Goal: Entertainment & Leisure: Browse casually

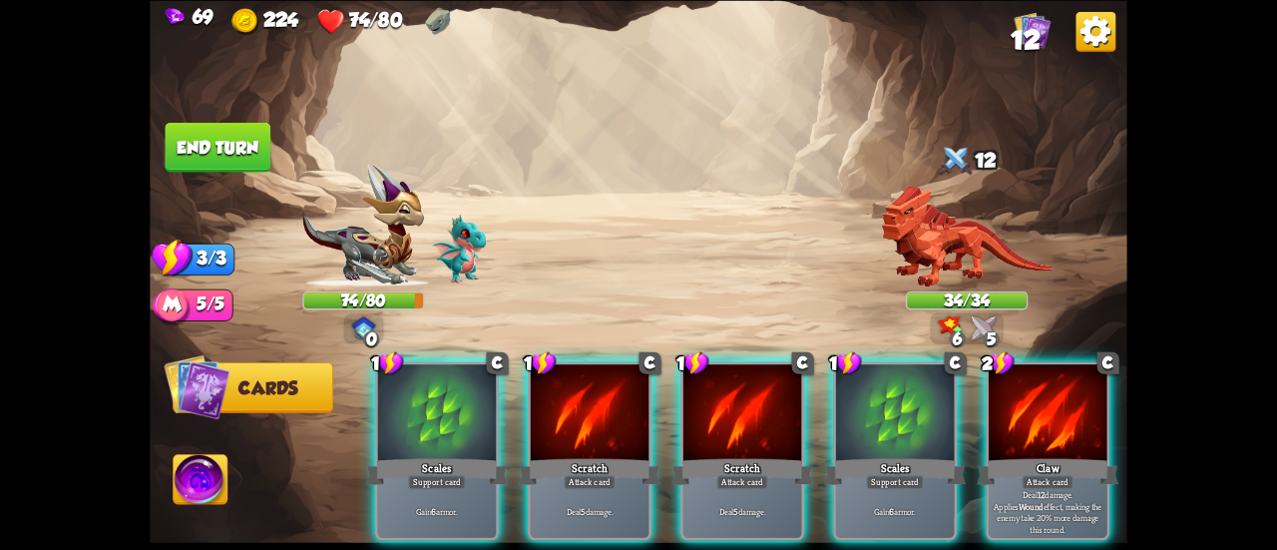
click at [461, 397] on div at bounding box center [437, 414] width 118 height 100
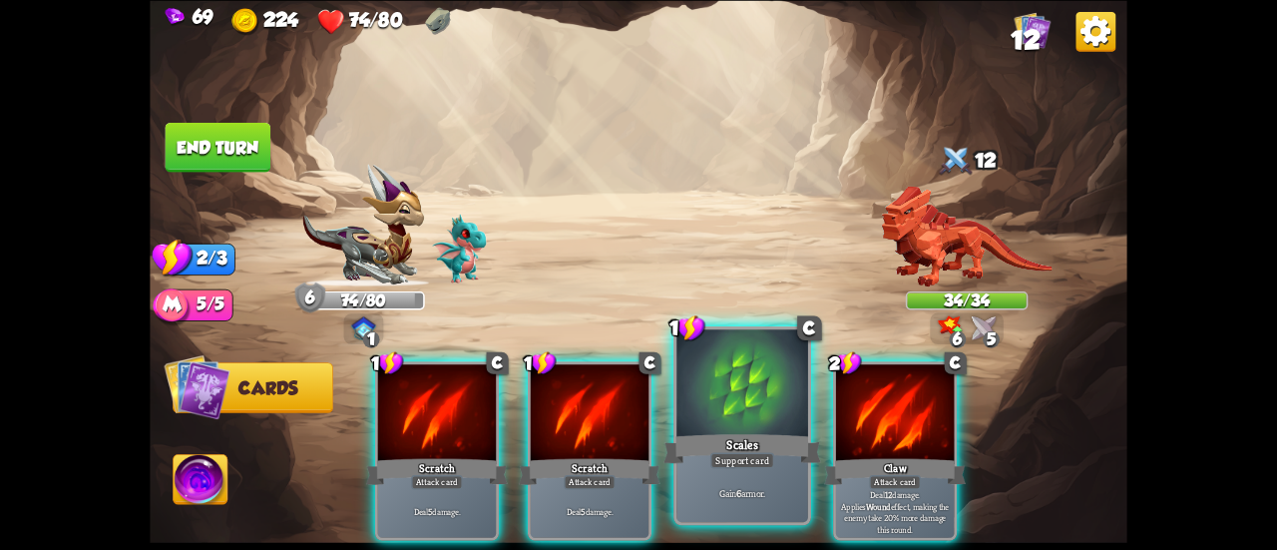
drag, startPoint x: 628, startPoint y: 414, endPoint x: 690, endPoint y: 424, distance: 62.7
click at [690, 424] on div "1 C Scratch Attack card Deal 5 damage. 1 C Scratch Attack card Deal 5 damage. 1…" at bounding box center [736, 427] width 782 height 244
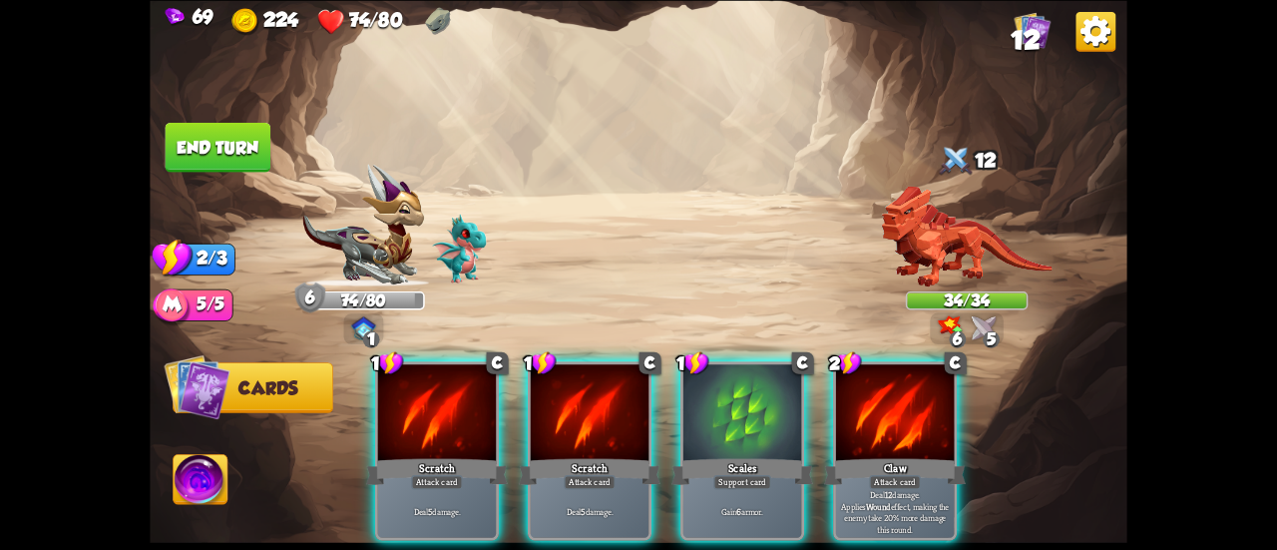
click at [690, 427] on div at bounding box center [742, 414] width 118 height 100
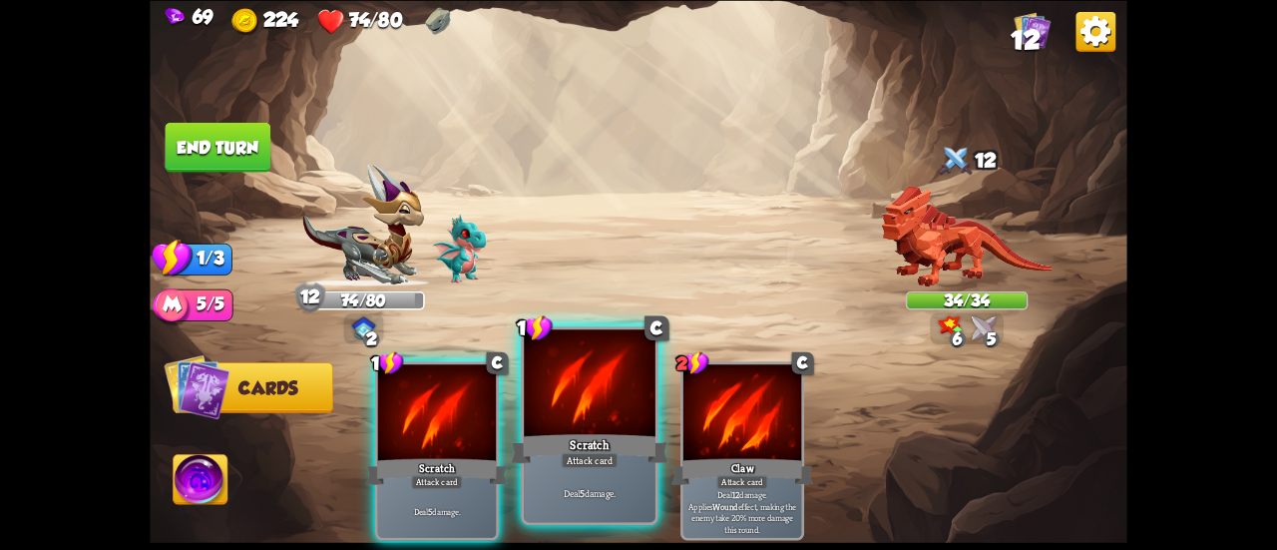
click at [594, 438] on div "Scratch" at bounding box center [590, 448] width 158 height 35
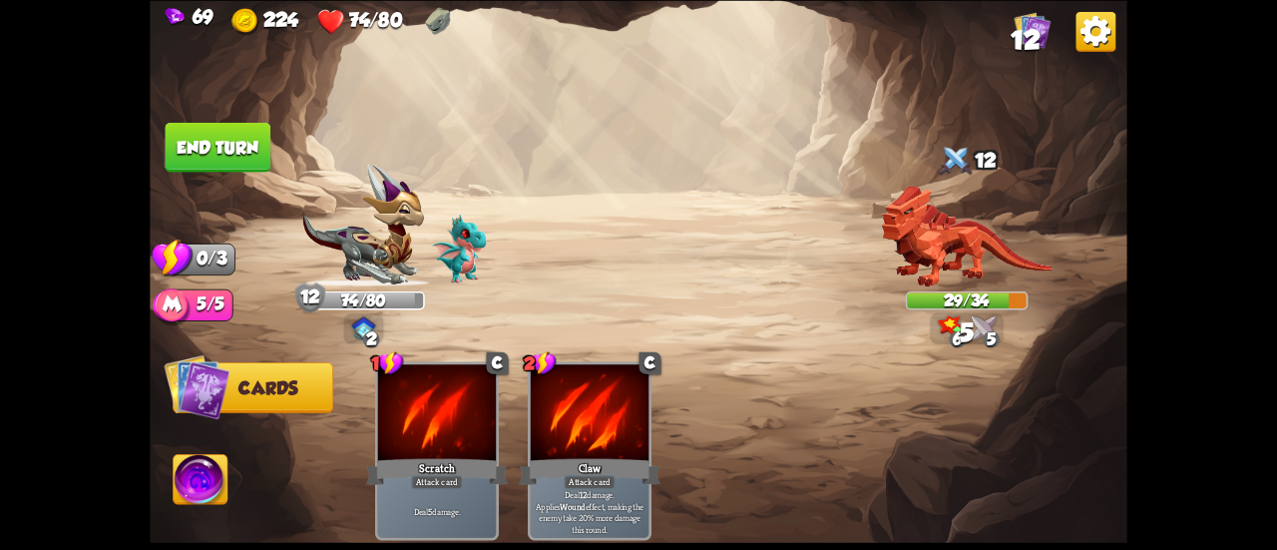
click at [245, 153] on button "End turn" at bounding box center [219, 147] width 106 height 50
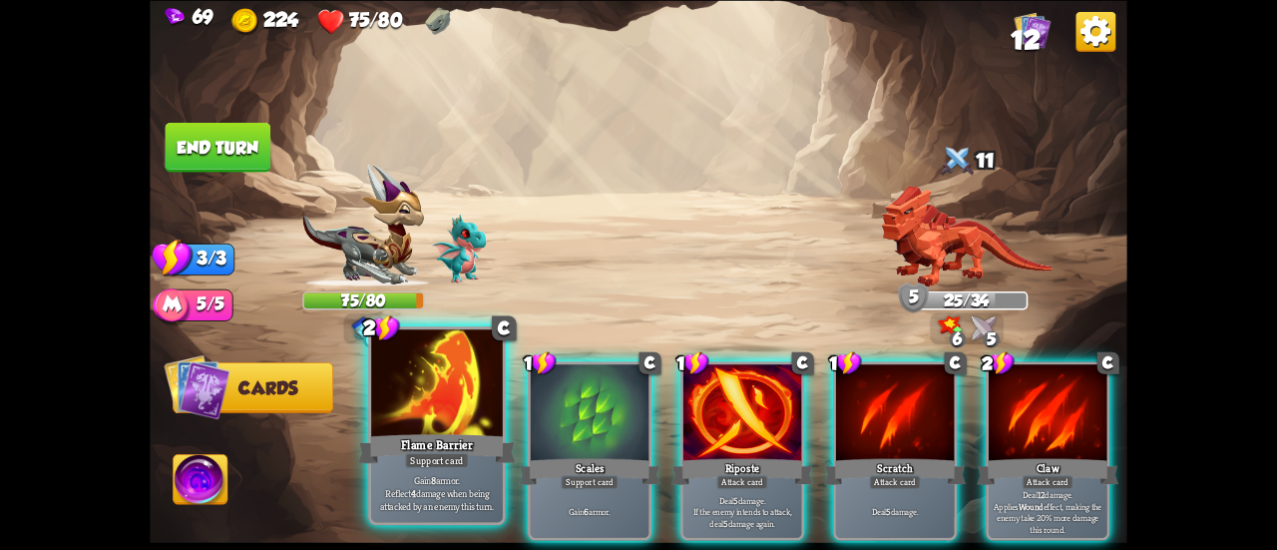
click at [433, 389] on div at bounding box center [437, 384] width 132 height 111
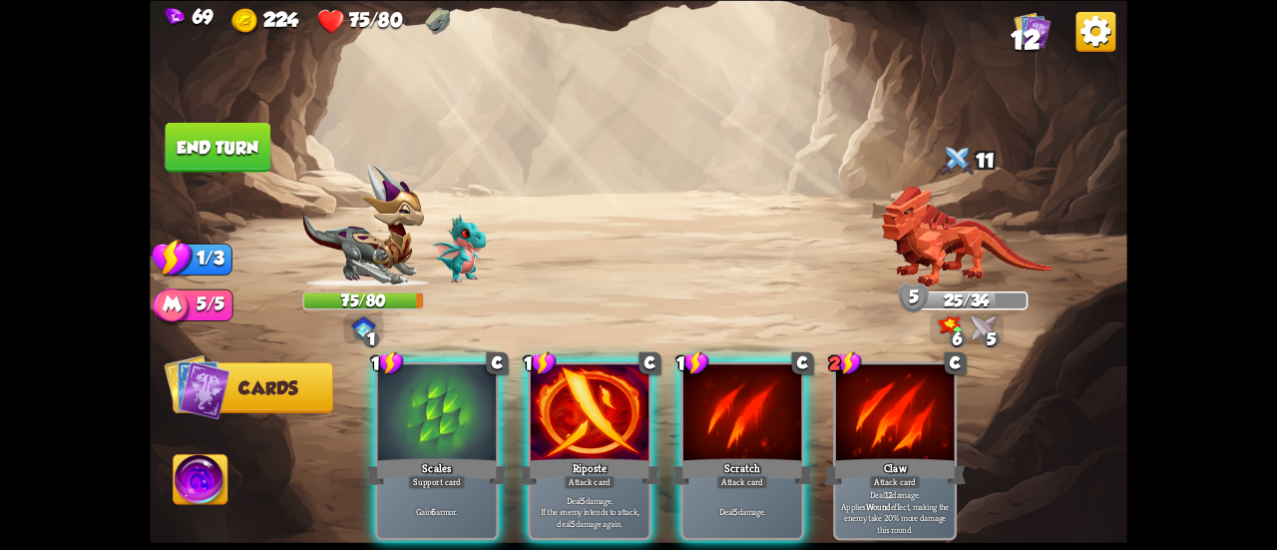
drag, startPoint x: 433, startPoint y: 389, endPoint x: 425, endPoint y: 372, distance: 18.7
click at [433, 389] on div at bounding box center [437, 414] width 118 height 100
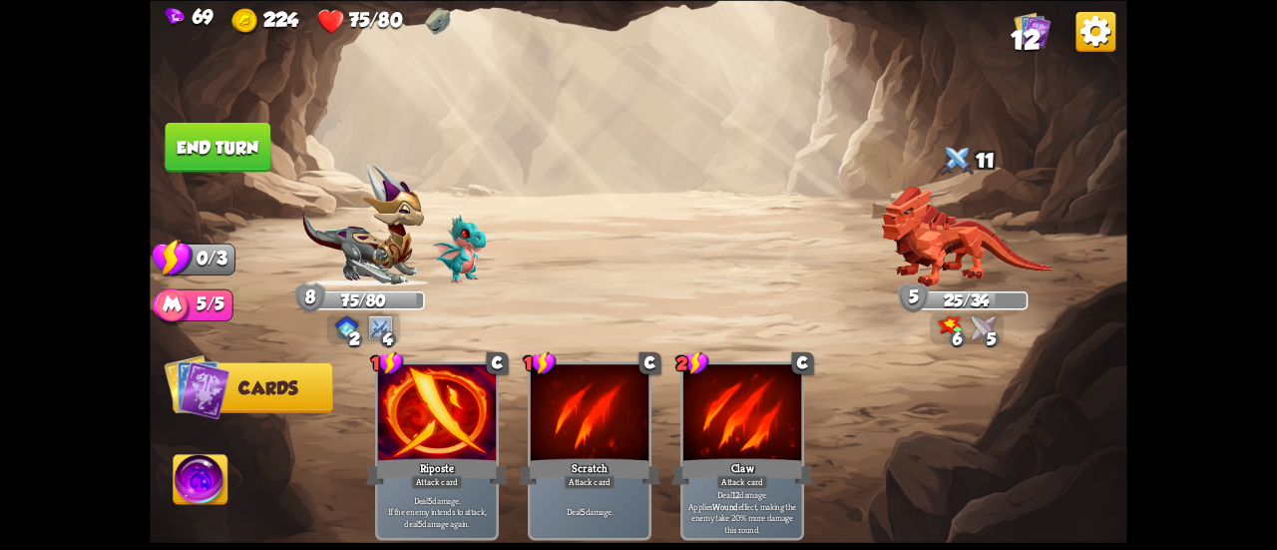
click at [219, 131] on button "End turn" at bounding box center [219, 147] width 106 height 50
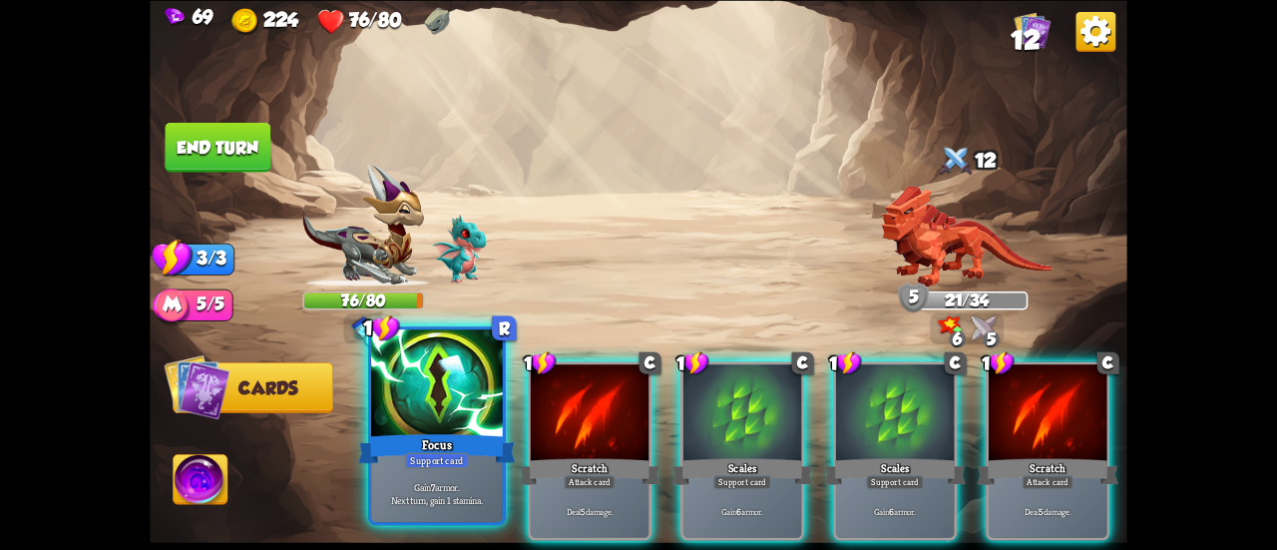
click at [435, 380] on div at bounding box center [437, 384] width 132 height 111
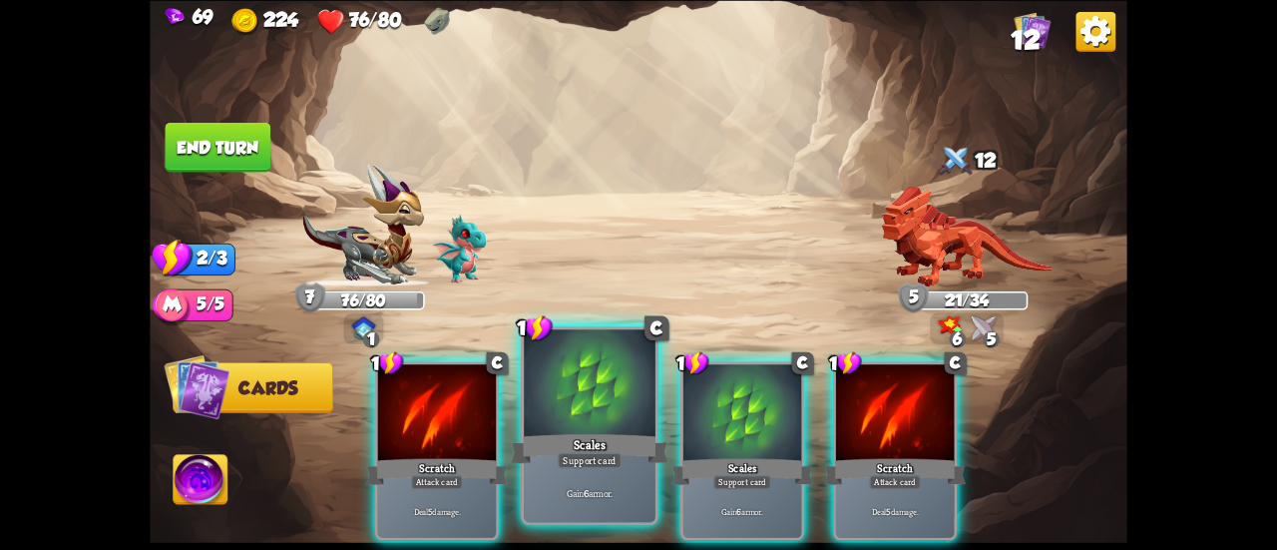
click at [577, 404] on div at bounding box center [590, 384] width 132 height 111
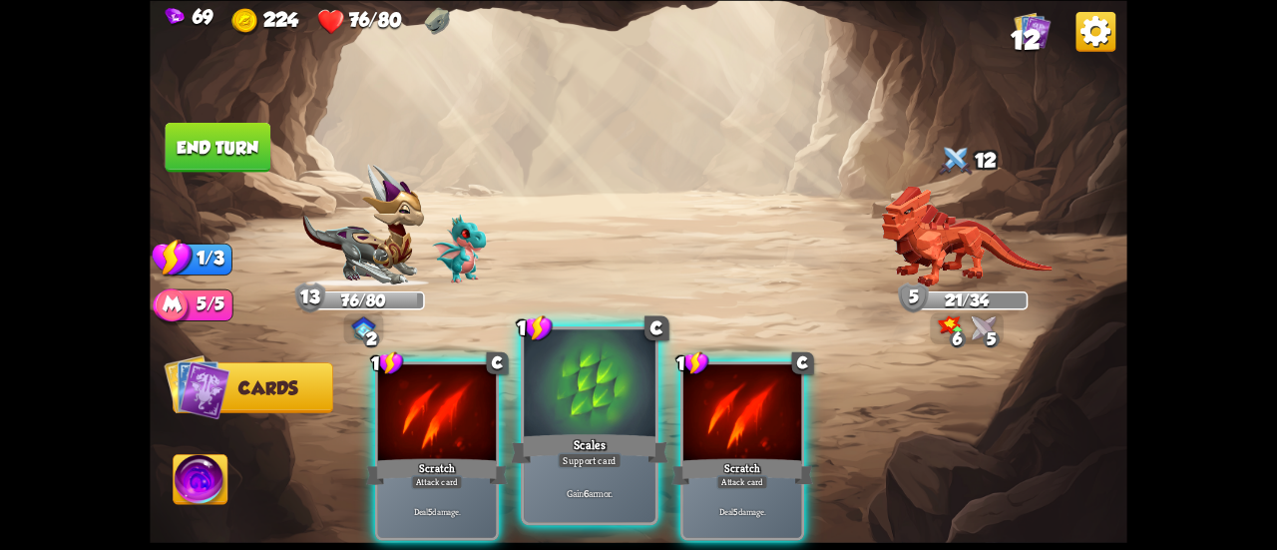
click at [615, 408] on div at bounding box center [590, 384] width 132 height 111
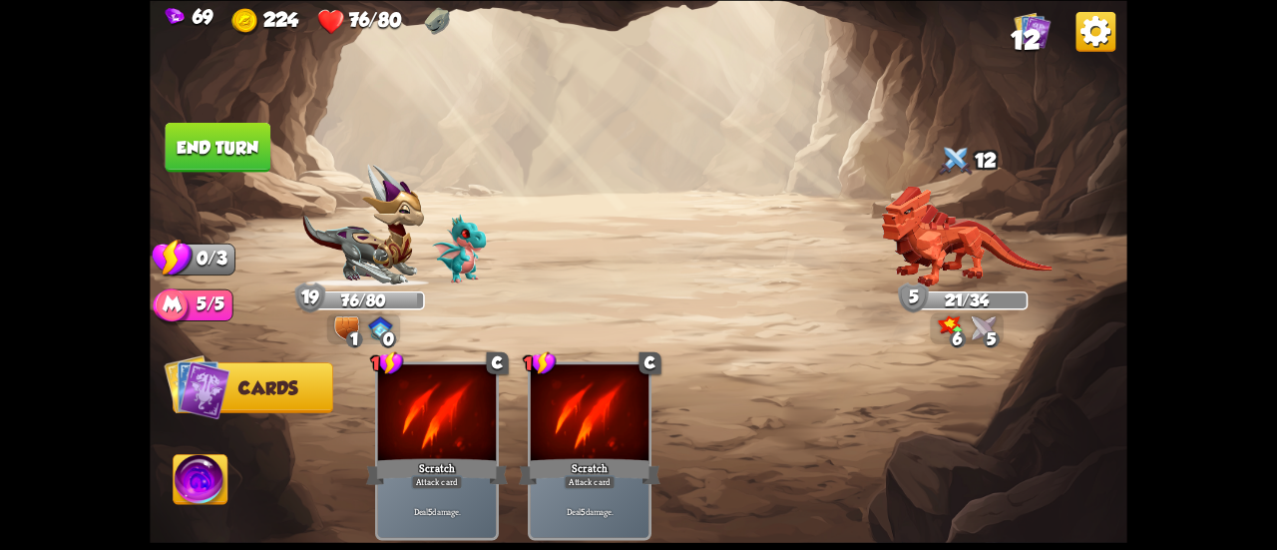
click at [194, 116] on img at bounding box center [639, 275] width 978 height 550
click at [211, 131] on button "End turn" at bounding box center [219, 147] width 106 height 50
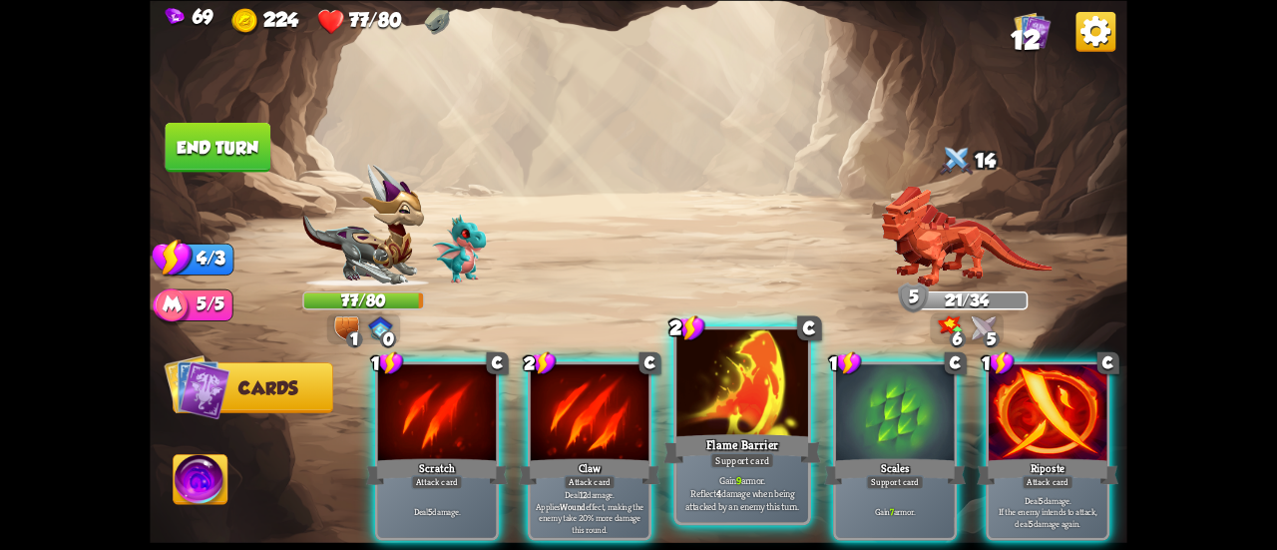
click at [696, 370] on div at bounding box center [742, 384] width 132 height 111
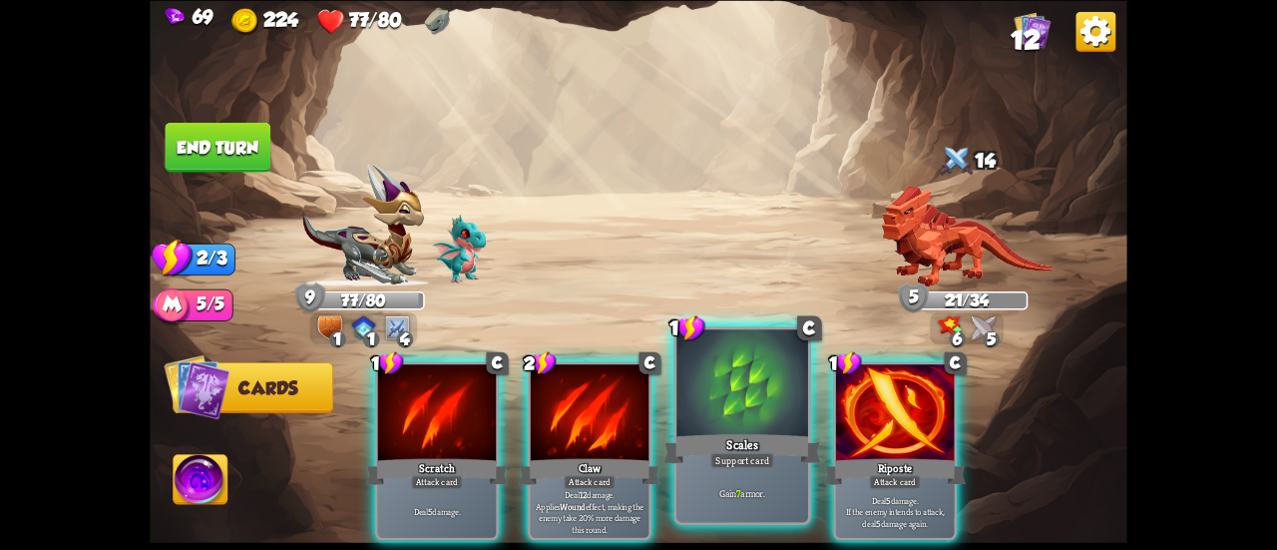
click at [723, 413] on div at bounding box center [742, 384] width 132 height 111
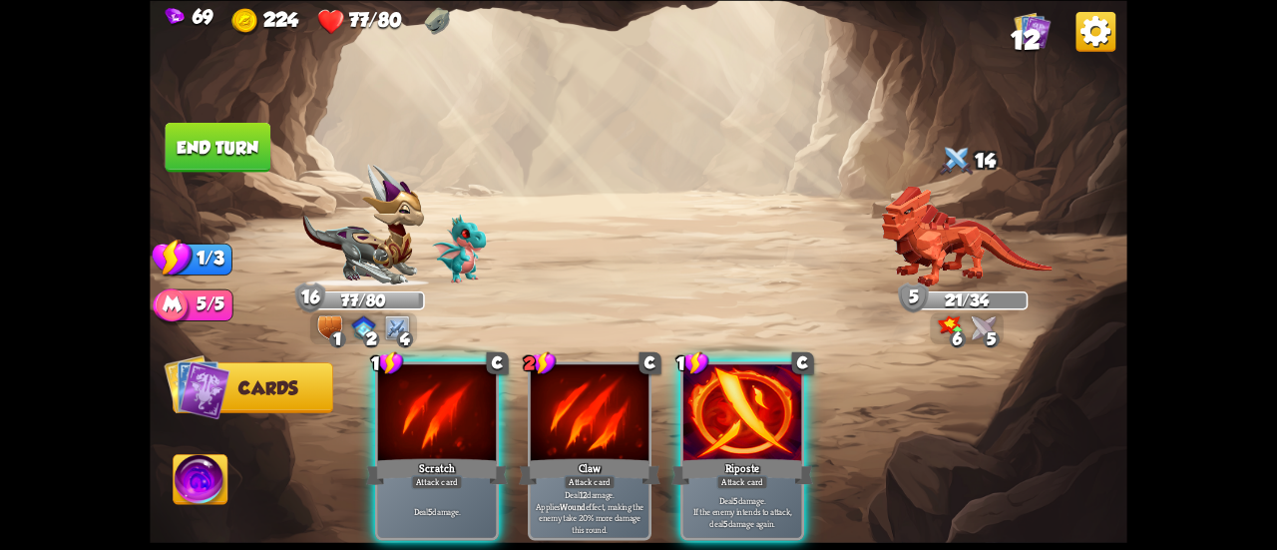
click at [723, 413] on div at bounding box center [742, 414] width 118 height 100
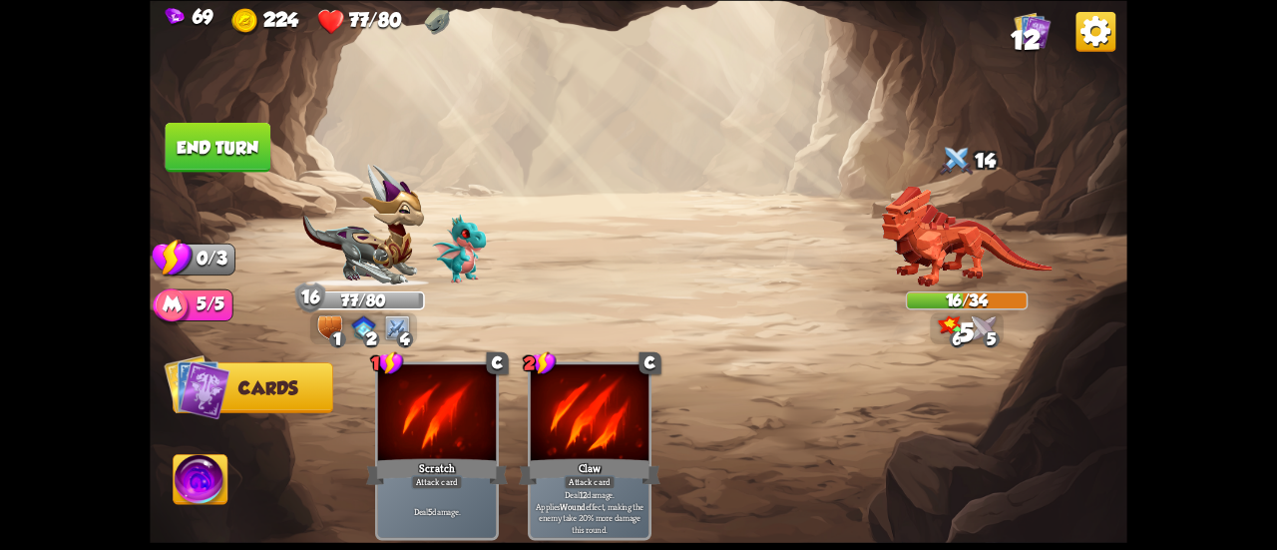
click at [183, 151] on button "End turn" at bounding box center [219, 147] width 106 height 50
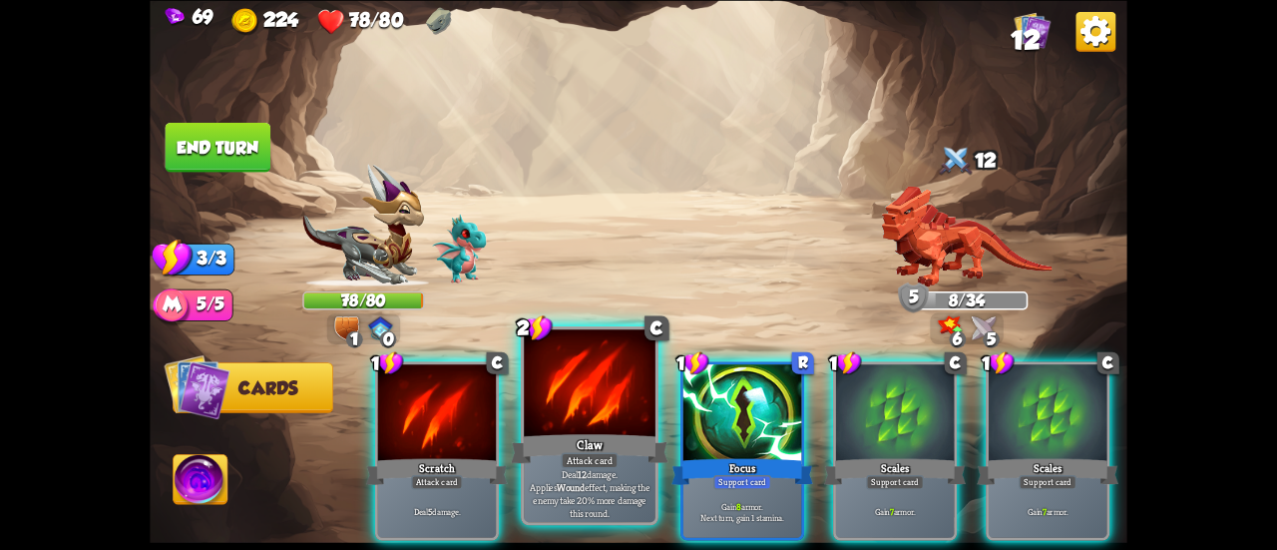
click at [567, 394] on div at bounding box center [590, 384] width 132 height 111
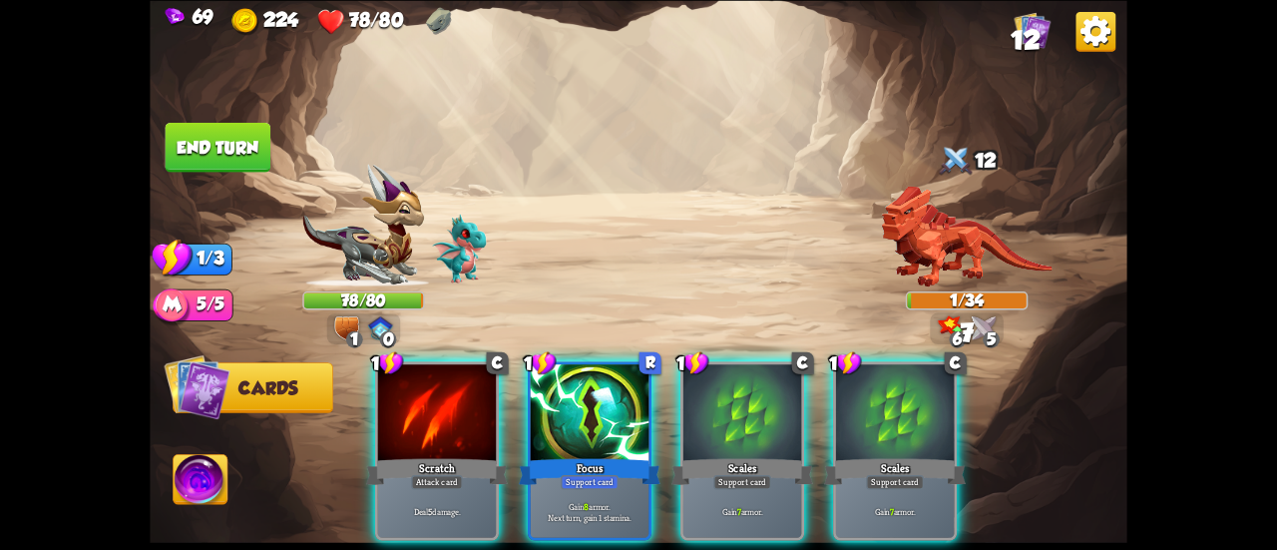
click at [241, 135] on button "End turn" at bounding box center [219, 147] width 106 height 50
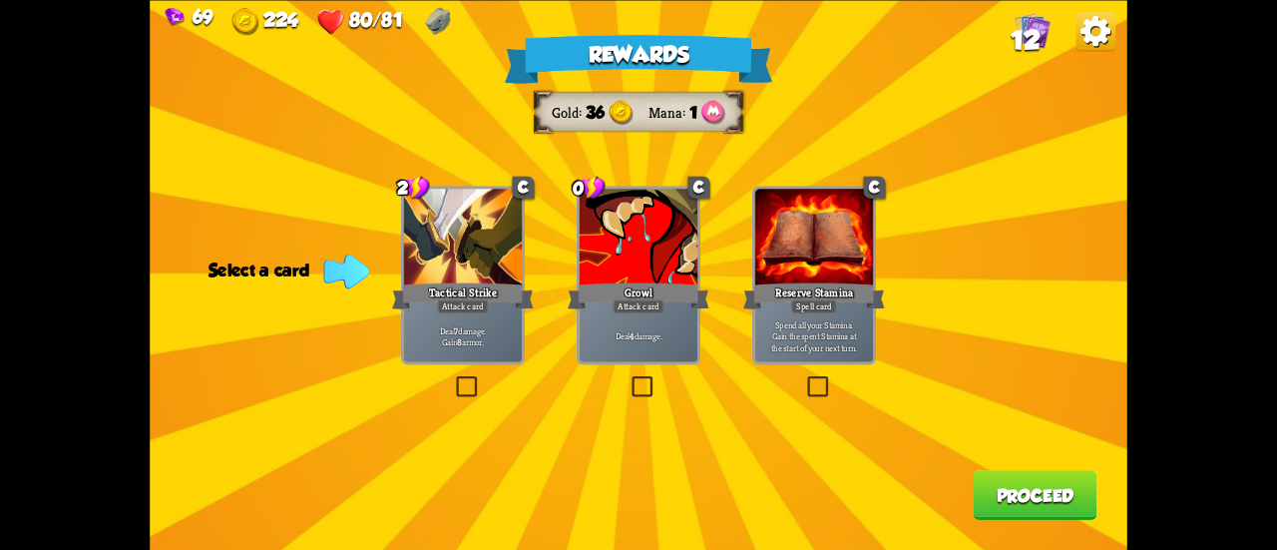
click at [664, 269] on div at bounding box center [639, 239] width 118 height 100
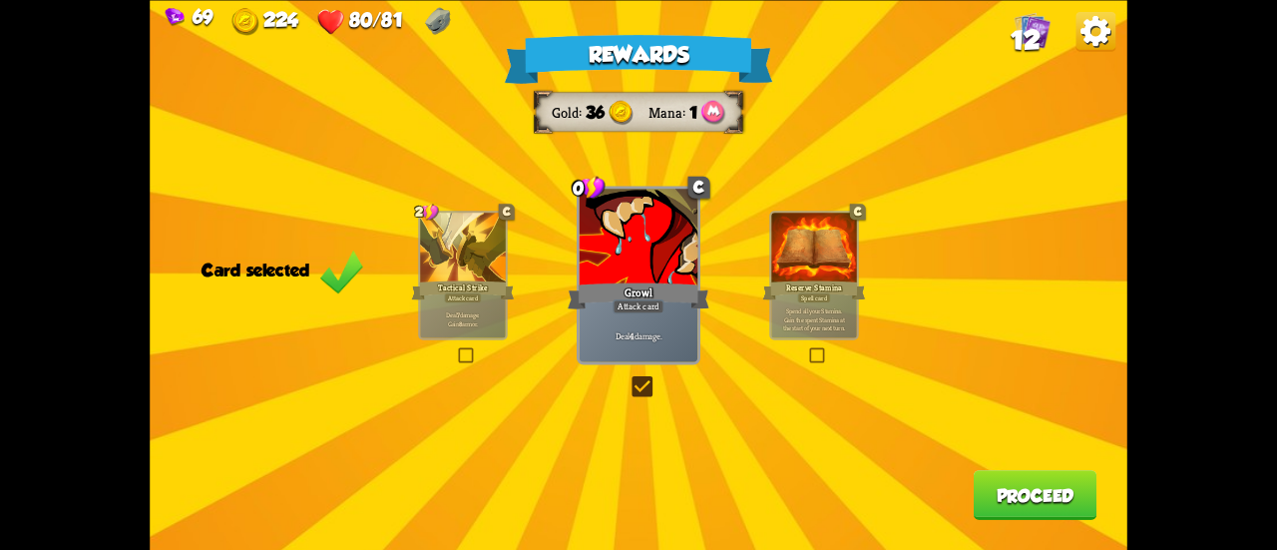
click at [498, 252] on div at bounding box center [463, 248] width 86 height 72
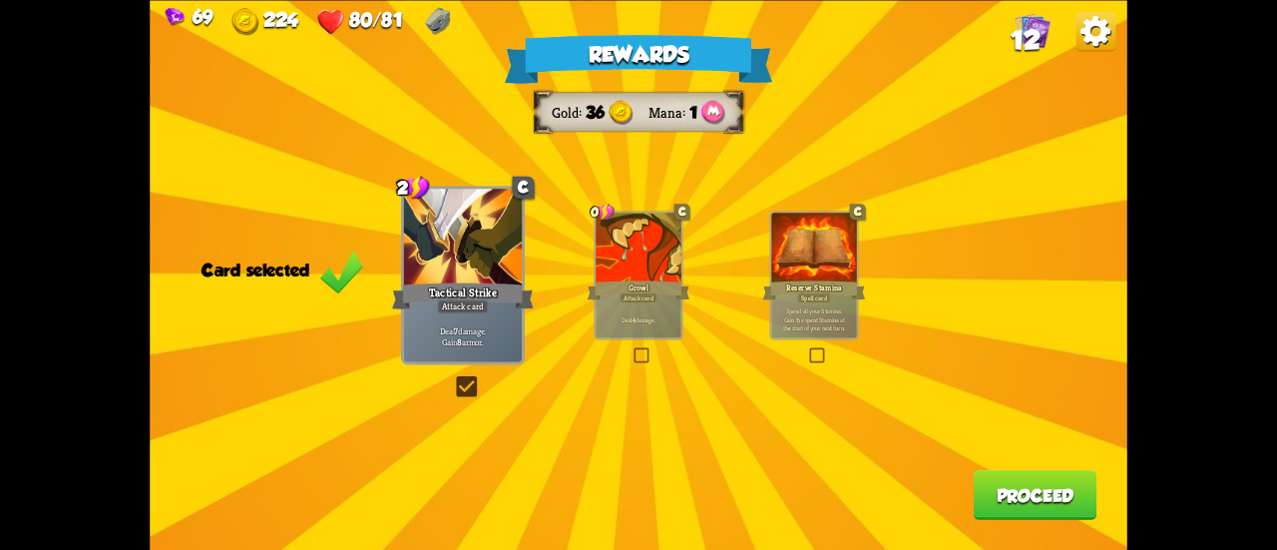
click at [1023, 506] on button "Proceed" at bounding box center [1036, 495] width 124 height 50
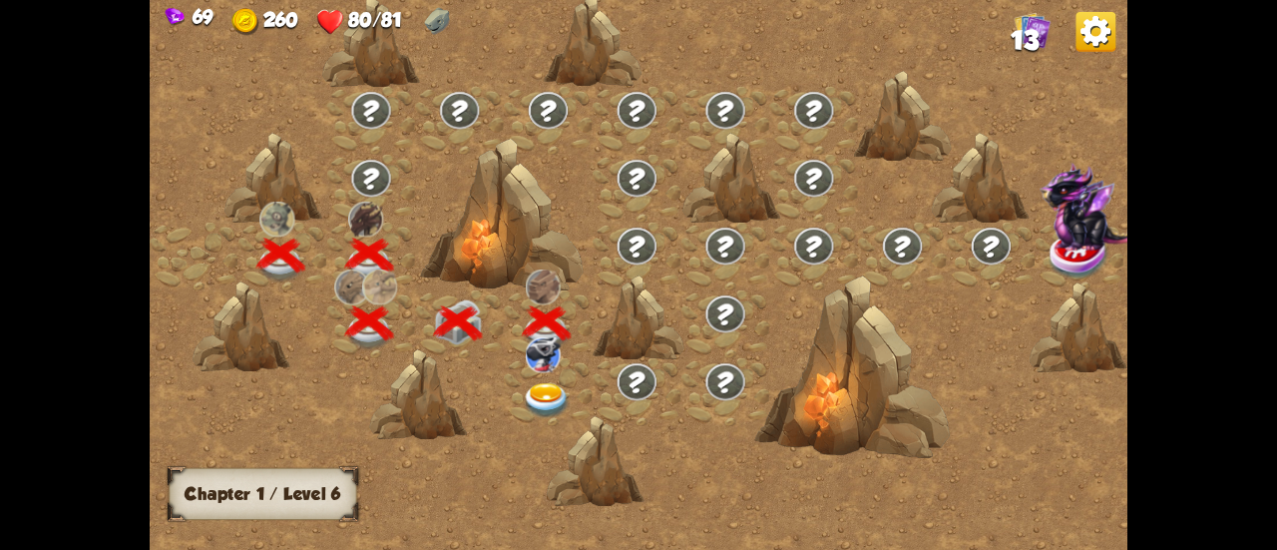
click at [548, 380] on div at bounding box center [548, 392] width 89 height 68
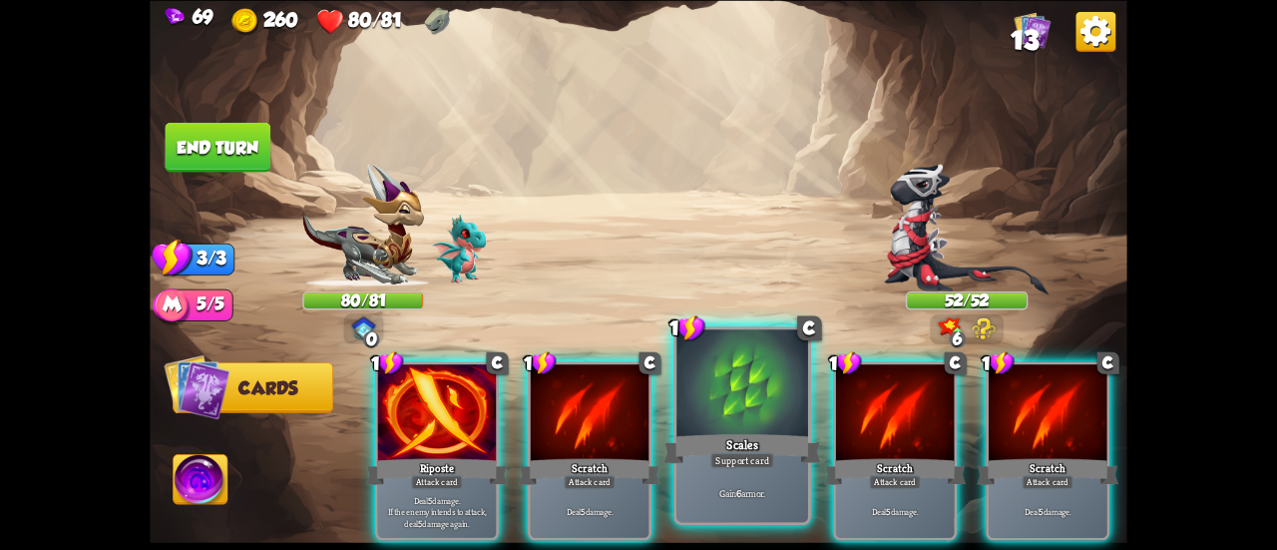
click at [728, 402] on div at bounding box center [742, 384] width 132 height 111
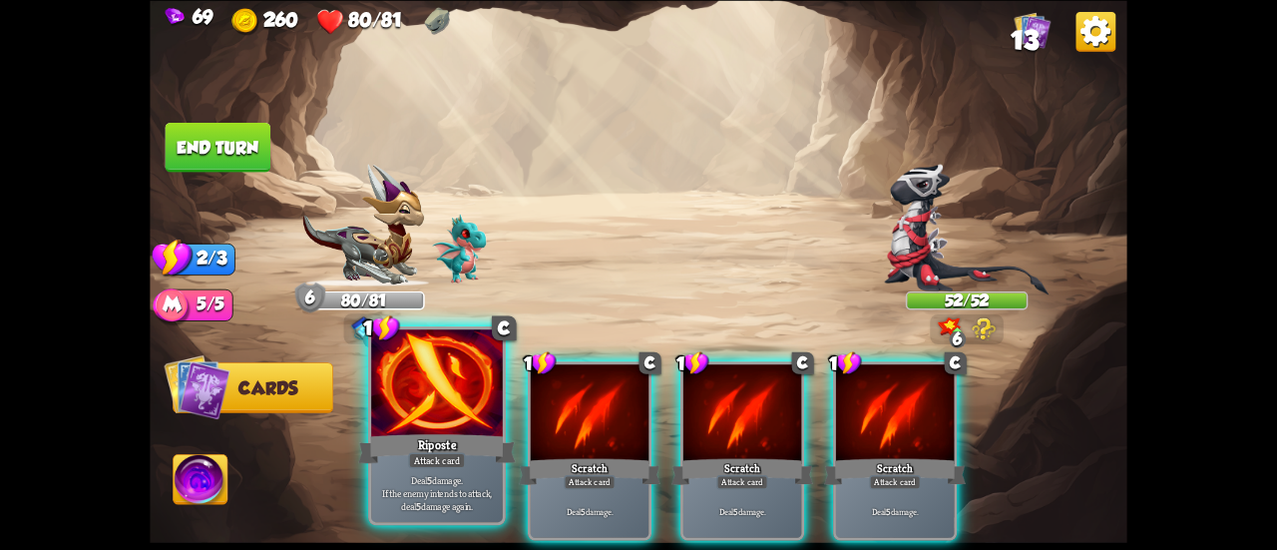
click at [449, 399] on div at bounding box center [437, 384] width 132 height 111
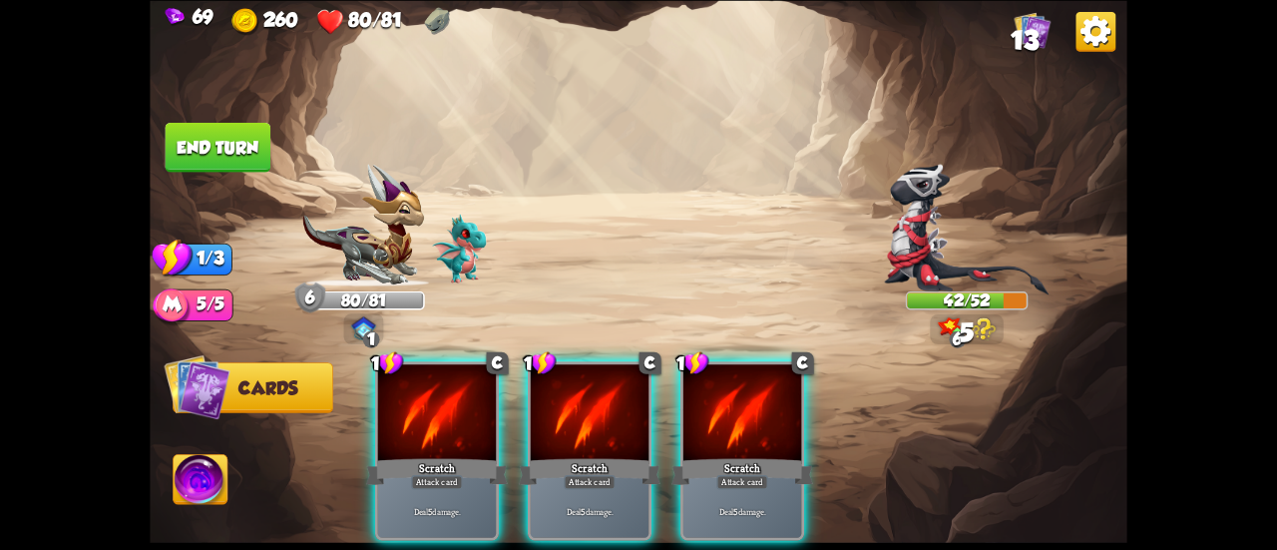
click at [449, 399] on div at bounding box center [437, 414] width 118 height 100
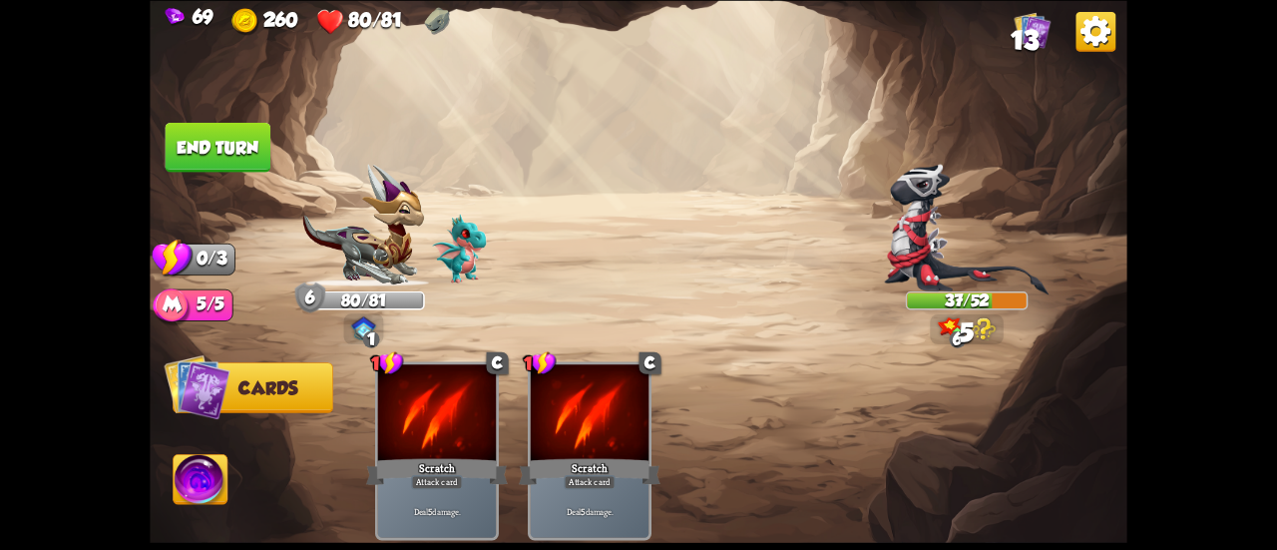
click at [231, 142] on button "End turn" at bounding box center [219, 147] width 106 height 50
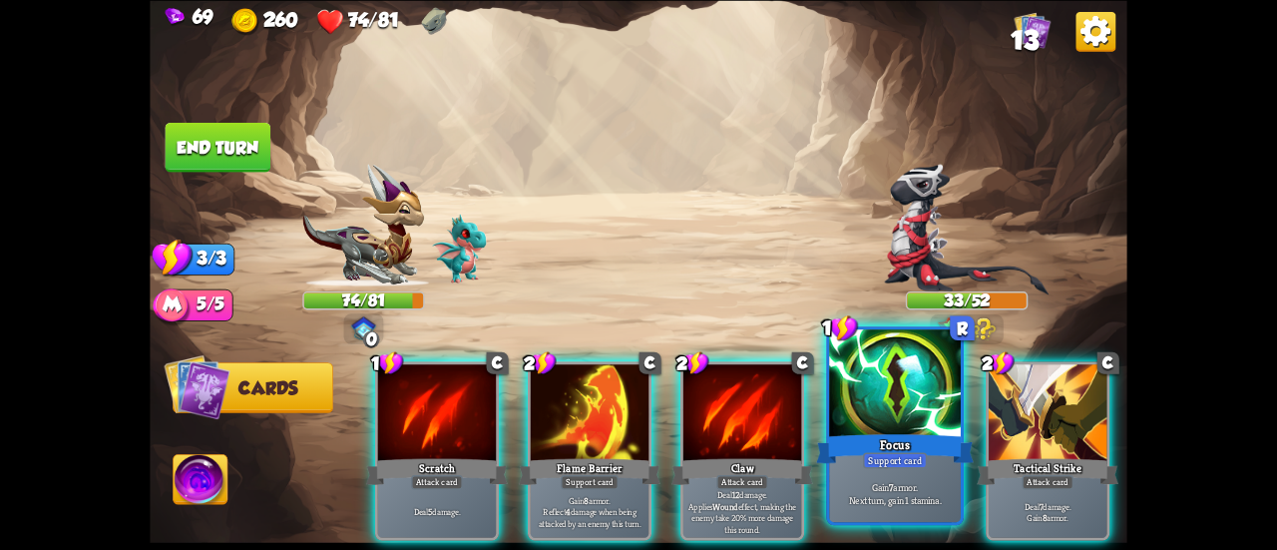
click at [848, 377] on div at bounding box center [895, 384] width 132 height 111
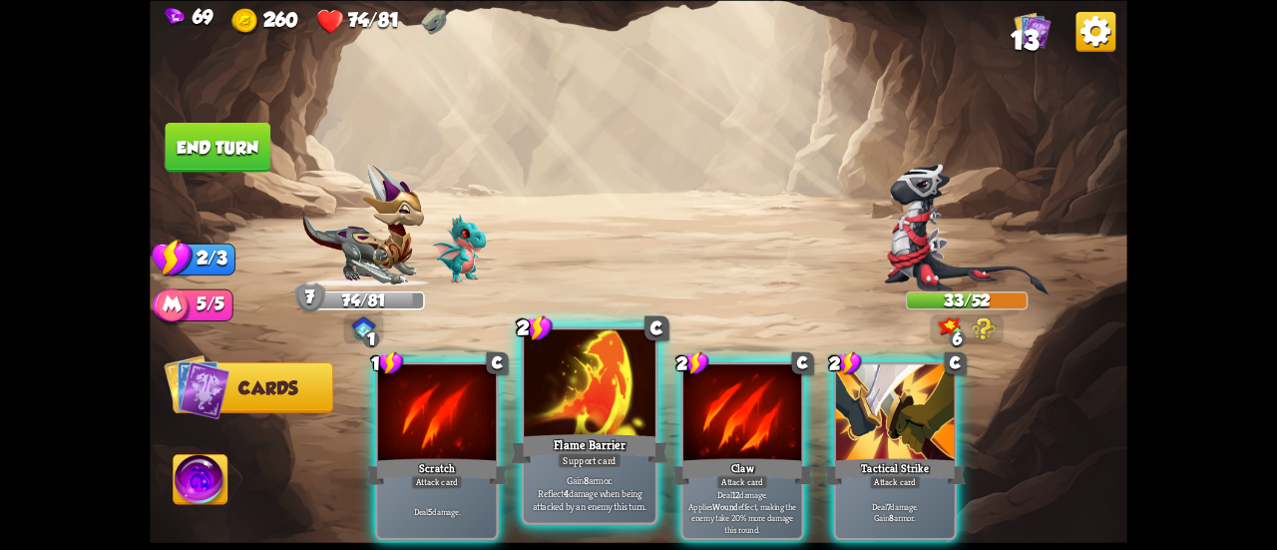
click at [539, 405] on div at bounding box center [590, 384] width 132 height 111
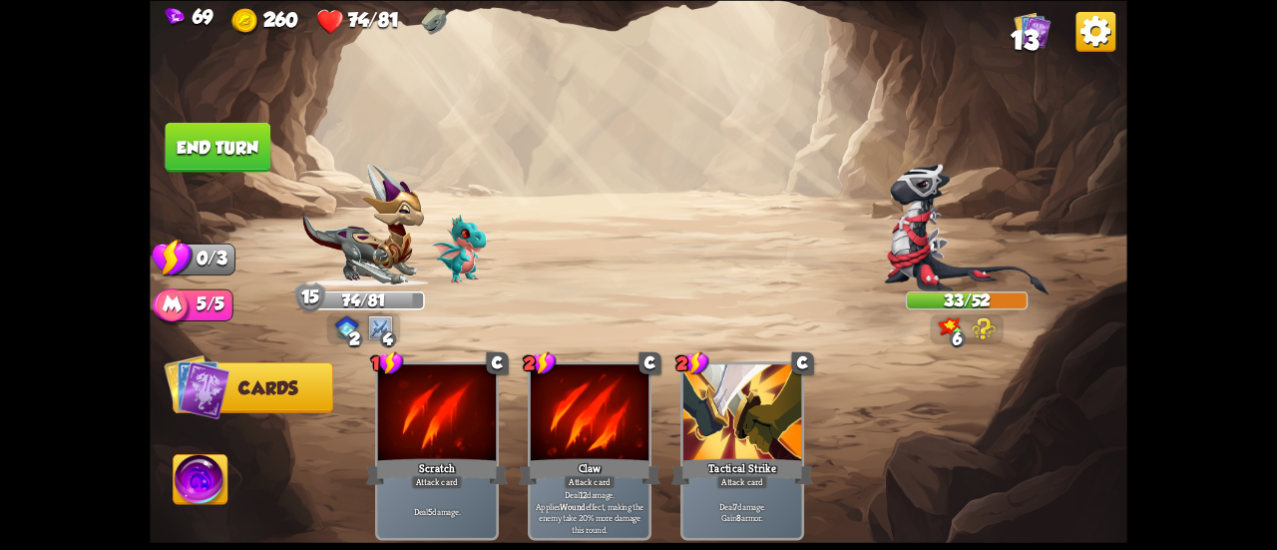
click at [221, 135] on button "End turn" at bounding box center [219, 147] width 106 height 50
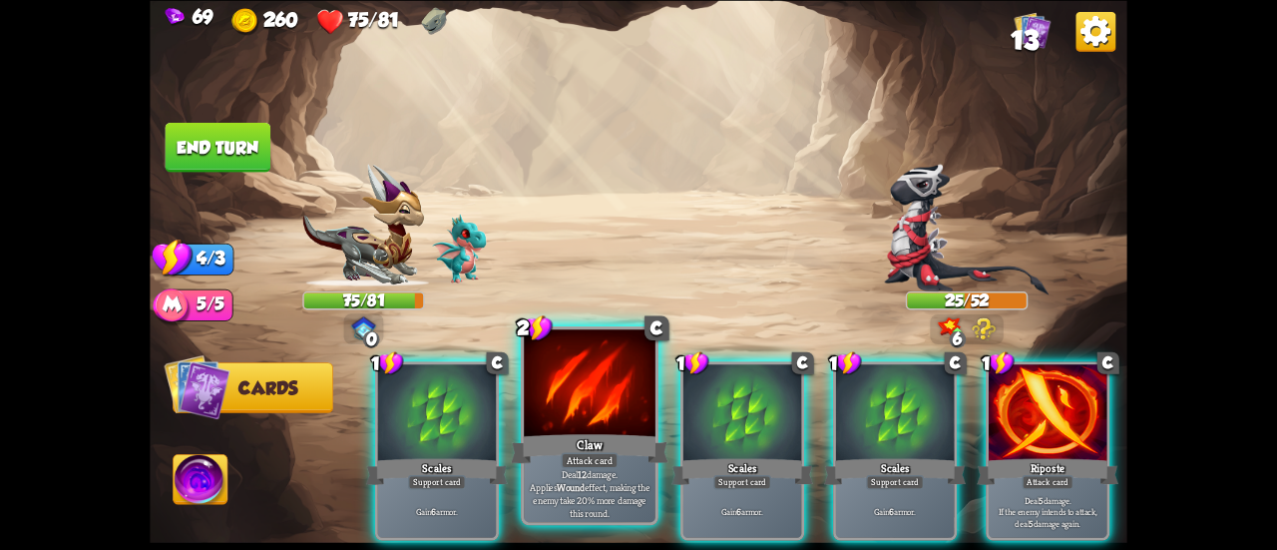
click at [545, 378] on div at bounding box center [590, 384] width 132 height 111
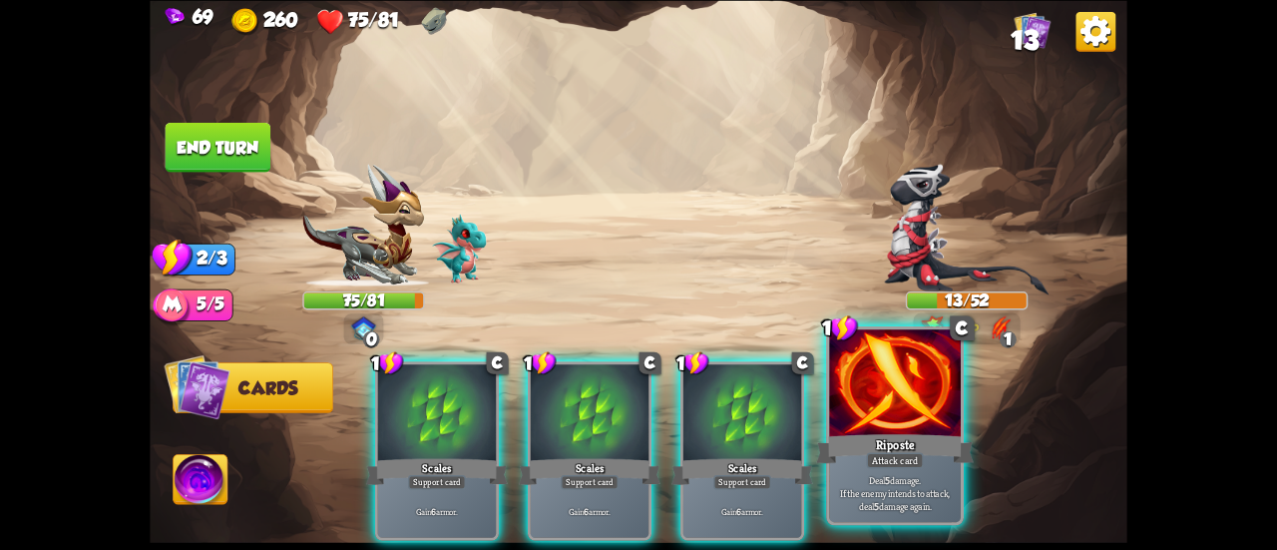
click at [839, 415] on div at bounding box center [895, 384] width 132 height 111
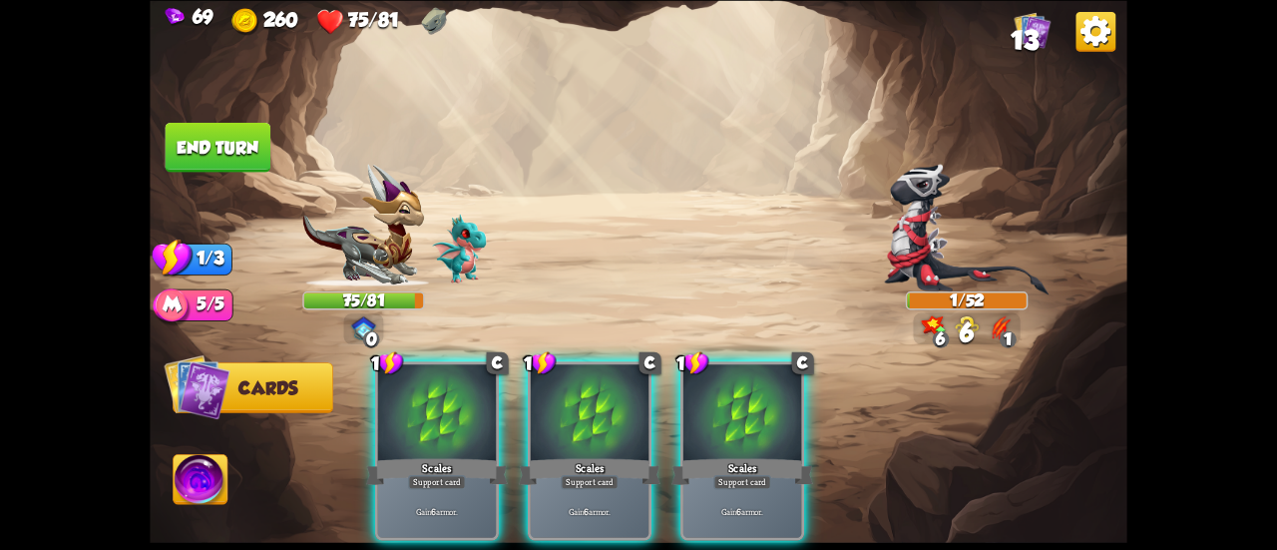
click at [262, 140] on button "End turn" at bounding box center [219, 147] width 106 height 50
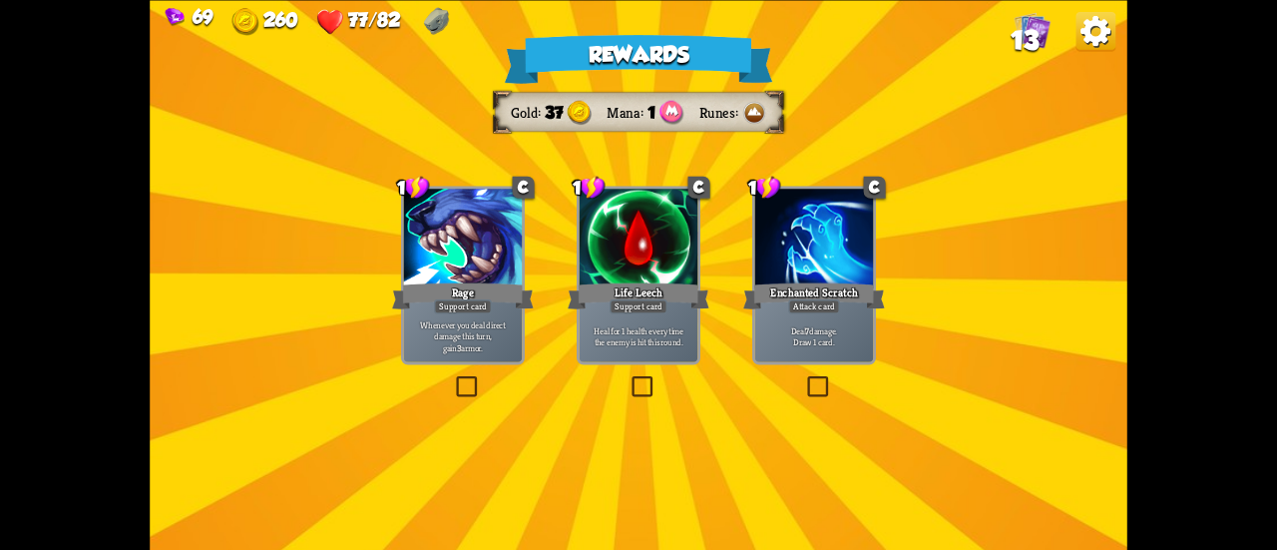
click at [670, 283] on div "Life Leech" at bounding box center [639, 295] width 142 height 32
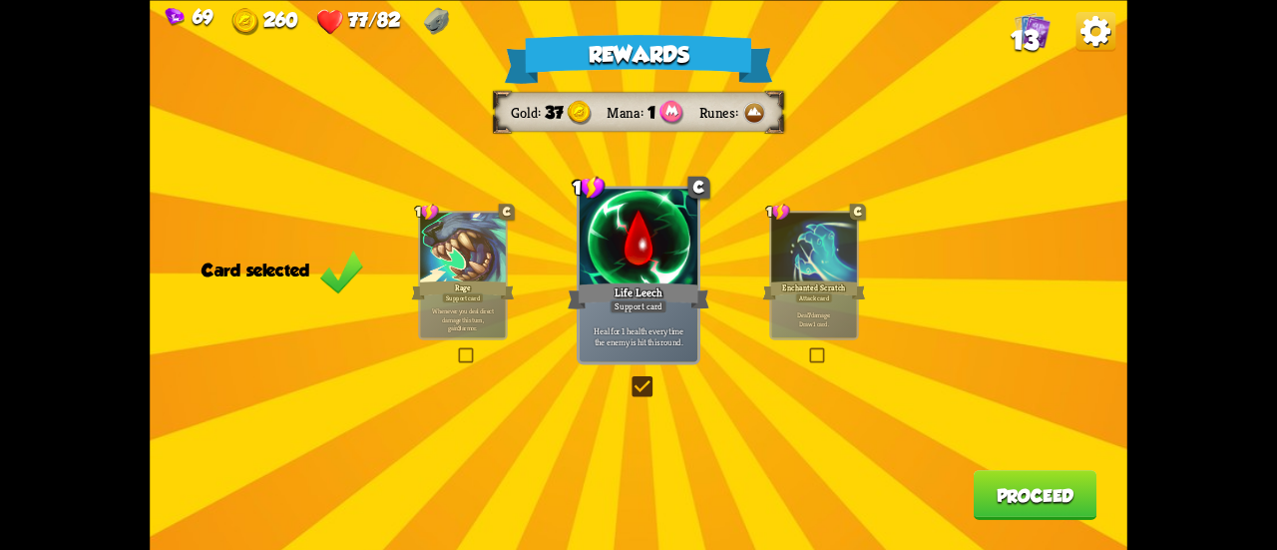
click at [1042, 482] on button "Proceed" at bounding box center [1036, 495] width 124 height 50
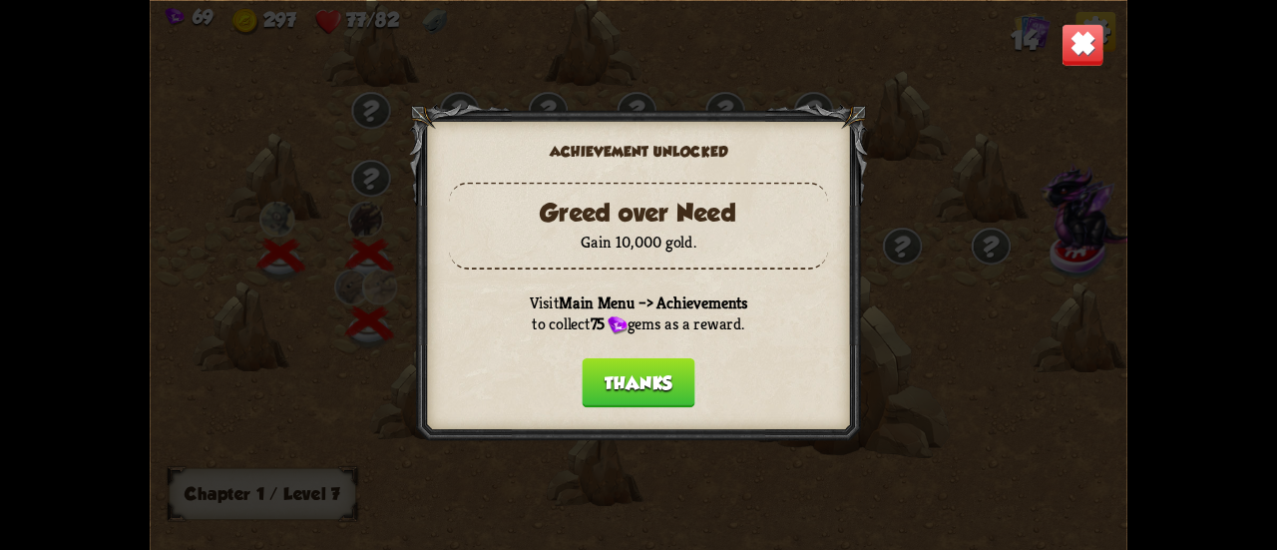
click at [636, 360] on button "Thanks" at bounding box center [638, 382] width 113 height 50
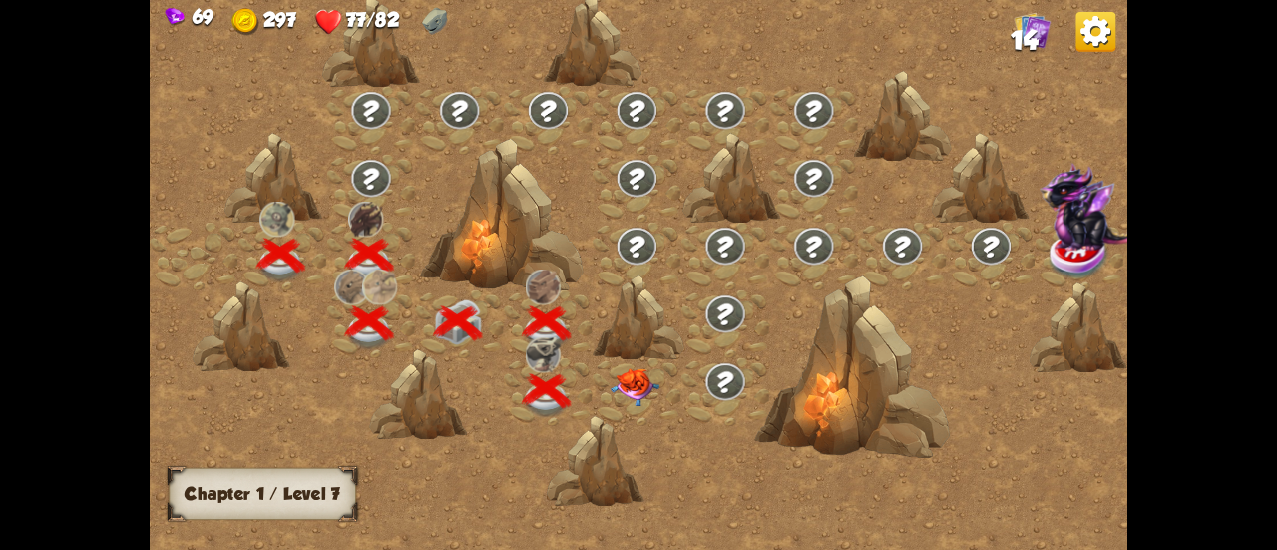
click at [647, 376] on img at bounding box center [635, 387] width 49 height 38
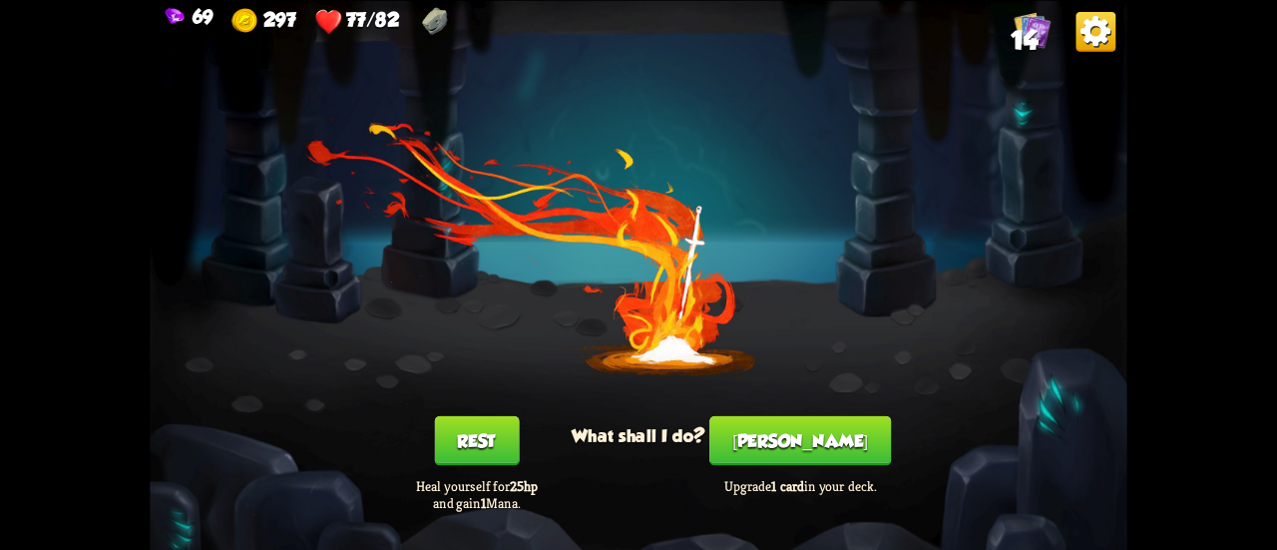
click at [788, 445] on button "[PERSON_NAME]" at bounding box center [800, 440] width 182 height 50
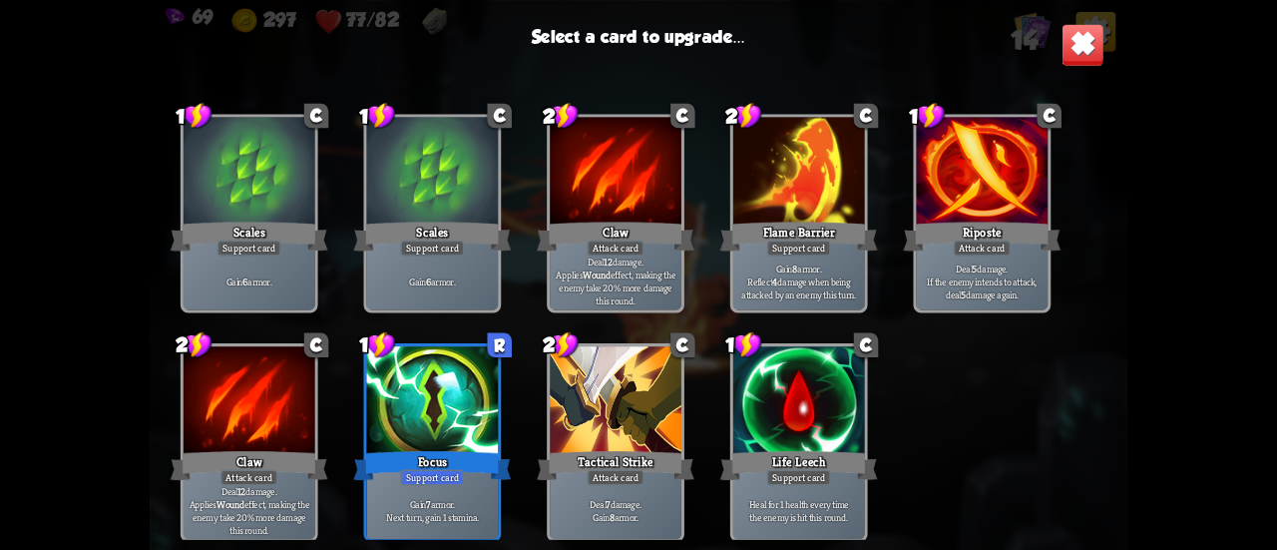
scroll to position [328, 0]
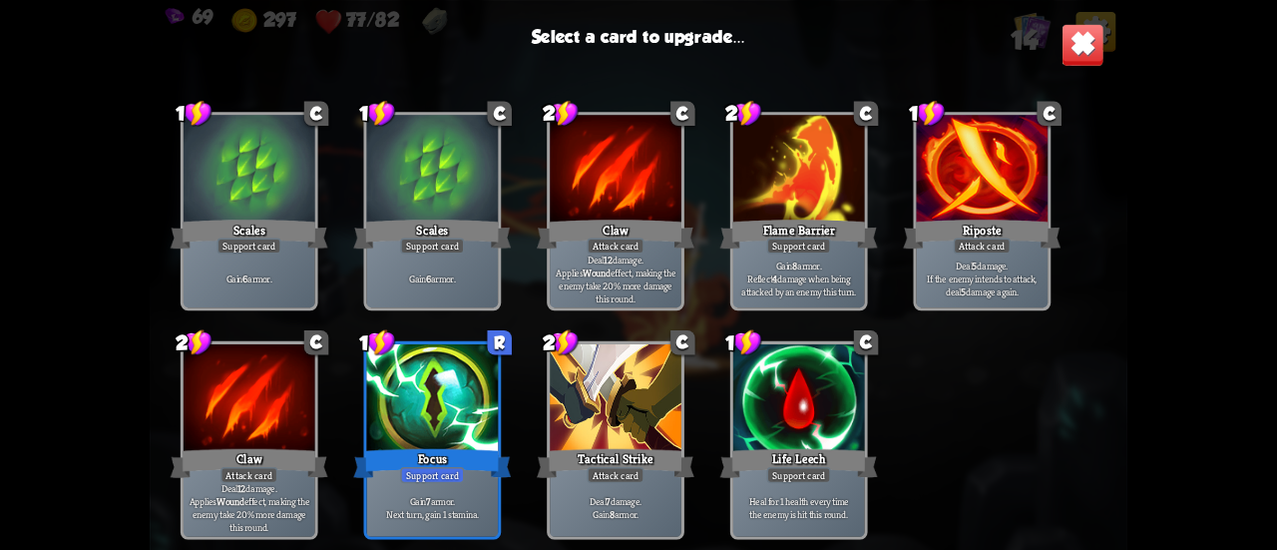
click at [465, 402] on div at bounding box center [433, 399] width 132 height 111
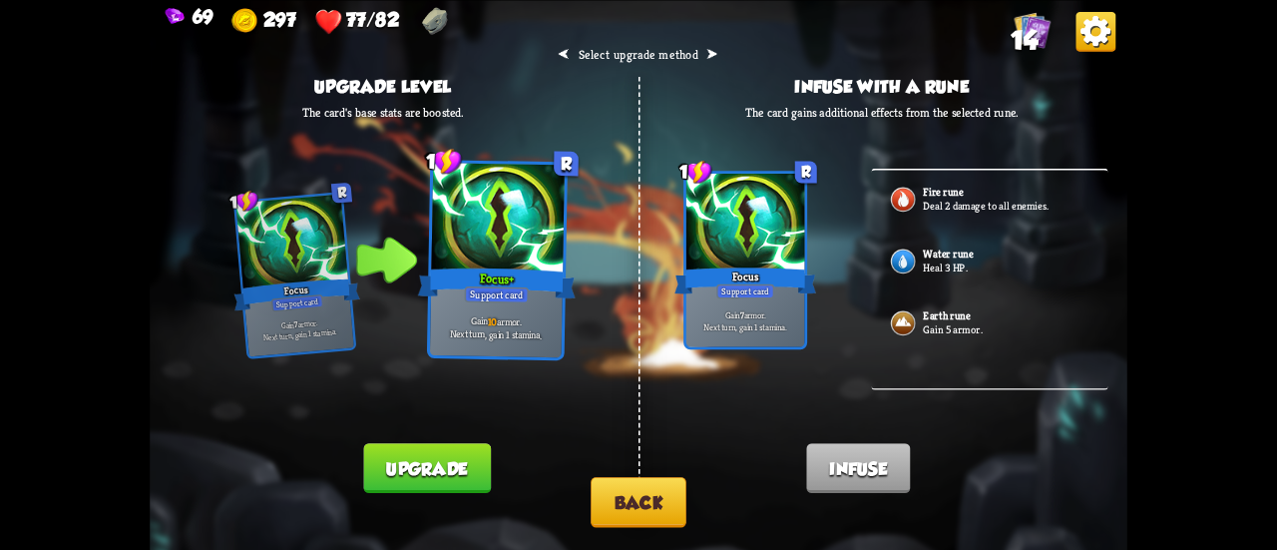
click at [653, 489] on button "Back" at bounding box center [639, 502] width 96 height 51
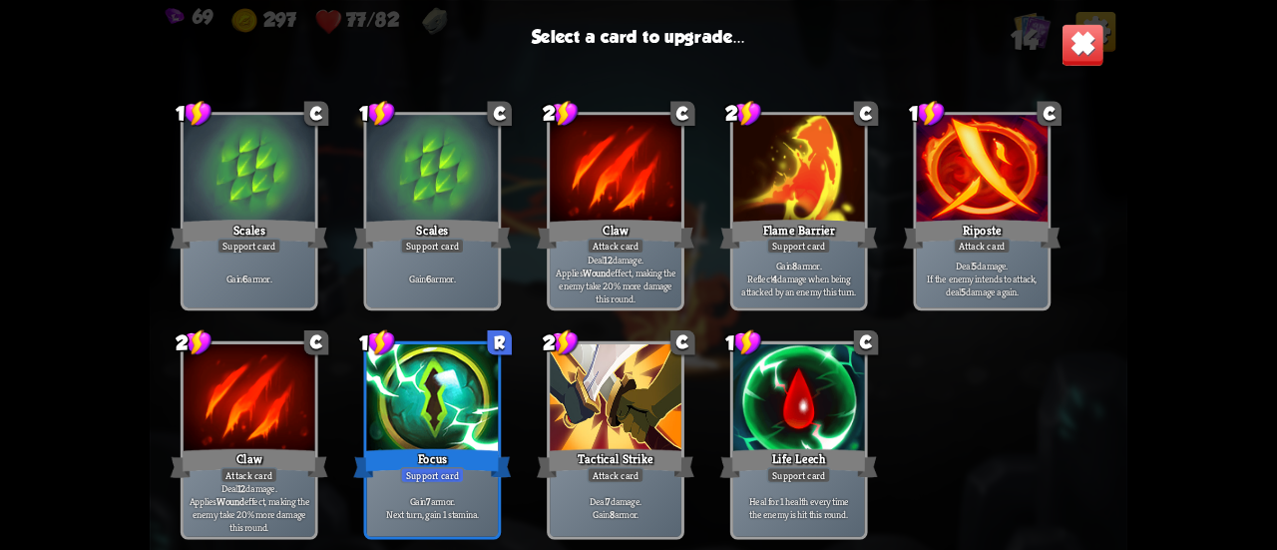
click at [826, 280] on p "Gain 8 armor. Reflect 4 damage when being attacked by an enemy this turn." at bounding box center [798, 278] width 125 height 39
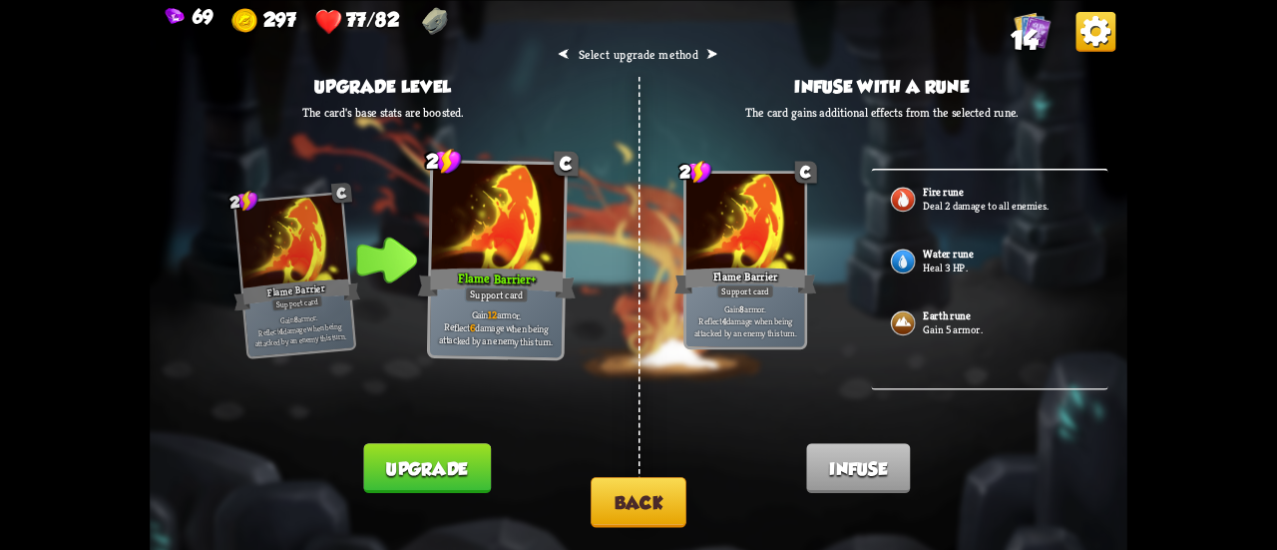
click at [646, 478] on button "Back" at bounding box center [639, 502] width 96 height 51
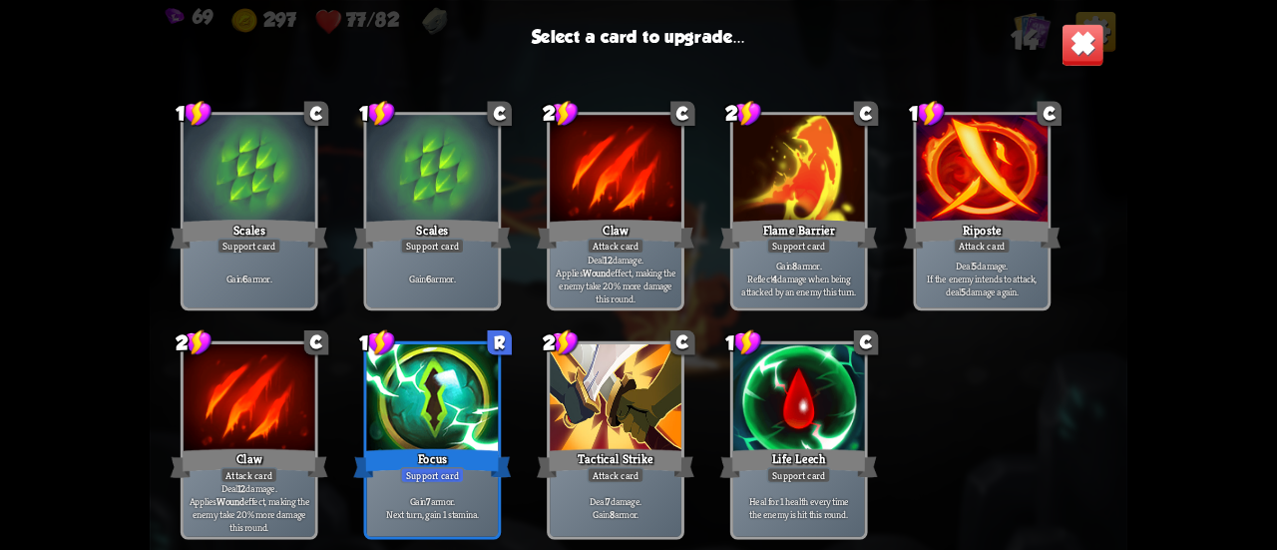
drag, startPoint x: 745, startPoint y: 410, endPoint x: 590, endPoint y: 320, distance: 179.7
click at [599, 294] on div "1 C Scratch Attack card Deal 5 damage. 1 C Scratch Attack card Deal 5 damage. 1…" at bounding box center [639, 313] width 978 height 451
click at [573, 384] on div at bounding box center [616, 399] width 132 height 111
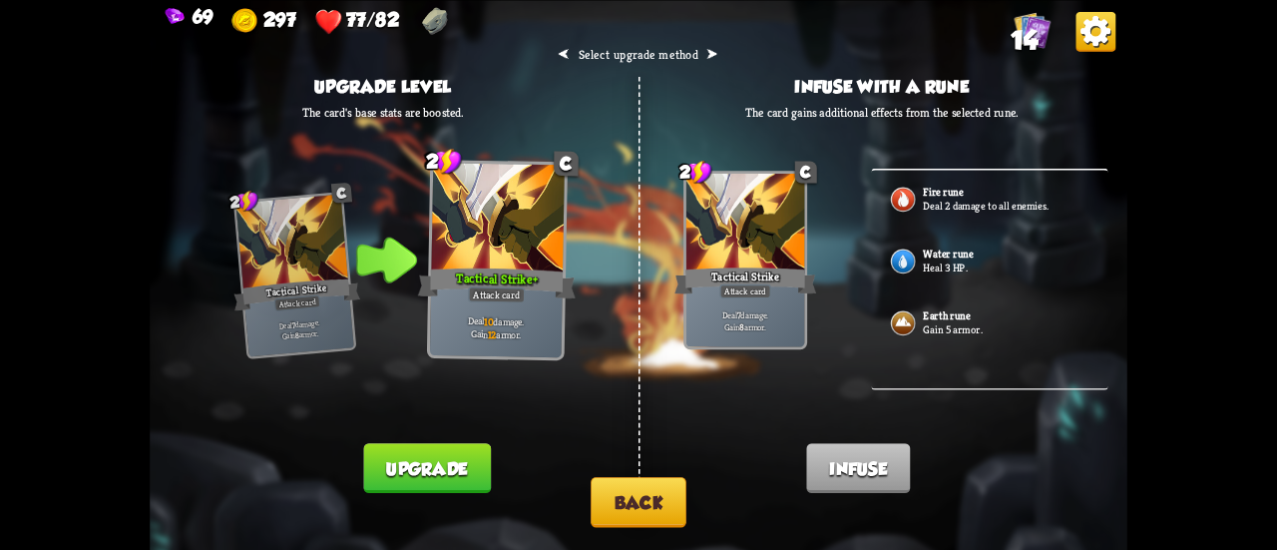
click at [666, 508] on button "Back" at bounding box center [639, 502] width 96 height 51
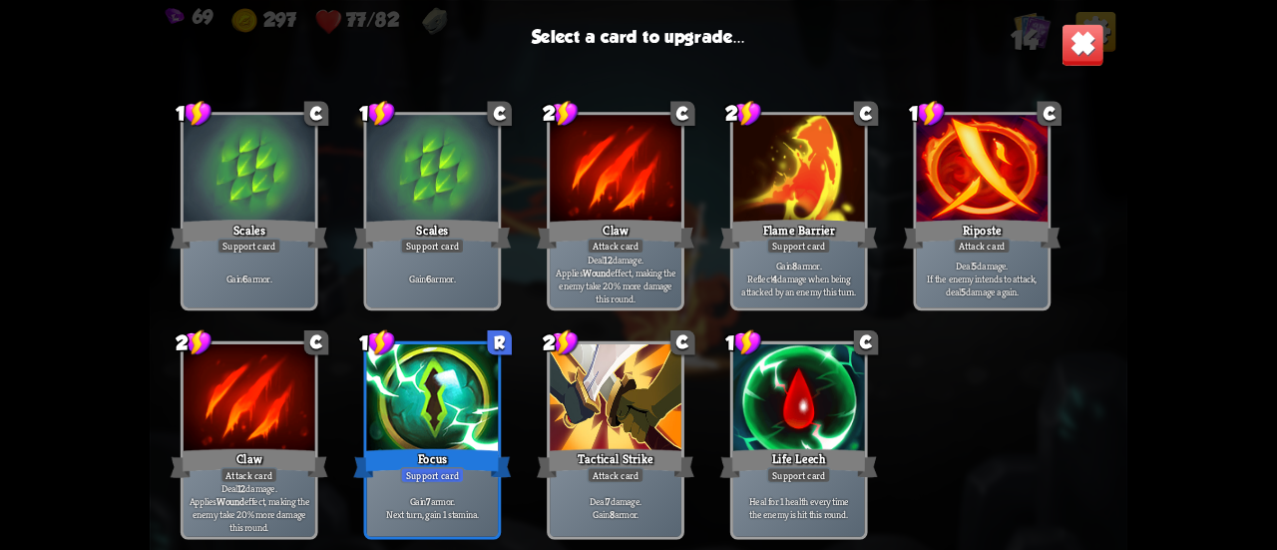
click at [433, 432] on div at bounding box center [433, 399] width 132 height 111
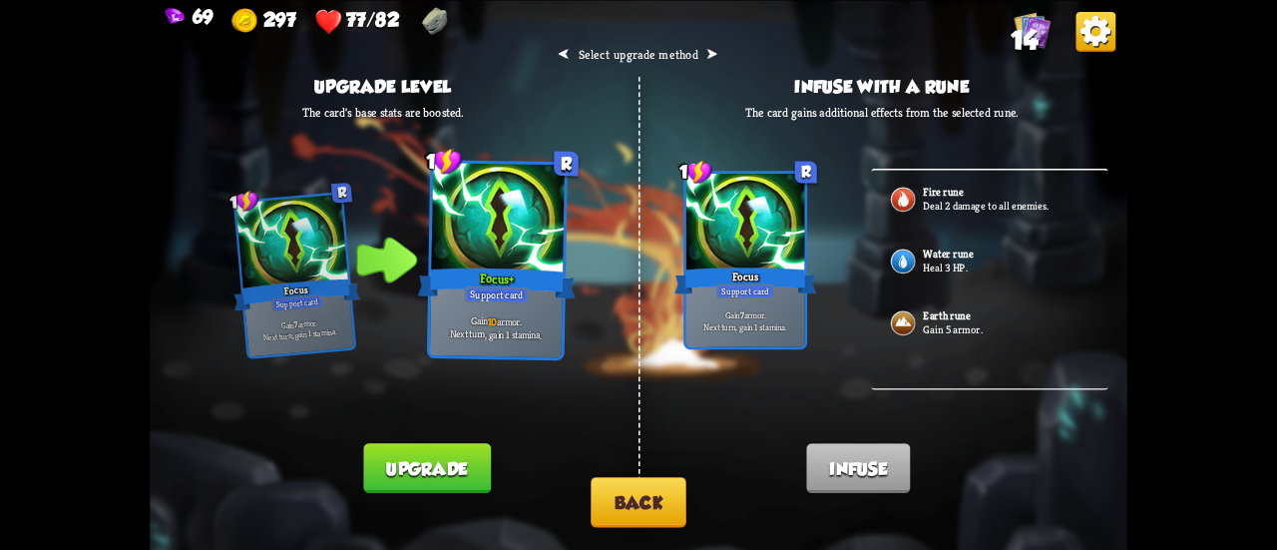
click at [605, 494] on button "Back" at bounding box center [639, 502] width 96 height 51
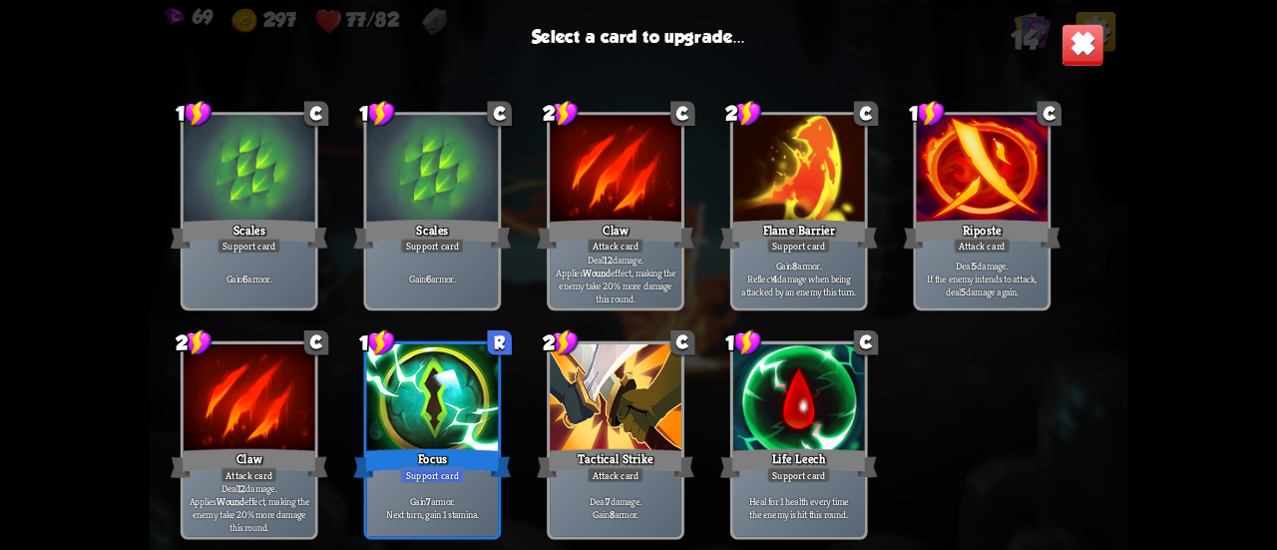
drag, startPoint x: 349, startPoint y: 227, endPoint x: 361, endPoint y: 231, distance: 12.6
click at [360, 231] on div "1 C Scratch Attack card Deal 5 damage. 1 C Scratch Attack card Deal 5 damage. 1…" at bounding box center [639, 313] width 978 height 451
click at [367, 232] on div "Scales" at bounding box center [432, 233] width 158 height 35
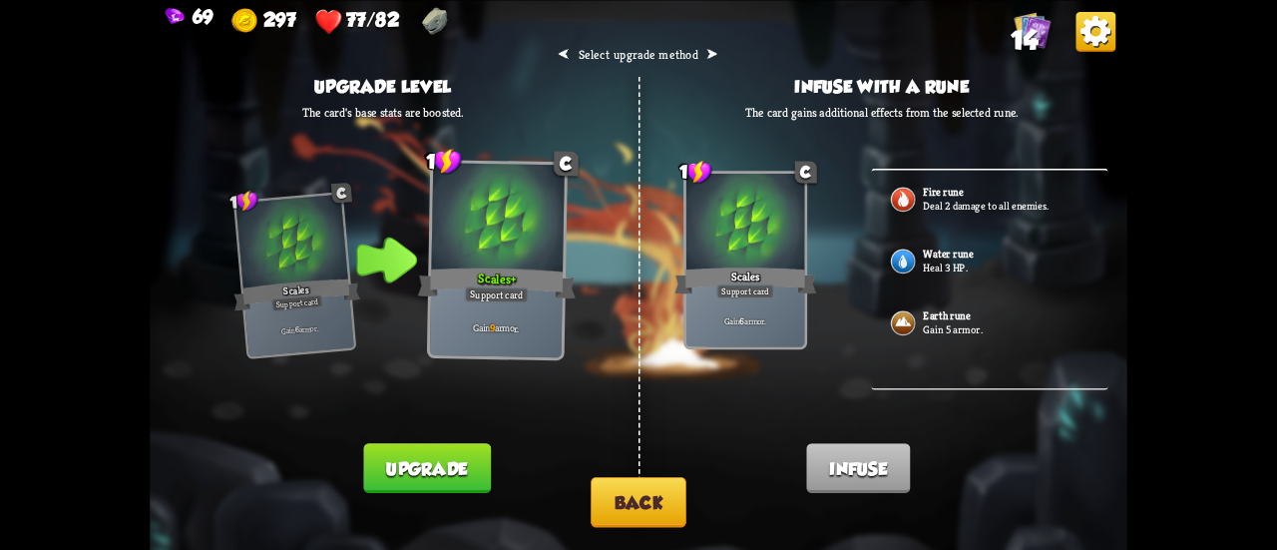
click at [619, 508] on button "Back" at bounding box center [639, 502] width 96 height 51
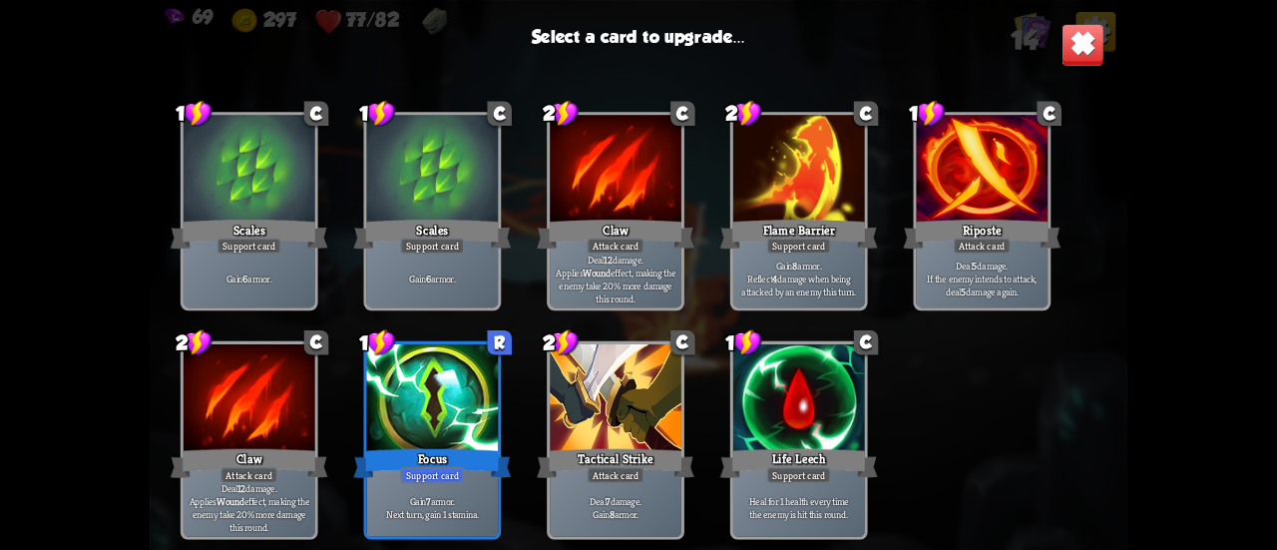
drag, startPoint x: 597, startPoint y: 411, endPoint x: 1123, endPoint y: 290, distance: 540.4
click at [1129, 294] on div "69 297 77/82 14 Select a card to upgrade... 1 C Scratch Attack card Deal 5 dama…" at bounding box center [638, 275] width 1277 height 550
click at [933, 219] on div "Riposte" at bounding box center [982, 233] width 158 height 35
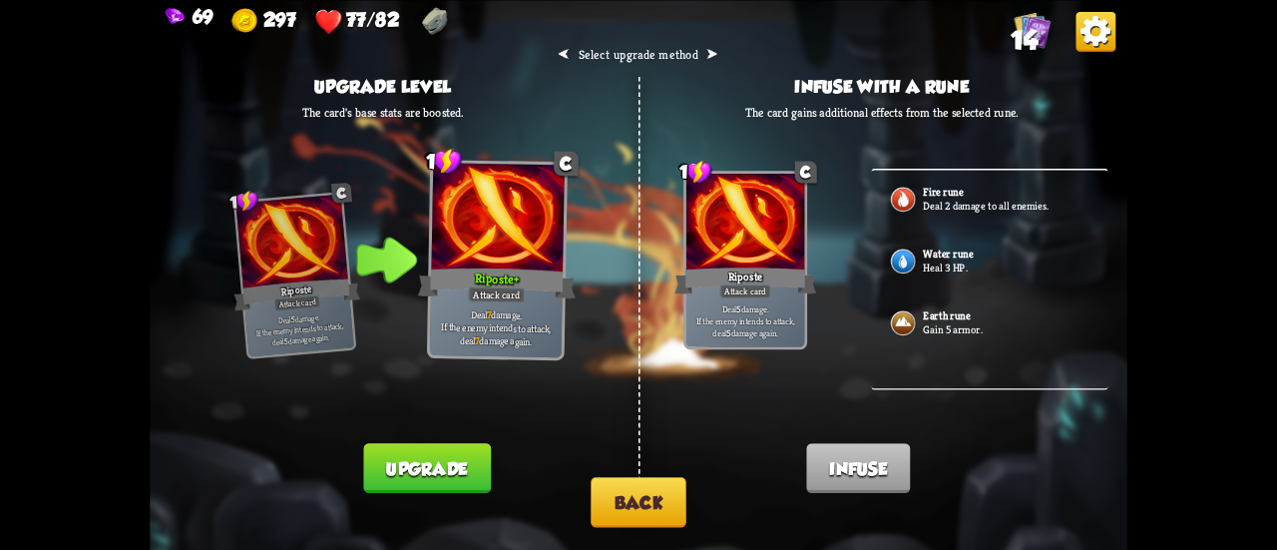
click at [656, 508] on button "Back" at bounding box center [639, 502] width 96 height 51
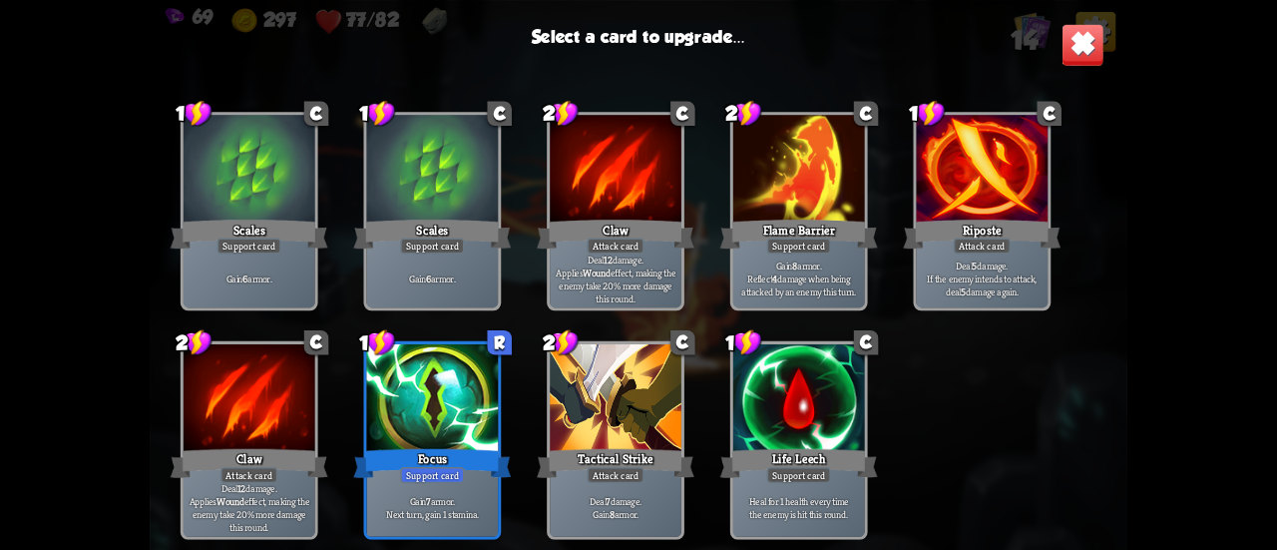
drag, startPoint x: 644, startPoint y: 425, endPoint x: 438, endPoint y: 412, distance: 206.9
click at [438, 412] on div "1 C Scratch Attack card Deal 5 damage. 1 C Scratch Attack card Deal 5 damage. 1…" at bounding box center [639, 313] width 978 height 451
click at [611, 461] on div "Tactical Strike" at bounding box center [616, 462] width 158 height 35
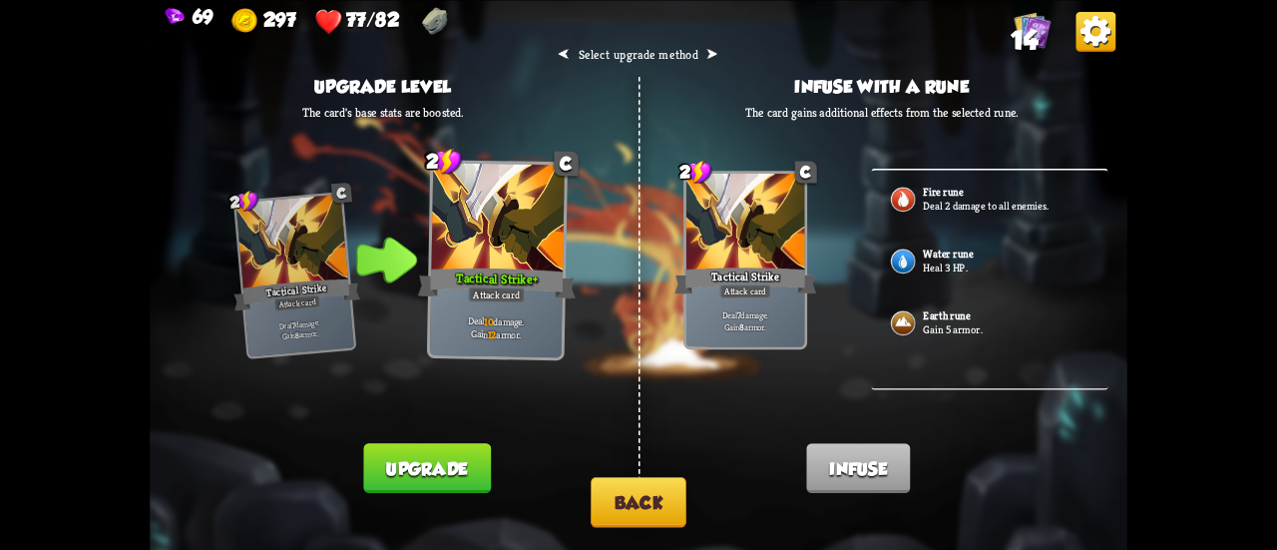
click at [459, 476] on button "Upgrade" at bounding box center [426, 468] width 127 height 50
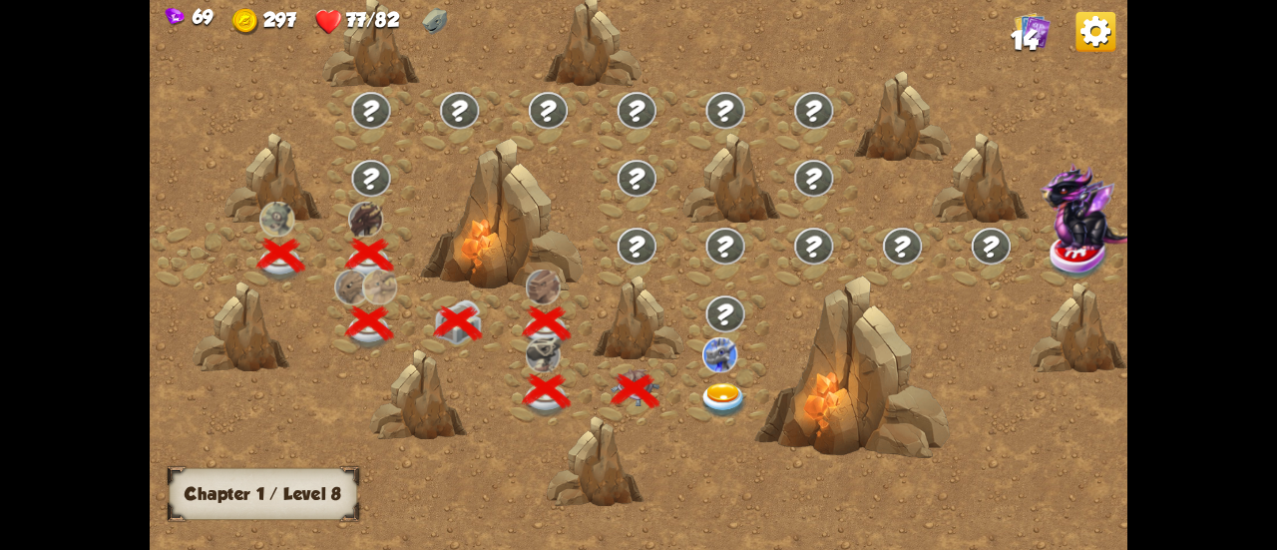
click at [718, 392] on img at bounding box center [723, 401] width 49 height 36
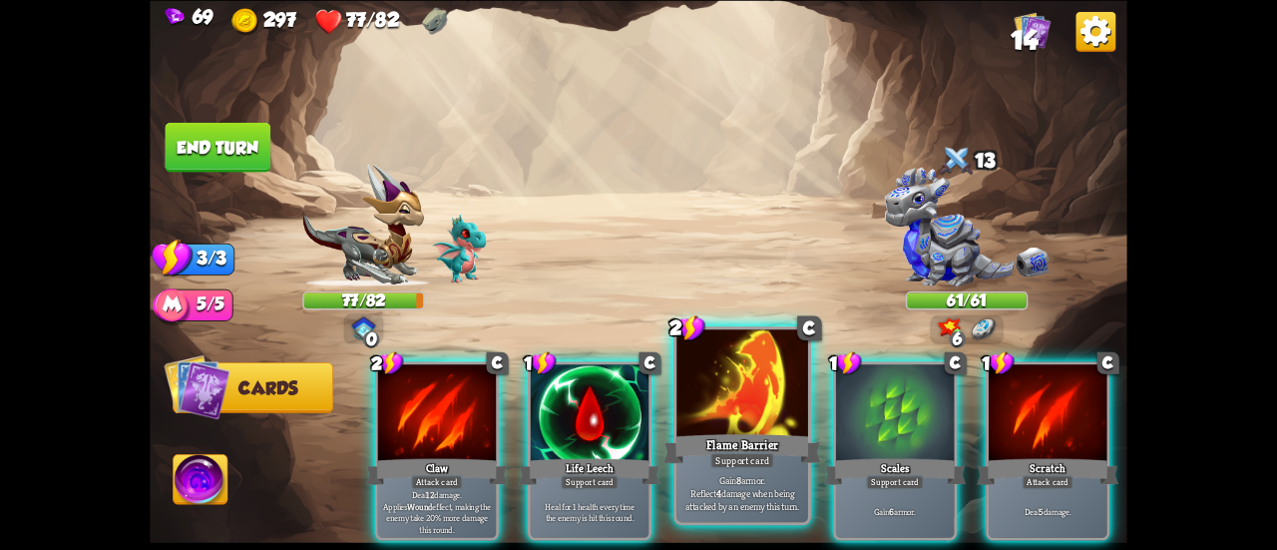
click at [710, 400] on div at bounding box center [742, 384] width 132 height 111
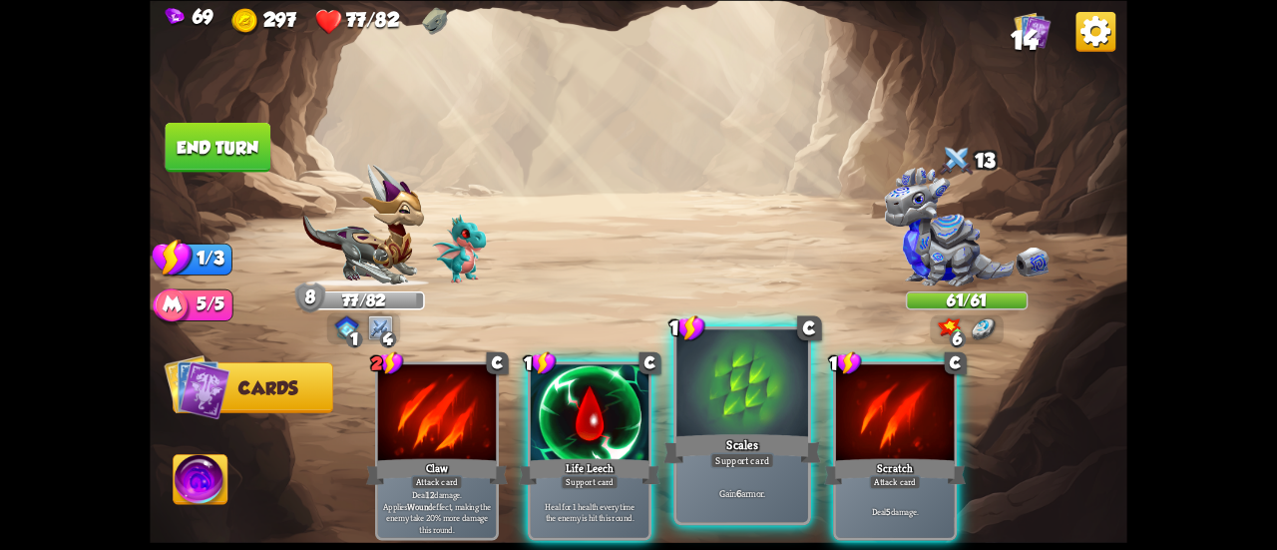
click at [708, 402] on div at bounding box center [742, 384] width 132 height 111
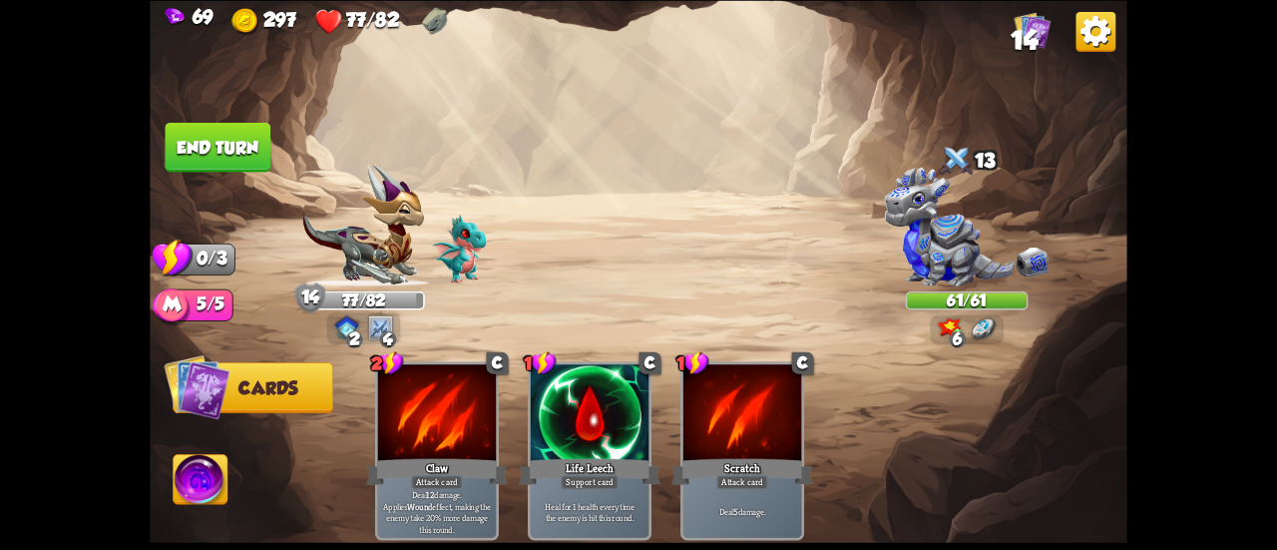
click at [193, 139] on button "End turn" at bounding box center [219, 147] width 106 height 50
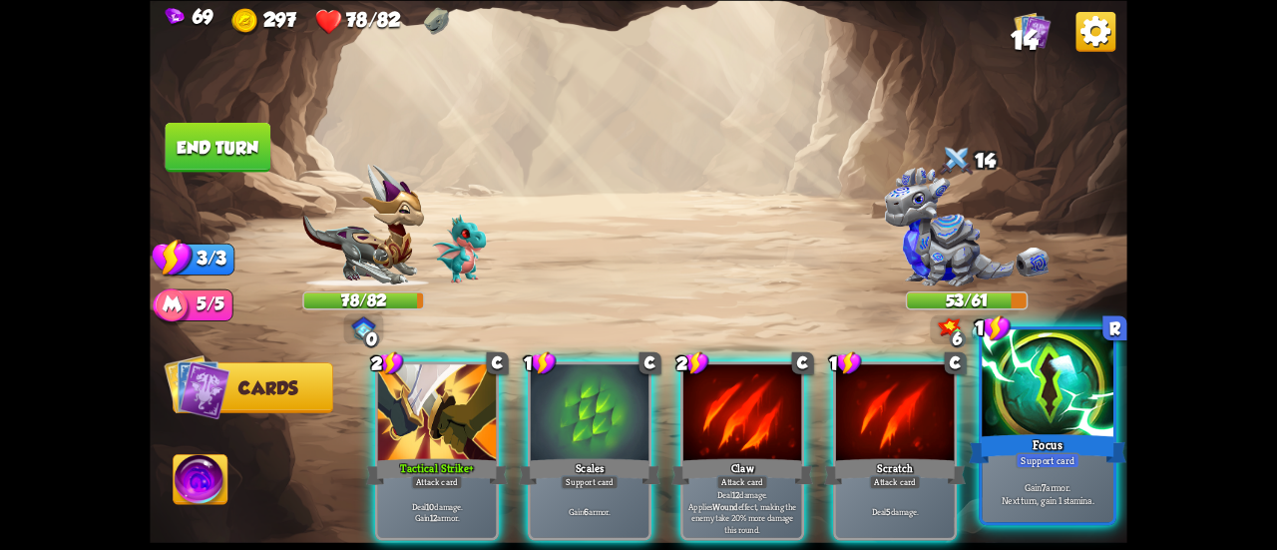
click at [1042, 463] on div "Support card" at bounding box center [1048, 460] width 64 height 16
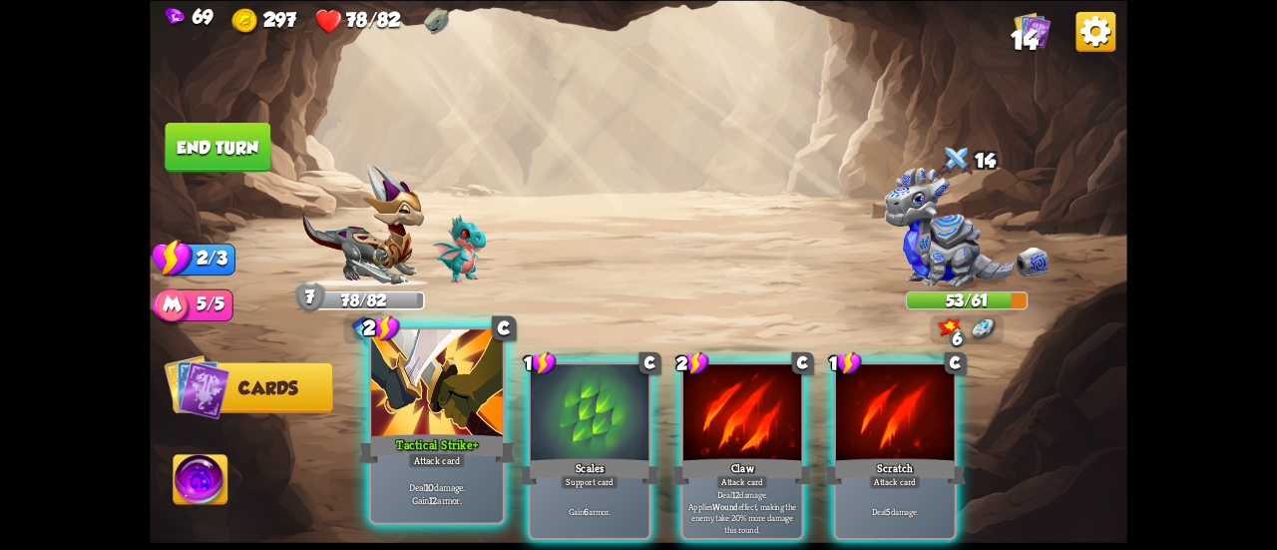
click at [420, 408] on div at bounding box center [437, 384] width 132 height 111
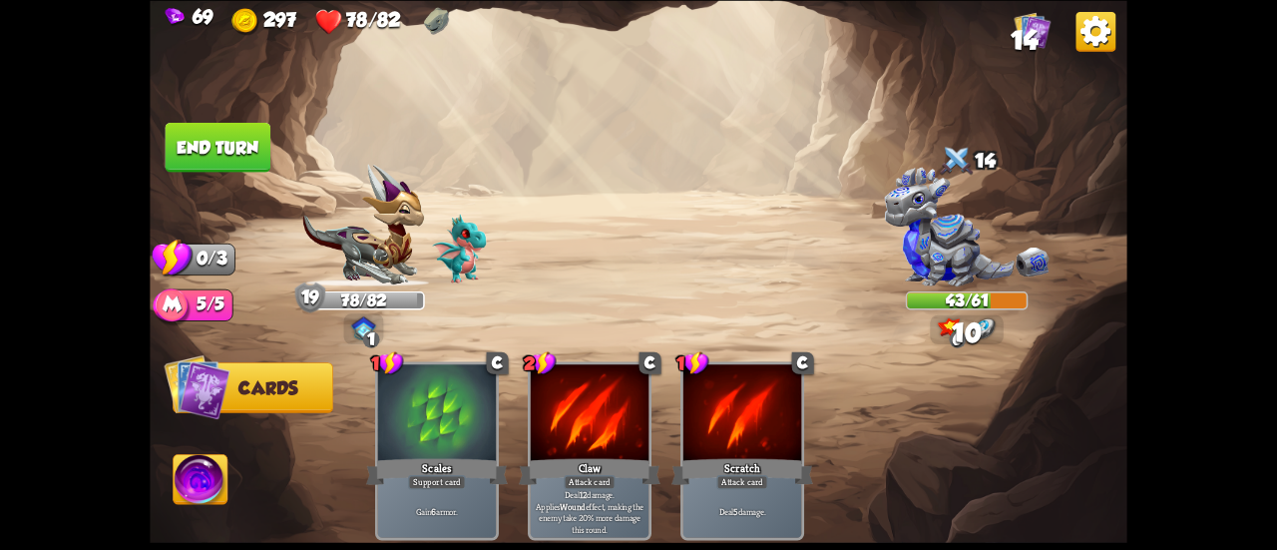
click at [254, 135] on button "End turn" at bounding box center [218, 147] width 108 height 51
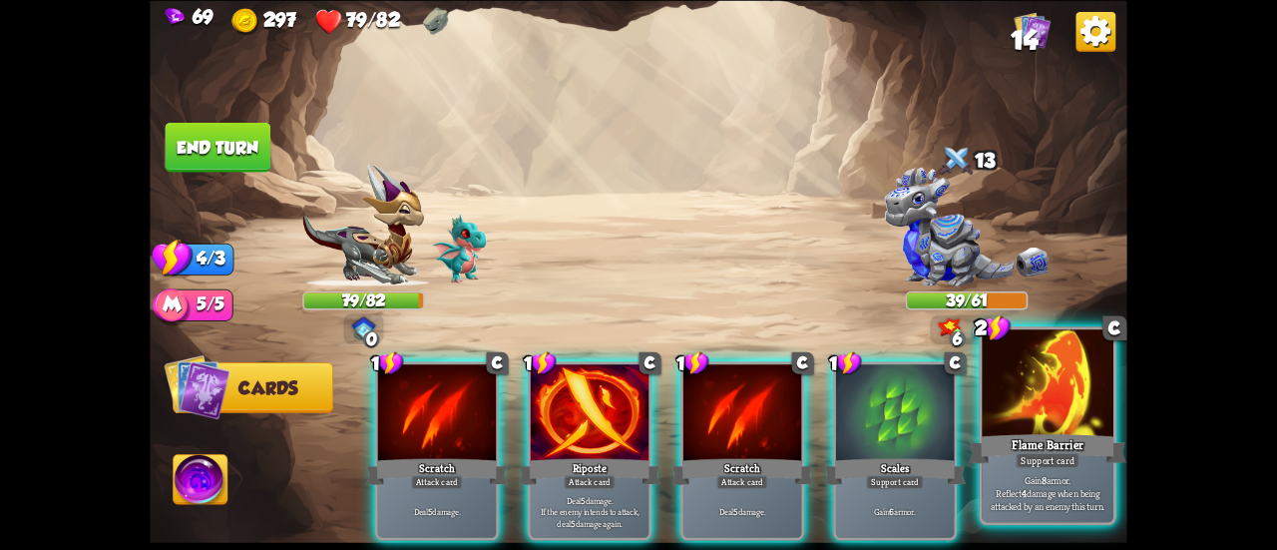
click at [1008, 457] on div "Flame Barrier" at bounding box center [1048, 448] width 158 height 35
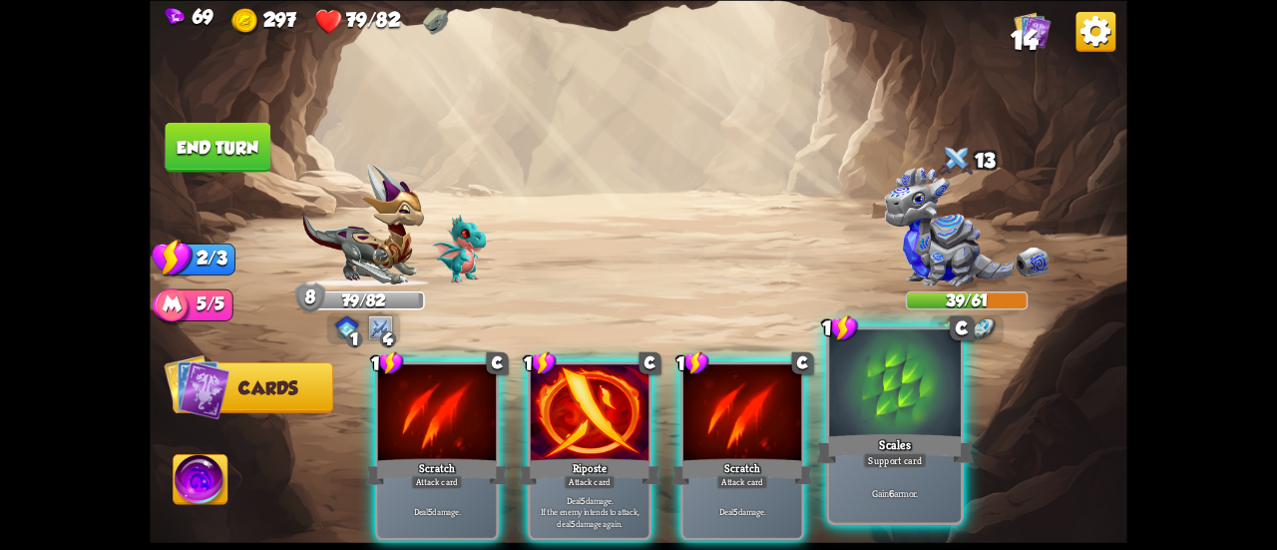
click at [887, 439] on div "Scales" at bounding box center [895, 448] width 158 height 35
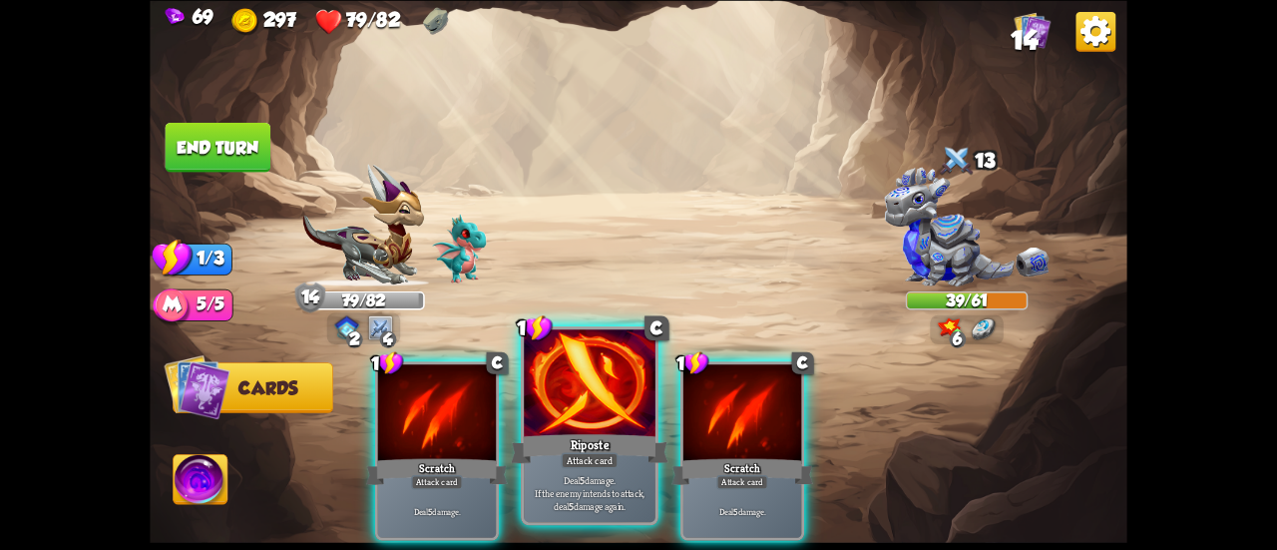
click at [623, 433] on div "Riposte" at bounding box center [590, 448] width 158 height 35
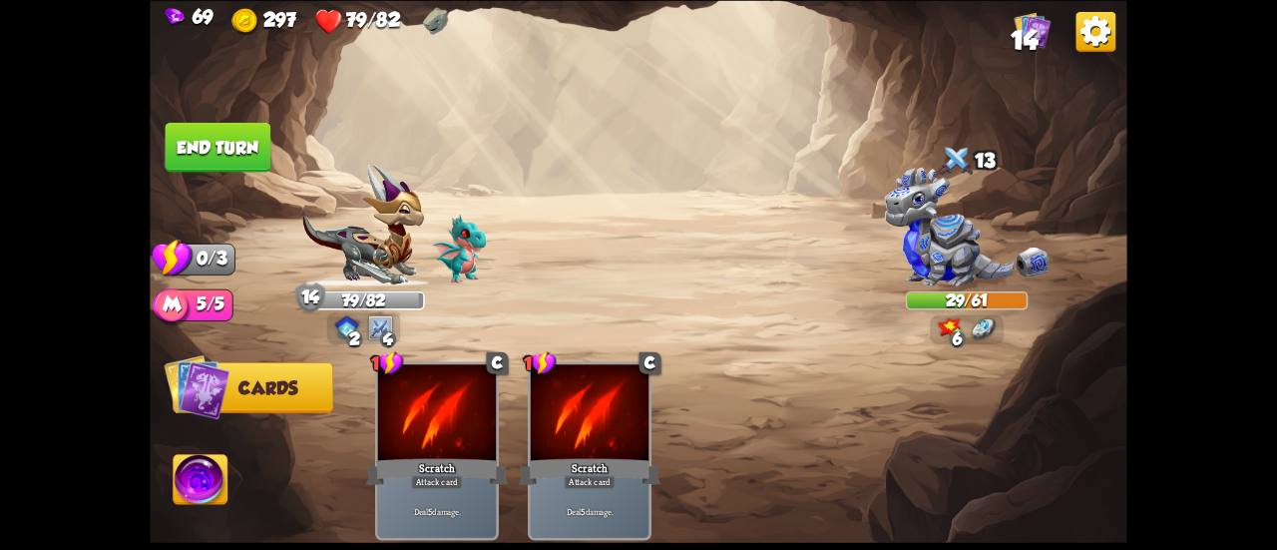
click at [228, 138] on button "End turn" at bounding box center [219, 147] width 106 height 50
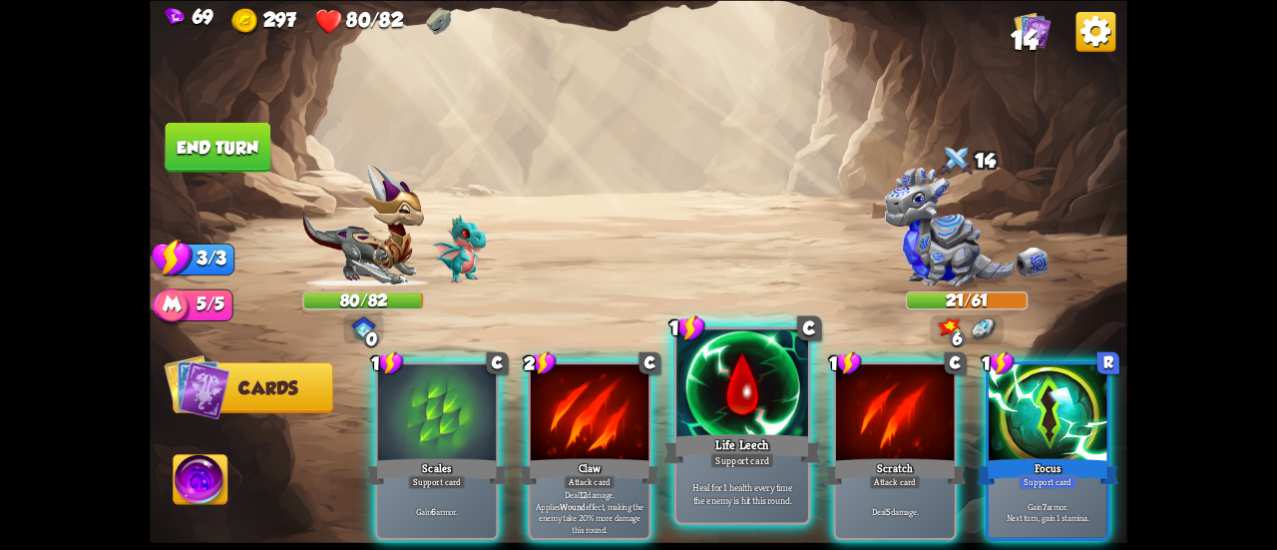
click at [753, 393] on div at bounding box center [742, 384] width 132 height 111
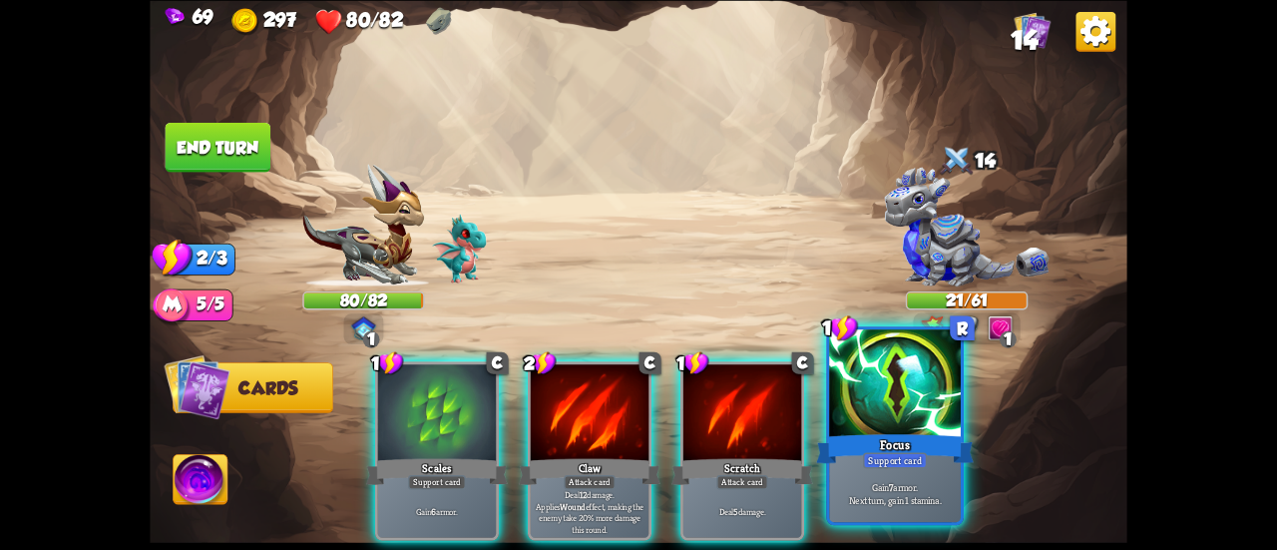
click at [877, 412] on div at bounding box center [895, 384] width 132 height 111
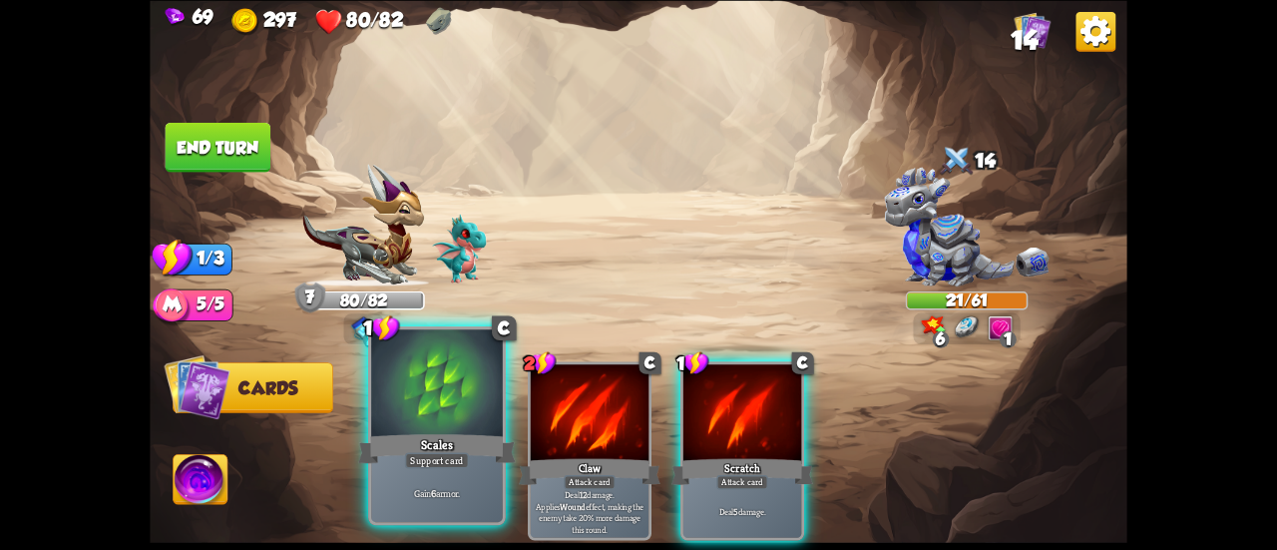
click at [419, 384] on div at bounding box center [437, 384] width 132 height 111
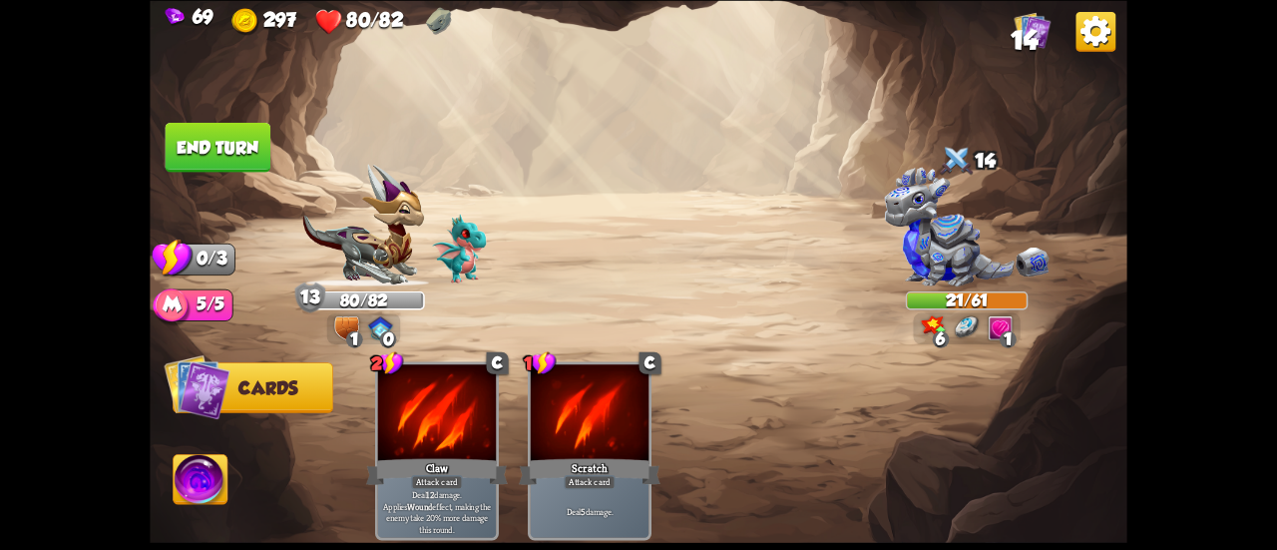
click at [230, 125] on button "End turn" at bounding box center [219, 147] width 106 height 50
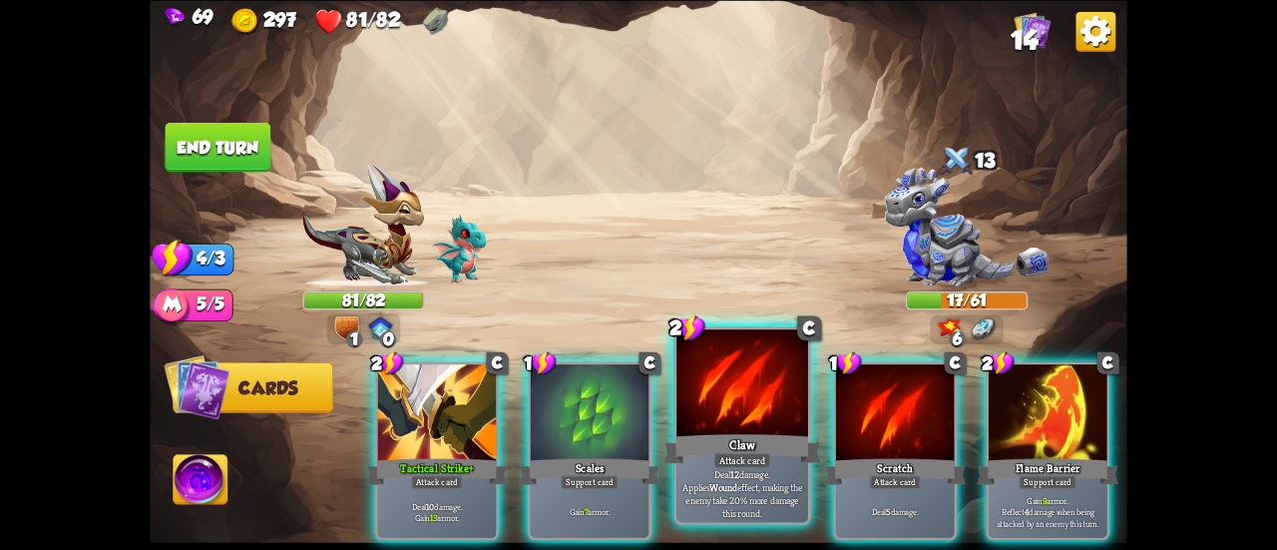
click at [682, 423] on div at bounding box center [742, 384] width 132 height 111
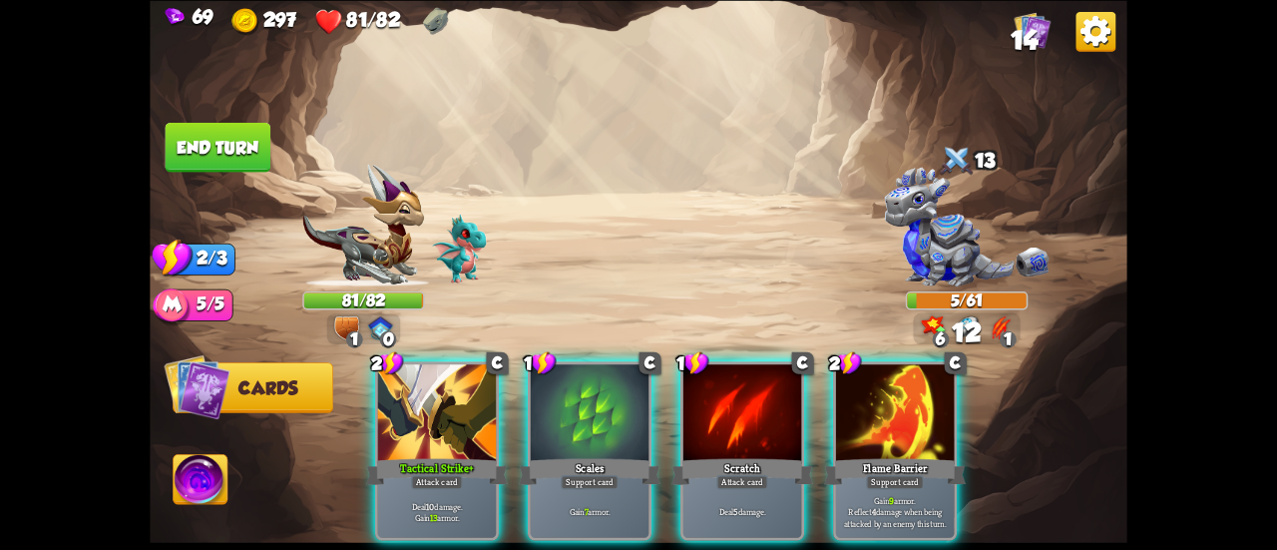
click at [221, 144] on button "End turn" at bounding box center [219, 147] width 106 height 50
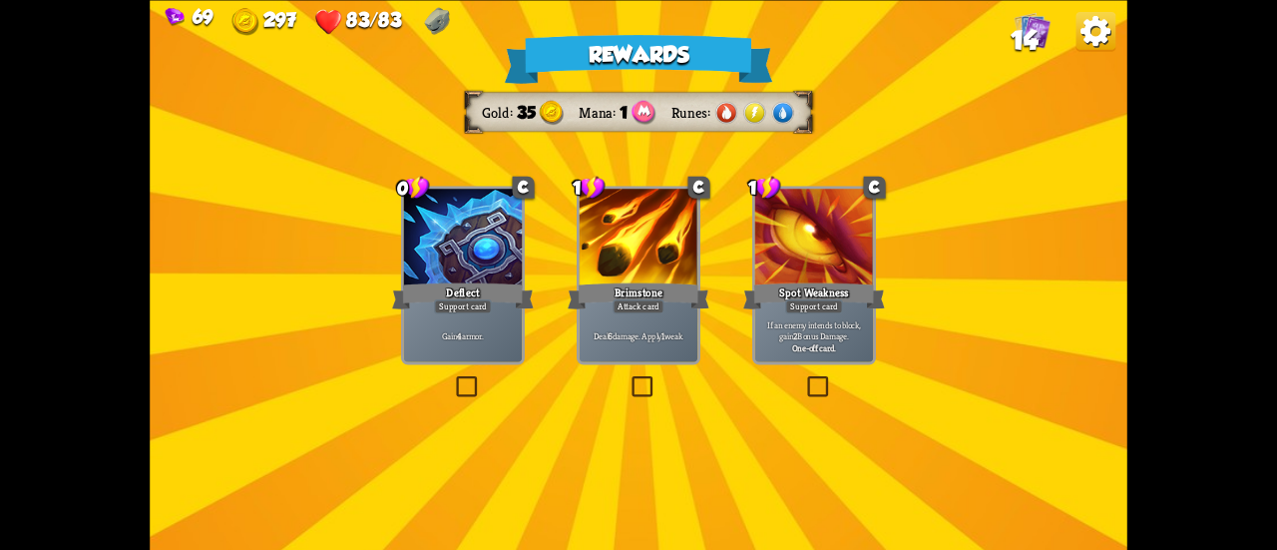
click at [425, 228] on div at bounding box center [463, 239] width 118 height 100
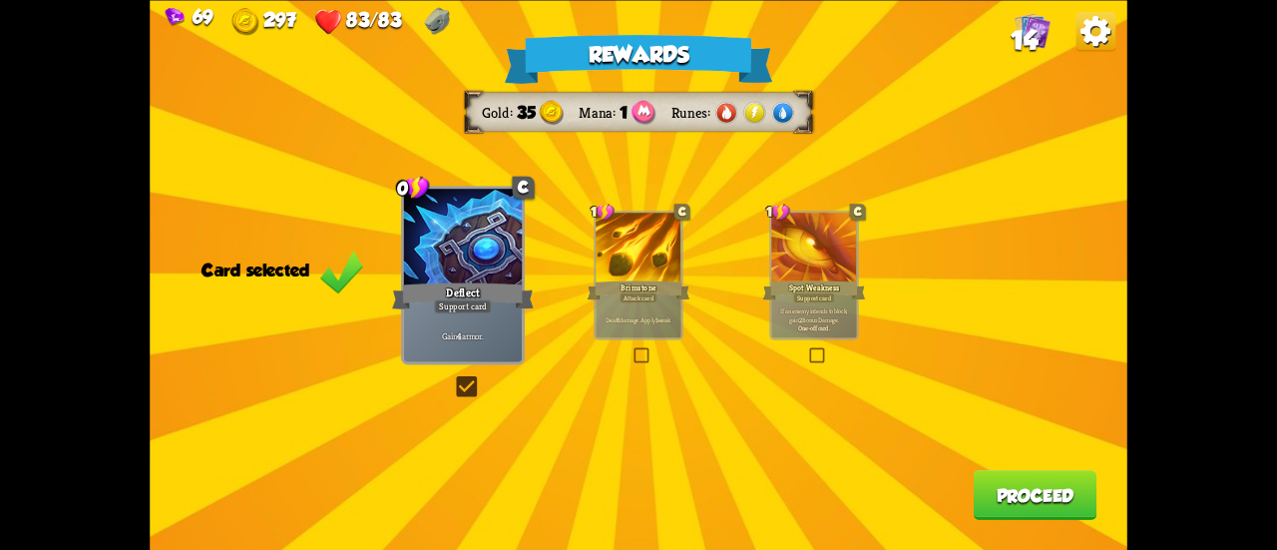
click at [1050, 504] on button "Proceed" at bounding box center [1036, 495] width 124 height 50
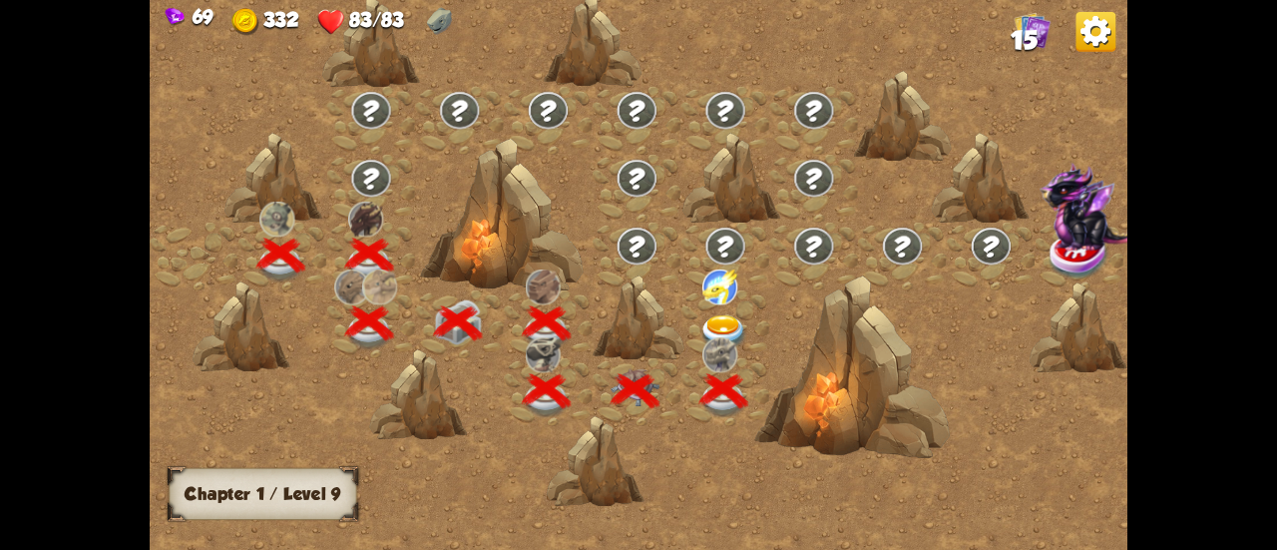
click at [718, 326] on img at bounding box center [723, 333] width 49 height 36
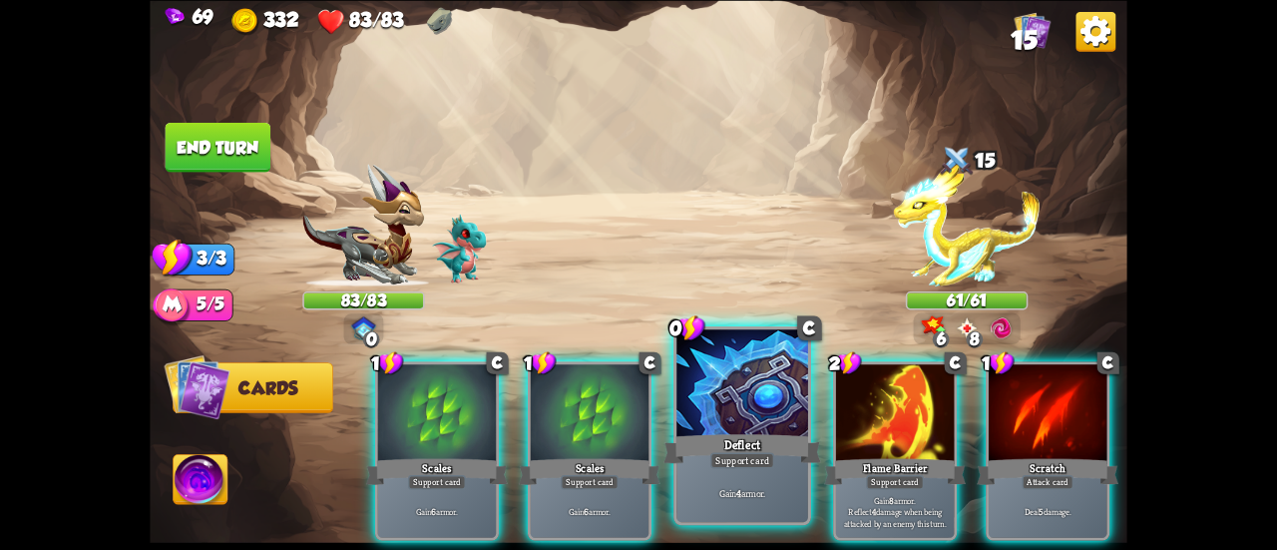
click at [718, 409] on div at bounding box center [742, 384] width 132 height 111
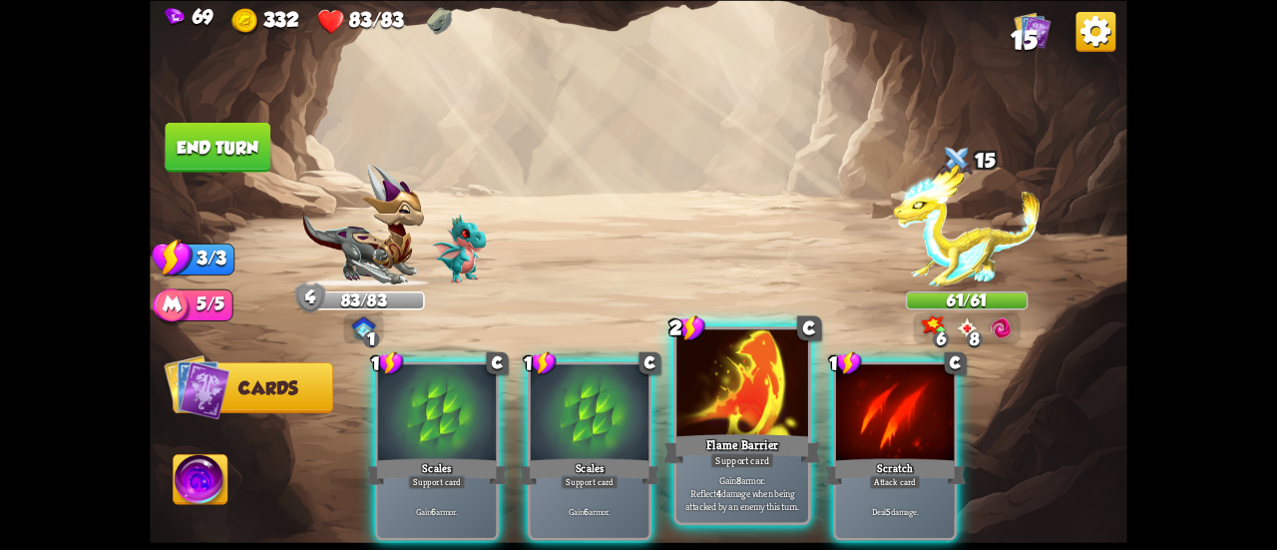
click at [719, 434] on div "Flame Barrier" at bounding box center [742, 448] width 158 height 35
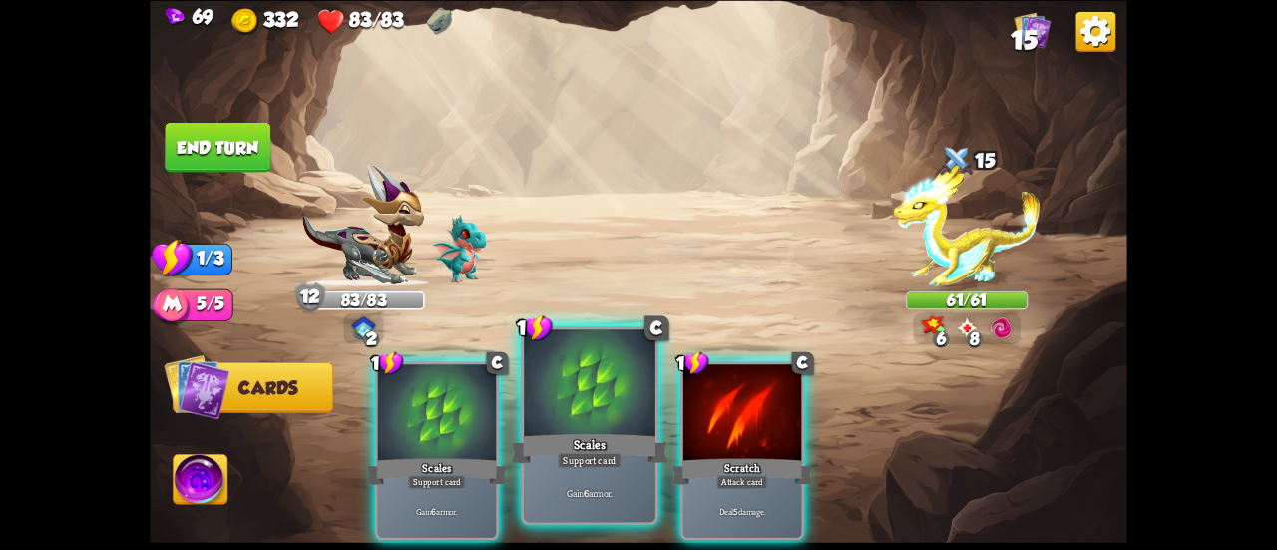
click at [589, 421] on div at bounding box center [590, 384] width 132 height 111
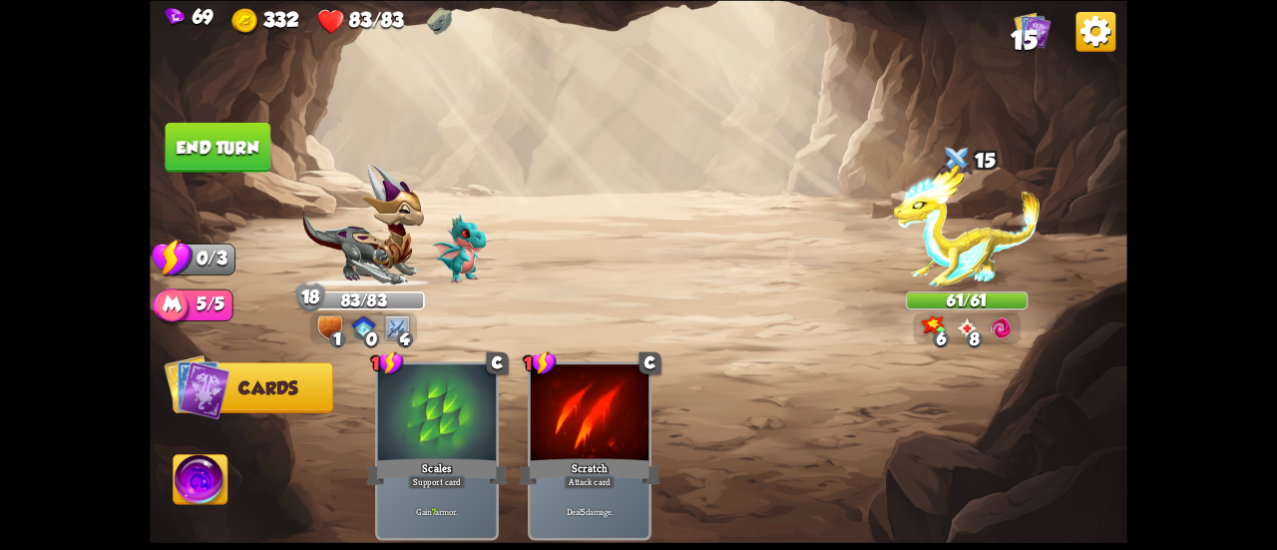
click at [227, 119] on img at bounding box center [639, 275] width 978 height 550
click at [241, 139] on button "End turn" at bounding box center [219, 147] width 106 height 50
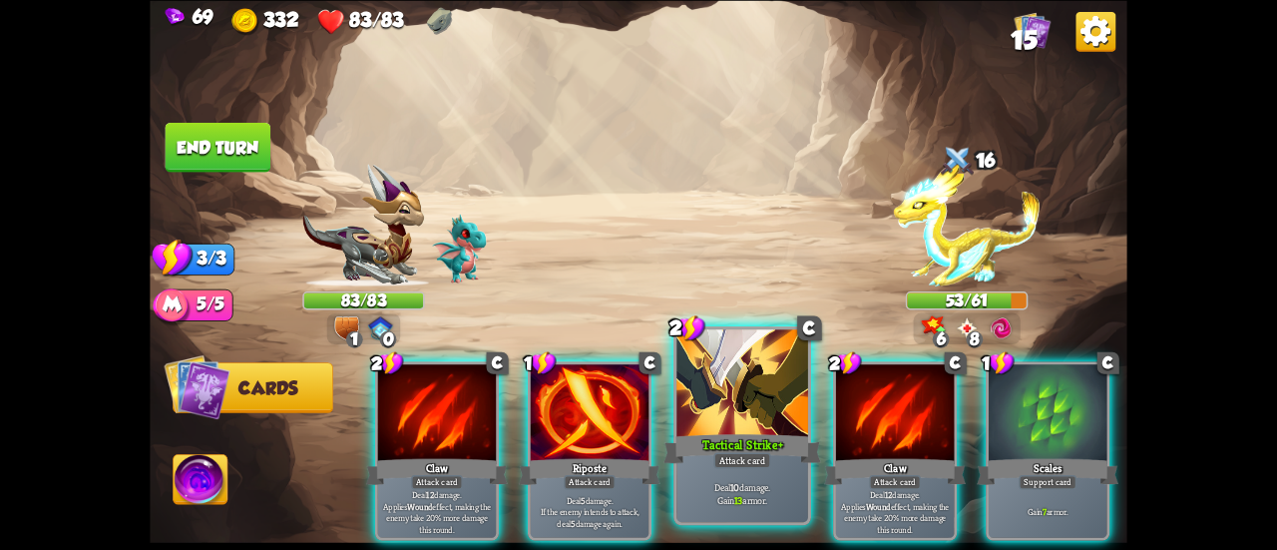
click at [720, 406] on div at bounding box center [742, 384] width 132 height 111
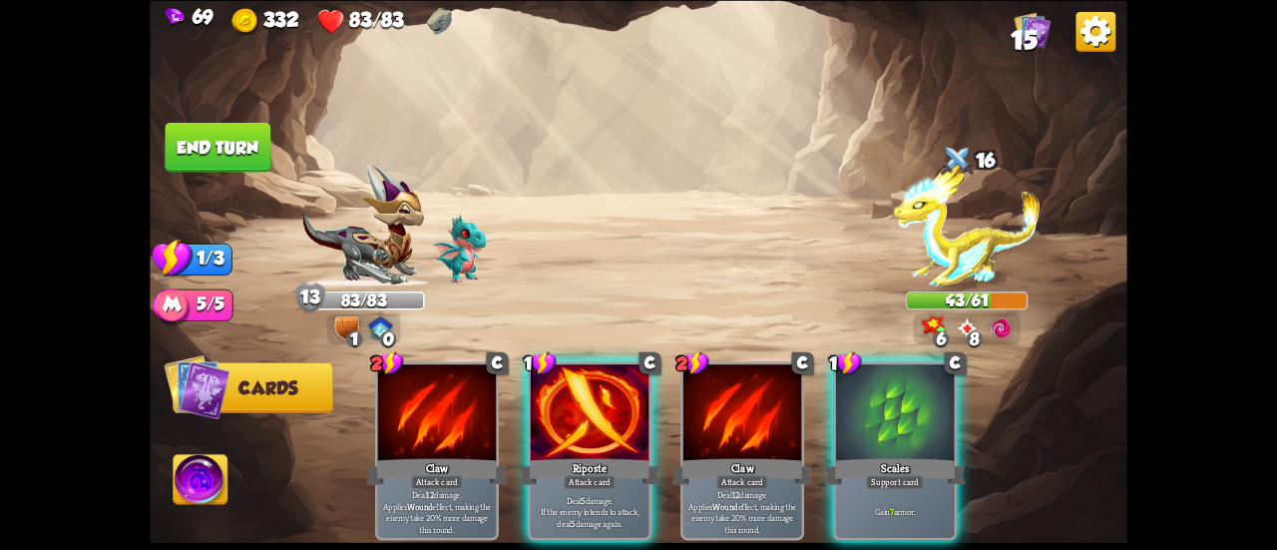
drag, startPoint x: 857, startPoint y: 413, endPoint x: 884, endPoint y: 426, distance: 29.9
click at [857, 413] on div at bounding box center [895, 414] width 118 height 100
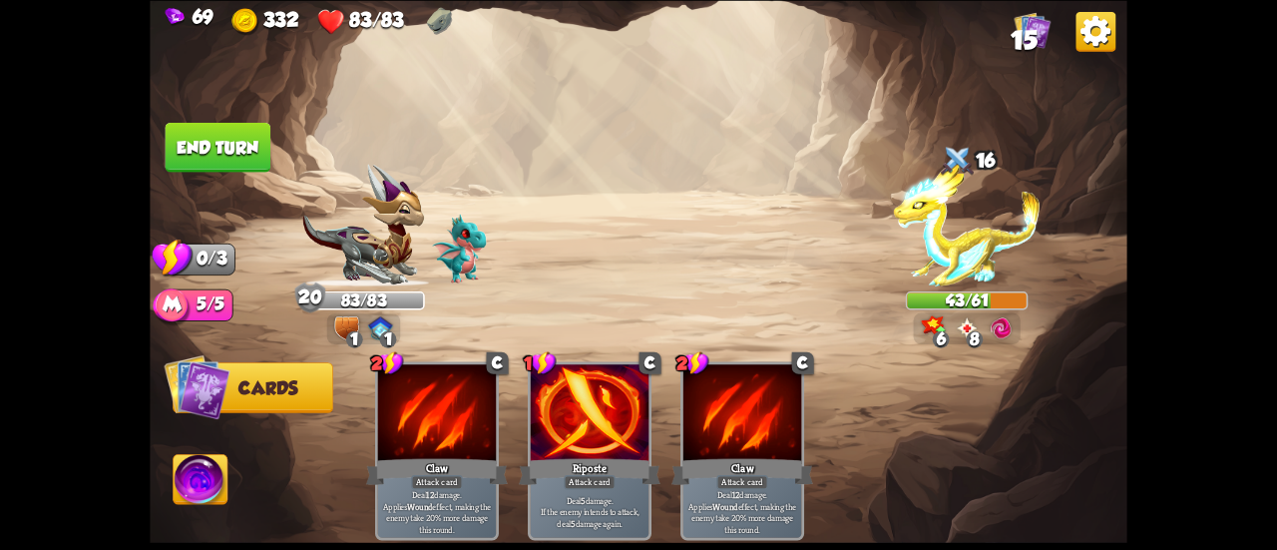
click at [1059, 519] on div "2 C Claw Attack card Deal 12 damage. Applies Wound effect, making the enemy tak…" at bounding box center [736, 427] width 782 height 244
click at [236, 157] on button "End turn" at bounding box center [219, 147] width 106 height 50
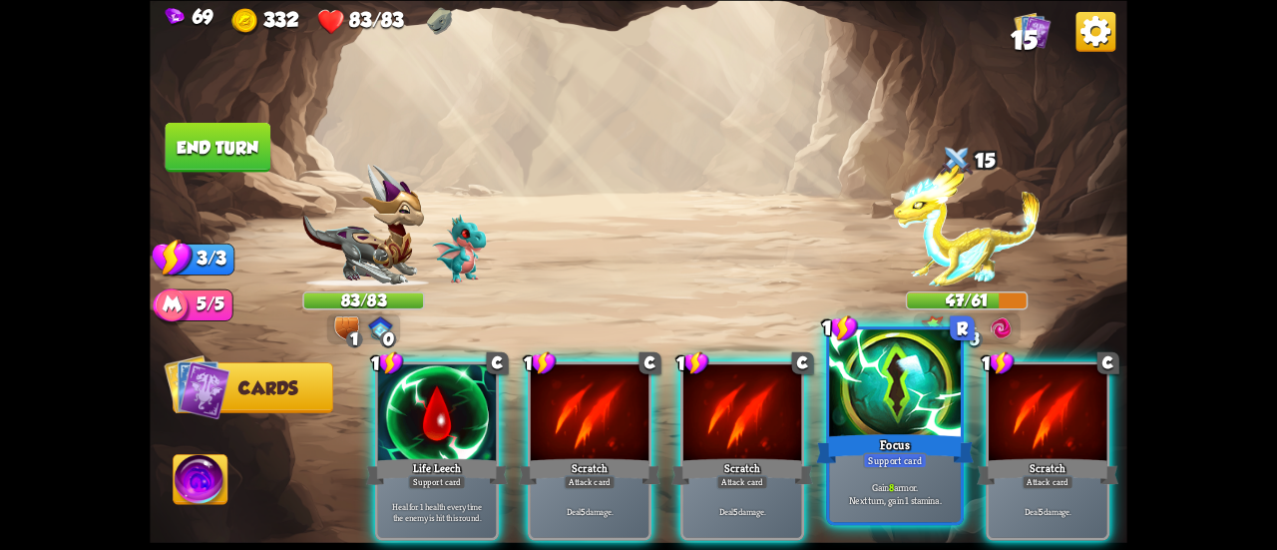
click at [918, 476] on div "Gain 8 armor. Next turn, gain 1 stamina." at bounding box center [895, 492] width 132 height 57
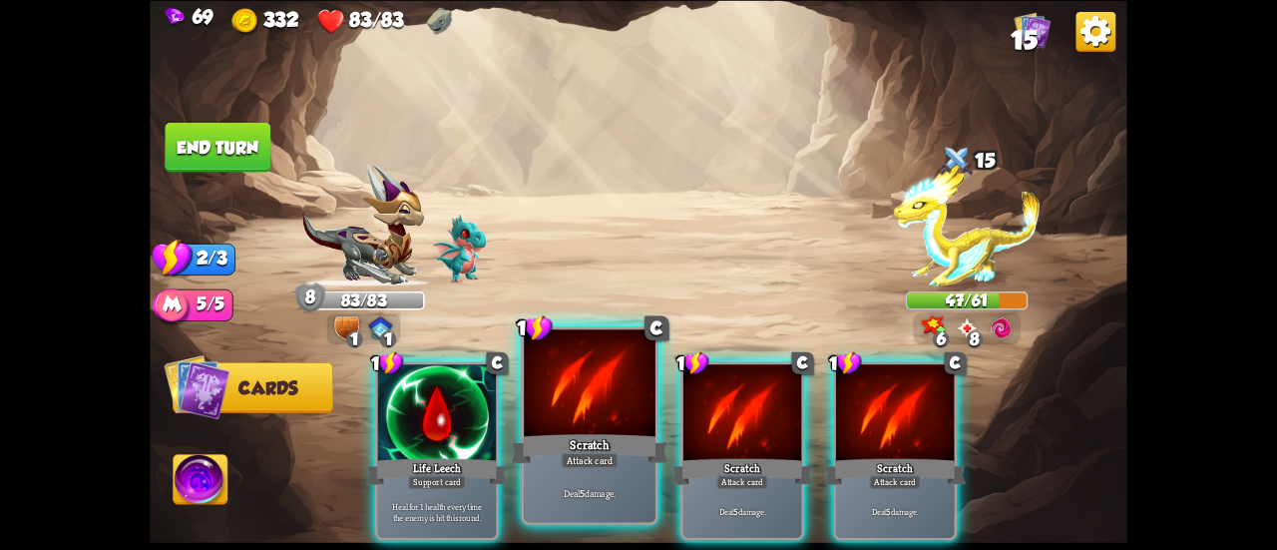
click at [614, 420] on div at bounding box center [590, 384] width 132 height 111
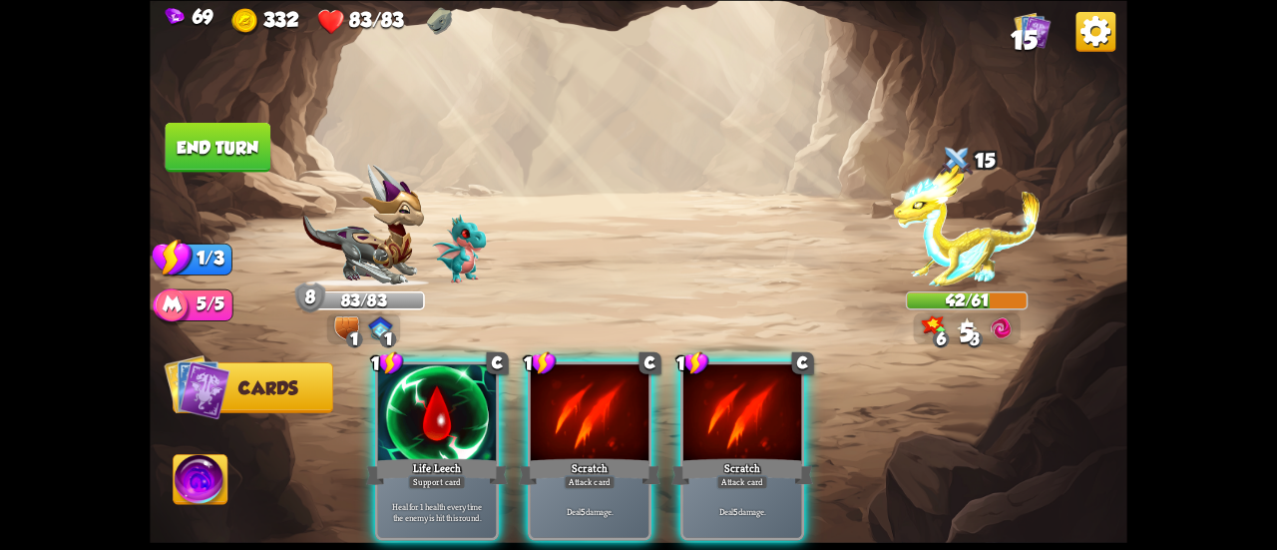
click at [614, 420] on div at bounding box center [590, 414] width 118 height 100
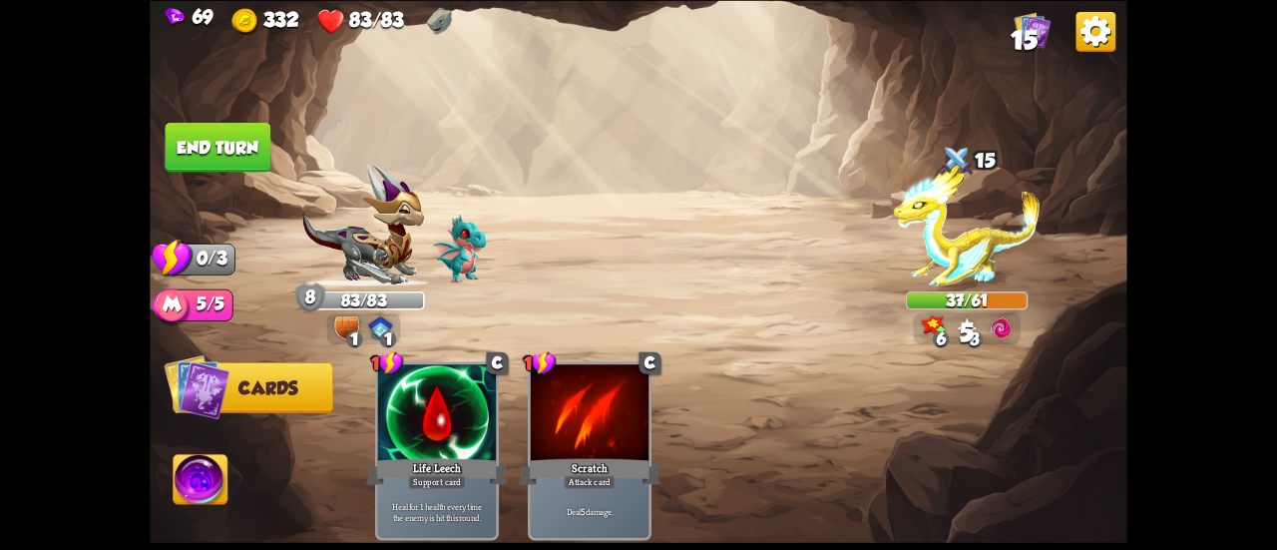
click at [217, 131] on button "End turn" at bounding box center [218, 147] width 106 height 50
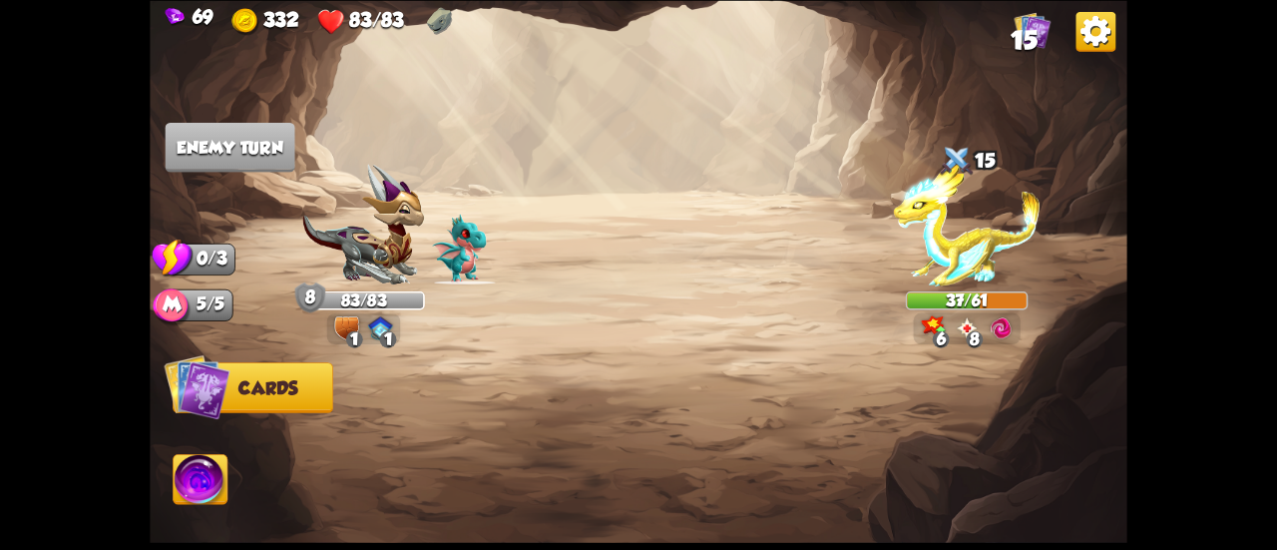
click at [990, 257] on img at bounding box center [967, 225] width 147 height 123
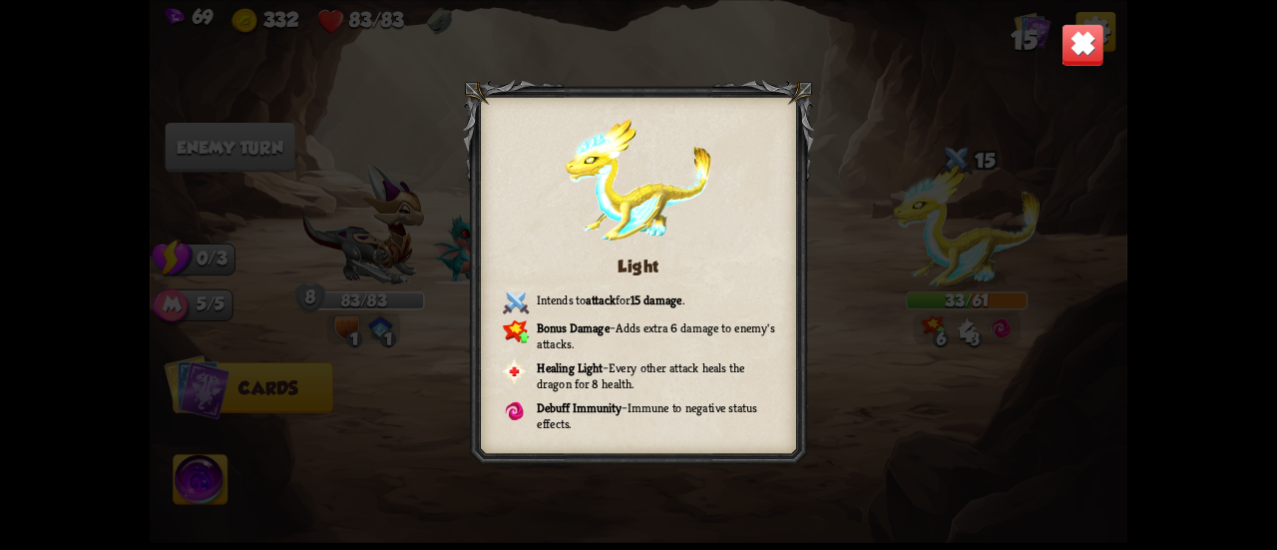
click at [1082, 33] on img at bounding box center [1082, 44] width 43 height 43
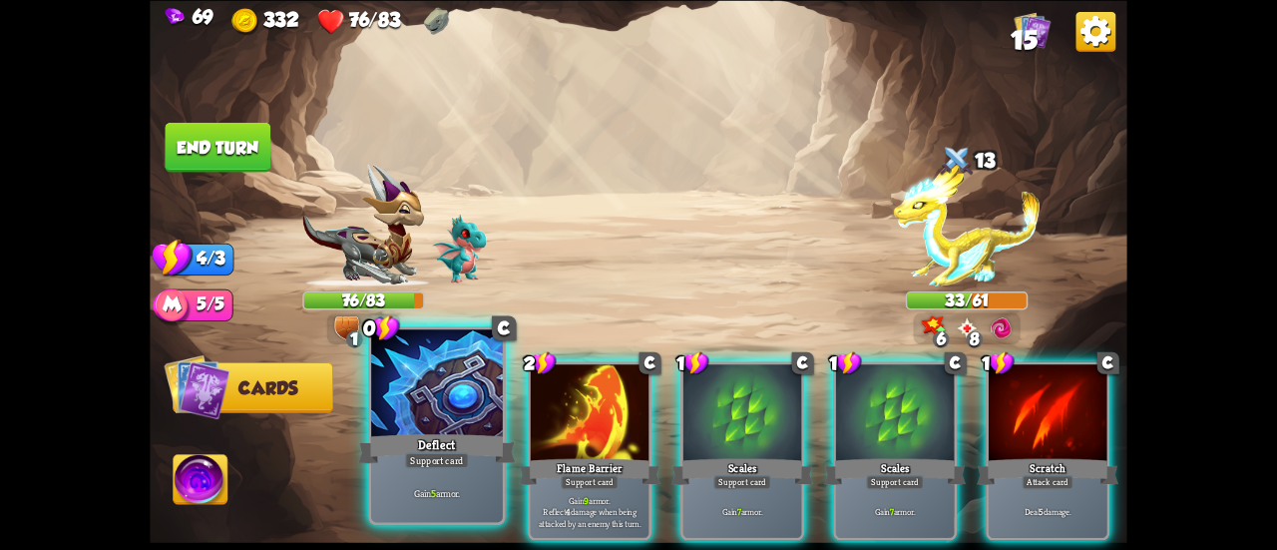
click at [451, 402] on div at bounding box center [437, 384] width 132 height 111
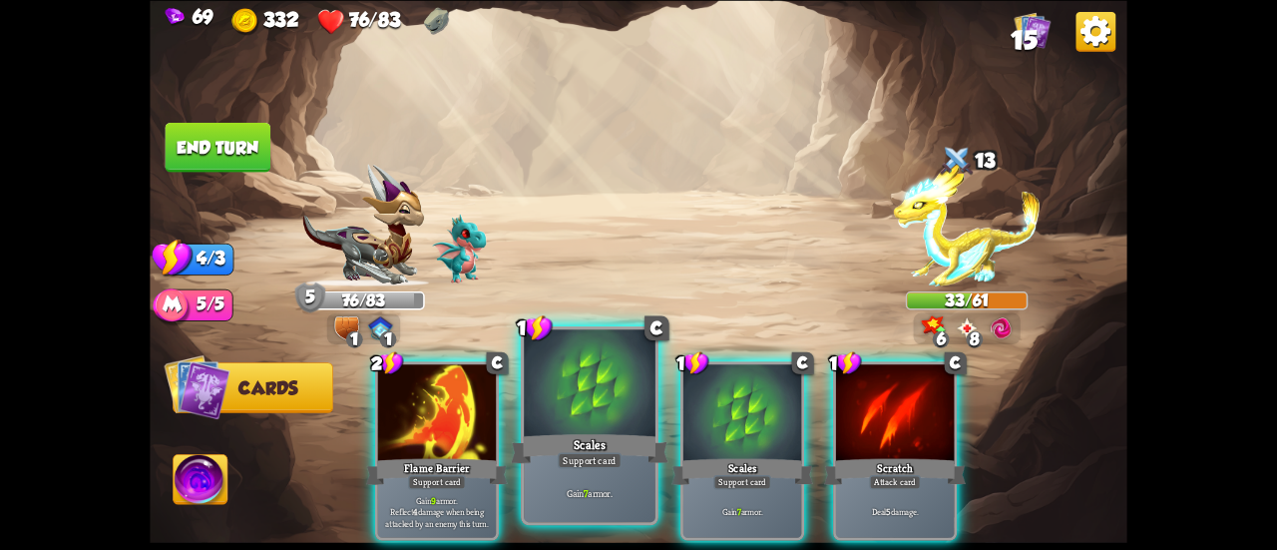
click at [546, 412] on div at bounding box center [590, 384] width 132 height 111
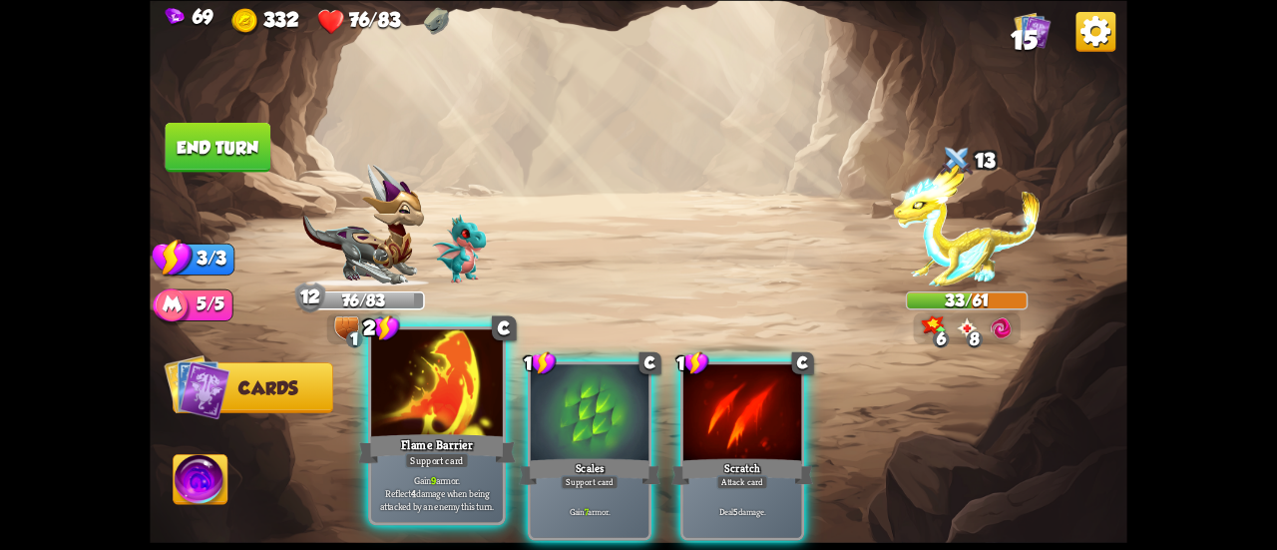
click at [446, 415] on div at bounding box center [437, 384] width 132 height 111
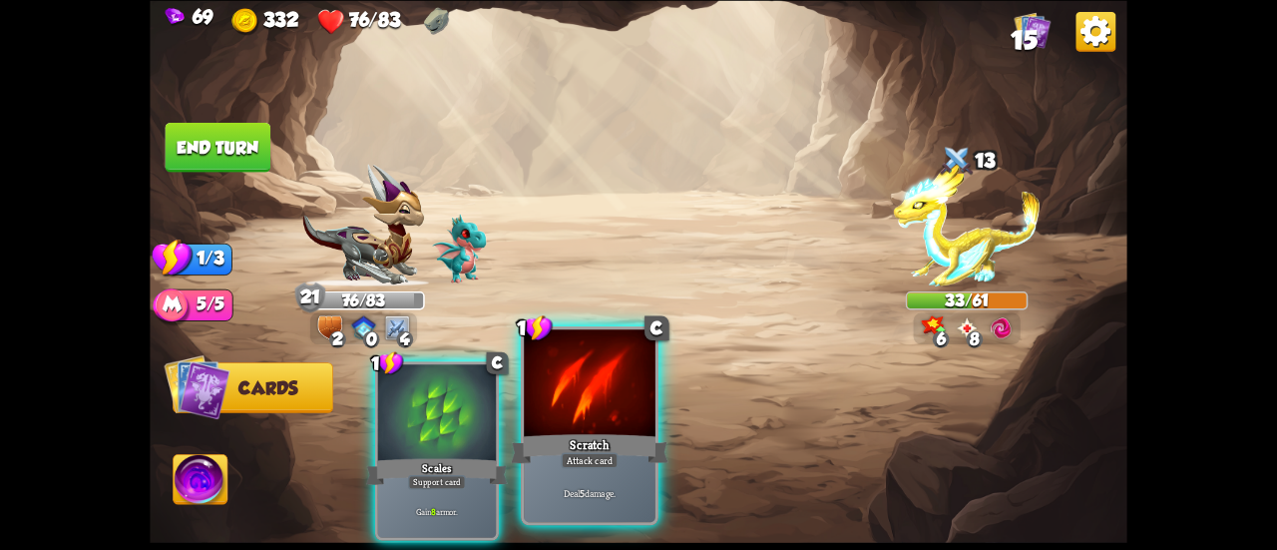
drag, startPoint x: 443, startPoint y: 412, endPoint x: 587, endPoint y: 421, distance: 143.9
click at [587, 421] on div "1 C Scales Support card Gain 8 armor. 1 C Scratch Attack card Deal 5 damage." at bounding box center [736, 427] width 782 height 244
click at [587, 421] on div at bounding box center [590, 384] width 132 height 111
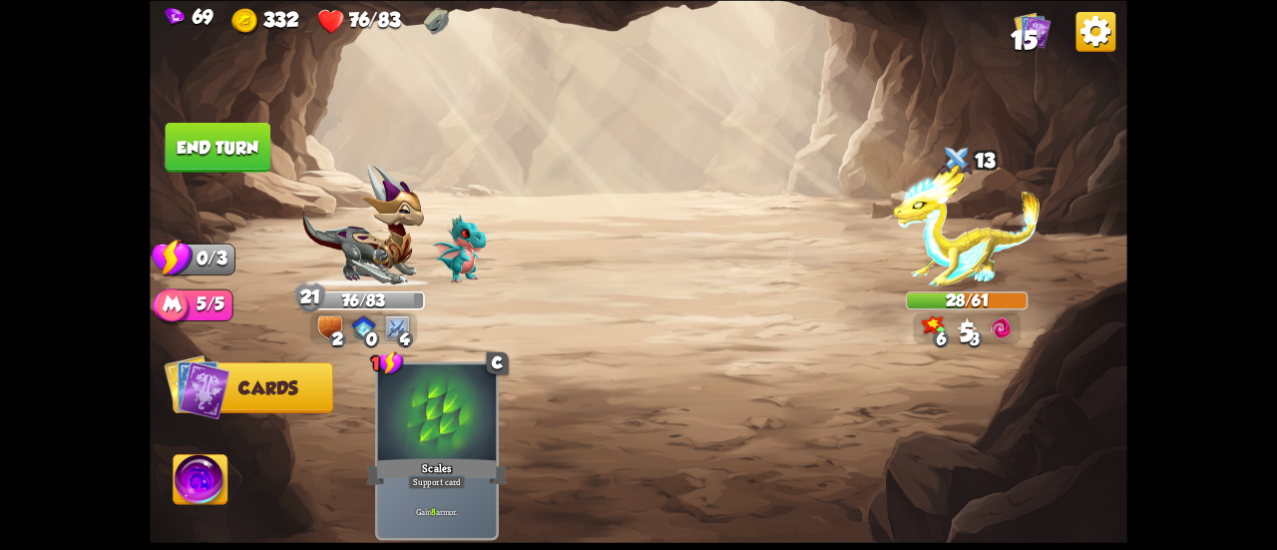
click at [230, 151] on button "End turn" at bounding box center [218, 147] width 108 height 51
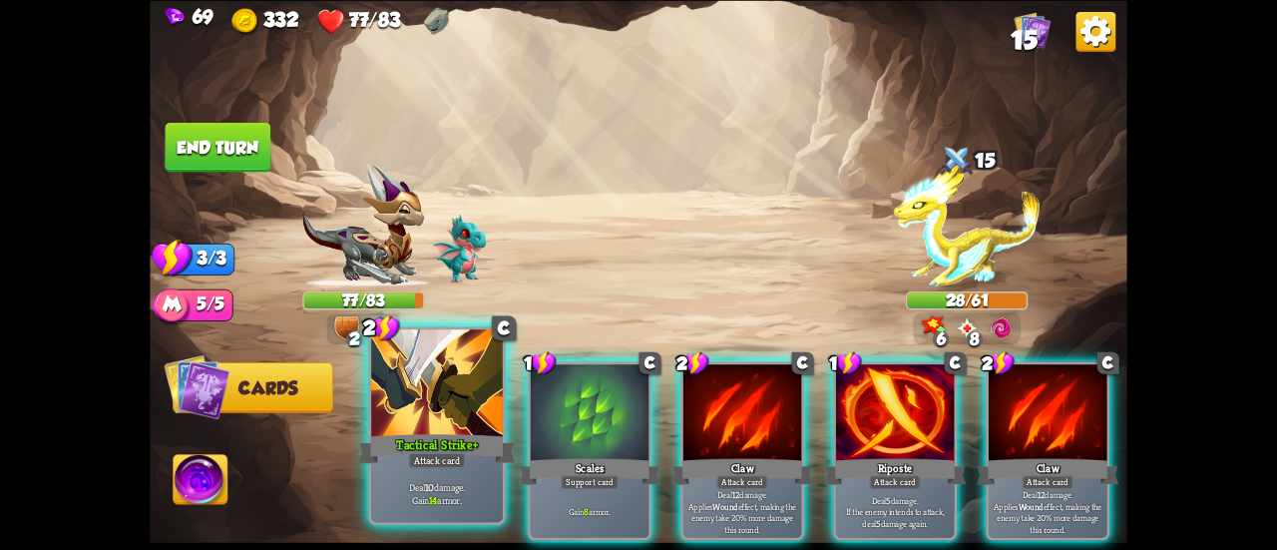
click at [438, 388] on div at bounding box center [437, 384] width 132 height 111
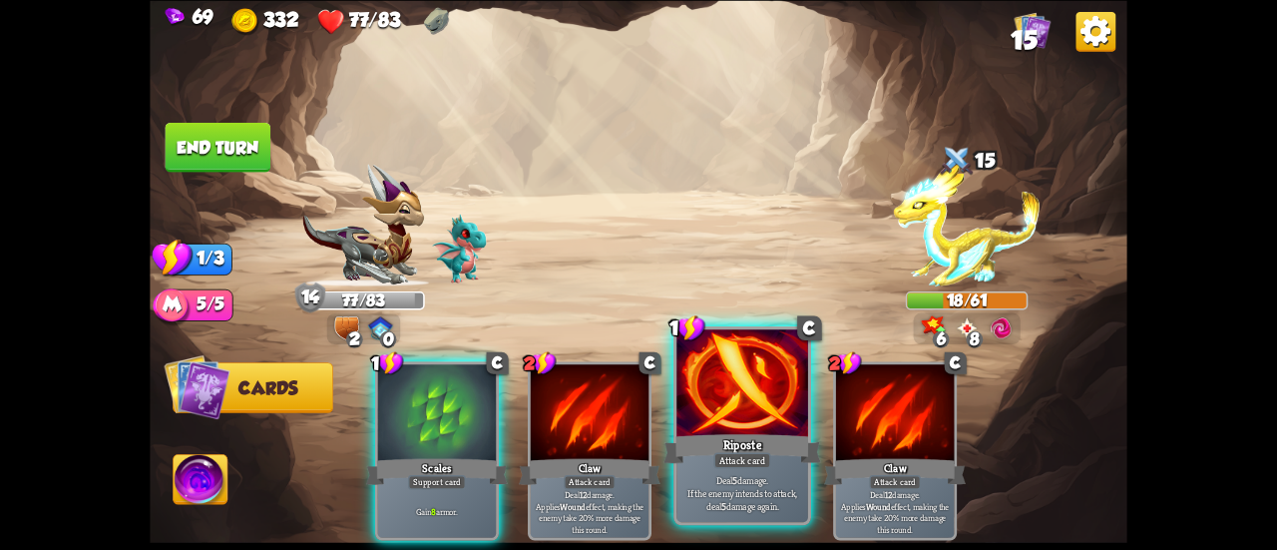
click at [721, 405] on div at bounding box center [742, 384] width 132 height 111
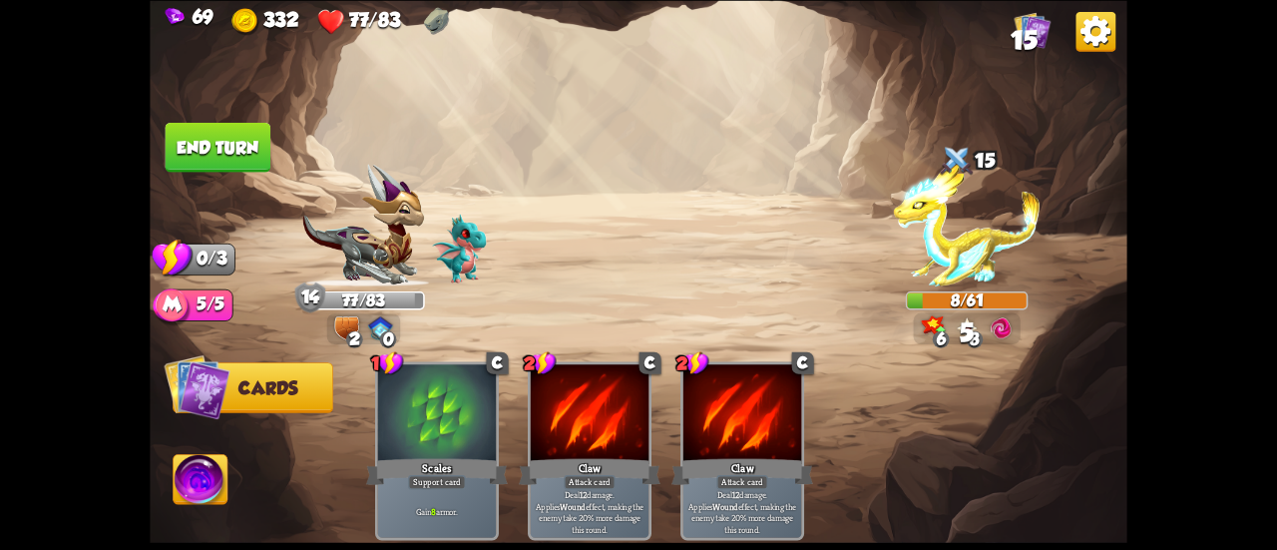
click at [253, 139] on button "End turn" at bounding box center [218, 147] width 106 height 50
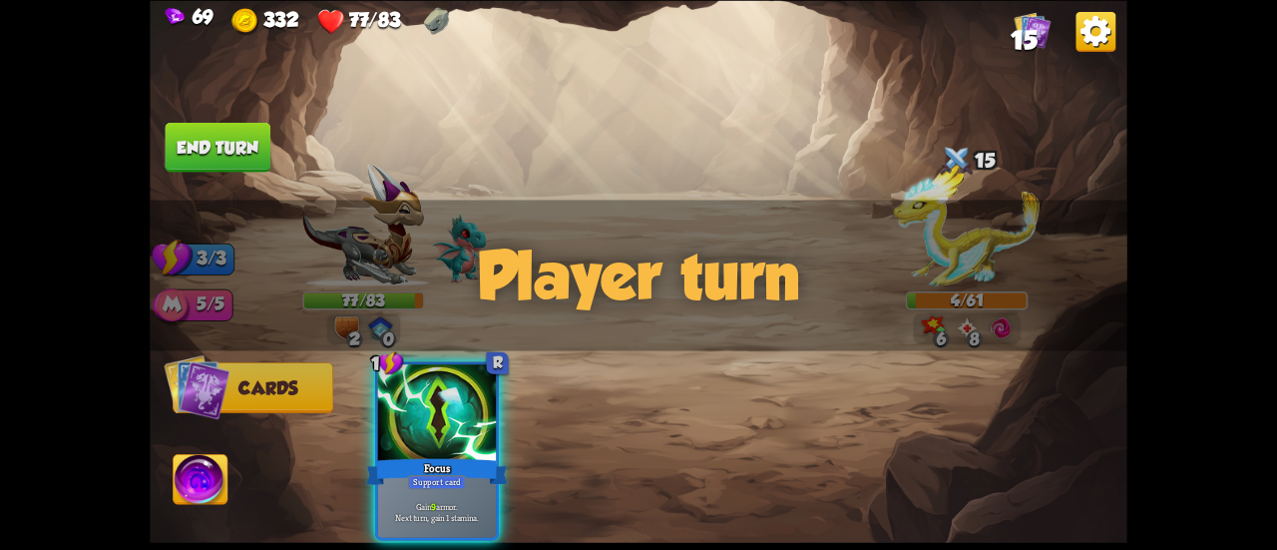
click at [231, 146] on button "End turn" at bounding box center [218, 147] width 106 height 50
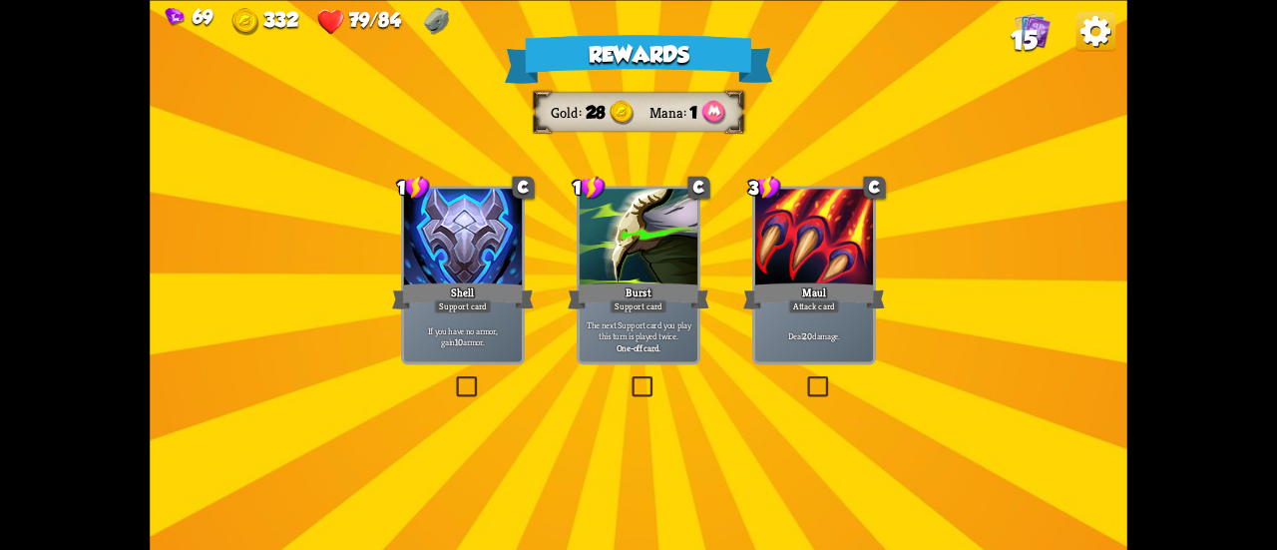
click at [636, 278] on div at bounding box center [639, 239] width 118 height 100
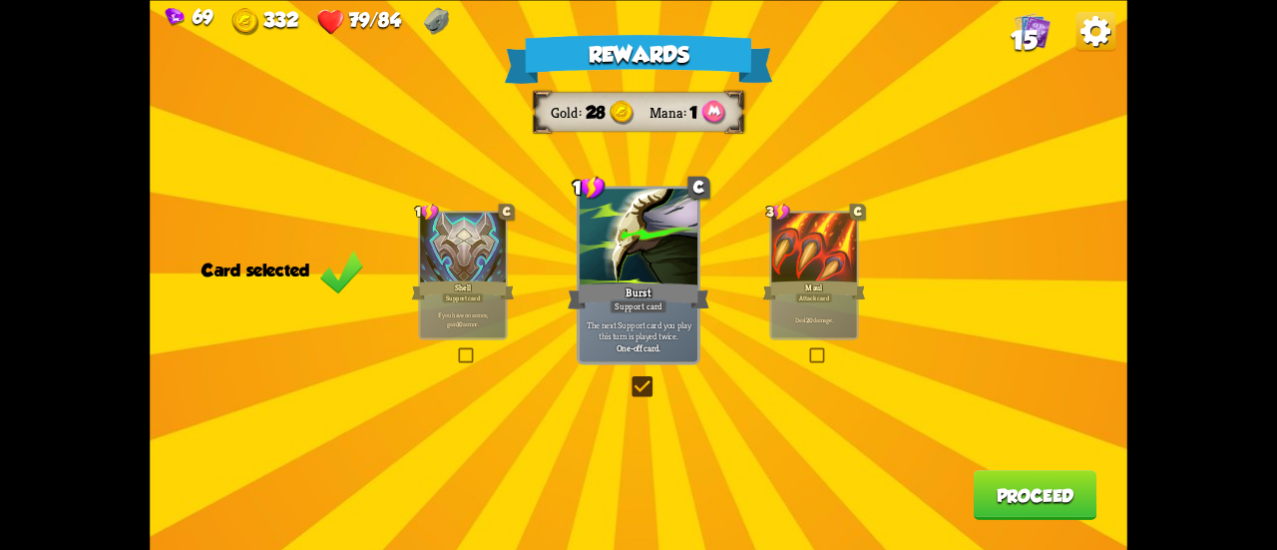
click at [1031, 498] on button "Proceed" at bounding box center [1036, 495] width 124 height 50
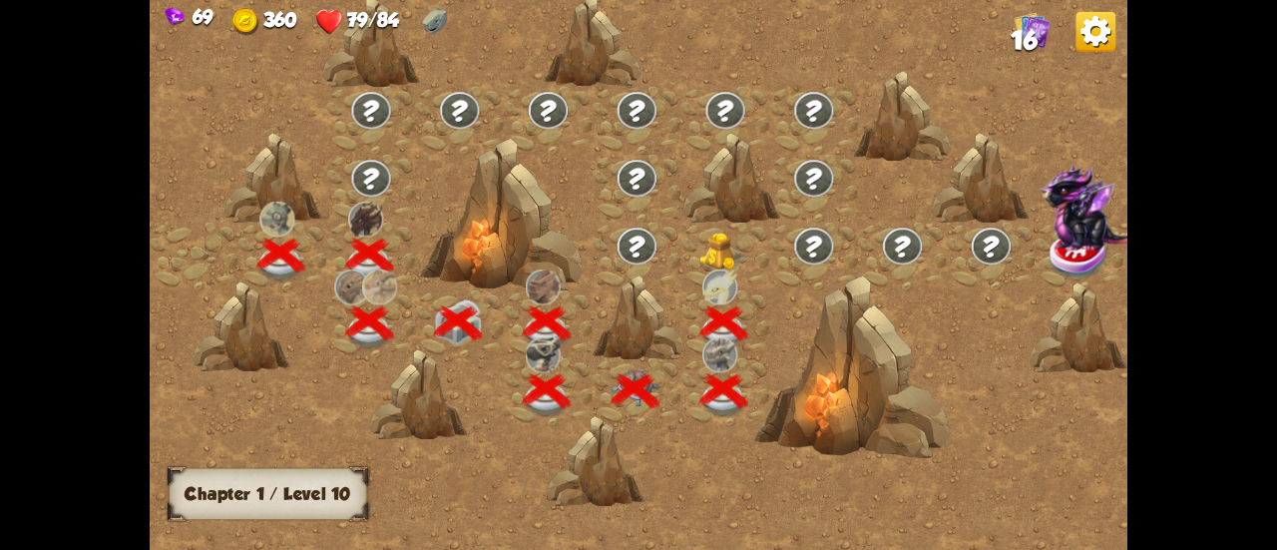
click at [728, 248] on img at bounding box center [723, 250] width 49 height 37
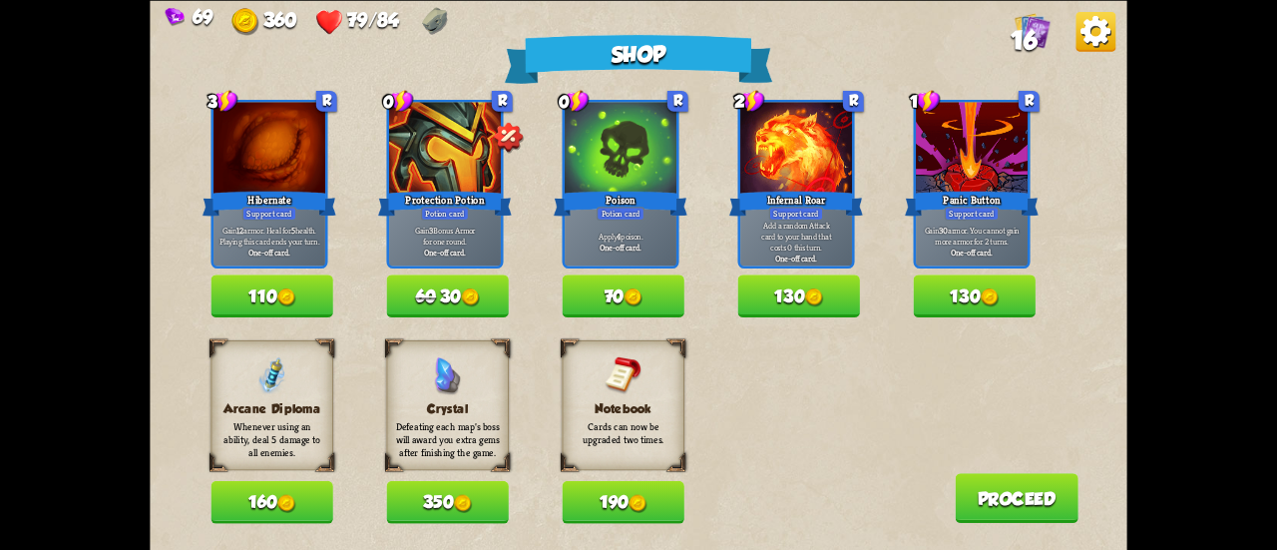
click at [624, 495] on button "190" at bounding box center [623, 502] width 122 height 43
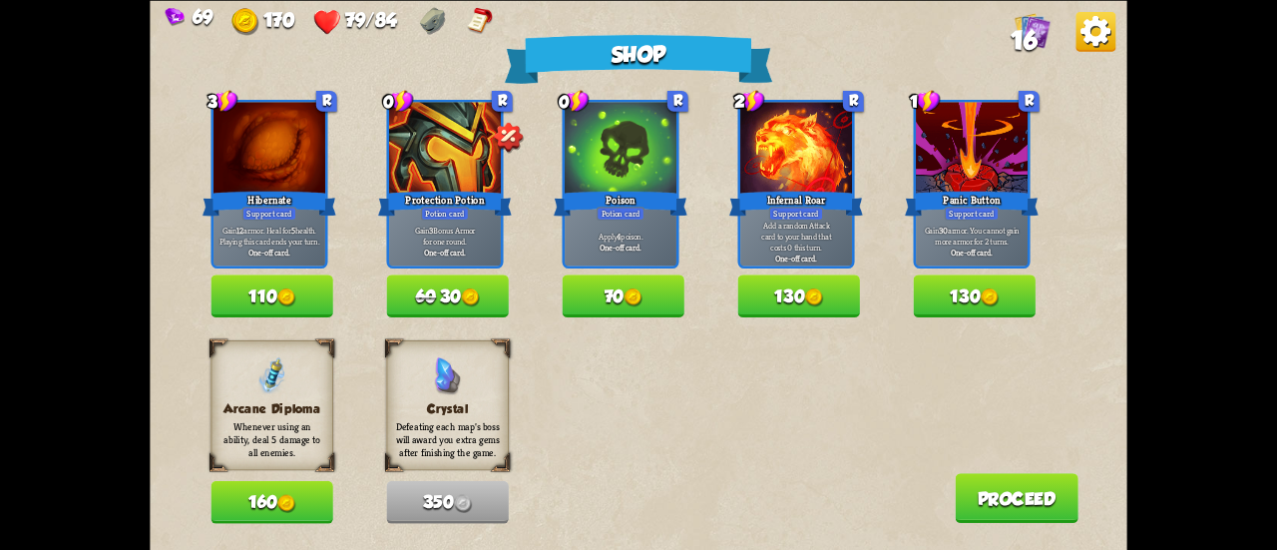
click at [655, 280] on button "70" at bounding box center [623, 295] width 122 height 43
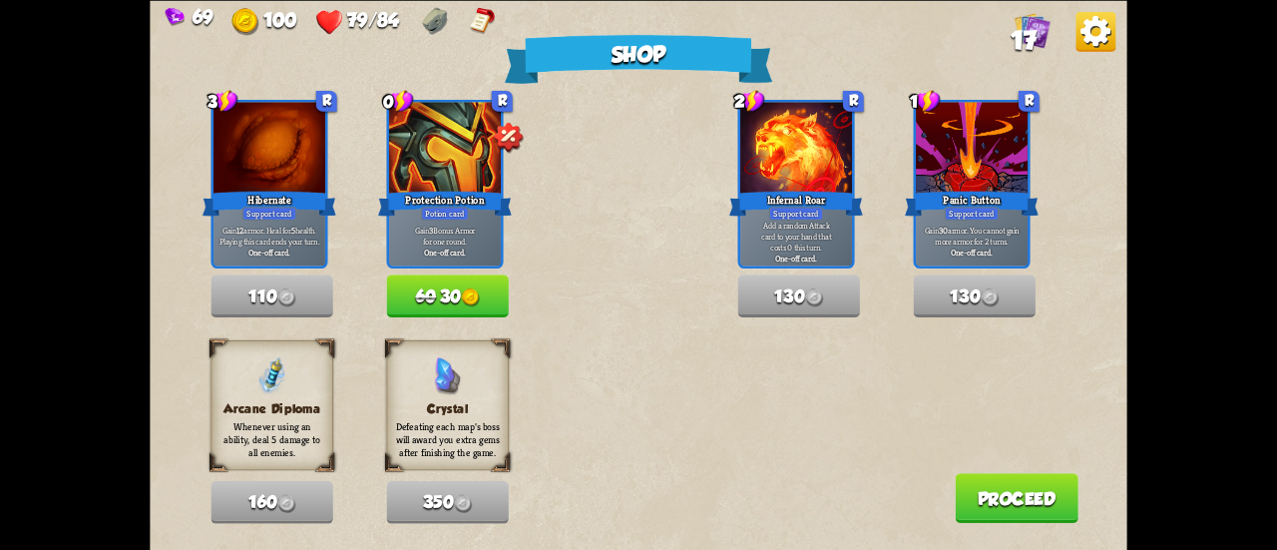
click at [980, 484] on button "Proceed" at bounding box center [1017, 498] width 124 height 50
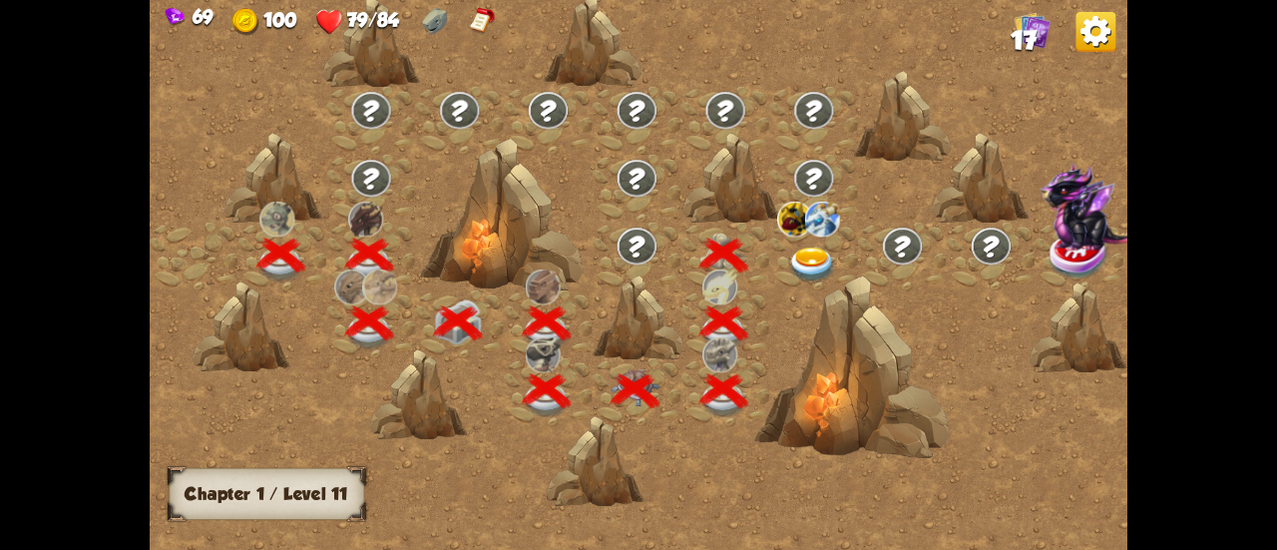
scroll to position [0, 303]
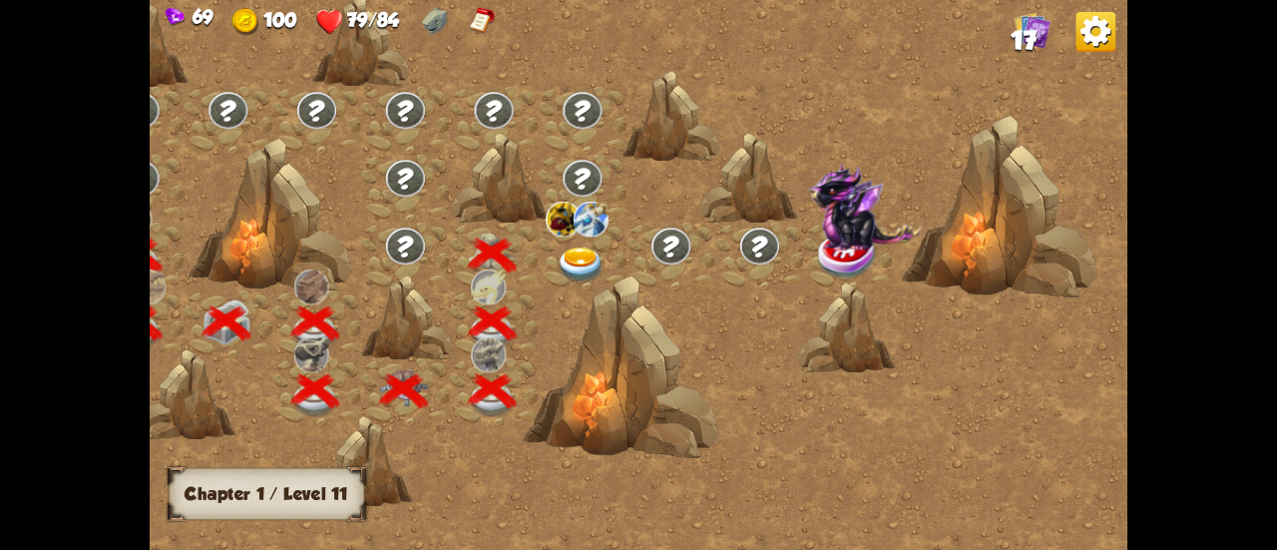
click at [587, 244] on div at bounding box center [582, 256] width 89 height 68
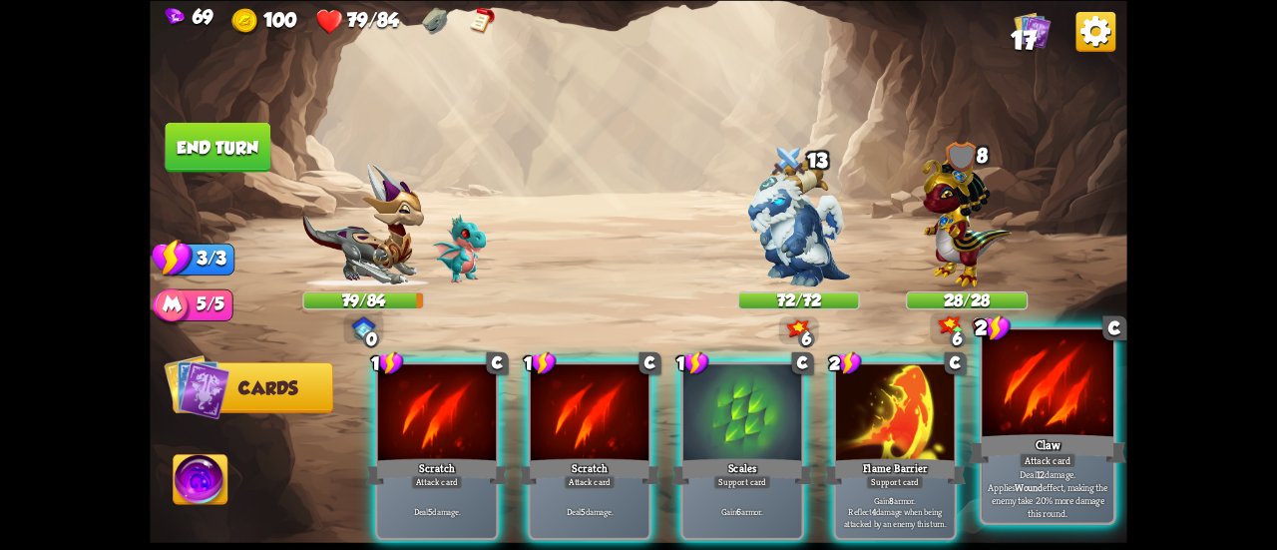
click at [1059, 419] on div at bounding box center [1048, 384] width 132 height 111
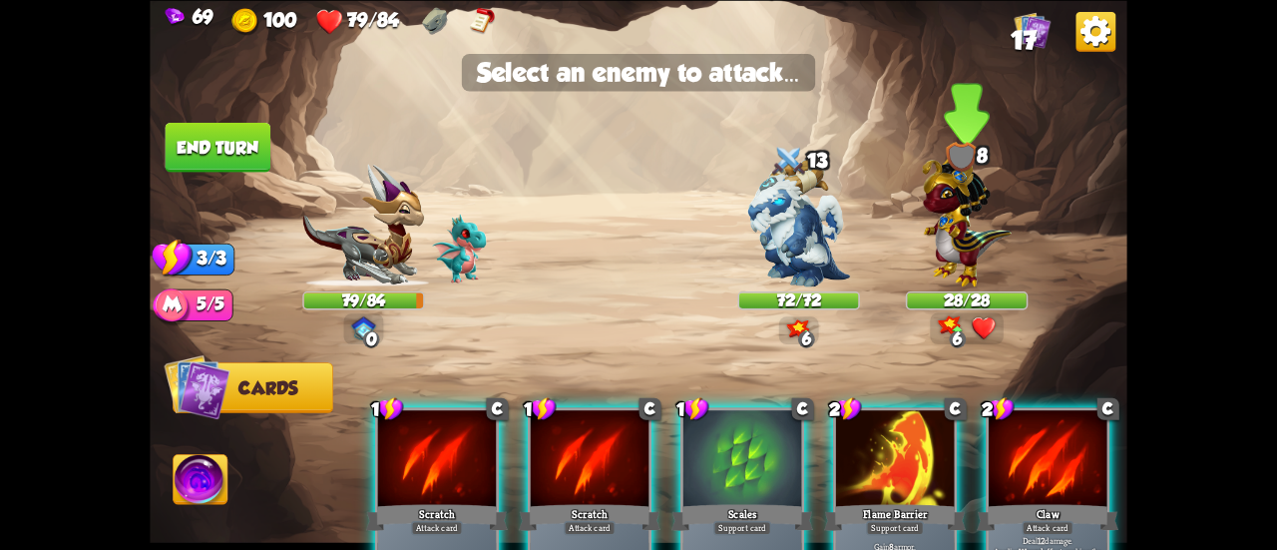
click at [970, 236] on img at bounding box center [966, 217] width 89 height 139
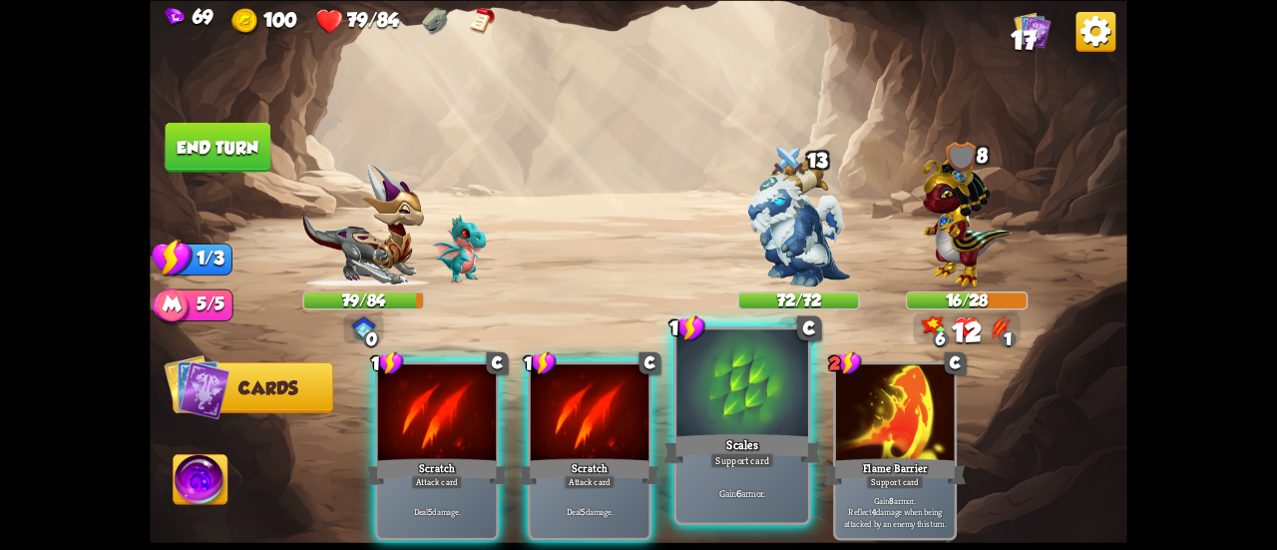
click at [764, 424] on div at bounding box center [742, 384] width 132 height 111
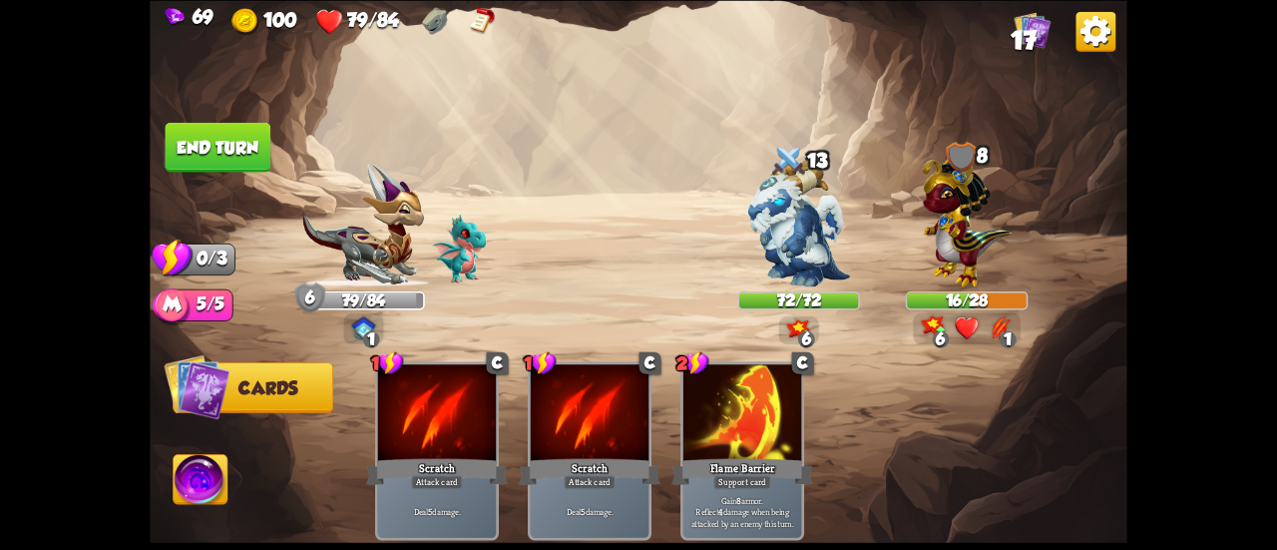
click at [196, 157] on button "End turn" at bounding box center [219, 147] width 106 height 50
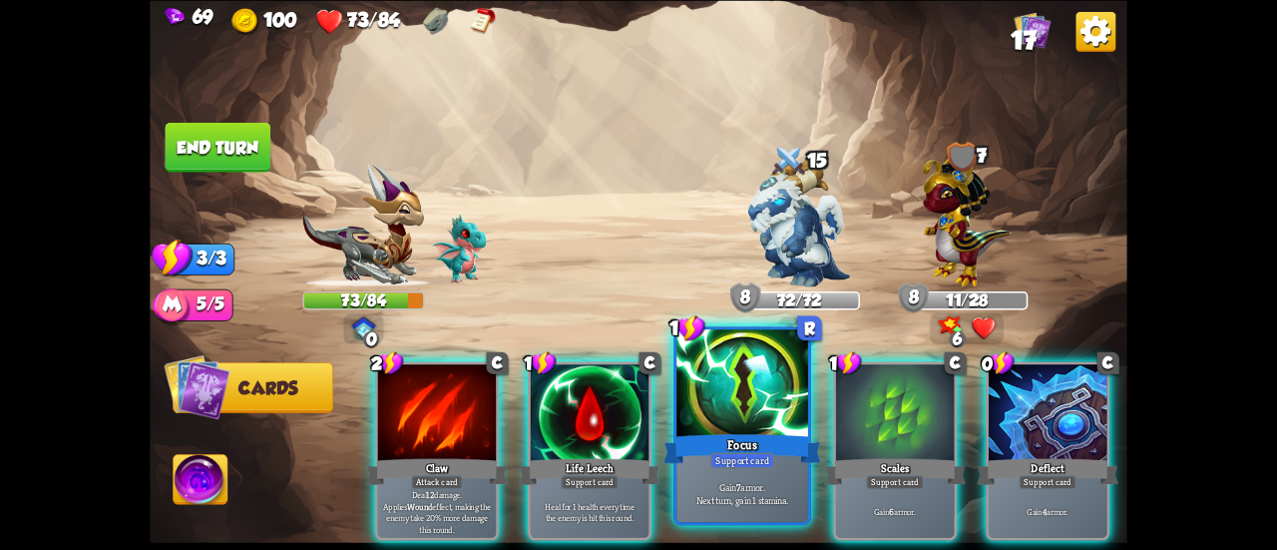
click at [740, 376] on div at bounding box center [742, 384] width 132 height 111
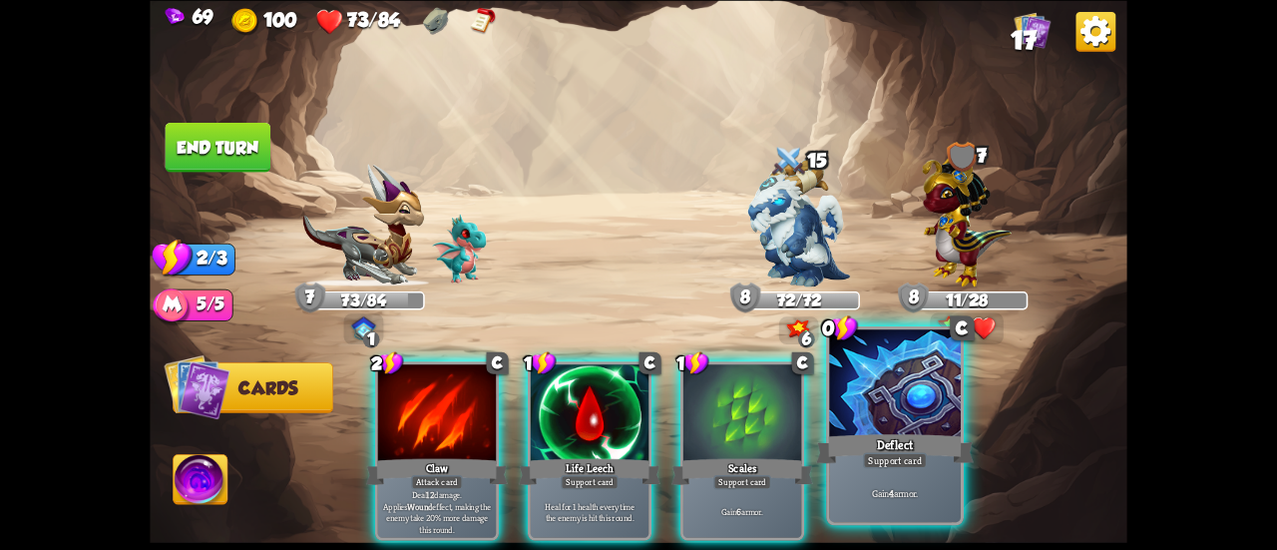
click at [896, 392] on div at bounding box center [895, 384] width 132 height 111
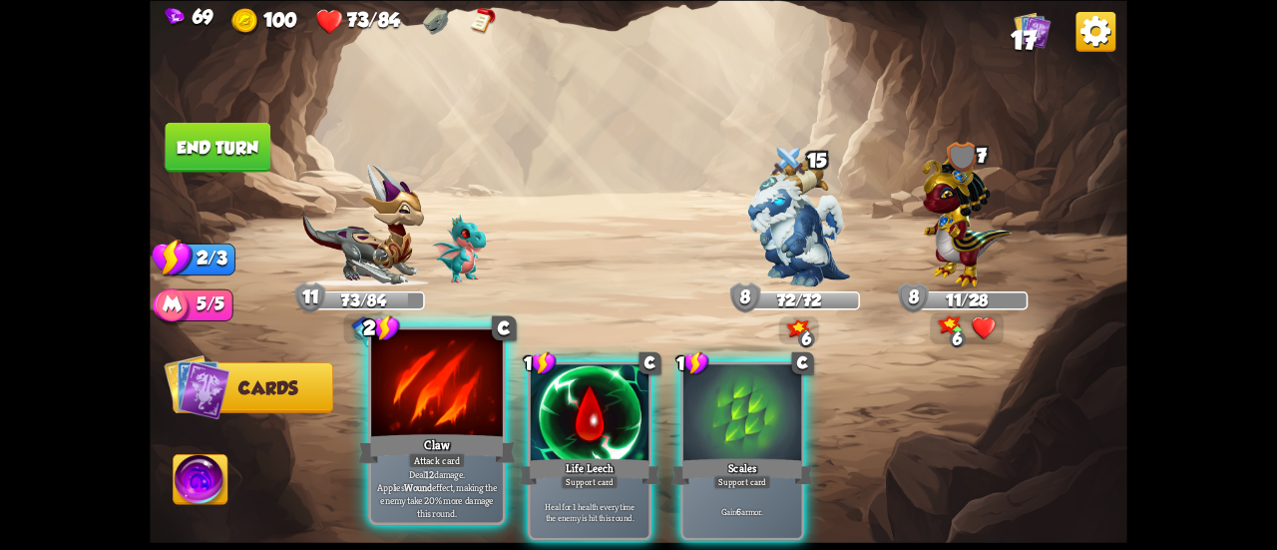
click at [435, 386] on div at bounding box center [437, 384] width 132 height 111
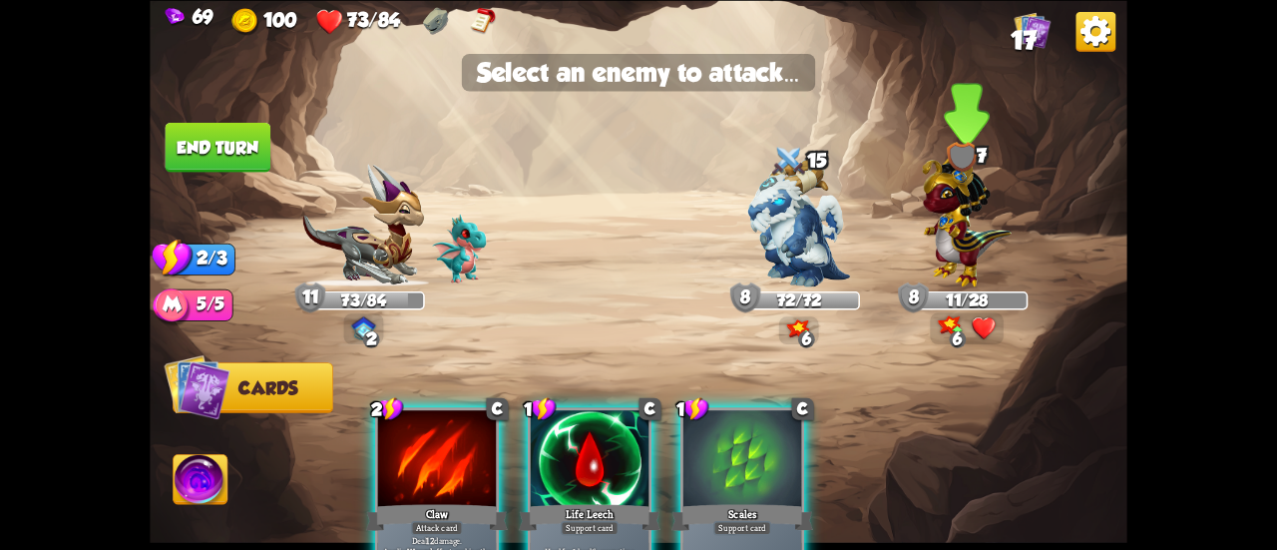
click at [959, 229] on img at bounding box center [966, 217] width 89 height 139
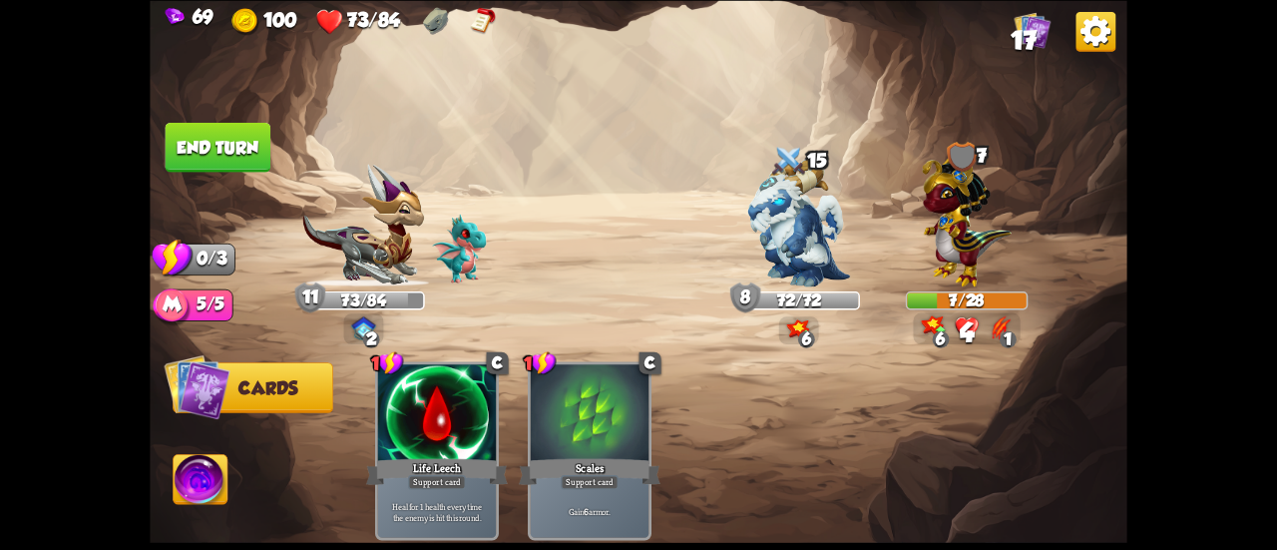
click at [227, 121] on img at bounding box center [639, 275] width 978 height 550
click at [233, 137] on button "End turn" at bounding box center [219, 147] width 106 height 50
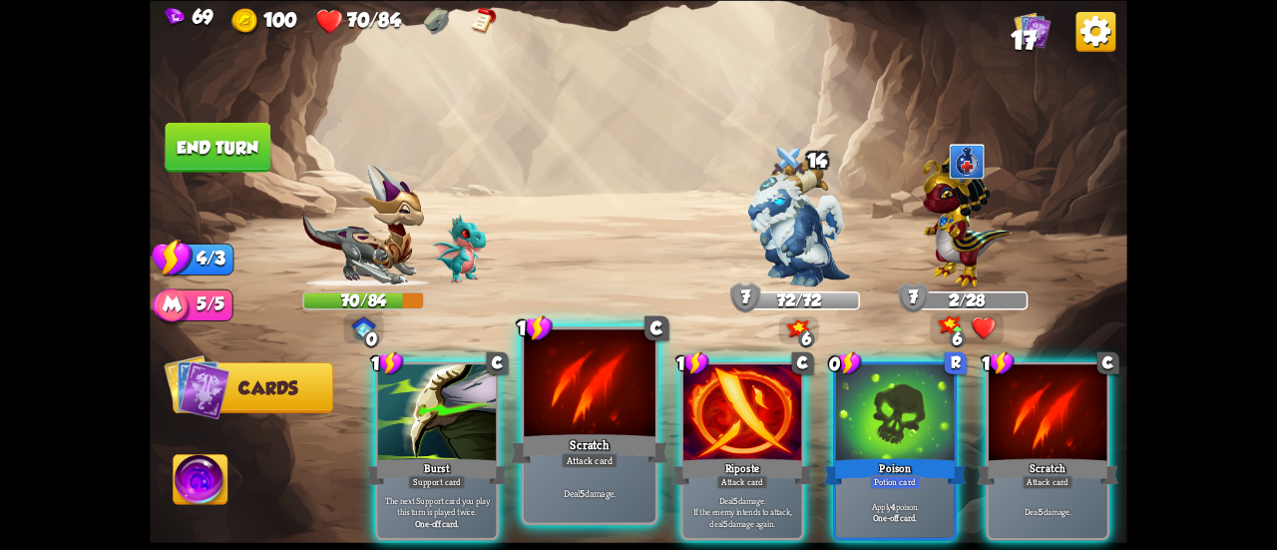
click at [601, 446] on div "Scratch" at bounding box center [590, 448] width 158 height 35
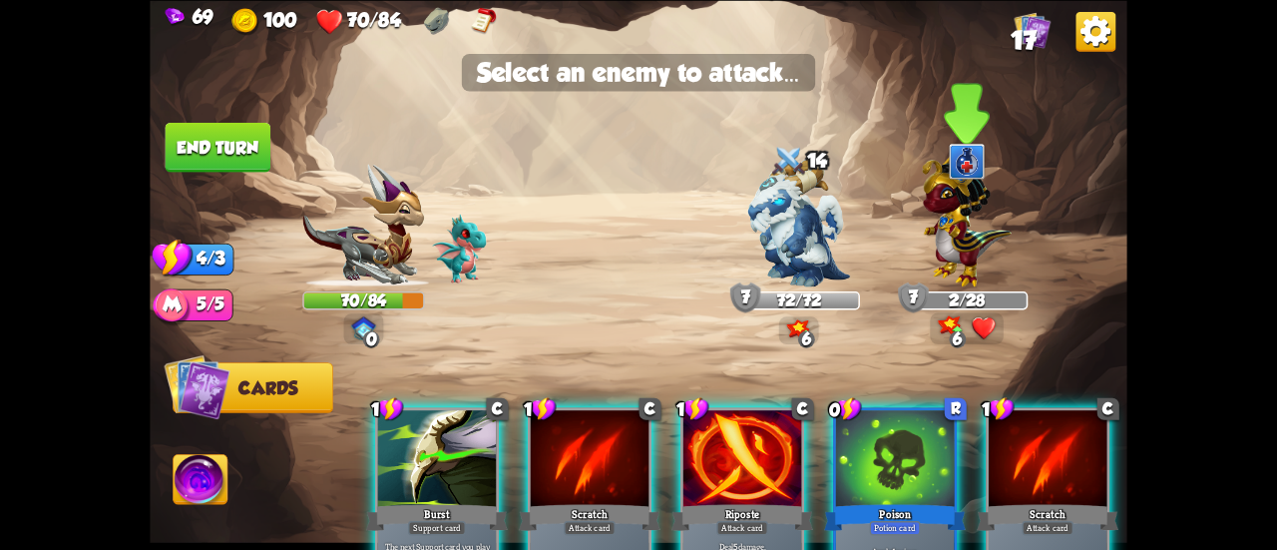
click at [941, 250] on img at bounding box center [966, 217] width 89 height 139
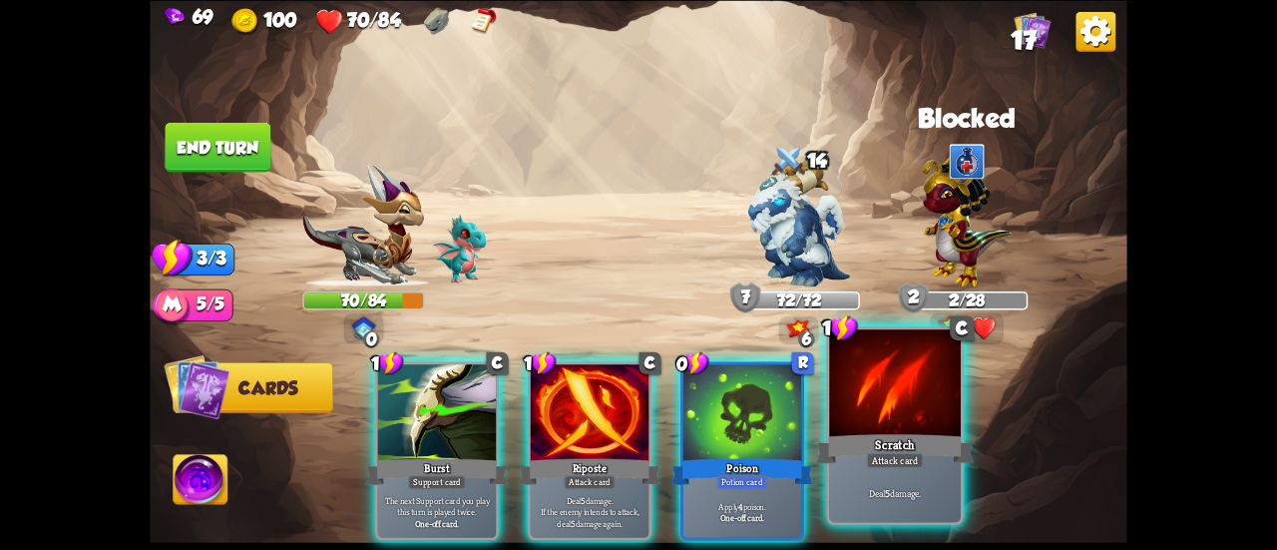
click at [897, 414] on div at bounding box center [895, 384] width 132 height 111
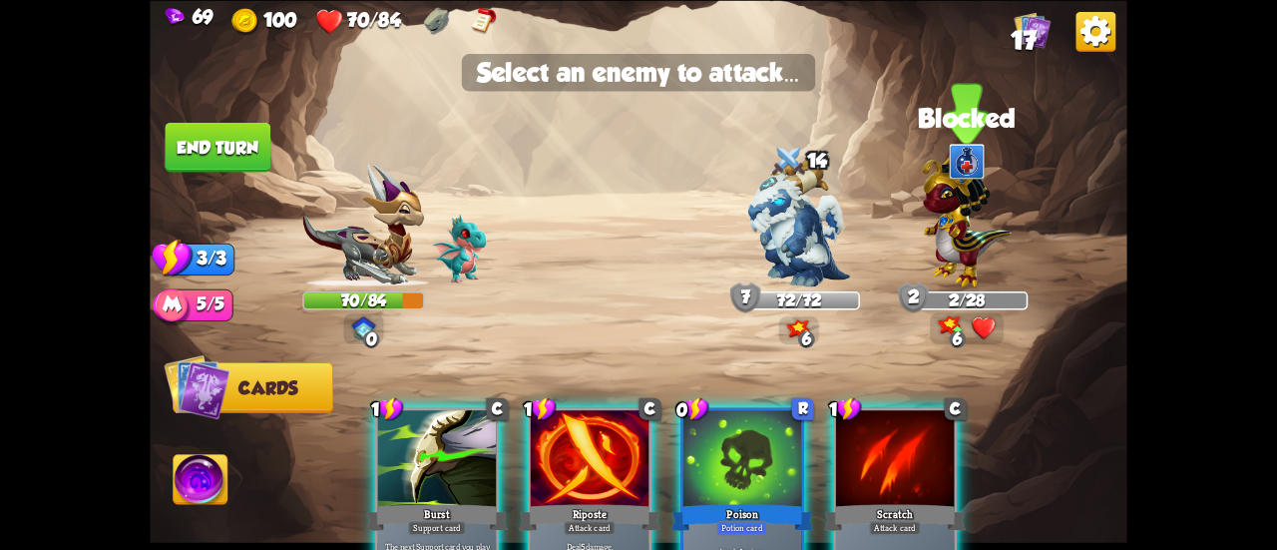
click at [955, 256] on img at bounding box center [966, 217] width 89 height 139
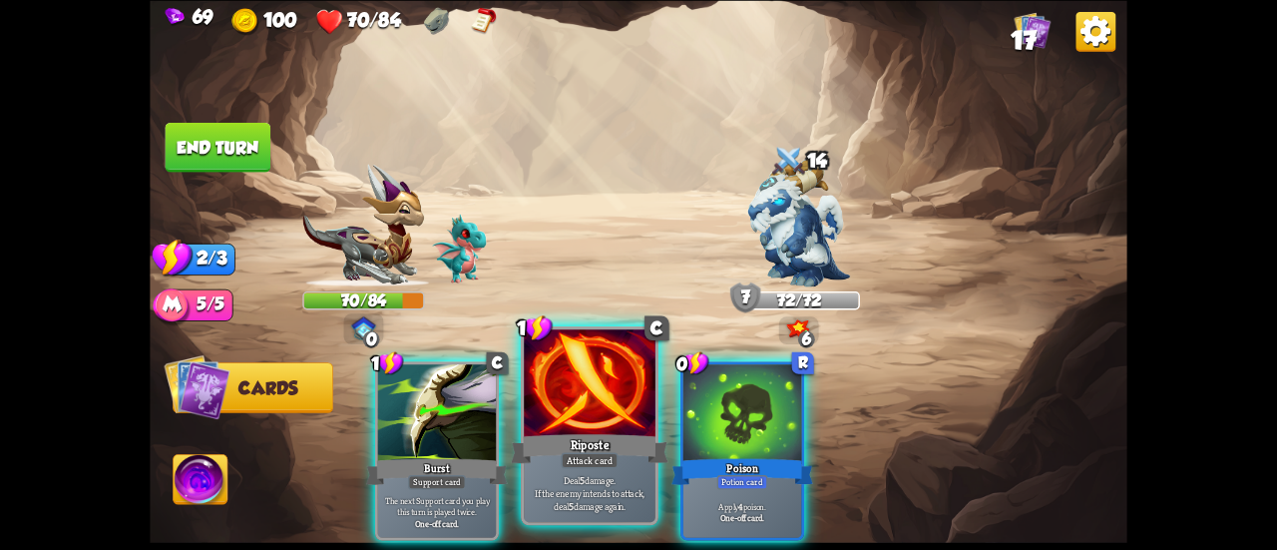
click at [605, 403] on div at bounding box center [590, 384] width 132 height 111
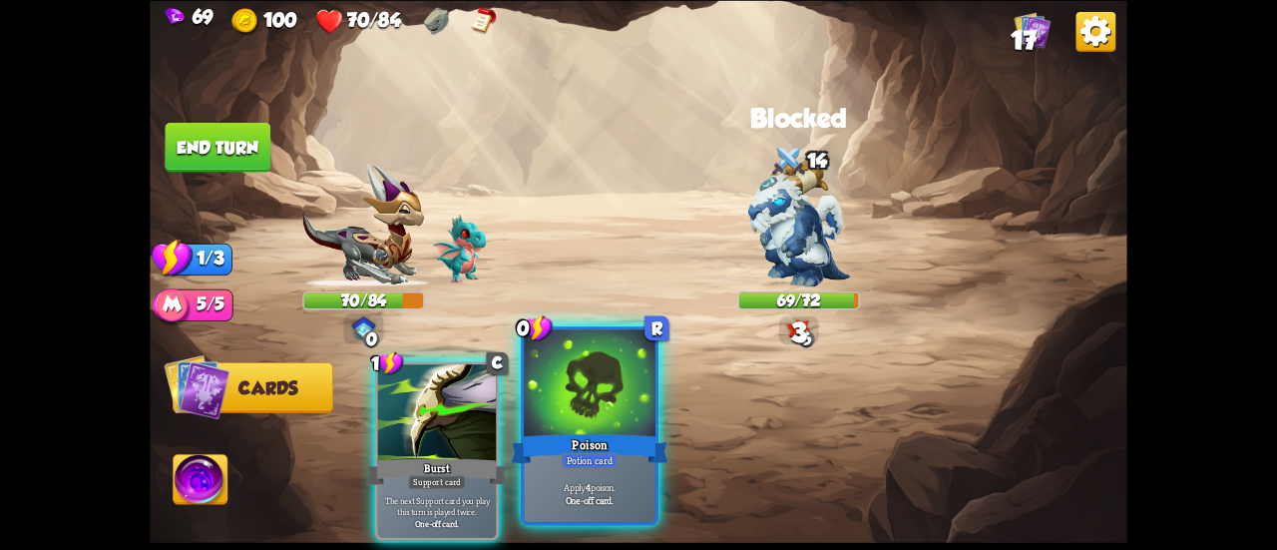
click at [640, 418] on div at bounding box center [590, 384] width 132 height 111
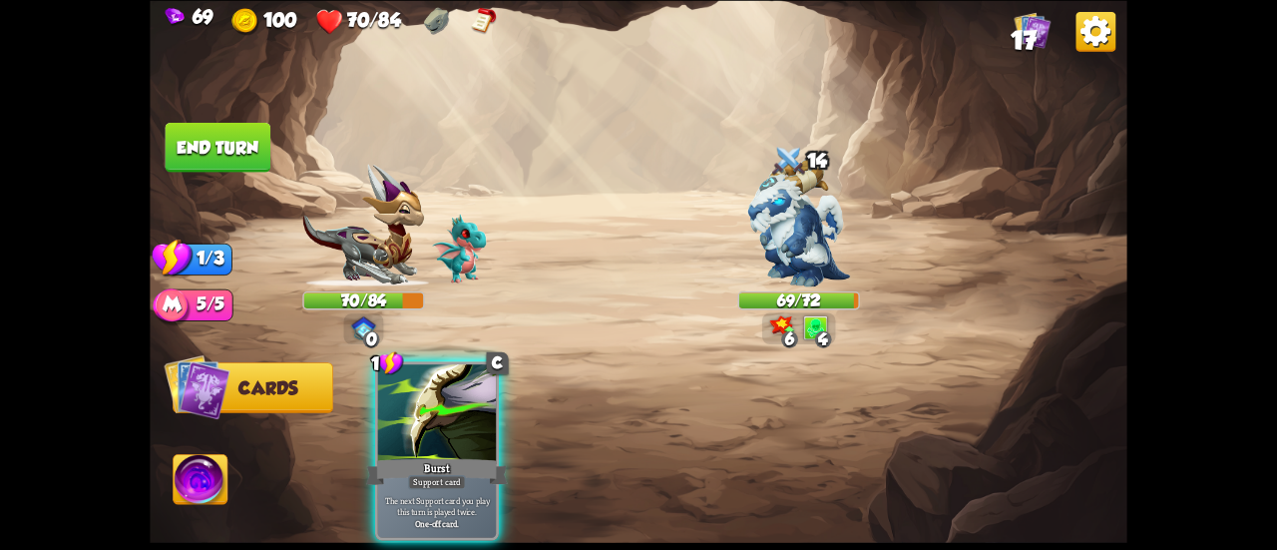
click at [200, 126] on button "End turn" at bounding box center [219, 147] width 106 height 50
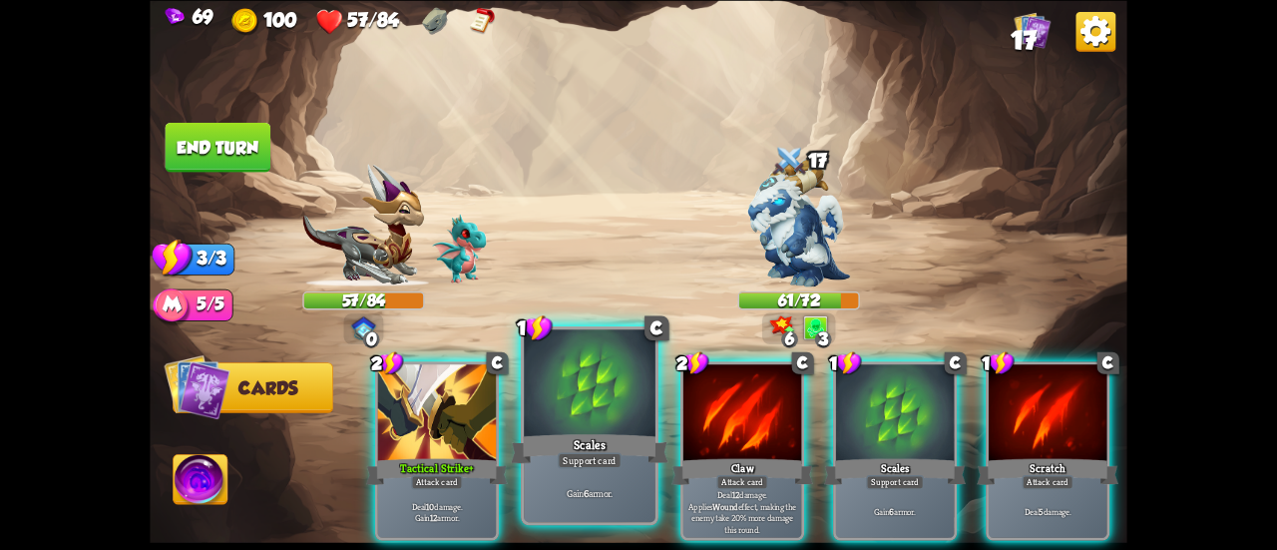
click at [573, 390] on div at bounding box center [590, 384] width 132 height 111
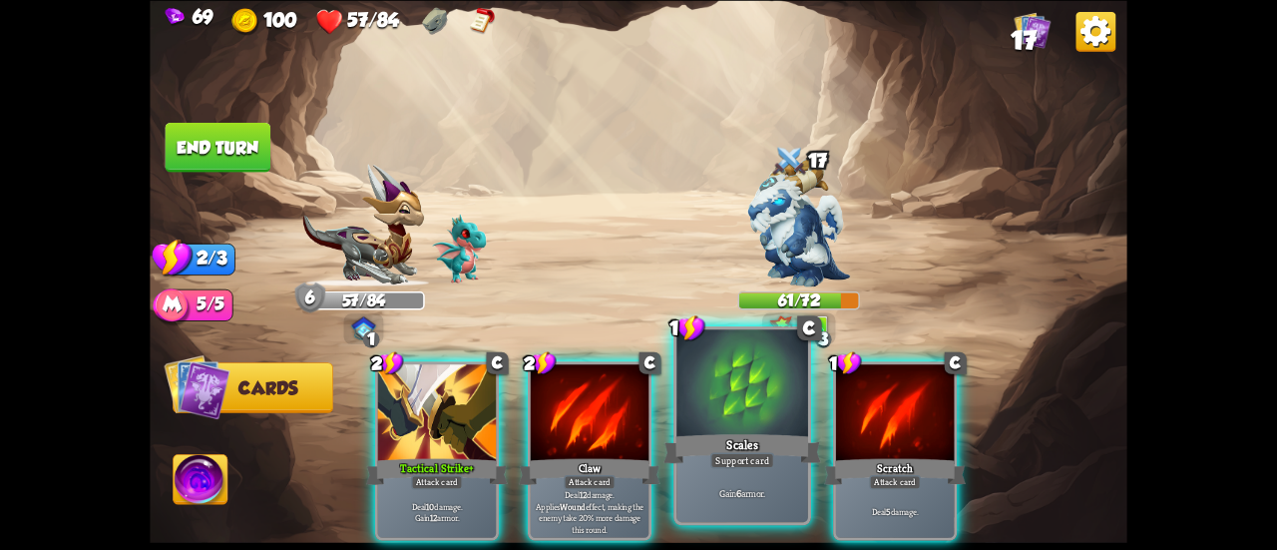
click at [715, 421] on div at bounding box center [742, 384] width 132 height 111
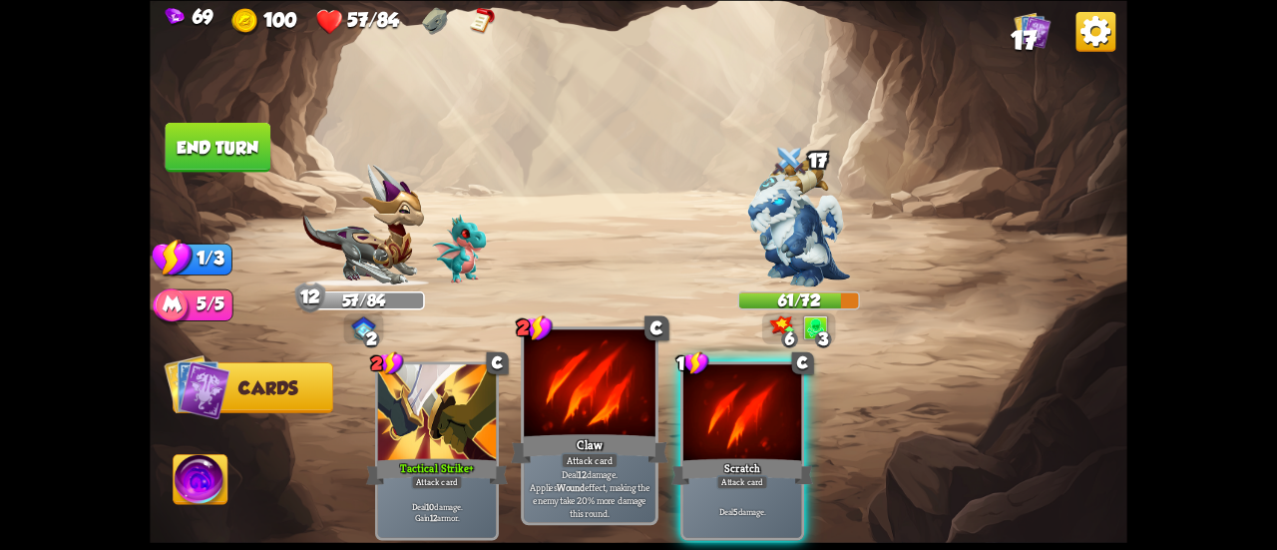
click at [559, 433] on div "Claw" at bounding box center [590, 448] width 158 height 35
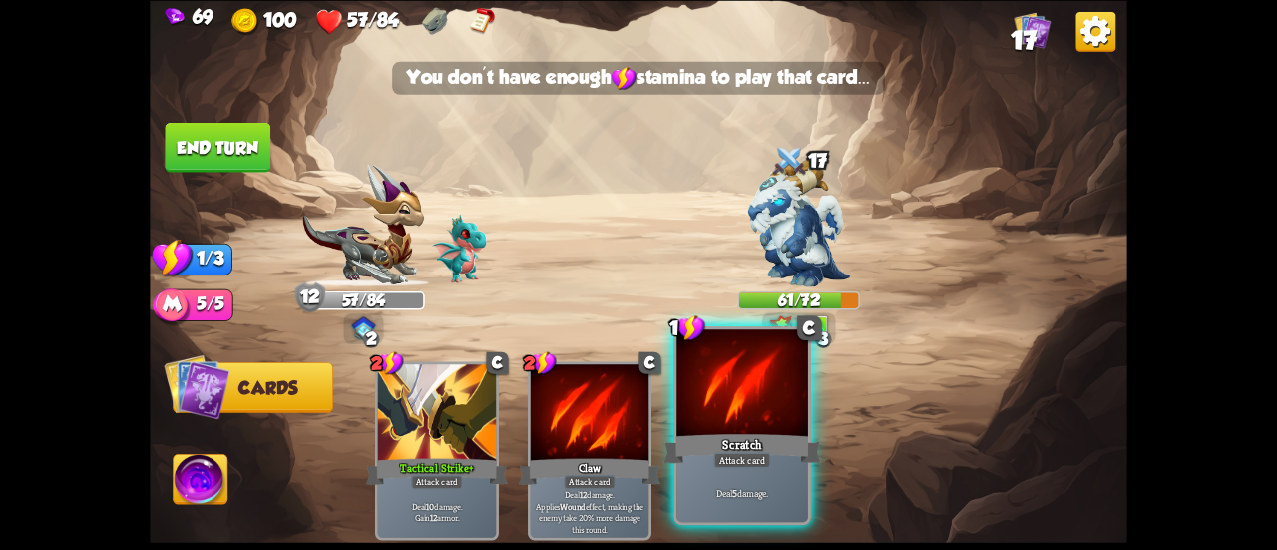
click at [731, 388] on div at bounding box center [742, 384] width 132 height 111
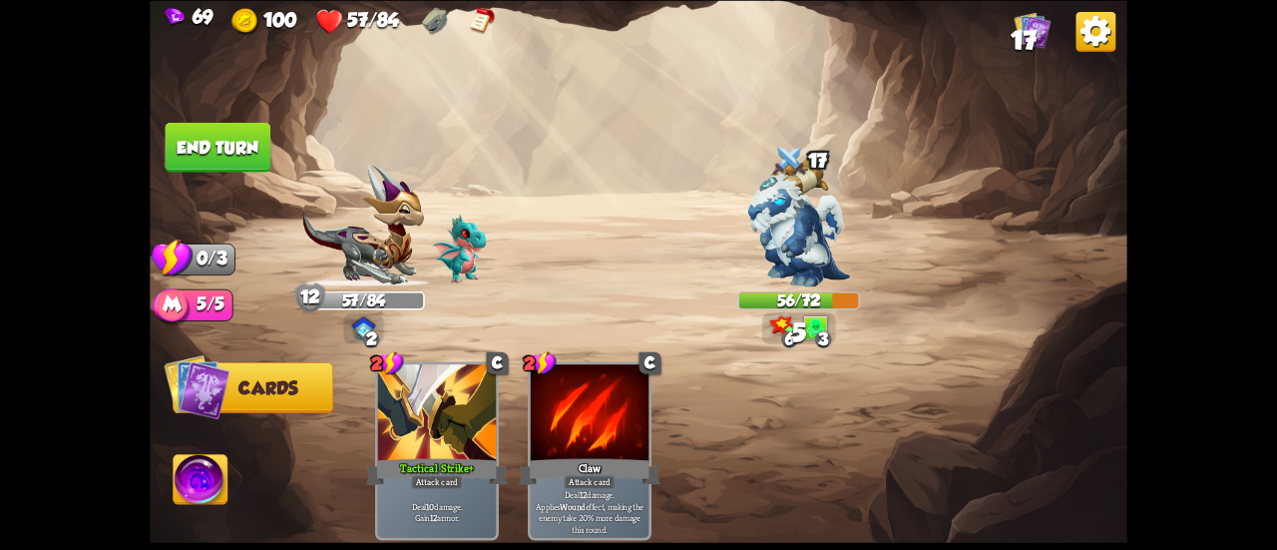
click at [208, 141] on button "End turn" at bounding box center [218, 147] width 106 height 50
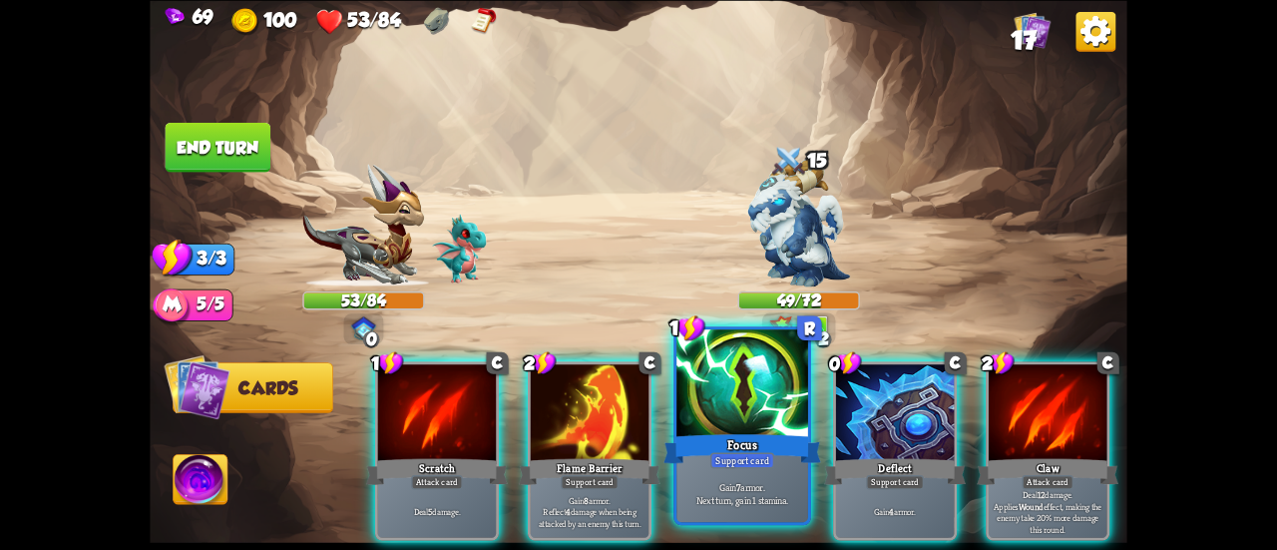
click at [740, 429] on div at bounding box center [742, 384] width 132 height 111
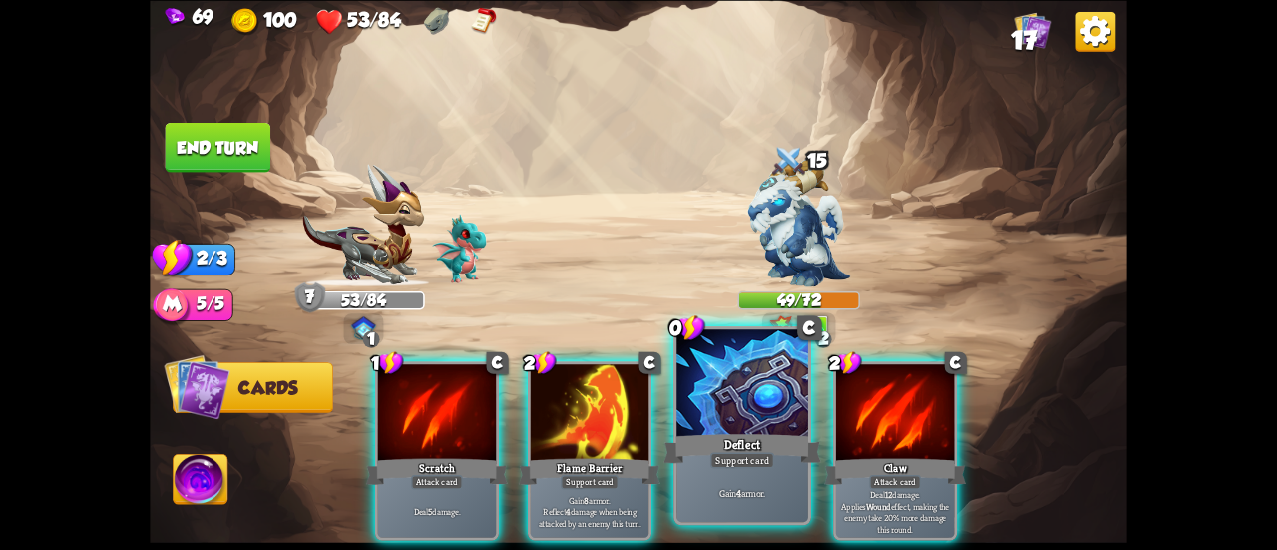
click at [737, 430] on div at bounding box center [742, 384] width 132 height 111
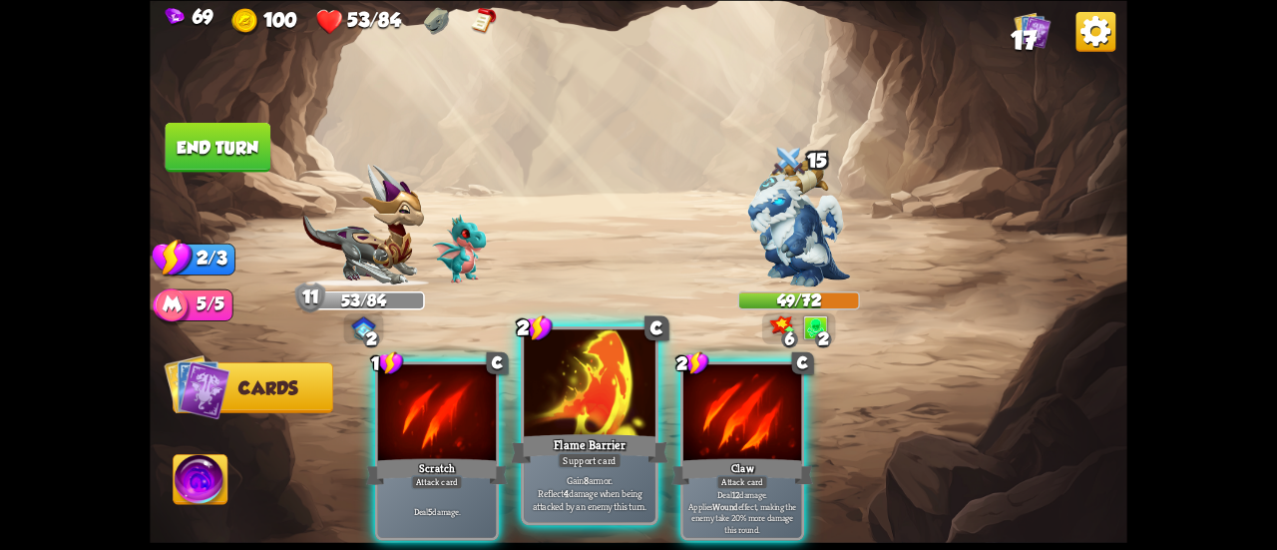
click at [598, 436] on div "Flame Barrier" at bounding box center [590, 448] width 158 height 35
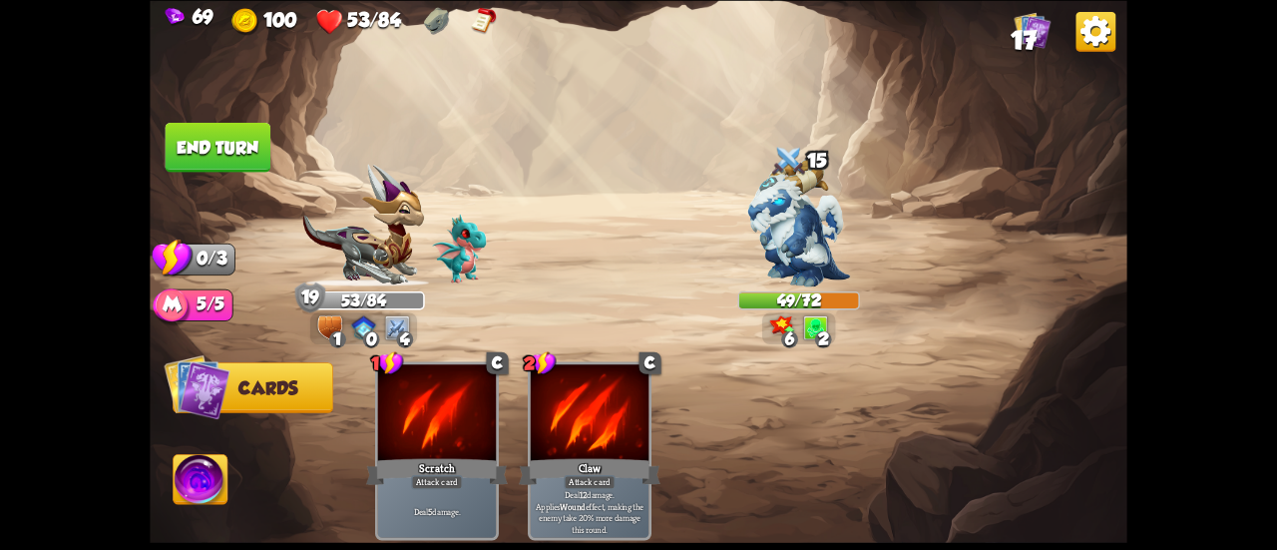
click at [197, 137] on button "End turn" at bounding box center [219, 147] width 106 height 50
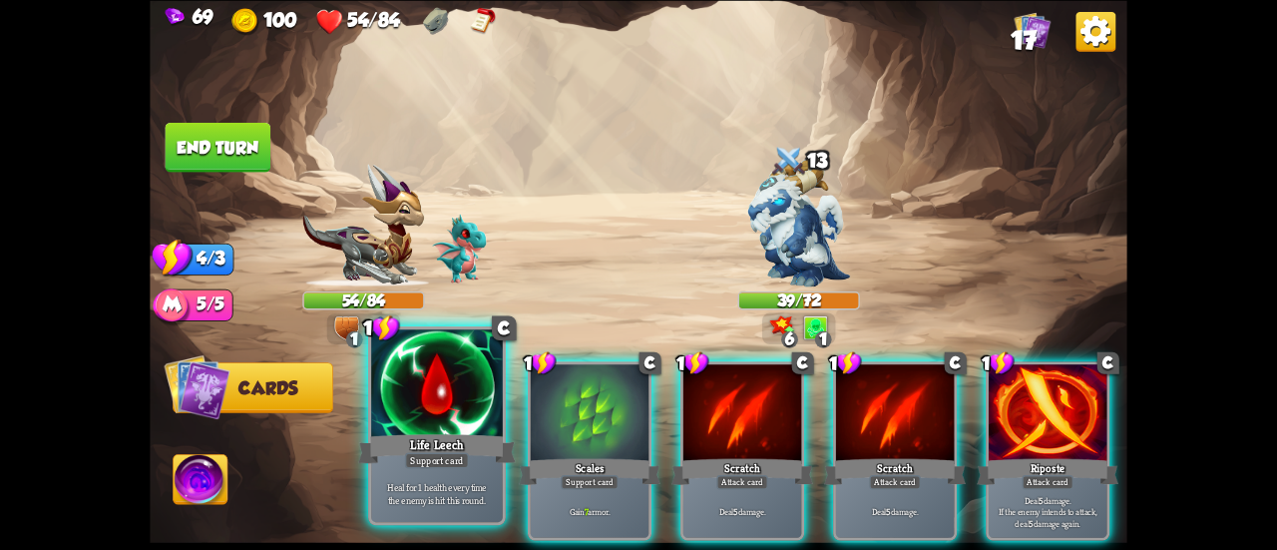
click at [423, 404] on div at bounding box center [437, 384] width 132 height 111
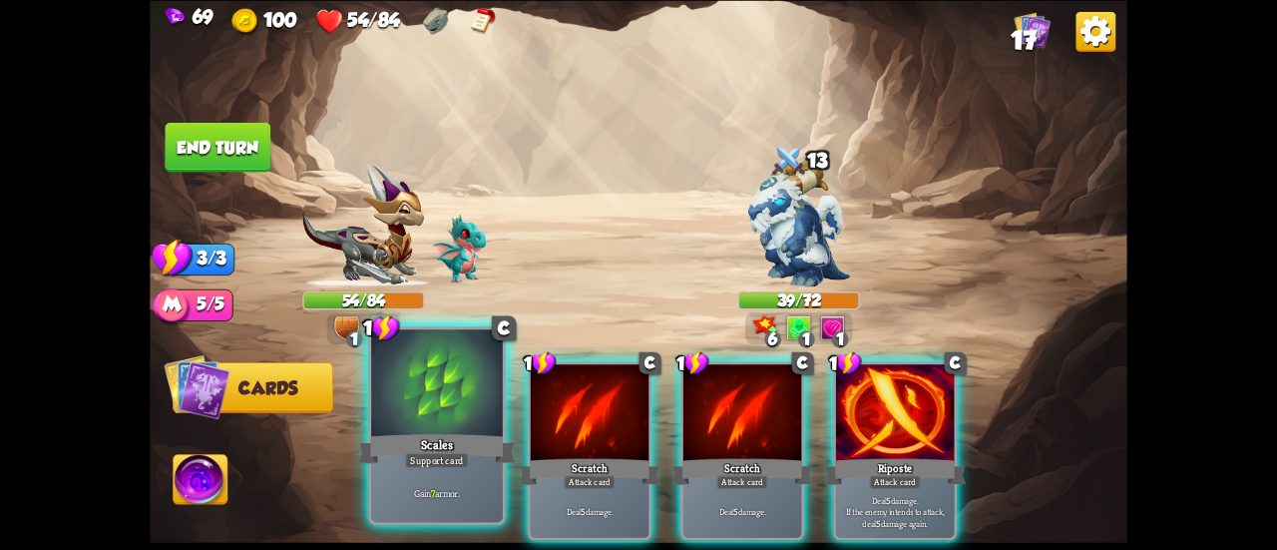
click at [409, 408] on div at bounding box center [437, 384] width 132 height 111
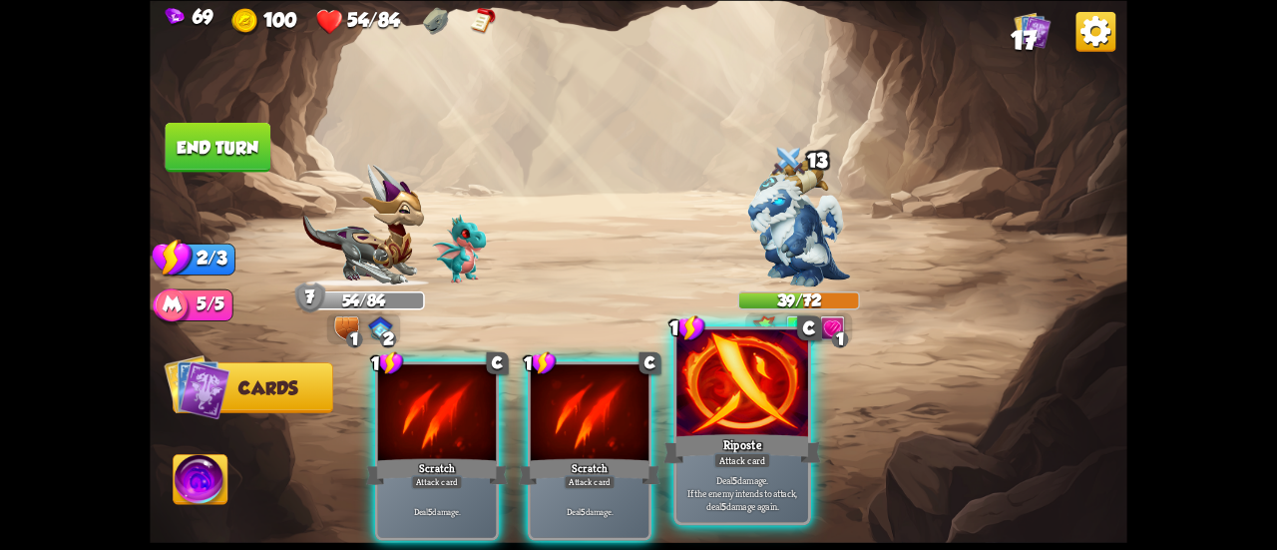
click at [750, 438] on div "Riposte" at bounding box center [742, 448] width 158 height 35
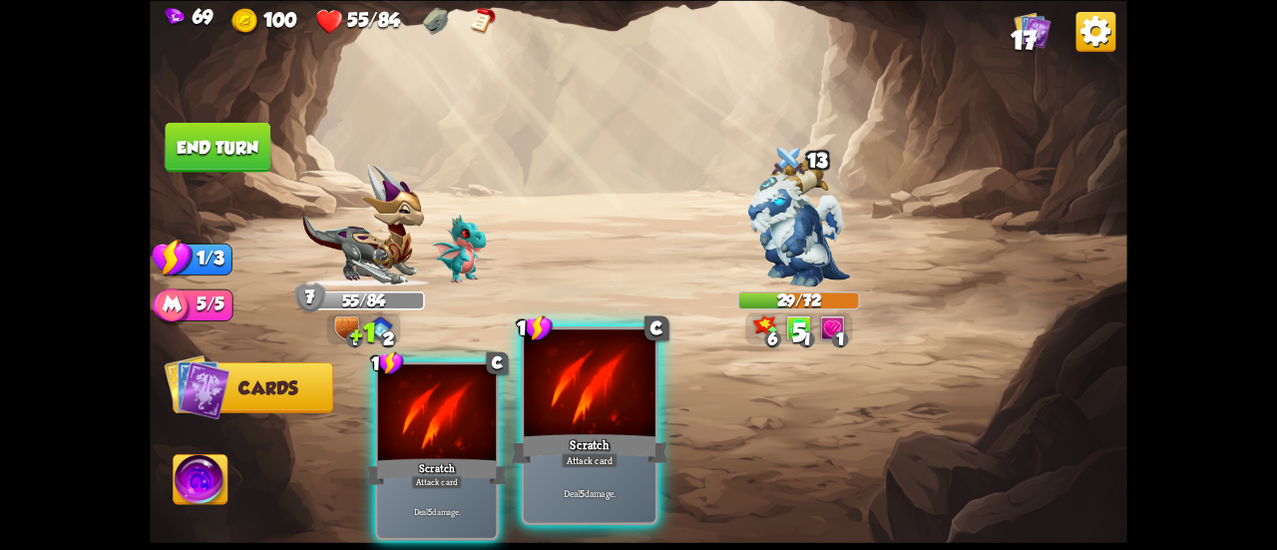
click at [603, 380] on div at bounding box center [590, 384] width 132 height 111
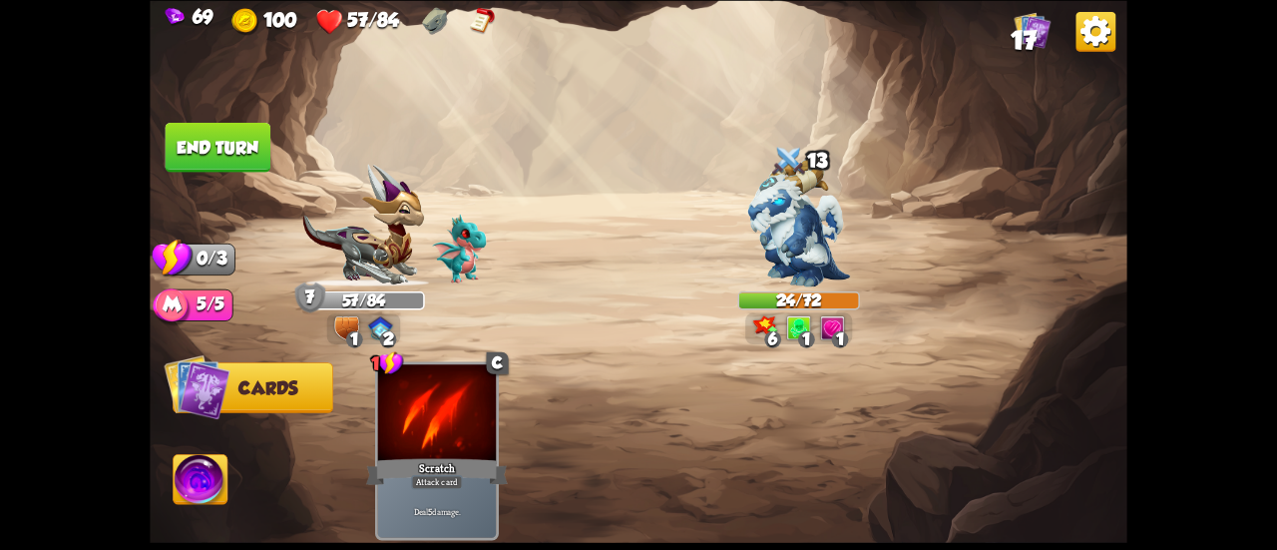
click at [253, 161] on button "End turn" at bounding box center [219, 147] width 106 height 50
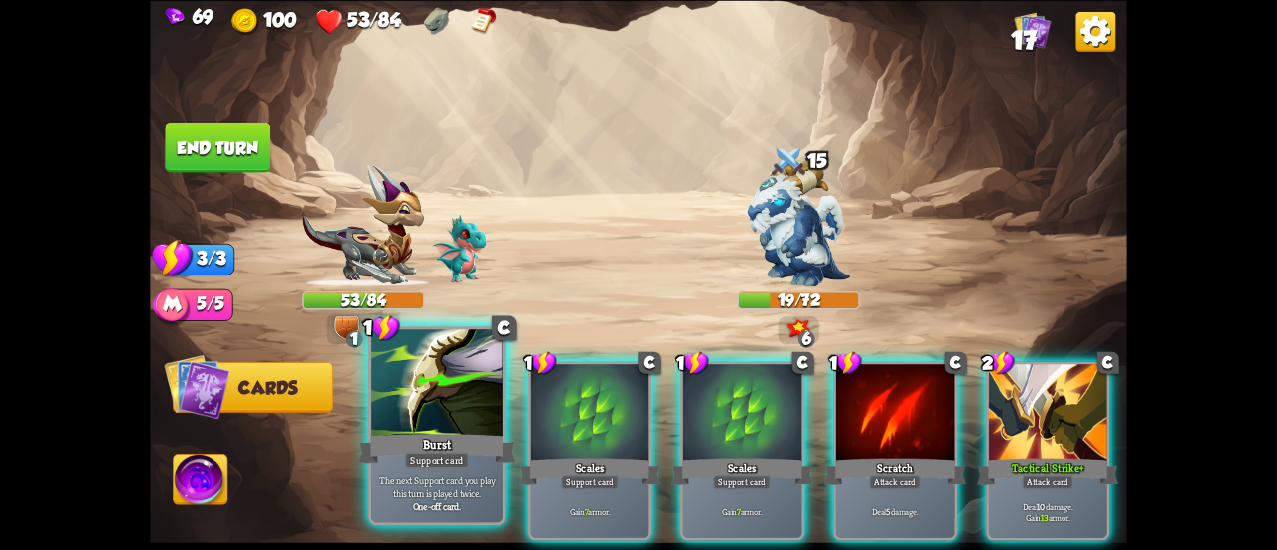
click at [439, 390] on div at bounding box center [437, 384] width 132 height 111
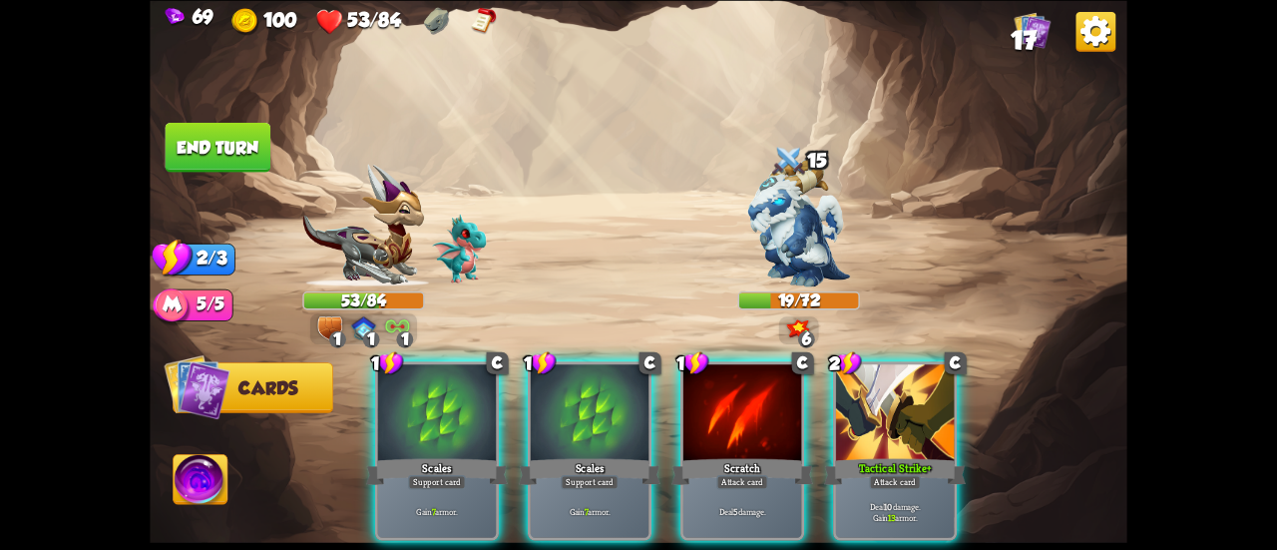
click at [439, 390] on div at bounding box center [437, 414] width 118 height 100
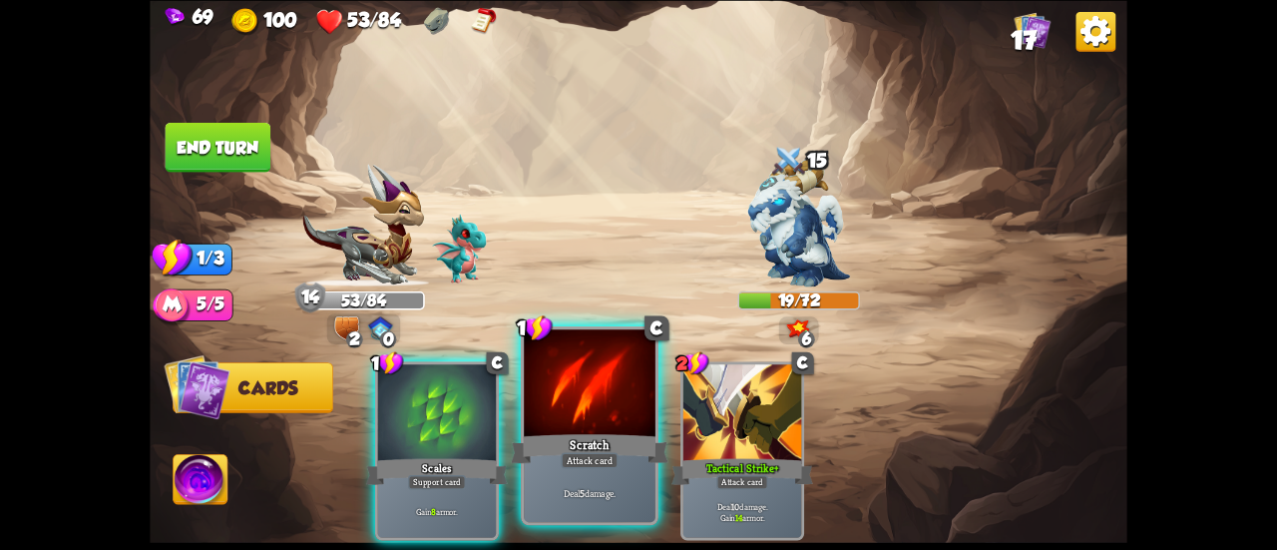
click at [583, 400] on div at bounding box center [590, 384] width 132 height 111
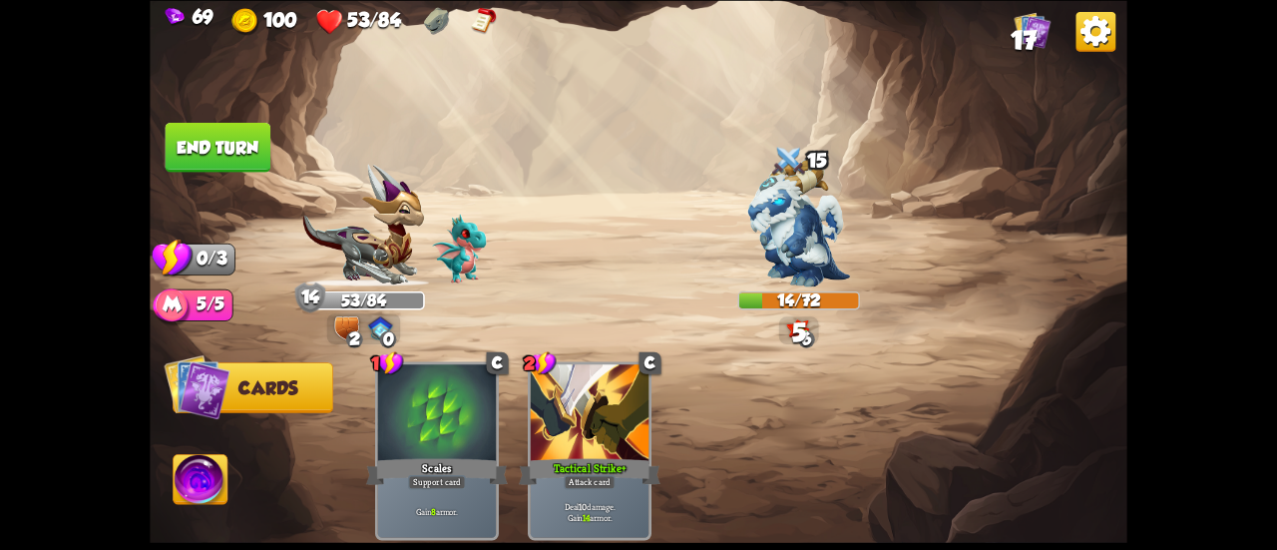
click at [231, 144] on button "End turn" at bounding box center [219, 147] width 106 height 50
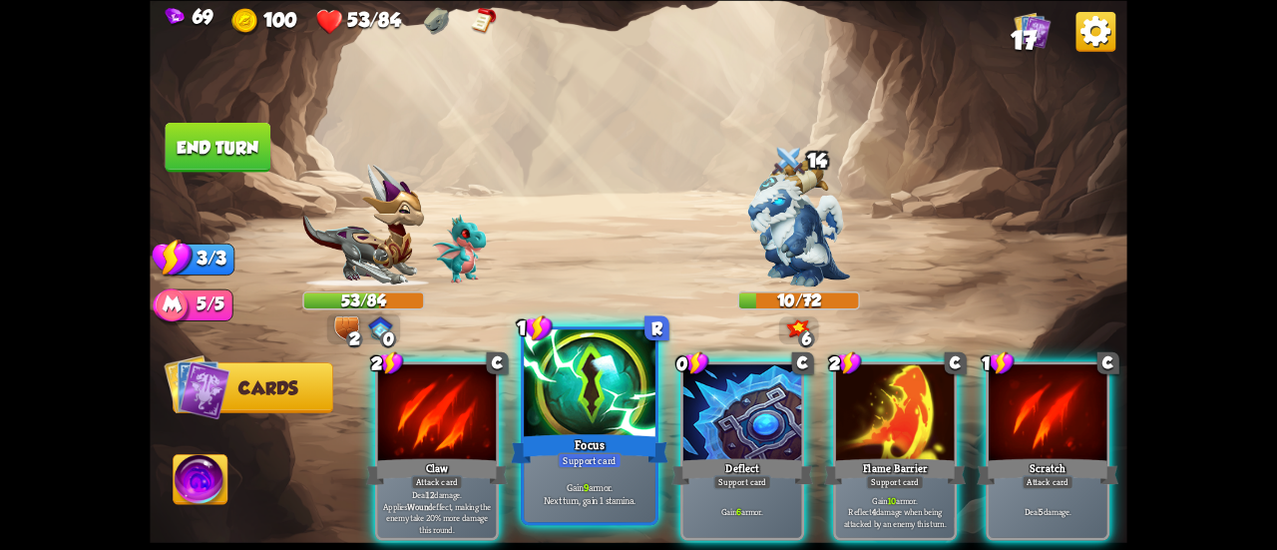
click at [620, 494] on p "Gain 9 armor. Next turn, gain 1 stamina." at bounding box center [590, 493] width 125 height 26
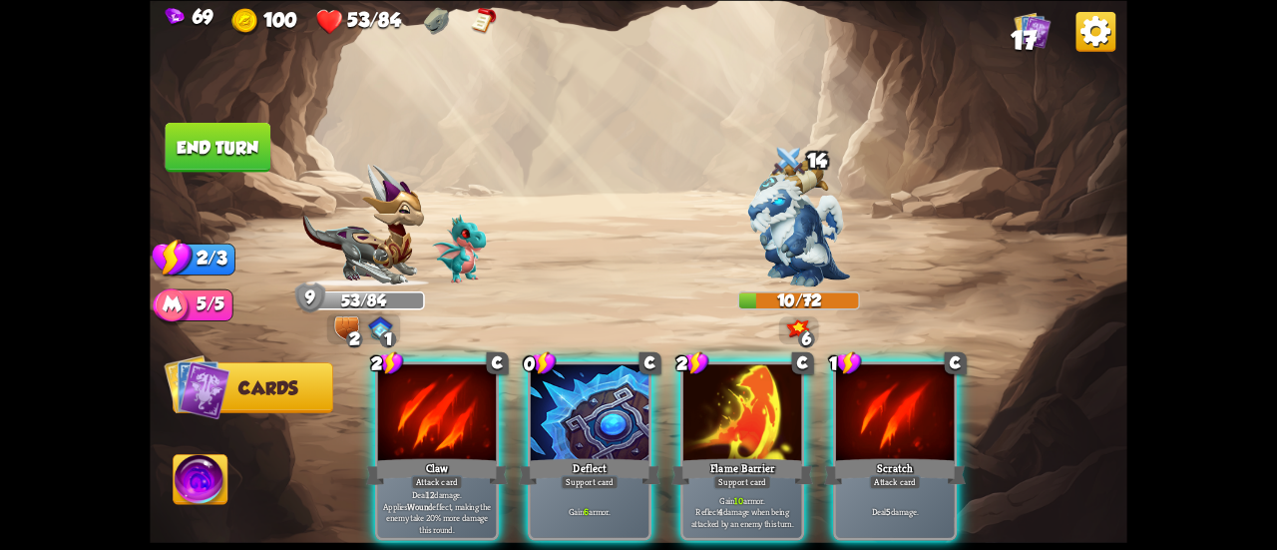
click at [620, 506] on p "Gain 6 armor." at bounding box center [590, 512] width 113 height 12
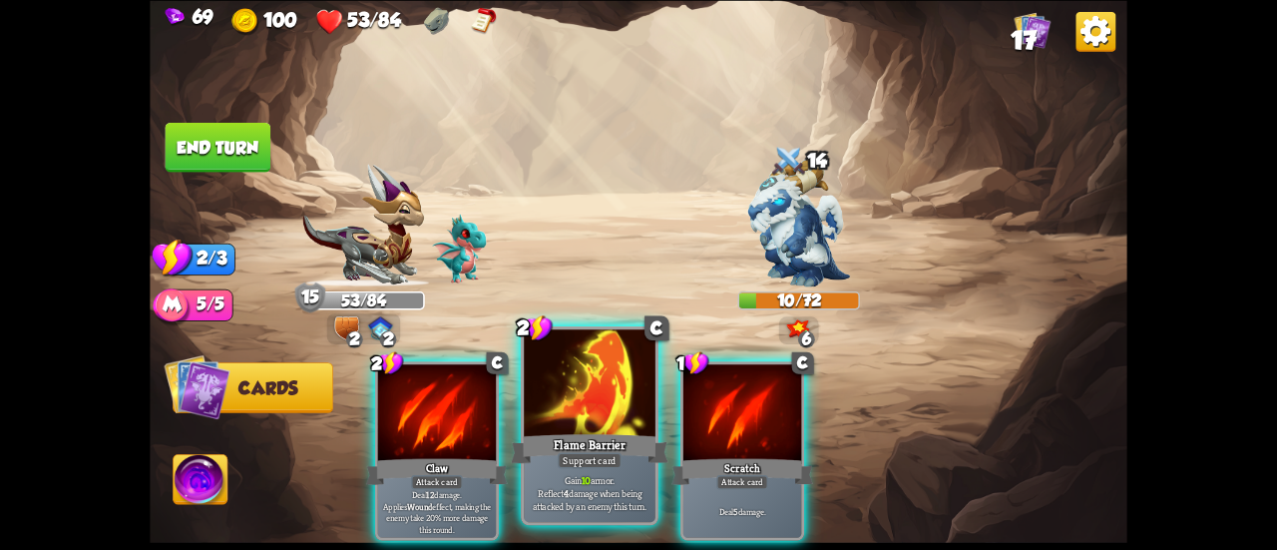
click at [613, 486] on p "Gain 10 armor. Reflect 4 damage when being attacked by an enemy this turn." at bounding box center [590, 492] width 125 height 39
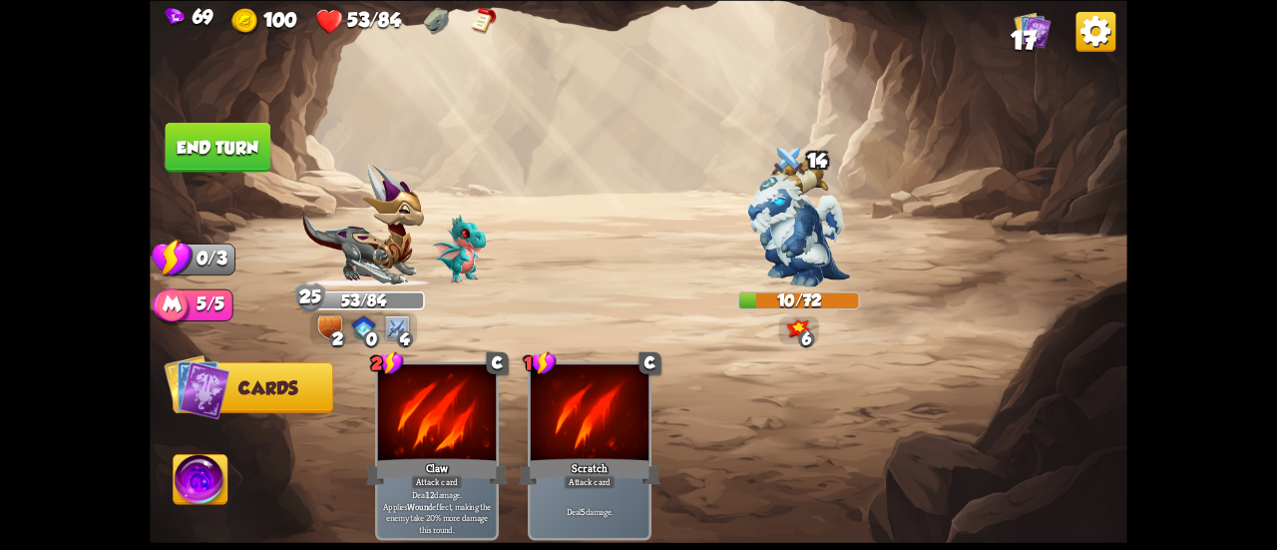
click at [251, 155] on button "End turn" at bounding box center [219, 147] width 106 height 50
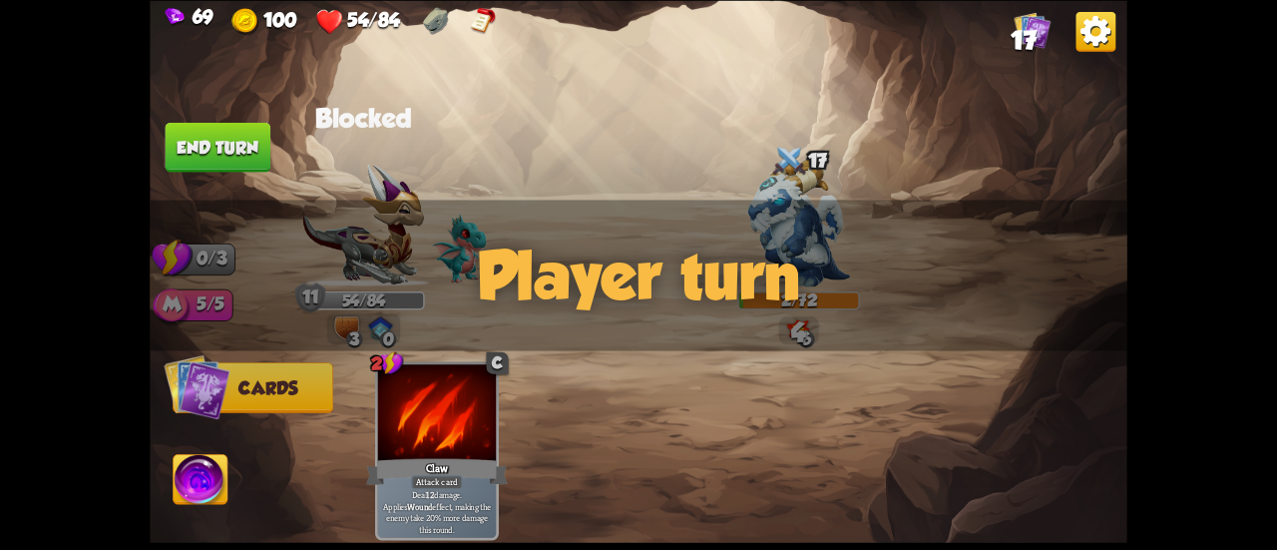
click at [208, 143] on button "End turn" at bounding box center [218, 147] width 107 height 50
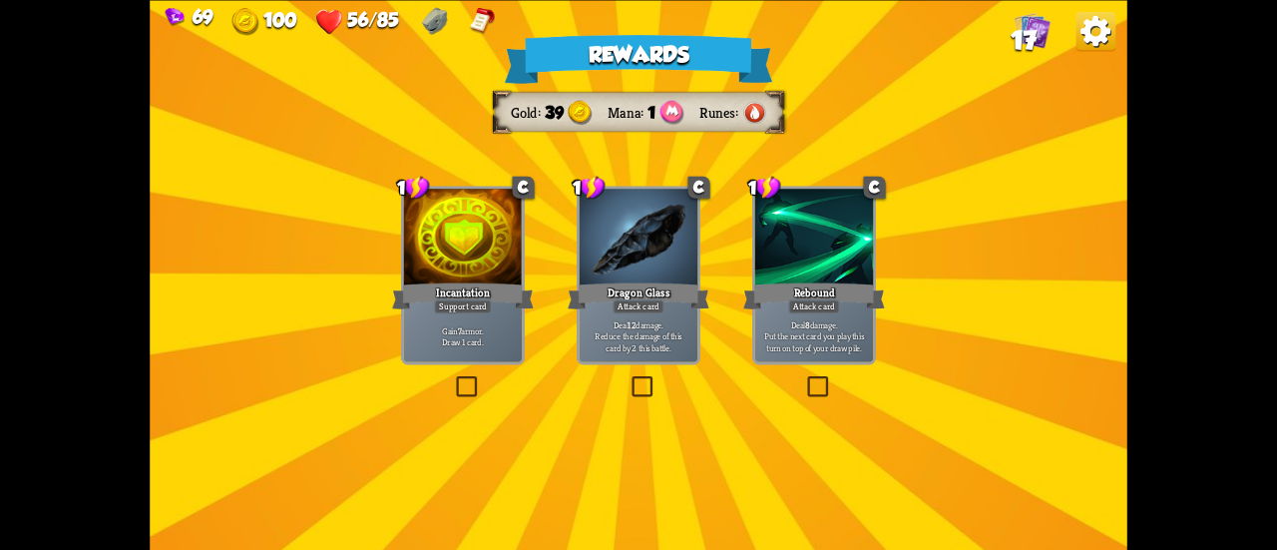
click at [448, 289] on div "Incantation" at bounding box center [463, 295] width 142 height 32
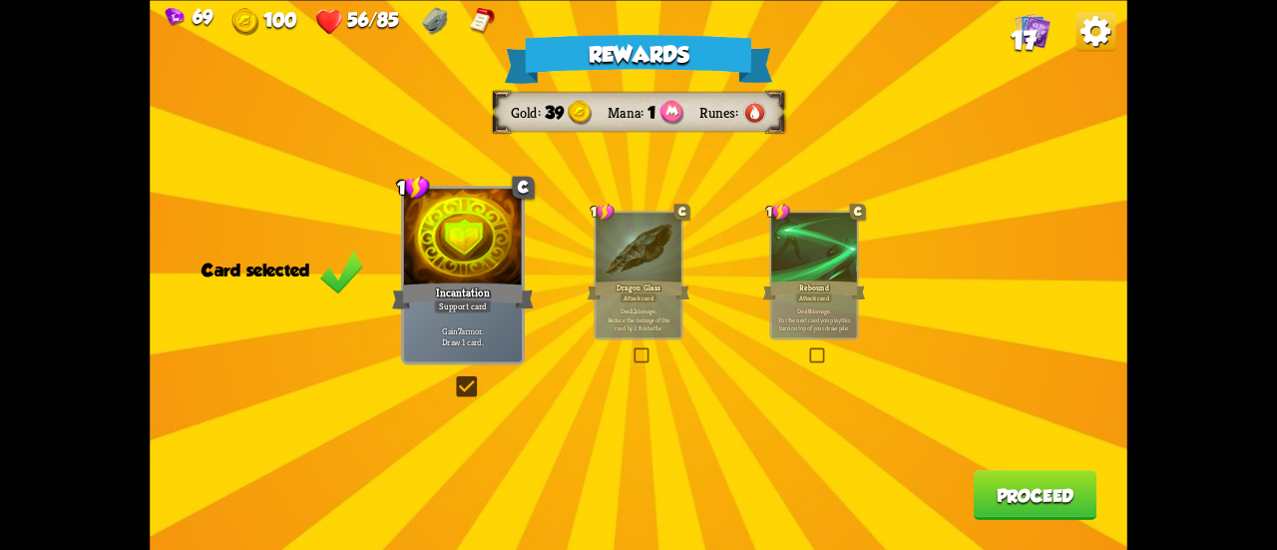
click at [1001, 488] on button "Proceed" at bounding box center [1036, 495] width 124 height 50
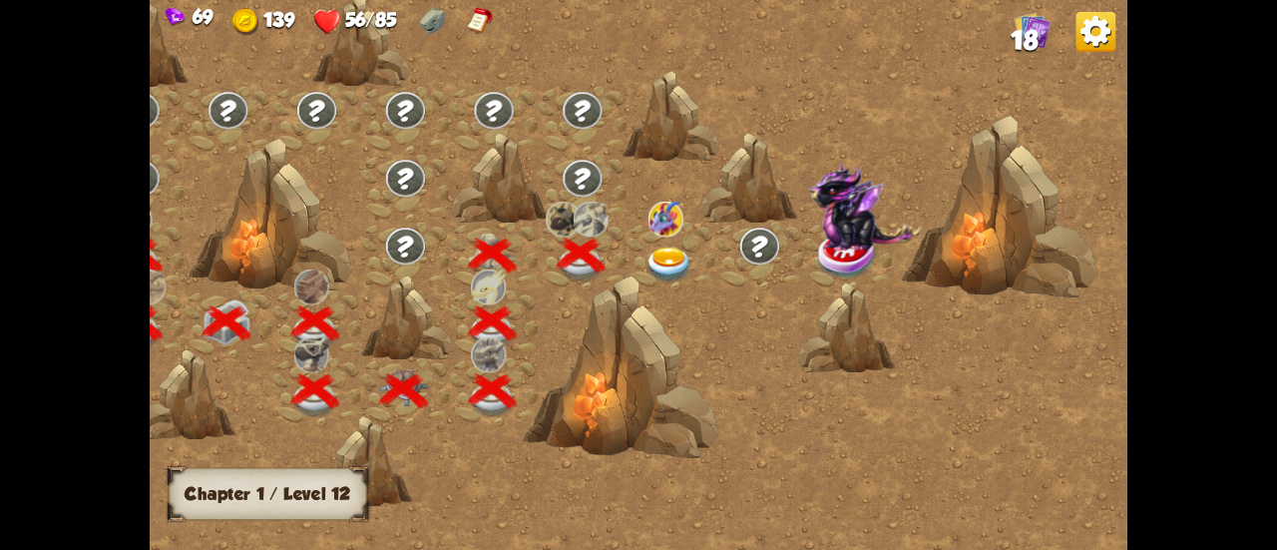
click at [672, 256] on img at bounding box center [668, 265] width 49 height 36
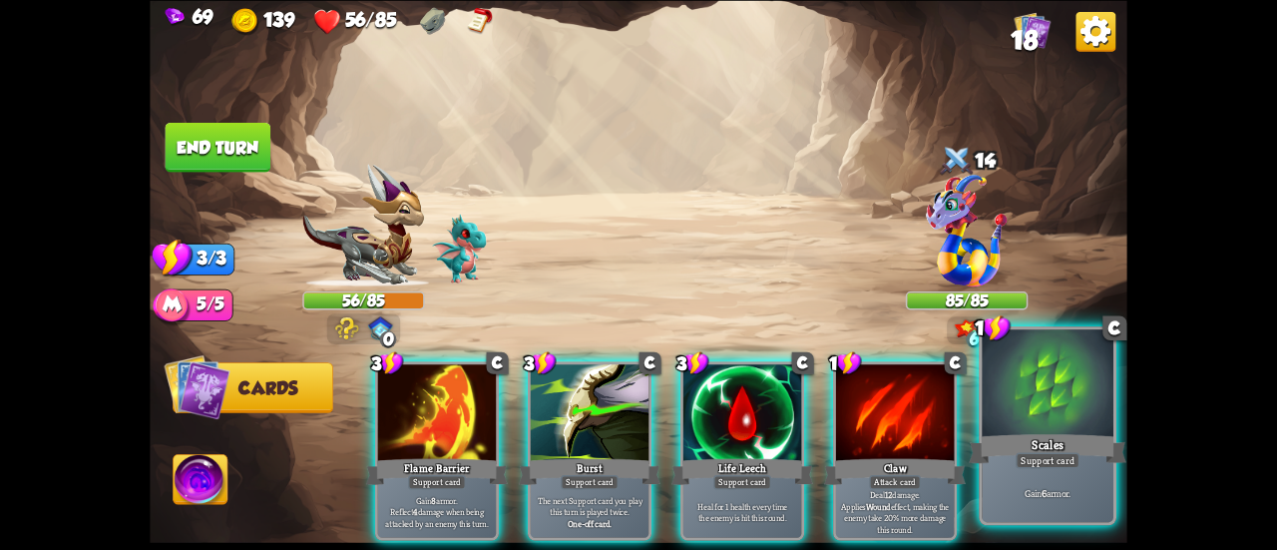
click at [1012, 450] on div "Scales" at bounding box center [1048, 448] width 158 height 35
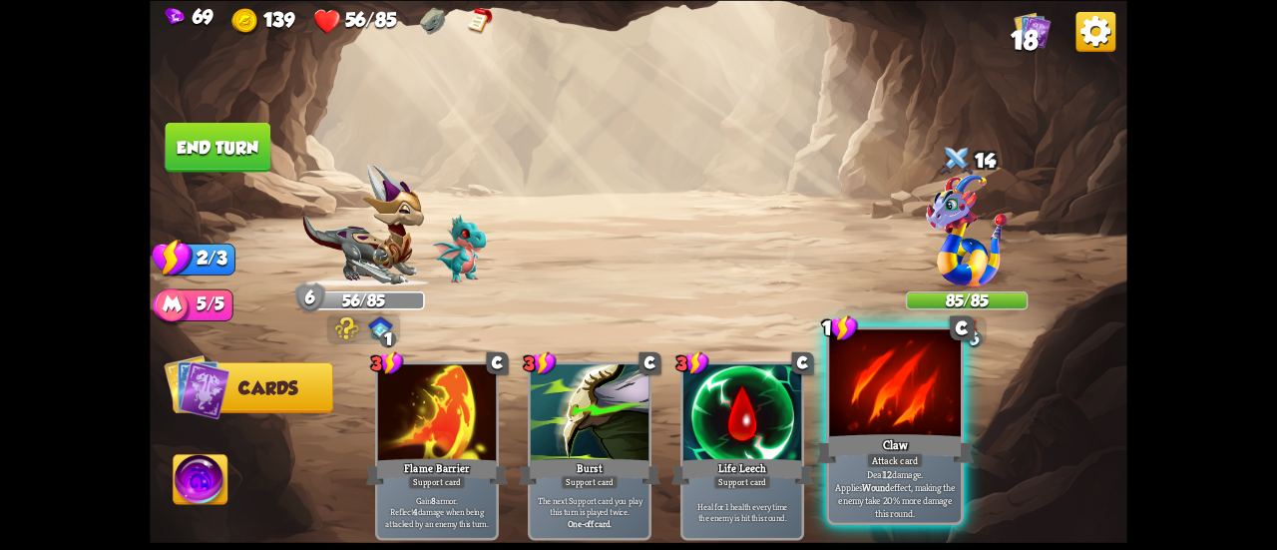
click at [922, 437] on div "Claw" at bounding box center [895, 448] width 158 height 35
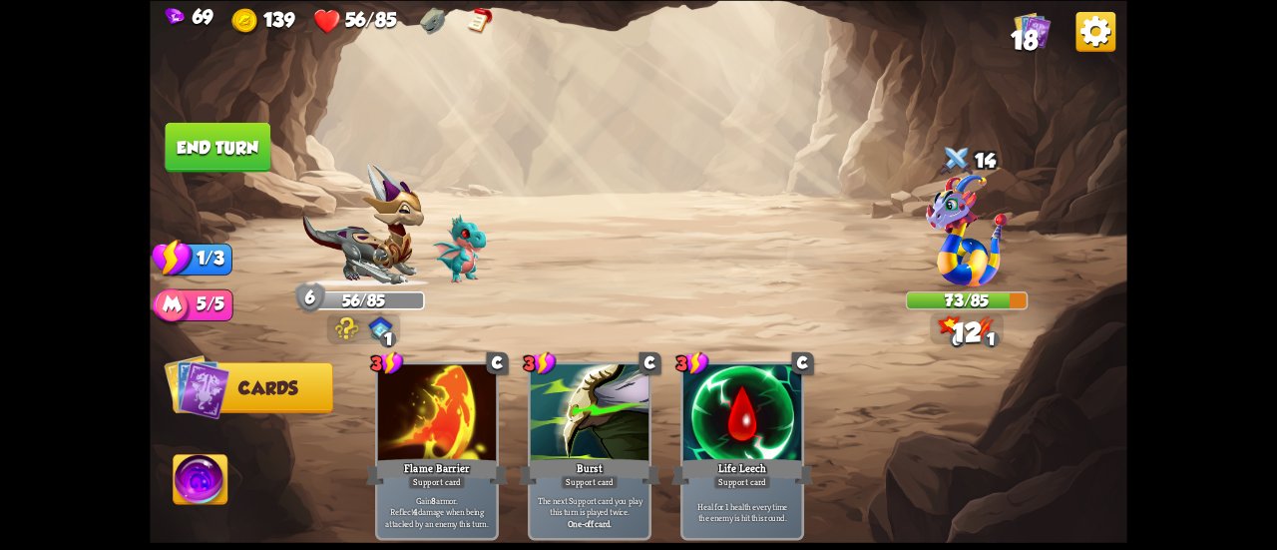
click at [257, 147] on button "End turn" at bounding box center [219, 147] width 106 height 50
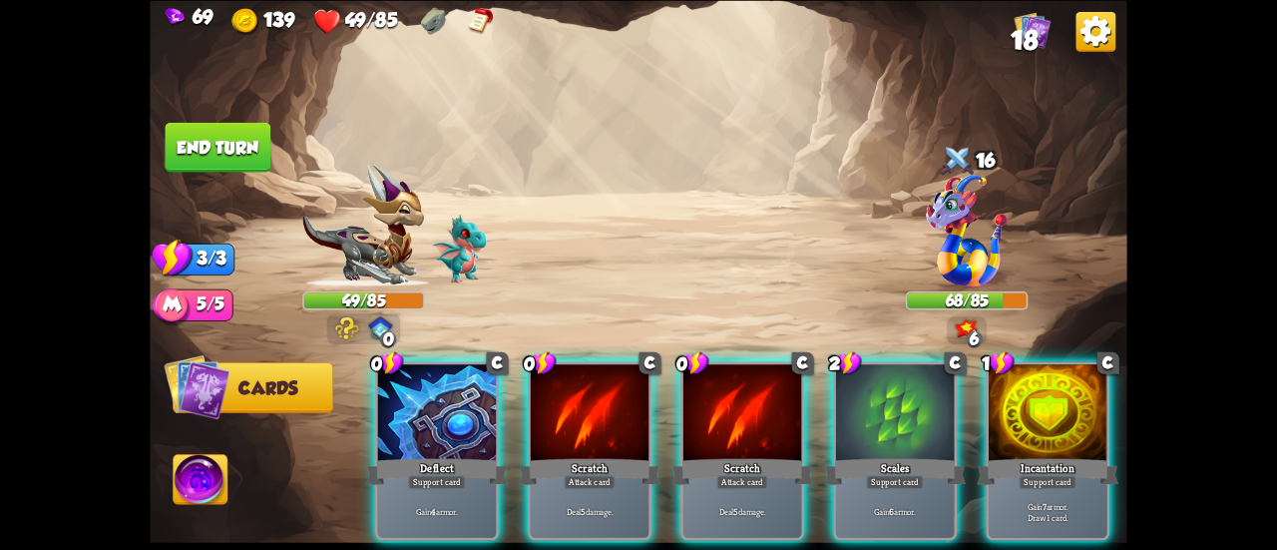
click at [1008, 426] on div at bounding box center [1048, 414] width 118 height 100
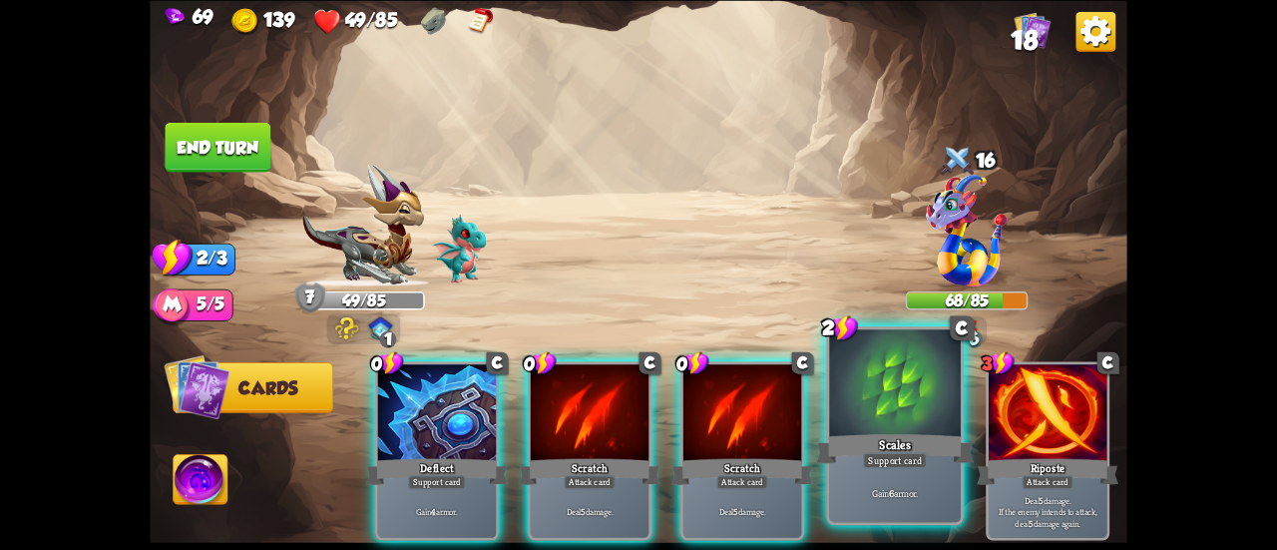
click at [877, 435] on div "Scales" at bounding box center [895, 448] width 158 height 35
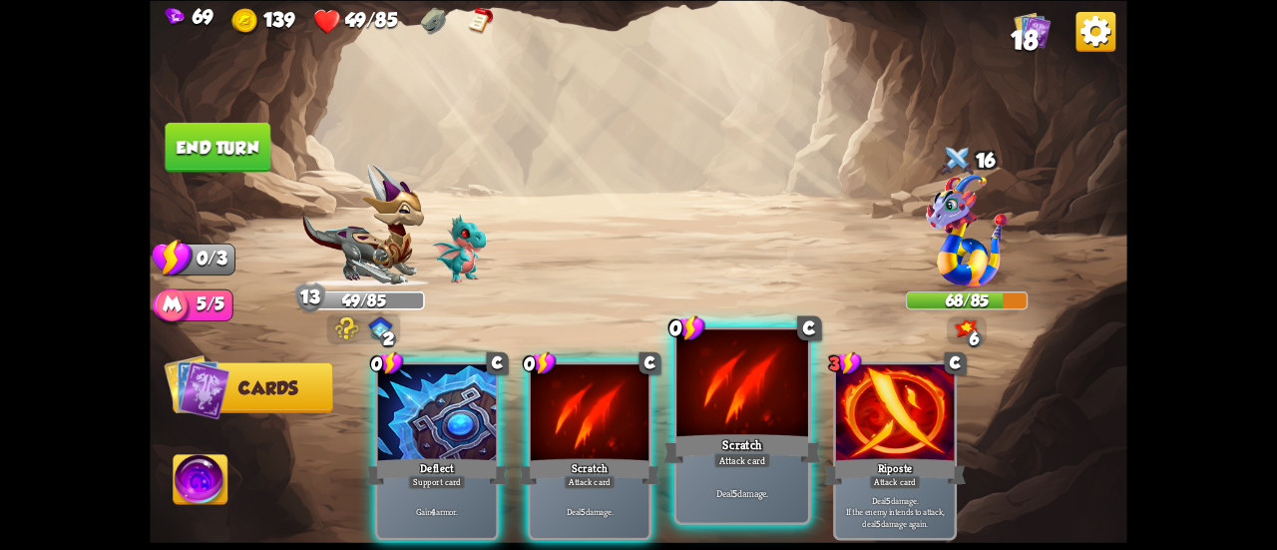
click at [698, 405] on div at bounding box center [742, 384] width 132 height 111
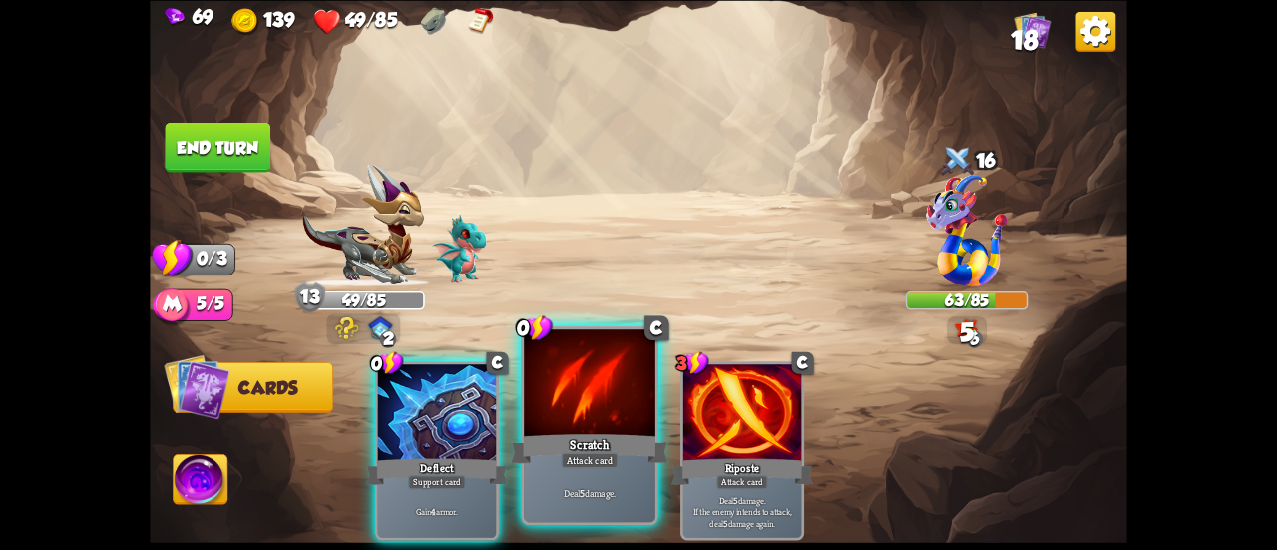
click at [571, 420] on div at bounding box center [590, 384] width 132 height 111
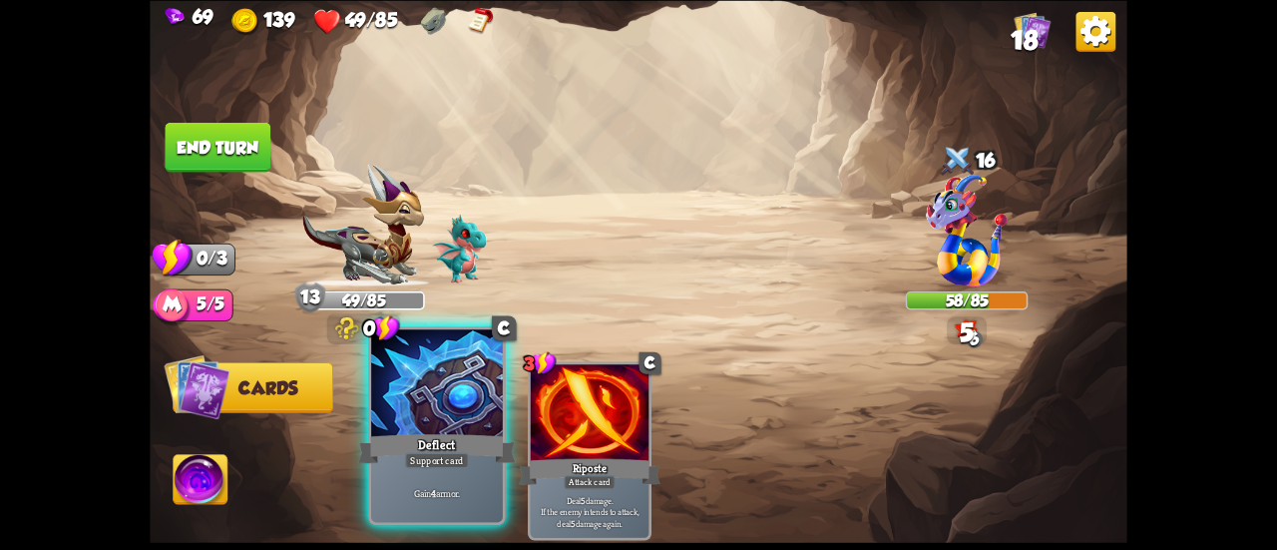
click at [421, 410] on div at bounding box center [437, 384] width 132 height 111
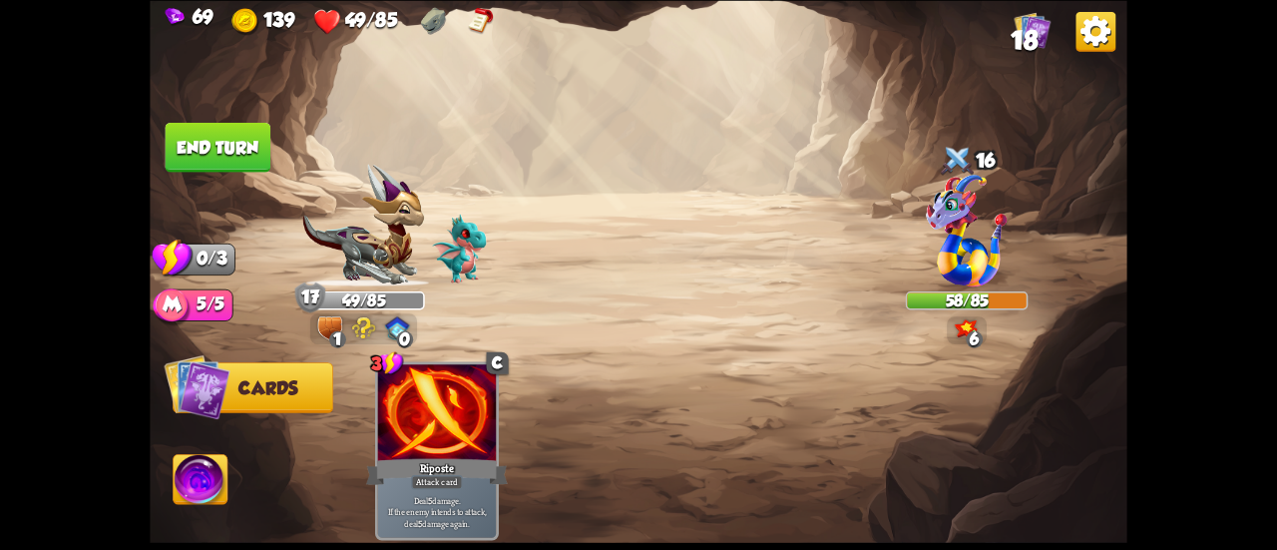
click at [233, 157] on button "End turn" at bounding box center [219, 147] width 106 height 50
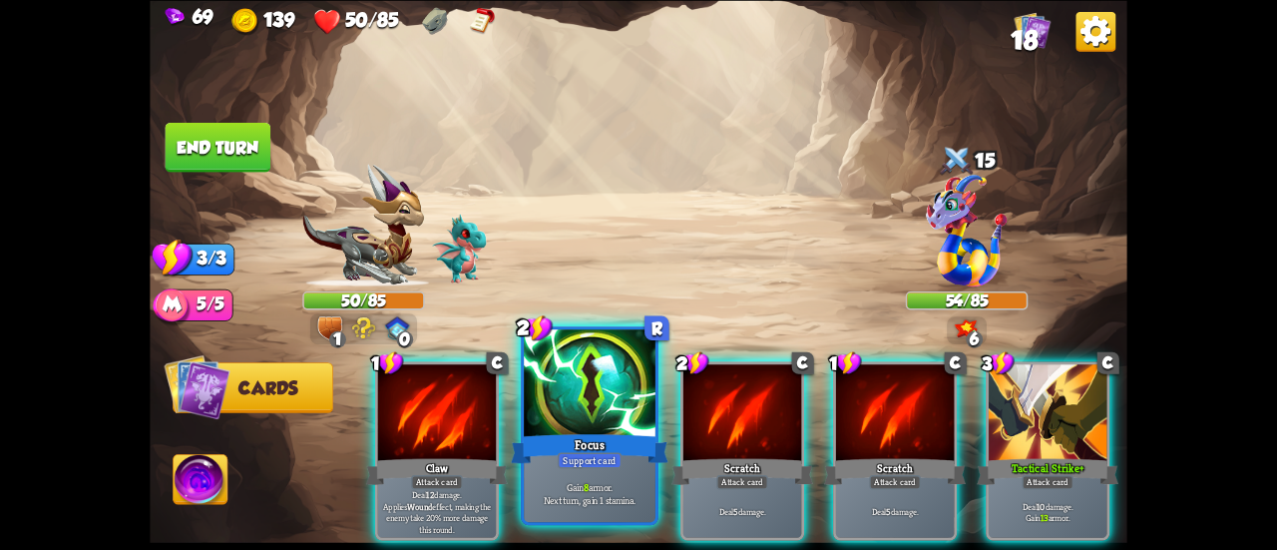
click at [555, 411] on div at bounding box center [590, 384] width 132 height 111
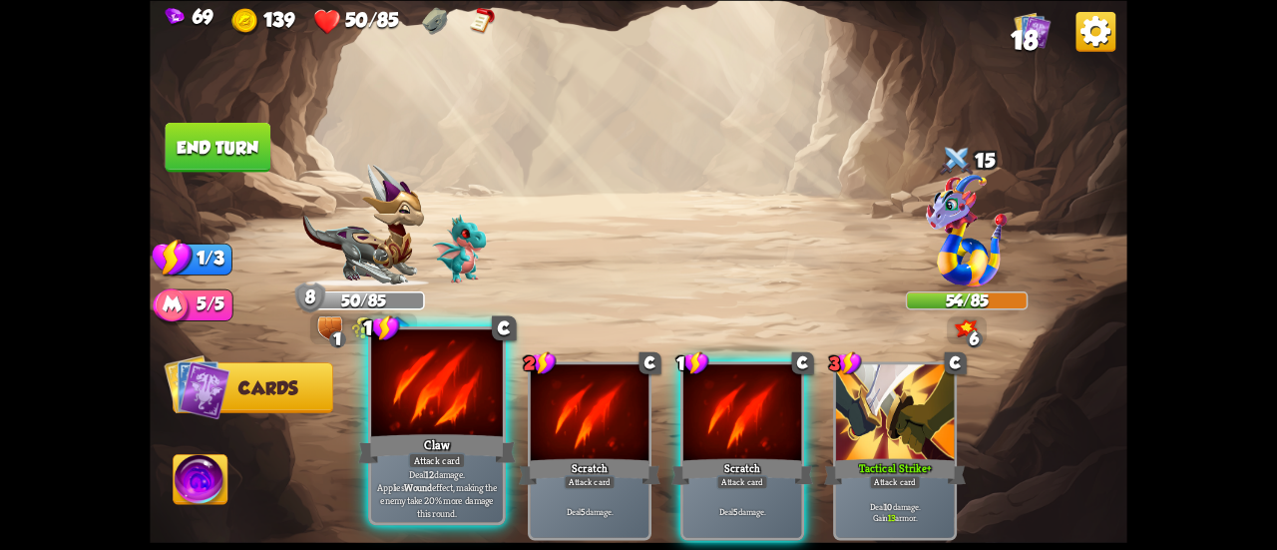
click at [424, 409] on div at bounding box center [437, 384] width 132 height 111
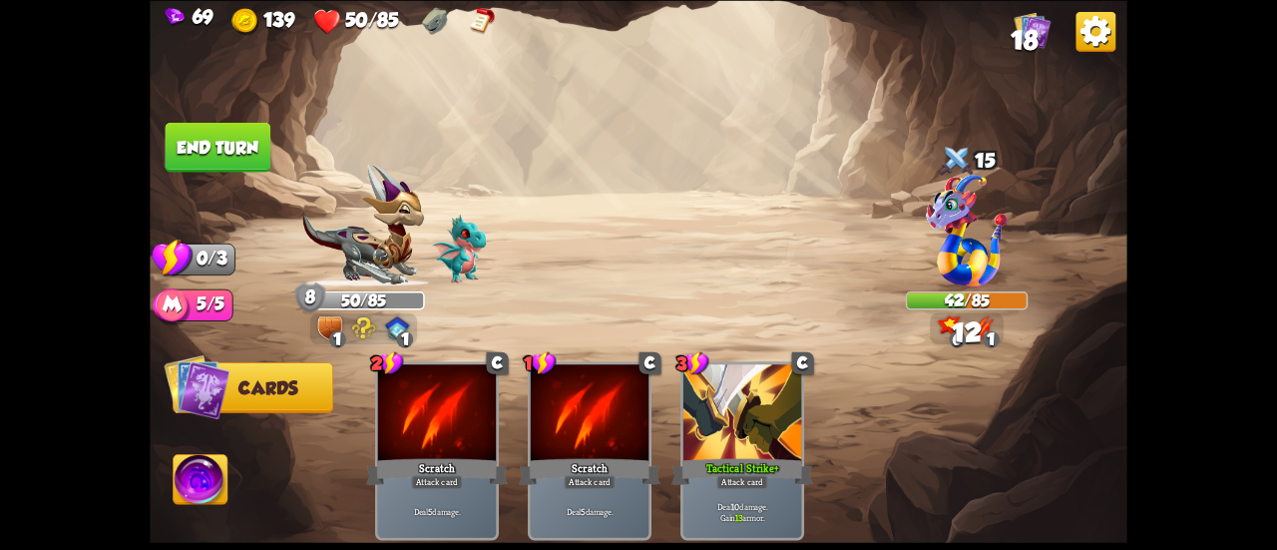
click at [243, 145] on button "End turn" at bounding box center [218, 147] width 106 height 50
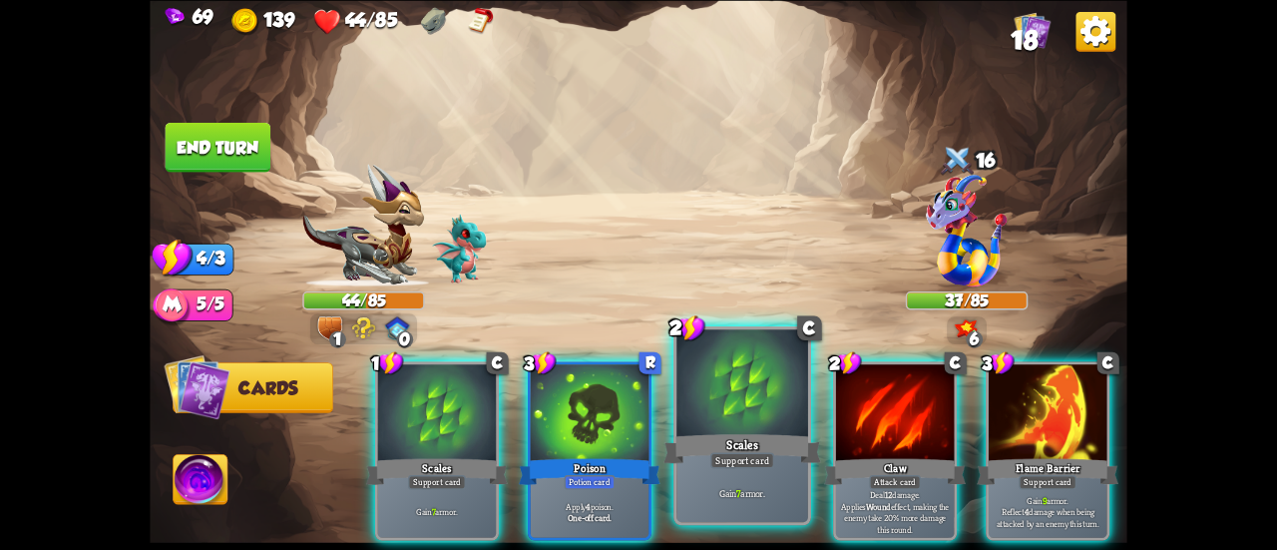
click at [732, 424] on div at bounding box center [742, 384] width 132 height 111
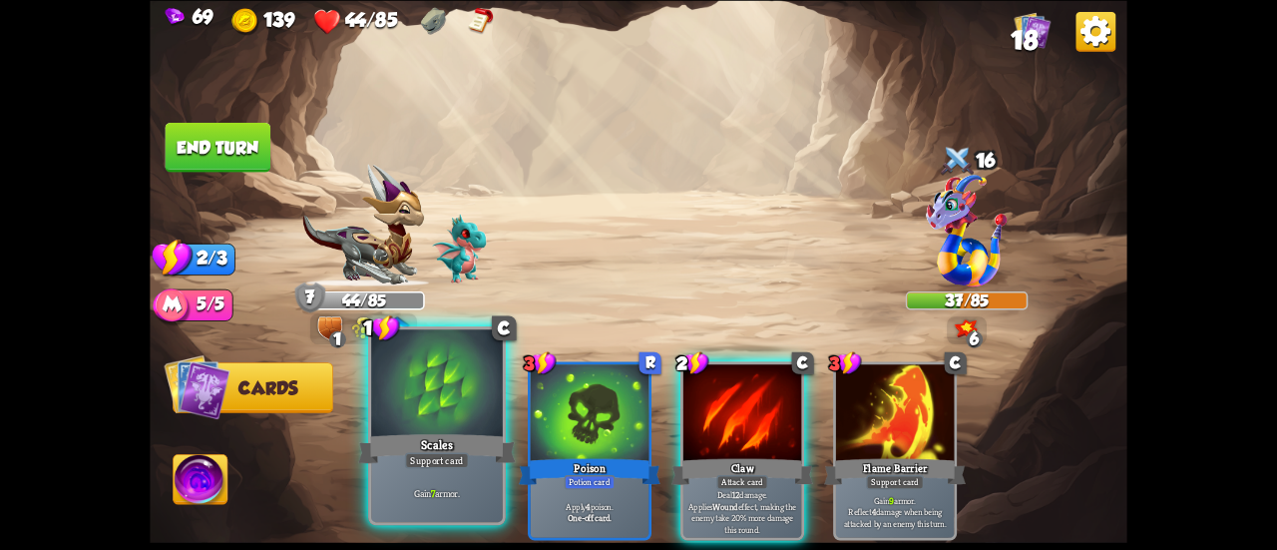
click at [462, 406] on div at bounding box center [437, 384] width 132 height 111
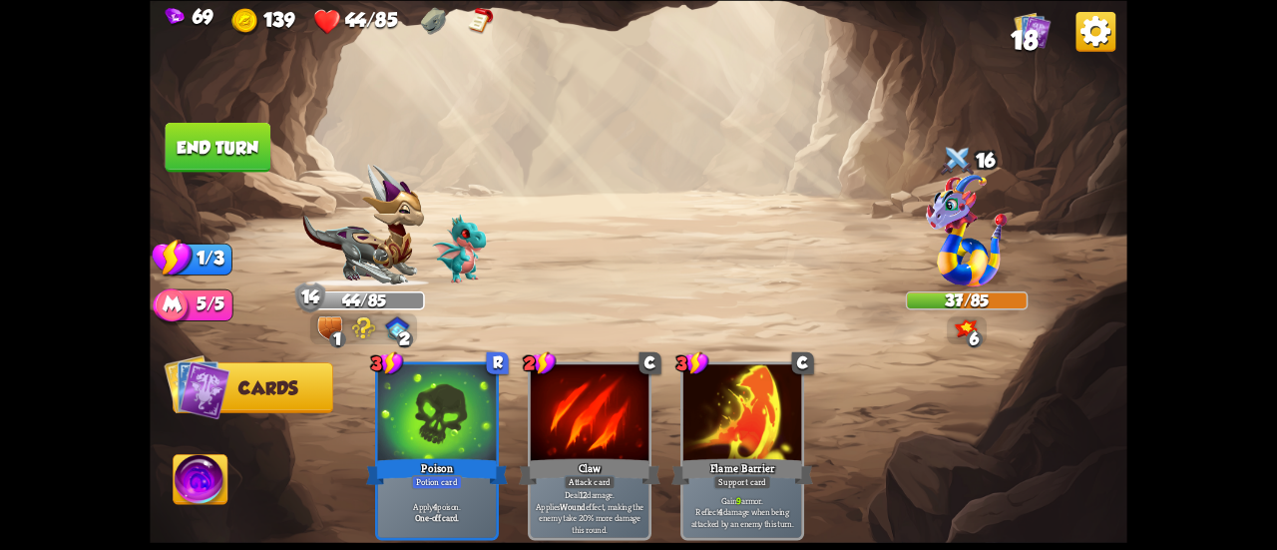
click at [209, 134] on button "End turn" at bounding box center [219, 147] width 106 height 50
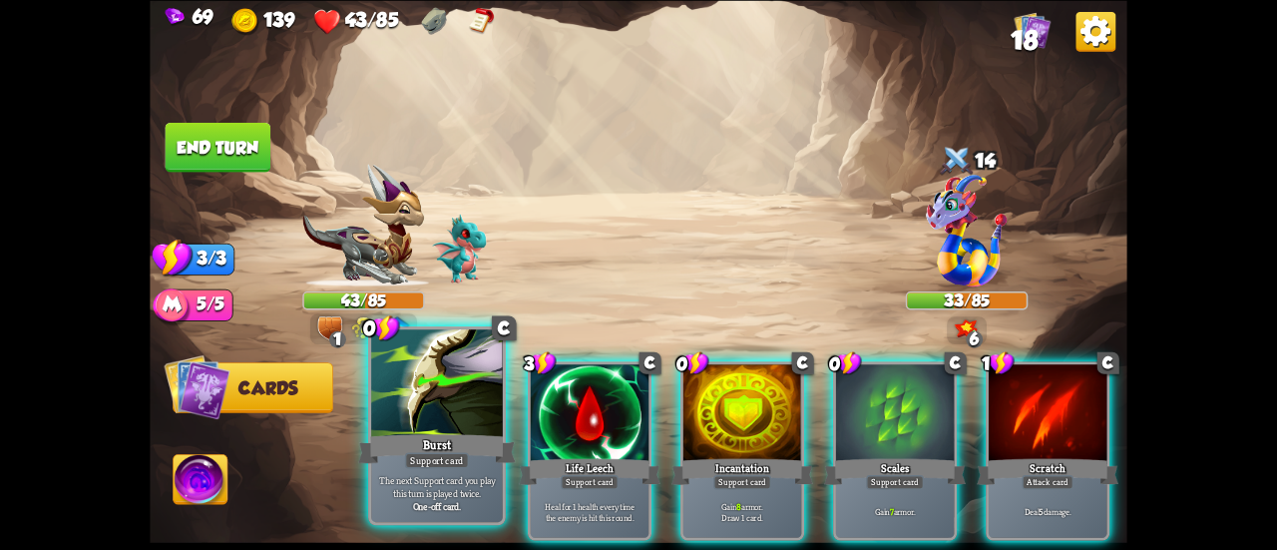
click at [450, 416] on div at bounding box center [437, 384] width 132 height 111
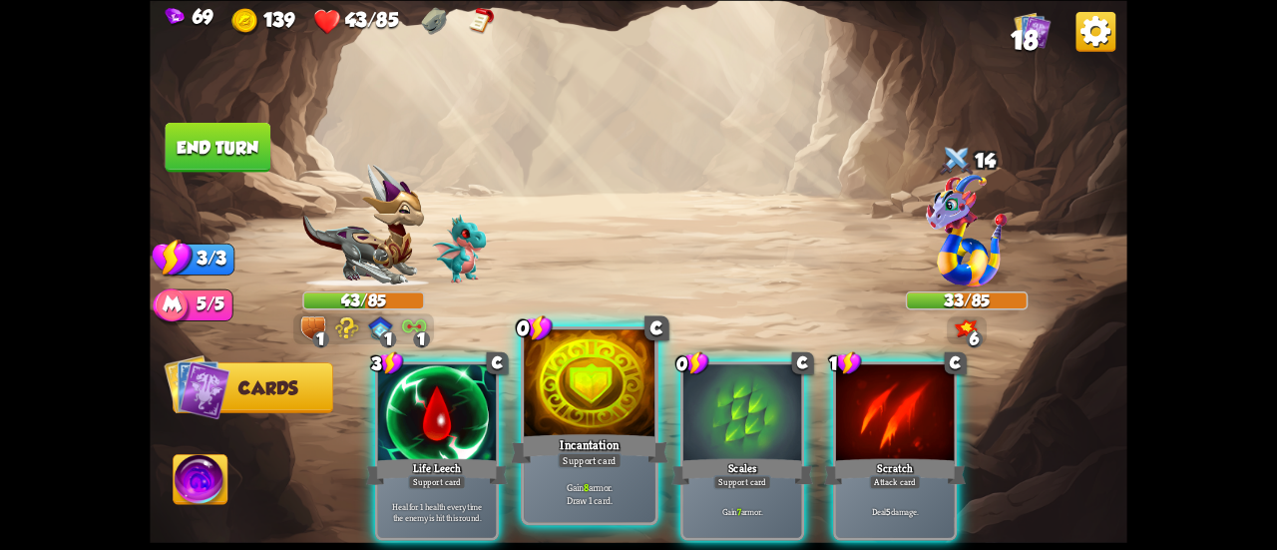
click at [600, 438] on div "Incantation" at bounding box center [590, 448] width 158 height 35
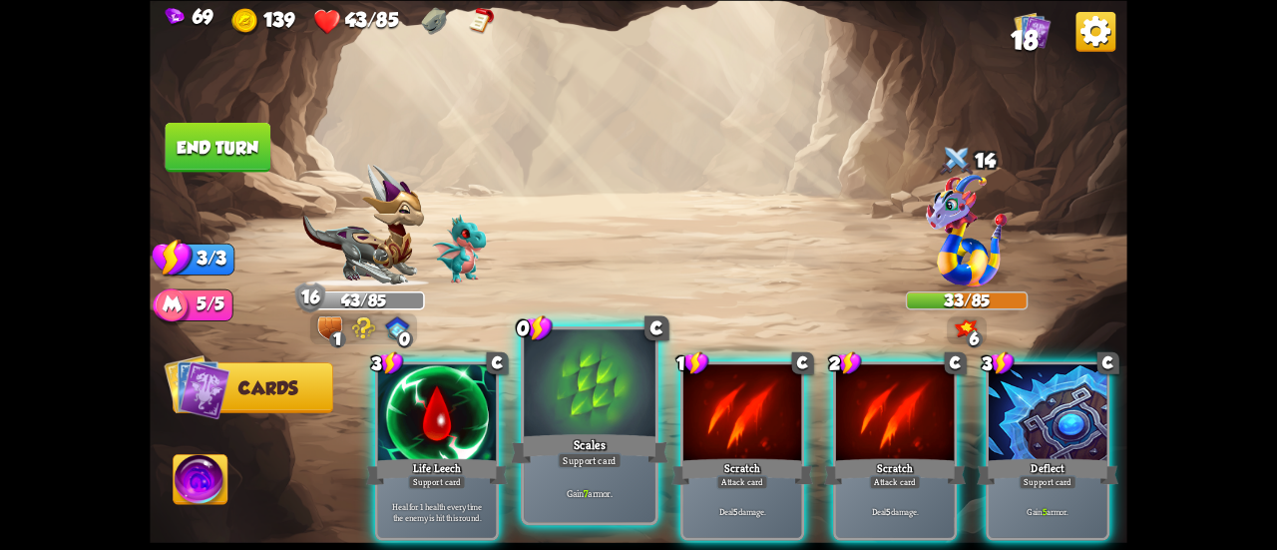
click at [591, 438] on div "Scales" at bounding box center [590, 448] width 158 height 35
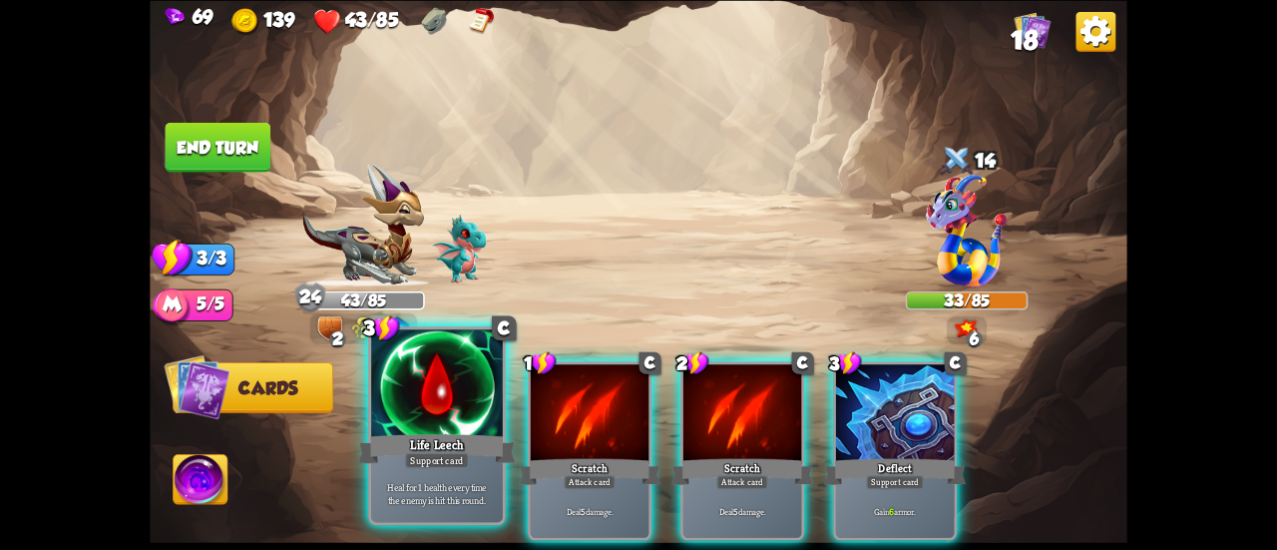
click at [435, 414] on div at bounding box center [437, 384] width 132 height 111
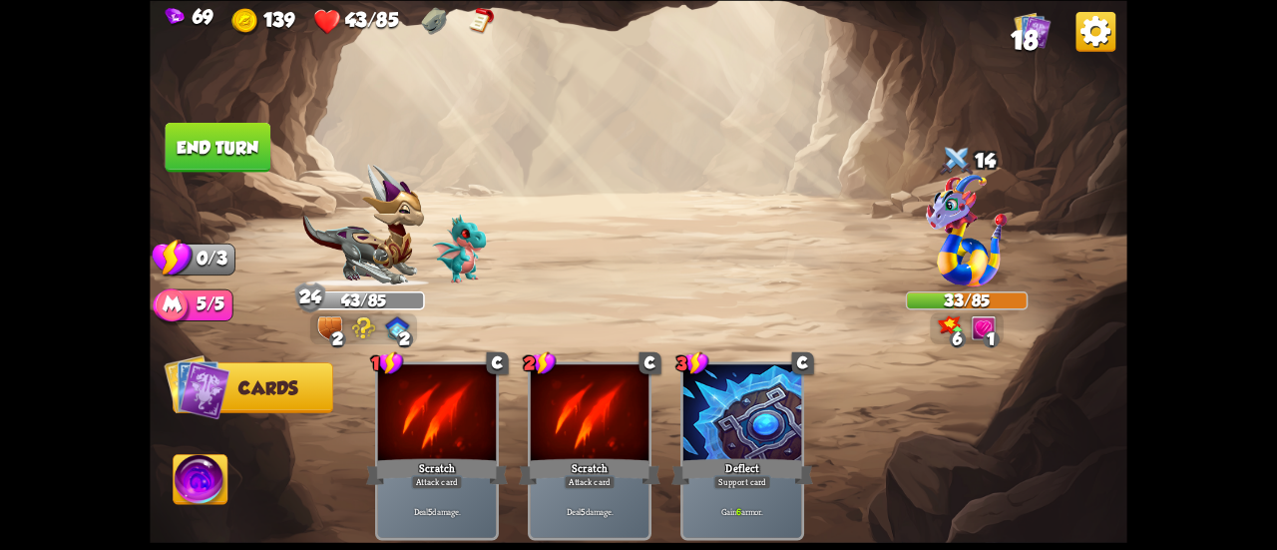
click at [201, 153] on button "End turn" at bounding box center [218, 147] width 107 height 50
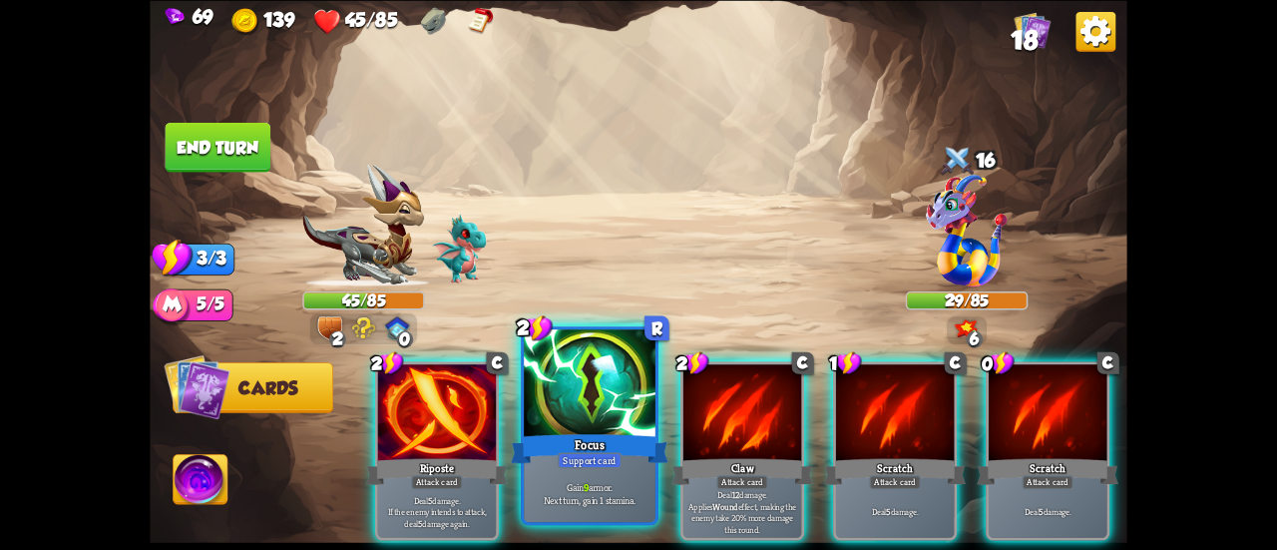
click at [589, 455] on div "Support card" at bounding box center [590, 460] width 64 height 16
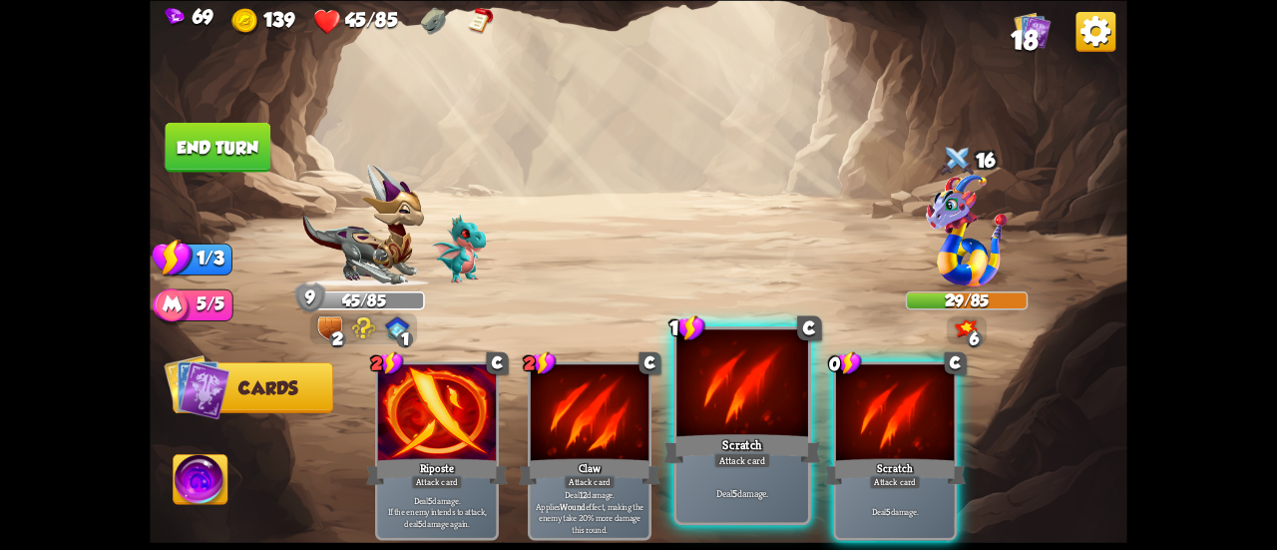
click at [742, 440] on div "Scratch" at bounding box center [742, 448] width 158 height 35
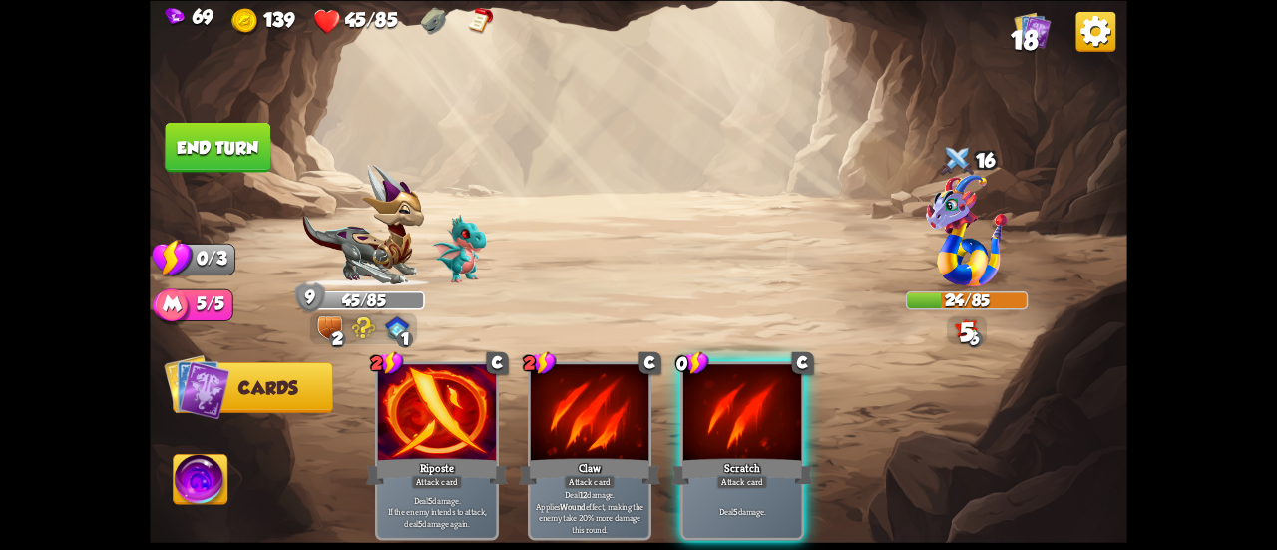
click at [742, 455] on div "Scratch" at bounding box center [742, 471] width 142 height 32
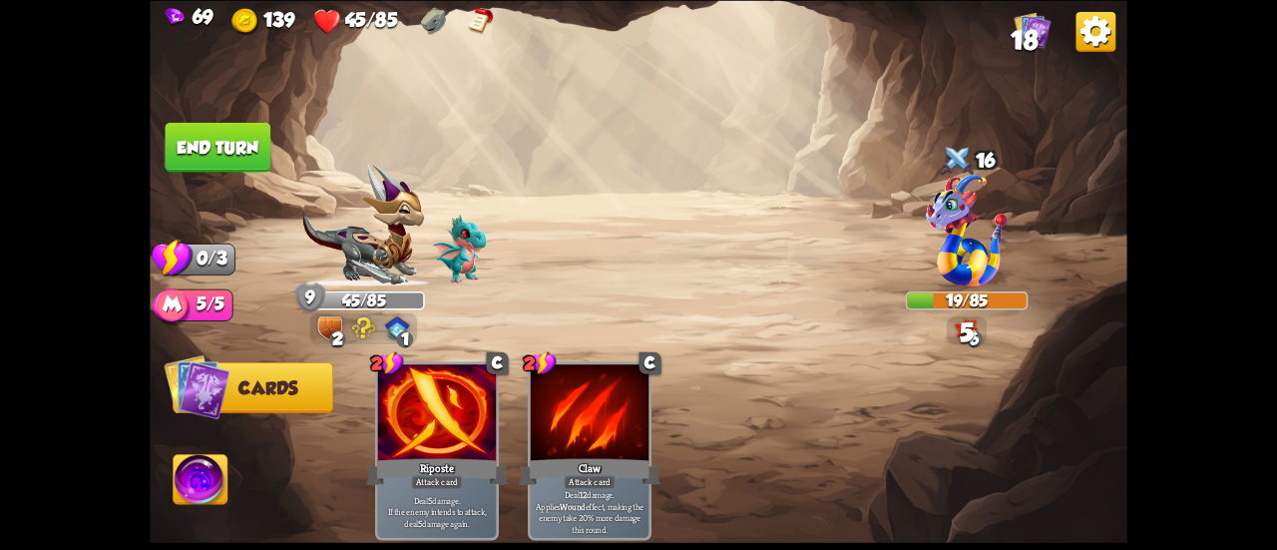
click at [200, 145] on button "End turn" at bounding box center [218, 147] width 107 height 50
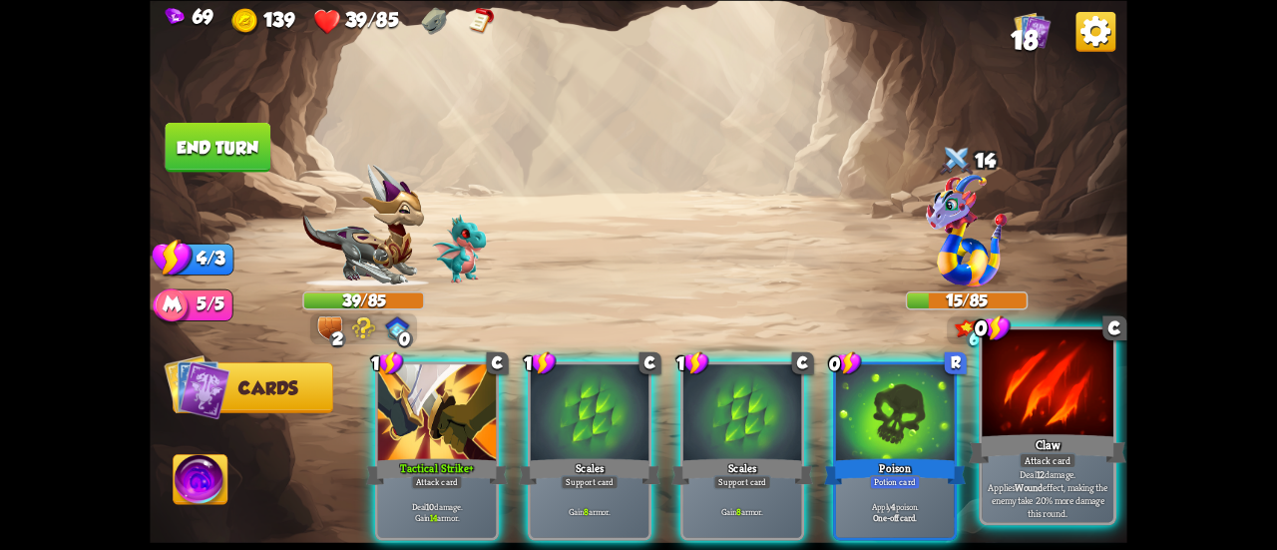
click at [1084, 428] on div at bounding box center [1048, 384] width 132 height 111
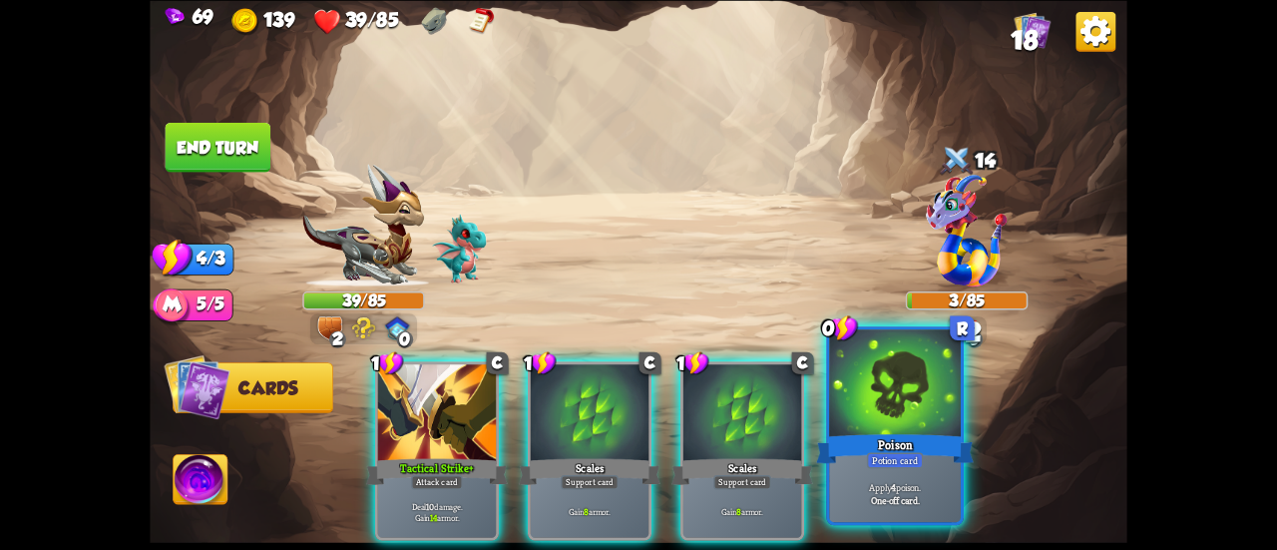
click at [859, 444] on div "Poison" at bounding box center [895, 448] width 158 height 35
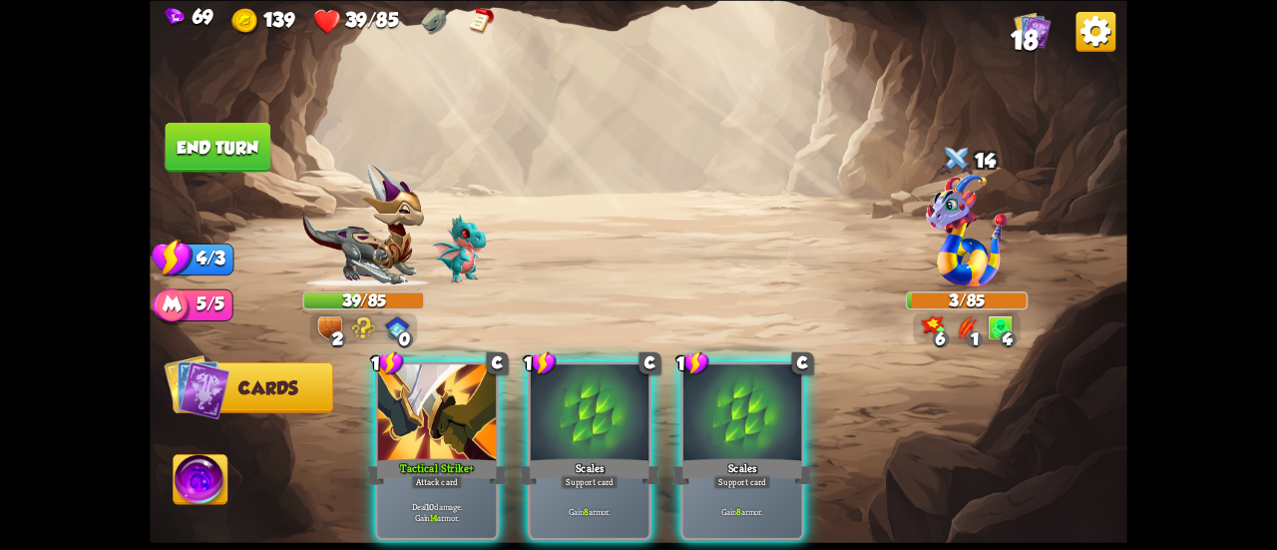
click at [202, 162] on button "End turn" at bounding box center [219, 147] width 106 height 50
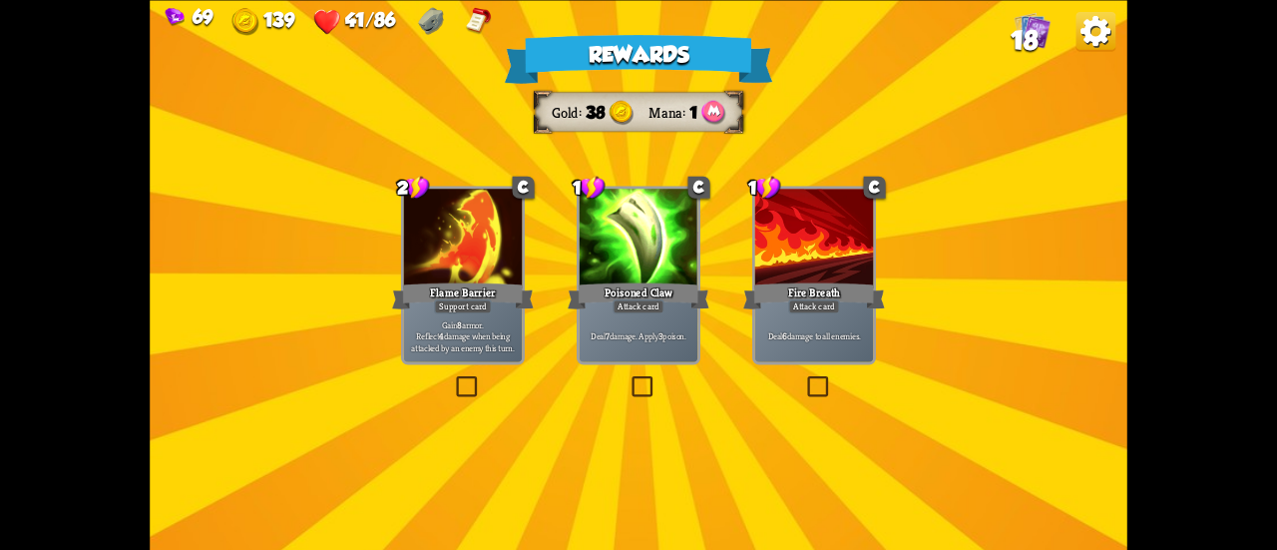
click at [611, 334] on p "Deal 7 damage. Apply 3 poison." at bounding box center [639, 336] width 113 height 12
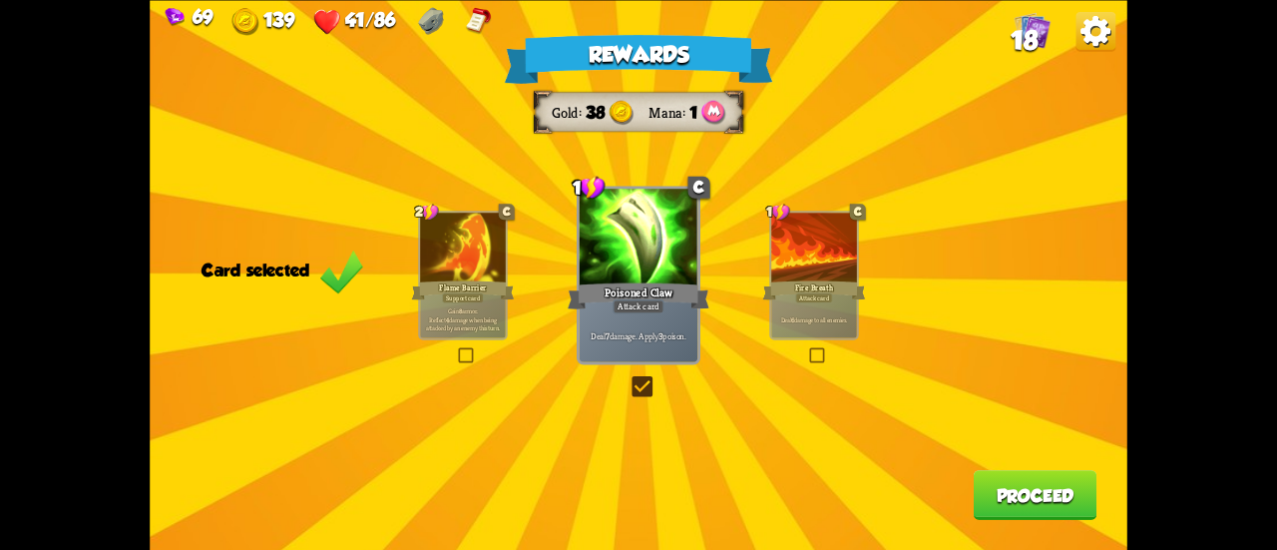
click at [993, 491] on button "Proceed" at bounding box center [1036, 495] width 124 height 50
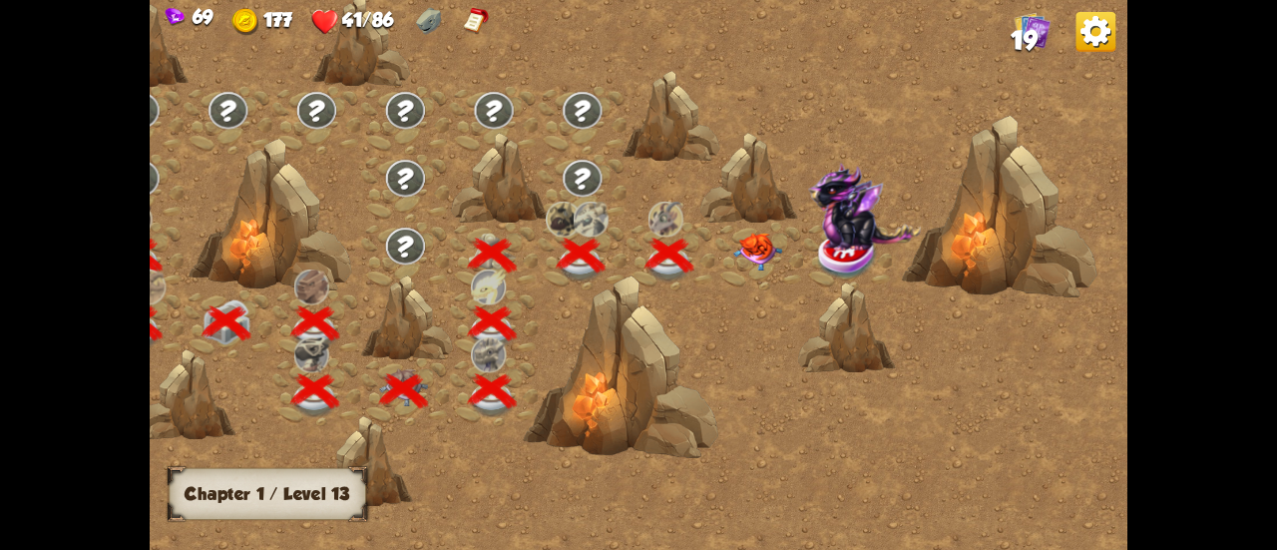
click at [754, 246] on img at bounding box center [757, 251] width 49 height 38
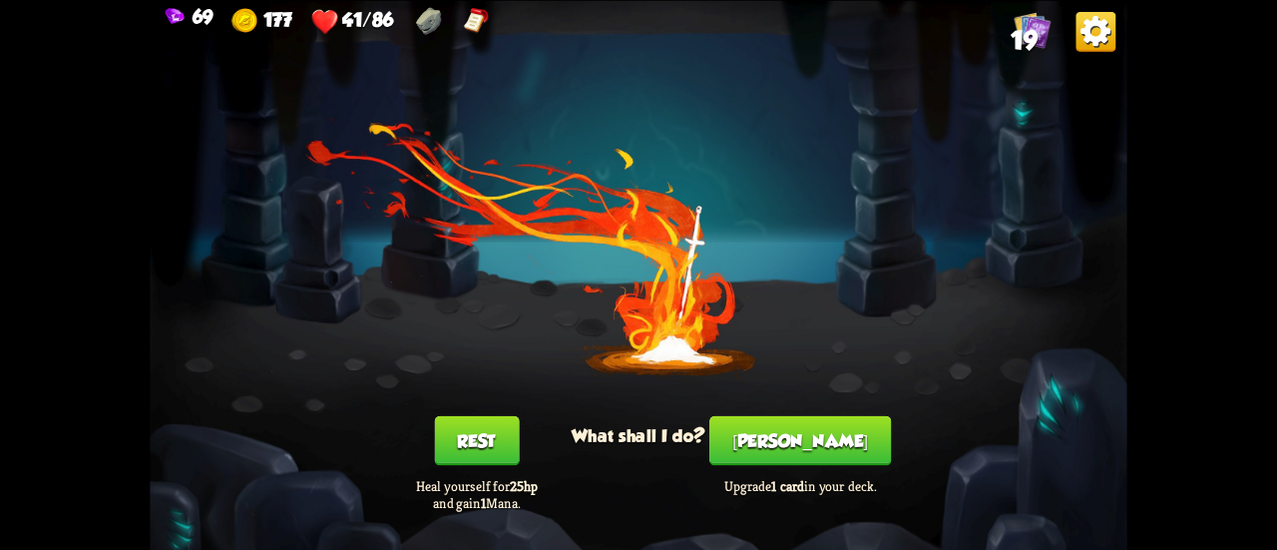
click at [490, 438] on button "Rest" at bounding box center [476, 440] width 85 height 50
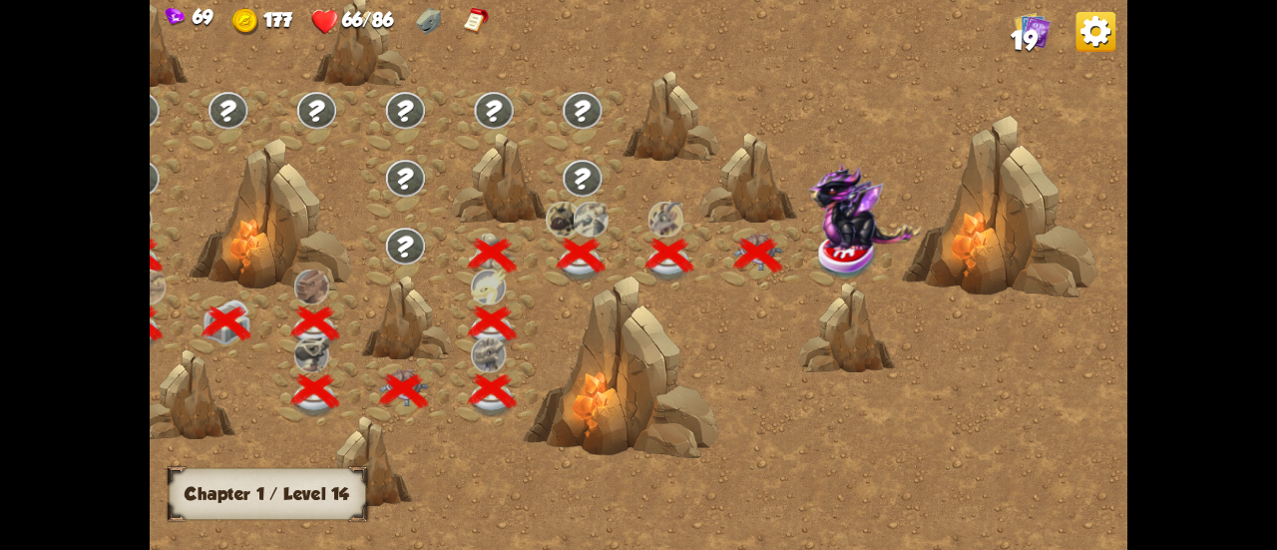
click at [843, 264] on img at bounding box center [847, 255] width 61 height 50
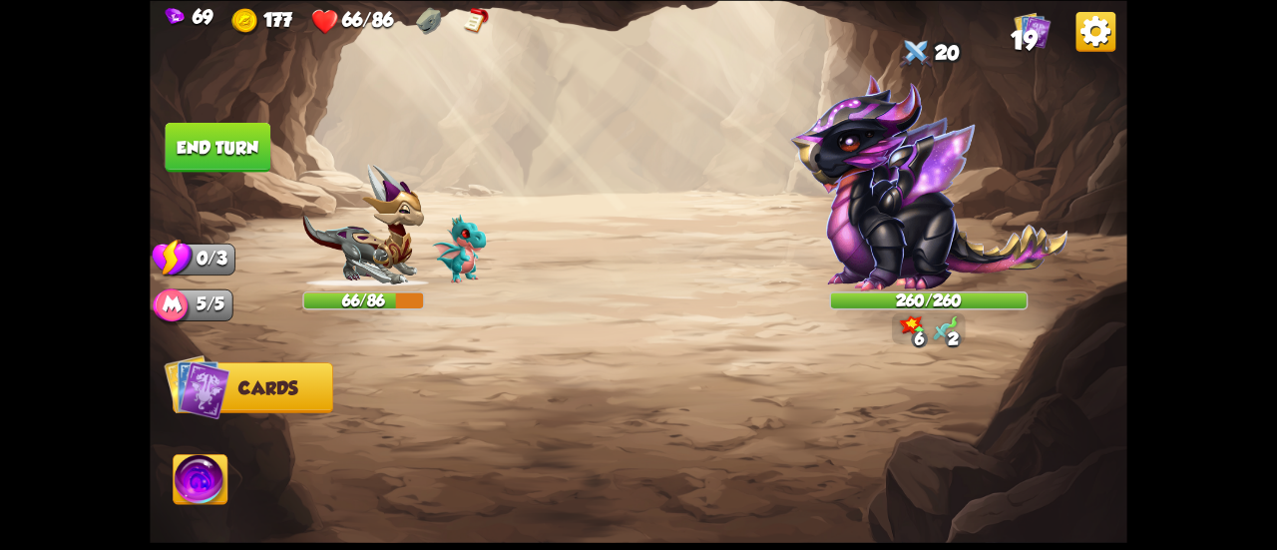
click at [188, 478] on img at bounding box center [201, 481] width 54 height 55
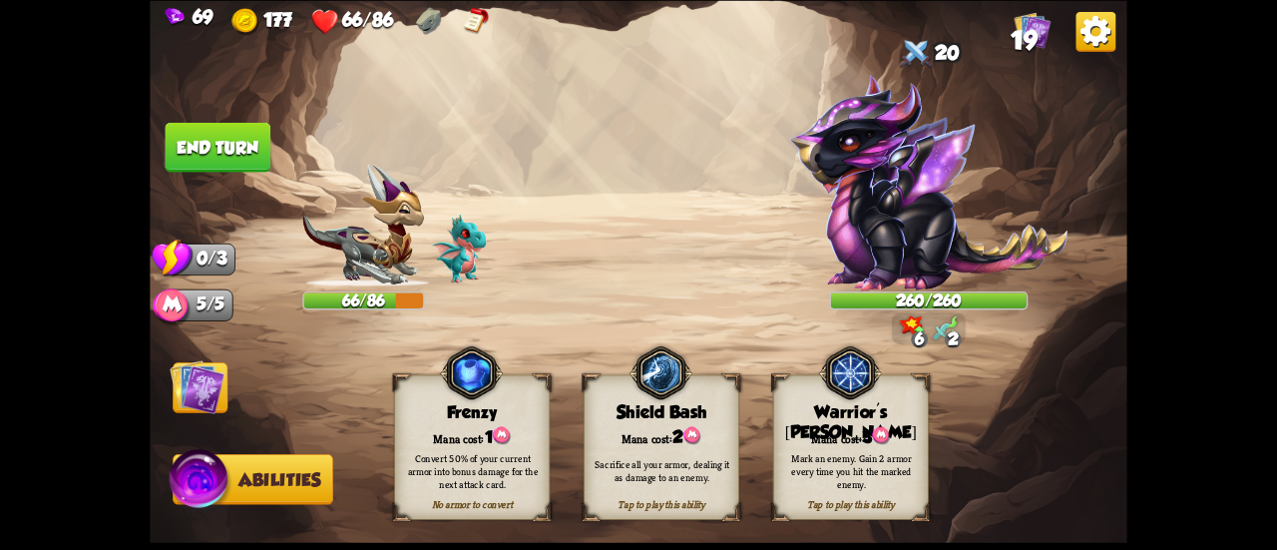
click at [833, 420] on div "Tap to play this ability Warrior's [PERSON_NAME] cost: 3 Mark an enemy. Gain 2 …" at bounding box center [851, 446] width 156 height 145
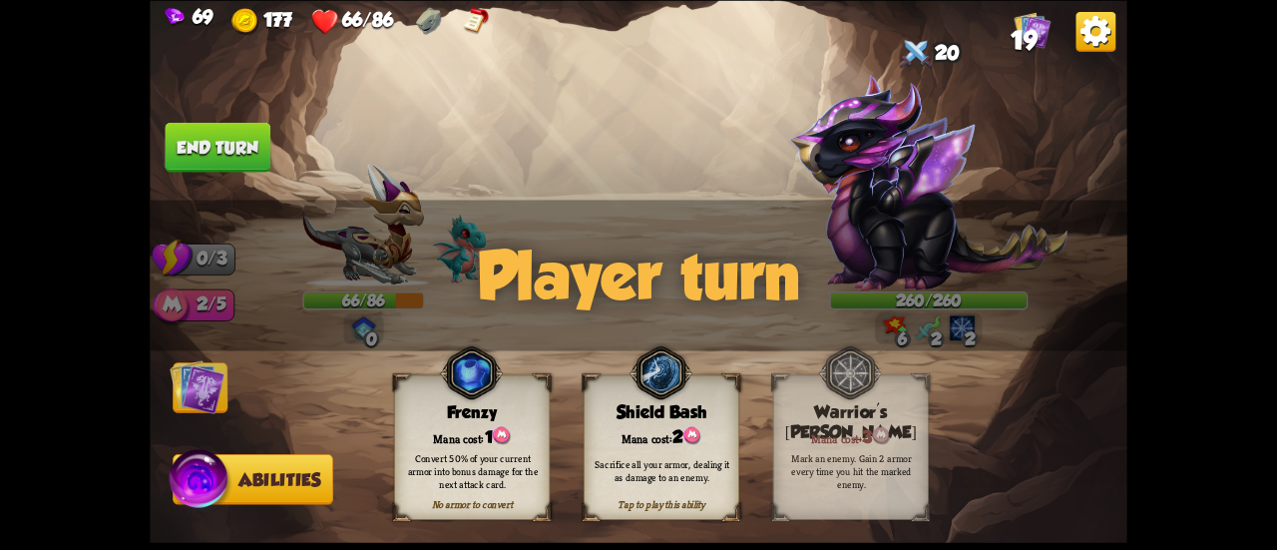
click at [200, 383] on img at bounding box center [197, 386] width 55 height 55
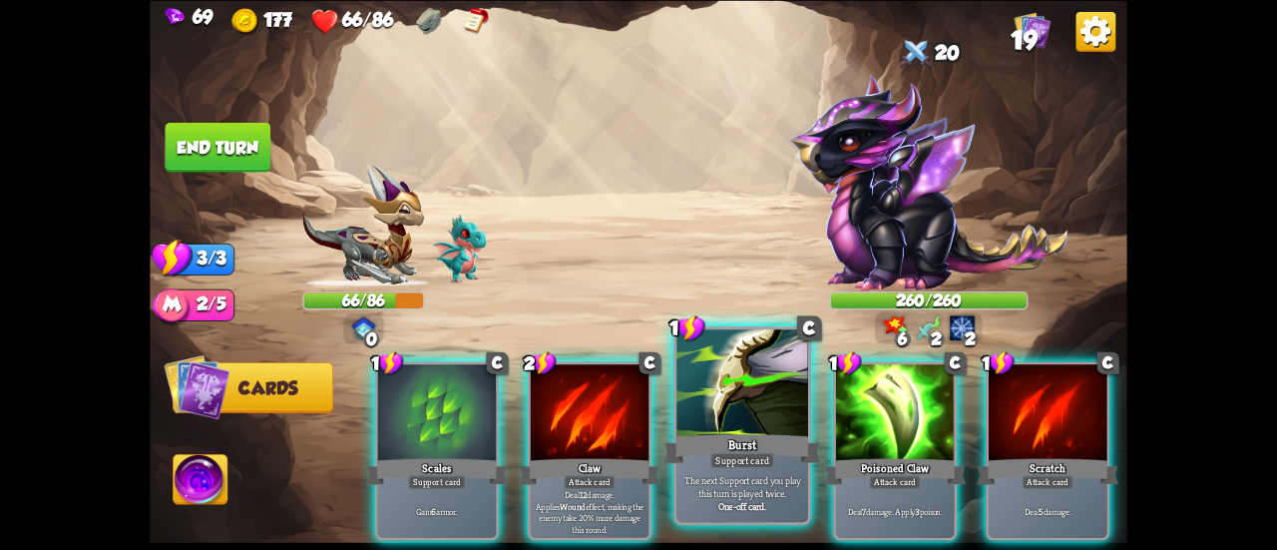
click at [683, 385] on div at bounding box center [742, 384] width 132 height 111
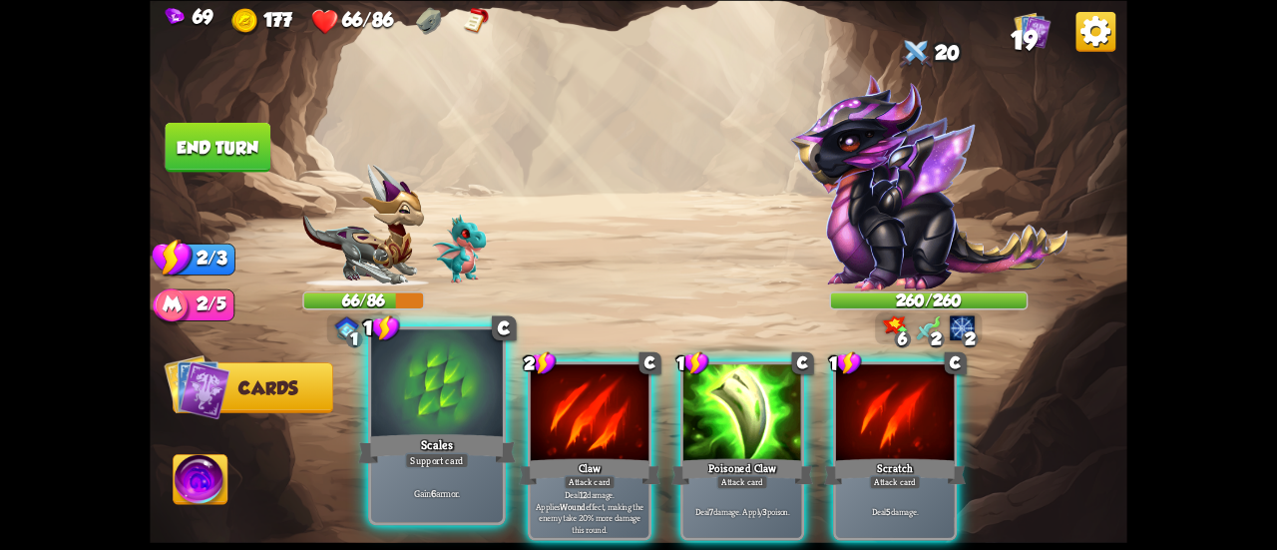
click at [373, 378] on div at bounding box center [437, 384] width 132 height 111
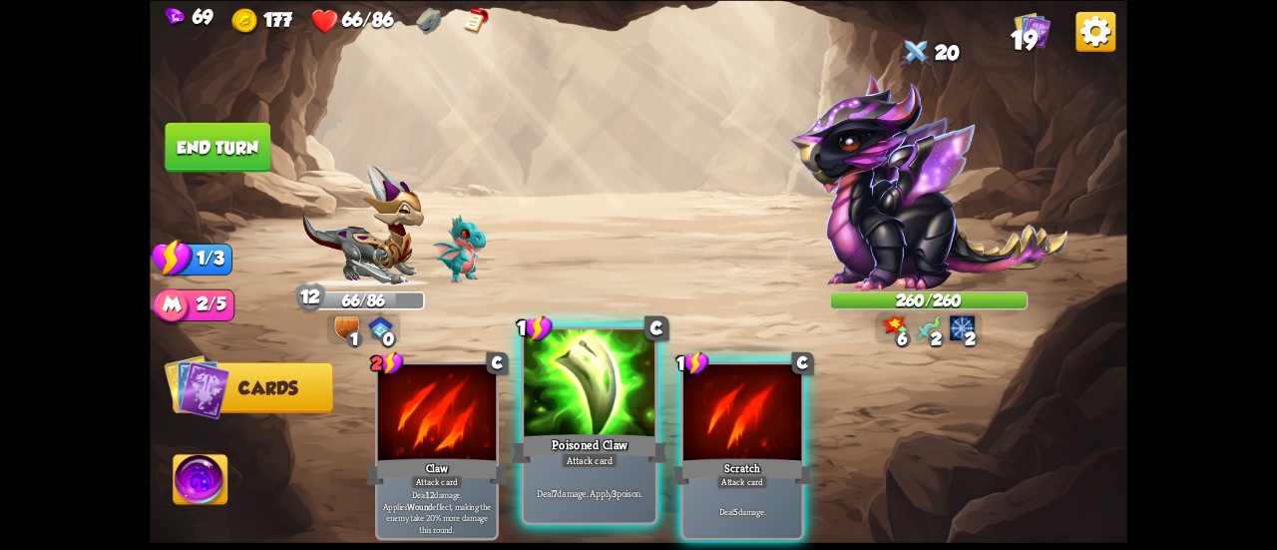
click at [558, 395] on div at bounding box center [590, 384] width 132 height 111
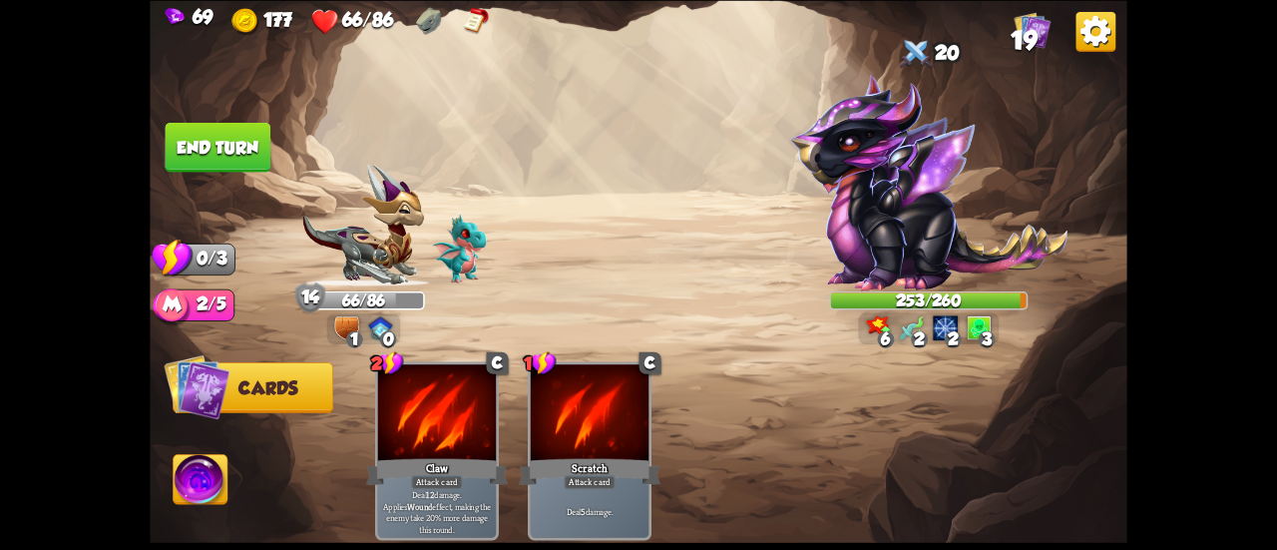
click at [201, 157] on button "End turn" at bounding box center [219, 147] width 106 height 50
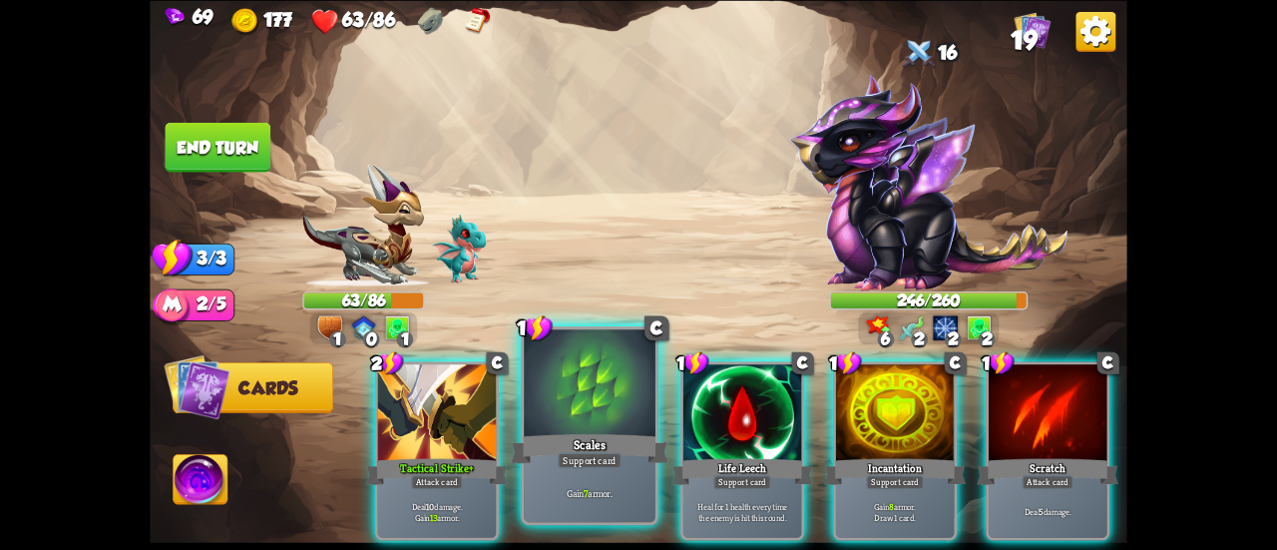
click at [622, 420] on div at bounding box center [590, 384] width 132 height 111
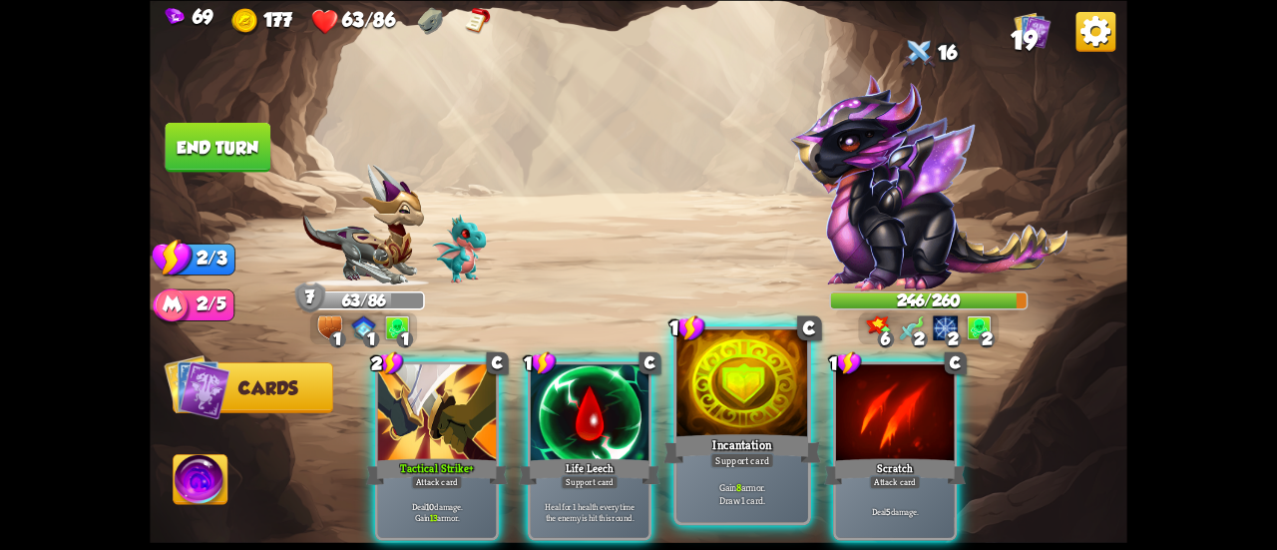
click at [728, 422] on div at bounding box center [742, 384] width 132 height 111
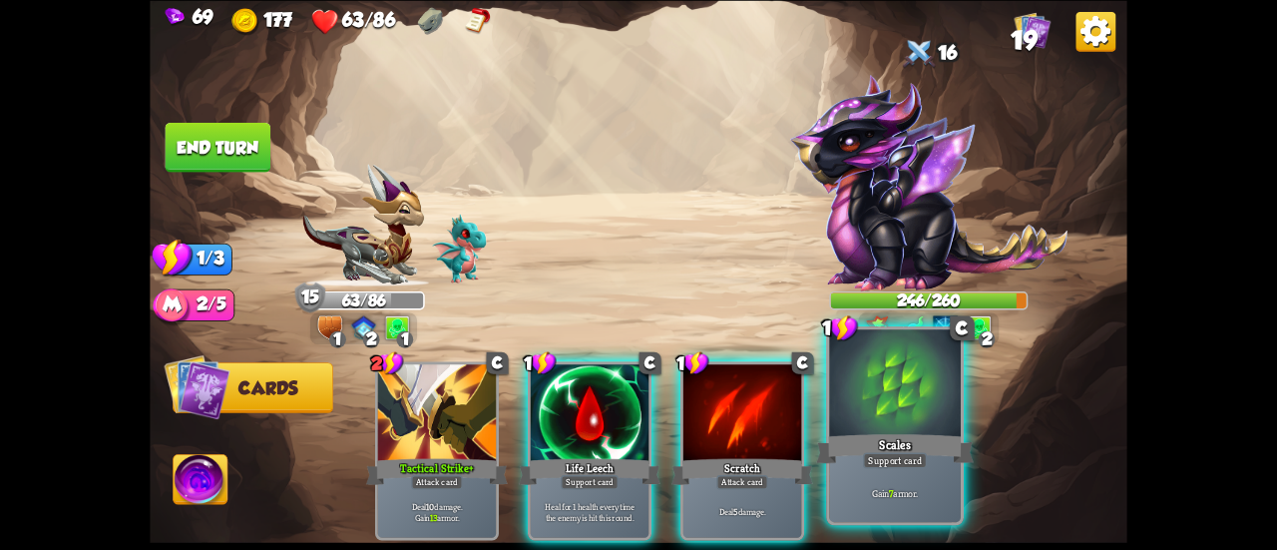
click at [848, 401] on div at bounding box center [895, 384] width 132 height 111
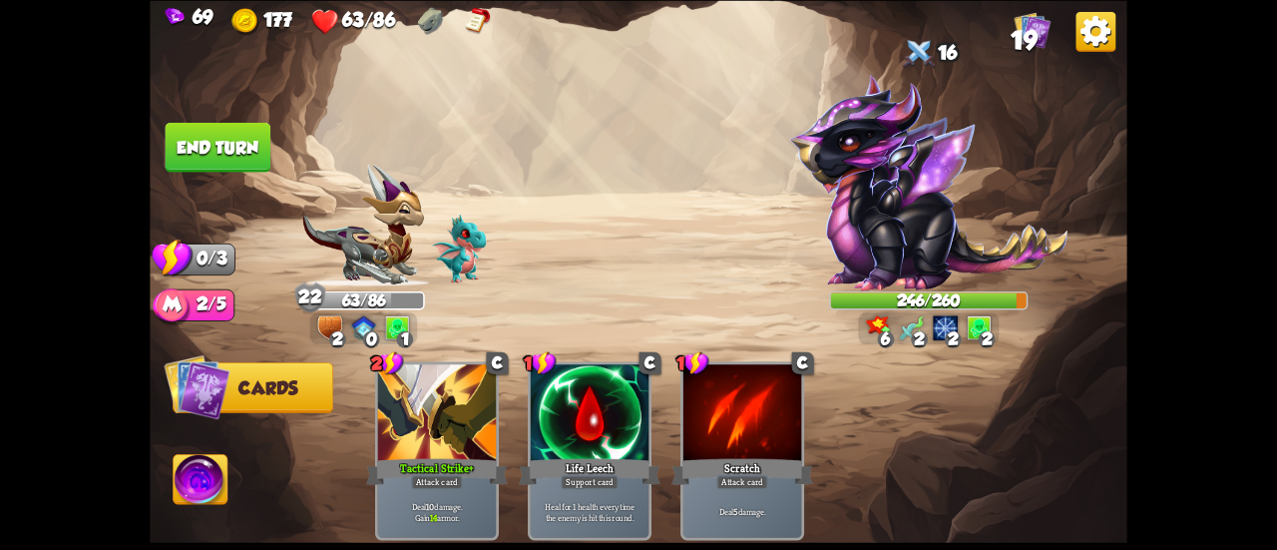
click at [228, 165] on button "End turn" at bounding box center [219, 147] width 106 height 50
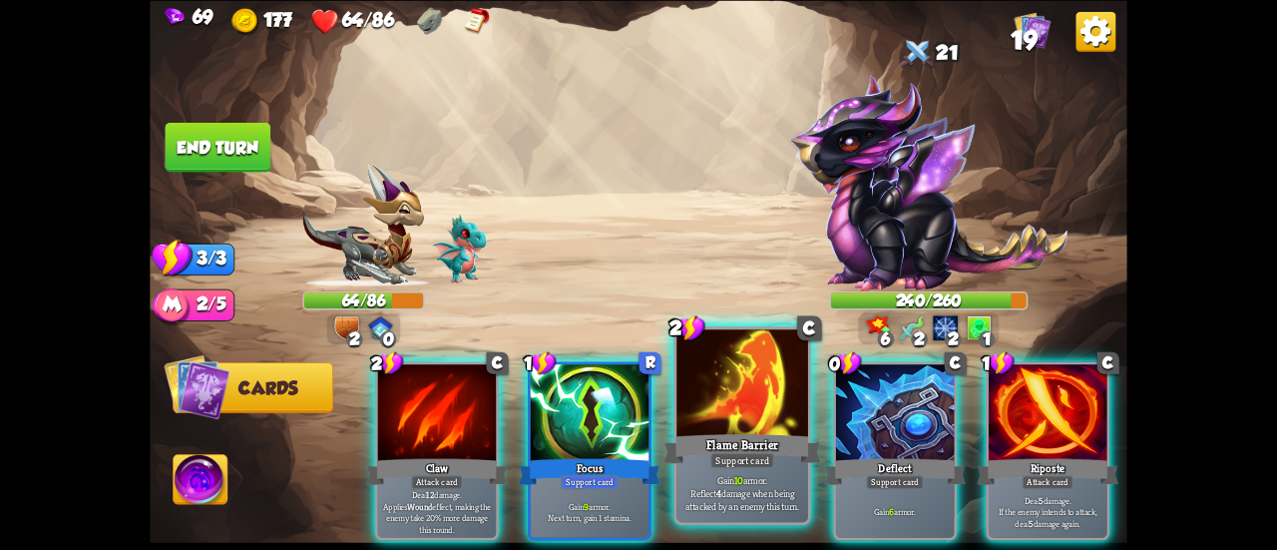
click at [747, 412] on div at bounding box center [742, 384] width 132 height 111
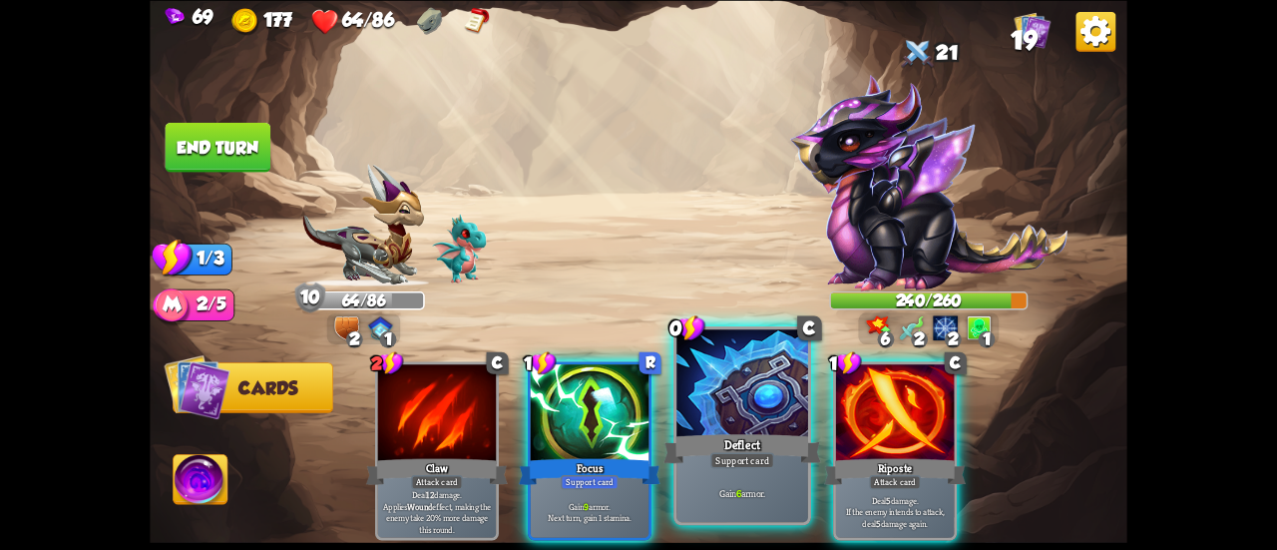
click at [738, 416] on div at bounding box center [742, 384] width 132 height 111
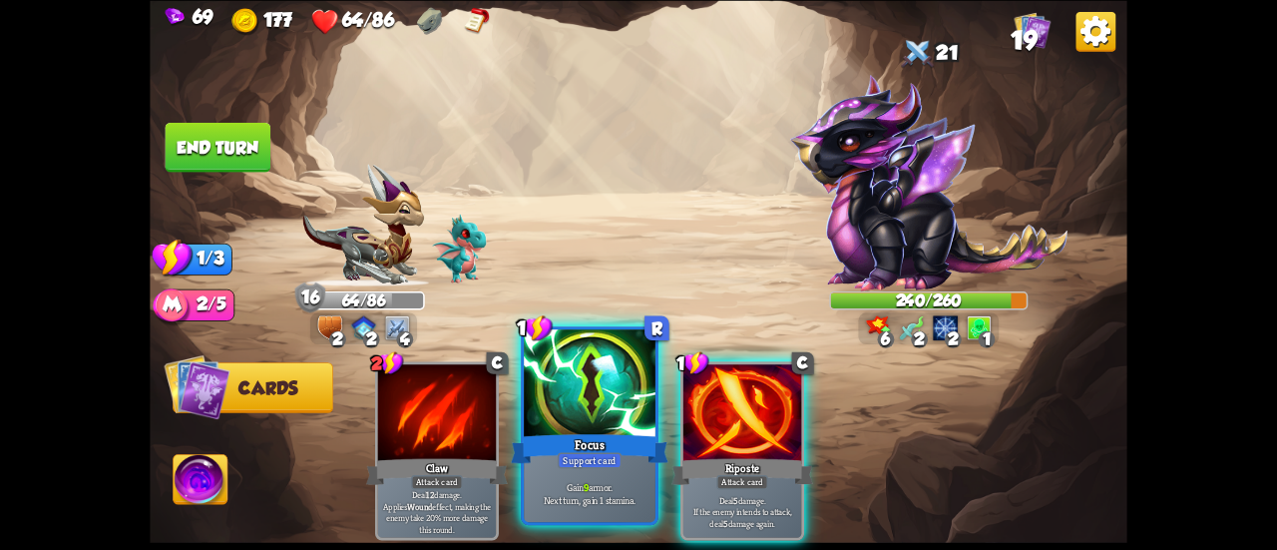
click at [588, 437] on div "Focus" at bounding box center [590, 448] width 158 height 35
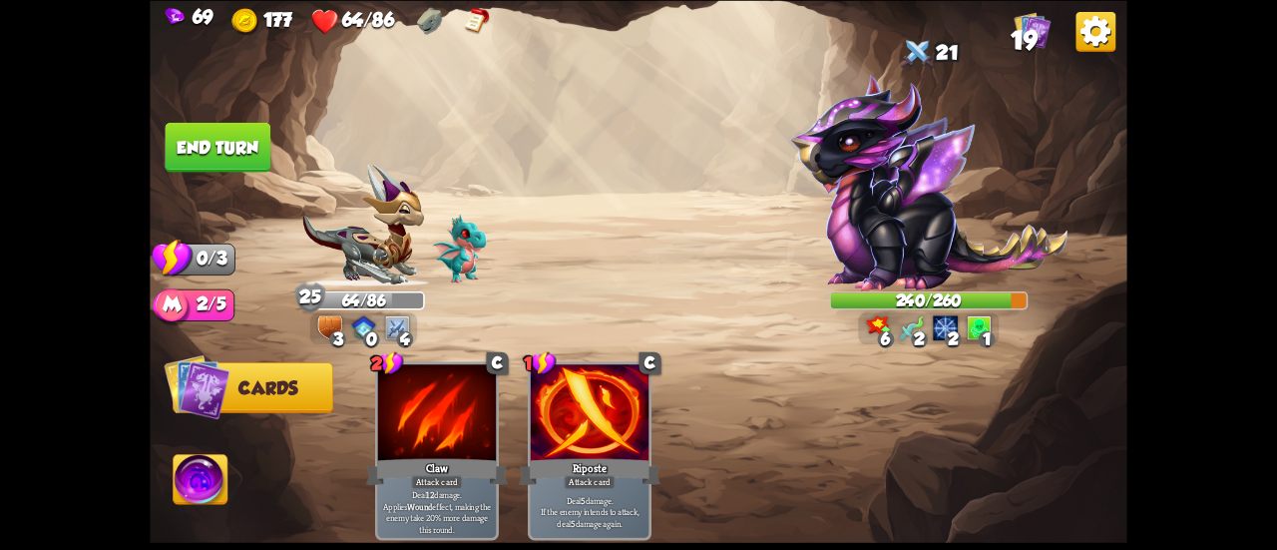
click at [209, 157] on button "End turn" at bounding box center [219, 147] width 106 height 50
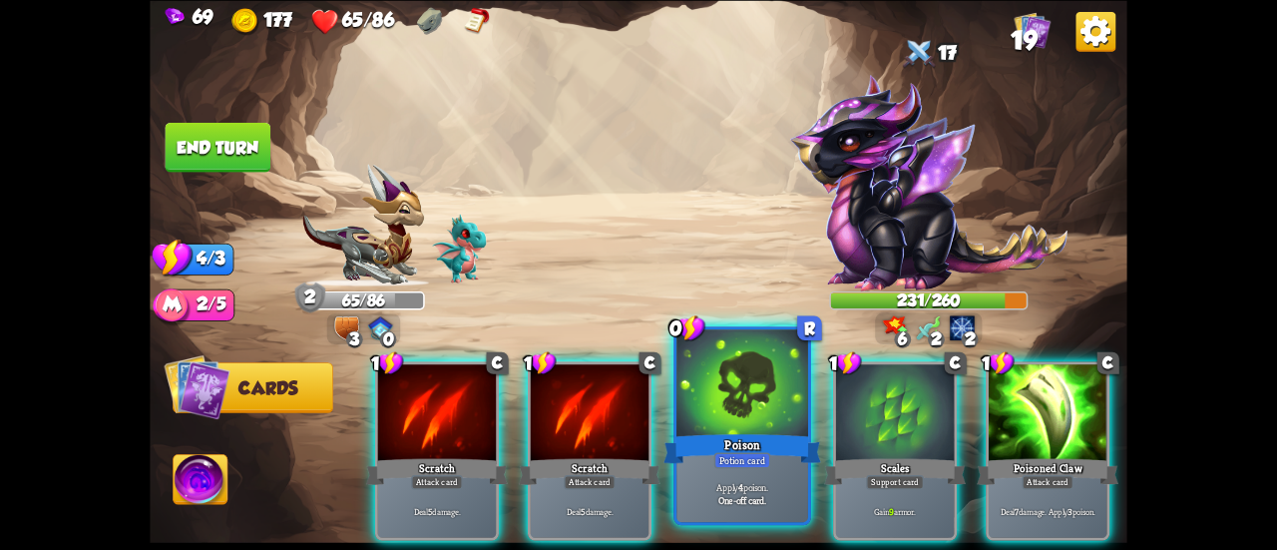
click at [780, 414] on div at bounding box center [742, 384] width 132 height 111
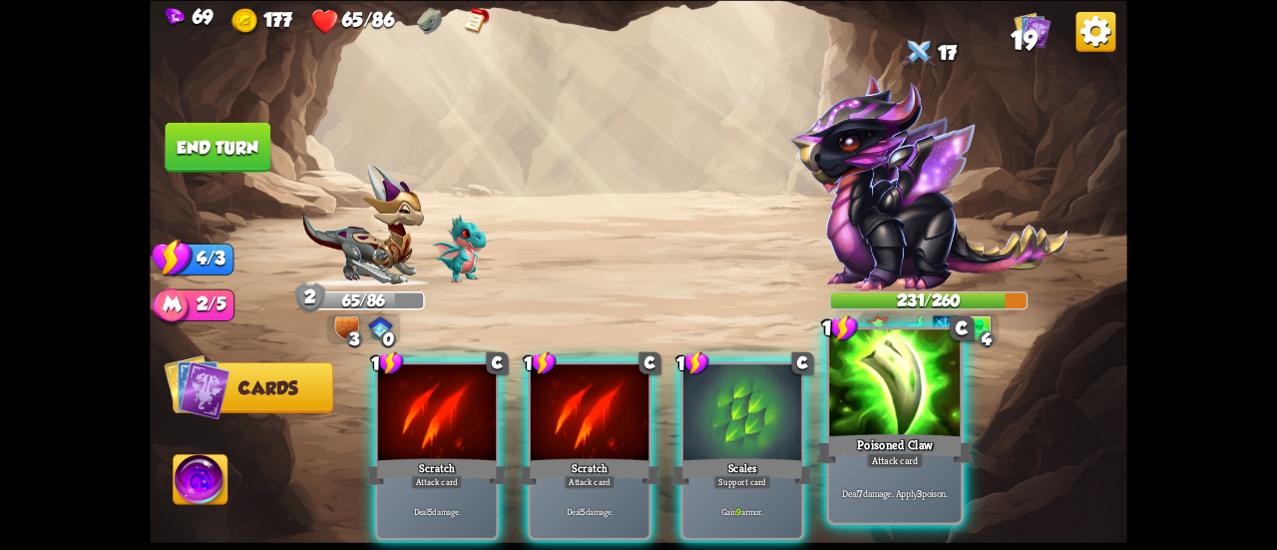
click at [866, 430] on div at bounding box center [895, 384] width 132 height 111
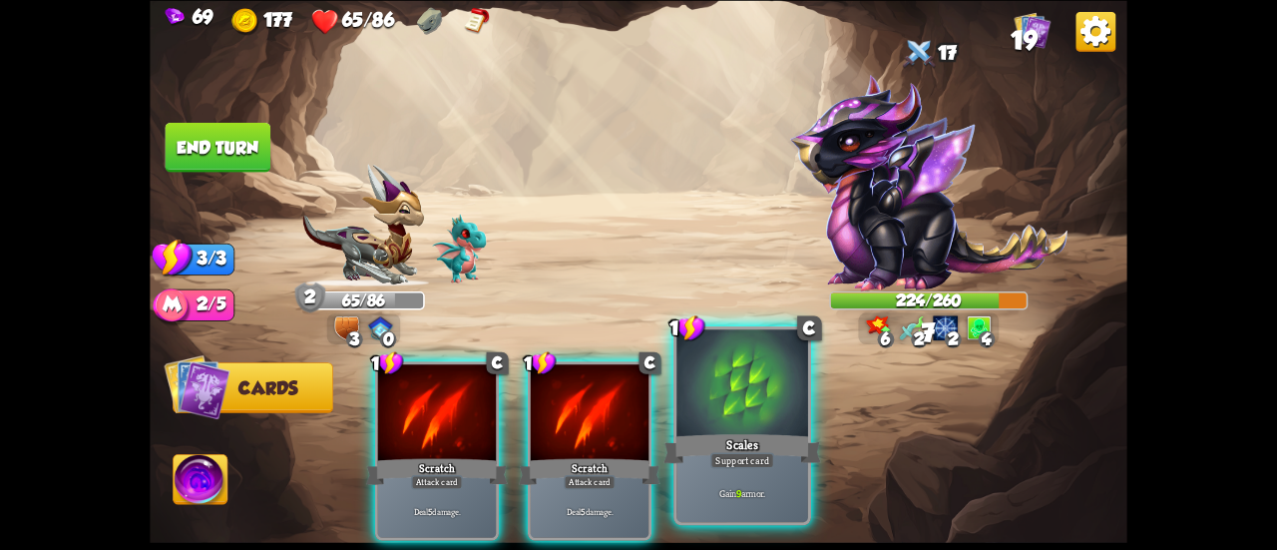
click at [758, 419] on div at bounding box center [742, 384] width 132 height 111
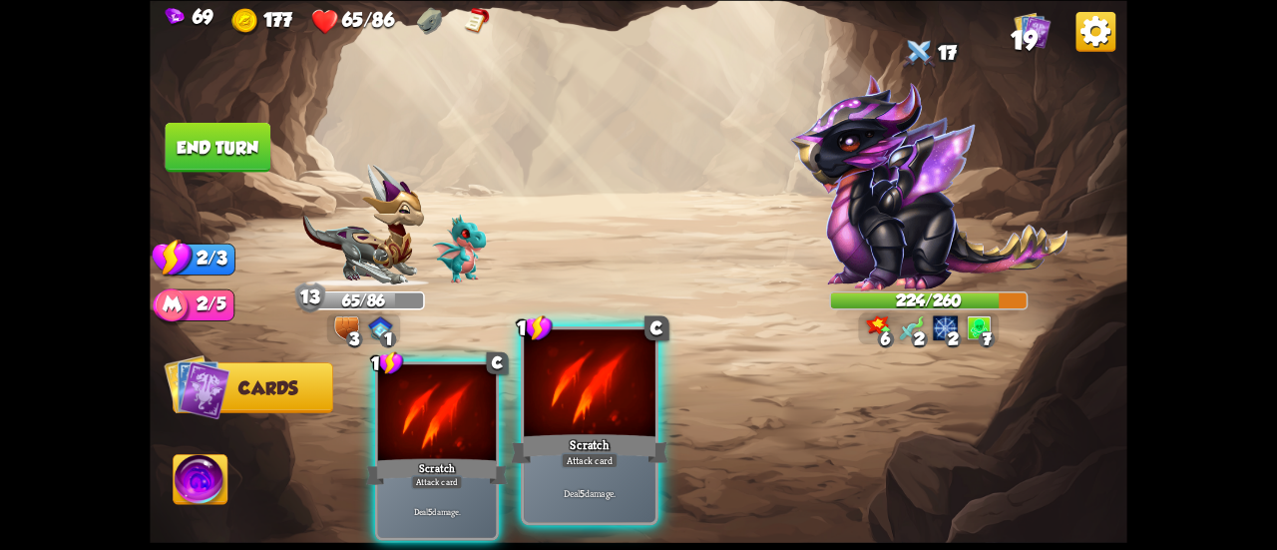
click at [594, 404] on div at bounding box center [590, 384] width 132 height 111
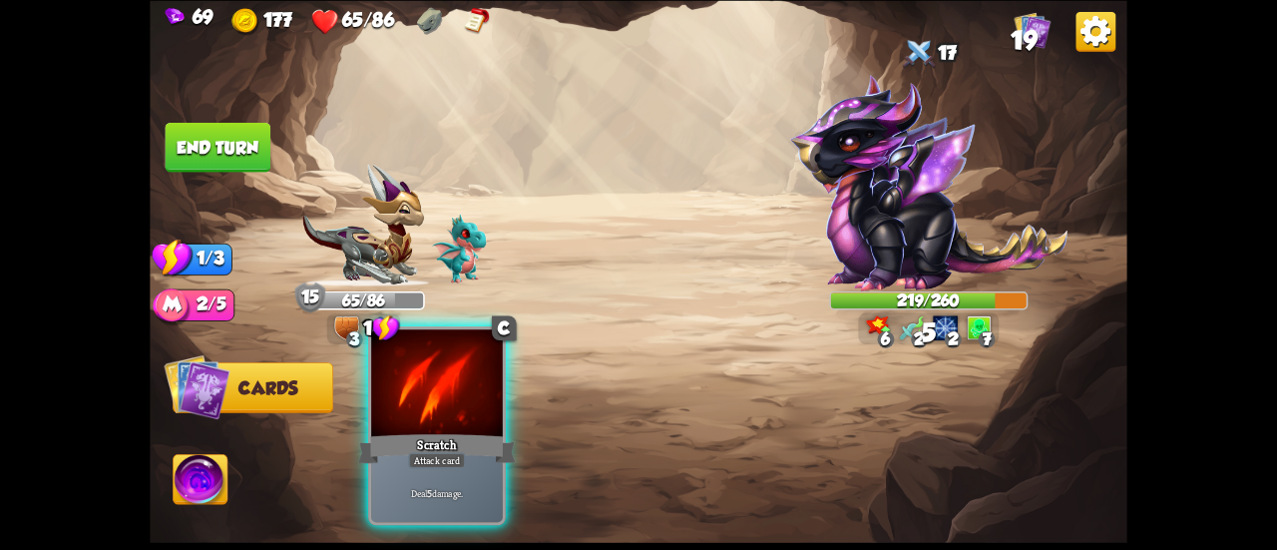
click at [447, 374] on div at bounding box center [437, 384] width 132 height 111
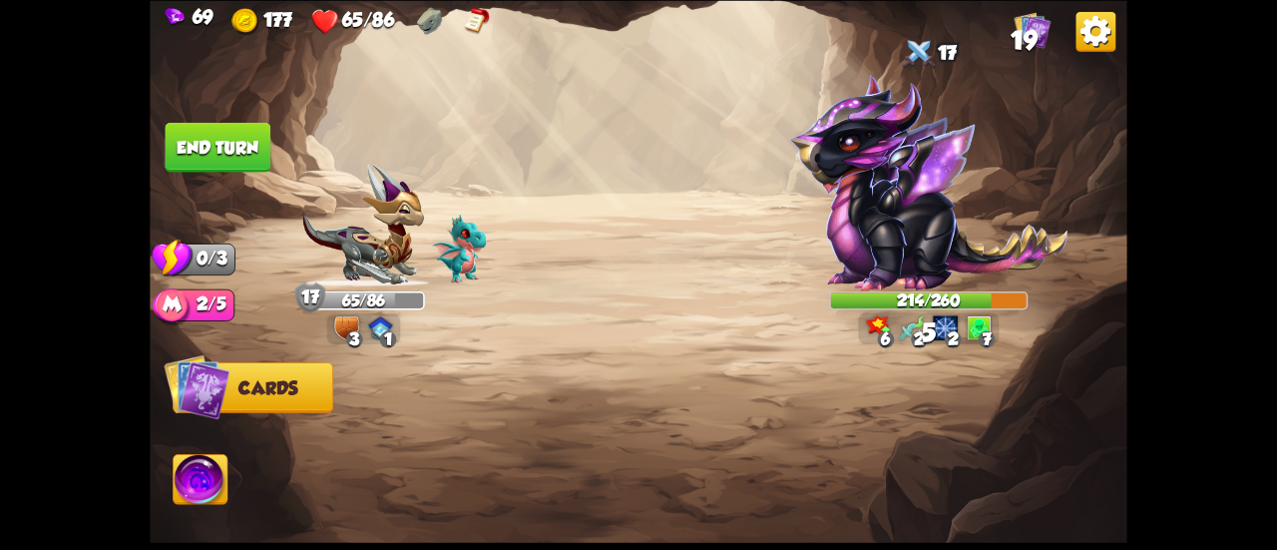
click at [199, 155] on button "End turn" at bounding box center [219, 147] width 106 height 50
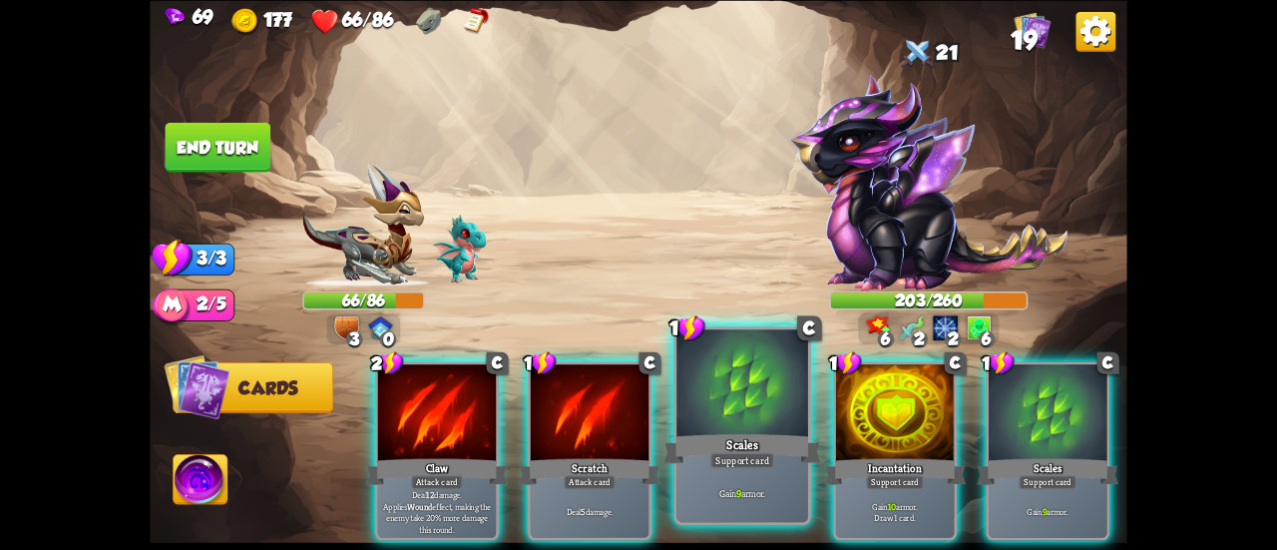
click at [700, 374] on div at bounding box center [742, 384] width 132 height 111
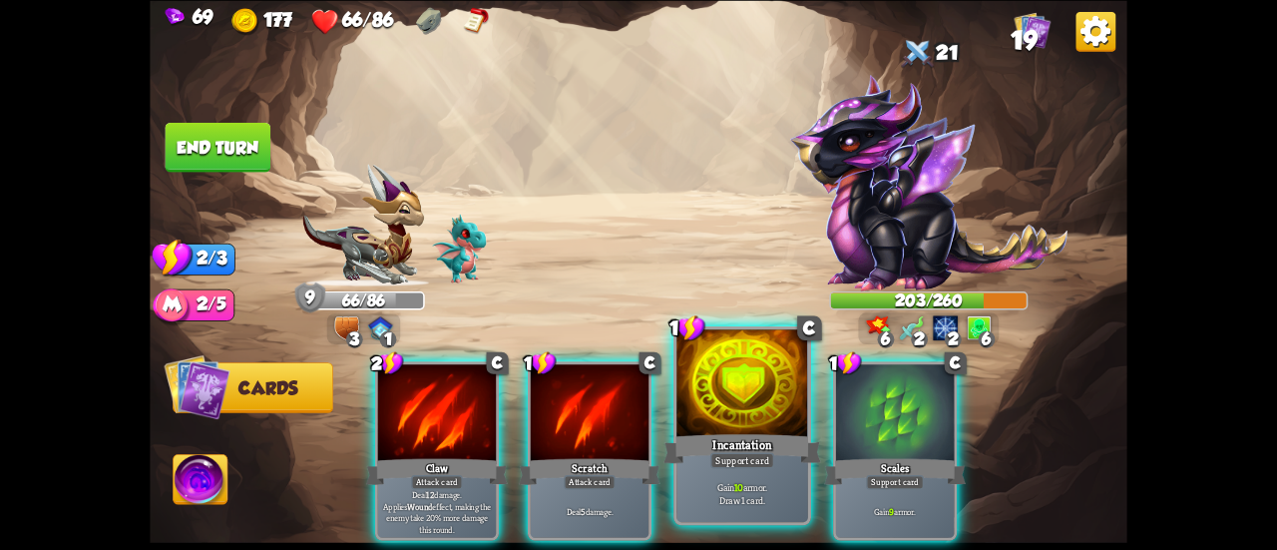
click at [732, 399] on div at bounding box center [742, 384] width 132 height 111
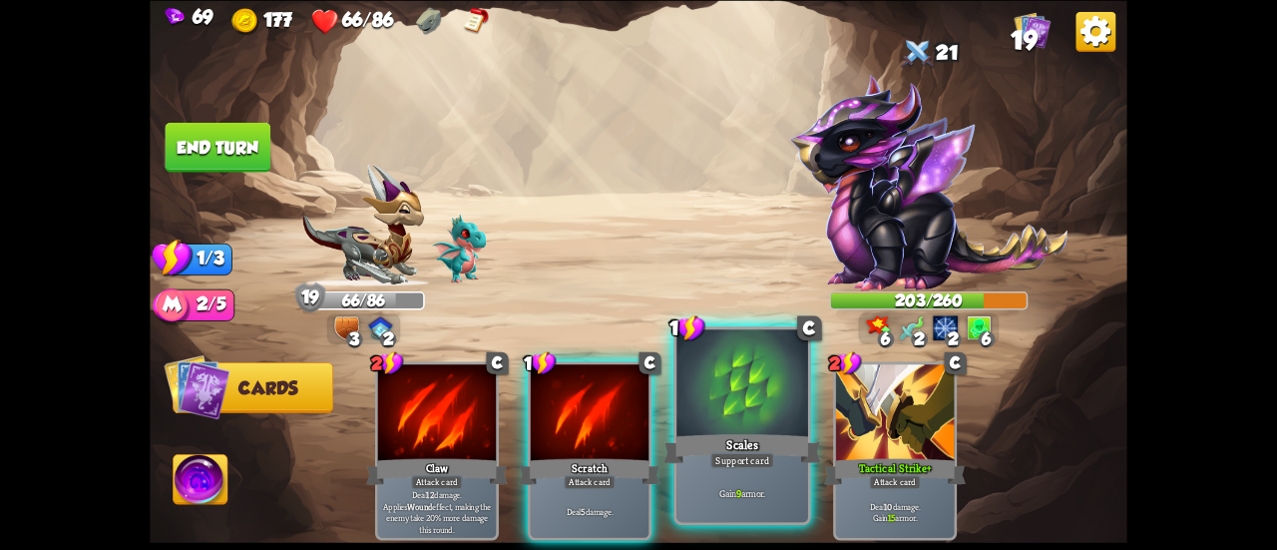
click at [717, 398] on div at bounding box center [742, 384] width 132 height 111
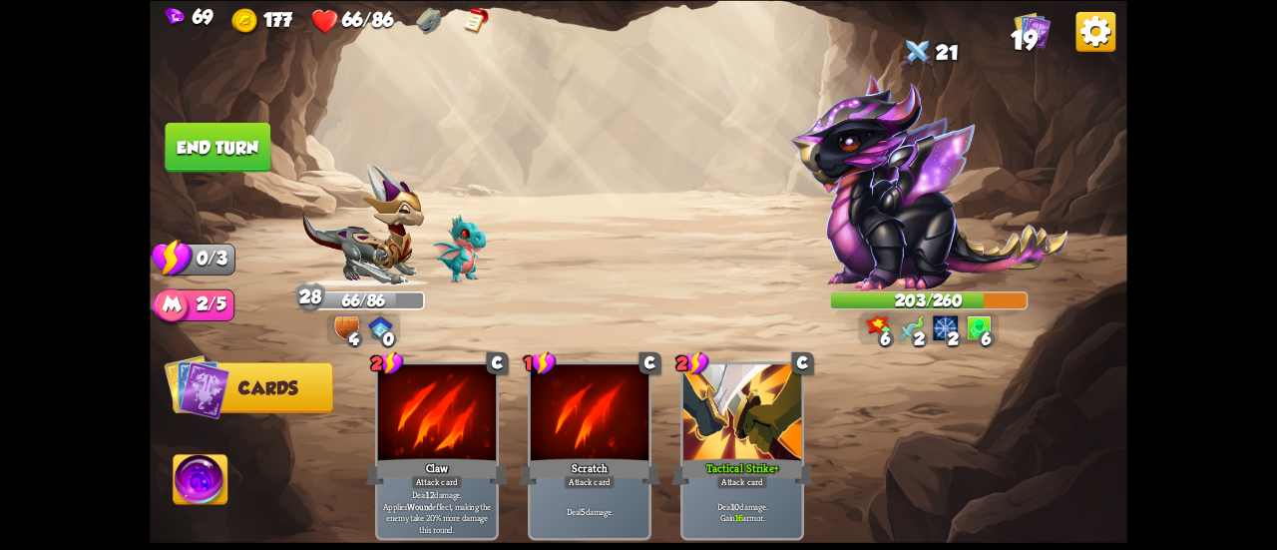
click at [251, 144] on button "End turn" at bounding box center [218, 147] width 108 height 51
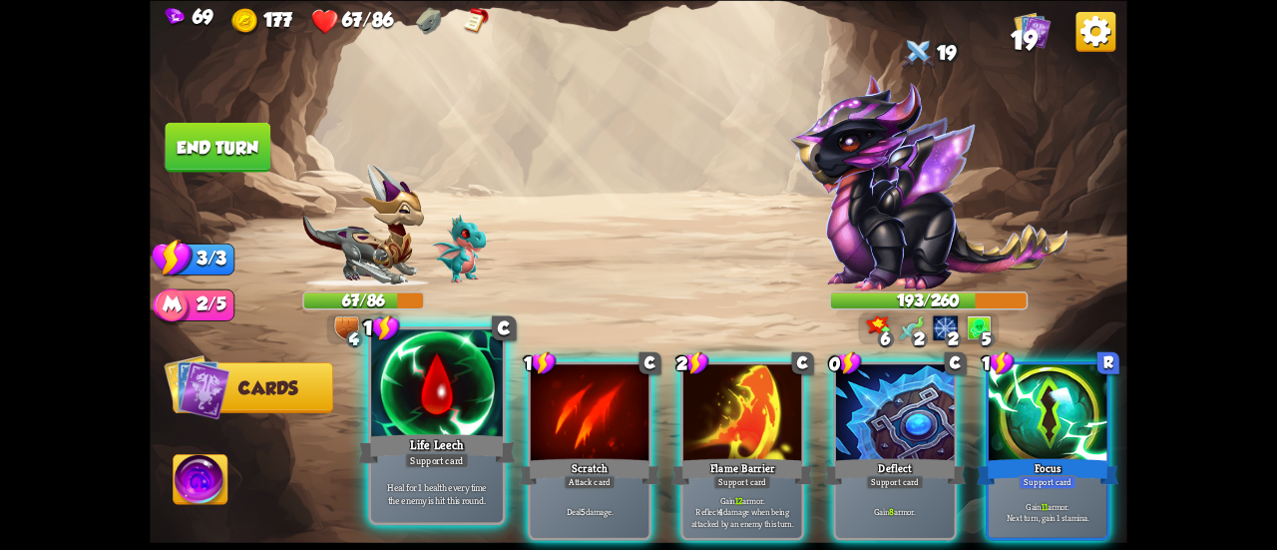
click at [445, 394] on div at bounding box center [437, 384] width 132 height 111
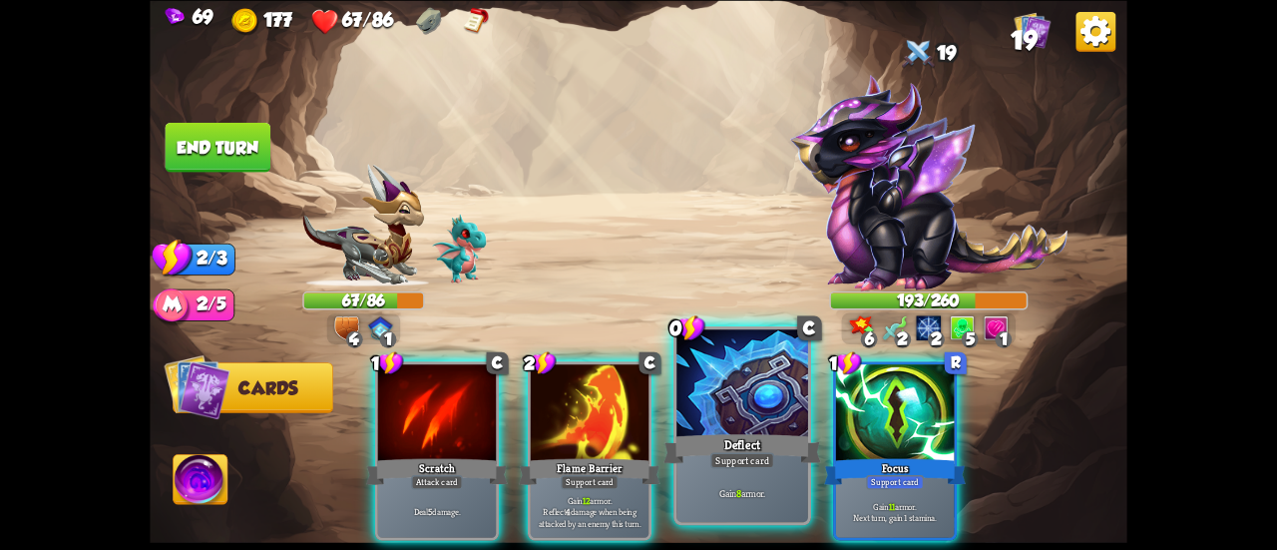
click at [714, 418] on div at bounding box center [742, 384] width 132 height 111
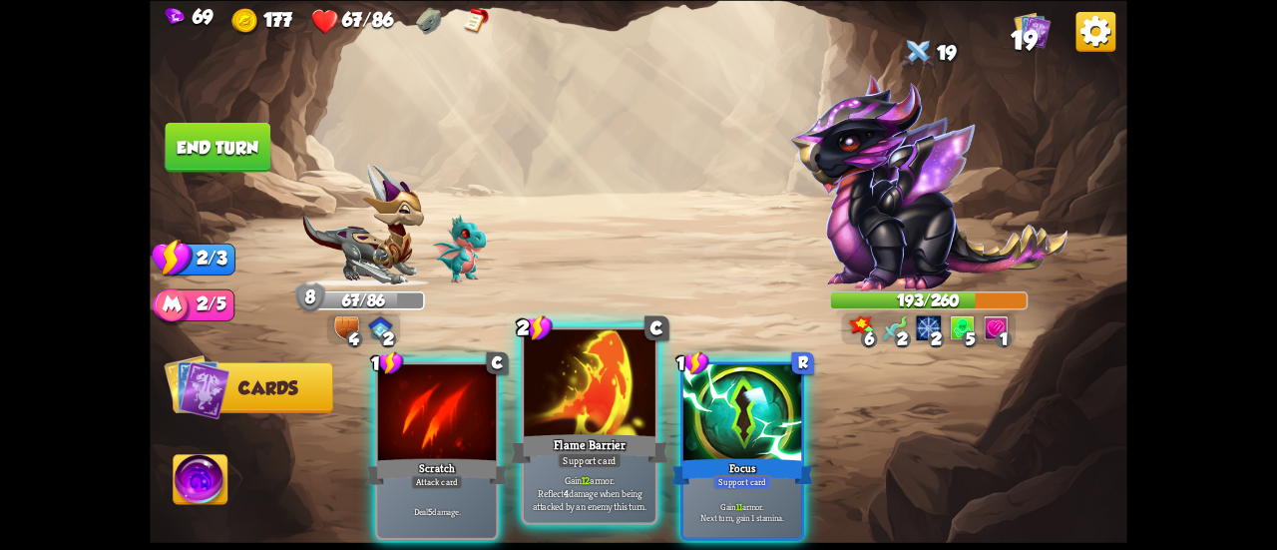
click at [585, 432] on div "Flame Barrier" at bounding box center [590, 448] width 158 height 35
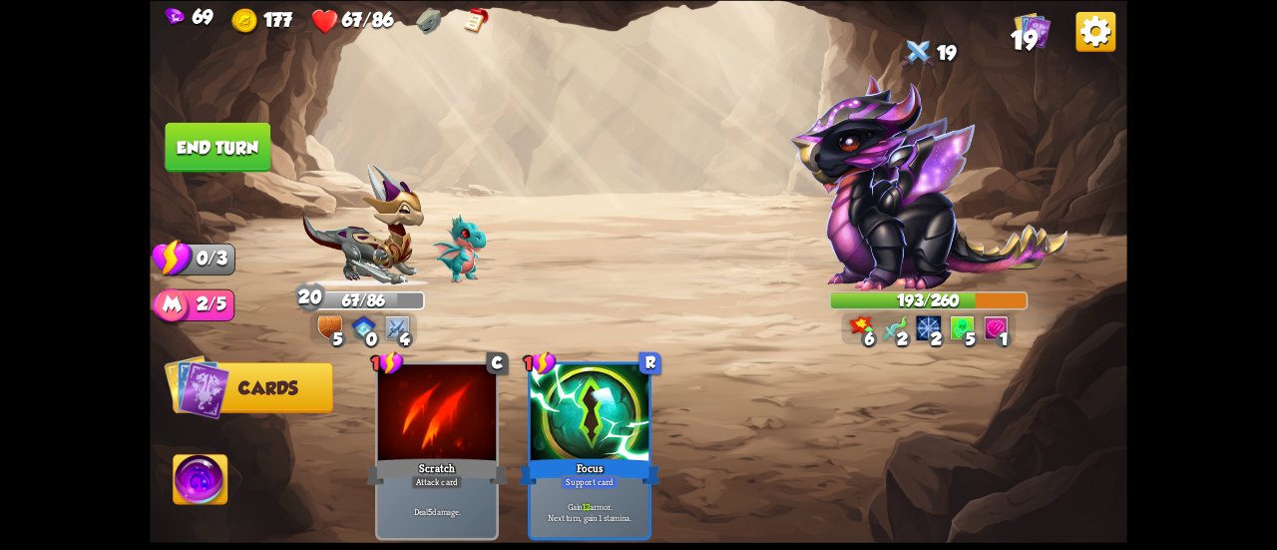
click at [215, 146] on button "End turn" at bounding box center [219, 147] width 106 height 50
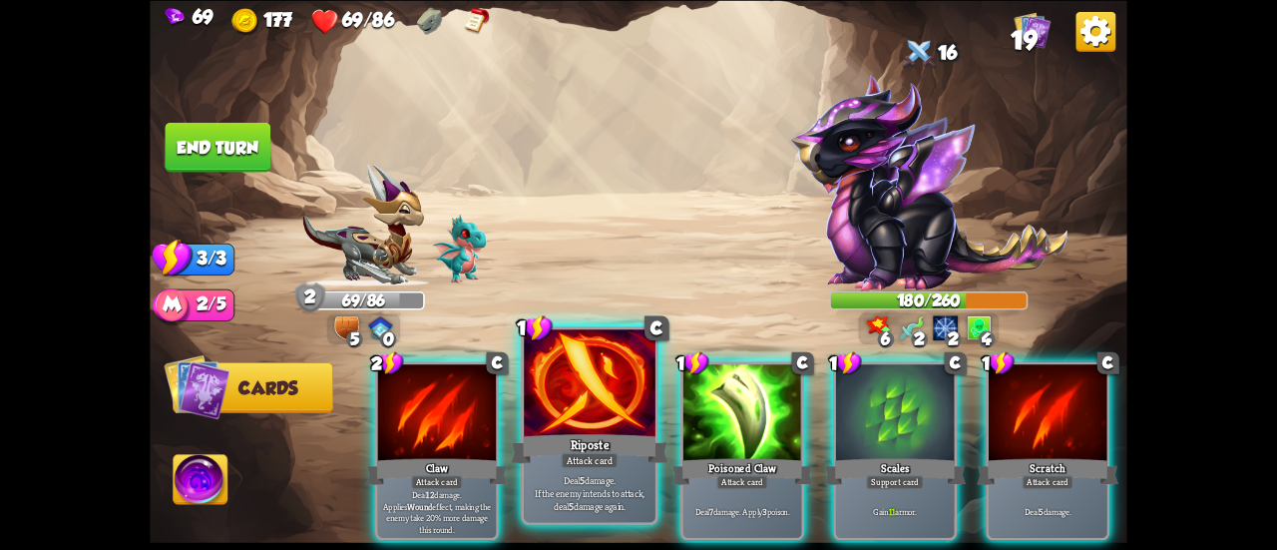
click at [601, 426] on div at bounding box center [590, 384] width 132 height 111
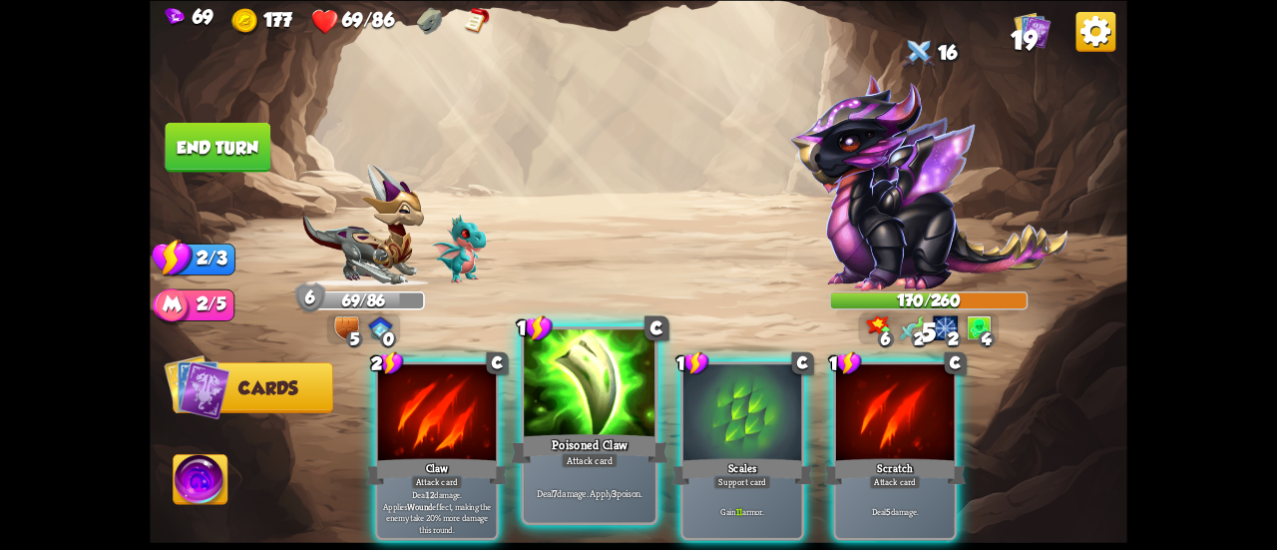
click at [593, 428] on div at bounding box center [590, 384] width 132 height 111
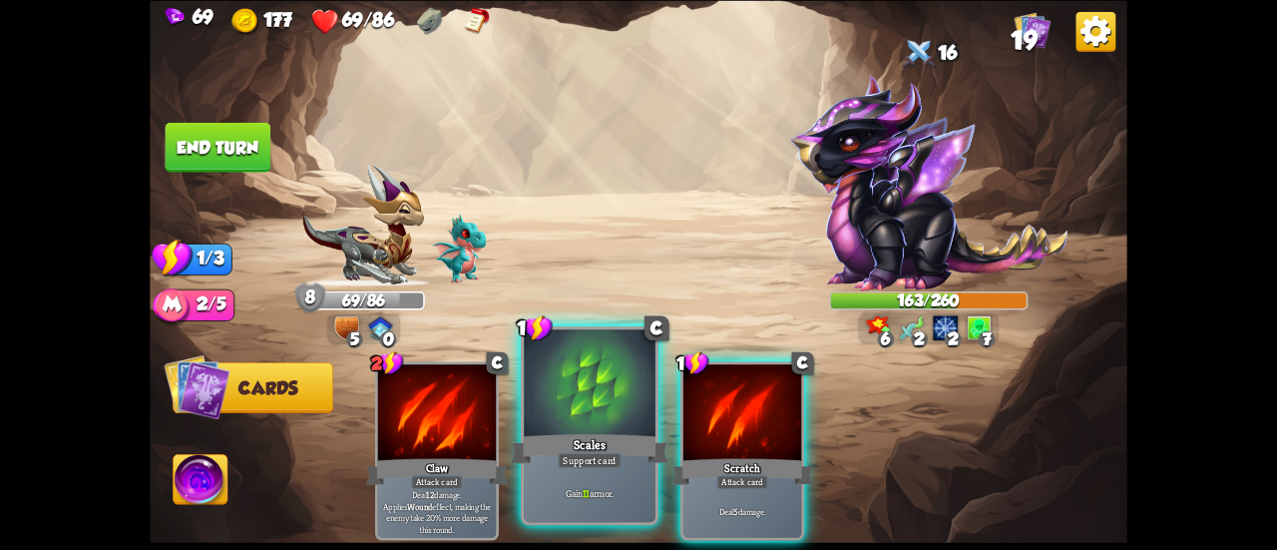
click at [581, 382] on div at bounding box center [590, 384] width 132 height 111
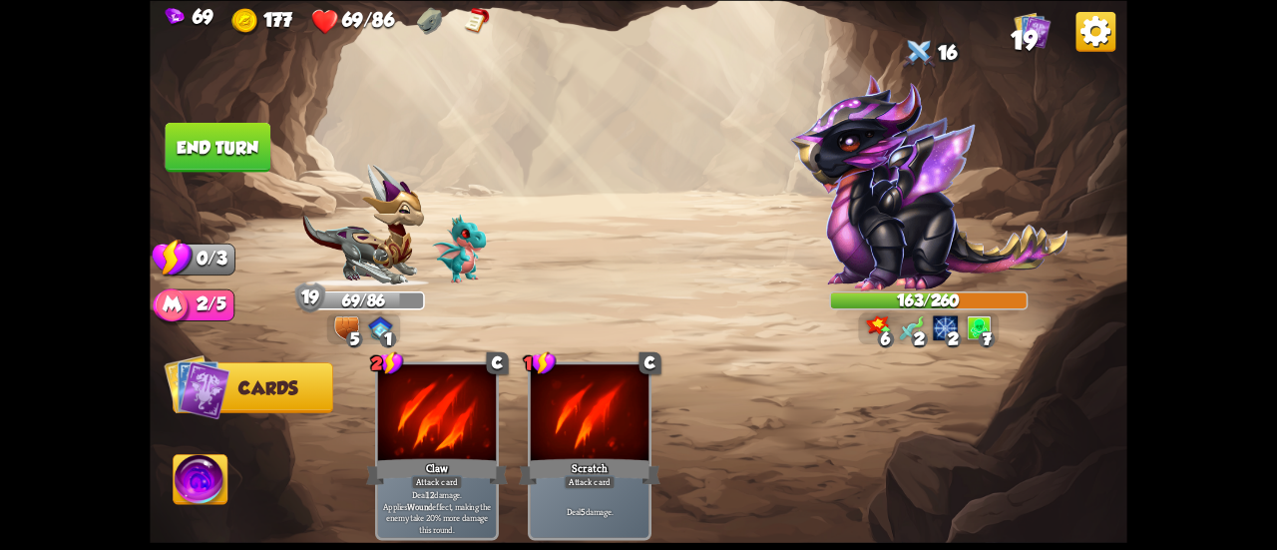
click at [217, 164] on button "End turn" at bounding box center [219, 147] width 106 height 50
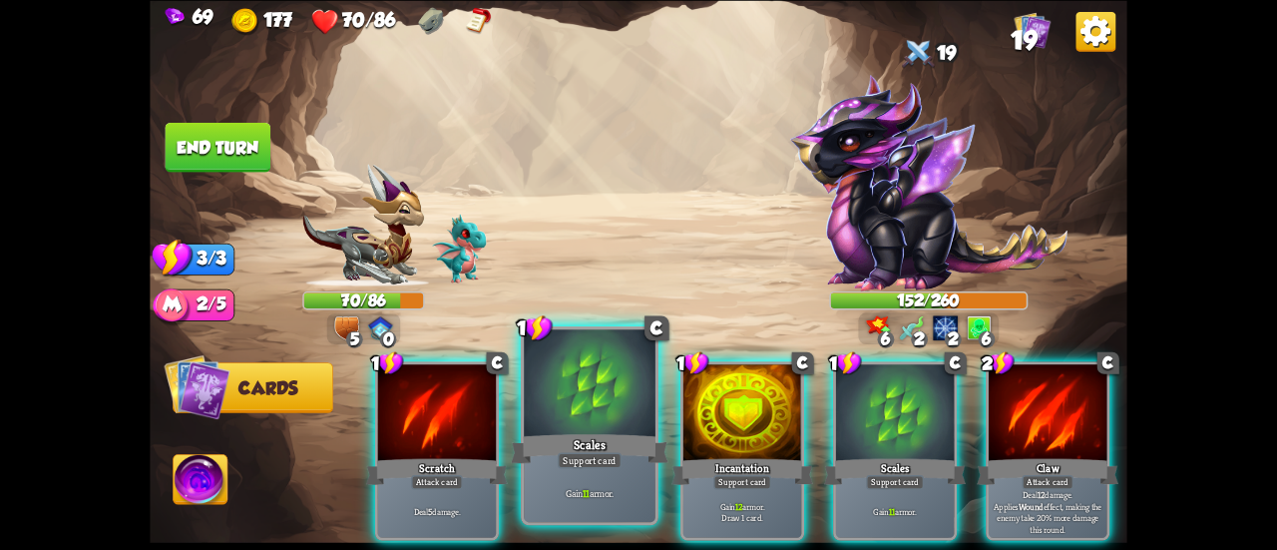
click at [588, 390] on div at bounding box center [590, 384] width 132 height 111
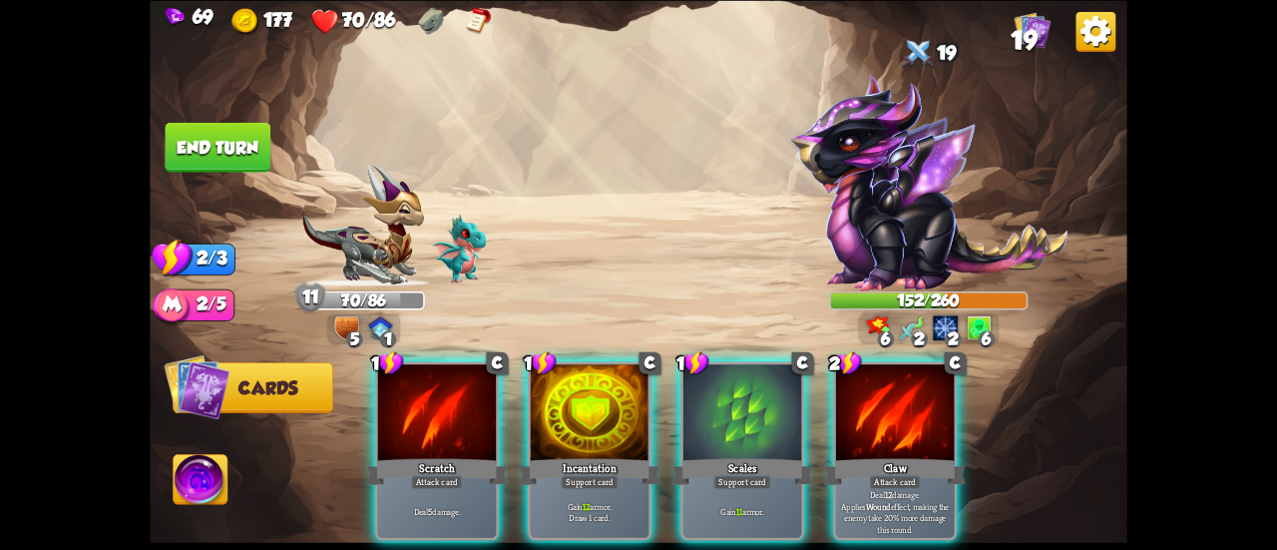
click at [588, 390] on div at bounding box center [590, 414] width 118 height 100
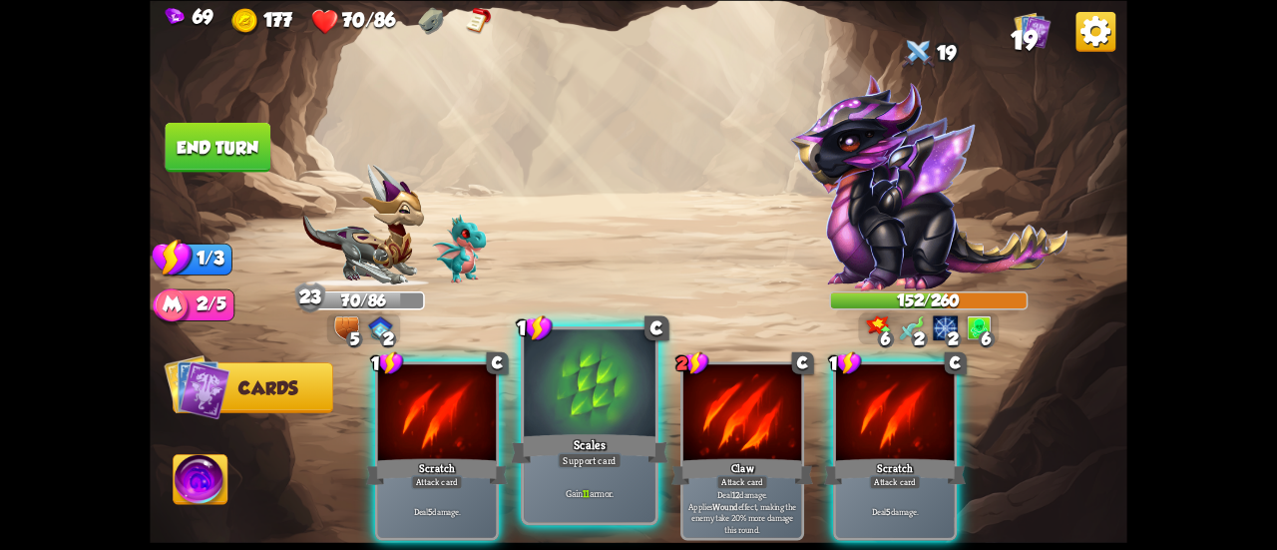
click at [573, 394] on div at bounding box center [590, 384] width 132 height 111
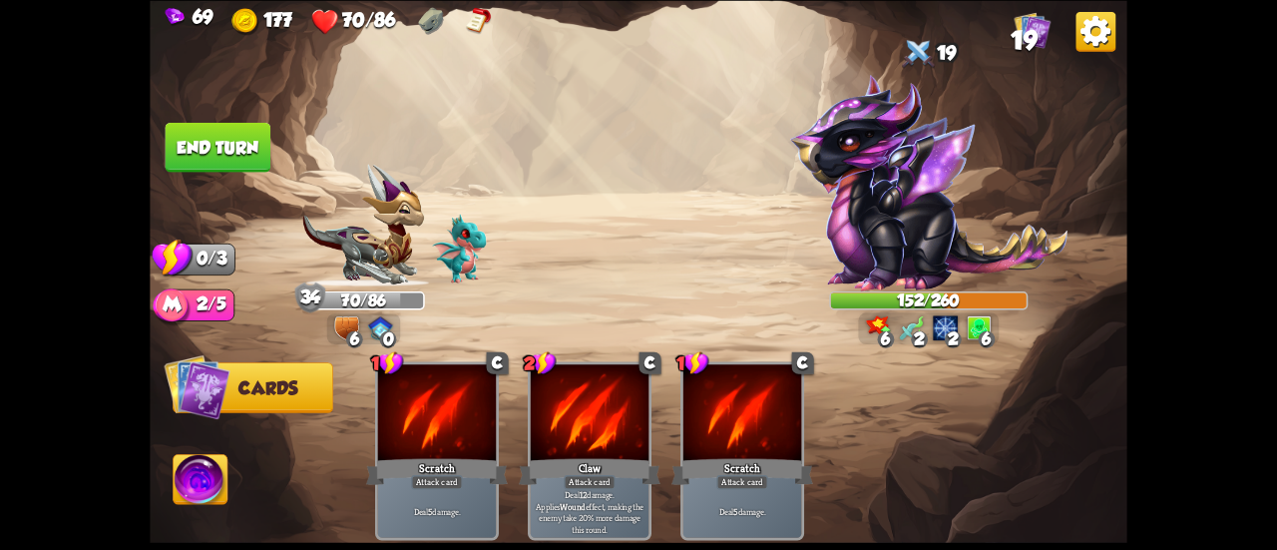
click at [219, 153] on button "End turn" at bounding box center [219, 147] width 106 height 50
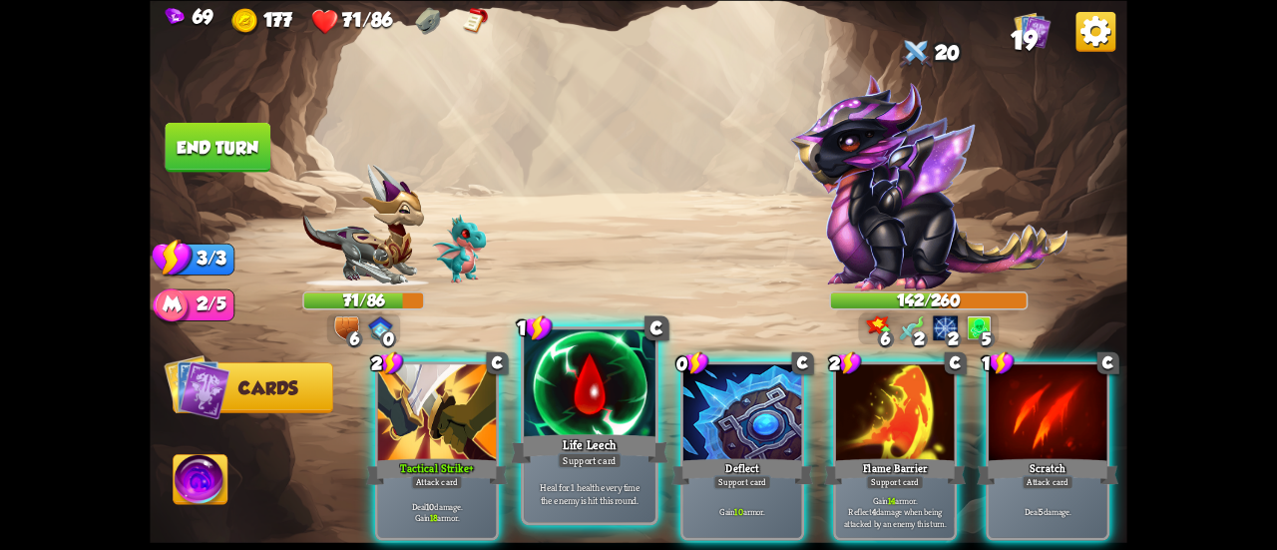
click at [575, 396] on div at bounding box center [590, 384] width 132 height 111
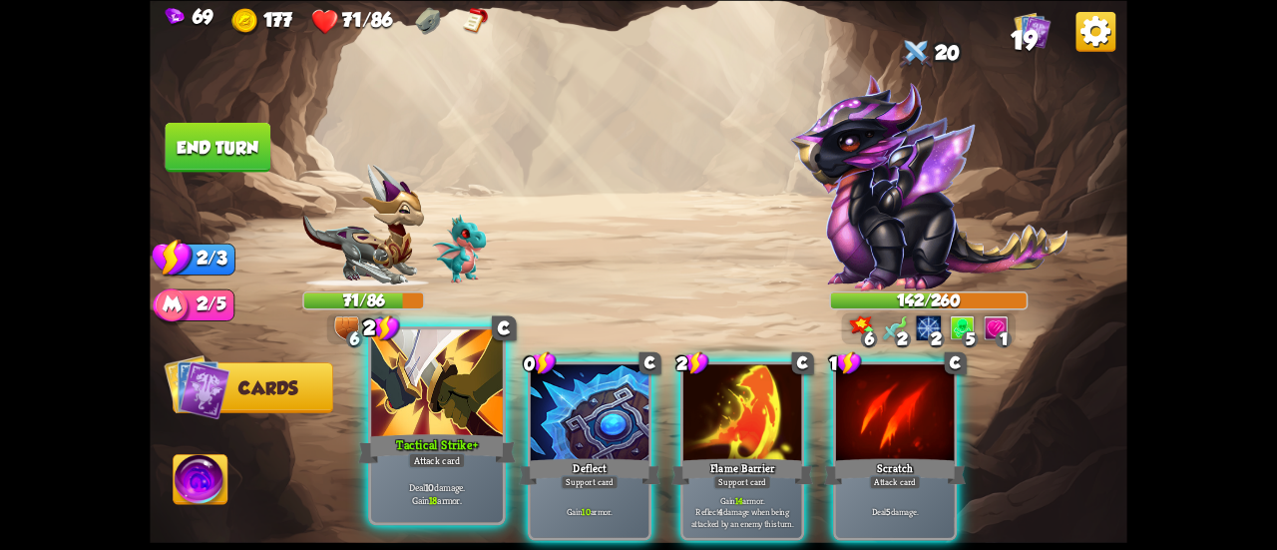
click at [451, 413] on div at bounding box center [437, 384] width 132 height 111
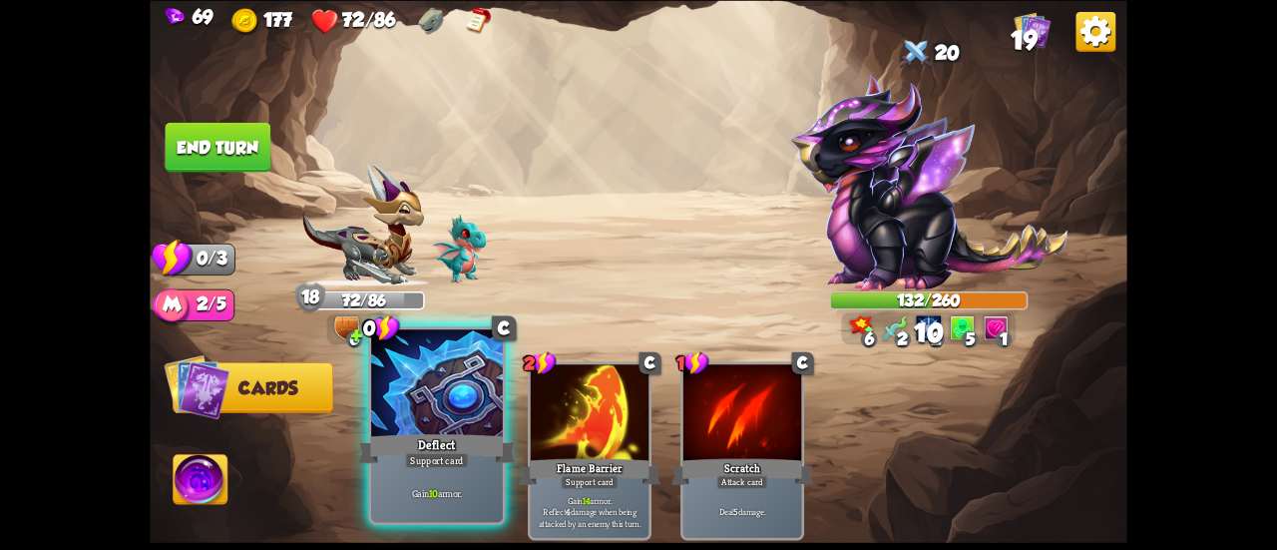
click at [437, 414] on div at bounding box center [437, 384] width 132 height 111
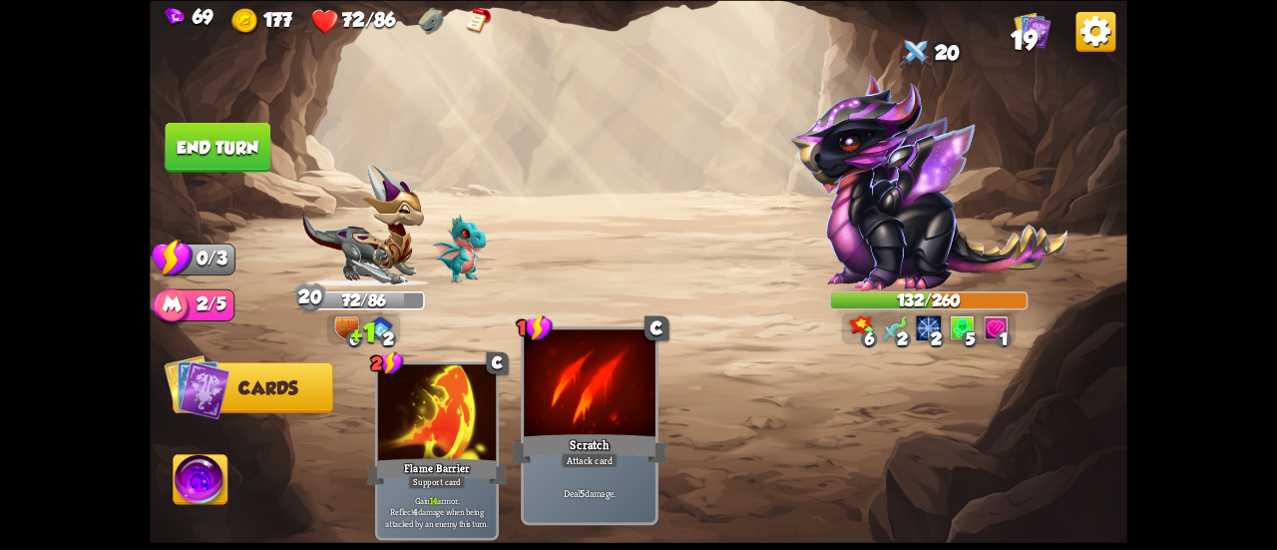
click at [567, 406] on div at bounding box center [590, 384] width 132 height 111
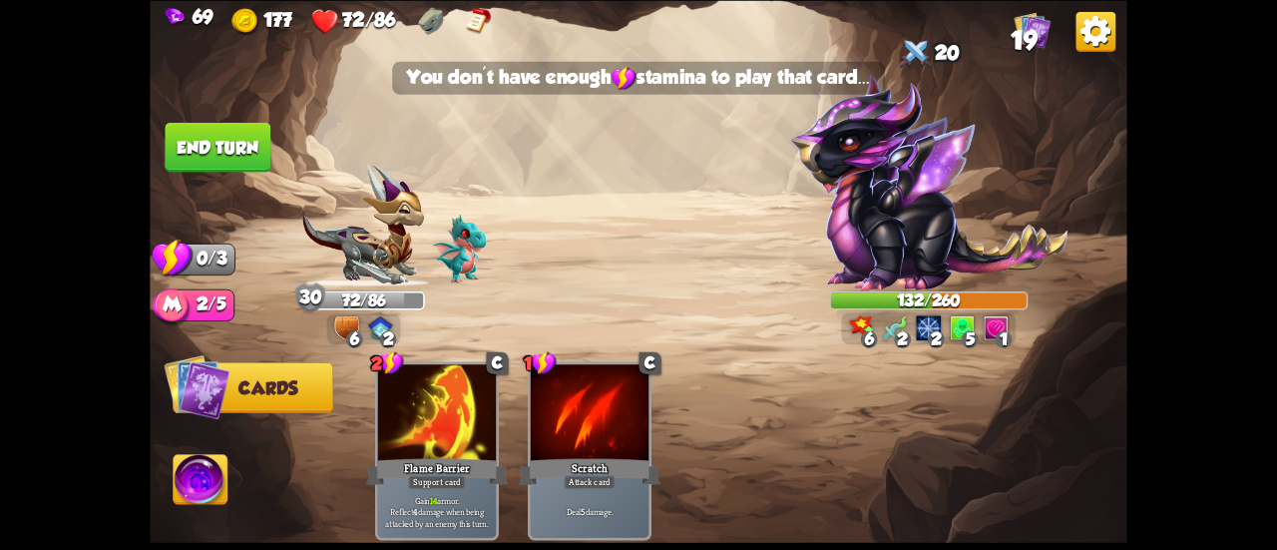
click at [247, 147] on button "End turn" at bounding box center [219, 147] width 106 height 50
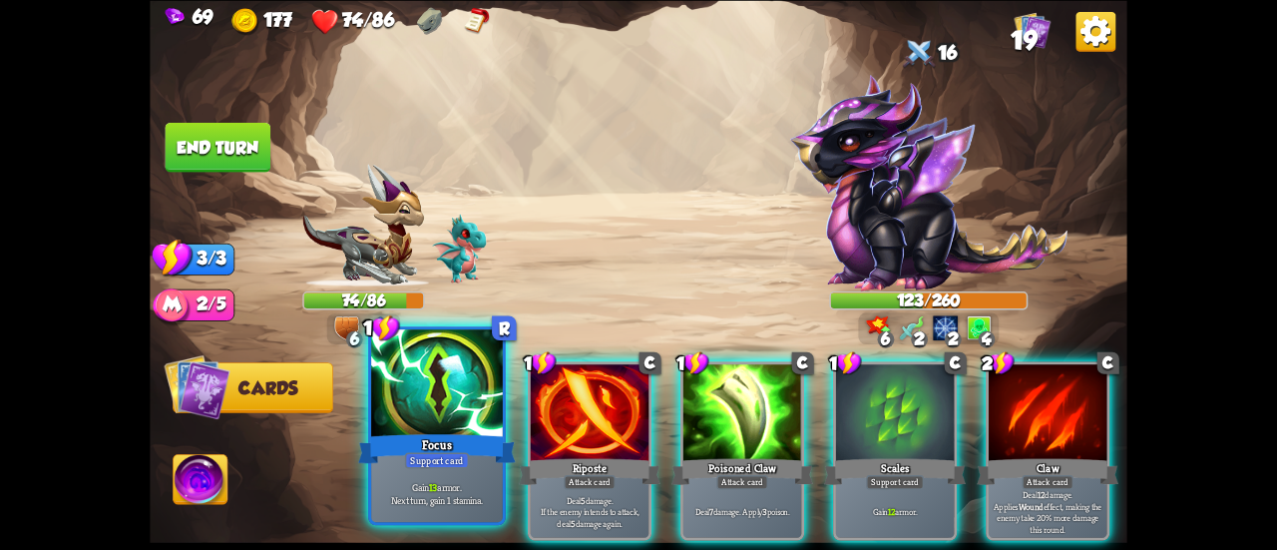
click at [466, 379] on div at bounding box center [437, 384] width 132 height 111
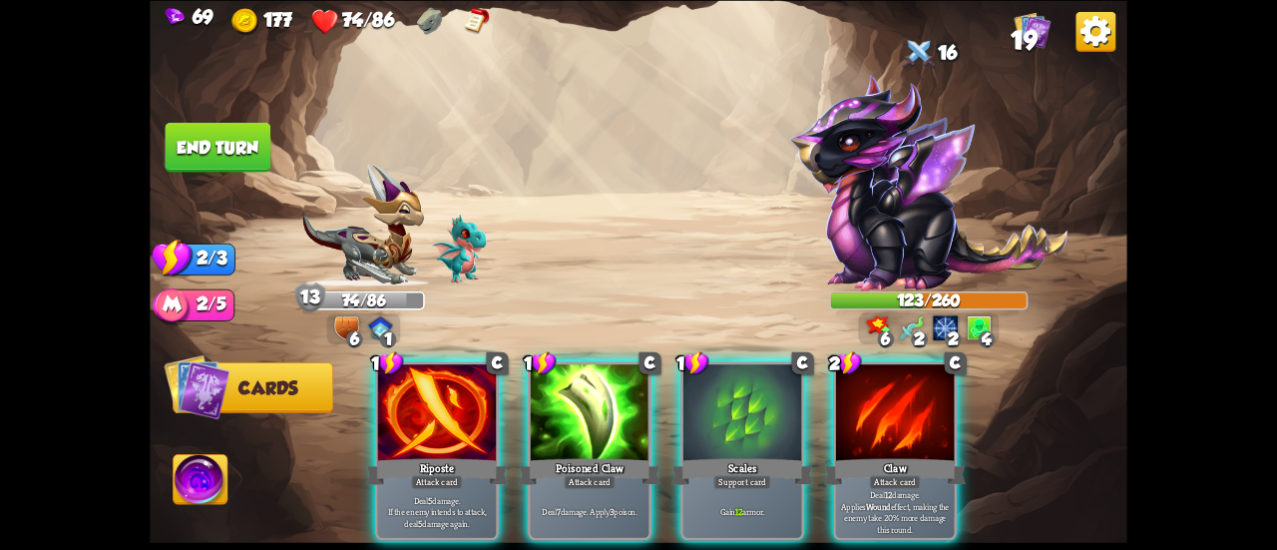
click at [446, 415] on div at bounding box center [437, 414] width 118 height 100
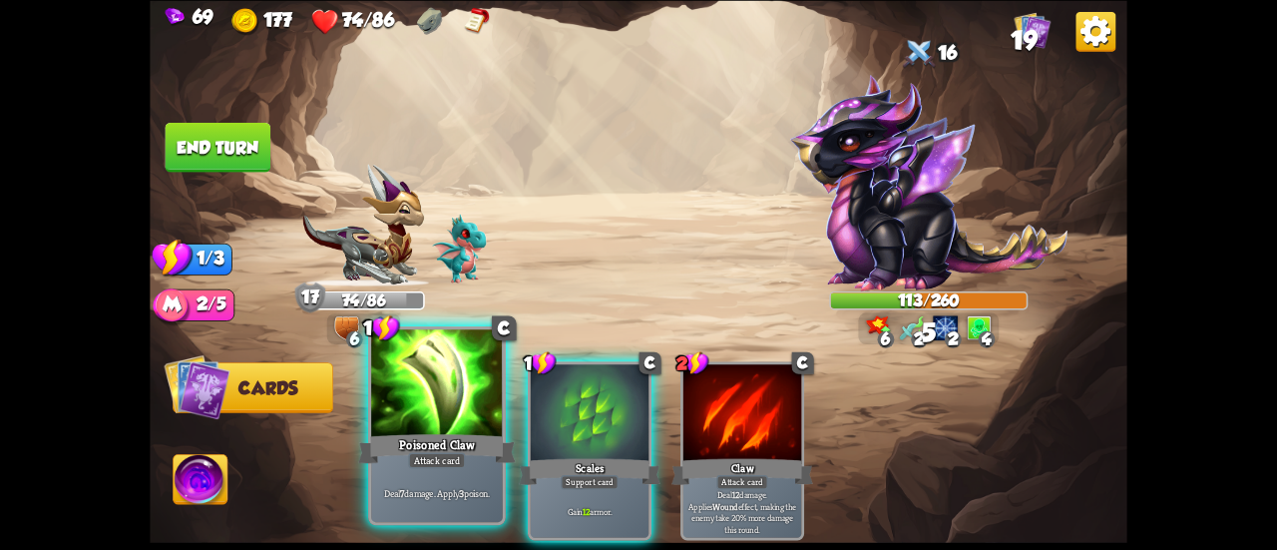
click at [441, 416] on div at bounding box center [437, 384] width 132 height 111
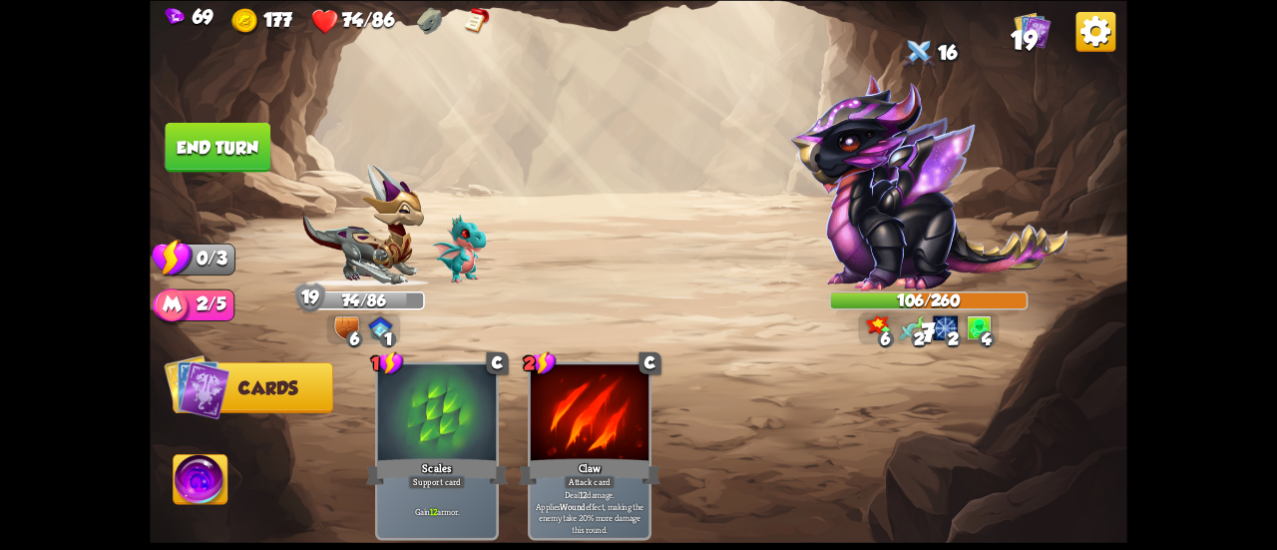
click at [255, 154] on button "End turn" at bounding box center [219, 147] width 106 height 50
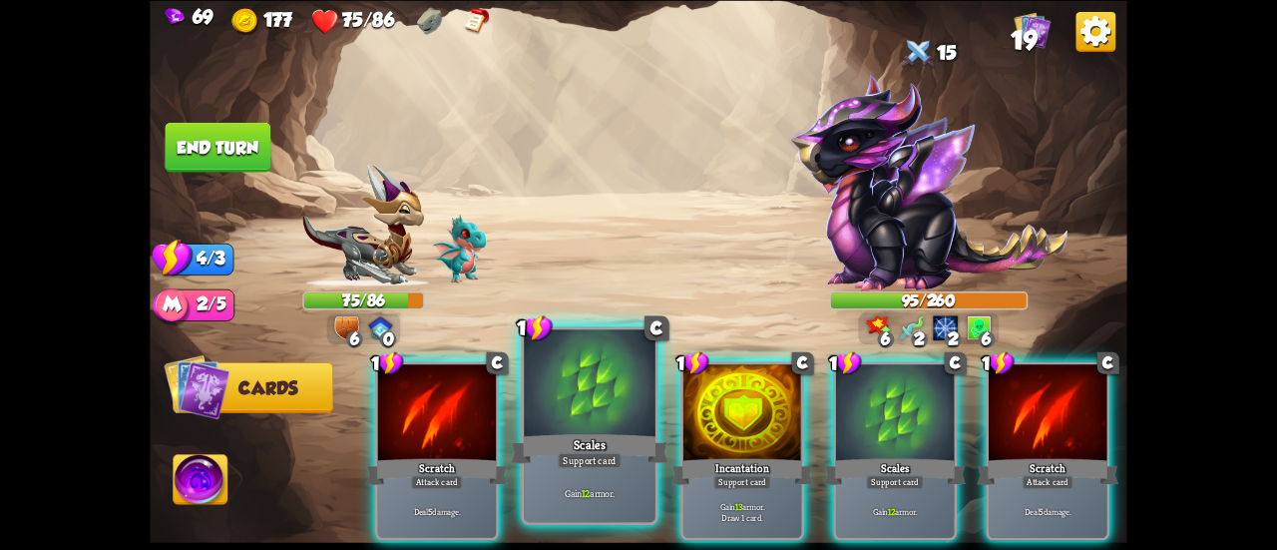
click at [572, 379] on div at bounding box center [590, 384] width 132 height 111
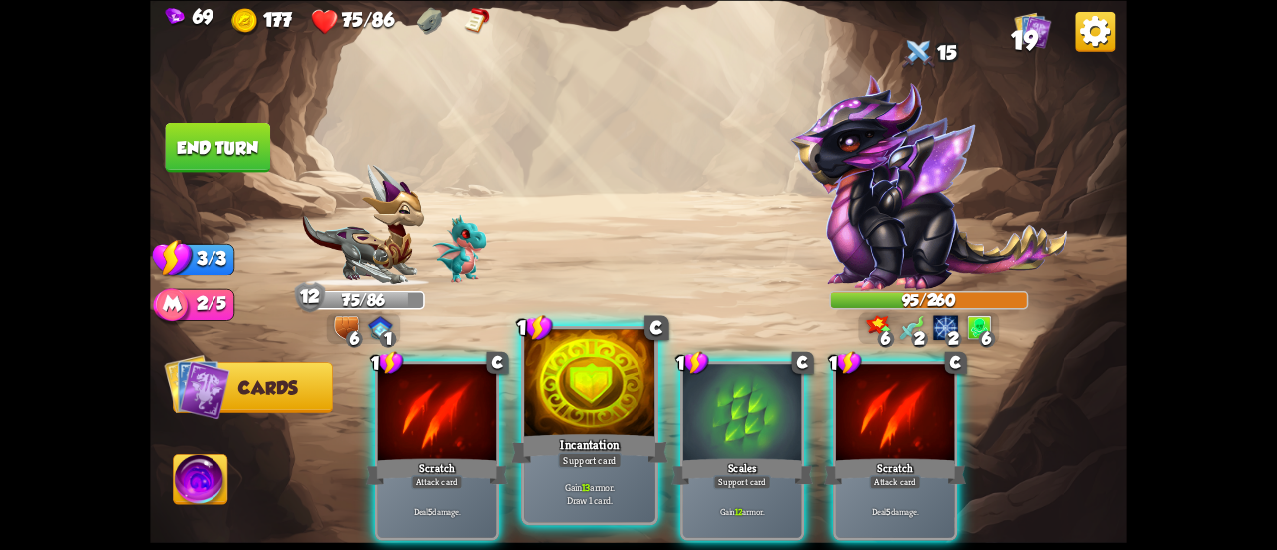
click at [602, 401] on div at bounding box center [590, 384] width 132 height 111
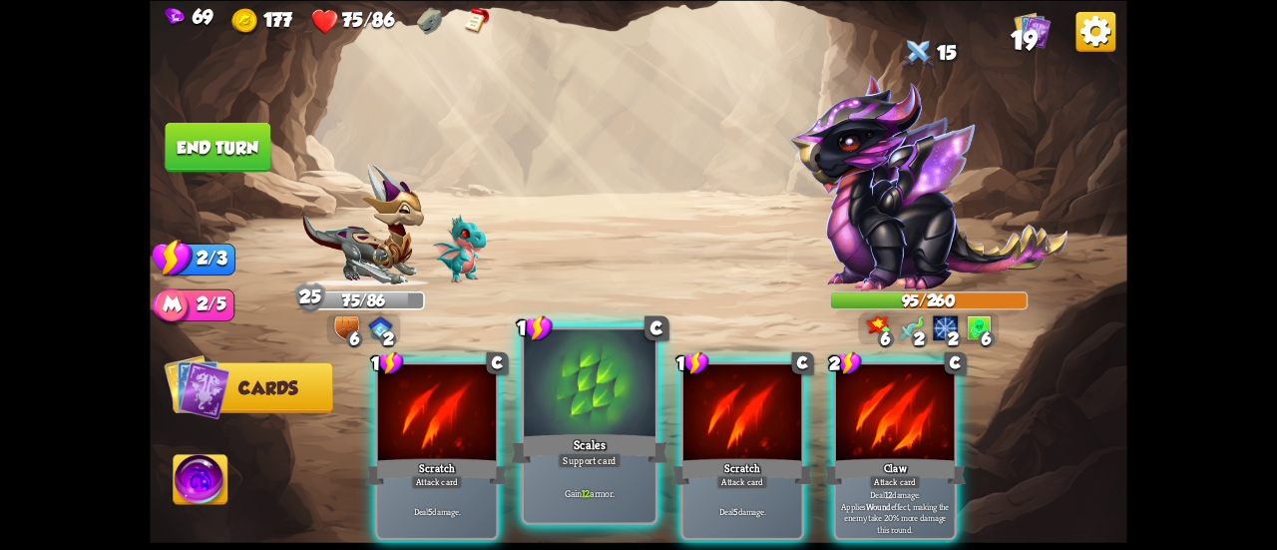
click at [612, 425] on div at bounding box center [590, 384] width 132 height 111
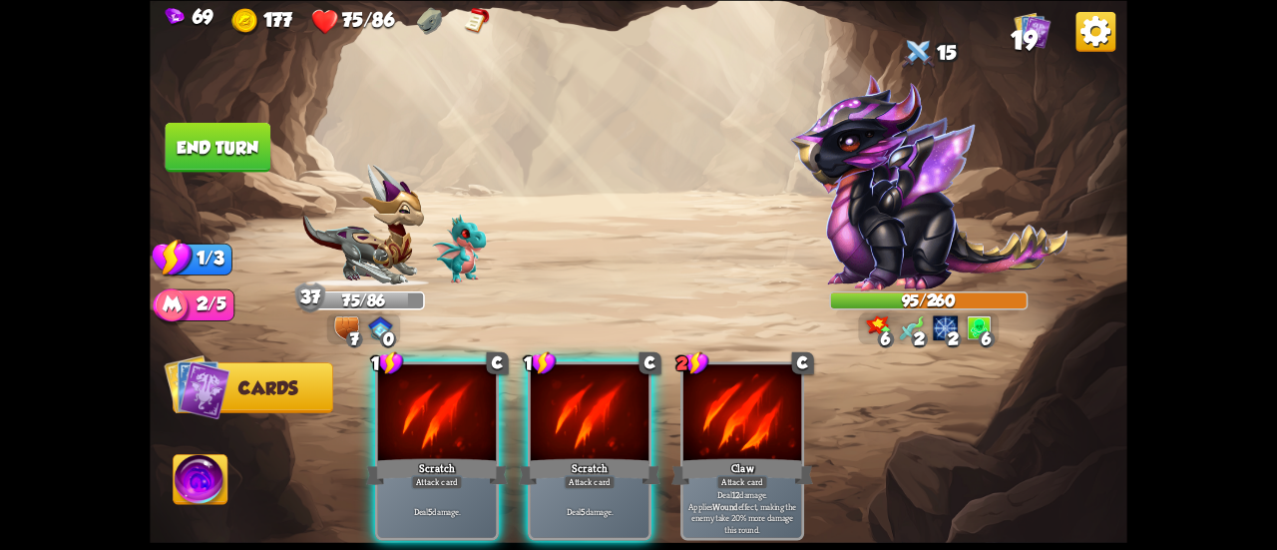
click at [206, 155] on button "End turn" at bounding box center [219, 147] width 106 height 50
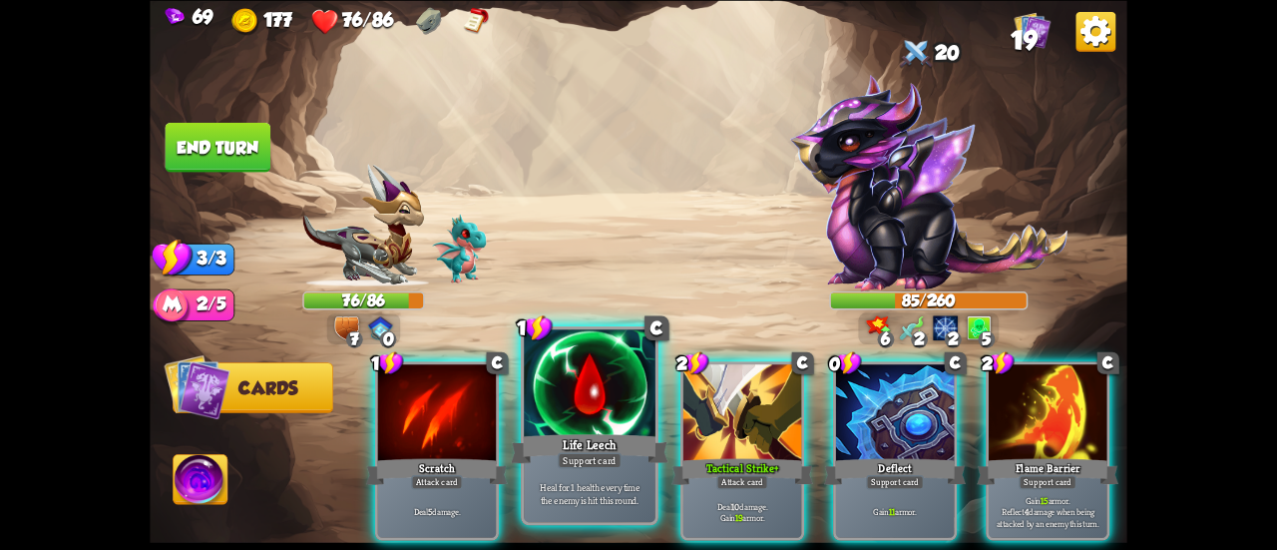
click at [615, 380] on div at bounding box center [590, 384] width 132 height 111
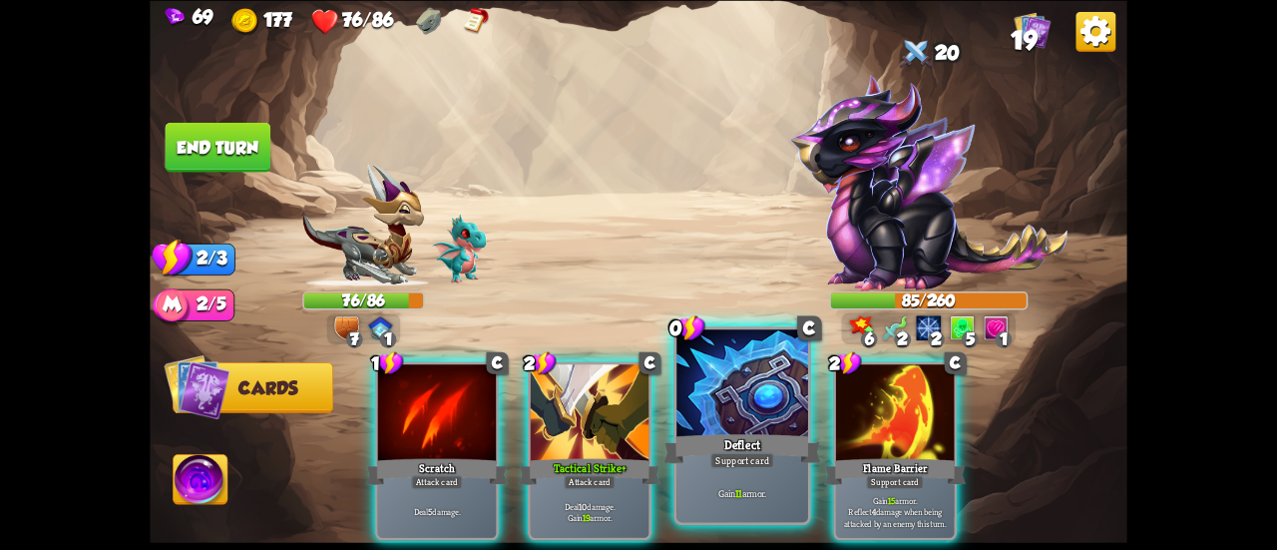
click at [728, 418] on div at bounding box center [742, 384] width 132 height 111
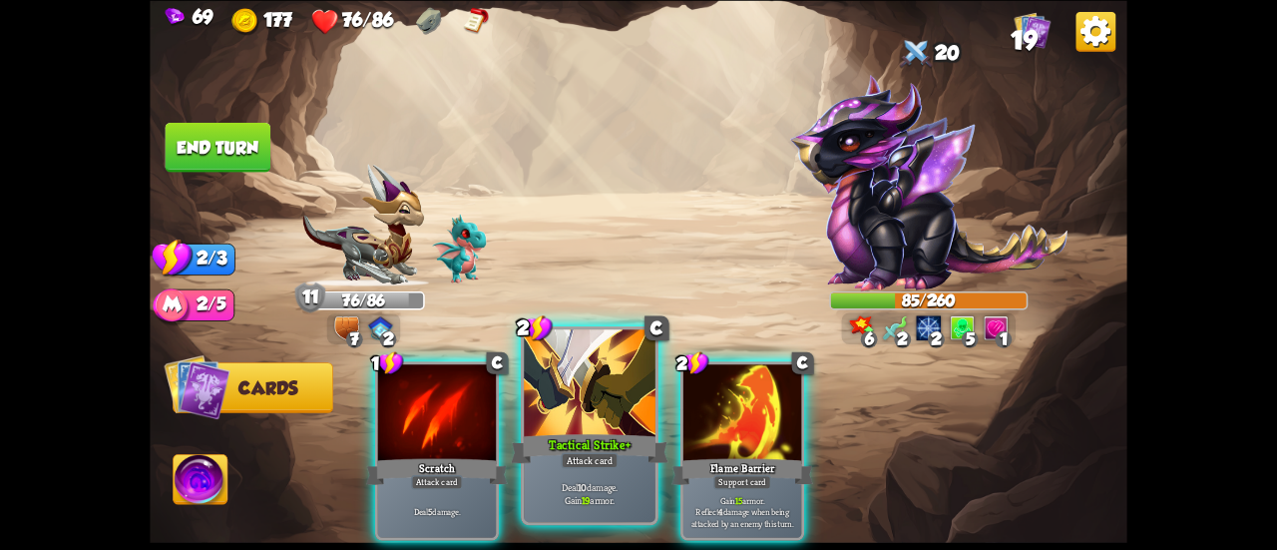
click at [584, 403] on div at bounding box center [590, 384] width 132 height 111
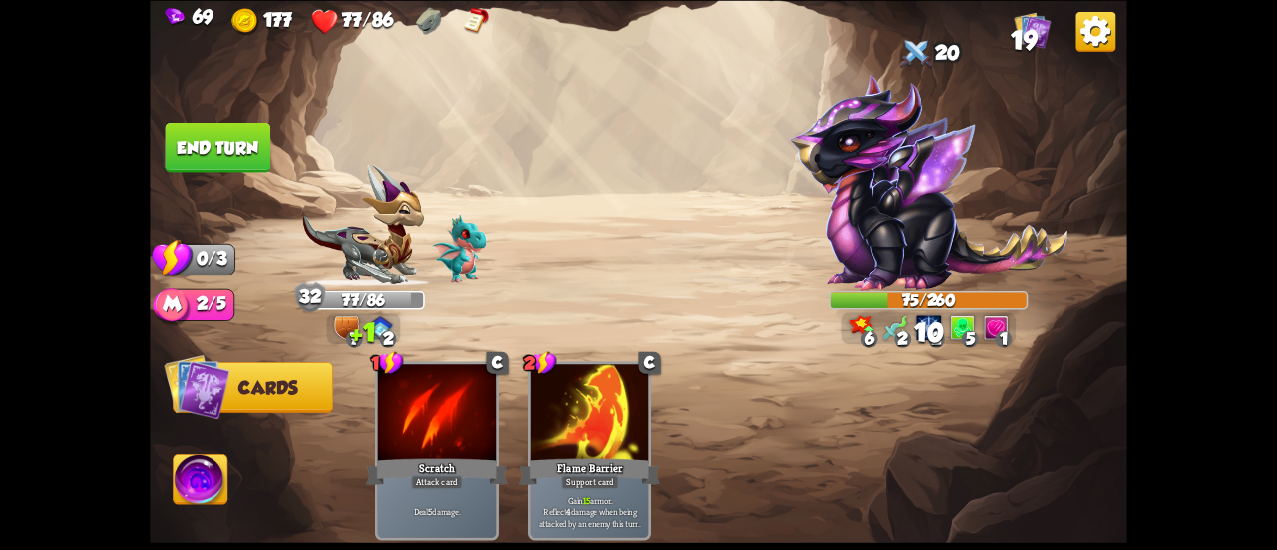
click at [204, 147] on button "End turn" at bounding box center [219, 147] width 106 height 50
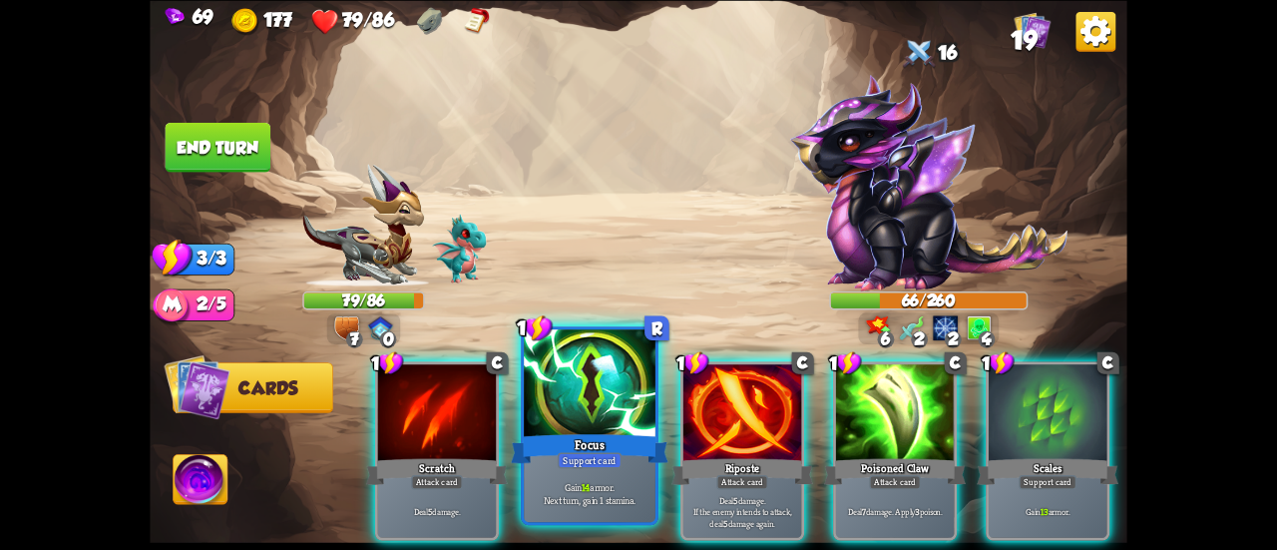
click at [588, 389] on div at bounding box center [590, 384] width 132 height 111
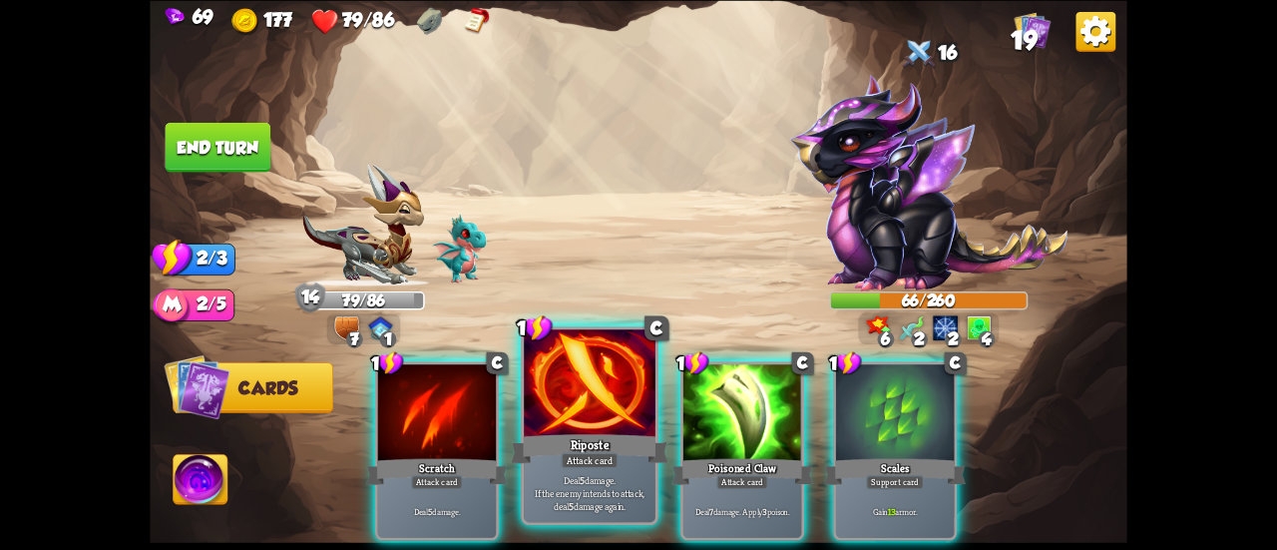
click at [602, 413] on div at bounding box center [590, 384] width 132 height 111
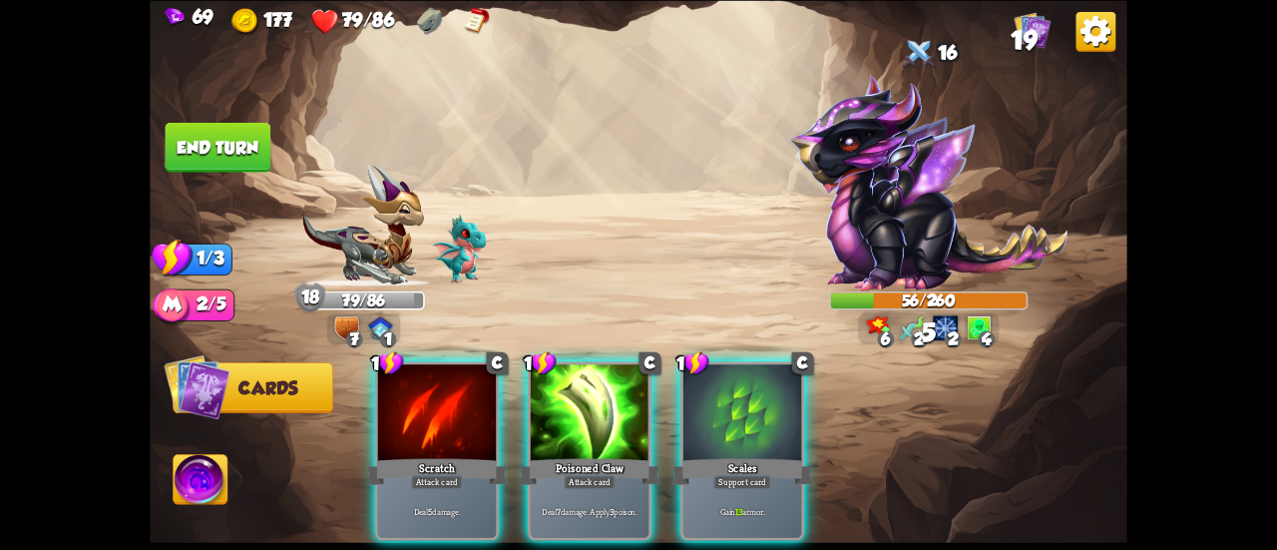
click at [602, 413] on div at bounding box center [590, 414] width 118 height 100
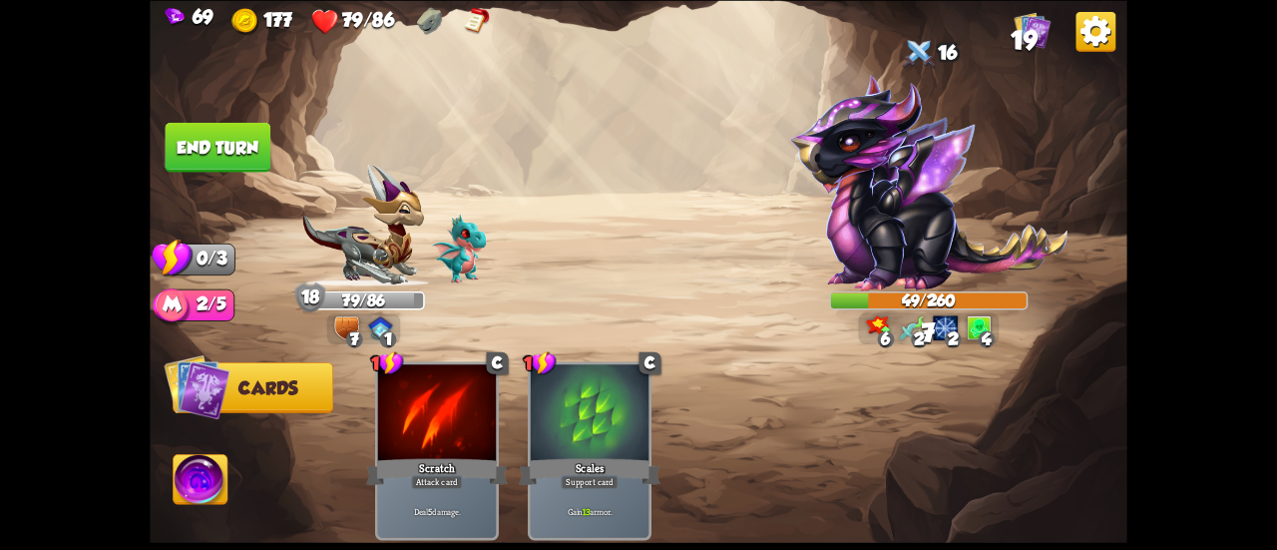
click at [243, 143] on button "End turn" at bounding box center [219, 147] width 106 height 50
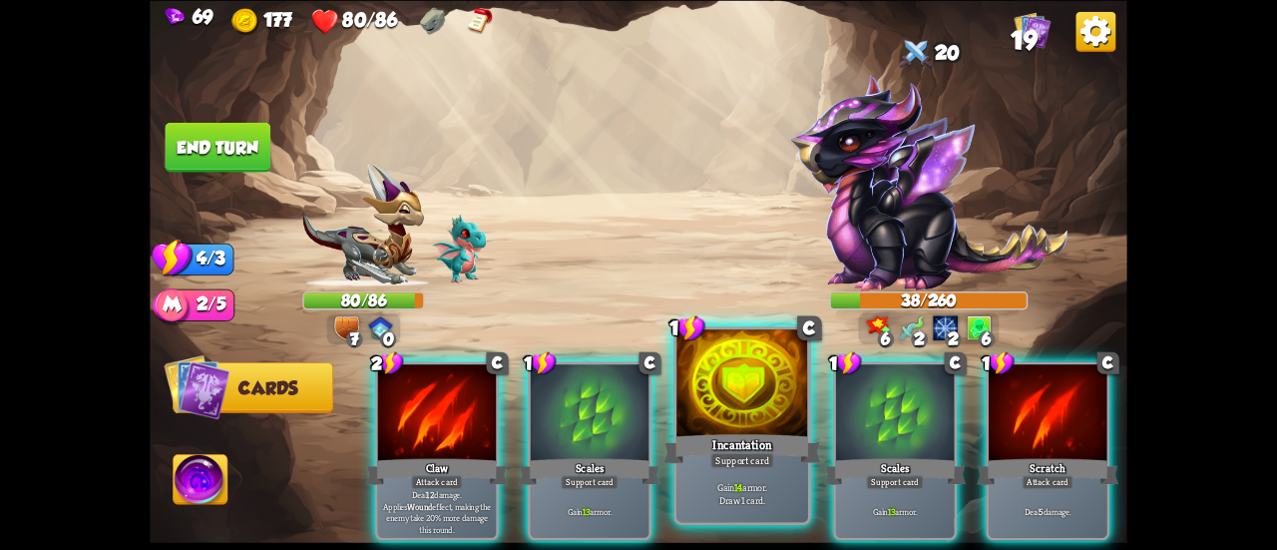
click at [734, 400] on div at bounding box center [742, 384] width 132 height 111
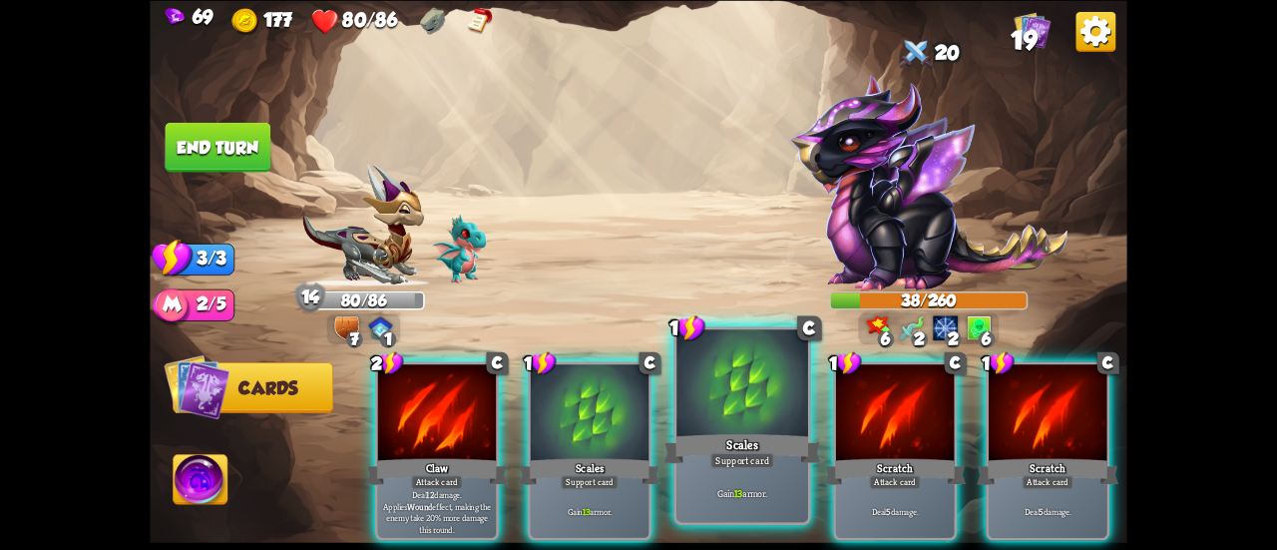
click at [729, 394] on div at bounding box center [742, 384] width 132 height 111
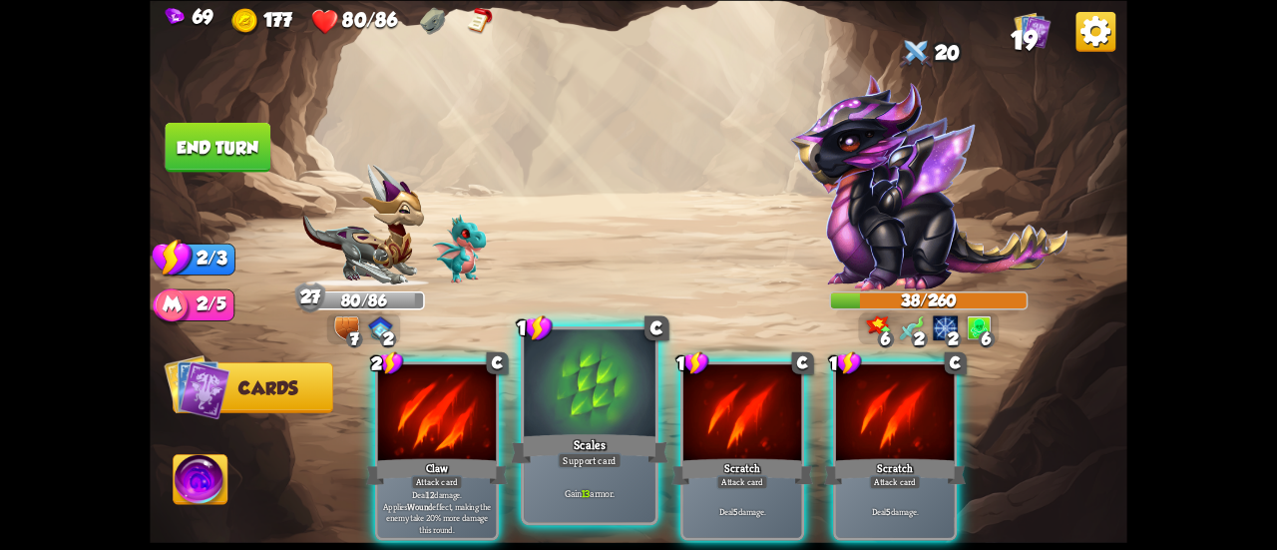
click at [555, 419] on div at bounding box center [590, 384] width 132 height 111
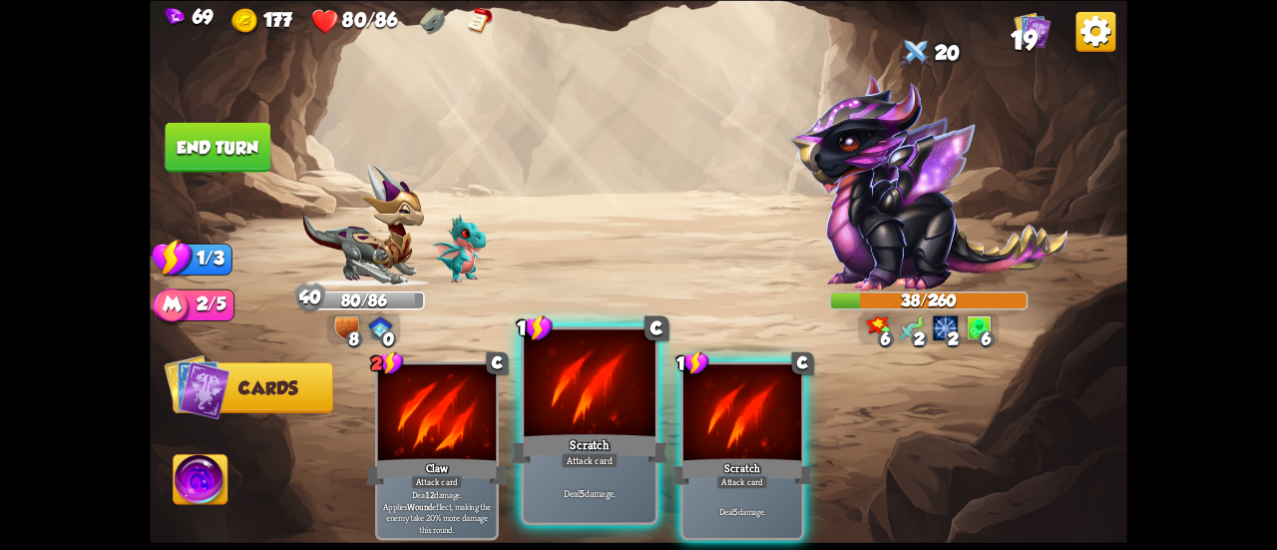
click at [610, 384] on div at bounding box center [590, 384] width 132 height 111
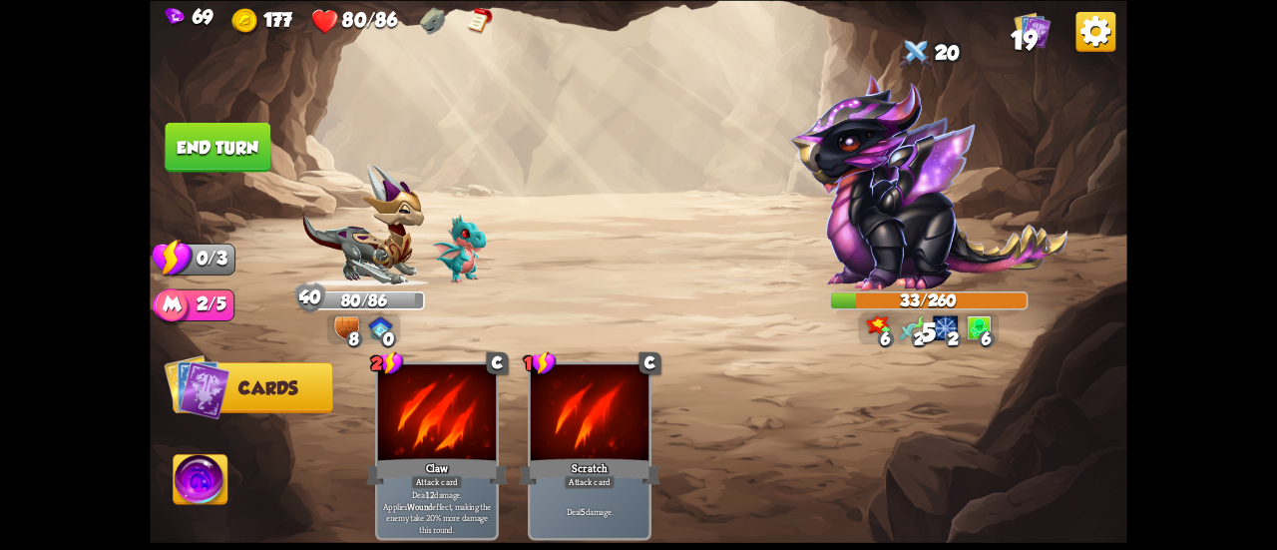
click at [261, 141] on button "End turn" at bounding box center [218, 147] width 106 height 50
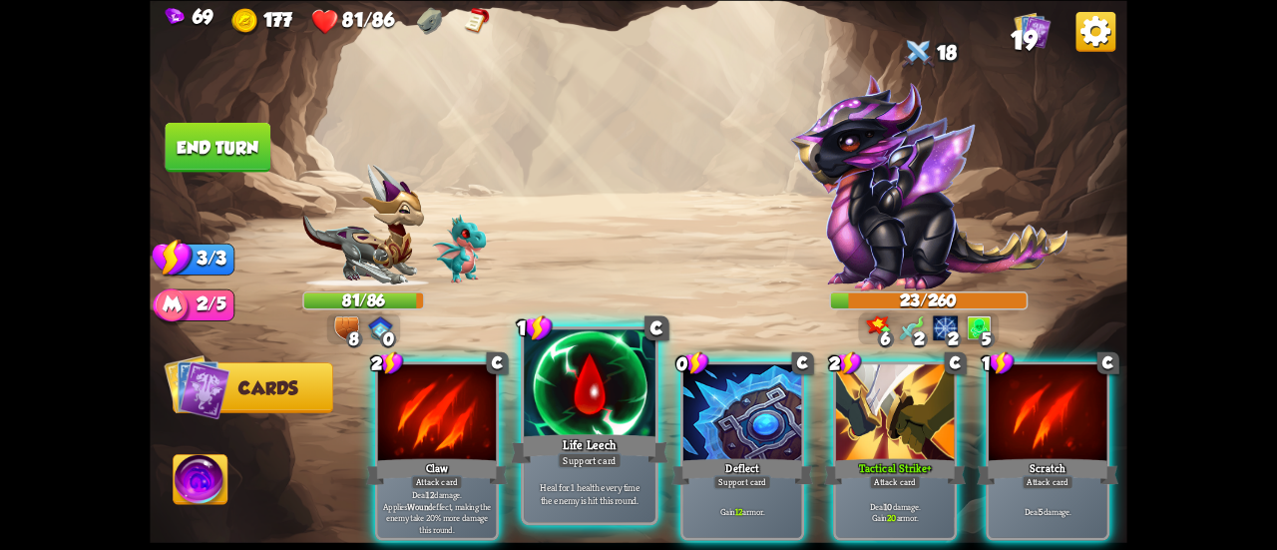
click at [593, 408] on div at bounding box center [590, 384] width 132 height 111
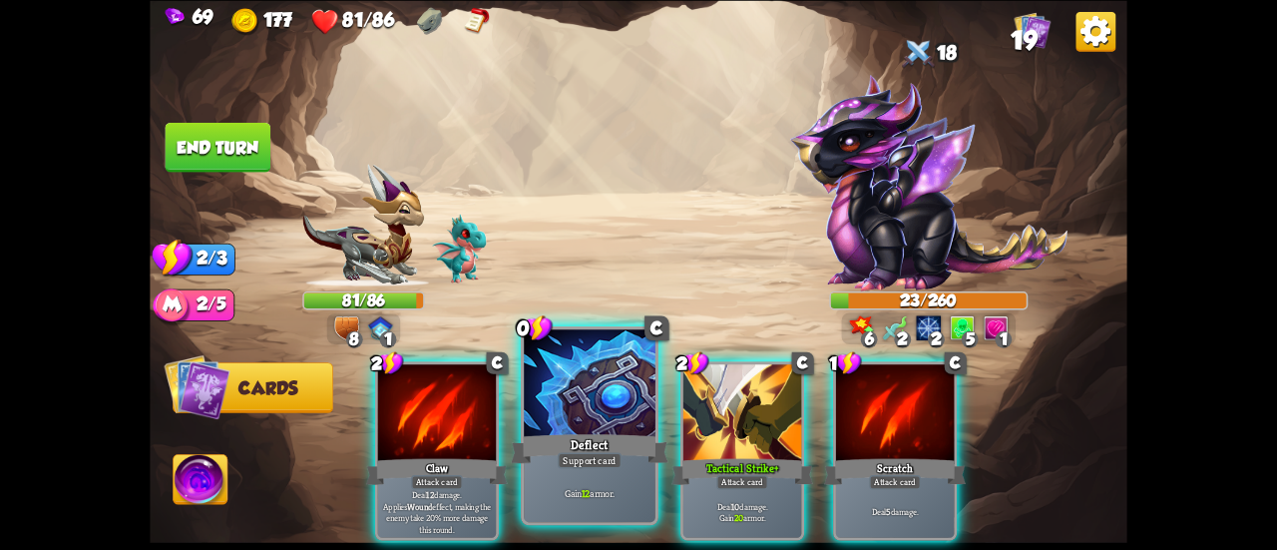
click at [588, 415] on div at bounding box center [590, 384] width 132 height 111
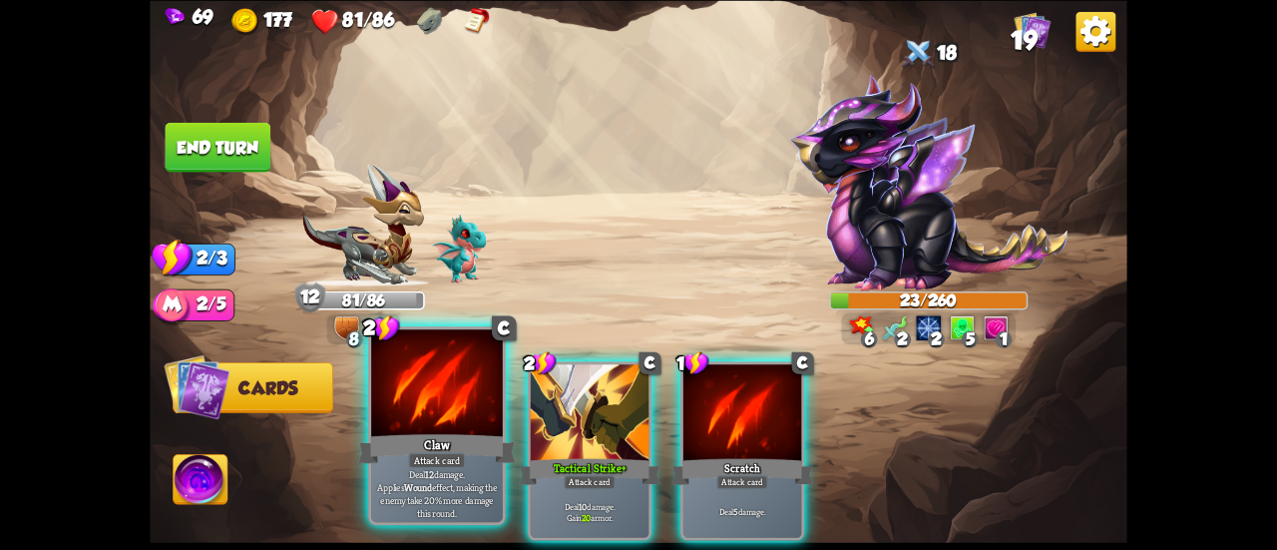
click at [451, 450] on div "Claw" at bounding box center [437, 448] width 158 height 35
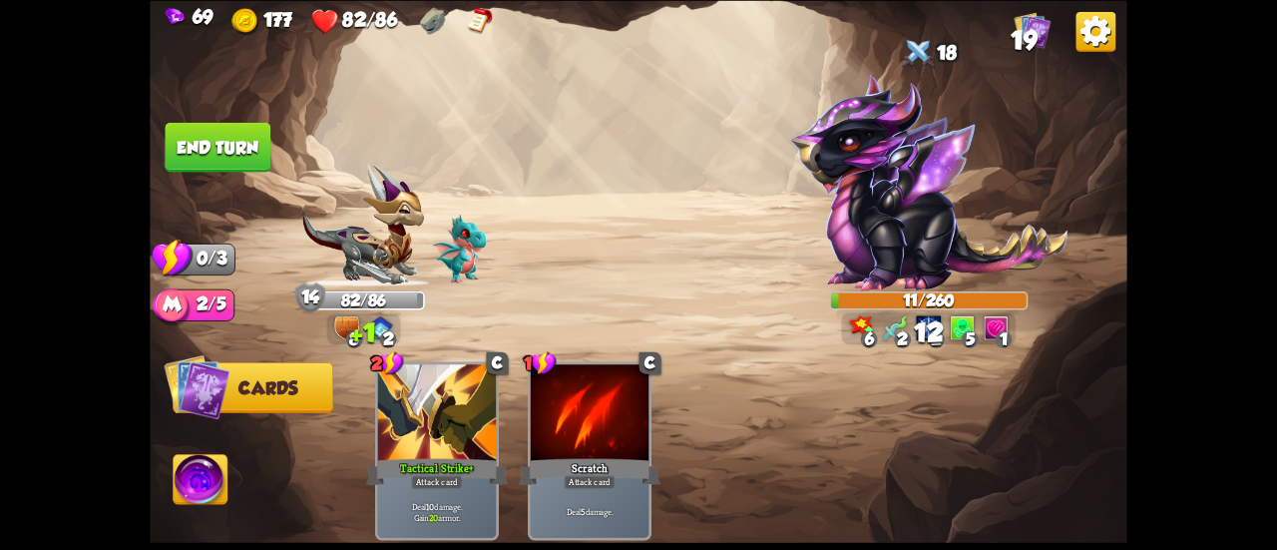
click at [219, 135] on button "End turn" at bounding box center [219, 147] width 106 height 50
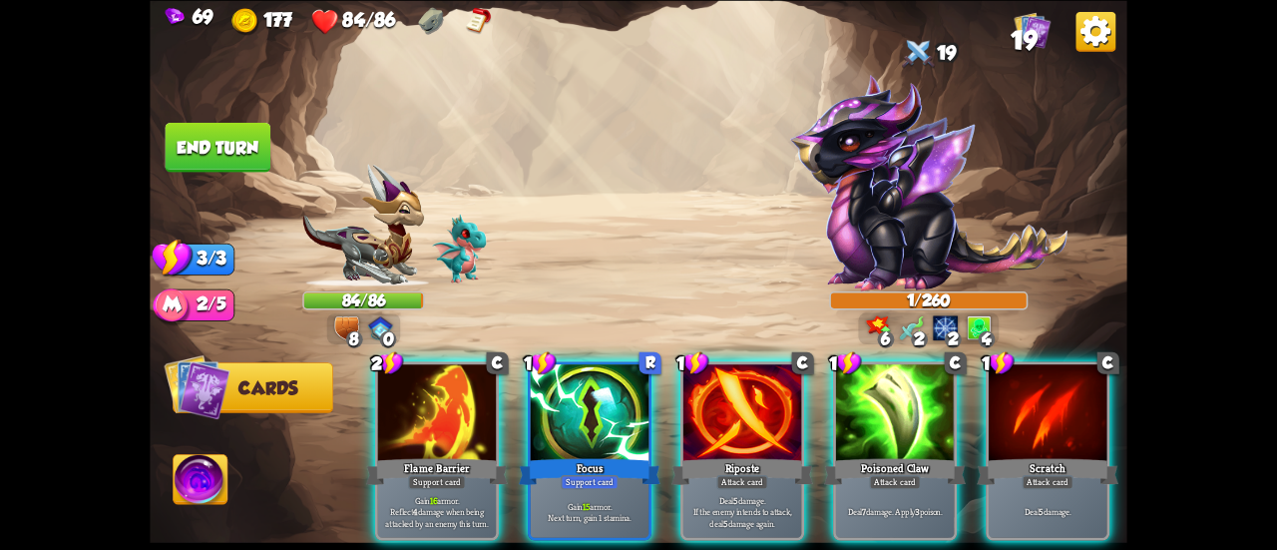
click at [253, 143] on button "End turn" at bounding box center [219, 147] width 106 height 50
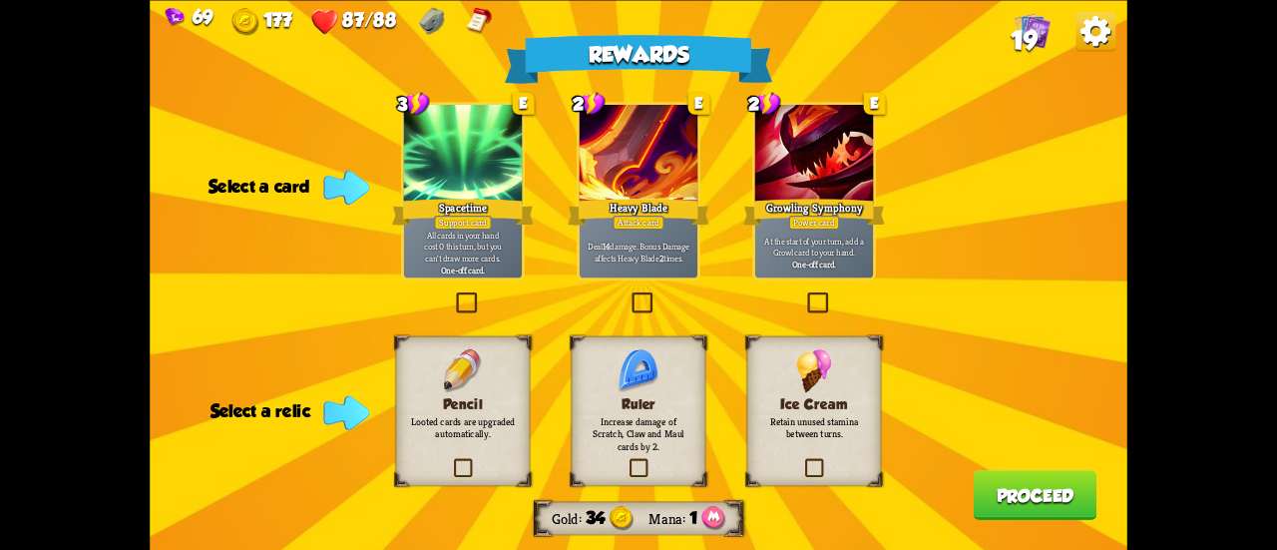
click at [463, 416] on p "Looted cards are upgraded automatically." at bounding box center [462, 427] width 109 height 26
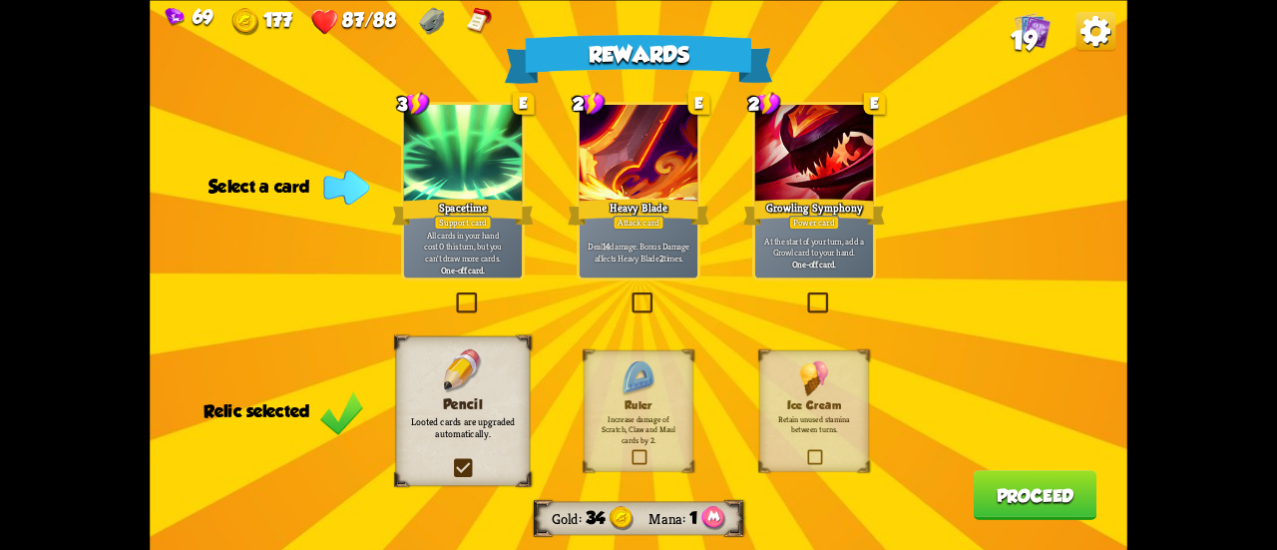
click at [453, 294] on label at bounding box center [453, 294] width 0 height 0
click at [0, 0] on input "checkbox" at bounding box center [0, 0] width 0 height 0
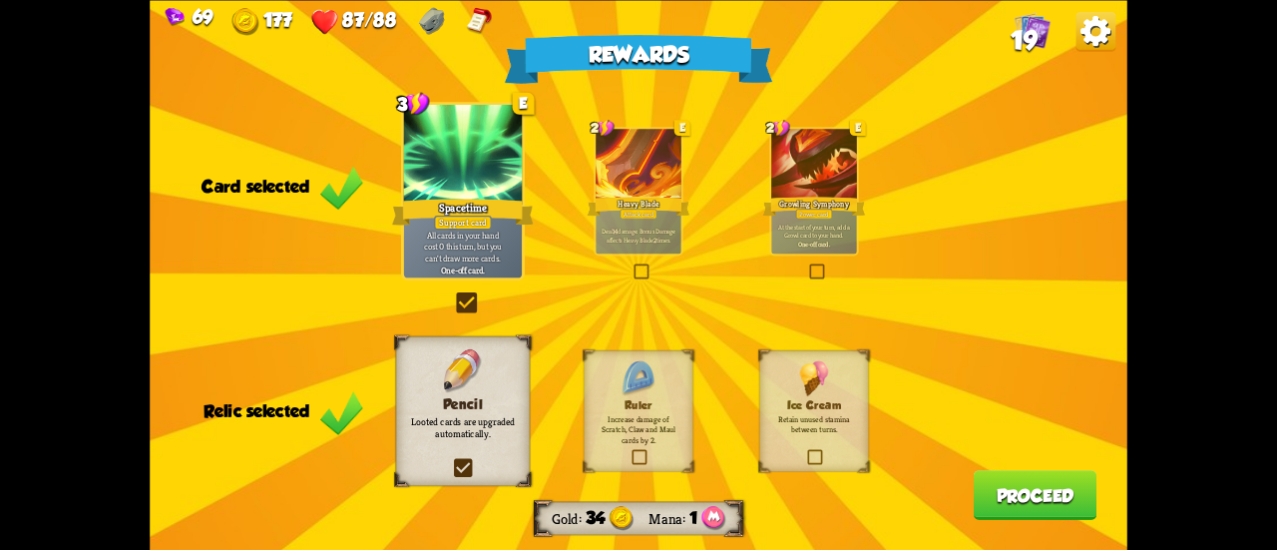
click at [1004, 480] on div "Rewards Gold 34 Mana 1 Card selected 3 E Spacetime Support card All cards in yo…" at bounding box center [639, 275] width 978 height 550
click at [1007, 496] on button "Proceed" at bounding box center [1036, 495] width 124 height 50
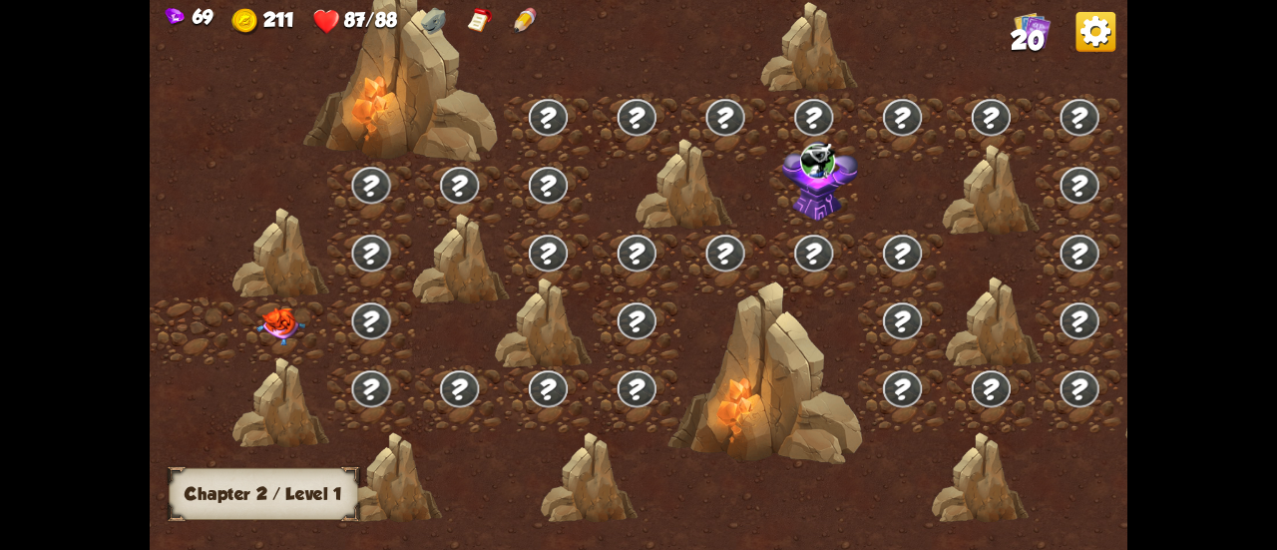
click at [275, 325] on img at bounding box center [280, 326] width 49 height 38
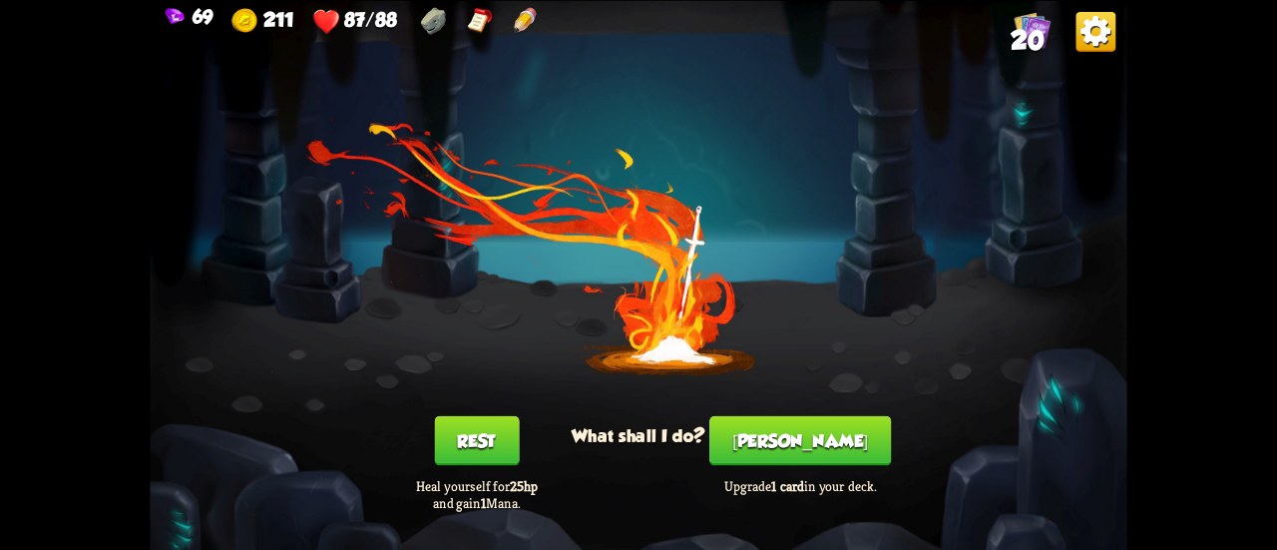
click at [766, 464] on button "[PERSON_NAME]" at bounding box center [800, 440] width 182 height 50
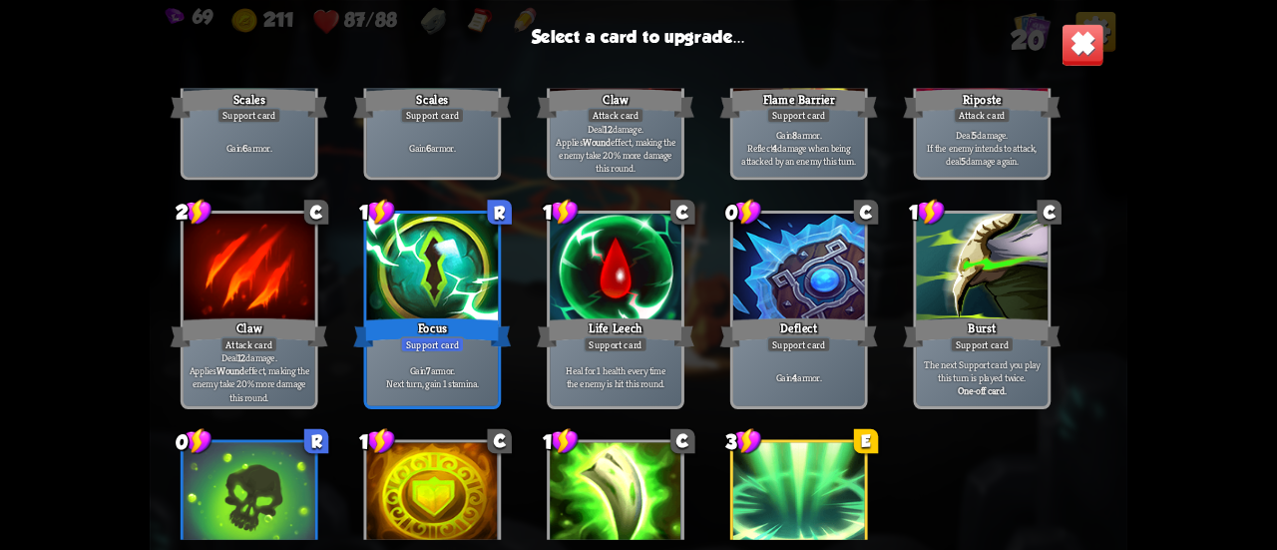
scroll to position [627, 0]
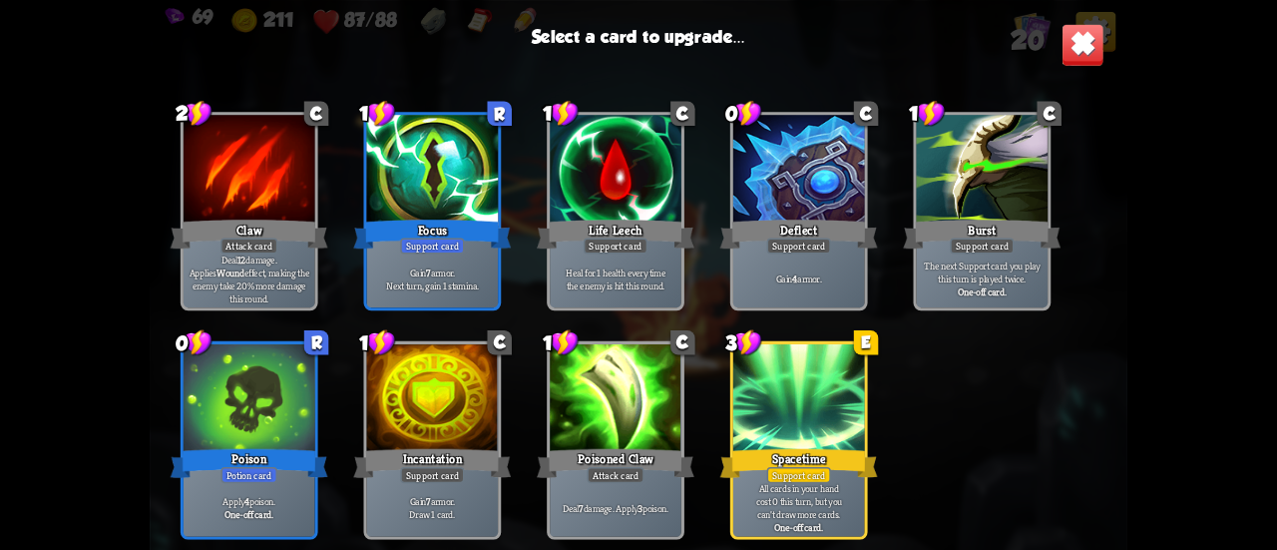
drag, startPoint x: 776, startPoint y: 440, endPoint x: 882, endPoint y: 478, distance: 112.3
click at [882, 478] on div "1 C Scratch Attack card Deal 5 damage. 1 C Scratch Attack card Deal 5 damage. 1…" at bounding box center [639, 313] width 978 height 451
click at [814, 422] on div at bounding box center [799, 399] width 132 height 111
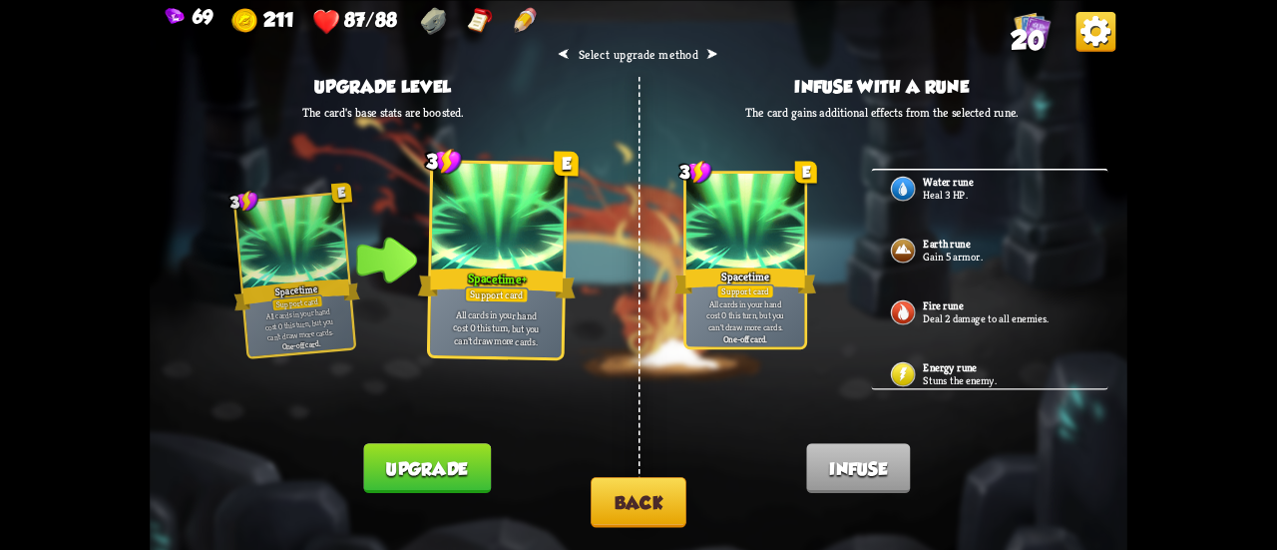
scroll to position [200, 0]
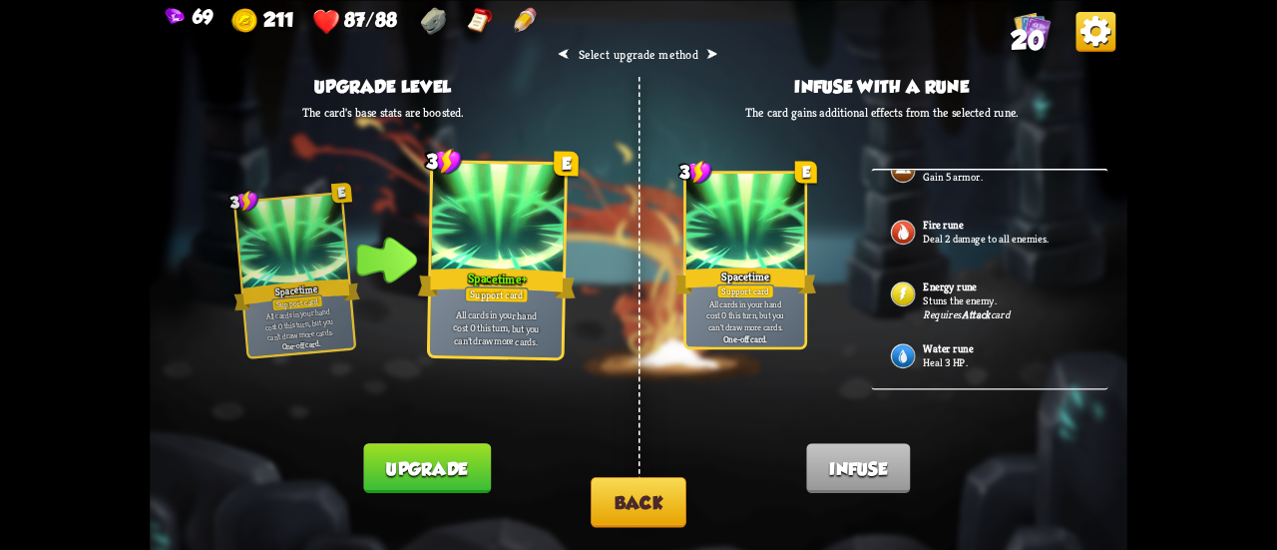
drag, startPoint x: 478, startPoint y: 458, endPoint x: 648, endPoint y: 230, distance: 284.3
click at [572, 346] on div "⮜ Select upgrade method ⮞ Upgrade level The card's base stats are boosted. 3 E …" at bounding box center [639, 275] width 978 height 550
click at [708, 49] on h2 "⮜ Select upgrade method ⮞" at bounding box center [638, 54] width 161 height 16
click at [444, 482] on button "Upgrade" at bounding box center [426, 468] width 127 height 50
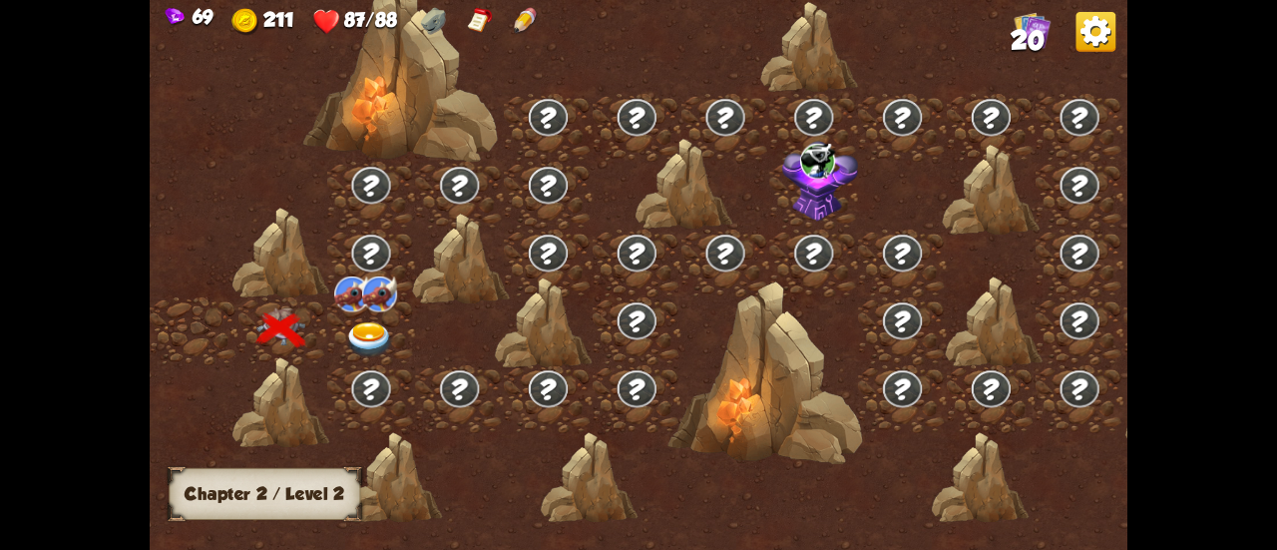
click at [371, 329] on img at bounding box center [369, 340] width 49 height 36
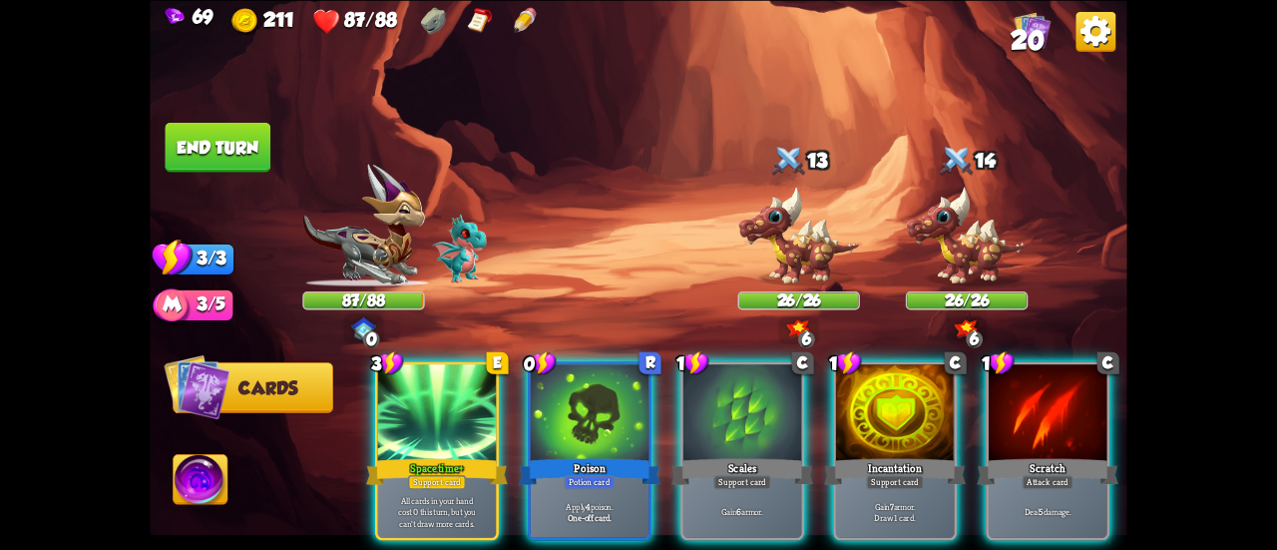
drag, startPoint x: 857, startPoint y: 420, endPoint x: 553, endPoint y: 244, distance: 351.3
click at [553, 244] on div "Select an enemy to attack... You don't have enough stamina to play that card...…" at bounding box center [639, 275] width 978 height 550
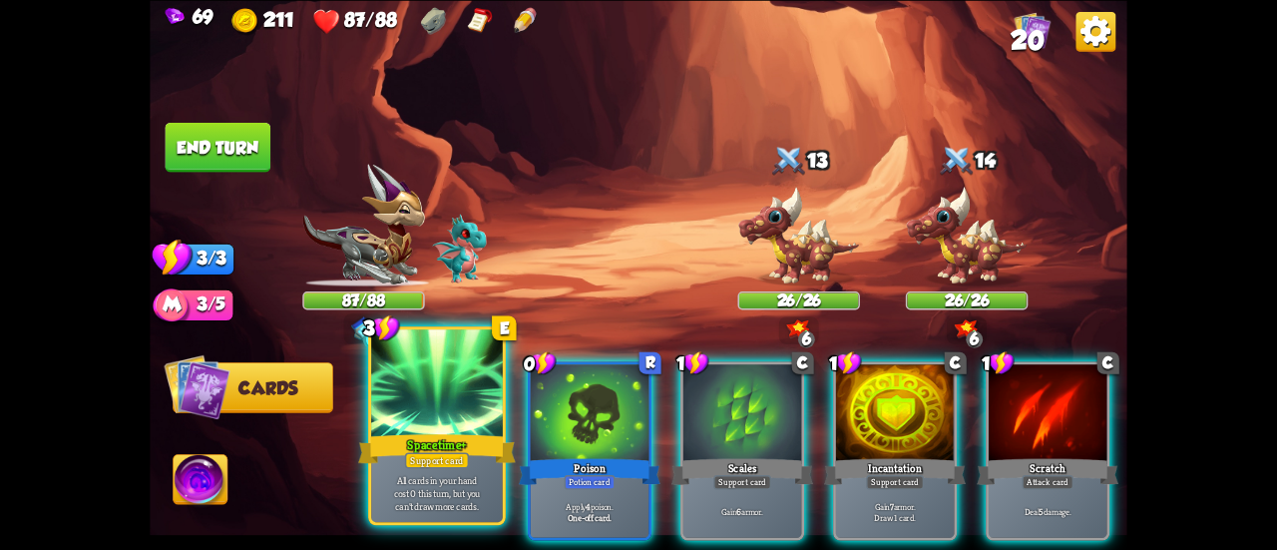
click at [379, 410] on div at bounding box center [437, 384] width 132 height 111
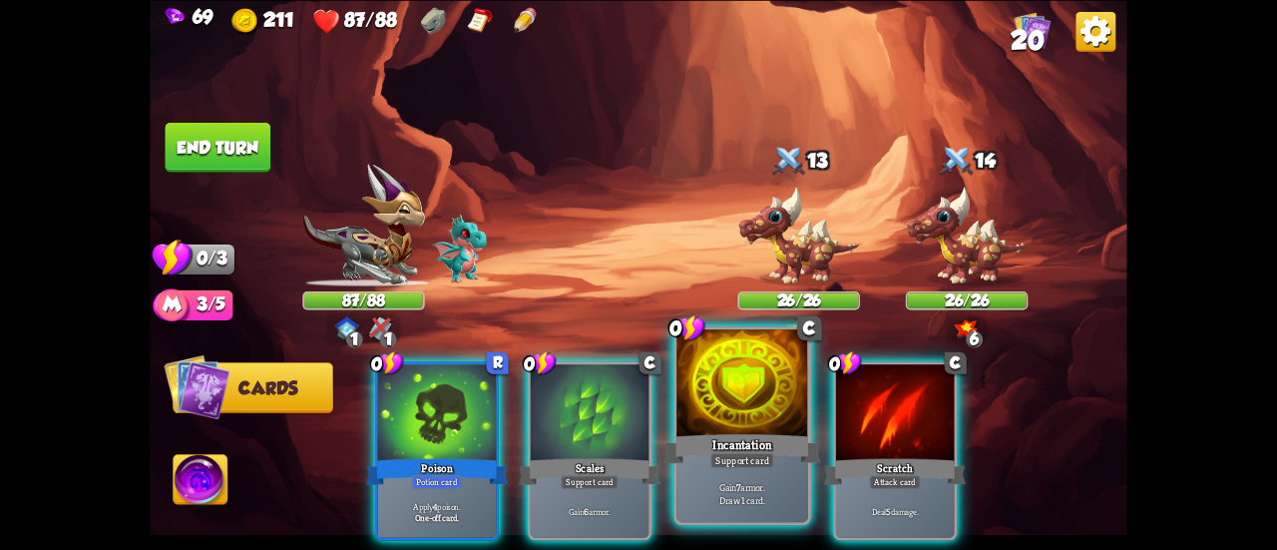
click at [696, 395] on div at bounding box center [742, 384] width 132 height 111
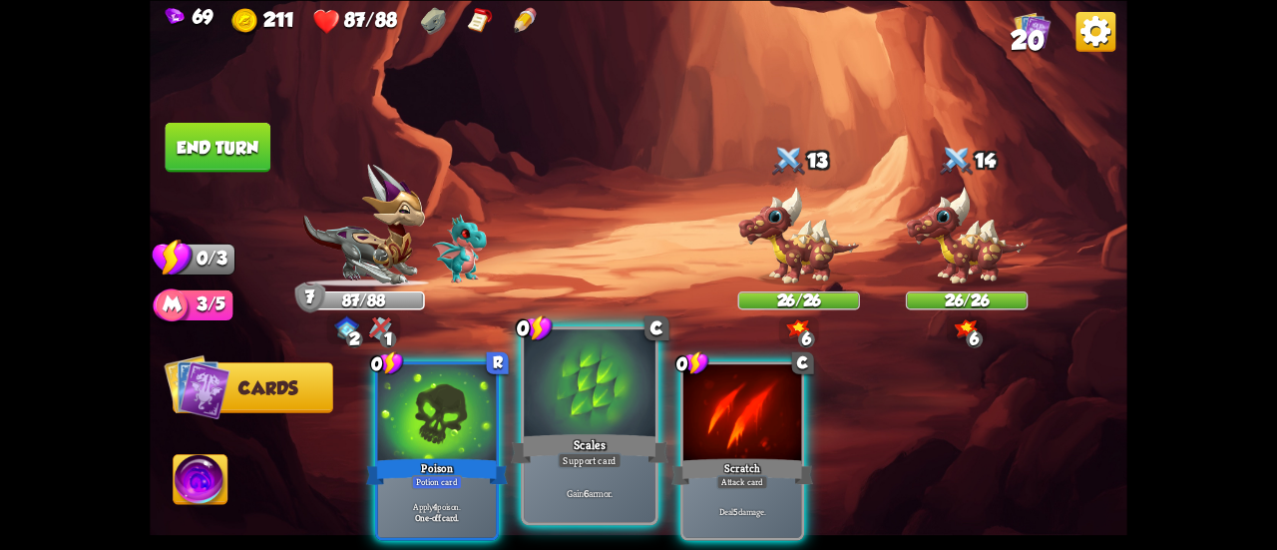
click at [578, 438] on div "Scales" at bounding box center [590, 448] width 158 height 35
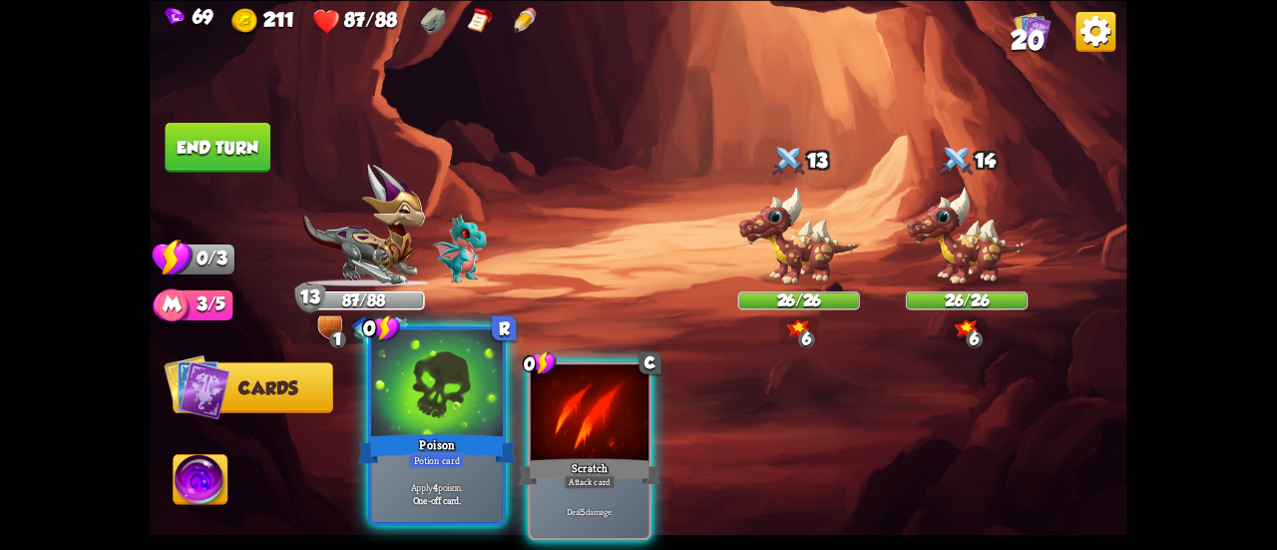
click at [451, 436] on div "Poison" at bounding box center [437, 448] width 158 height 35
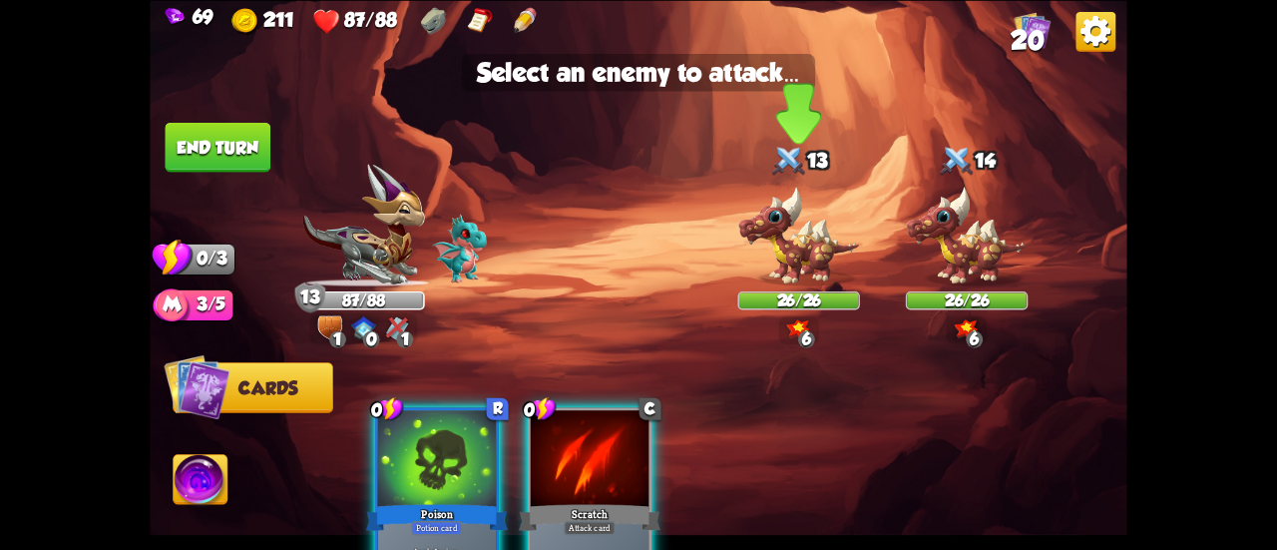
click at [781, 253] on img at bounding box center [798, 236] width 122 height 101
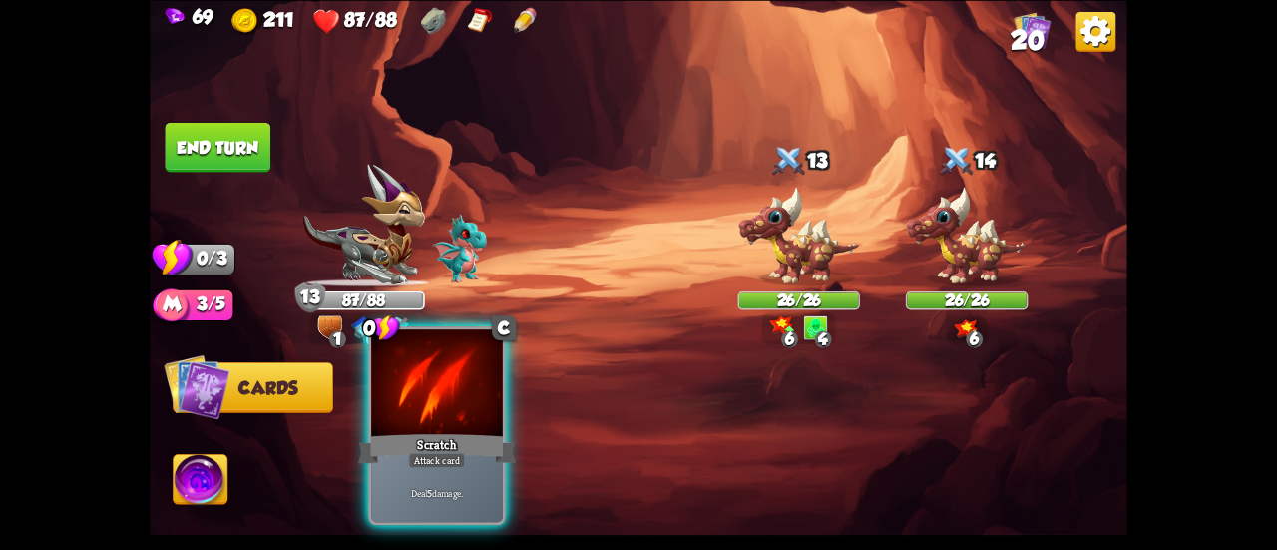
click at [445, 419] on div at bounding box center [437, 384] width 132 height 111
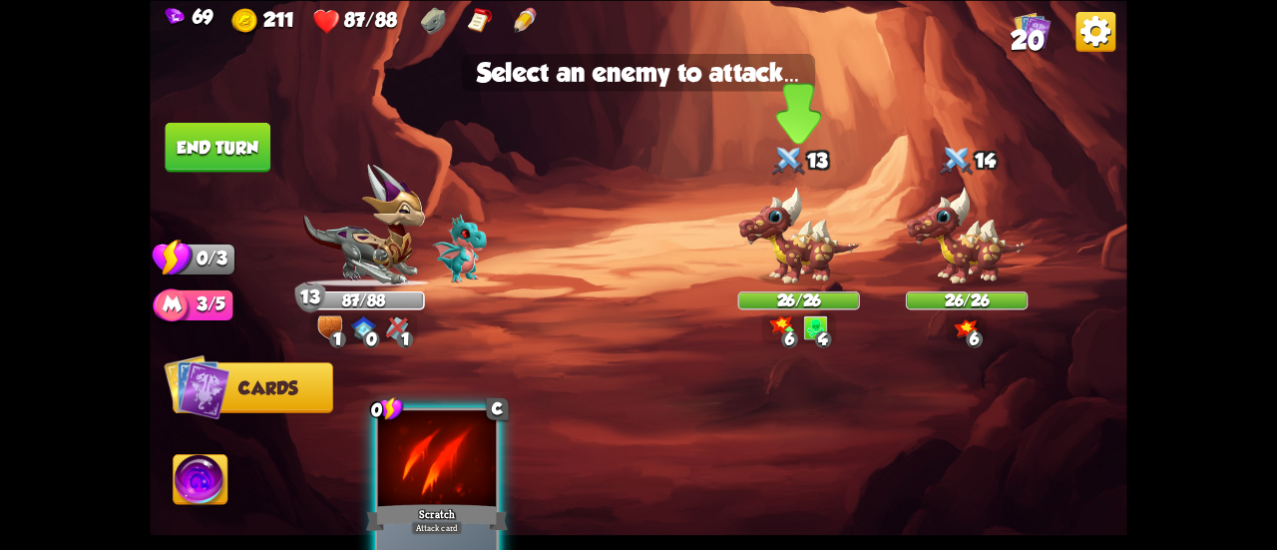
click at [782, 226] on img at bounding box center [798, 236] width 122 height 101
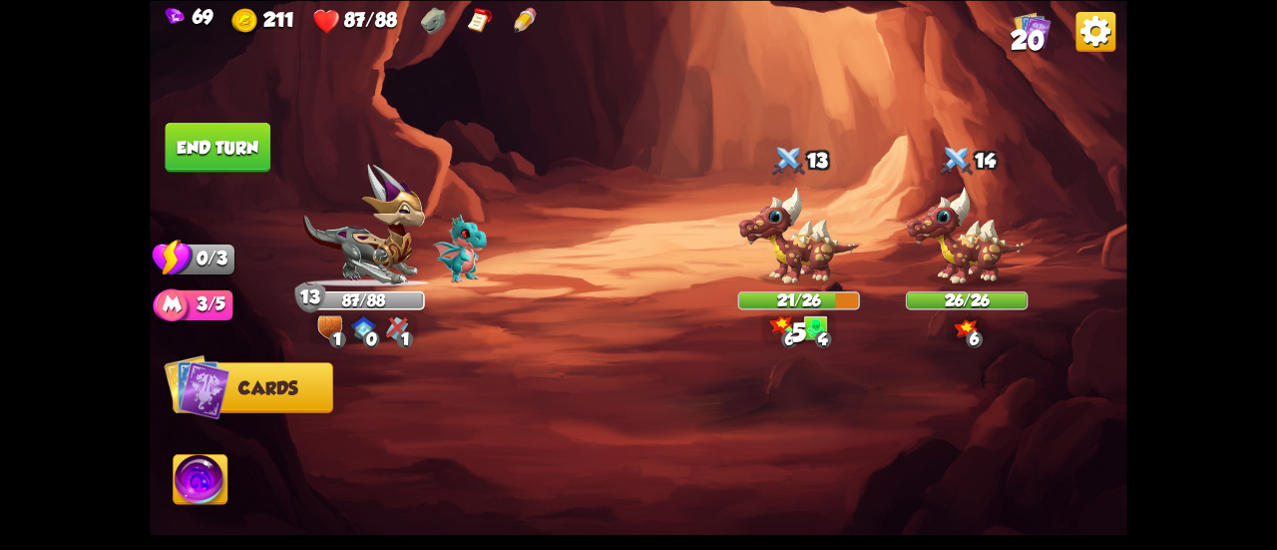
click at [241, 145] on button "End turn" at bounding box center [219, 147] width 106 height 50
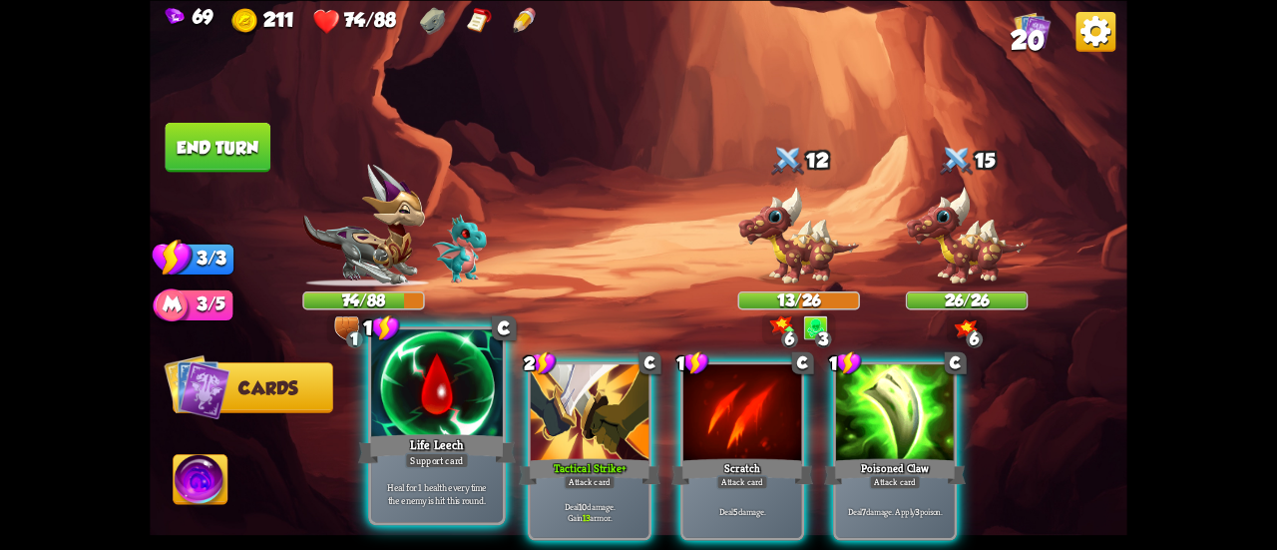
click at [454, 368] on div at bounding box center [437, 384] width 132 height 111
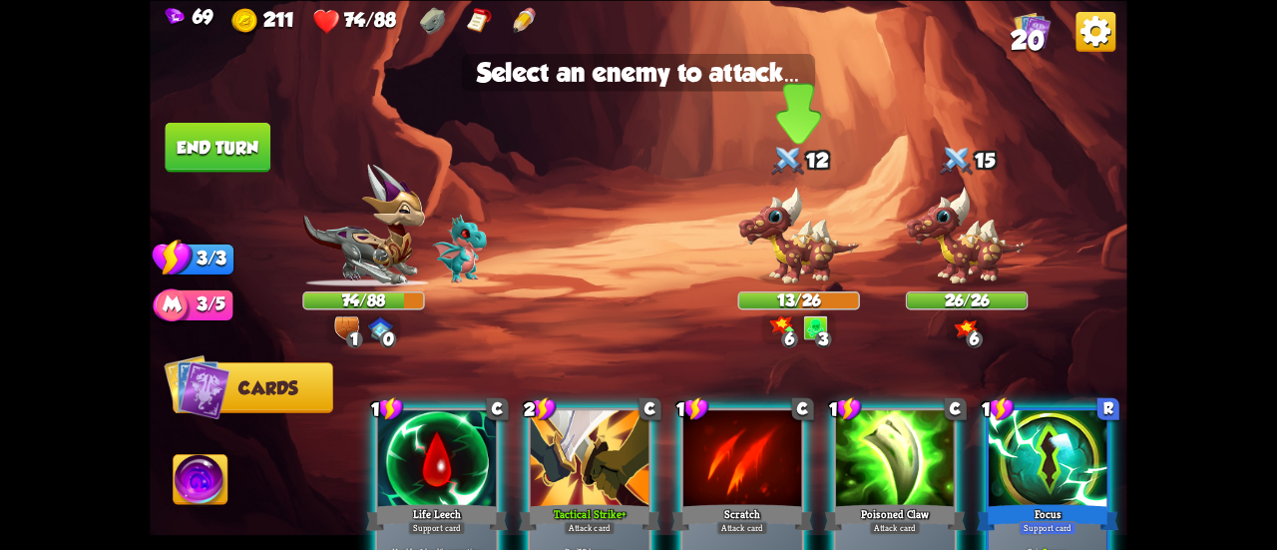
click at [810, 256] on img at bounding box center [798, 236] width 122 height 101
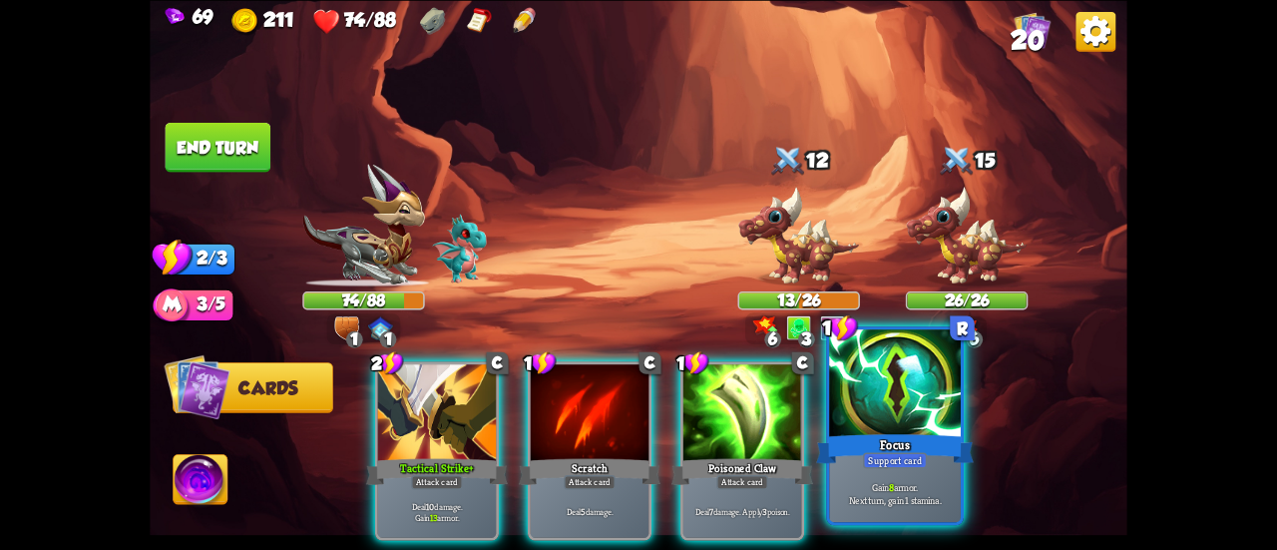
click at [849, 364] on div at bounding box center [895, 384] width 132 height 111
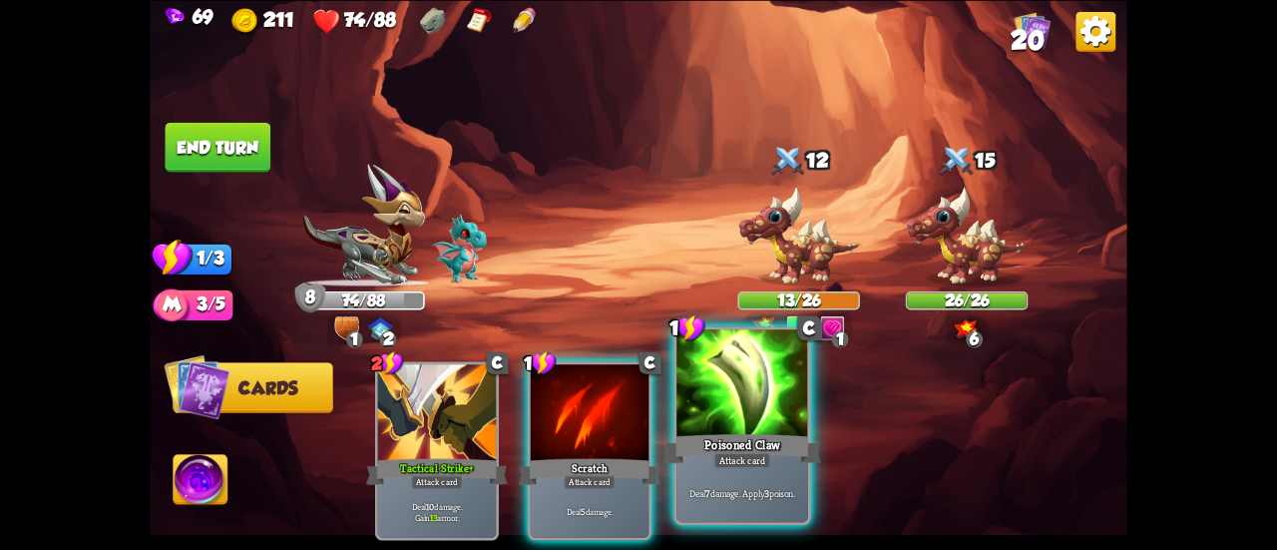
click at [766, 420] on div at bounding box center [742, 384] width 132 height 111
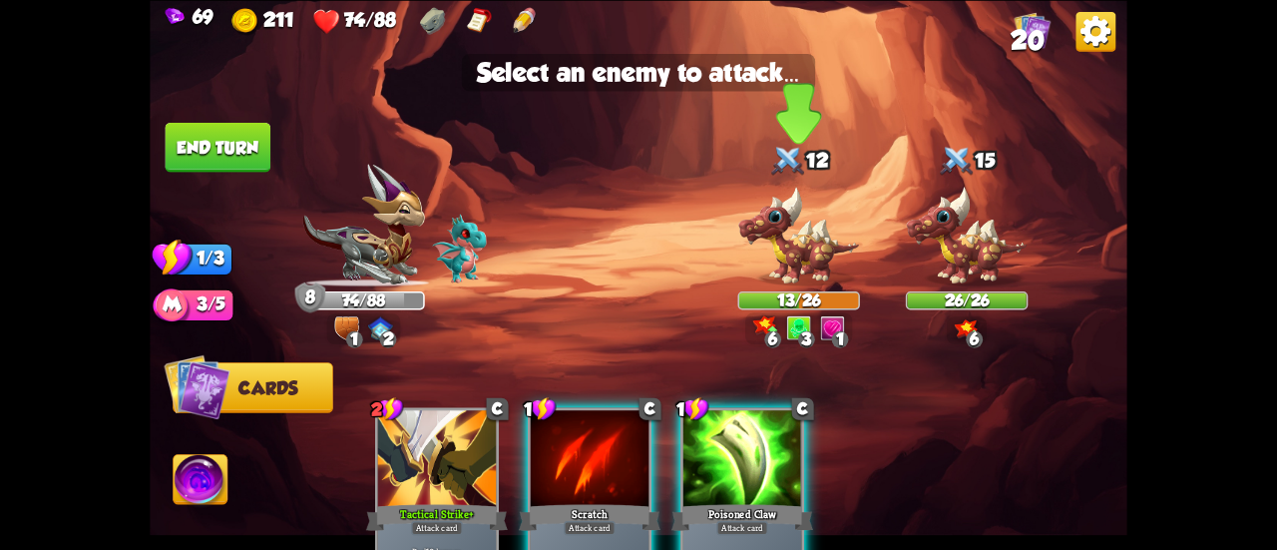
click at [771, 259] on img at bounding box center [798, 236] width 122 height 101
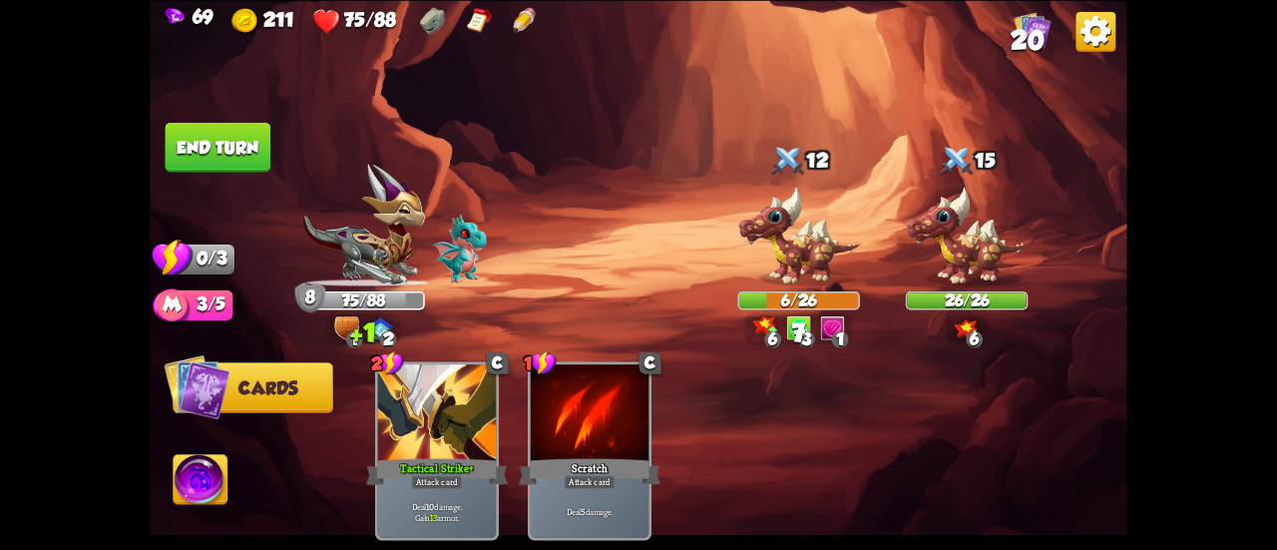
click at [224, 127] on button "End turn" at bounding box center [219, 147] width 106 height 50
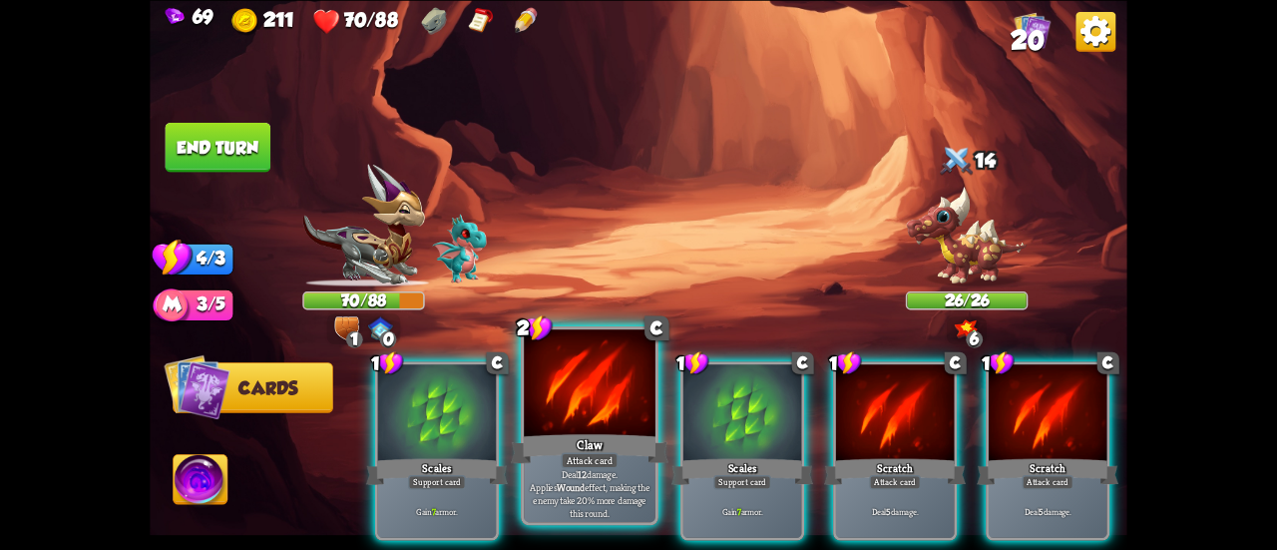
click at [618, 394] on div at bounding box center [590, 384] width 132 height 111
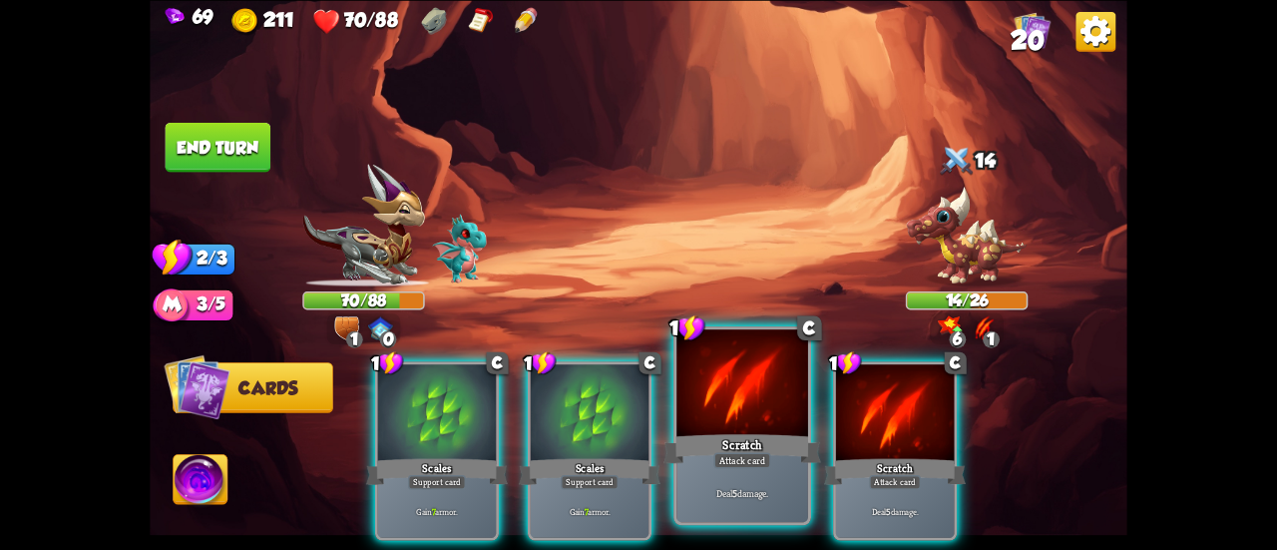
click at [718, 401] on div at bounding box center [742, 384] width 132 height 111
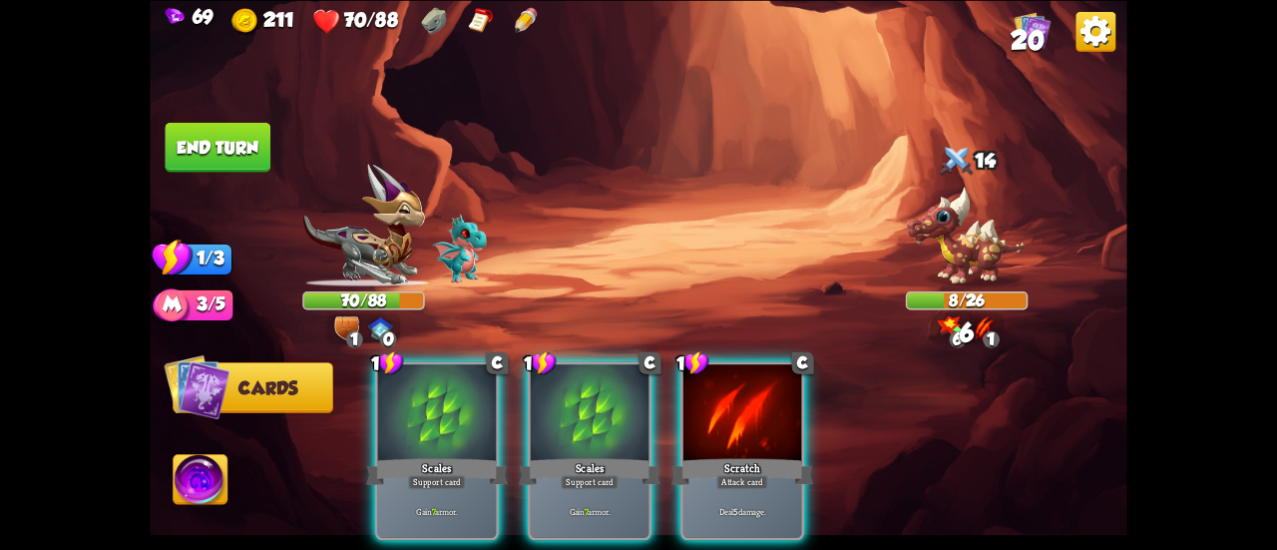
click at [718, 401] on div at bounding box center [742, 414] width 118 height 100
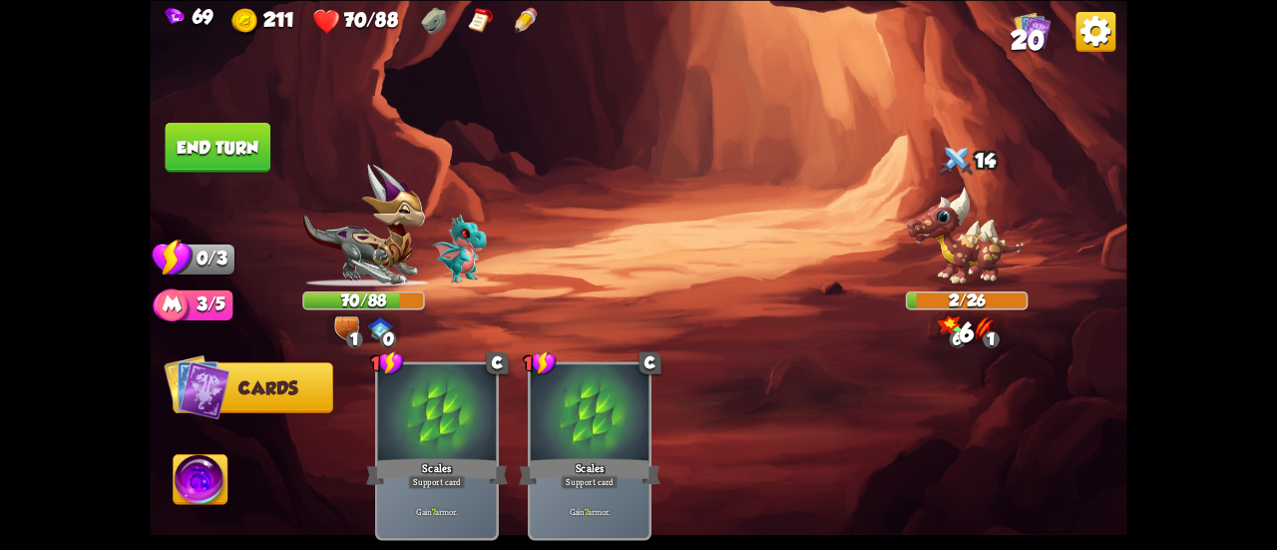
click at [215, 134] on button "End turn" at bounding box center [219, 147] width 106 height 50
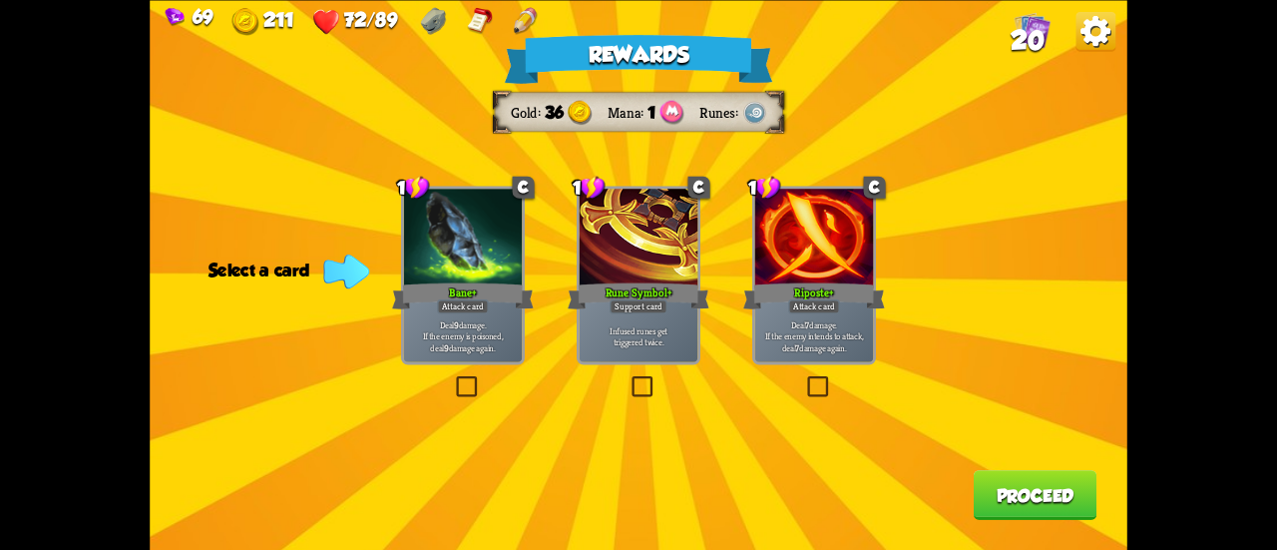
drag, startPoint x: 848, startPoint y: 298, endPoint x: 831, endPoint y: 271, distance: 31.8
click at [499, 0] on div "1 C Bane+ Attack card Deal 9 damage. If the enemy is poisoned, deal 9 damage ag…" at bounding box center [639, 0] width 978 height 0
click at [844, 274] on div at bounding box center [814, 239] width 118 height 100
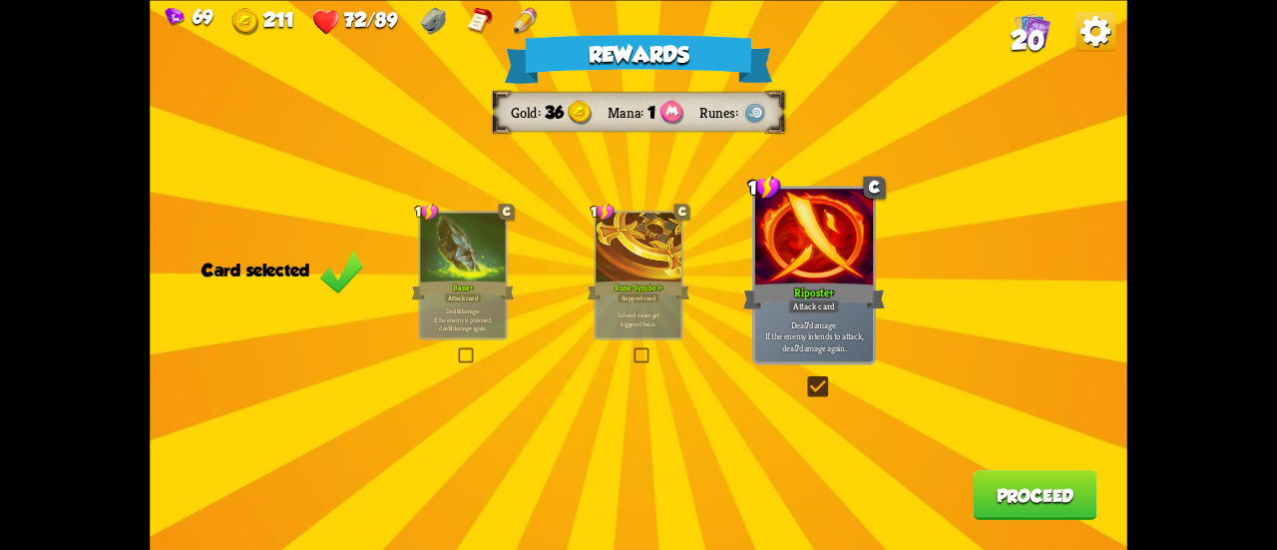
click at [1020, 492] on button "Proceed" at bounding box center [1036, 495] width 124 height 50
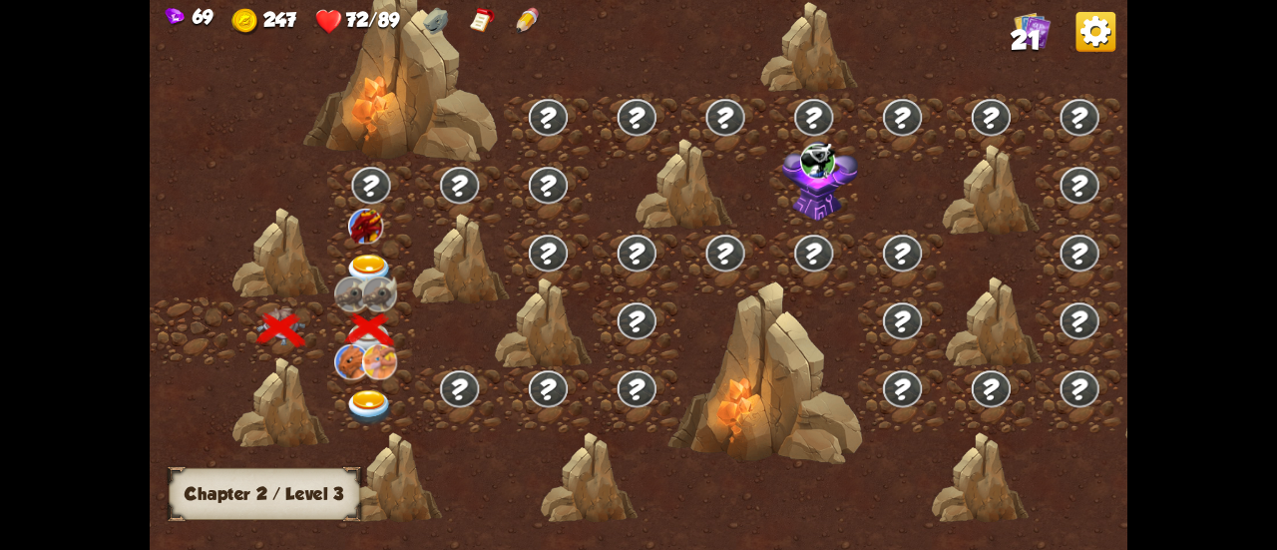
click at [373, 396] on img at bounding box center [369, 408] width 49 height 36
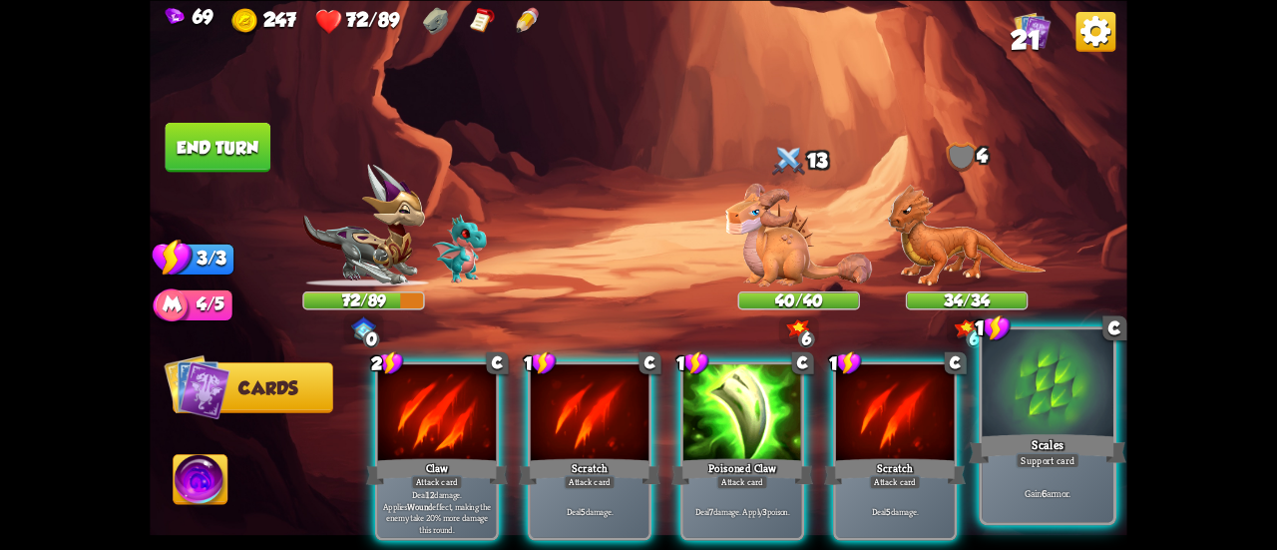
click at [1026, 467] on div "Support card" at bounding box center [1048, 460] width 64 height 16
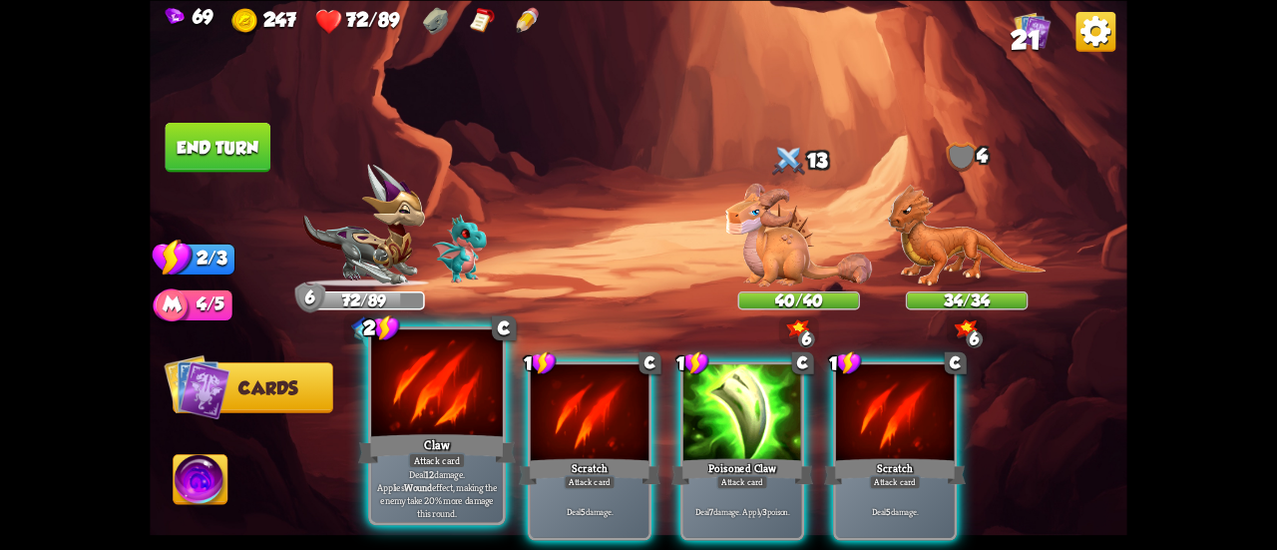
click at [435, 408] on div at bounding box center [437, 384] width 132 height 111
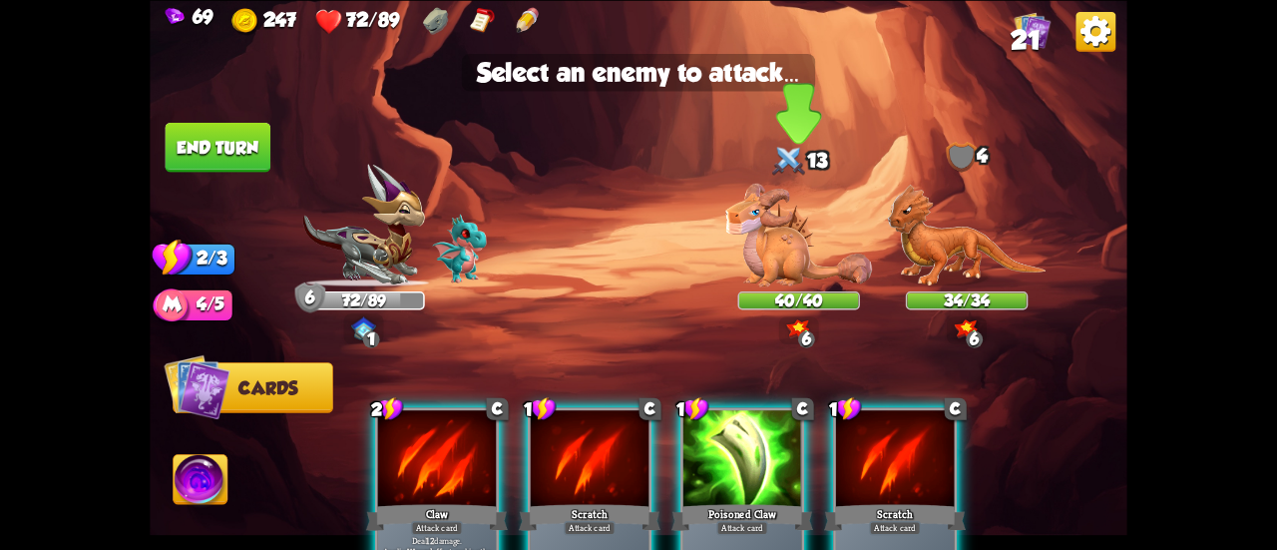
click at [767, 259] on img at bounding box center [798, 235] width 147 height 103
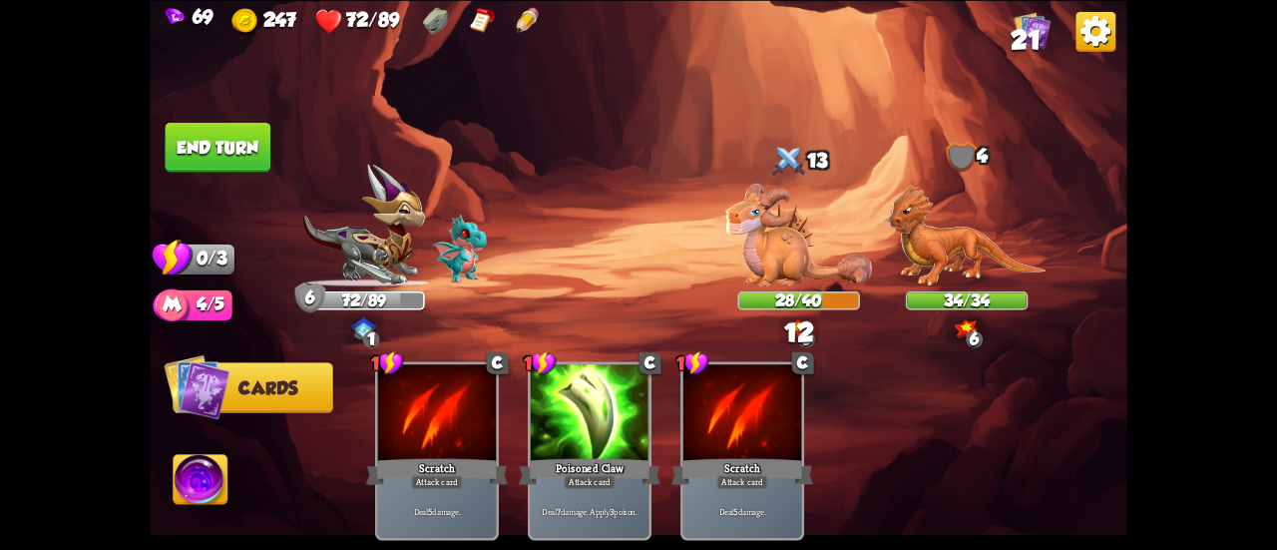
click at [251, 141] on button "End turn" at bounding box center [219, 147] width 106 height 50
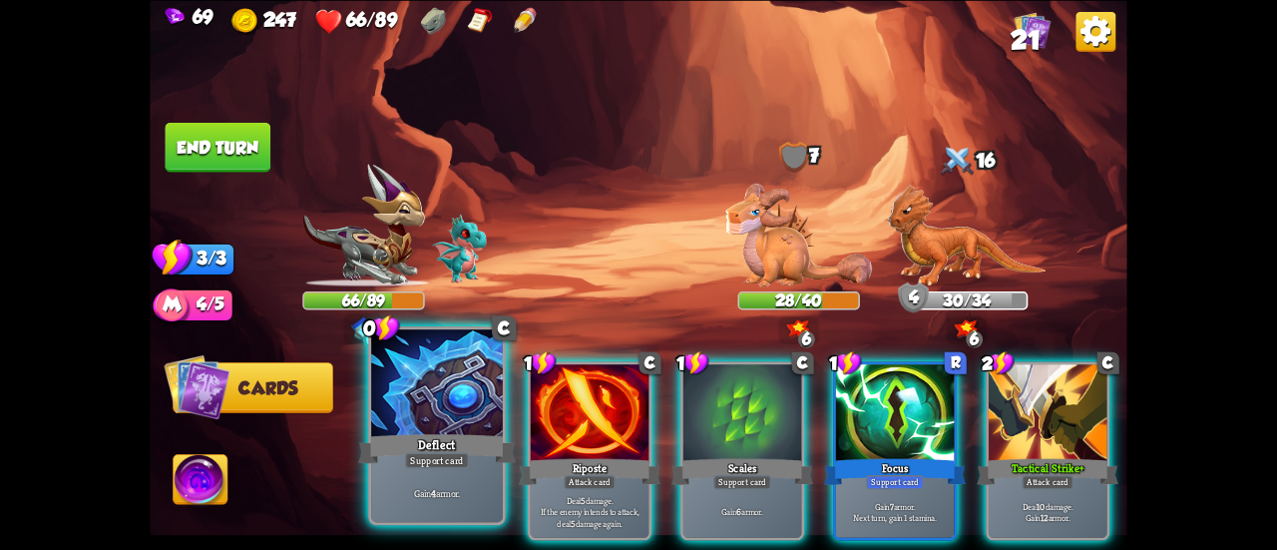
click at [459, 383] on div at bounding box center [437, 384] width 132 height 111
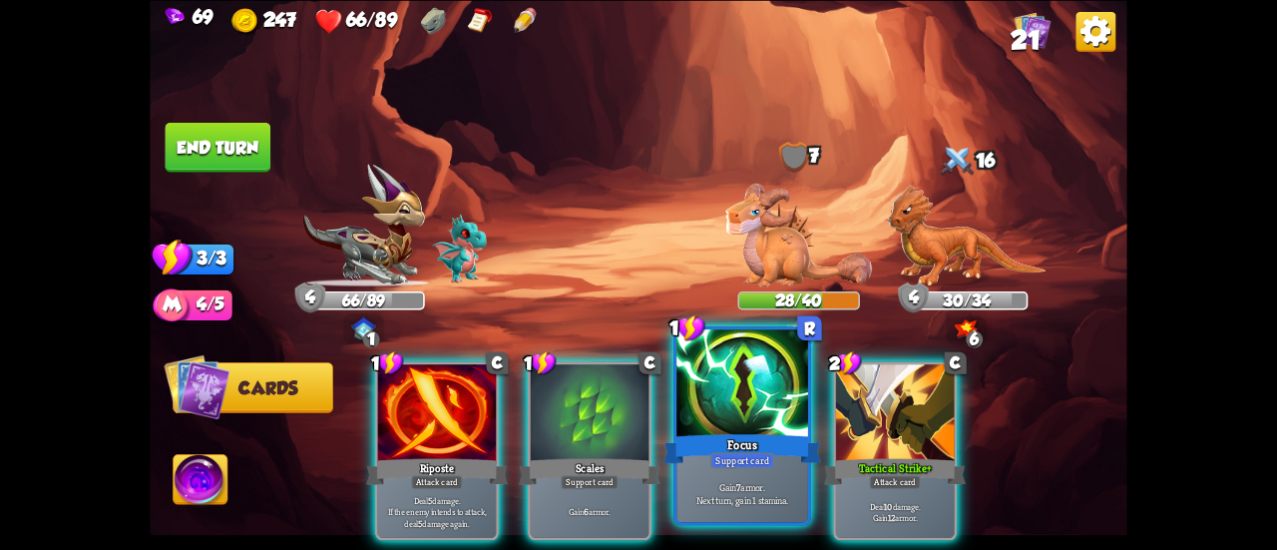
click at [694, 411] on div at bounding box center [742, 384] width 132 height 111
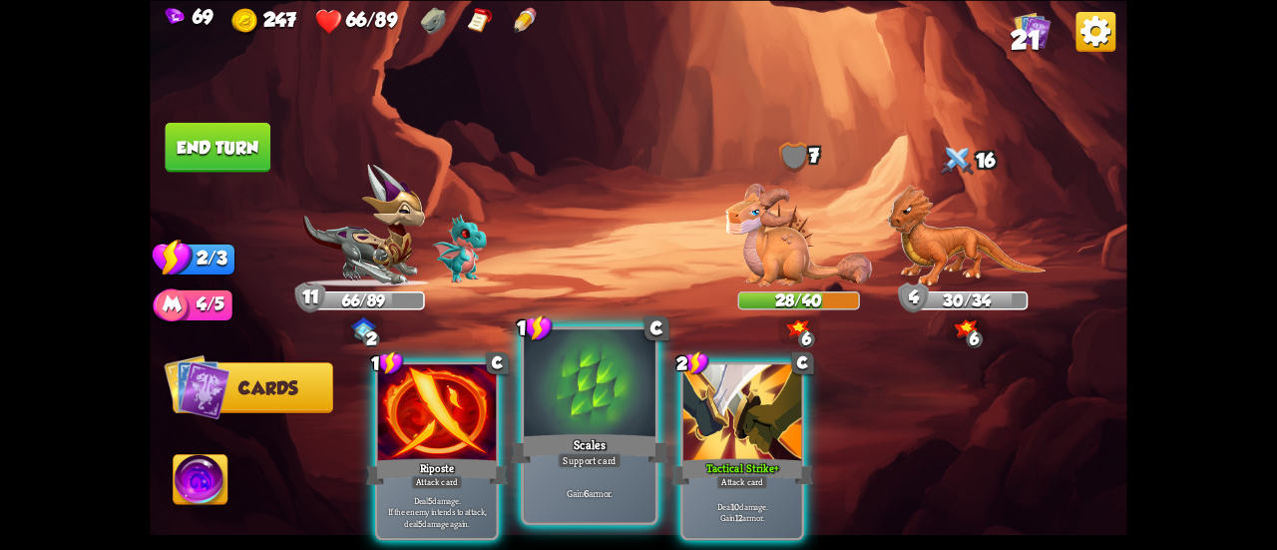
click at [581, 428] on div at bounding box center [590, 384] width 132 height 111
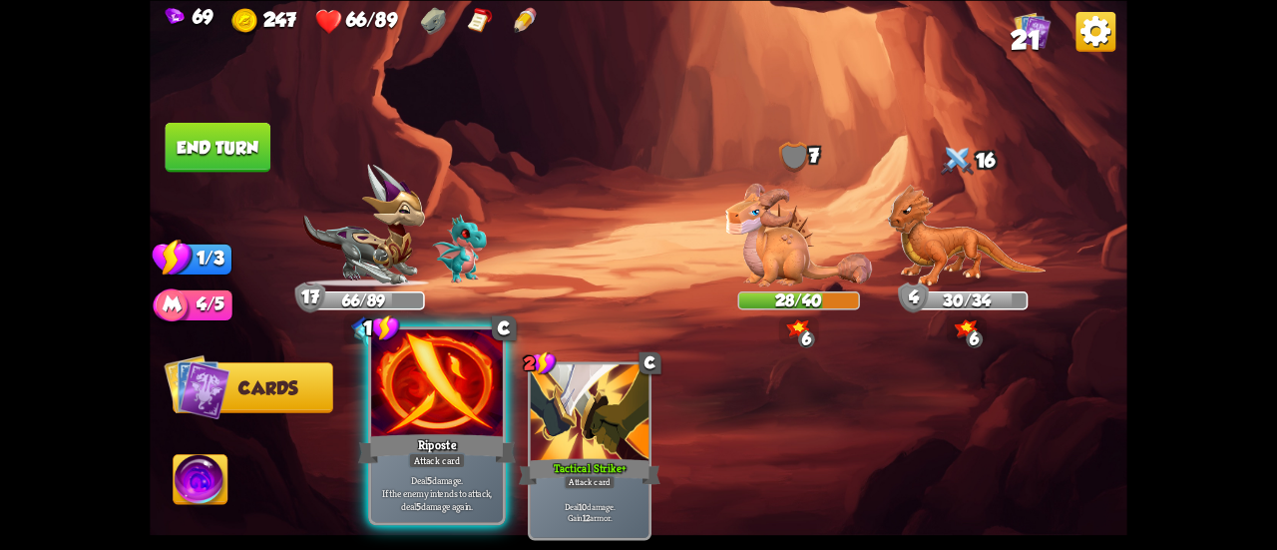
click at [429, 393] on div at bounding box center [437, 384] width 132 height 111
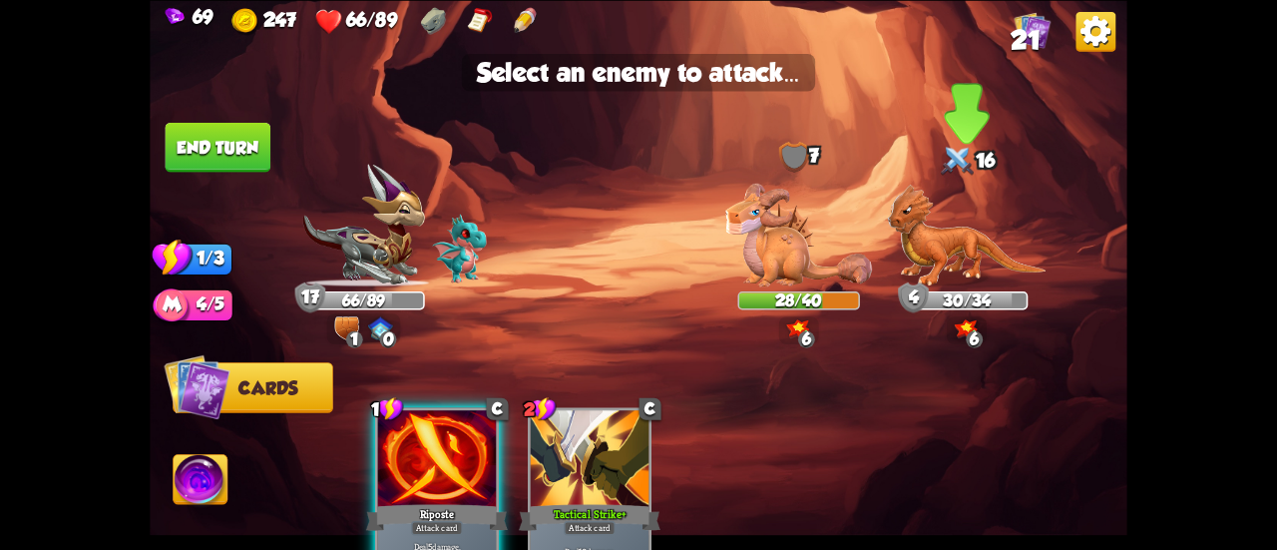
click at [954, 253] on img at bounding box center [966, 235] width 159 height 103
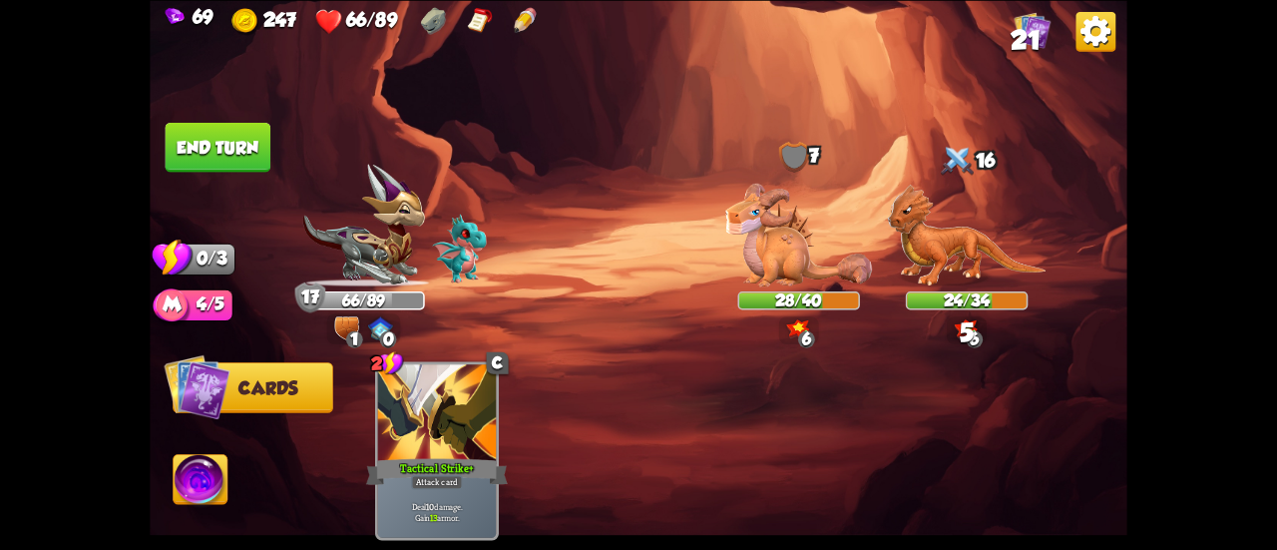
click at [204, 137] on button "End turn" at bounding box center [218, 147] width 108 height 51
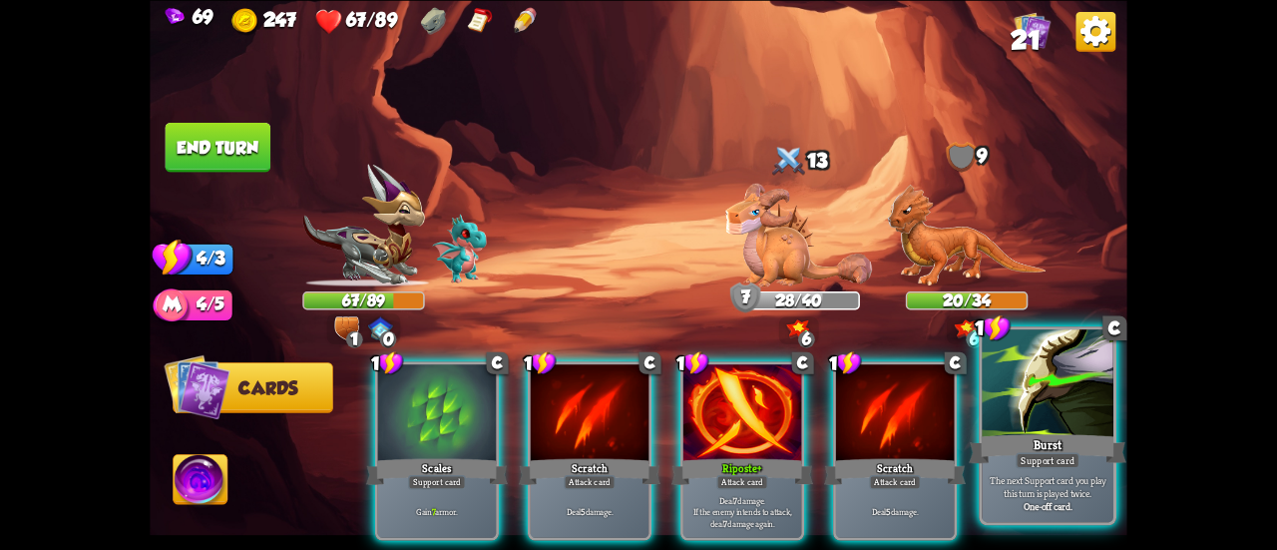
click at [1039, 436] on div "Burst" at bounding box center [1048, 448] width 158 height 35
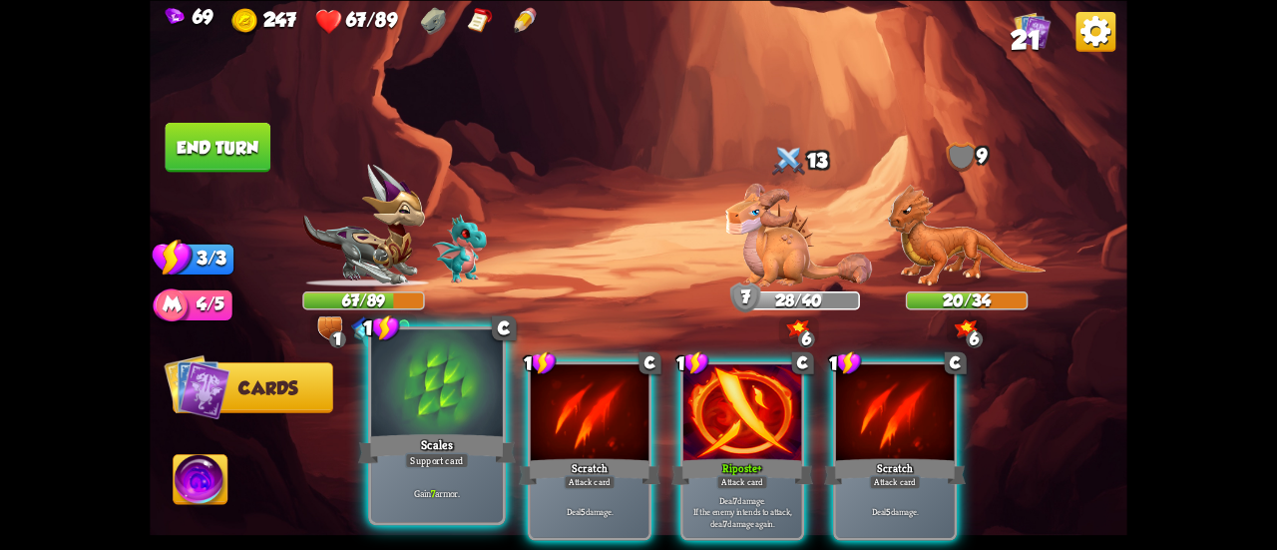
click at [381, 424] on div at bounding box center [437, 384] width 132 height 111
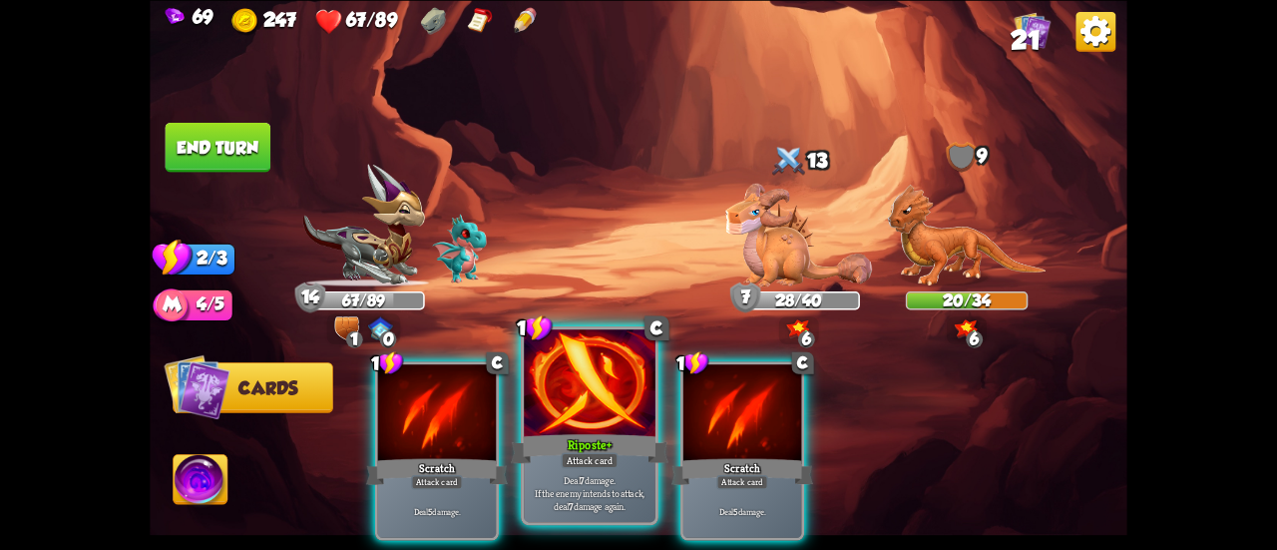
click at [592, 454] on div "Attack card" at bounding box center [589, 460] width 57 height 16
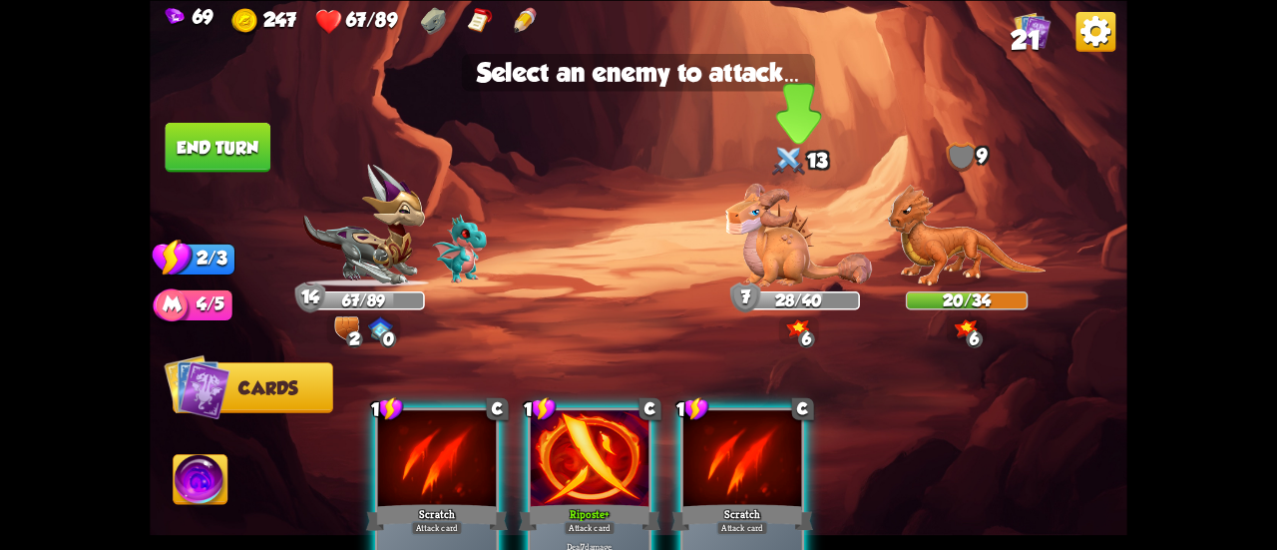
click at [796, 234] on img at bounding box center [798, 235] width 147 height 103
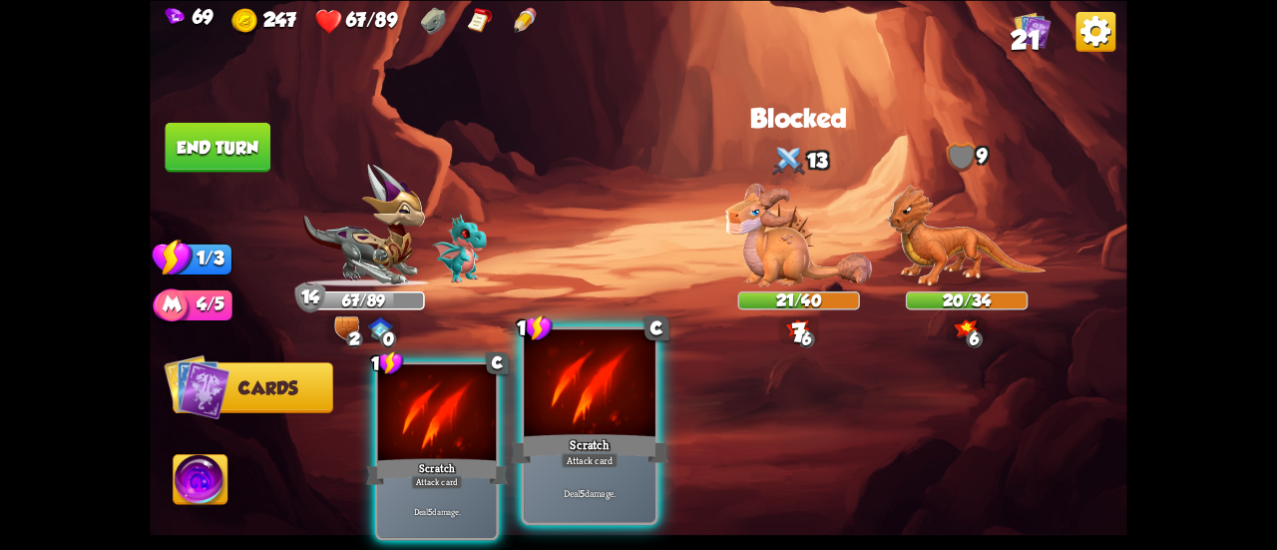
click at [585, 433] on div "Scratch" at bounding box center [590, 448] width 158 height 35
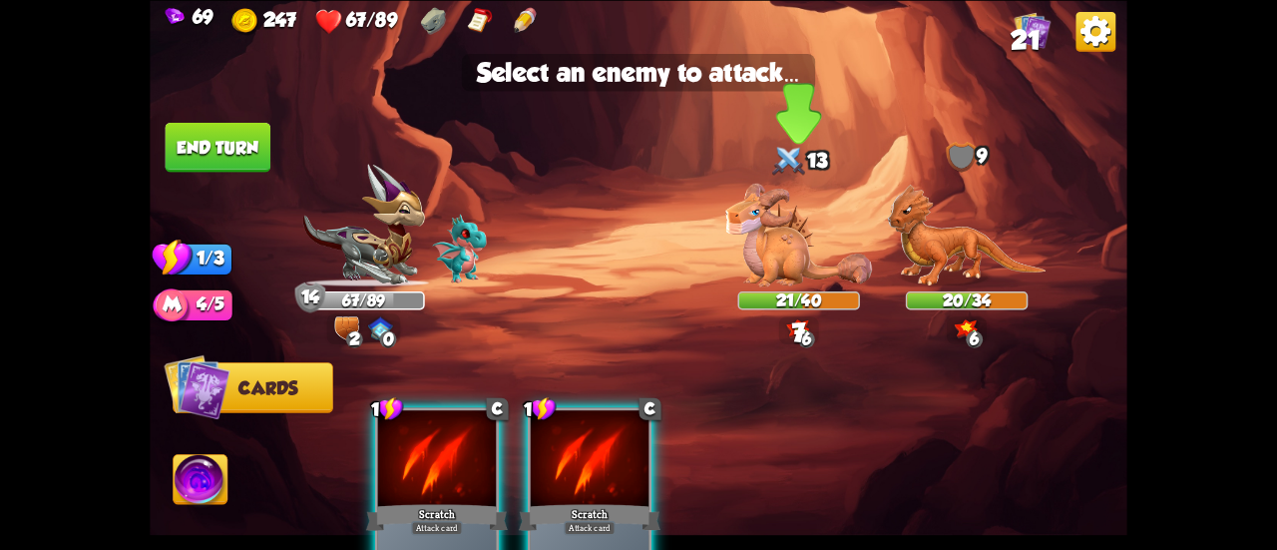
click at [792, 262] on img at bounding box center [798, 235] width 147 height 103
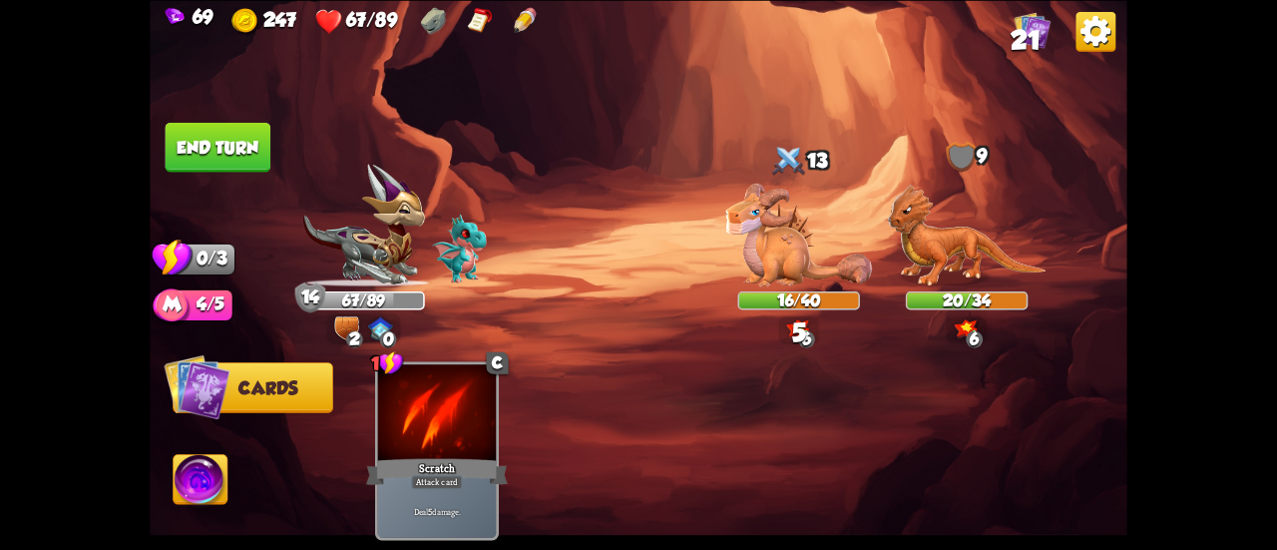
click at [251, 139] on button "End turn" at bounding box center [218, 147] width 108 height 51
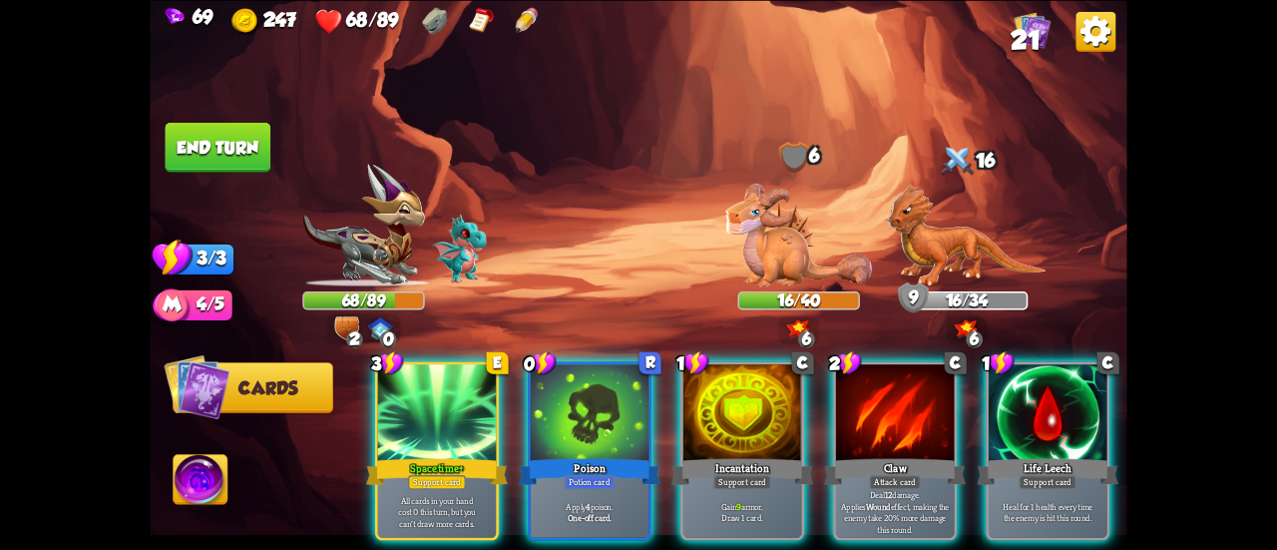
click at [417, 455] on div "Spacetime+" at bounding box center [437, 471] width 142 height 32
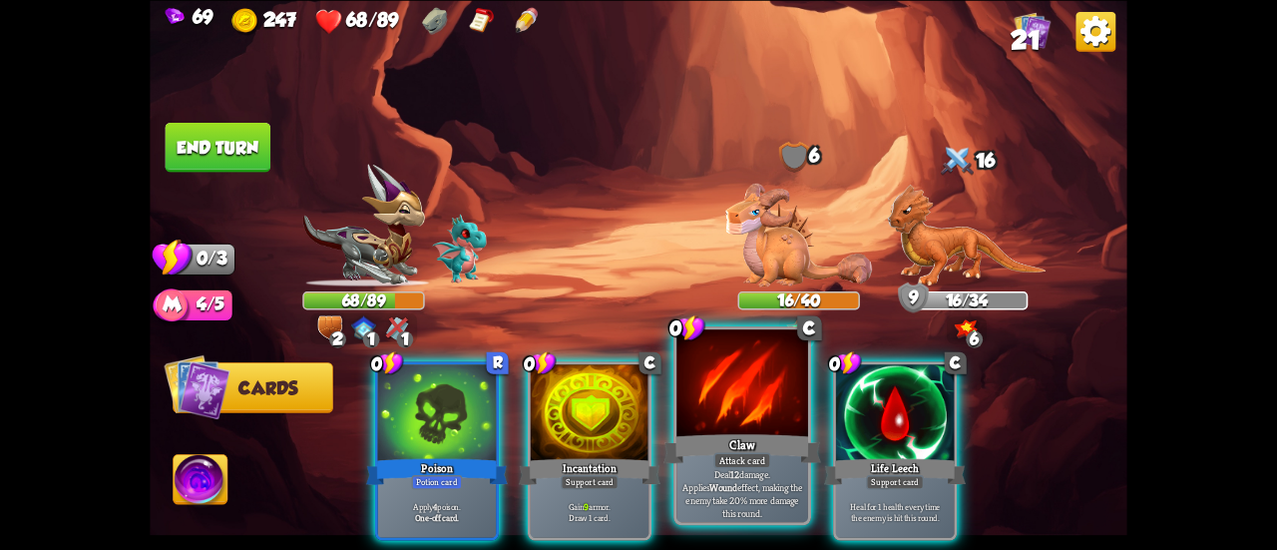
click at [757, 431] on div "Claw" at bounding box center [742, 448] width 158 height 35
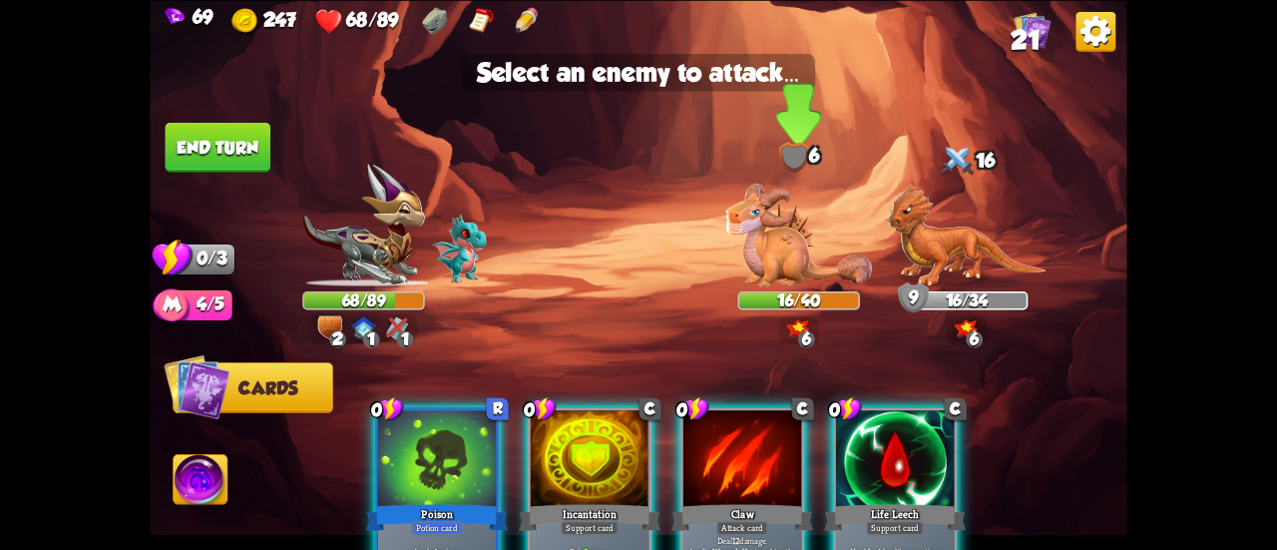
click at [770, 236] on img at bounding box center [798, 235] width 147 height 103
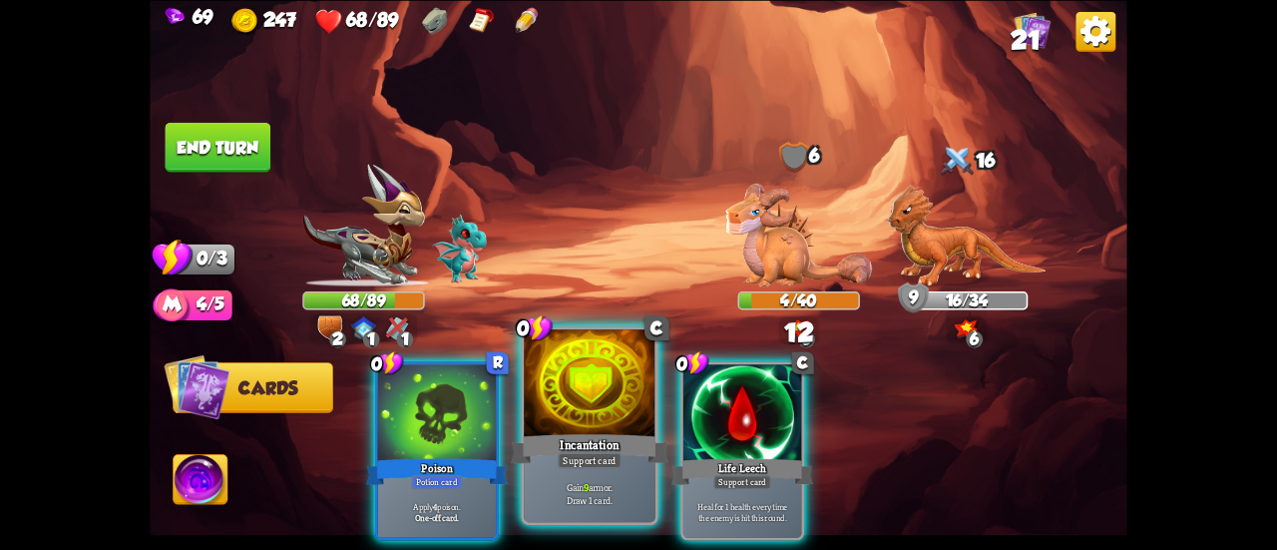
click at [627, 400] on div at bounding box center [590, 384] width 132 height 111
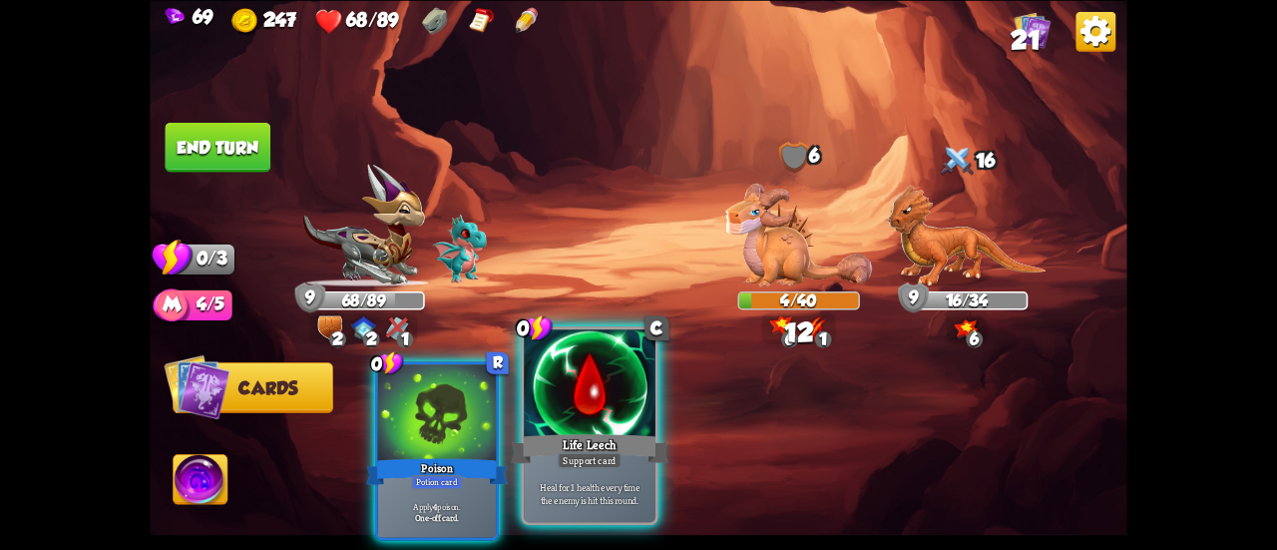
click at [640, 397] on div at bounding box center [590, 384] width 132 height 111
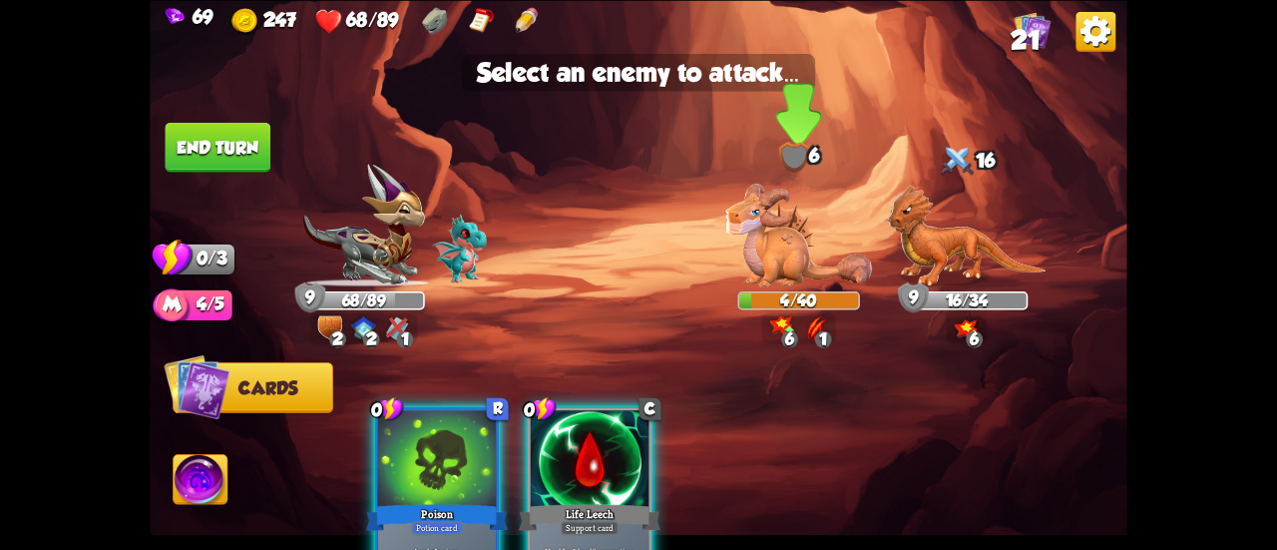
click at [778, 236] on img at bounding box center [798, 235] width 147 height 103
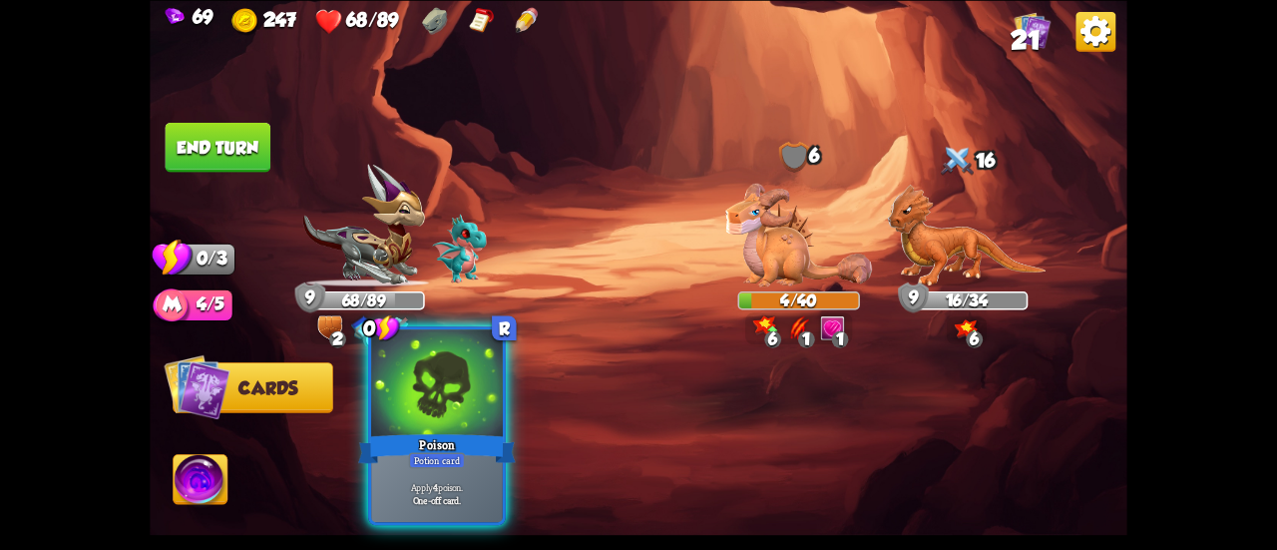
click at [375, 444] on div "Poison" at bounding box center [437, 448] width 158 height 35
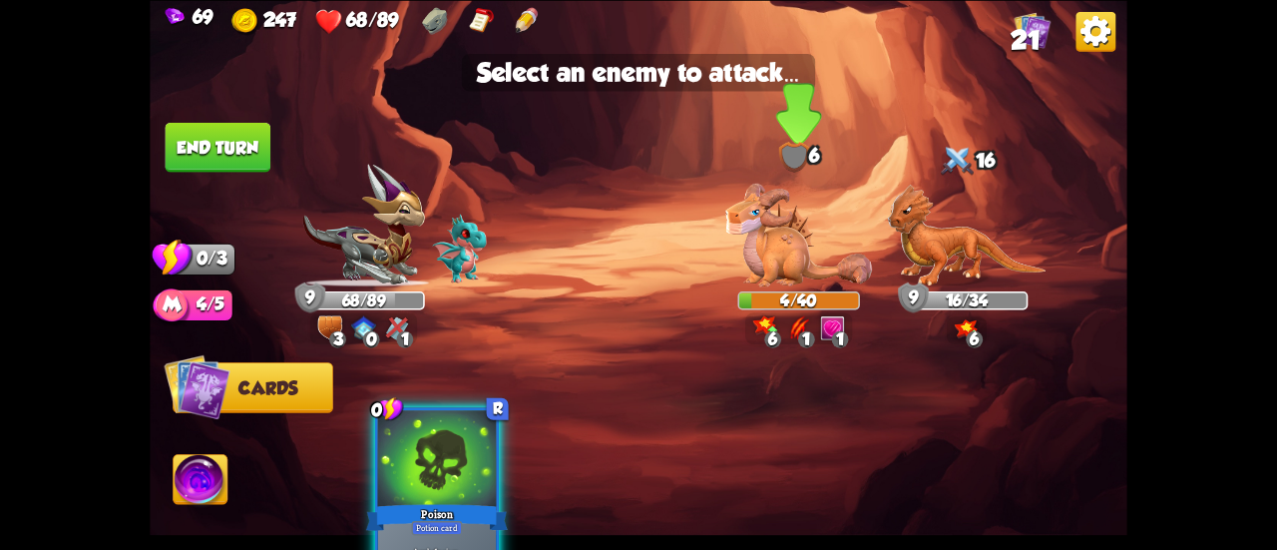
click at [758, 235] on img at bounding box center [798, 235] width 147 height 103
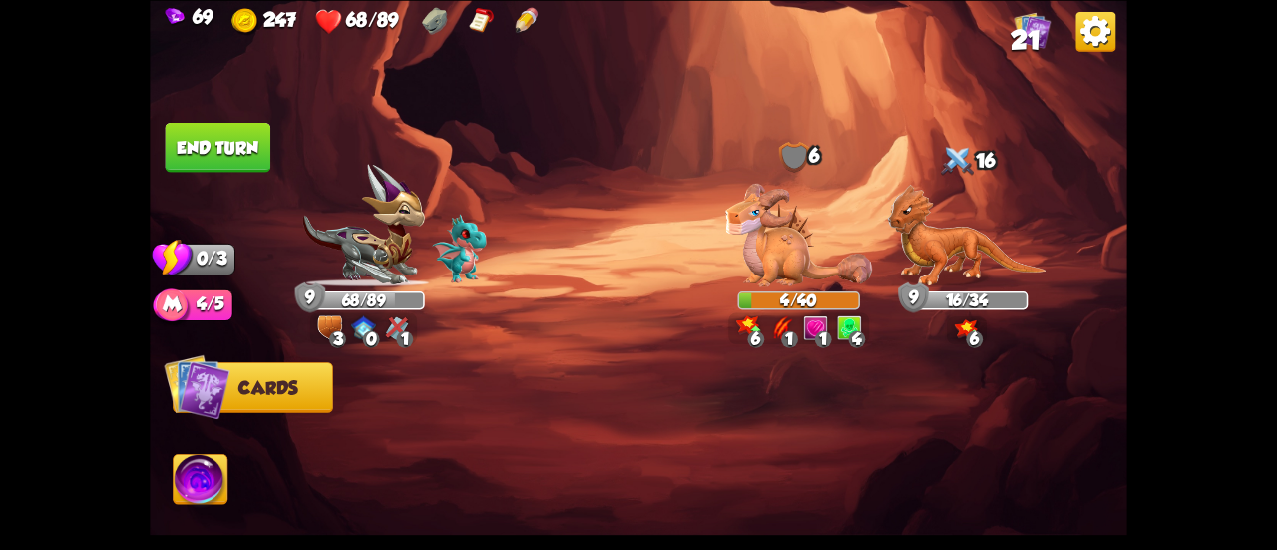
click at [239, 143] on button "End turn" at bounding box center [219, 147] width 106 height 50
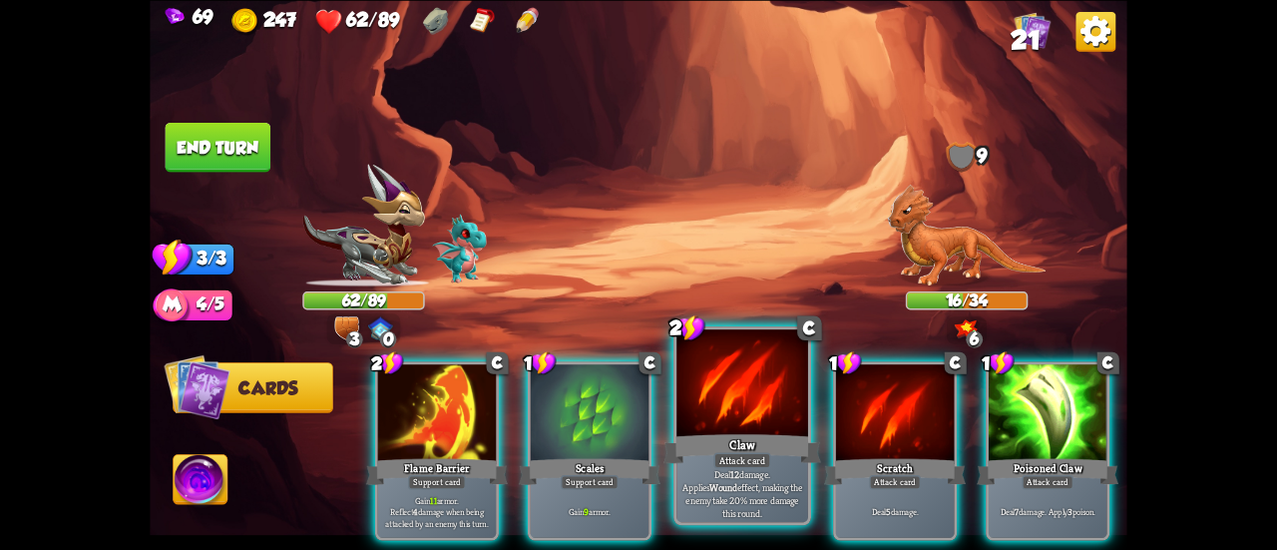
click at [754, 420] on div at bounding box center [742, 384] width 132 height 111
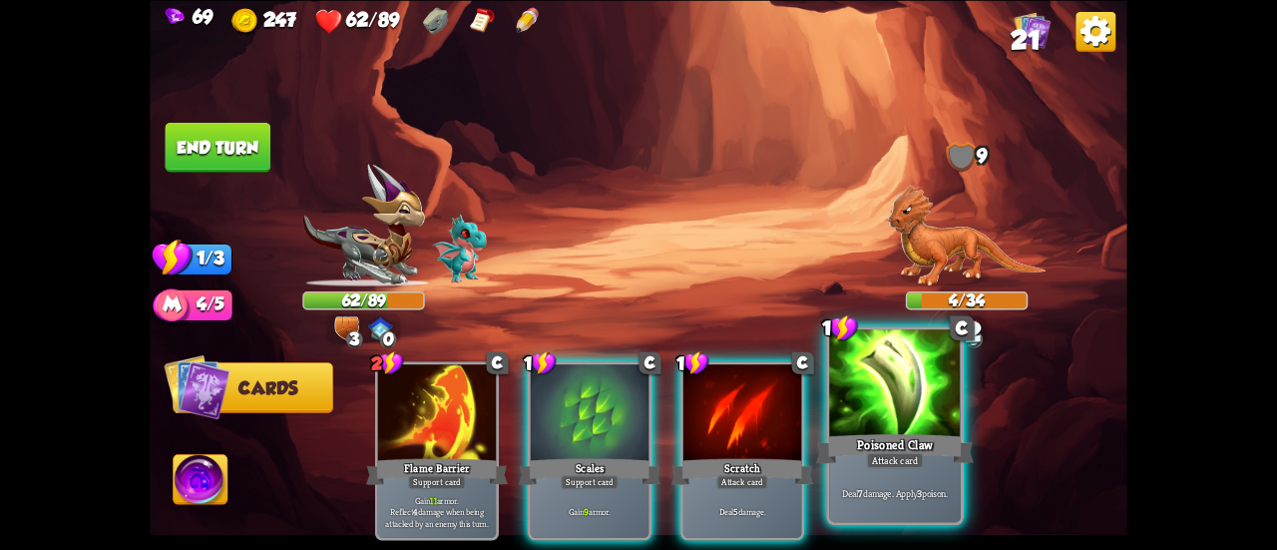
click at [899, 410] on div at bounding box center [895, 384] width 132 height 111
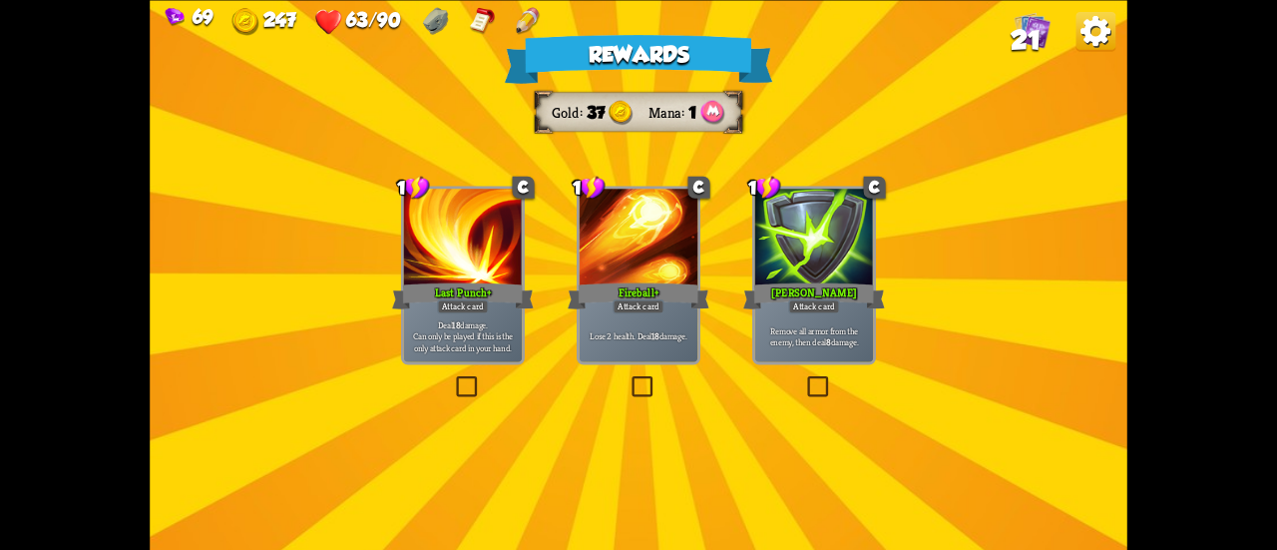
click at [862, 316] on div "Remove all armor from the enemy, then deal 8 damage." at bounding box center [814, 336] width 118 height 52
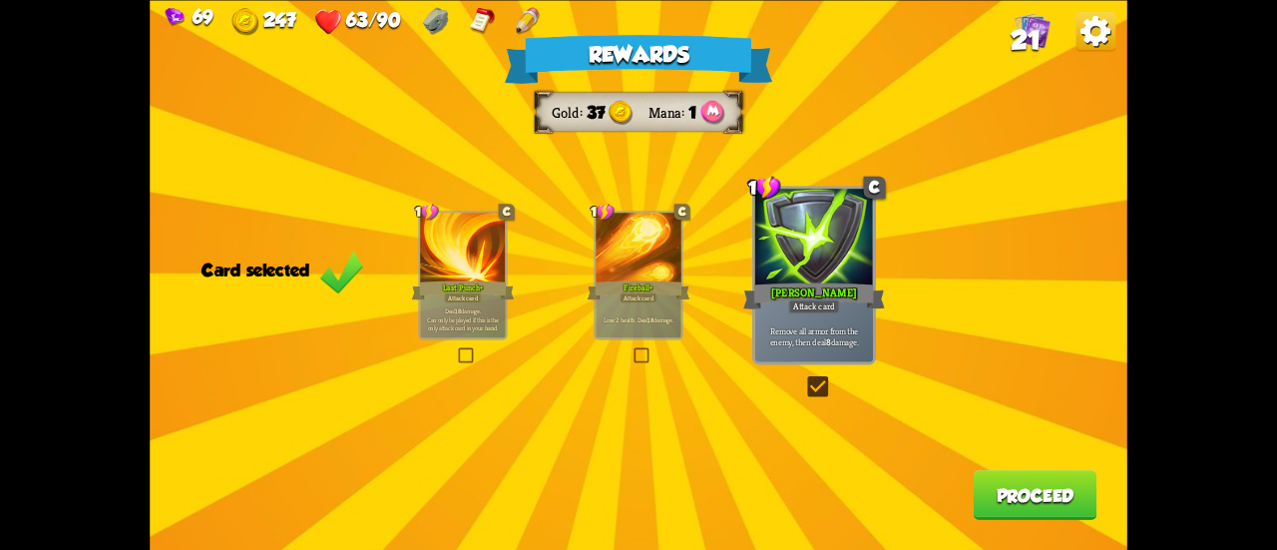
click at [983, 490] on button "Proceed" at bounding box center [1036, 495] width 124 height 50
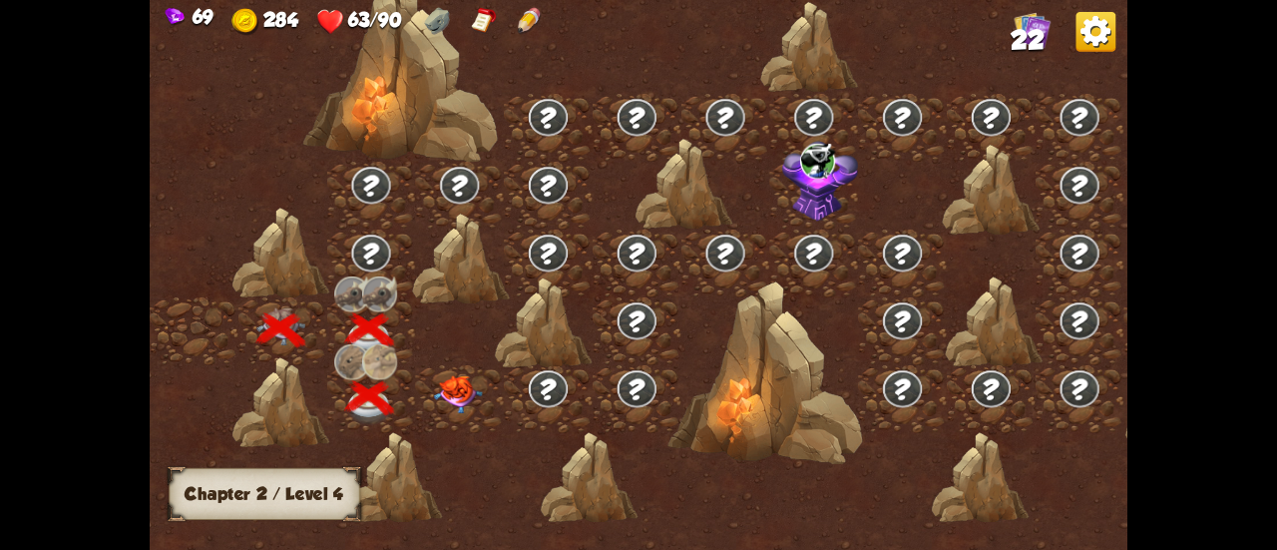
click at [455, 384] on img at bounding box center [458, 394] width 49 height 38
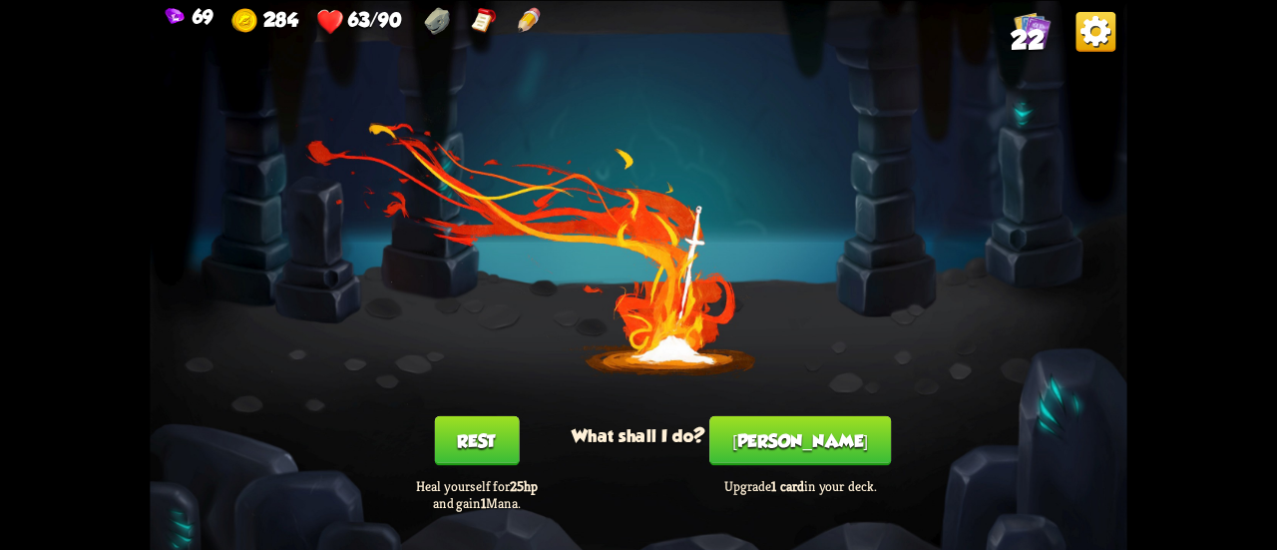
click at [852, 442] on div "[PERSON_NAME] Upgrade 1 card in your deck." at bounding box center [800, 463] width 196 height 96
click at [455, 384] on div "You feel rested! What shall I do? Rest Heal yourself for 25hp and gain 1 Mana. …" at bounding box center [639, 275] width 978 height 550
click at [801, 437] on button "[PERSON_NAME]" at bounding box center [800, 440] width 182 height 50
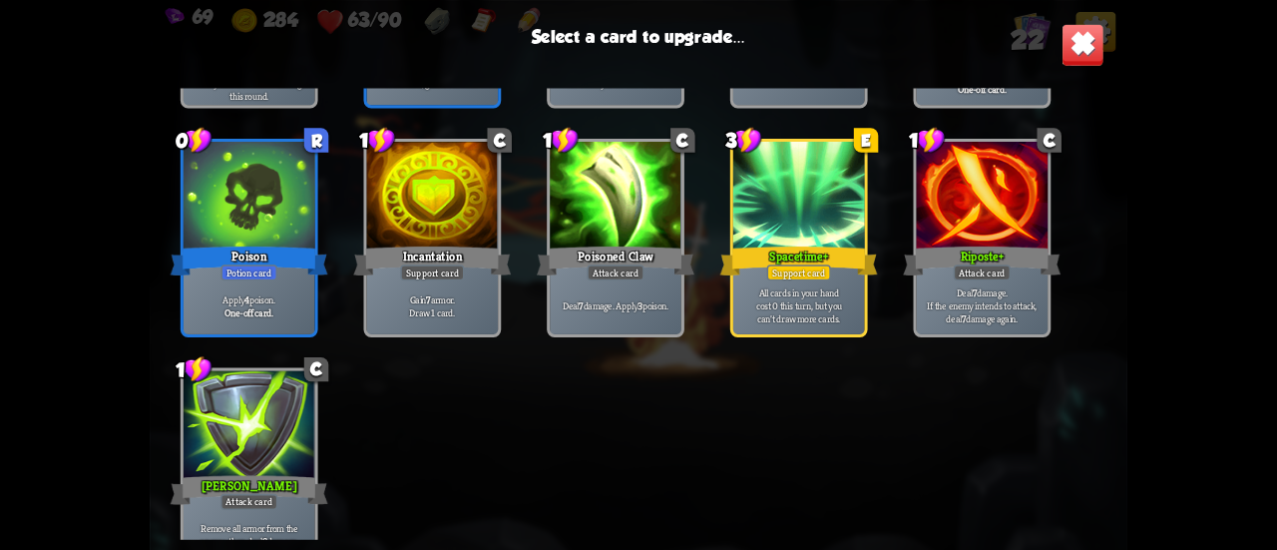
scroll to position [927, 0]
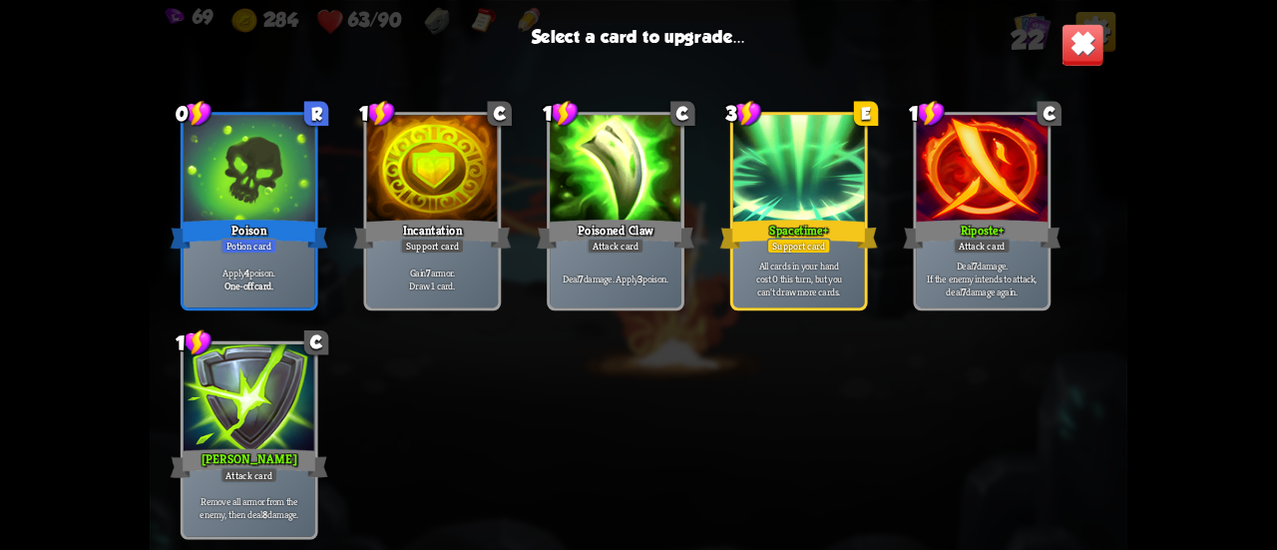
click at [846, 242] on div "Spacetime+" at bounding box center [799, 233] width 158 height 35
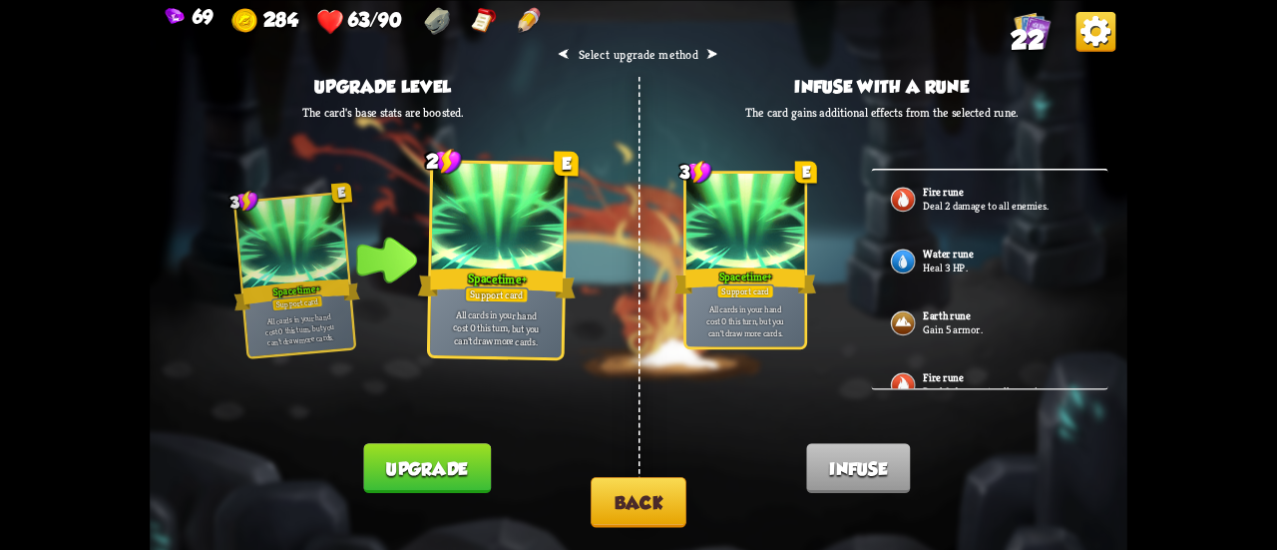
click at [613, 496] on button "Back" at bounding box center [639, 502] width 96 height 51
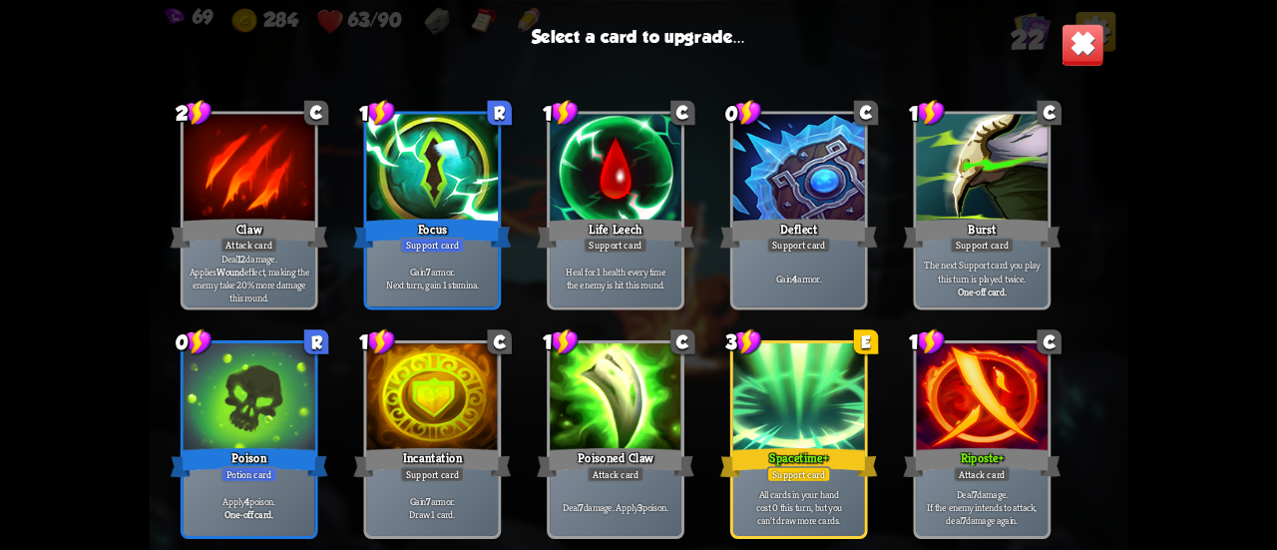
scroll to position [599, 0]
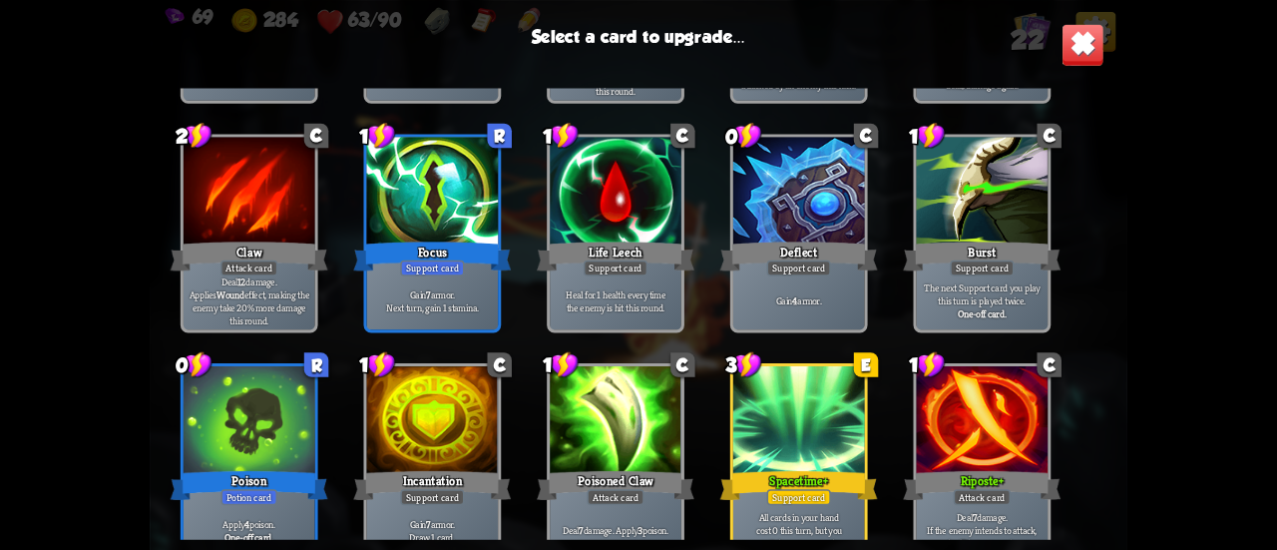
click at [481, 284] on div "Gain 7 armor. Next turn, gain 1 stamina." at bounding box center [433, 300] width 132 height 57
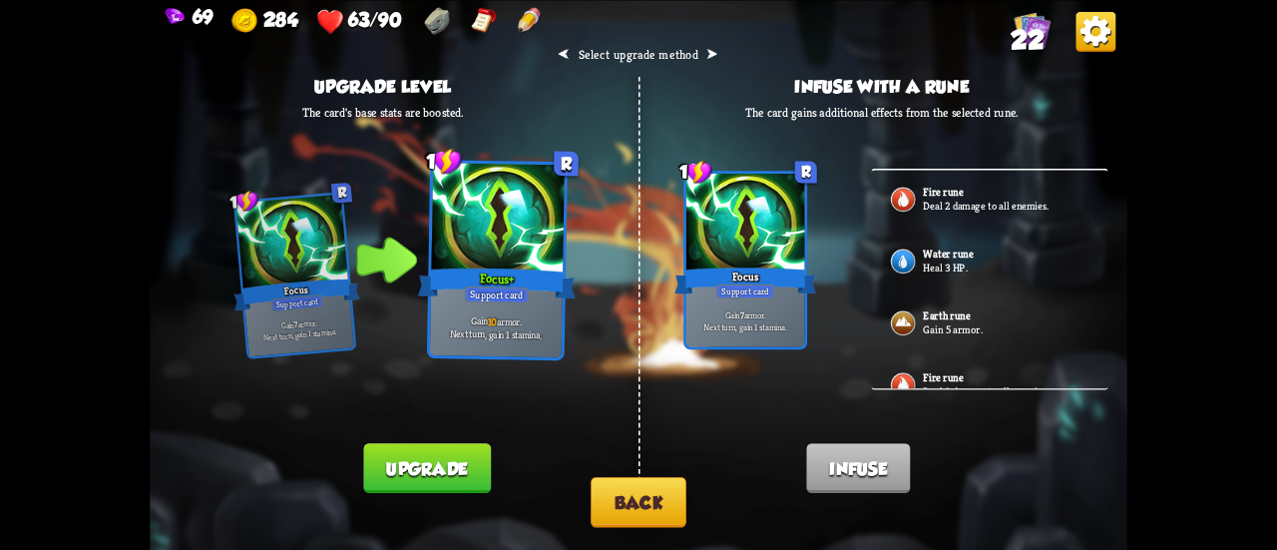
click at [634, 490] on button "Back" at bounding box center [639, 502] width 96 height 51
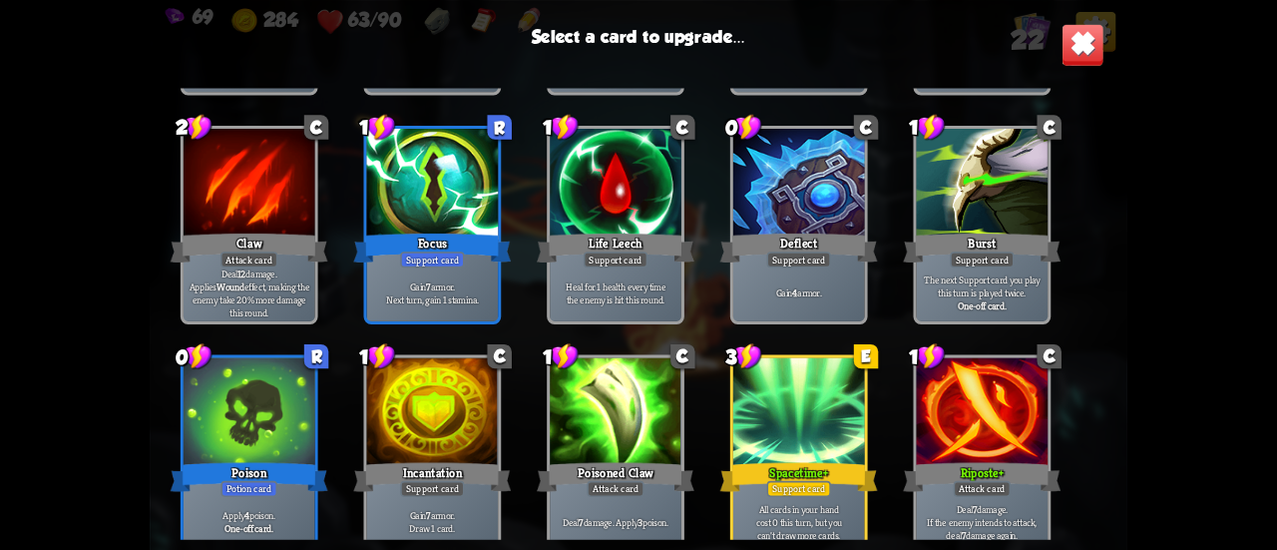
scroll to position [698, 0]
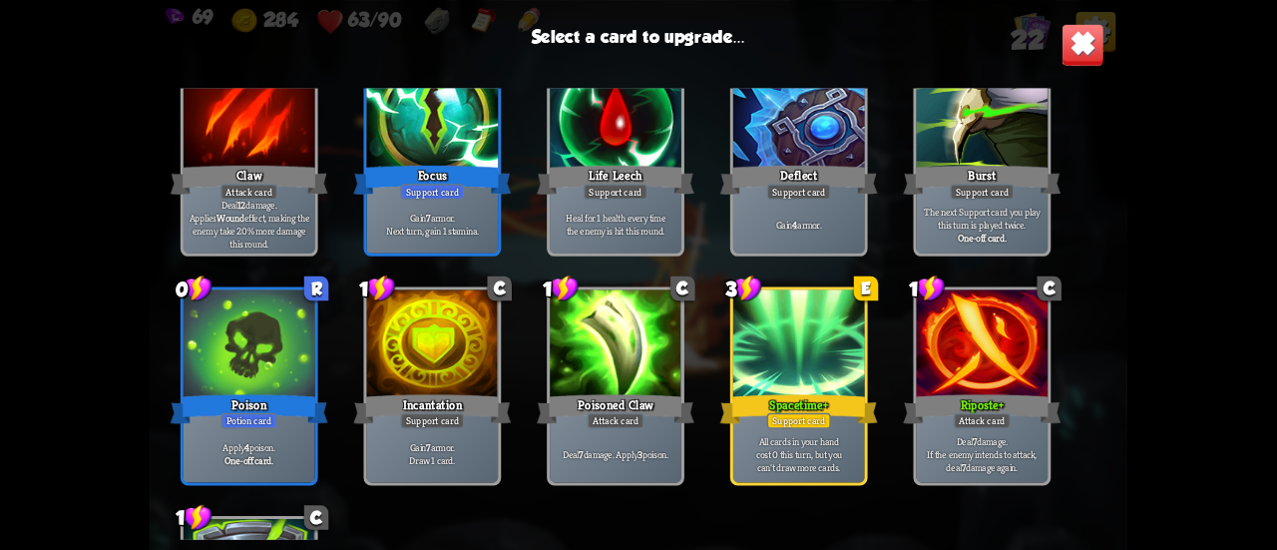
click at [829, 208] on div "Gain 4 armor." at bounding box center [799, 224] width 132 height 57
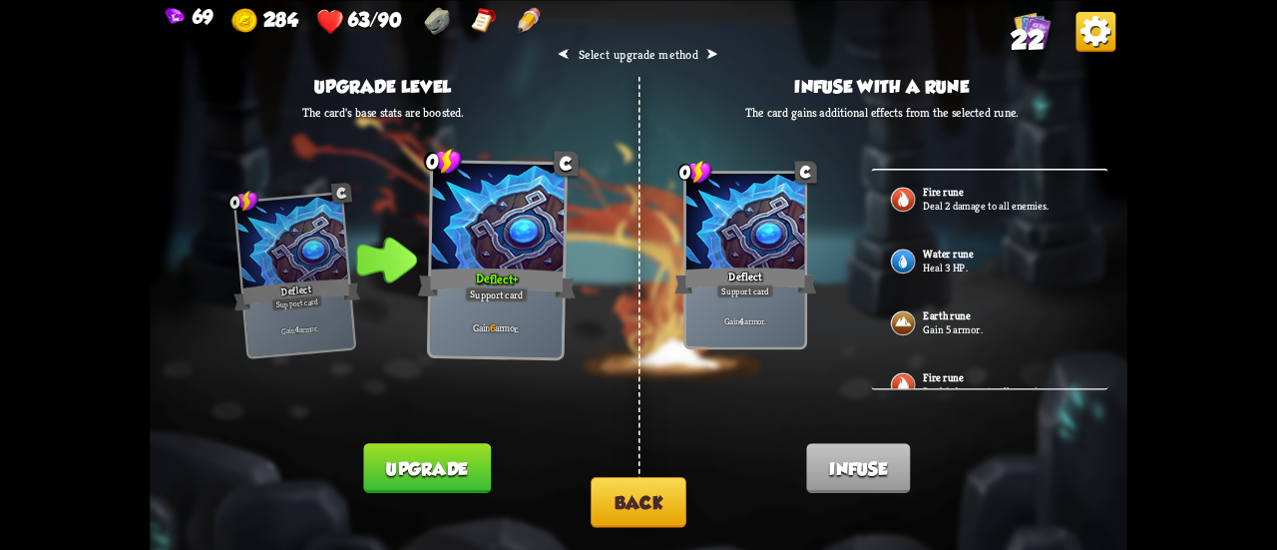
click at [634, 527] on button "Back" at bounding box center [639, 502] width 96 height 51
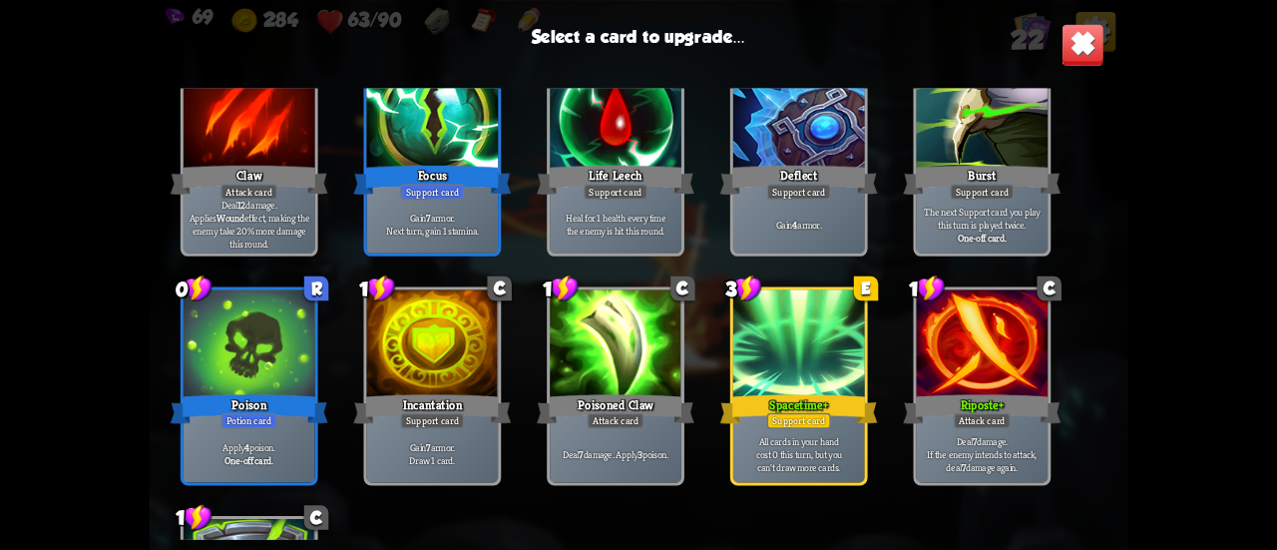
click at [770, 360] on div at bounding box center [799, 344] width 132 height 111
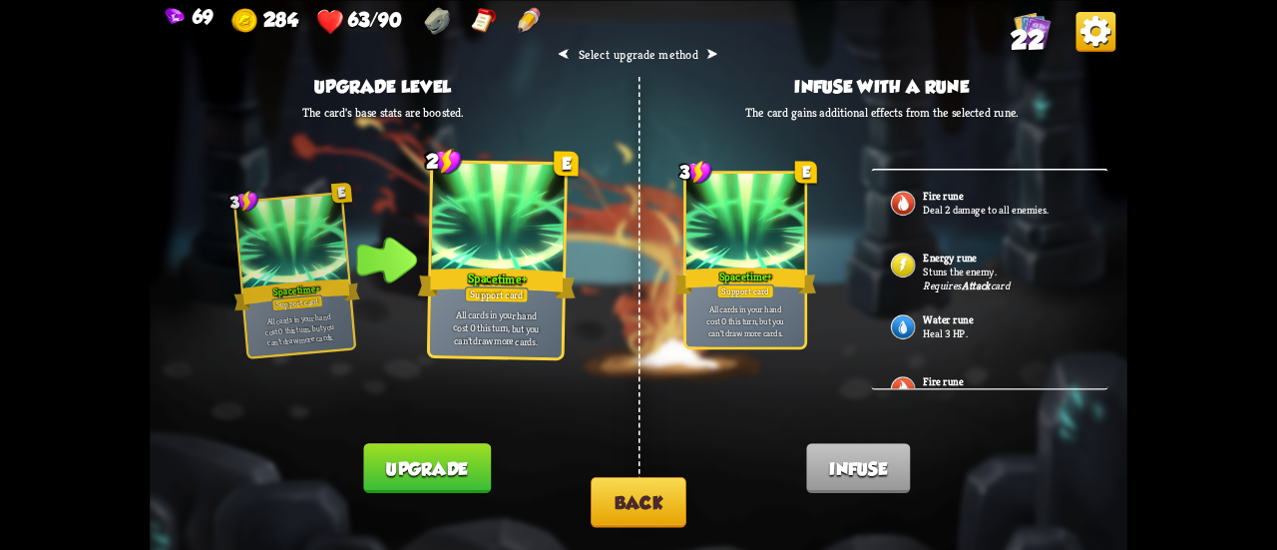
scroll to position [267, 0]
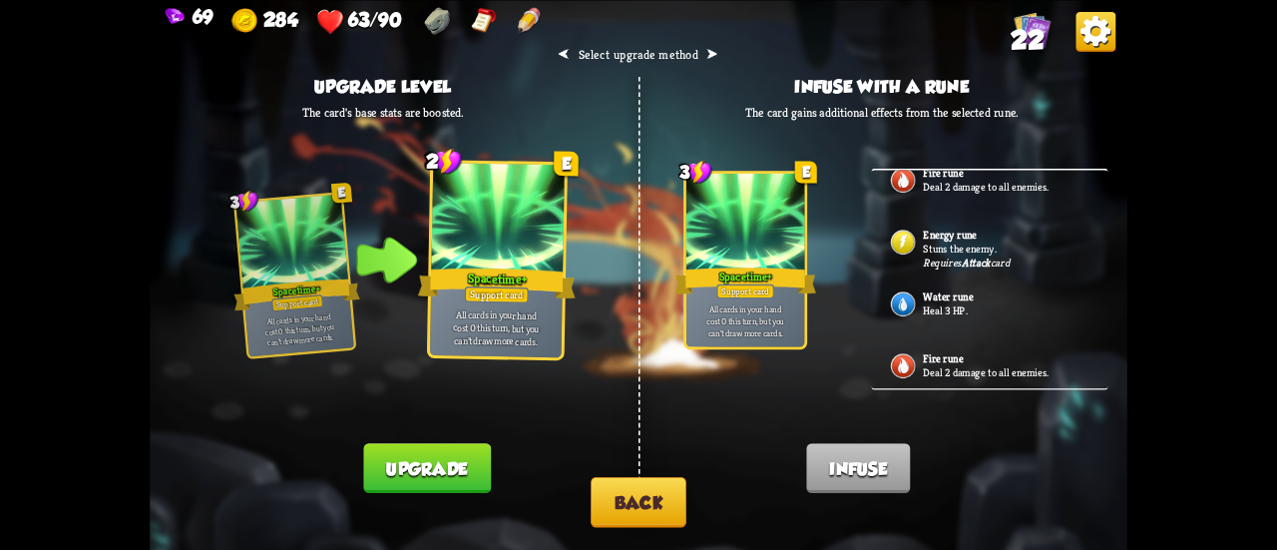
click at [942, 303] on p "Heal 3 HP." at bounding box center [1006, 310] width 166 height 14
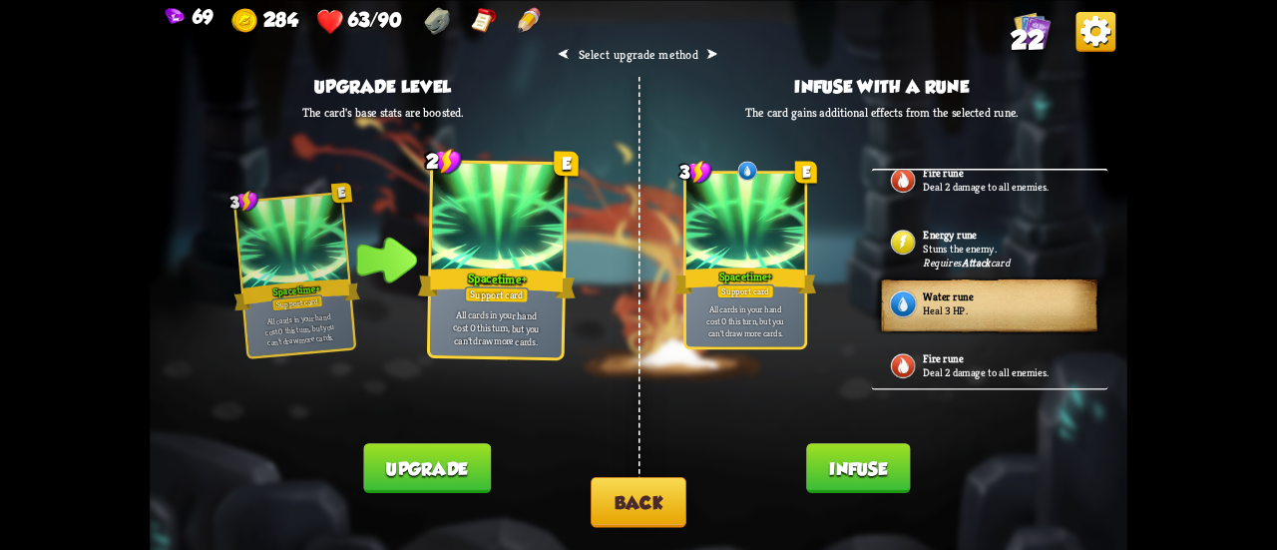
click at [822, 464] on button "Infuse" at bounding box center [858, 468] width 104 height 50
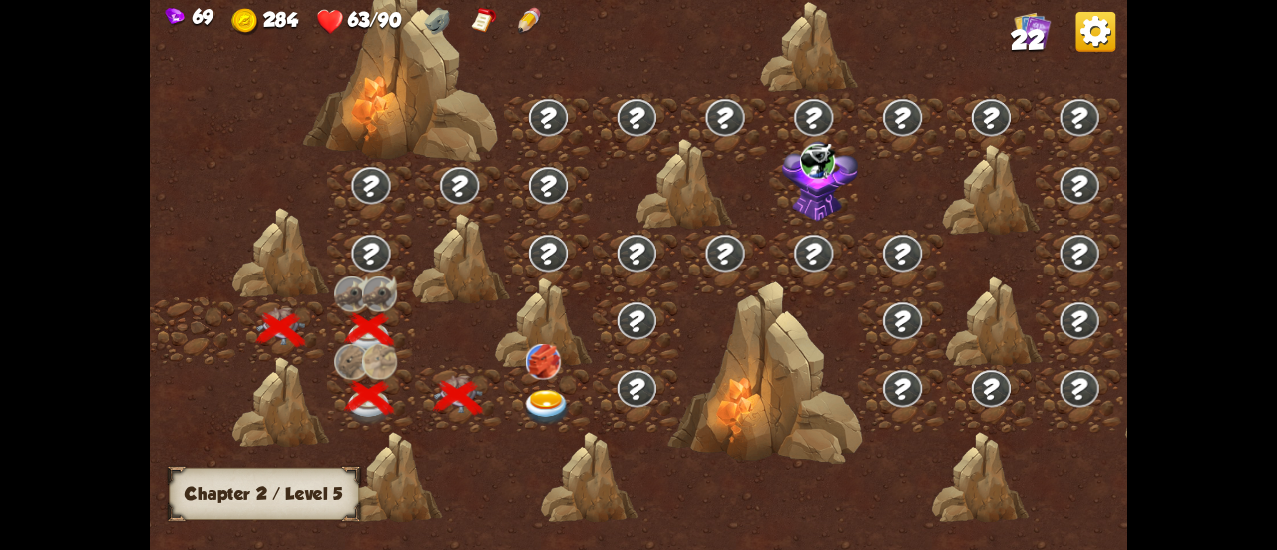
click at [551, 395] on img at bounding box center [547, 408] width 49 height 36
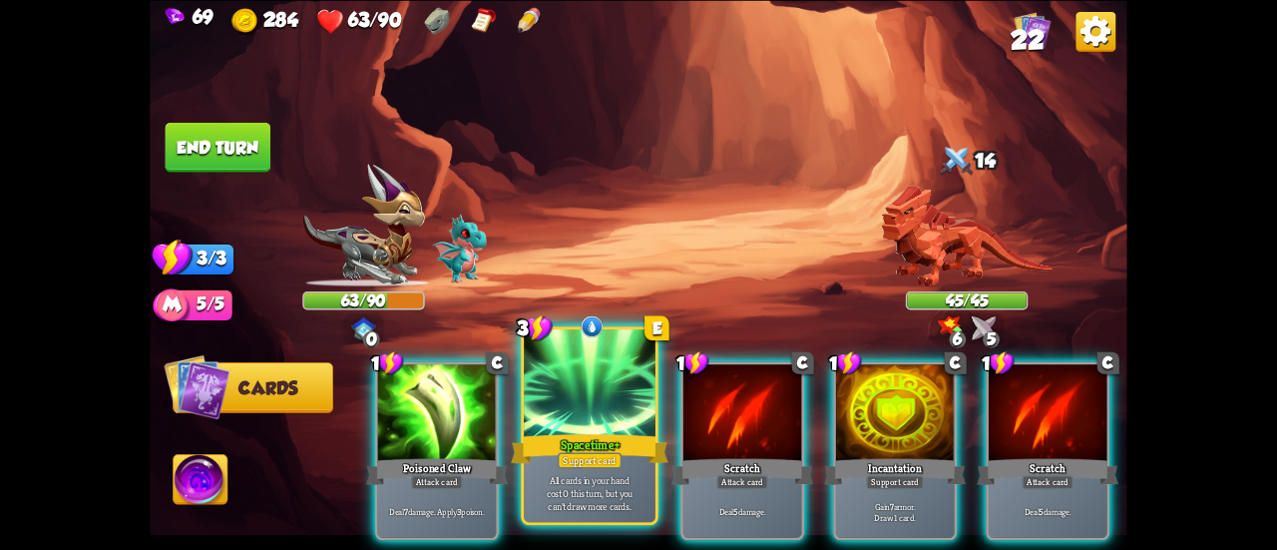
click at [571, 389] on div at bounding box center [590, 384] width 132 height 111
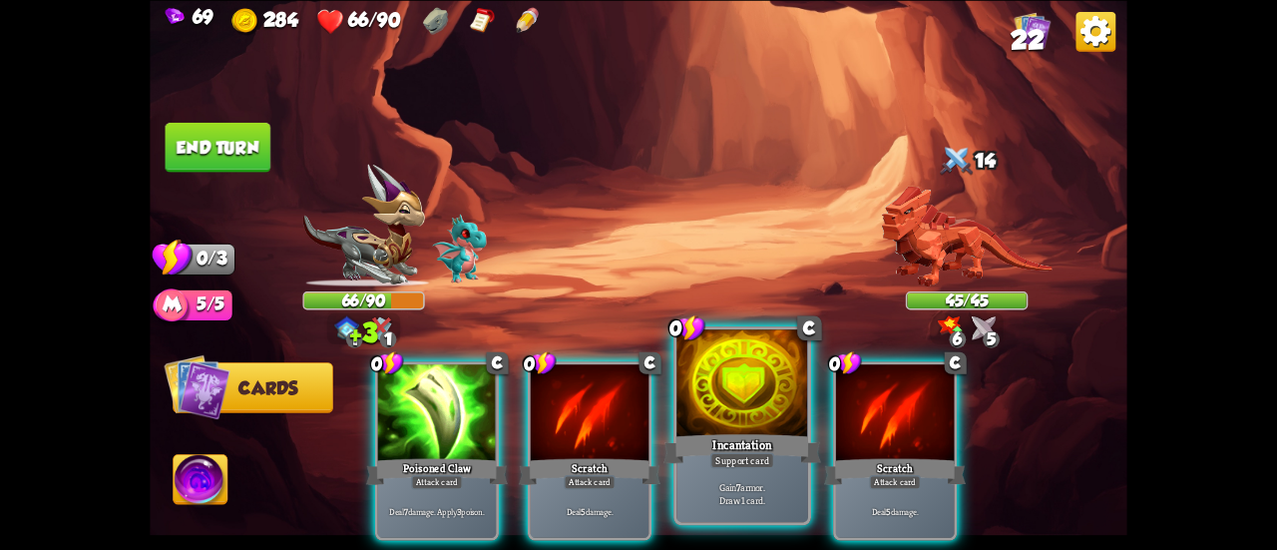
click at [735, 419] on div at bounding box center [742, 384] width 132 height 111
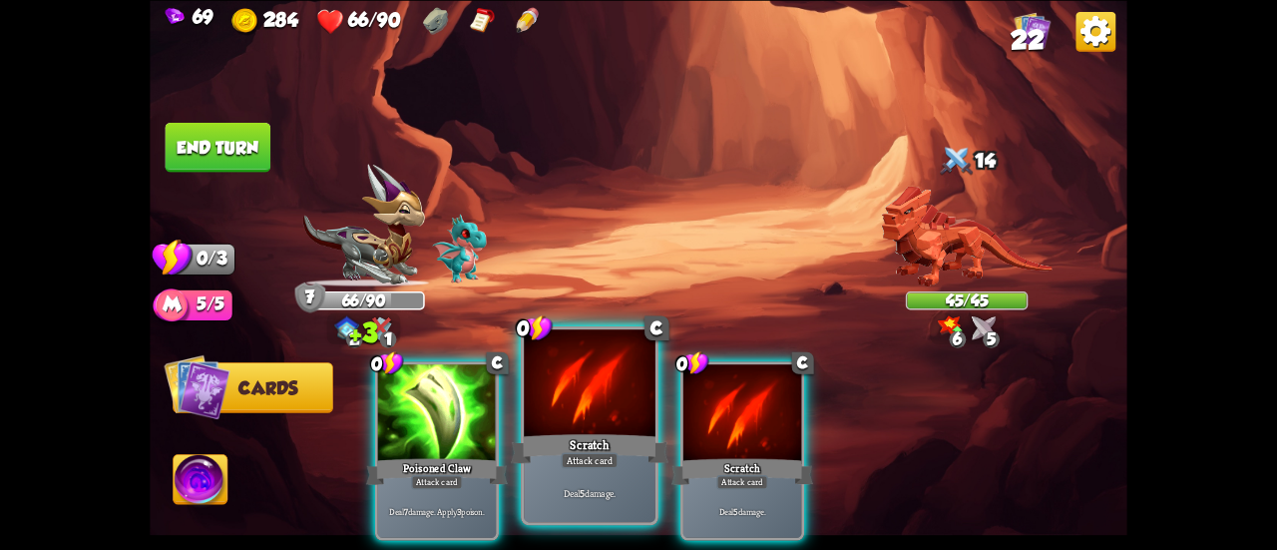
click at [588, 439] on div "Scratch" at bounding box center [590, 448] width 158 height 35
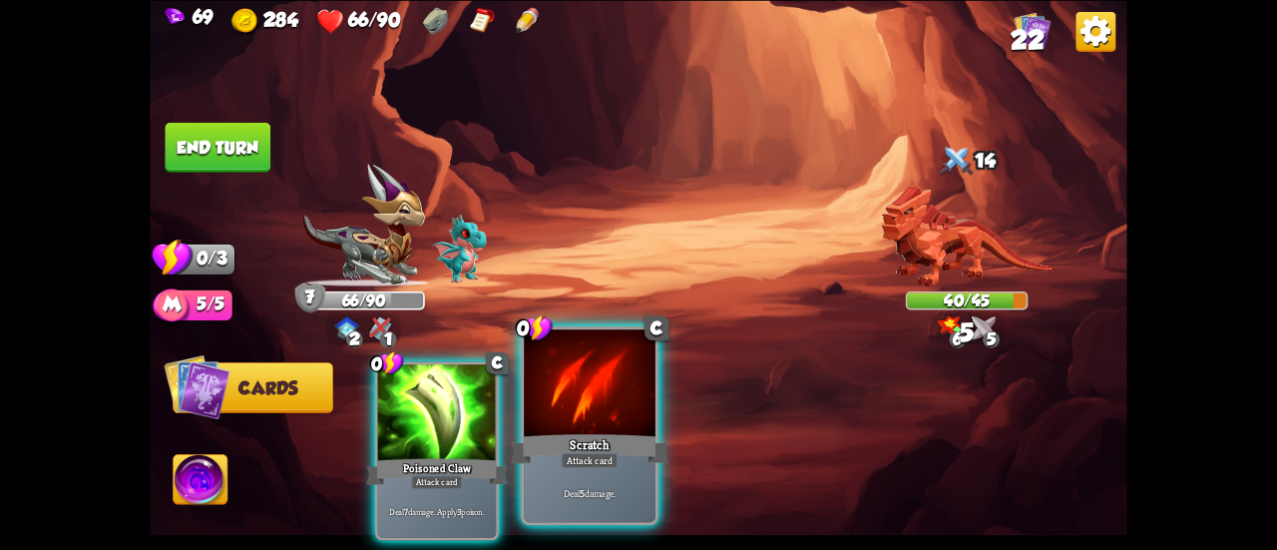
click at [599, 437] on div "Scratch" at bounding box center [590, 448] width 158 height 35
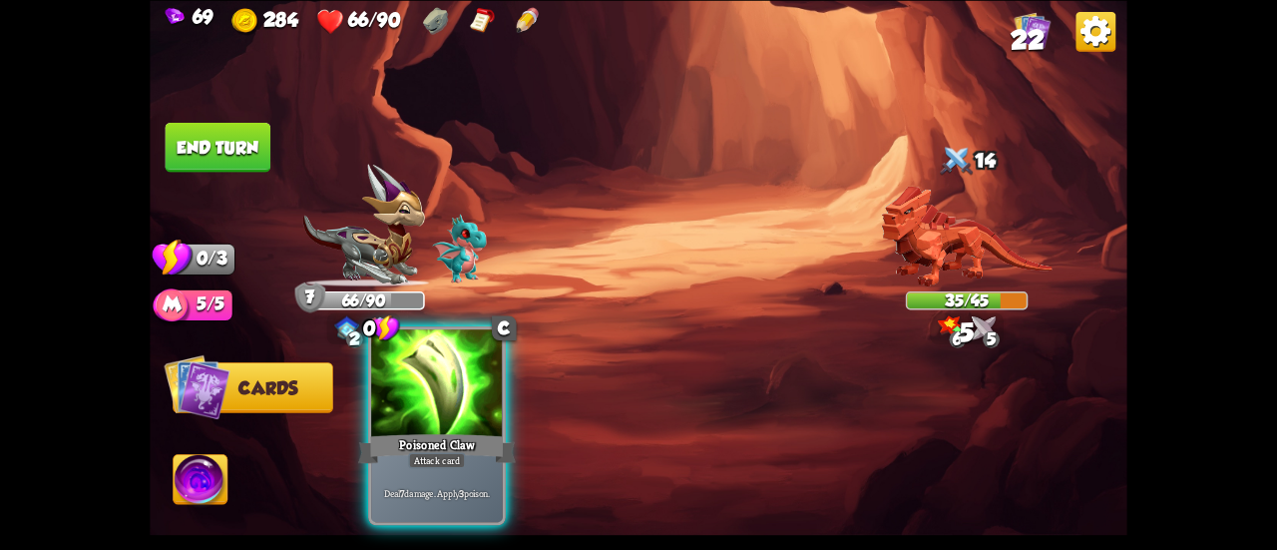
click at [460, 408] on div at bounding box center [437, 384] width 132 height 111
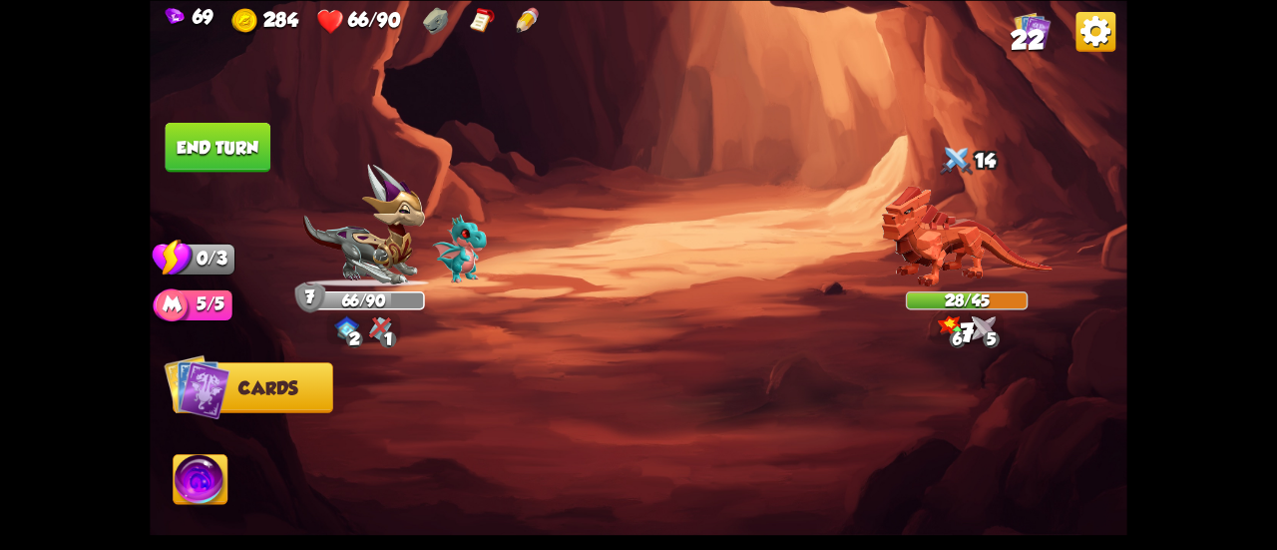
click at [235, 165] on button "End turn" at bounding box center [219, 147] width 106 height 50
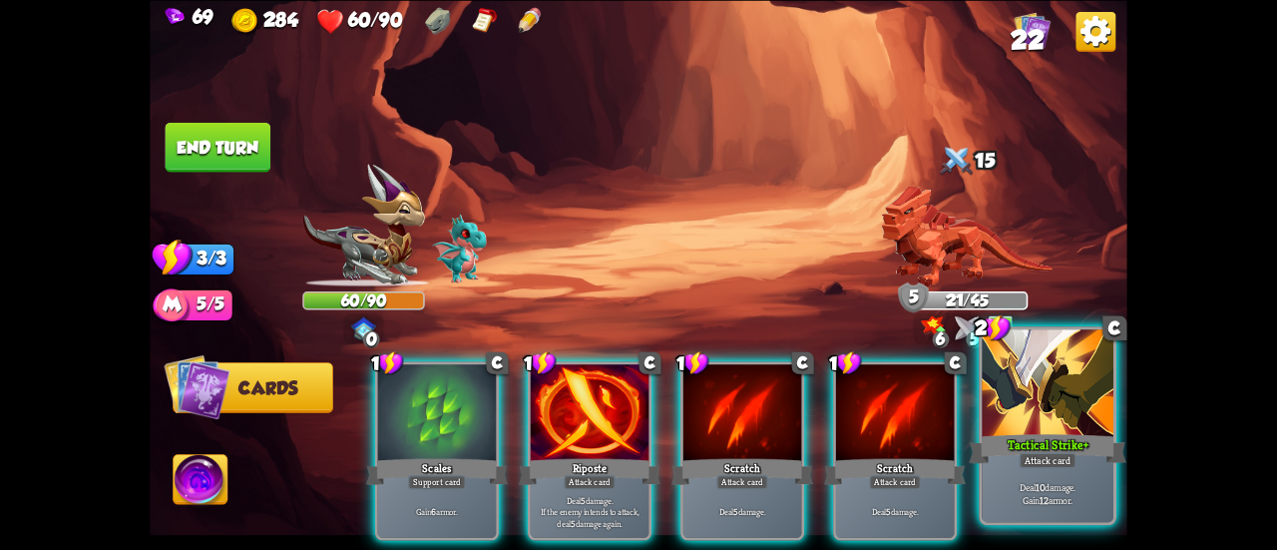
click at [1080, 478] on div "Deal 10 damage. Gain 12 armor." at bounding box center [1048, 492] width 132 height 57
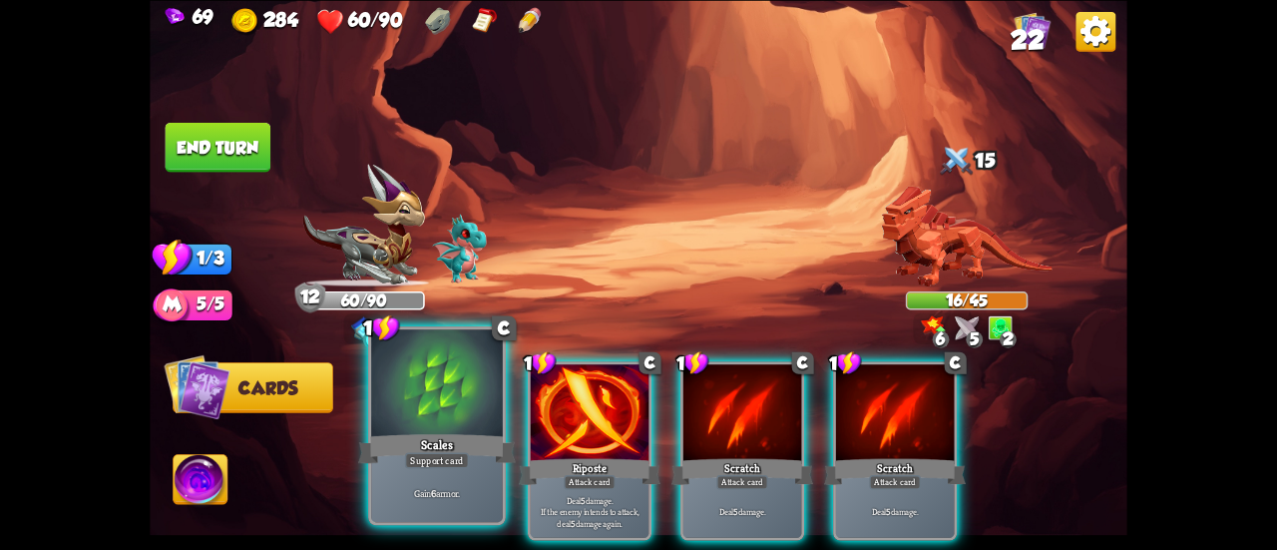
click at [429, 400] on div at bounding box center [437, 384] width 132 height 111
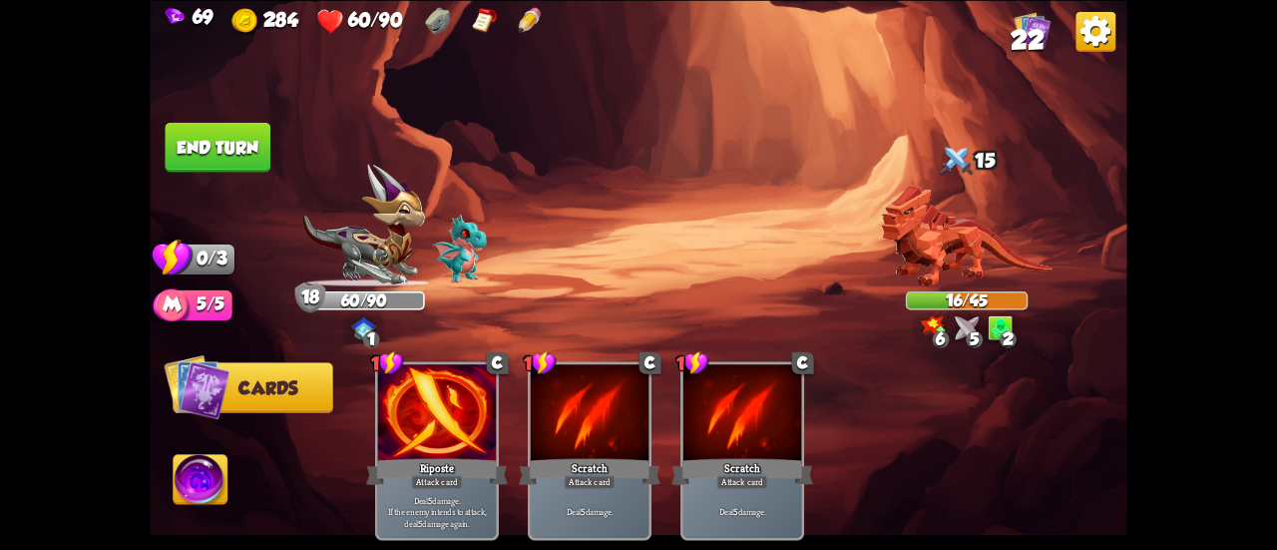
click at [229, 155] on button "End turn" at bounding box center [219, 147] width 106 height 50
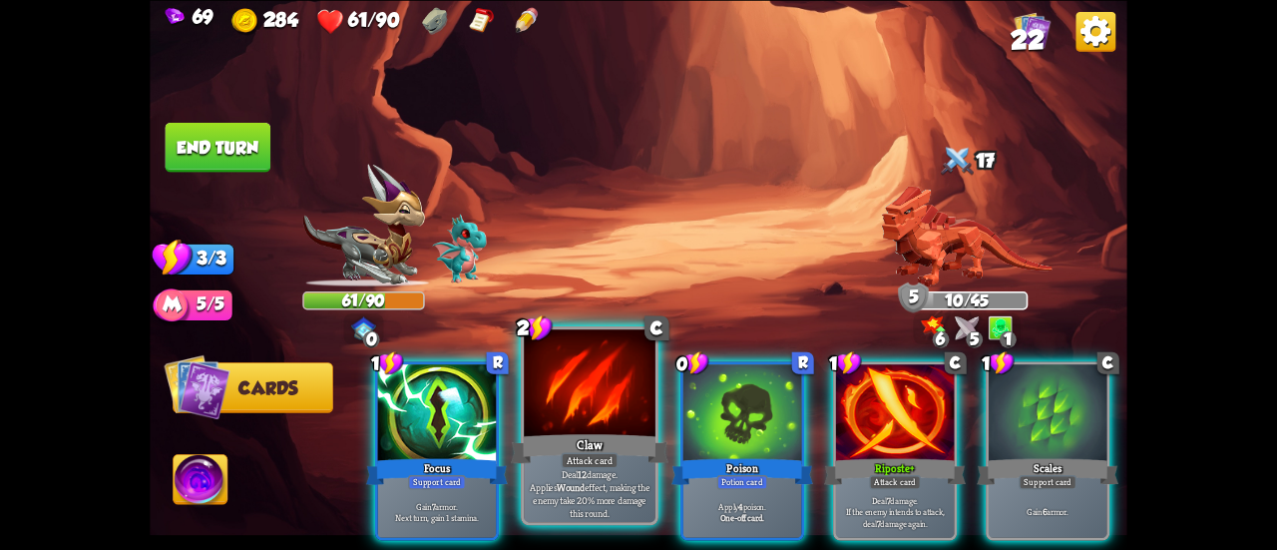
click at [534, 436] on div "Claw" at bounding box center [590, 448] width 158 height 35
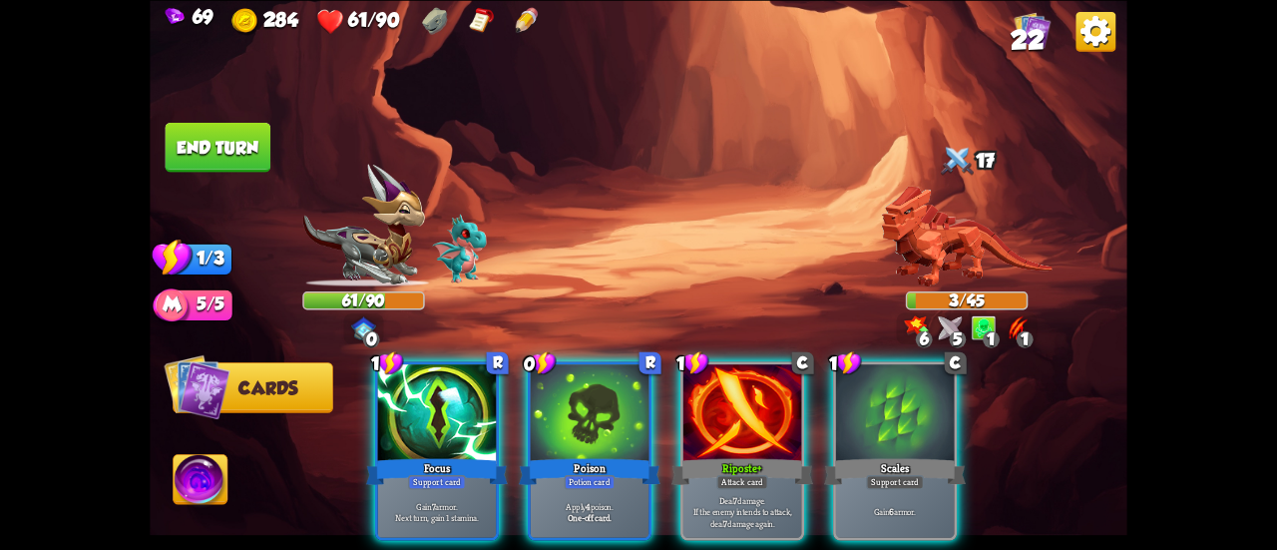
click at [242, 149] on button "End turn" at bounding box center [218, 147] width 108 height 51
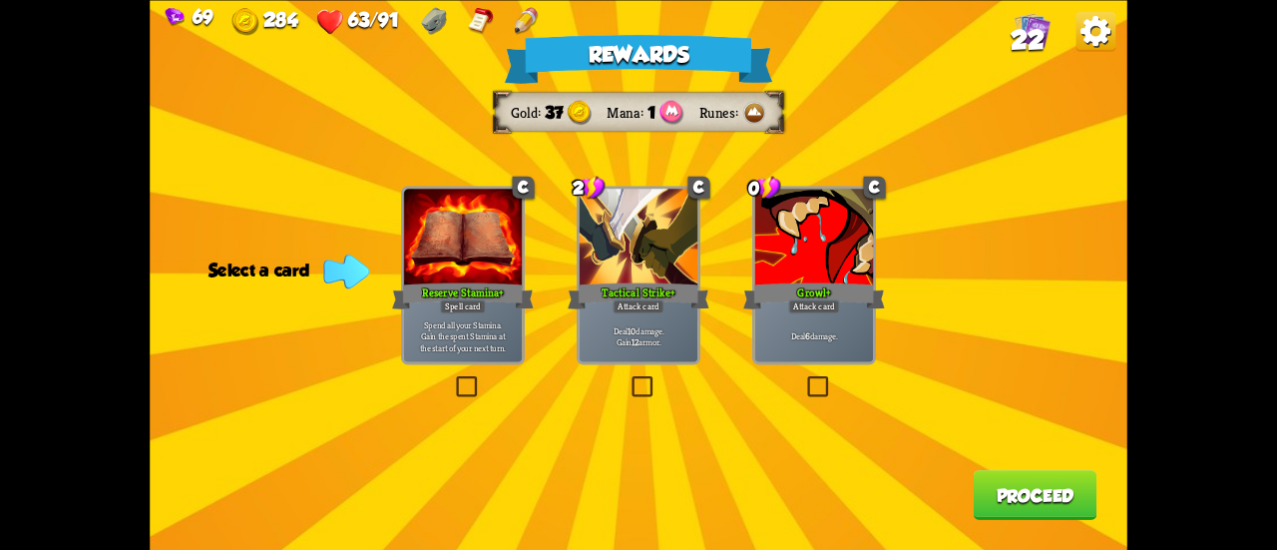
drag, startPoint x: 684, startPoint y: 321, endPoint x: 816, endPoint y: 338, distance: 132.8
click at [816, 0] on div "C Reserve Stamina+ Spell card Spend all your Stamina. [PERSON_NAME] the spent S…" at bounding box center [639, 0] width 978 height 0
click at [816, 338] on p "Deal 6 damage." at bounding box center [814, 336] width 113 height 12
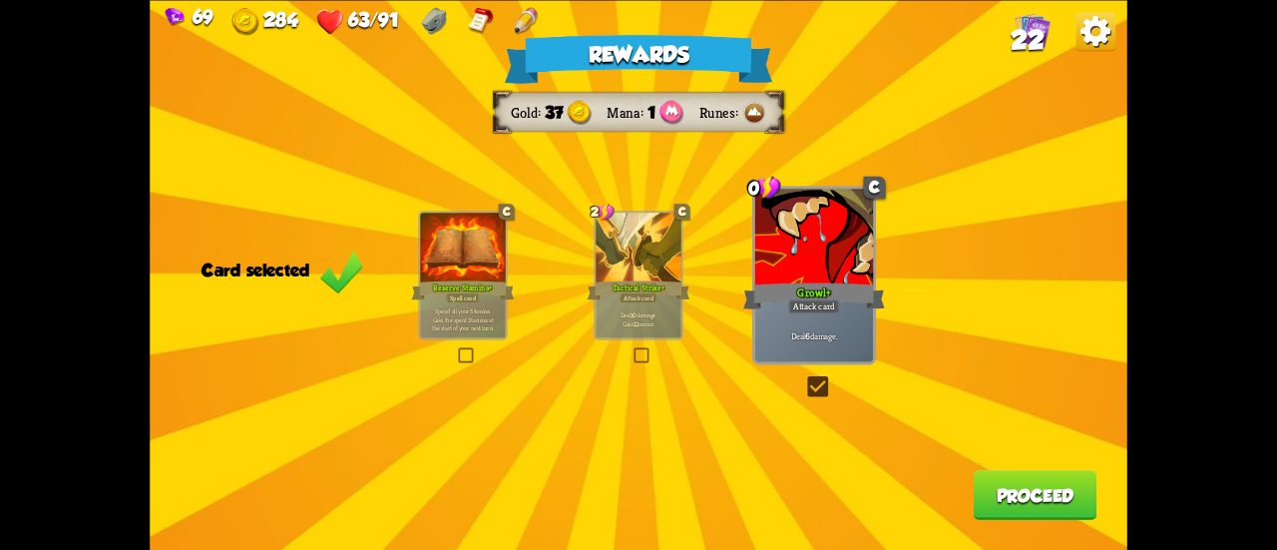
click at [1004, 506] on button "Proceed" at bounding box center [1036, 495] width 124 height 50
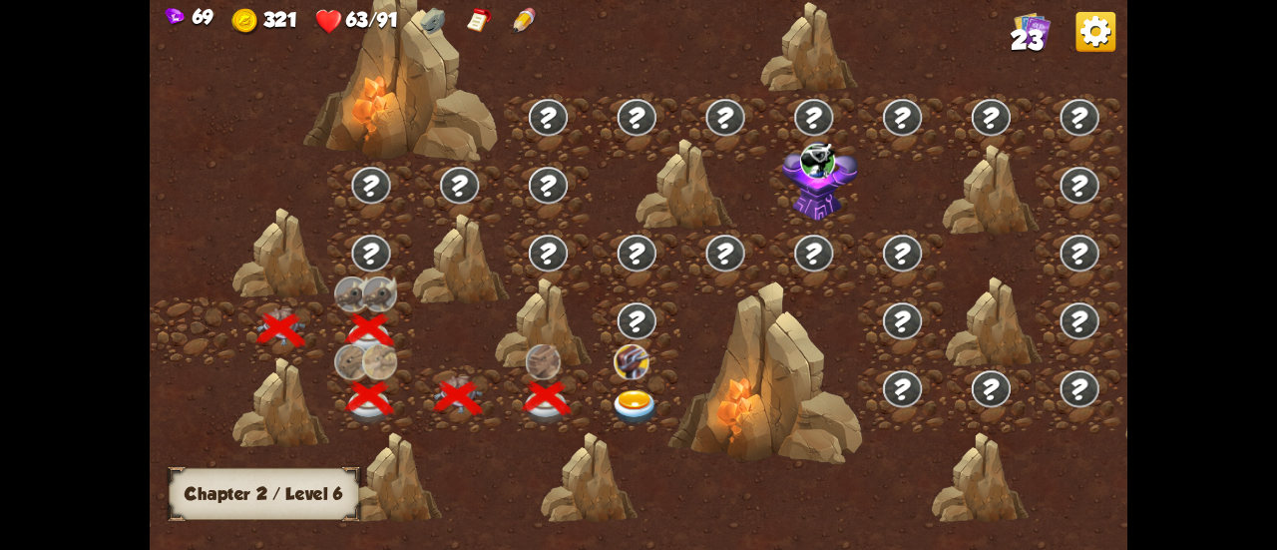
click at [635, 390] on img at bounding box center [635, 408] width 49 height 36
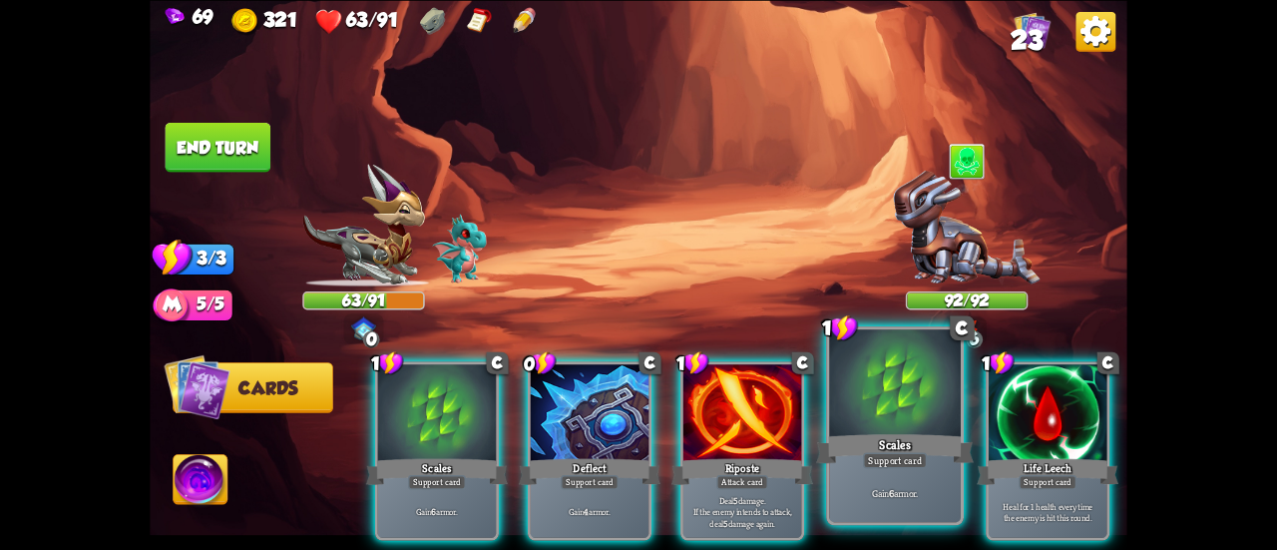
click at [919, 442] on div "Scales" at bounding box center [895, 448] width 158 height 35
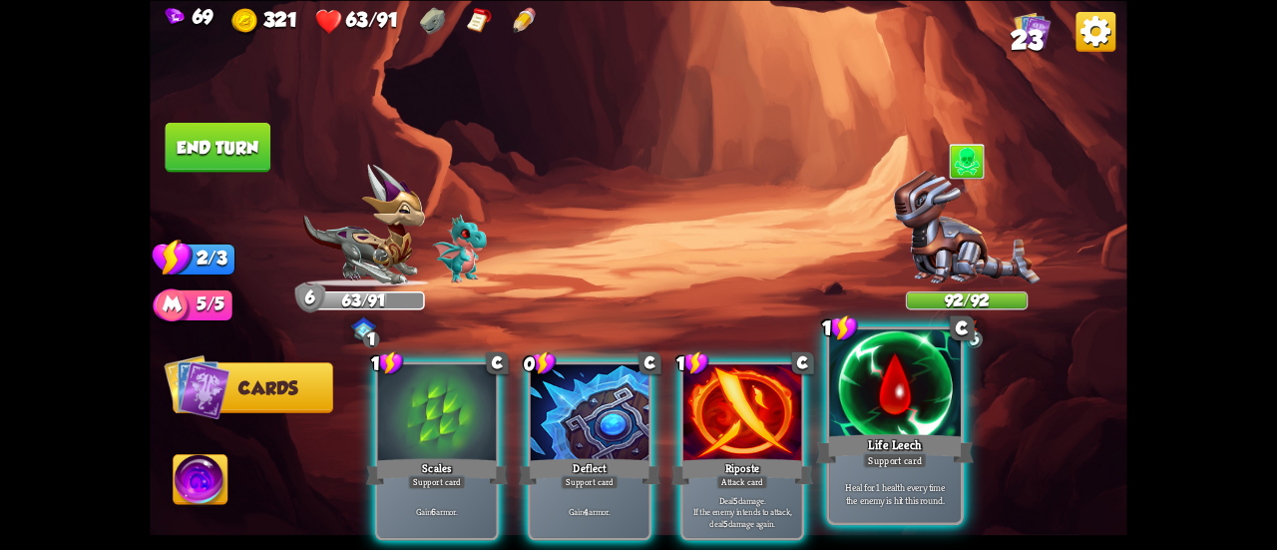
click at [869, 426] on div at bounding box center [895, 384] width 132 height 111
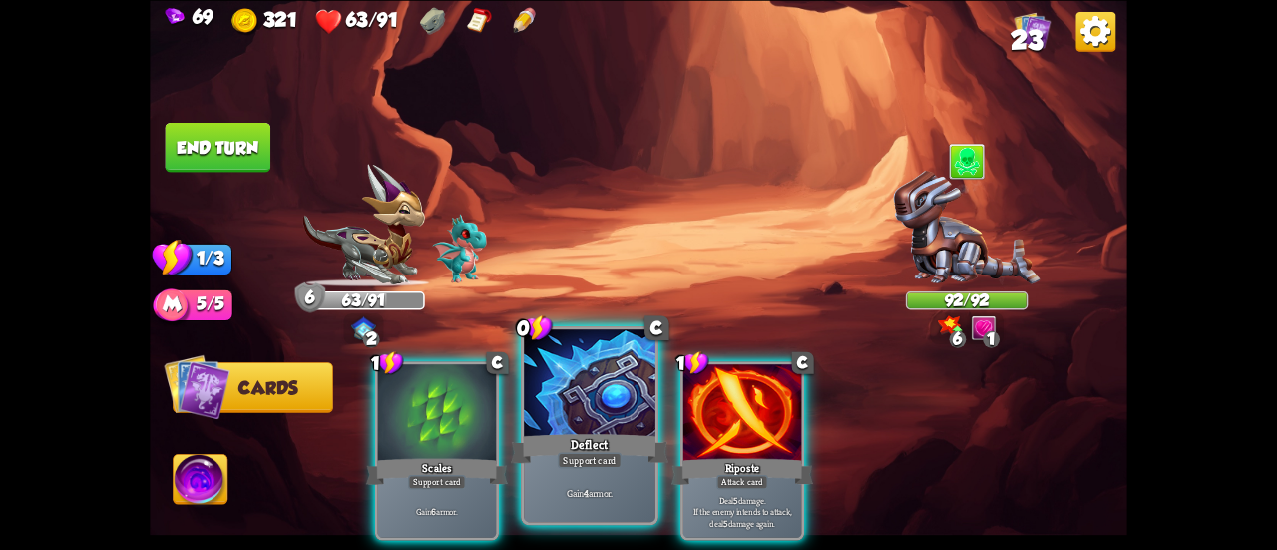
click at [561, 416] on div at bounding box center [590, 384] width 132 height 111
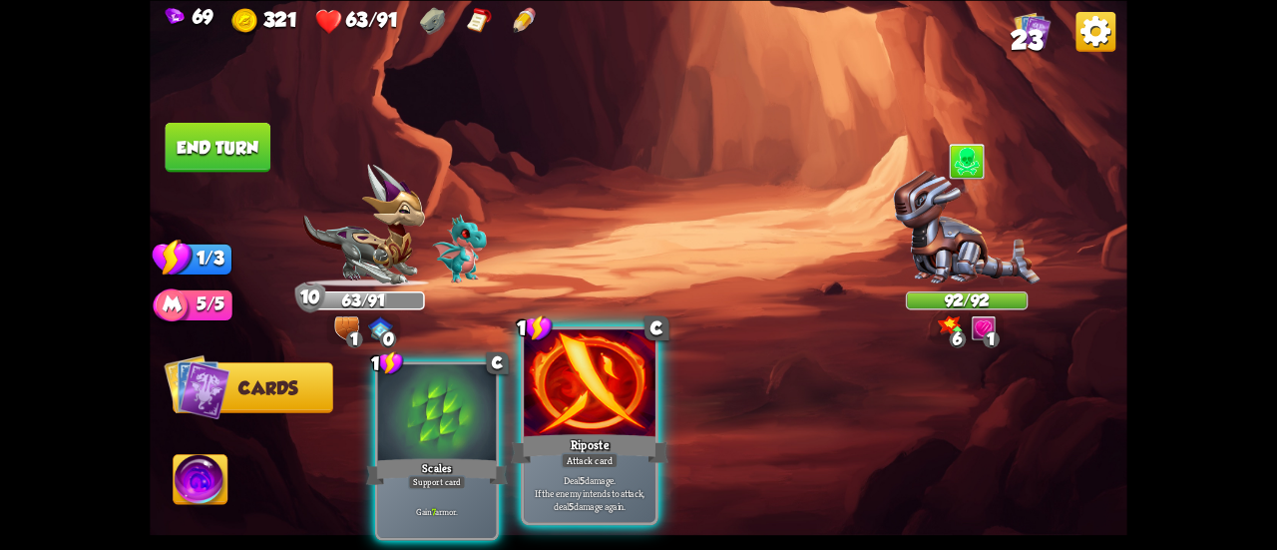
click at [621, 406] on div at bounding box center [590, 384] width 132 height 111
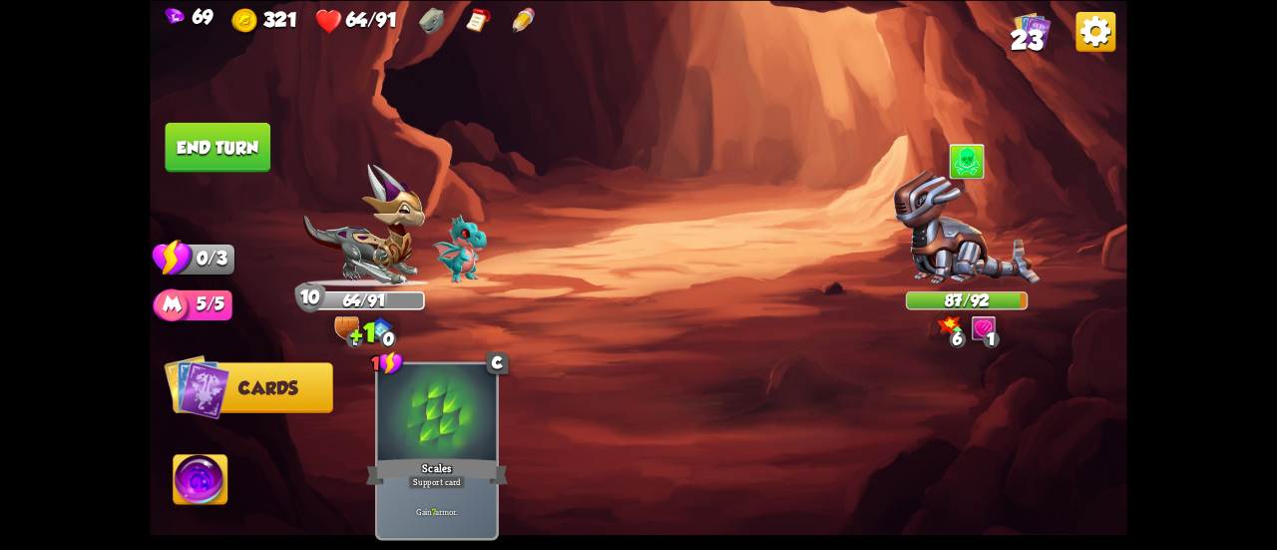
click at [232, 143] on button "End turn" at bounding box center [218, 147] width 108 height 51
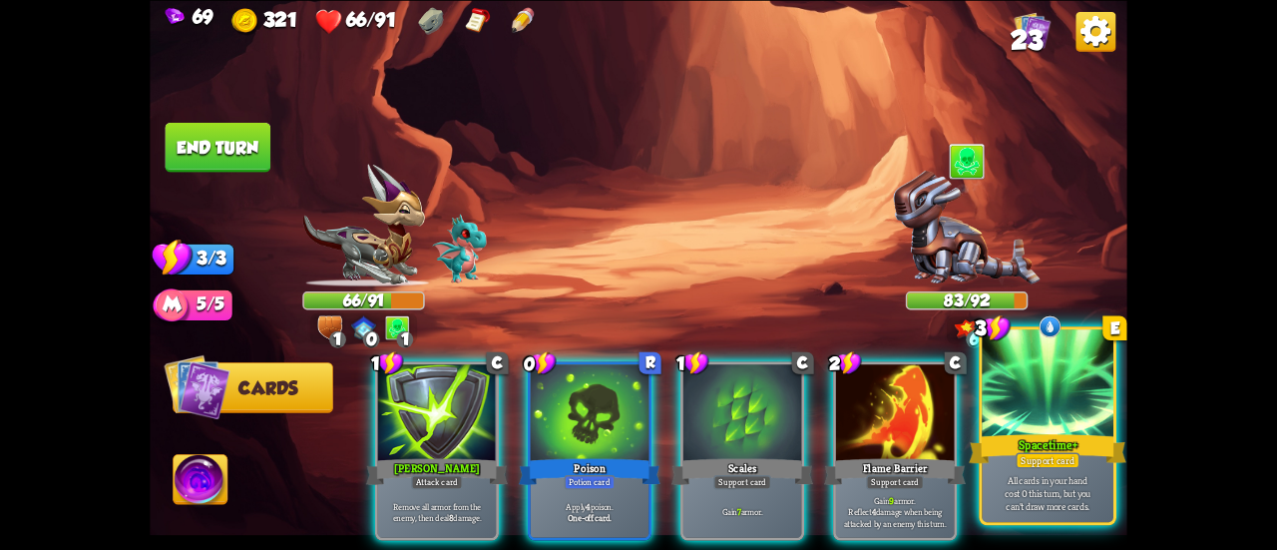
click at [1070, 414] on div at bounding box center [1048, 384] width 132 height 111
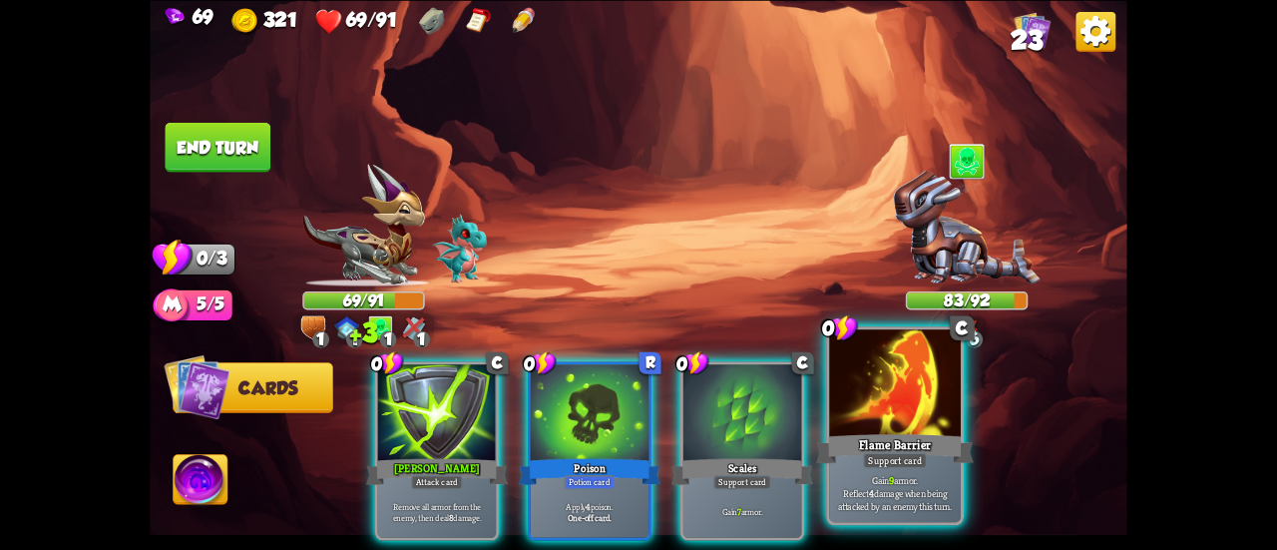
click at [920, 418] on div at bounding box center [895, 384] width 132 height 111
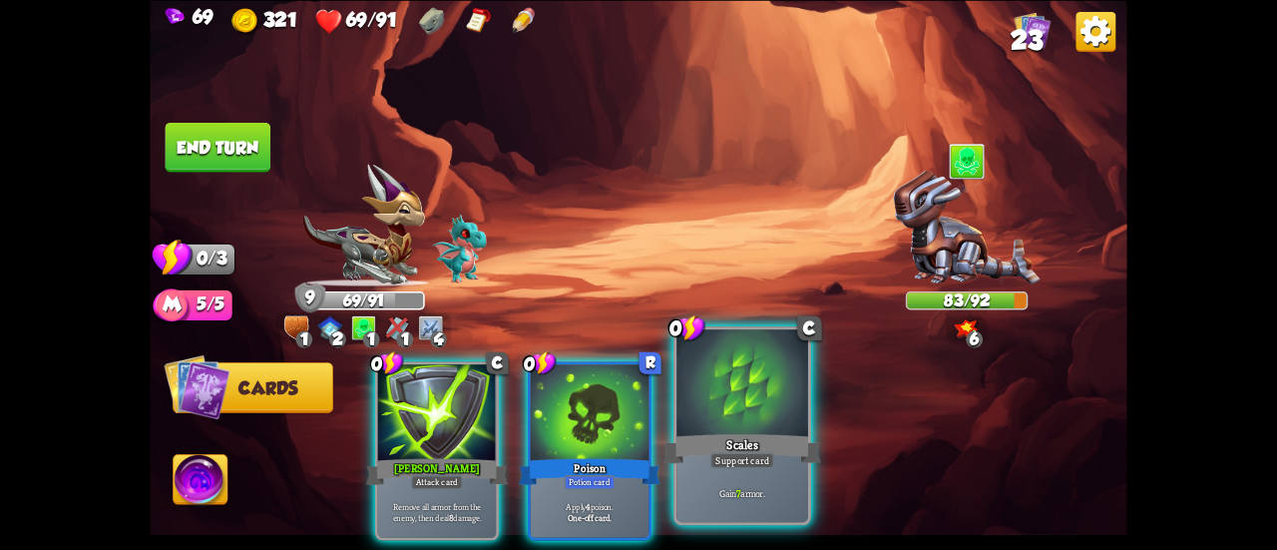
click at [727, 393] on div at bounding box center [742, 384] width 132 height 111
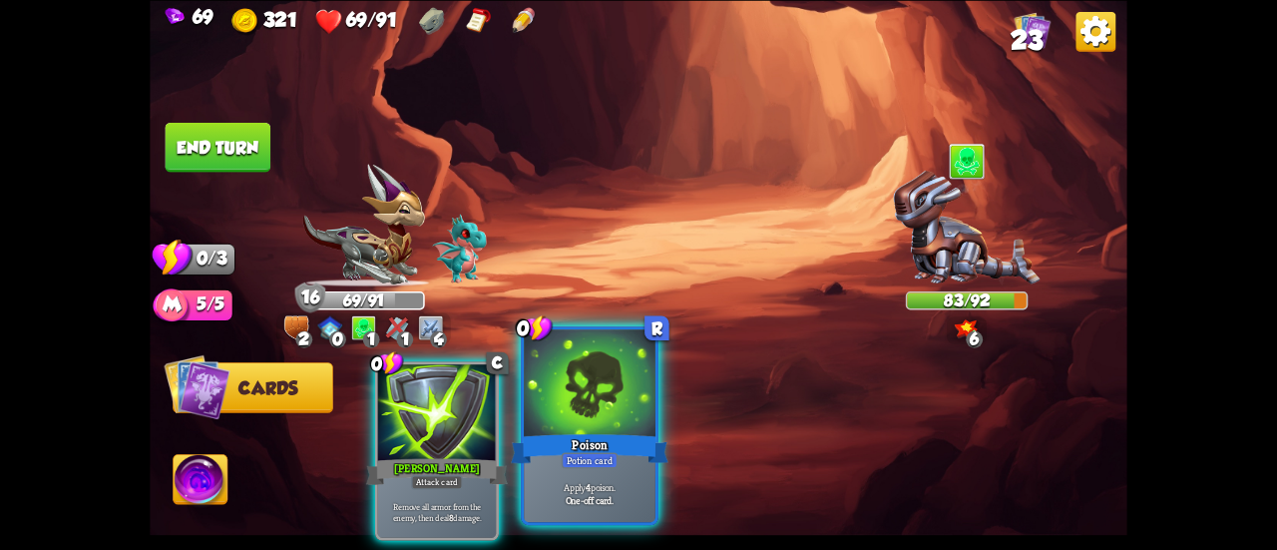
click at [598, 407] on div at bounding box center [590, 384] width 132 height 111
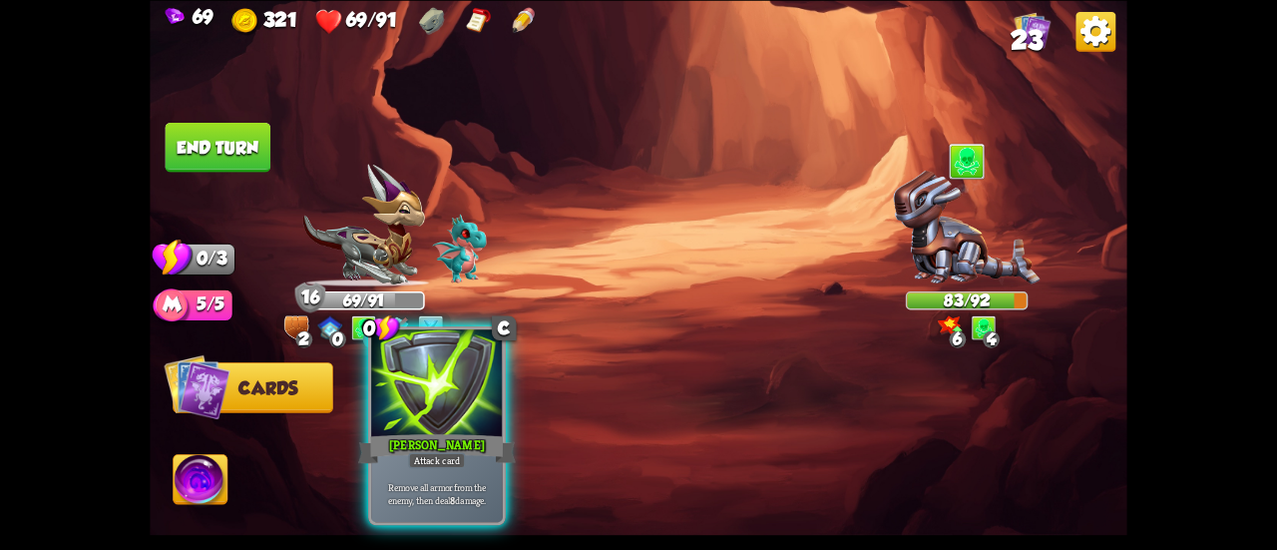
click at [465, 382] on div at bounding box center [437, 384] width 132 height 111
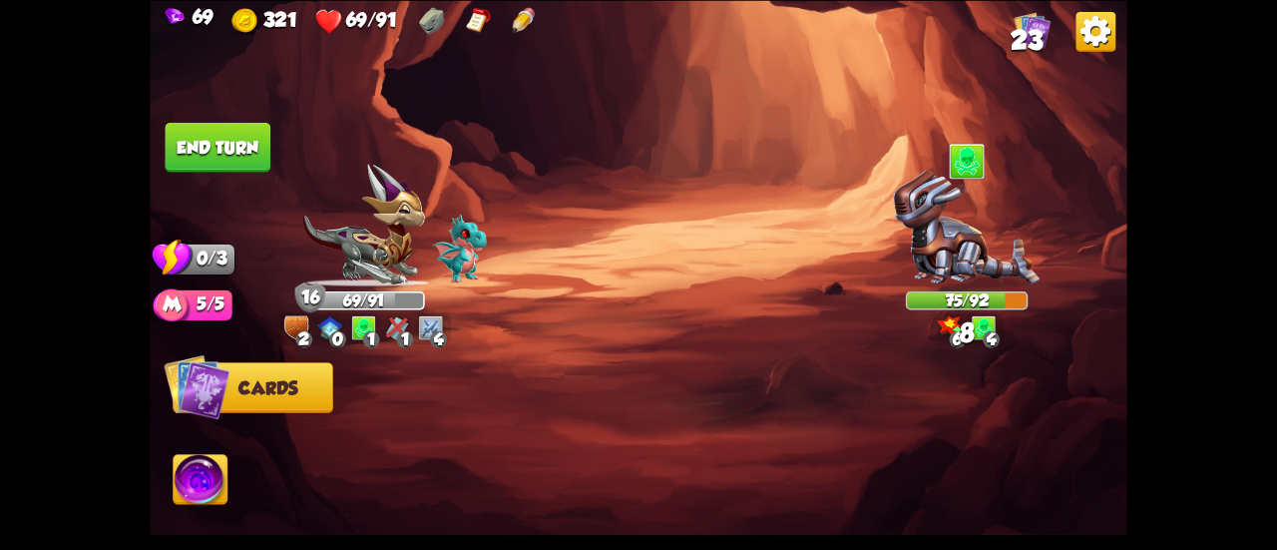
click at [223, 151] on button "End turn" at bounding box center [219, 147] width 108 height 51
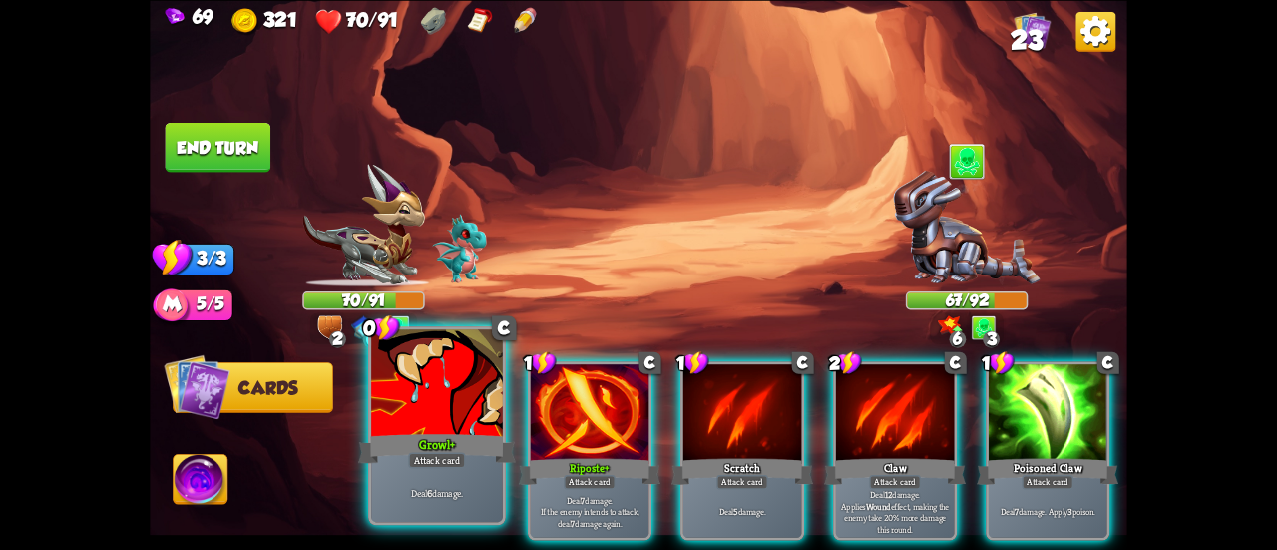
click at [431, 434] on div "Growl+" at bounding box center [437, 448] width 158 height 35
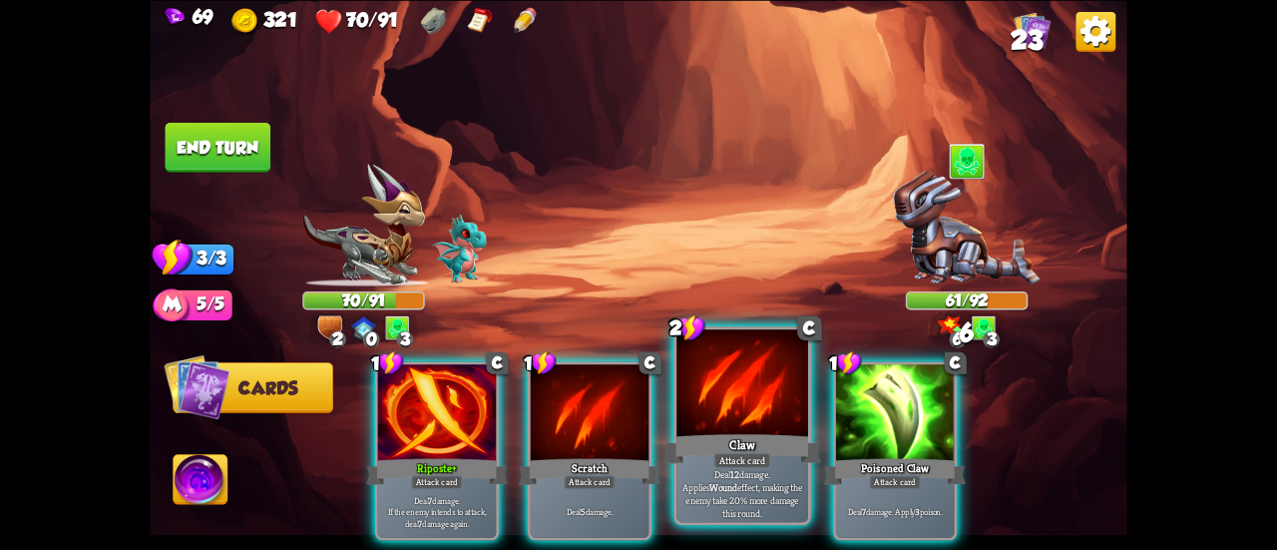
click at [731, 418] on div at bounding box center [742, 384] width 132 height 111
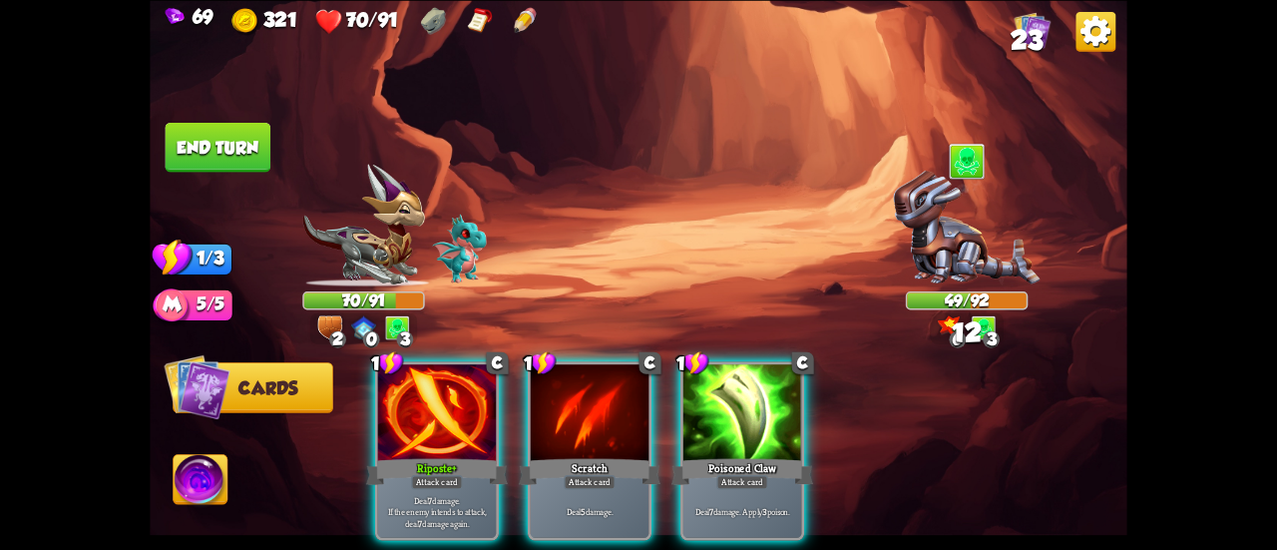
click at [731, 418] on div at bounding box center [742, 414] width 118 height 100
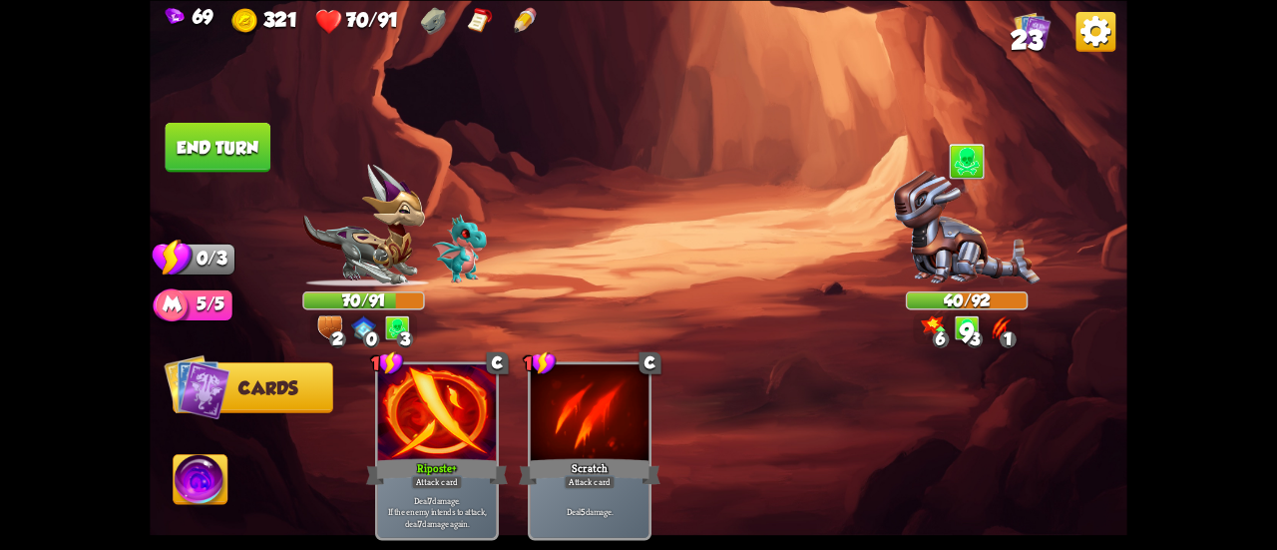
click at [245, 149] on button "End turn" at bounding box center [219, 147] width 106 height 50
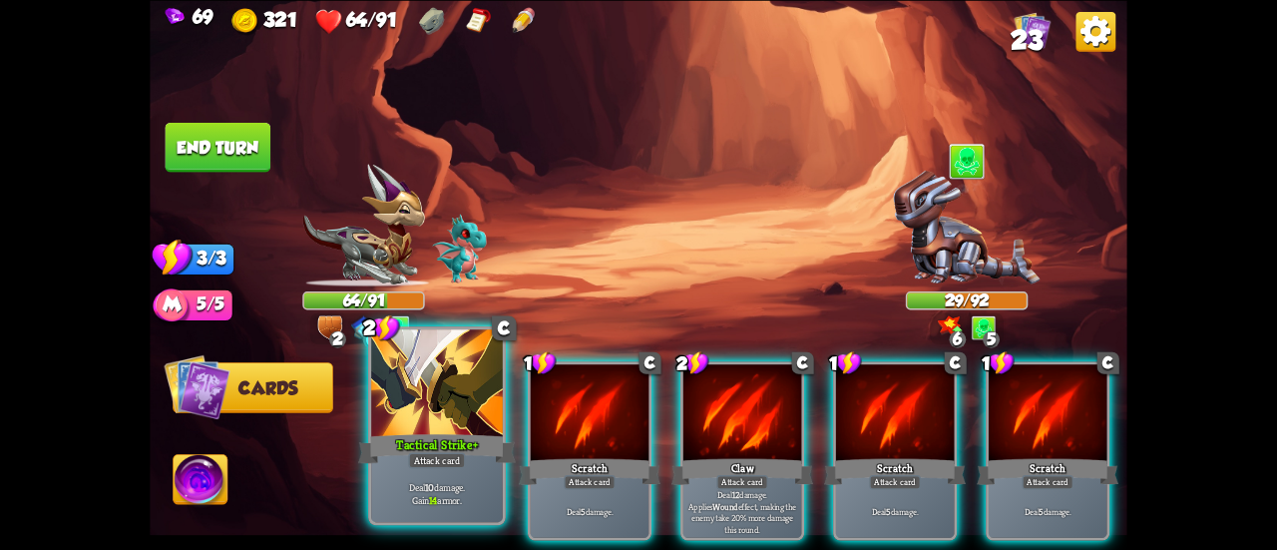
click at [454, 412] on div at bounding box center [437, 384] width 132 height 111
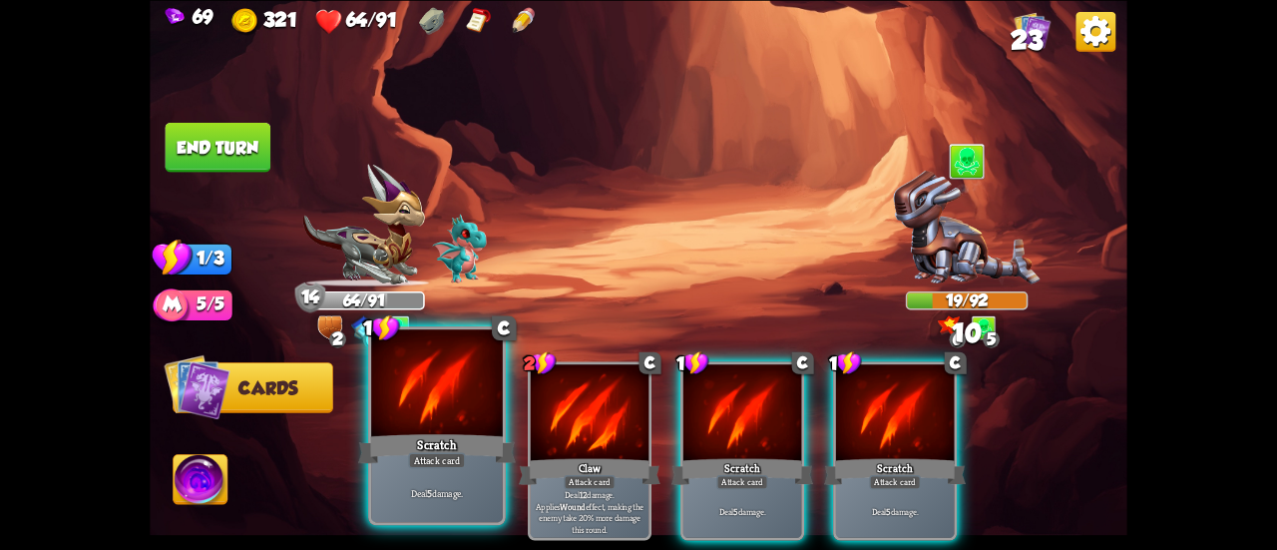
click at [423, 422] on div at bounding box center [437, 384] width 132 height 111
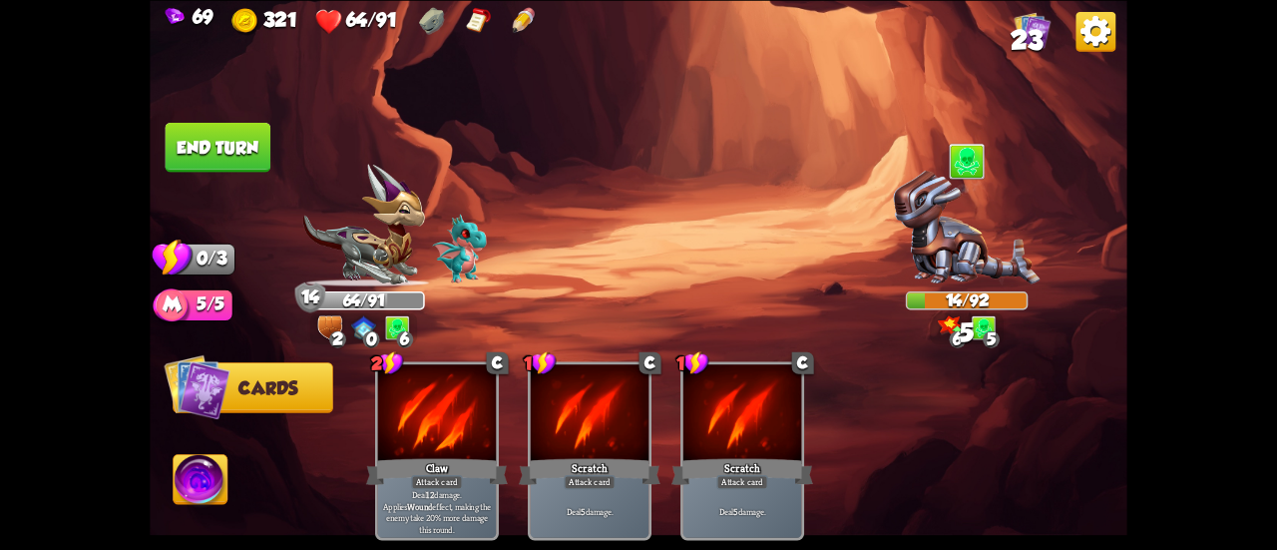
click at [196, 149] on button "End turn" at bounding box center [218, 147] width 106 height 50
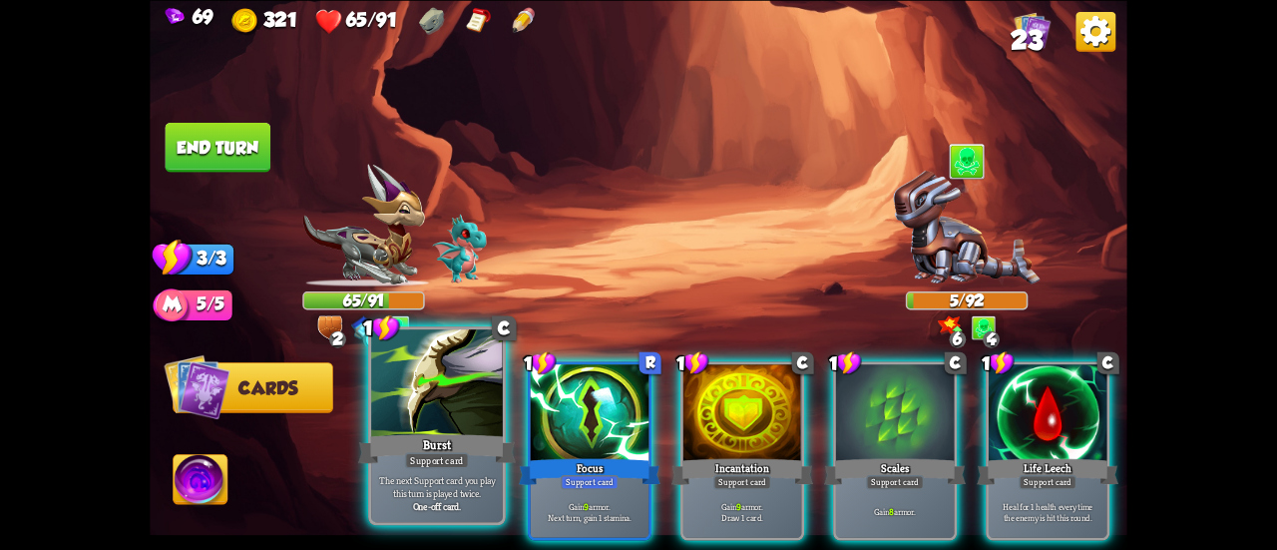
click at [440, 384] on div at bounding box center [437, 384] width 132 height 111
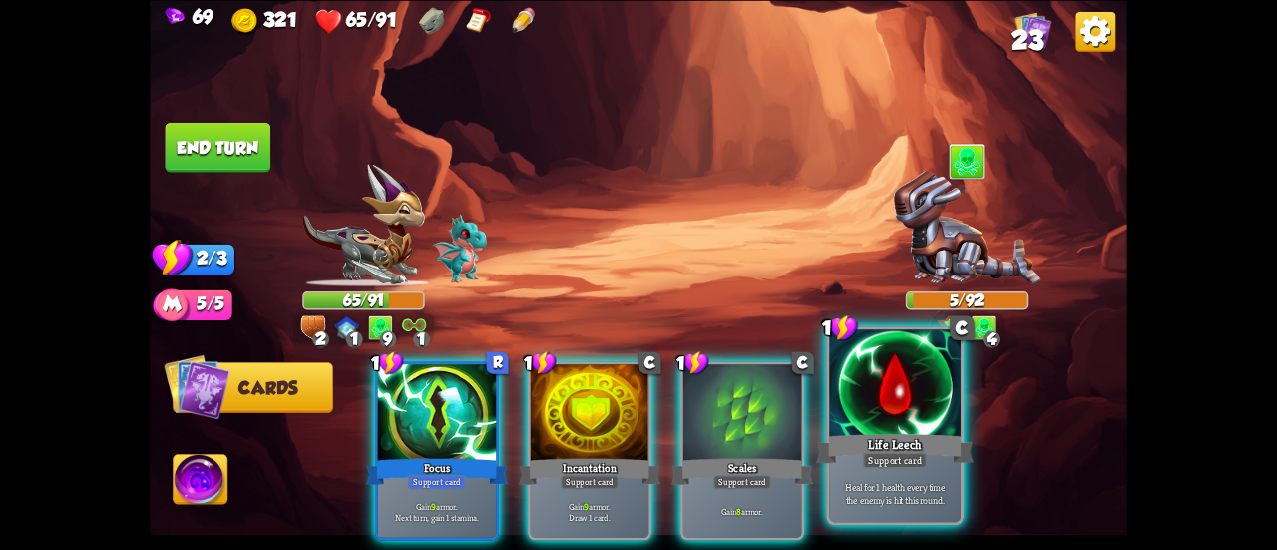
click at [898, 463] on div "Support card" at bounding box center [895, 460] width 64 height 16
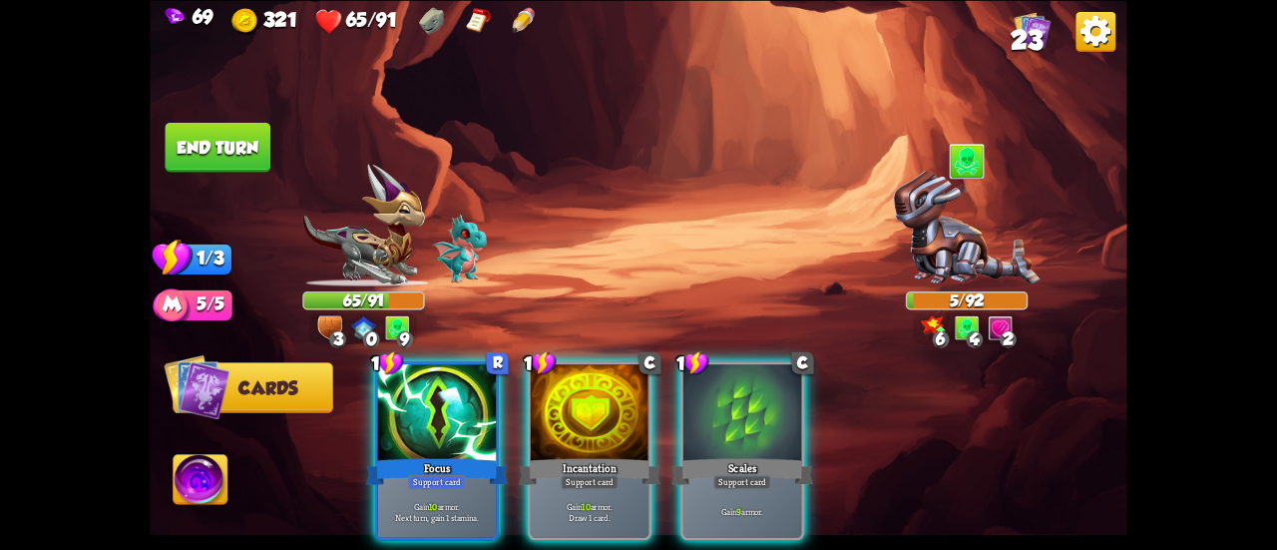
click at [241, 145] on button "End turn" at bounding box center [218, 147] width 108 height 51
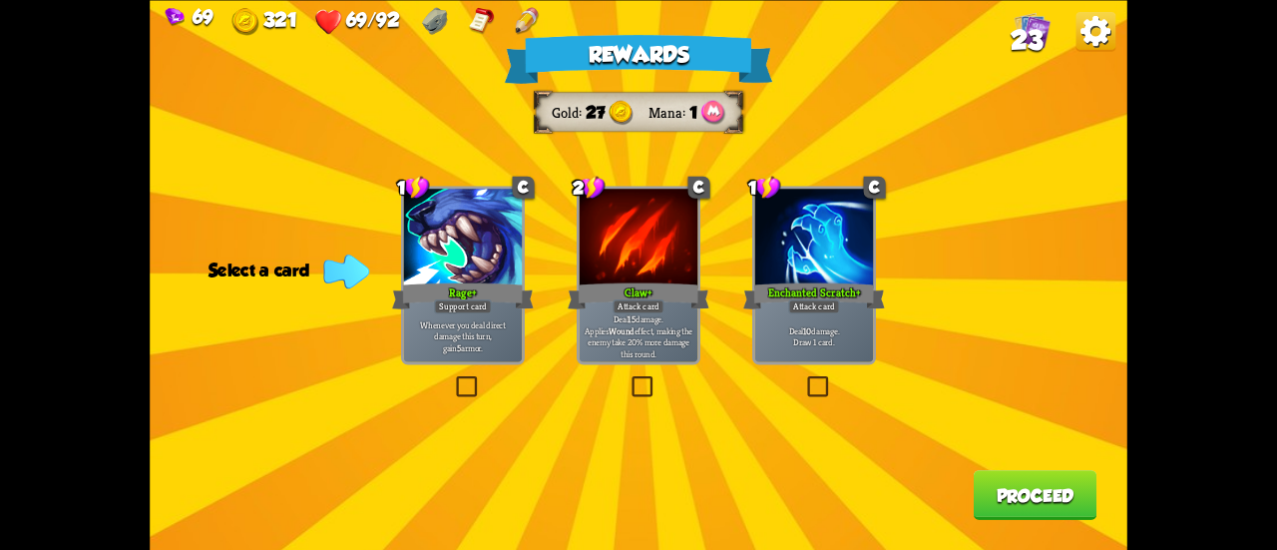
click at [761, 329] on p "Deal 10 damage. Draw 1 card." at bounding box center [814, 335] width 113 height 23
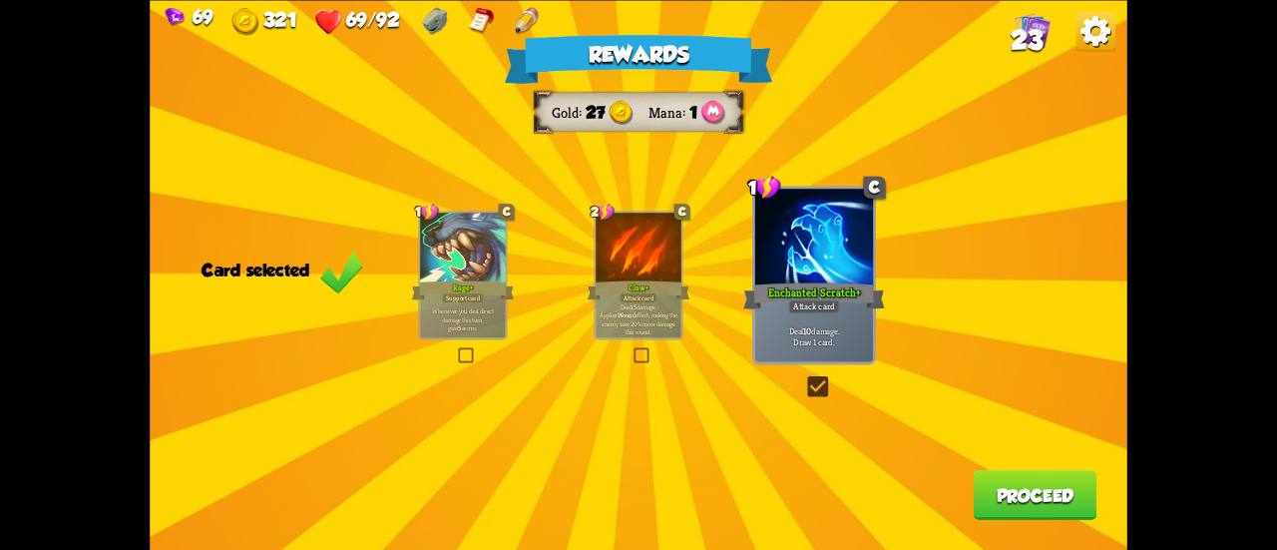
click at [1047, 496] on button "Proceed" at bounding box center [1036, 495] width 124 height 50
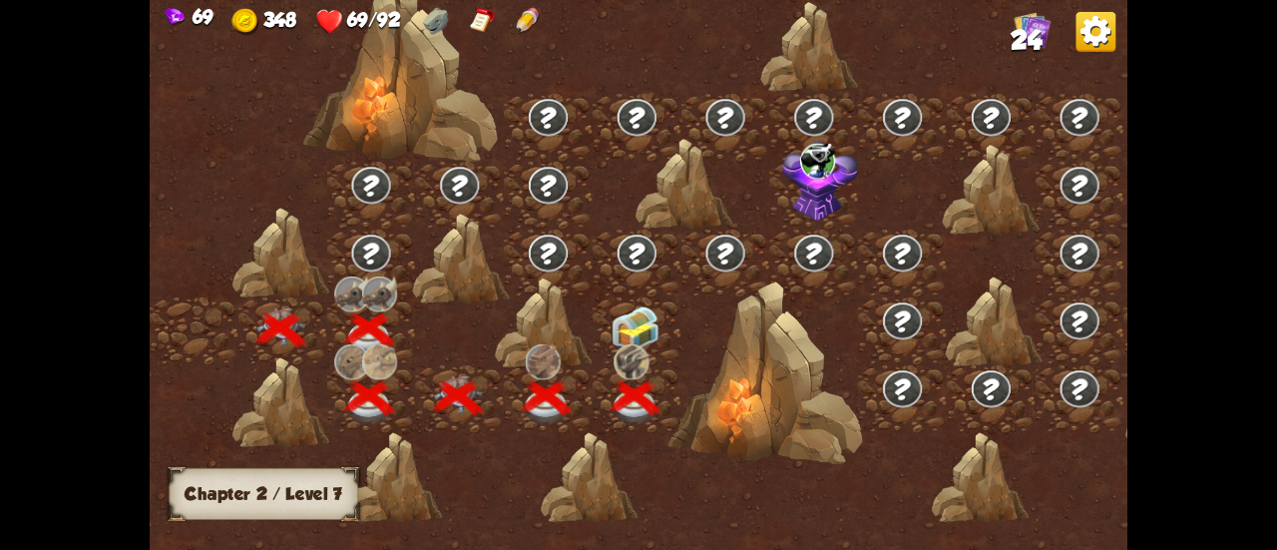
click at [641, 325] on img at bounding box center [635, 329] width 49 height 46
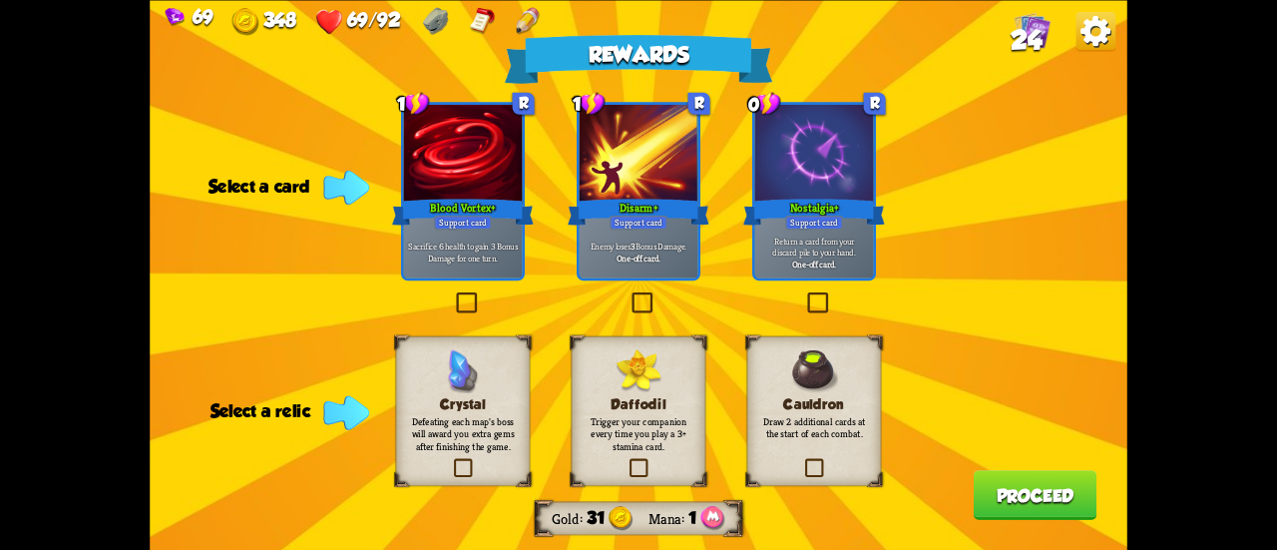
click at [781, 456] on div "Cauldron Draw 2 additional cards at the start of each combat." at bounding box center [814, 410] width 135 height 150
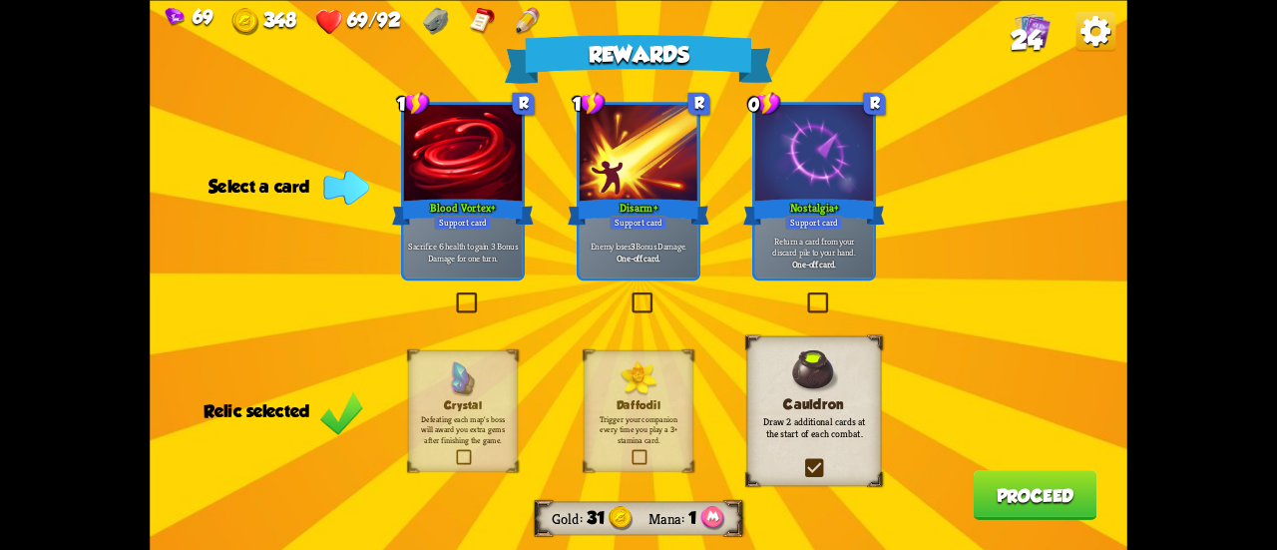
click at [804, 294] on label at bounding box center [804, 294] width 0 height 0
click at [0, 0] on input "checkbox" at bounding box center [0, 0] width 0 height 0
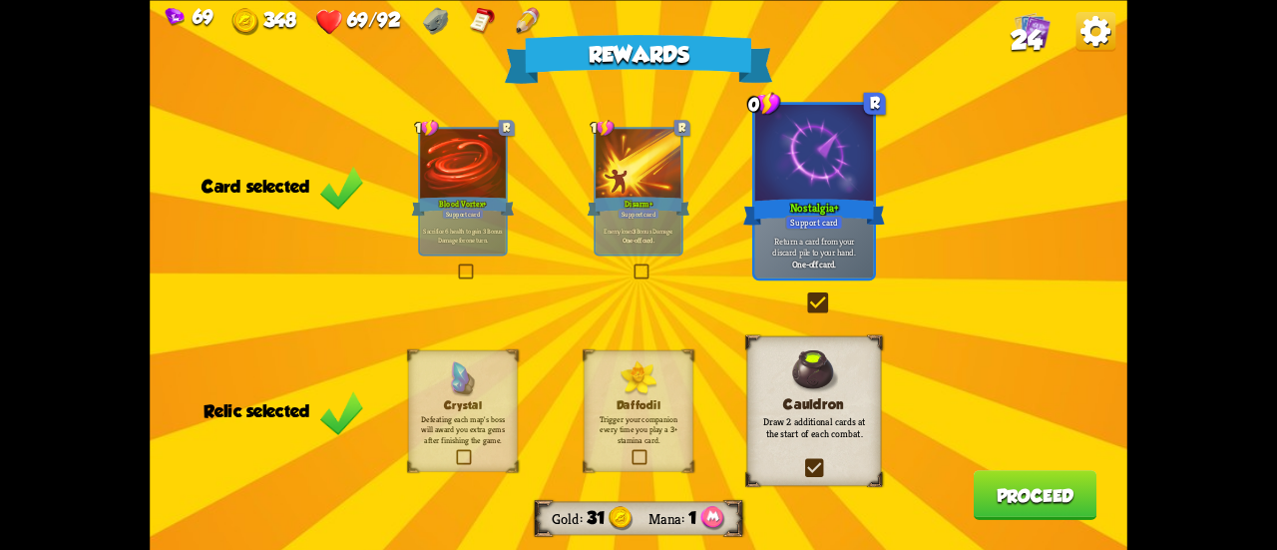
click at [1008, 500] on button "Proceed" at bounding box center [1036, 495] width 124 height 50
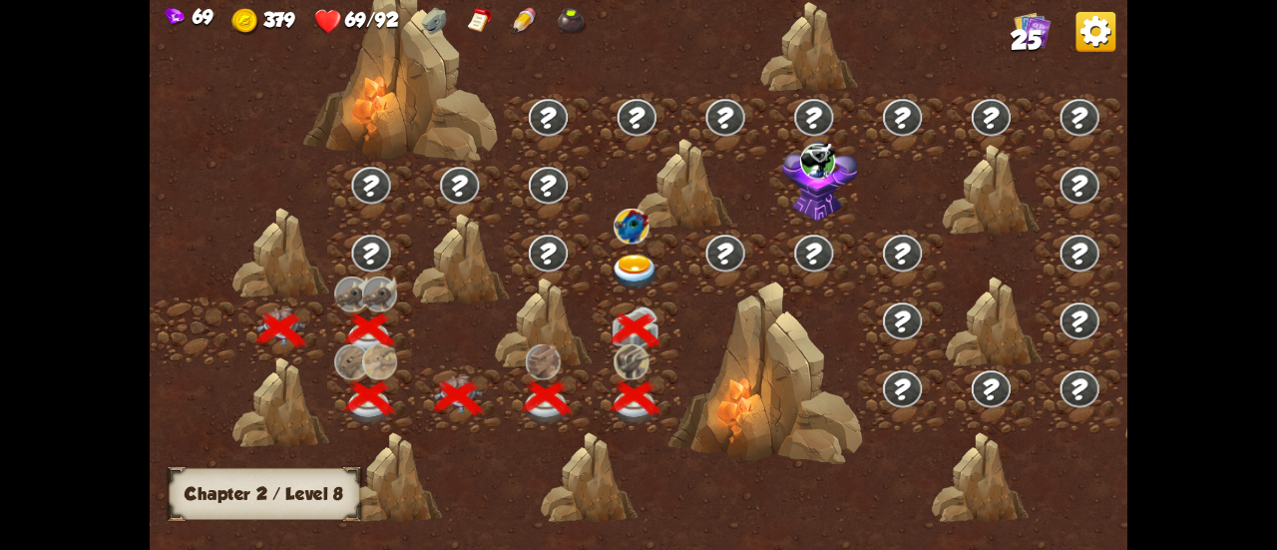
click at [640, 271] on img at bounding box center [635, 272] width 49 height 36
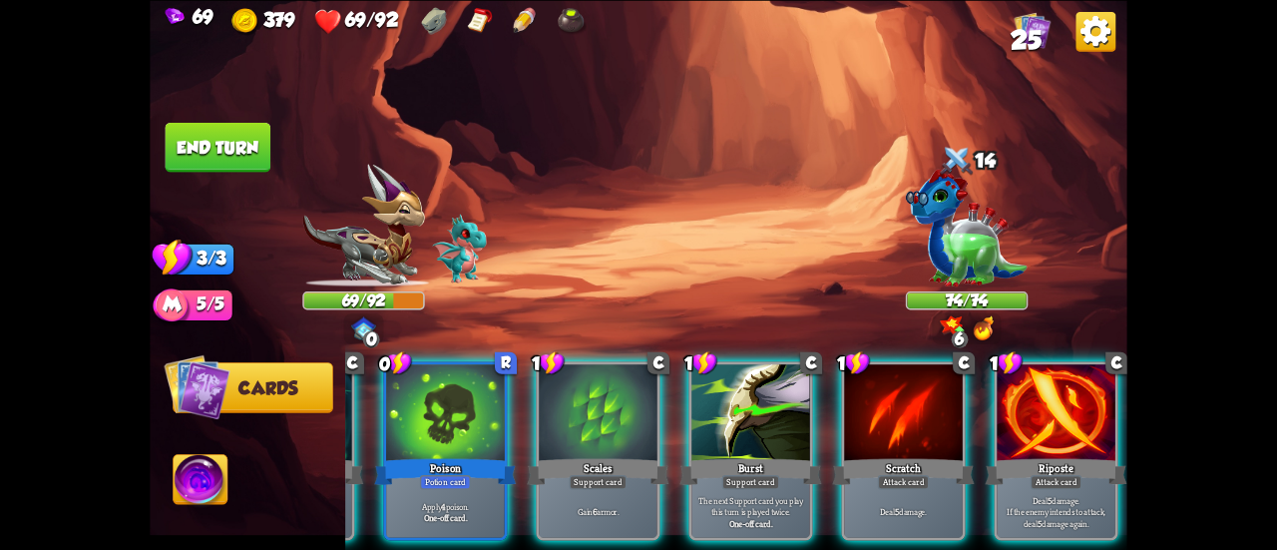
scroll to position [0, 0]
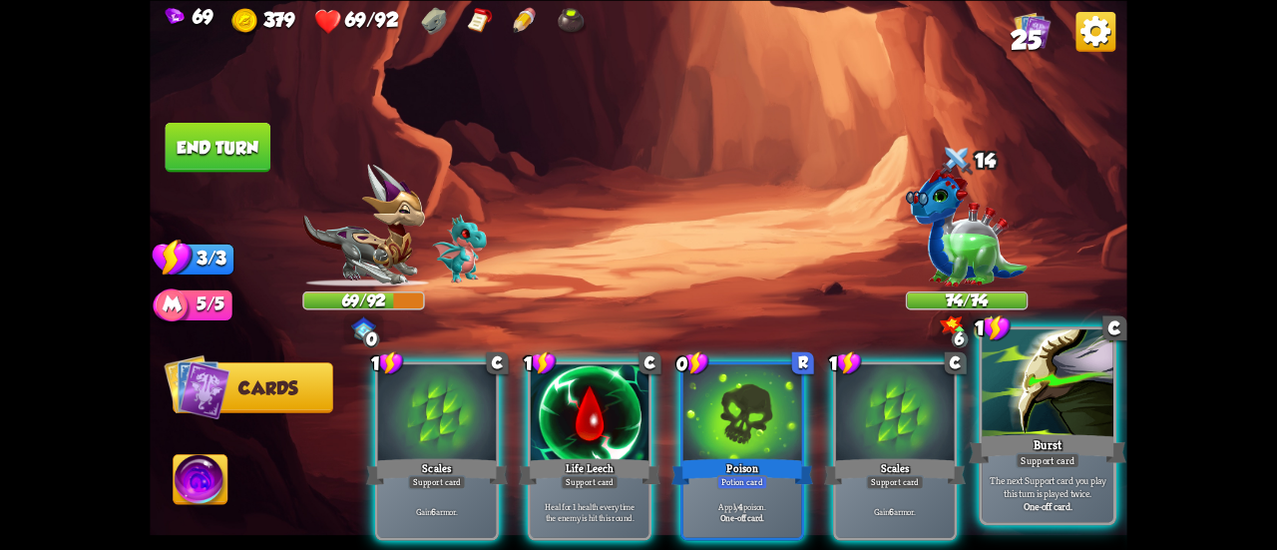
click at [1044, 465] on div "Support card" at bounding box center [1048, 460] width 64 height 16
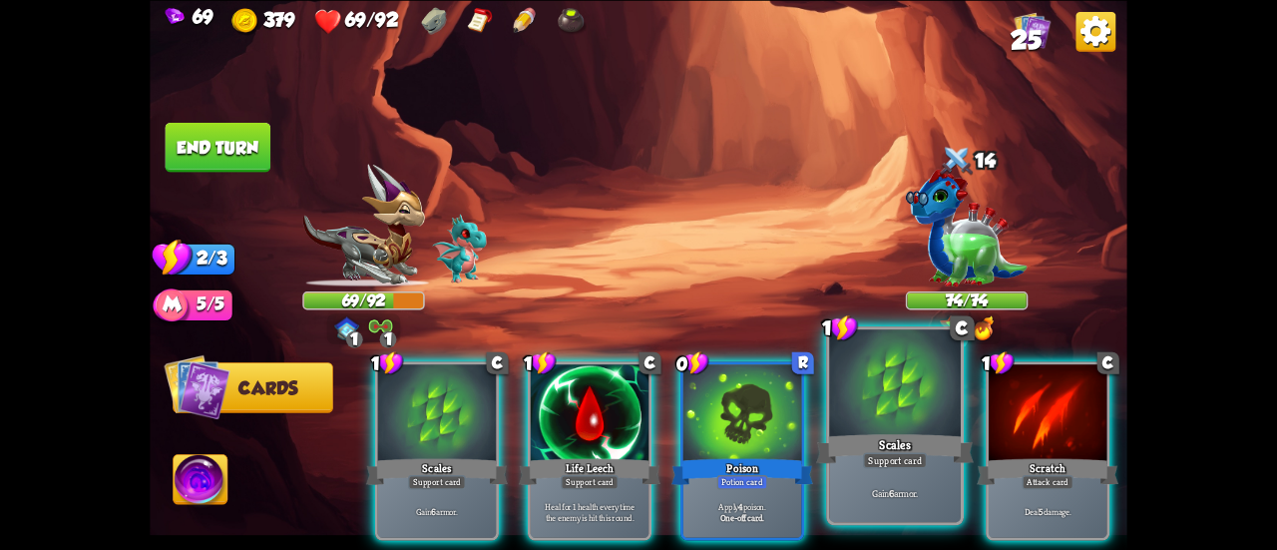
click at [889, 430] on div at bounding box center [895, 384] width 132 height 111
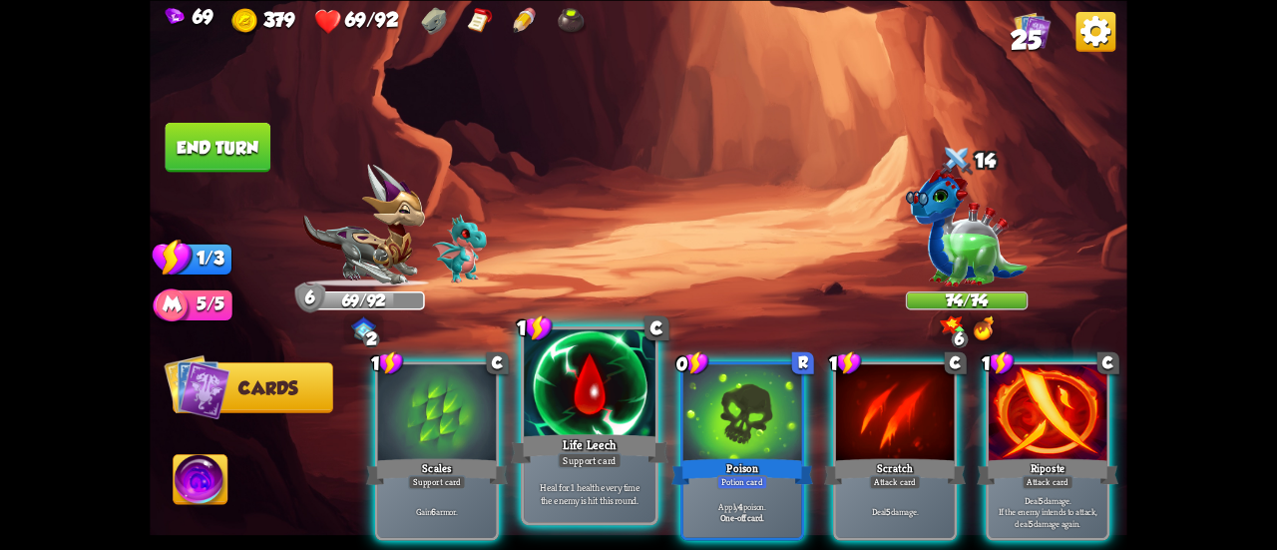
click at [567, 422] on div at bounding box center [590, 384] width 132 height 111
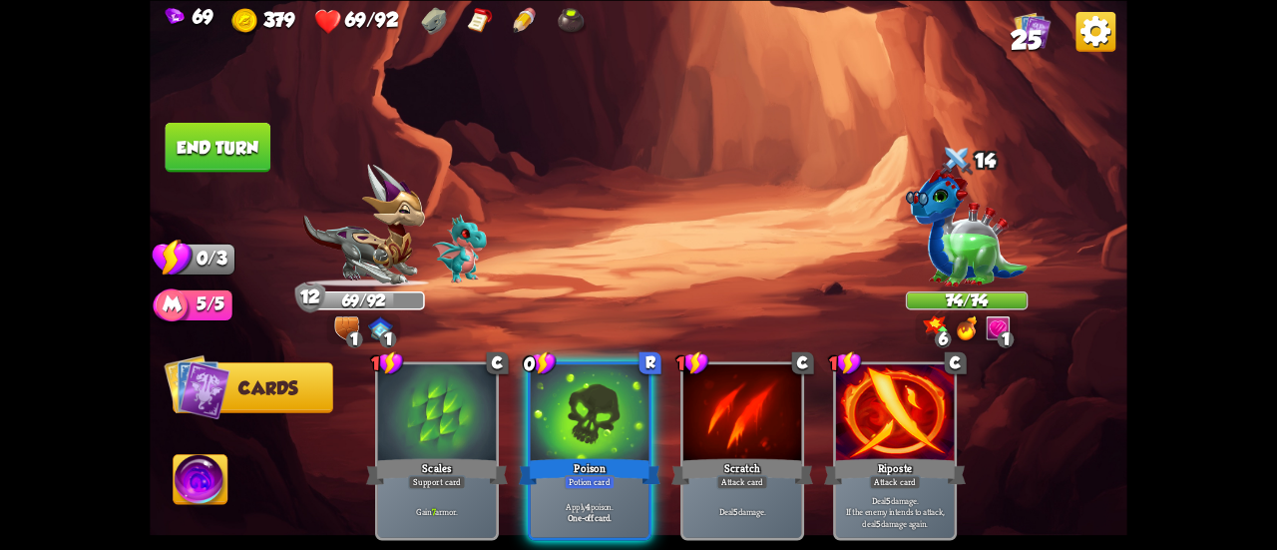
click at [525, 387] on div "1 C Scales Support card Gain 7 armor. 0 R Poison Potion card Apply 4 poison. On…" at bounding box center [736, 427] width 782 height 244
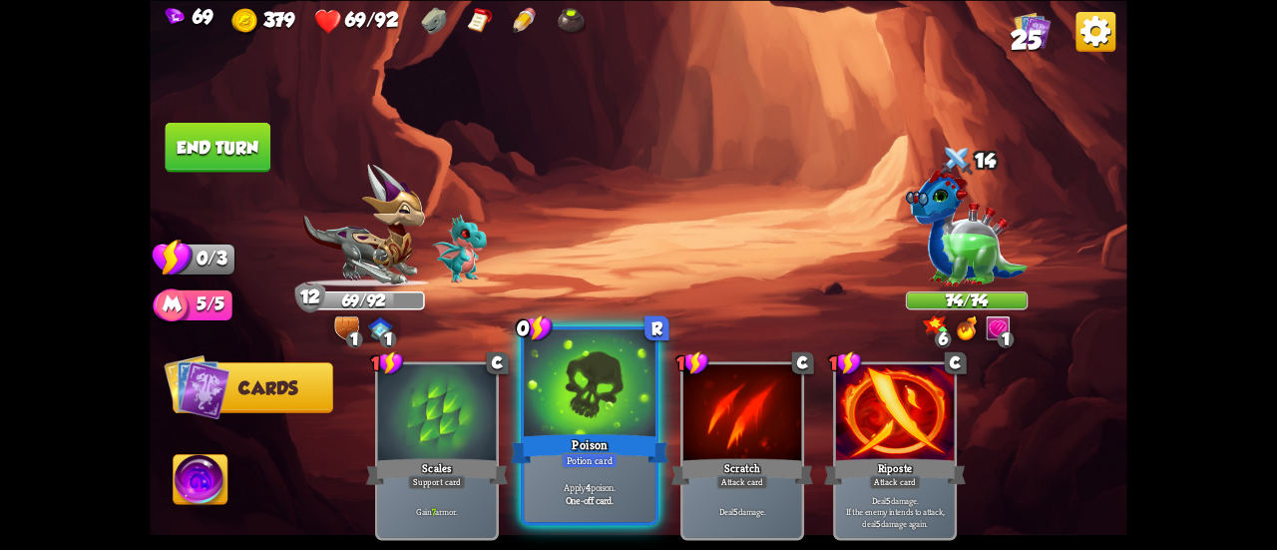
click at [540, 402] on div at bounding box center [590, 384] width 132 height 111
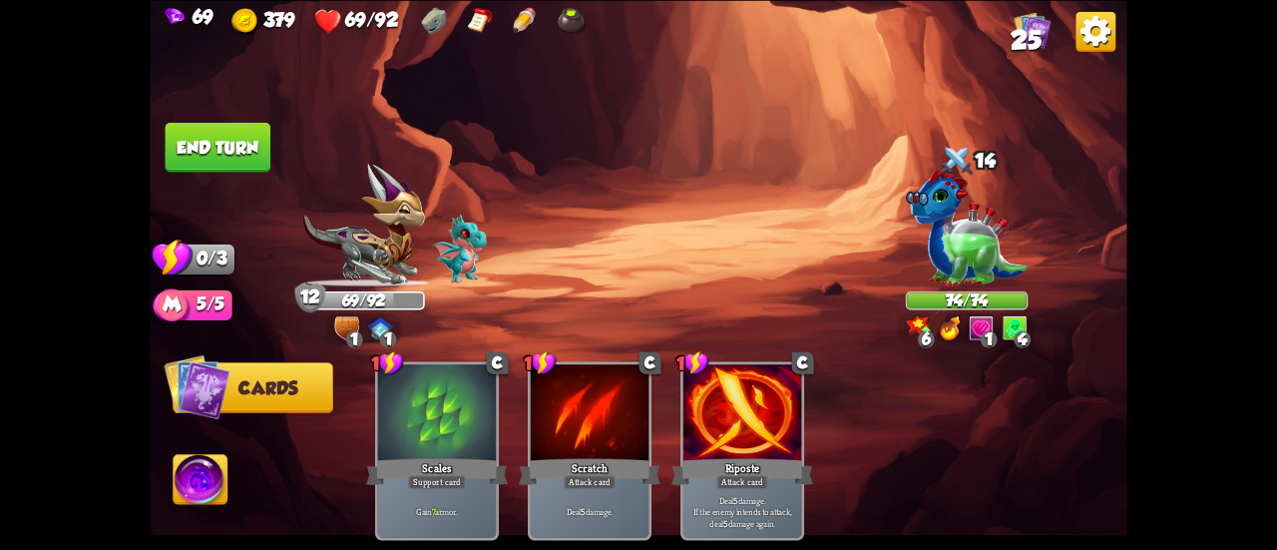
click at [214, 159] on button "End turn" at bounding box center [219, 147] width 106 height 50
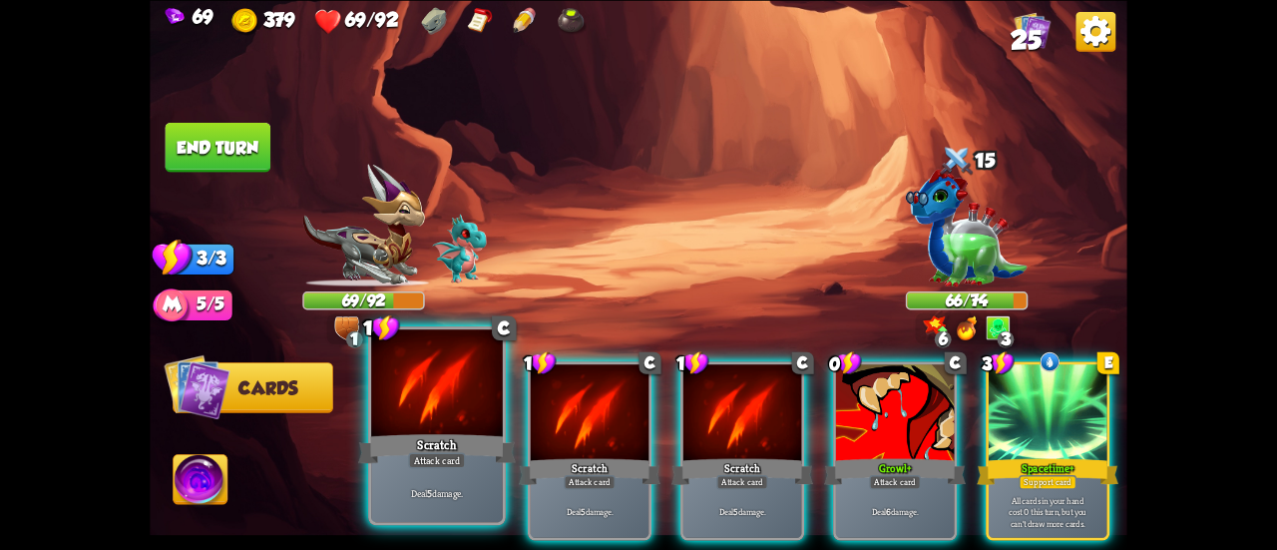
click at [461, 394] on div at bounding box center [437, 384] width 132 height 111
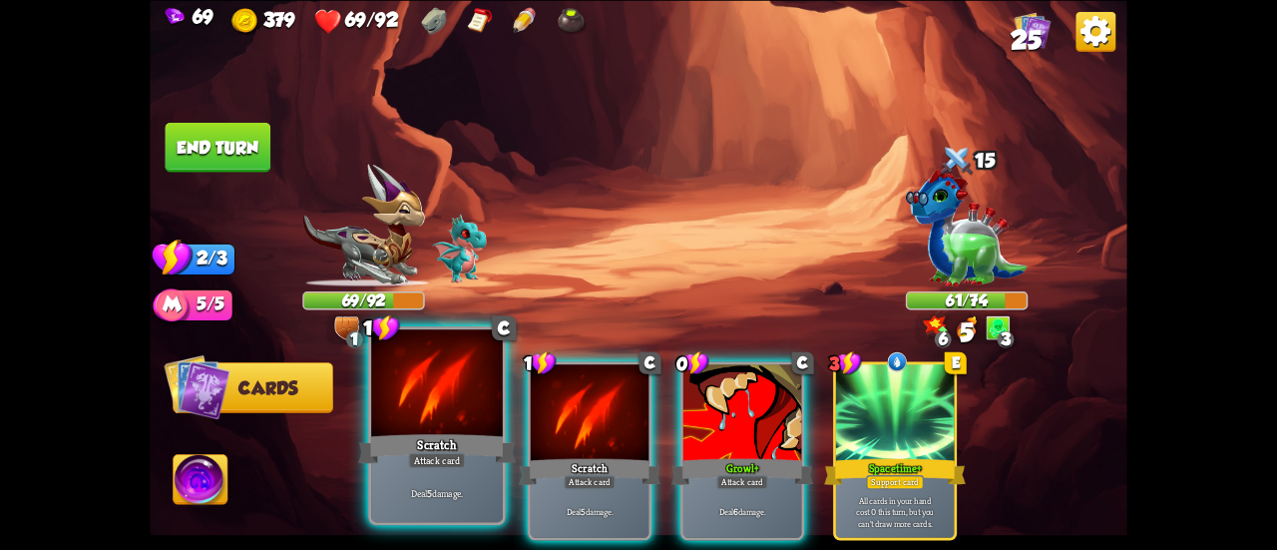
click at [404, 386] on div at bounding box center [437, 384] width 132 height 111
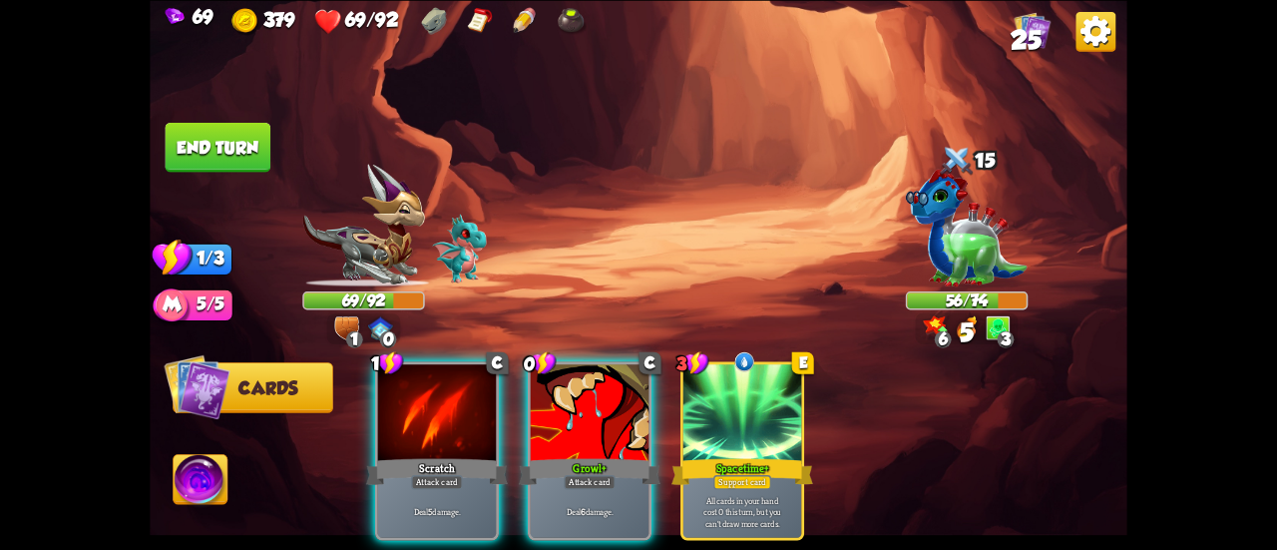
click at [404, 386] on div at bounding box center [437, 414] width 118 height 100
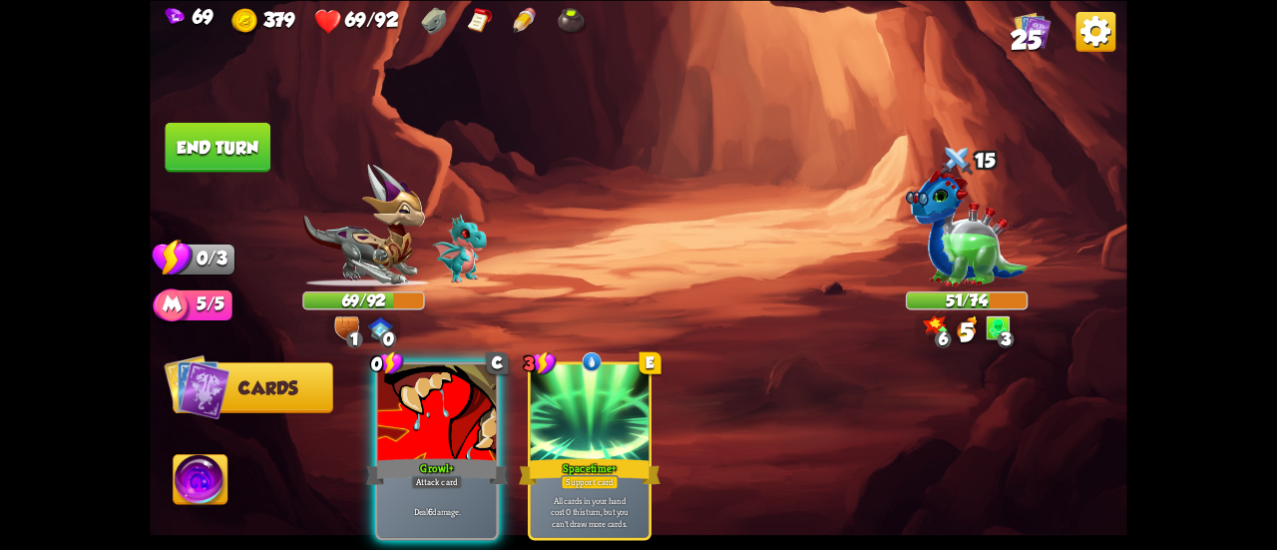
click at [404, 386] on div at bounding box center [437, 414] width 118 height 100
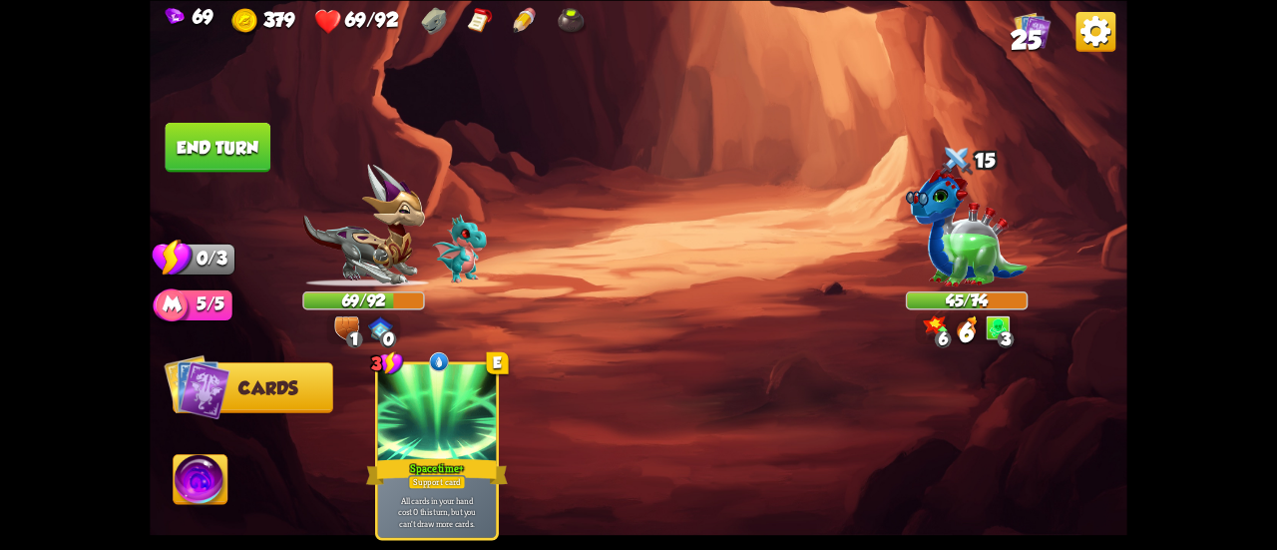
click at [178, 149] on button "End turn" at bounding box center [219, 147] width 106 height 50
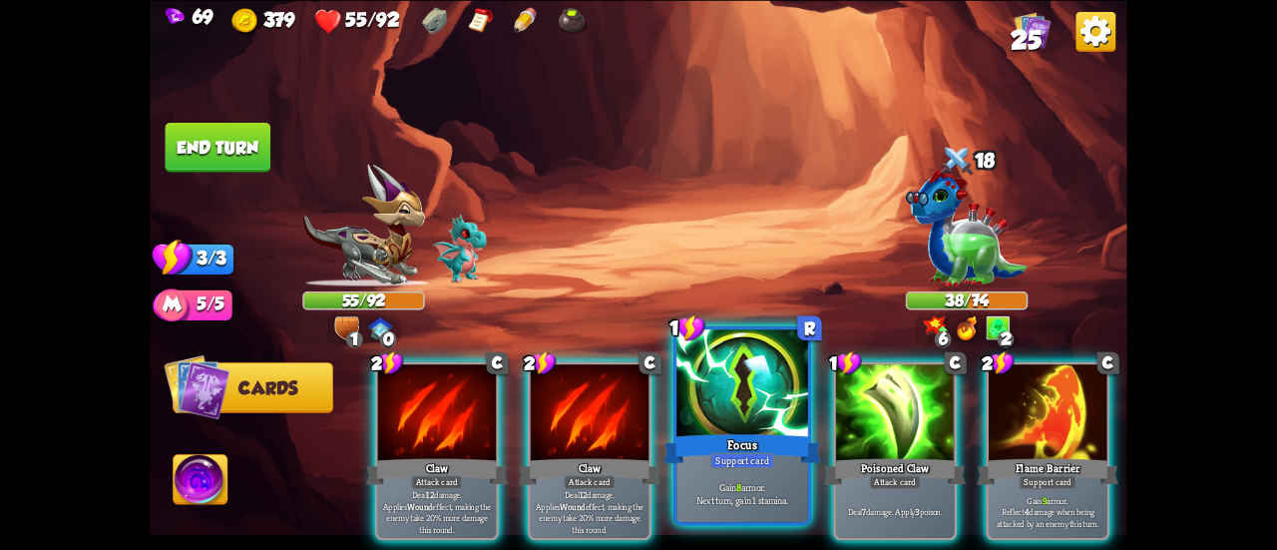
click at [717, 366] on div at bounding box center [742, 384] width 132 height 111
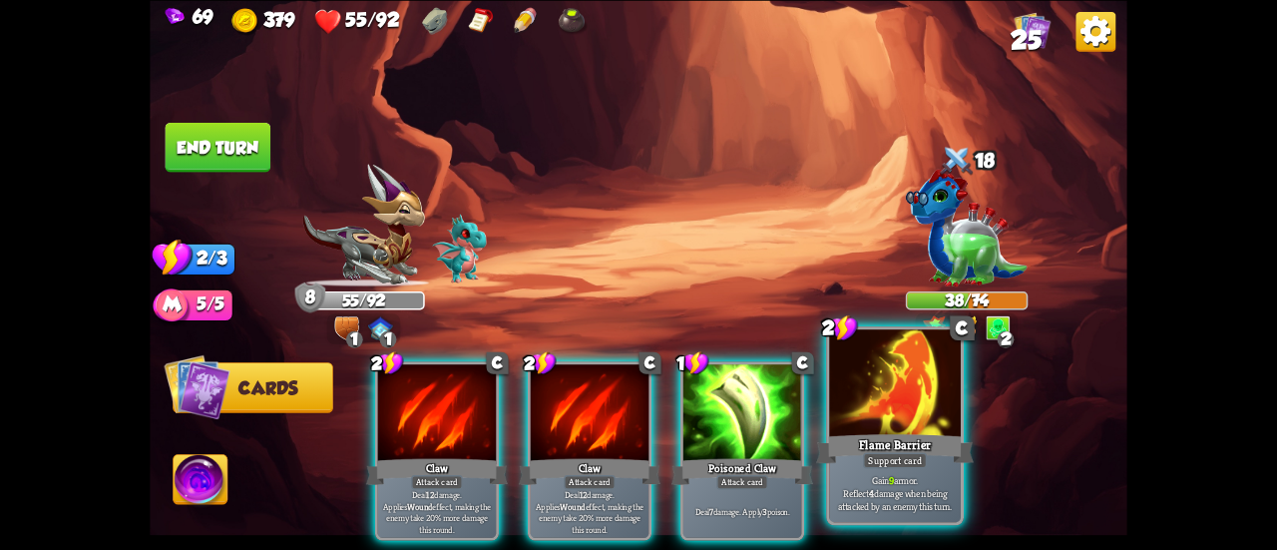
click at [934, 406] on div at bounding box center [895, 384] width 132 height 111
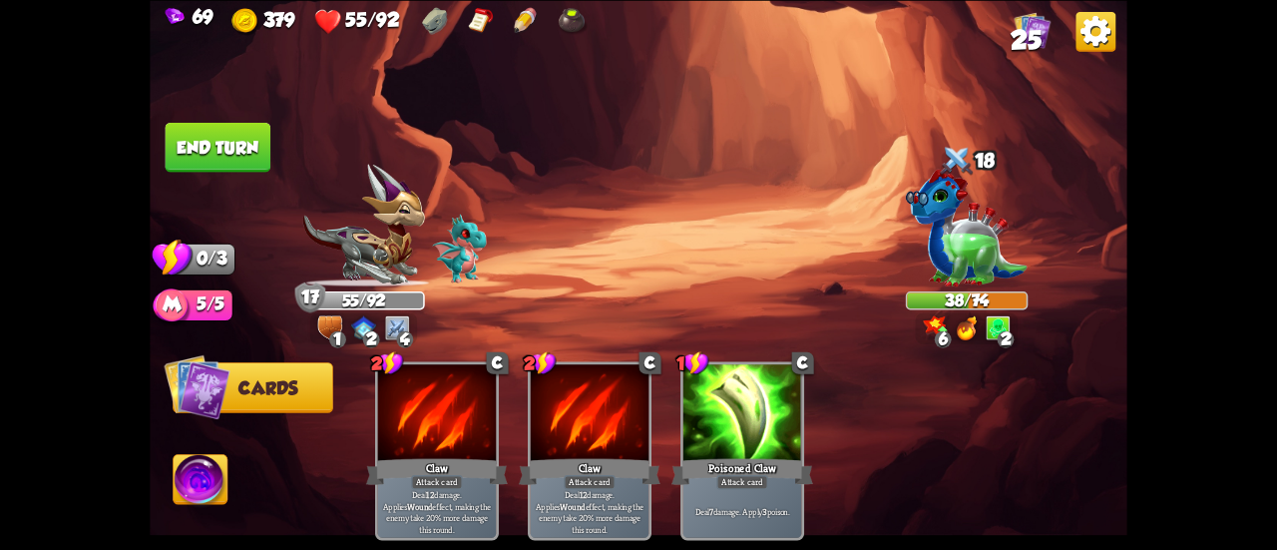
click at [224, 147] on button "End turn" at bounding box center [218, 147] width 106 height 50
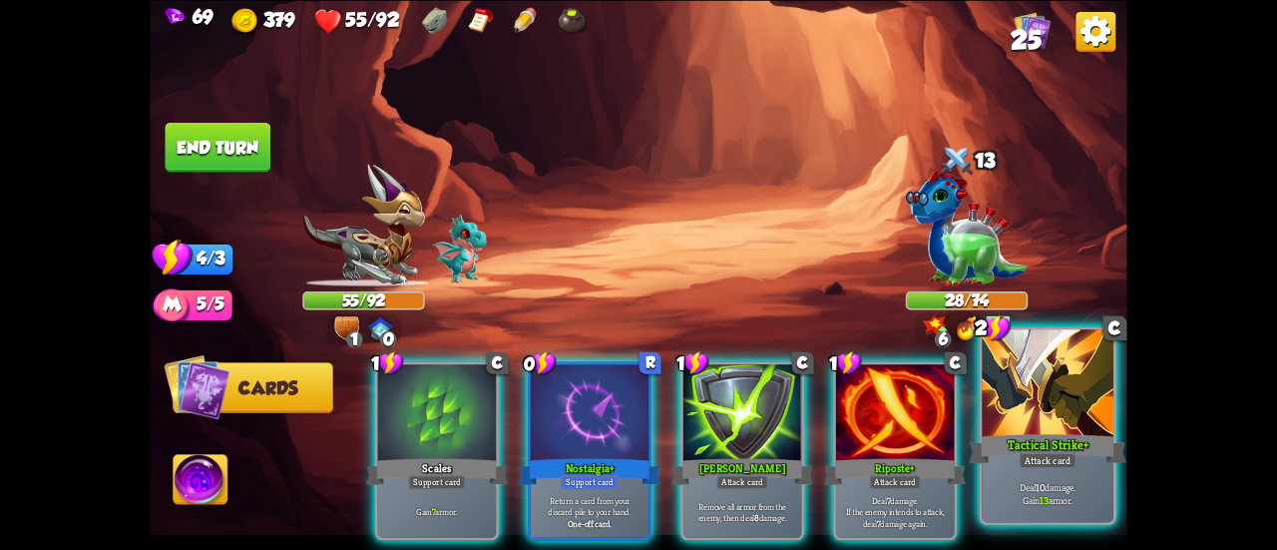
click at [1039, 385] on div at bounding box center [1048, 384] width 132 height 111
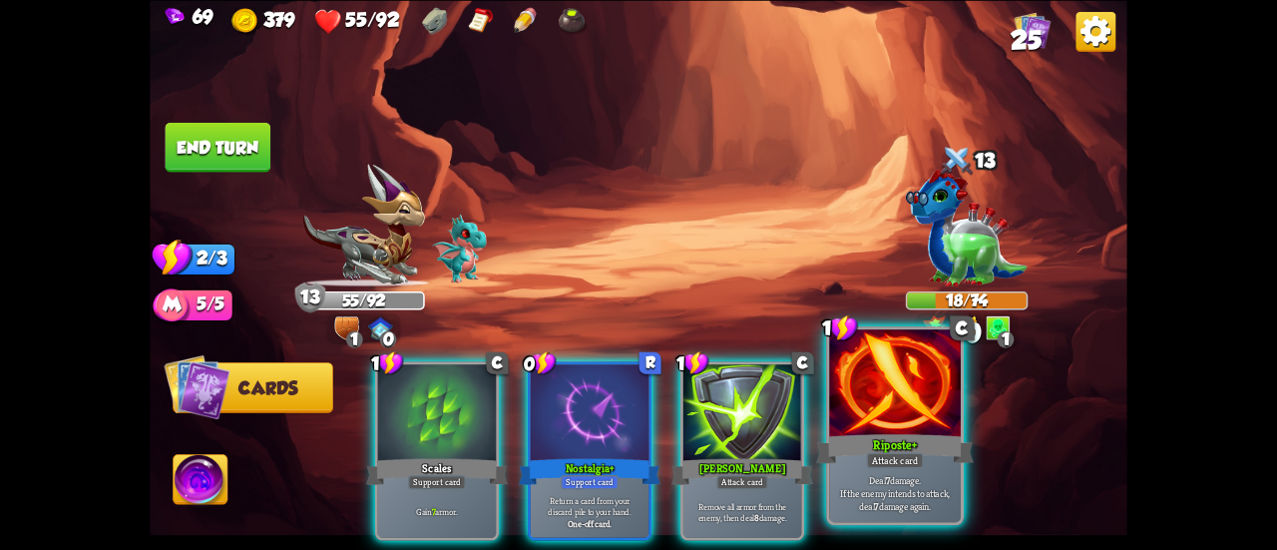
click at [921, 433] on div "Riposte+" at bounding box center [895, 448] width 158 height 35
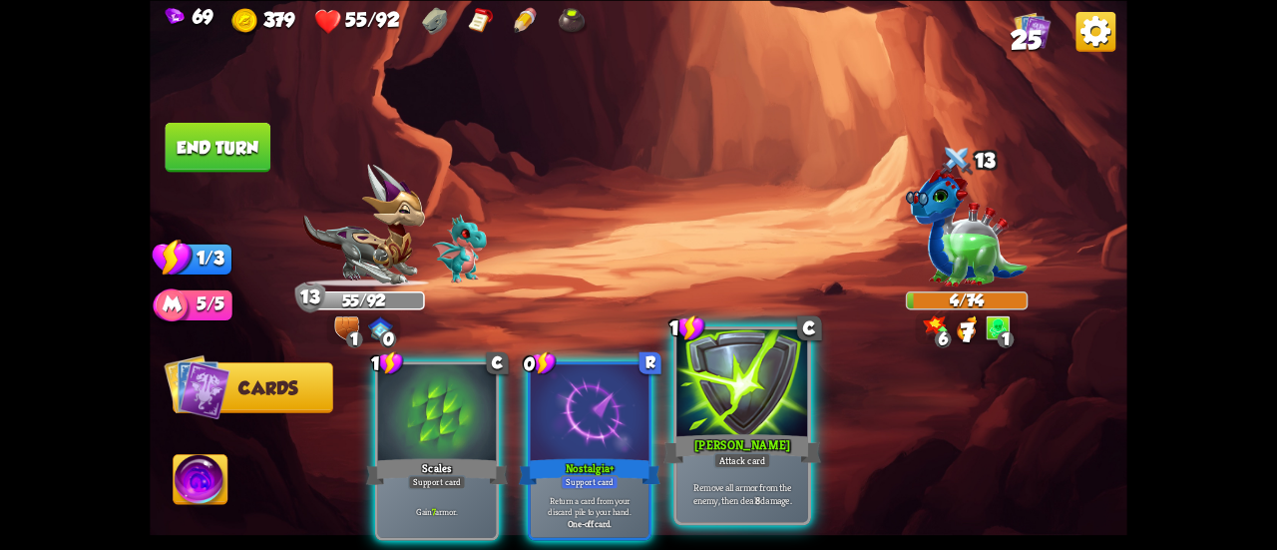
click at [755, 426] on div at bounding box center [742, 384] width 132 height 111
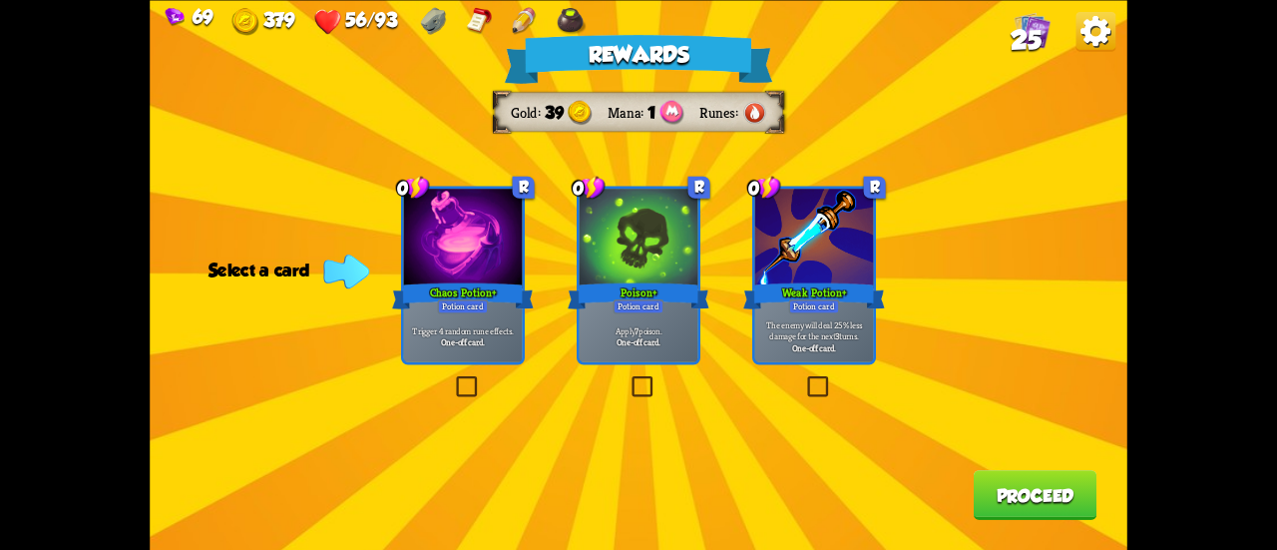
drag, startPoint x: 487, startPoint y: 323, endPoint x: 654, endPoint y: 292, distance: 170.4
click at [654, 0] on div "0 R Chaos Potion+ Potion card Trigger 4 random rune effects. One-off card. 0 R …" at bounding box center [639, 0] width 978 height 0
click at [425, 308] on div "Chaos Potion+" at bounding box center [463, 295] width 142 height 32
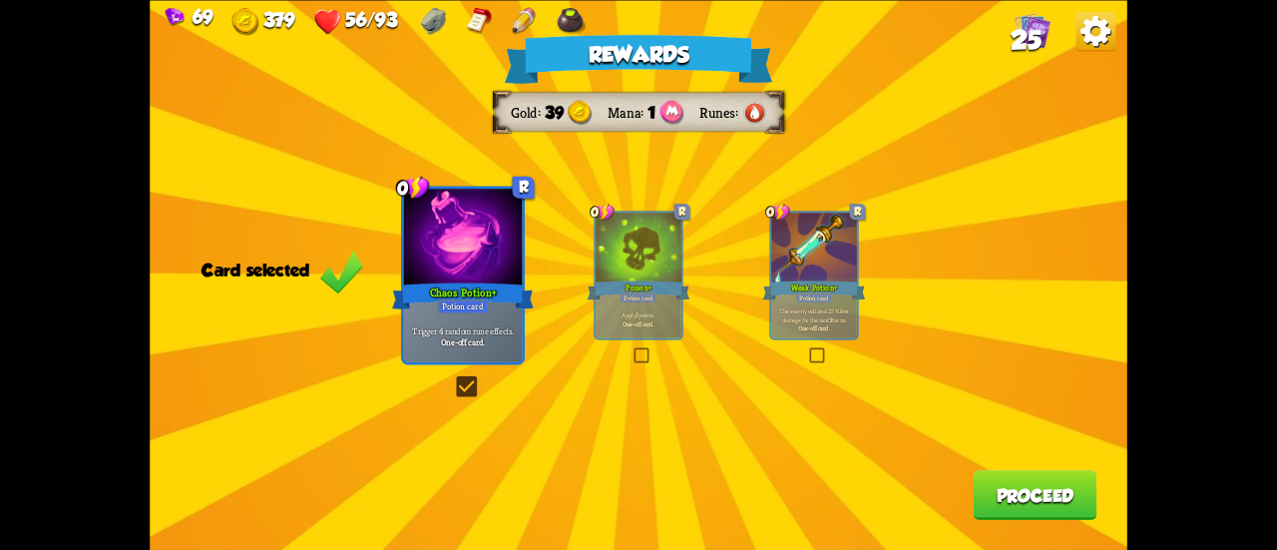
click at [1036, 484] on button "Proceed" at bounding box center [1036, 495] width 124 height 50
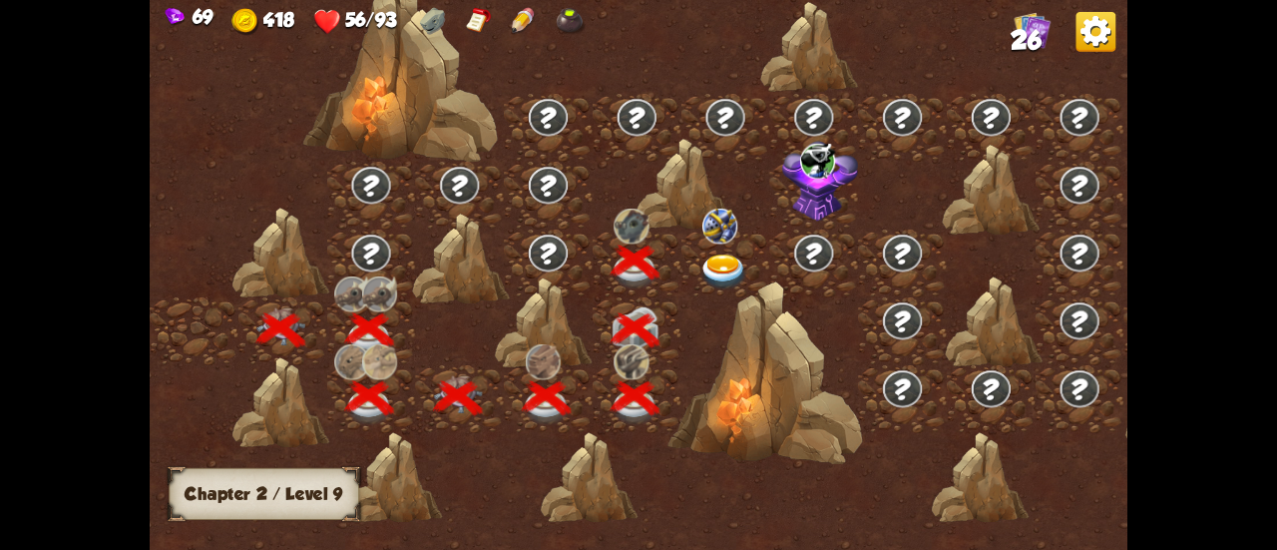
click at [713, 255] on img at bounding box center [723, 272] width 49 height 36
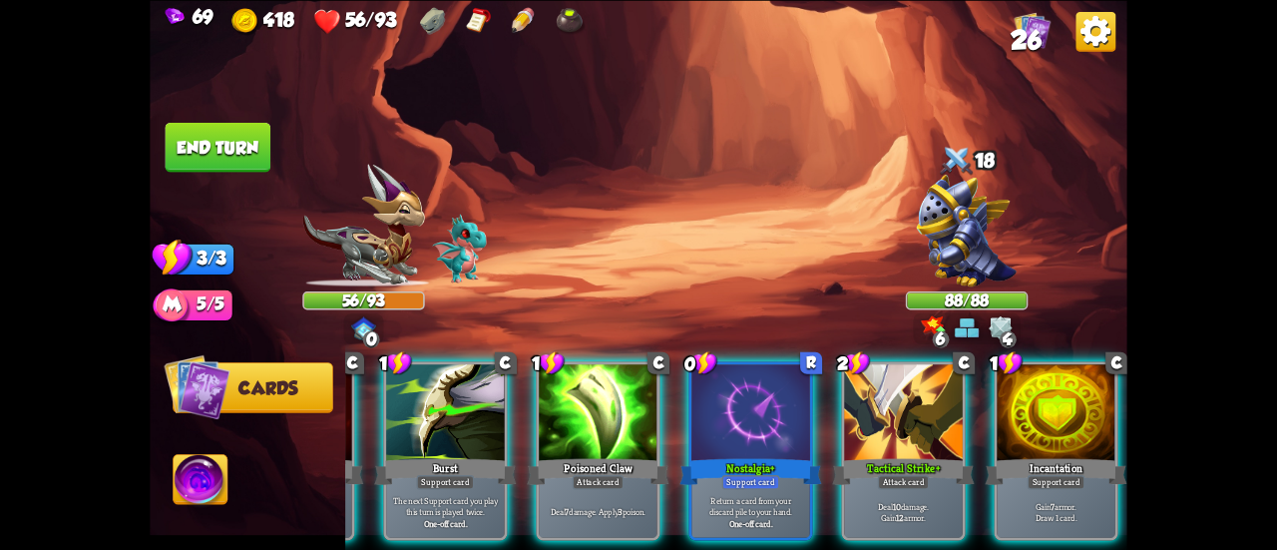
scroll to position [0, 340]
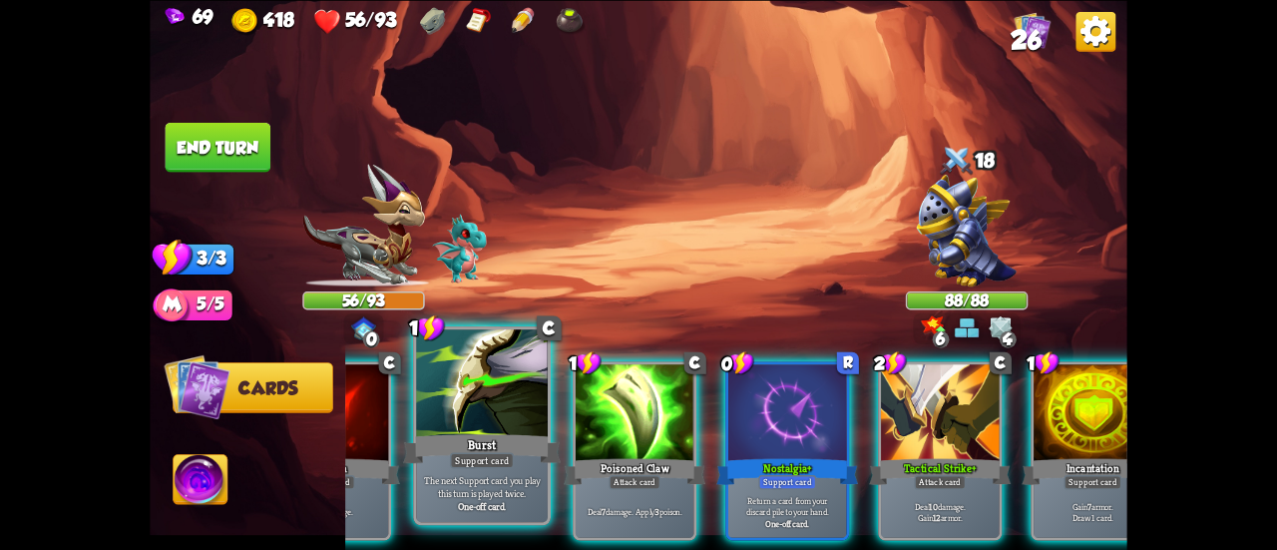
click at [518, 466] on div "The next Support card you play this turn is played twice. One-off card." at bounding box center [482, 492] width 132 height 57
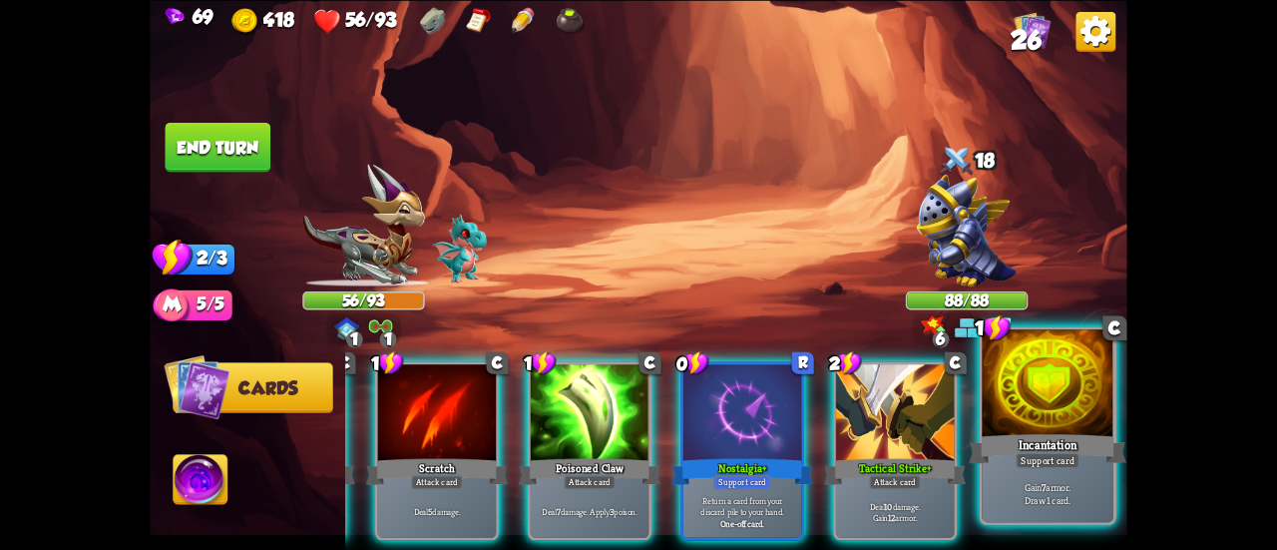
scroll to position [0, 192]
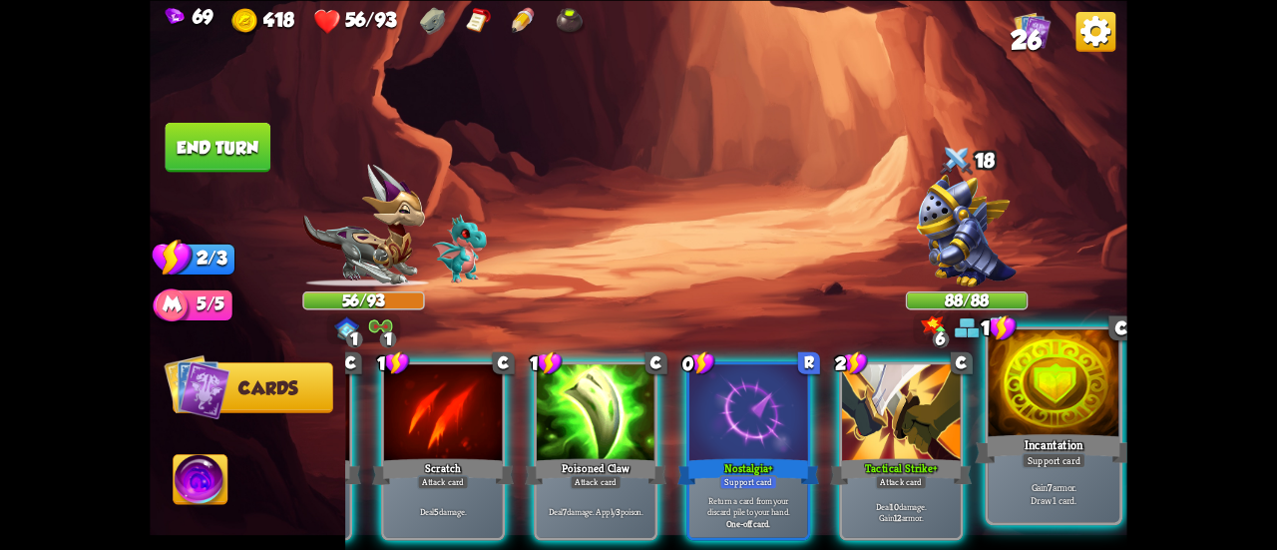
click at [1045, 443] on div "Incantation" at bounding box center [1054, 448] width 158 height 35
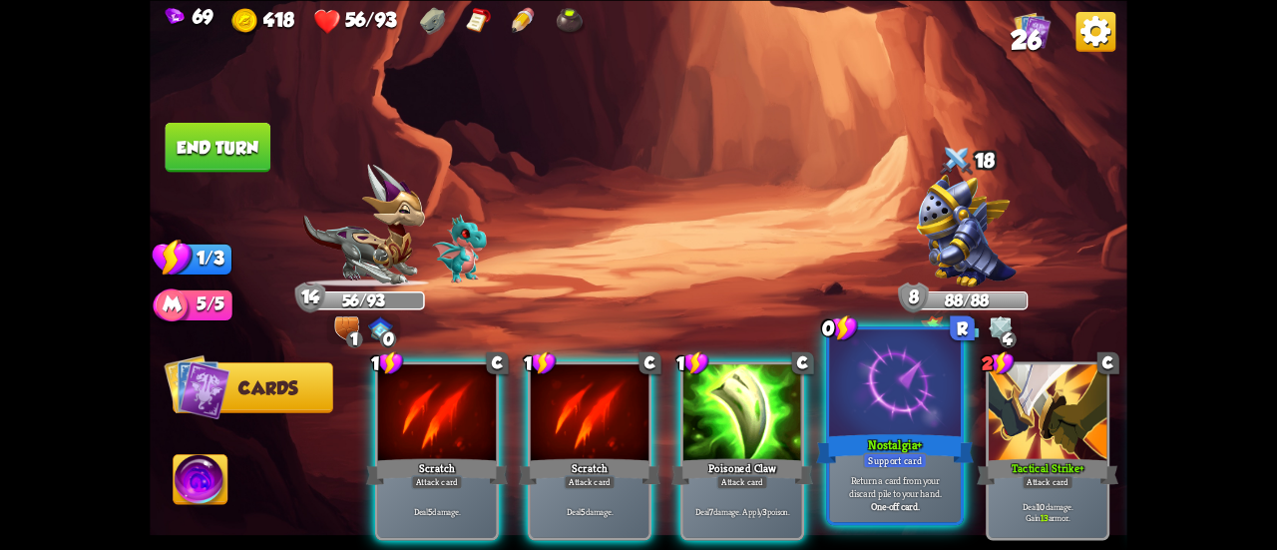
click at [874, 421] on div at bounding box center [895, 384] width 132 height 111
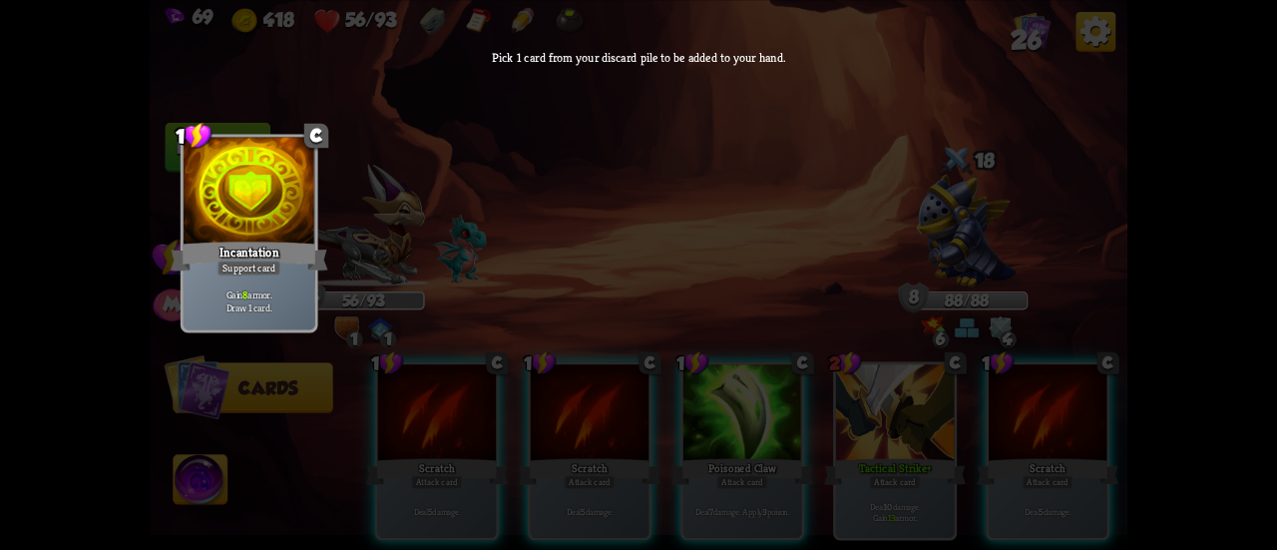
click at [787, 214] on div "1 C Incantation Support card Gain 8 armor. Draw 1 card." at bounding box center [639, 313] width 978 height 451
click at [1014, 99] on div "1 C Incantation Support card Gain 8 armor. Draw 1 card." at bounding box center [639, 313] width 978 height 451
click at [249, 382] on div "1 C Incantation Support card Gain 8 armor. Draw 1 card." at bounding box center [639, 313] width 978 height 451
click at [254, 274] on div "Support card" at bounding box center [249, 267] width 64 height 16
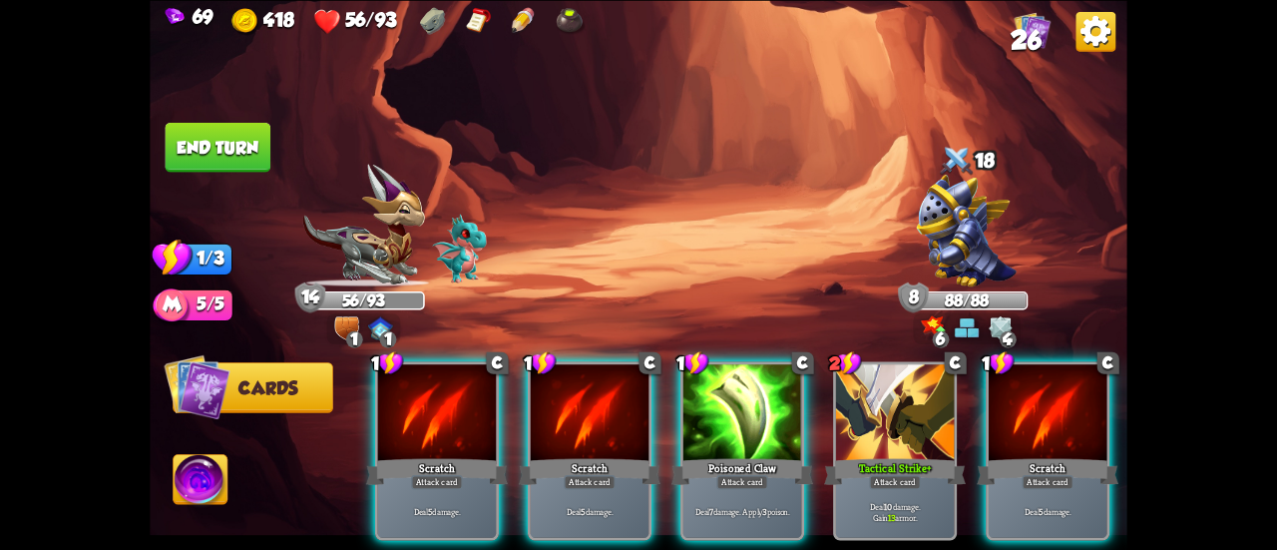
scroll to position [0, 388]
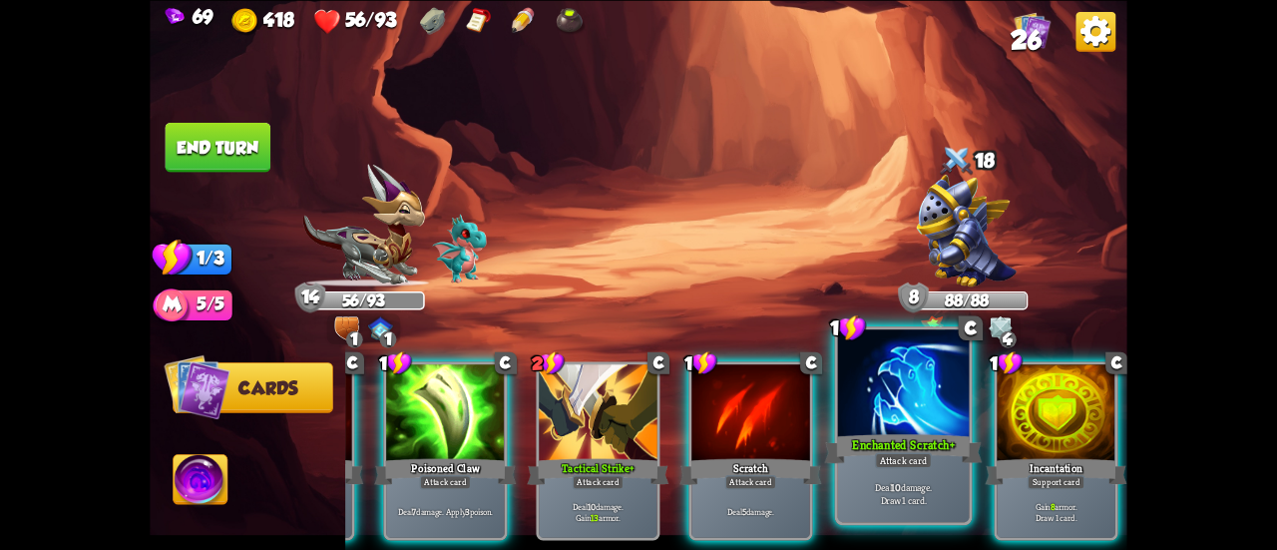
click at [1039, 486] on div "Gain 8 armor. Draw 1 card." at bounding box center [1056, 512] width 118 height 52
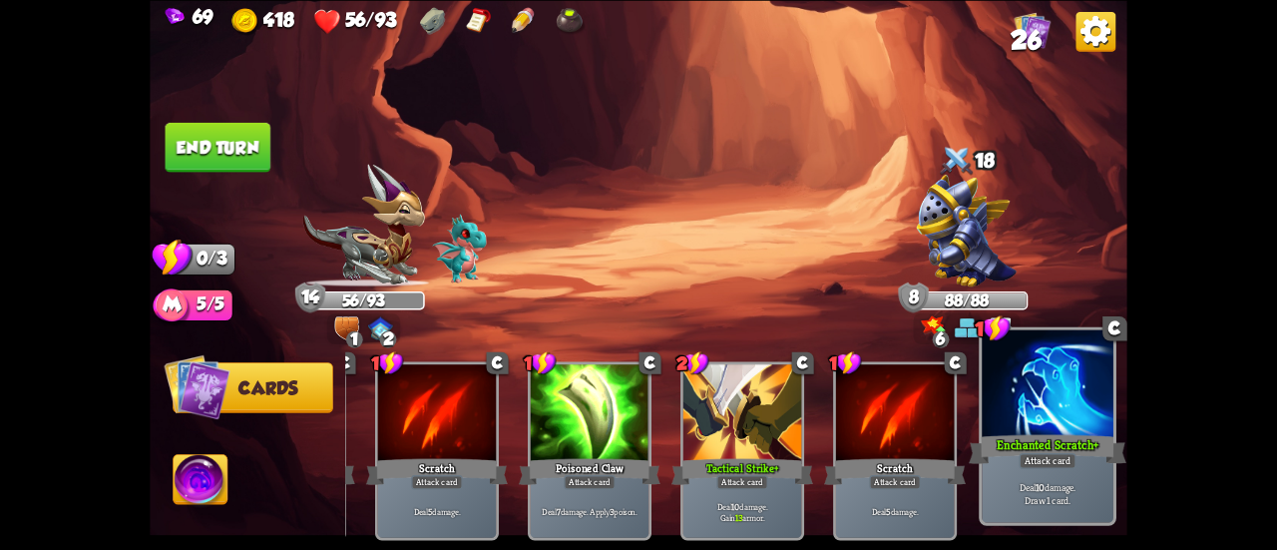
scroll to position [0, 189]
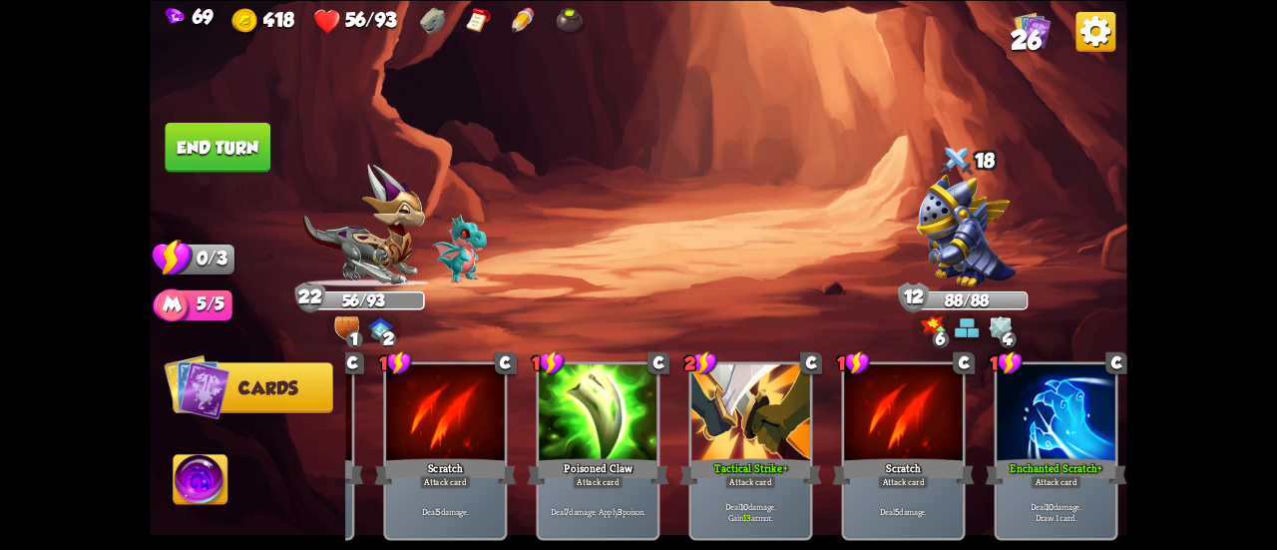
click at [237, 157] on button "End turn" at bounding box center [218, 147] width 106 height 50
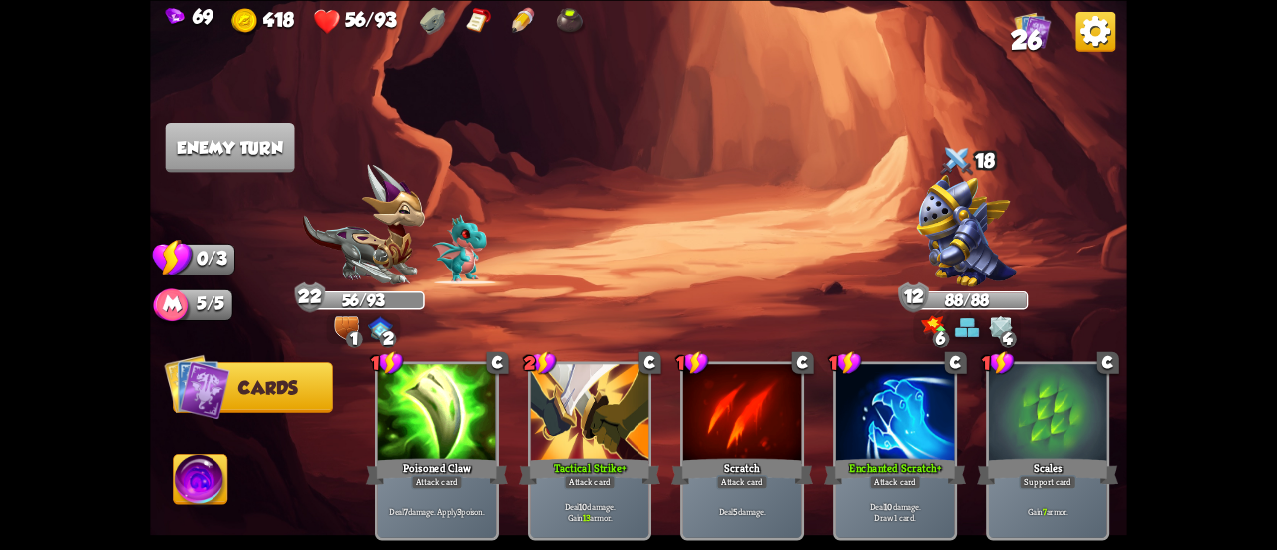
scroll to position [0, 0]
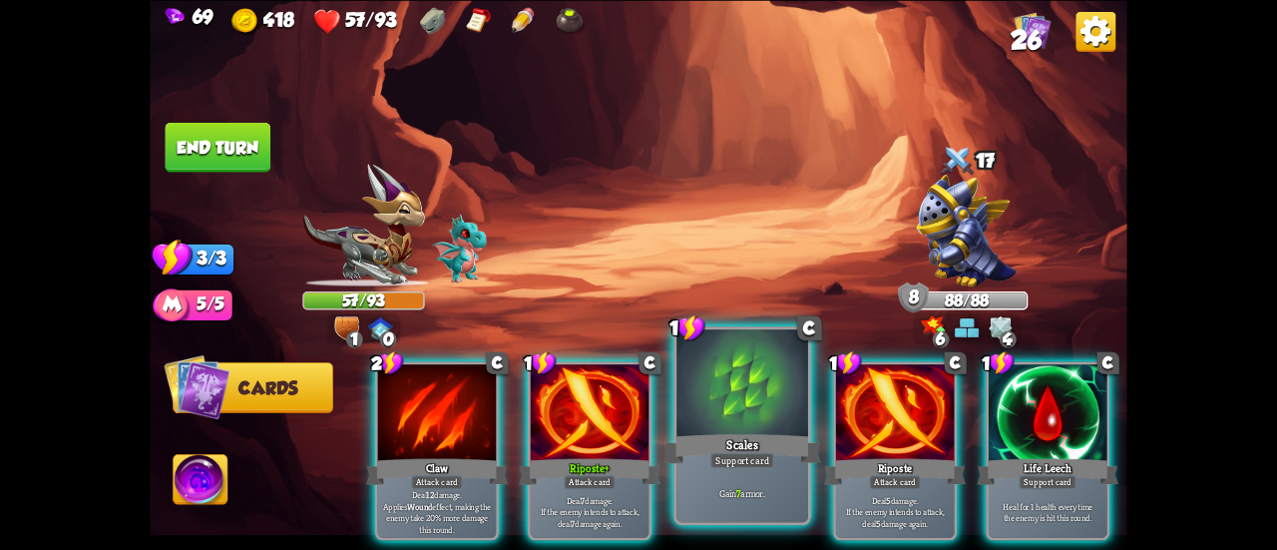
click at [772, 450] on div "Scales" at bounding box center [742, 448] width 158 height 35
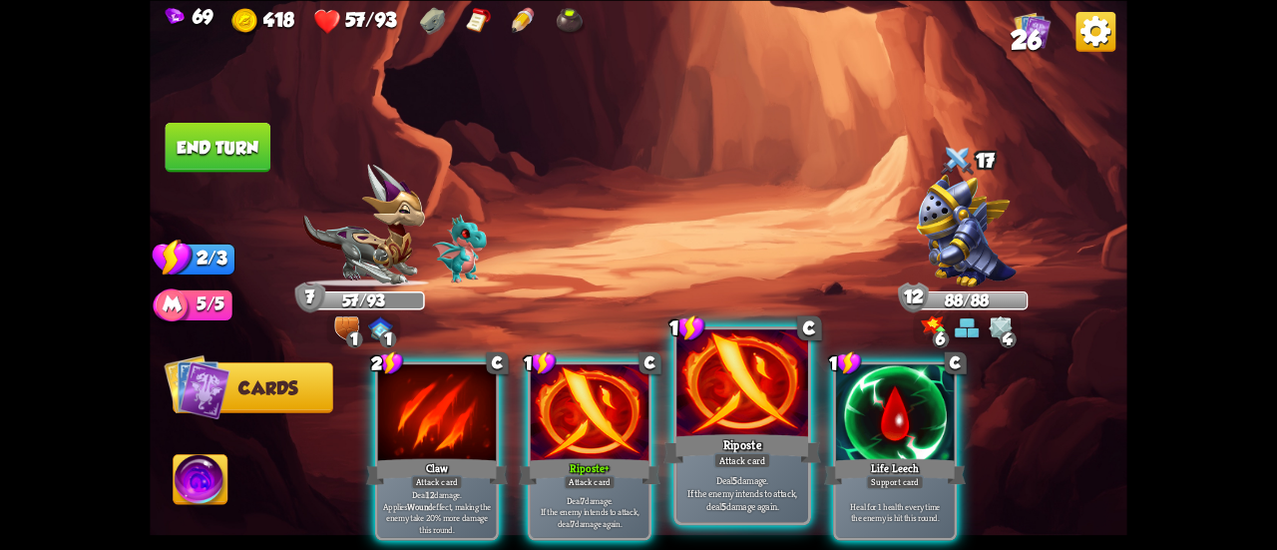
click at [724, 454] on div "Attack card" at bounding box center [741, 460] width 57 height 16
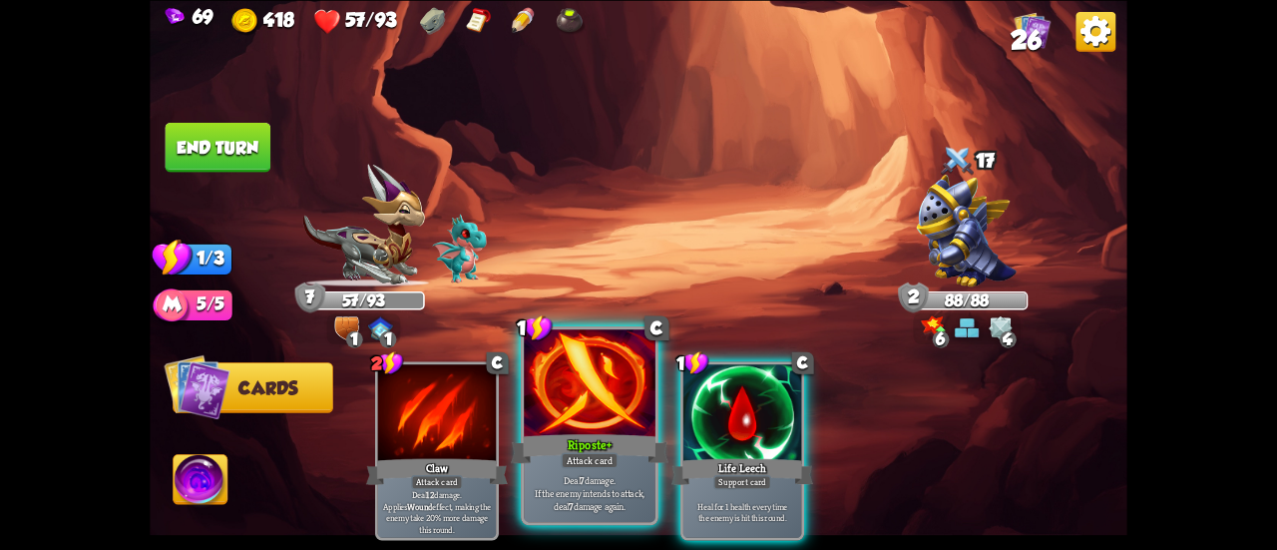
click at [611, 444] on div "Riposte+" at bounding box center [590, 448] width 158 height 35
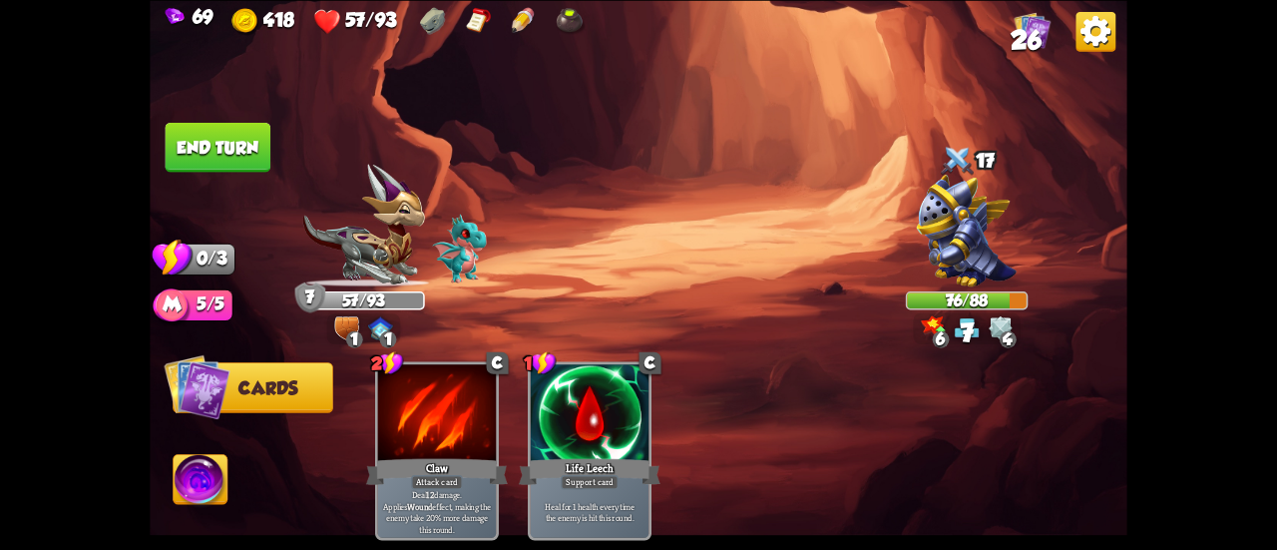
click at [224, 147] on button "End turn" at bounding box center [219, 147] width 106 height 50
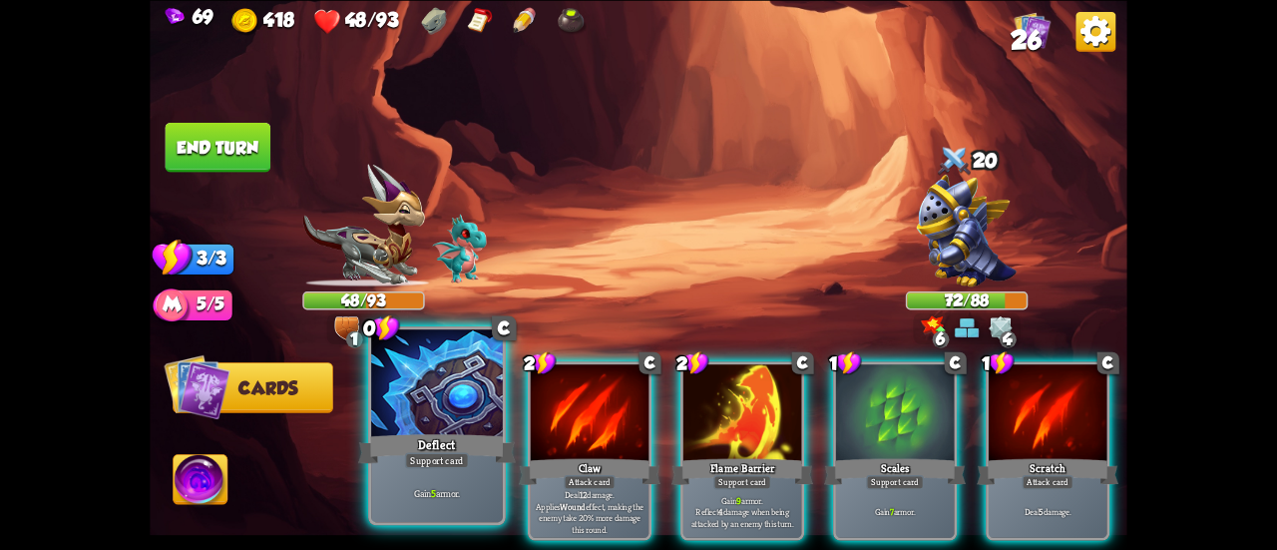
click at [437, 378] on div at bounding box center [437, 384] width 132 height 111
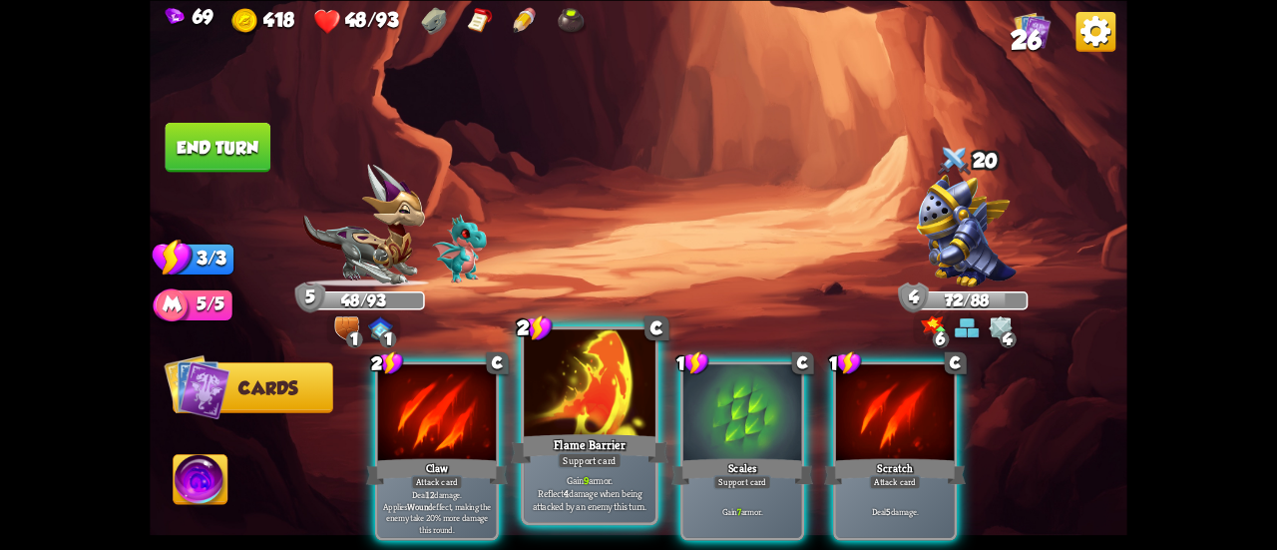
click at [609, 398] on div at bounding box center [590, 384] width 132 height 111
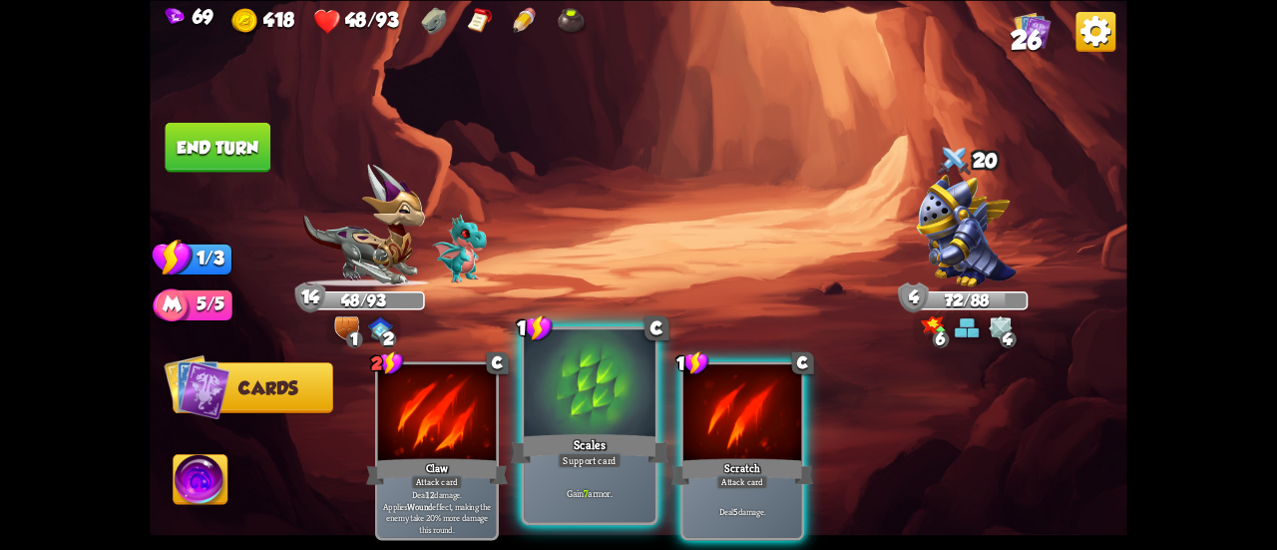
click at [601, 410] on div at bounding box center [590, 384] width 132 height 111
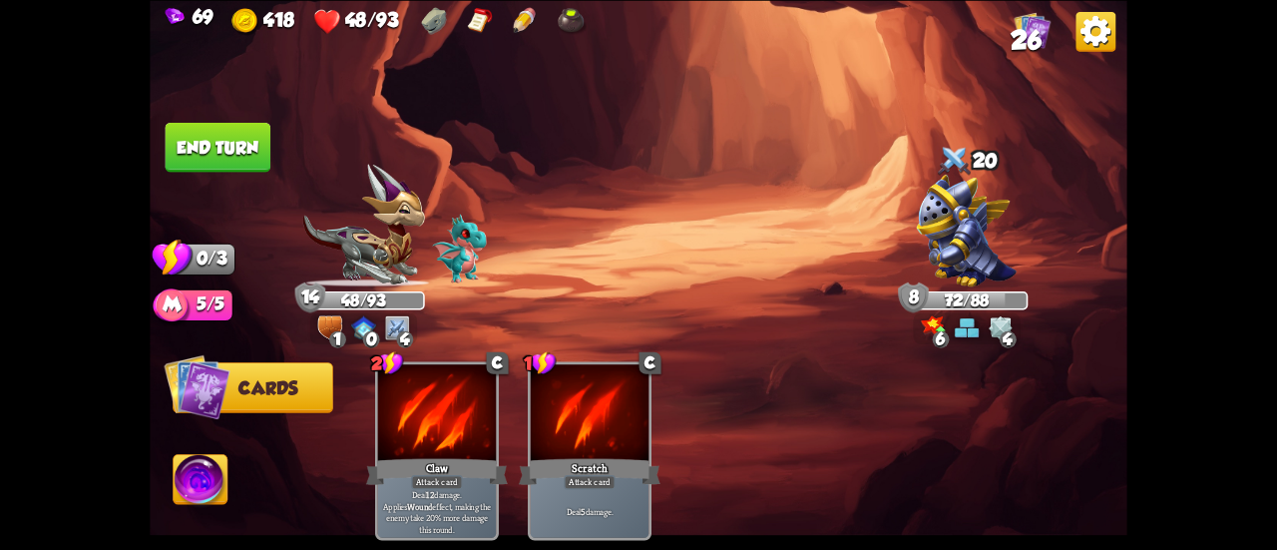
click at [207, 148] on button "End turn" at bounding box center [218, 147] width 107 height 51
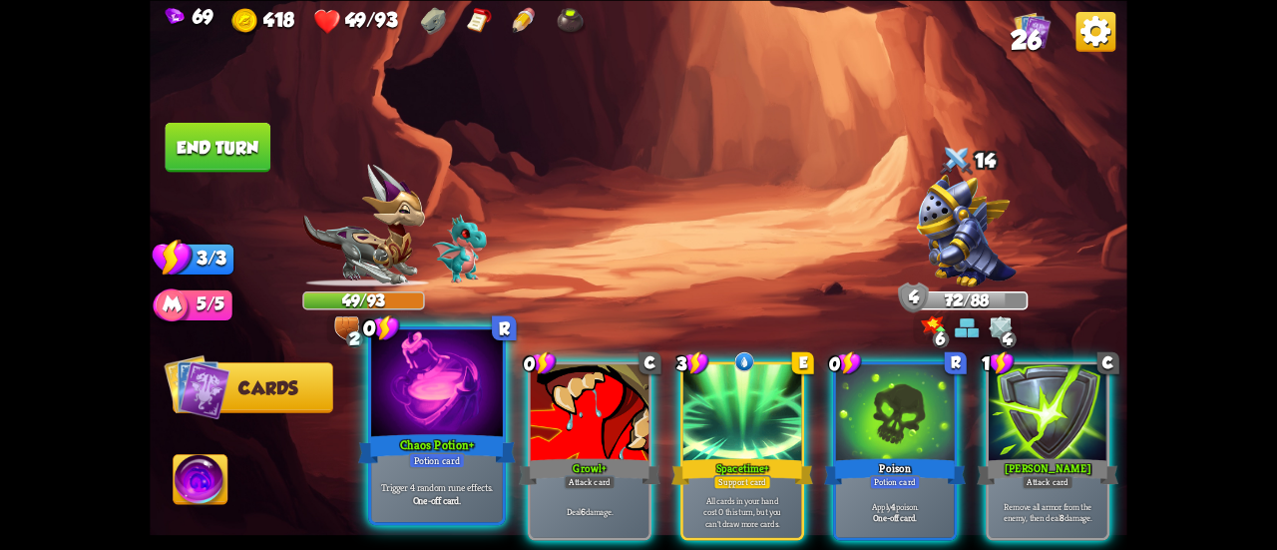
click at [404, 396] on div at bounding box center [437, 384] width 132 height 111
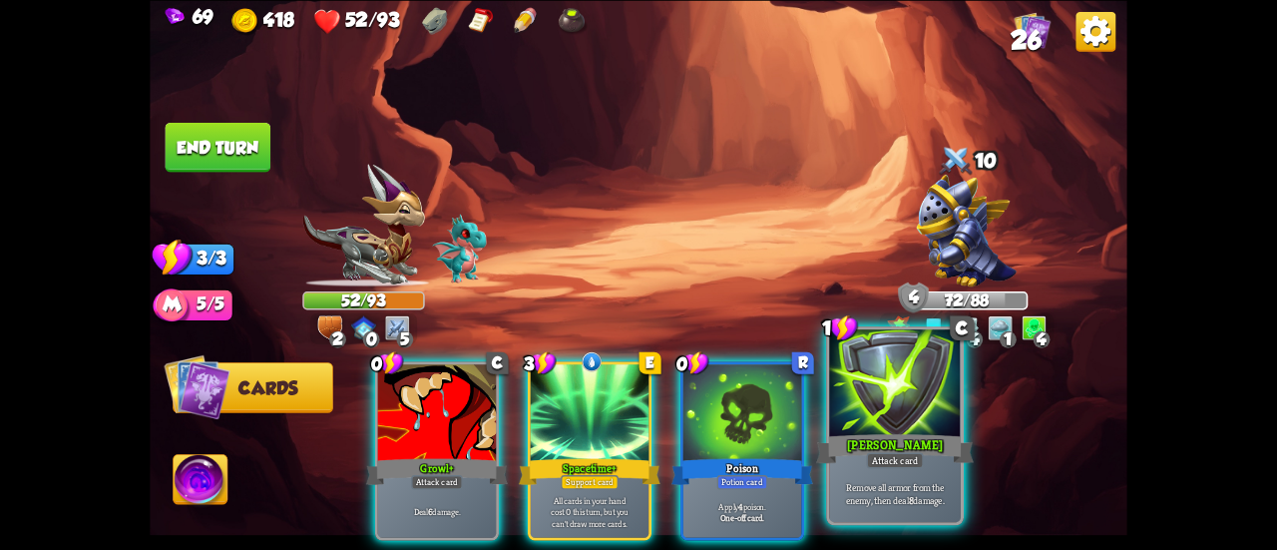
click at [922, 414] on div at bounding box center [895, 384] width 132 height 111
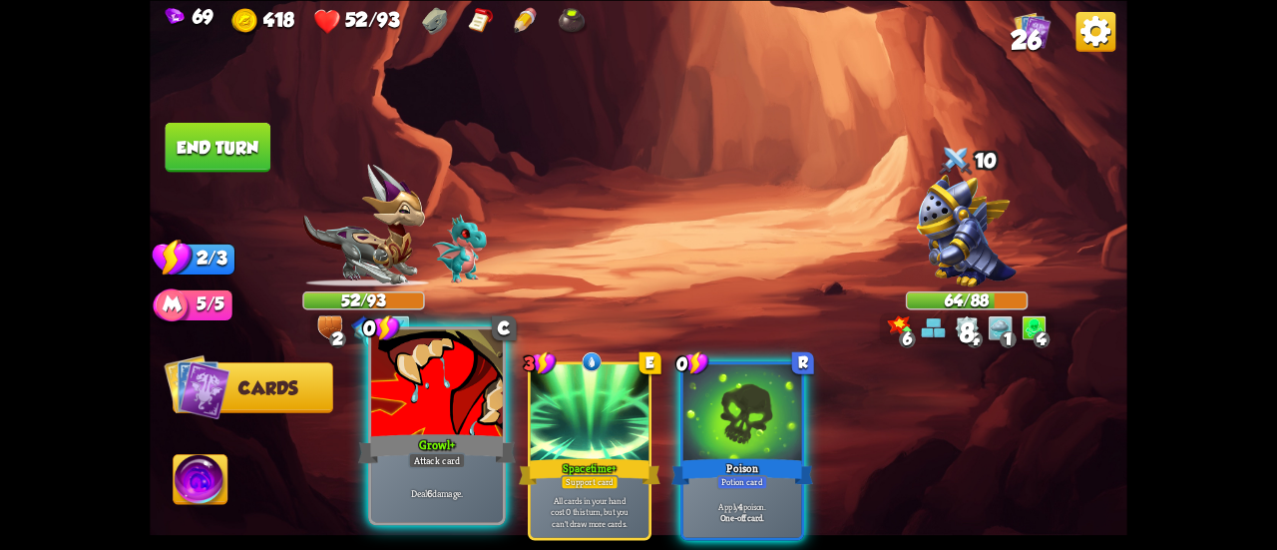
click at [416, 438] on div "Growl+" at bounding box center [437, 448] width 158 height 35
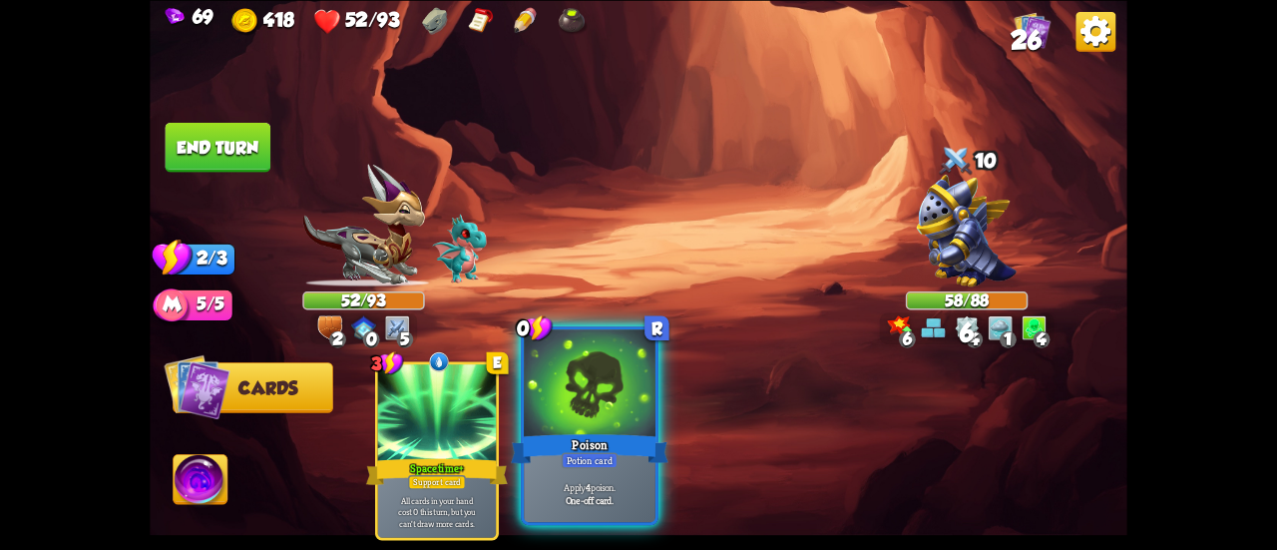
click at [594, 404] on div at bounding box center [590, 384] width 132 height 111
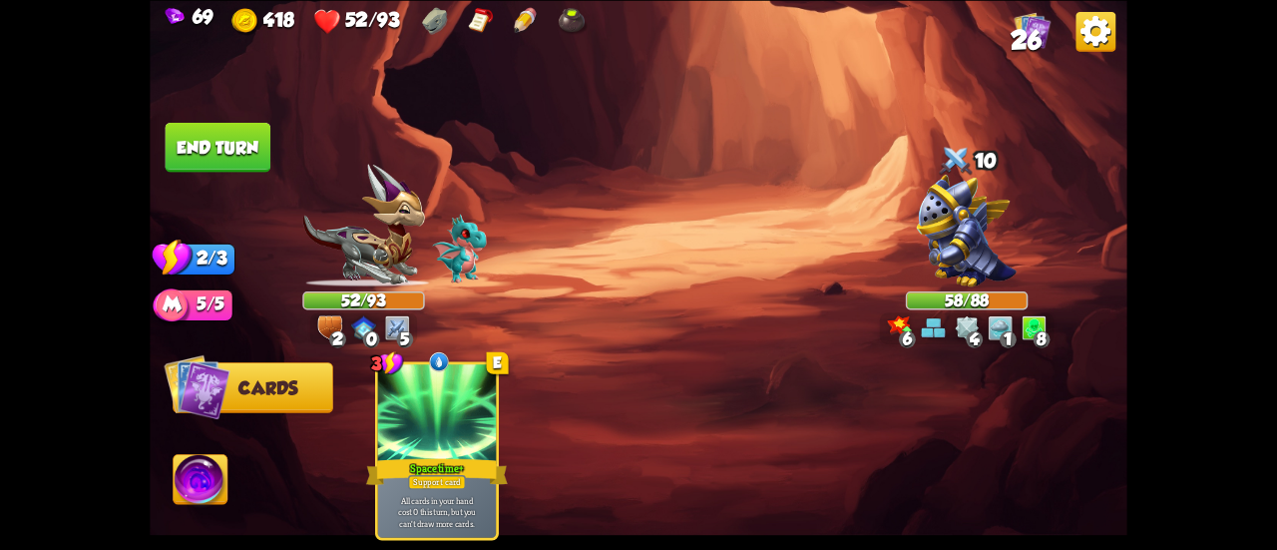
click at [228, 135] on button "End turn" at bounding box center [218, 147] width 108 height 51
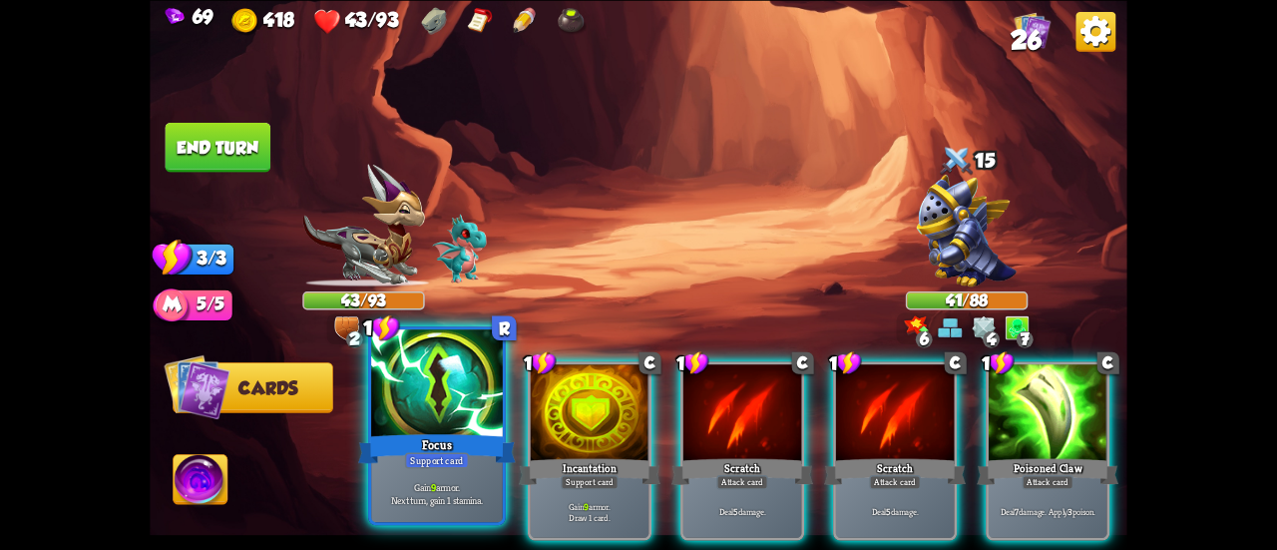
click at [427, 393] on div at bounding box center [437, 384] width 132 height 111
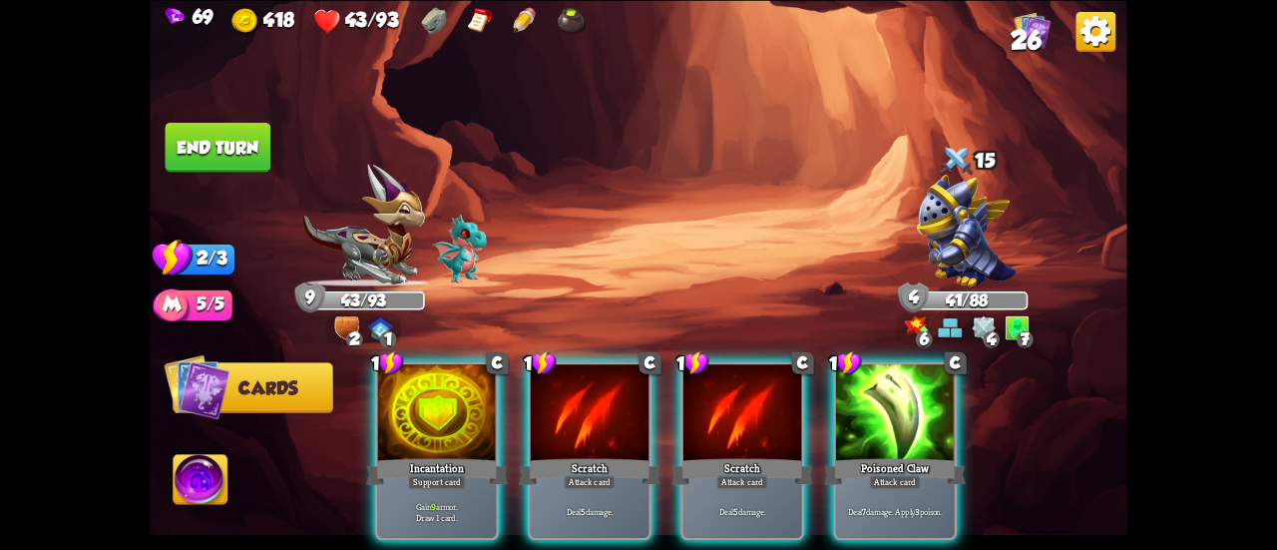
click at [427, 393] on div at bounding box center [437, 414] width 118 height 100
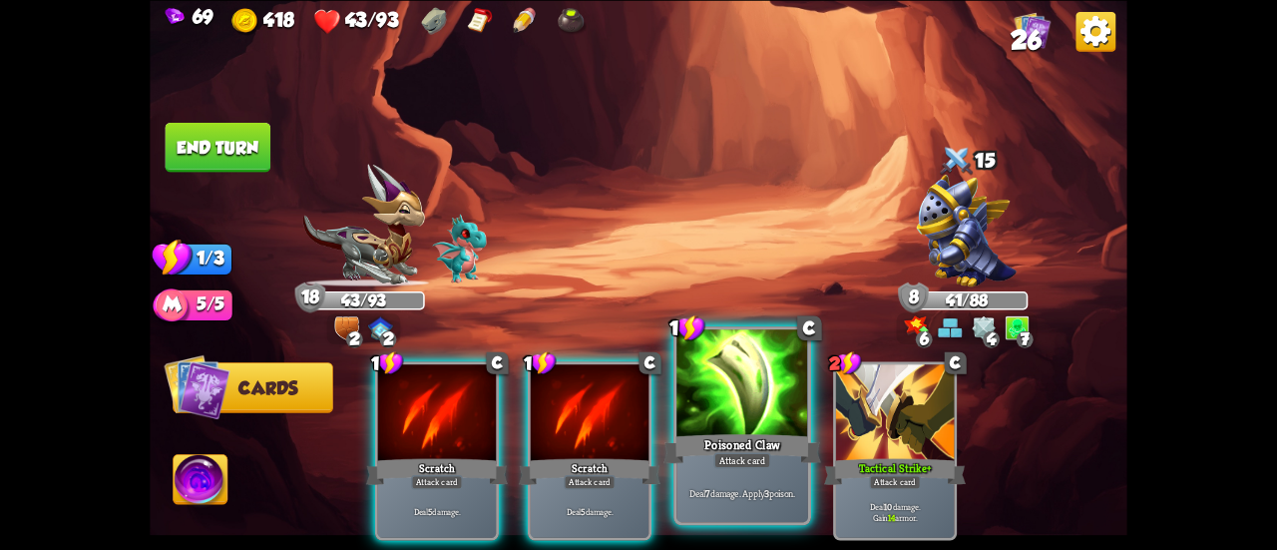
click at [748, 409] on div at bounding box center [742, 384] width 132 height 111
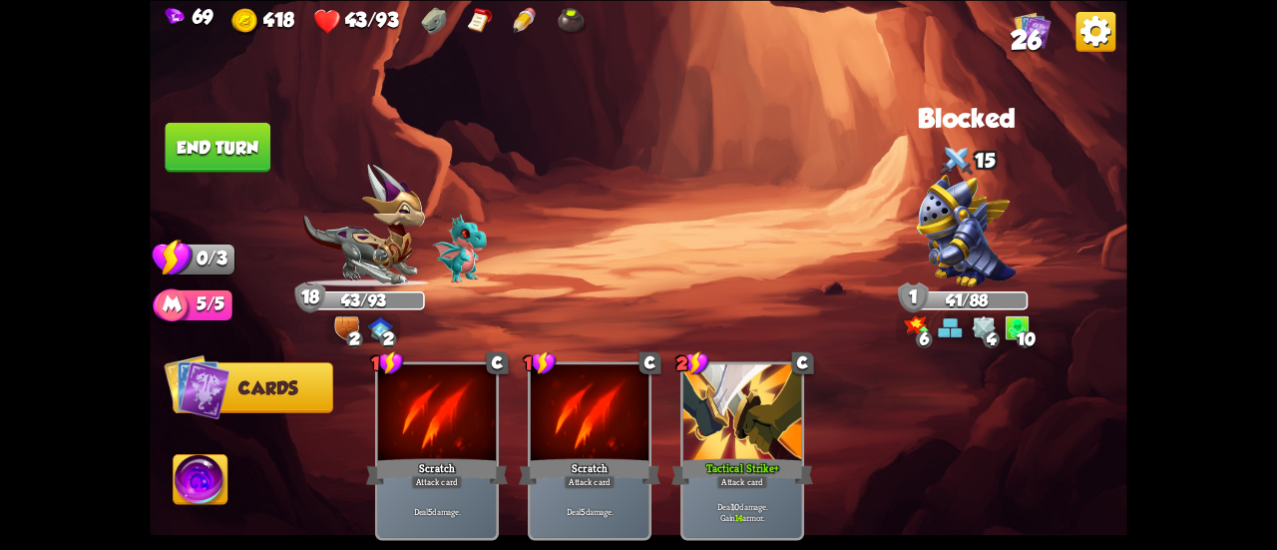
click at [204, 137] on button "End turn" at bounding box center [218, 147] width 108 height 51
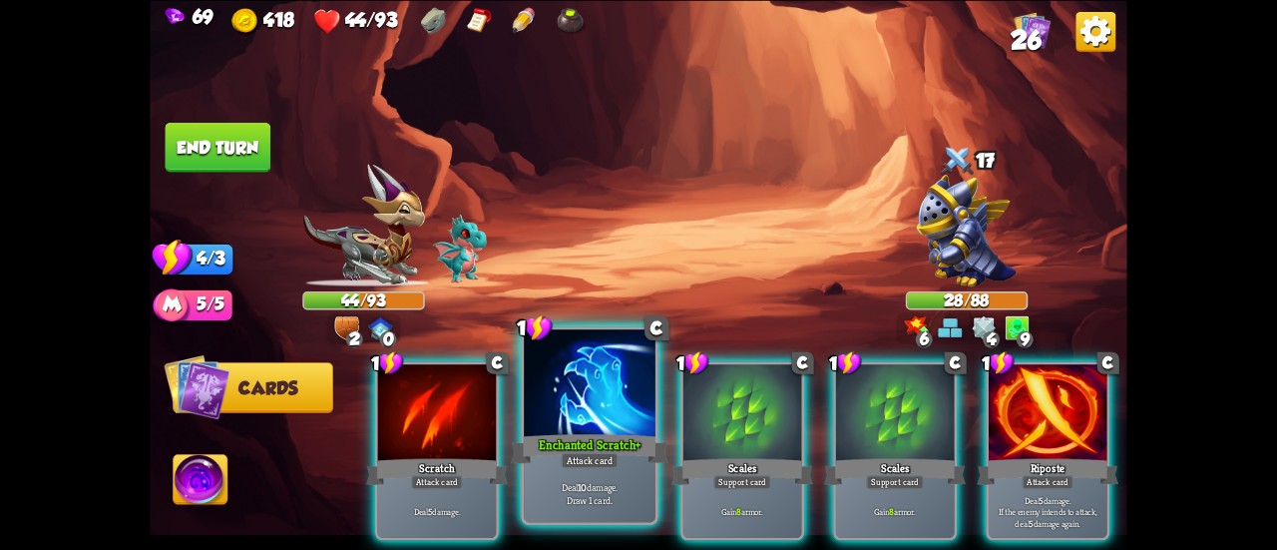
click at [562, 398] on div at bounding box center [590, 384] width 132 height 111
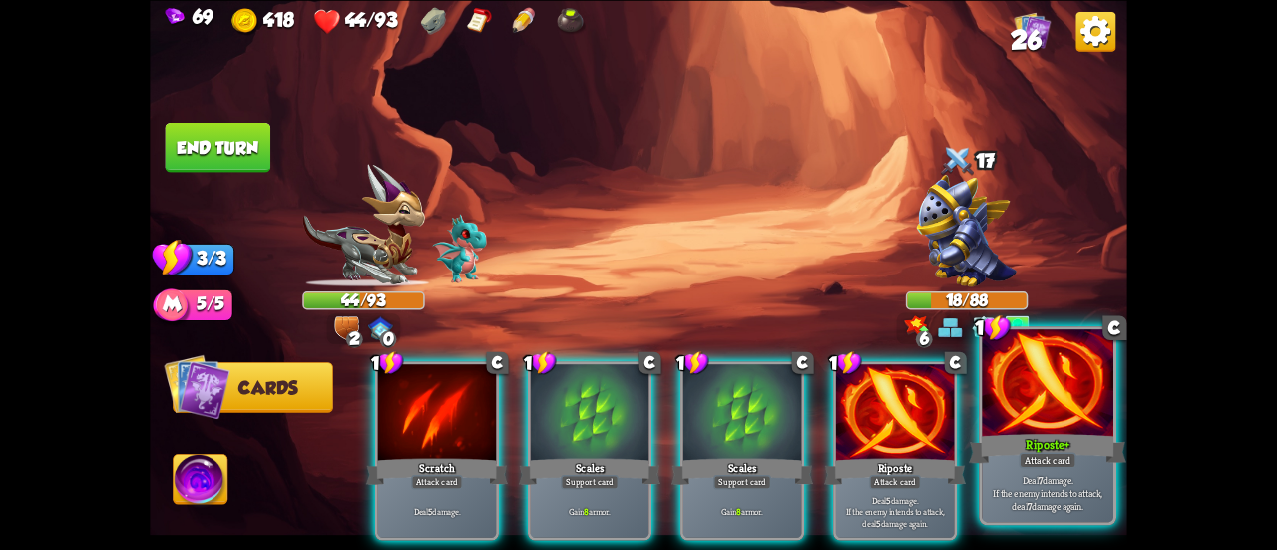
click at [1042, 406] on div at bounding box center [1048, 384] width 132 height 111
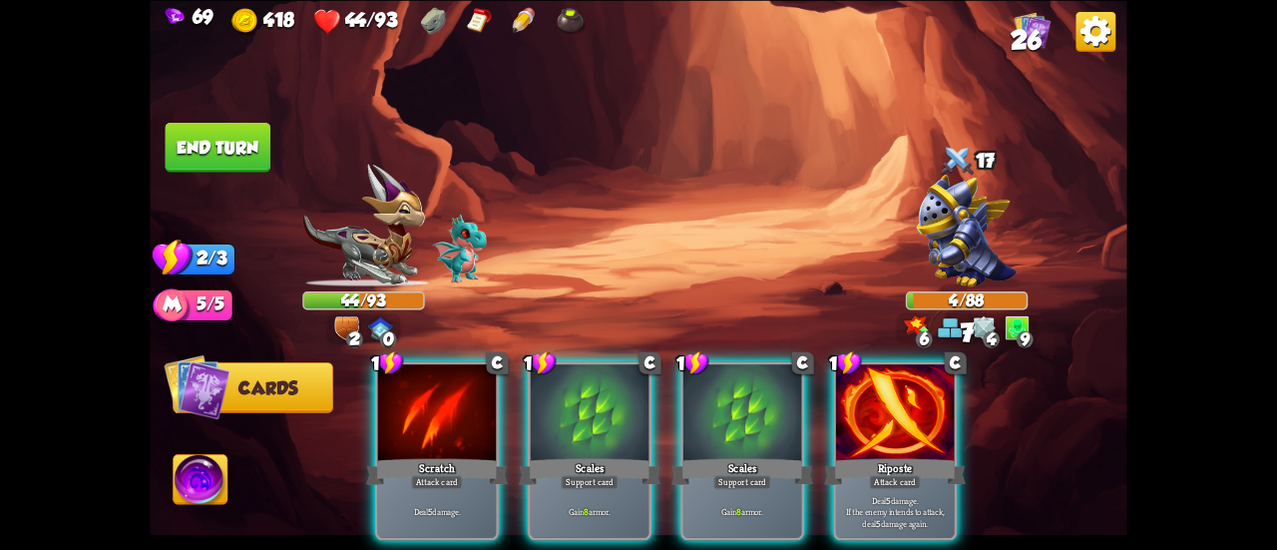
click at [230, 147] on button "End turn" at bounding box center [218, 147] width 106 height 50
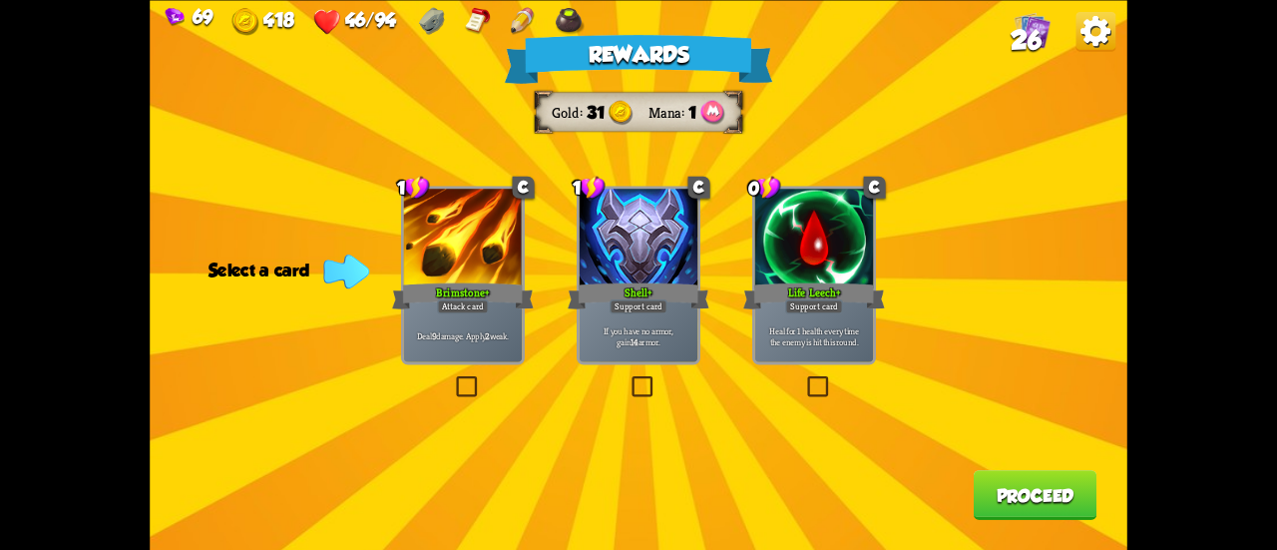
click at [469, 305] on div "Attack card" at bounding box center [463, 306] width 52 height 14
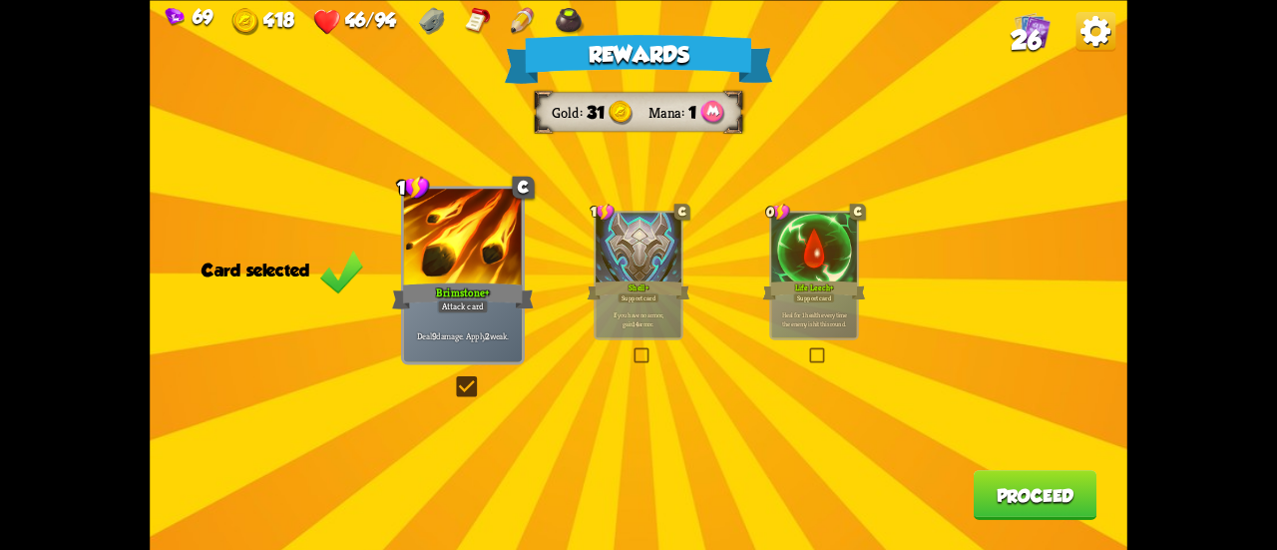
click at [1012, 480] on button "Proceed" at bounding box center [1036, 495] width 124 height 50
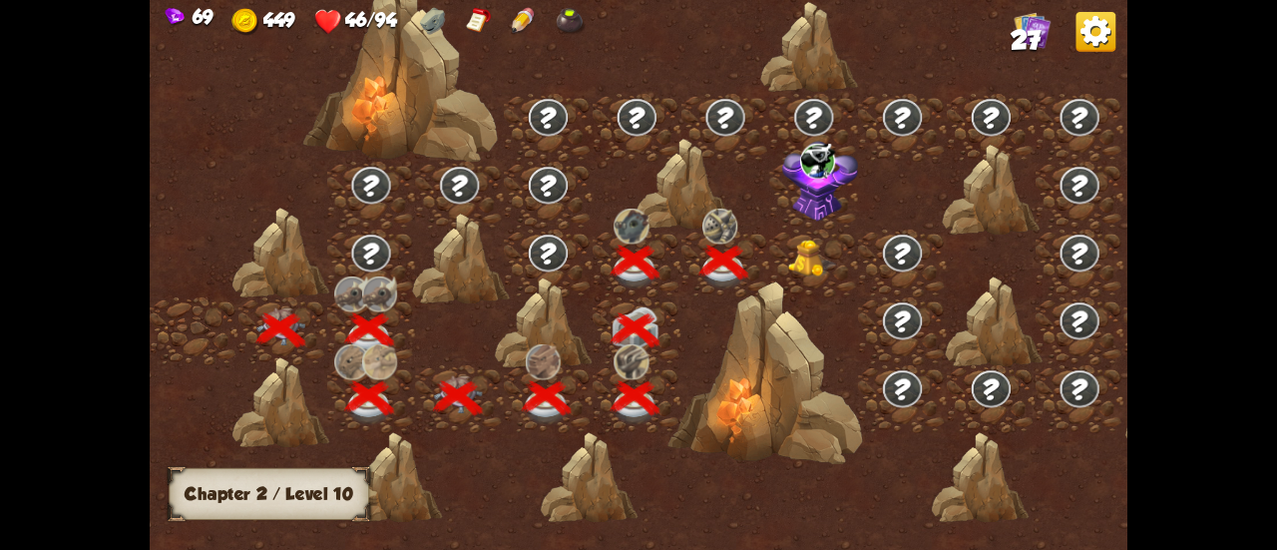
click at [790, 249] on img at bounding box center [812, 257] width 49 height 37
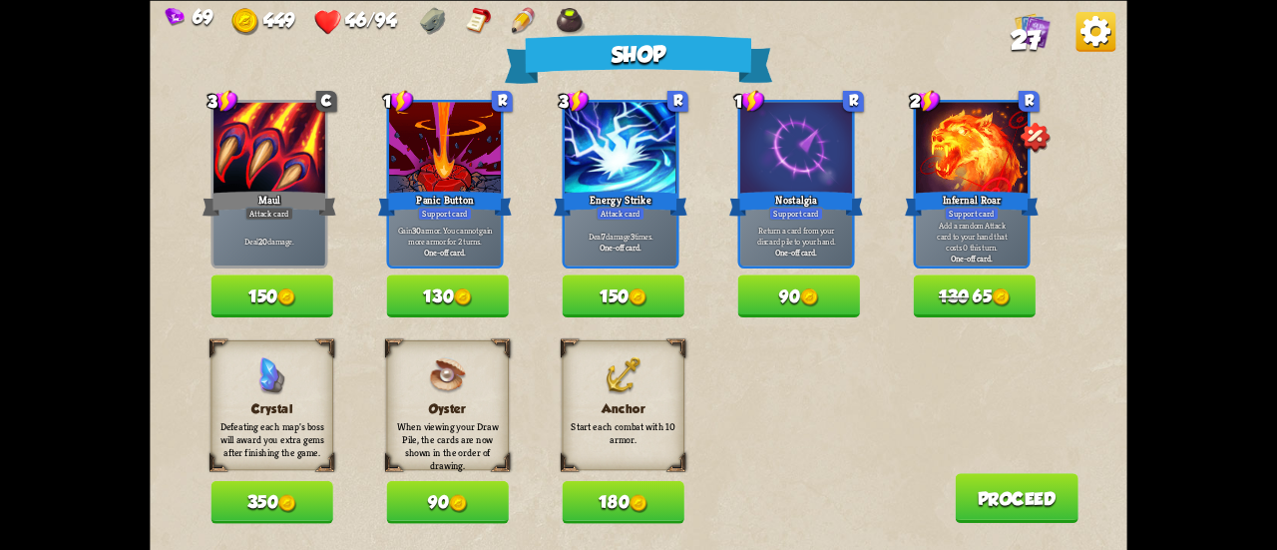
click at [599, 498] on button "180" at bounding box center [623, 502] width 122 height 43
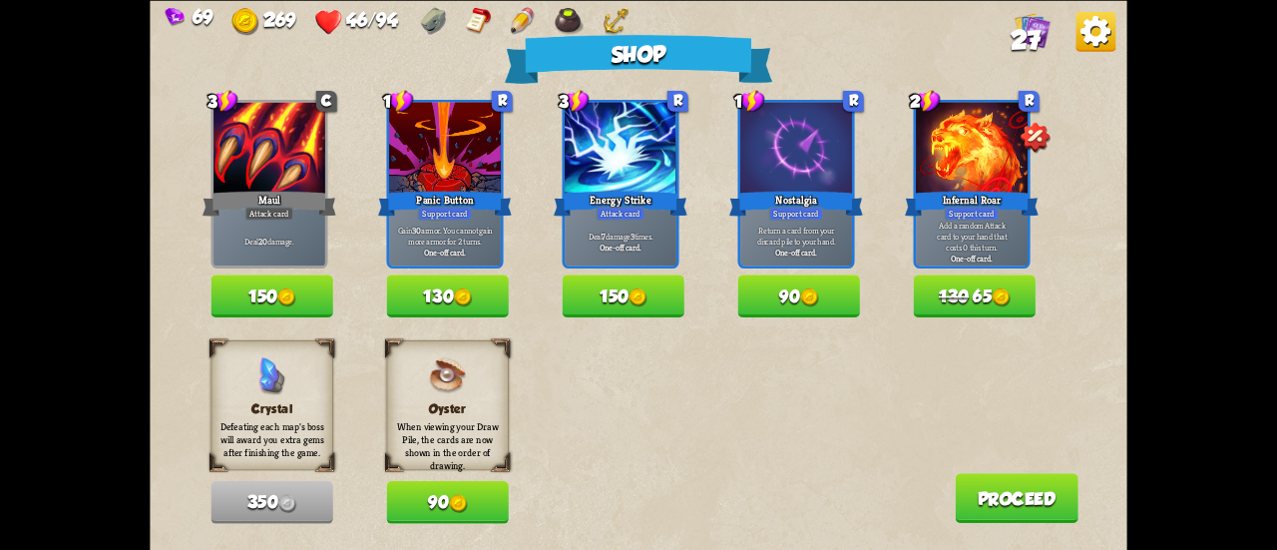
click at [950, 294] on span "130" at bounding box center [954, 296] width 30 height 20
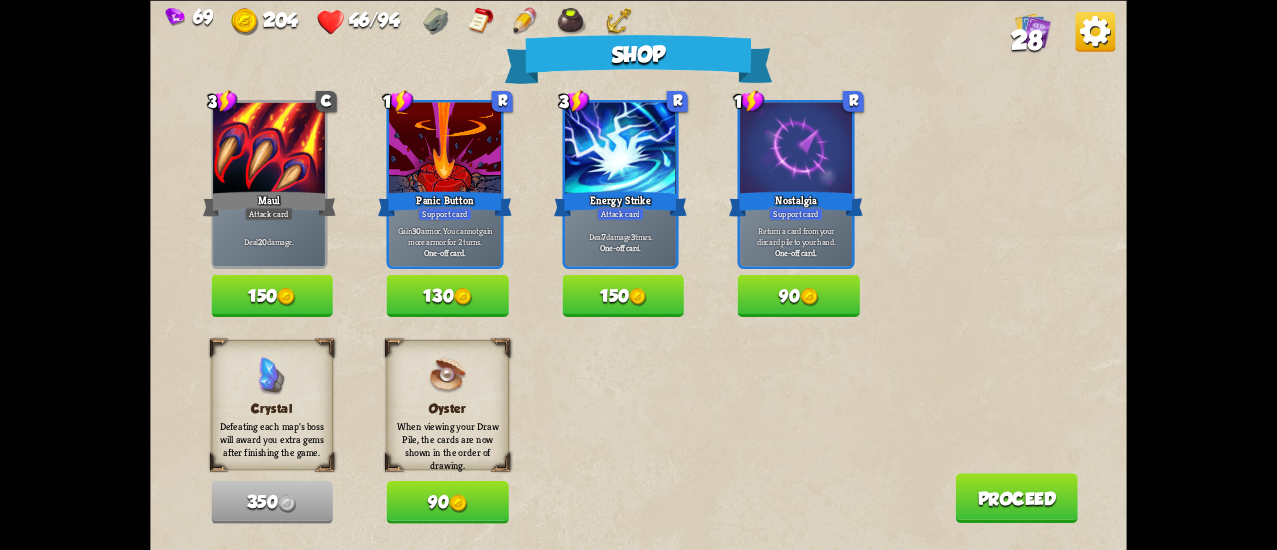
click at [654, 293] on button "150" at bounding box center [623, 295] width 122 height 43
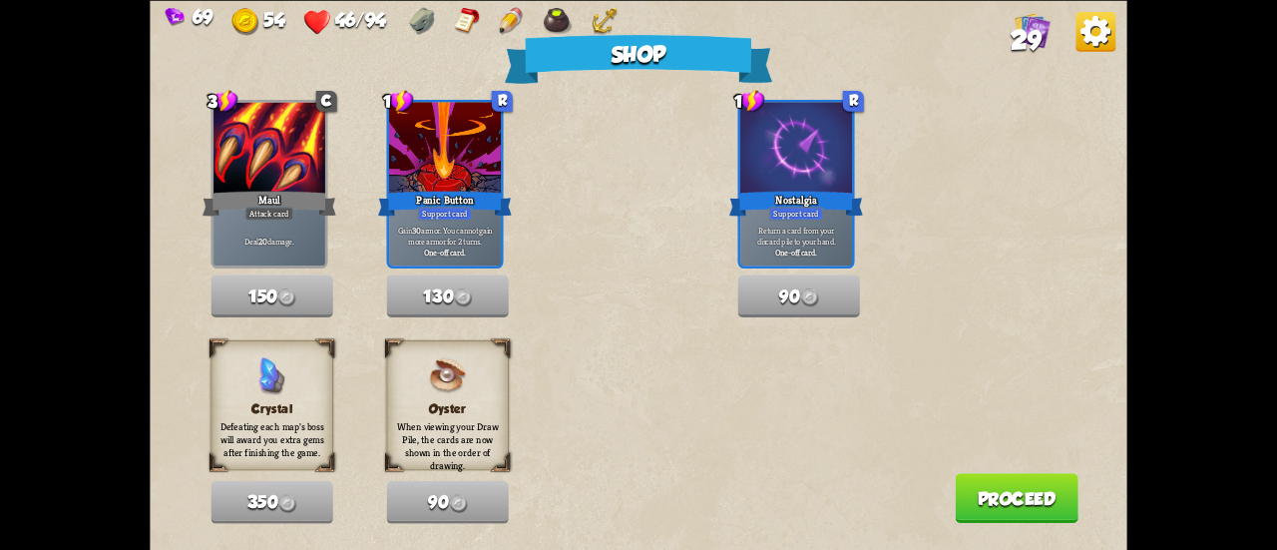
click at [1023, 487] on button "Proceed" at bounding box center [1017, 498] width 124 height 50
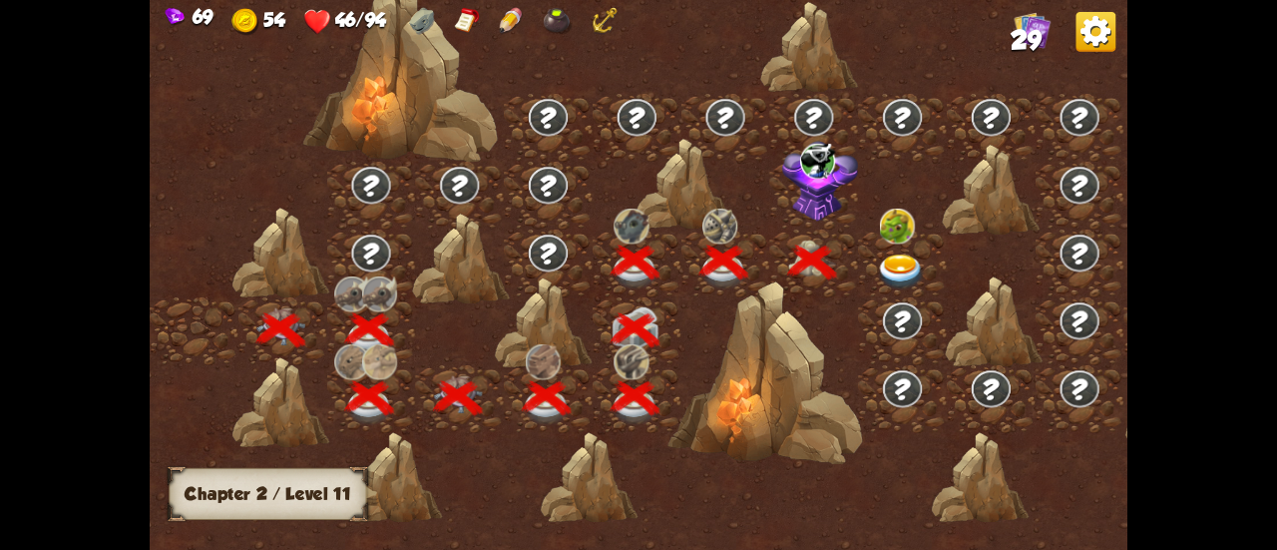
scroll to position [0, 303]
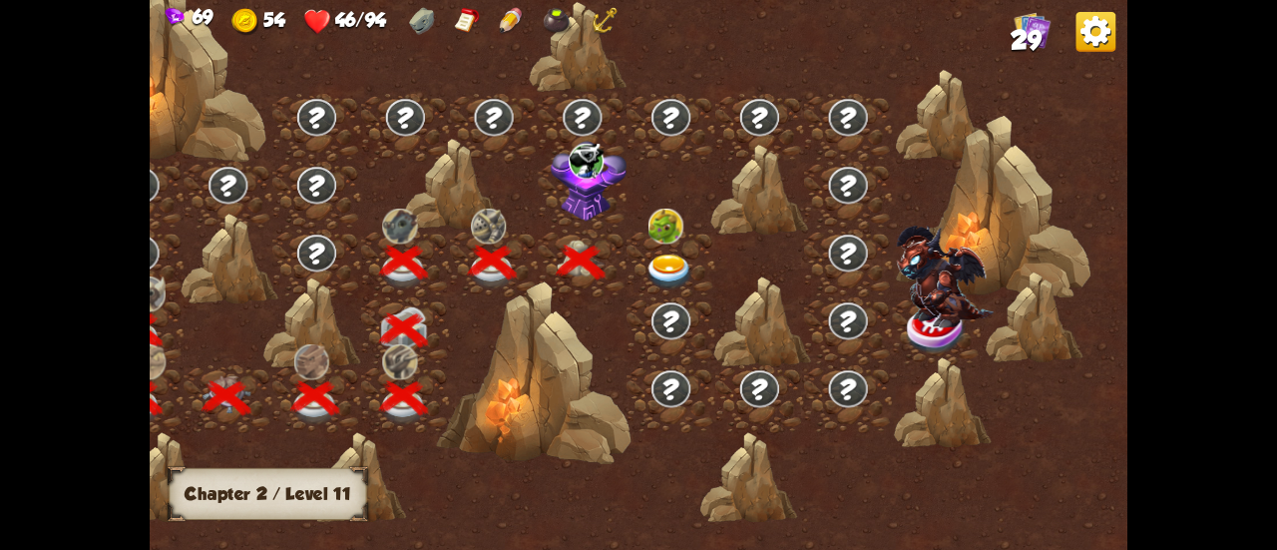
click at [666, 264] on img at bounding box center [668, 272] width 49 height 36
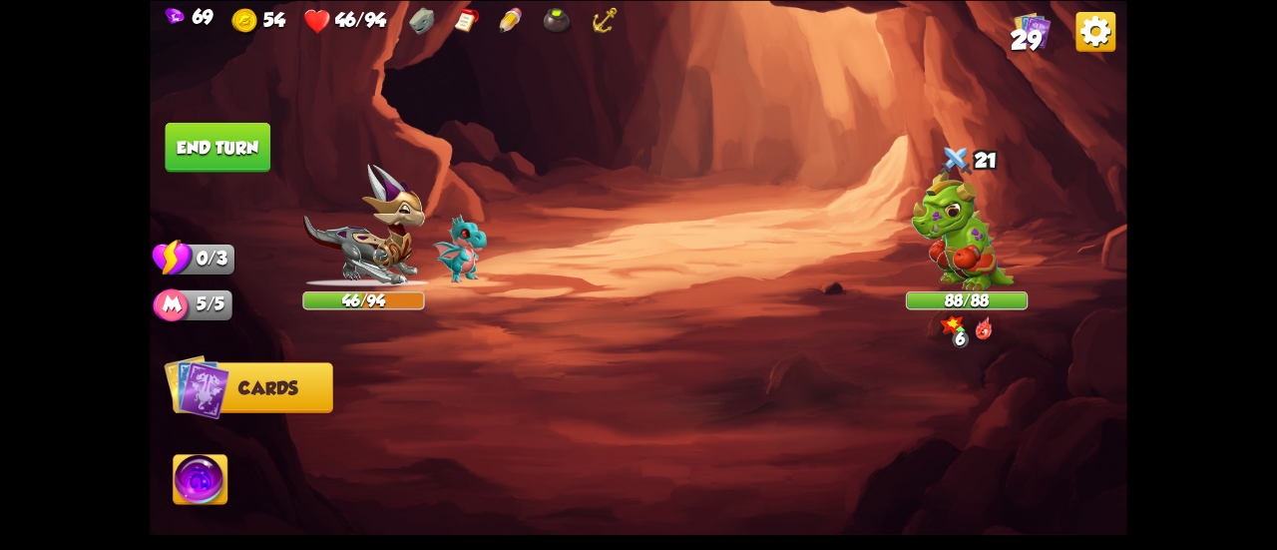
drag, startPoint x: 632, startPoint y: 334, endPoint x: 672, endPoint y: 412, distance: 87.4
click at [665, 398] on div "Select an enemy to attack... You don't have enough stamina to play that card...…" at bounding box center [639, 275] width 978 height 550
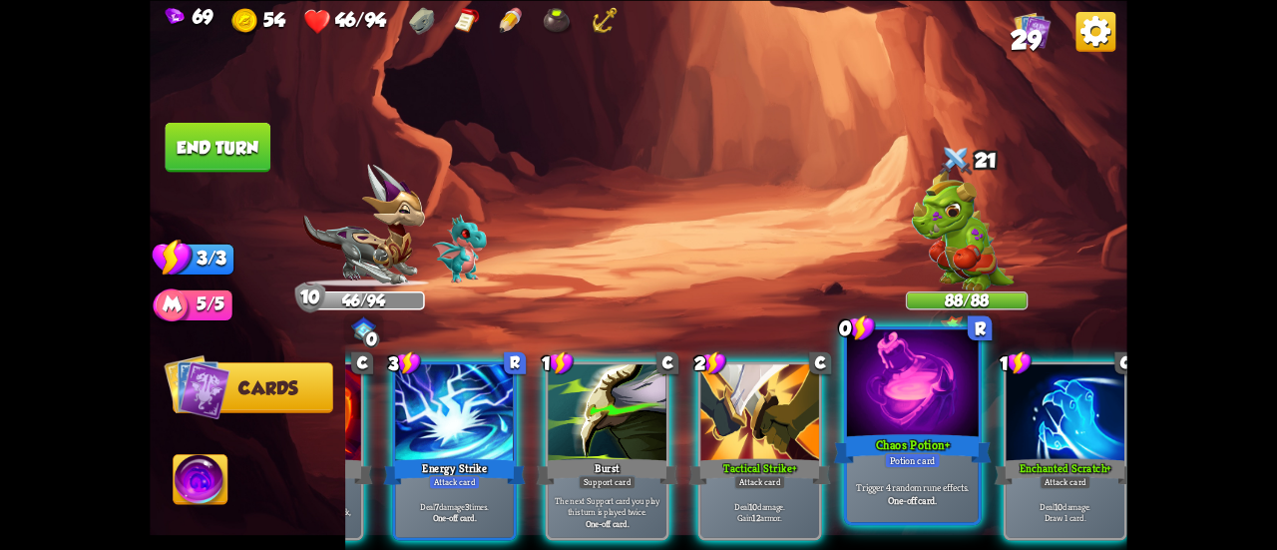
click at [934, 487] on p "Trigger 4 random rune effects." at bounding box center [912, 486] width 125 height 13
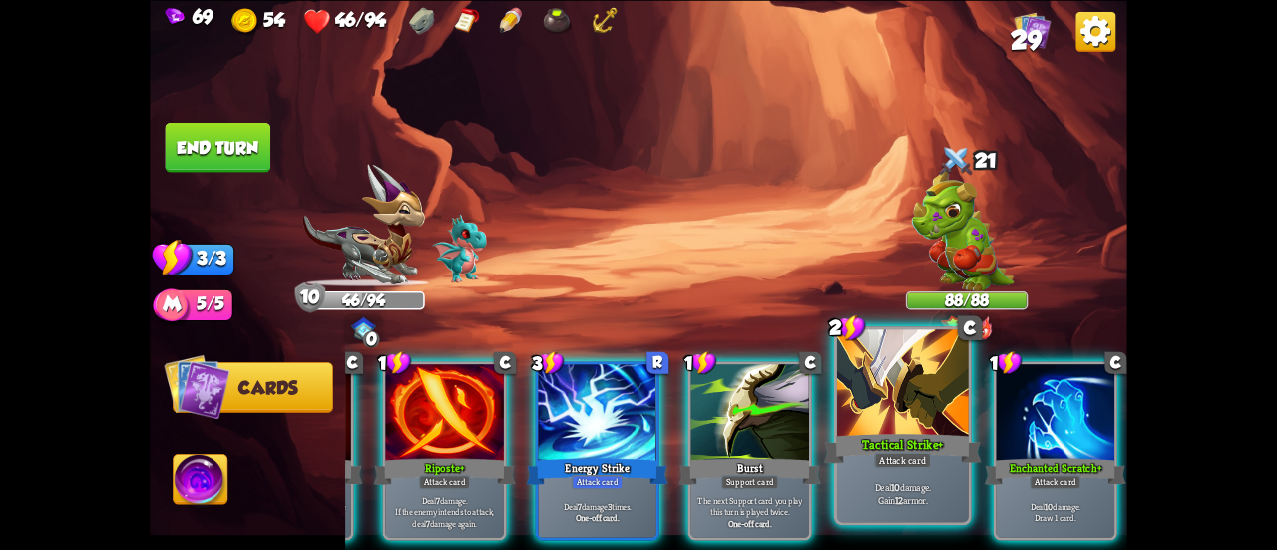
scroll to position [0, 189]
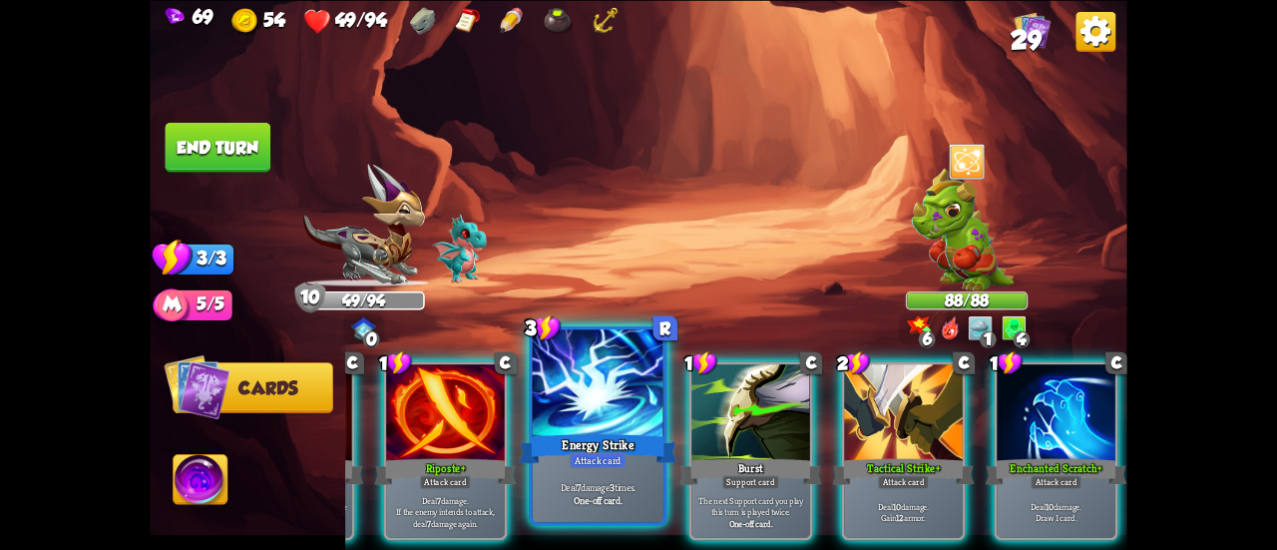
click at [591, 435] on div "Energy Strike" at bounding box center [598, 448] width 158 height 35
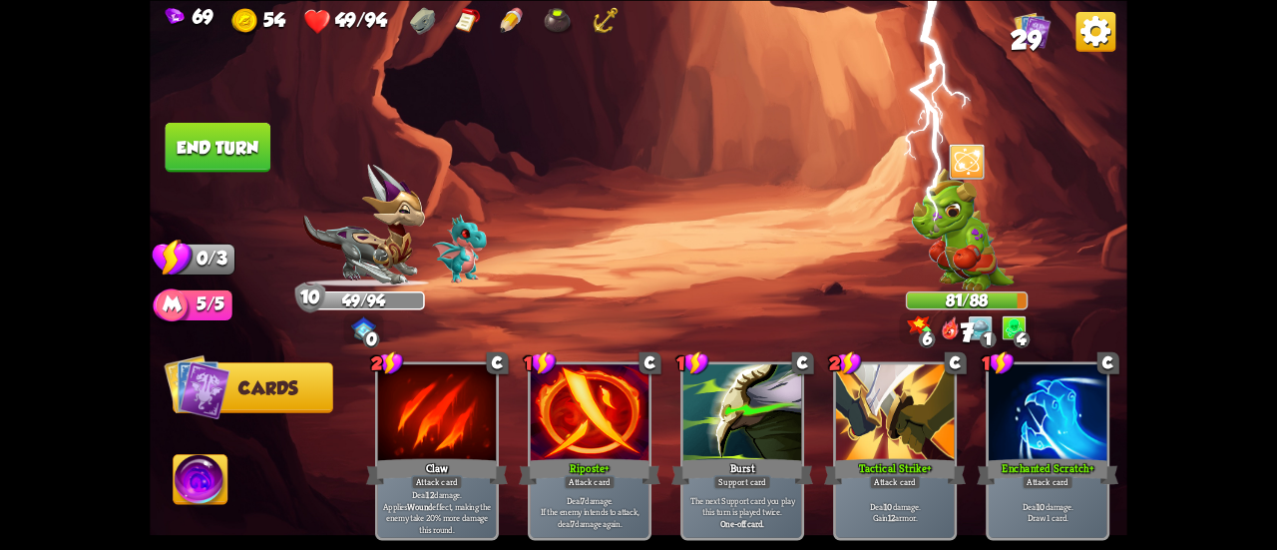
scroll to position [0, 0]
click at [222, 151] on button "End turn" at bounding box center [219, 147] width 108 height 51
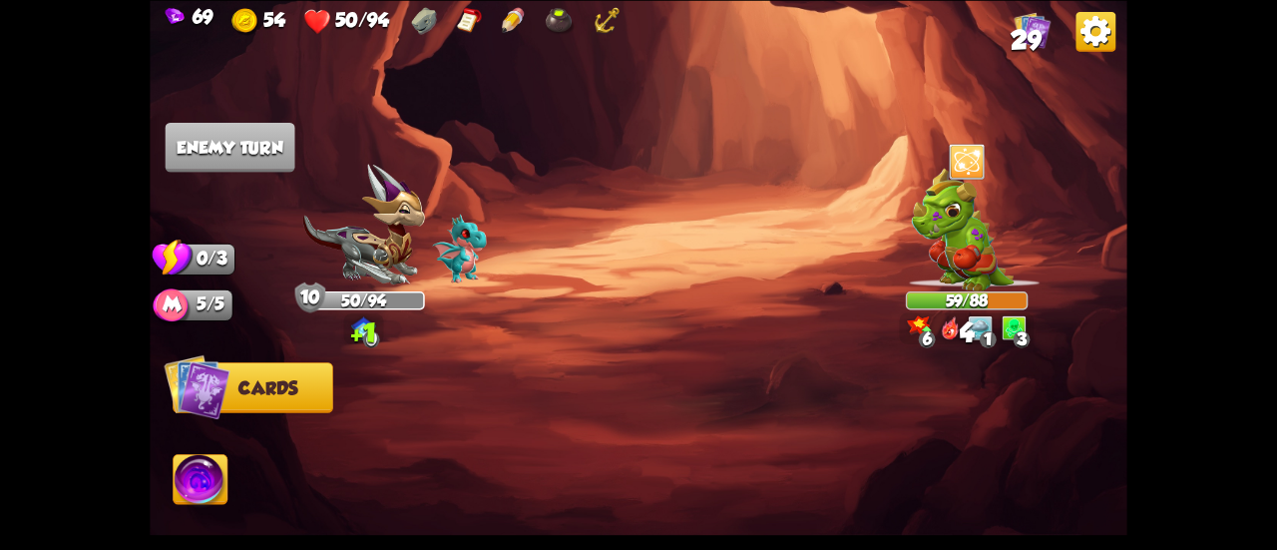
click at [216, 481] on img at bounding box center [201, 481] width 54 height 55
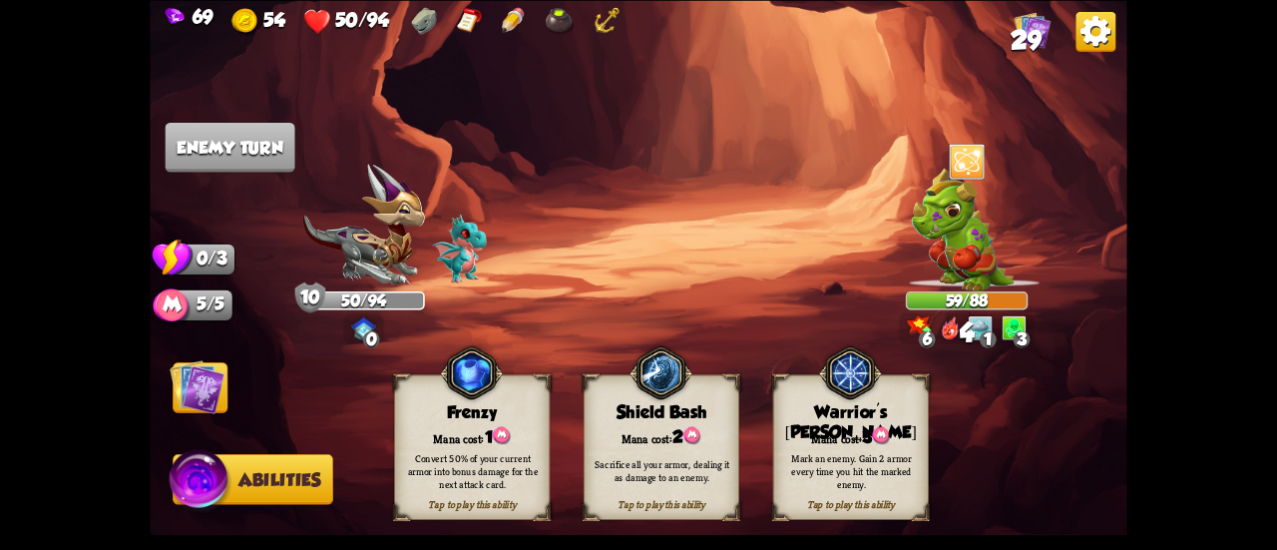
click at [814, 442] on div "Mark an enemy. Gain 2 armor every time you hit the marked enemy." at bounding box center [851, 470] width 156 height 61
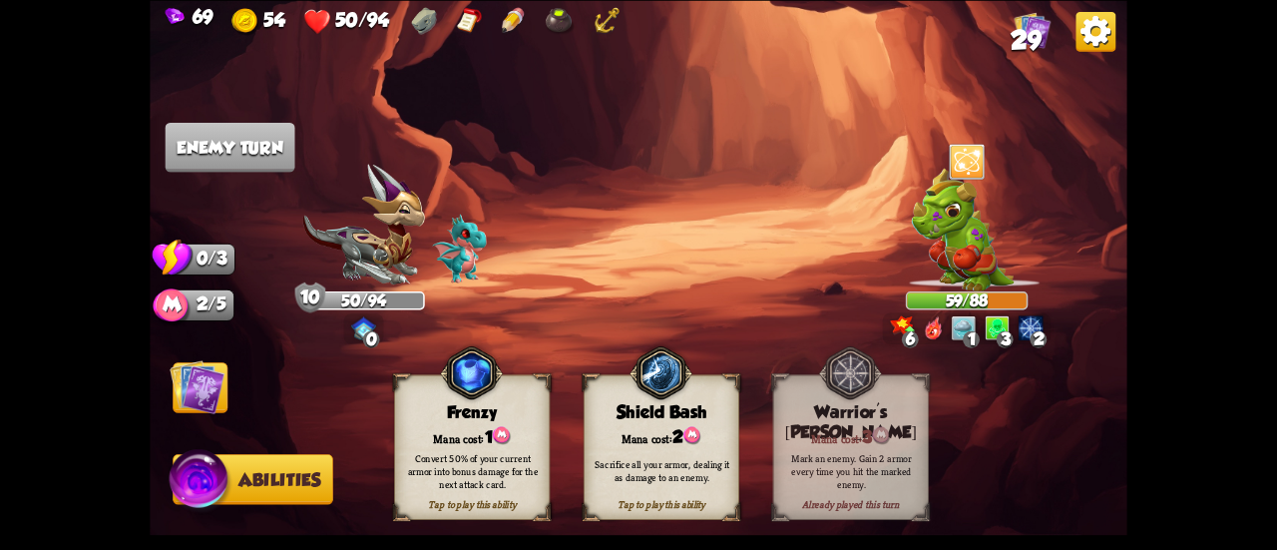
click at [214, 374] on img at bounding box center [197, 386] width 55 height 55
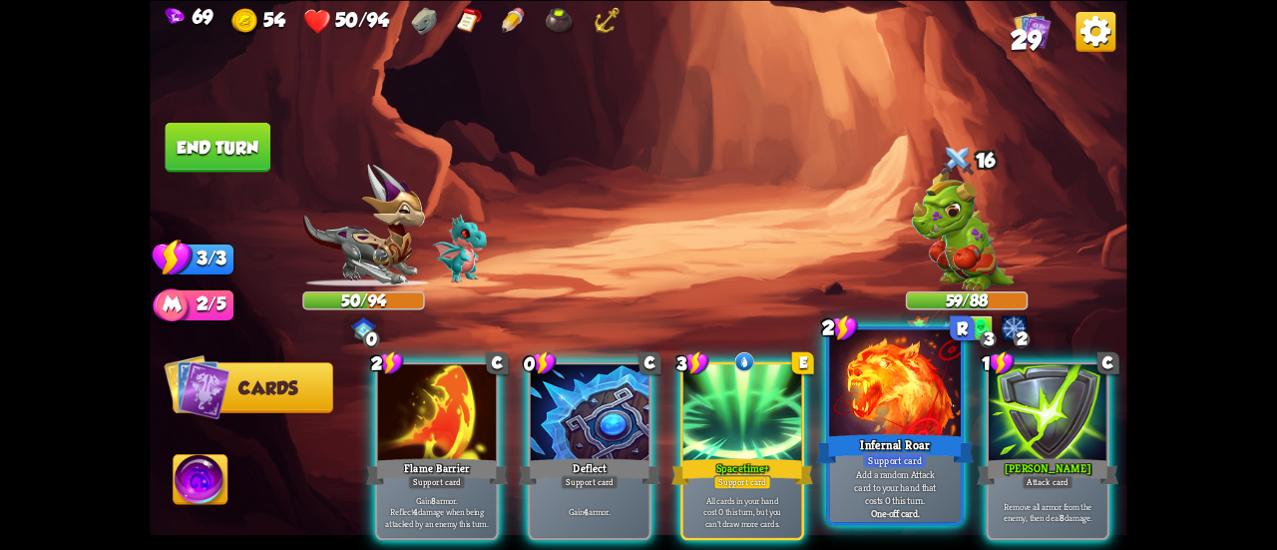
click at [890, 432] on div "Infernal Roar" at bounding box center [895, 448] width 158 height 35
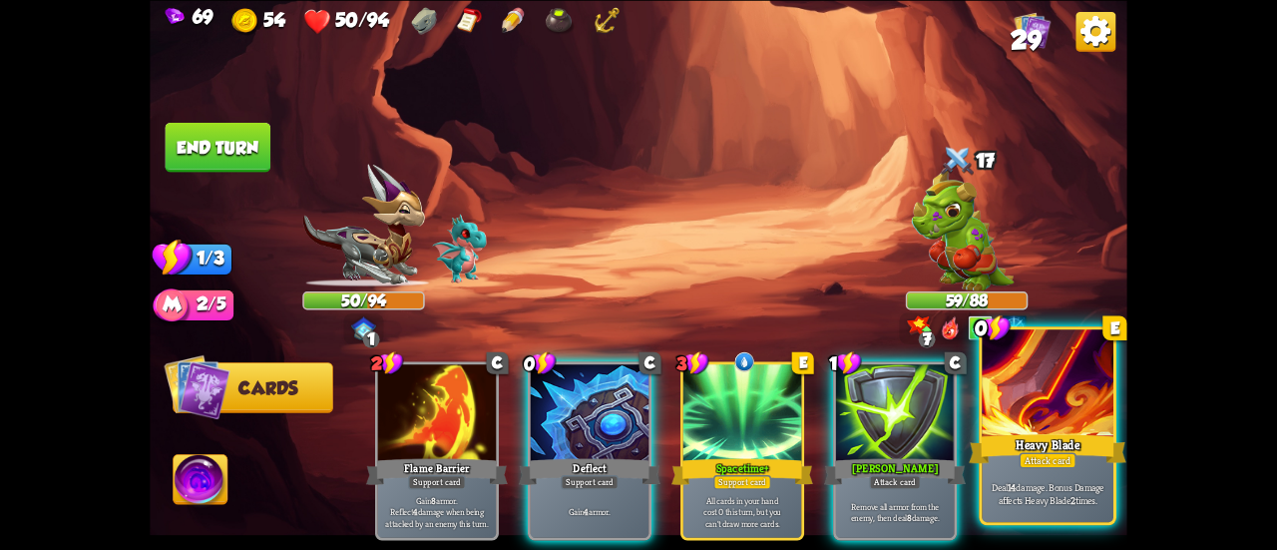
click at [1009, 423] on div at bounding box center [1048, 384] width 132 height 111
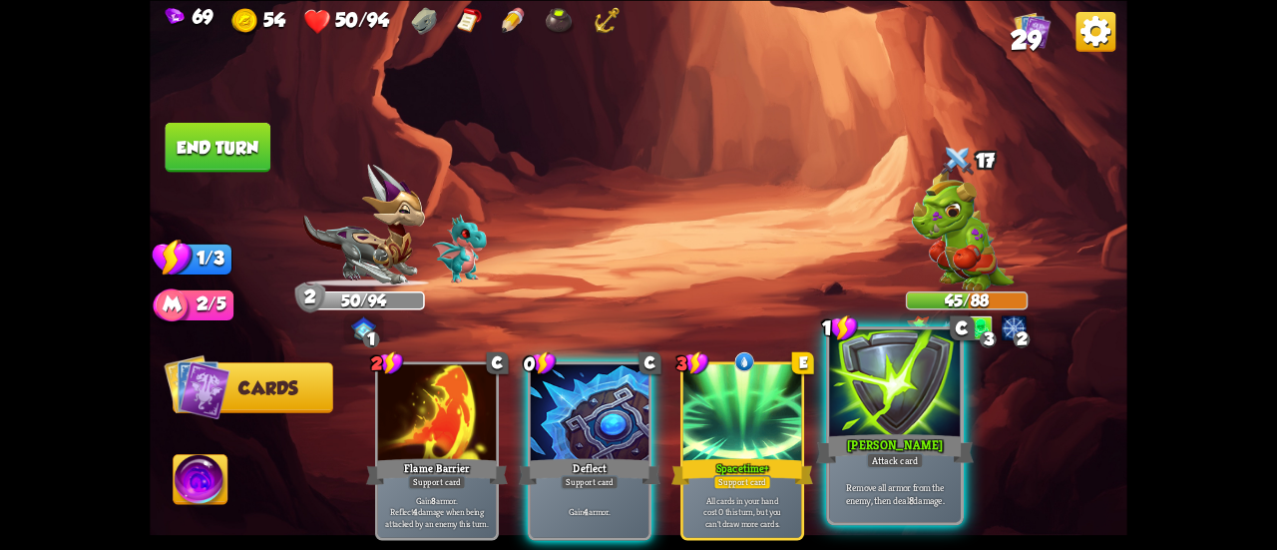
click at [878, 428] on div at bounding box center [895, 384] width 132 height 111
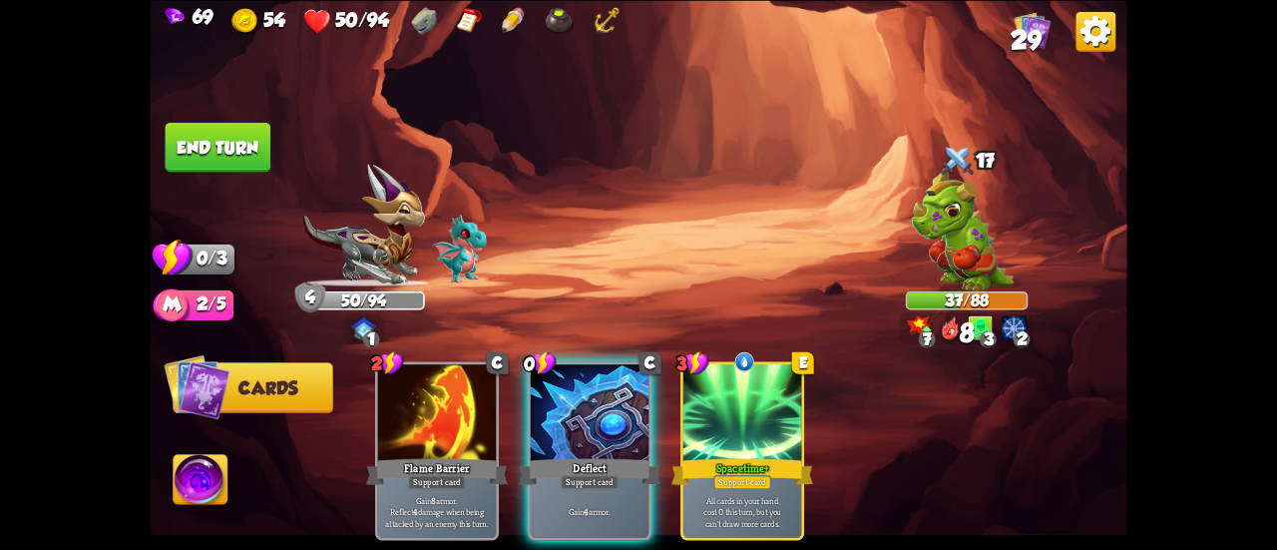
click at [199, 143] on button "End turn" at bounding box center [218, 147] width 106 height 50
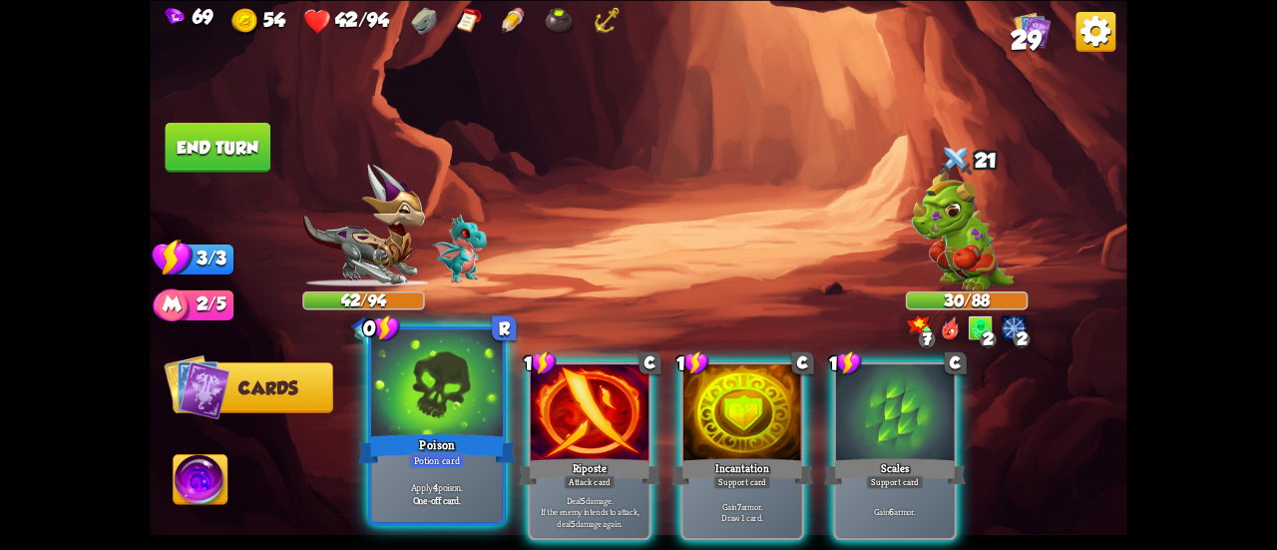
click at [408, 423] on div at bounding box center [437, 384] width 132 height 111
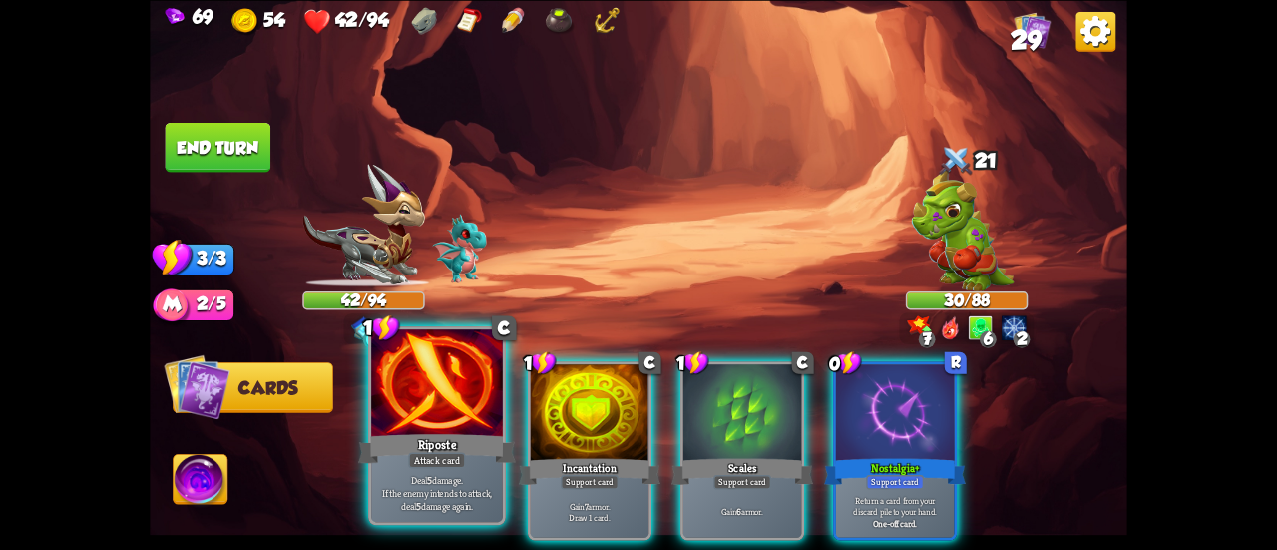
click at [389, 416] on div at bounding box center [437, 384] width 132 height 111
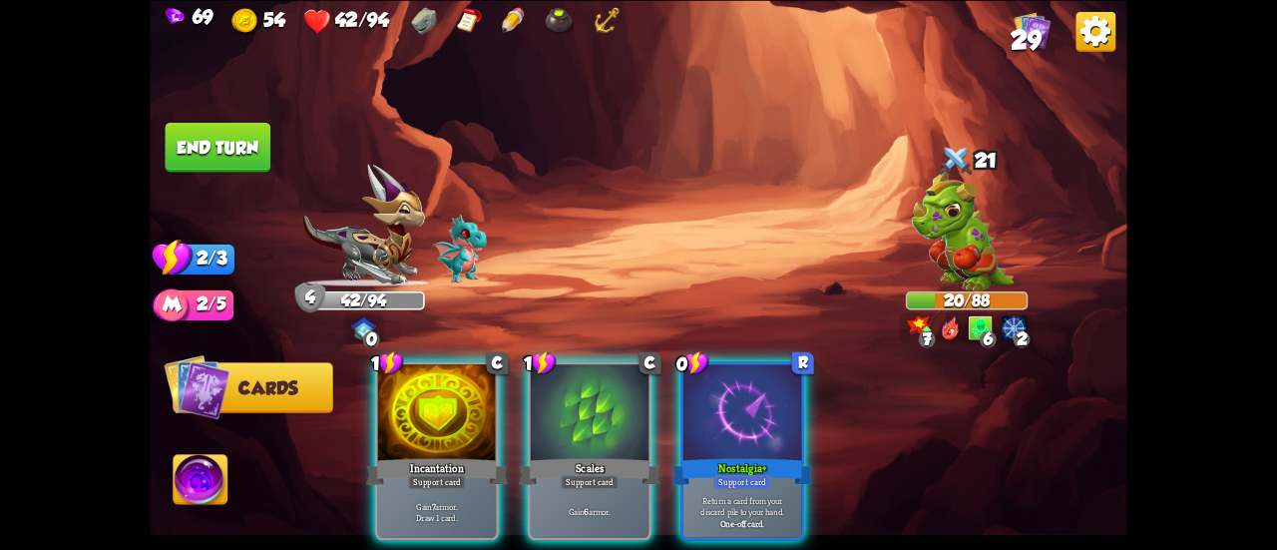
click at [224, 127] on button "End turn" at bounding box center [218, 147] width 106 height 50
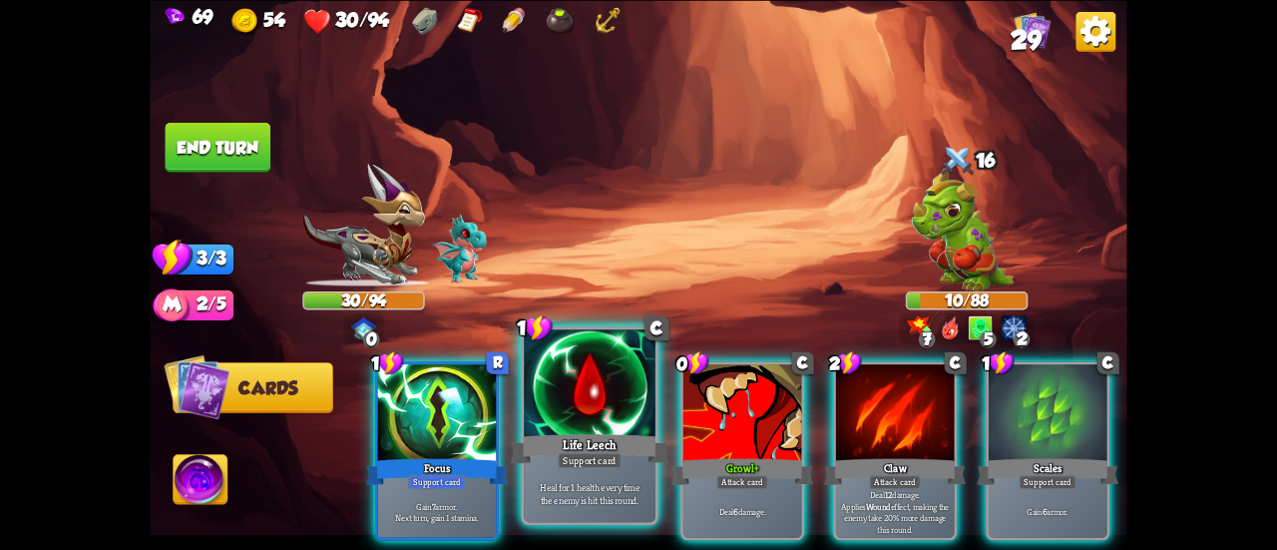
click at [587, 426] on div at bounding box center [590, 384] width 132 height 111
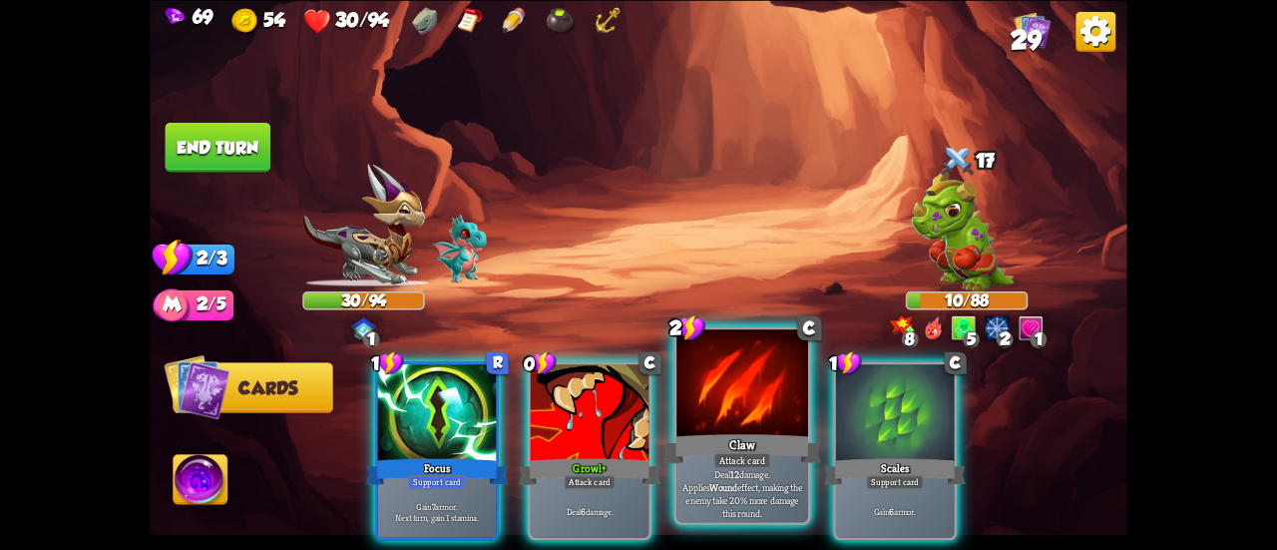
click at [690, 417] on div at bounding box center [742, 384] width 132 height 111
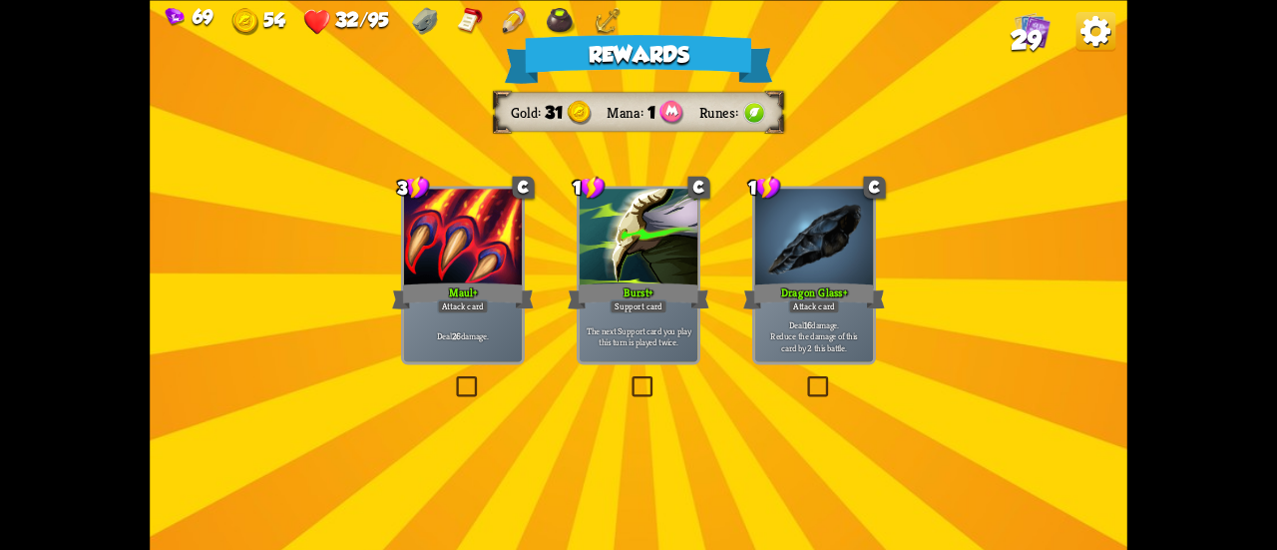
click at [635, 297] on div "Burst+" at bounding box center [639, 295] width 142 height 32
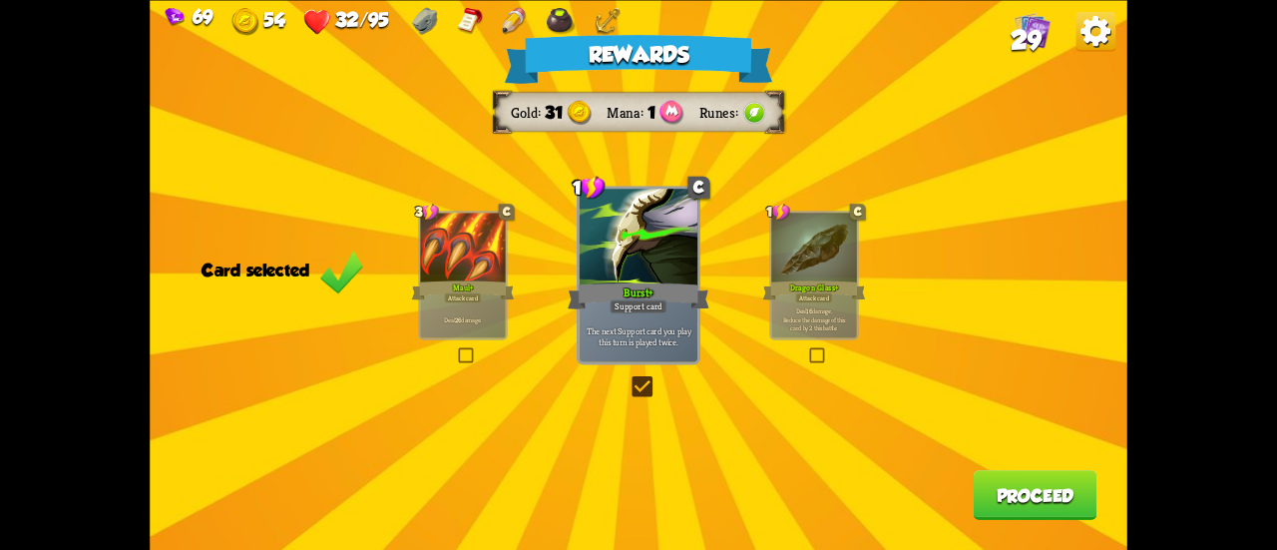
click at [836, 323] on p "Deal 16 damage. Reduce the damage of this card by 2 this battle." at bounding box center [813, 318] width 81 height 25
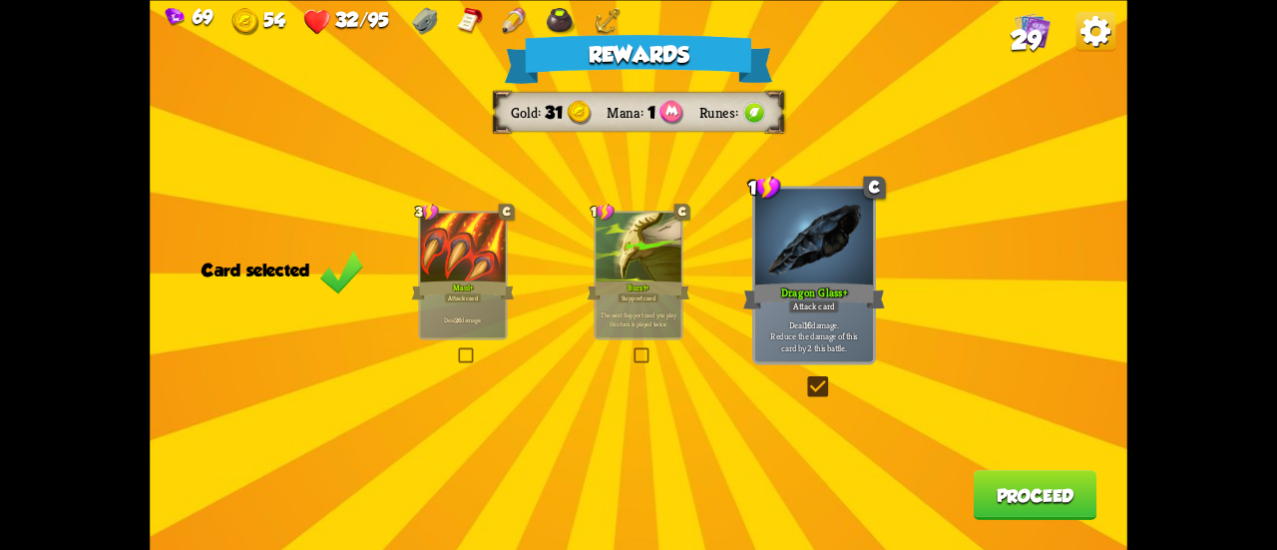
drag, startPoint x: 992, startPoint y: 478, endPoint x: 998, endPoint y: 491, distance: 14.3
click at [998, 491] on button "Proceed" at bounding box center [1036, 495] width 124 height 50
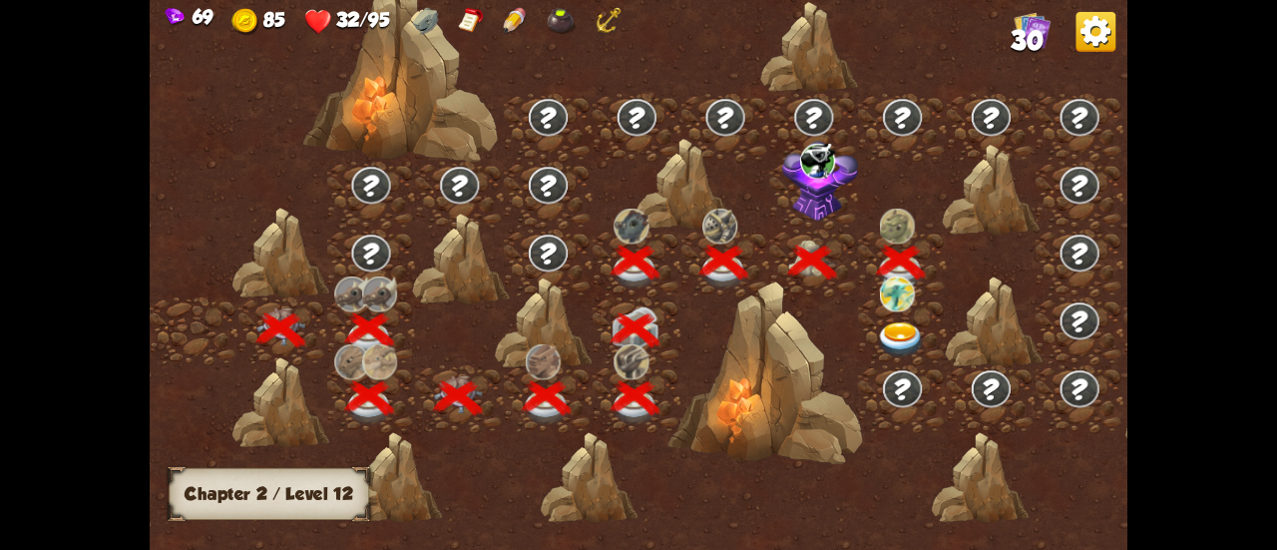
scroll to position [0, 303]
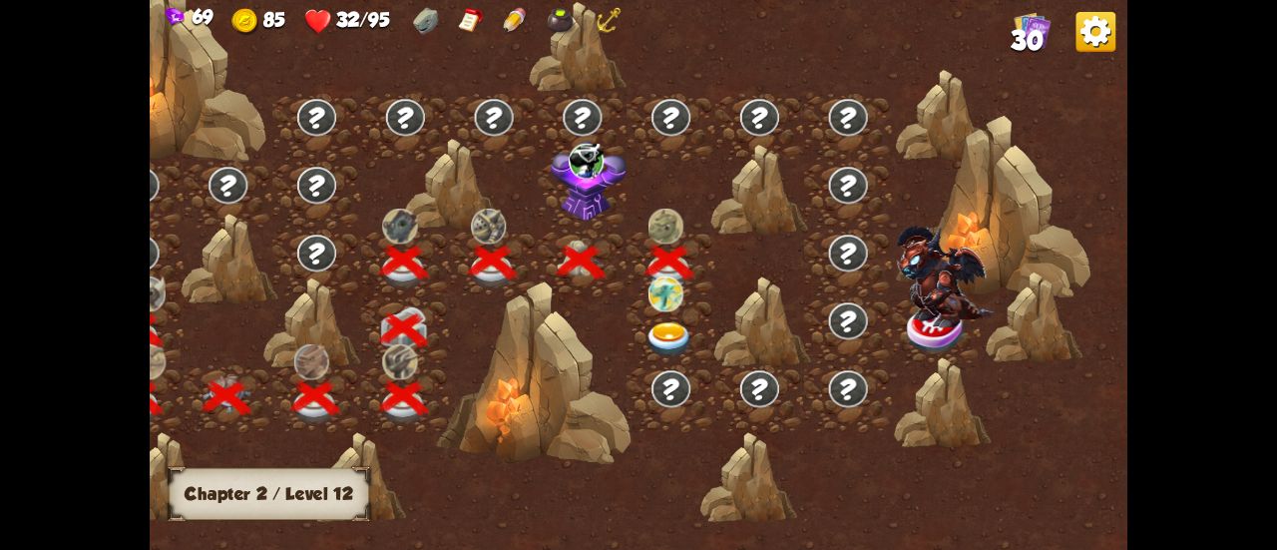
click at [670, 334] on img at bounding box center [668, 340] width 49 height 36
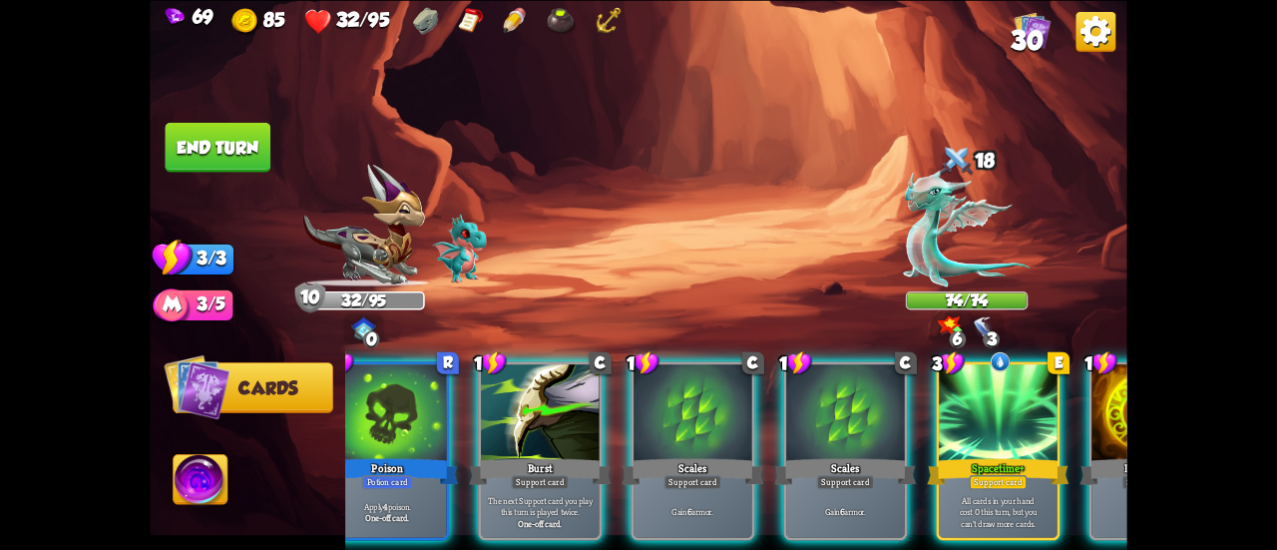
scroll to position [0, 350]
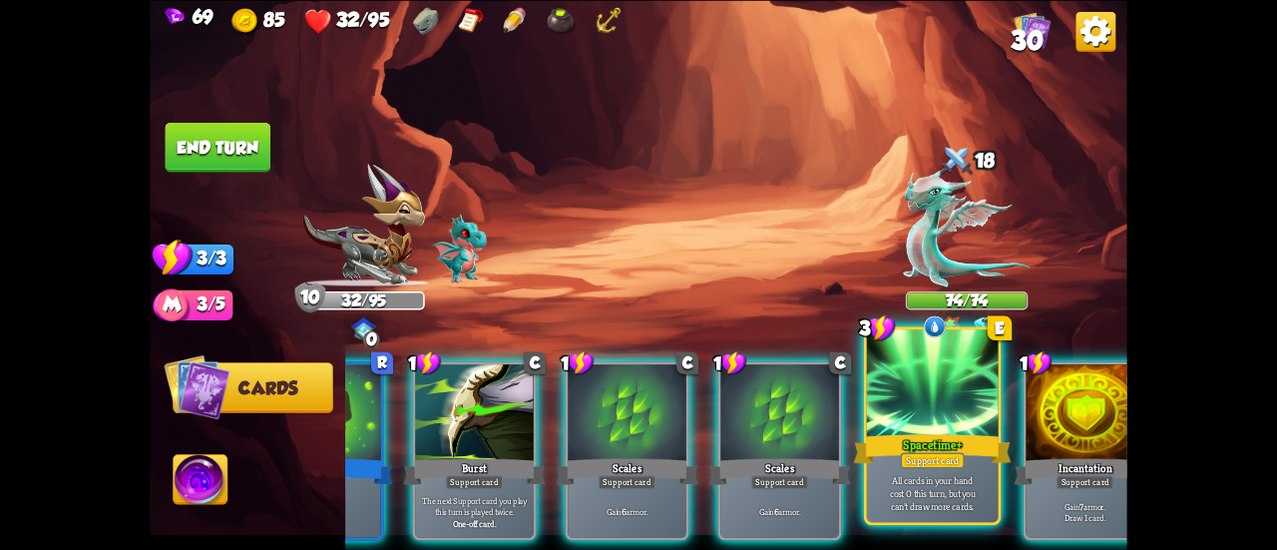
click at [915, 401] on div at bounding box center [933, 384] width 132 height 111
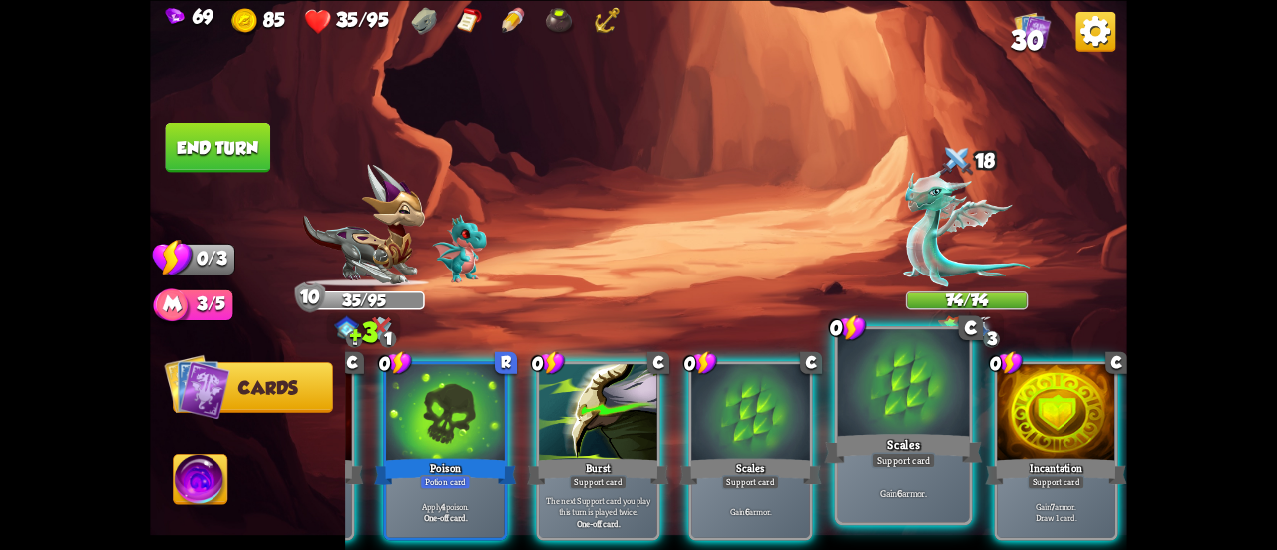
click at [848, 409] on div at bounding box center [904, 384] width 132 height 111
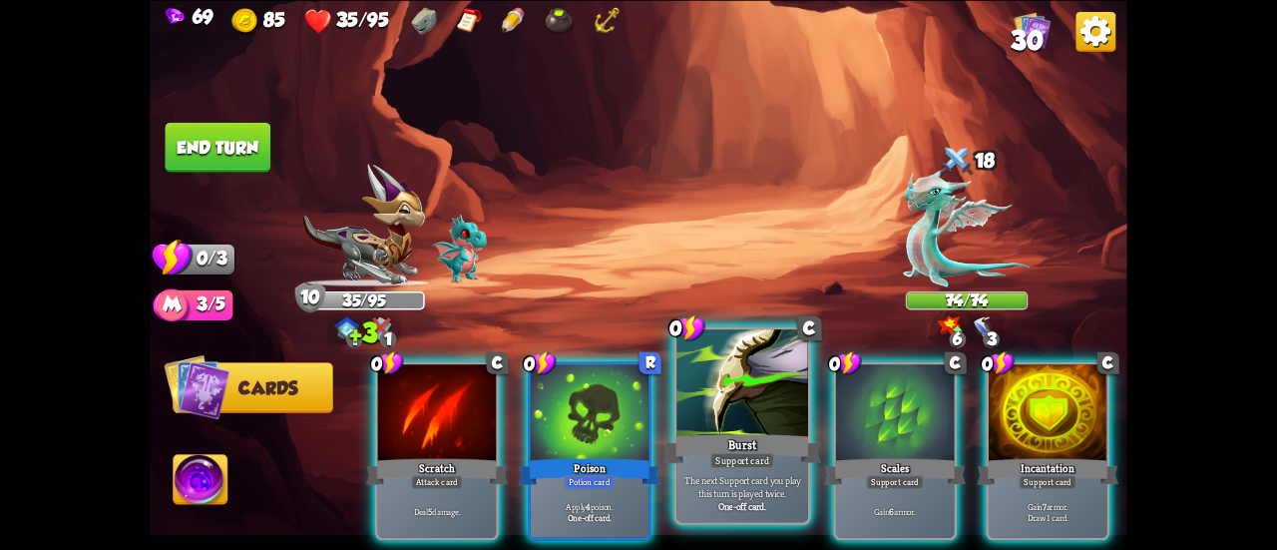
scroll to position [0, 0]
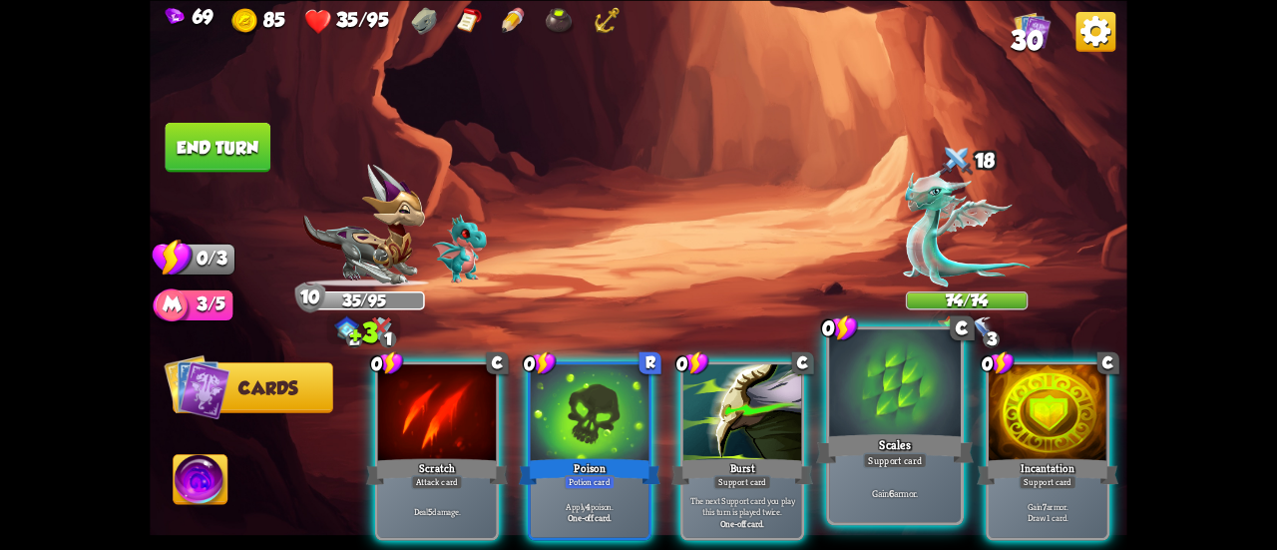
click at [863, 424] on div at bounding box center [895, 384] width 132 height 111
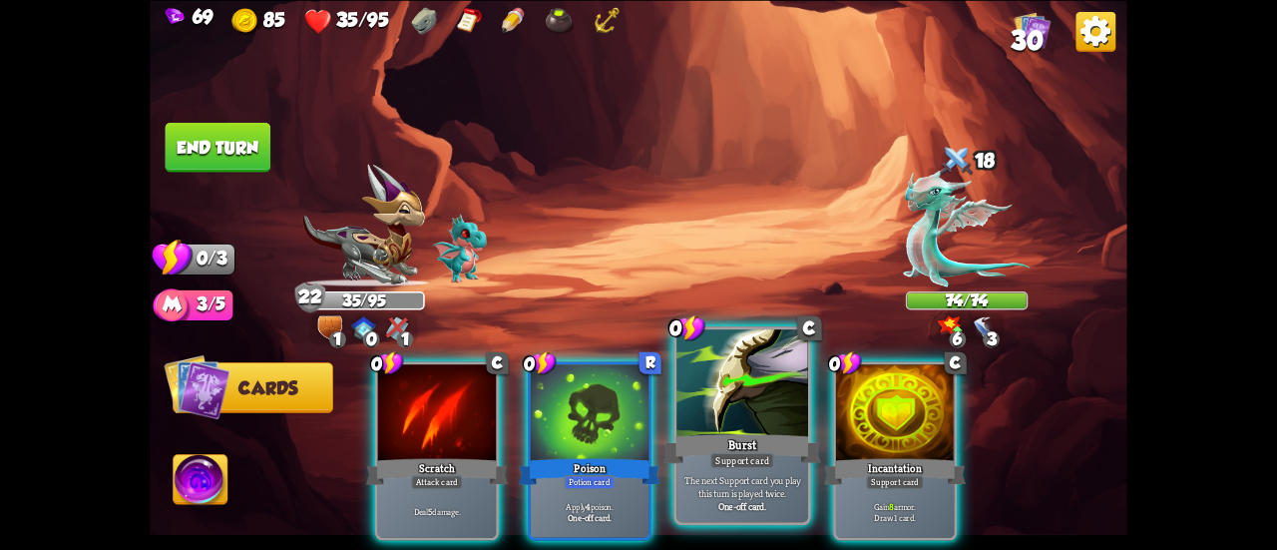
click at [764, 444] on div "Burst" at bounding box center [742, 448] width 158 height 35
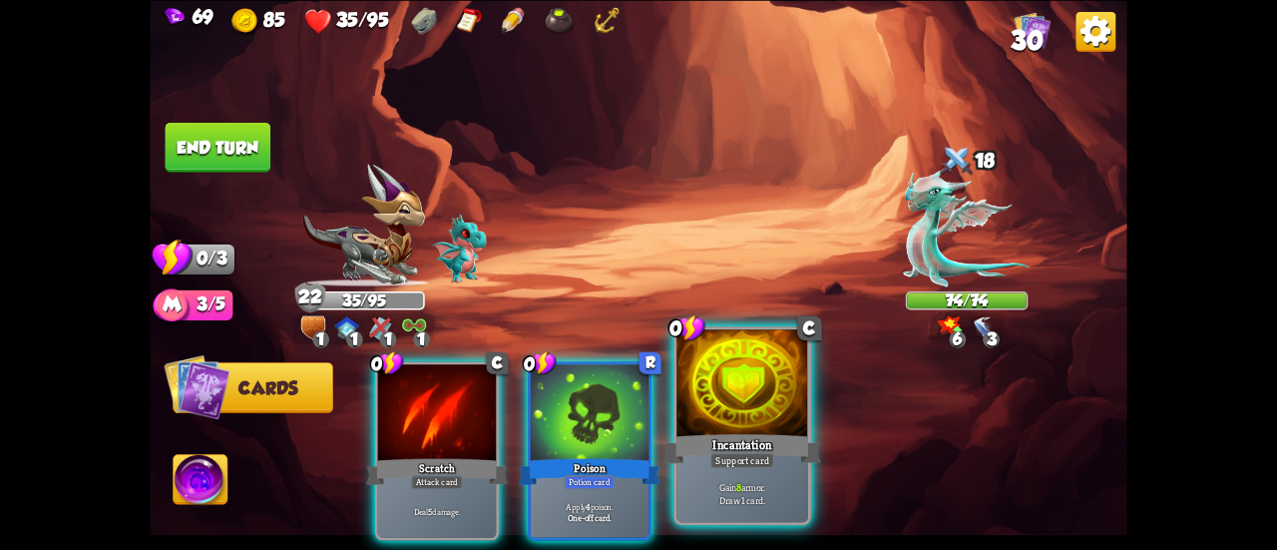
click at [739, 436] on div "Incantation" at bounding box center [742, 448] width 158 height 35
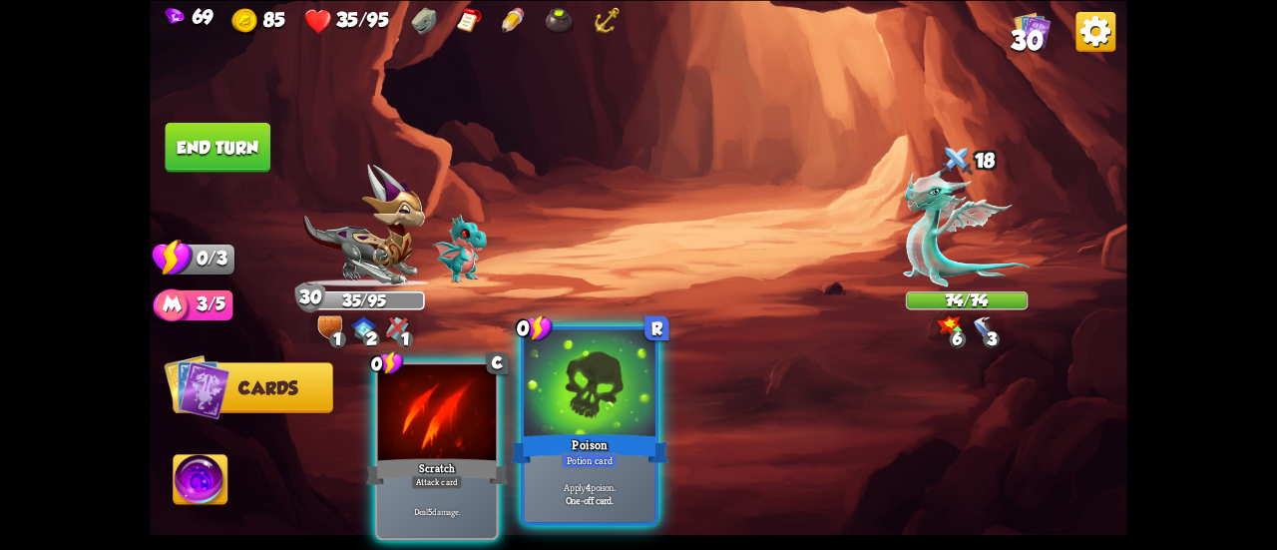
click at [621, 424] on div at bounding box center [590, 384] width 132 height 111
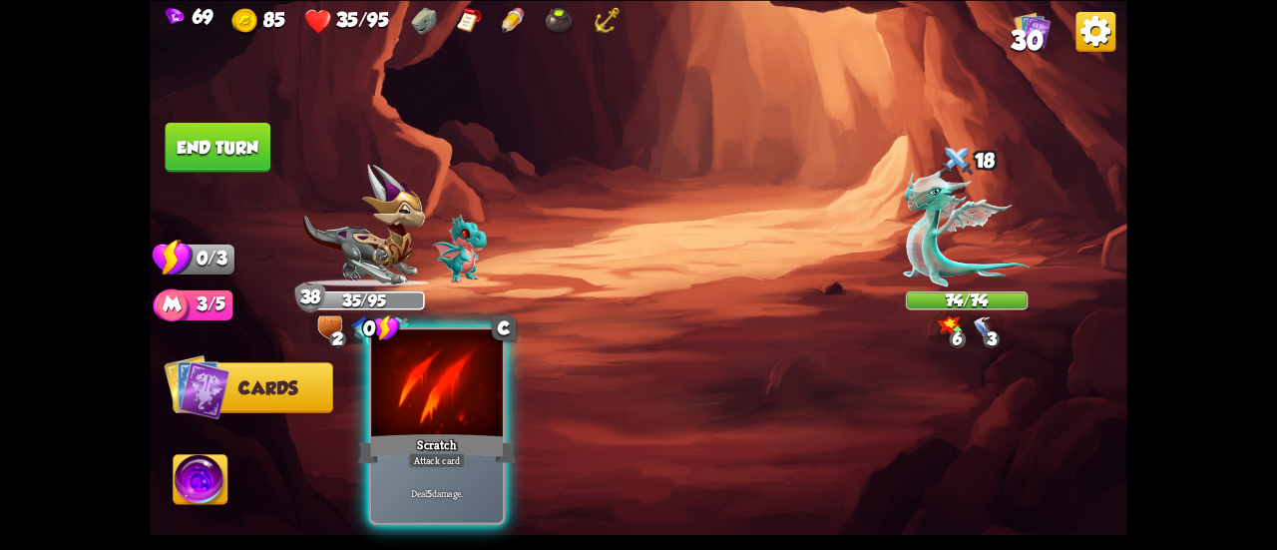
click at [464, 409] on div at bounding box center [437, 384] width 132 height 111
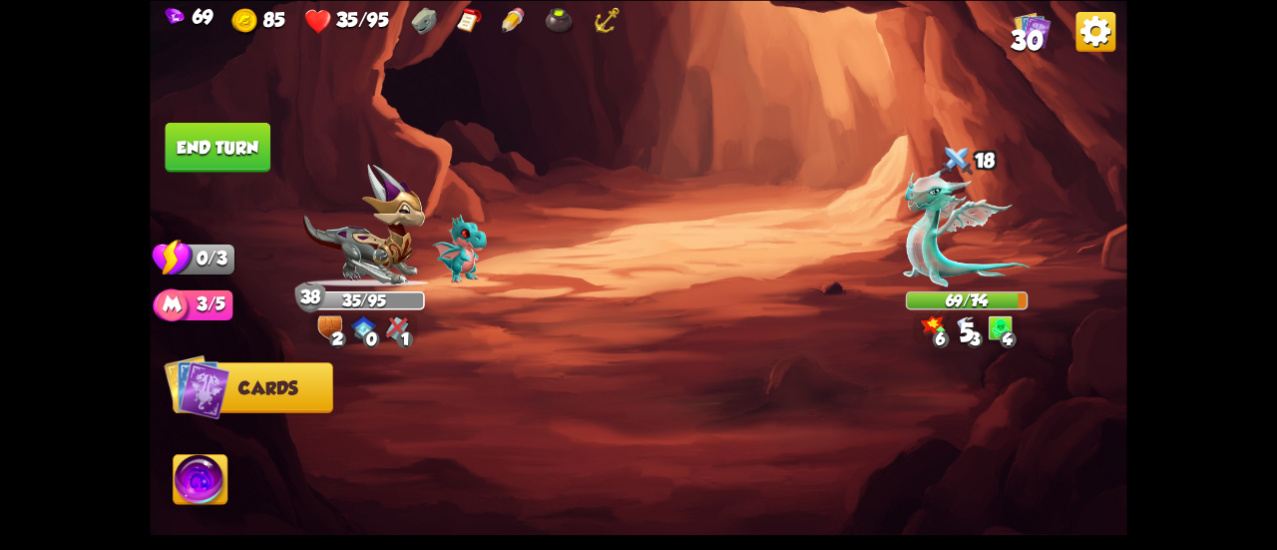
click at [200, 475] on img at bounding box center [201, 481] width 54 height 55
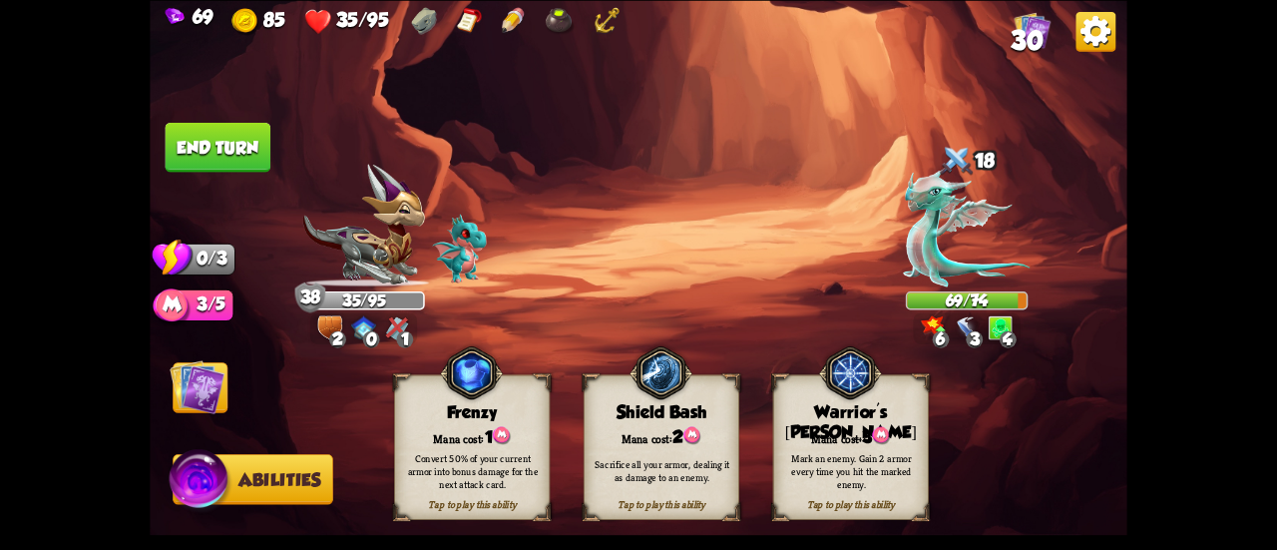
click at [242, 146] on button "End turn" at bounding box center [218, 147] width 106 height 50
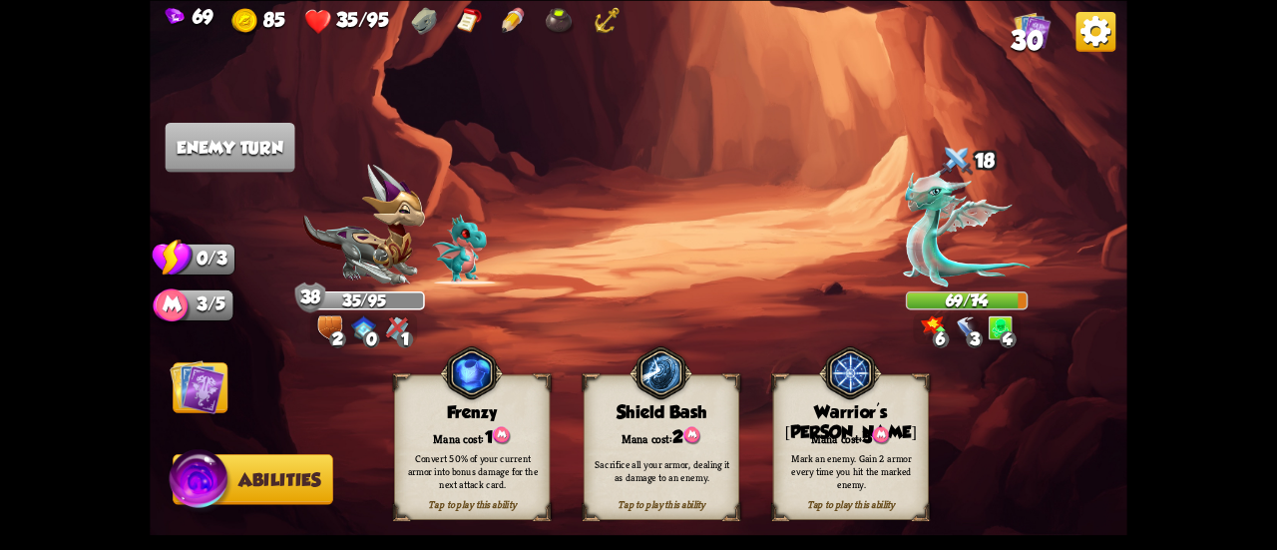
click at [198, 392] on img at bounding box center [197, 386] width 55 height 55
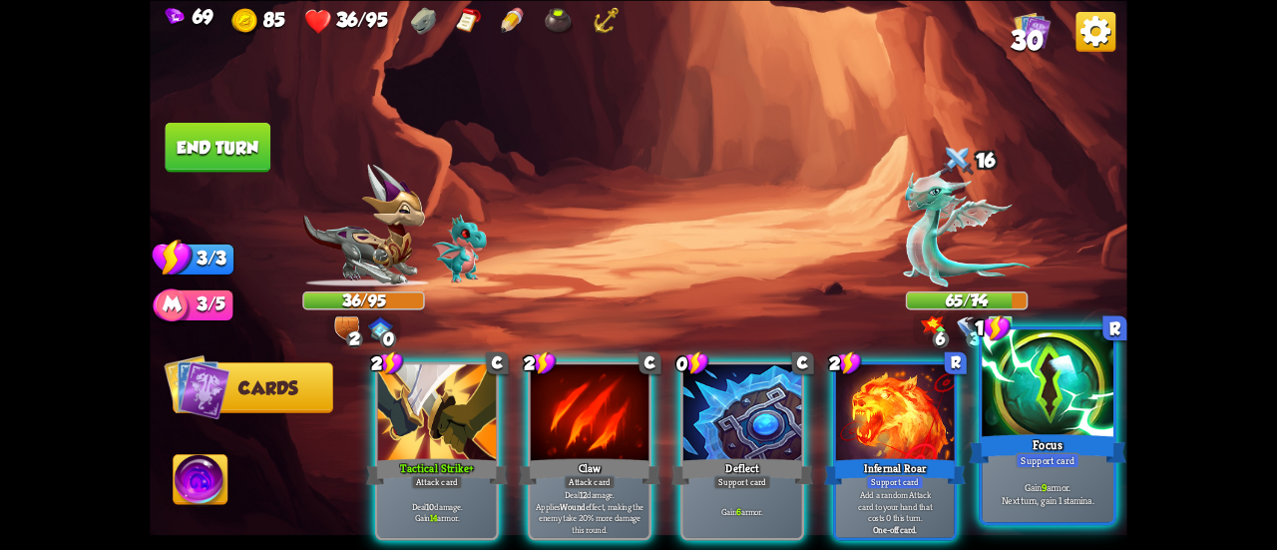
click at [1027, 464] on div "Support card" at bounding box center [1048, 460] width 64 height 16
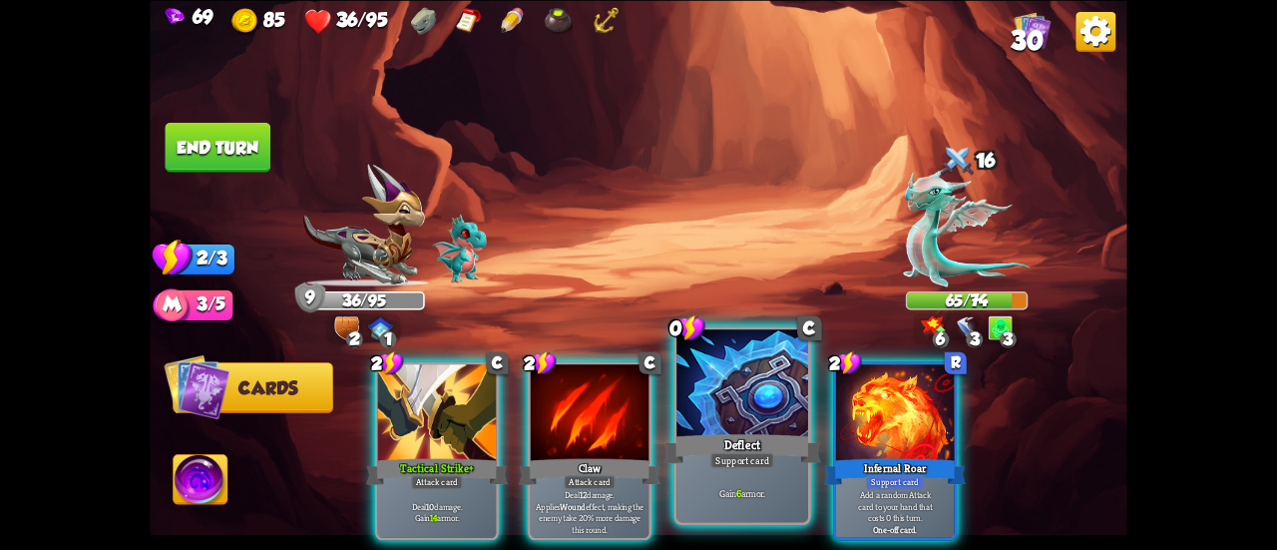
click at [722, 464] on div "Support card" at bounding box center [742, 460] width 64 height 16
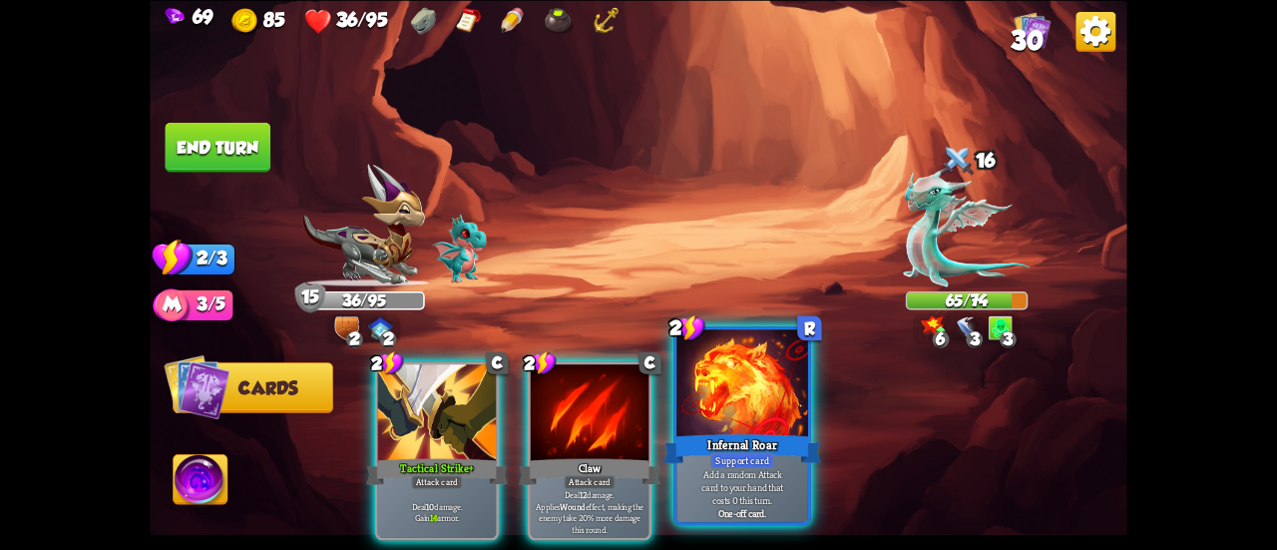
click at [718, 460] on div "Support card" at bounding box center [742, 460] width 64 height 16
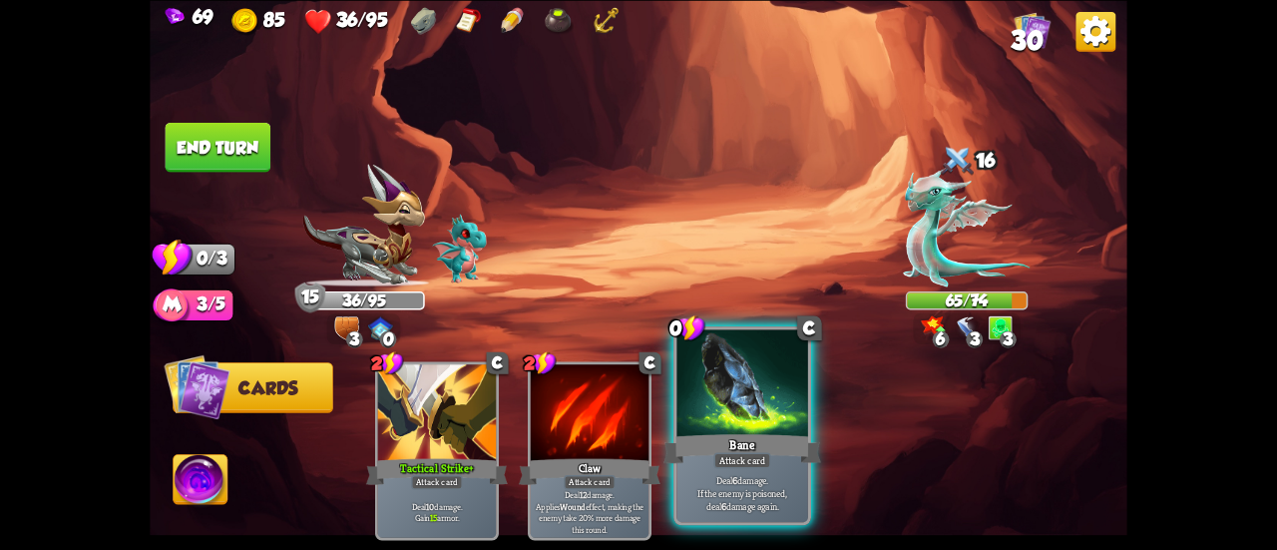
click at [706, 494] on p "Deal 6 damage. If the enemy is poisoned, deal 6 damage again." at bounding box center [742, 492] width 125 height 39
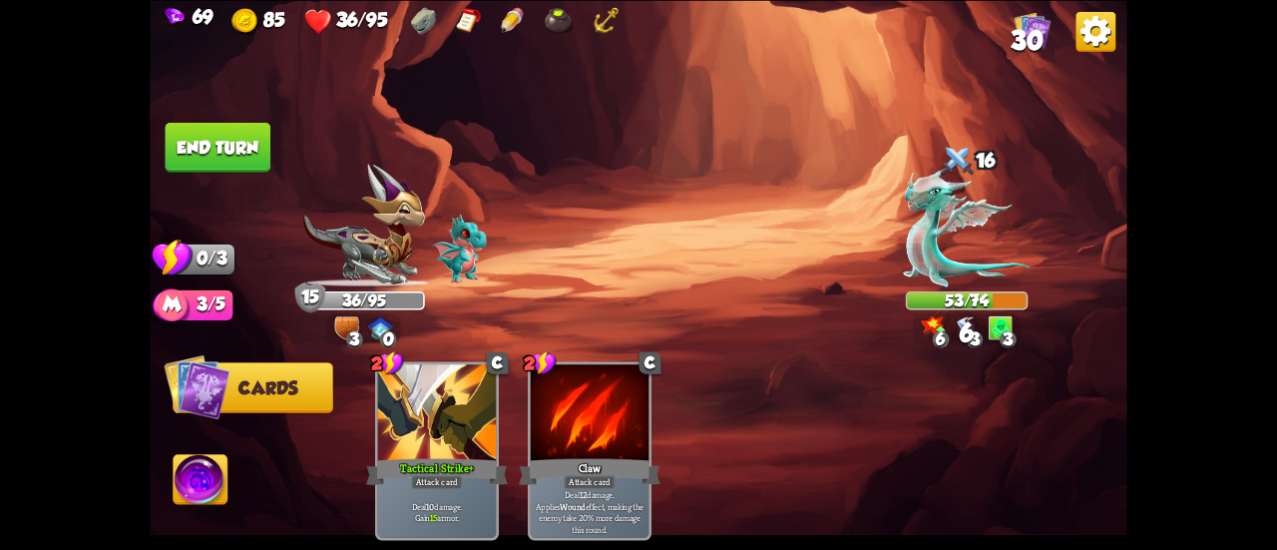
click at [218, 154] on button "End turn" at bounding box center [218, 147] width 106 height 50
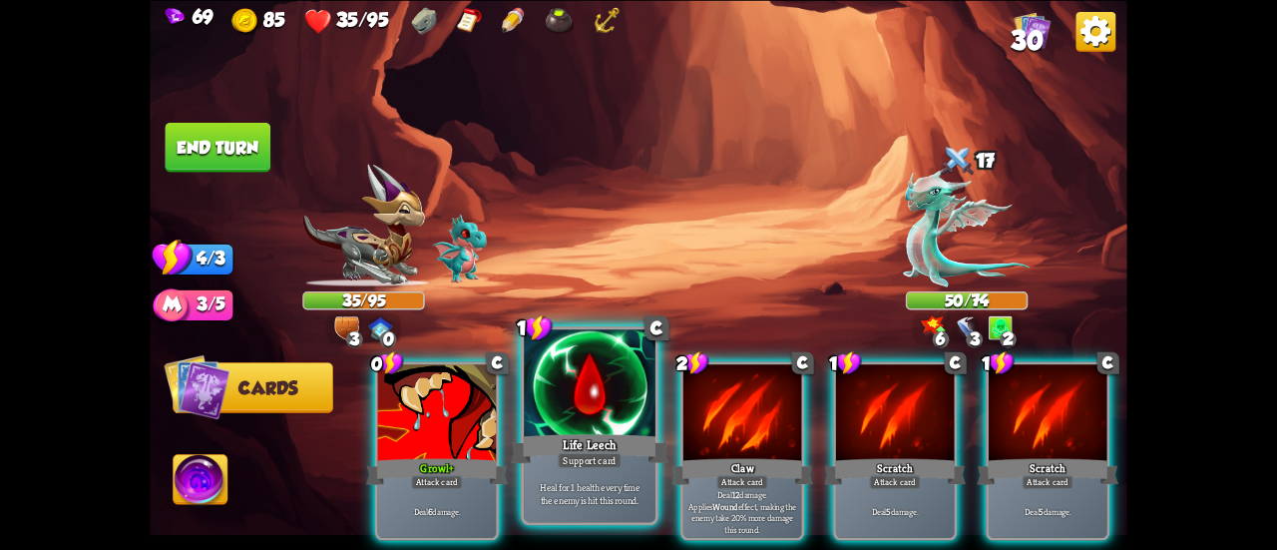
click at [568, 443] on div "Life Leech" at bounding box center [590, 448] width 158 height 35
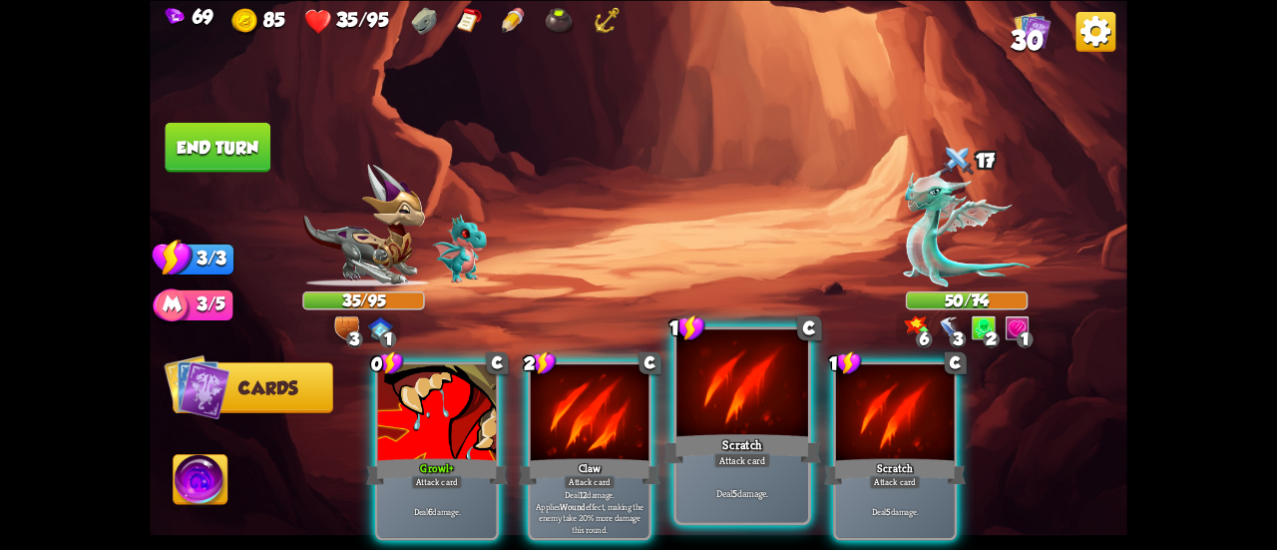
click at [702, 439] on div "Scratch" at bounding box center [742, 448] width 158 height 35
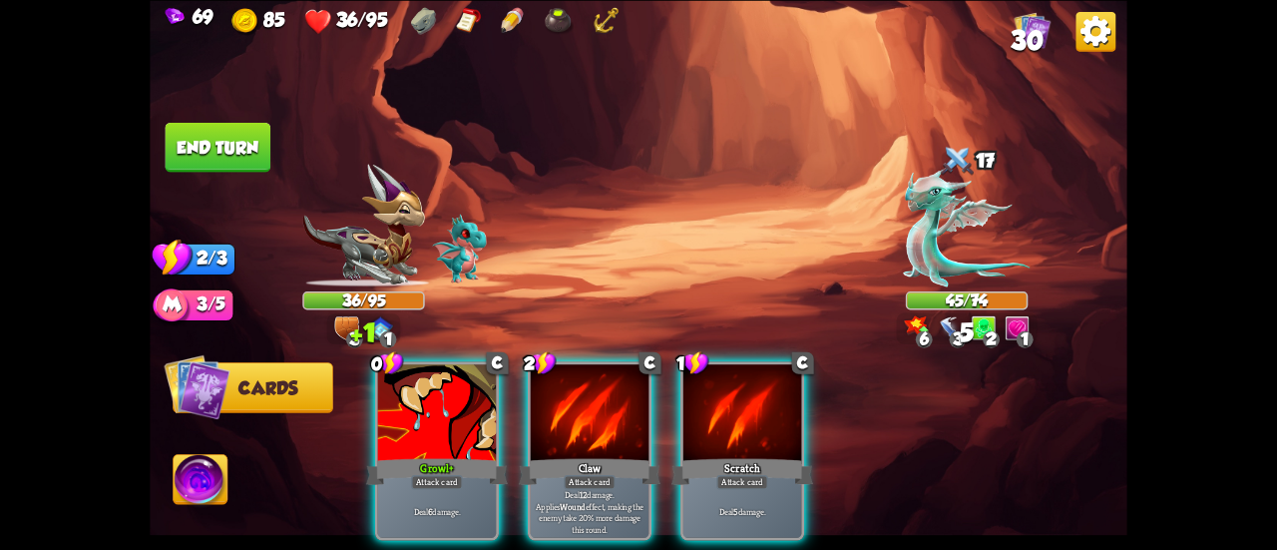
click at [702, 455] on div "Scratch" at bounding box center [742, 471] width 142 height 32
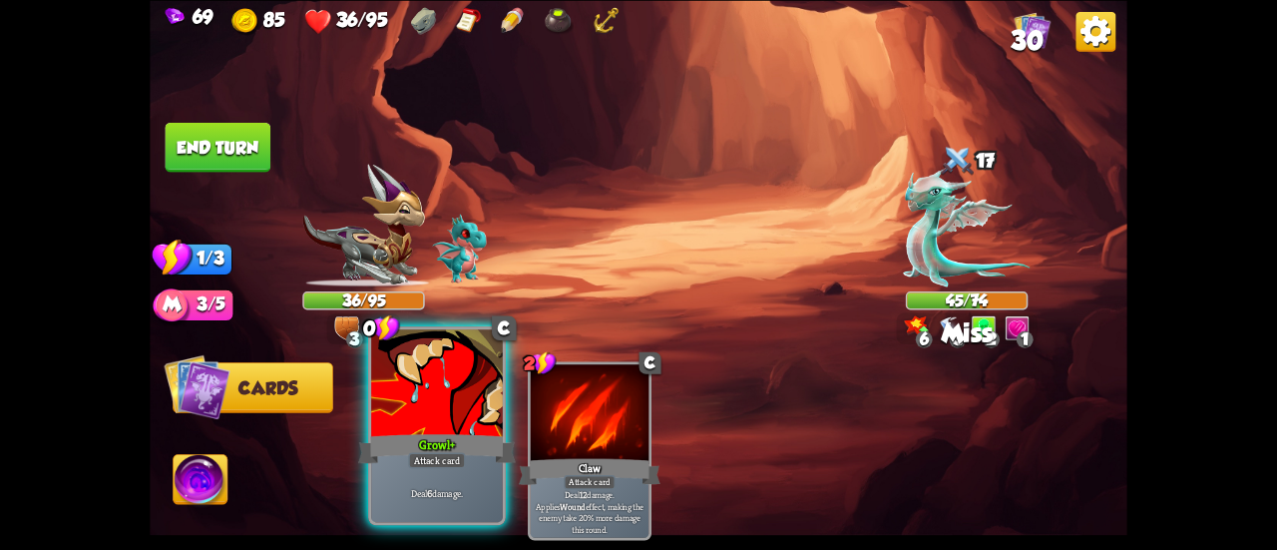
click at [425, 426] on div at bounding box center [437, 384] width 132 height 111
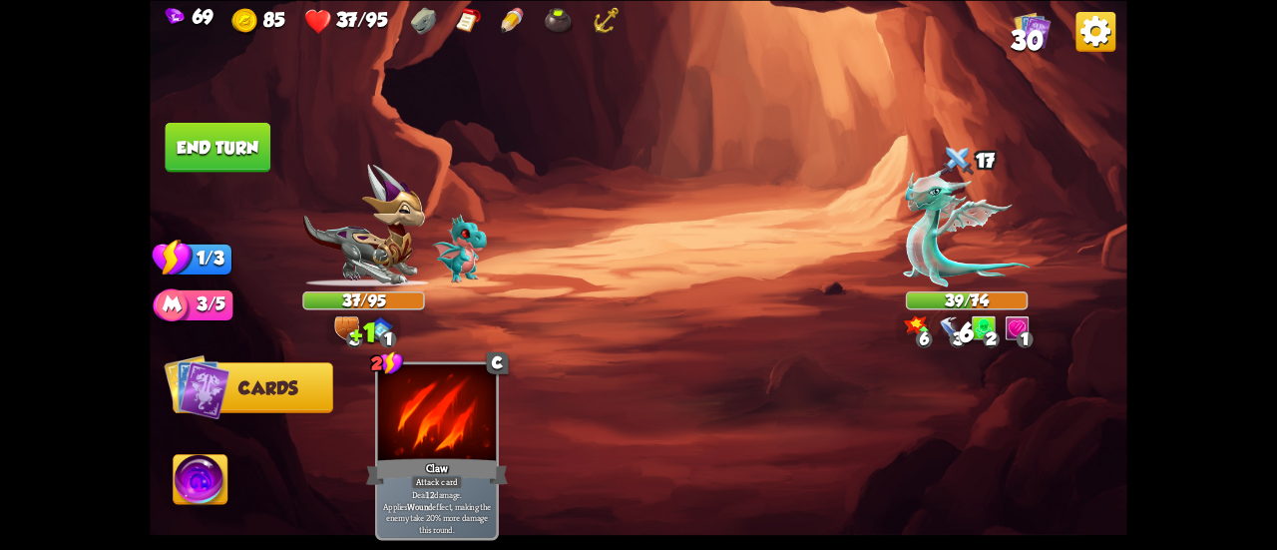
click at [213, 119] on img at bounding box center [639, 275] width 978 height 550
click at [225, 143] on button "End turn" at bounding box center [219, 147] width 106 height 50
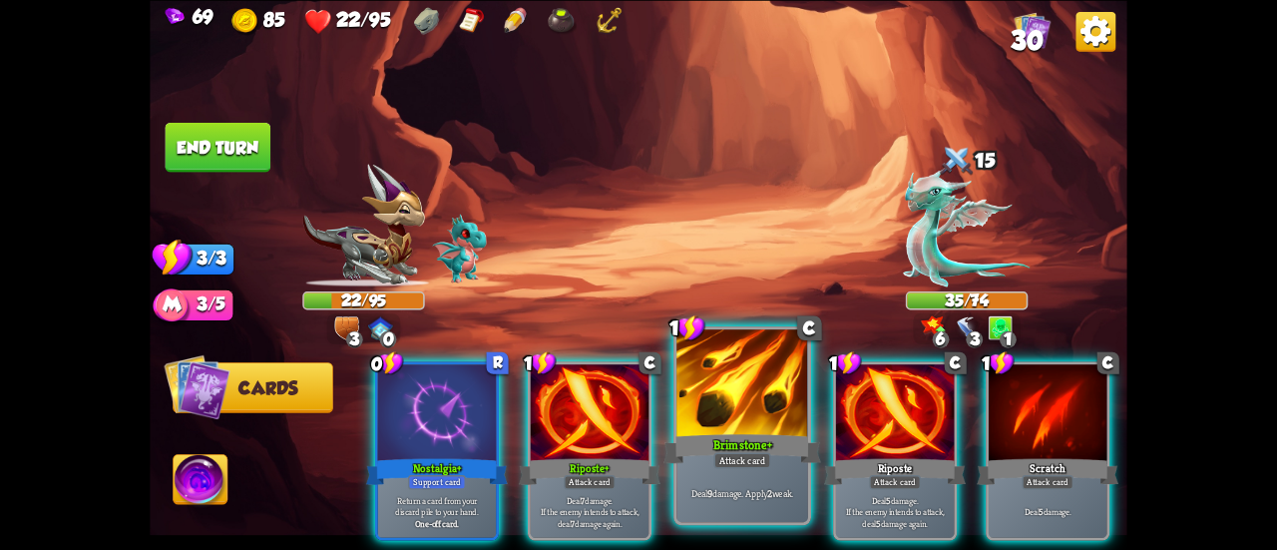
click at [718, 404] on div at bounding box center [742, 384] width 132 height 111
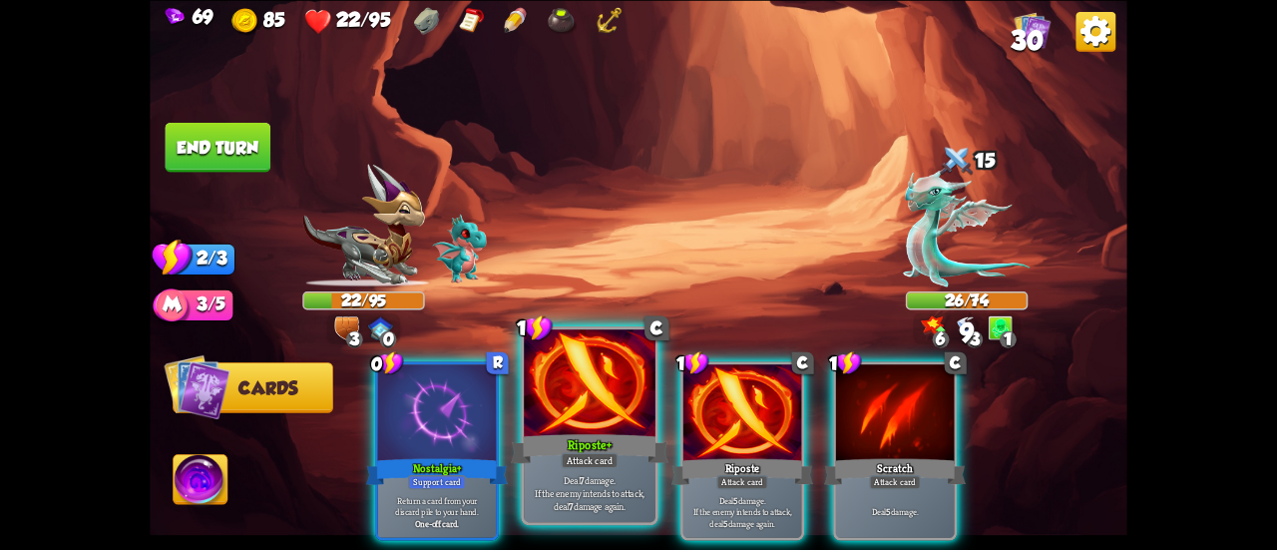
click at [554, 428] on div at bounding box center [590, 384] width 132 height 111
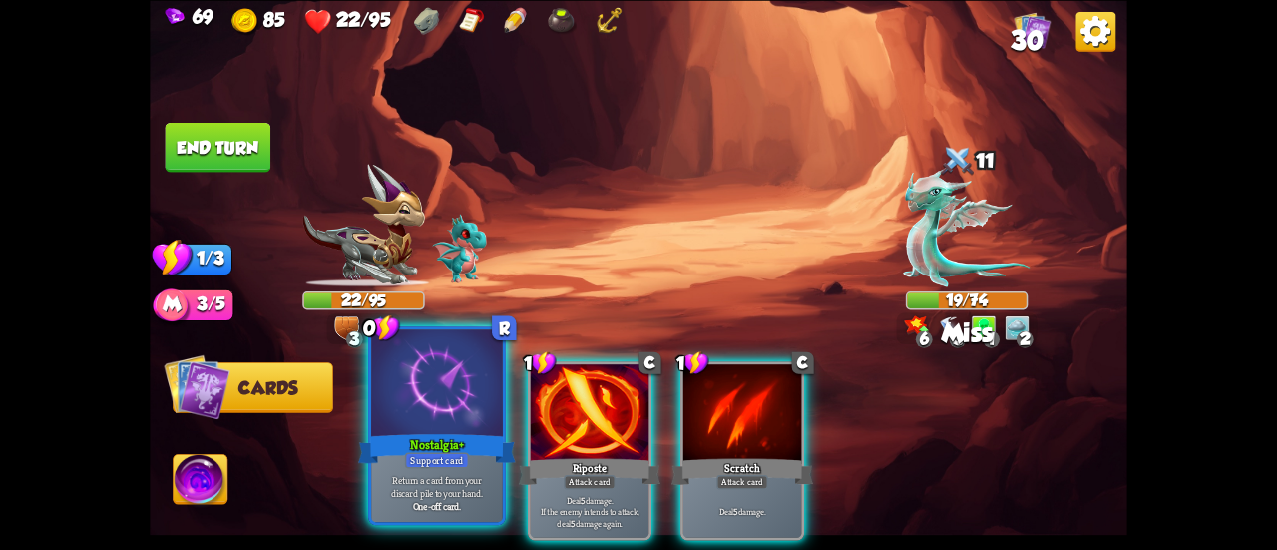
click at [399, 440] on div "Nostalgia+" at bounding box center [437, 448] width 158 height 35
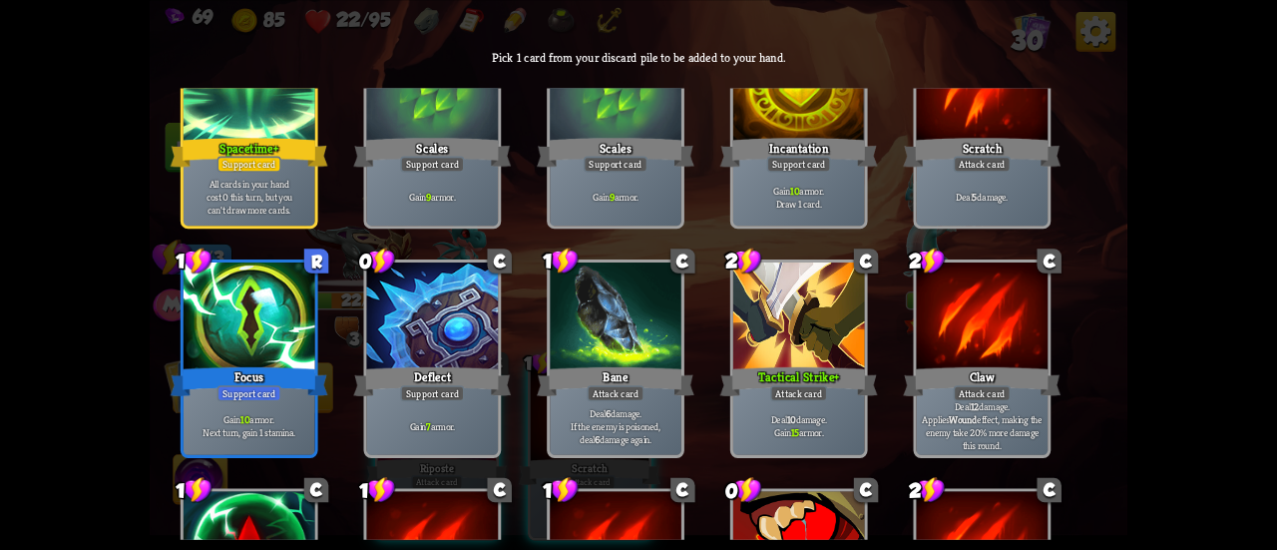
scroll to position [200, 0]
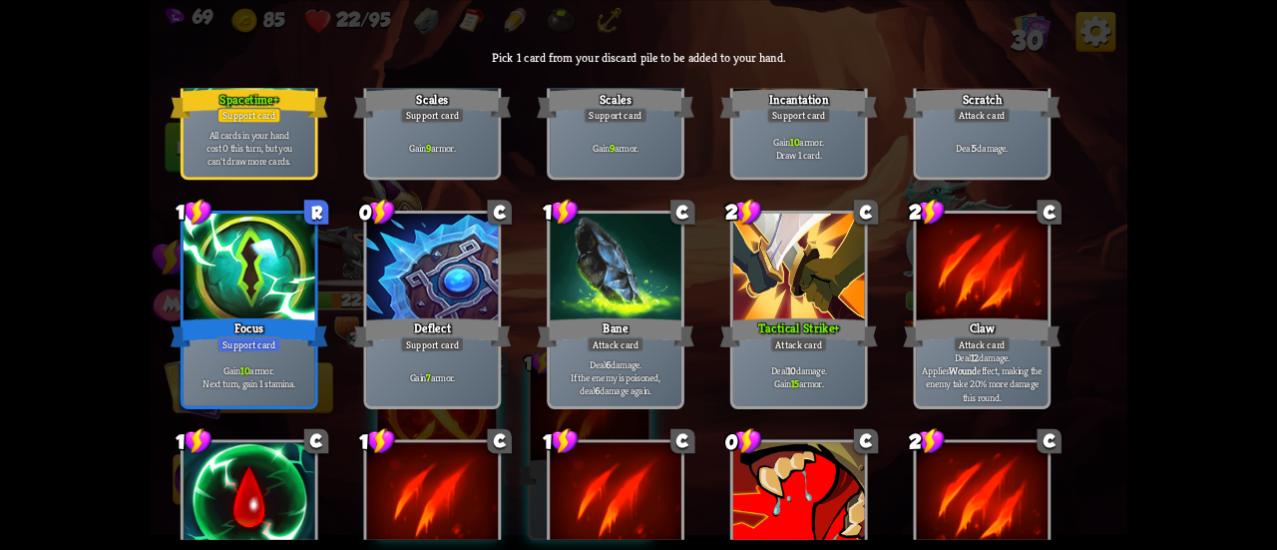
click at [391, 306] on div at bounding box center [433, 268] width 132 height 111
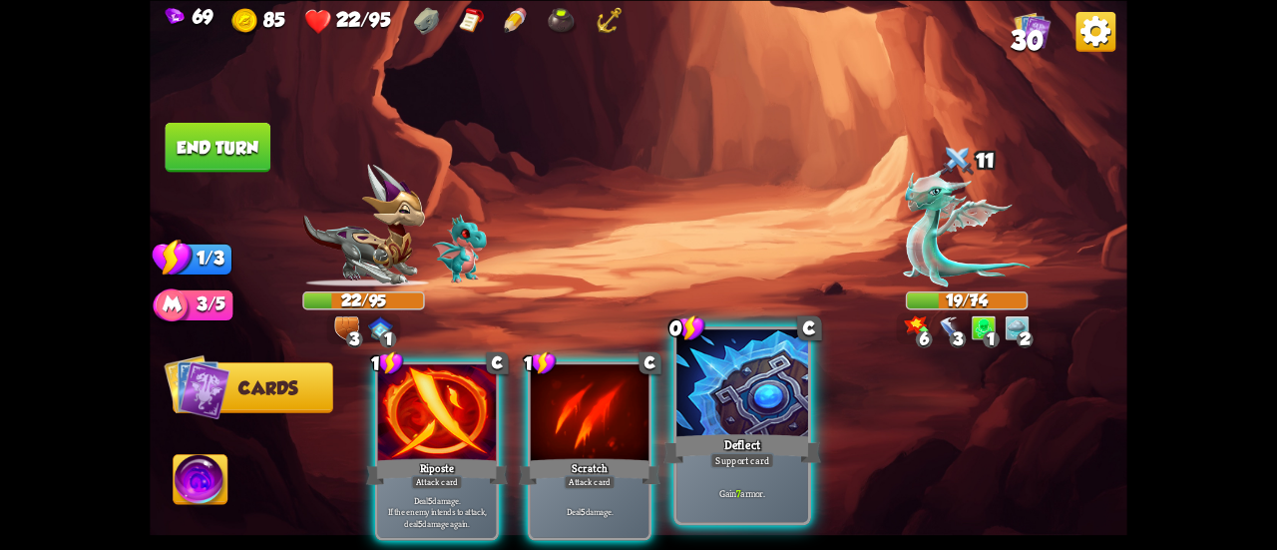
click at [762, 406] on div at bounding box center [742, 384] width 132 height 111
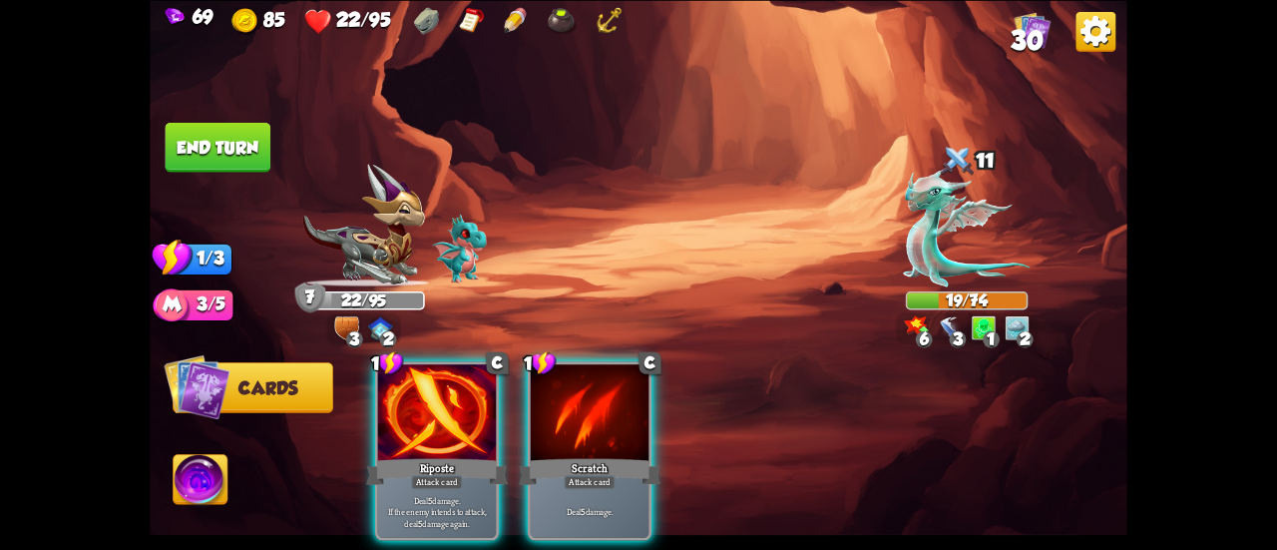
click at [424, 475] on div "Attack card" at bounding box center [437, 482] width 52 height 14
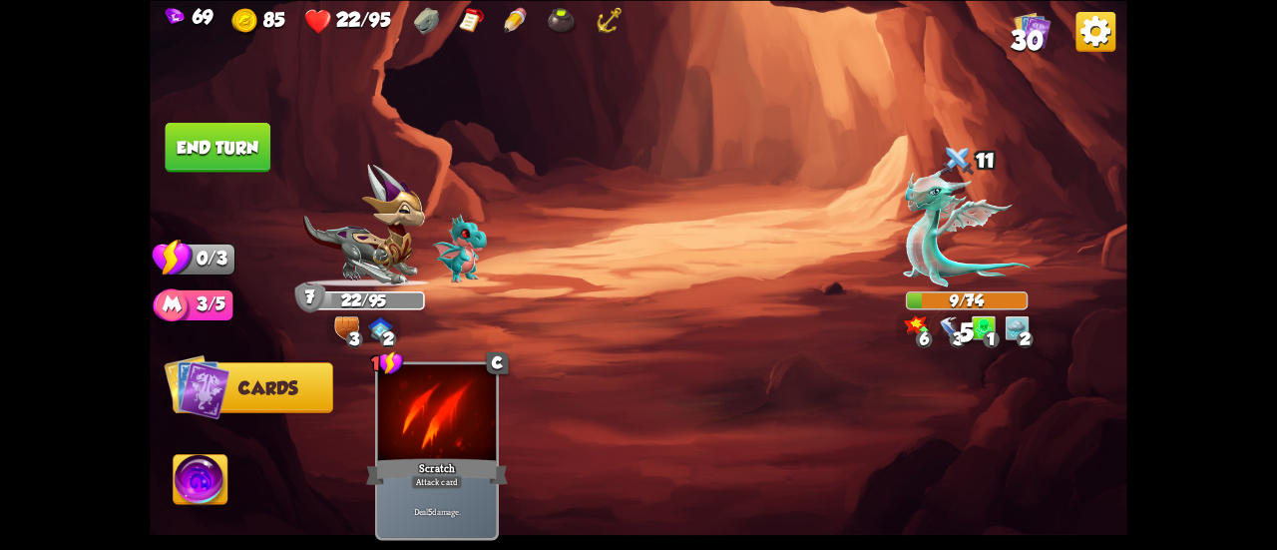
click at [216, 141] on button "End turn" at bounding box center [219, 147] width 106 height 50
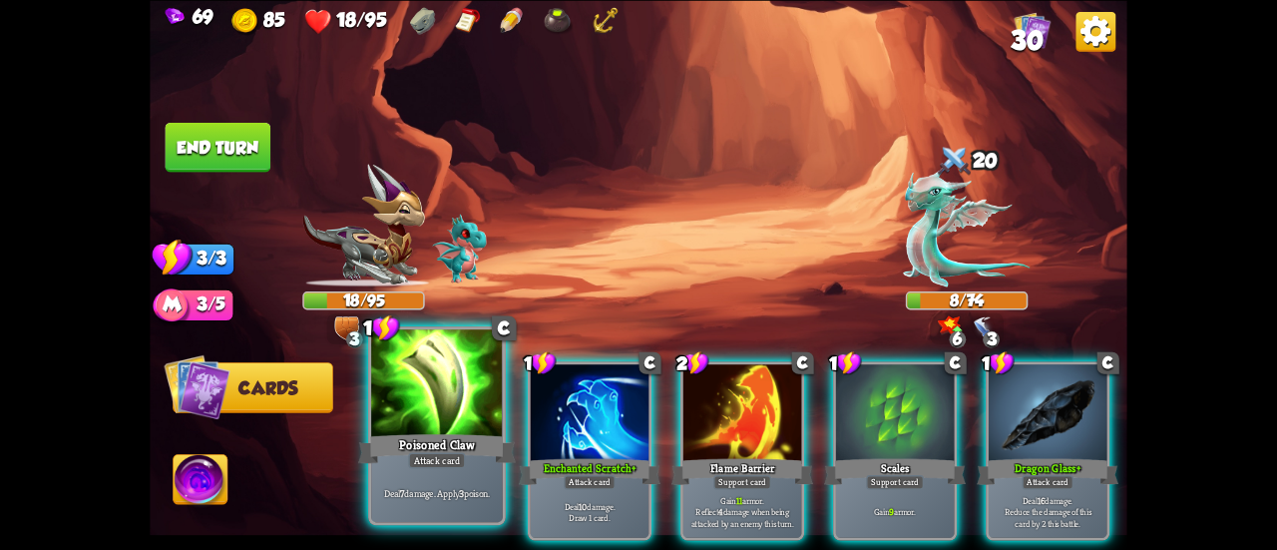
click at [439, 401] on div at bounding box center [437, 384] width 132 height 111
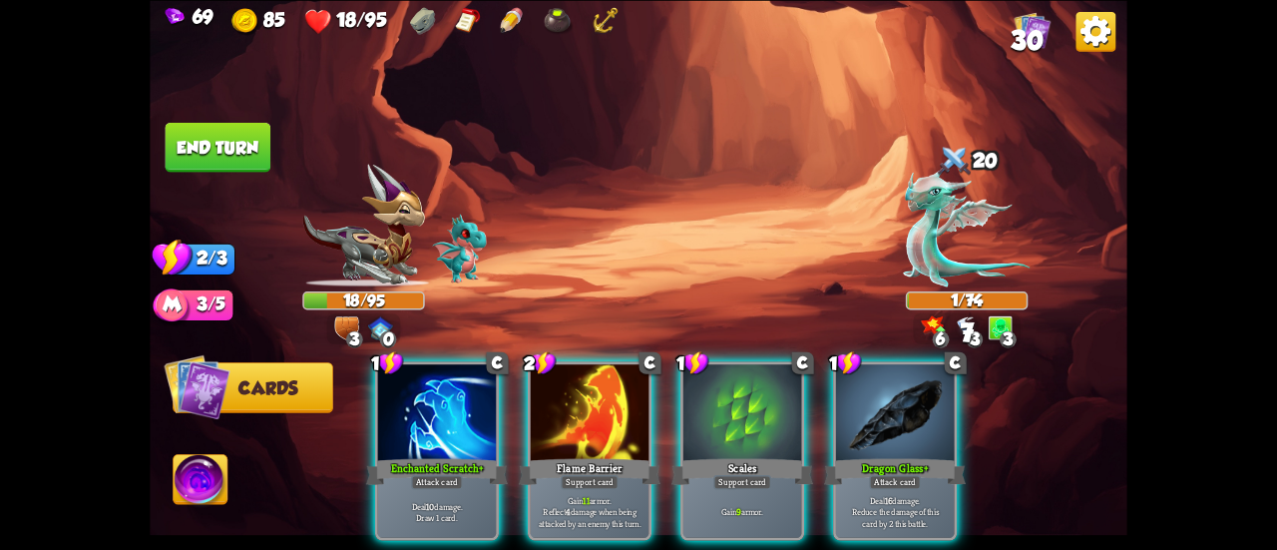
click at [219, 131] on button "End turn" at bounding box center [219, 147] width 106 height 50
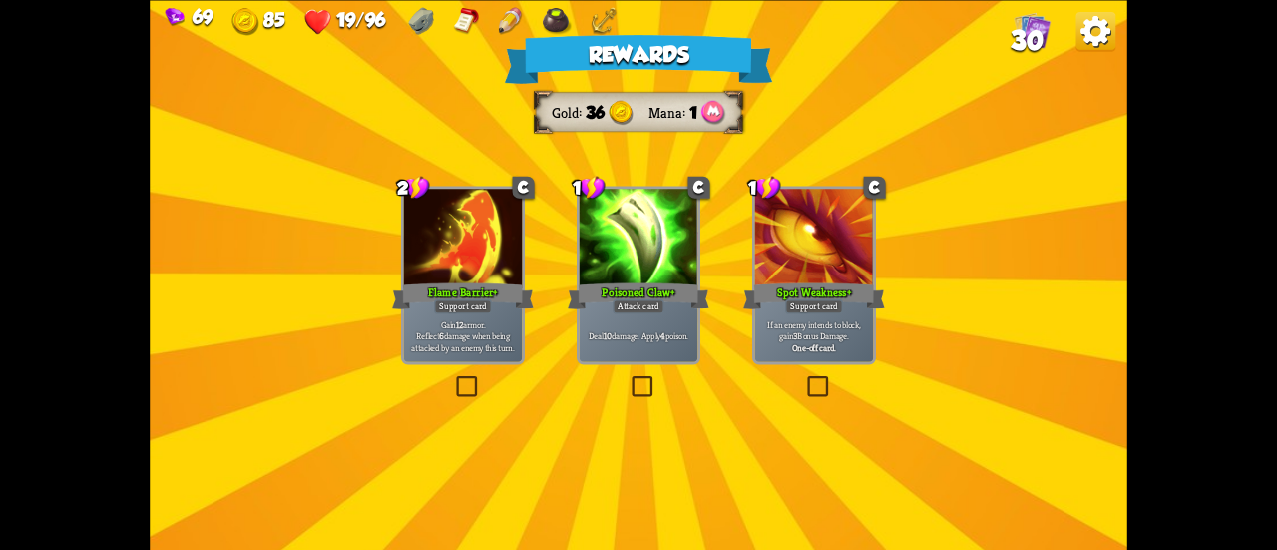
click at [657, 275] on div at bounding box center [639, 239] width 118 height 100
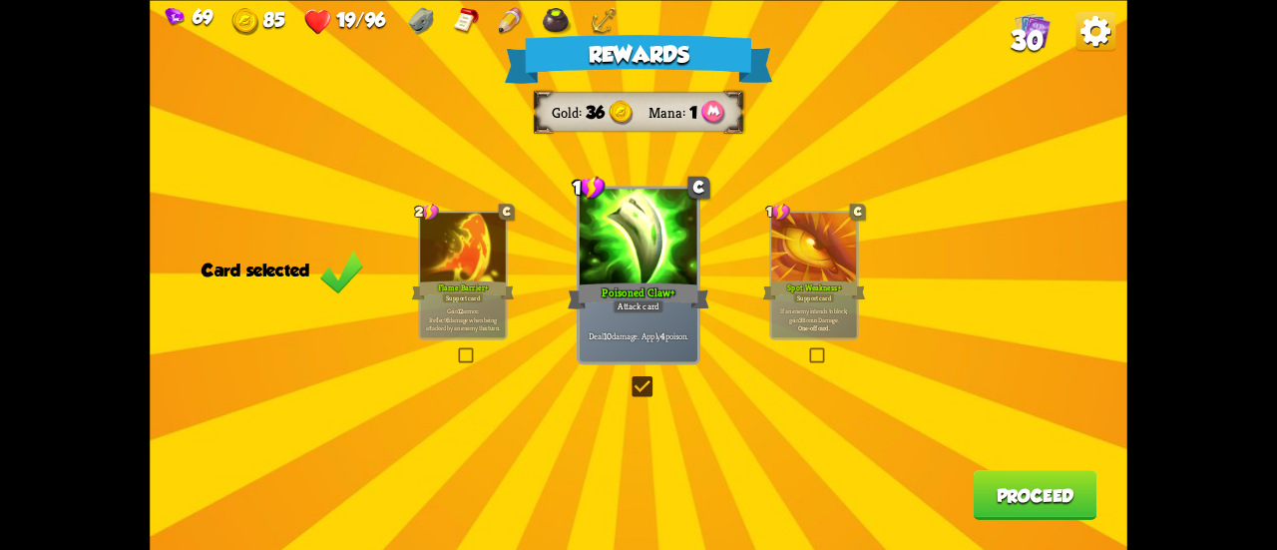
drag, startPoint x: 1007, startPoint y: 448, endPoint x: 1012, endPoint y: 469, distance: 21.5
click at [1010, 453] on div "Rewards Gold 36 Mana 1 Card selected 2 C Flame Barrier+ Support card Gain 12 ar…" at bounding box center [639, 275] width 978 height 550
click at [1012, 476] on button "Proceed" at bounding box center [1036, 495] width 124 height 50
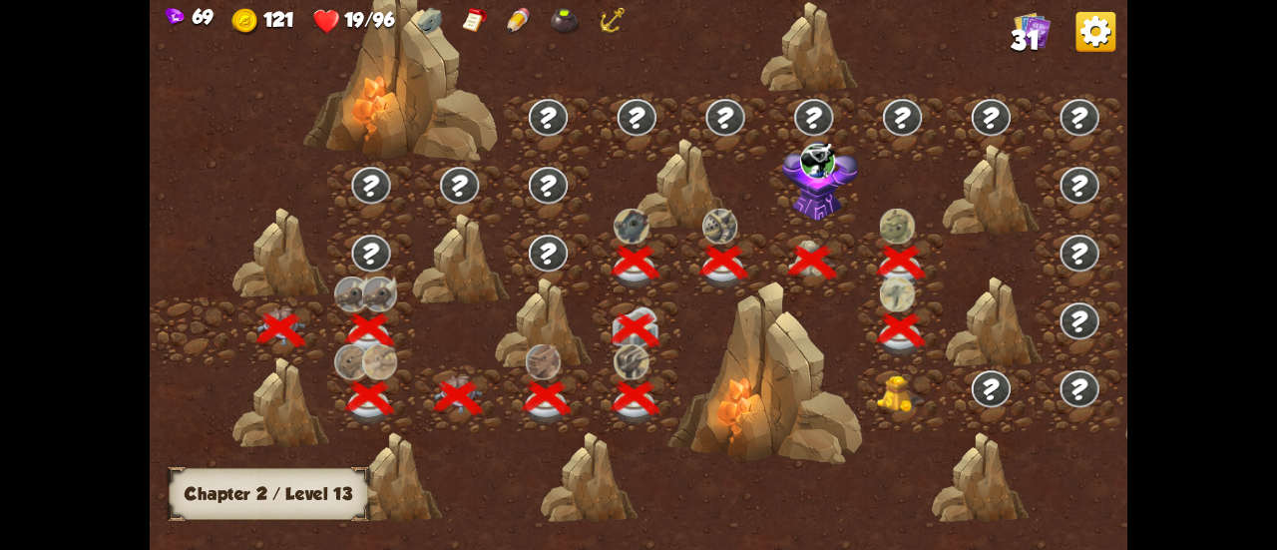
scroll to position [0, 303]
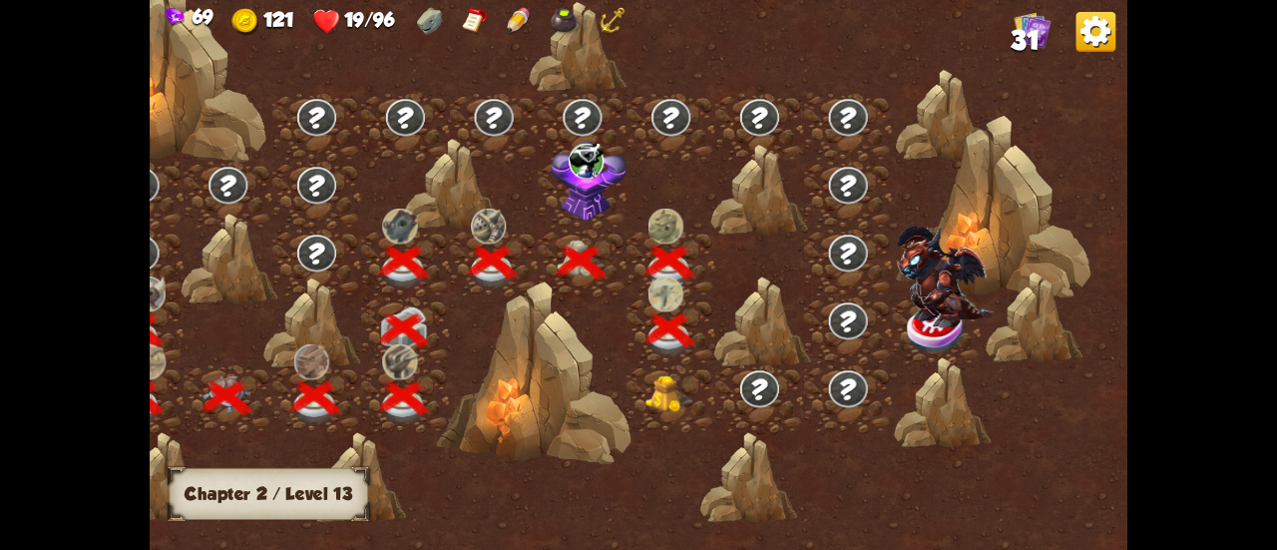
click at [669, 394] on img at bounding box center [668, 393] width 49 height 37
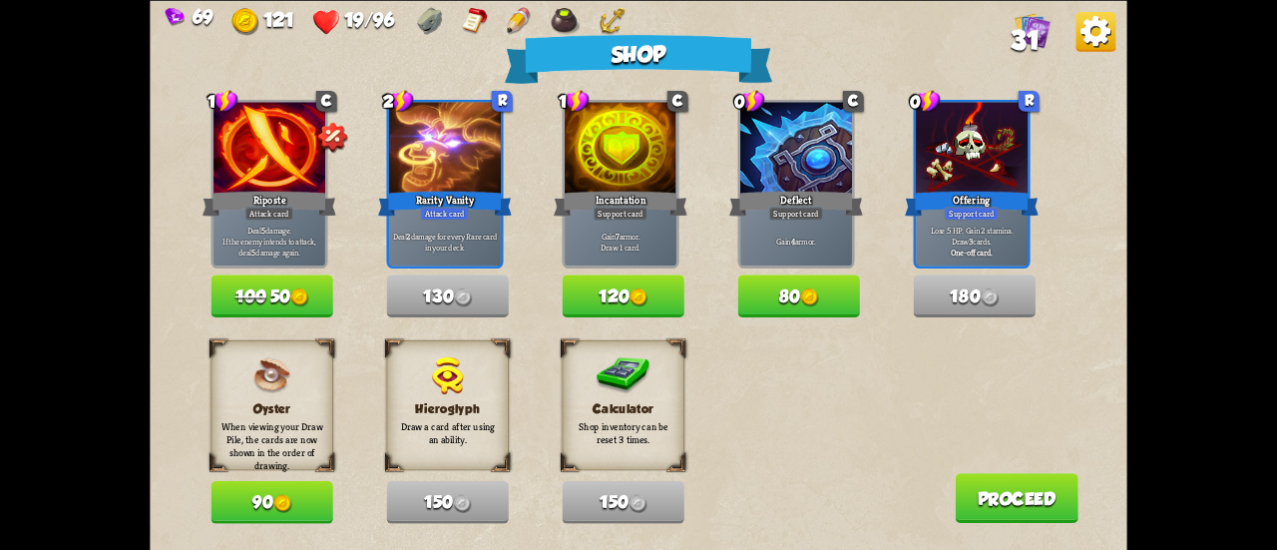
click at [826, 304] on button "80" at bounding box center [798, 295] width 122 height 43
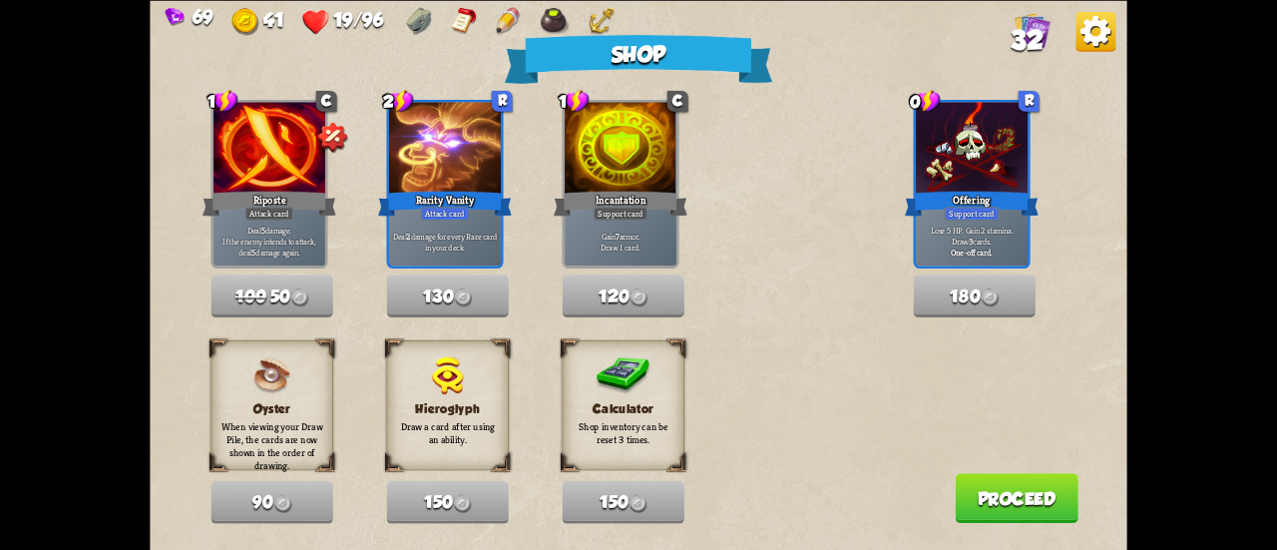
click at [1038, 492] on button "Proceed" at bounding box center [1017, 498] width 124 height 50
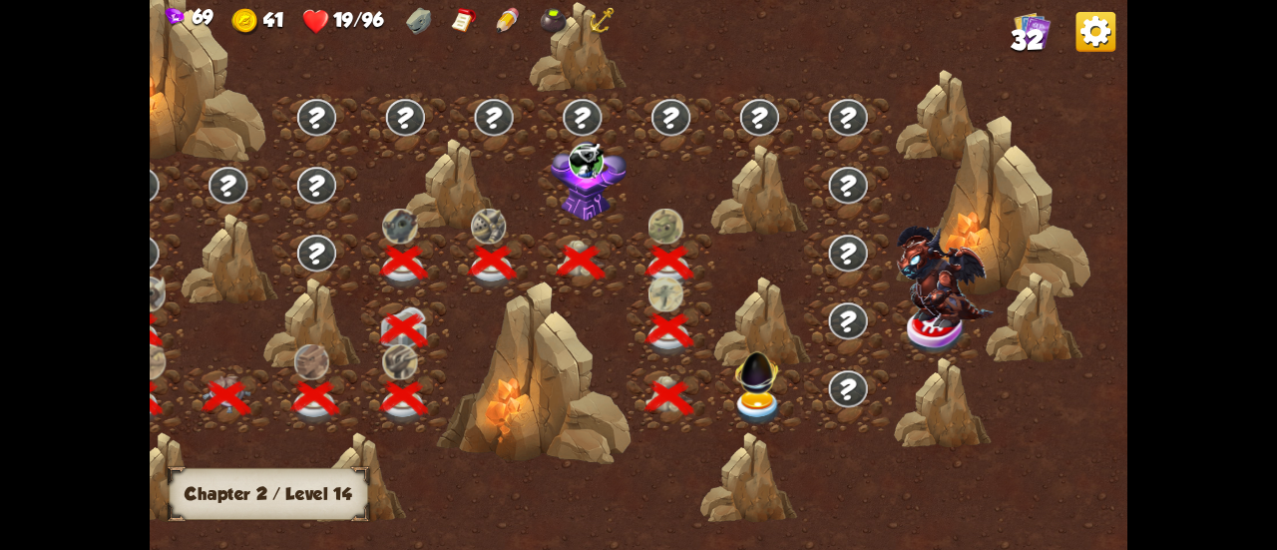
click at [755, 382] on div at bounding box center [759, 399] width 89 height 68
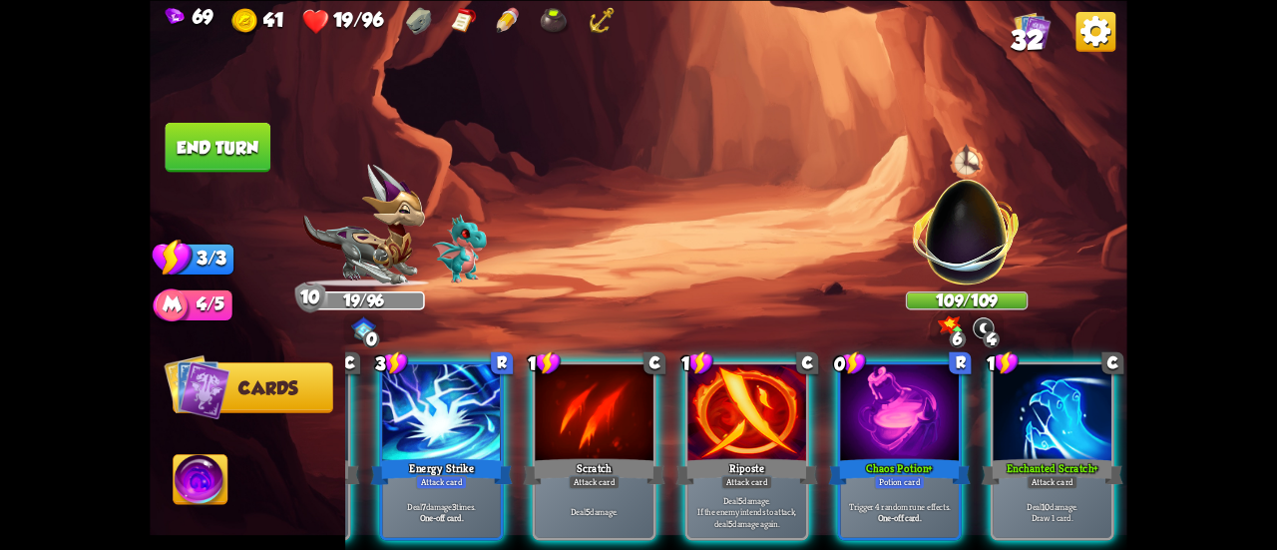
scroll to position [0, 388]
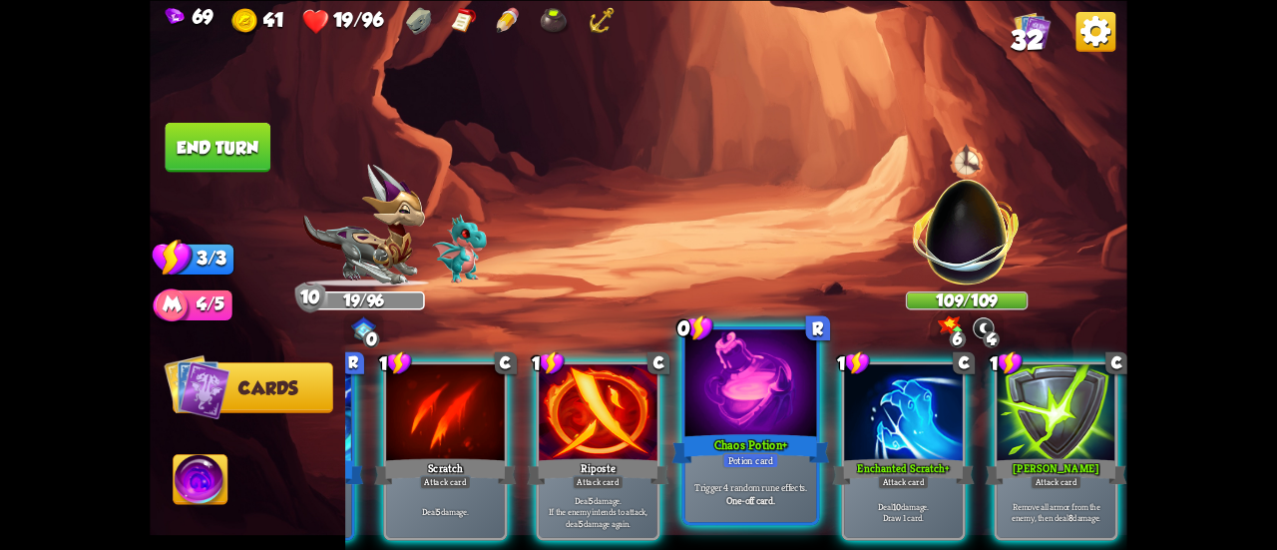
click at [762, 439] on div "Chaos Potion+" at bounding box center [751, 448] width 158 height 35
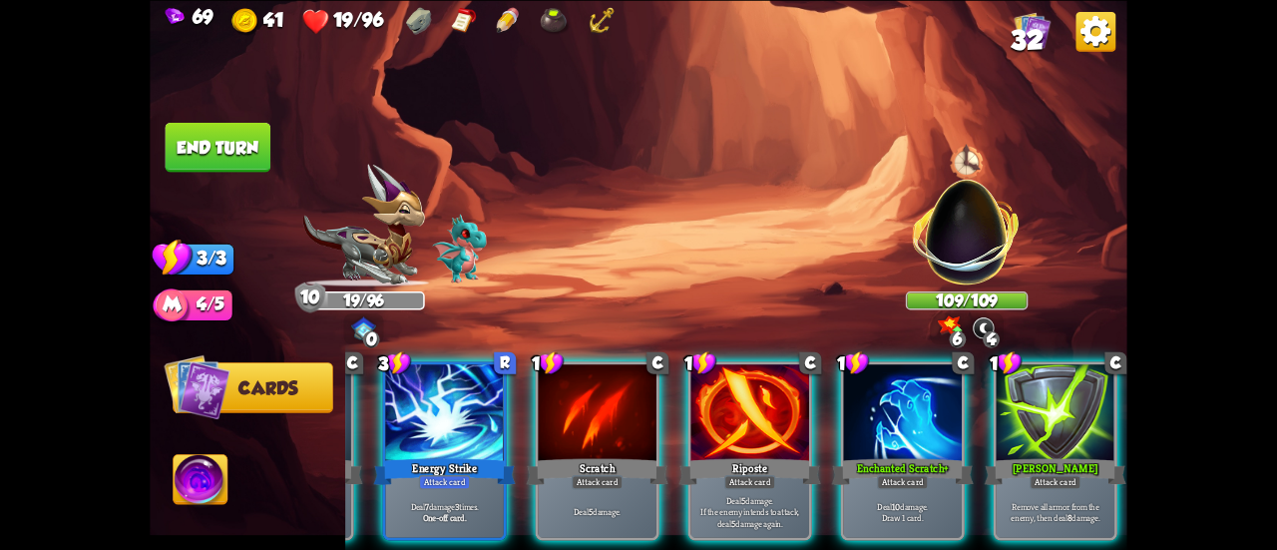
scroll to position [0, 189]
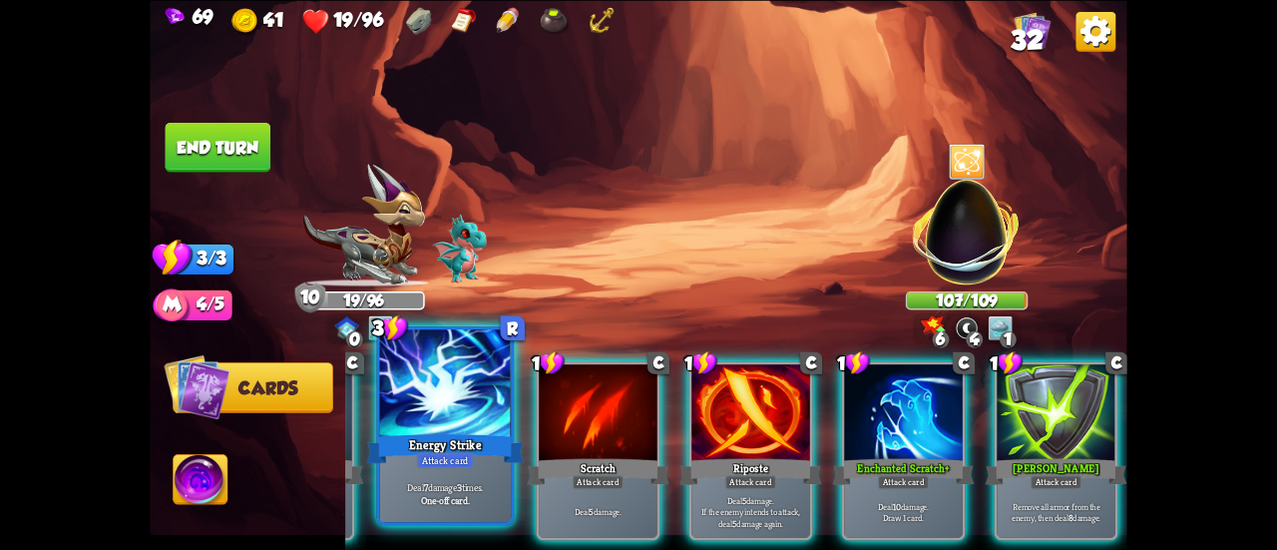
click at [457, 431] on div "Energy Strike" at bounding box center [445, 448] width 158 height 35
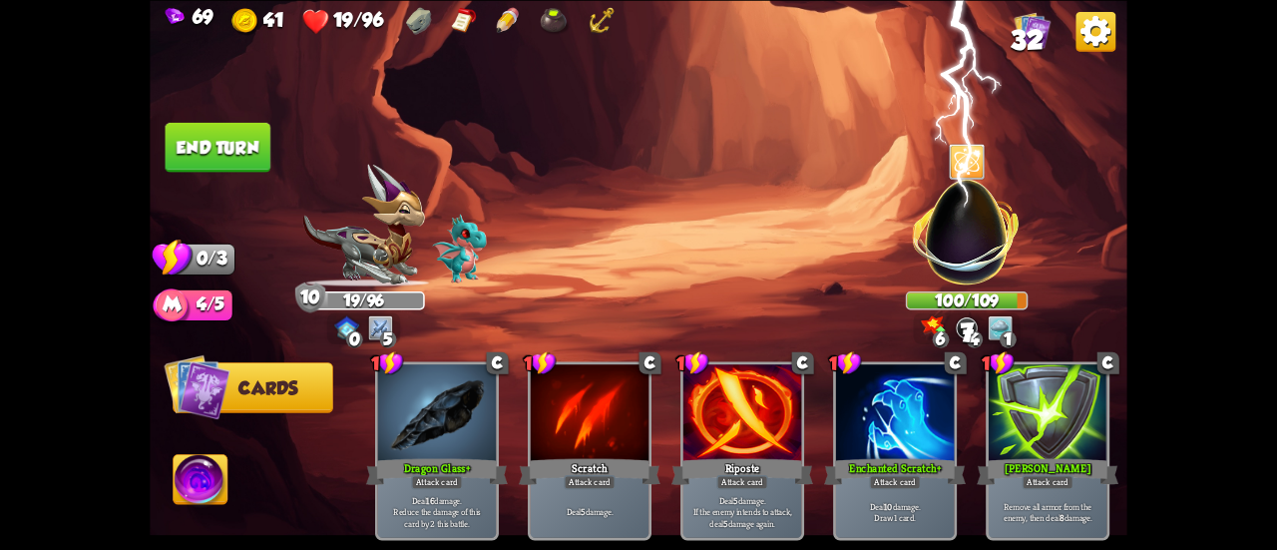
scroll to position [0, 0]
click at [193, 167] on button "End turn" at bounding box center [218, 147] width 108 height 51
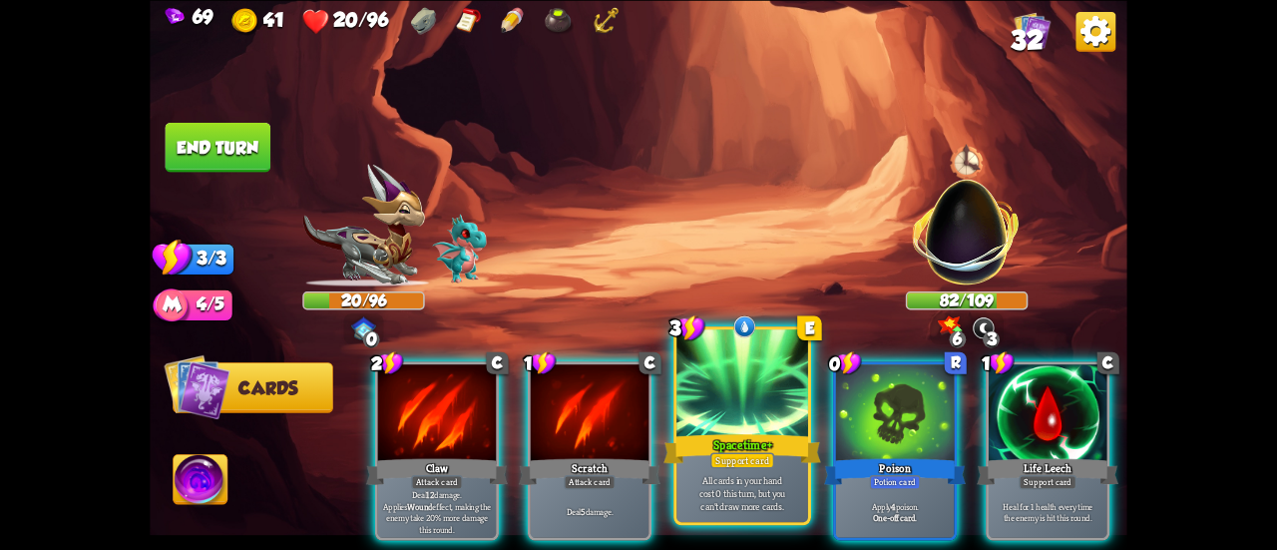
click at [698, 377] on div at bounding box center [742, 384] width 132 height 111
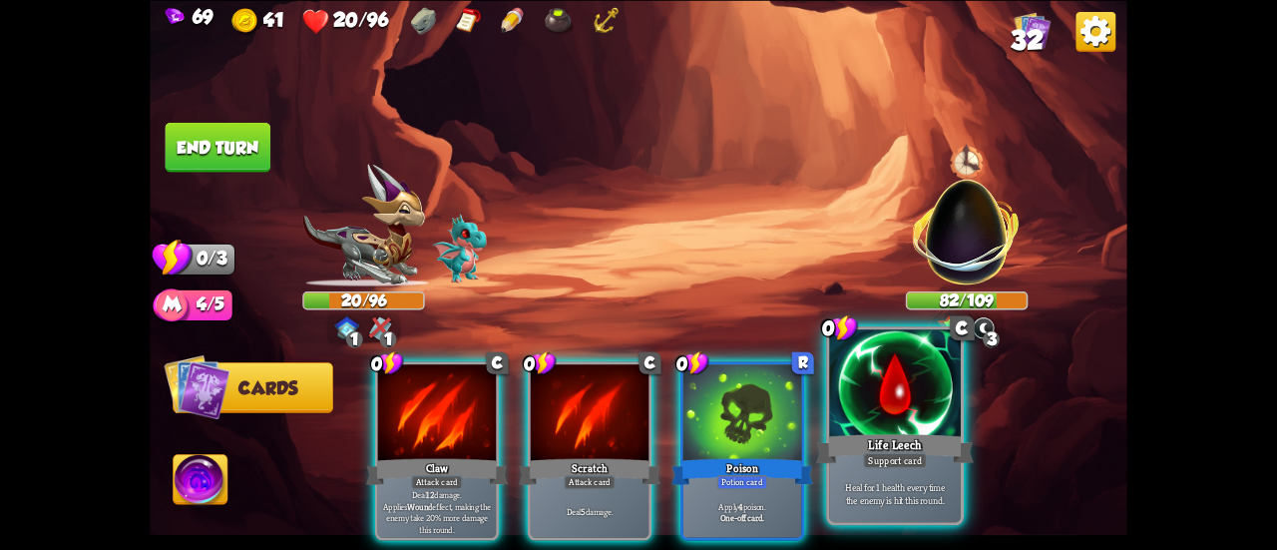
click at [872, 391] on div at bounding box center [895, 384] width 132 height 111
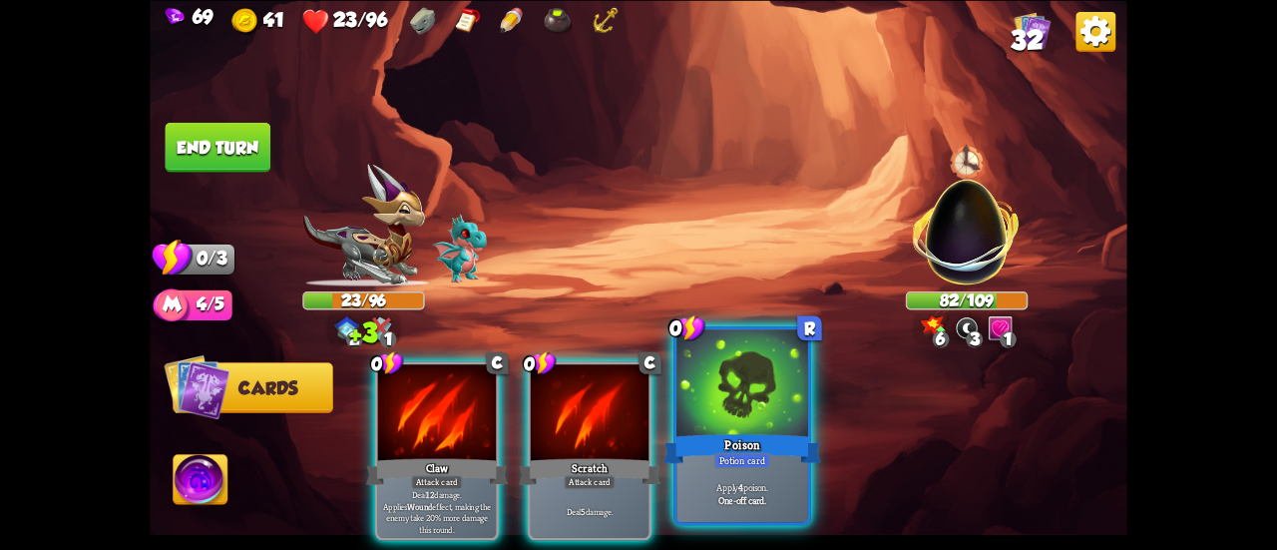
click at [744, 386] on div at bounding box center [742, 384] width 132 height 111
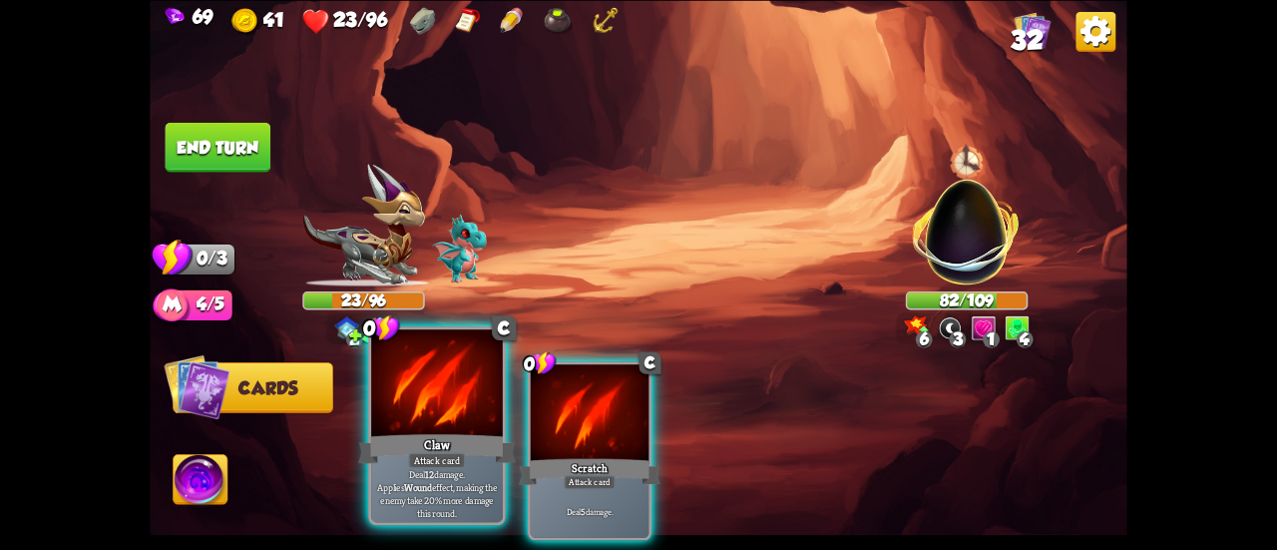
click at [395, 423] on div at bounding box center [437, 384] width 132 height 111
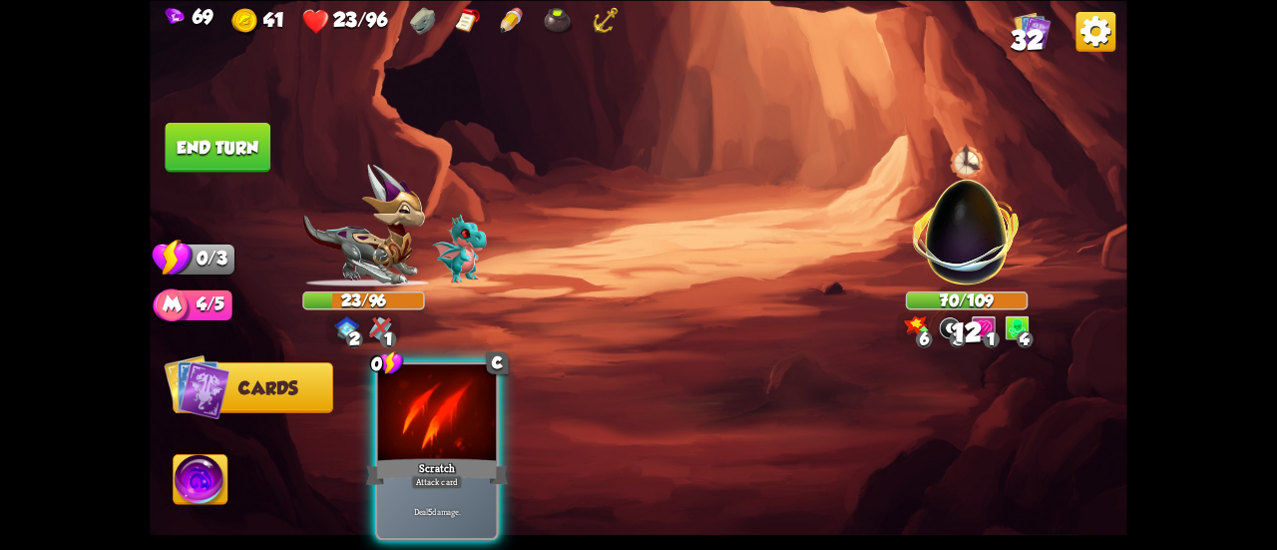
click at [395, 423] on div at bounding box center [437, 414] width 118 height 100
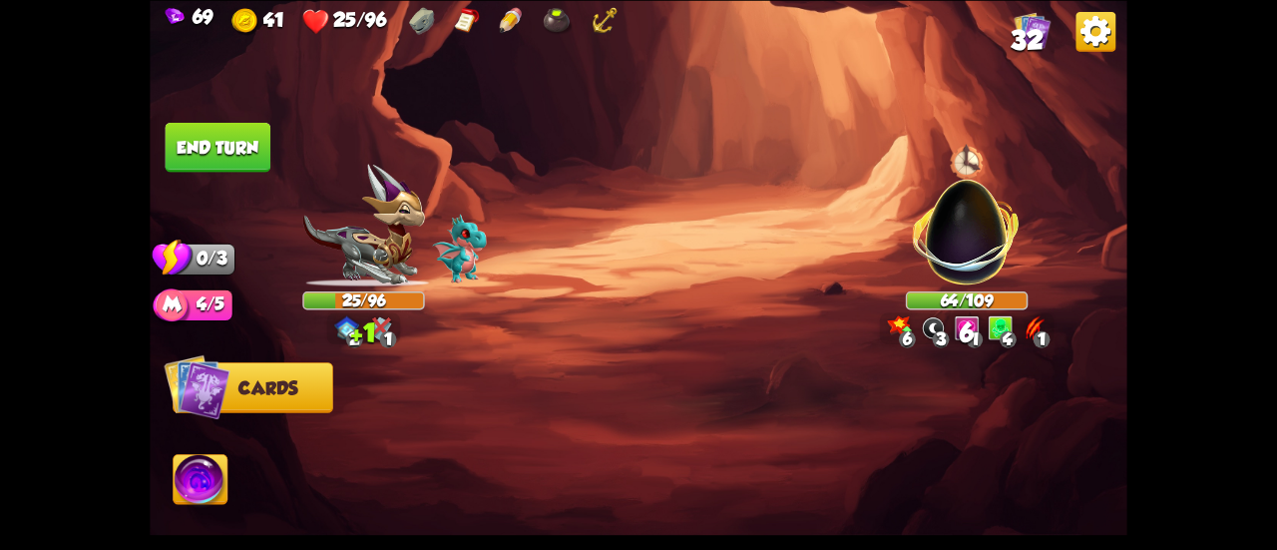
click at [231, 136] on button "End turn" at bounding box center [218, 147] width 106 height 50
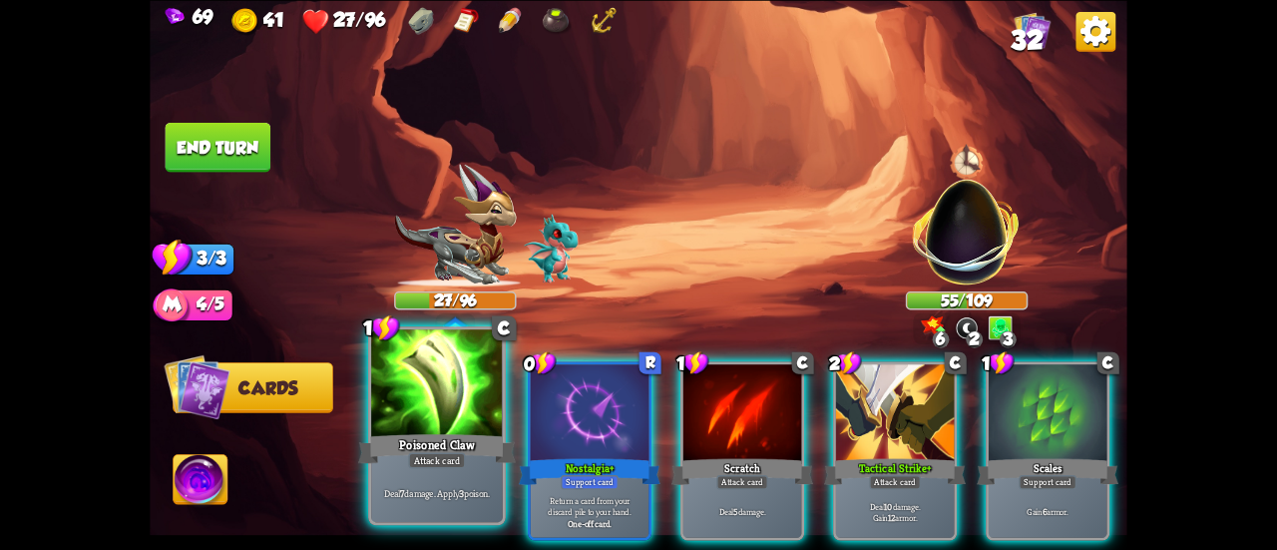
click at [426, 410] on div at bounding box center [437, 384] width 132 height 111
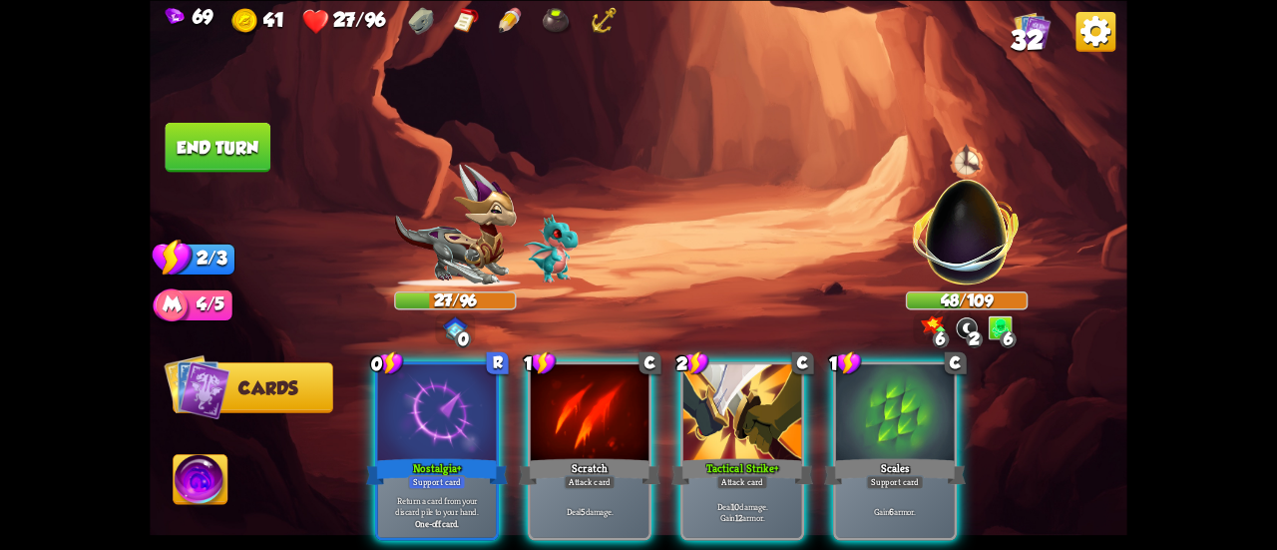
click at [426, 410] on div at bounding box center [437, 414] width 118 height 100
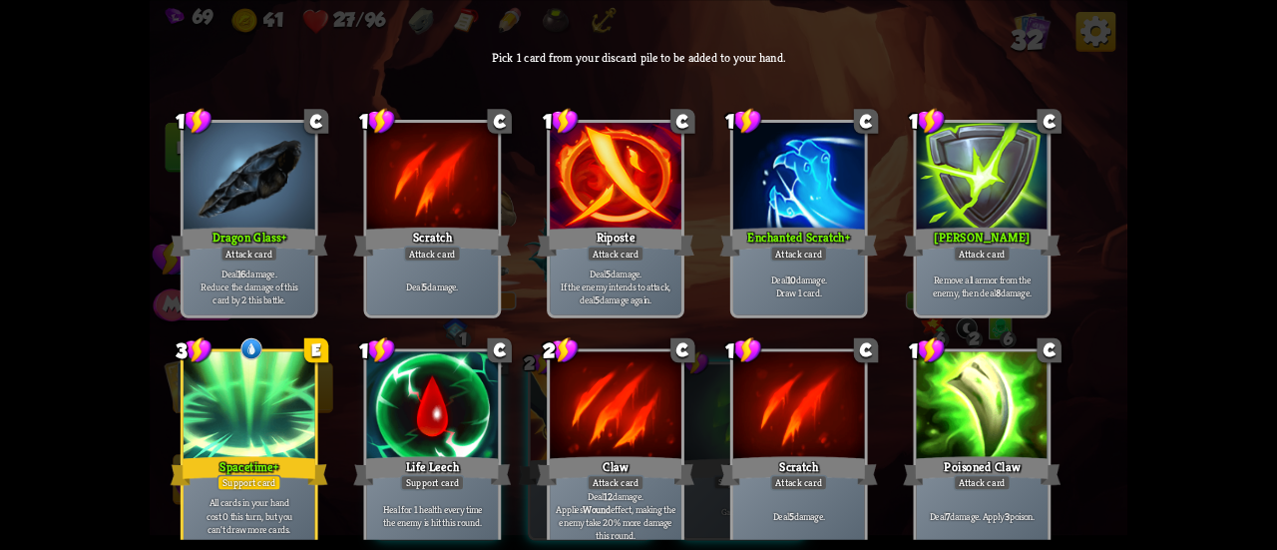
scroll to position [29, 0]
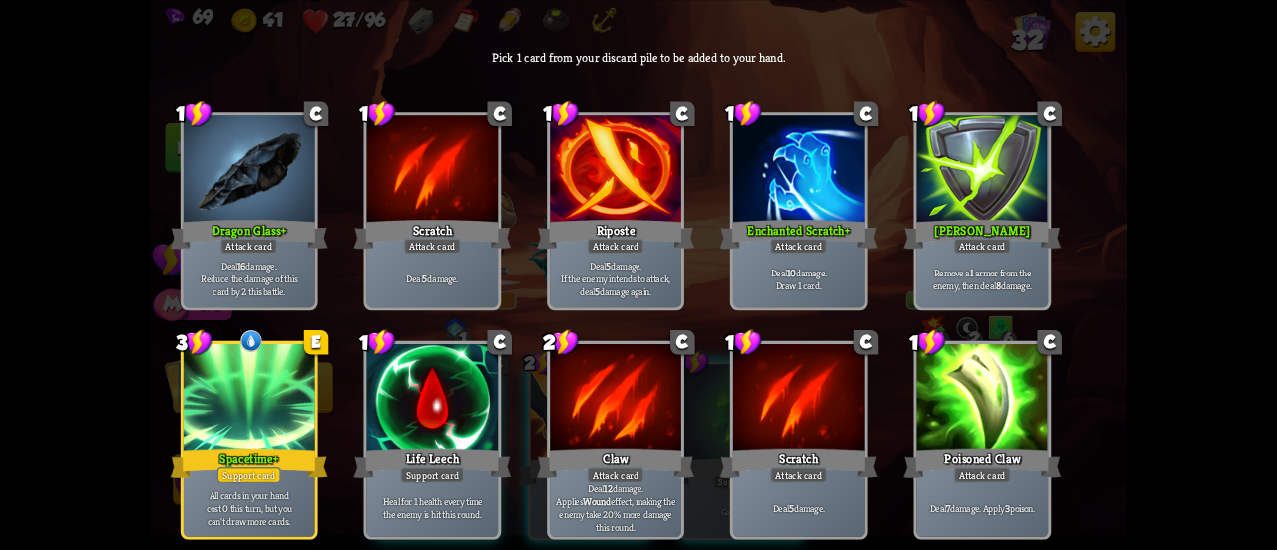
click at [267, 400] on div at bounding box center [250, 399] width 132 height 111
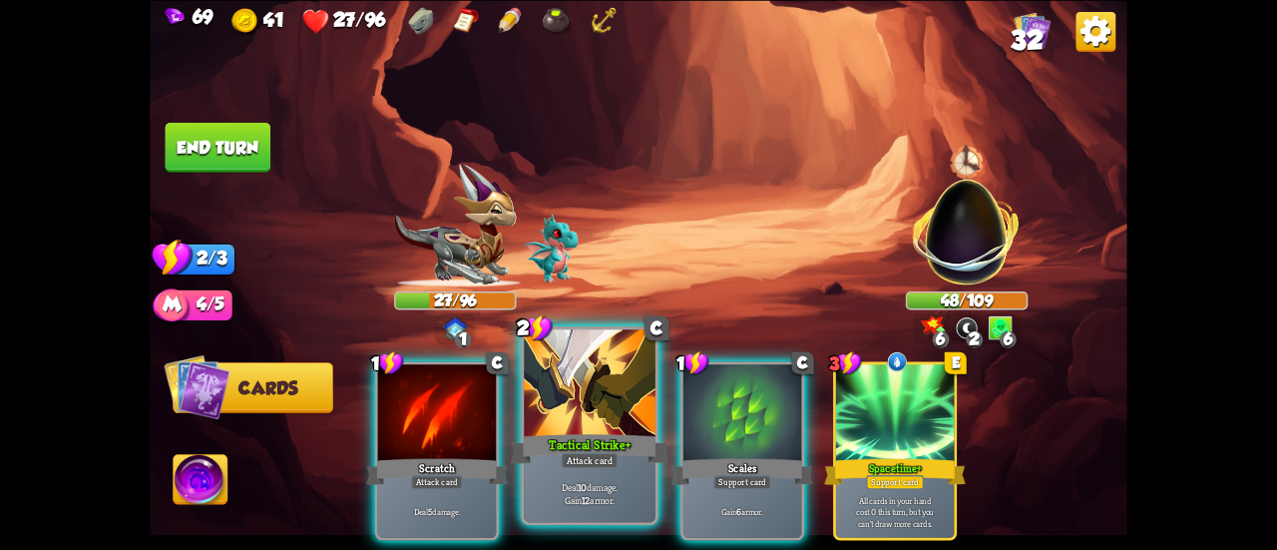
click at [577, 453] on div "Attack card" at bounding box center [589, 460] width 57 height 16
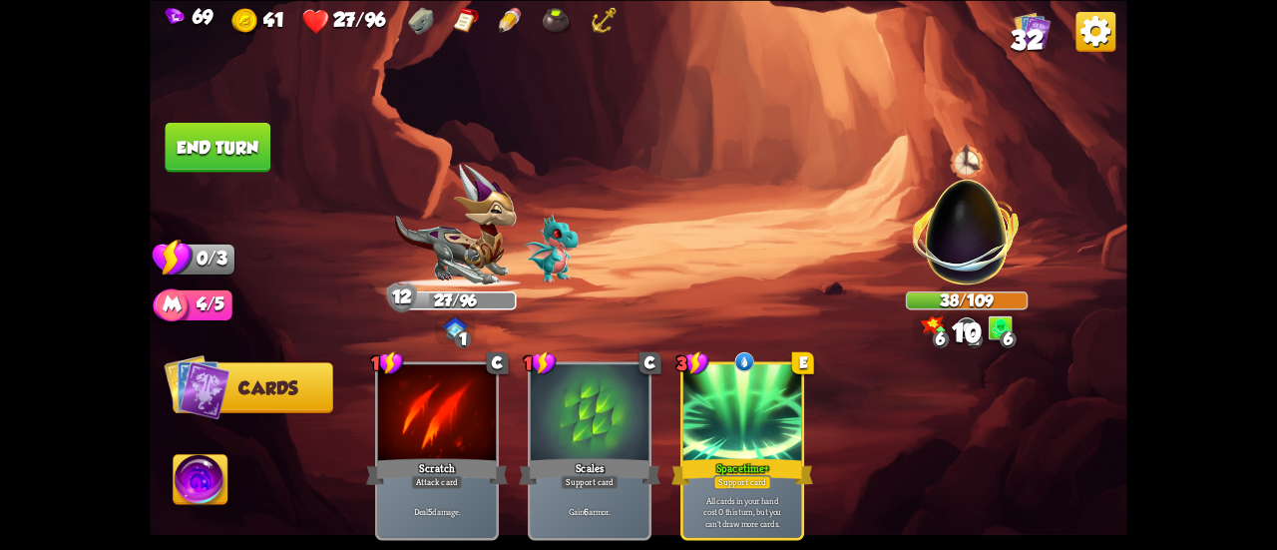
click at [237, 132] on button "End turn" at bounding box center [218, 147] width 108 height 51
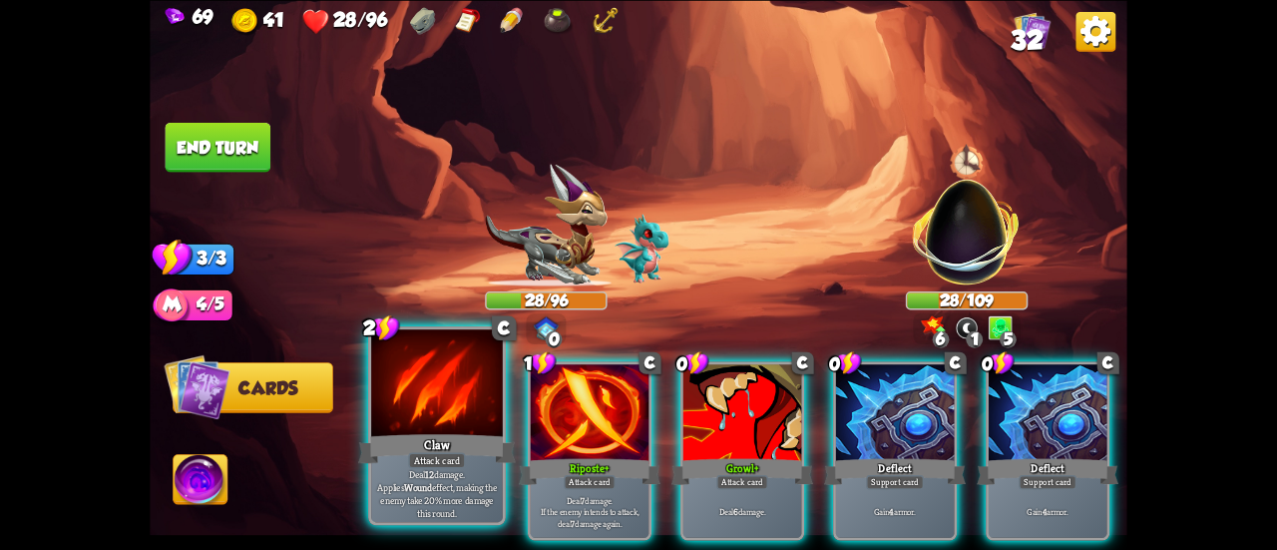
click at [418, 386] on div at bounding box center [437, 384] width 132 height 111
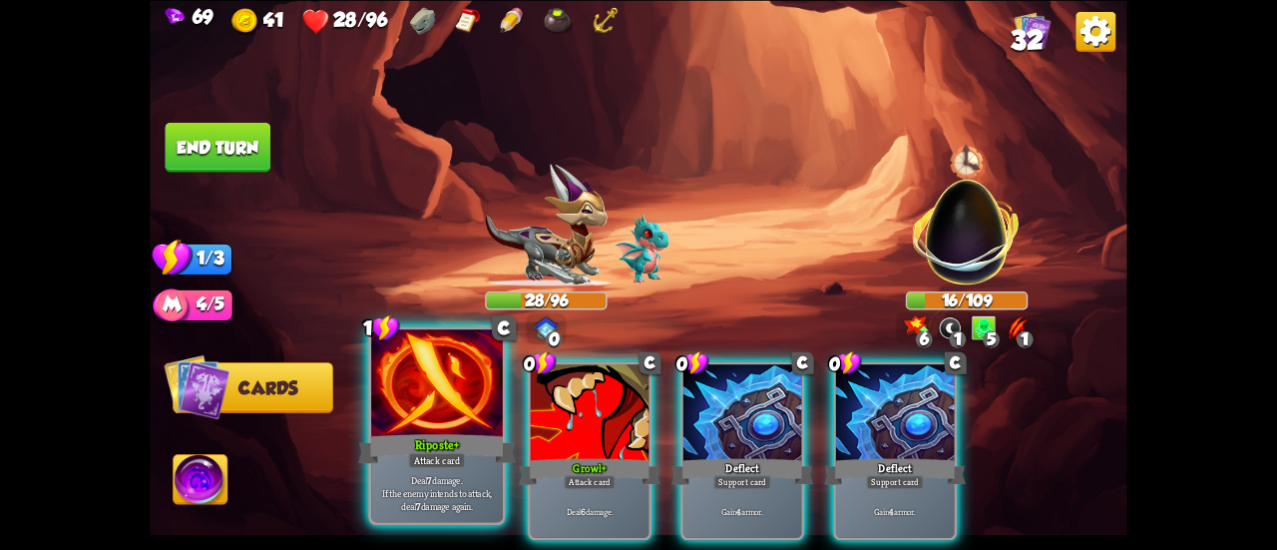
click at [415, 384] on div at bounding box center [437, 384] width 132 height 111
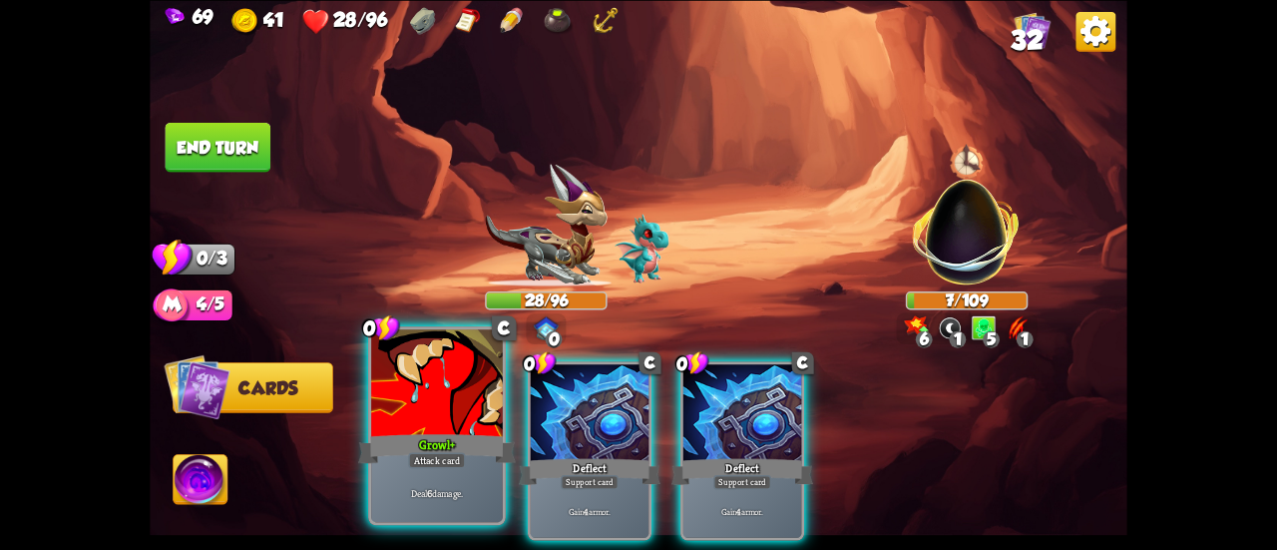
click at [387, 397] on div at bounding box center [437, 384] width 132 height 111
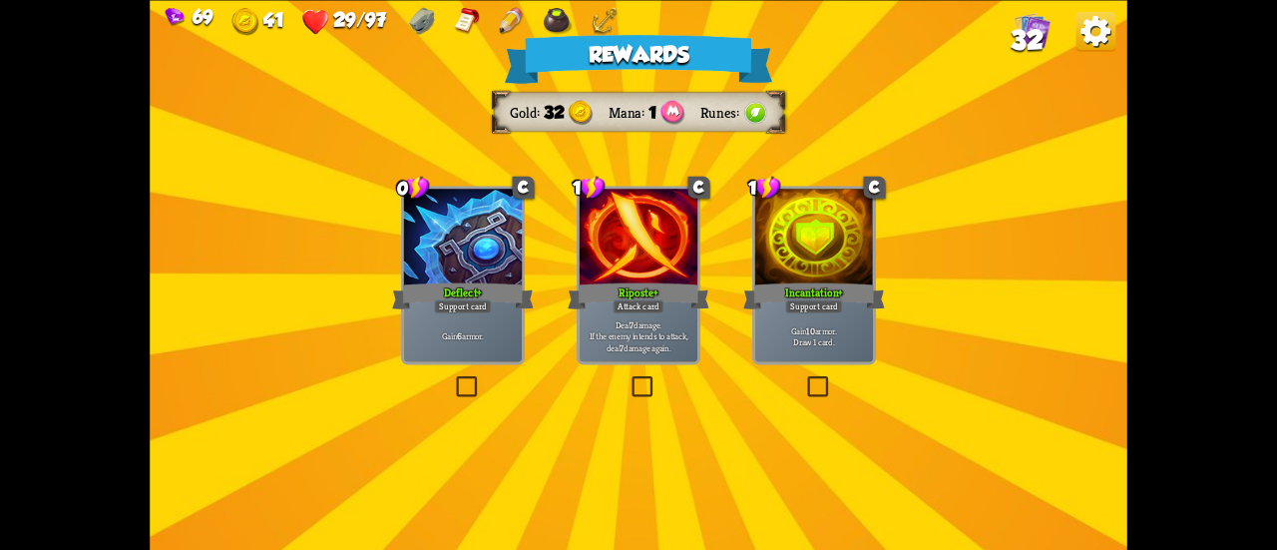
click at [495, 283] on div "Deflect+" at bounding box center [463, 295] width 142 height 32
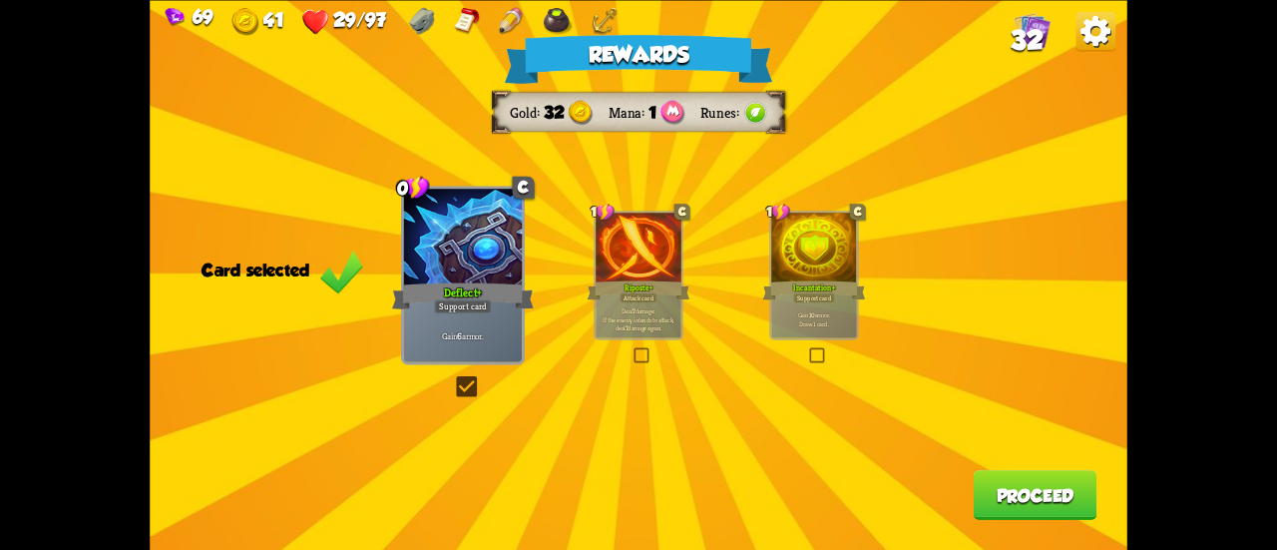
click at [1007, 494] on button "Proceed" at bounding box center [1036, 495] width 124 height 50
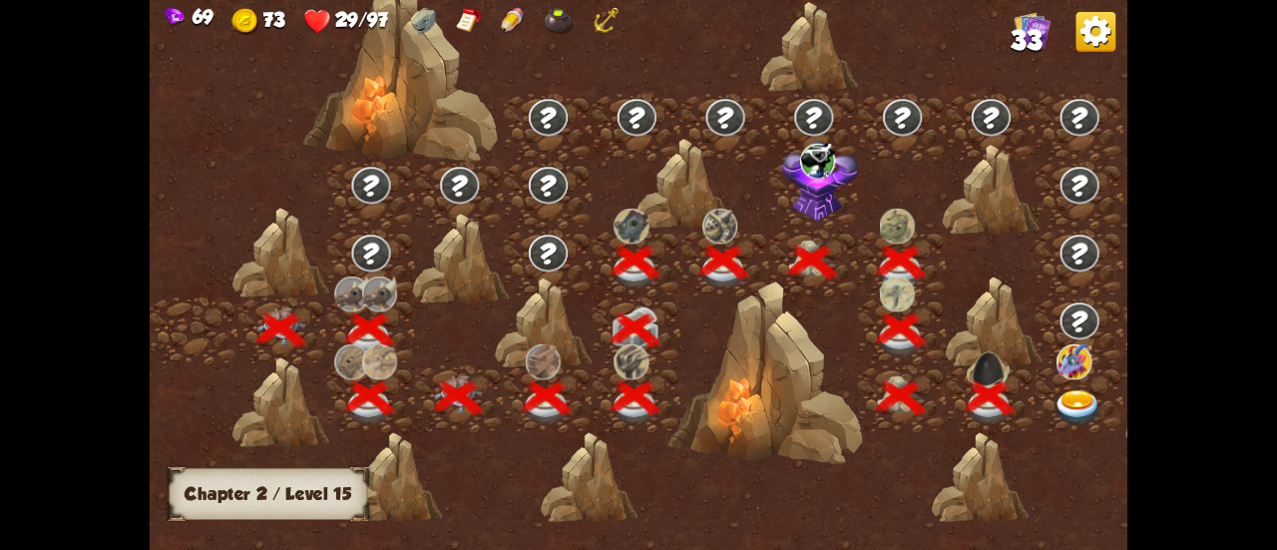
scroll to position [0, 303]
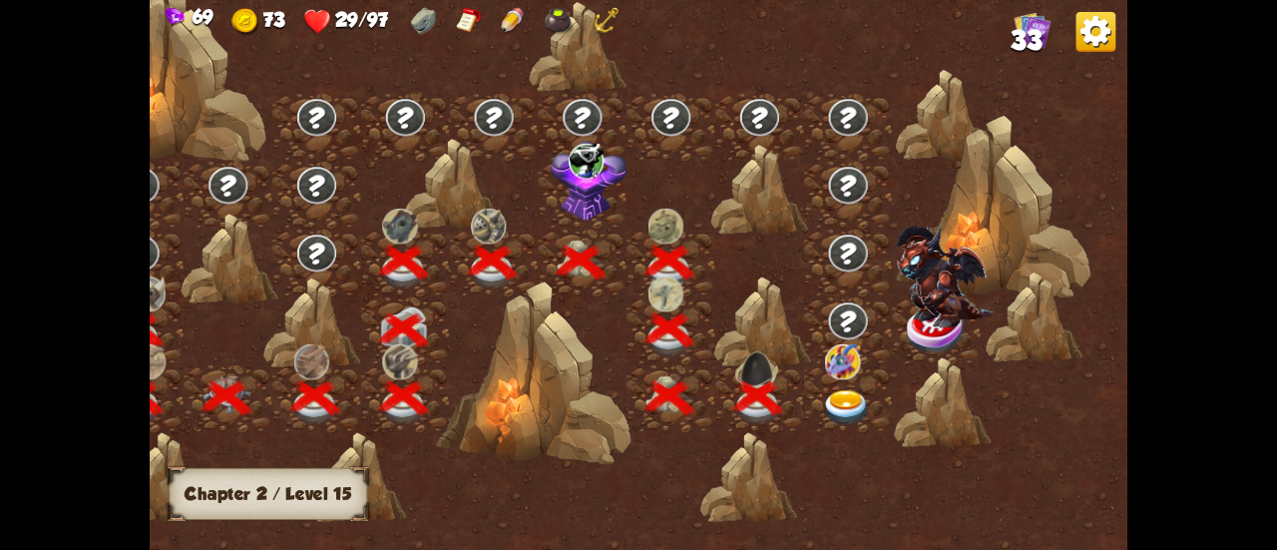
click at [850, 396] on img at bounding box center [846, 408] width 49 height 36
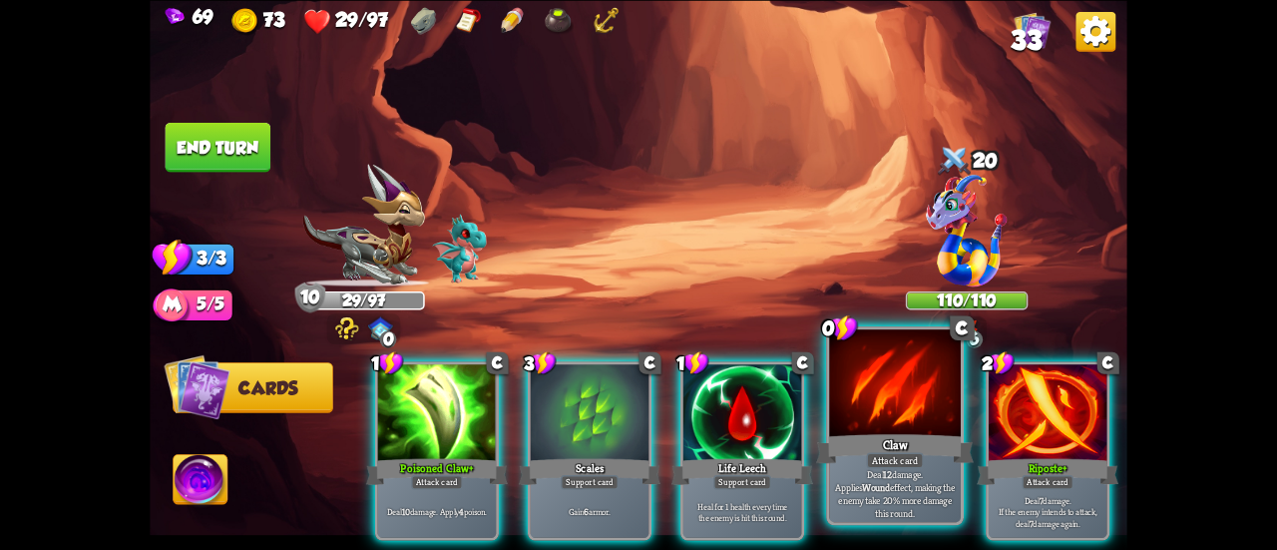
drag, startPoint x: 866, startPoint y: 538, endPoint x: 906, endPoint y: 538, distance: 39.9
click at [940, 548] on div "1 C Poisoned Claw+ Attack card Deal 10 damage. Apply 4 poison. 3 C Scales Suppo…" at bounding box center [736, 427] width 782 height 244
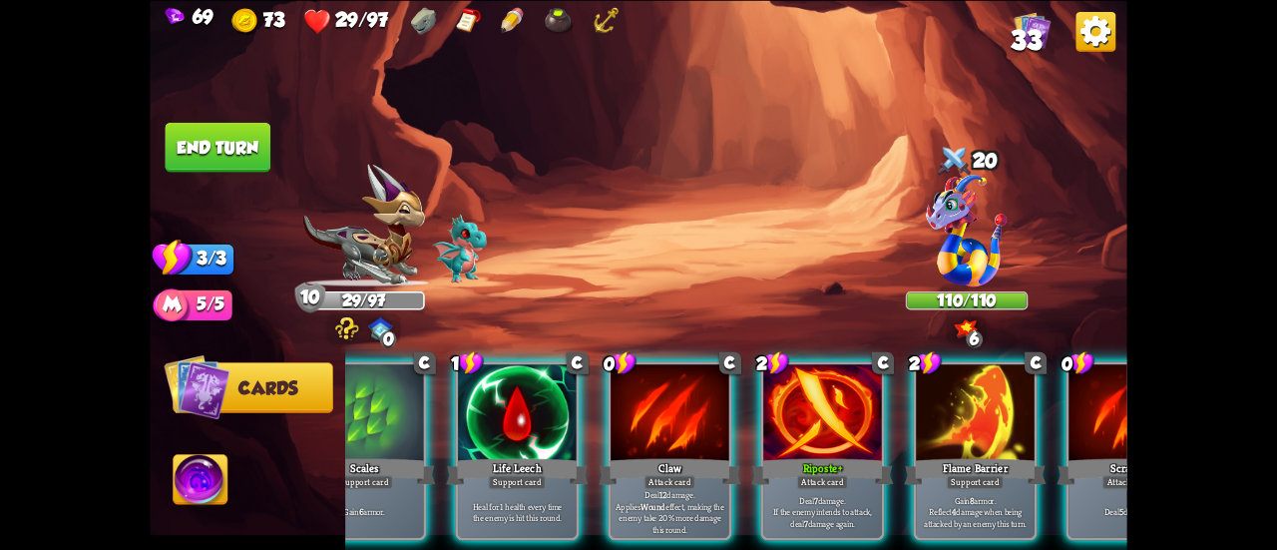
scroll to position [0, 357]
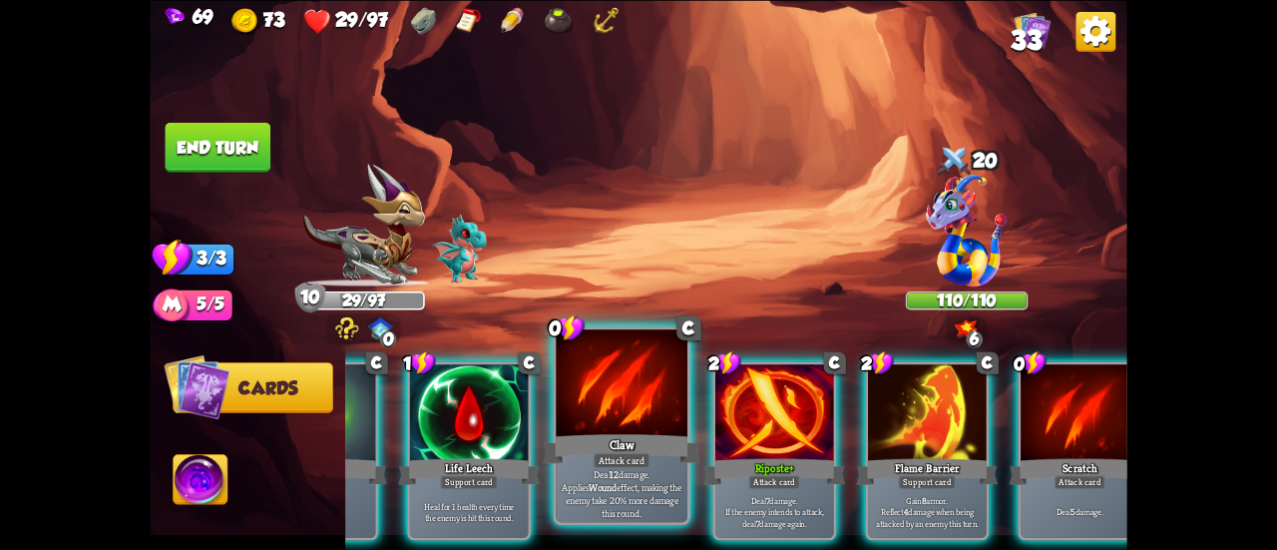
click at [630, 419] on div at bounding box center [622, 384] width 132 height 111
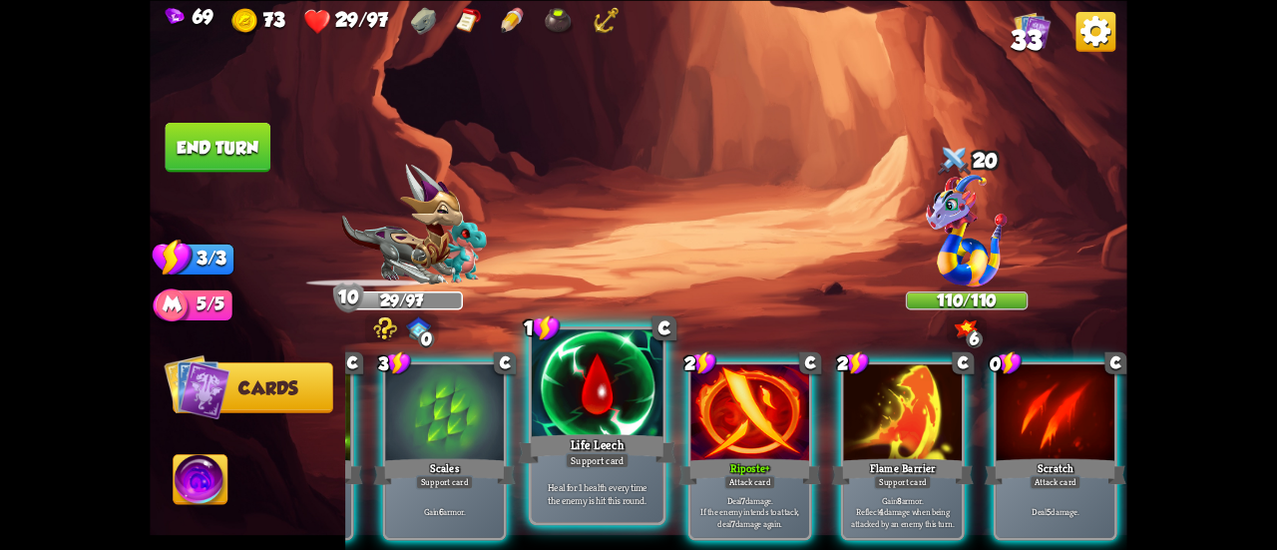
scroll to position [0, 189]
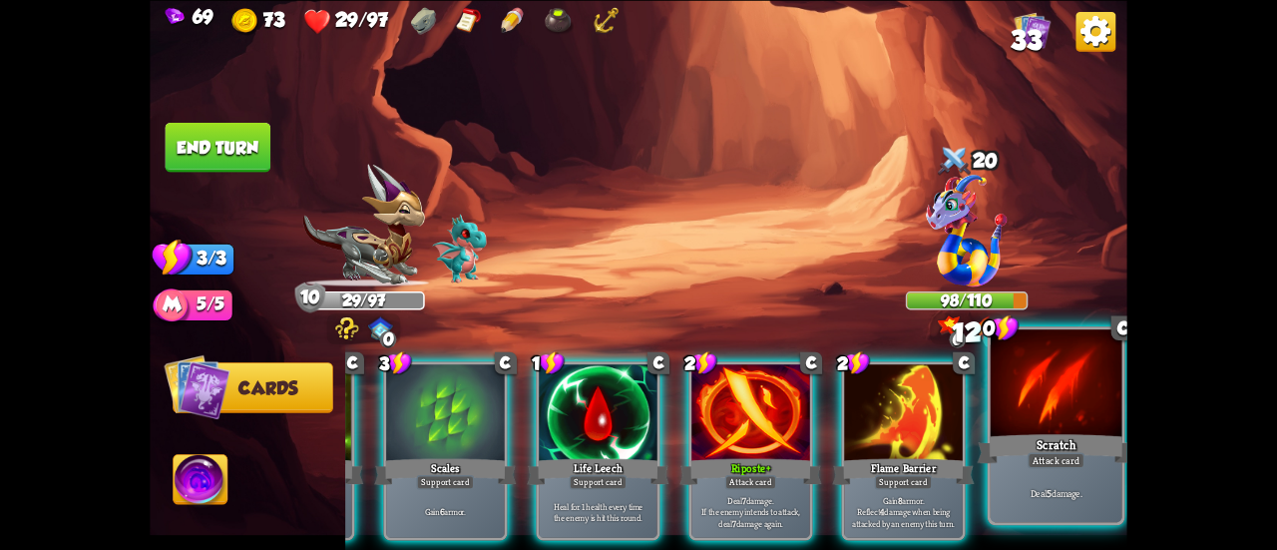
click at [1068, 426] on div at bounding box center [1057, 384] width 132 height 111
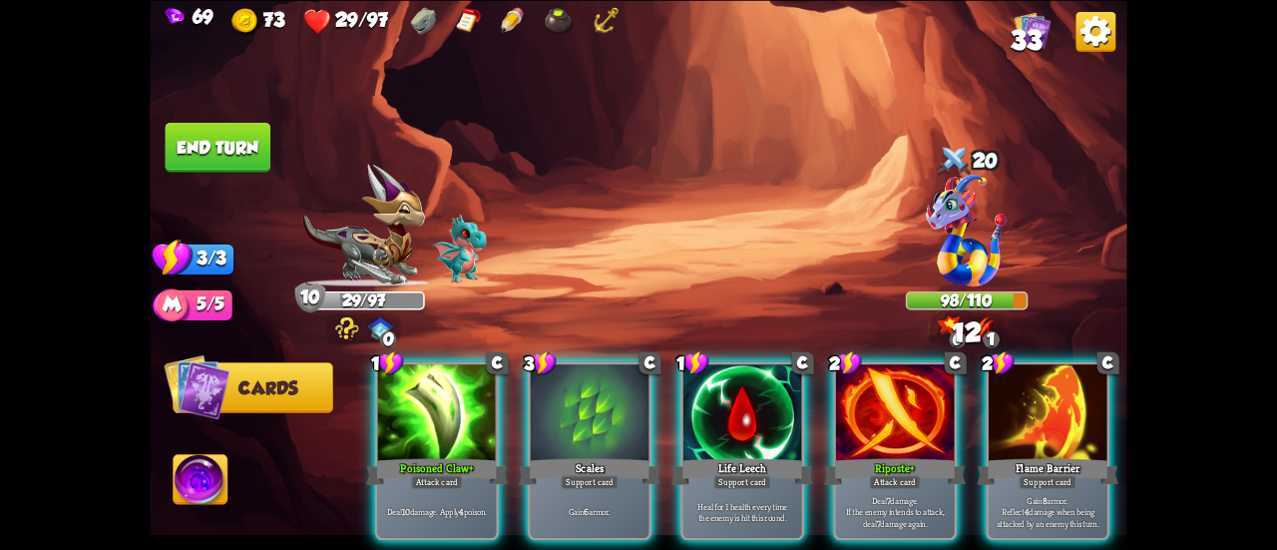
scroll to position [0, 0]
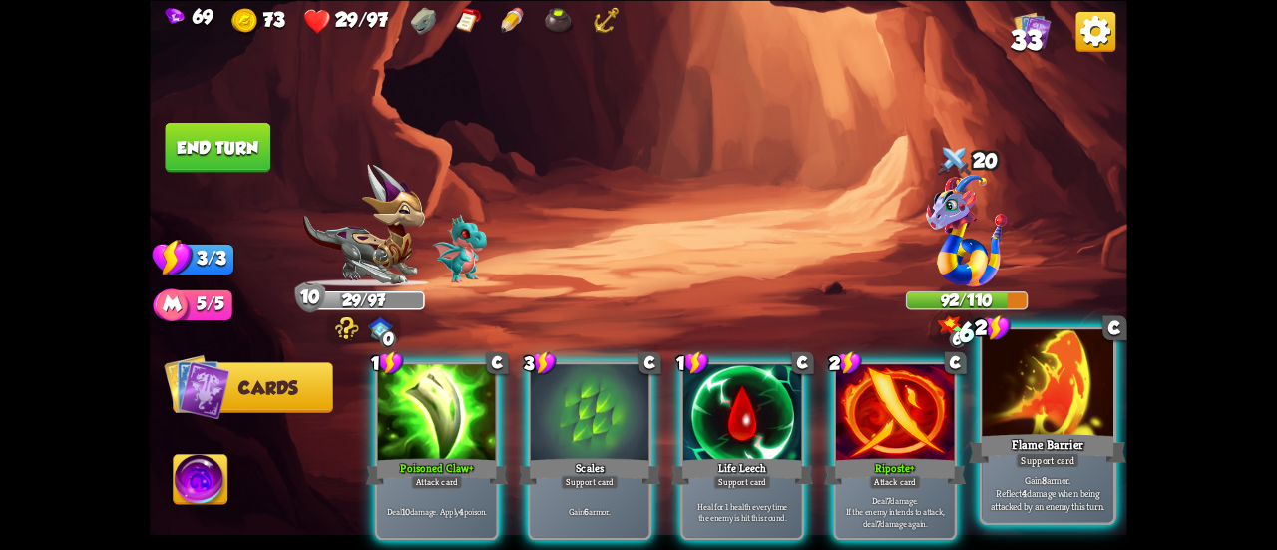
click at [1063, 440] on div "Flame Barrier" at bounding box center [1048, 448] width 158 height 35
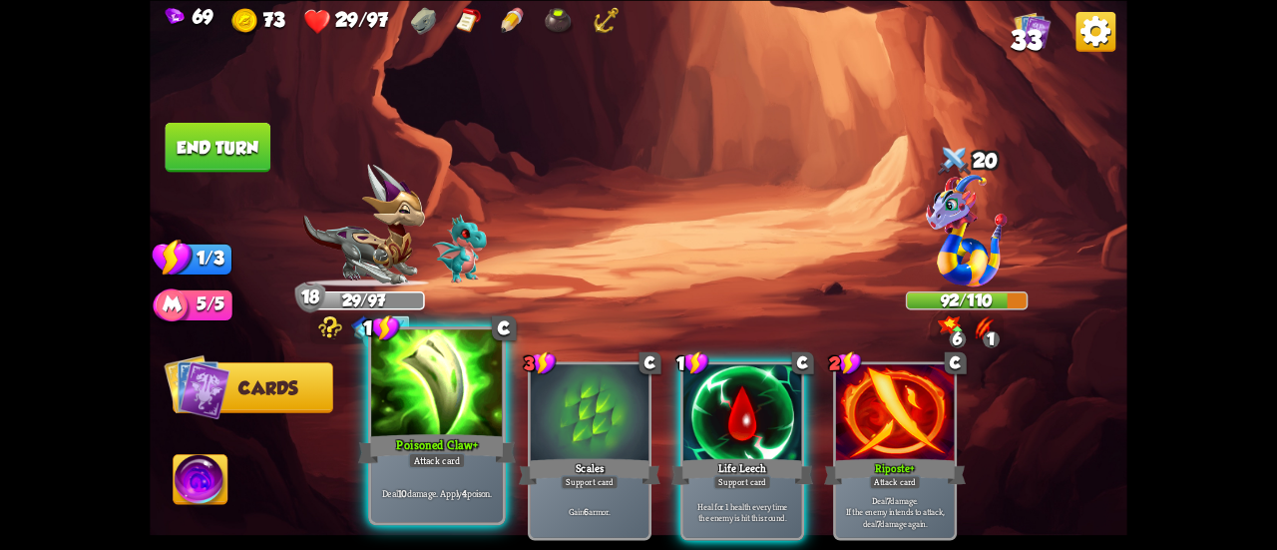
click at [426, 358] on div at bounding box center [437, 384] width 132 height 111
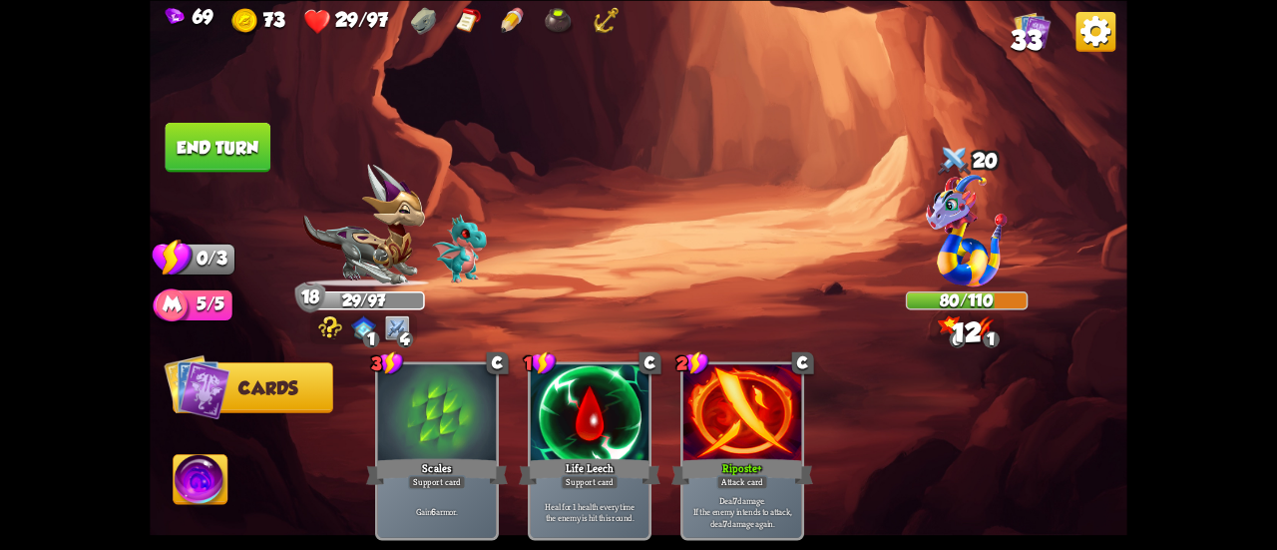
click at [213, 152] on button "End turn" at bounding box center [219, 147] width 106 height 50
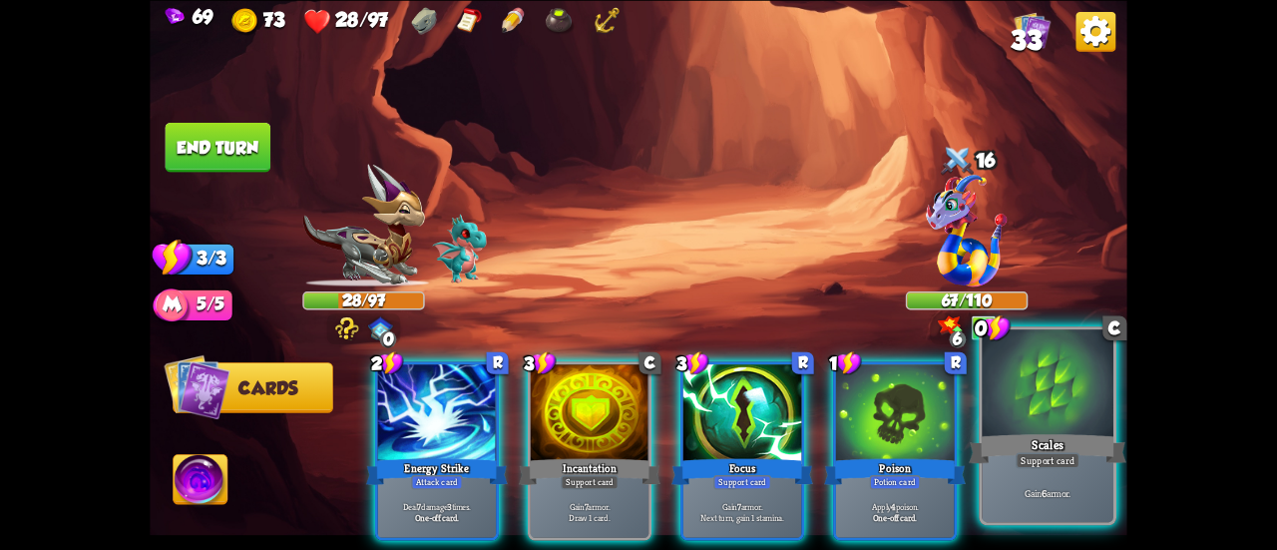
click at [1053, 485] on div "Gain 6 armor." at bounding box center [1048, 492] width 132 height 57
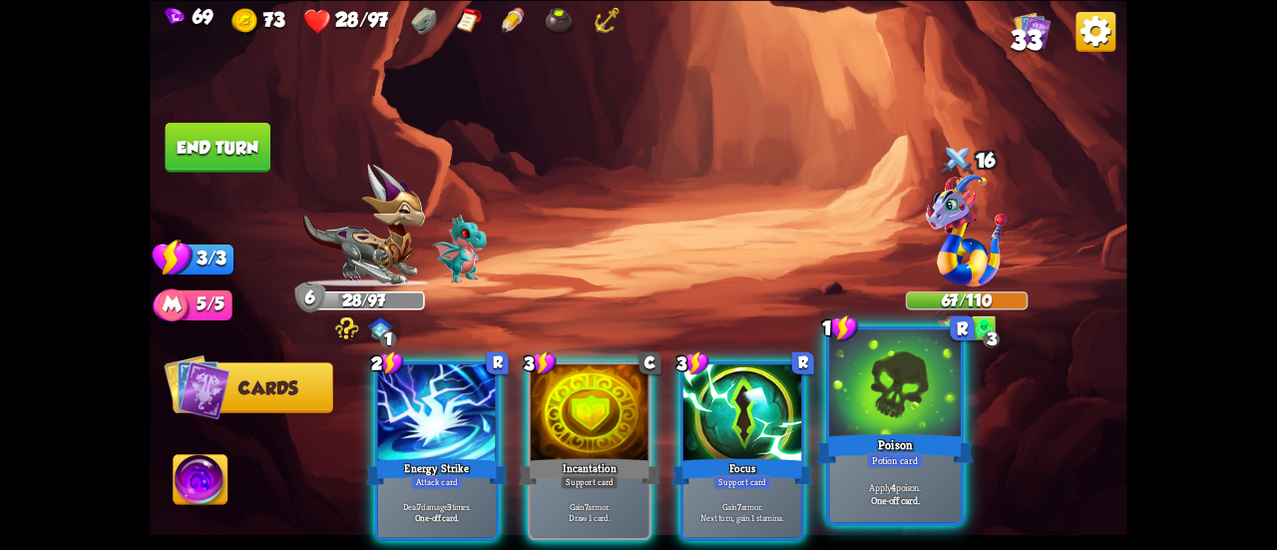
click at [921, 472] on div "Apply 4 poison. One-off card." at bounding box center [895, 492] width 132 height 57
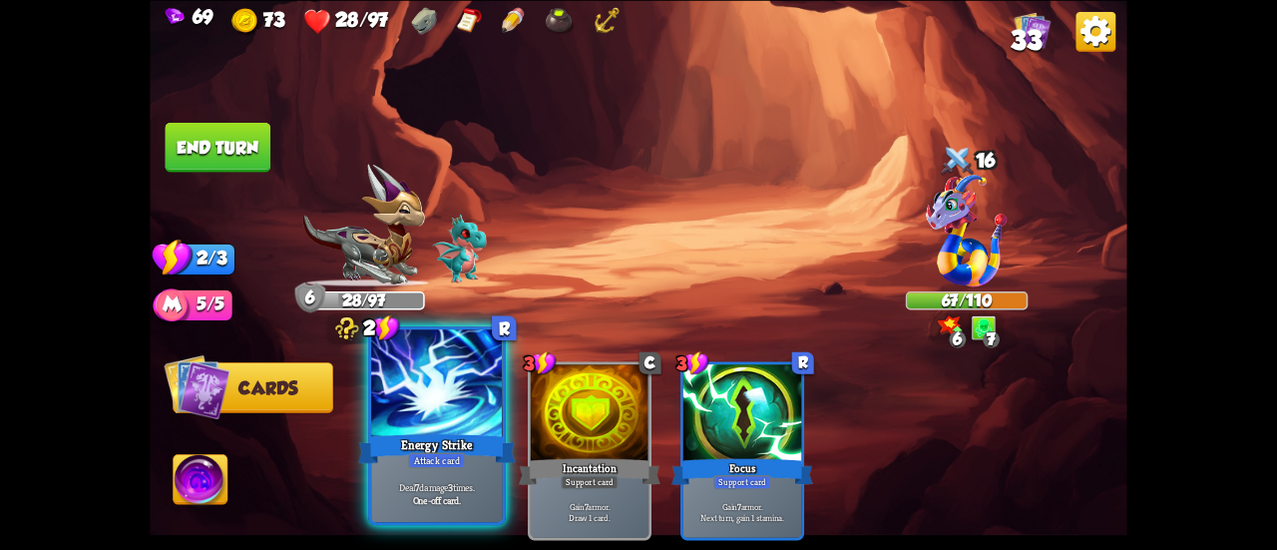
click at [403, 402] on div at bounding box center [437, 384] width 132 height 111
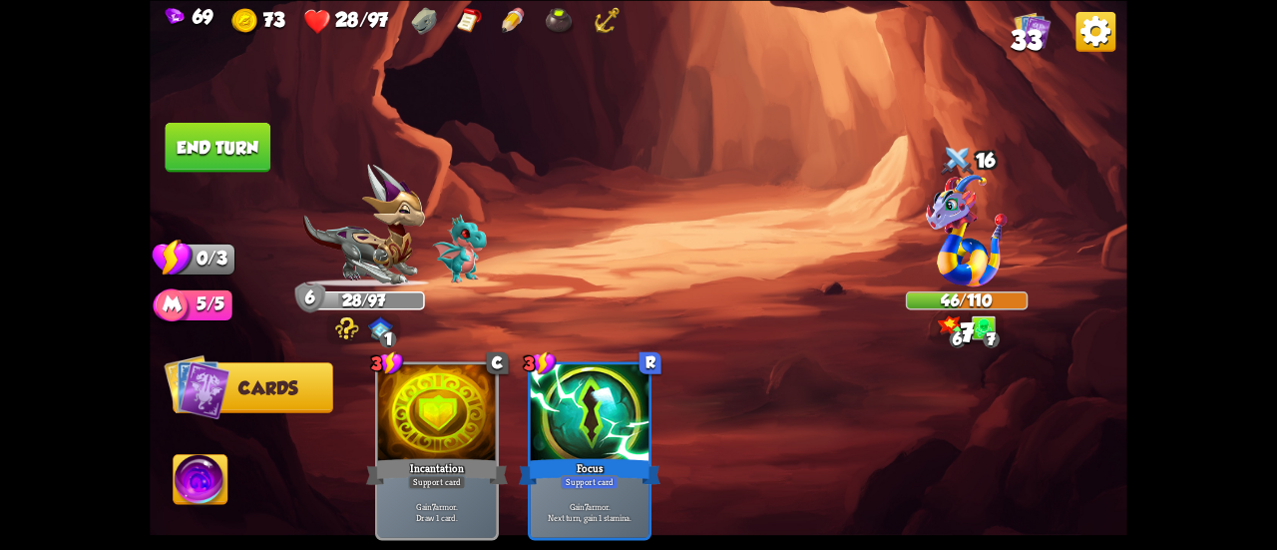
click at [259, 159] on button "End turn" at bounding box center [218, 147] width 107 height 50
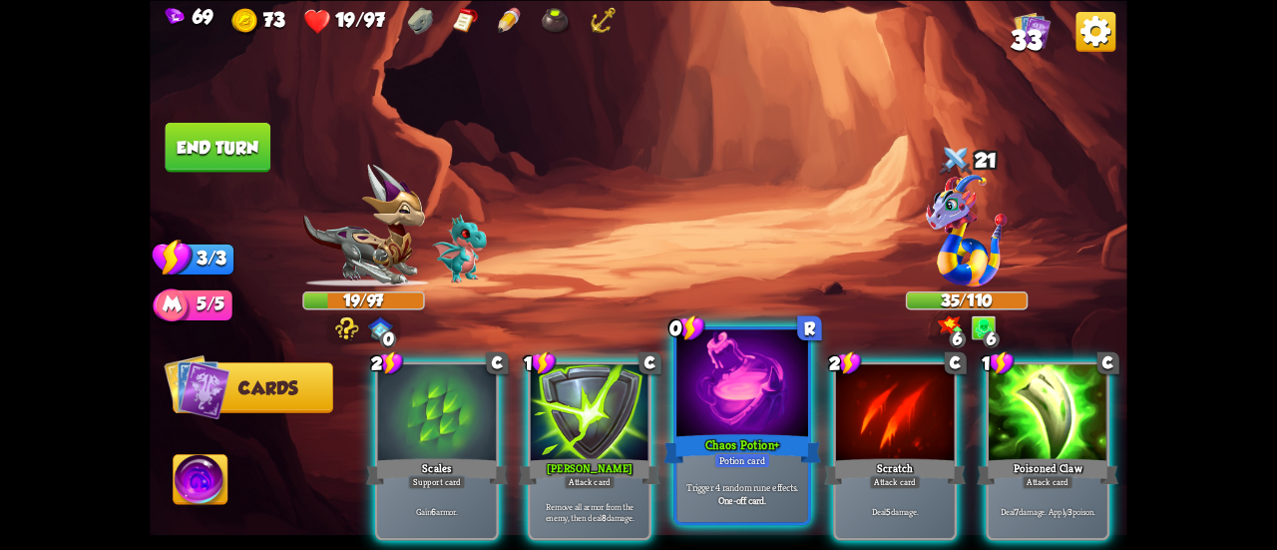
click at [724, 380] on div at bounding box center [742, 384] width 132 height 111
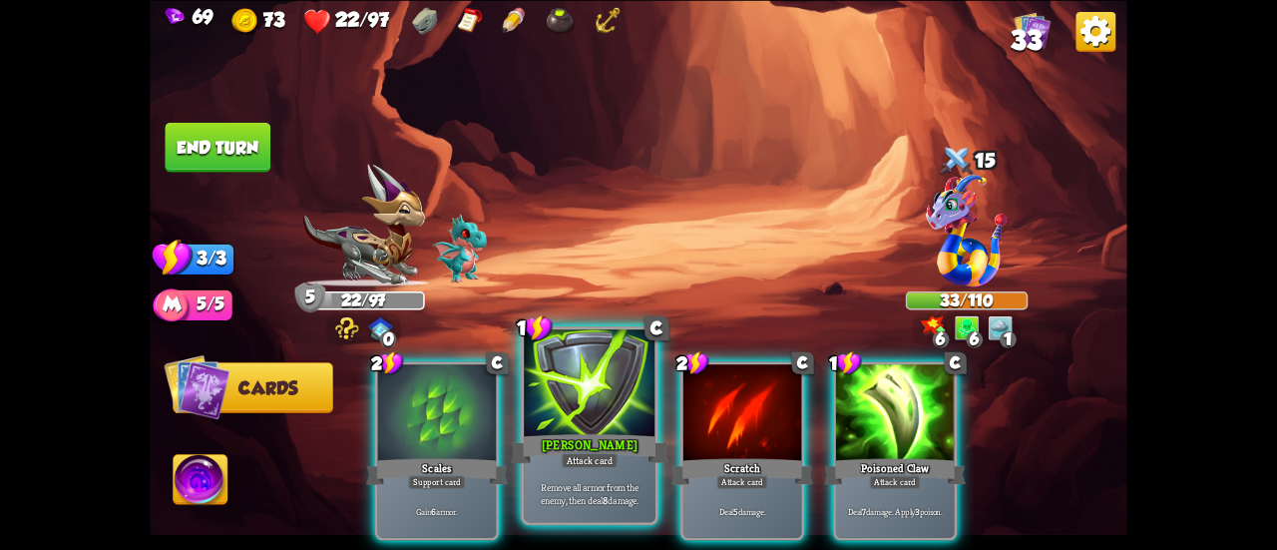
click at [584, 378] on div at bounding box center [590, 384] width 132 height 111
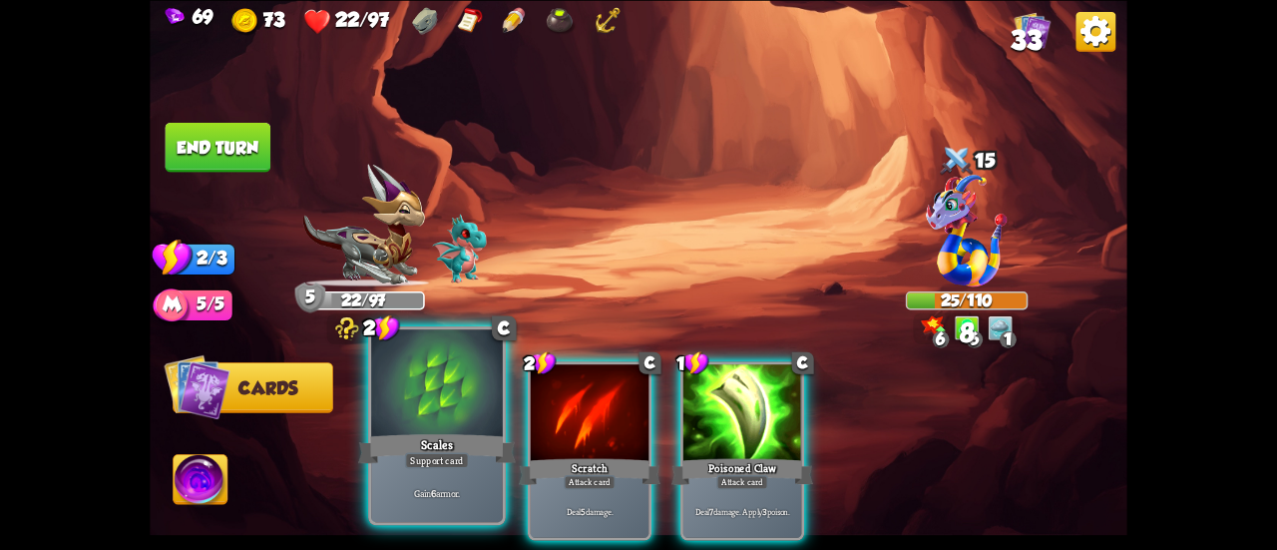
click at [389, 414] on div at bounding box center [437, 384] width 132 height 111
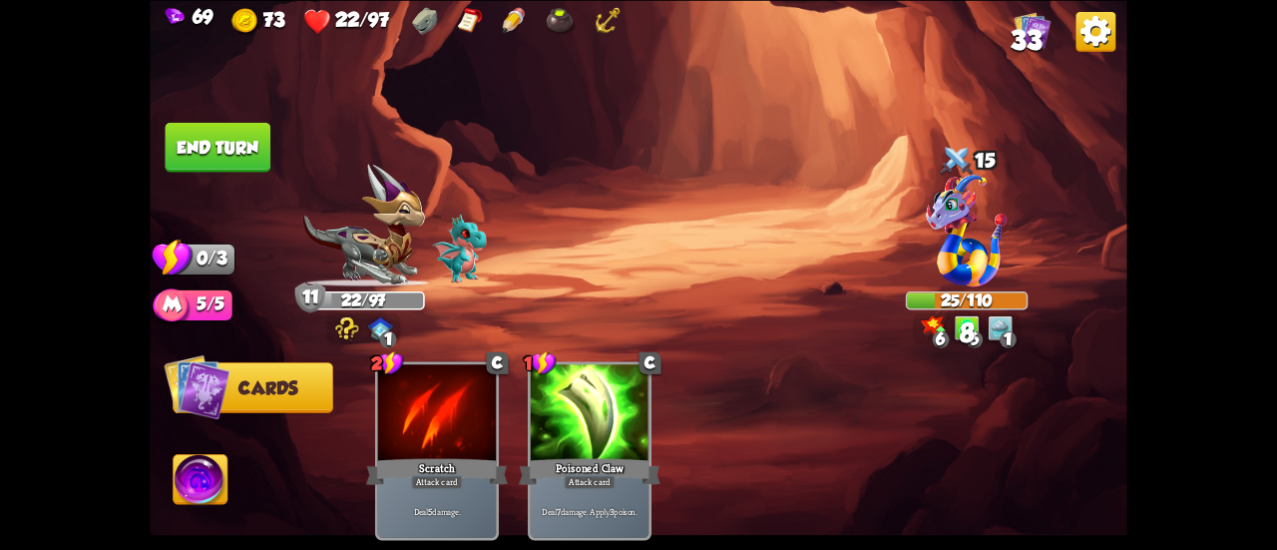
click at [192, 113] on img at bounding box center [639, 275] width 978 height 550
click at [211, 132] on button "End turn" at bounding box center [219, 147] width 106 height 50
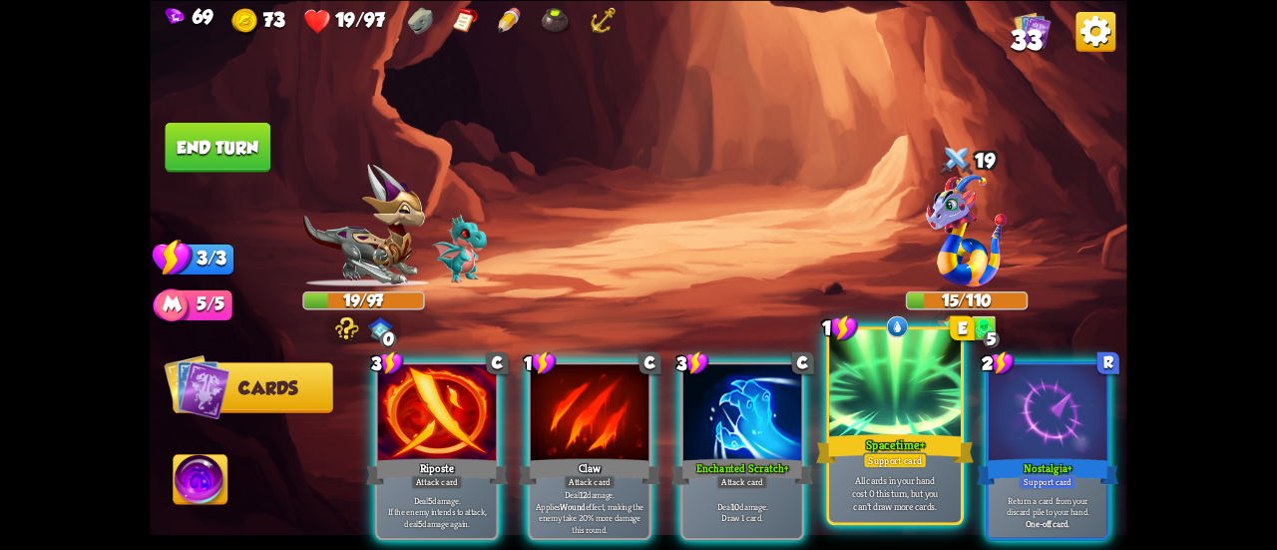
click at [899, 421] on div at bounding box center [895, 384] width 132 height 111
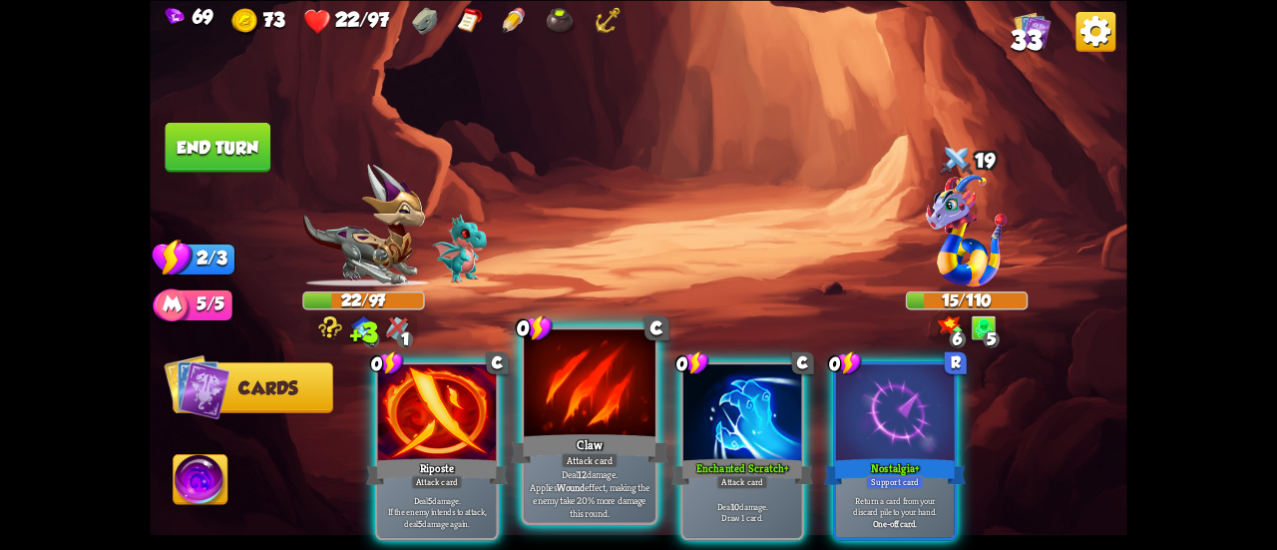
click at [574, 419] on div at bounding box center [590, 384] width 132 height 111
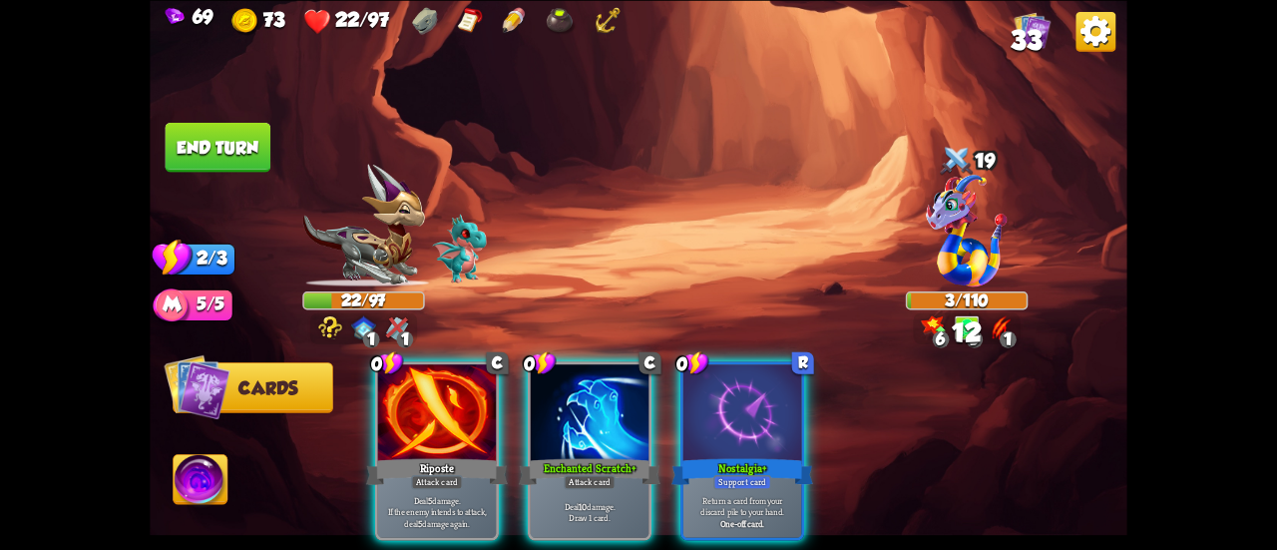
click at [212, 151] on button "End turn" at bounding box center [218, 147] width 108 height 51
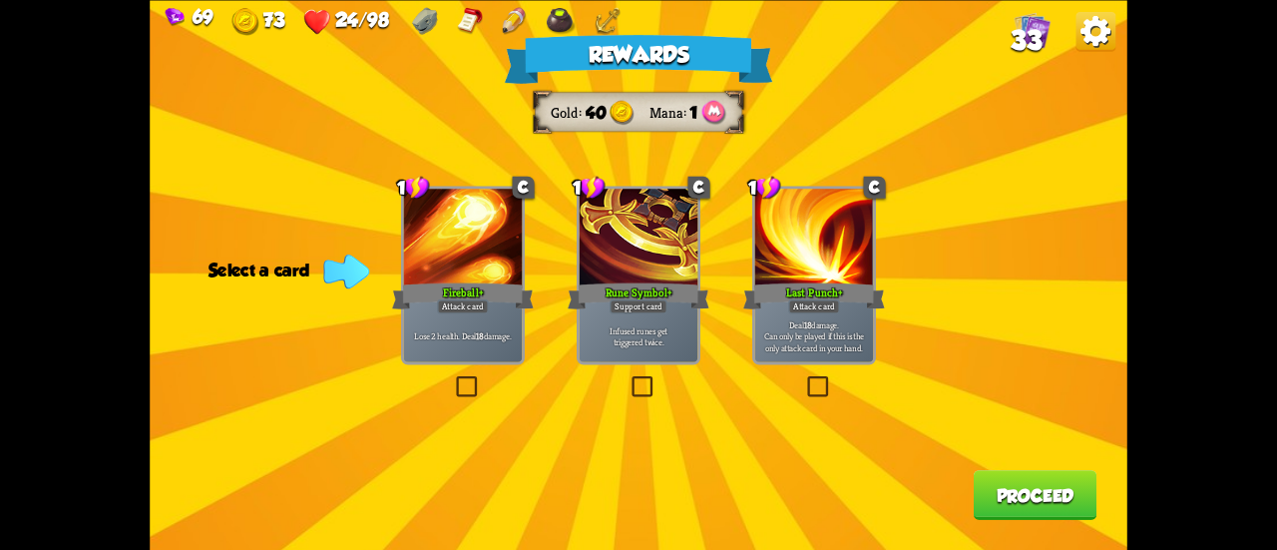
click at [497, 341] on p "Lose 2 health. Deal 18 damage." at bounding box center [463, 336] width 113 height 12
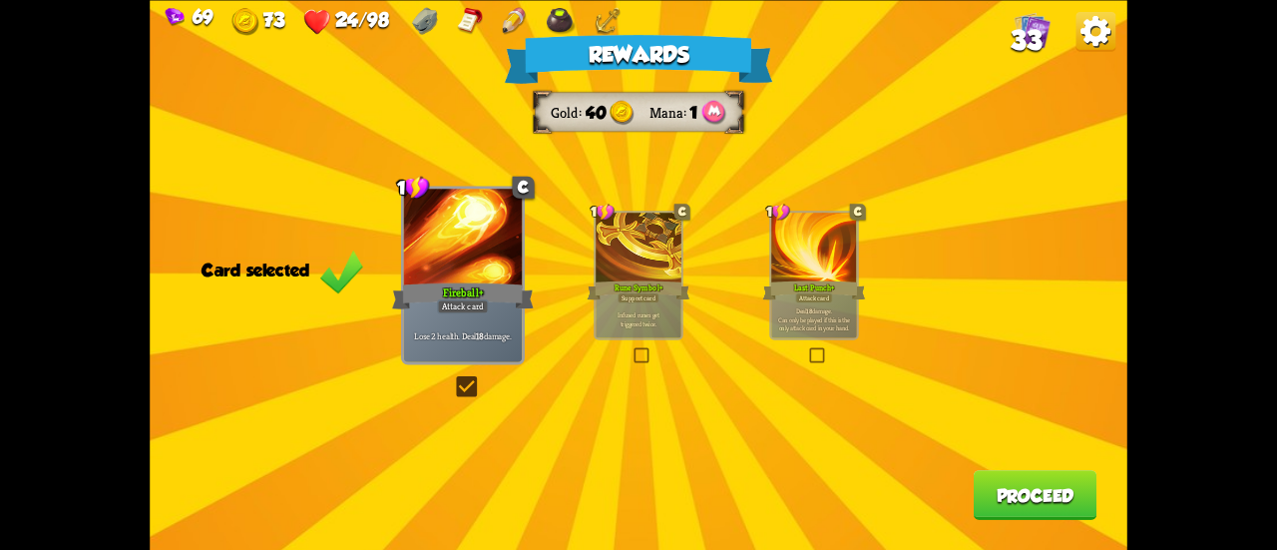
click at [1061, 493] on button "Proceed" at bounding box center [1036, 495] width 124 height 50
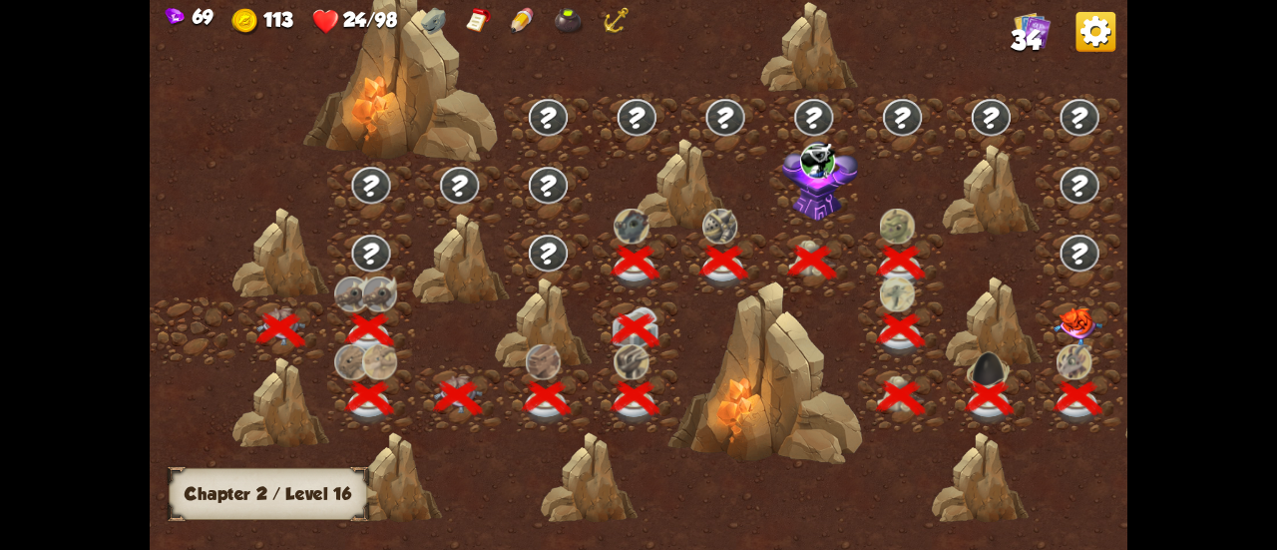
scroll to position [0, 303]
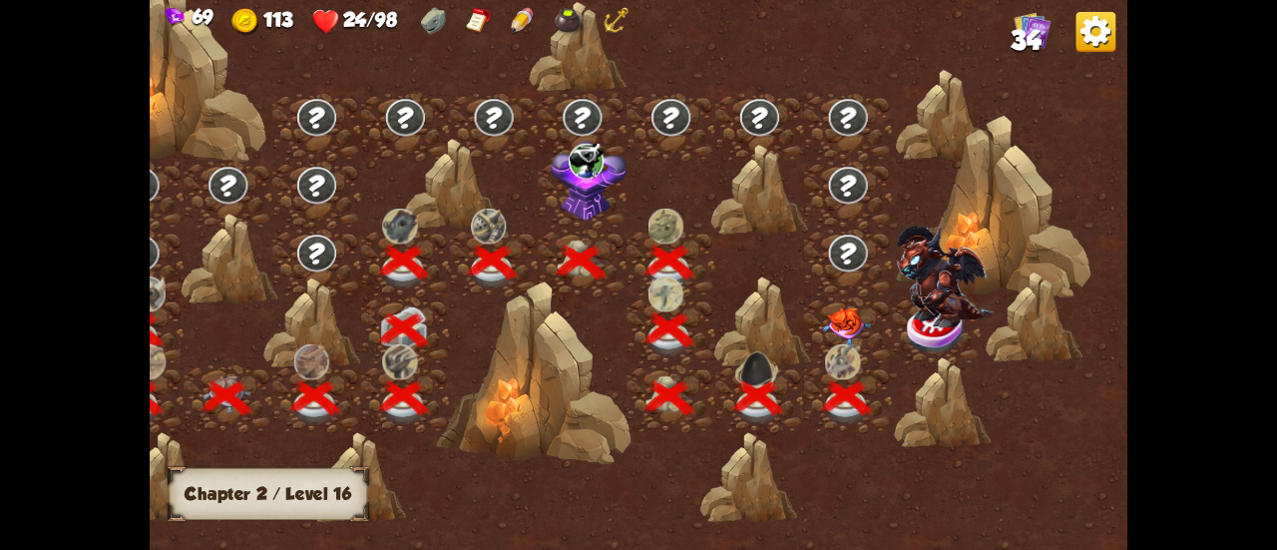
click at [834, 326] on img at bounding box center [846, 326] width 49 height 38
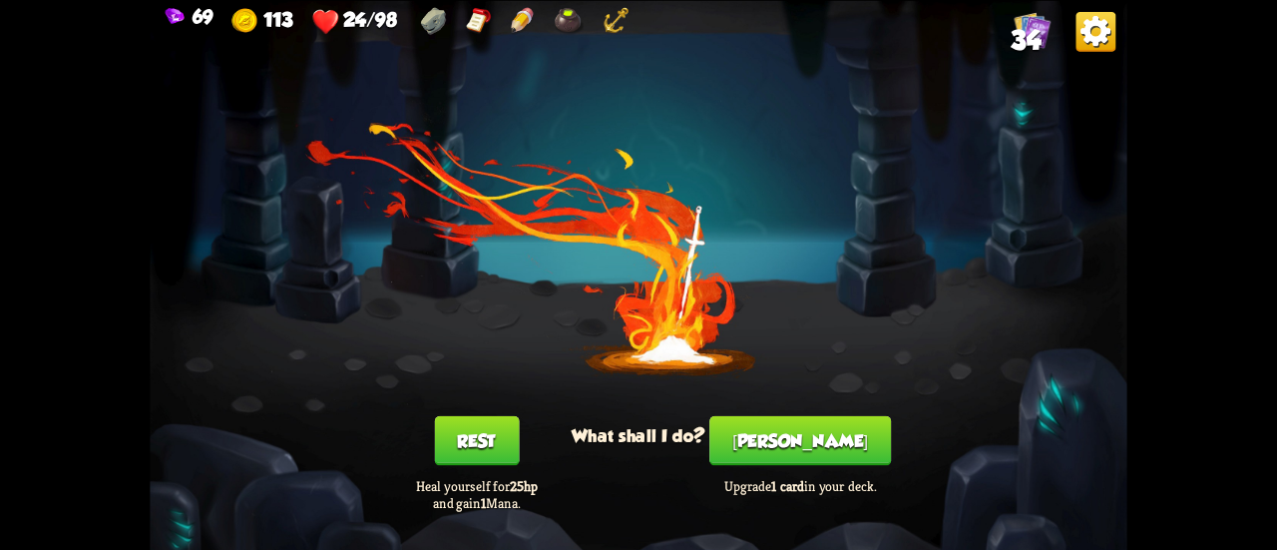
click at [499, 440] on button "Rest" at bounding box center [476, 440] width 85 height 50
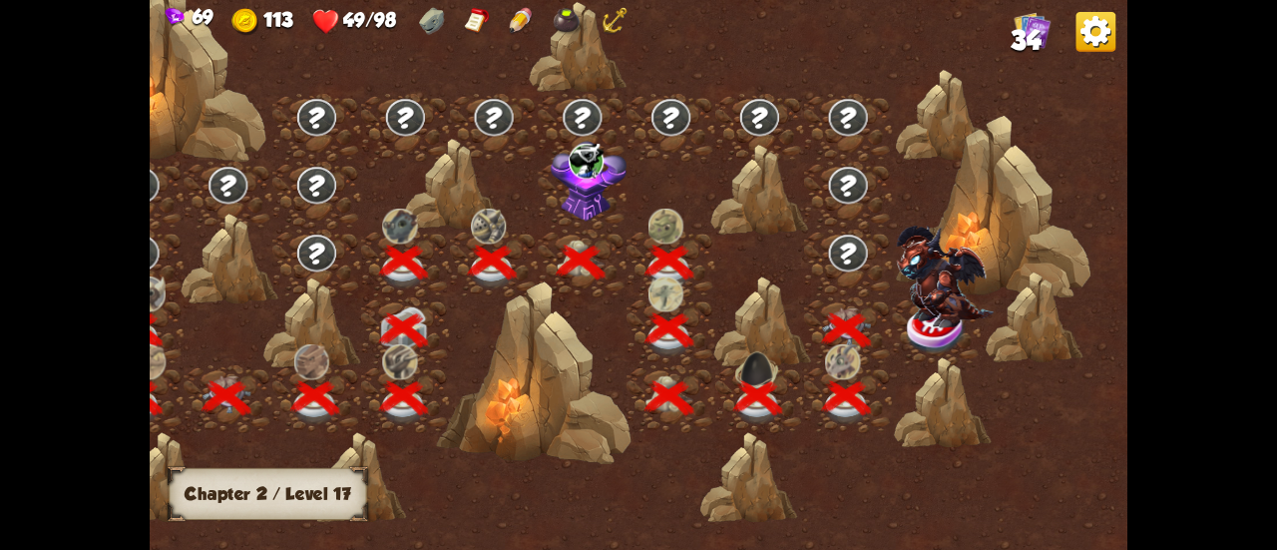
click at [920, 313] on img at bounding box center [945, 276] width 98 height 102
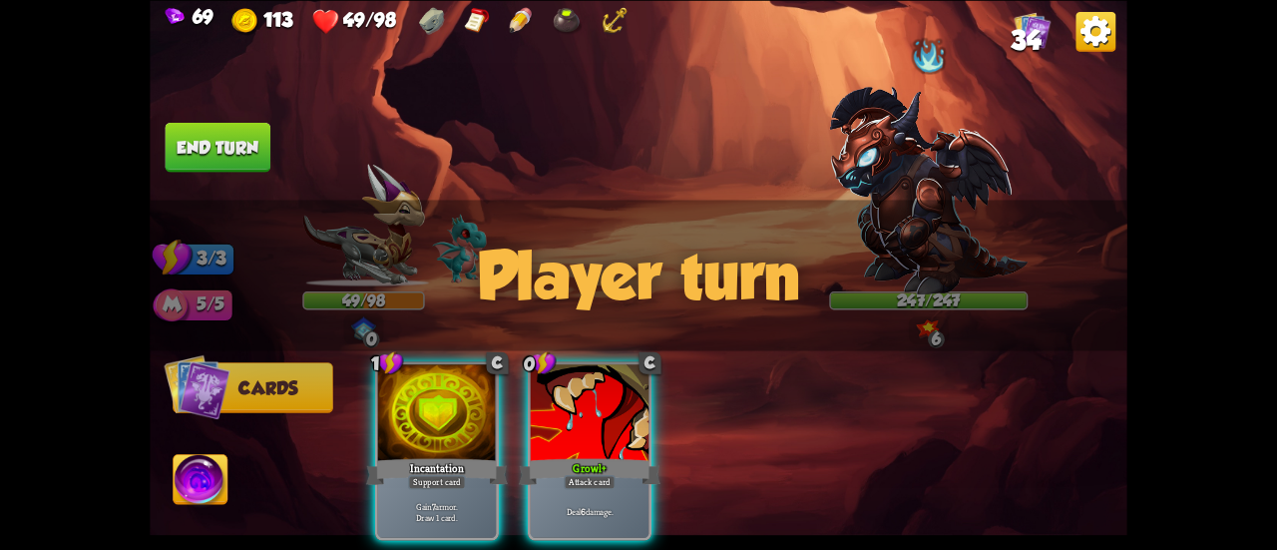
click at [910, 151] on img at bounding box center [928, 191] width 199 height 208
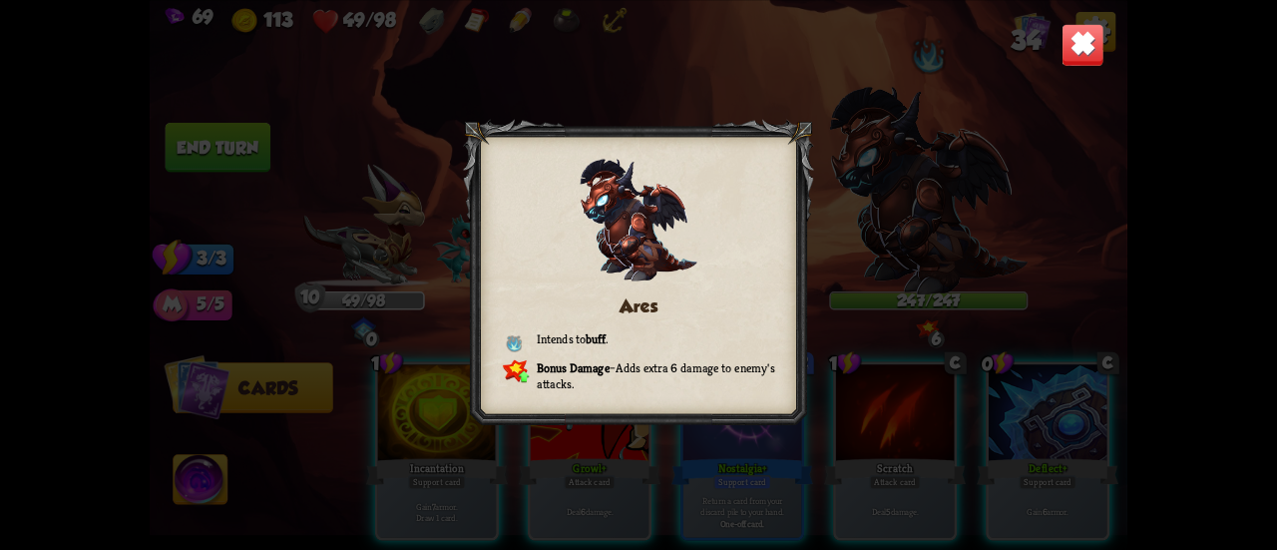
click at [1091, 52] on img at bounding box center [1082, 44] width 43 height 43
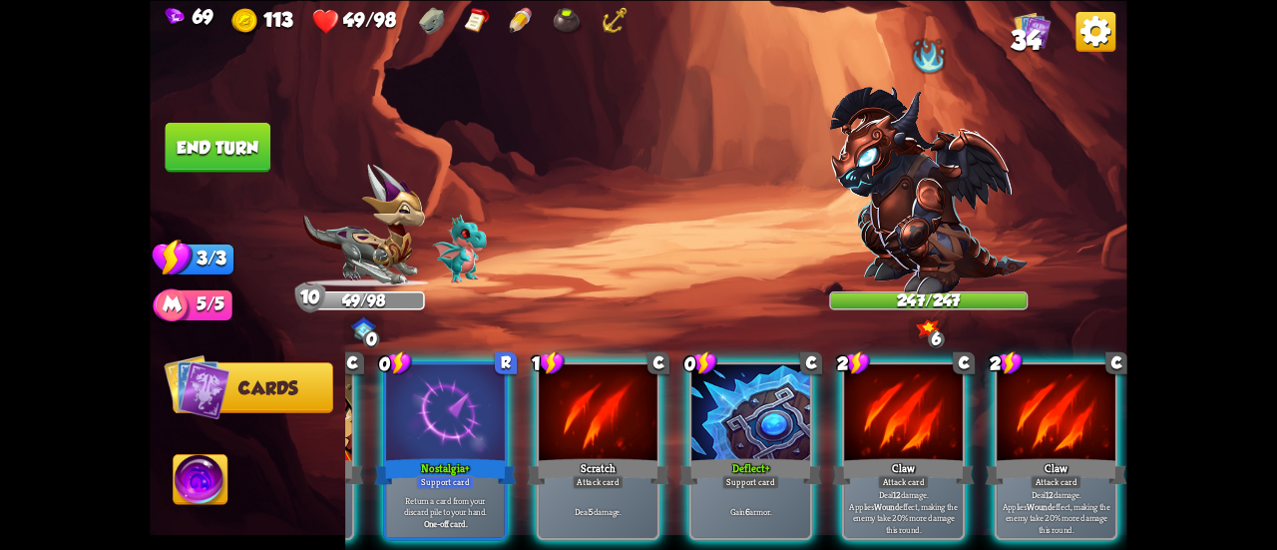
scroll to position [0, 0]
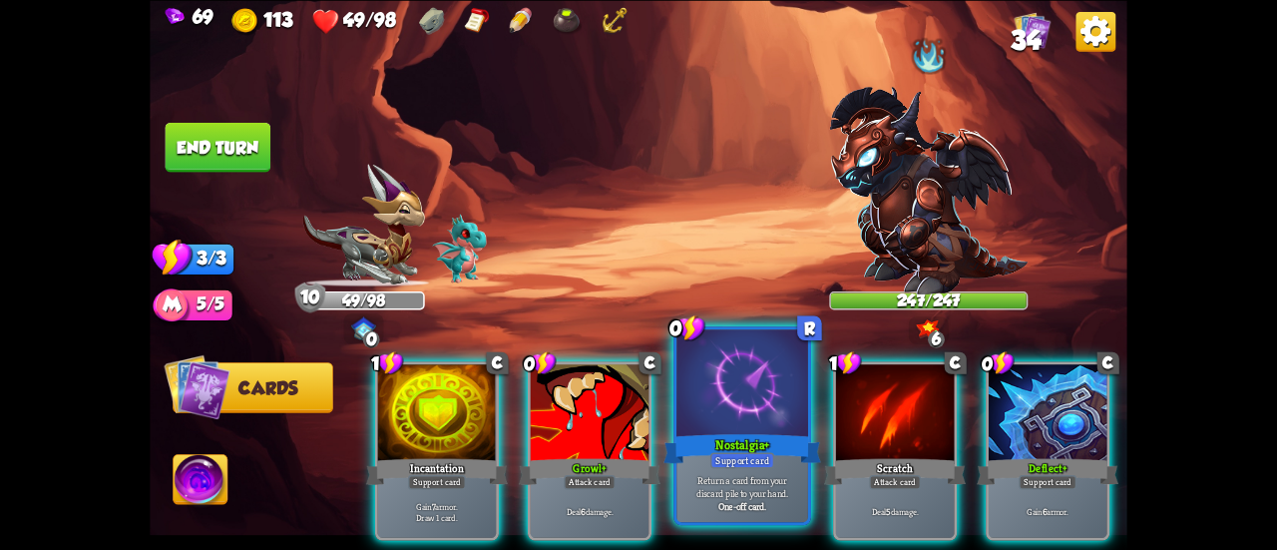
click at [756, 467] on div "Support card" at bounding box center [742, 460] width 64 height 16
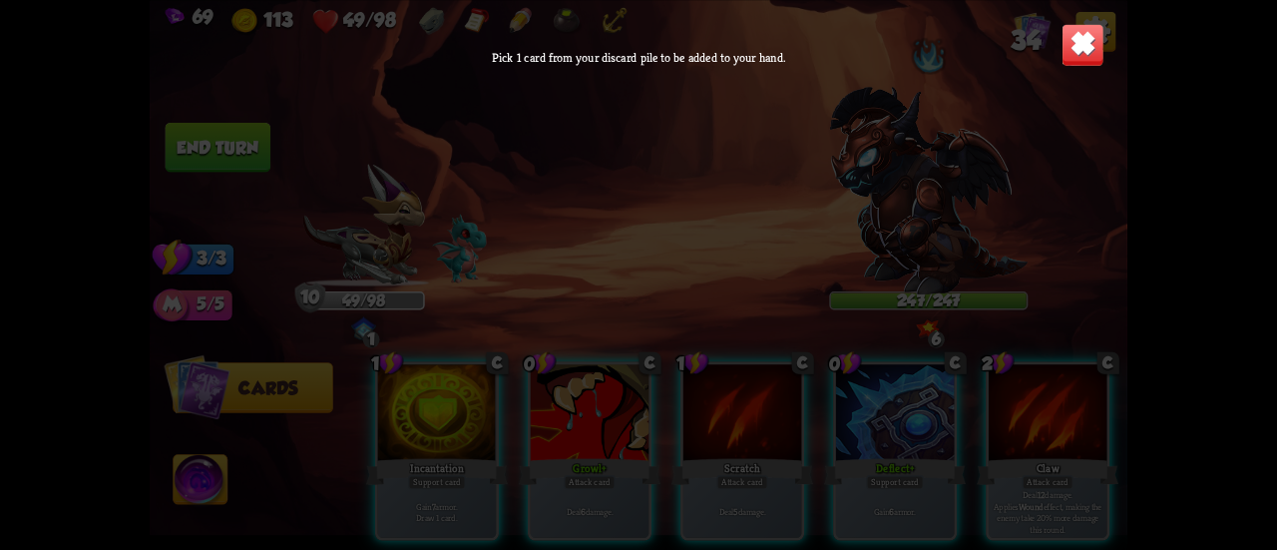
click at [1077, 55] on img at bounding box center [1082, 44] width 43 height 43
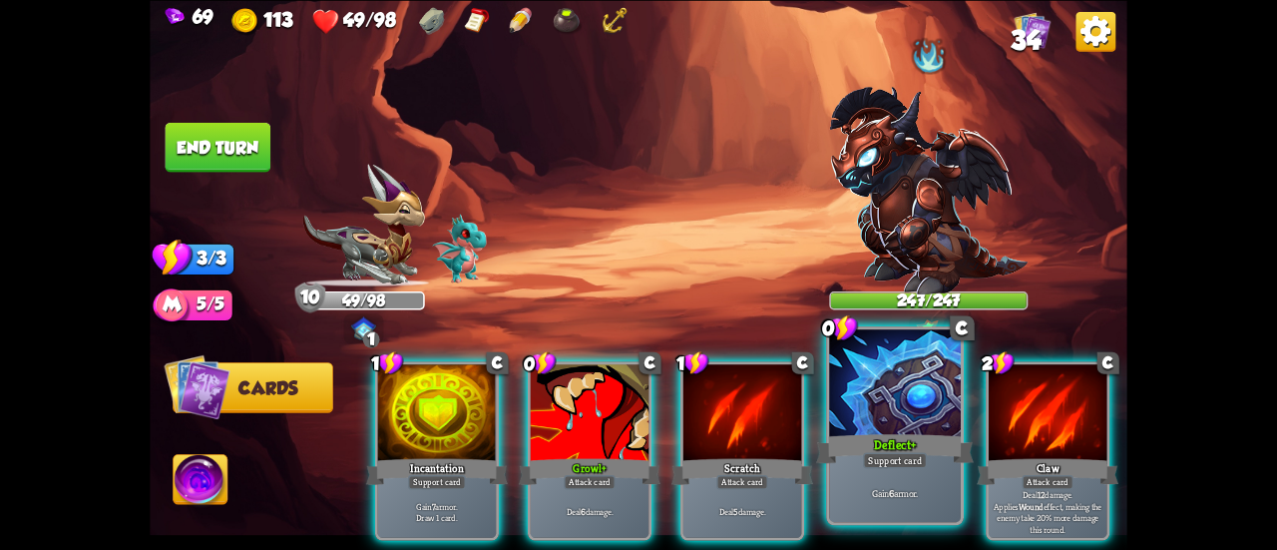
click at [879, 422] on div at bounding box center [895, 384] width 132 height 111
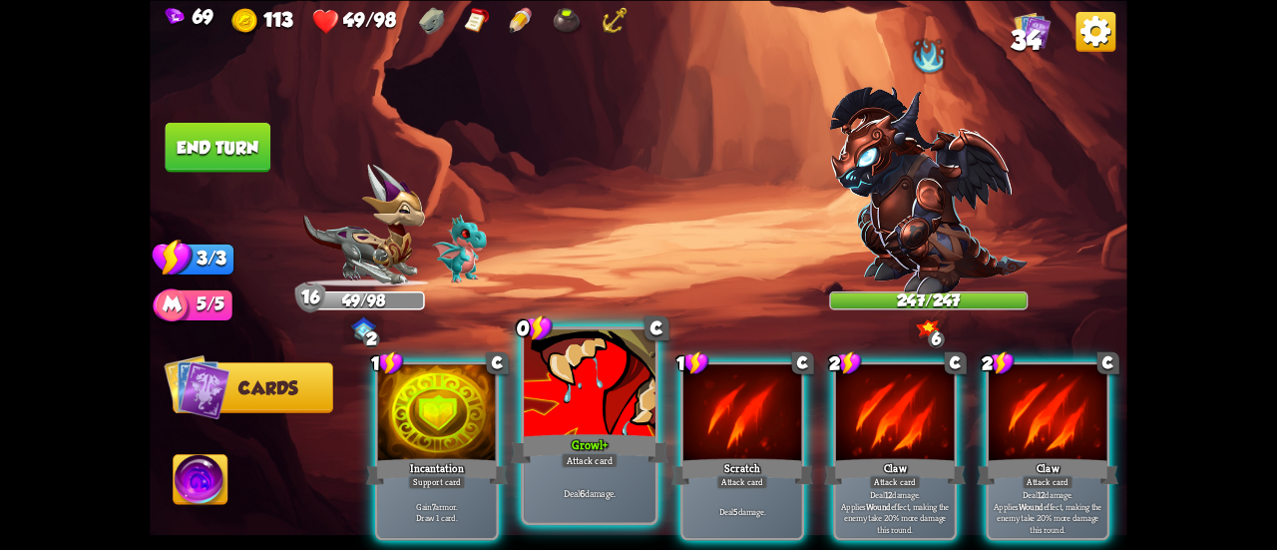
click at [583, 410] on div at bounding box center [590, 384] width 132 height 111
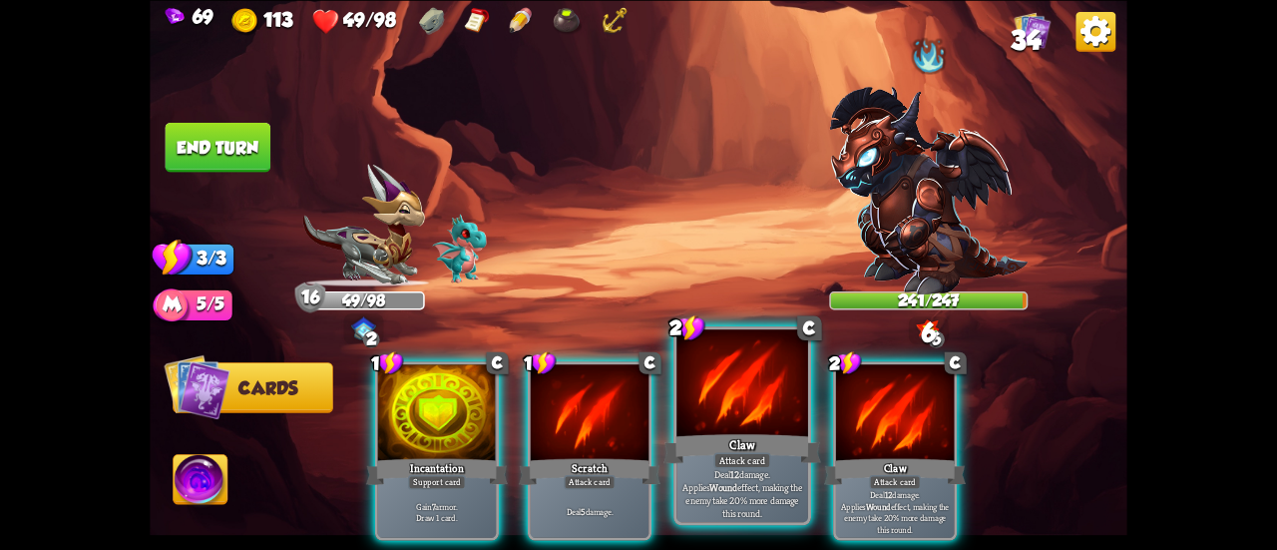
click at [732, 420] on div at bounding box center [742, 384] width 132 height 111
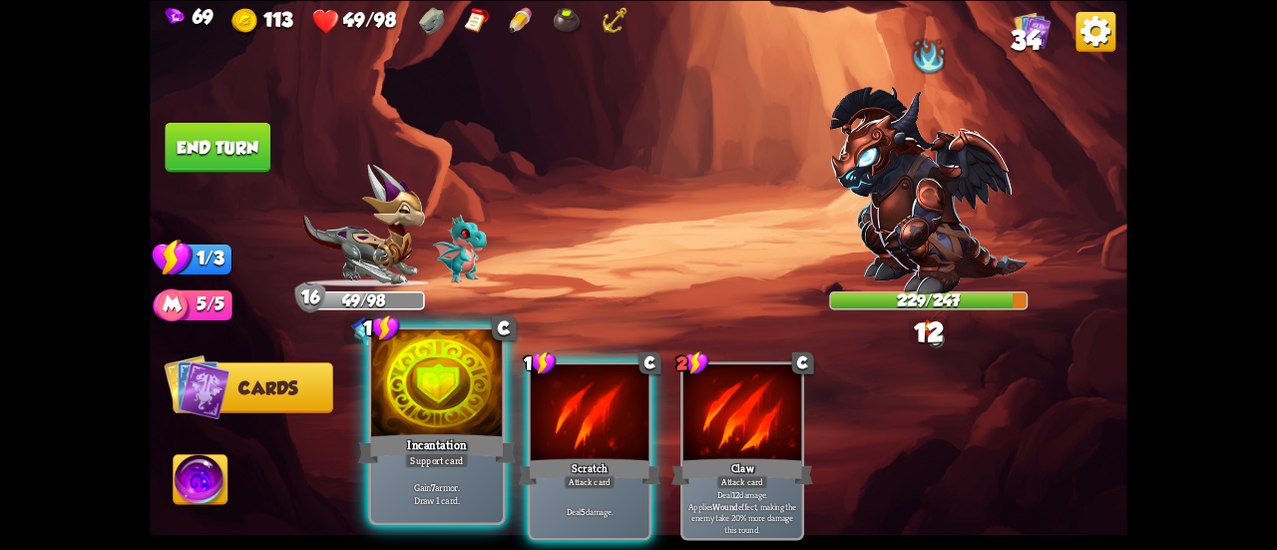
click at [435, 406] on div at bounding box center [437, 384] width 132 height 111
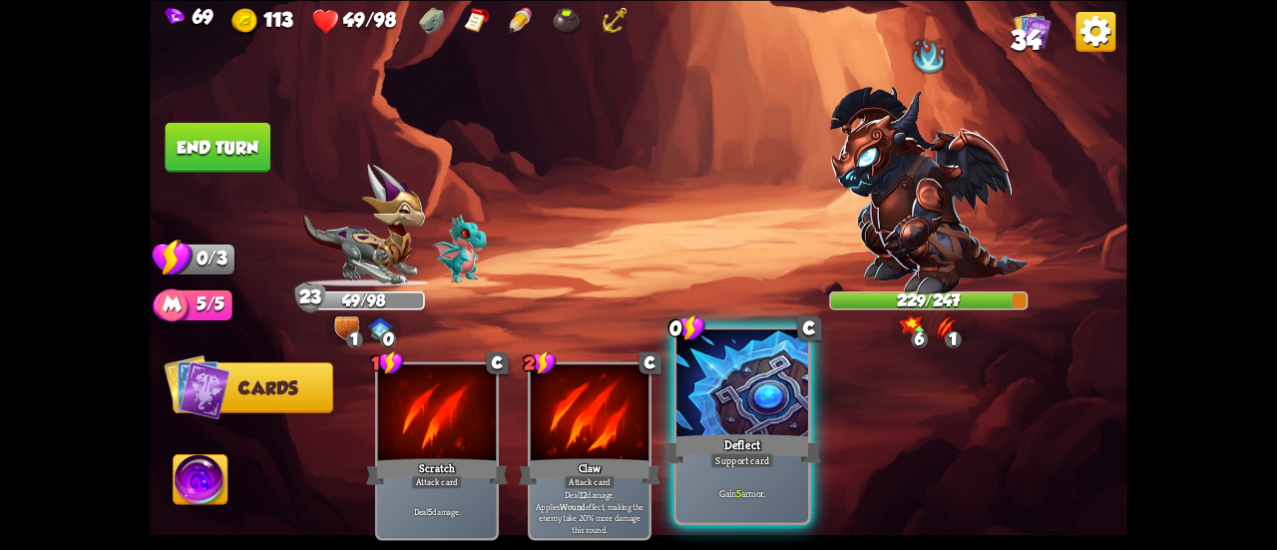
click at [716, 388] on div at bounding box center [742, 384] width 132 height 111
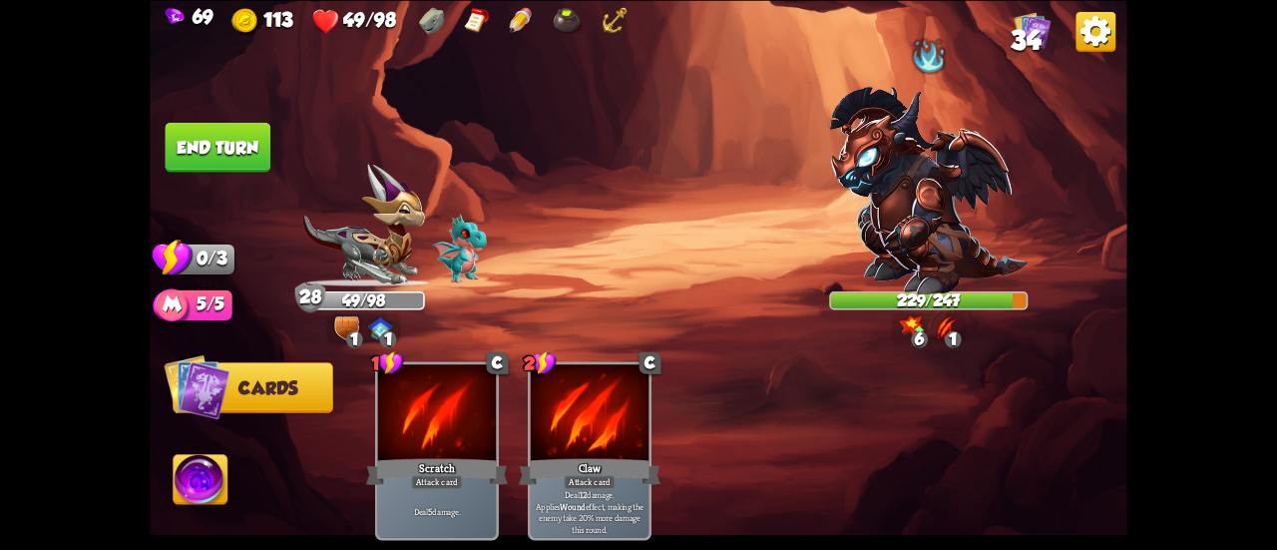
click at [184, 477] on img at bounding box center [201, 481] width 54 height 55
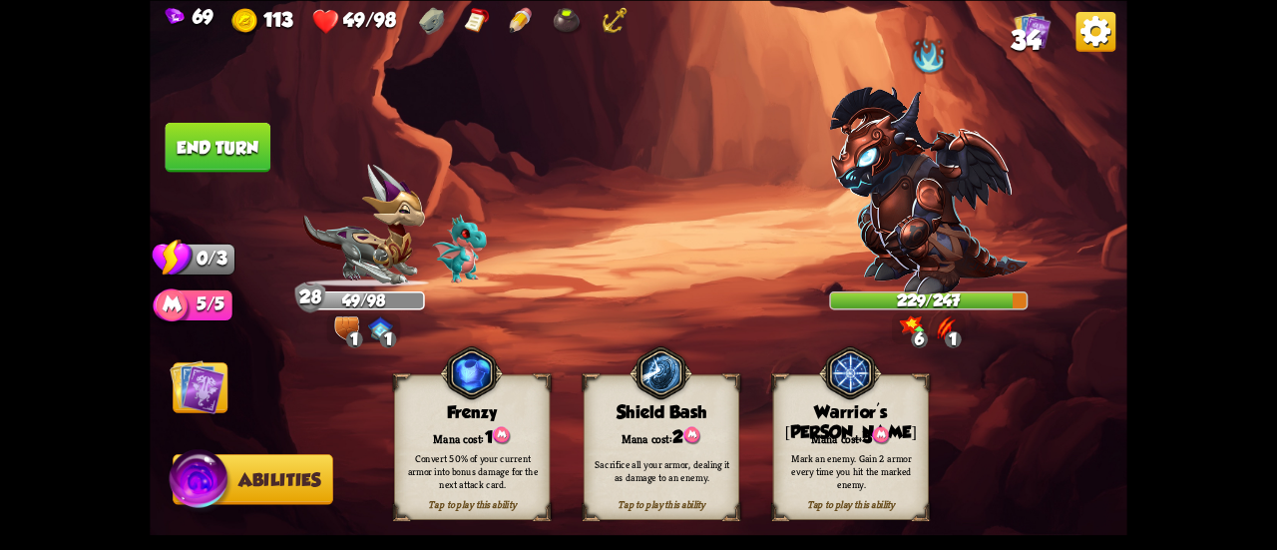
click at [869, 428] on span "3" at bounding box center [867, 437] width 10 height 20
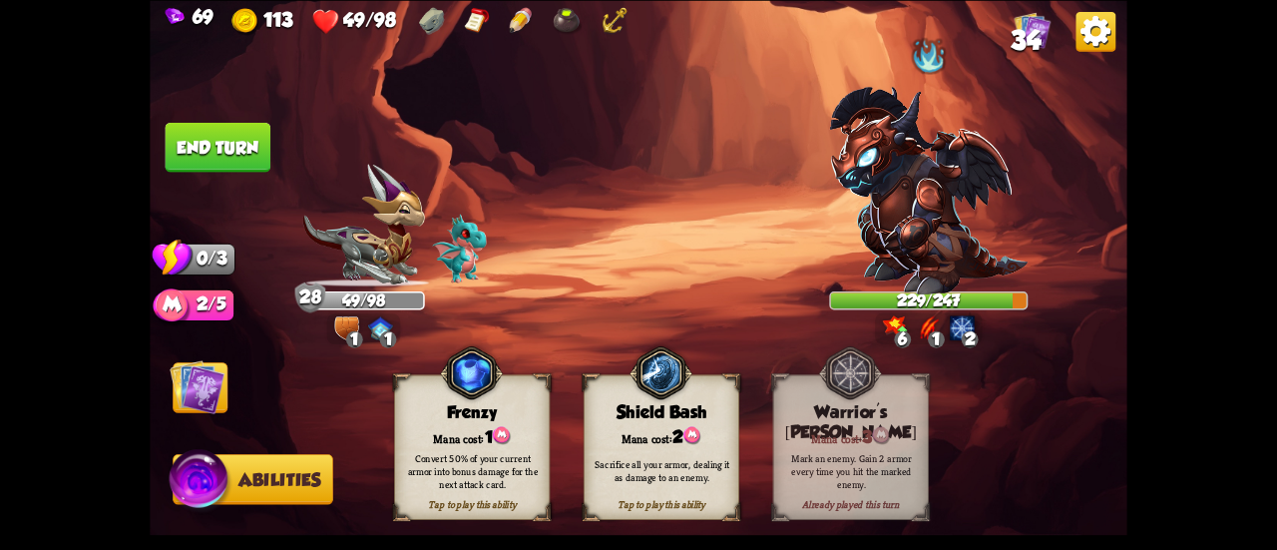
click at [184, 140] on button "End turn" at bounding box center [218, 147] width 106 height 50
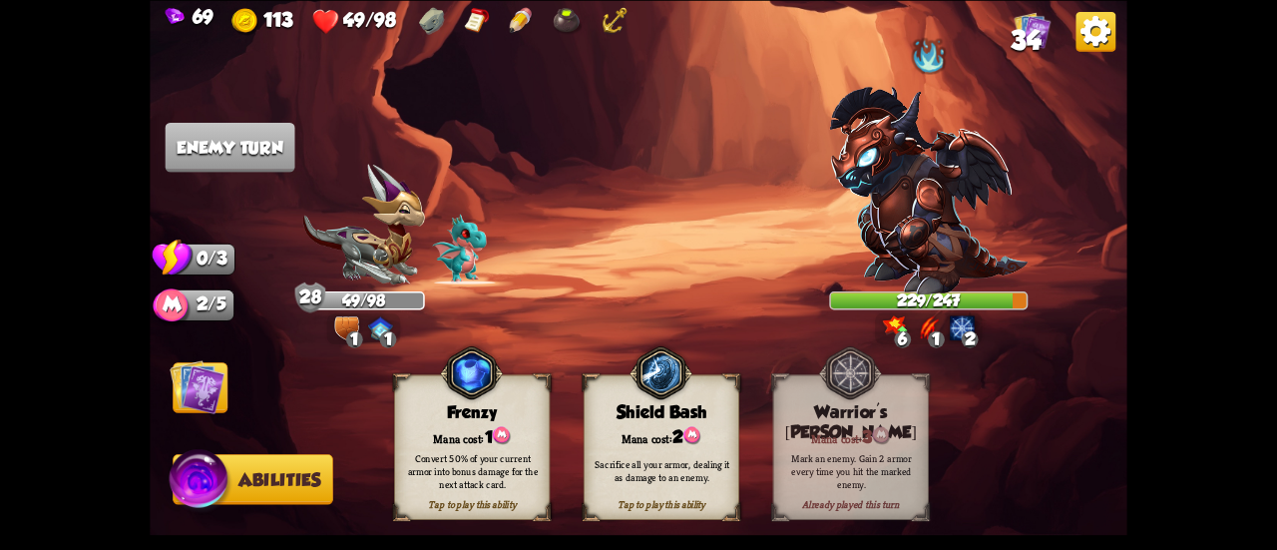
click at [182, 386] on img at bounding box center [197, 386] width 55 height 55
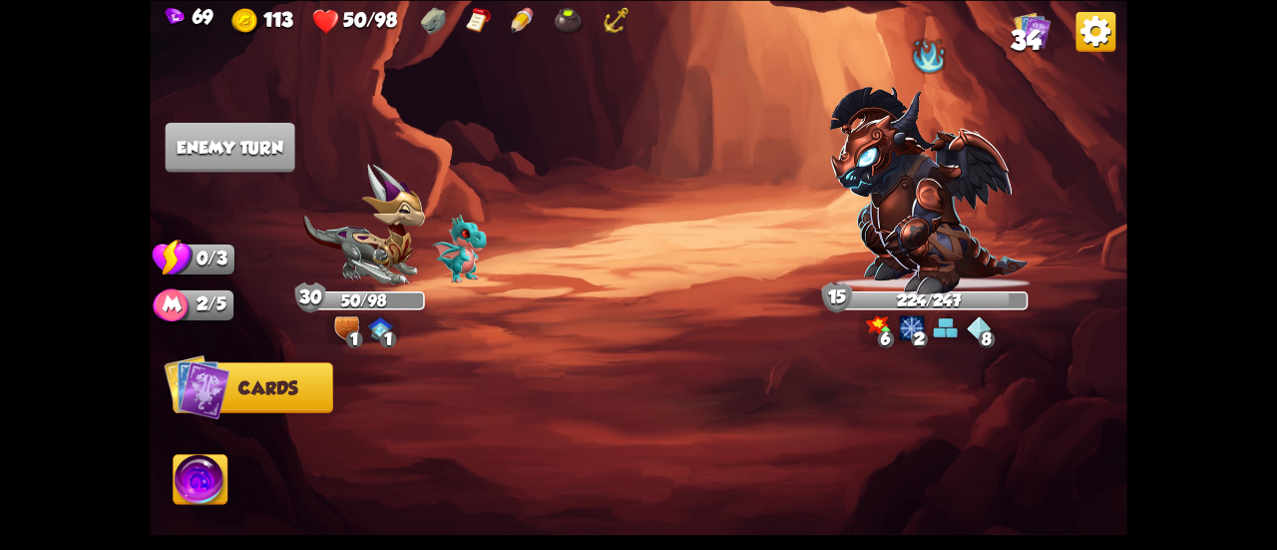
click at [904, 187] on img at bounding box center [928, 191] width 199 height 208
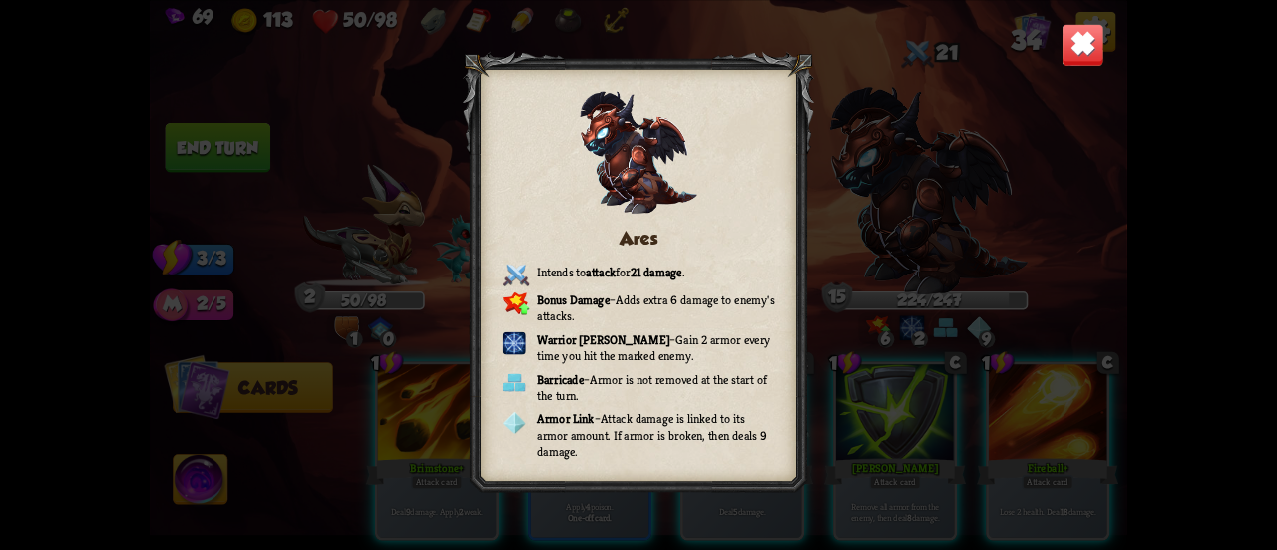
click at [1089, 45] on img at bounding box center [1082, 44] width 43 height 43
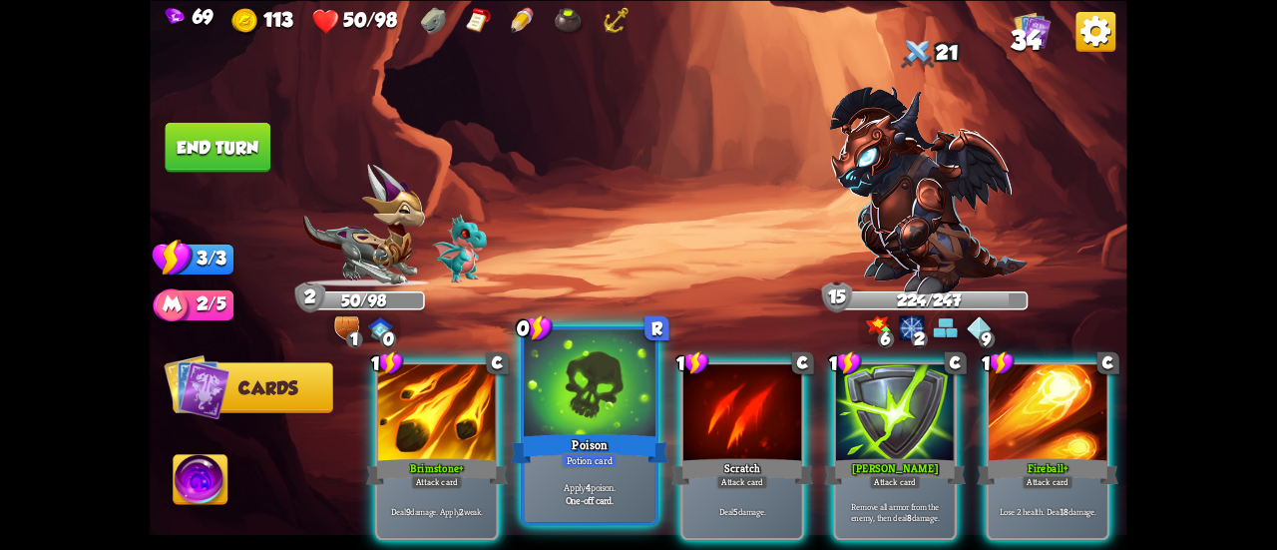
click at [574, 438] on div "Poison" at bounding box center [590, 448] width 158 height 35
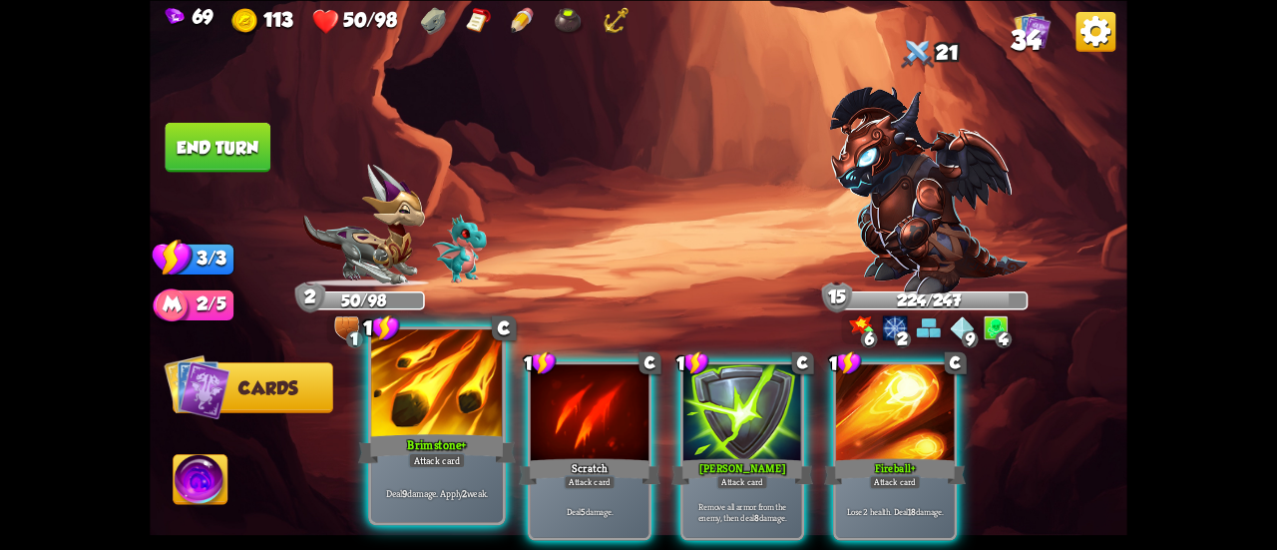
click at [411, 452] on div "Attack card" at bounding box center [436, 460] width 57 height 16
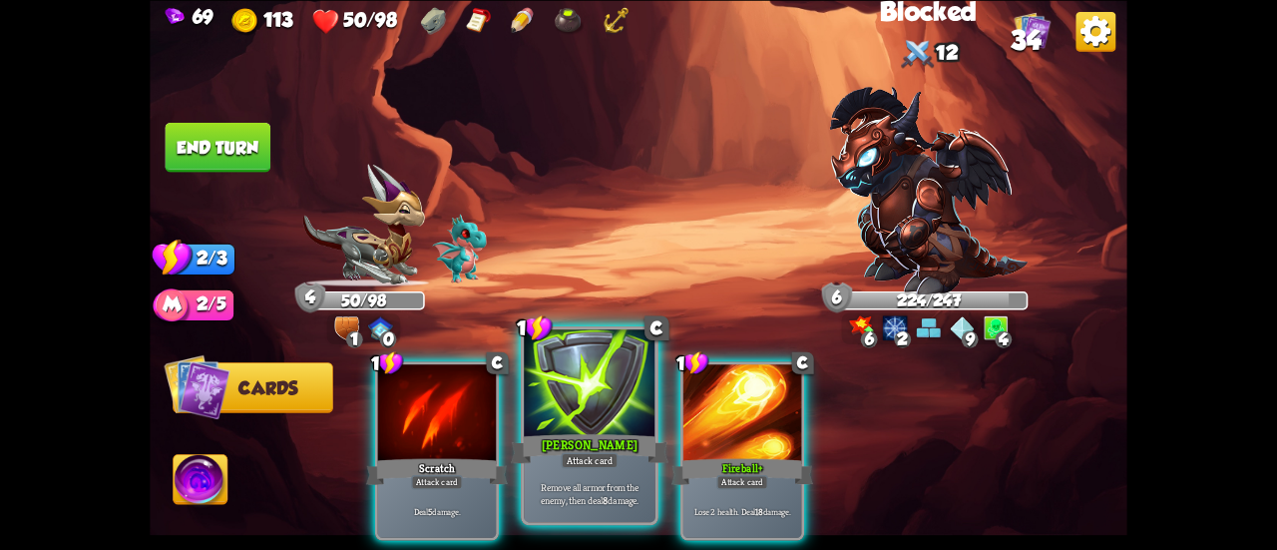
click at [588, 440] on div "[PERSON_NAME]" at bounding box center [590, 448] width 158 height 35
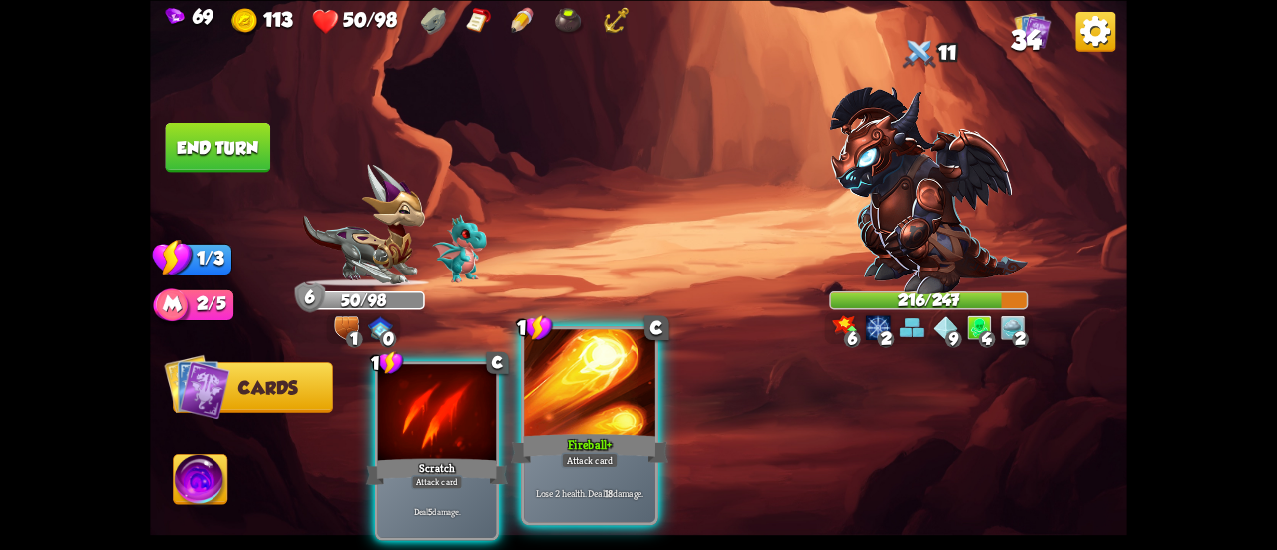
click at [558, 418] on div at bounding box center [590, 384] width 132 height 111
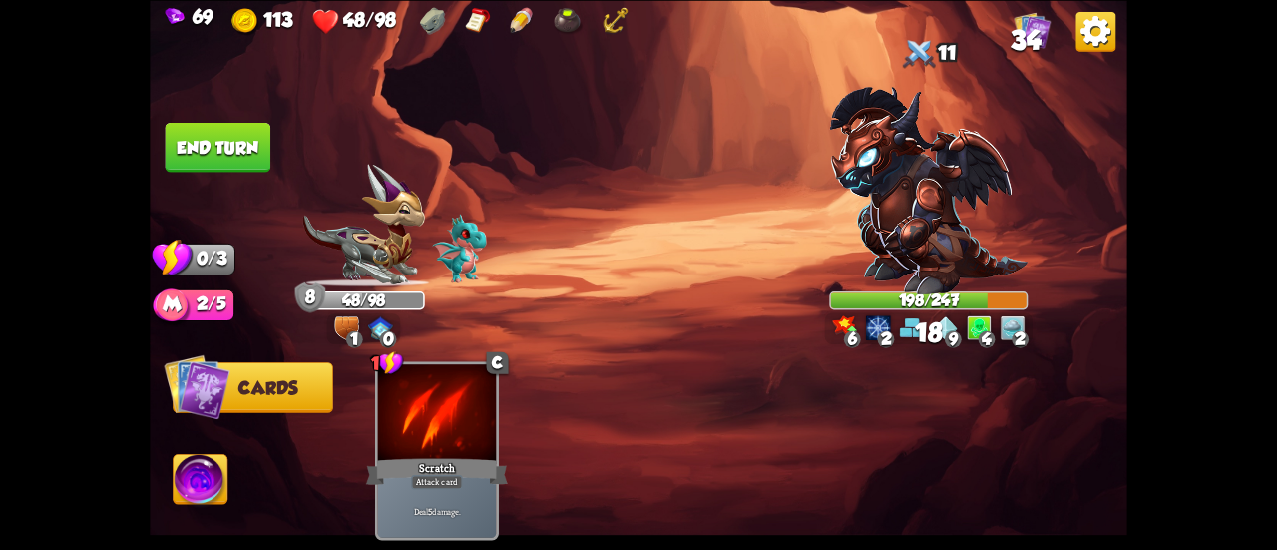
click at [215, 151] on button "End turn" at bounding box center [218, 147] width 107 height 51
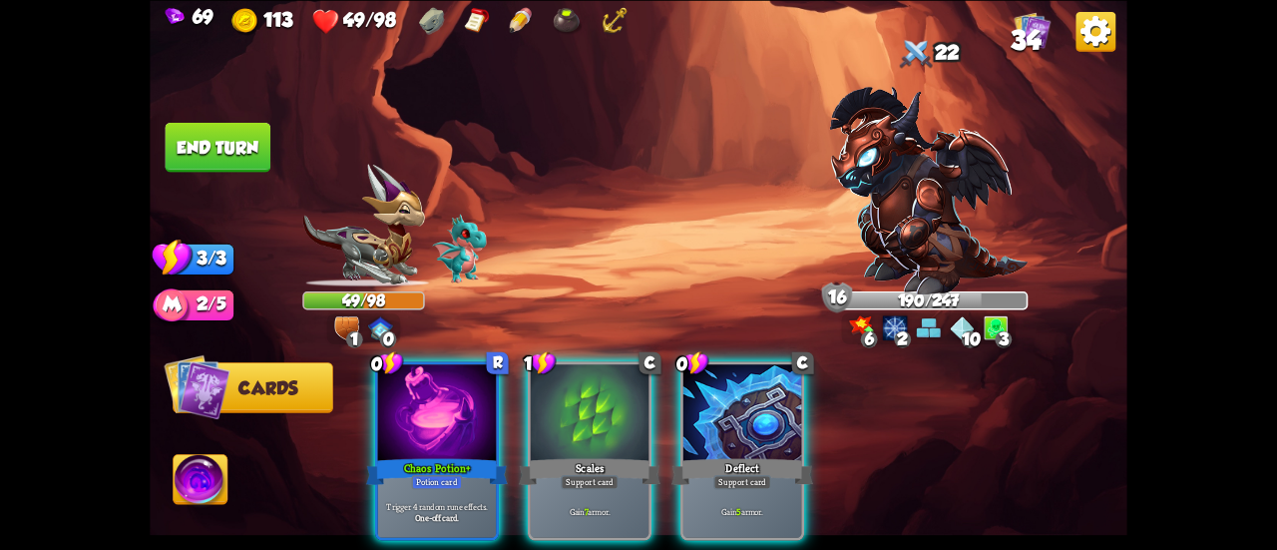
click at [900, 210] on div "Player turn" at bounding box center [639, 275] width 978 height 151
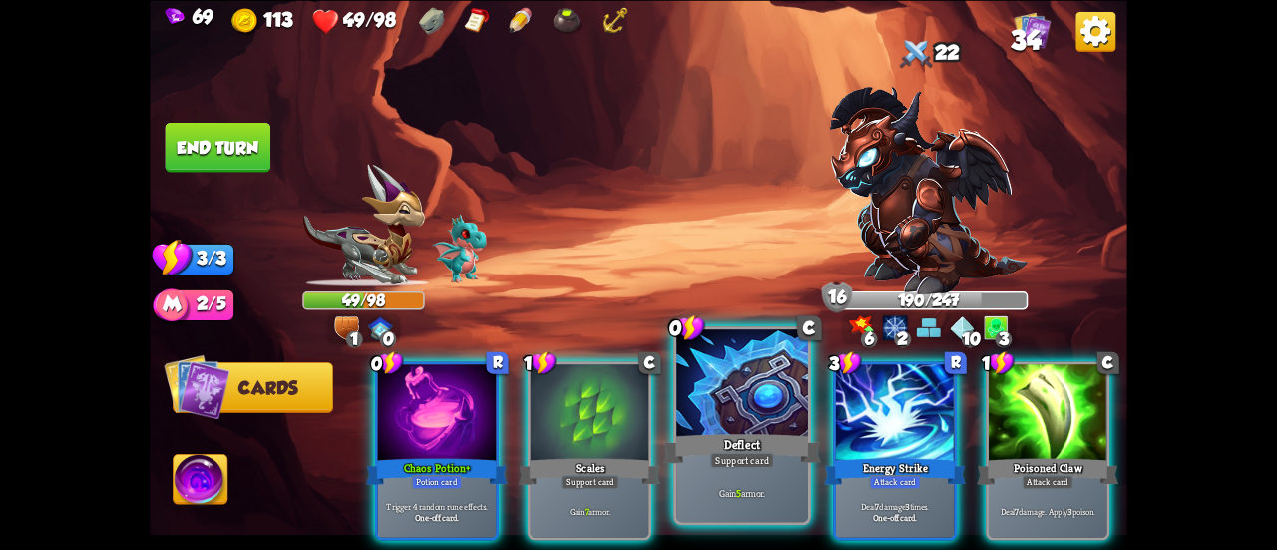
click at [734, 389] on div at bounding box center [742, 384] width 132 height 111
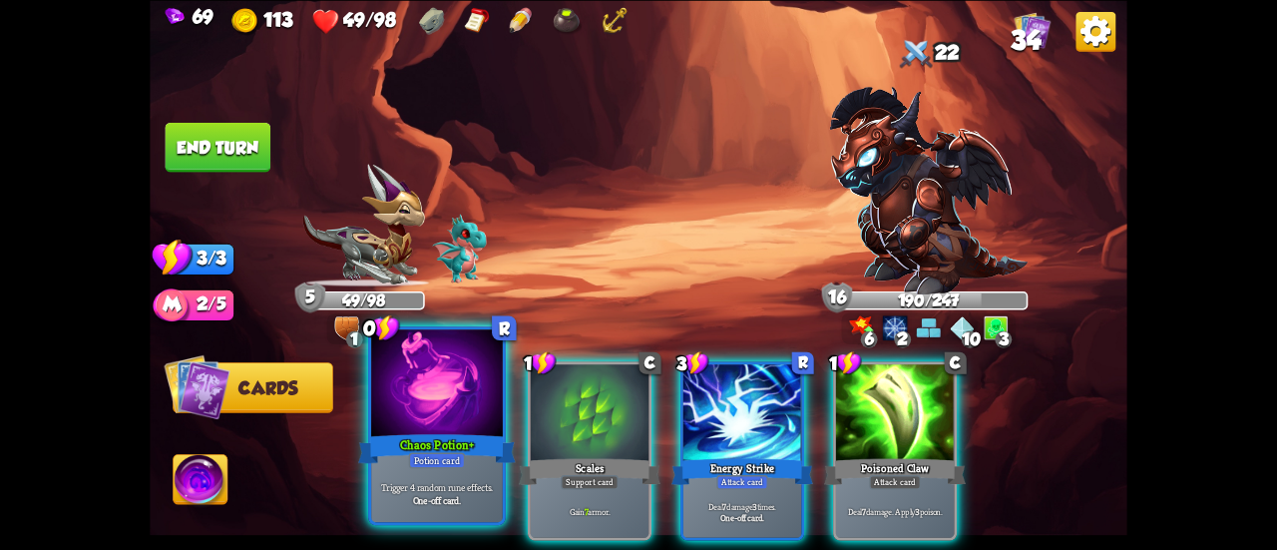
click at [381, 444] on div "Chaos Potion+" at bounding box center [437, 448] width 158 height 35
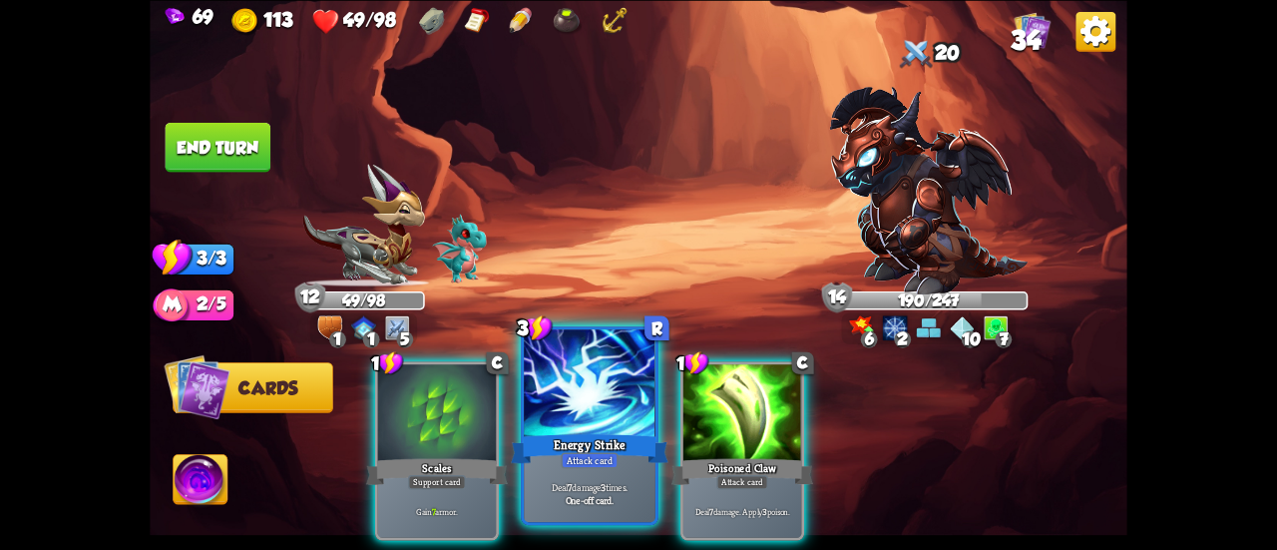
click at [570, 378] on div at bounding box center [590, 384] width 132 height 111
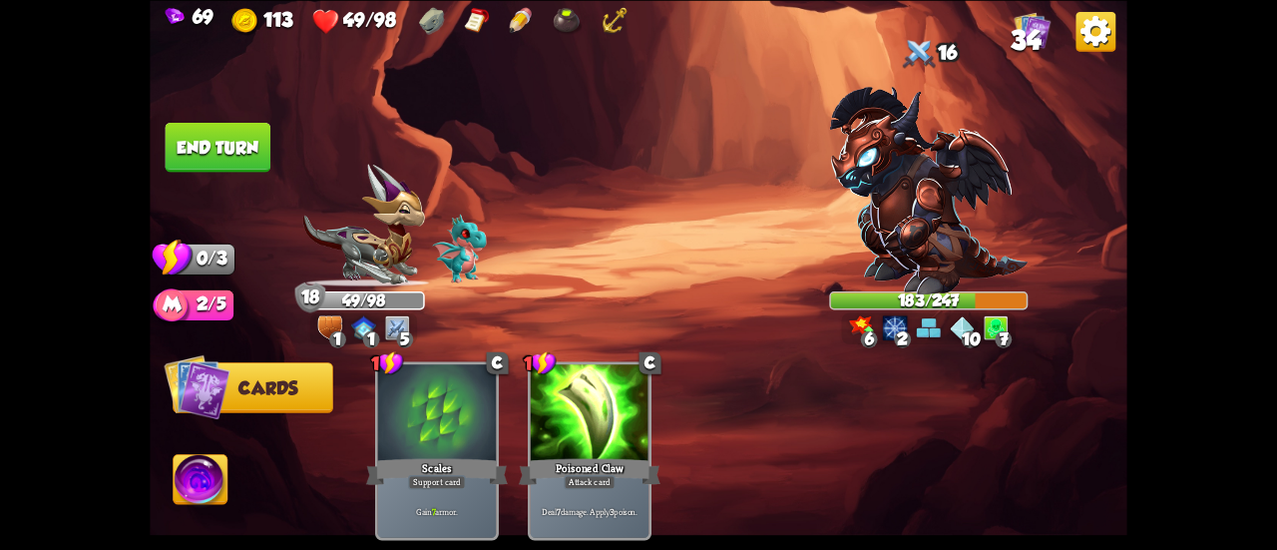
click at [213, 154] on button "End turn" at bounding box center [218, 147] width 107 height 50
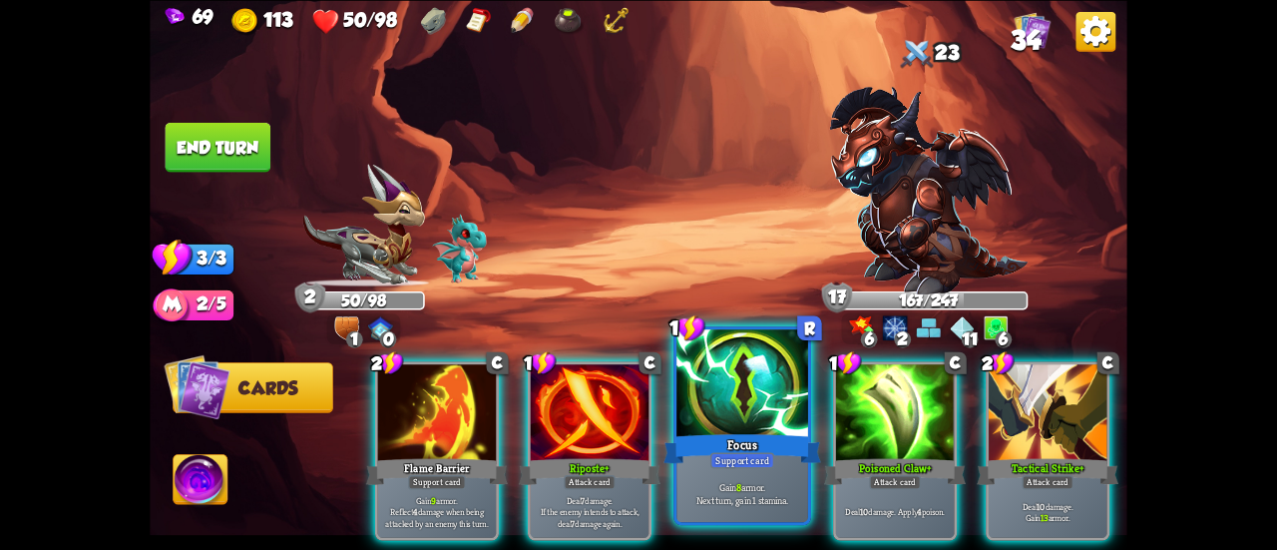
click at [714, 440] on div "Focus" at bounding box center [742, 448] width 158 height 35
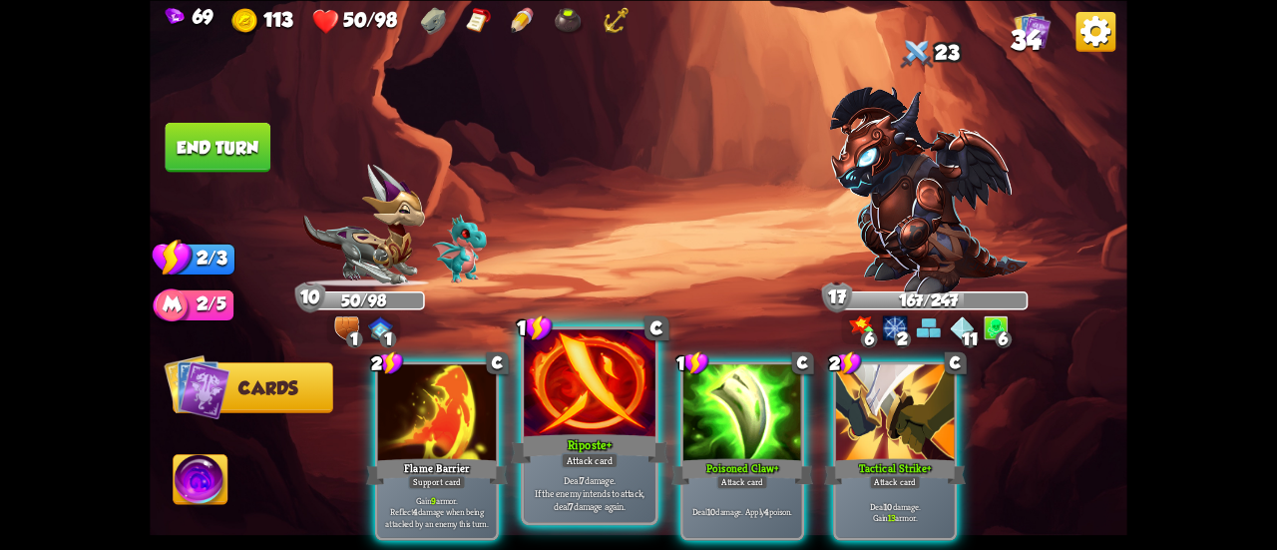
click at [554, 436] on div "Riposte+" at bounding box center [590, 448] width 158 height 35
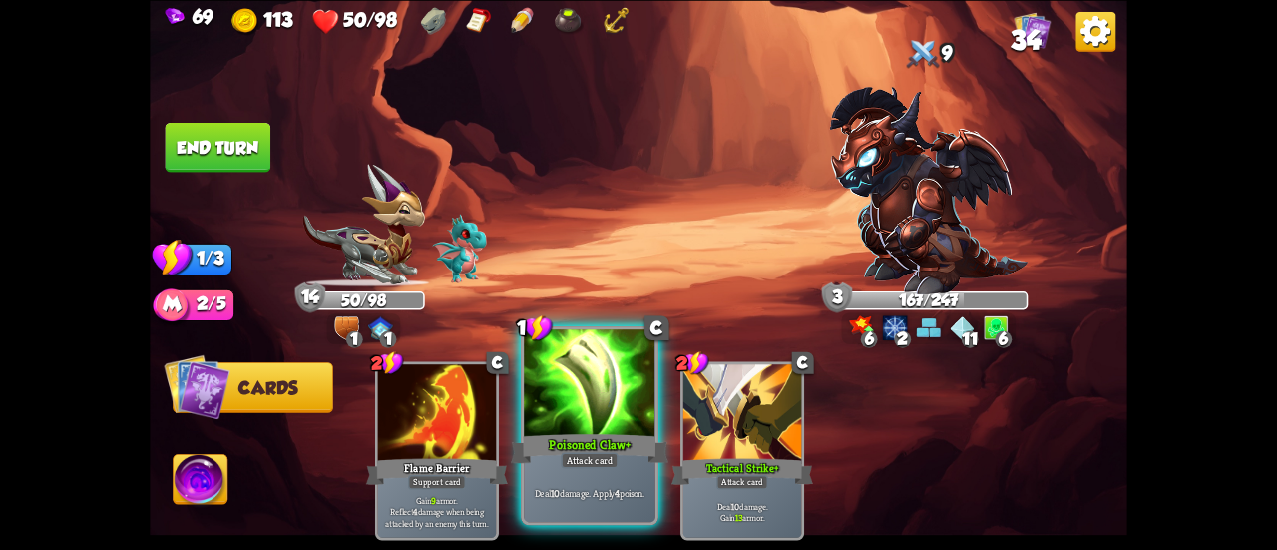
click at [580, 405] on div at bounding box center [590, 384] width 132 height 111
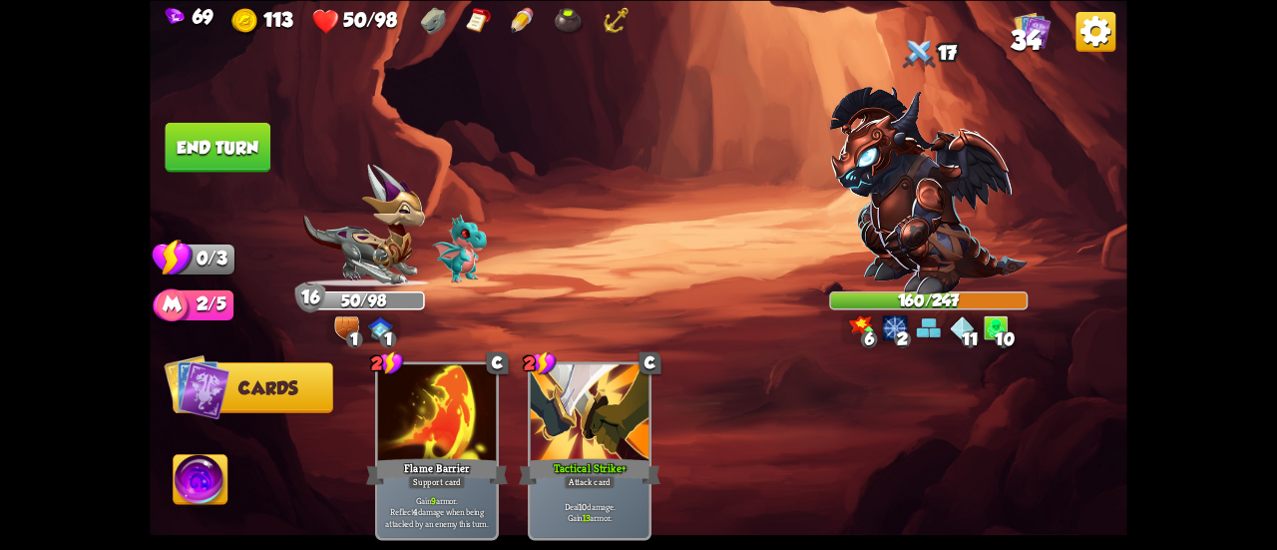
click at [229, 151] on button "End turn" at bounding box center [218, 147] width 106 height 50
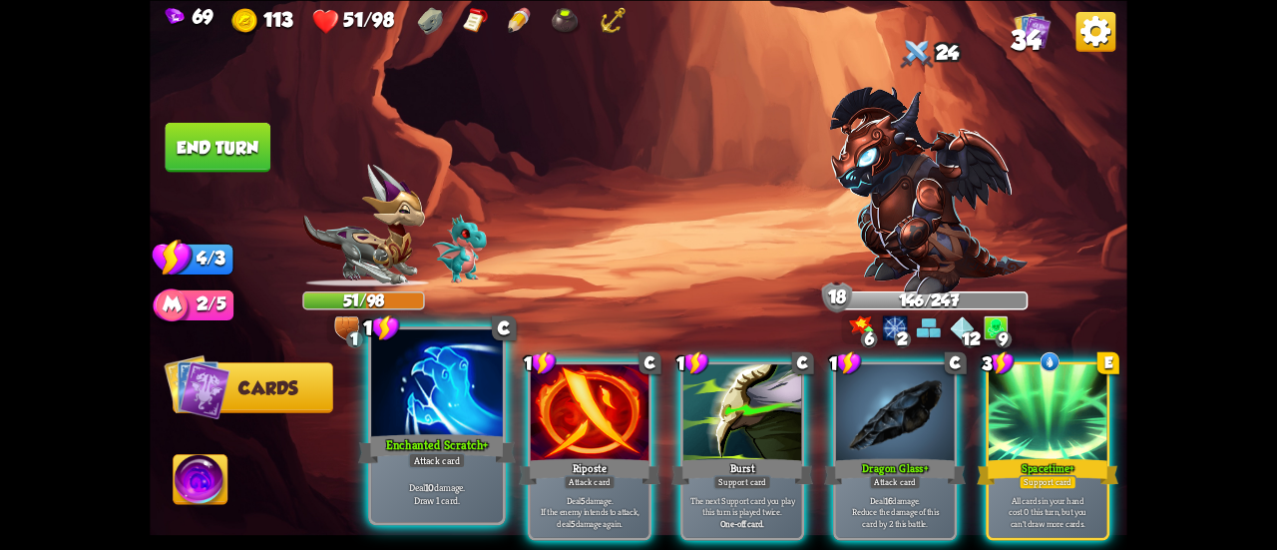
click at [417, 458] on div "Attack card" at bounding box center [436, 460] width 57 height 16
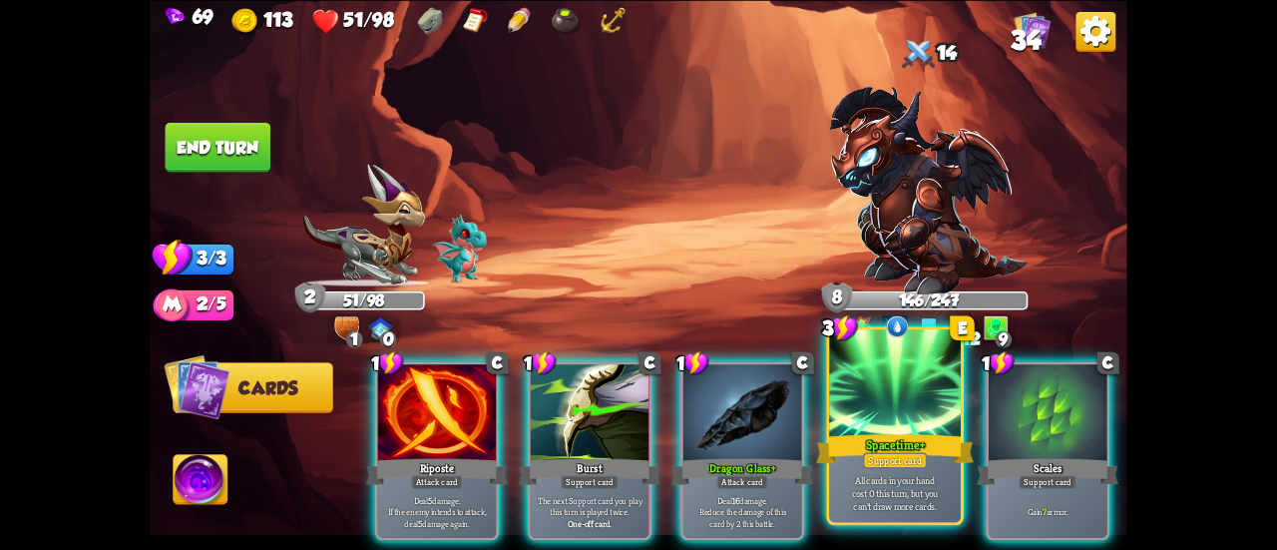
click at [892, 461] on div "Support card" at bounding box center [895, 460] width 64 height 16
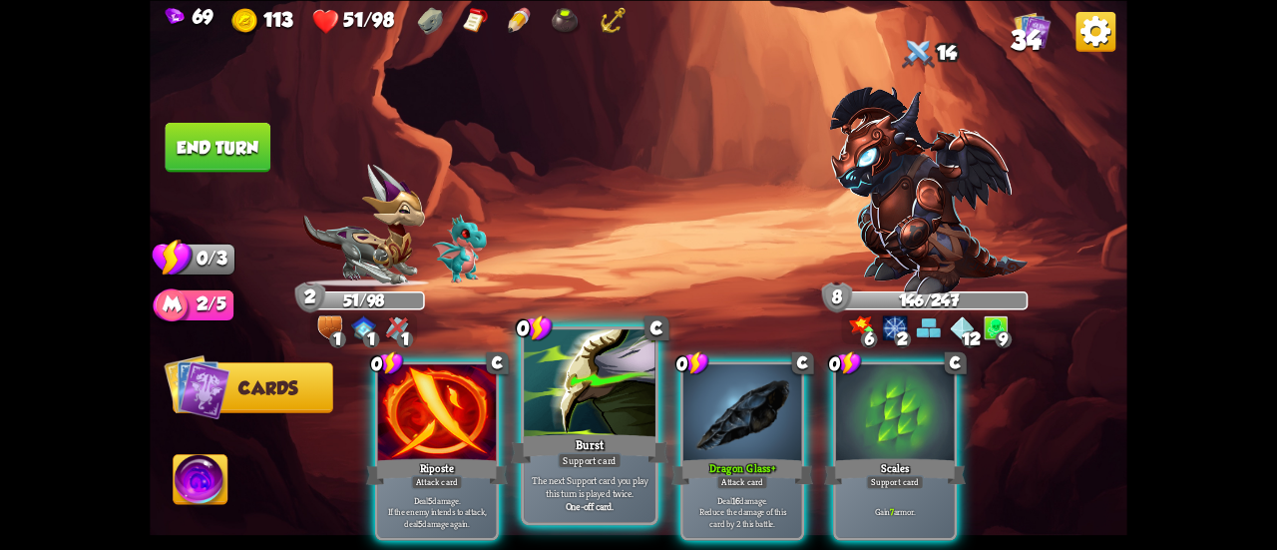
click at [594, 446] on div "Burst" at bounding box center [590, 448] width 158 height 35
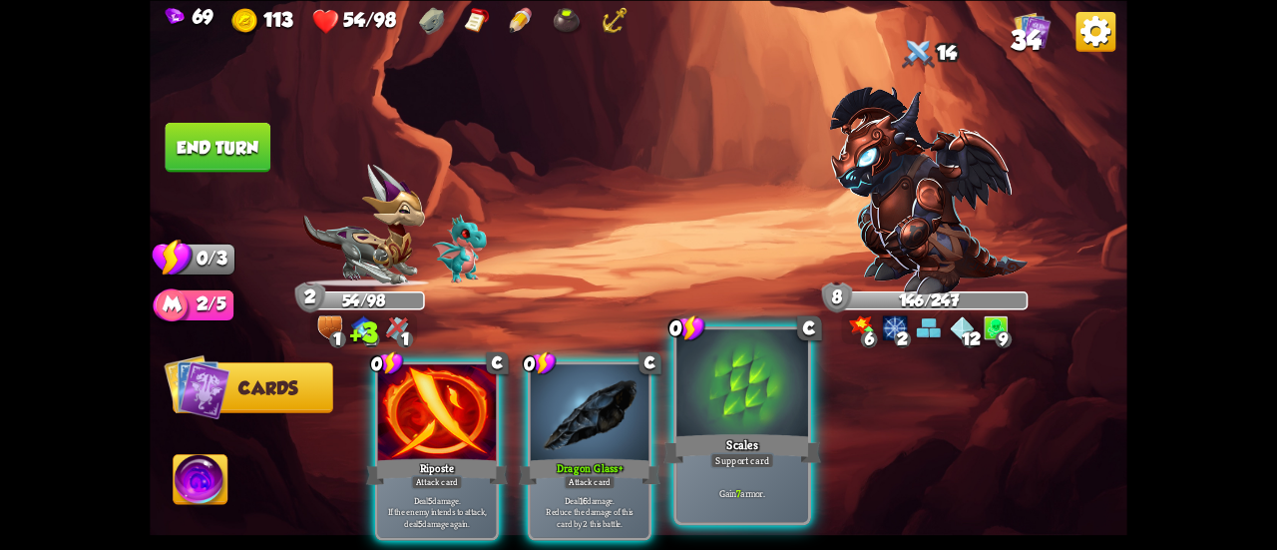
click at [776, 425] on div at bounding box center [742, 384] width 132 height 111
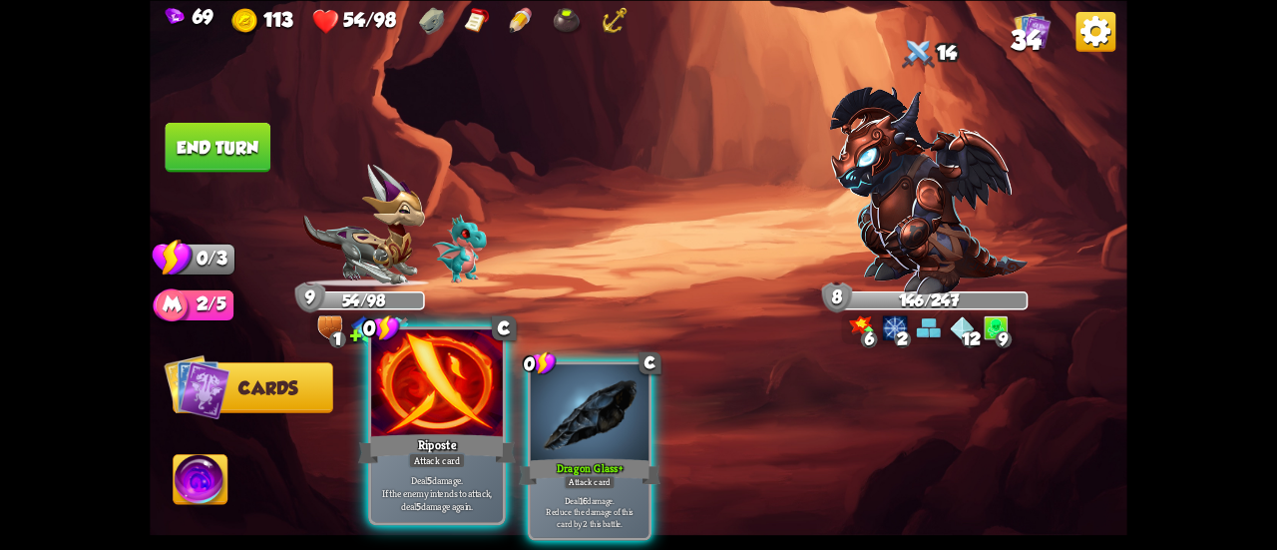
click at [407, 434] on div "Riposte" at bounding box center [437, 448] width 158 height 35
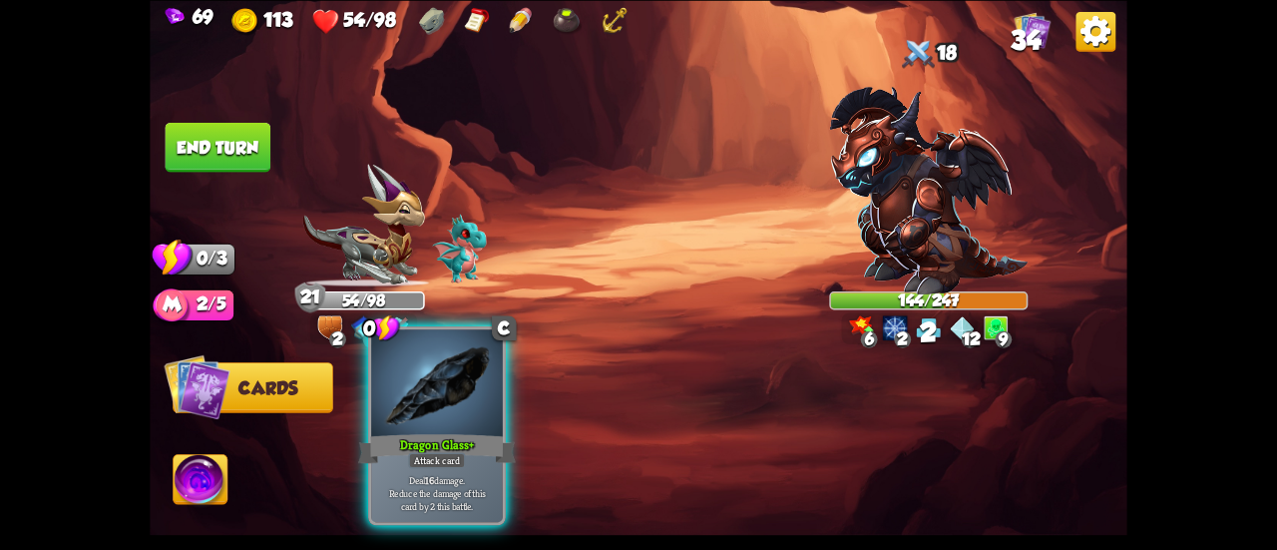
click at [459, 398] on div at bounding box center [437, 384] width 132 height 111
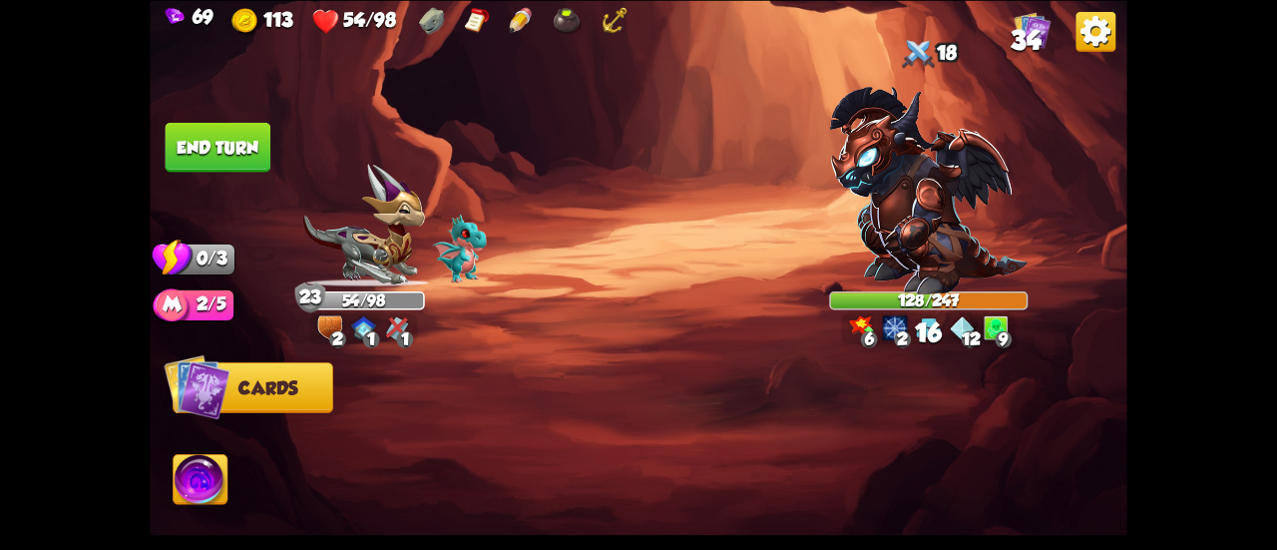
click at [240, 165] on button "End turn" at bounding box center [219, 147] width 106 height 50
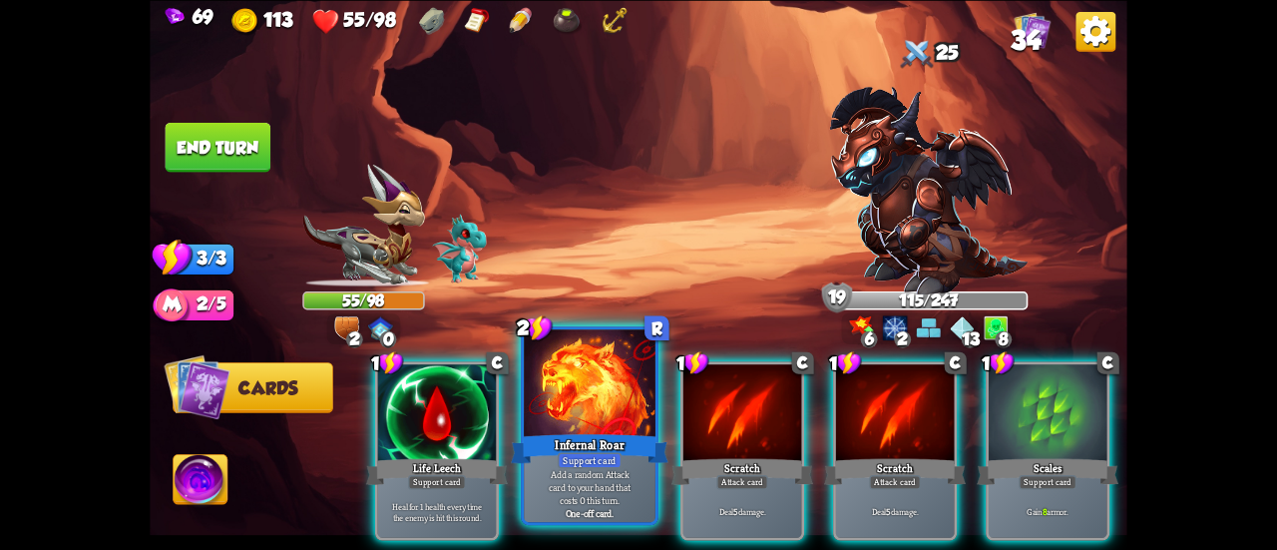
click at [566, 386] on div at bounding box center [590, 384] width 132 height 111
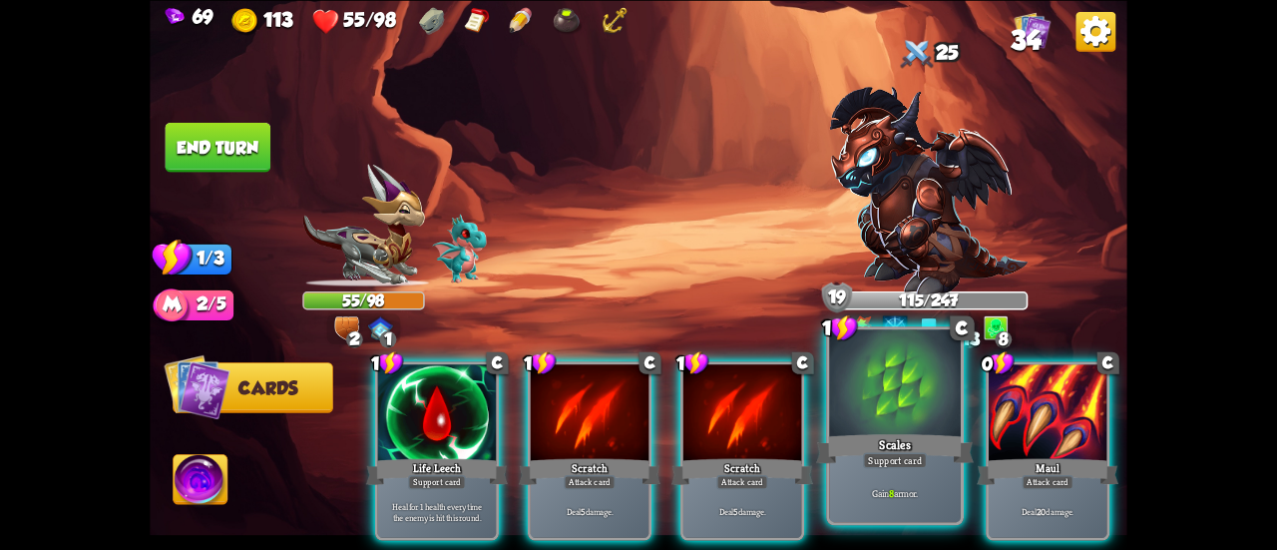
click at [891, 389] on div at bounding box center [895, 384] width 132 height 111
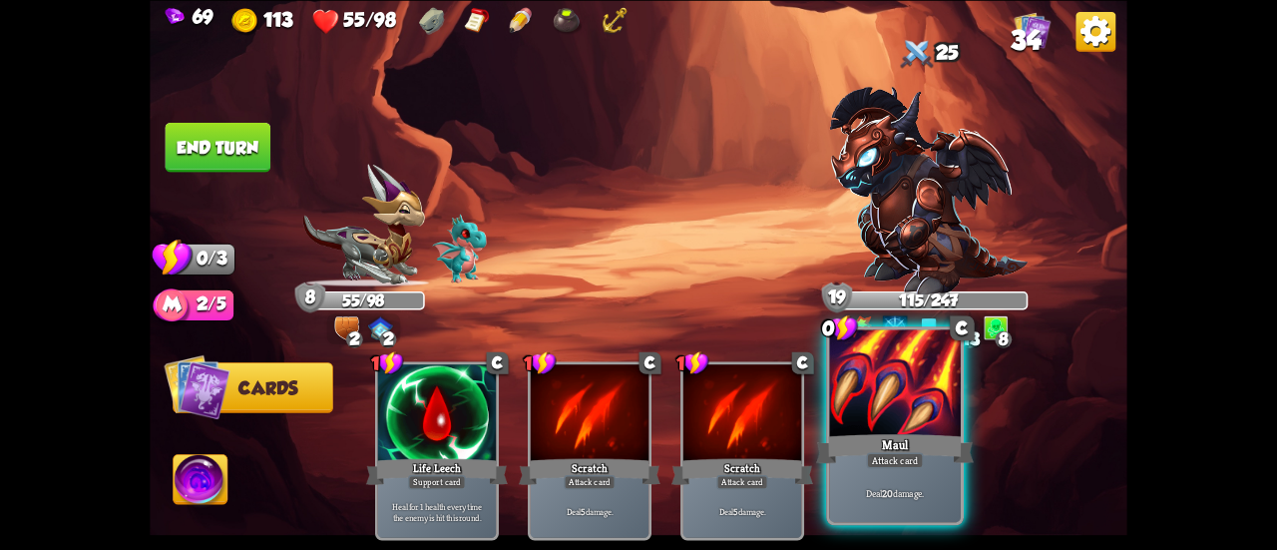
click at [884, 400] on div at bounding box center [895, 384] width 132 height 111
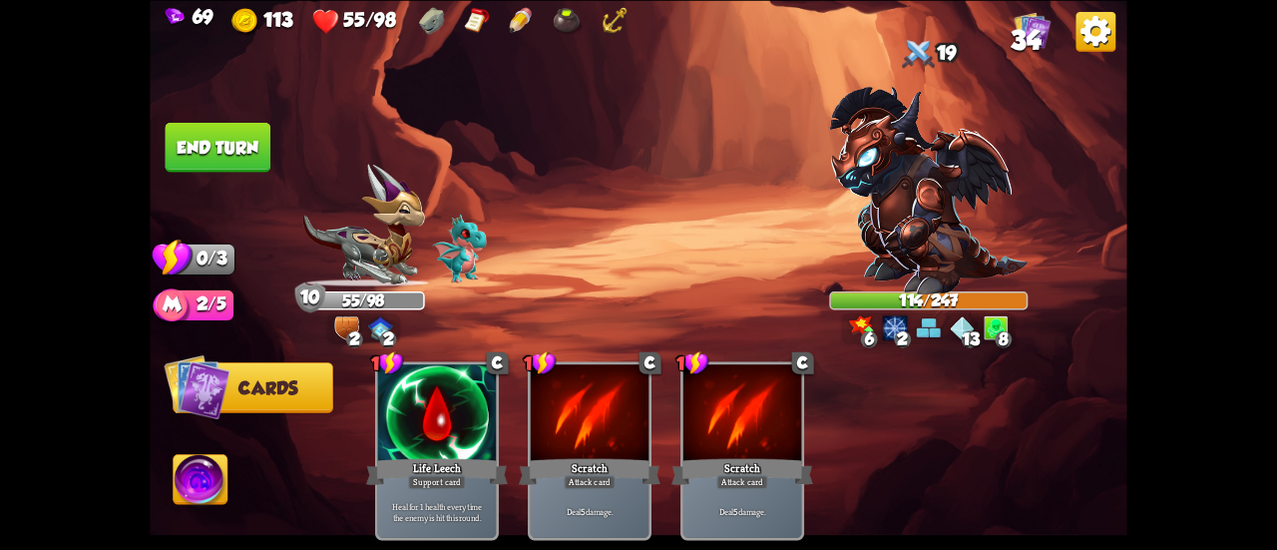
click at [208, 125] on button "End turn" at bounding box center [219, 147] width 106 height 50
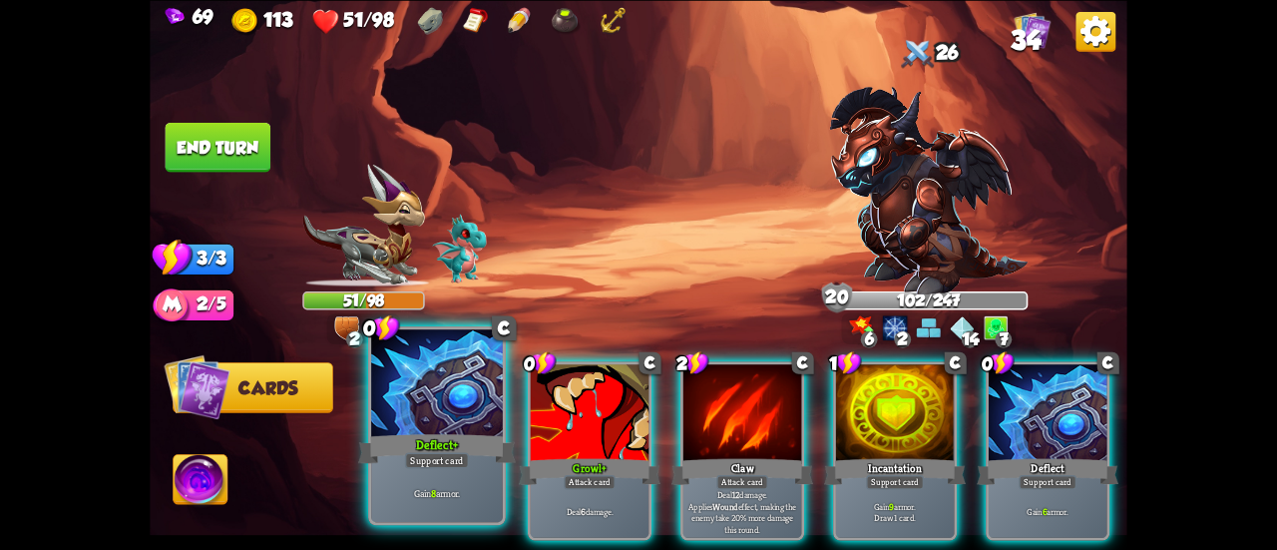
click at [421, 380] on div at bounding box center [437, 384] width 132 height 111
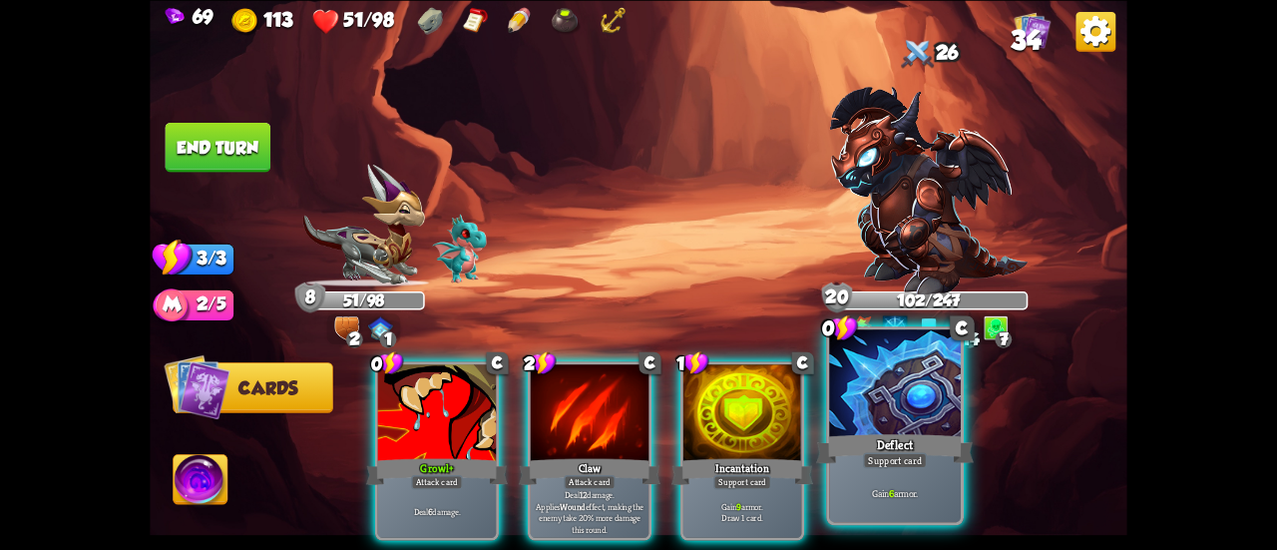
click at [878, 407] on div at bounding box center [895, 384] width 132 height 111
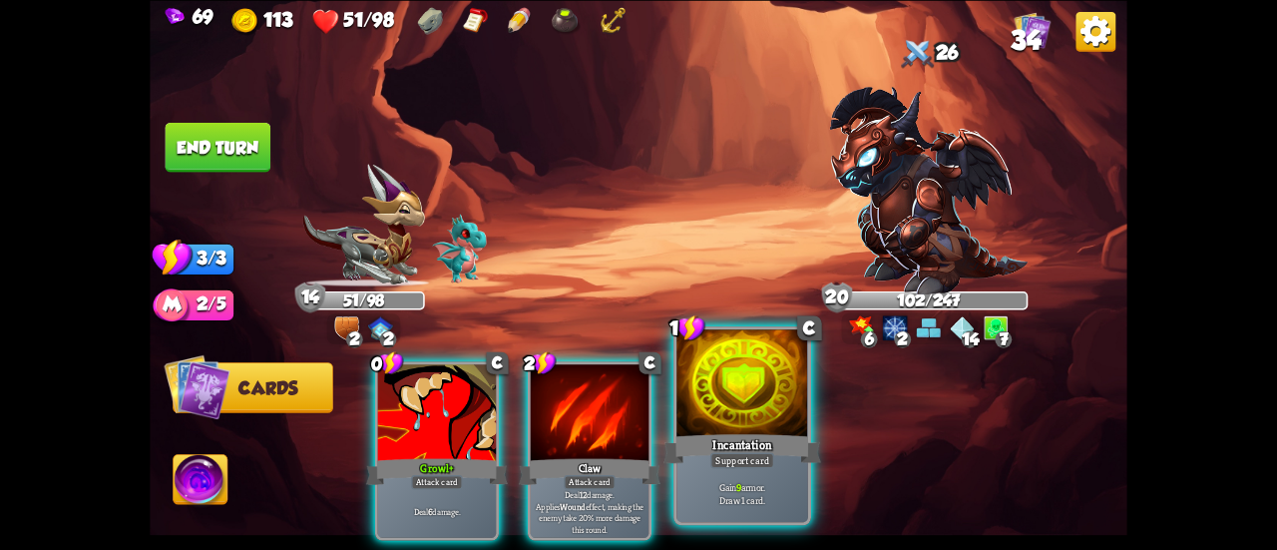
click at [710, 435] on div "Incantation" at bounding box center [742, 448] width 158 height 35
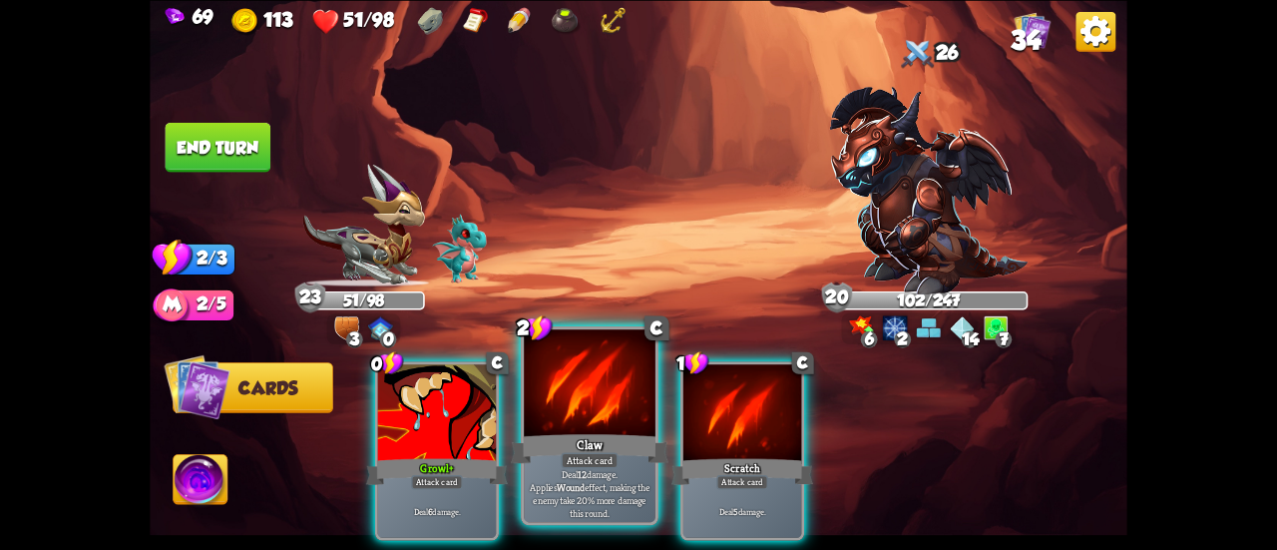
click at [579, 423] on div at bounding box center [590, 384] width 132 height 111
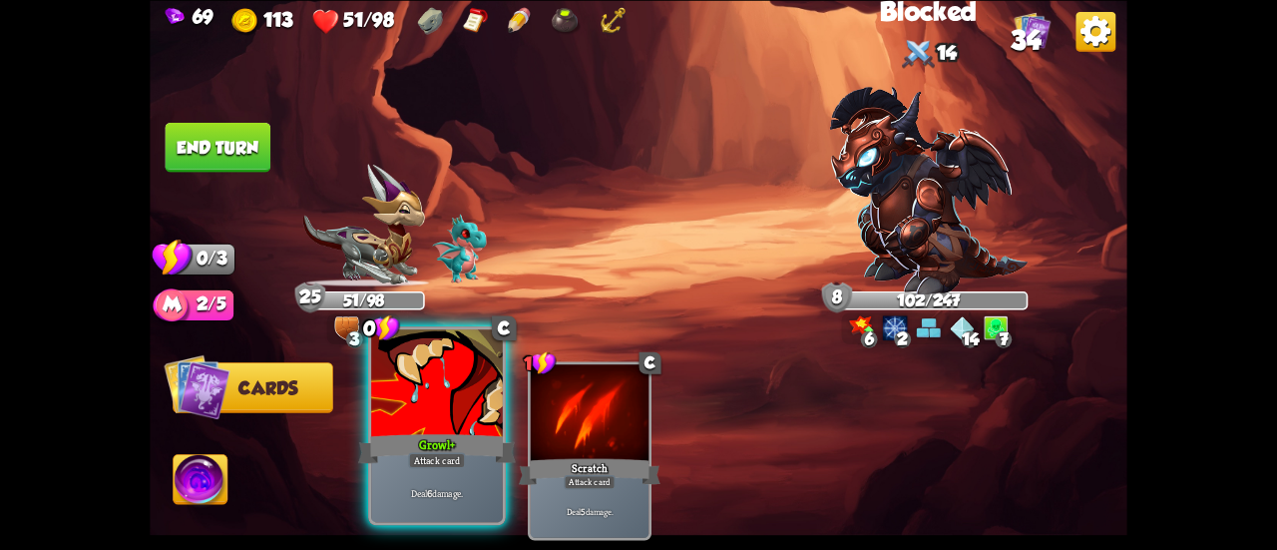
click at [473, 423] on div at bounding box center [437, 384] width 132 height 111
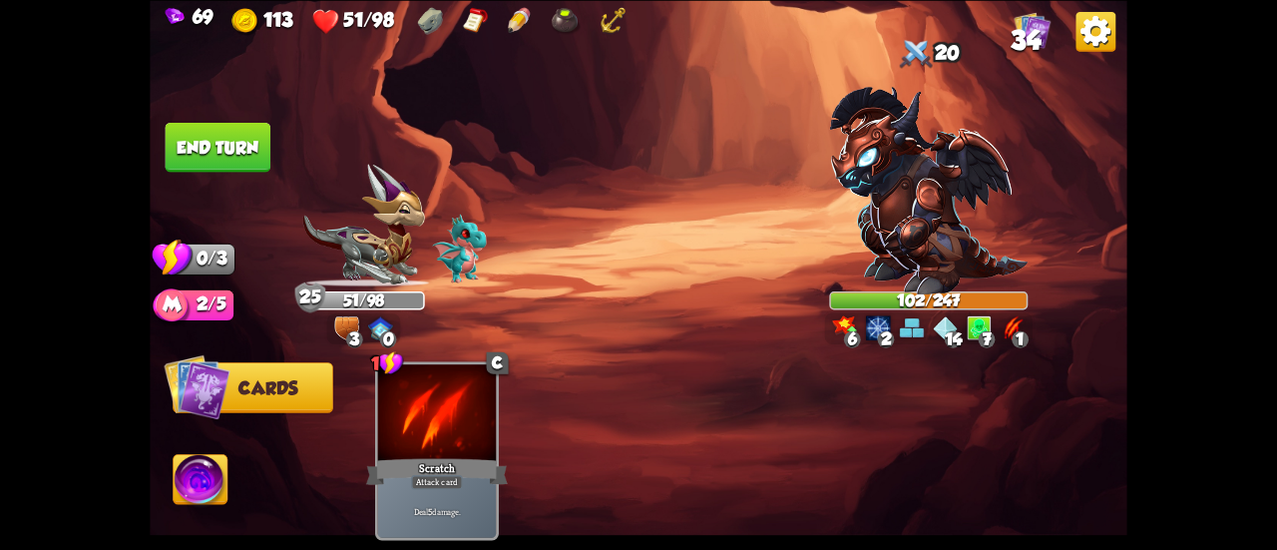
click at [227, 127] on button "End turn" at bounding box center [219, 147] width 106 height 50
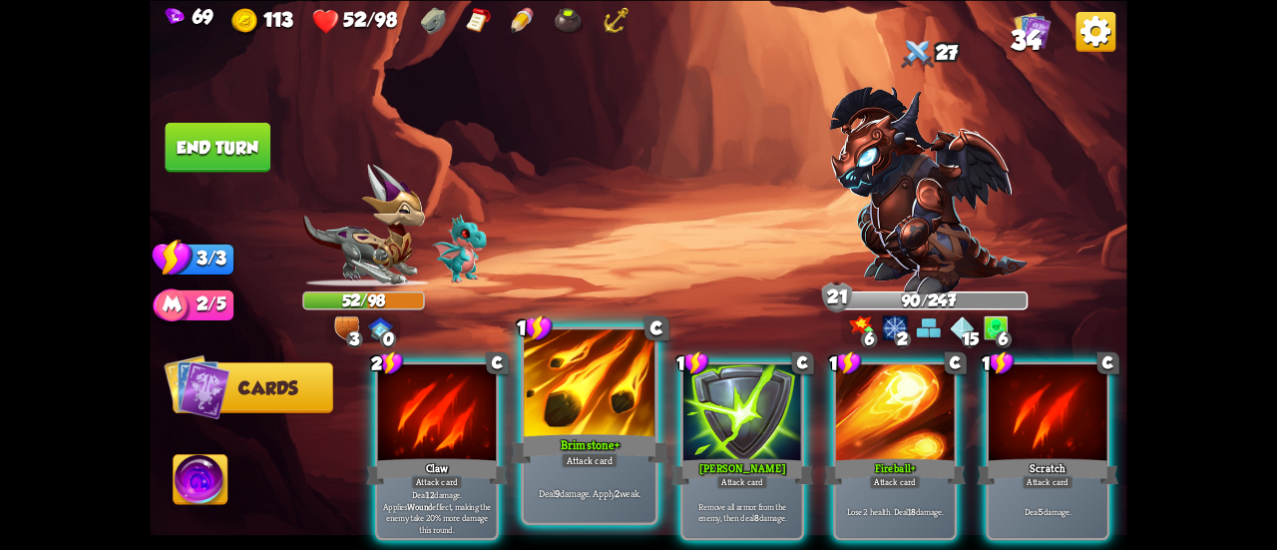
click at [577, 394] on div at bounding box center [590, 384] width 132 height 111
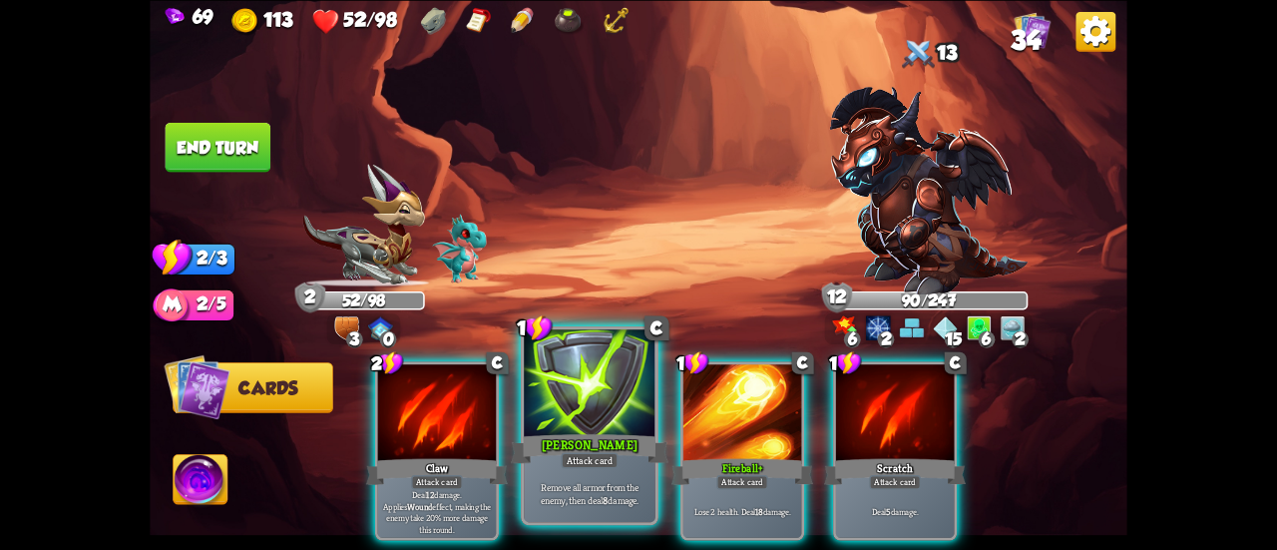
click at [595, 424] on div at bounding box center [590, 384] width 132 height 111
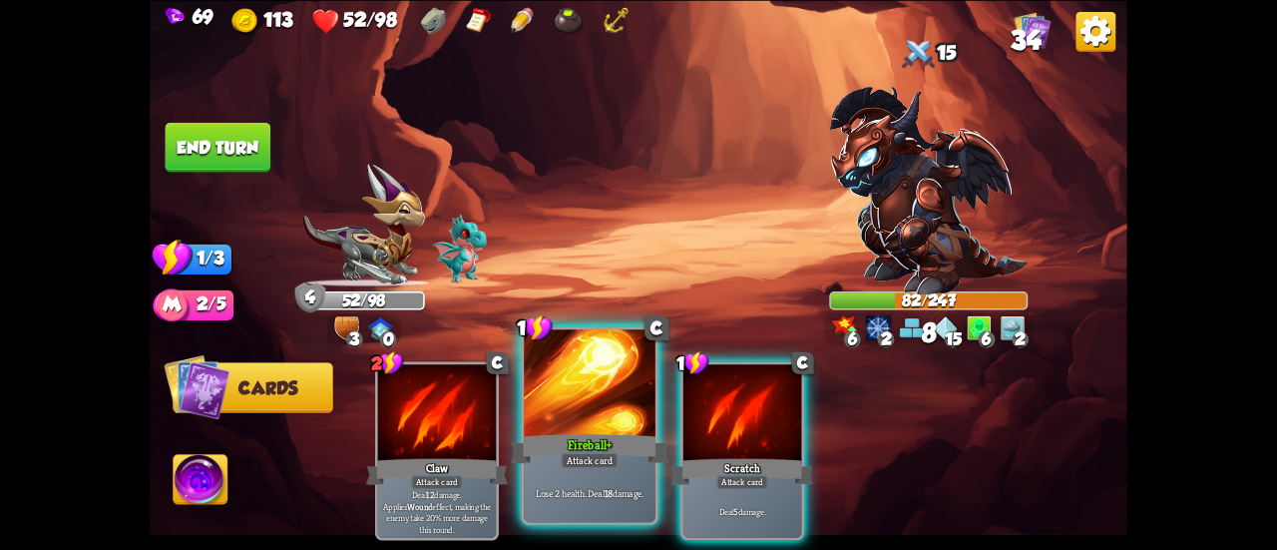
click at [558, 418] on div at bounding box center [590, 384] width 132 height 111
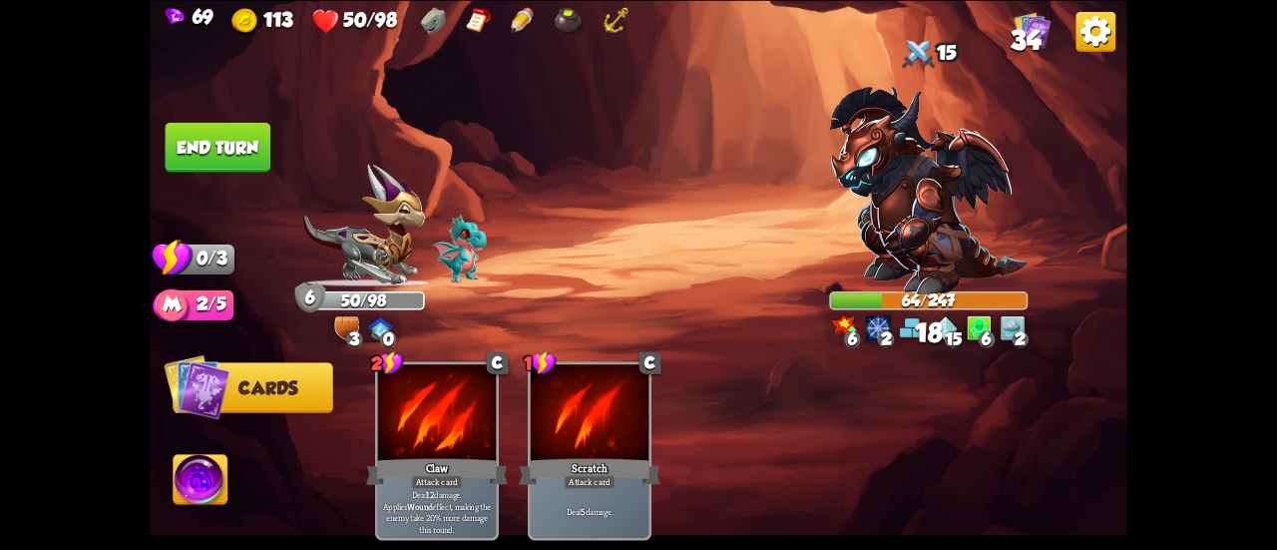
click at [249, 149] on button "End turn" at bounding box center [218, 147] width 108 height 51
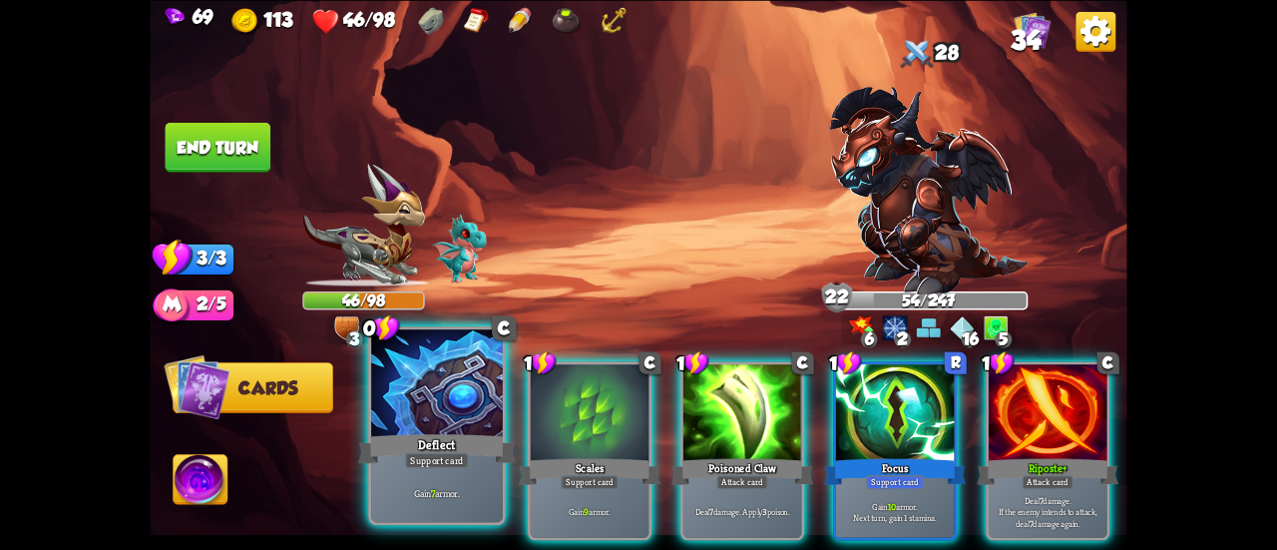
click at [429, 444] on div "Deflect" at bounding box center [437, 448] width 158 height 35
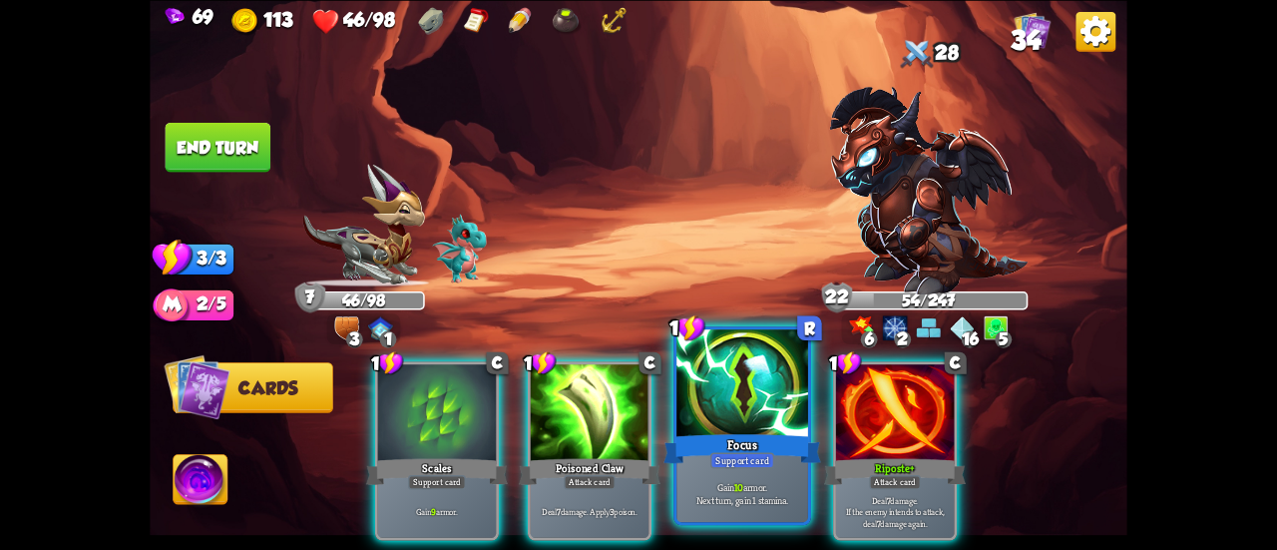
click at [731, 448] on div "Focus" at bounding box center [742, 448] width 158 height 35
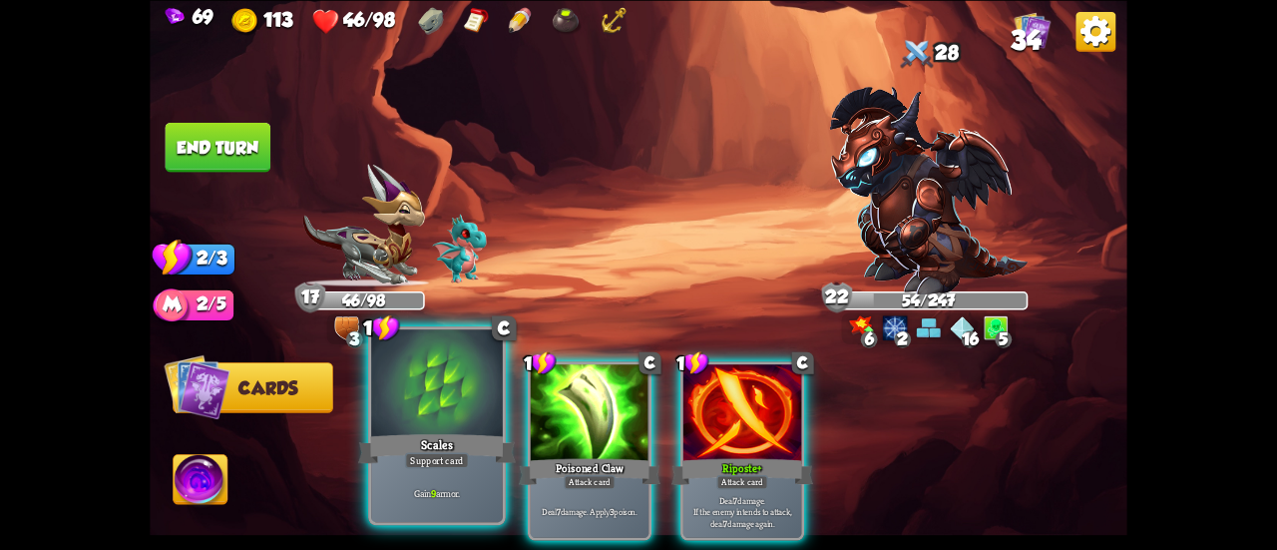
click at [406, 414] on div at bounding box center [437, 384] width 132 height 111
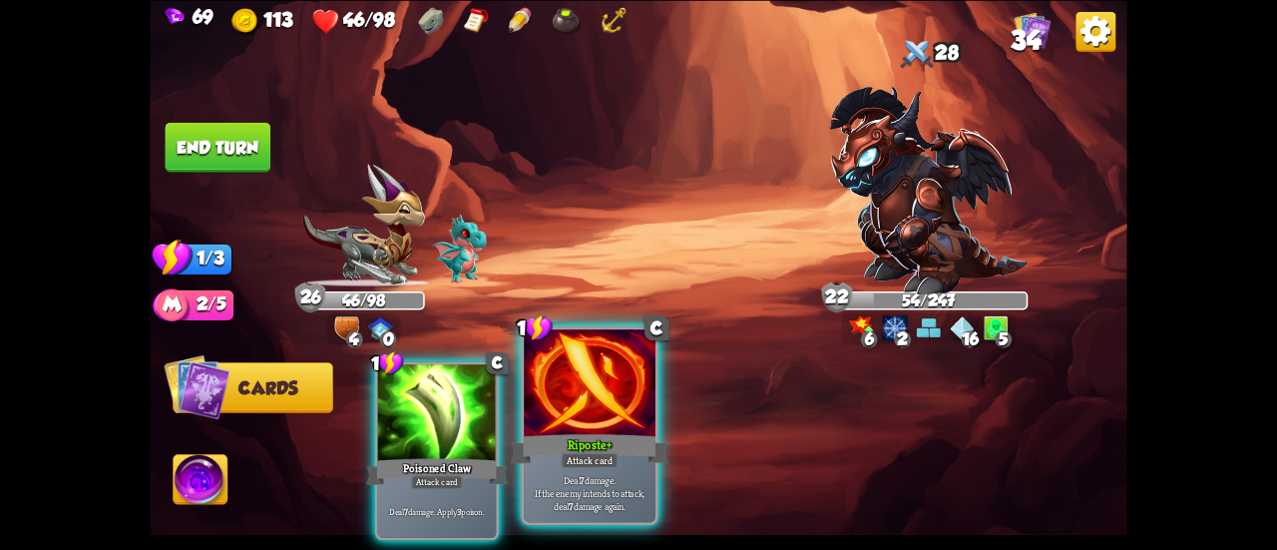
click at [557, 436] on div "Riposte+" at bounding box center [590, 448] width 158 height 35
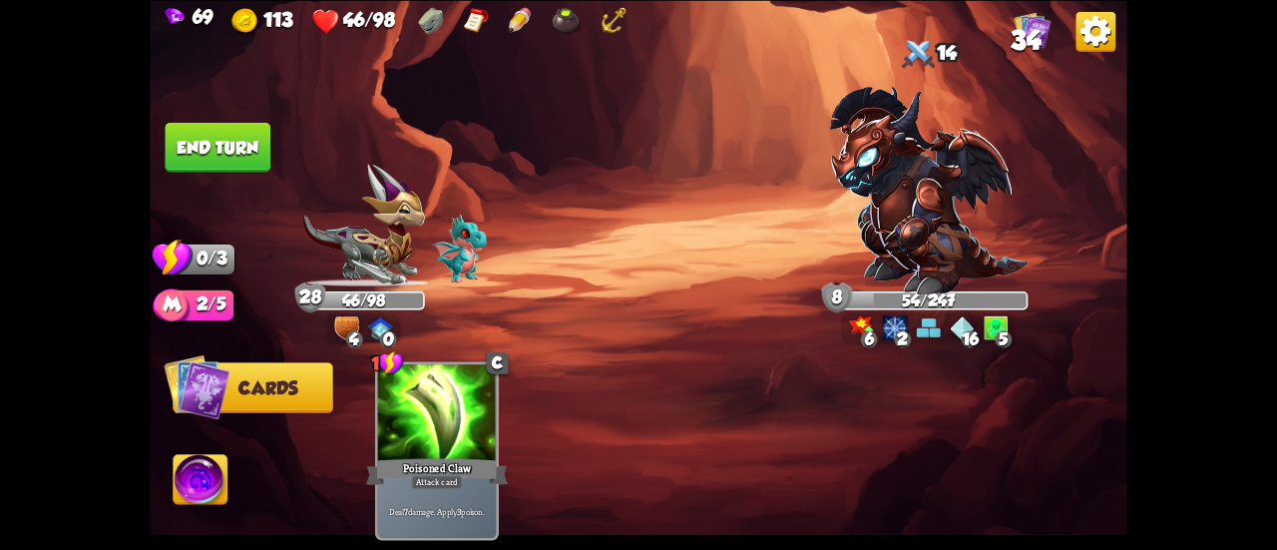
click at [192, 137] on button "End turn" at bounding box center [219, 147] width 106 height 50
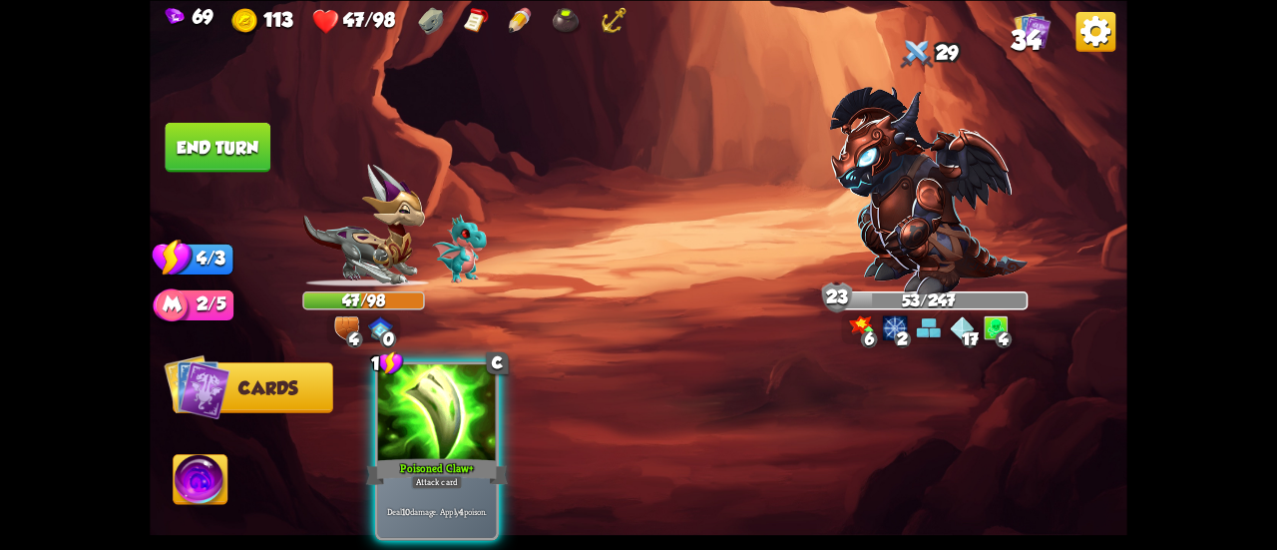
click at [896, 187] on img at bounding box center [928, 191] width 199 height 208
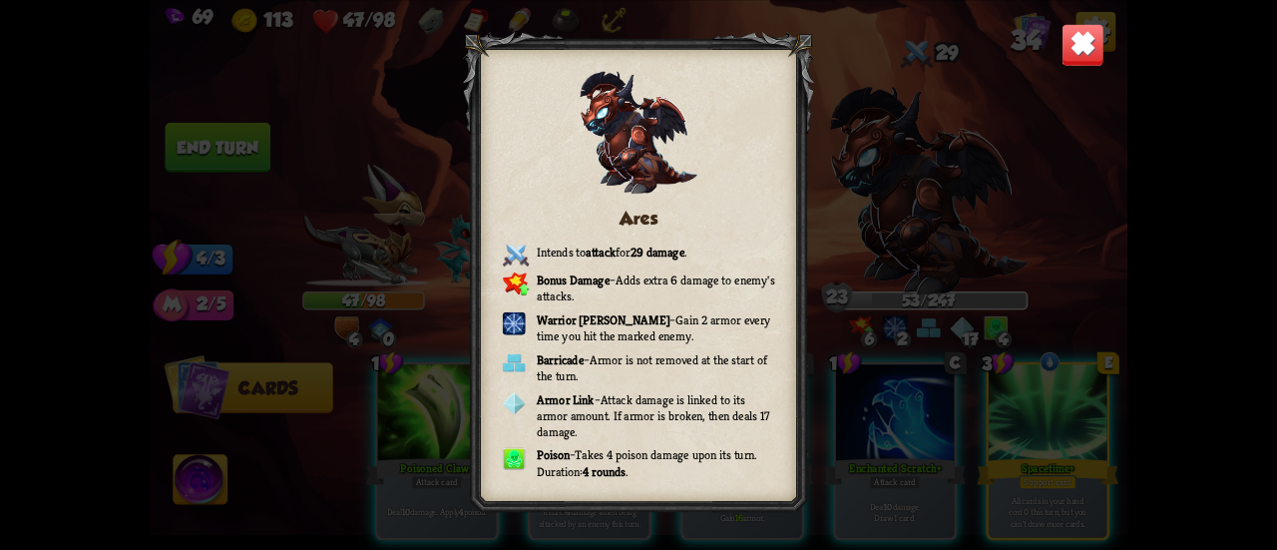
click at [1097, 27] on img at bounding box center [1082, 44] width 43 height 43
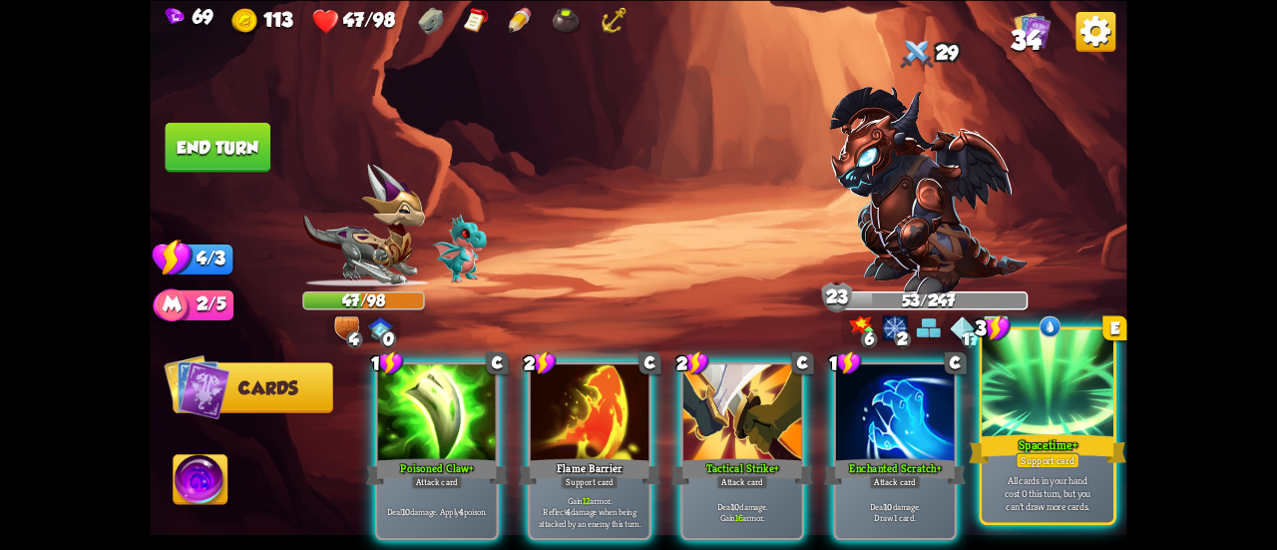
click at [1056, 377] on div at bounding box center [1048, 384] width 132 height 111
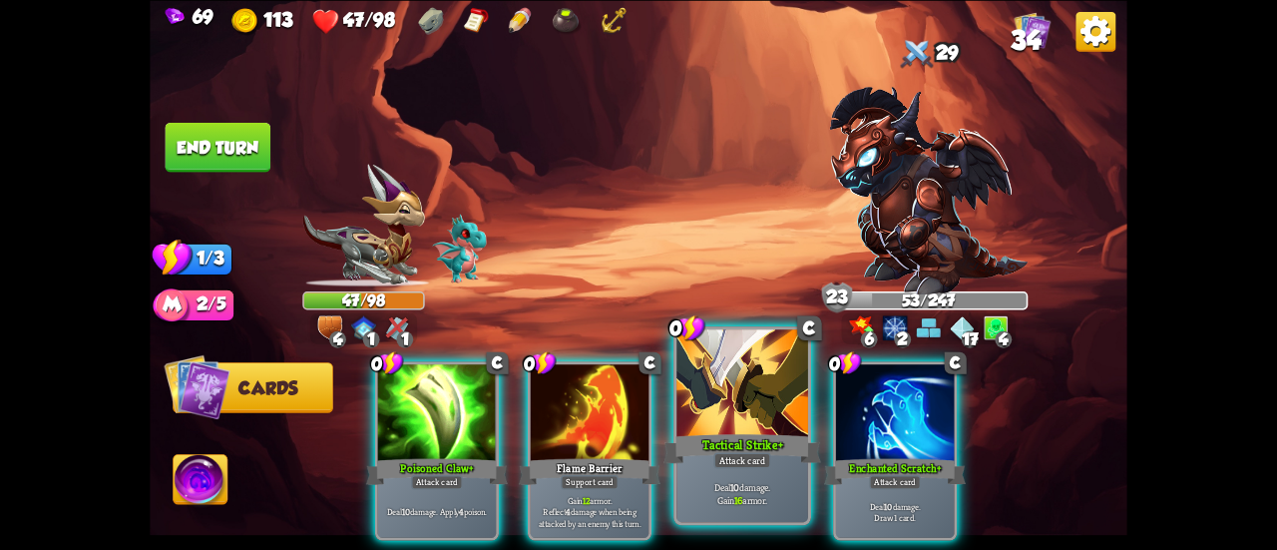
click at [732, 409] on div at bounding box center [742, 384] width 132 height 111
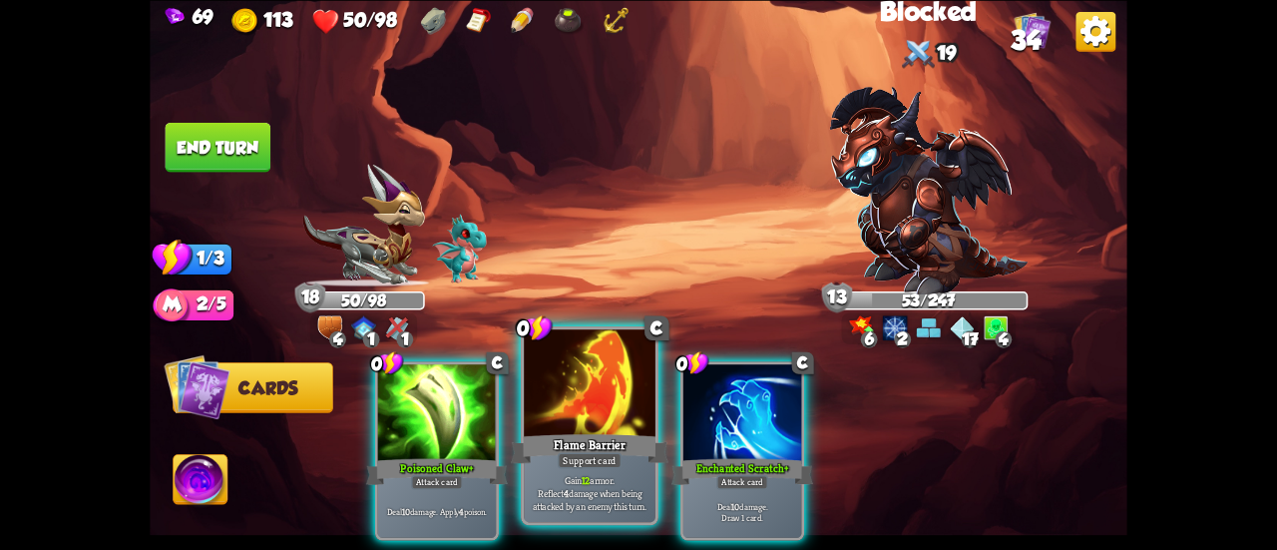
click at [575, 413] on div at bounding box center [590, 384] width 132 height 111
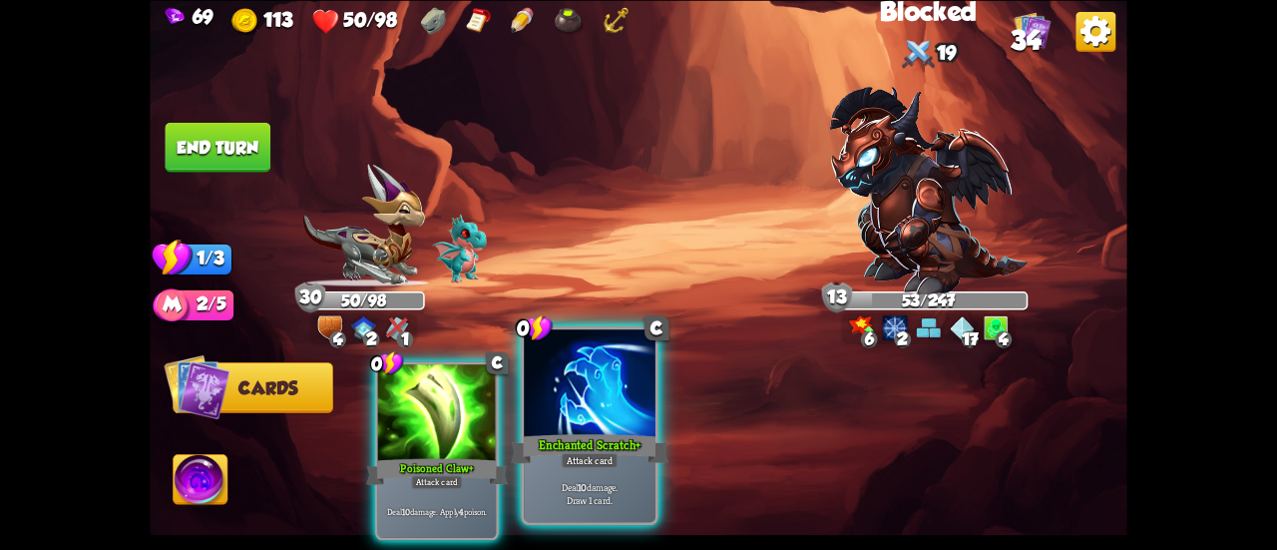
click at [561, 414] on div at bounding box center [590, 384] width 132 height 111
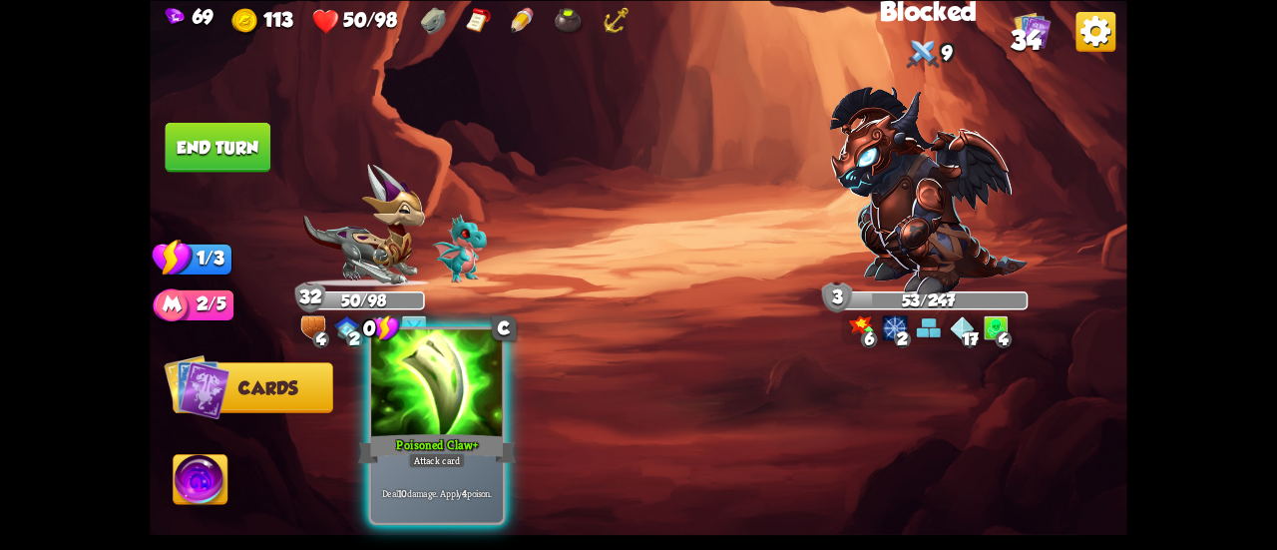
click at [429, 411] on div at bounding box center [437, 384] width 132 height 111
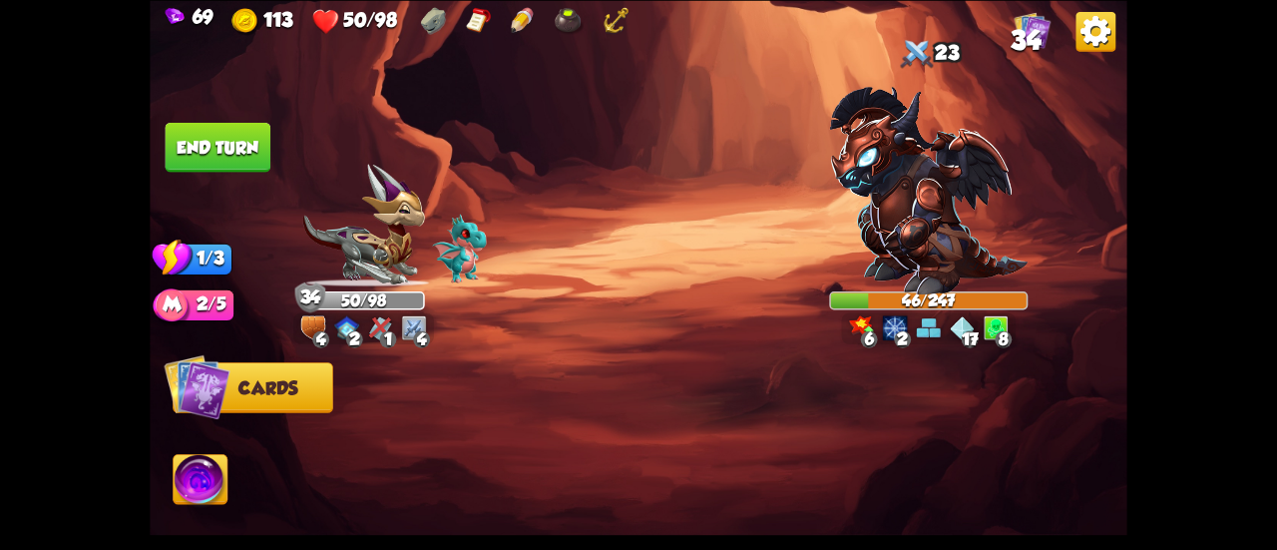
click at [208, 126] on button "End turn" at bounding box center [218, 147] width 106 height 50
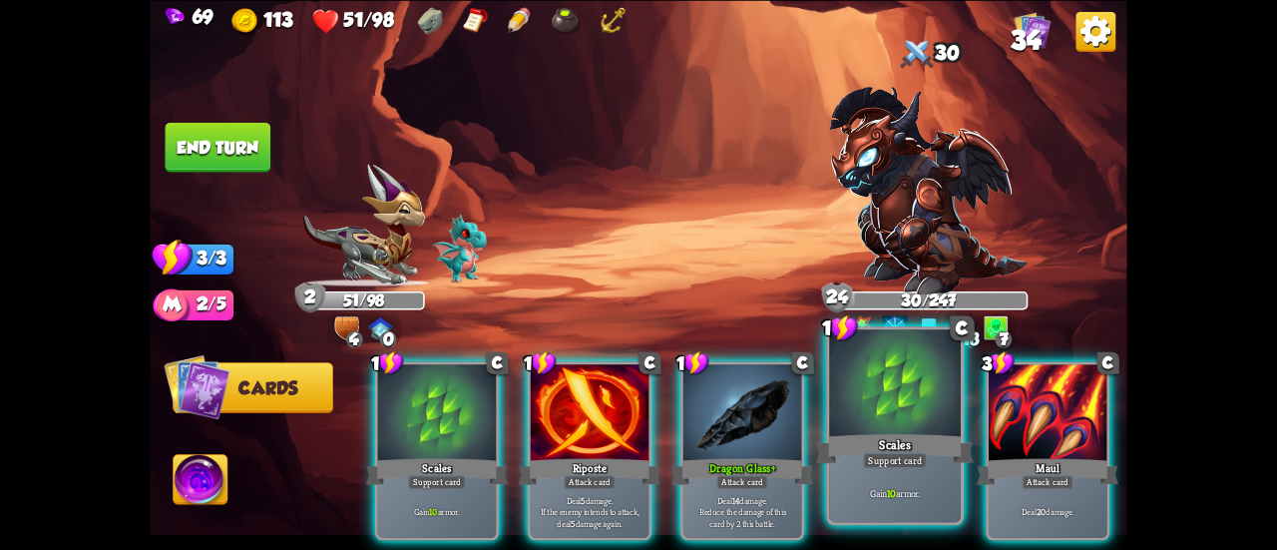
click at [880, 406] on div at bounding box center [895, 384] width 132 height 111
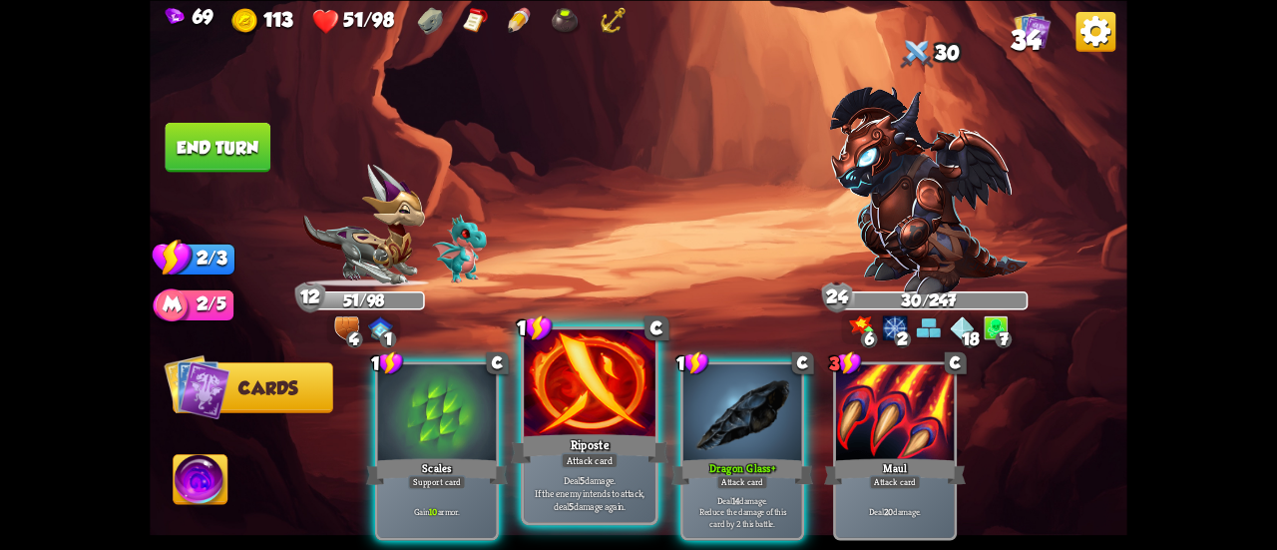
click at [534, 410] on div at bounding box center [590, 384] width 132 height 111
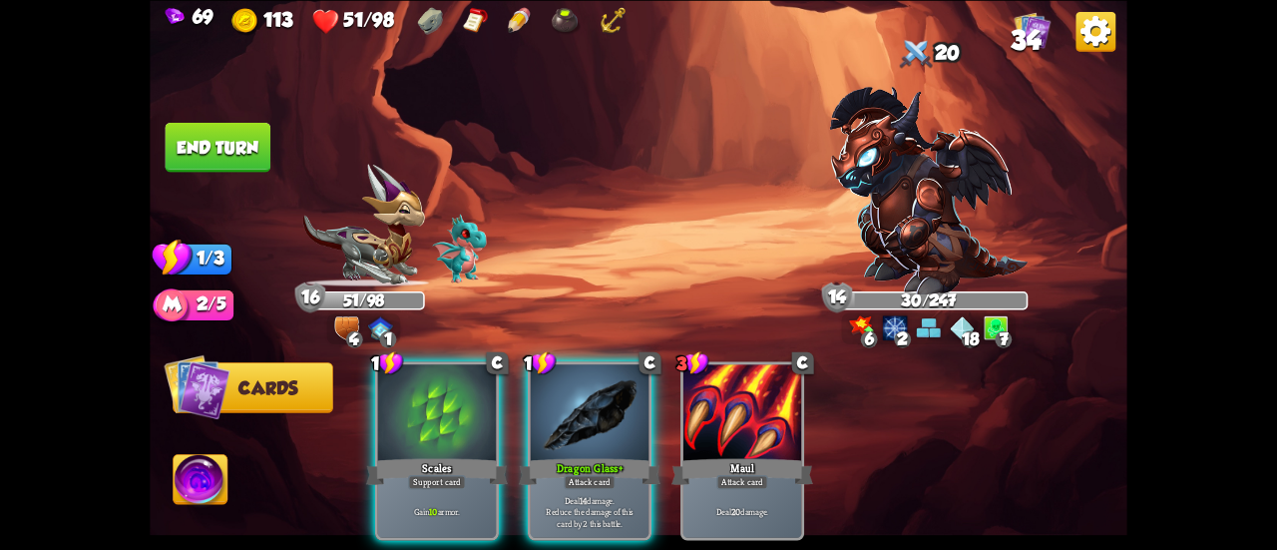
click at [534, 410] on div at bounding box center [590, 414] width 118 height 100
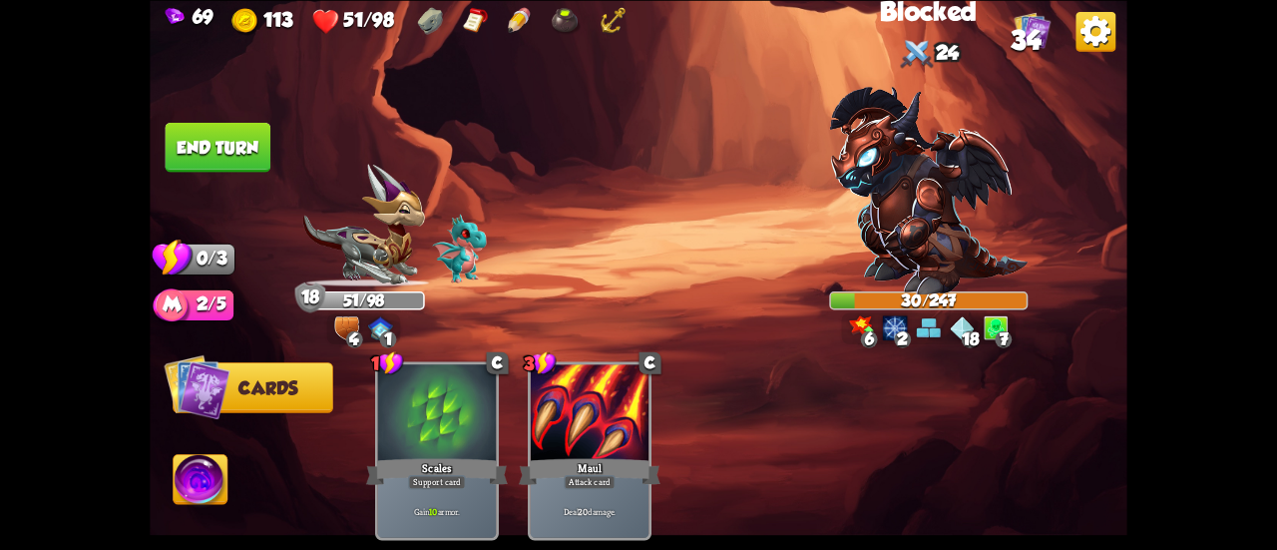
click at [204, 133] on button "End turn" at bounding box center [219, 147] width 106 height 50
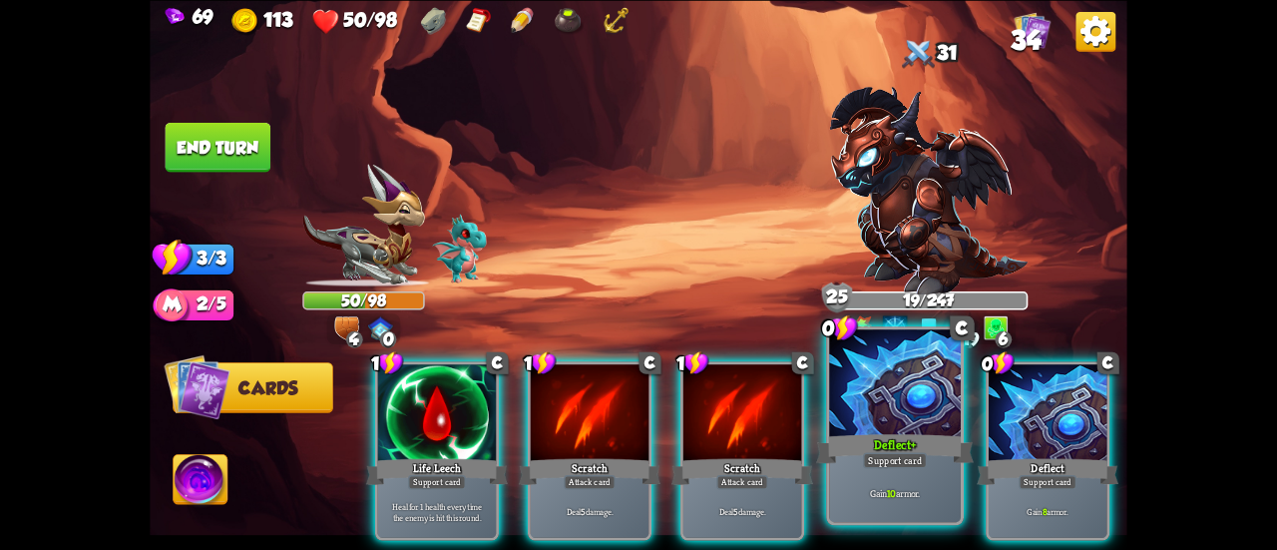
click at [934, 397] on div at bounding box center [895, 384] width 132 height 111
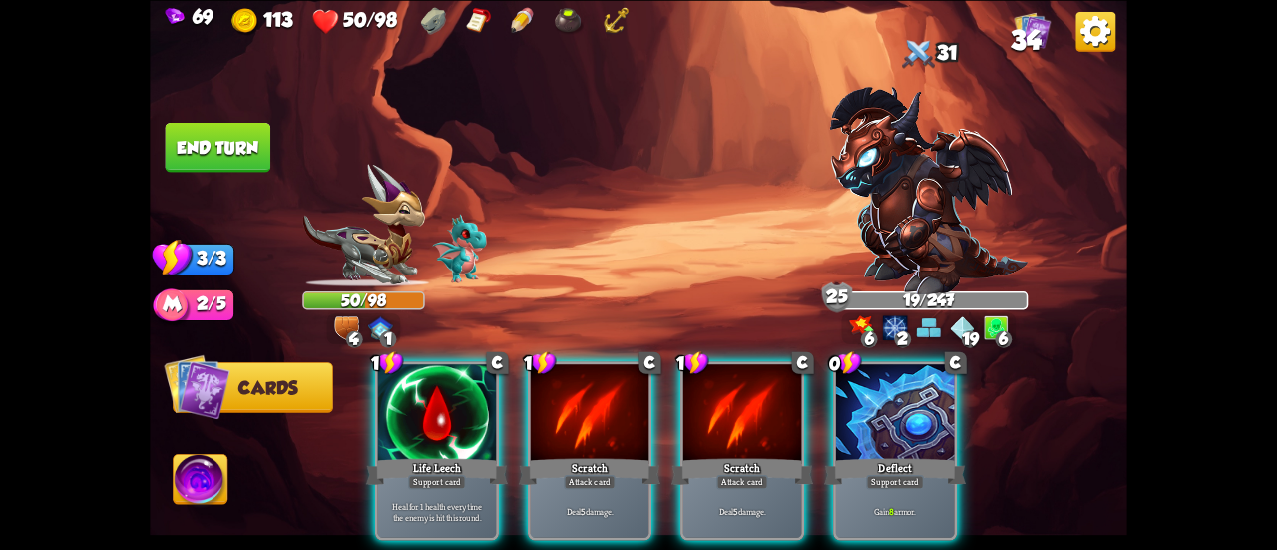
click at [934, 397] on div at bounding box center [895, 414] width 118 height 100
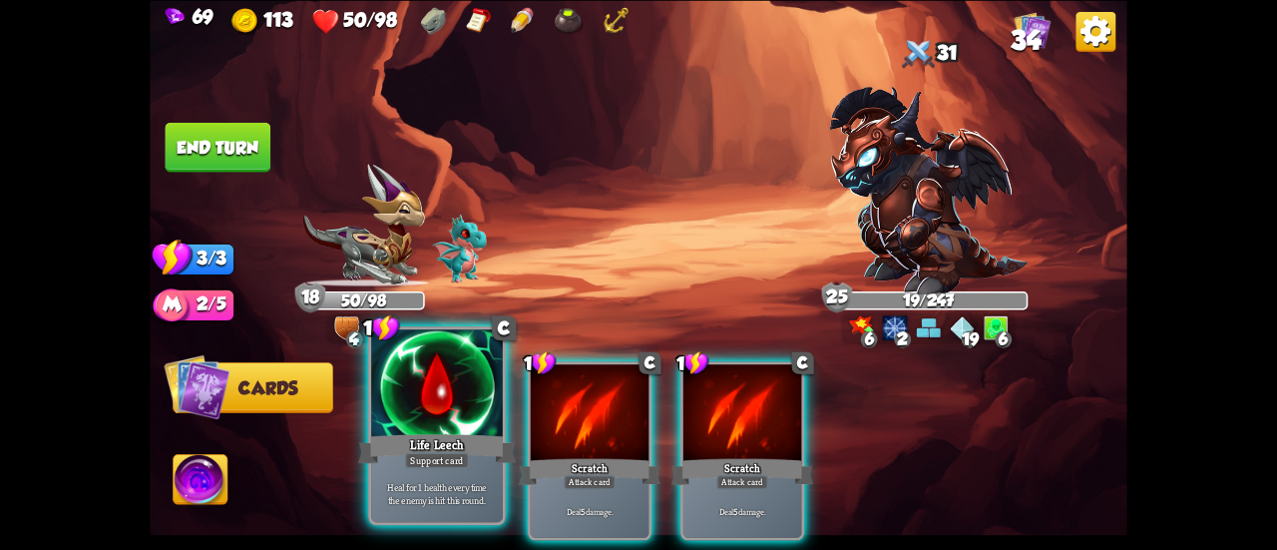
click at [446, 412] on div at bounding box center [437, 384] width 132 height 111
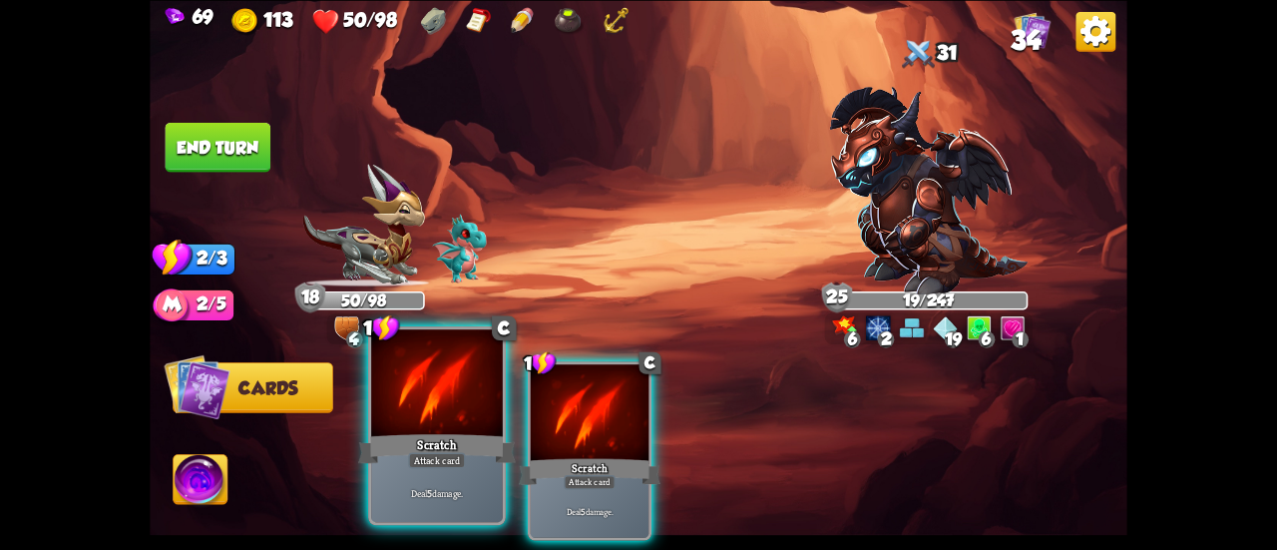
click at [451, 409] on div at bounding box center [437, 384] width 132 height 111
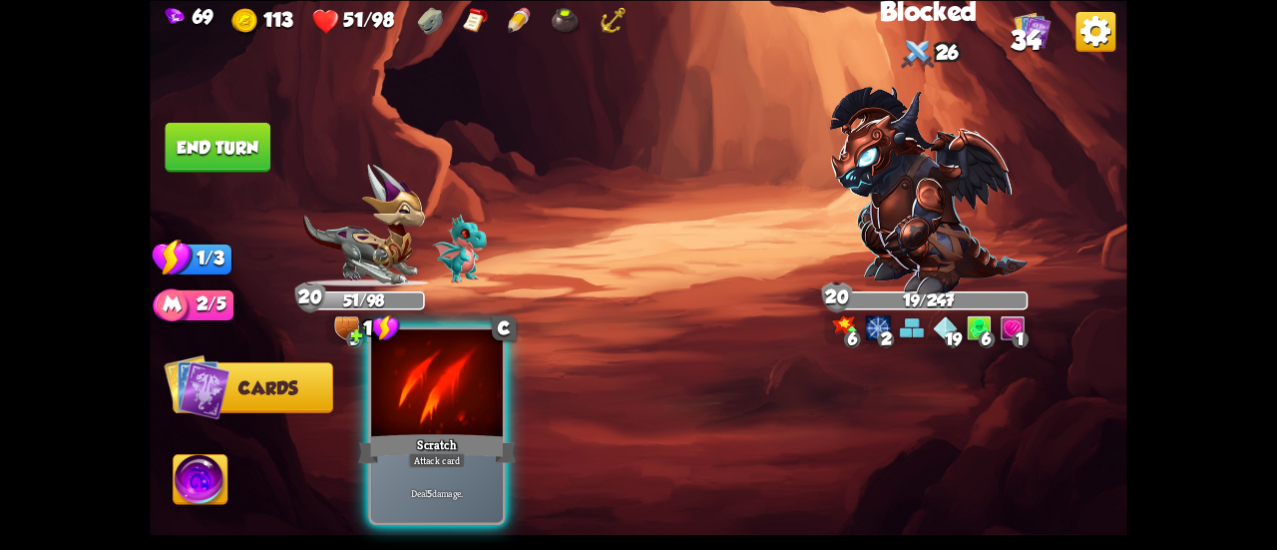
click at [451, 394] on div at bounding box center [437, 384] width 132 height 111
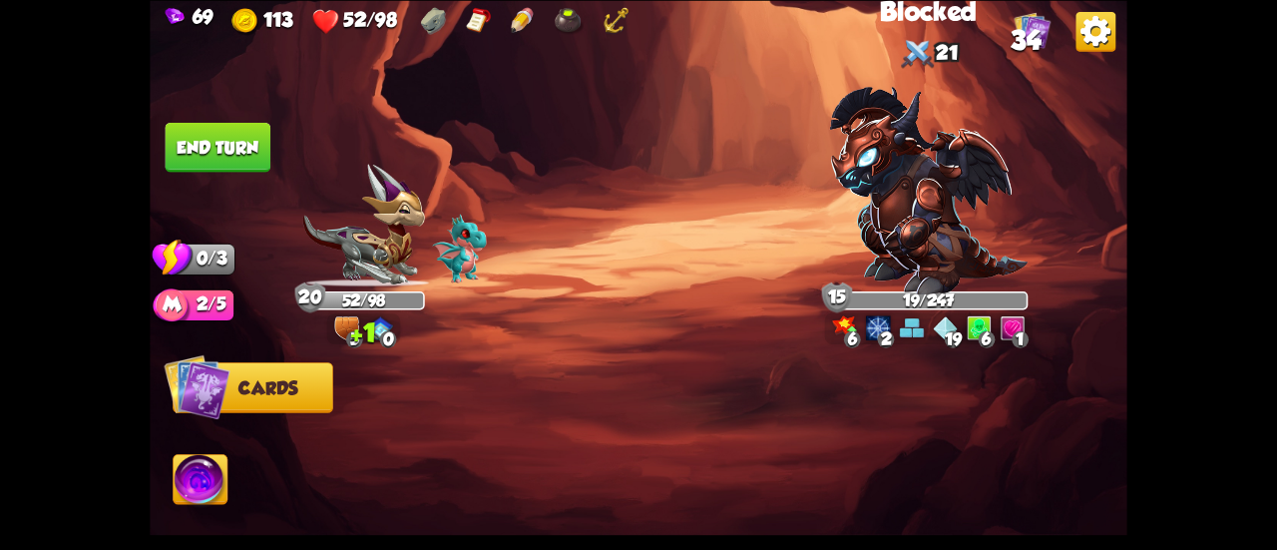
click at [218, 123] on button "End turn" at bounding box center [219, 147] width 106 height 50
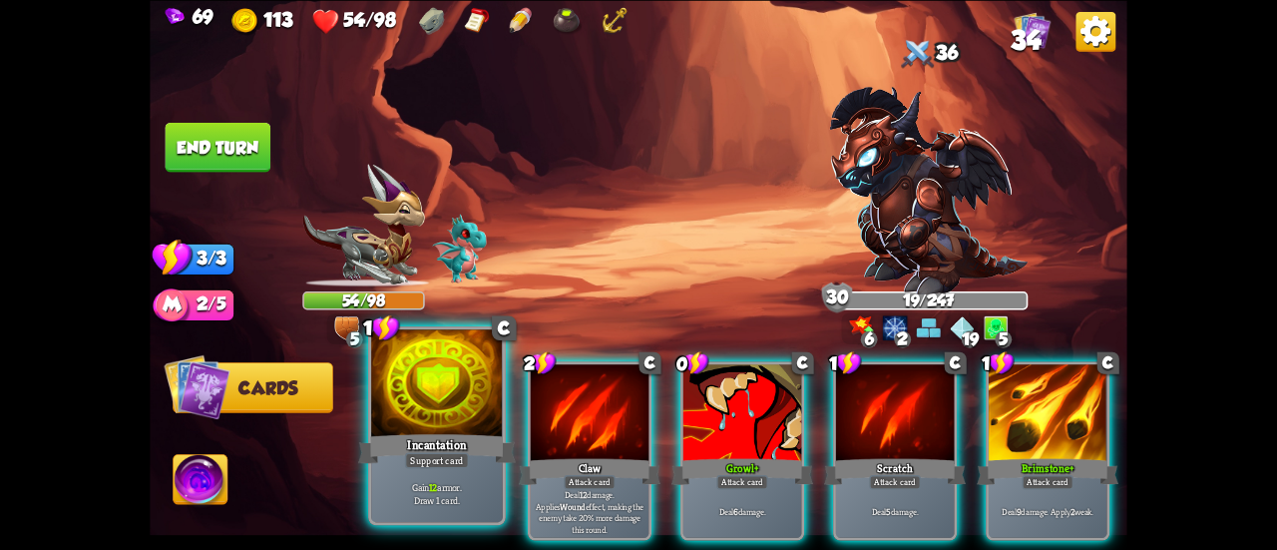
click at [463, 470] on div "Gain 12 armor. Draw 1 card." at bounding box center [437, 492] width 132 height 57
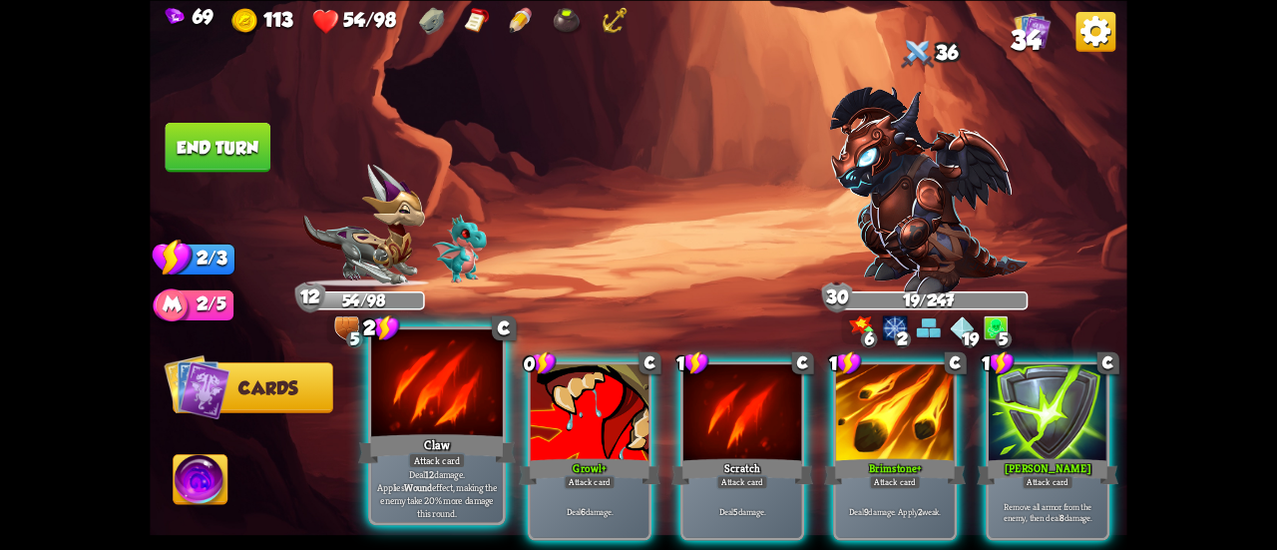
click at [462, 448] on div "Claw" at bounding box center [437, 448] width 158 height 35
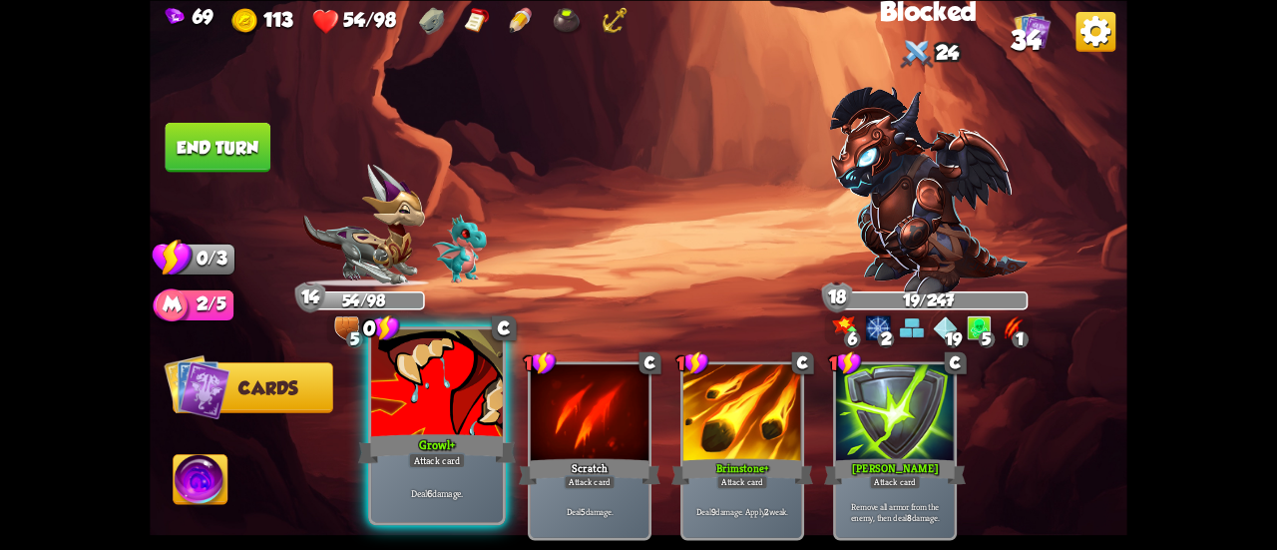
click at [436, 420] on div at bounding box center [437, 384] width 132 height 111
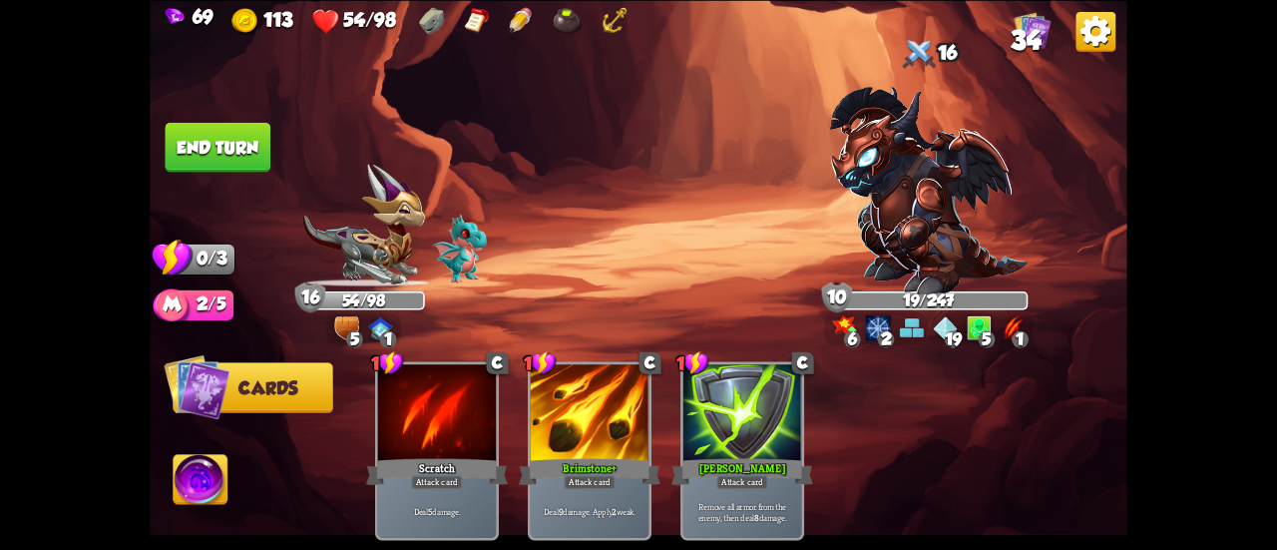
click at [208, 143] on button "End turn" at bounding box center [219, 147] width 106 height 50
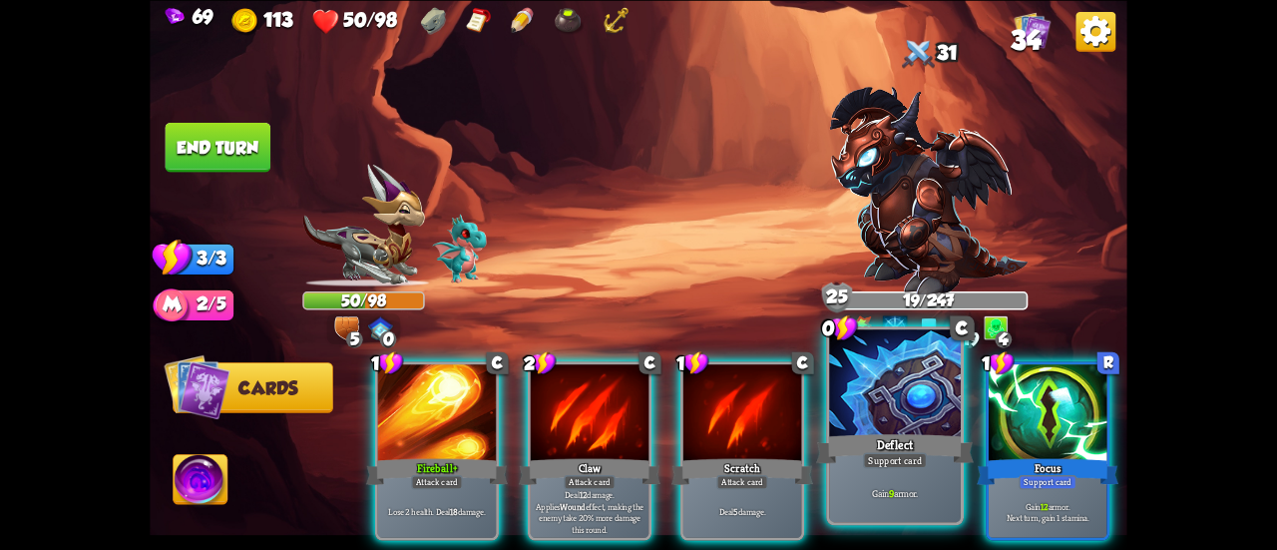
click at [860, 392] on div at bounding box center [895, 384] width 132 height 111
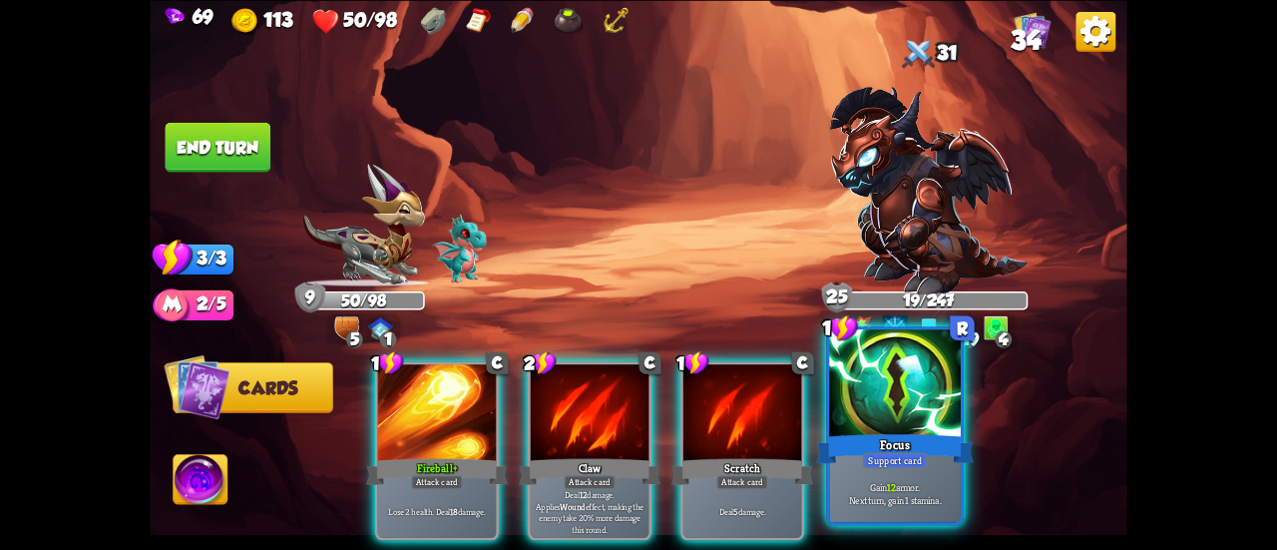
click at [888, 418] on div at bounding box center [895, 384] width 132 height 111
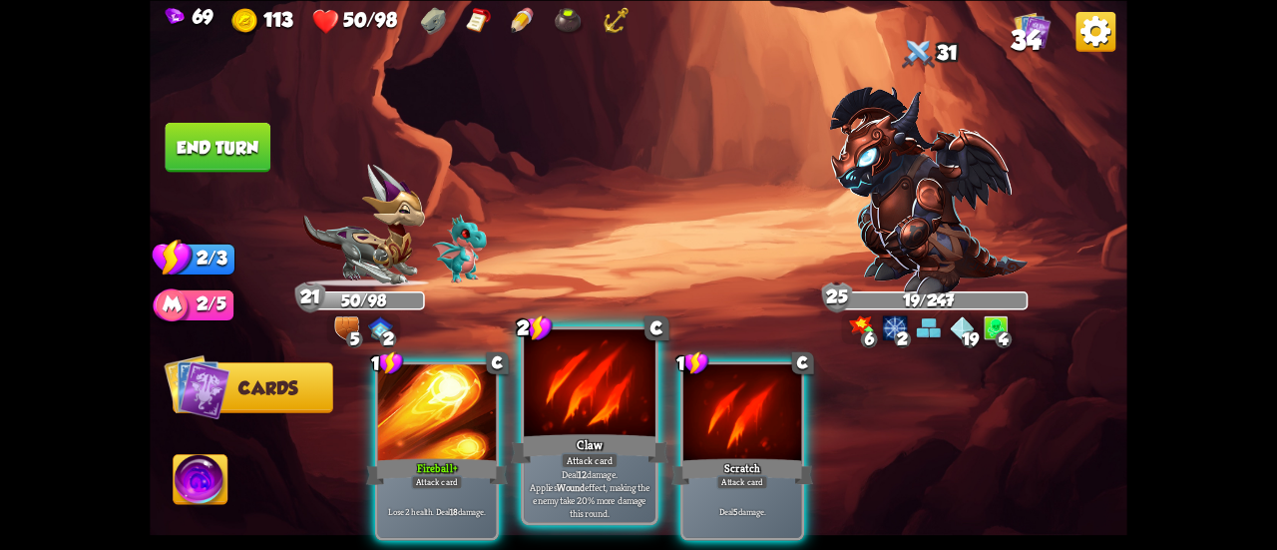
click at [571, 408] on div at bounding box center [590, 384] width 132 height 111
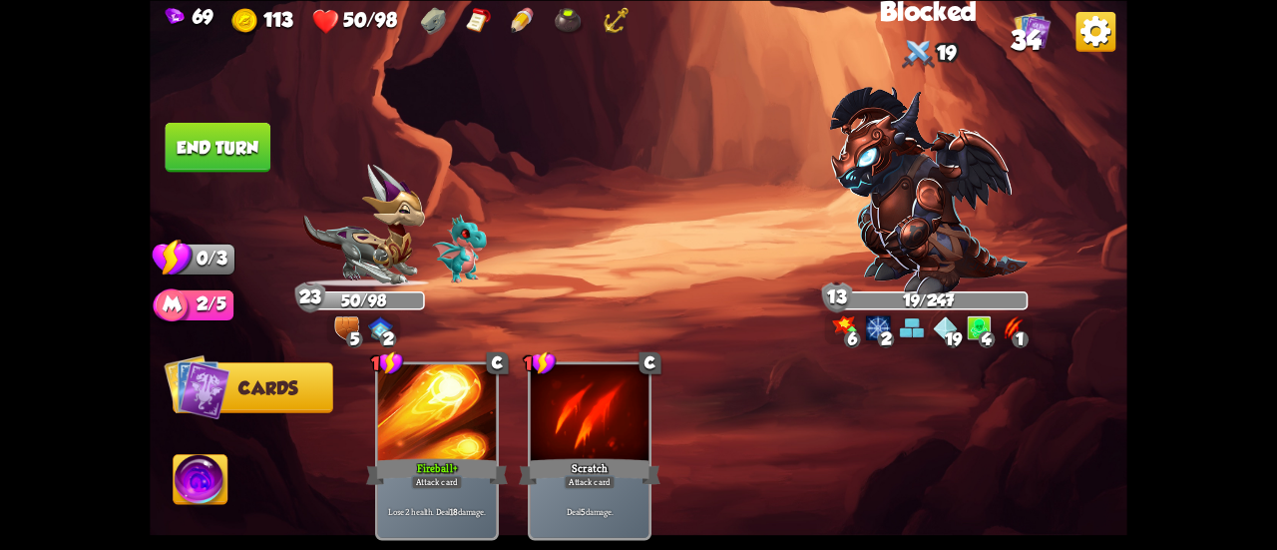
click at [206, 126] on button "End turn" at bounding box center [218, 147] width 108 height 51
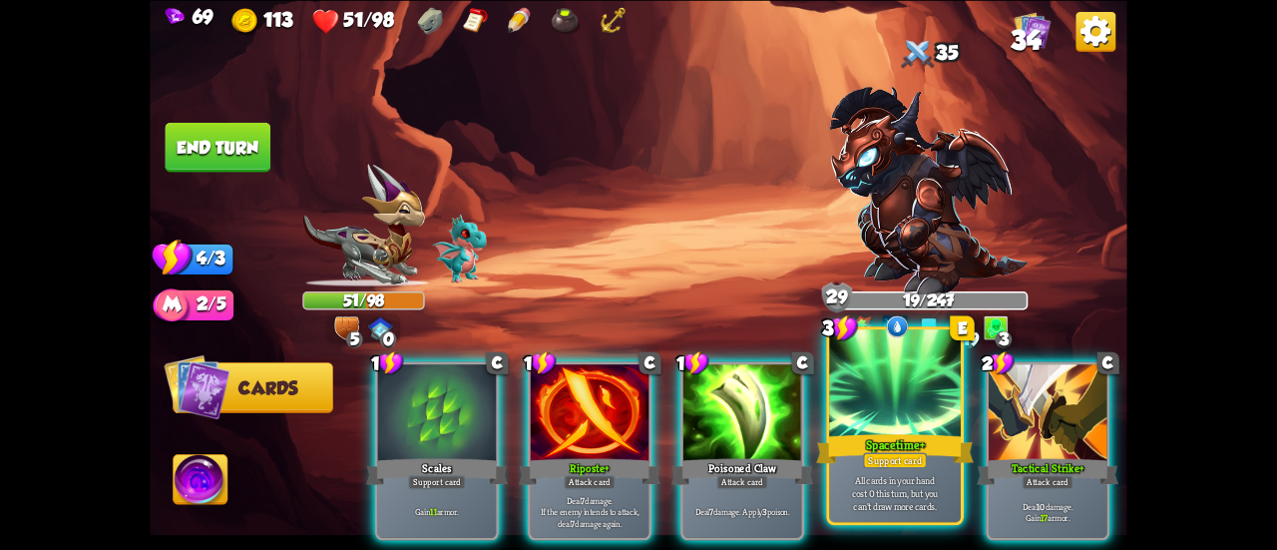
click at [866, 425] on div at bounding box center [895, 384] width 132 height 111
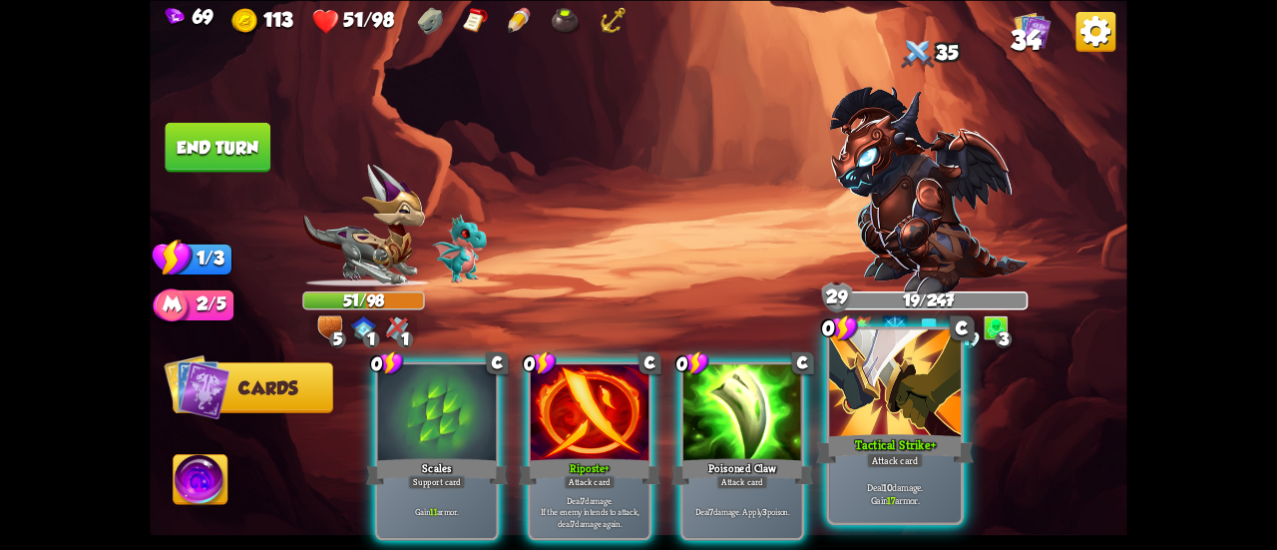
click at [882, 421] on div at bounding box center [895, 384] width 132 height 111
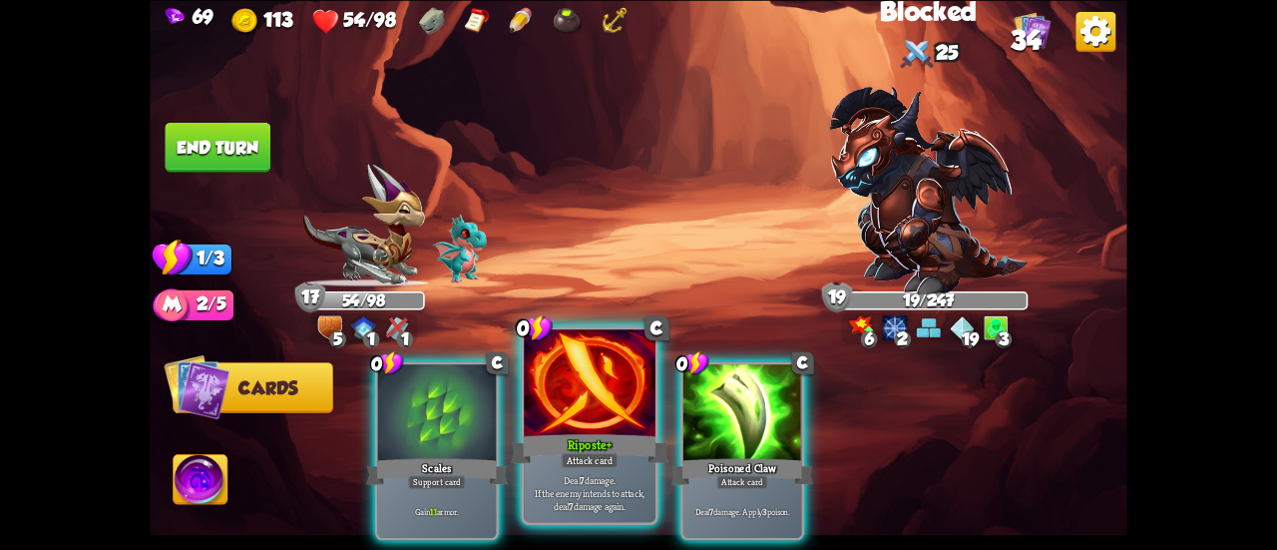
click at [600, 396] on div at bounding box center [590, 384] width 132 height 111
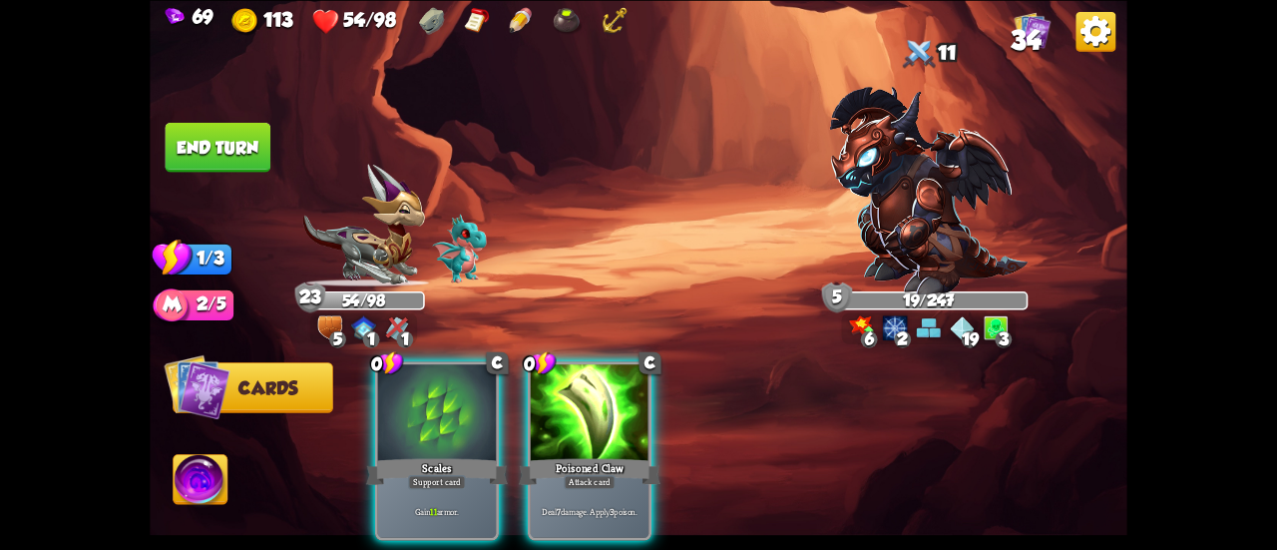
click at [600, 396] on div at bounding box center [590, 414] width 118 height 100
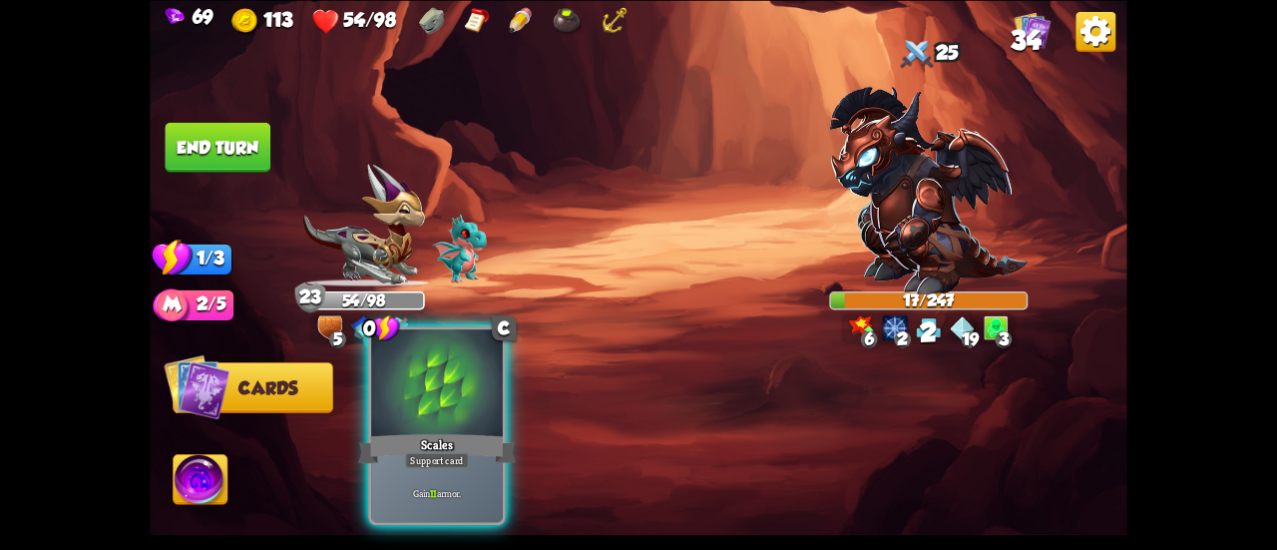
click at [437, 388] on div at bounding box center [437, 384] width 132 height 111
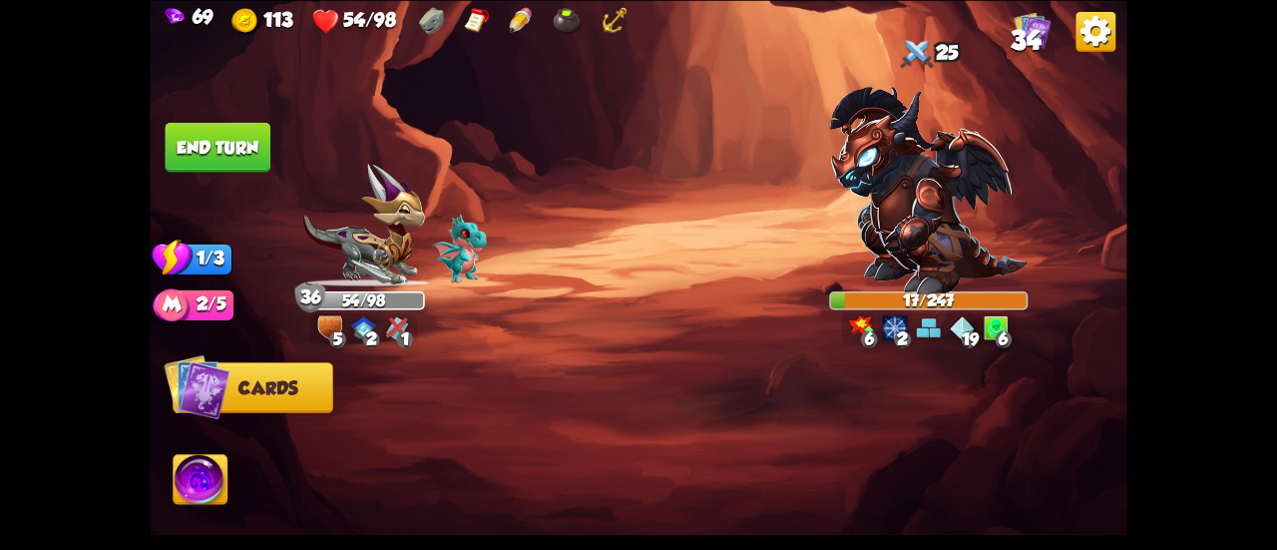
click at [201, 147] on button "End turn" at bounding box center [219, 147] width 106 height 50
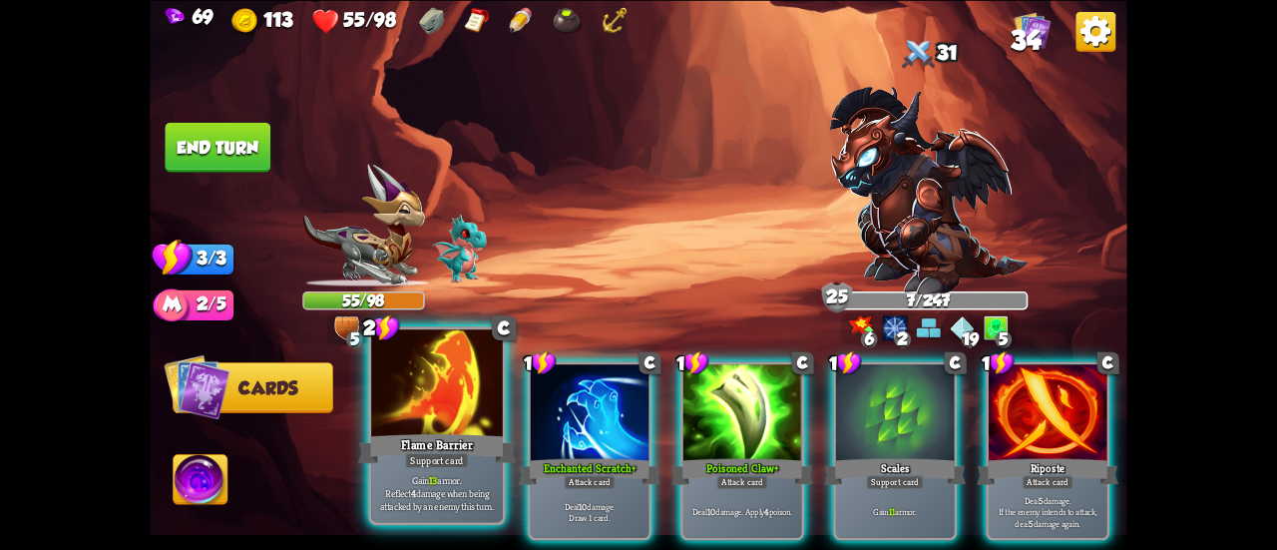
click at [411, 373] on div at bounding box center [437, 384] width 132 height 111
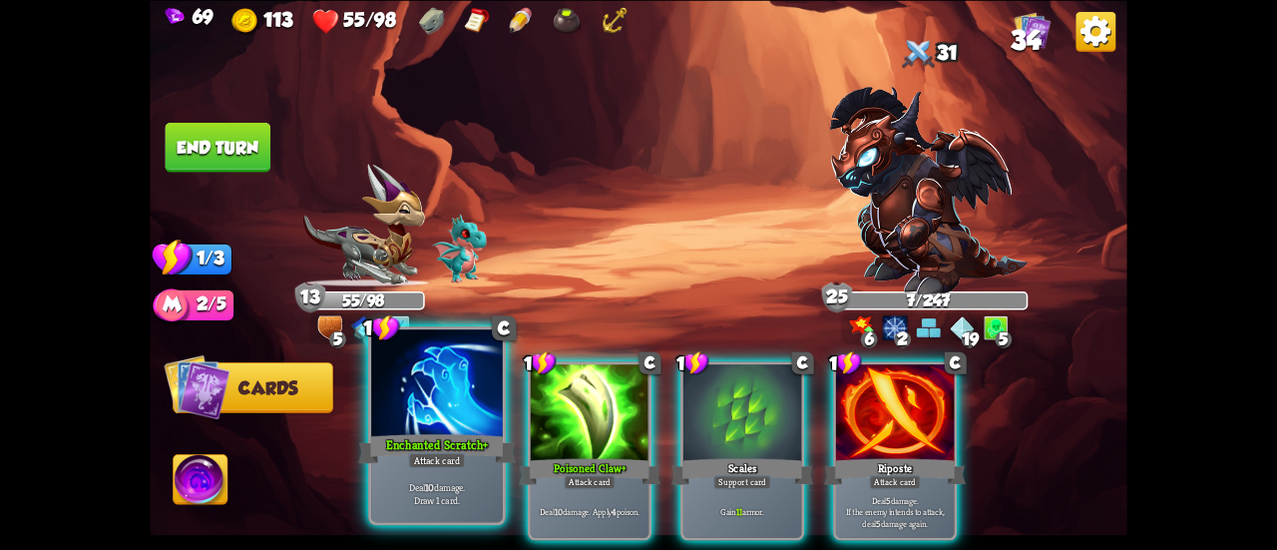
click at [387, 405] on div at bounding box center [437, 384] width 132 height 111
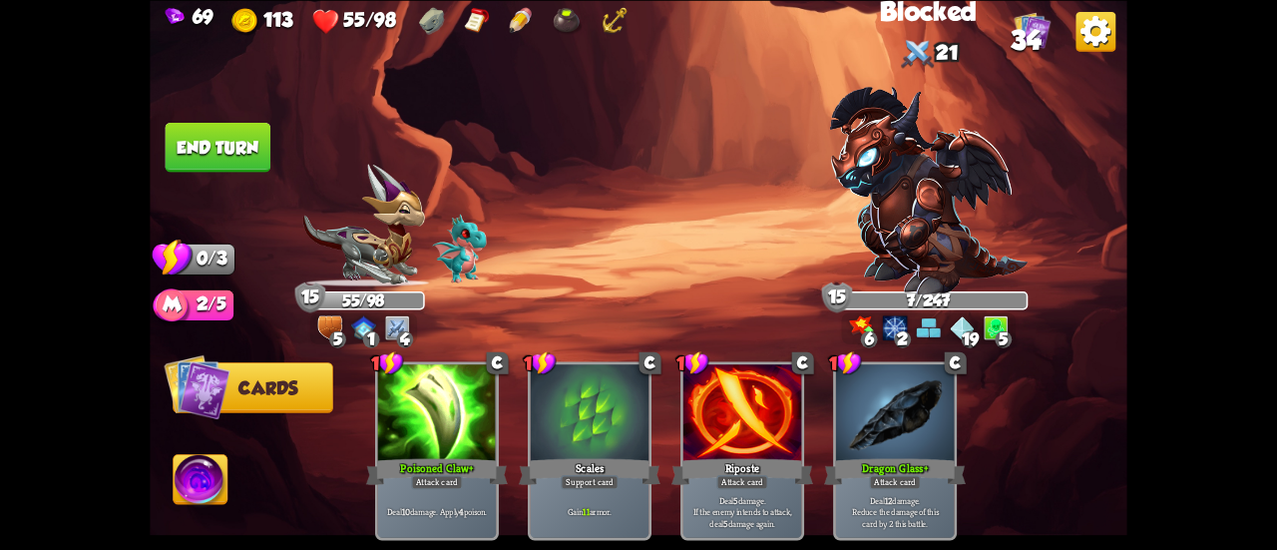
click at [233, 145] on button "End turn" at bounding box center [219, 147] width 106 height 50
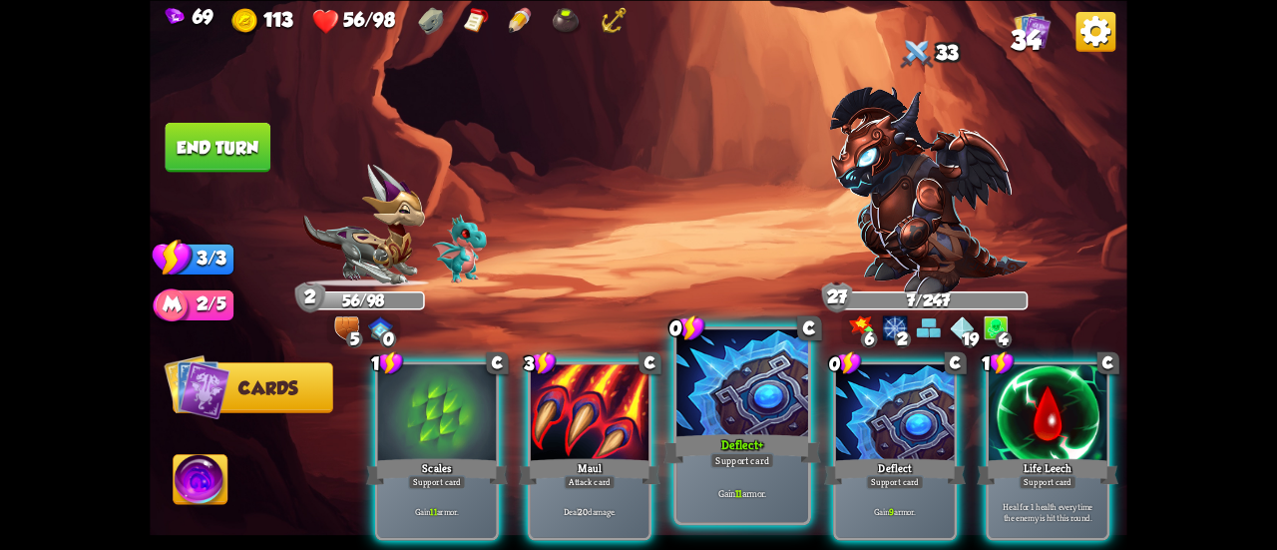
click at [727, 415] on div at bounding box center [742, 384] width 132 height 111
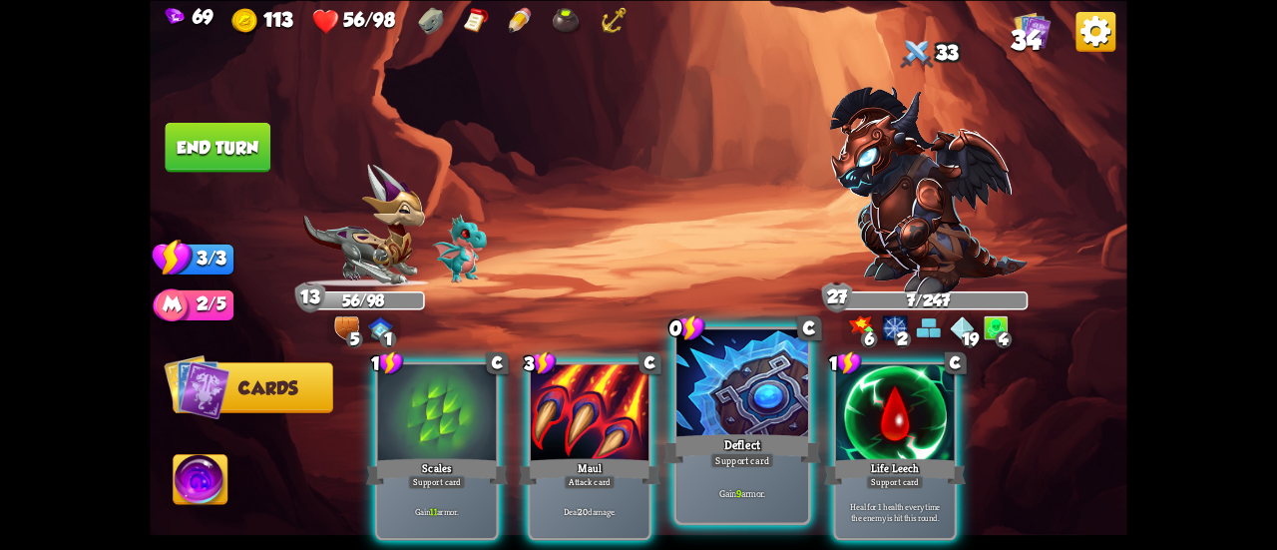
click at [716, 415] on div at bounding box center [742, 384] width 132 height 111
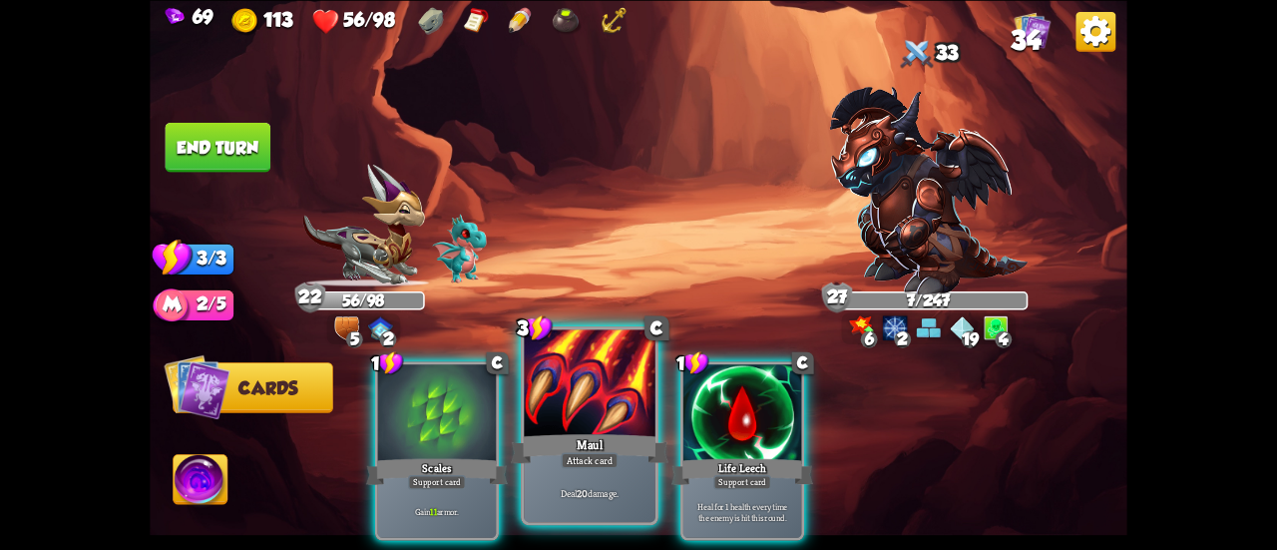
click at [559, 440] on div "Maul" at bounding box center [590, 448] width 158 height 35
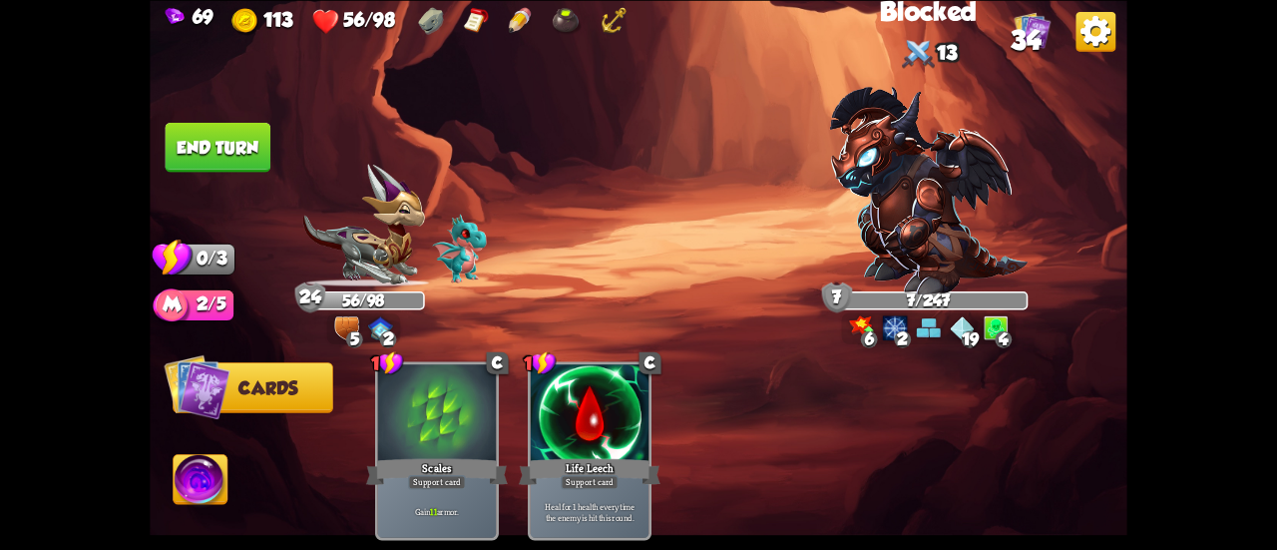
click at [239, 147] on button "End turn" at bounding box center [219, 147] width 106 height 50
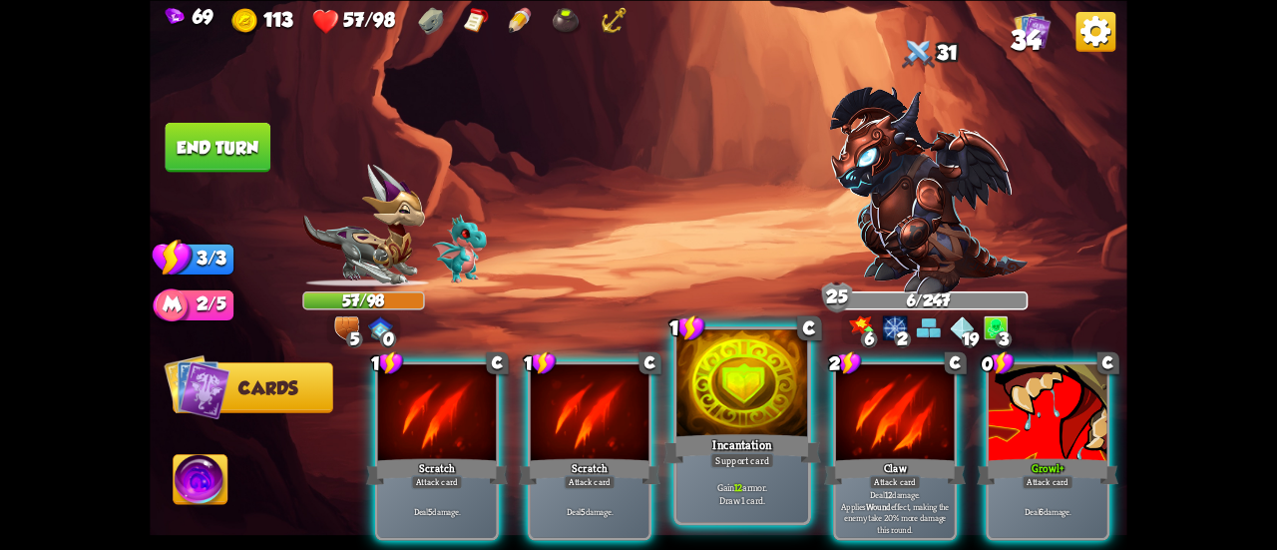
click at [742, 430] on div at bounding box center [742, 384] width 132 height 111
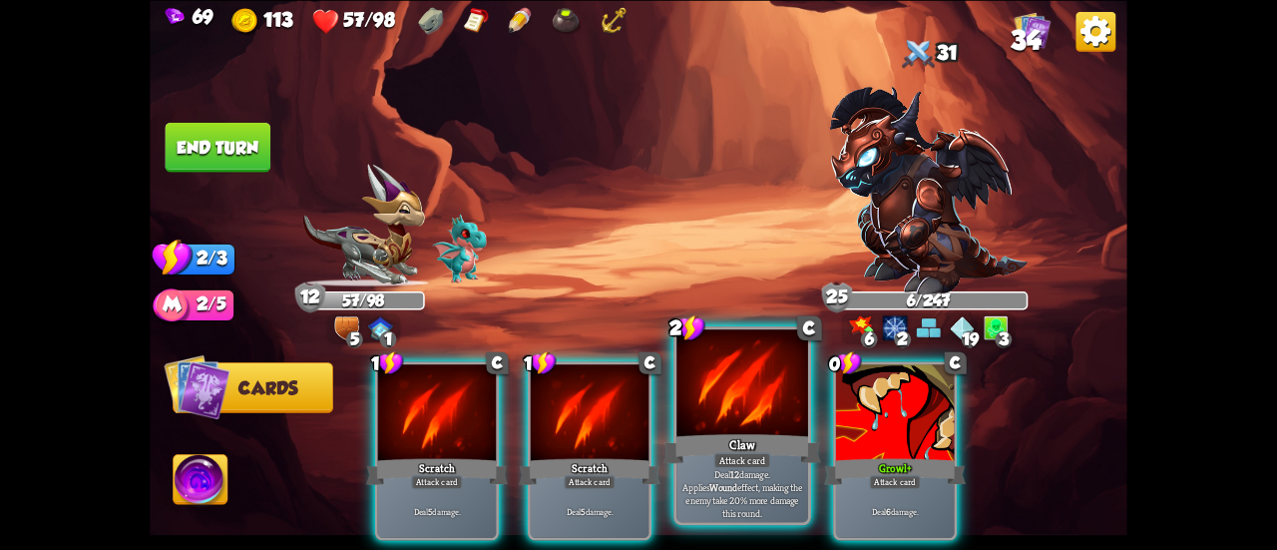
click at [736, 430] on div "2 C Claw Attack card Deal 12 damage. Applies Wound effect, making the enemy tak…" at bounding box center [742, 425] width 138 height 199
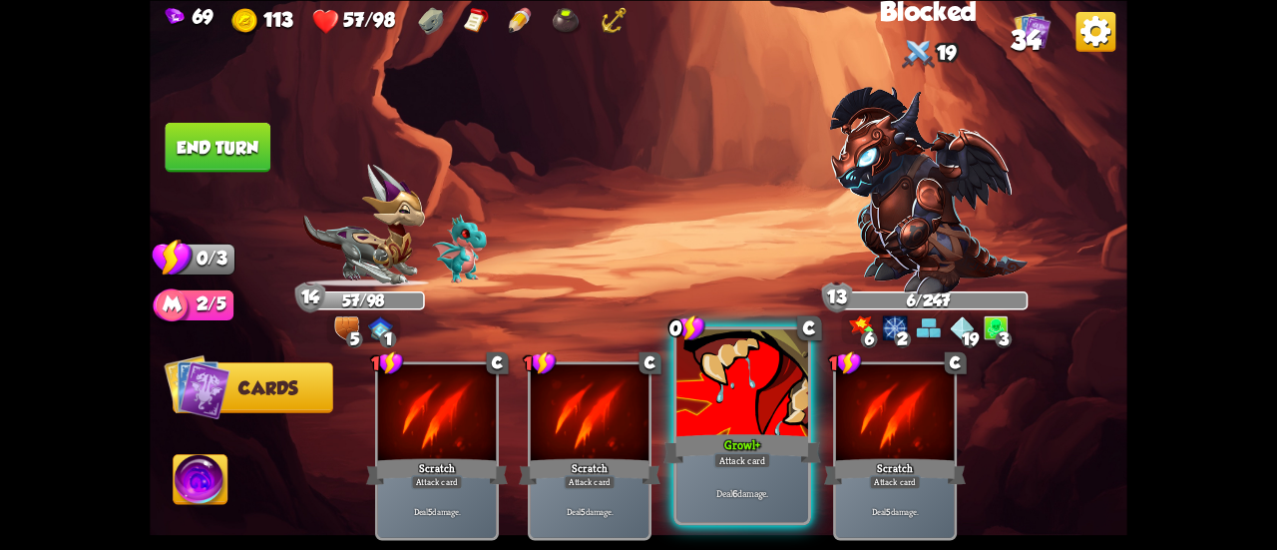
click at [724, 421] on div at bounding box center [742, 384] width 132 height 111
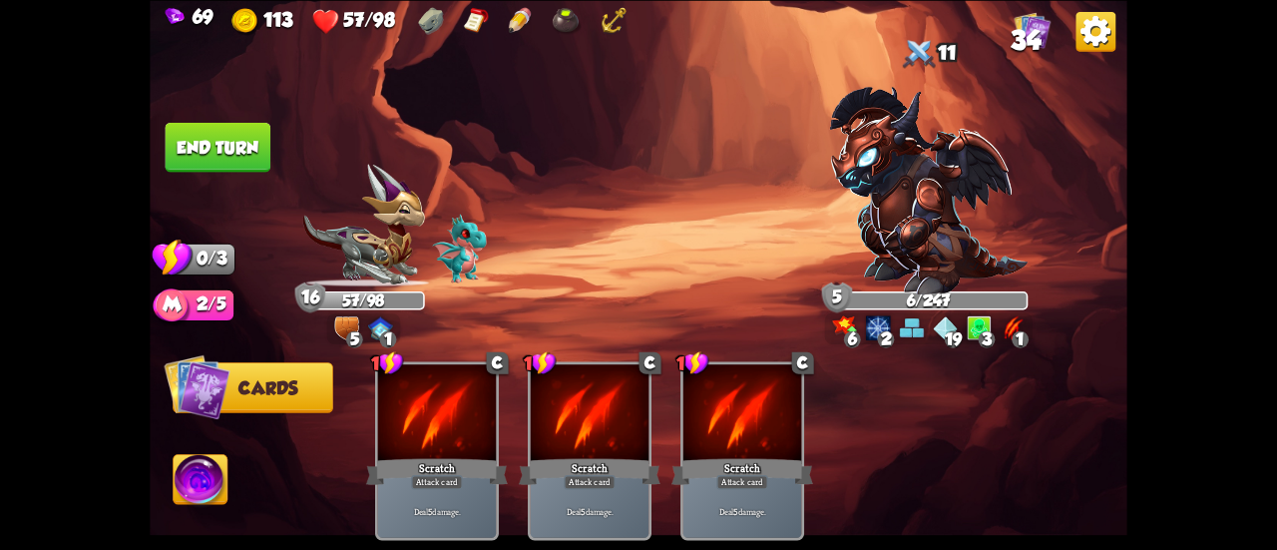
click at [206, 156] on button "End turn" at bounding box center [218, 147] width 107 height 51
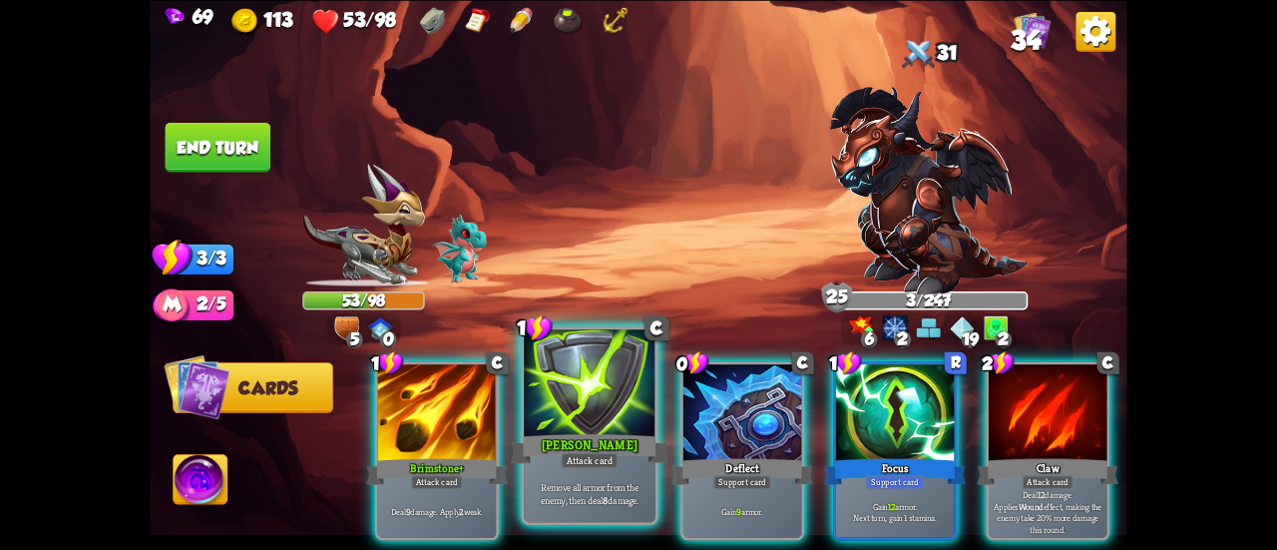
click at [592, 439] on div "[PERSON_NAME]" at bounding box center [590, 448] width 158 height 35
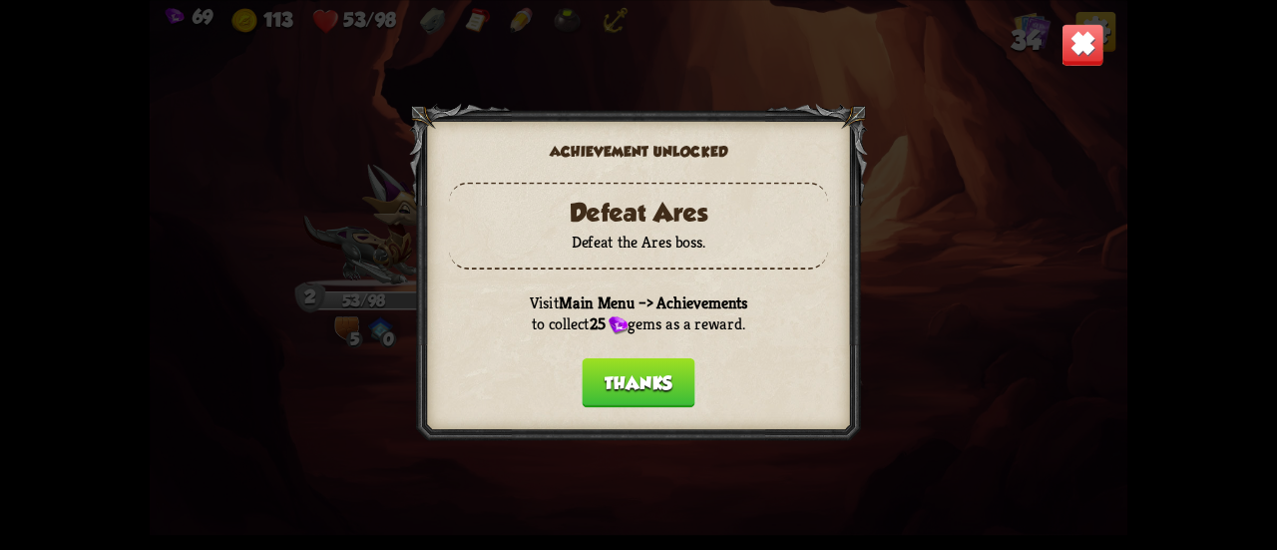
click at [619, 381] on button "Thanks" at bounding box center [638, 382] width 113 height 50
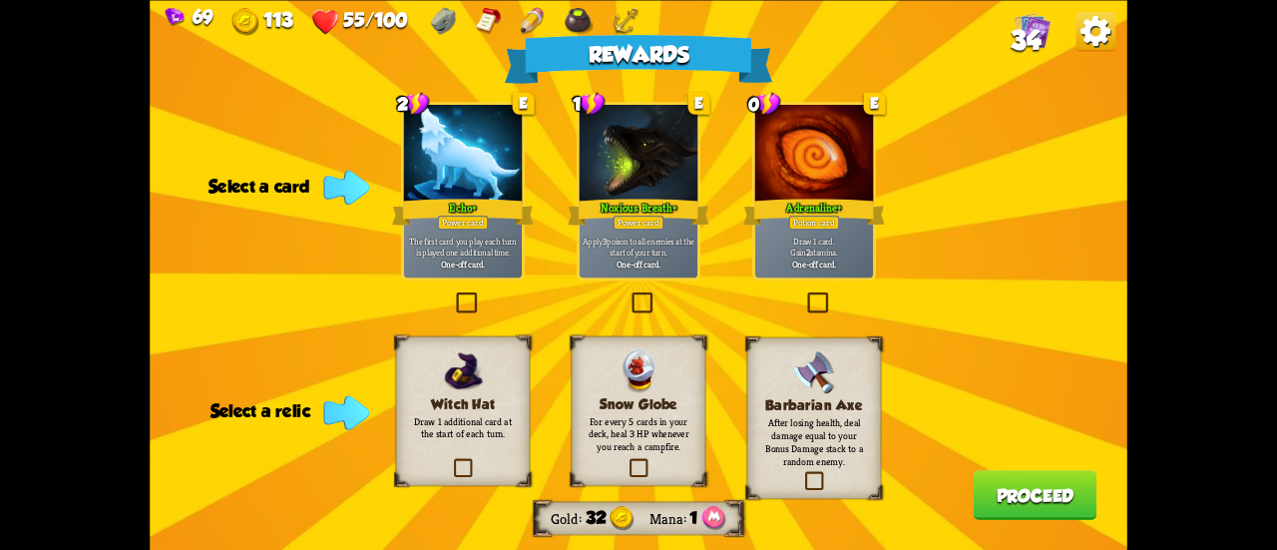
click at [804, 294] on label at bounding box center [804, 294] width 0 height 0
click at [0, 0] on input "checkbox" at bounding box center [0, 0] width 0 height 0
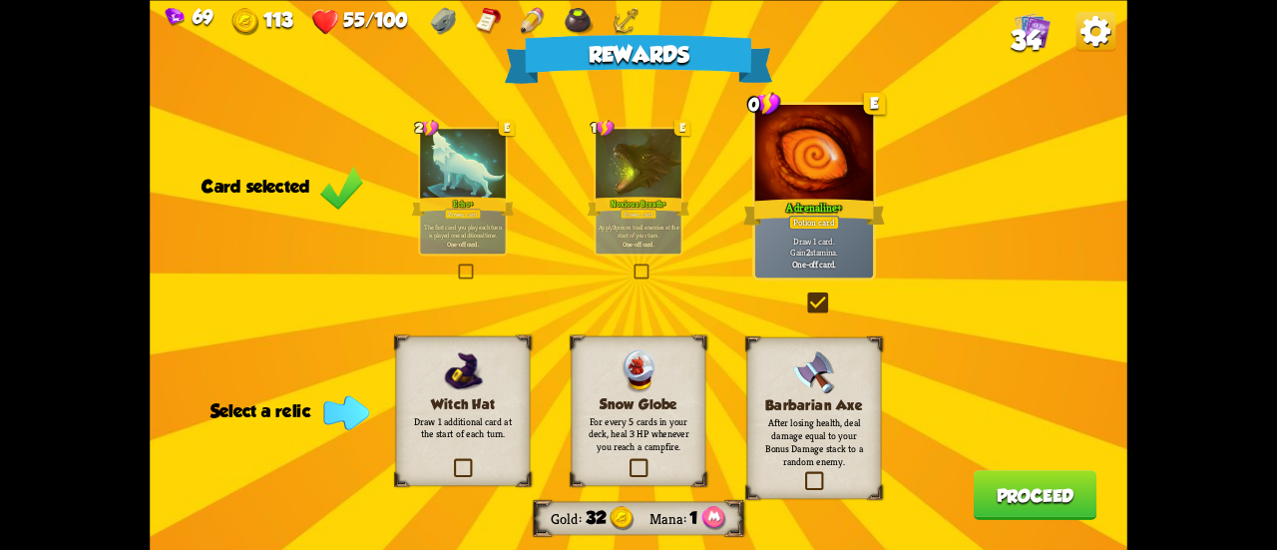
click at [804, 294] on label at bounding box center [804, 294] width 0 height 0
click at [0, 0] on input "checkbox" at bounding box center [0, 0] width 0 height 0
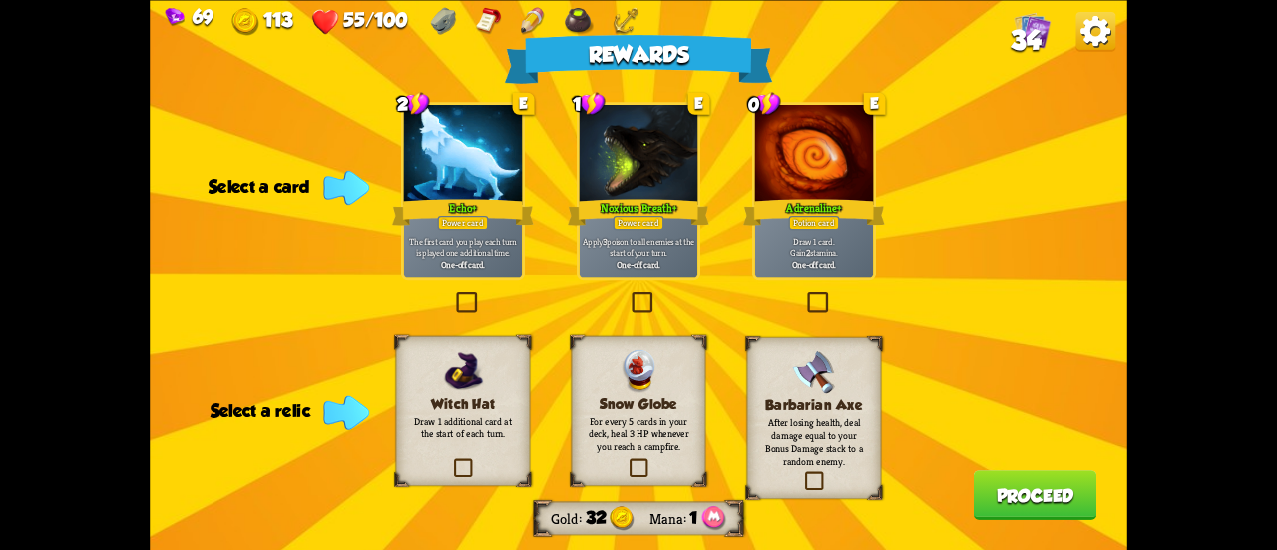
click at [499, 156] on div at bounding box center [463, 155] width 118 height 100
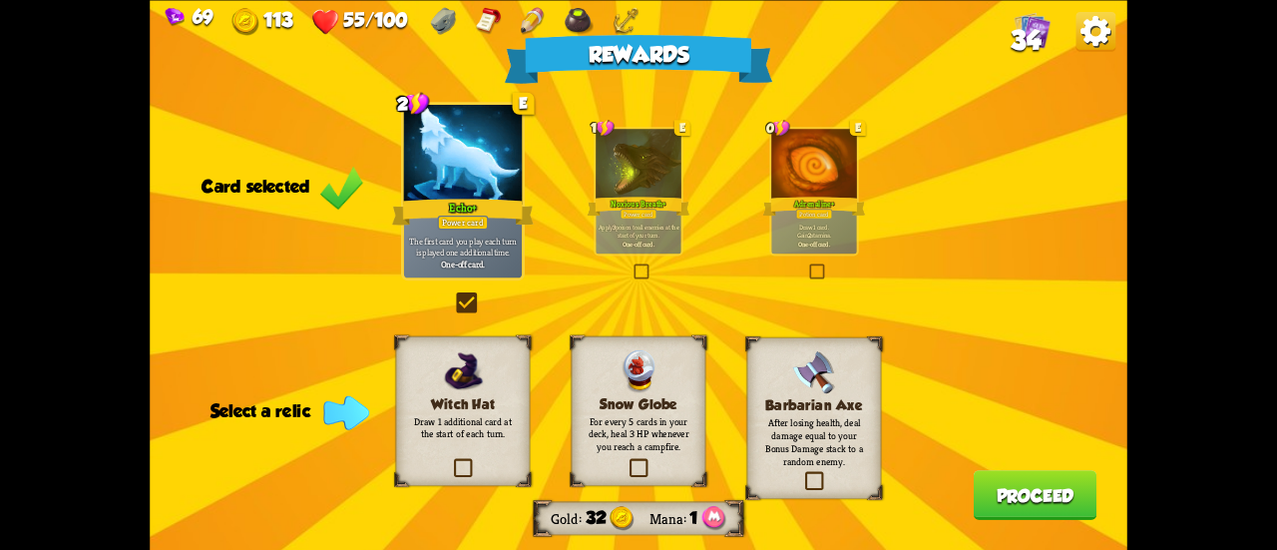
click at [662, 397] on h3 "Snow Globe" at bounding box center [639, 403] width 109 height 16
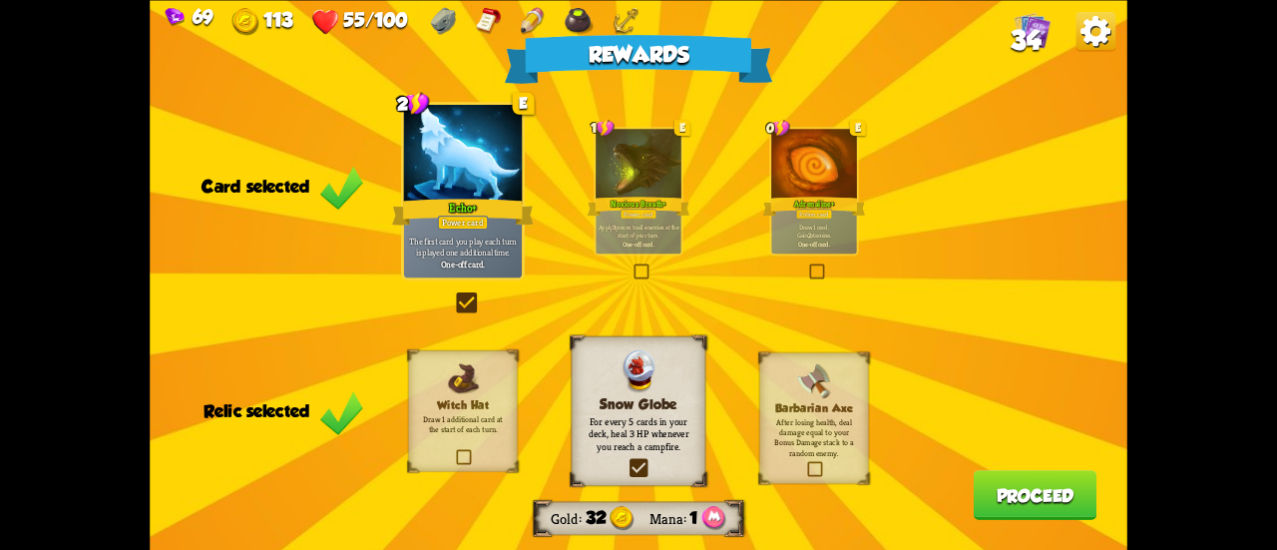
click at [1013, 497] on button "Proceed" at bounding box center [1036, 495] width 124 height 50
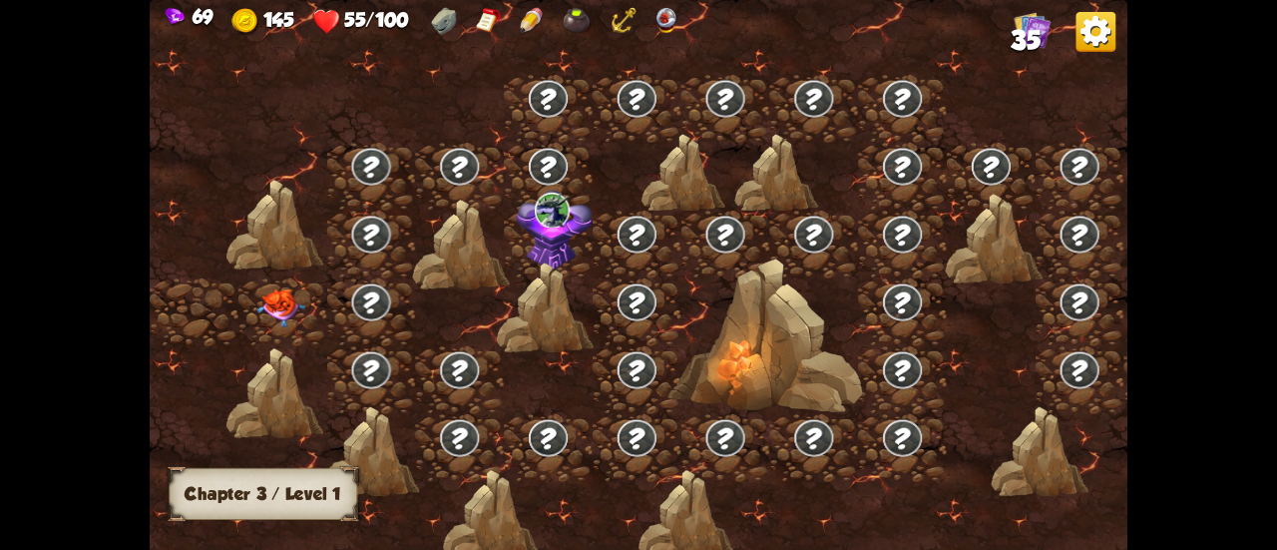
click at [292, 306] on img at bounding box center [280, 308] width 49 height 38
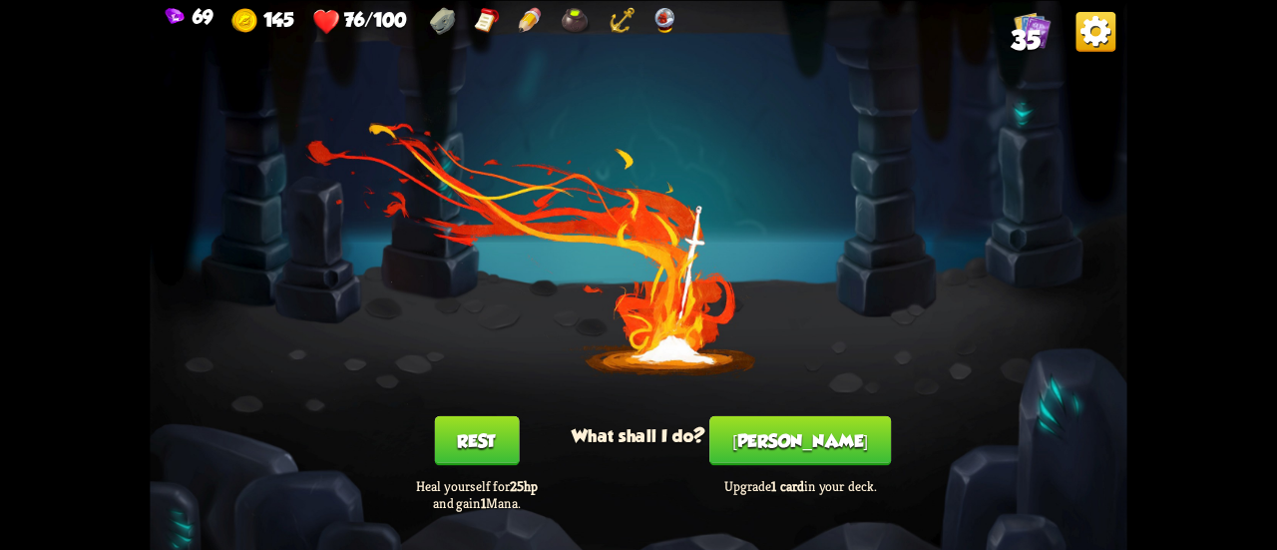
click at [781, 436] on button "[PERSON_NAME]" at bounding box center [800, 440] width 182 height 50
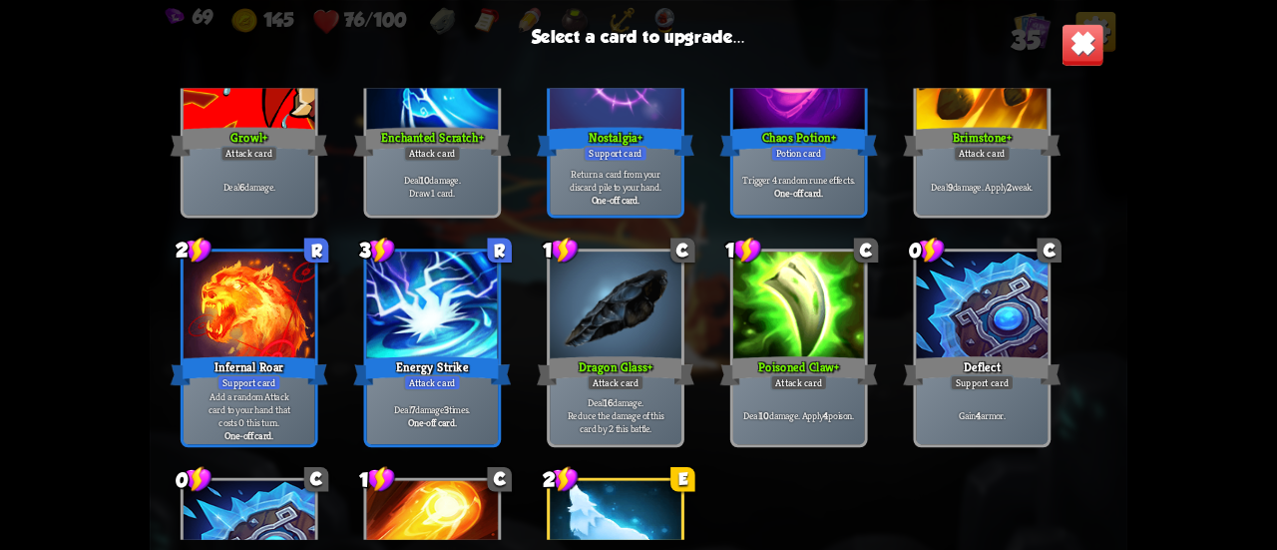
scroll to position [1525, 0]
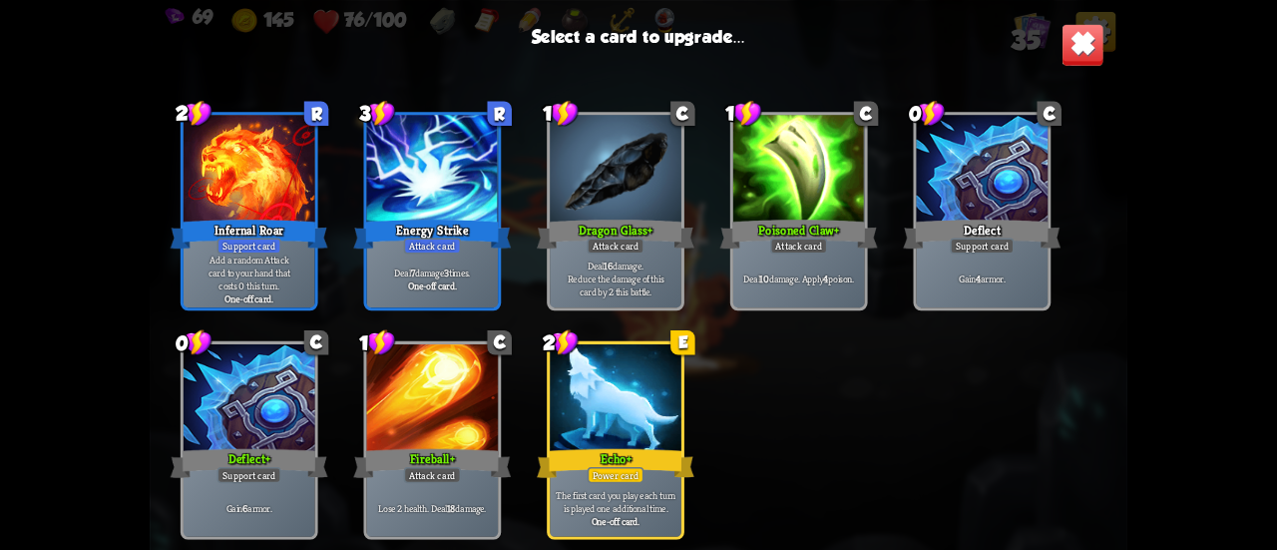
click at [597, 394] on div at bounding box center [616, 399] width 132 height 111
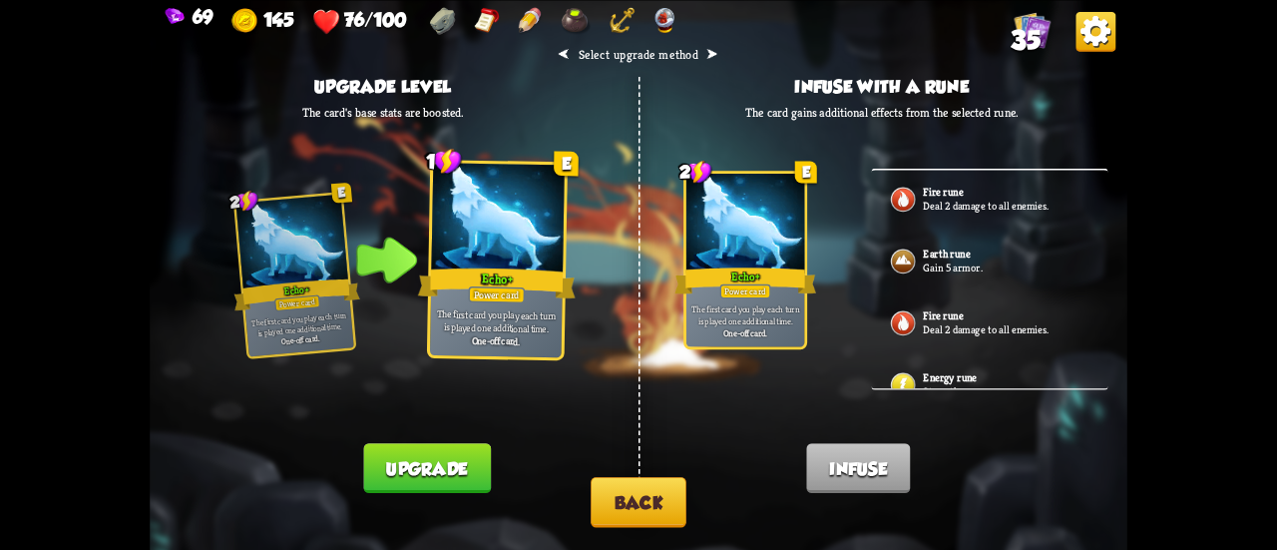
click at [467, 458] on button "Upgrade" at bounding box center [426, 468] width 127 height 50
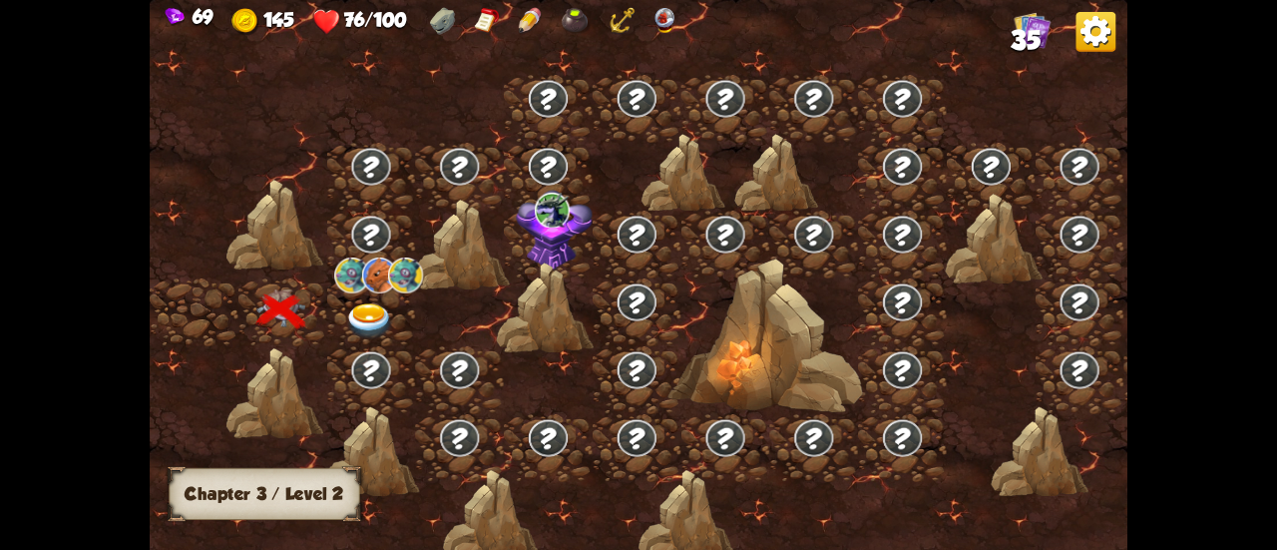
click at [367, 312] on img at bounding box center [369, 321] width 49 height 36
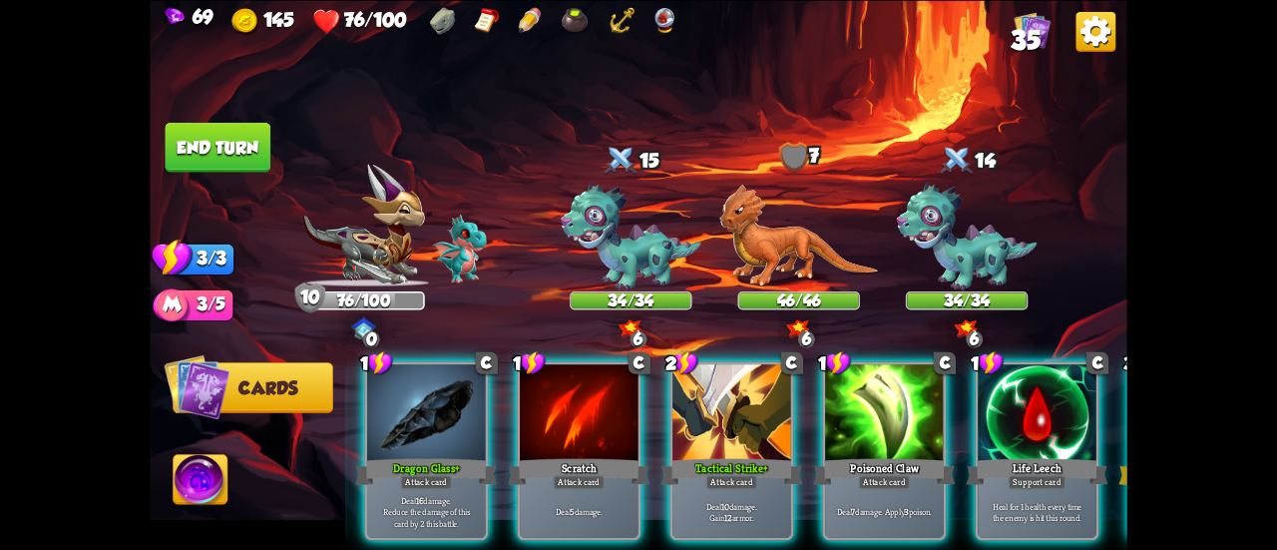
scroll to position [0, 388]
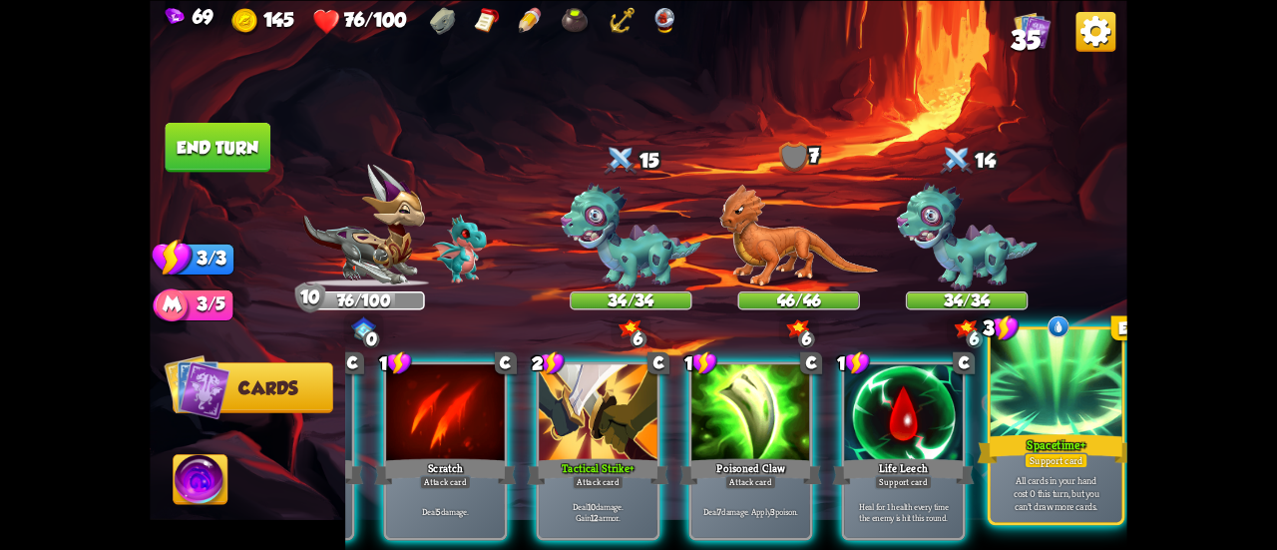
click at [1032, 490] on p "All cards in your hand cost 0 this turn, but you can't draw more cards." at bounding box center [1056, 492] width 125 height 39
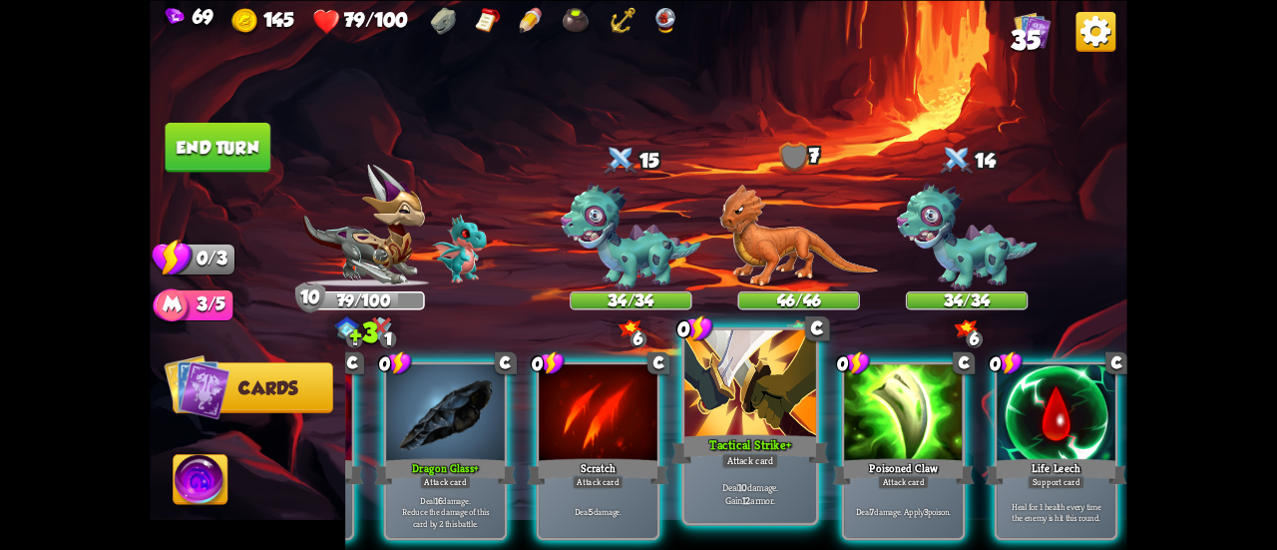
click at [720, 425] on div at bounding box center [751, 384] width 132 height 111
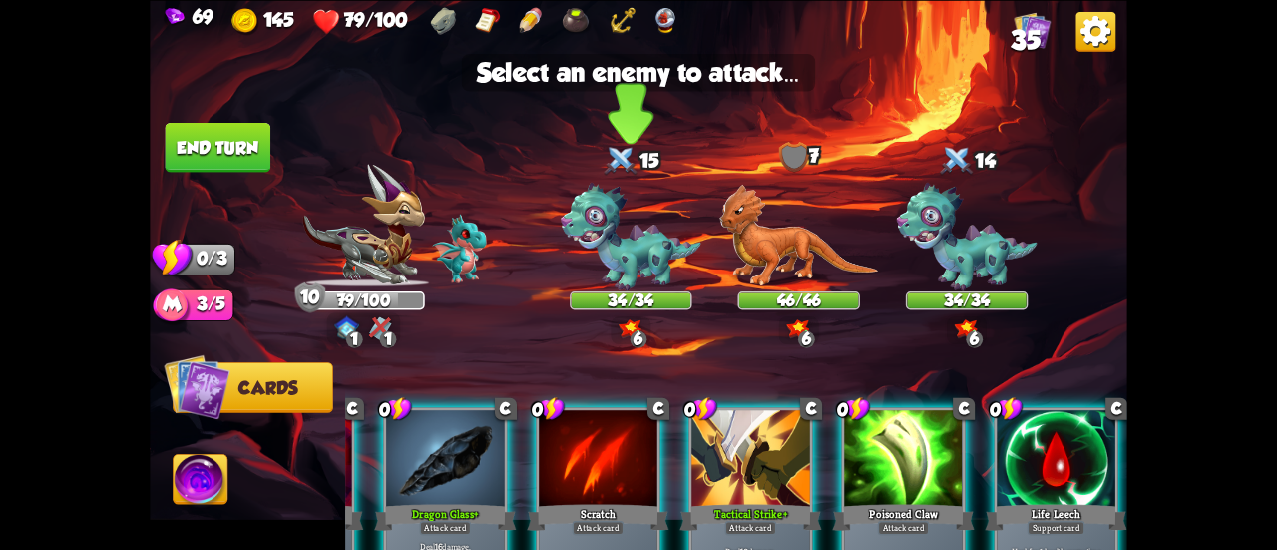
click at [593, 227] on img at bounding box center [631, 237] width 141 height 109
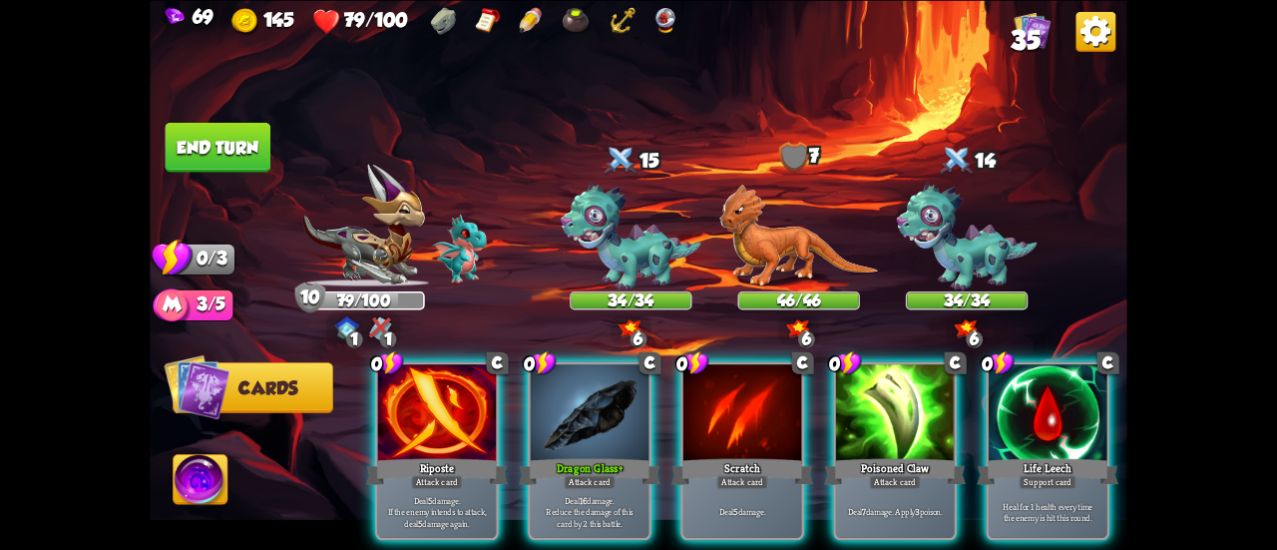
scroll to position [0, 0]
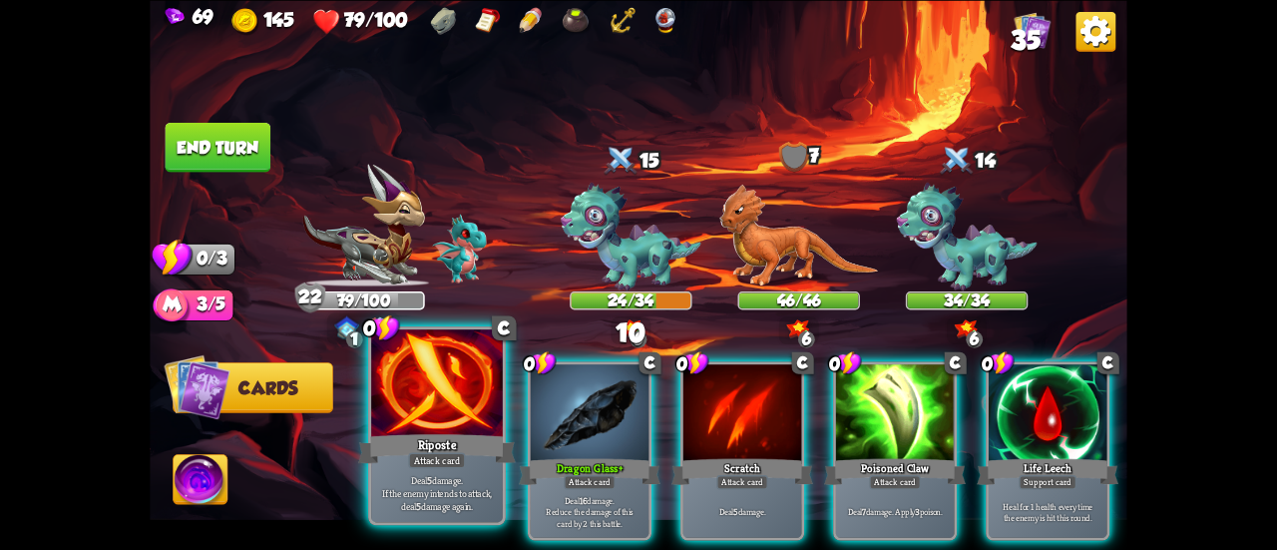
click at [418, 428] on div at bounding box center [437, 384] width 132 height 111
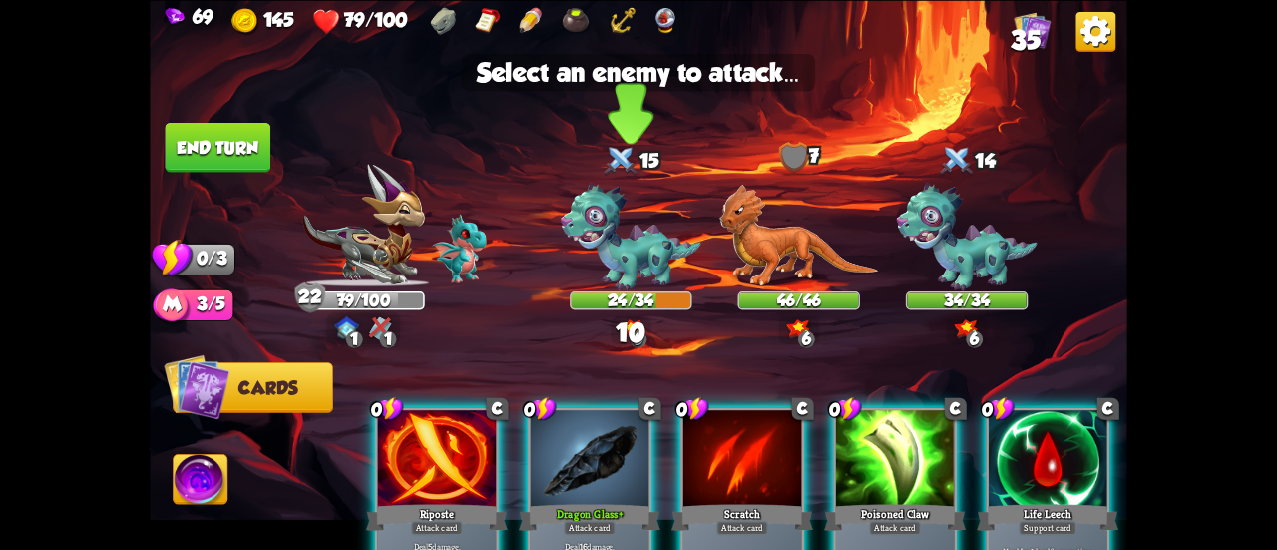
click at [613, 238] on img at bounding box center [631, 237] width 141 height 109
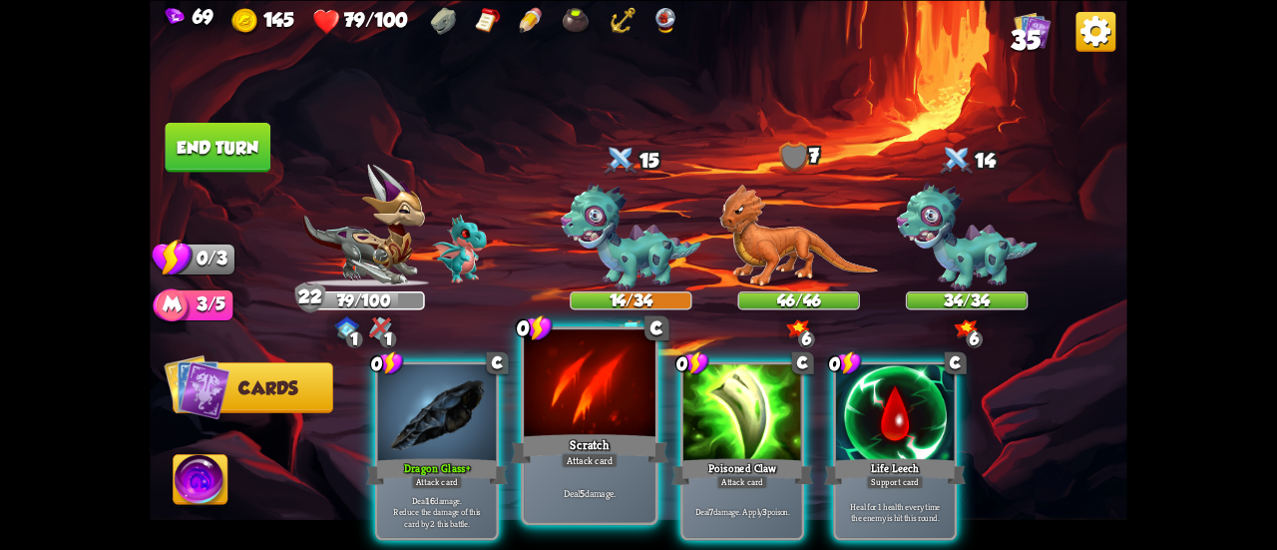
click at [606, 405] on div at bounding box center [590, 384] width 132 height 111
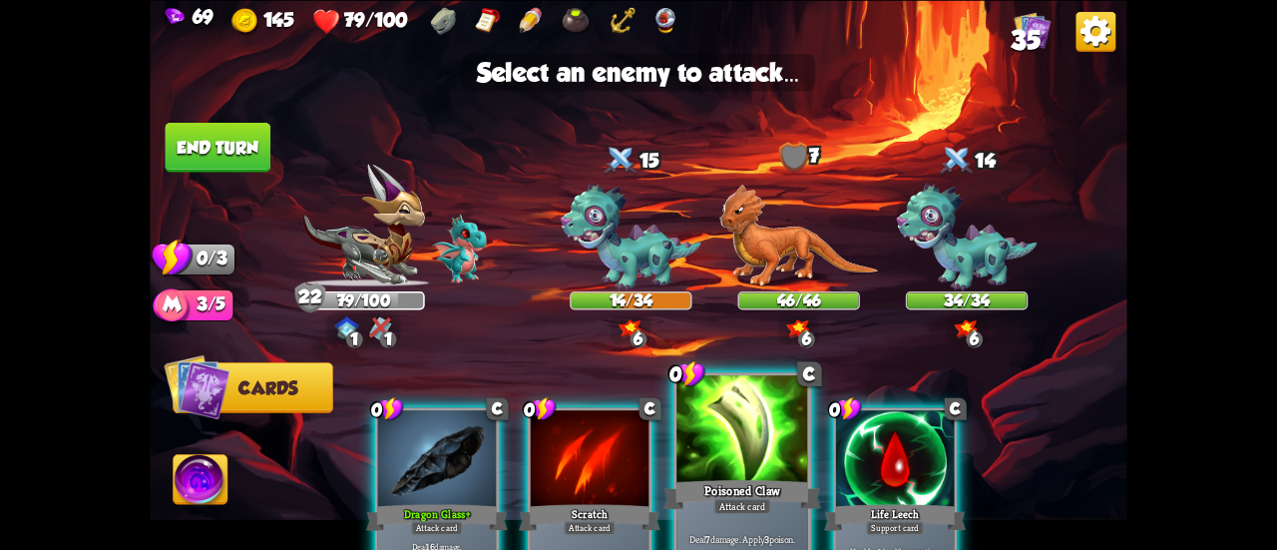
click at [688, 412] on div at bounding box center [742, 430] width 132 height 111
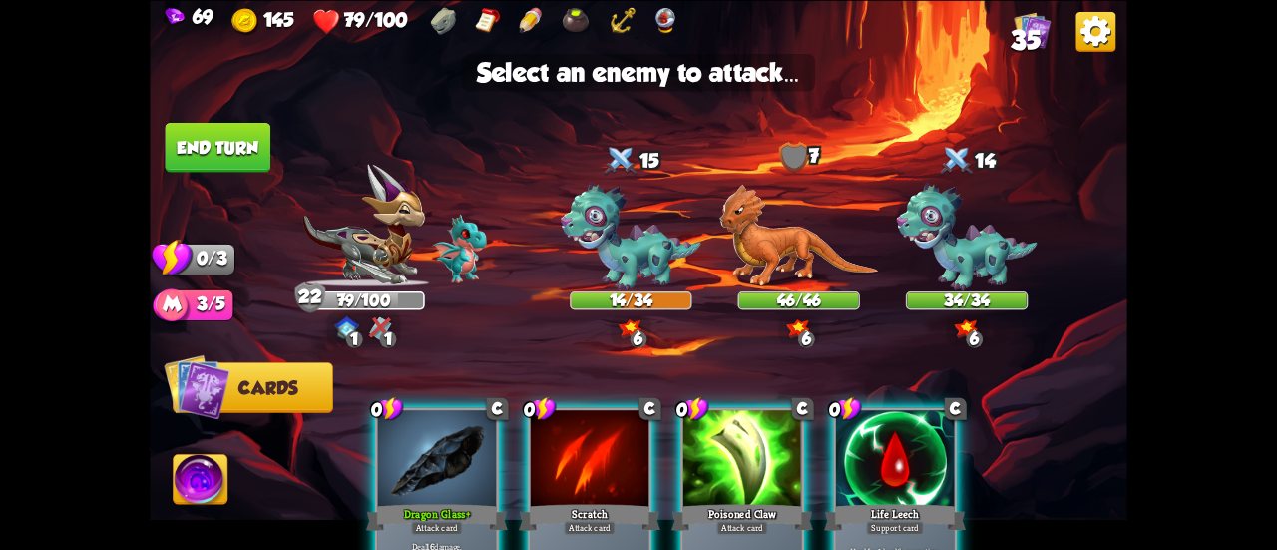
click at [749, 446] on div at bounding box center [742, 460] width 118 height 100
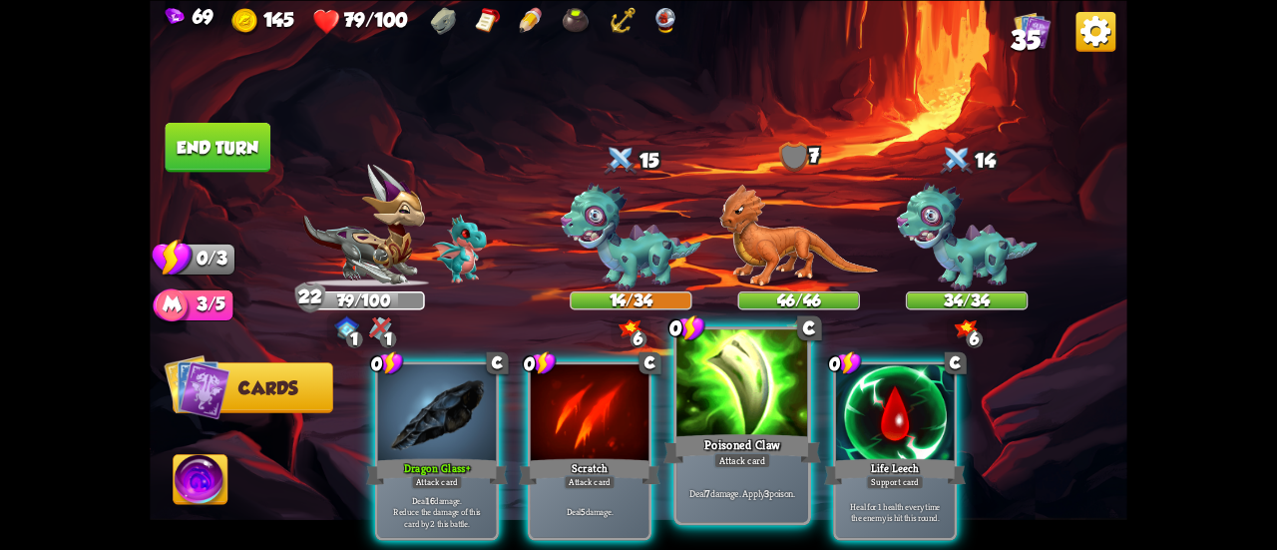
click at [710, 384] on div at bounding box center [742, 384] width 132 height 111
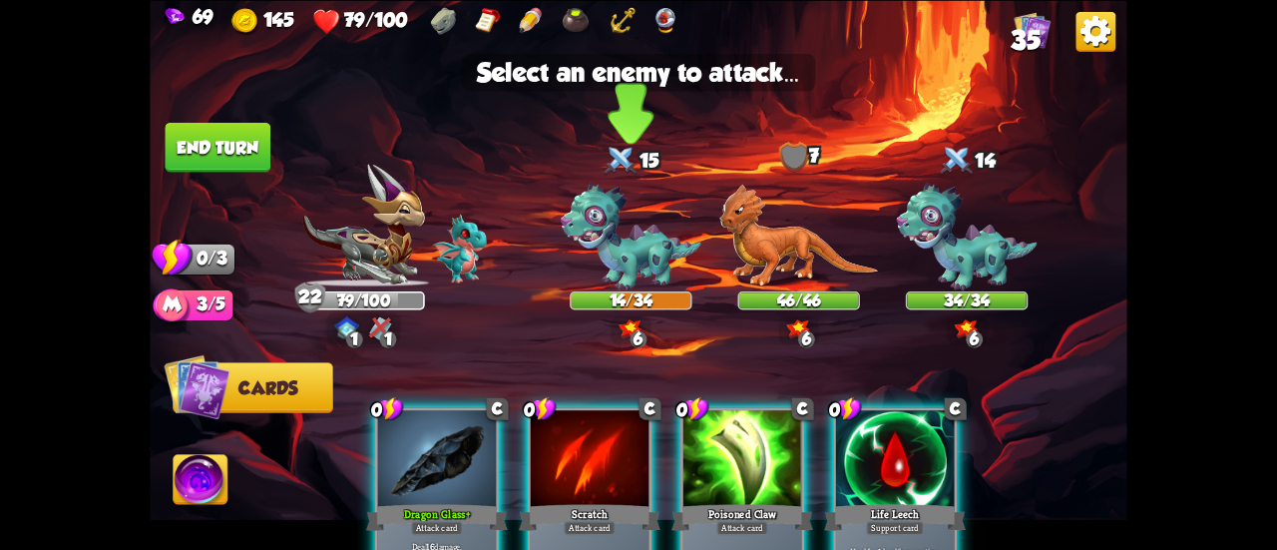
click at [607, 222] on img at bounding box center [631, 237] width 141 height 109
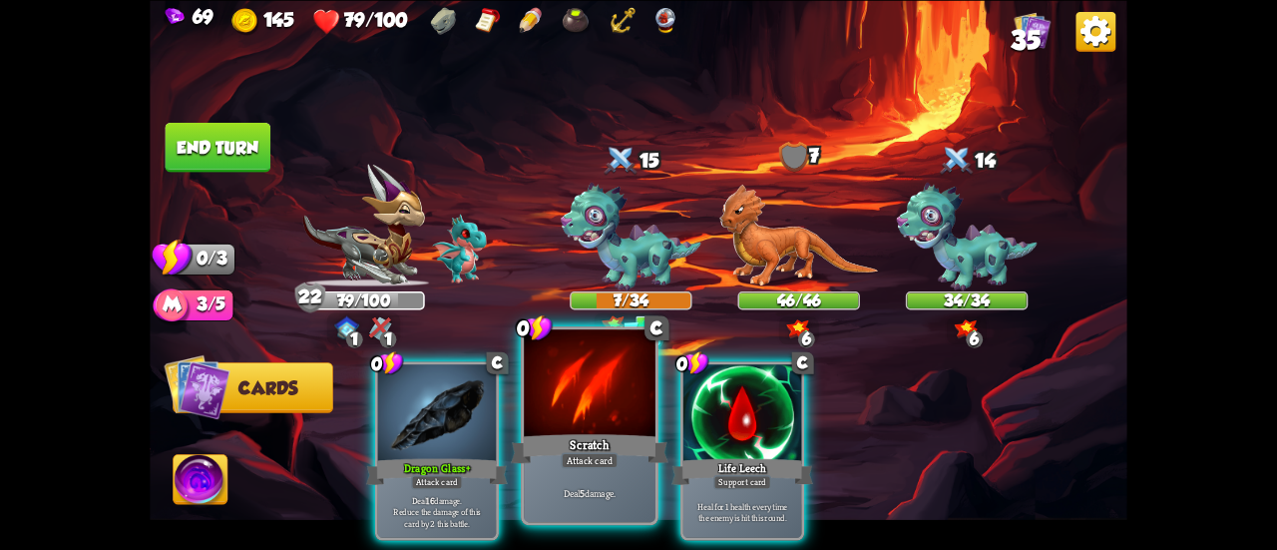
click at [581, 374] on div at bounding box center [590, 384] width 132 height 111
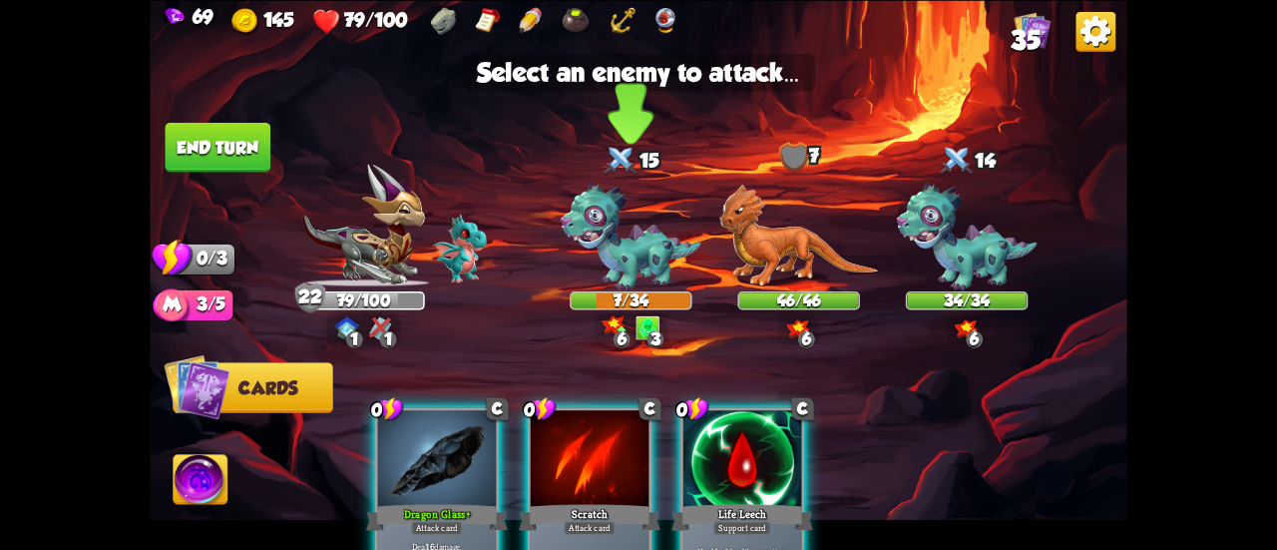
click at [613, 252] on img at bounding box center [631, 237] width 141 height 109
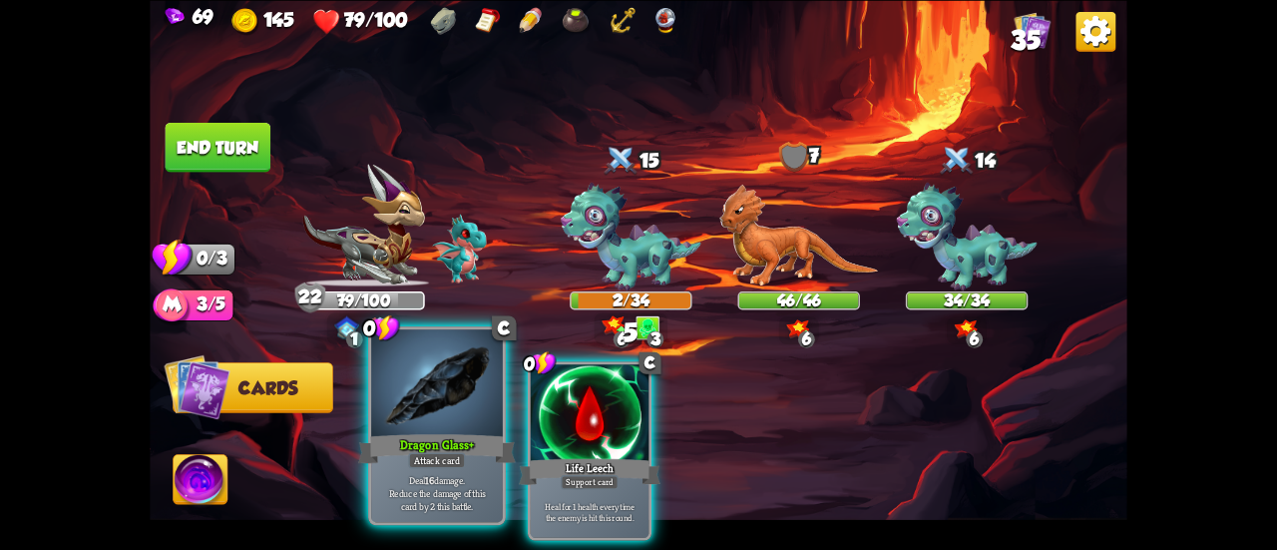
click at [449, 419] on div at bounding box center [437, 384] width 132 height 111
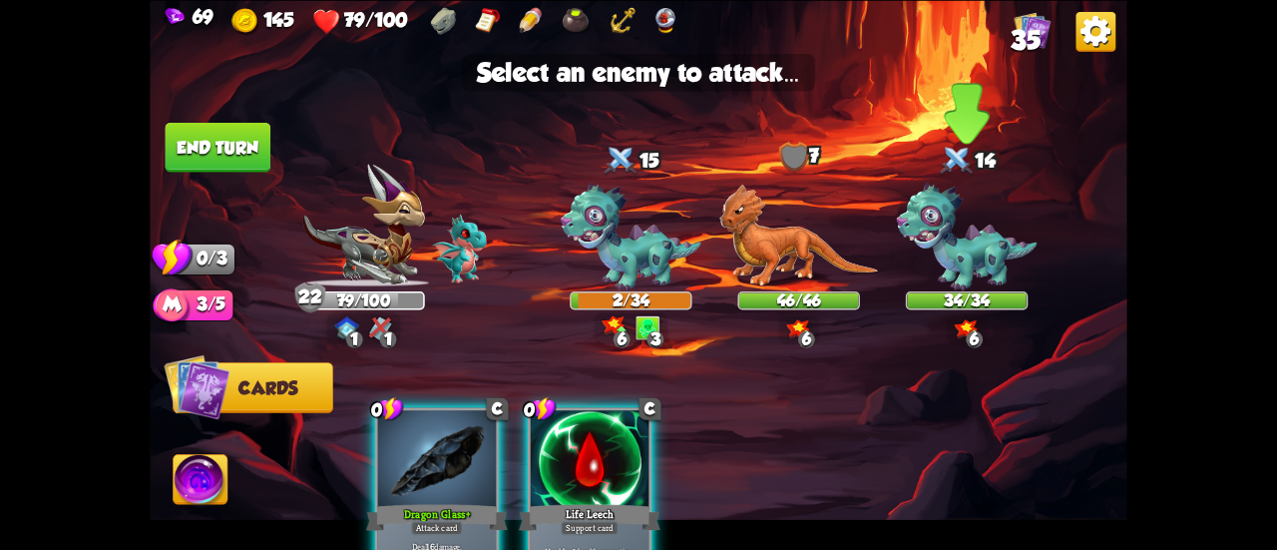
click at [964, 262] on img at bounding box center [967, 237] width 141 height 109
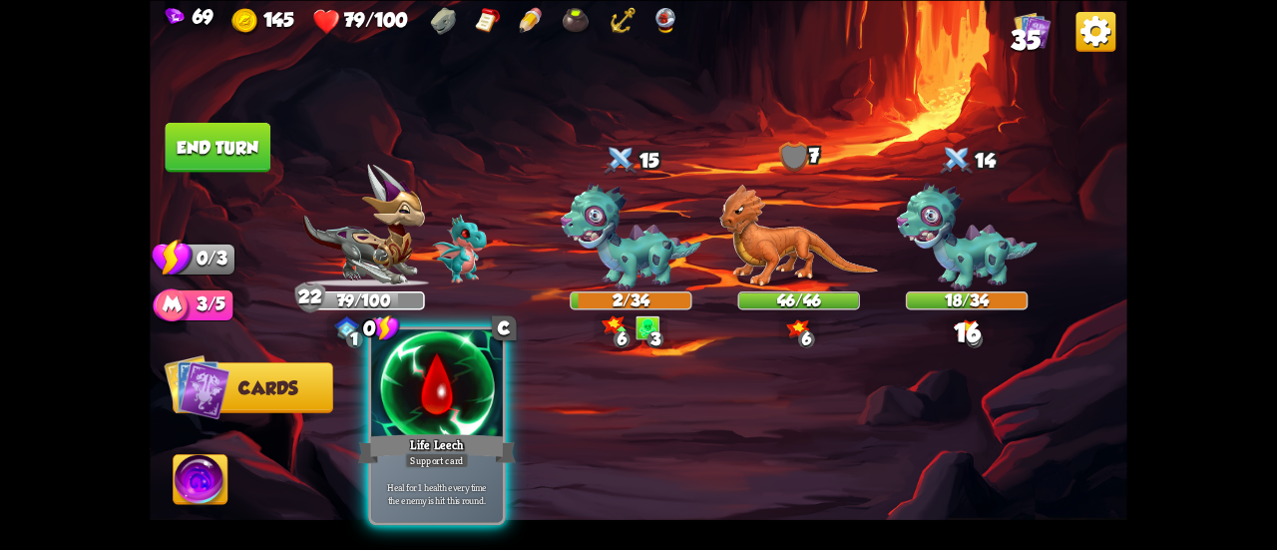
click at [453, 395] on div at bounding box center [437, 384] width 132 height 111
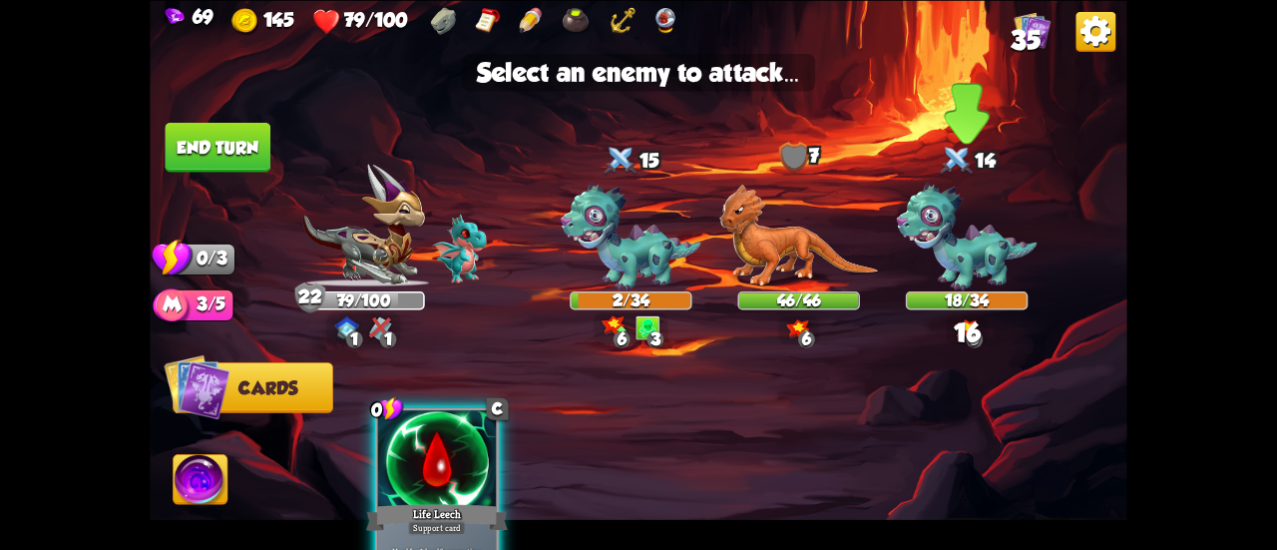
click at [975, 270] on img at bounding box center [967, 237] width 141 height 109
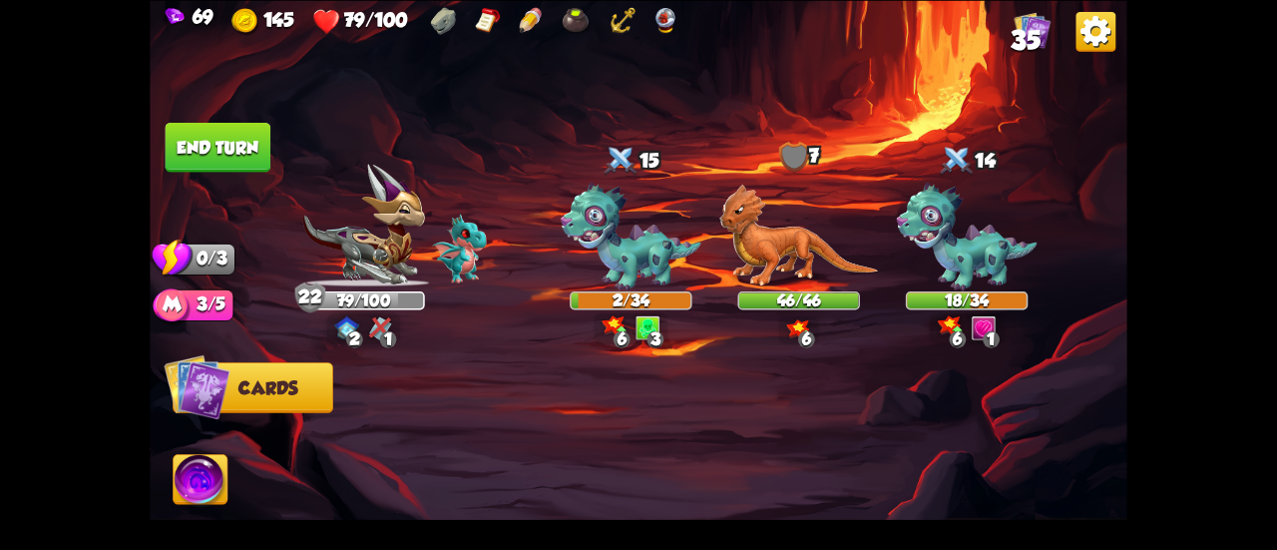
click at [249, 147] on button "End turn" at bounding box center [218, 147] width 107 height 51
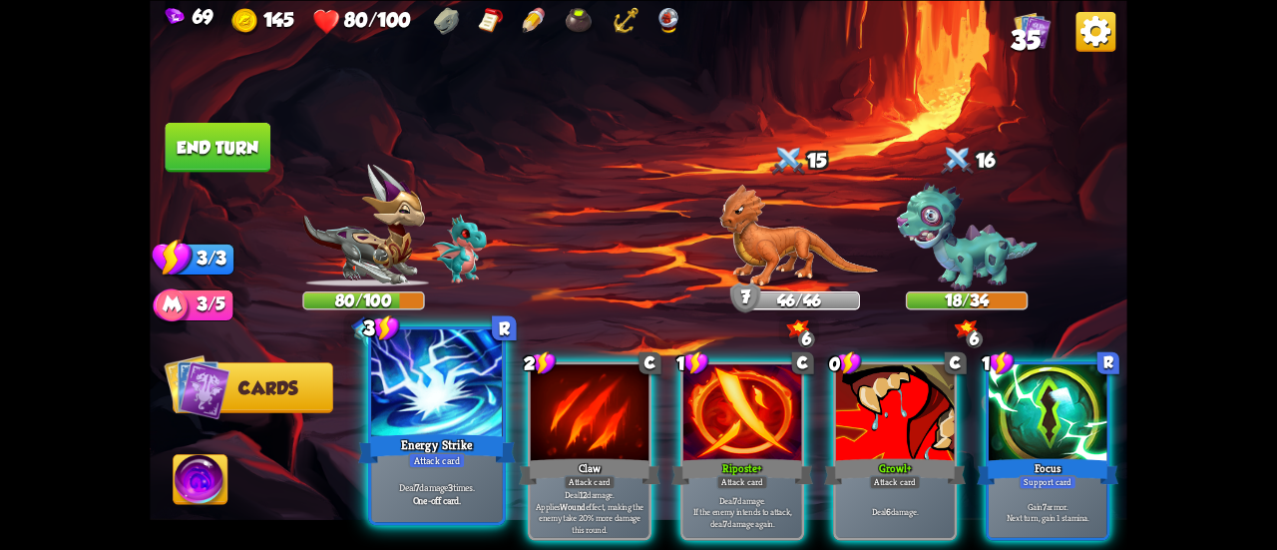
click at [435, 388] on div at bounding box center [437, 384] width 132 height 111
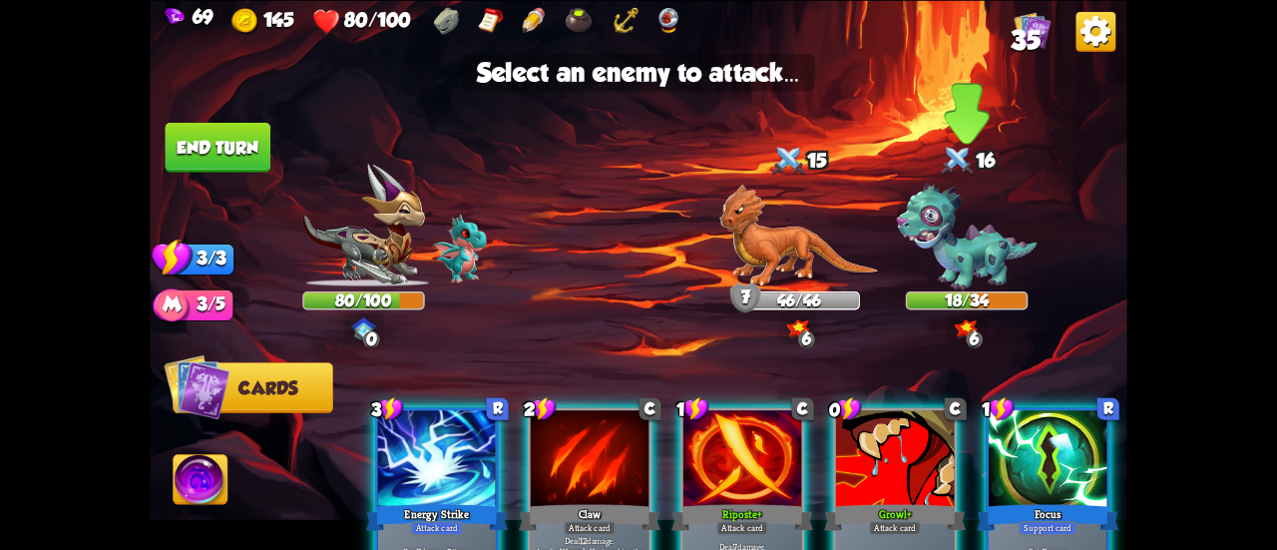
click at [962, 256] on img at bounding box center [967, 237] width 141 height 109
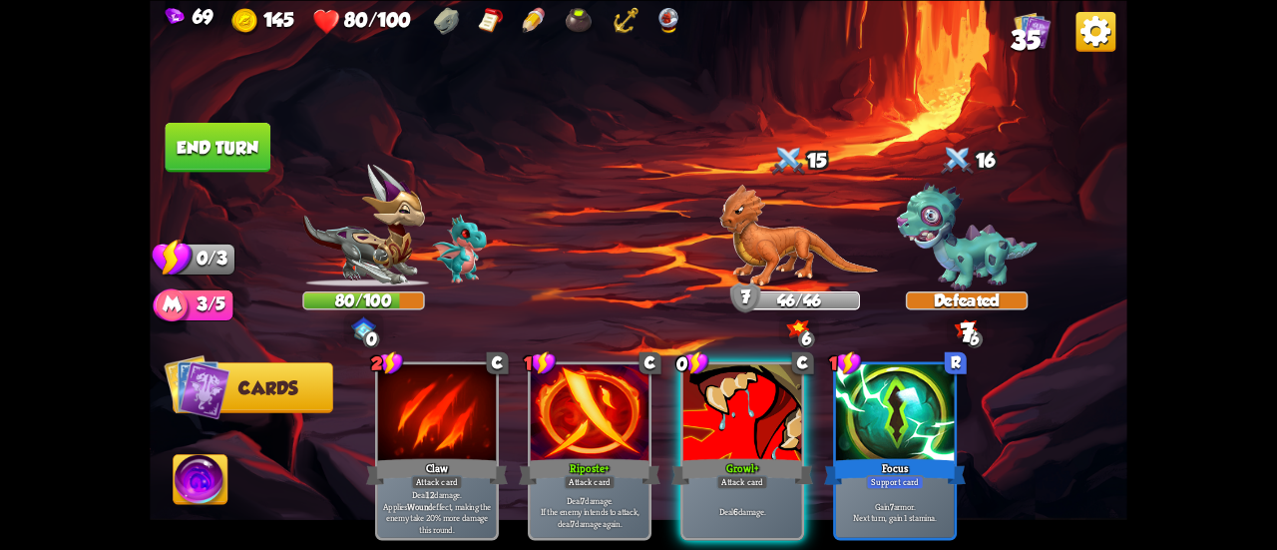
drag, startPoint x: 740, startPoint y: 382, endPoint x: 770, endPoint y: 252, distance: 133.1
click at [738, 382] on div at bounding box center [742, 414] width 118 height 100
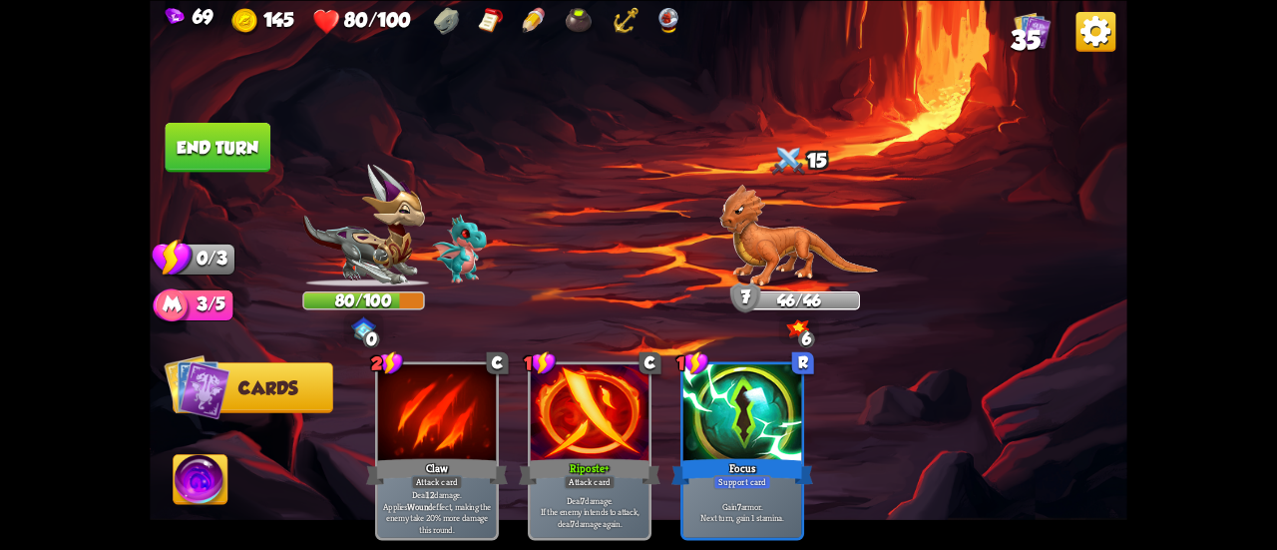
click at [774, 244] on img at bounding box center [798, 235] width 159 height 103
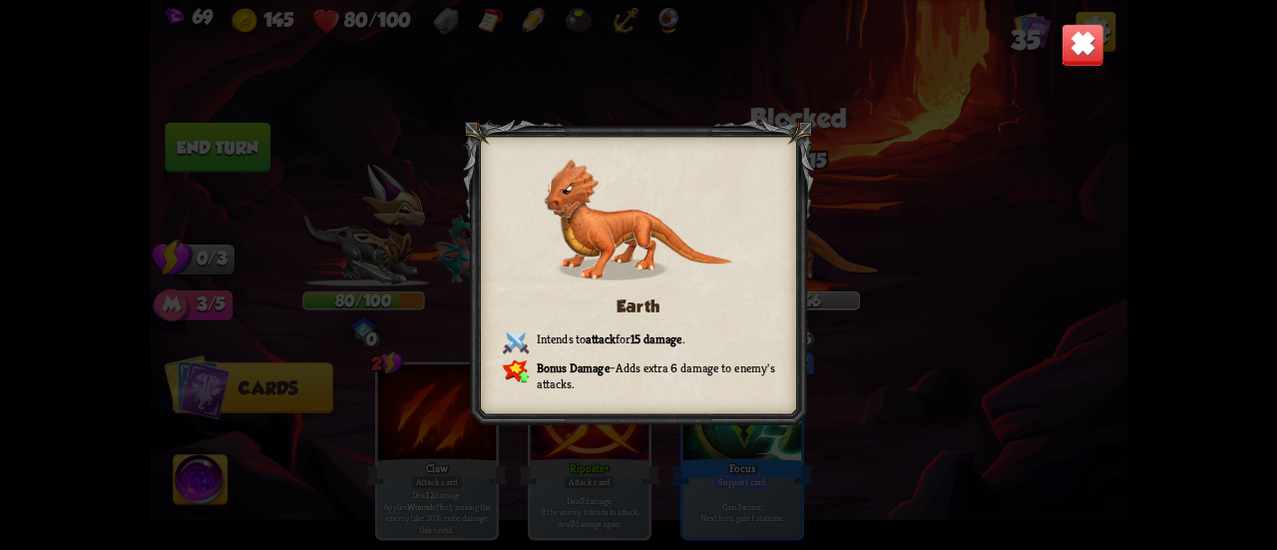
drag, startPoint x: 1106, startPoint y: 37, endPoint x: 1070, endPoint y: 35, distance: 36.0
click at [1091, 37] on div "Earth Intends to attack for 15 damage . Bonus Damage – Adds extra 6 damage to e…" at bounding box center [639, 275] width 978 height 550
click at [1070, 35] on img at bounding box center [1082, 44] width 43 height 43
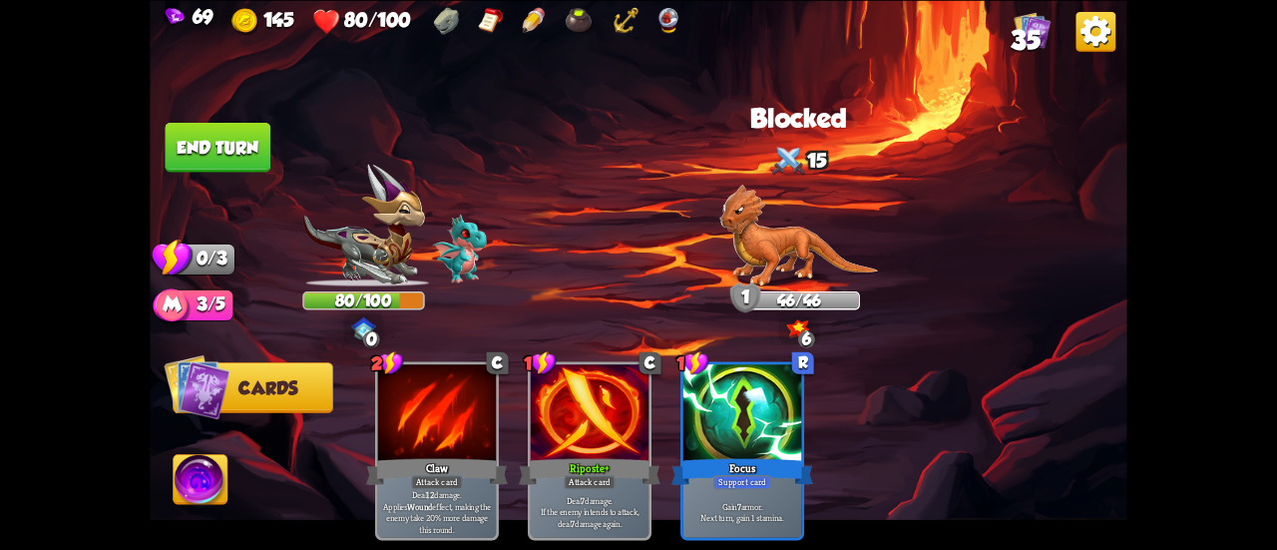
click at [233, 137] on button "End turn" at bounding box center [218, 147] width 107 height 50
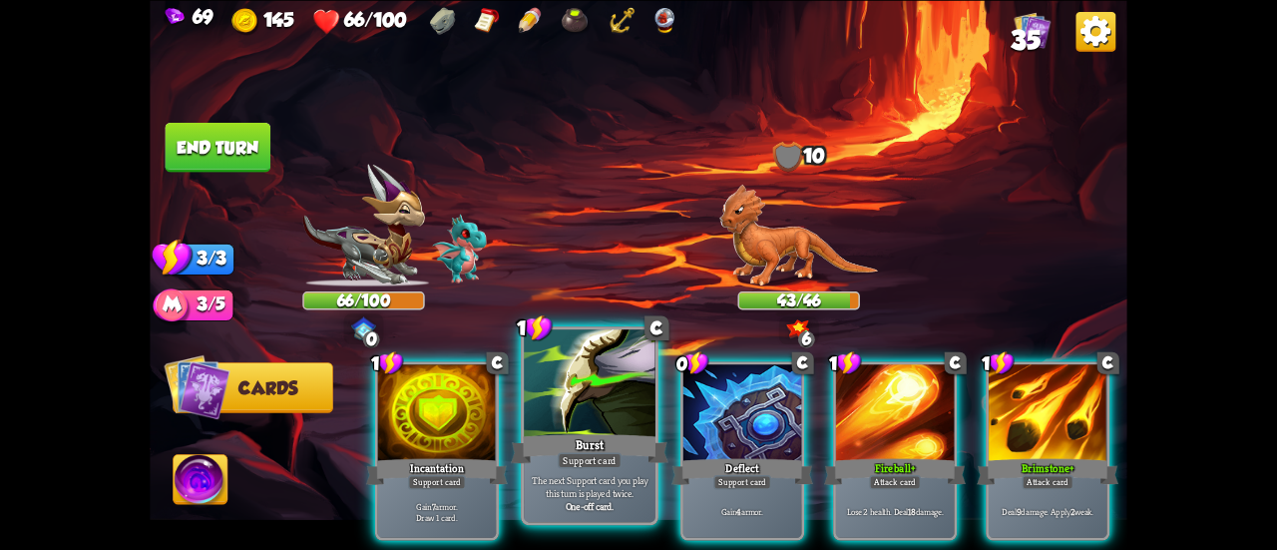
click at [583, 393] on div at bounding box center [590, 384] width 132 height 111
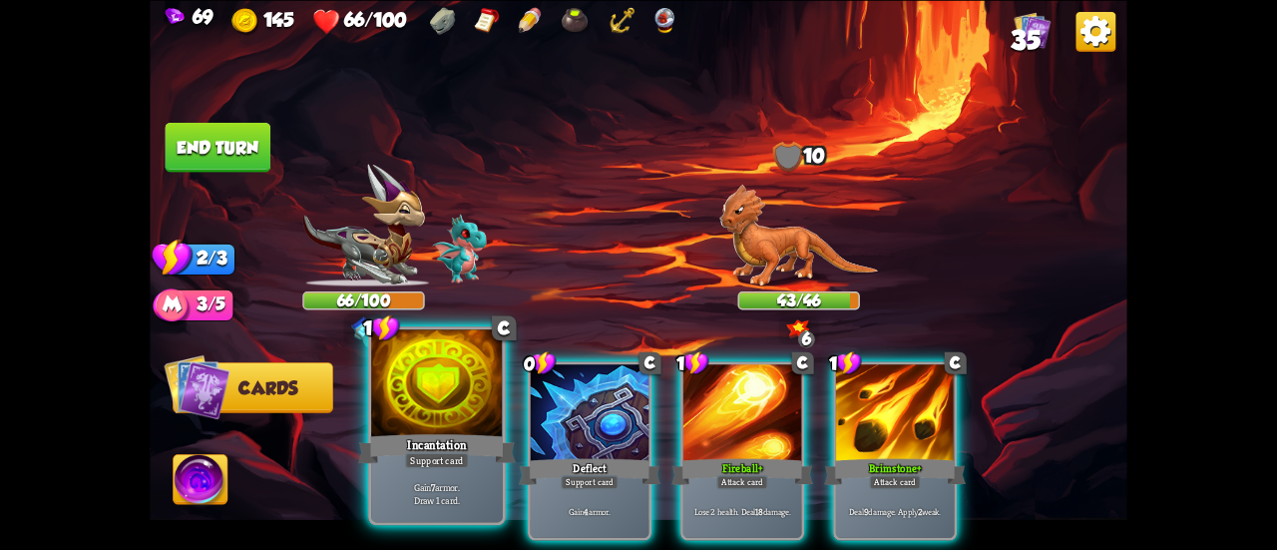
click at [471, 368] on div at bounding box center [437, 384] width 132 height 111
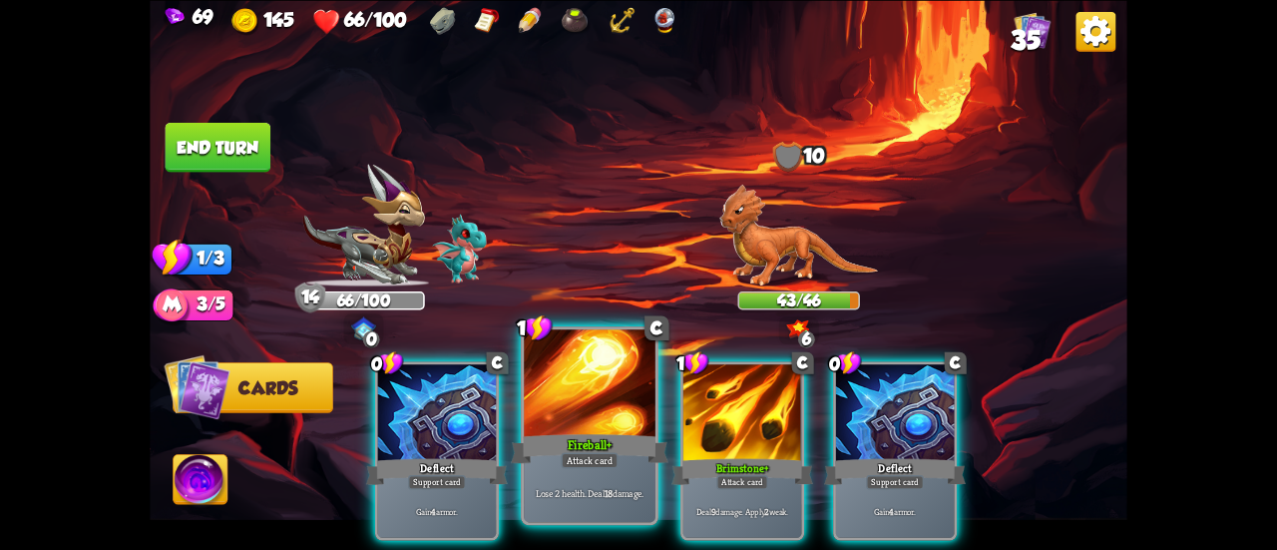
drag, startPoint x: 403, startPoint y: 374, endPoint x: 487, endPoint y: 361, distance: 84.8
click at [401, 374] on div at bounding box center [437, 414] width 118 height 100
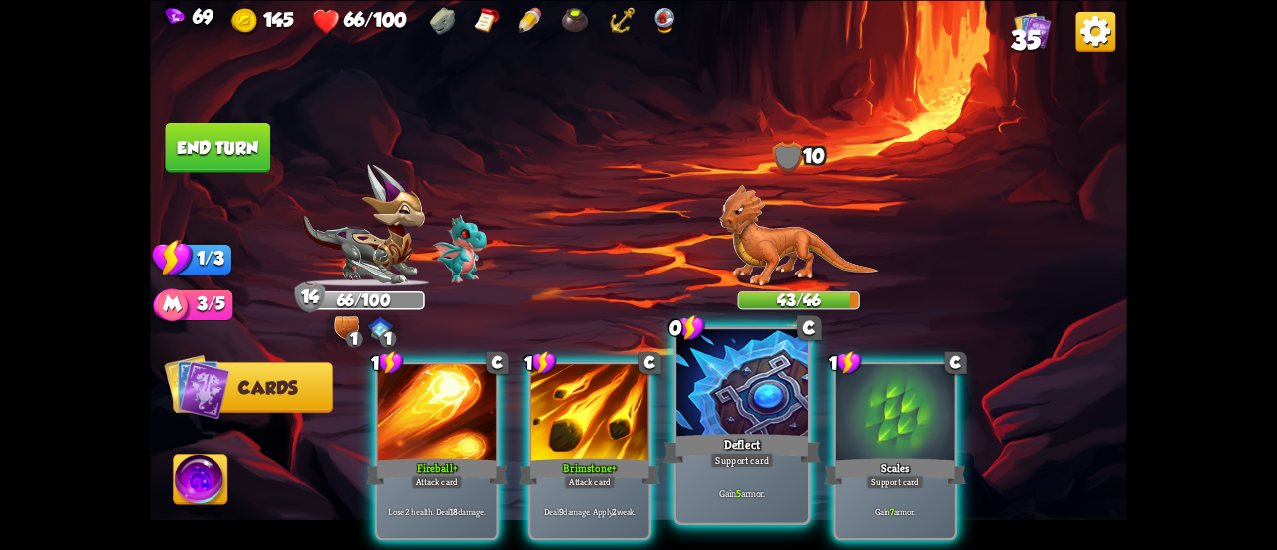
click at [752, 398] on div at bounding box center [742, 384] width 132 height 111
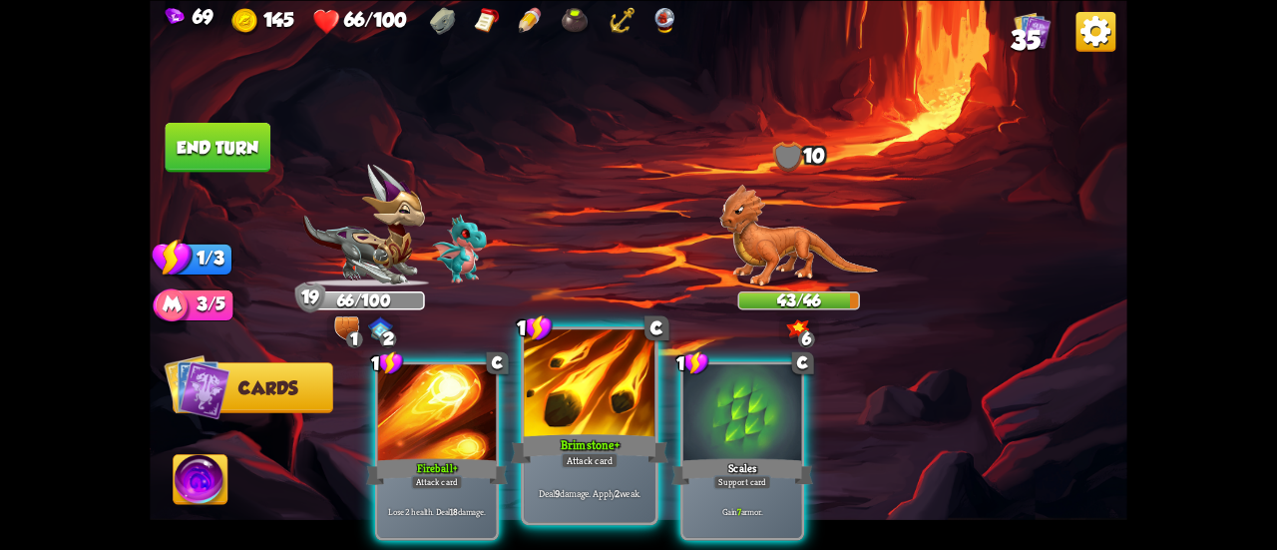
click at [591, 397] on div at bounding box center [590, 384] width 132 height 111
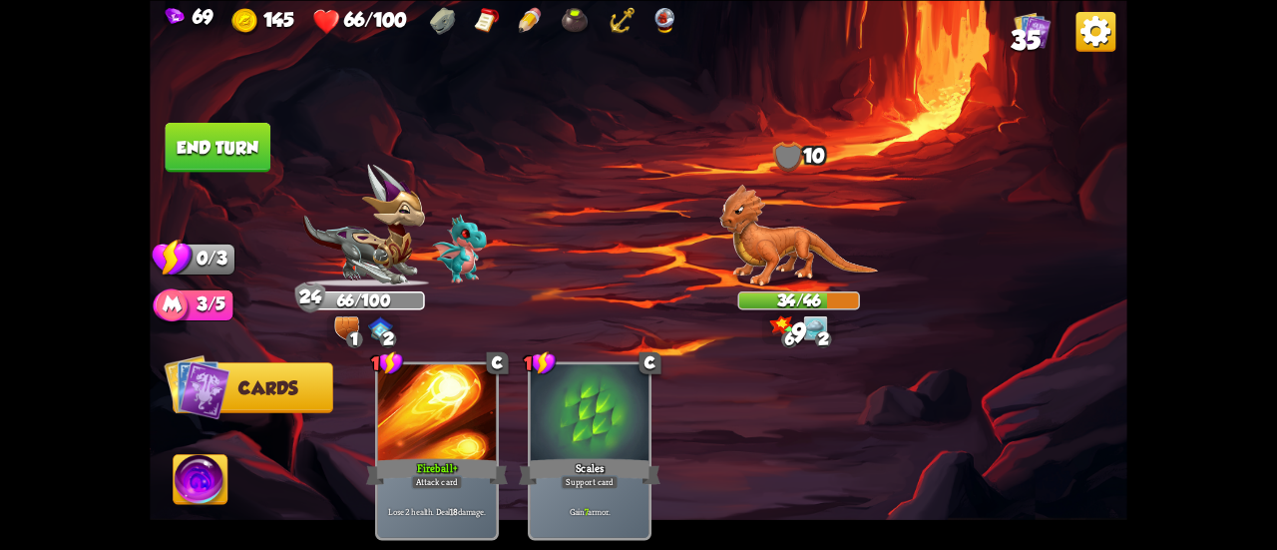
click at [251, 141] on button "End turn" at bounding box center [219, 147] width 106 height 50
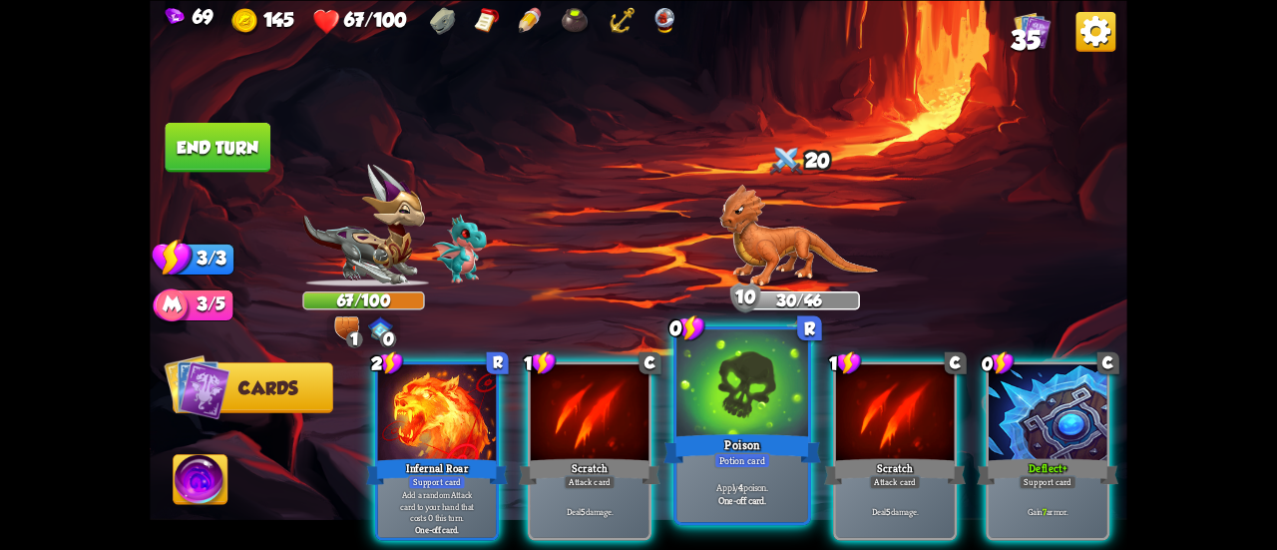
click at [678, 364] on div at bounding box center [742, 384] width 132 height 111
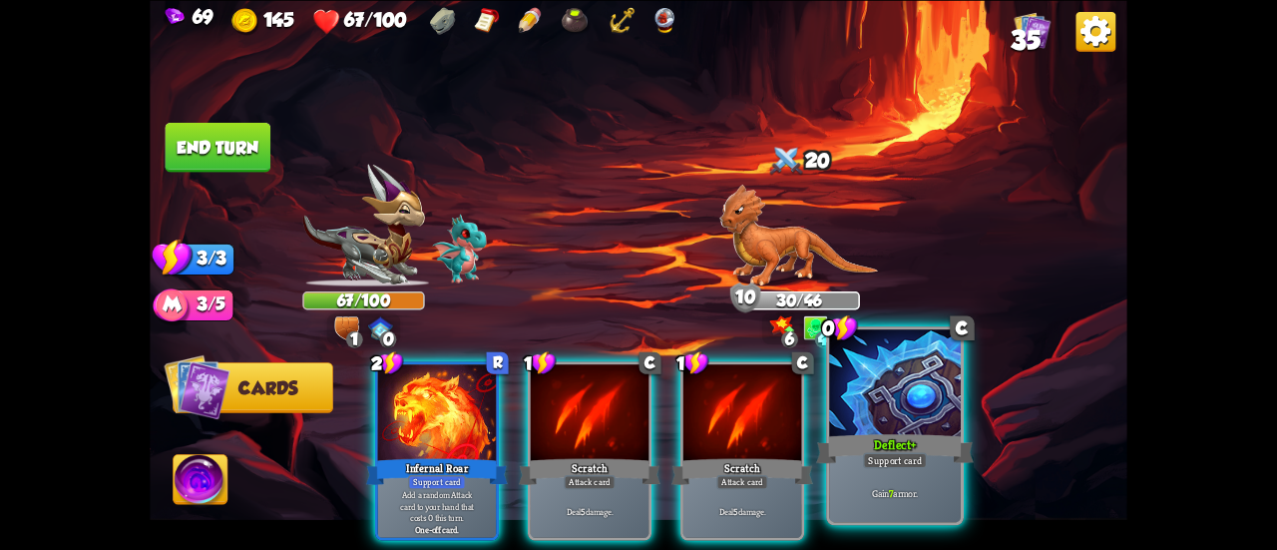
click at [892, 438] on div "Deflect+" at bounding box center [895, 448] width 158 height 35
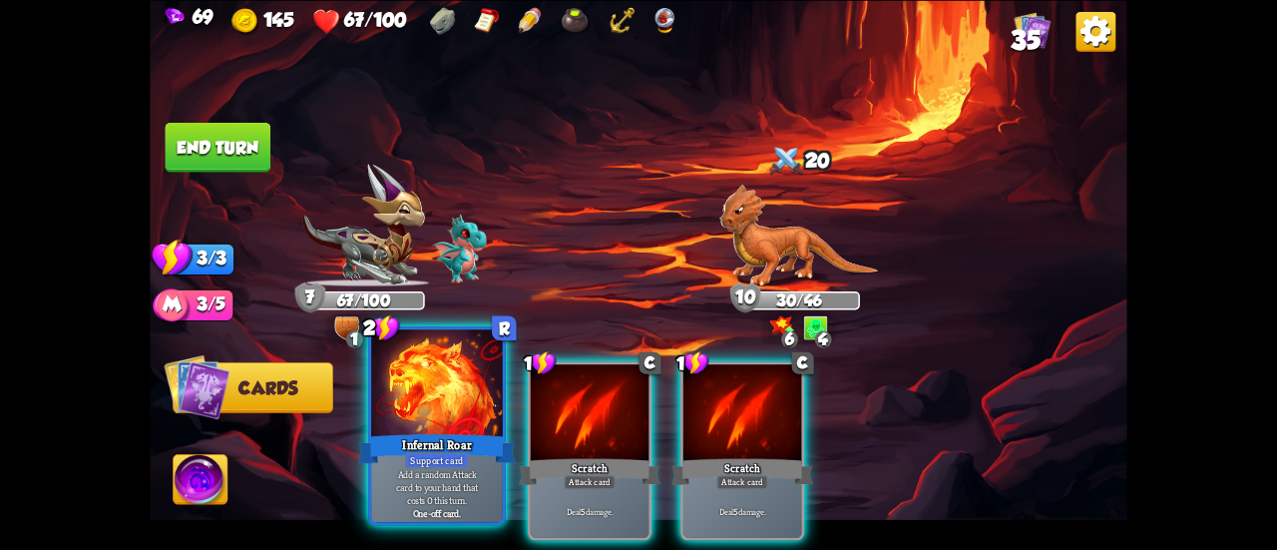
click at [404, 406] on div at bounding box center [437, 384] width 132 height 111
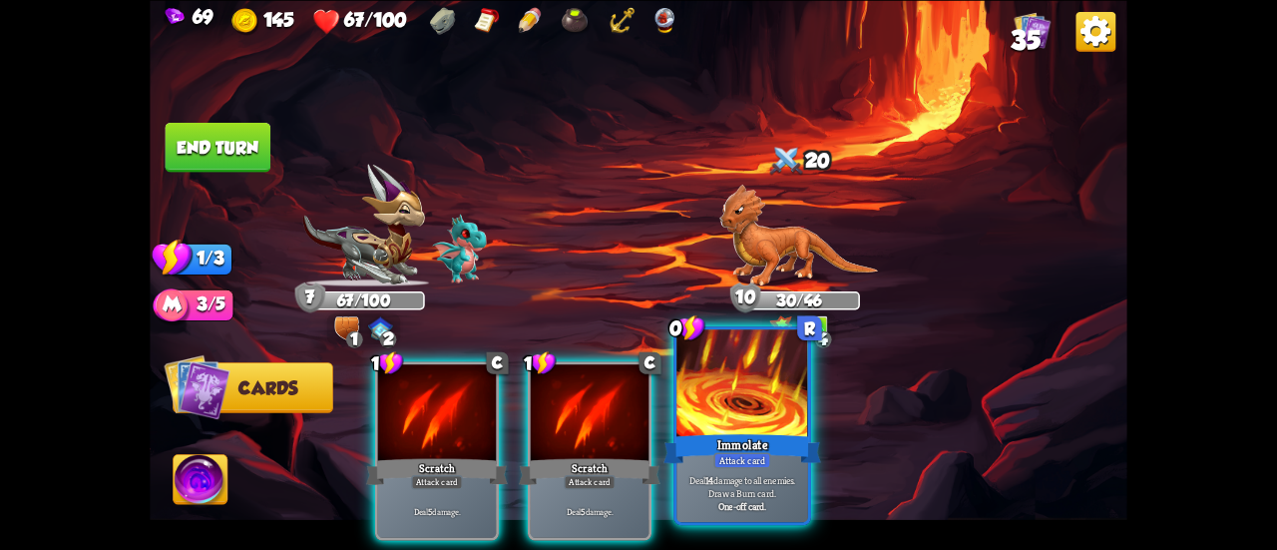
click at [718, 424] on div at bounding box center [742, 384] width 132 height 111
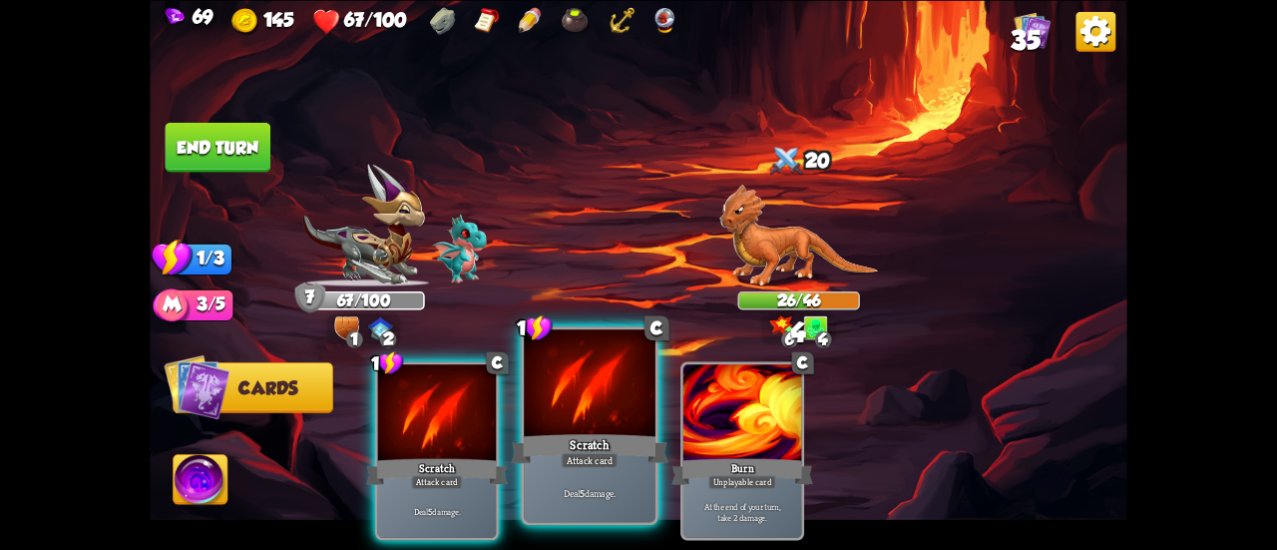
click at [576, 398] on div at bounding box center [590, 384] width 132 height 111
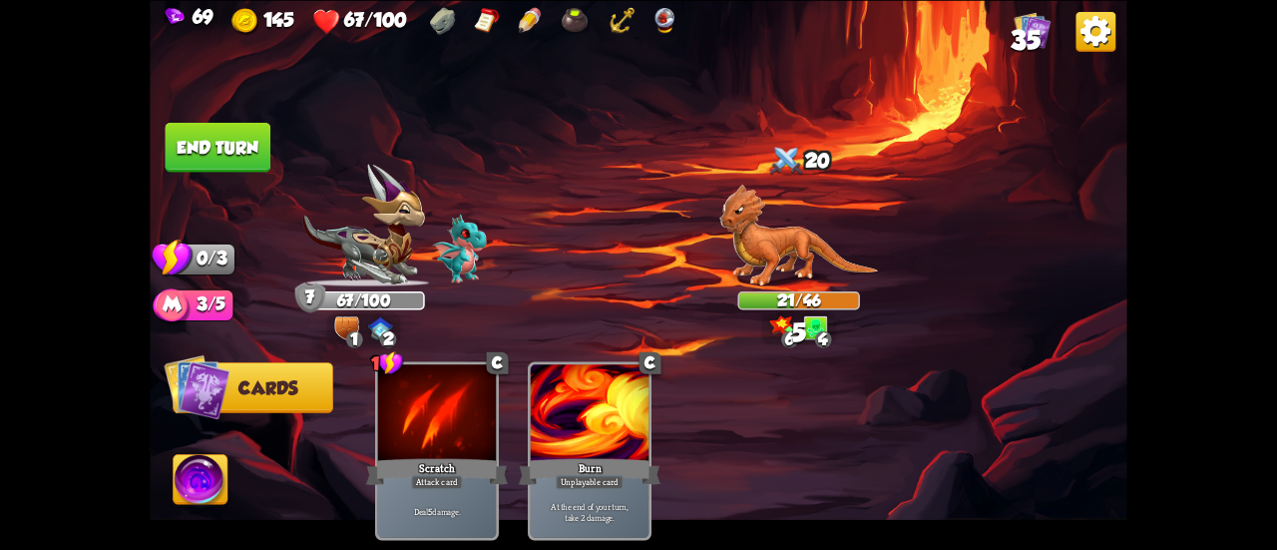
click at [240, 151] on button "End turn" at bounding box center [219, 147] width 106 height 50
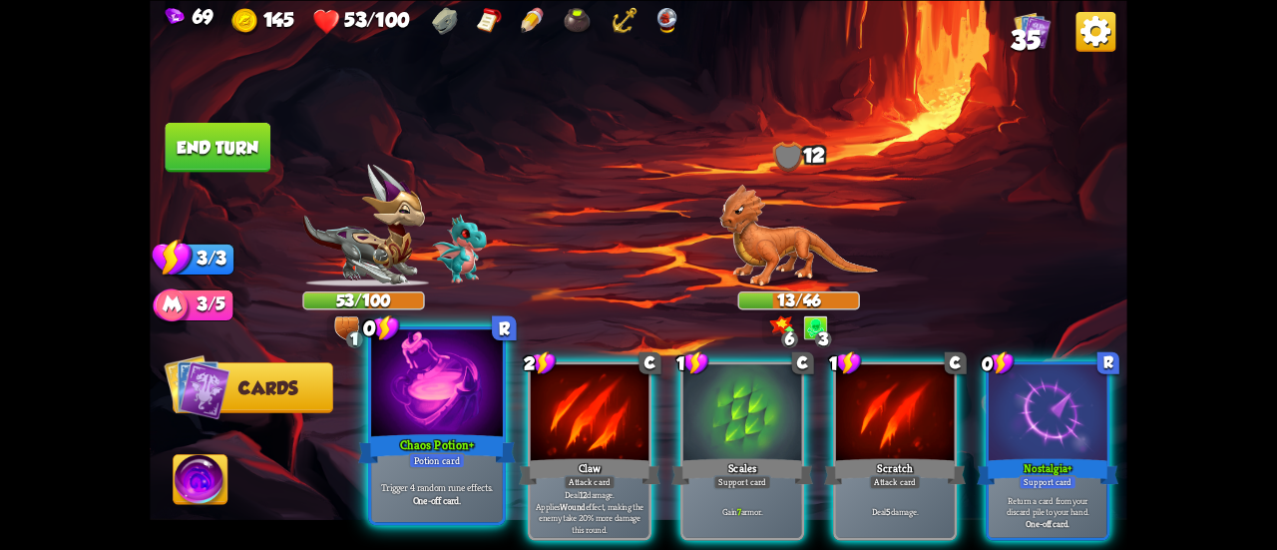
click at [455, 396] on div at bounding box center [437, 384] width 132 height 111
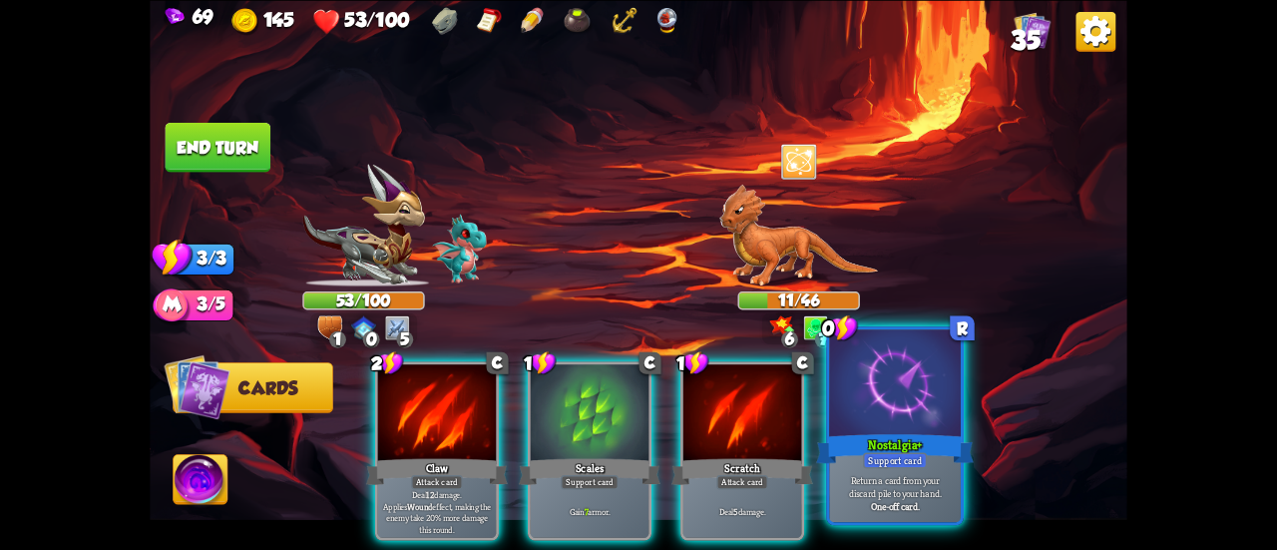
click at [841, 434] on div "Nostalgia+" at bounding box center [895, 448] width 158 height 35
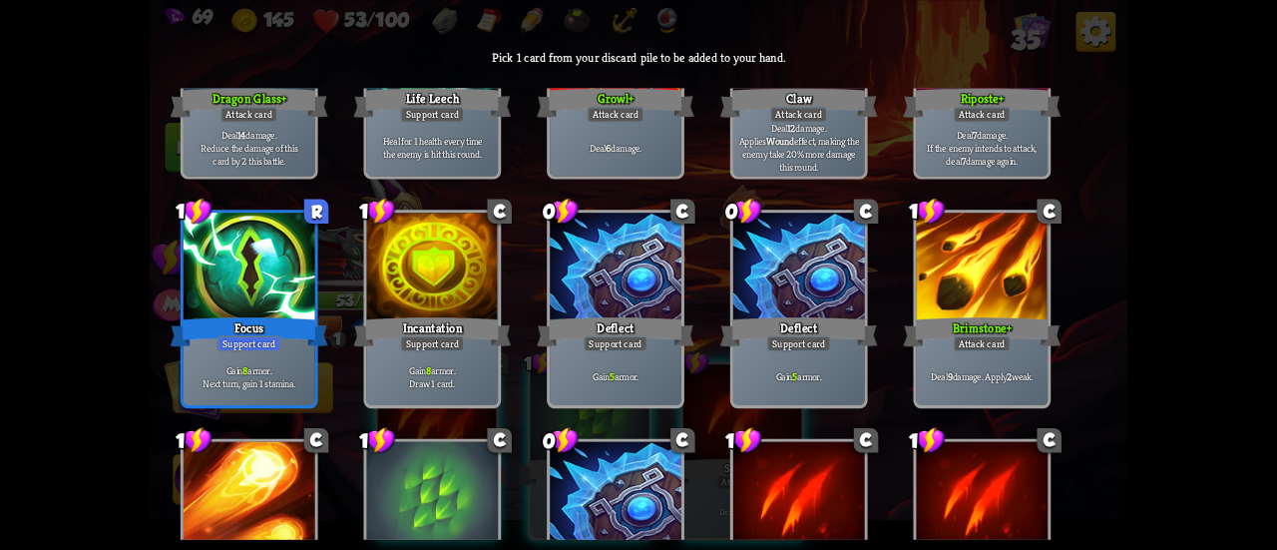
scroll to position [499, 0]
click at [453, 274] on div at bounding box center [433, 268] width 132 height 111
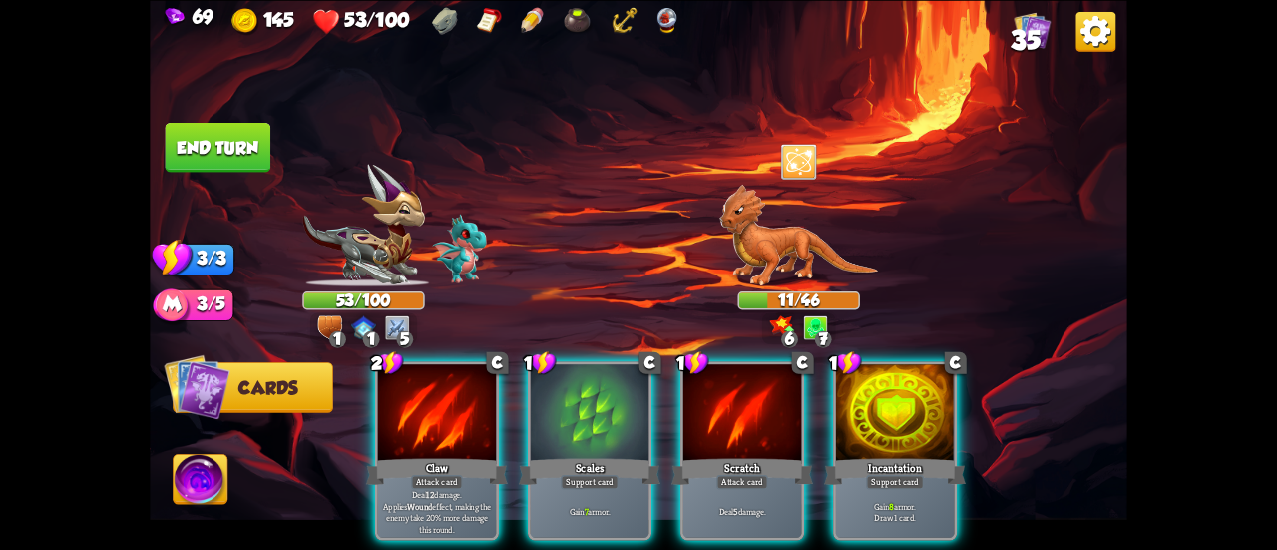
drag, startPoint x: 988, startPoint y: 438, endPoint x: 960, endPoint y: 426, distance: 30.4
click at [975, 431] on div "2 C Claw Attack card Deal 12 damage. Applies Wound effect, making the enemy tak…" at bounding box center [736, 427] width 782 height 244
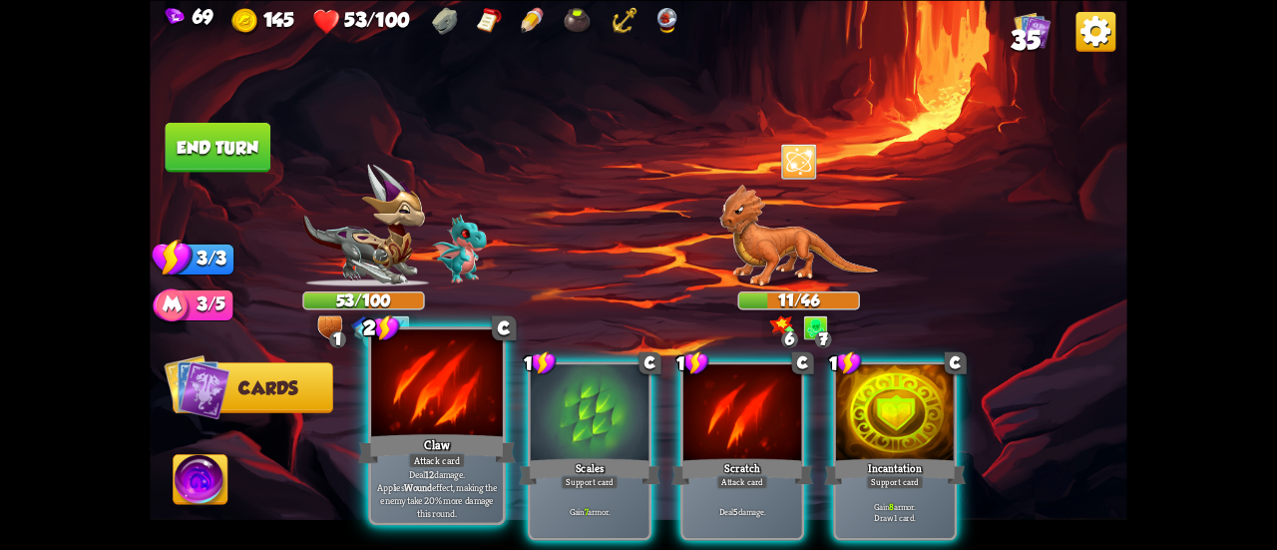
click at [400, 400] on div at bounding box center [437, 384] width 132 height 111
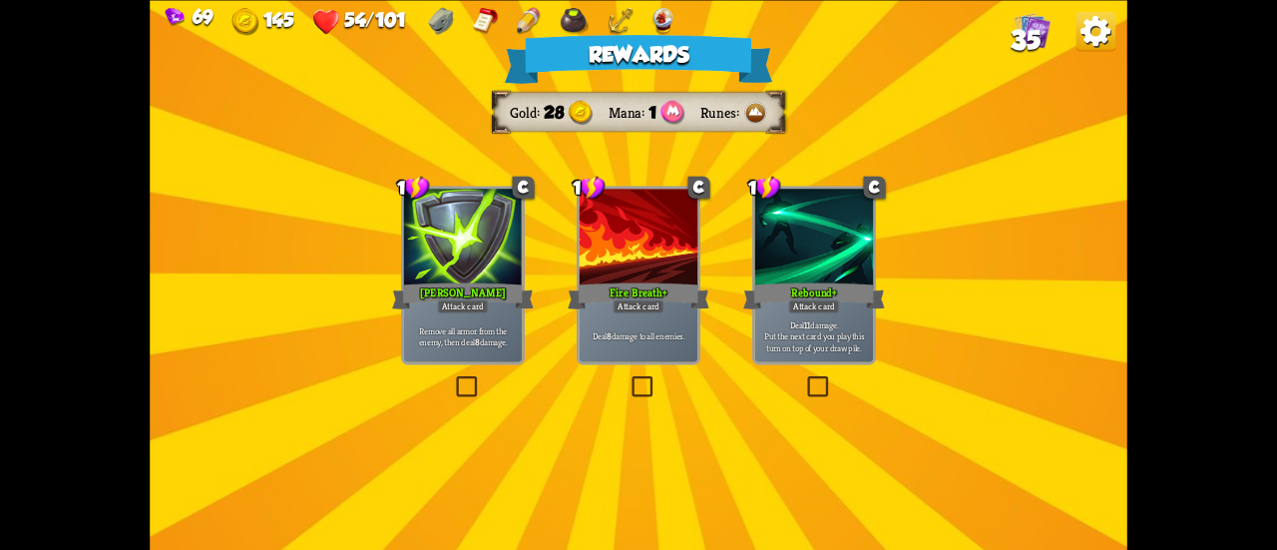
click at [763, 331] on p "Deal 11 damage. Put the next card you play this turn on top of your draw pile." at bounding box center [814, 335] width 113 height 35
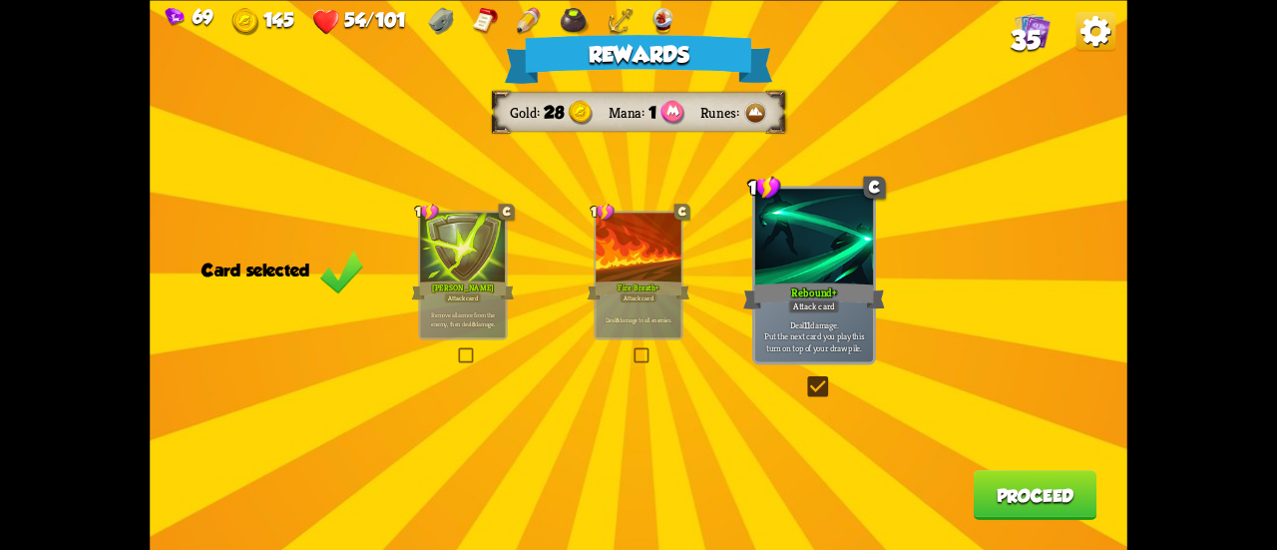
click at [1012, 492] on button "Proceed" at bounding box center [1036, 495] width 124 height 50
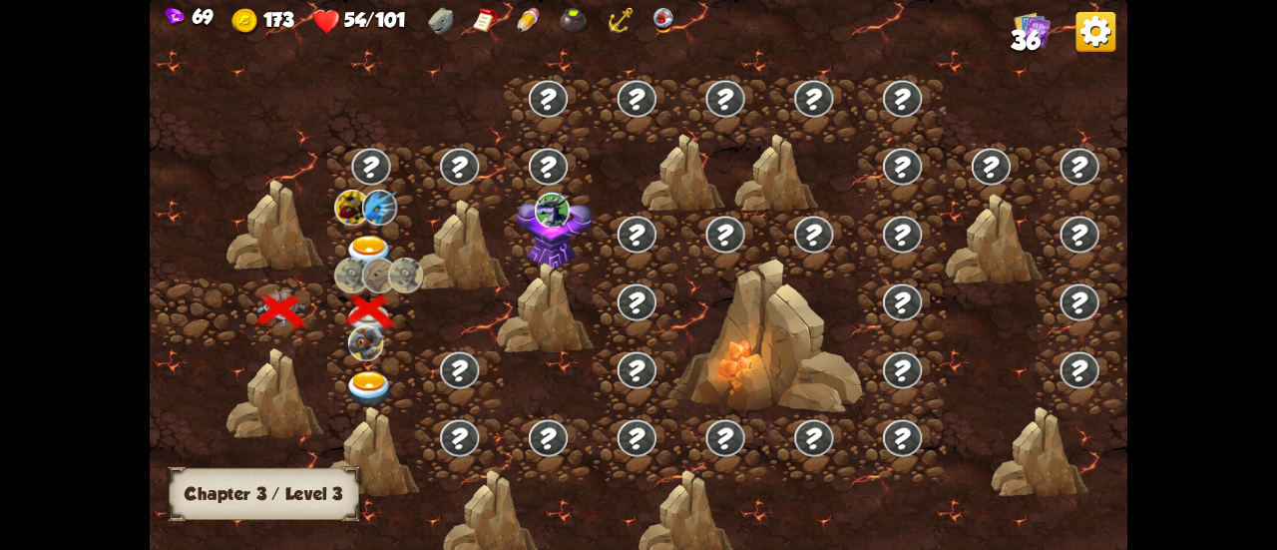
click at [363, 238] on img at bounding box center [369, 253] width 49 height 36
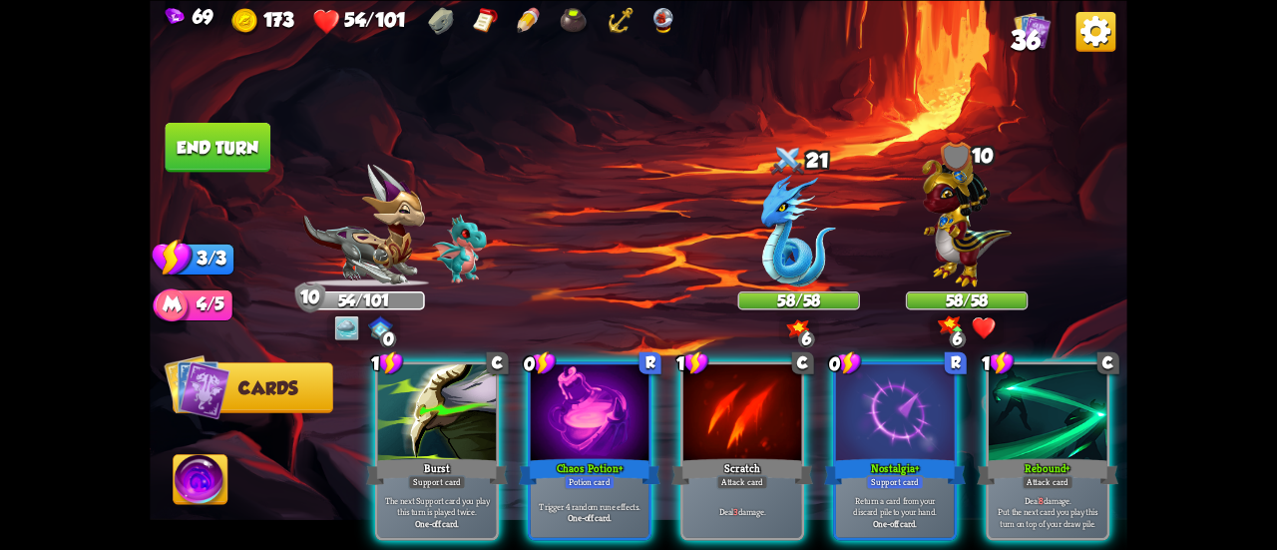
drag, startPoint x: 672, startPoint y: 538, endPoint x: 967, endPoint y: 554, distance: 294.7
click at [967, 549] on html "69 173 54/101 36 Select an enemy to attack... You don't have enough stamina to …" at bounding box center [638, 275] width 1277 height 550
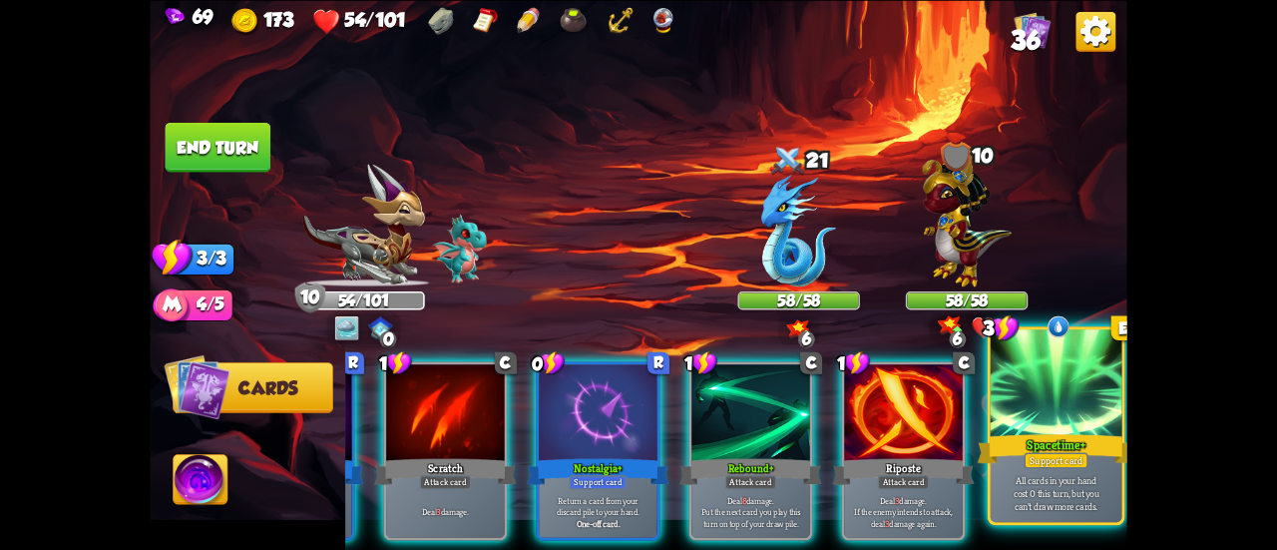
click at [1063, 479] on p "All cards in your hand cost 0 this turn, but you can't draw more cards." at bounding box center [1056, 492] width 125 height 39
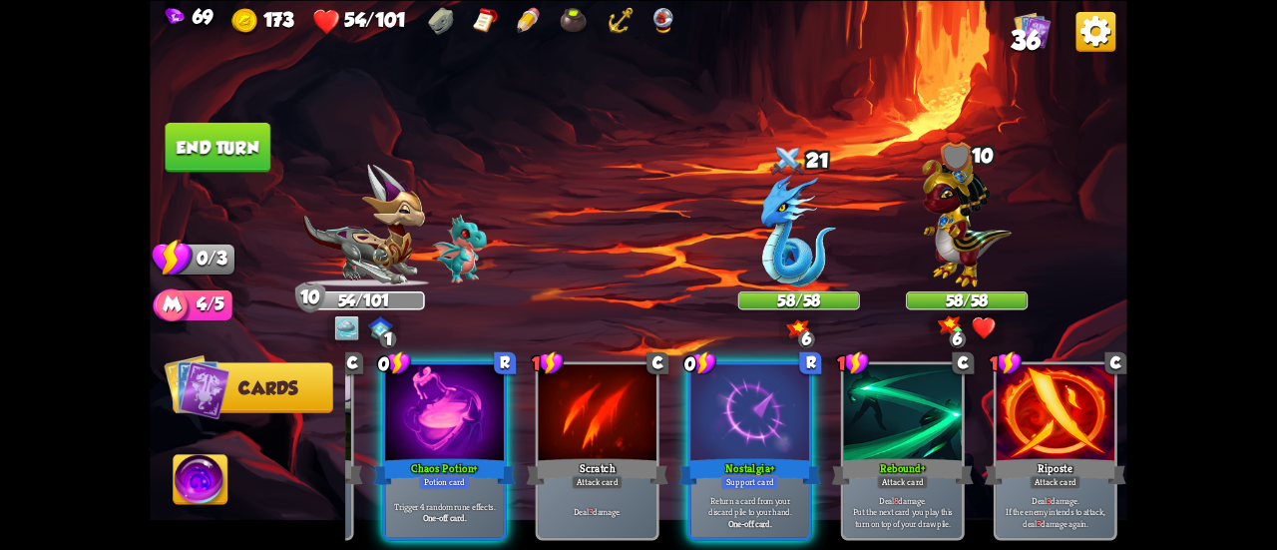
scroll to position [0, 189]
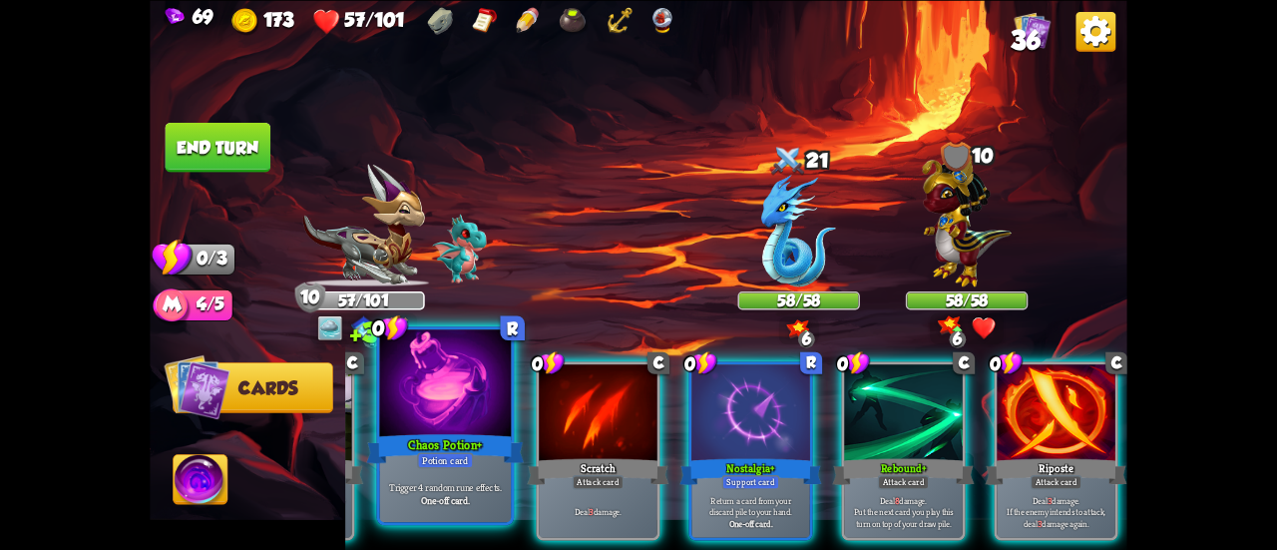
click at [439, 458] on div "Potion card" at bounding box center [445, 460] width 57 height 16
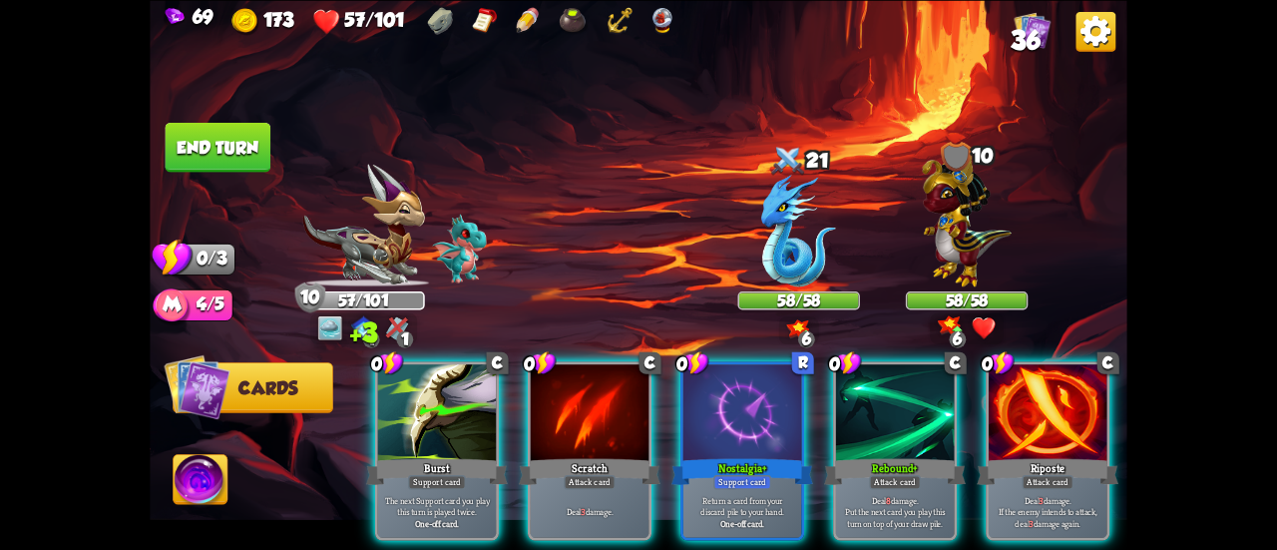
scroll to position [0, 0]
click at [1018, 40] on span "36" at bounding box center [1025, 40] width 29 height 30
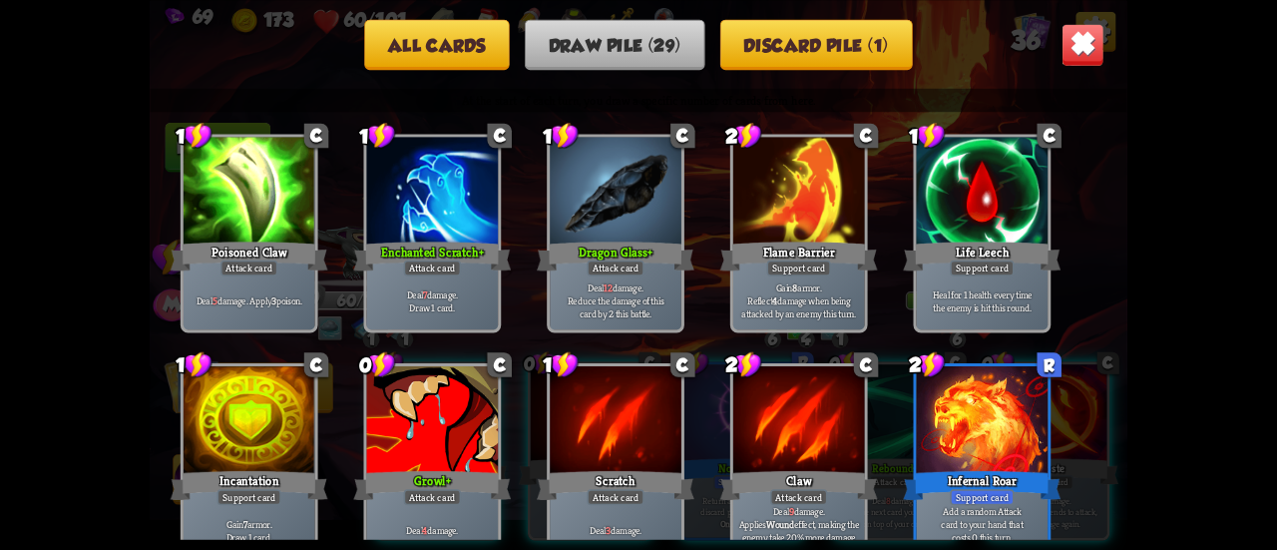
click at [892, 39] on button "Discard pile (1)" at bounding box center [816, 44] width 193 height 51
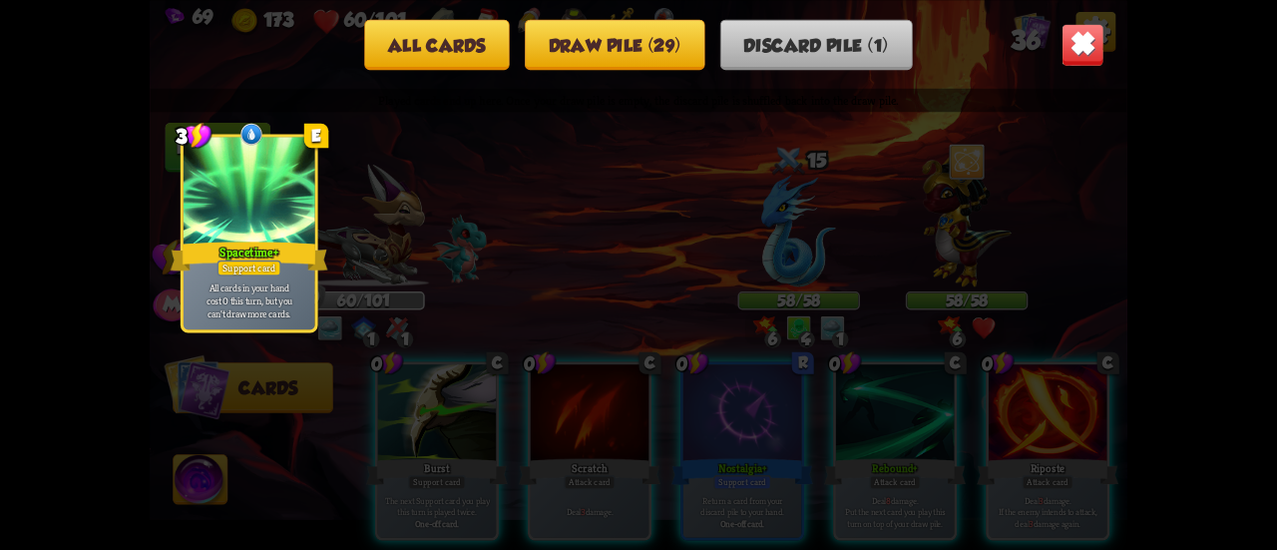
click at [1083, 54] on img at bounding box center [1082, 44] width 43 height 43
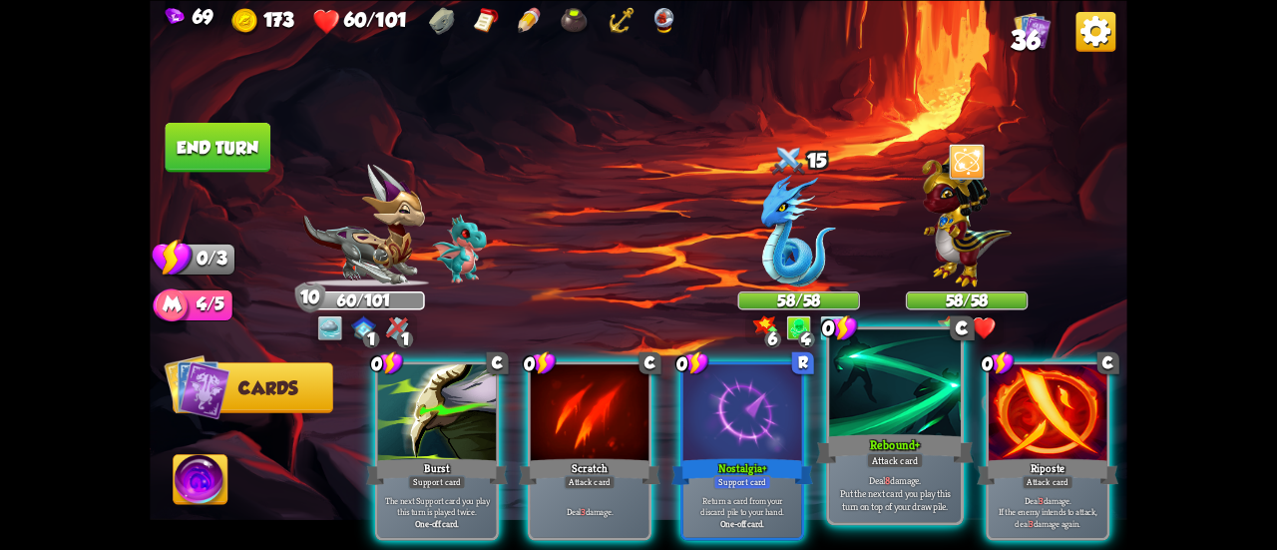
click at [885, 425] on div at bounding box center [895, 384] width 132 height 111
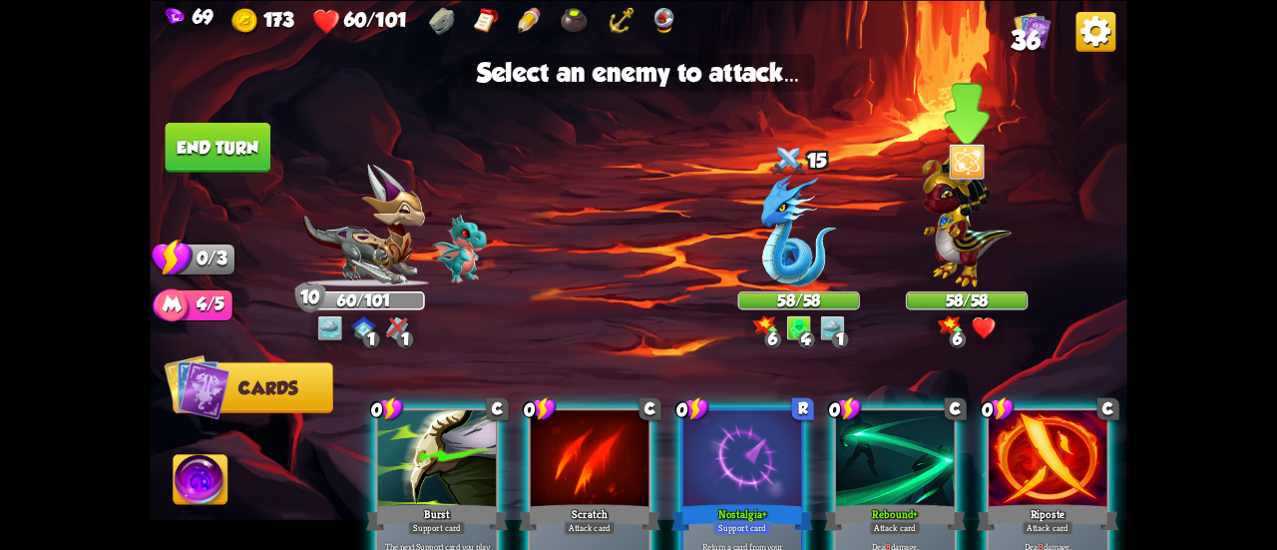
click at [944, 236] on img at bounding box center [966, 217] width 89 height 139
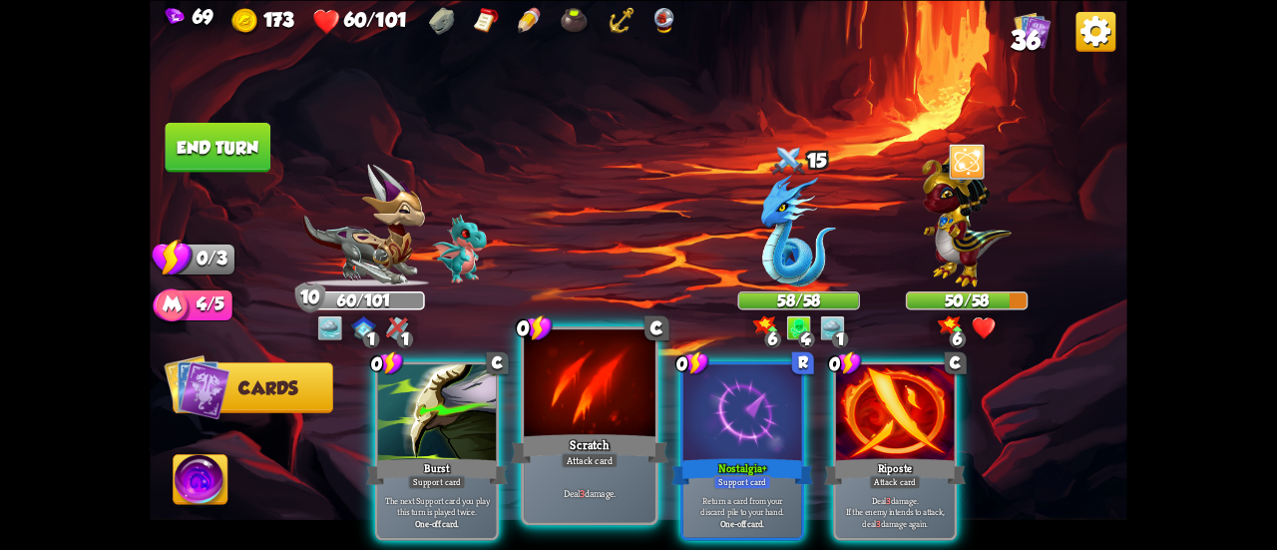
drag, startPoint x: 438, startPoint y: 414, endPoint x: 539, endPoint y: 412, distance: 100.8
click at [539, 412] on div "0 C Burst Support card The next Support card you play this turn is played twice…" at bounding box center [736, 427] width 782 height 244
click at [539, 412] on div at bounding box center [590, 384] width 132 height 111
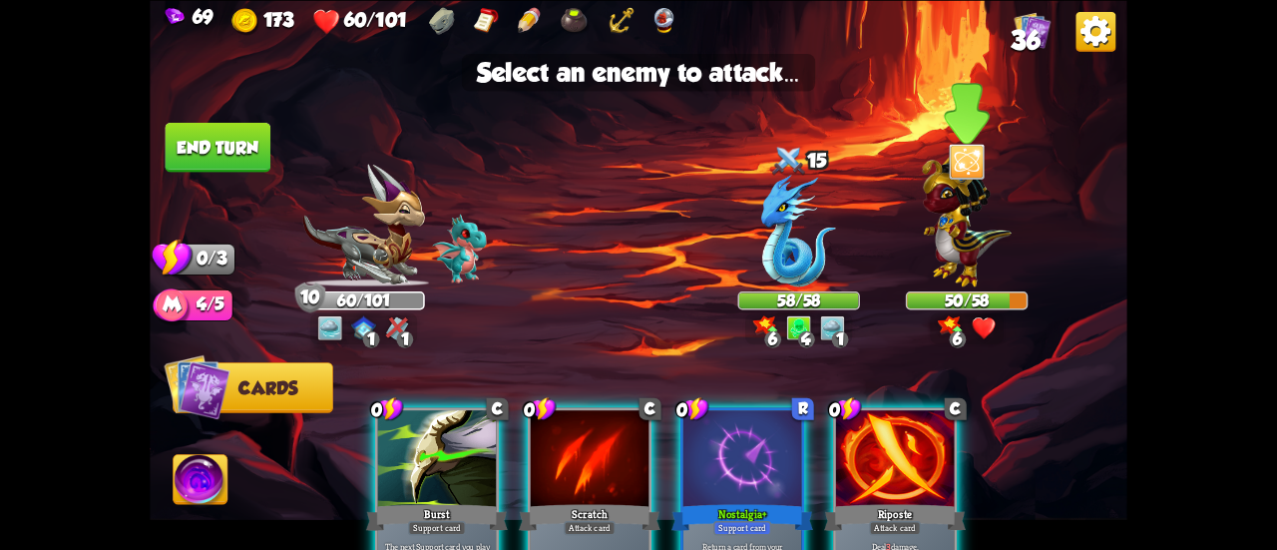
click at [985, 234] on img at bounding box center [966, 217] width 89 height 139
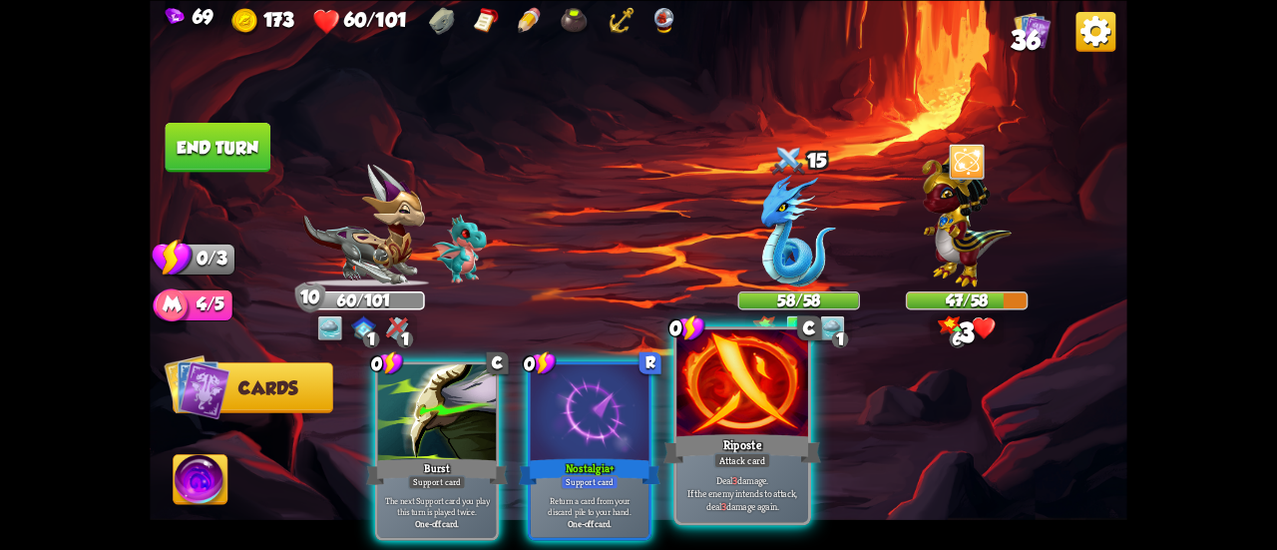
click at [766, 370] on div at bounding box center [742, 384] width 132 height 111
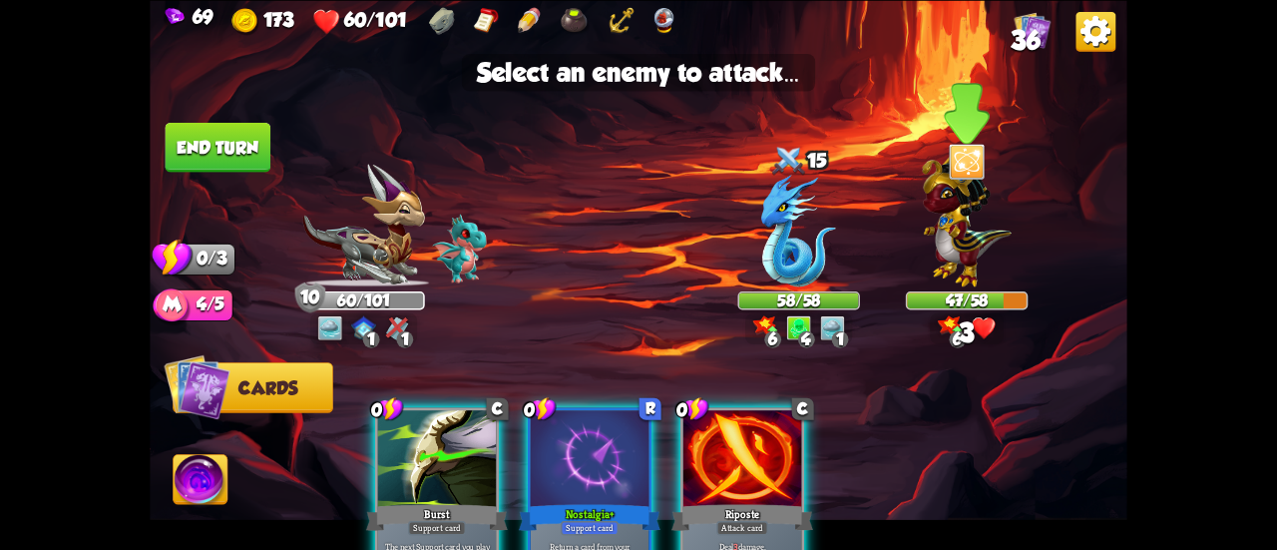
click at [959, 231] on img at bounding box center [966, 217] width 89 height 139
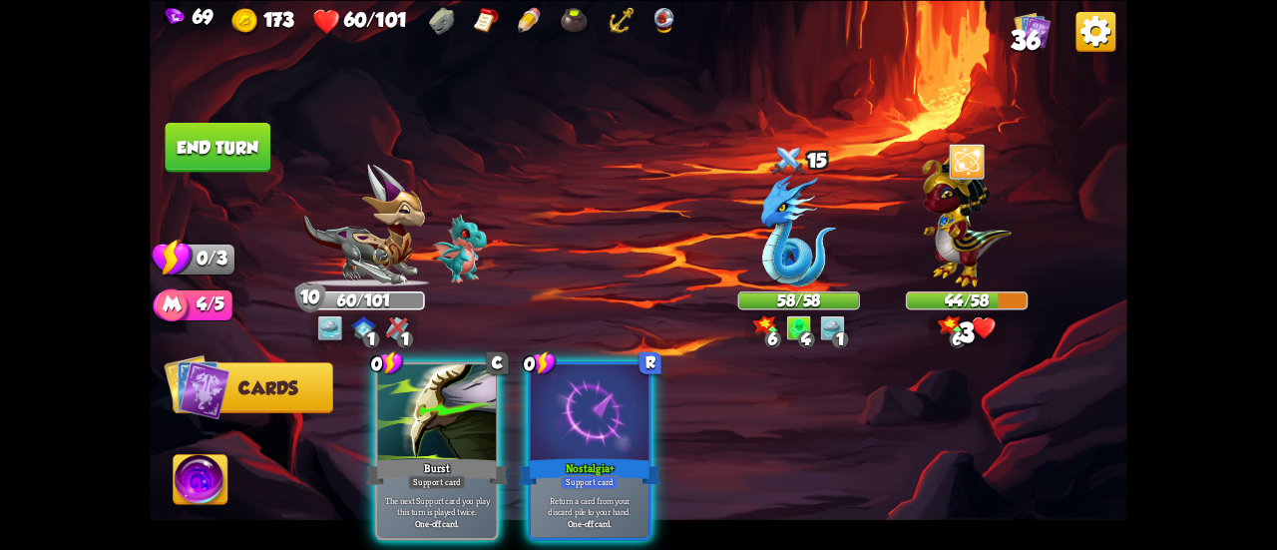
click at [217, 141] on button "End turn" at bounding box center [218, 147] width 108 height 51
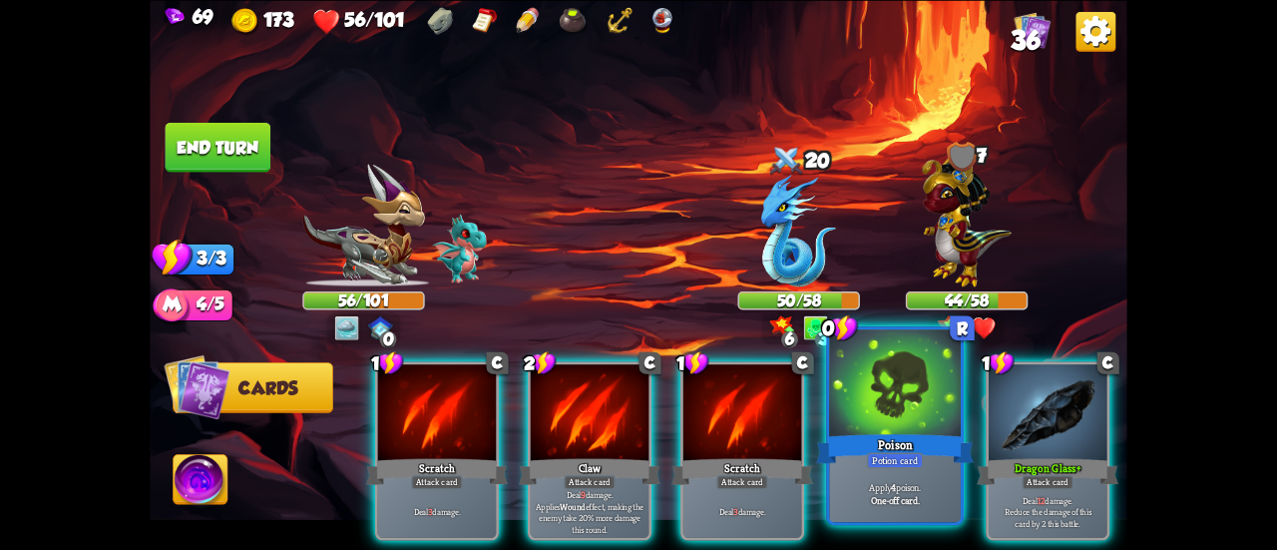
click at [907, 416] on div at bounding box center [895, 384] width 132 height 111
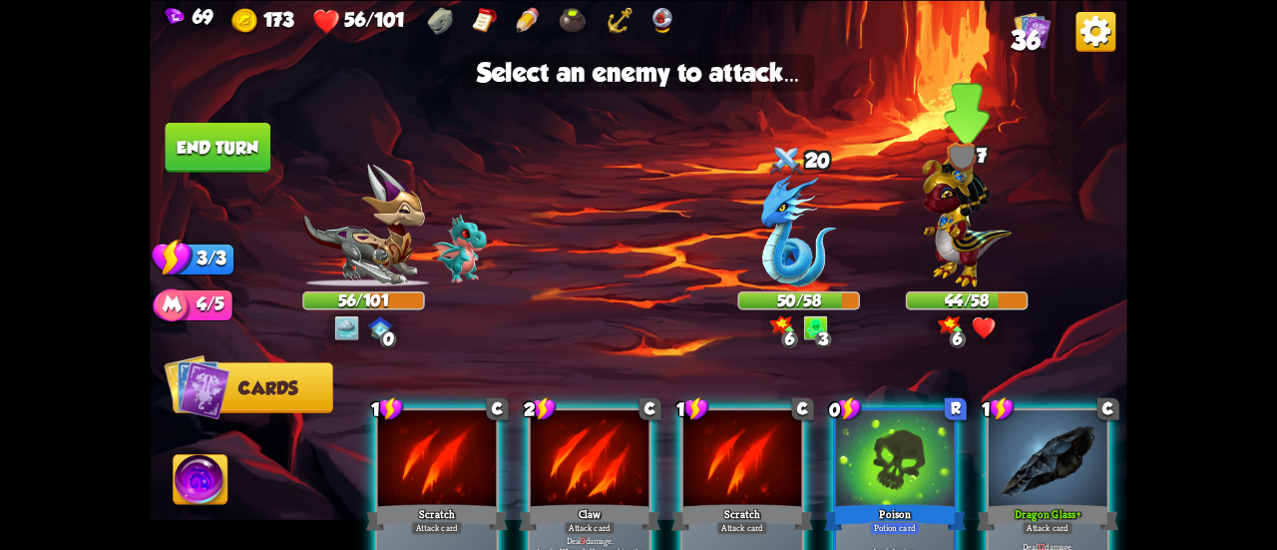
click at [950, 230] on img at bounding box center [966, 217] width 89 height 139
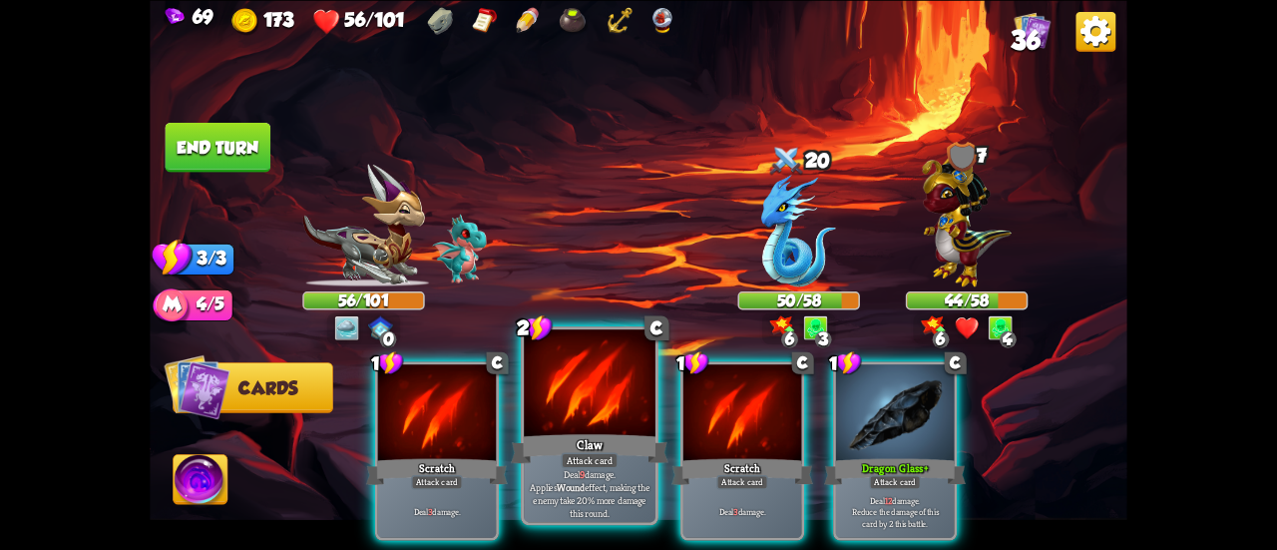
click at [593, 400] on div at bounding box center [590, 384] width 132 height 111
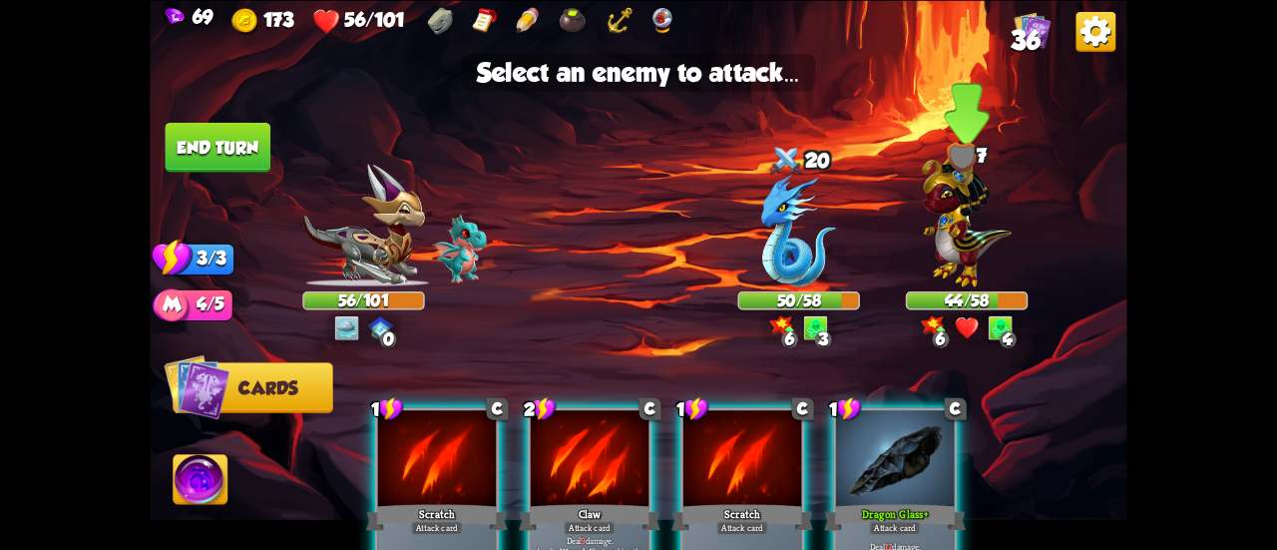
click at [910, 251] on div at bounding box center [967, 233] width 122 height 107
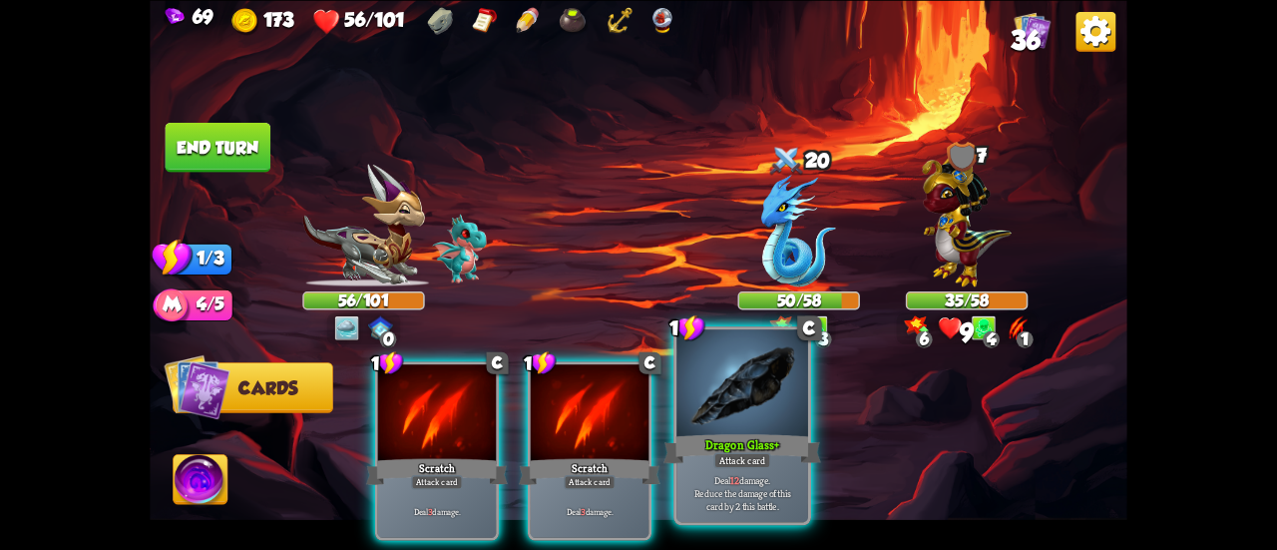
click at [745, 392] on div at bounding box center [742, 384] width 132 height 111
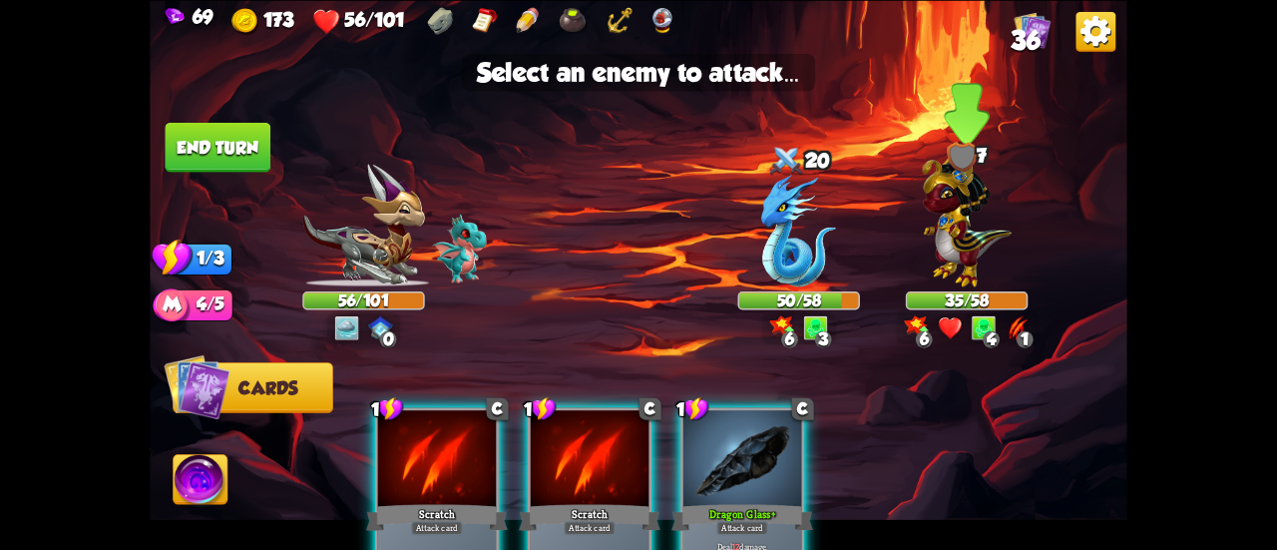
click at [995, 228] on img at bounding box center [966, 217] width 89 height 139
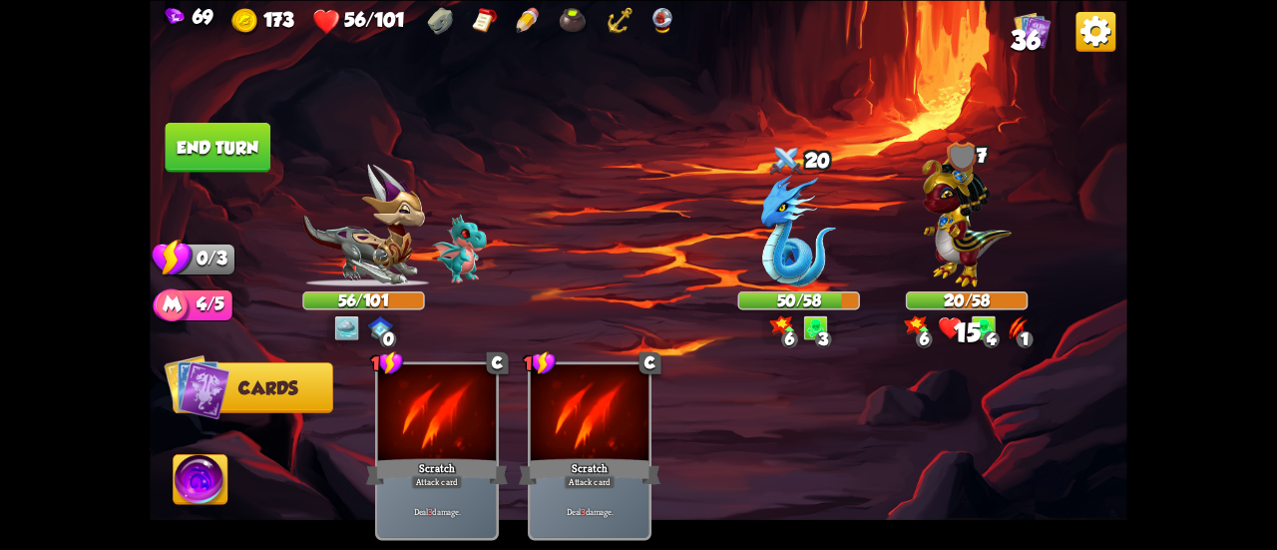
click at [215, 139] on button "End turn" at bounding box center [218, 147] width 108 height 51
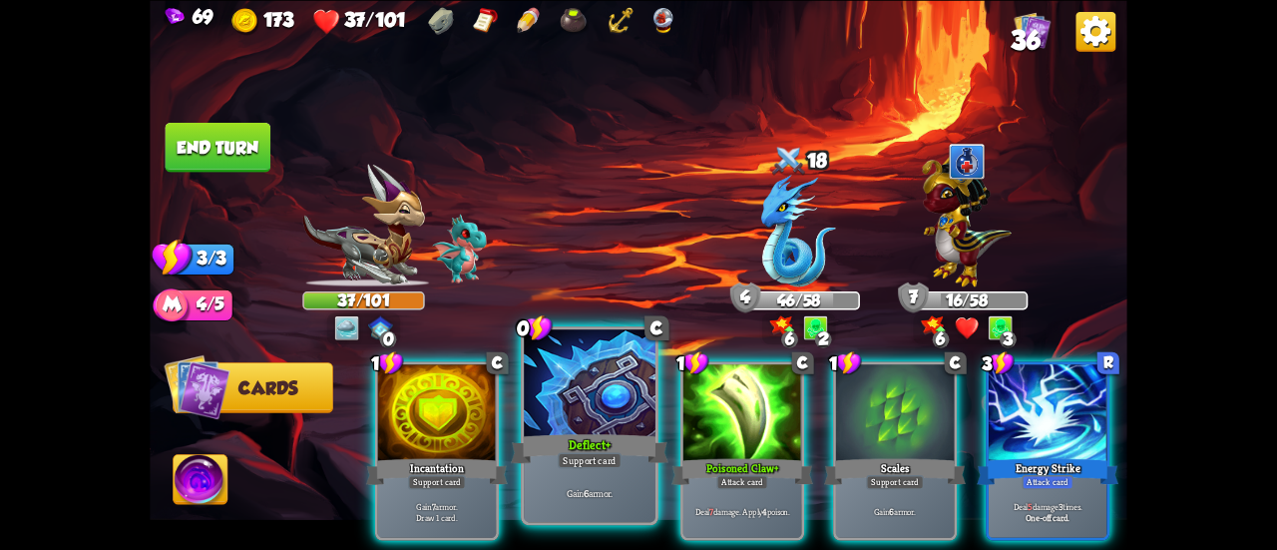
click at [589, 426] on div at bounding box center [590, 384] width 132 height 111
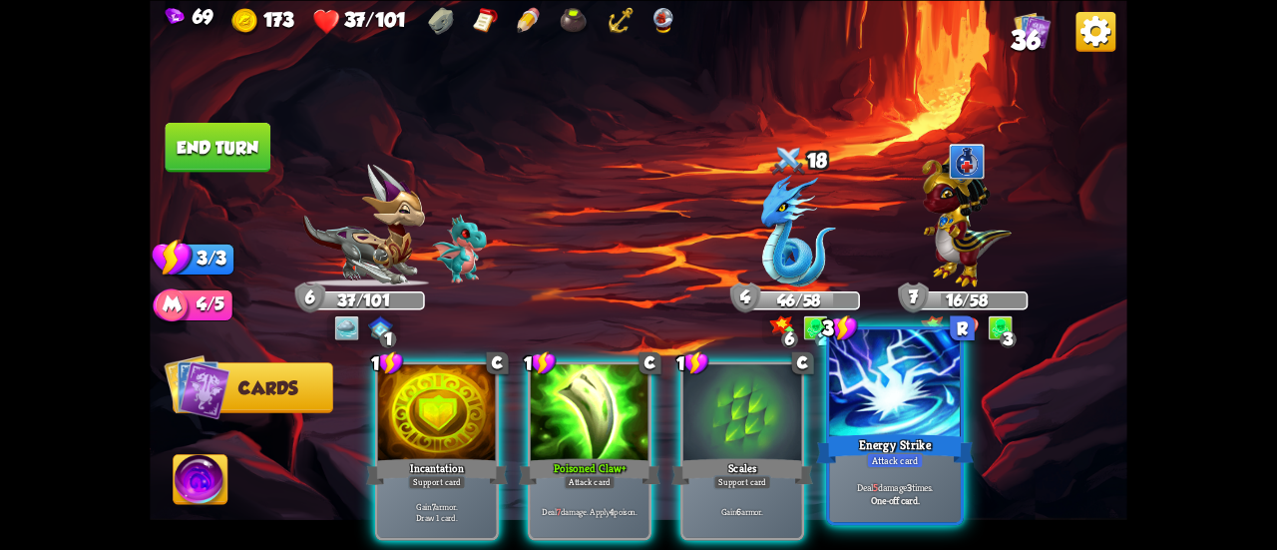
click at [904, 406] on div at bounding box center [895, 384] width 132 height 111
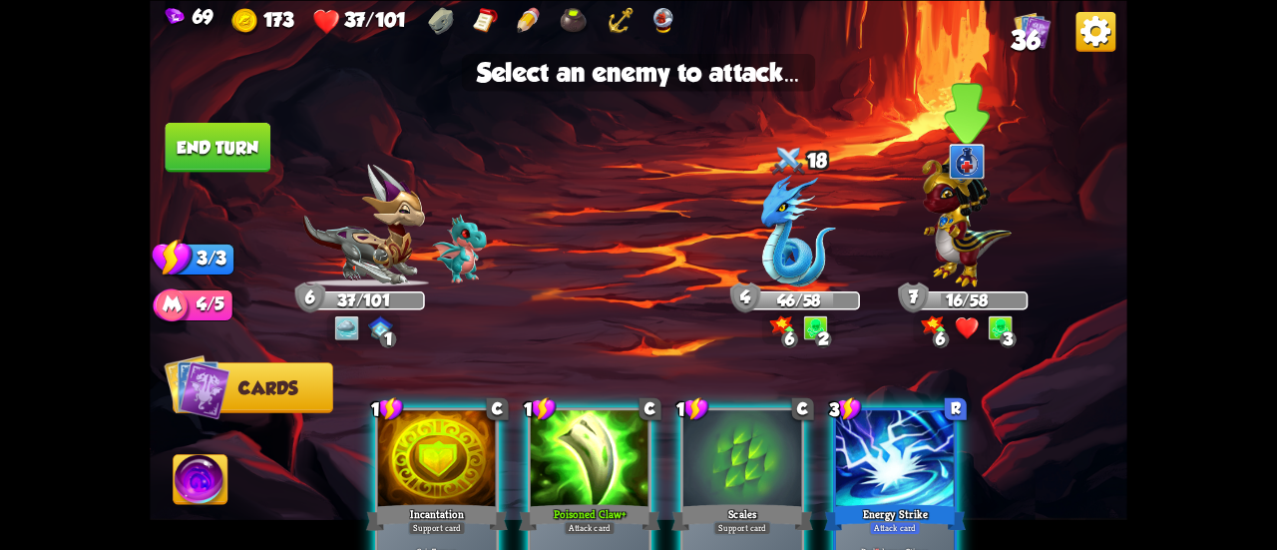
click at [962, 260] on img at bounding box center [966, 217] width 89 height 139
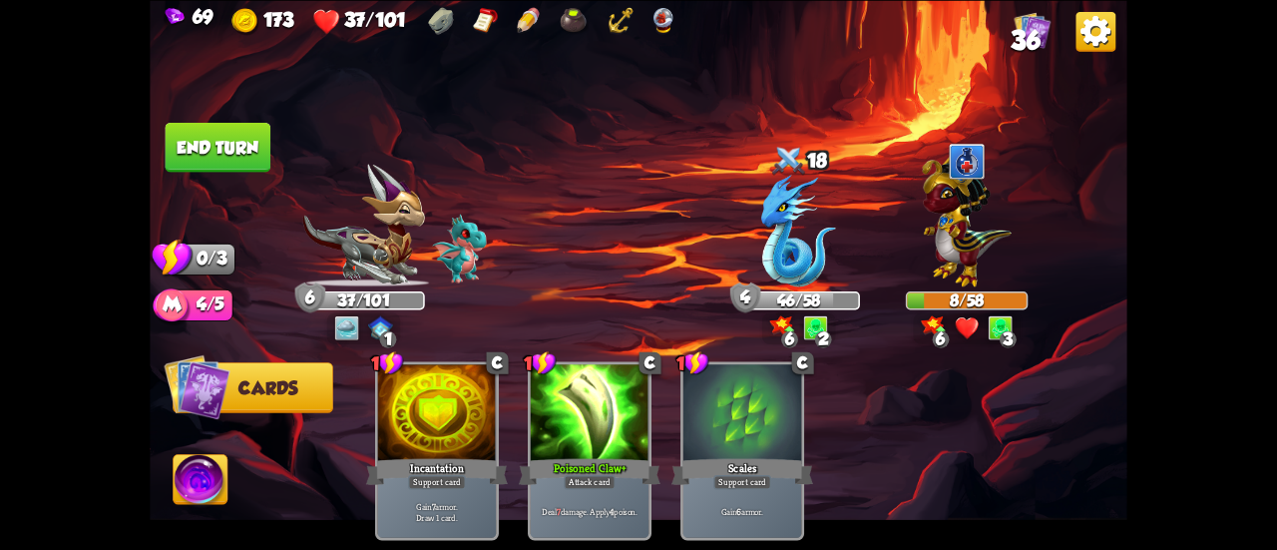
click at [232, 135] on button "End turn" at bounding box center [218, 147] width 107 height 51
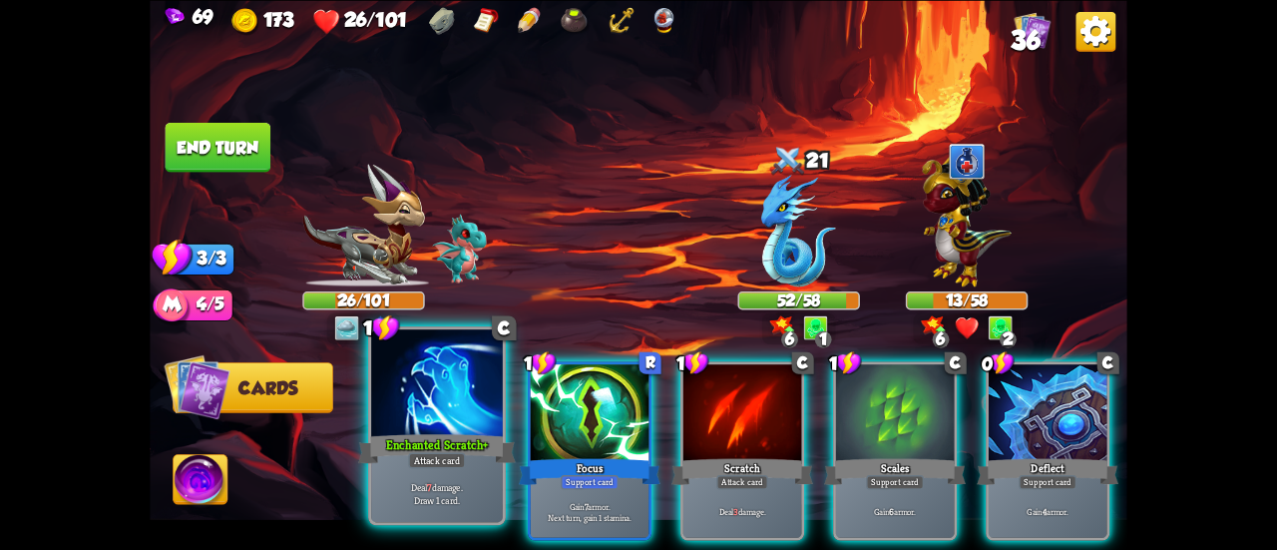
click at [435, 401] on div at bounding box center [437, 384] width 132 height 111
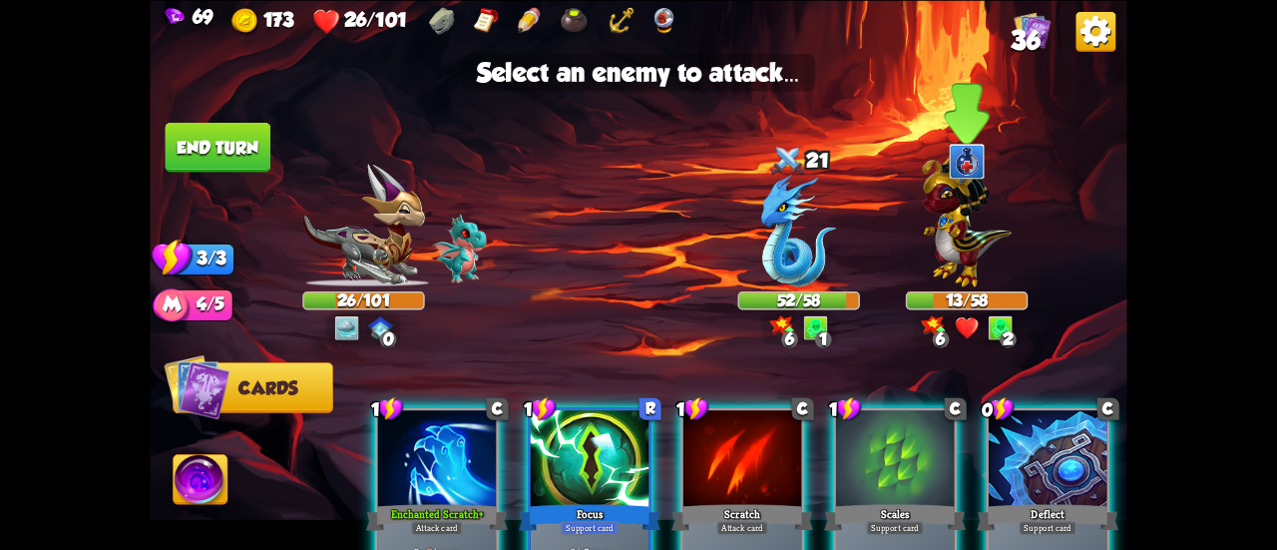
click at [922, 270] on img at bounding box center [966, 217] width 89 height 139
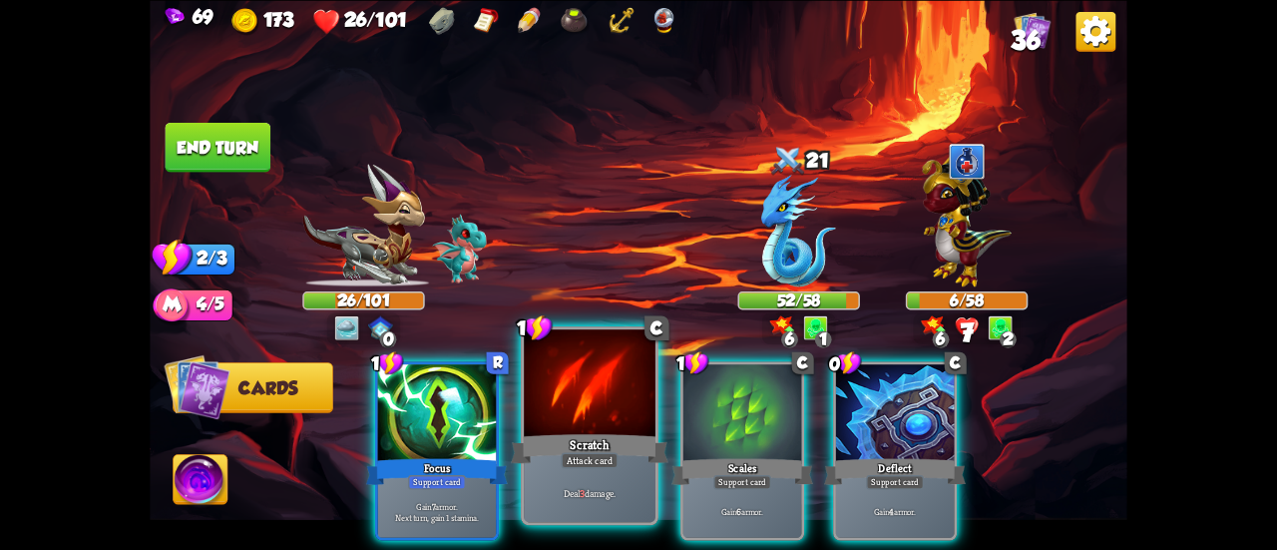
click at [589, 398] on div at bounding box center [590, 384] width 132 height 111
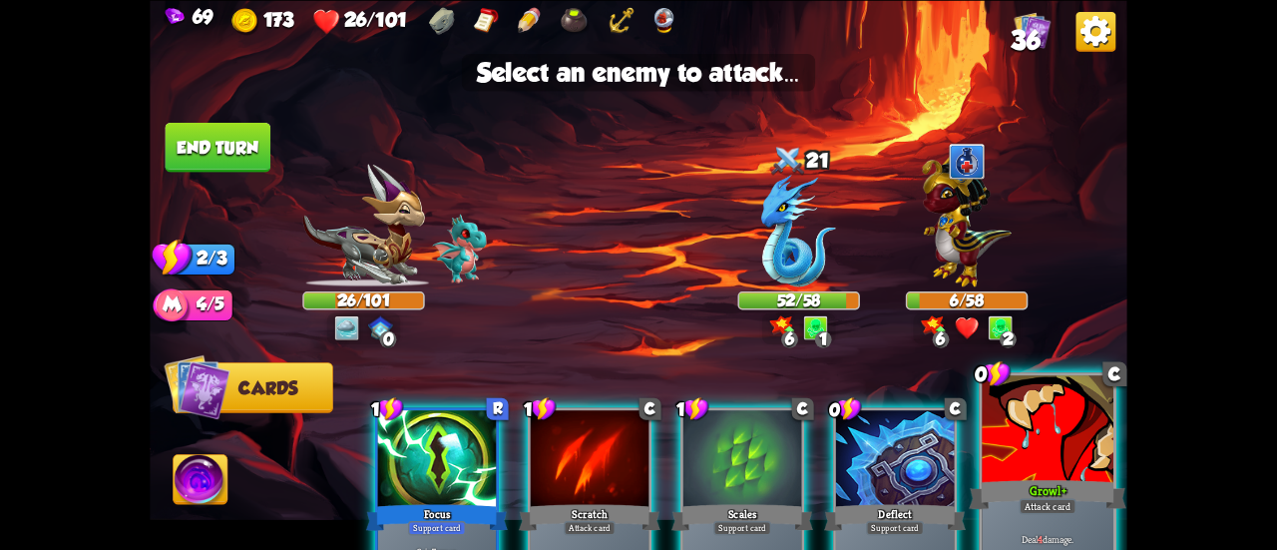
click at [1030, 446] on div at bounding box center [1048, 430] width 132 height 111
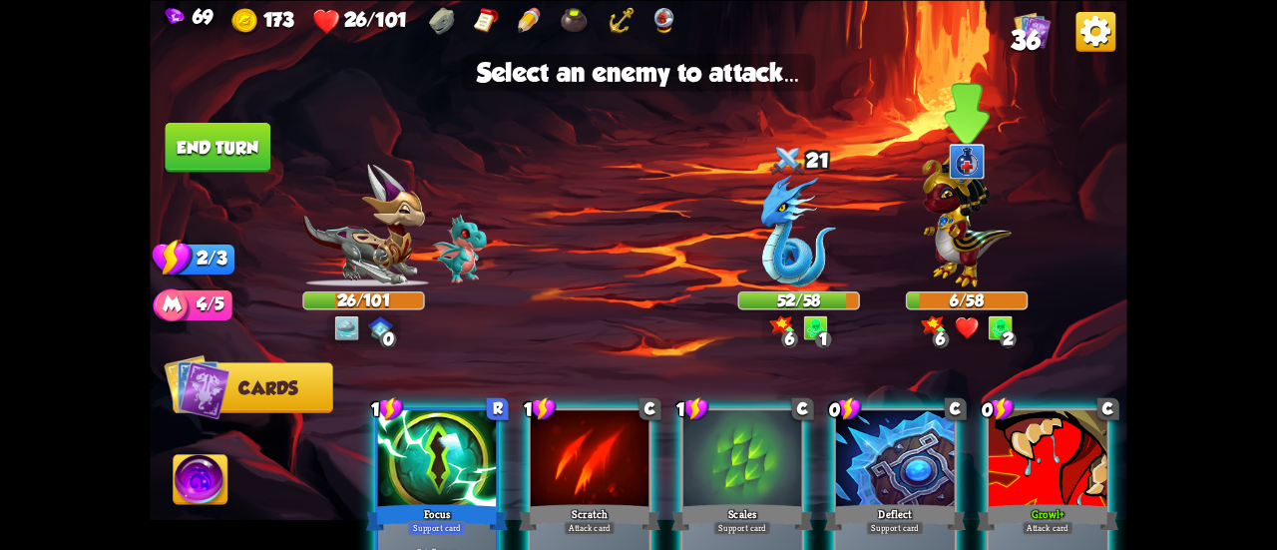
click at [948, 219] on img at bounding box center [966, 217] width 89 height 139
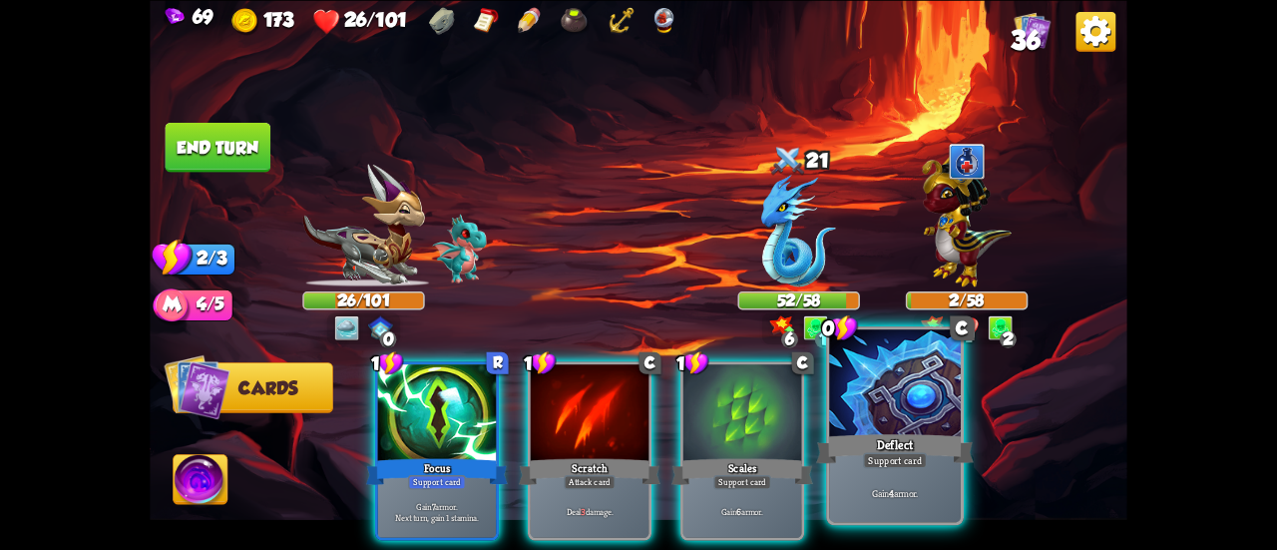
click at [865, 397] on div at bounding box center [895, 384] width 132 height 111
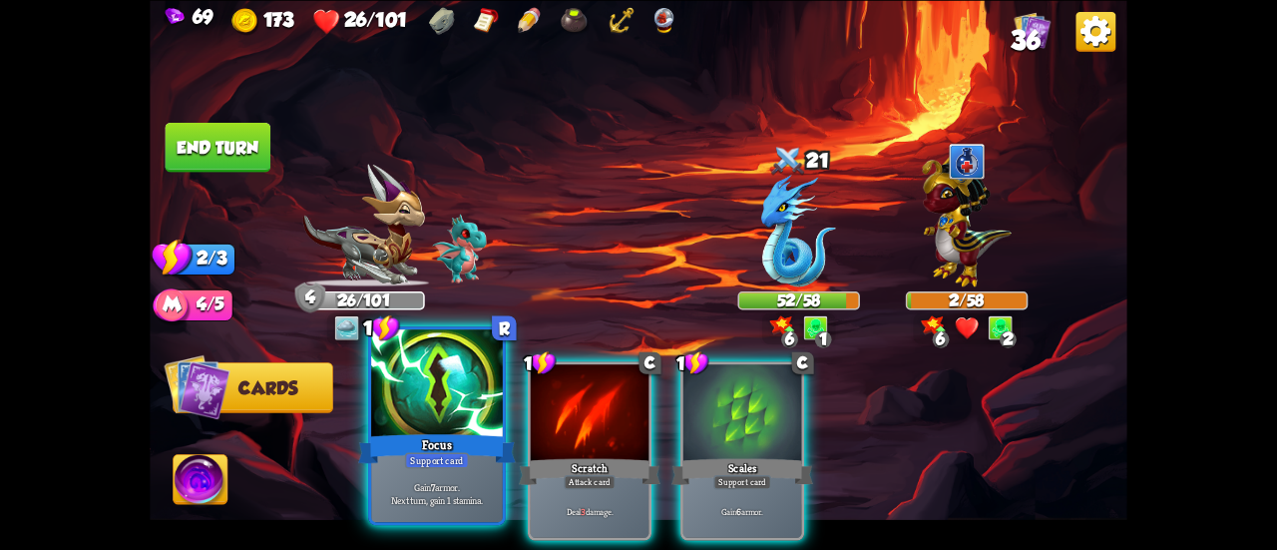
click at [449, 416] on div at bounding box center [437, 384] width 132 height 111
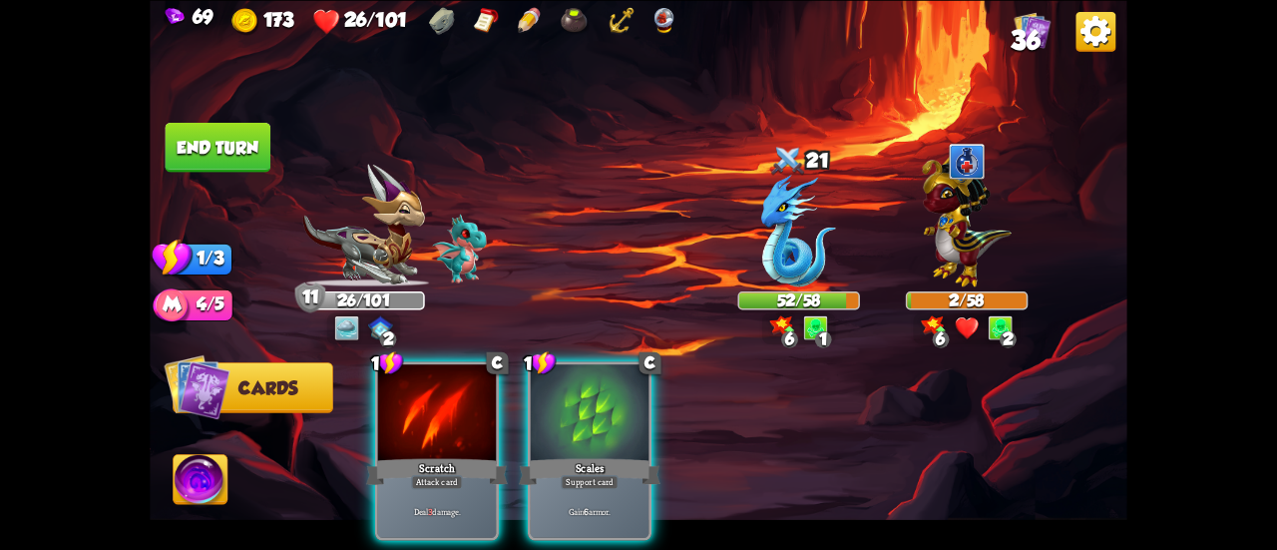
click at [571, 414] on div at bounding box center [590, 414] width 118 height 100
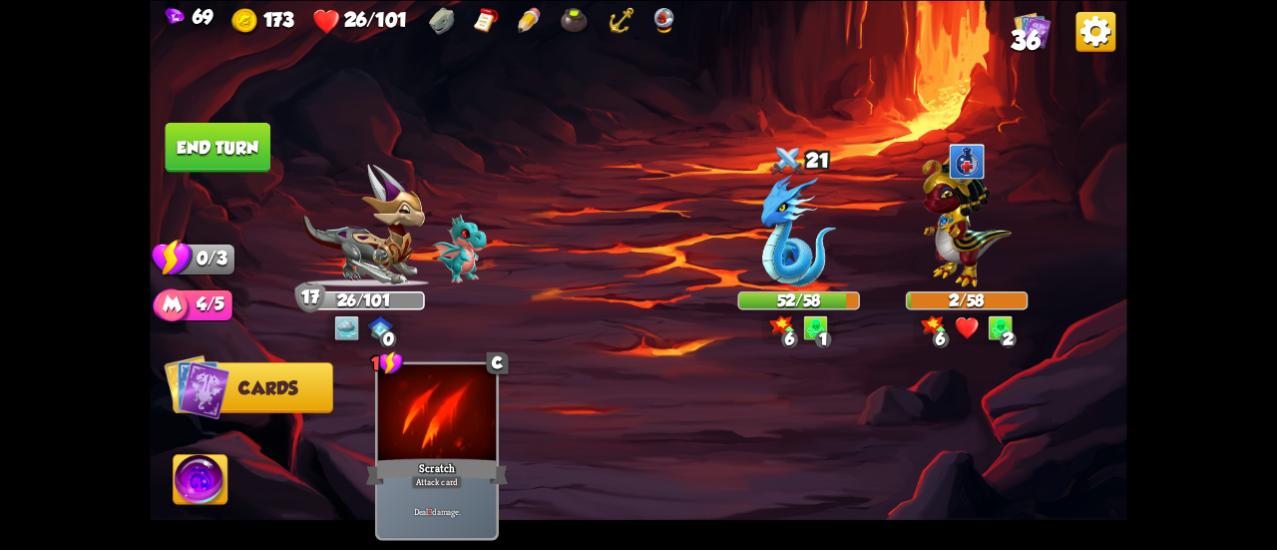
click at [213, 145] on button "End turn" at bounding box center [219, 147] width 106 height 50
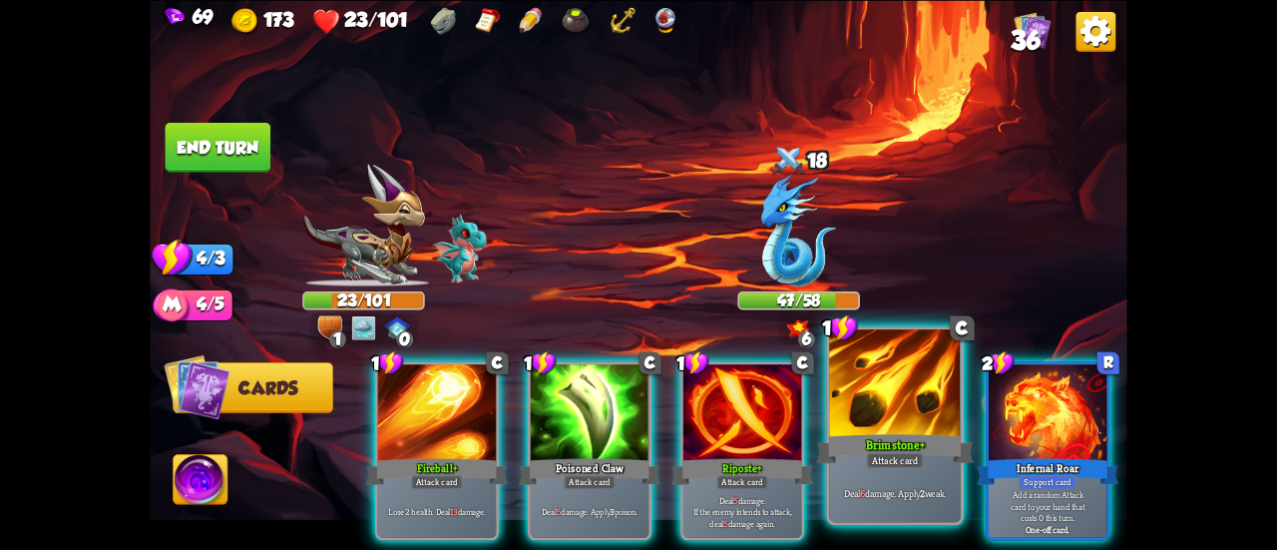
click at [902, 446] on div "Brimstone+" at bounding box center [895, 448] width 158 height 35
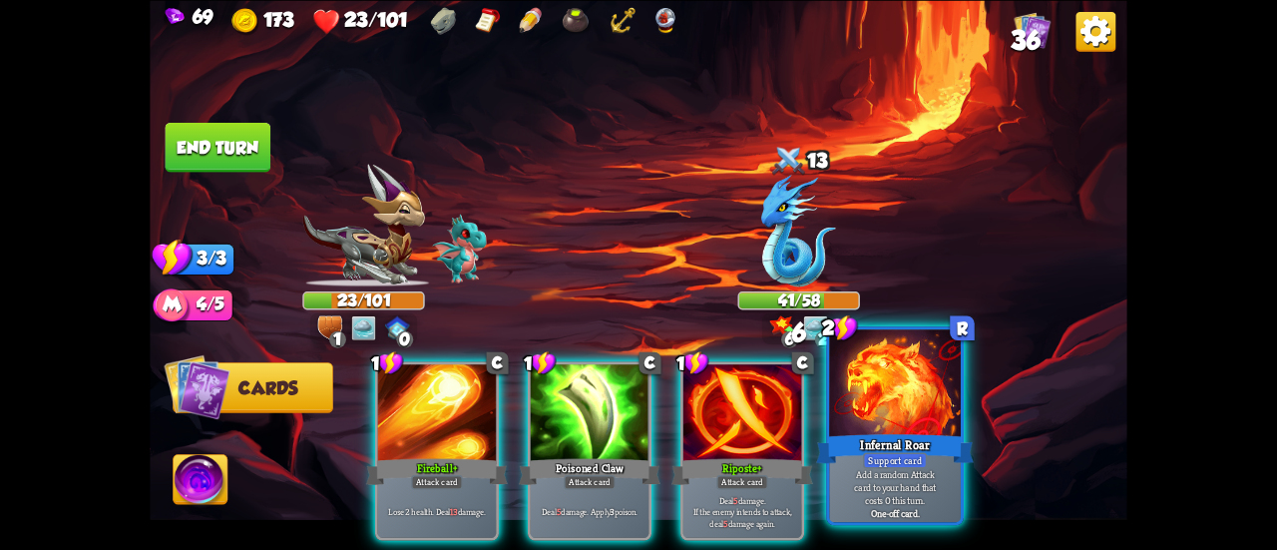
click at [872, 460] on div "Support card" at bounding box center [895, 460] width 64 height 16
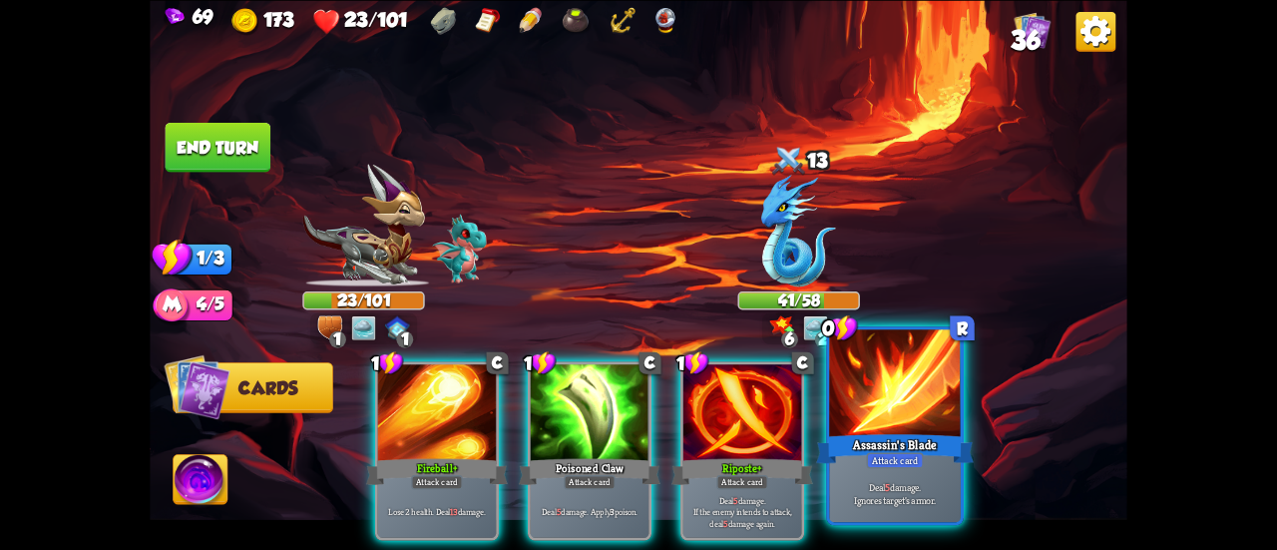
click at [863, 518] on div "Deal 5 damage. Ignores target's armor." at bounding box center [895, 492] width 132 height 57
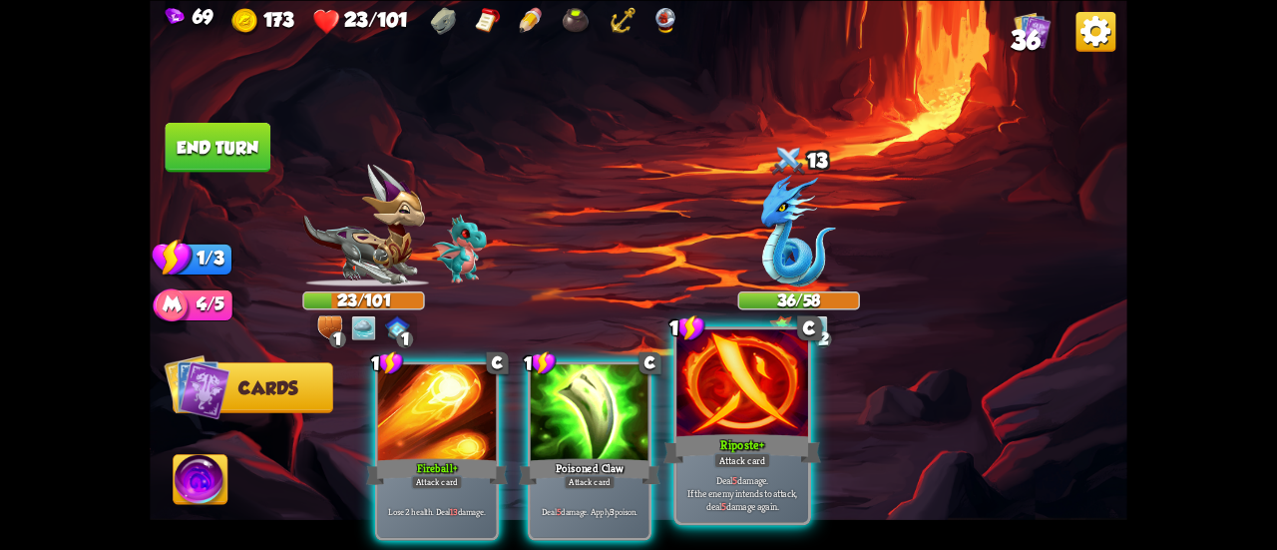
click at [754, 434] on div "Riposte+" at bounding box center [742, 448] width 158 height 35
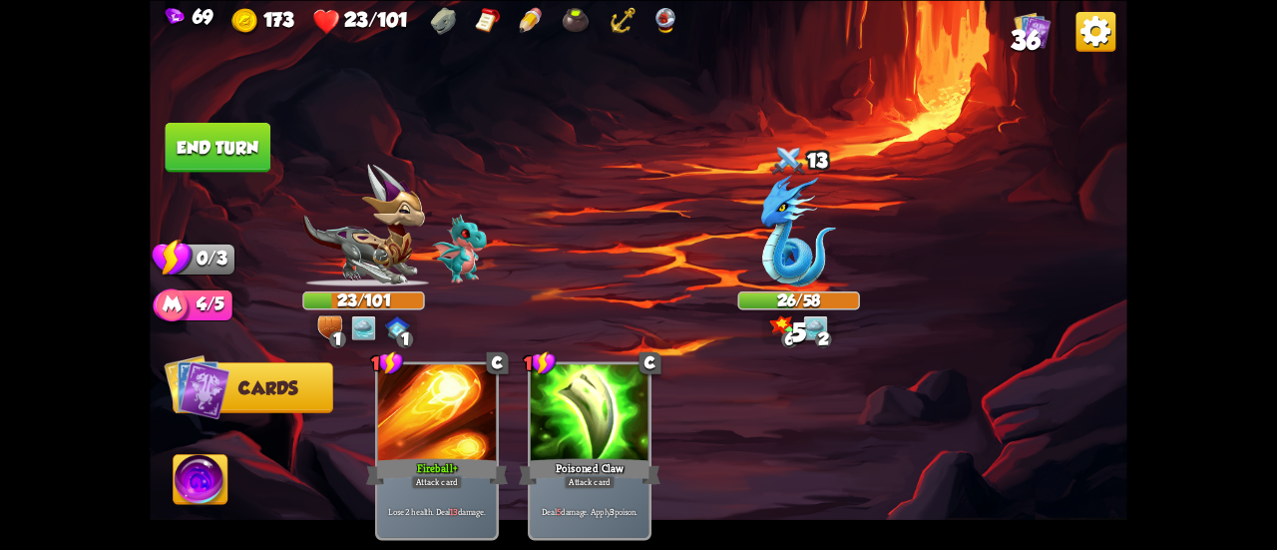
click at [233, 127] on button "End turn" at bounding box center [219, 147] width 106 height 50
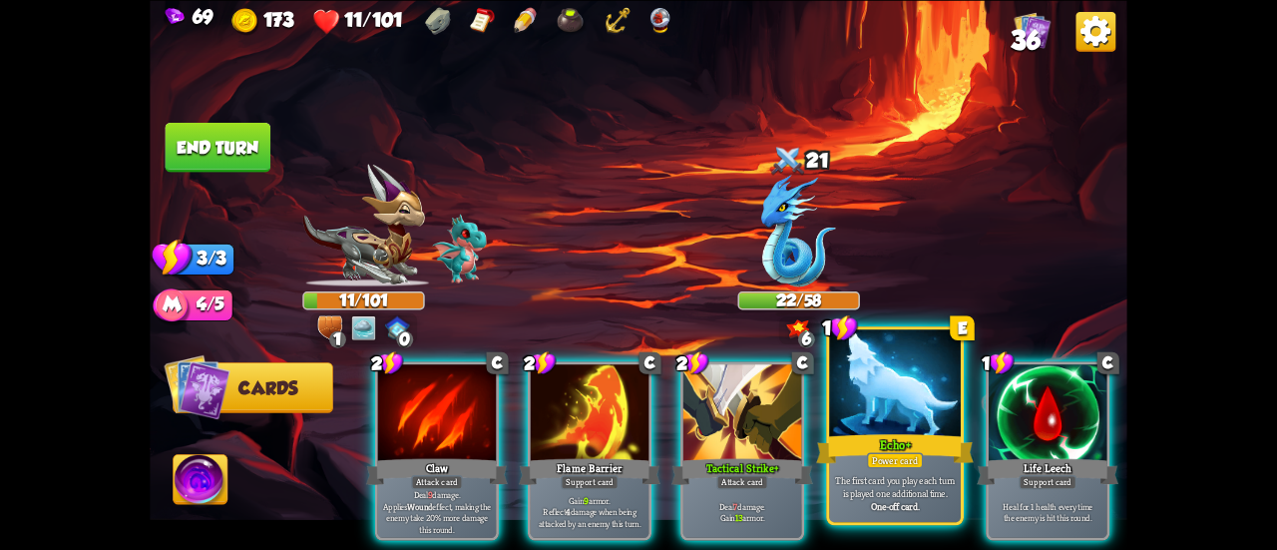
click at [871, 450] on div "Echo+" at bounding box center [895, 448] width 158 height 35
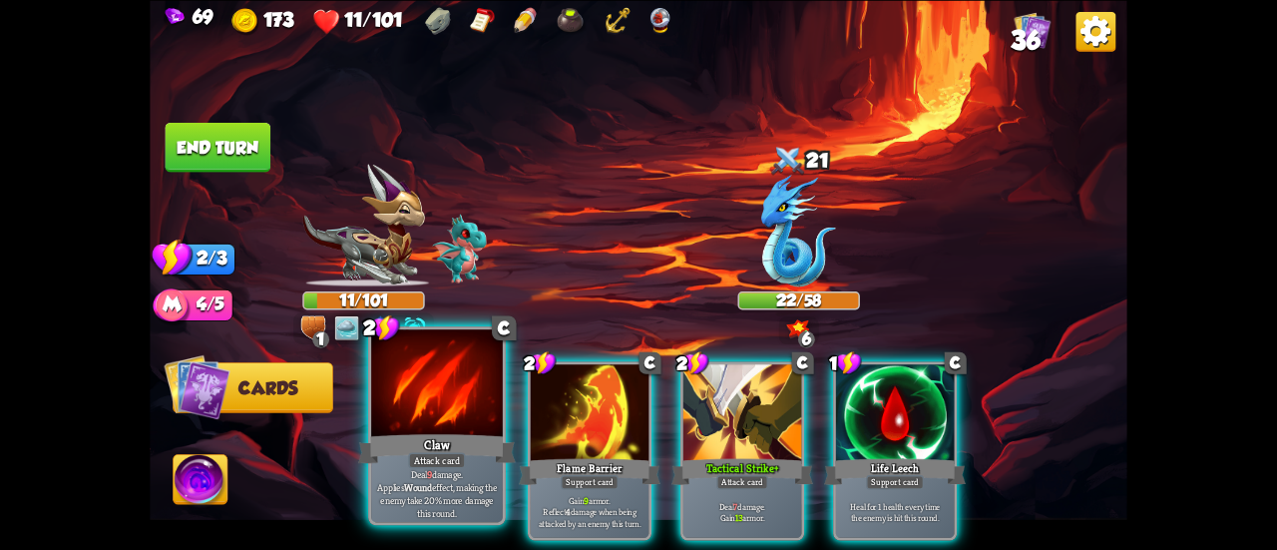
click at [457, 420] on div at bounding box center [437, 384] width 132 height 111
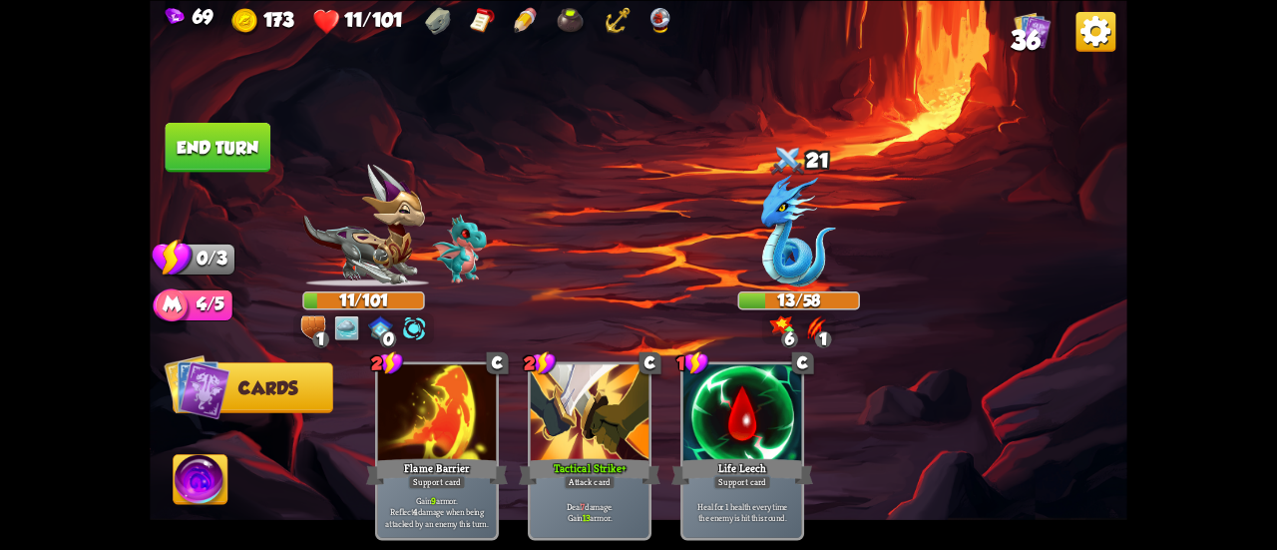
click at [188, 142] on button "End turn" at bounding box center [218, 147] width 108 height 51
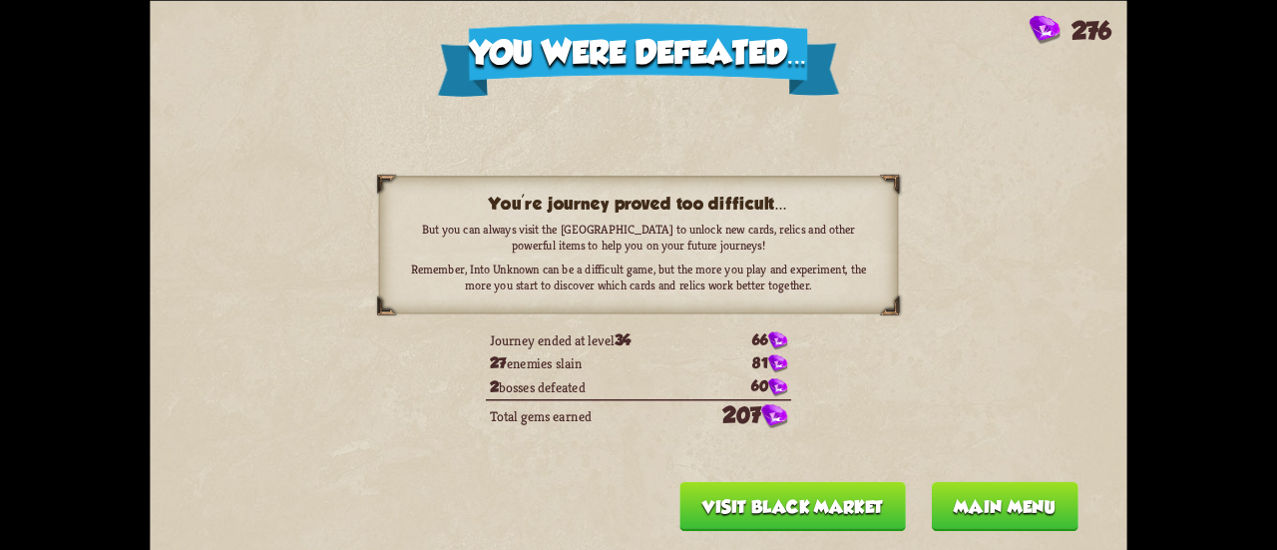
click at [961, 503] on button "Main menu" at bounding box center [1004, 506] width 147 height 50
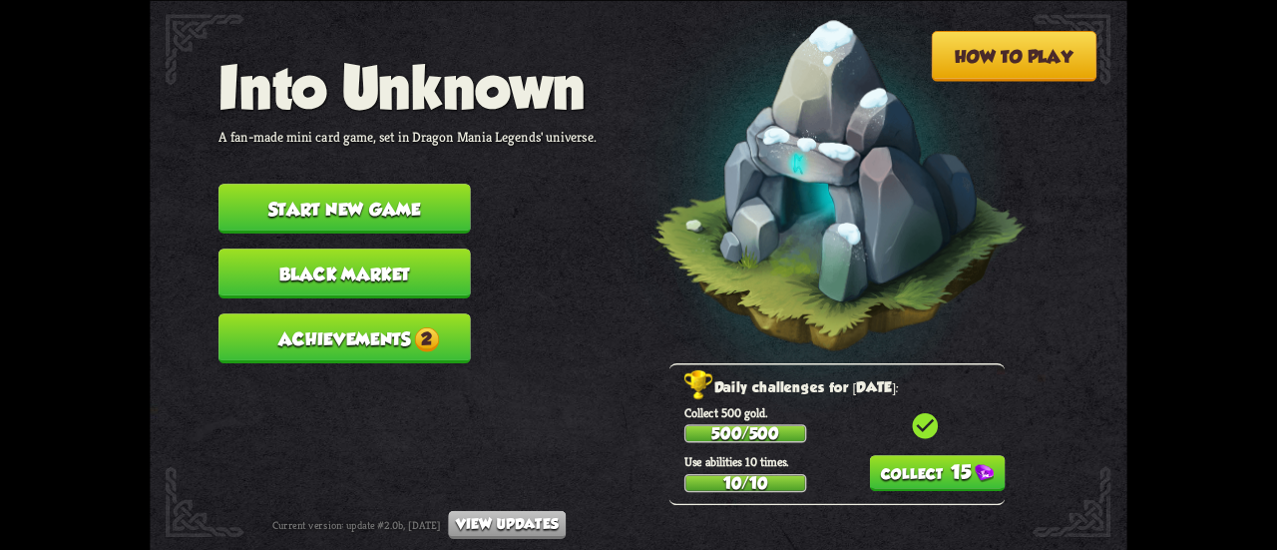
click at [888, 476] on button "15" at bounding box center [937, 473] width 136 height 36
click at [431, 340] on span "2" at bounding box center [426, 338] width 24 height 24
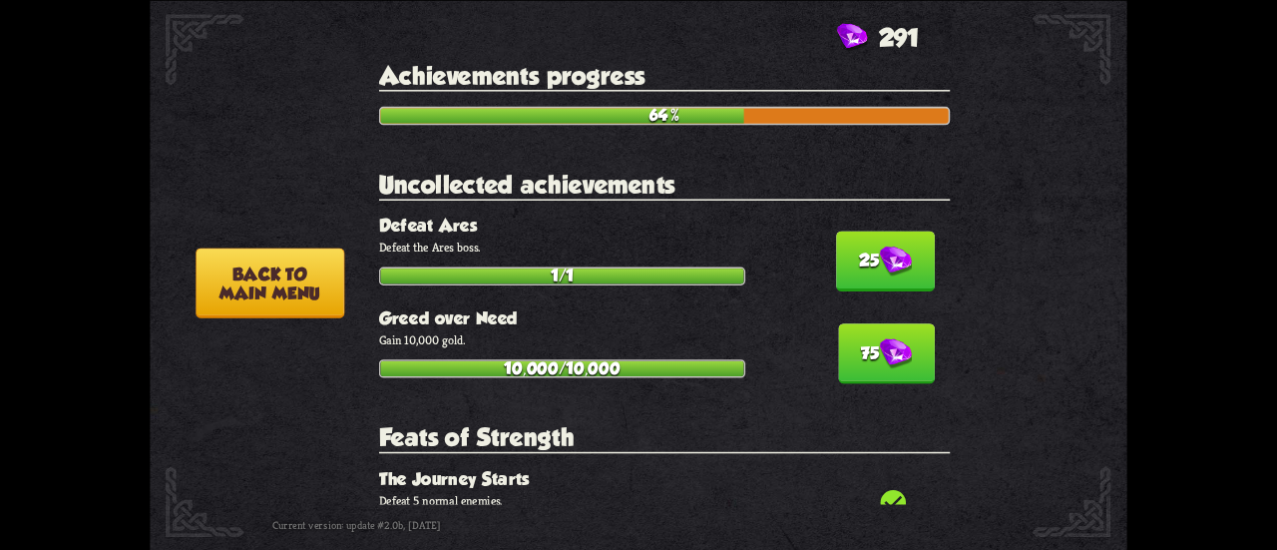
click at [860, 266] on button "25" at bounding box center [885, 260] width 99 height 60
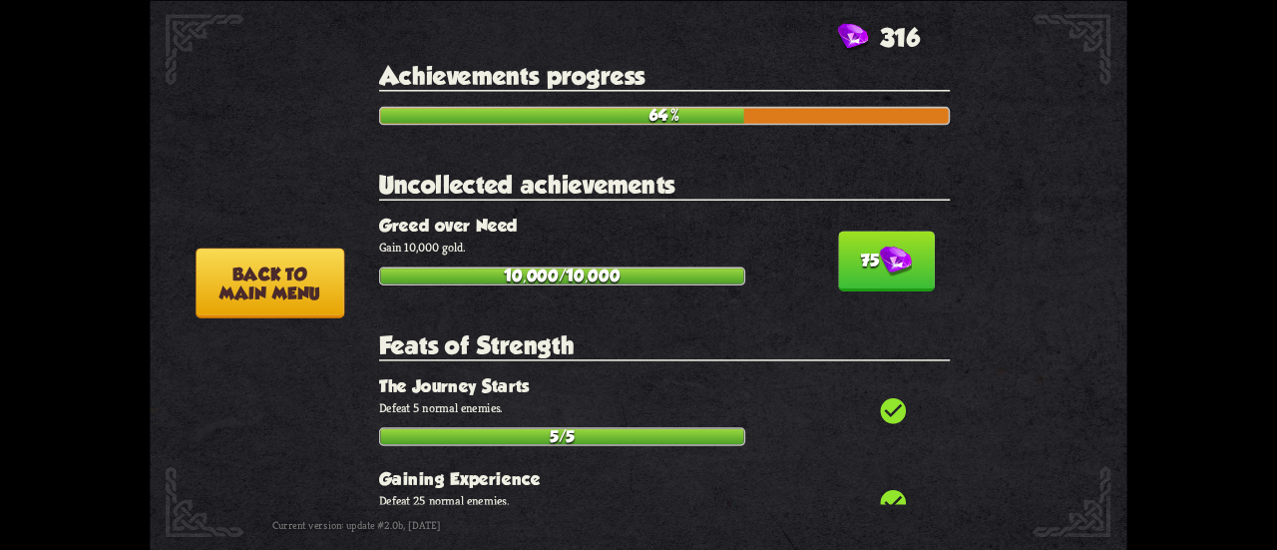
click at [860, 266] on button "75" at bounding box center [886, 260] width 97 height 60
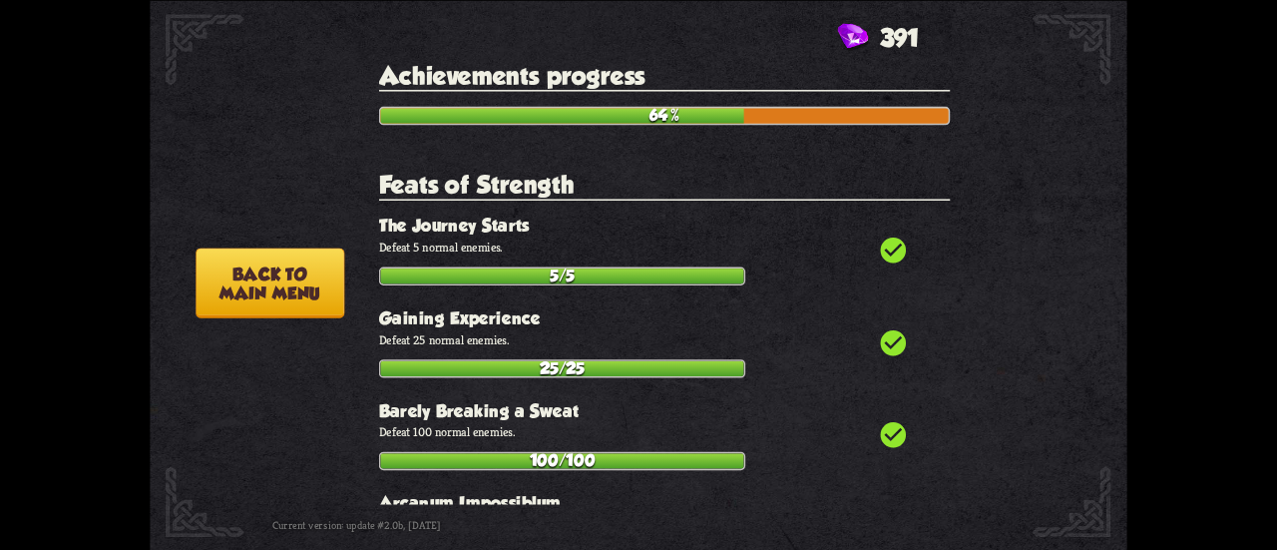
click at [267, 260] on button "Back to main menu" at bounding box center [270, 282] width 149 height 70
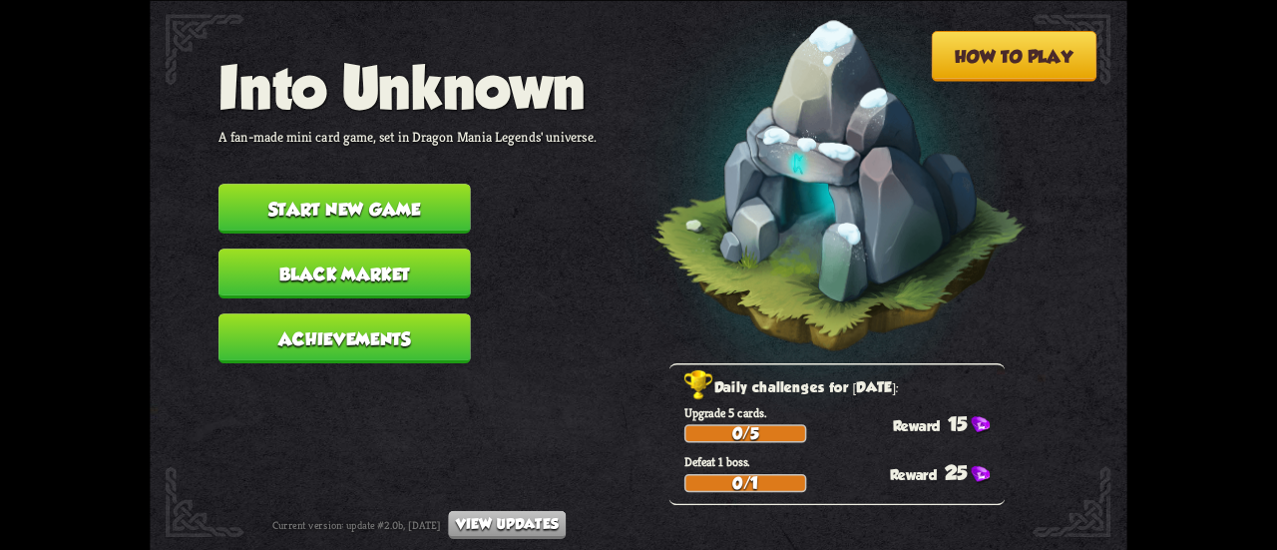
click at [365, 189] on button "Start new game" at bounding box center [344, 209] width 252 height 50
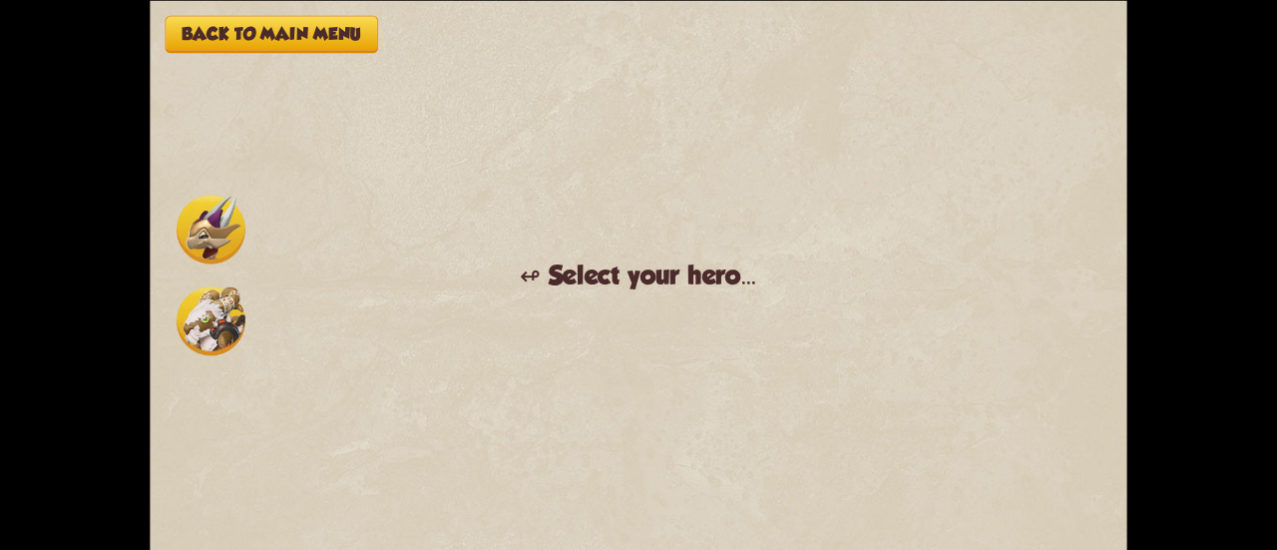
click at [180, 242] on img at bounding box center [211, 229] width 69 height 69
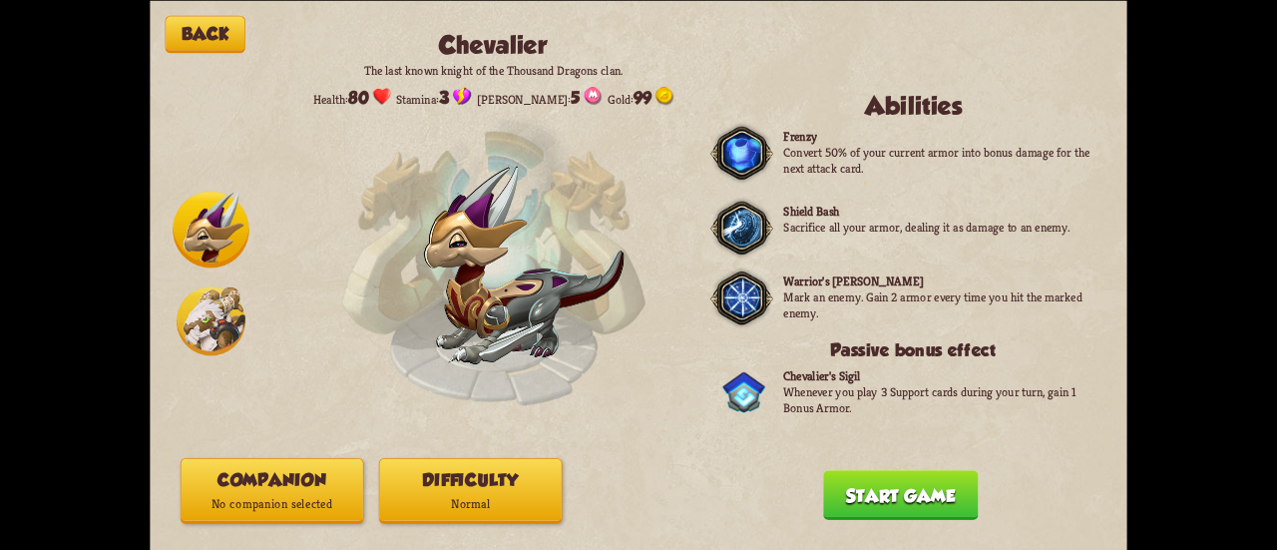
click at [451, 499] on p "Normal" at bounding box center [471, 504] width 182 height 24
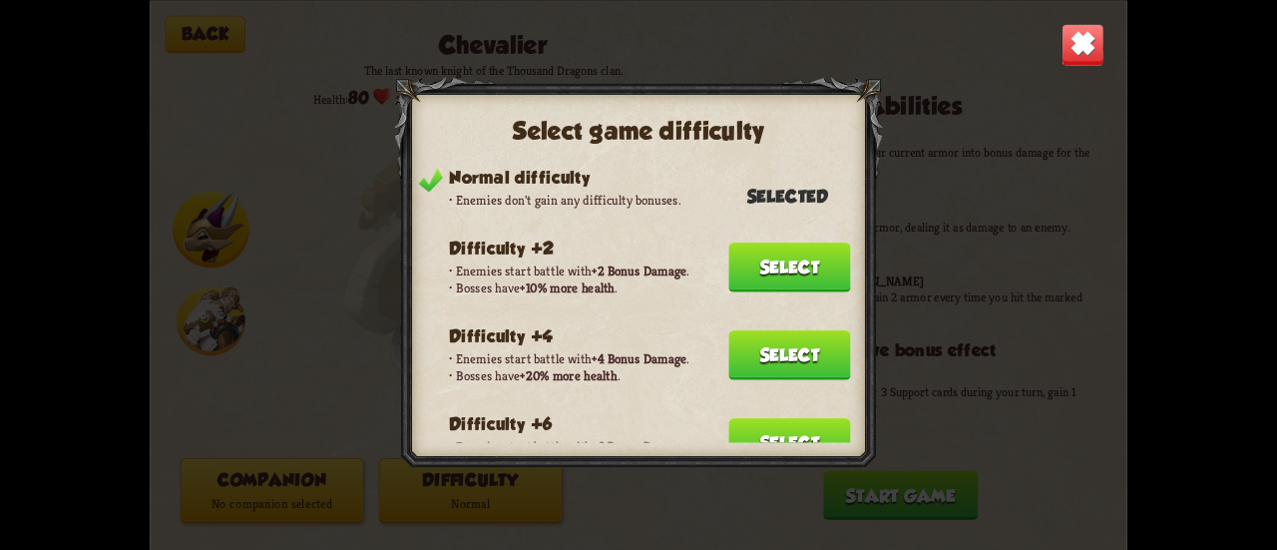
click at [768, 436] on button "Select" at bounding box center [789, 443] width 122 height 50
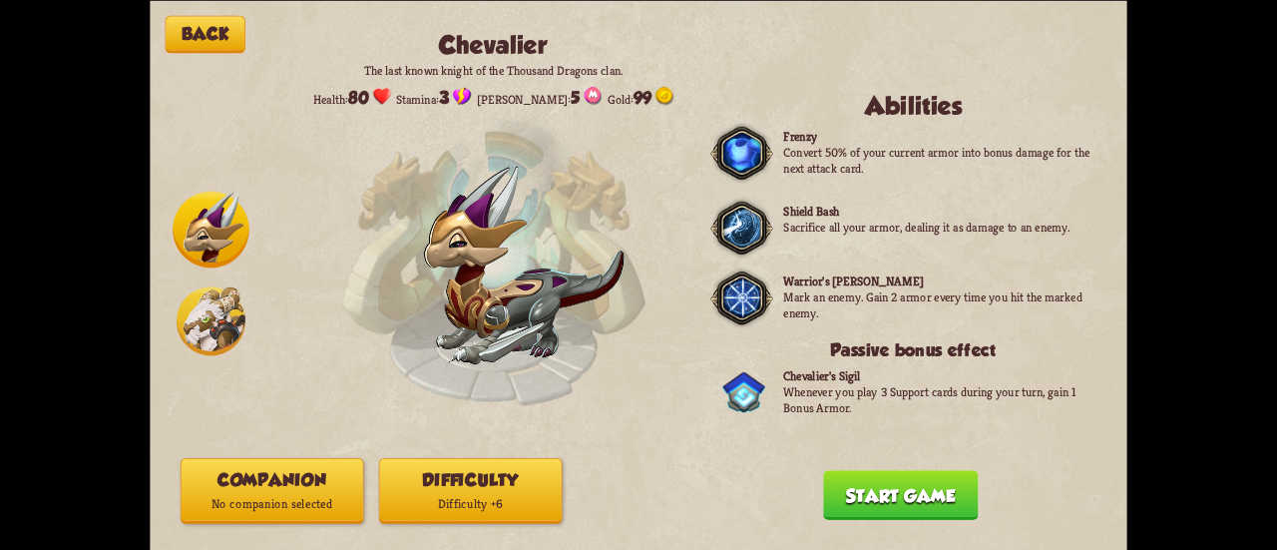
click at [206, 498] on p "No companion selected" at bounding box center [273, 504] width 182 height 24
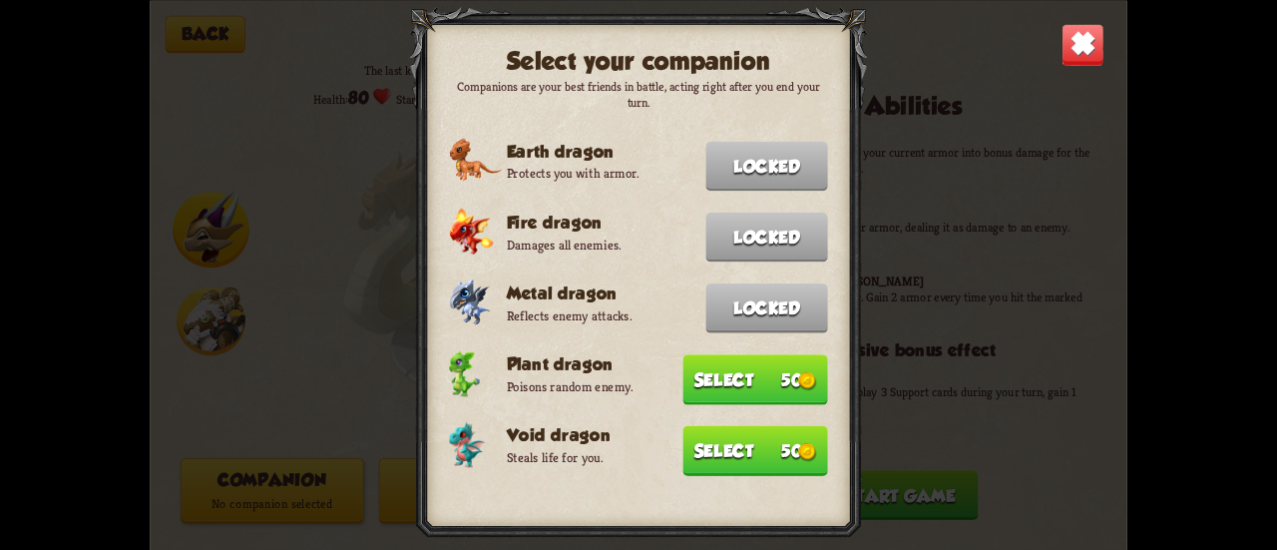
click at [690, 450] on button "Select 50" at bounding box center [754, 450] width 145 height 50
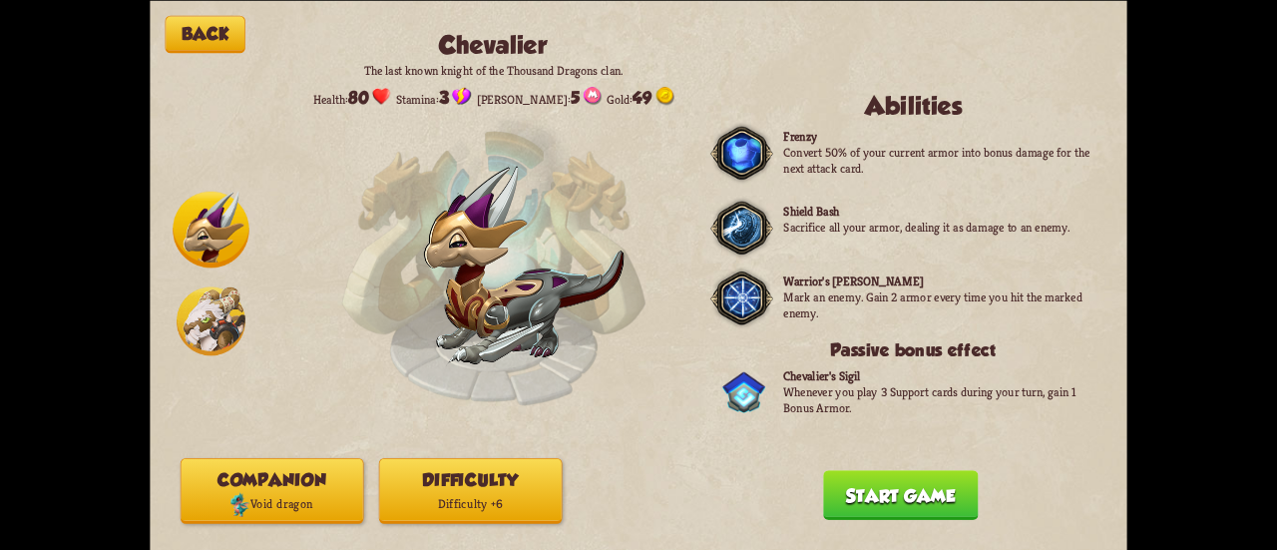
click at [947, 478] on button "Start game" at bounding box center [900, 495] width 155 height 50
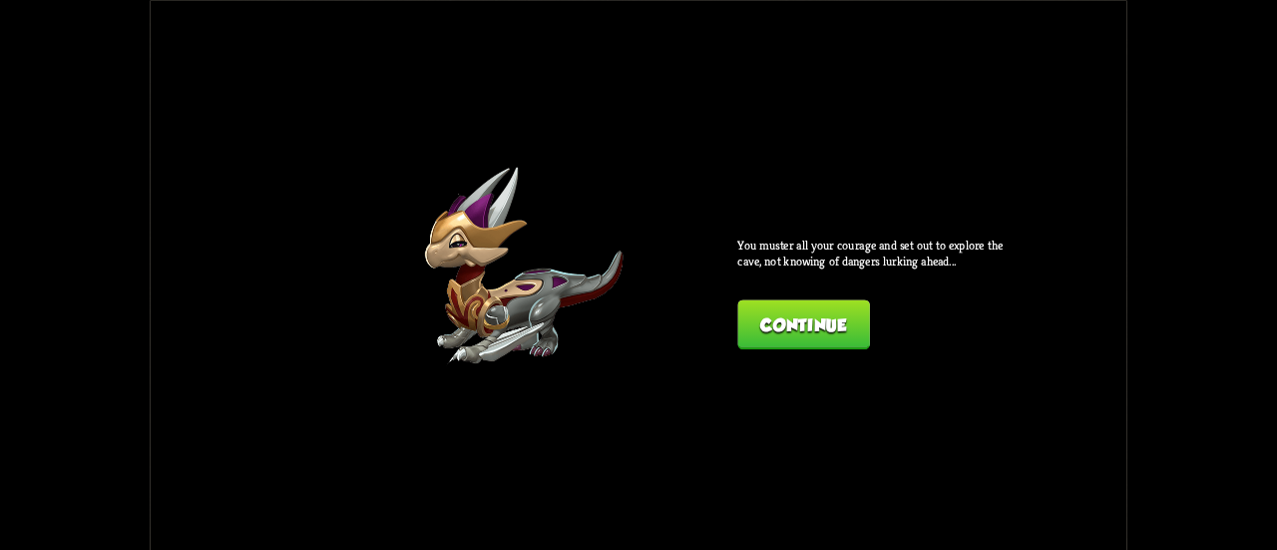
drag, startPoint x: 744, startPoint y: 127, endPoint x: 818, endPoint y: 333, distance: 219.3
click at [817, 332] on div "Back Chevalier The last known knight of the Thousand Dragons clan. Health: 80 S…" at bounding box center [639, 275] width 978 height 550
click at [820, 337] on button "Continue" at bounding box center [803, 324] width 132 height 50
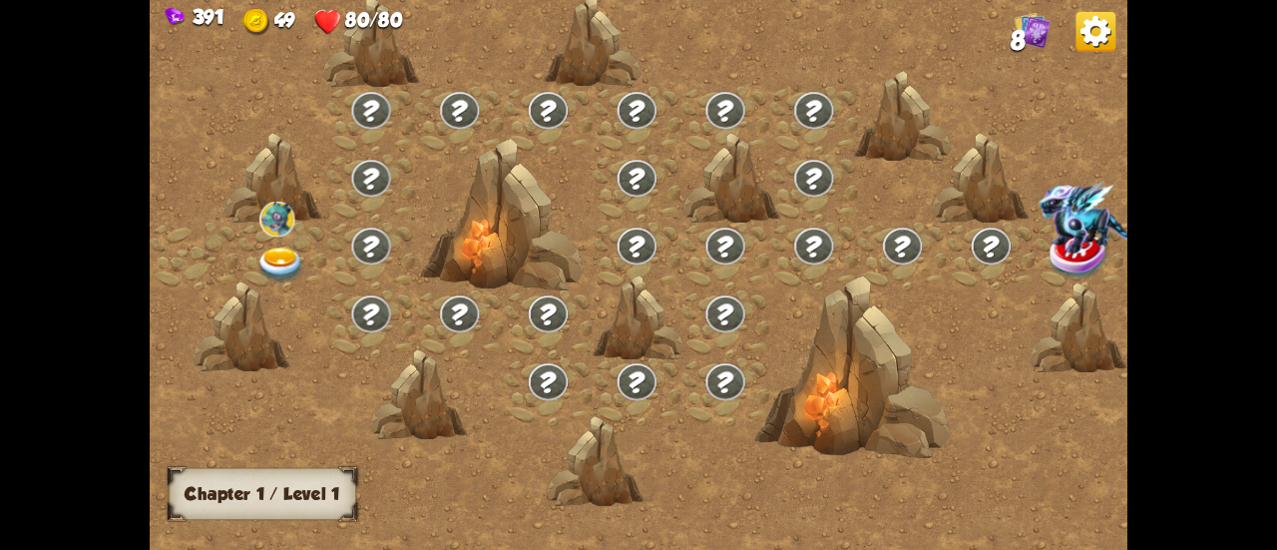
click at [285, 260] on img at bounding box center [280, 265] width 49 height 36
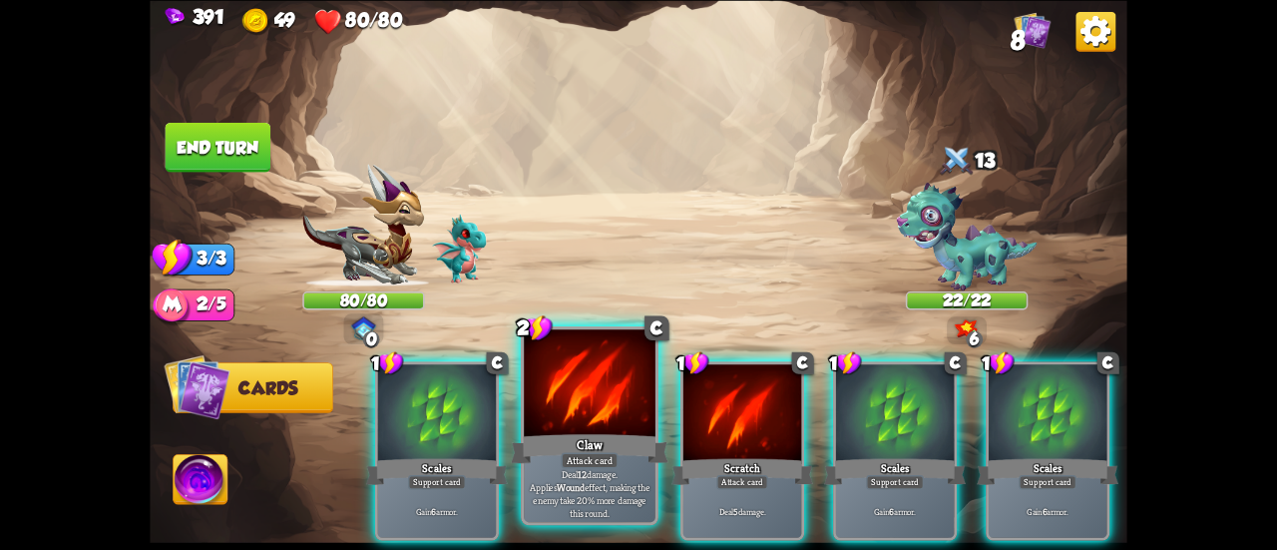
click at [589, 430] on div at bounding box center [590, 384] width 132 height 111
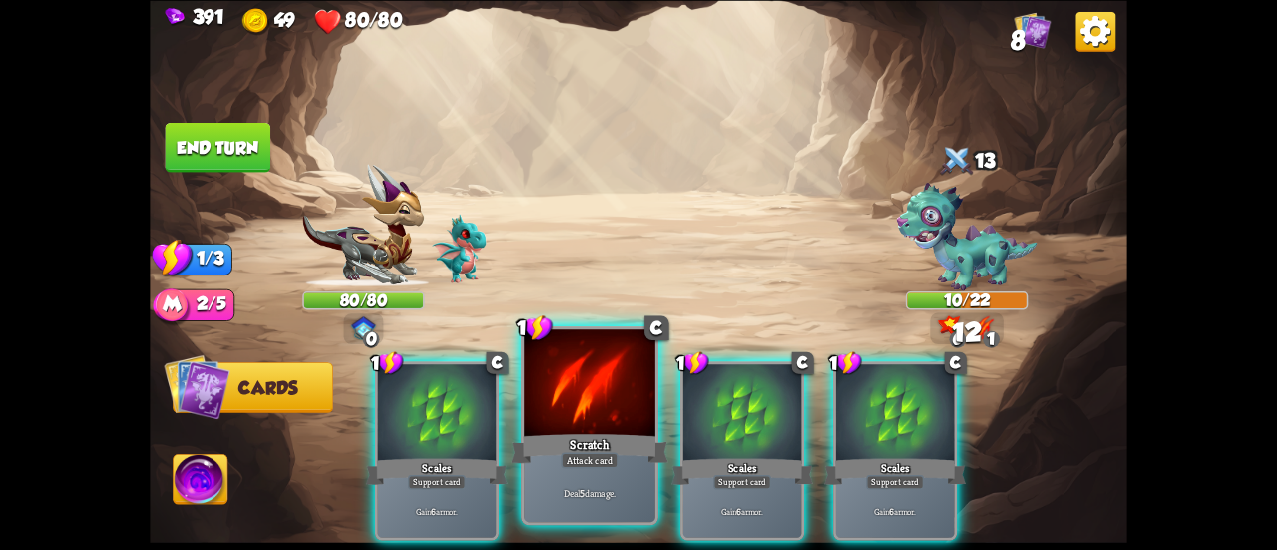
click at [587, 425] on div at bounding box center [590, 384] width 132 height 111
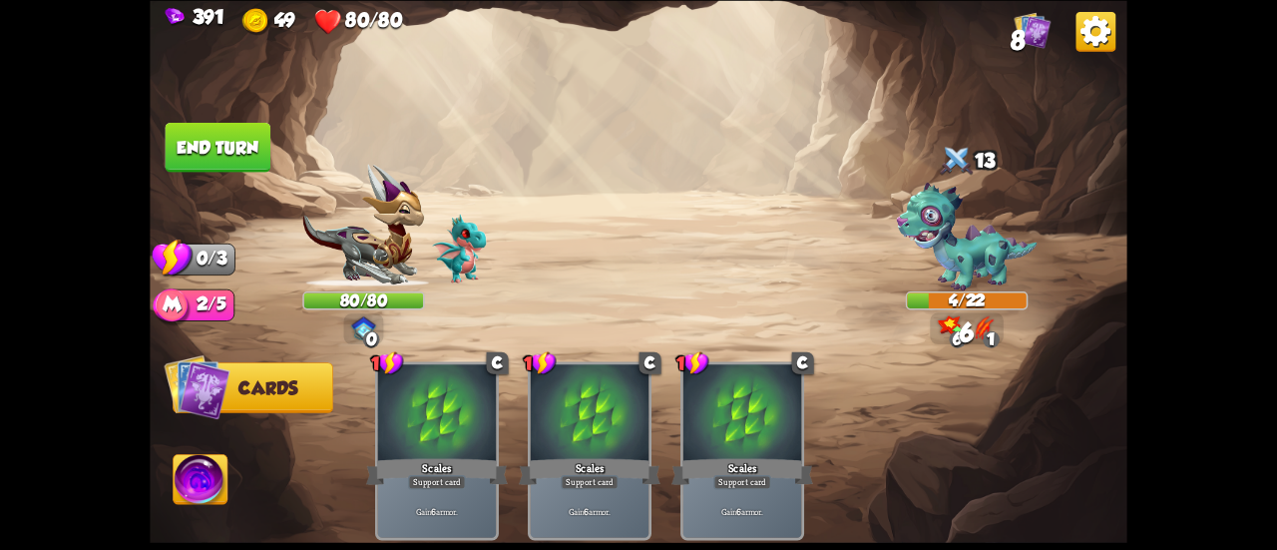
click at [256, 145] on button "End turn" at bounding box center [219, 147] width 106 height 50
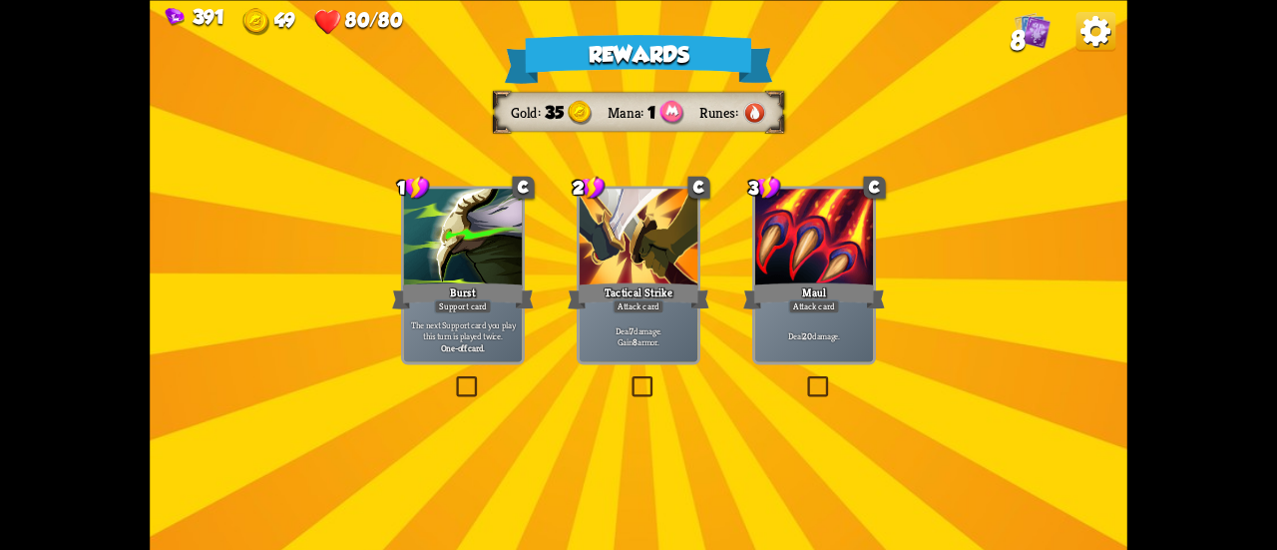
click at [479, 224] on div at bounding box center [463, 239] width 118 height 100
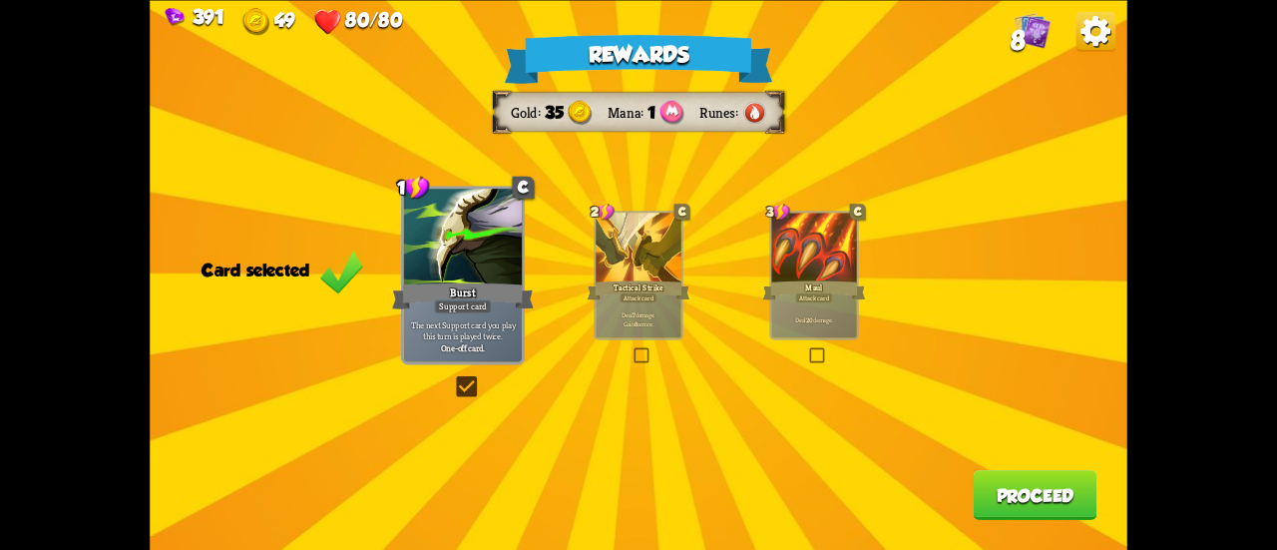
click at [1057, 500] on button "Proceed" at bounding box center [1036, 495] width 124 height 50
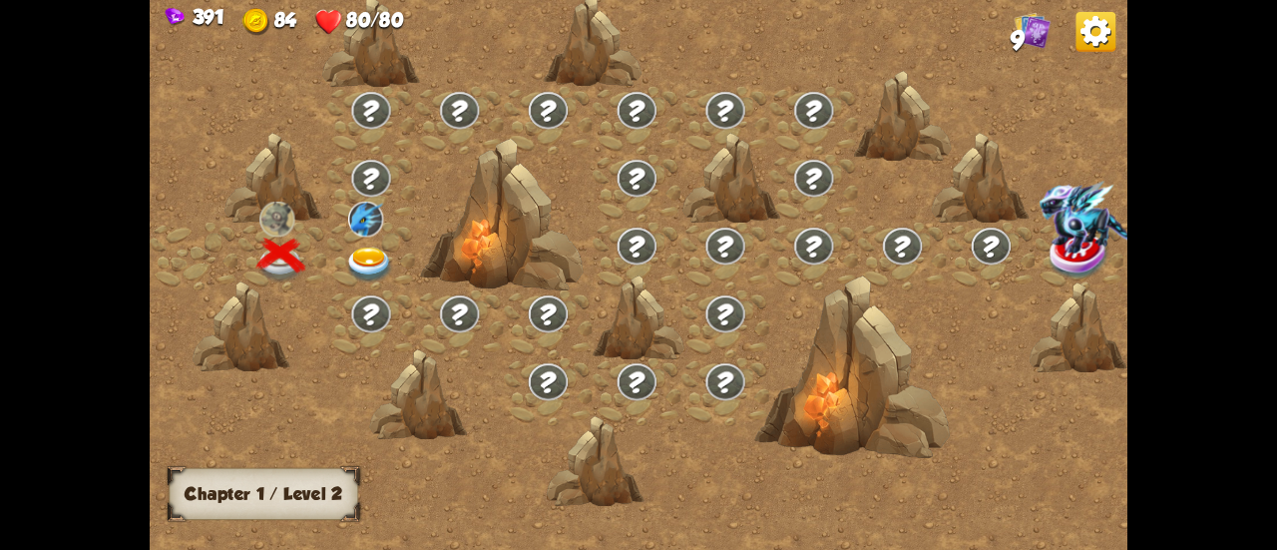
click at [356, 250] on img at bounding box center [369, 265] width 49 height 36
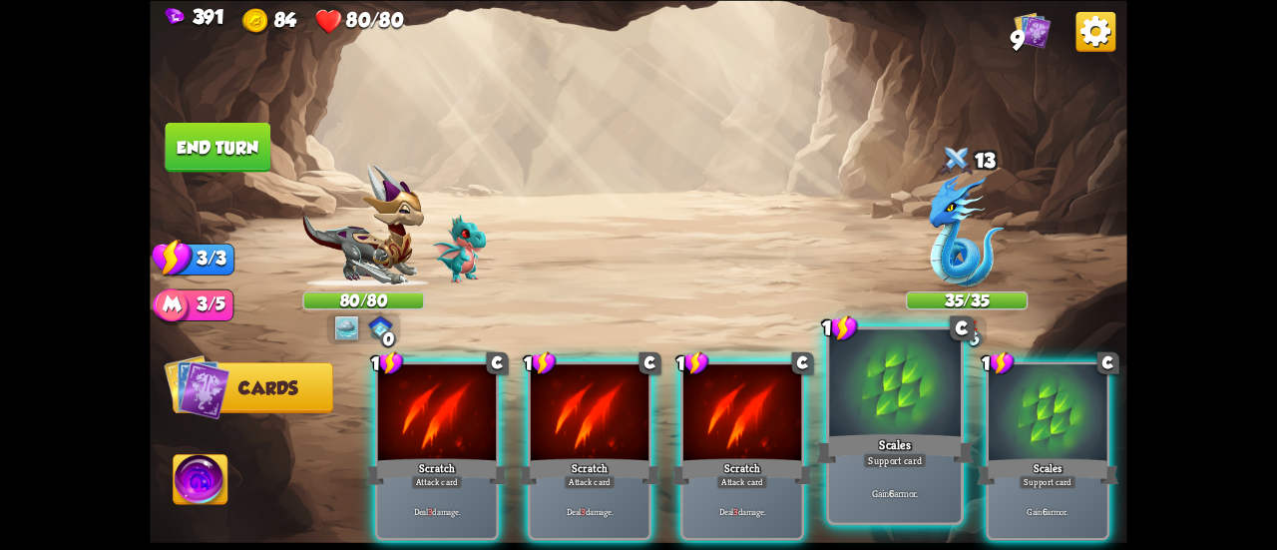
click at [886, 448] on div "Scales" at bounding box center [895, 448] width 158 height 35
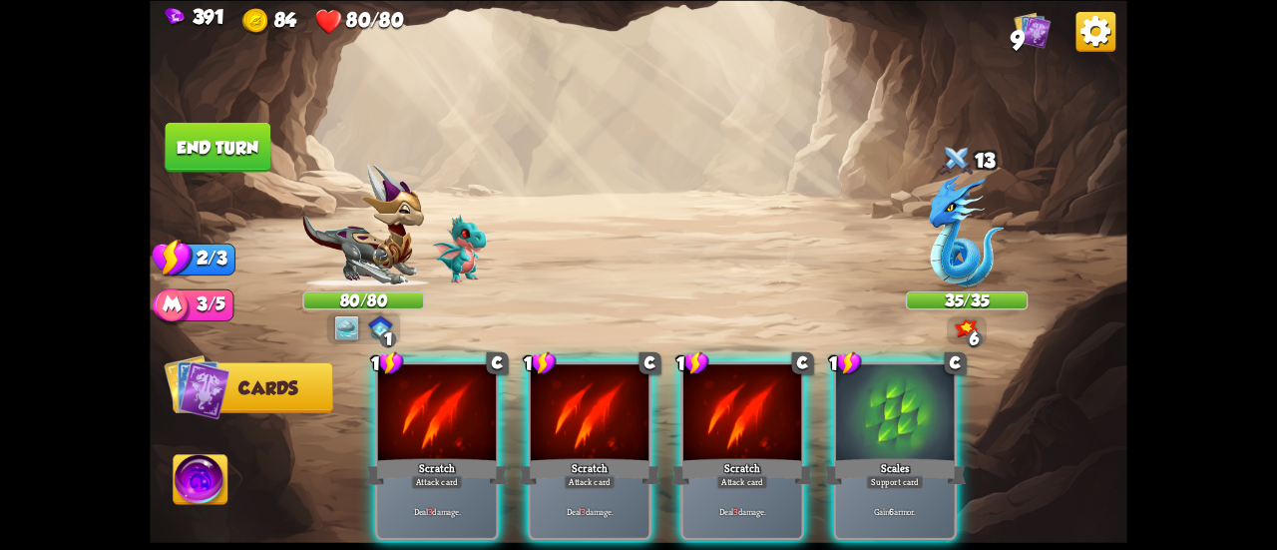
click at [886, 455] on div "Scales" at bounding box center [895, 471] width 142 height 32
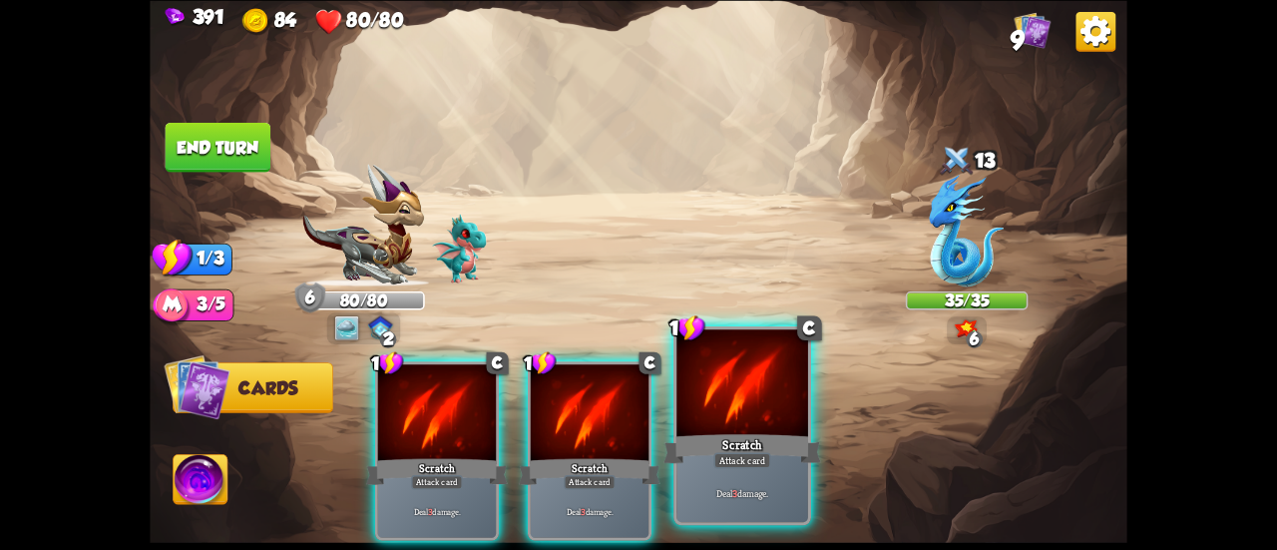
click at [773, 448] on div "Scratch" at bounding box center [742, 448] width 158 height 35
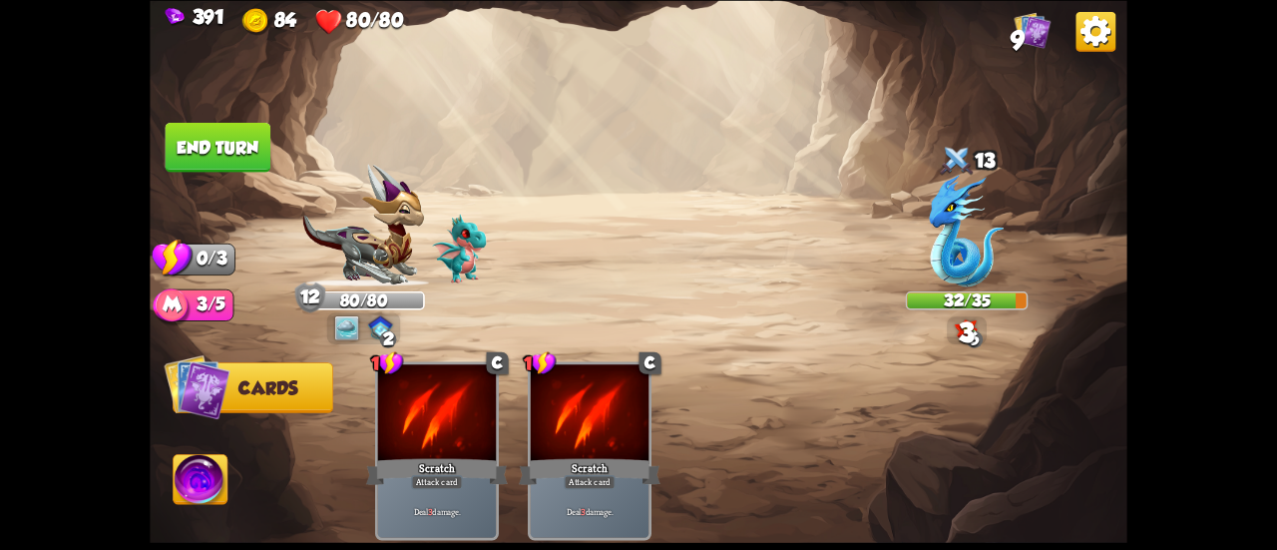
click at [205, 163] on button "End turn" at bounding box center [219, 147] width 106 height 50
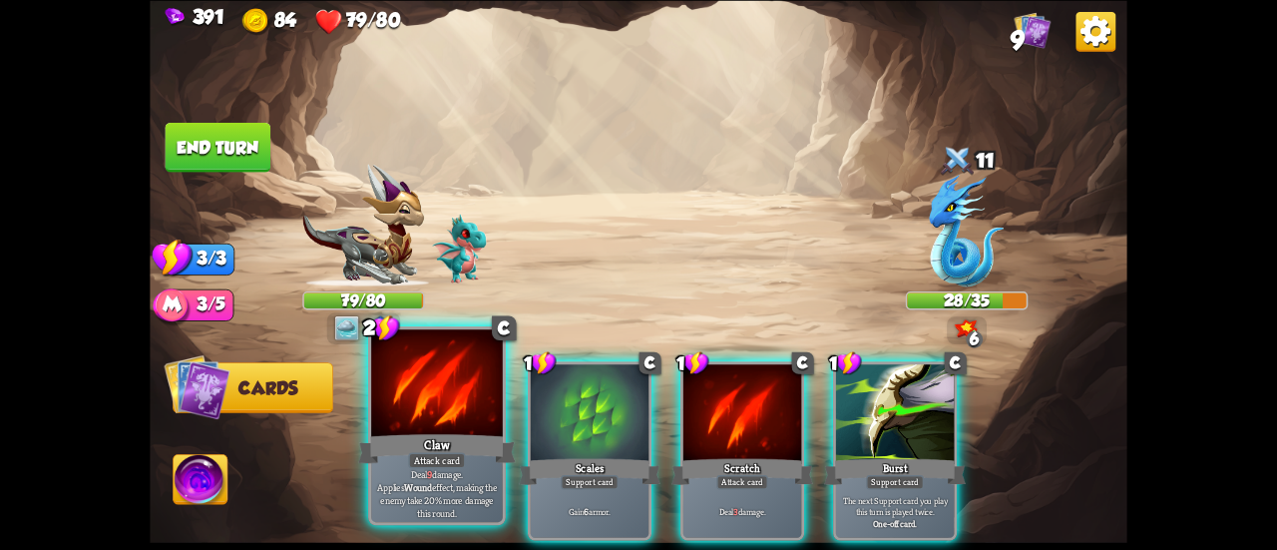
click at [433, 387] on div at bounding box center [437, 384] width 132 height 111
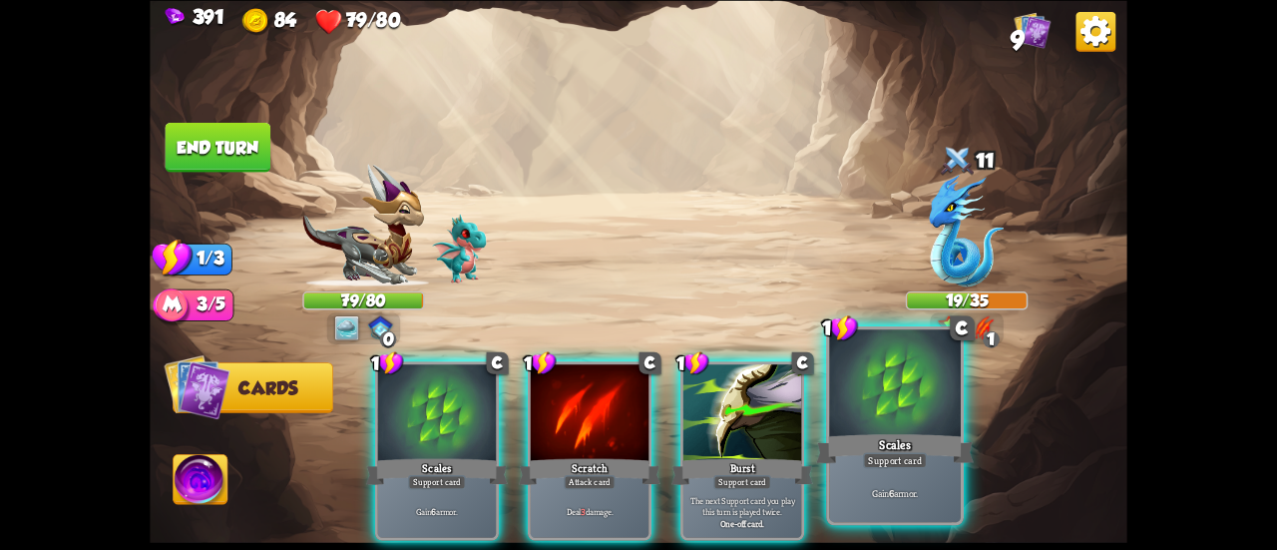
click at [866, 430] on div at bounding box center [895, 384] width 132 height 111
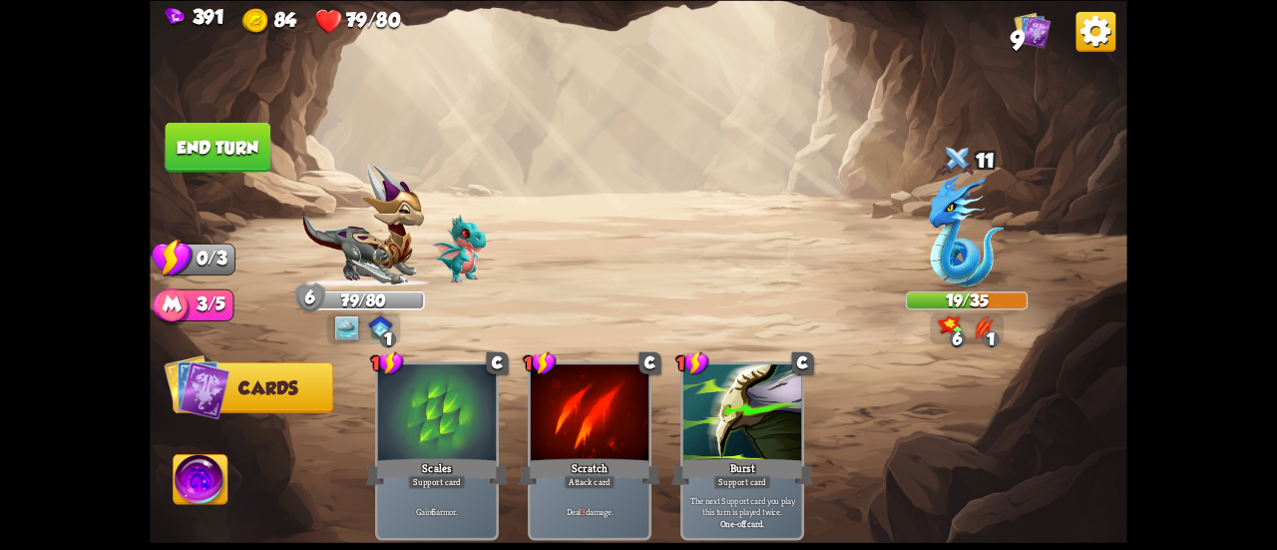
click at [190, 109] on img at bounding box center [639, 275] width 978 height 550
click at [212, 128] on button "End turn" at bounding box center [218, 147] width 108 height 51
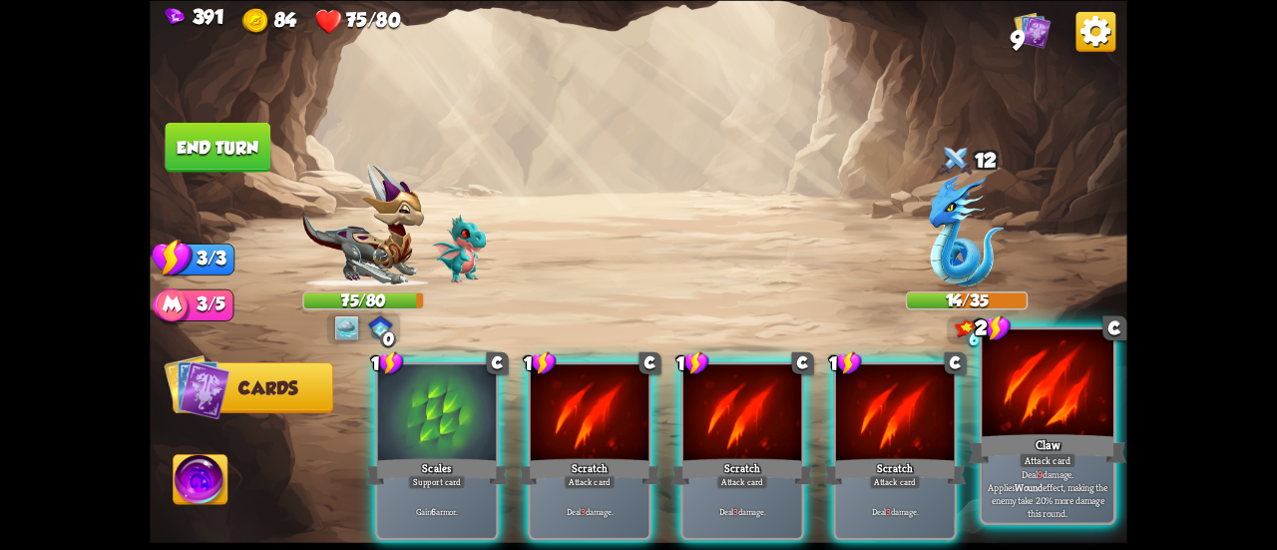
click at [1000, 436] on div "Claw" at bounding box center [1048, 448] width 158 height 35
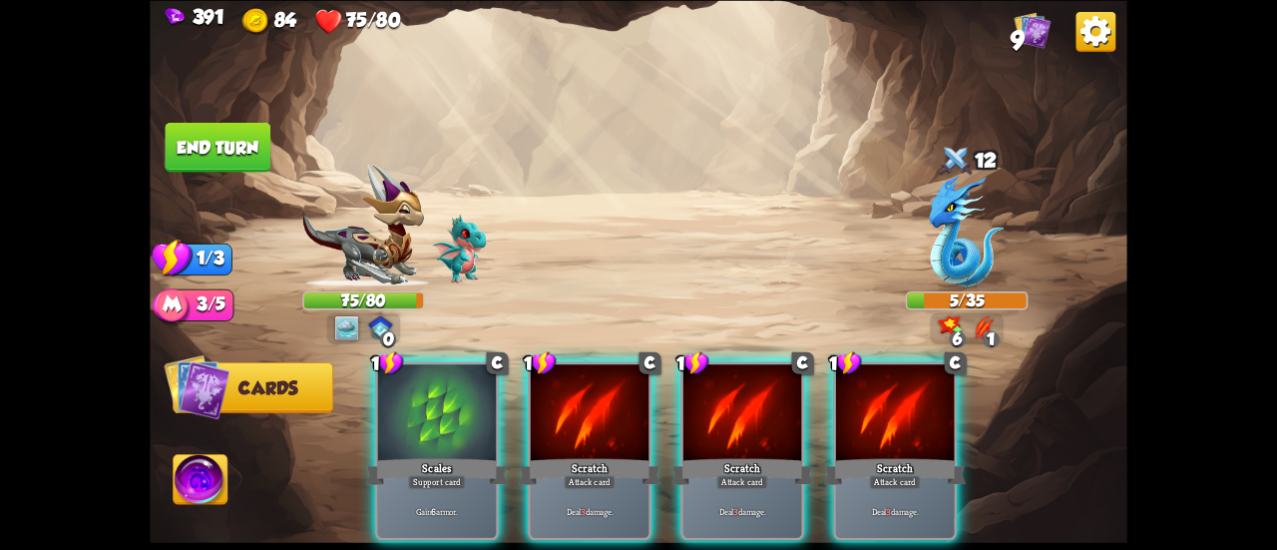
click at [235, 149] on button "End turn" at bounding box center [219, 147] width 106 height 50
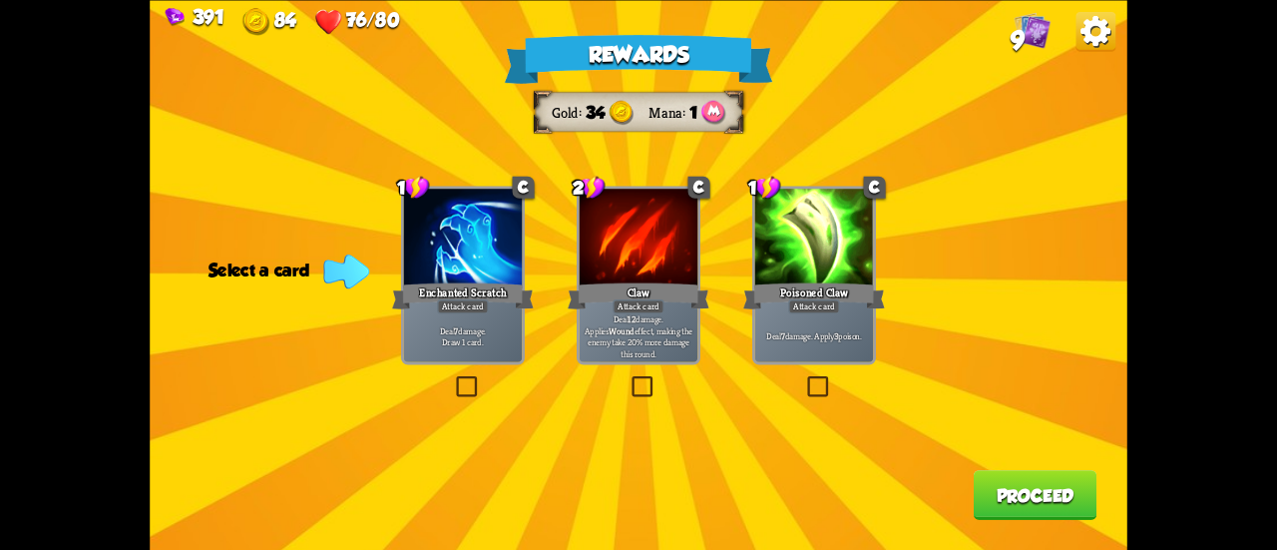
click at [806, 334] on p "Deal 7 damage. Apply 3 poison." at bounding box center [814, 336] width 113 height 12
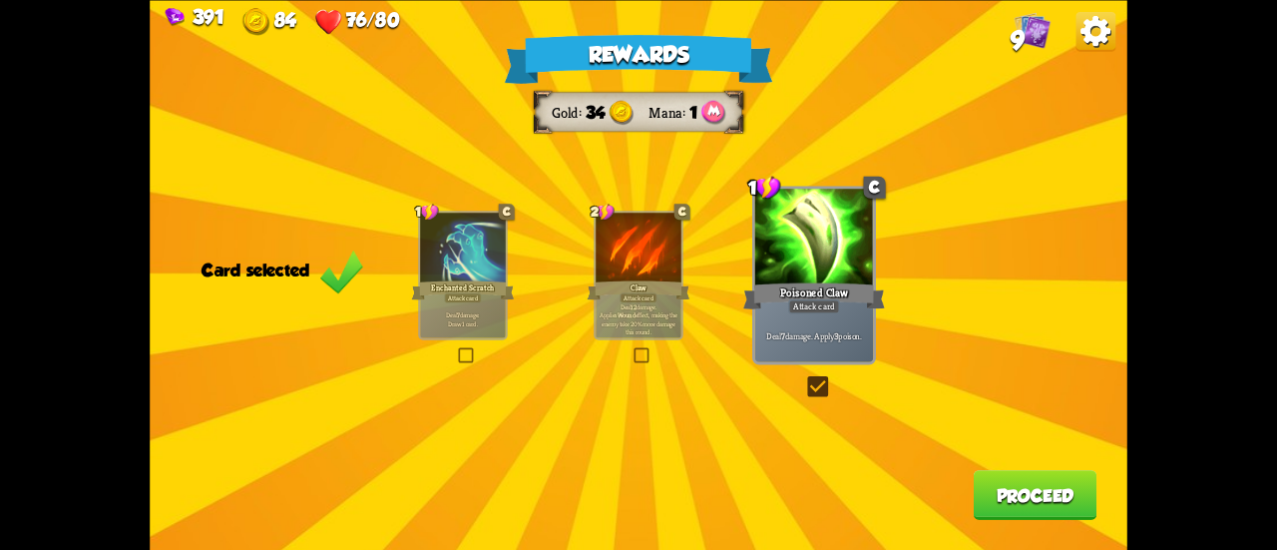
click at [985, 486] on button "Proceed" at bounding box center [1036, 495] width 124 height 50
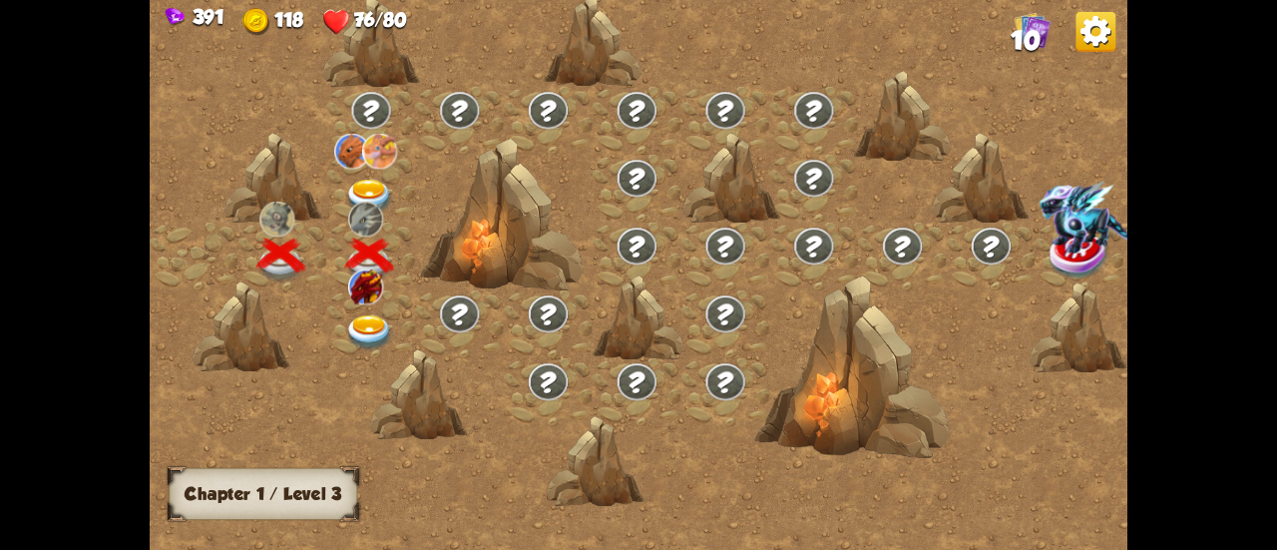
click at [353, 336] on img at bounding box center [369, 333] width 49 height 36
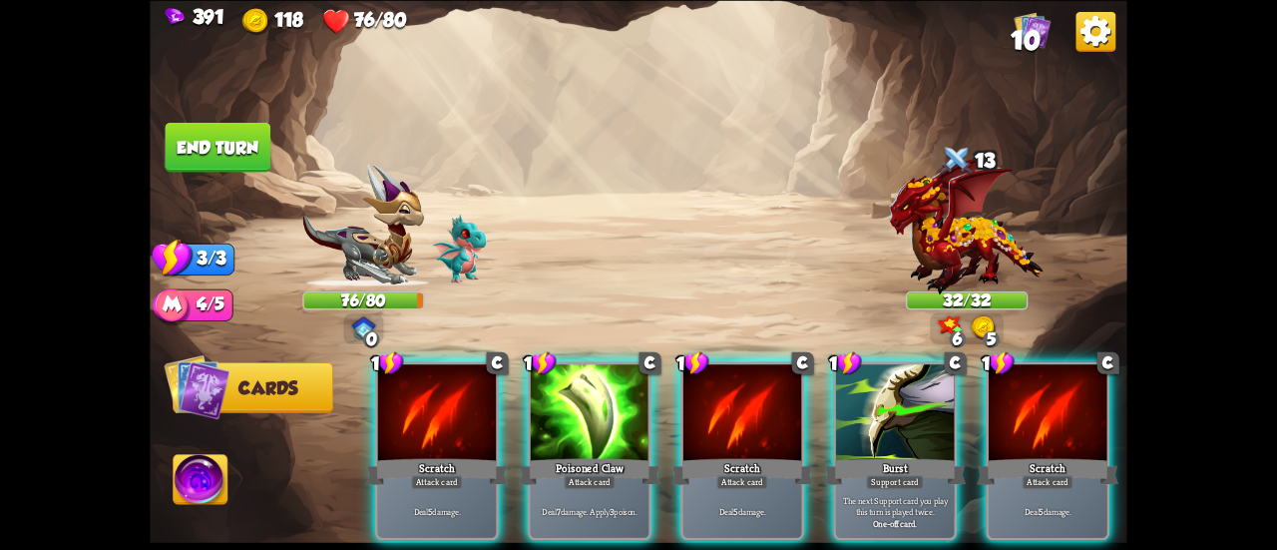
click at [613, 455] on div "Poisoned Claw" at bounding box center [590, 471] width 142 height 32
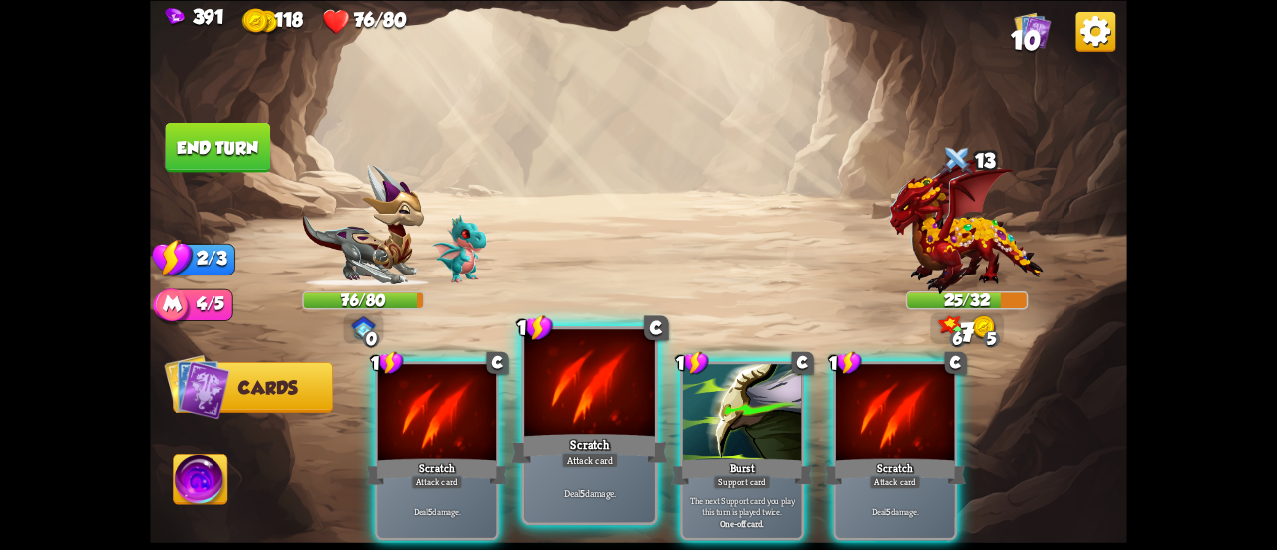
click at [573, 444] on div "Scratch" at bounding box center [590, 448] width 158 height 35
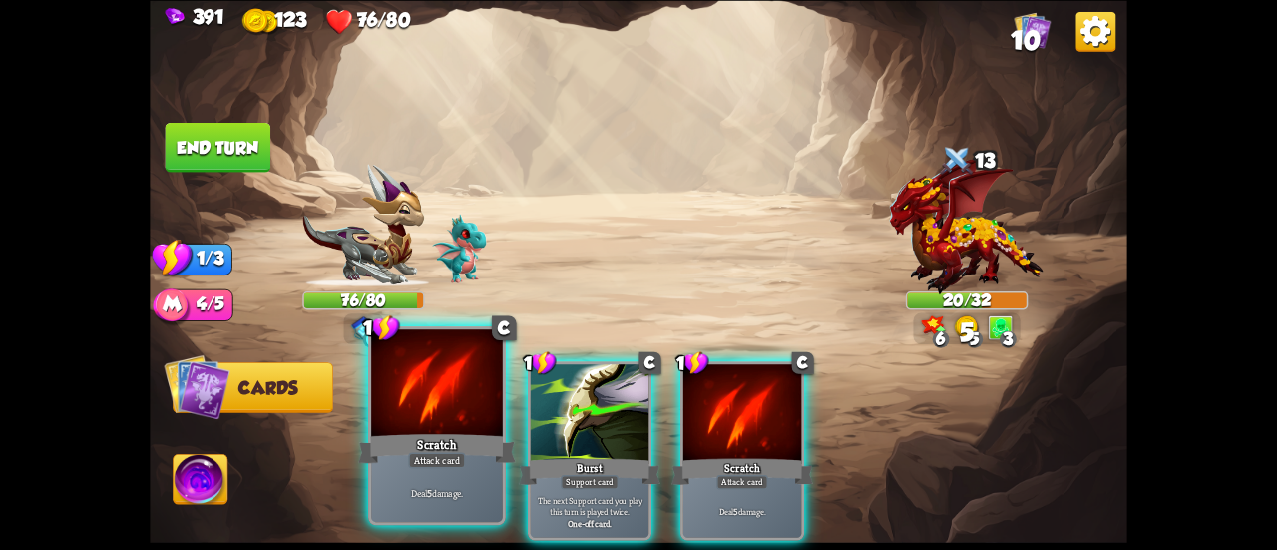
click at [459, 432] on div "Scratch" at bounding box center [437, 448] width 158 height 35
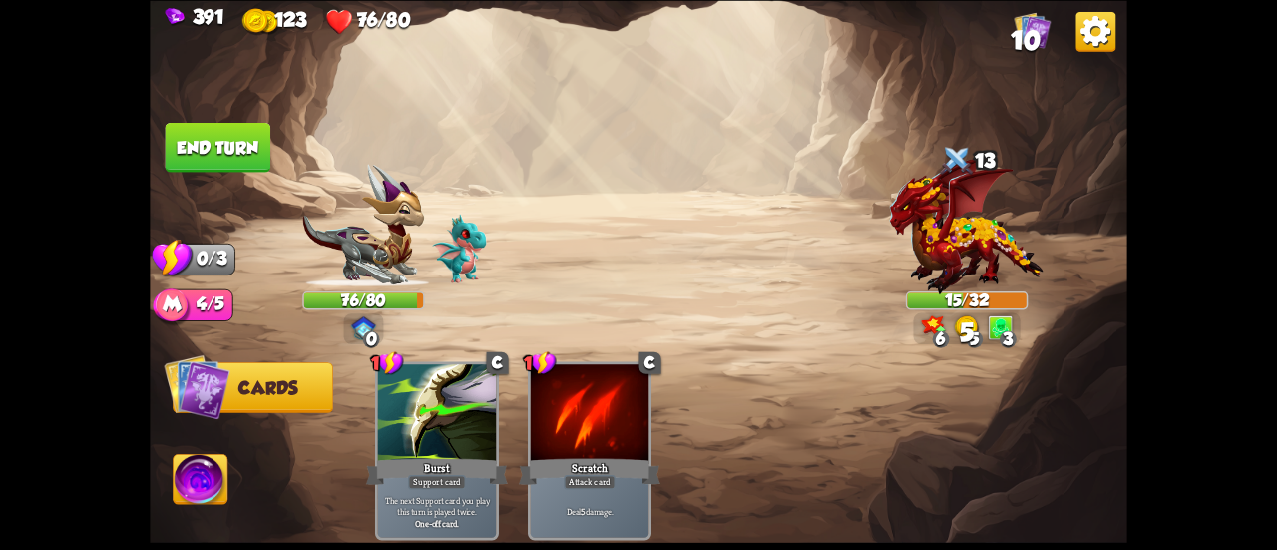
click at [208, 133] on button "End turn" at bounding box center [218, 147] width 108 height 51
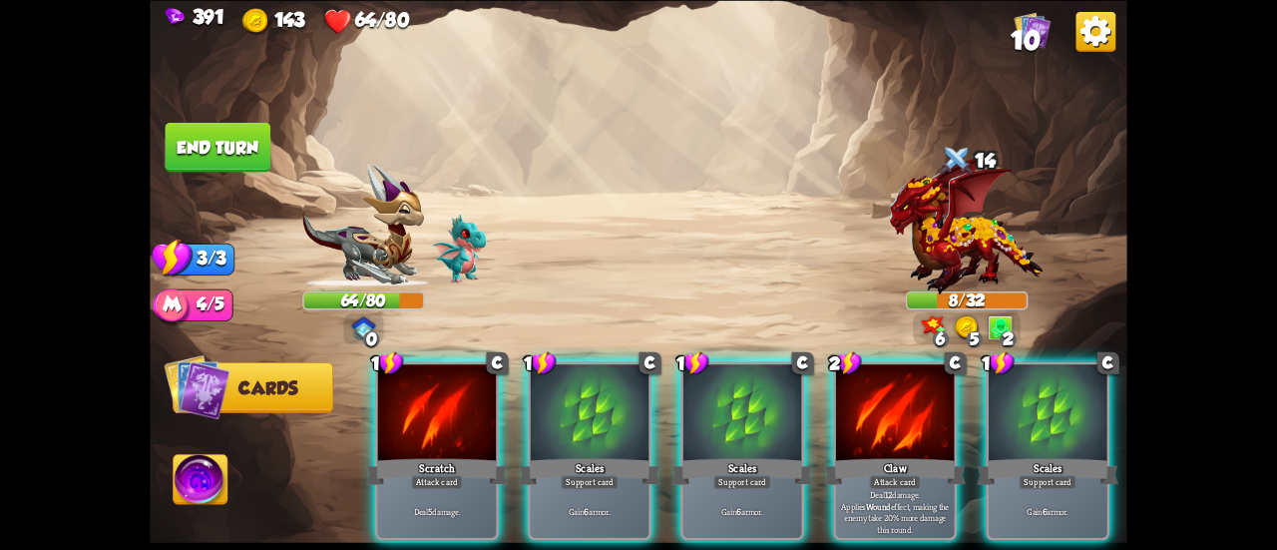
click at [457, 486] on div "Deal 5 damage." at bounding box center [437, 512] width 118 height 52
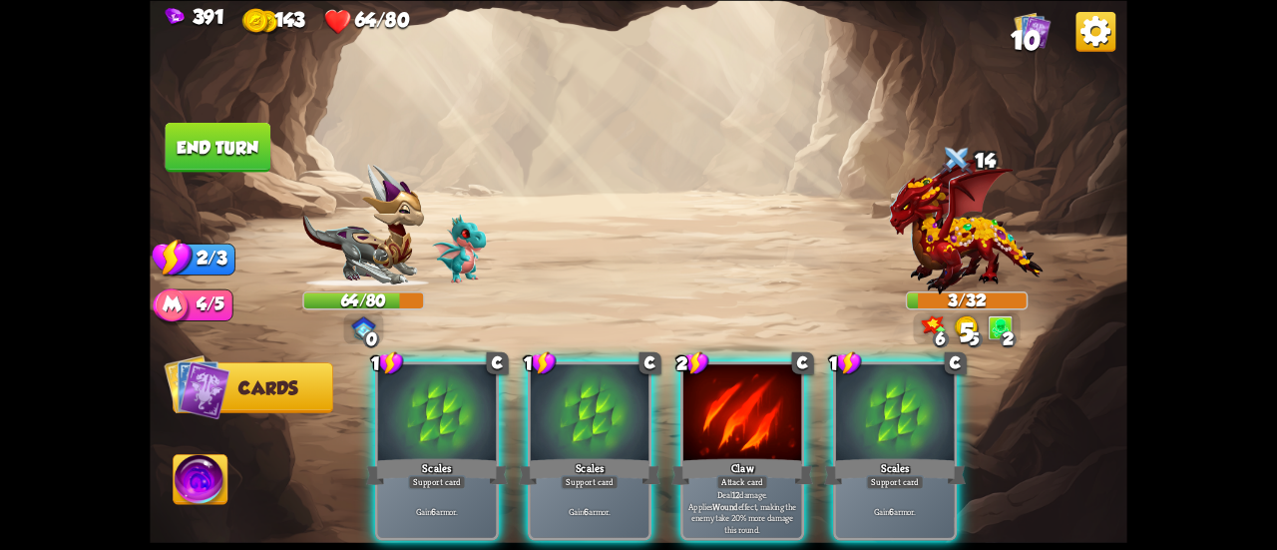
click at [183, 147] on button "End turn" at bounding box center [219, 147] width 106 height 50
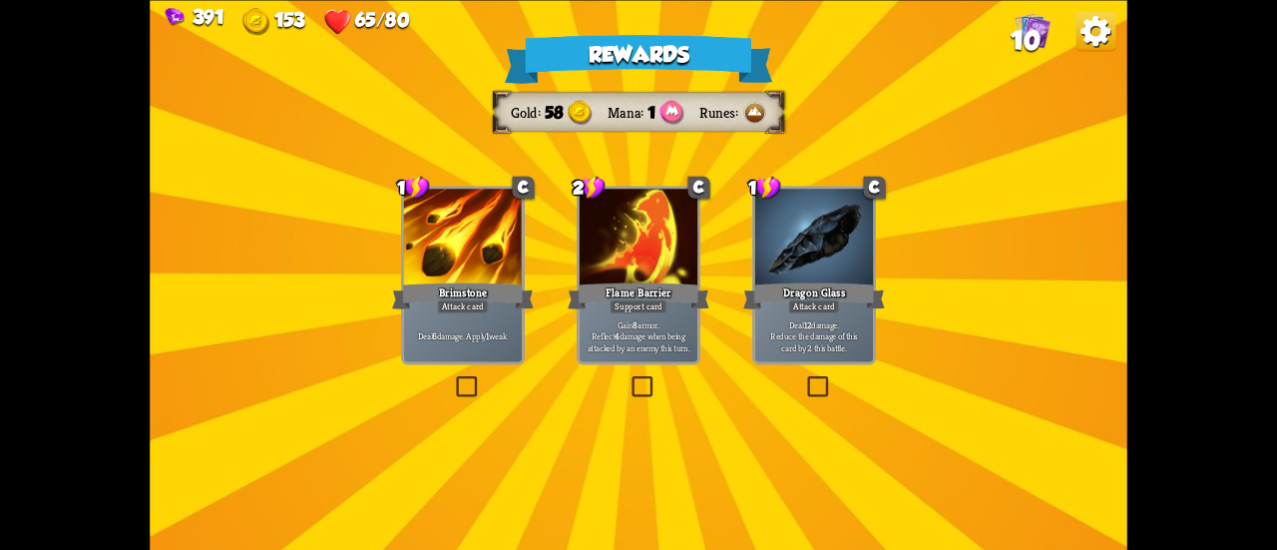
click at [660, 320] on p "Gain 8 armor. Reflect 4 damage when being attacked by an enemy this turn." at bounding box center [639, 335] width 113 height 35
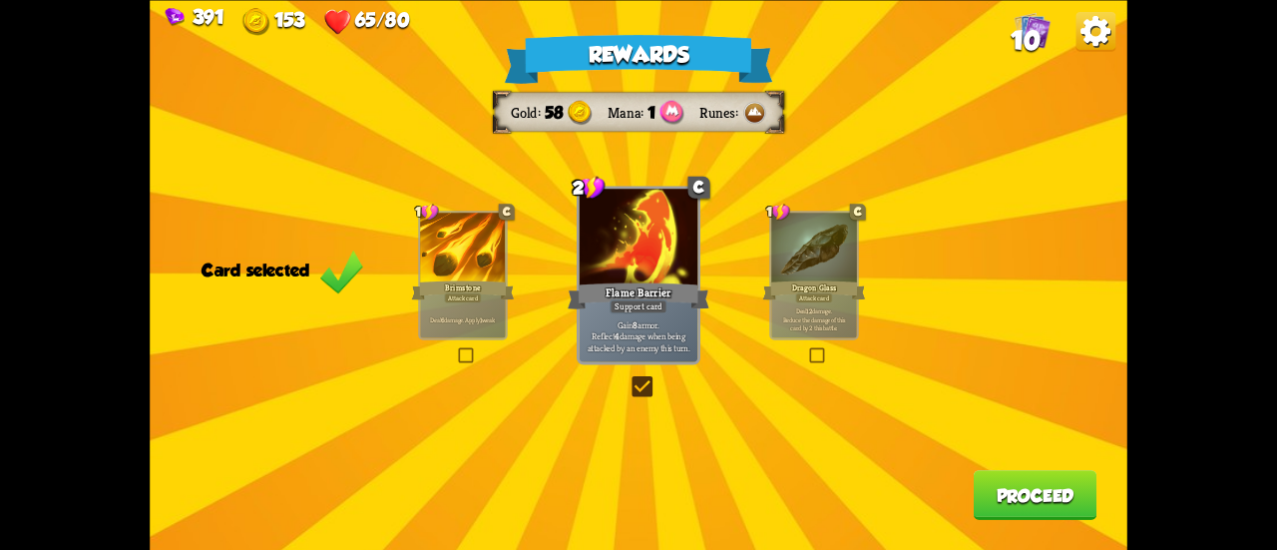
click at [1044, 529] on div "Rewards Gold 58 Mana 1 Runes Card selected 1 C Brimstone Attack card Deal 6 dam…" at bounding box center [639, 275] width 978 height 550
click at [1019, 498] on button "Proceed" at bounding box center [1036, 495] width 124 height 50
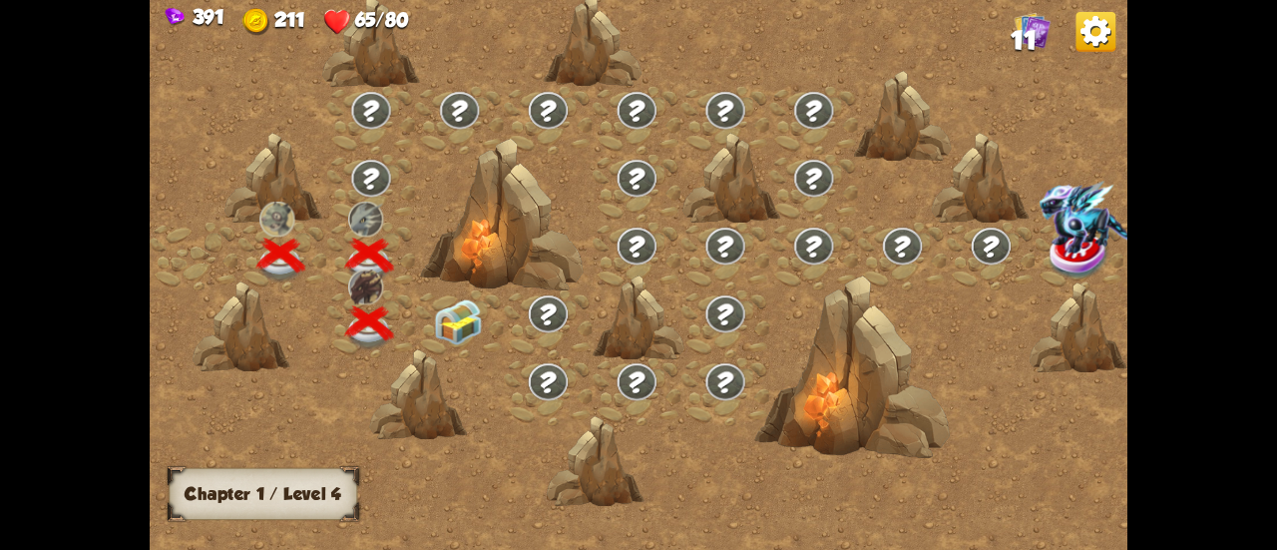
click at [459, 318] on img at bounding box center [458, 322] width 49 height 46
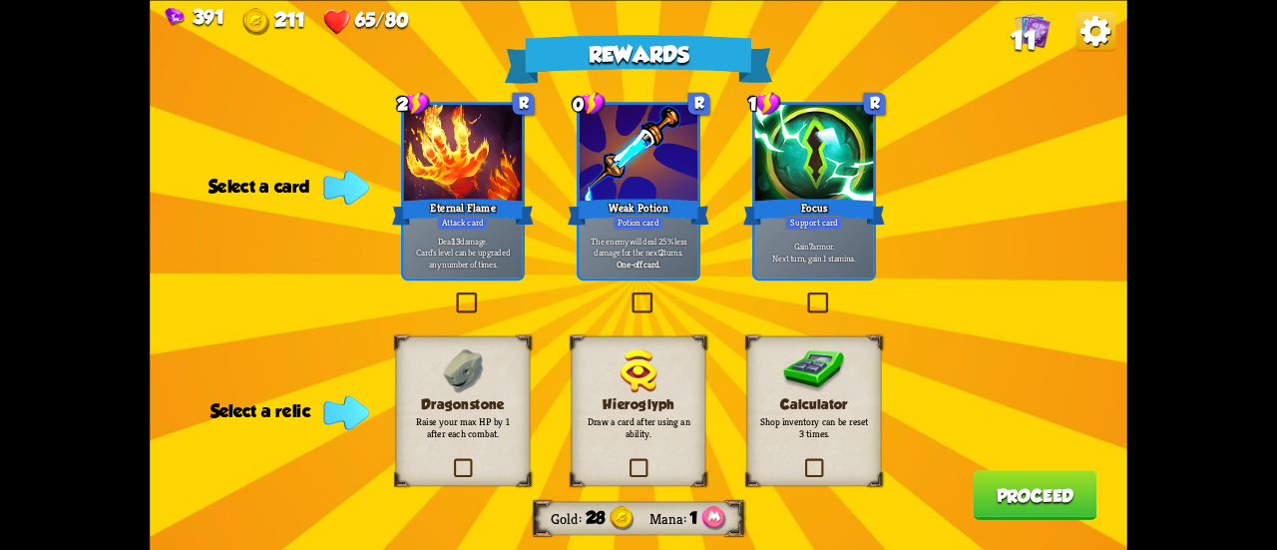
click at [525, 352] on span at bounding box center [523, 345] width 23 height 25
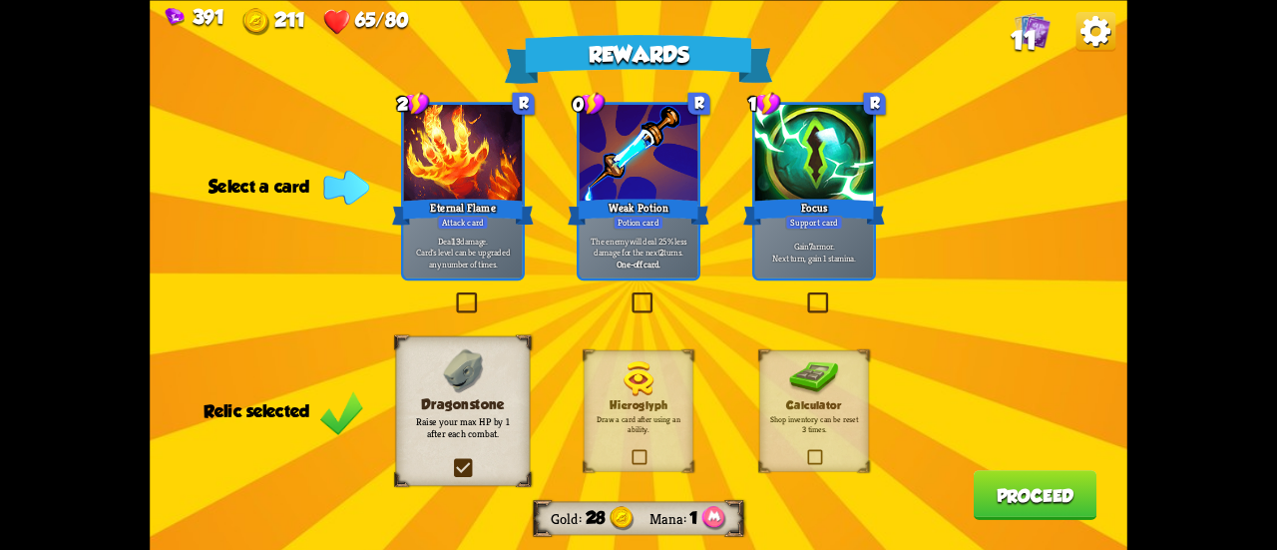
click at [499, 205] on div "Eternal Flame" at bounding box center [463, 212] width 142 height 32
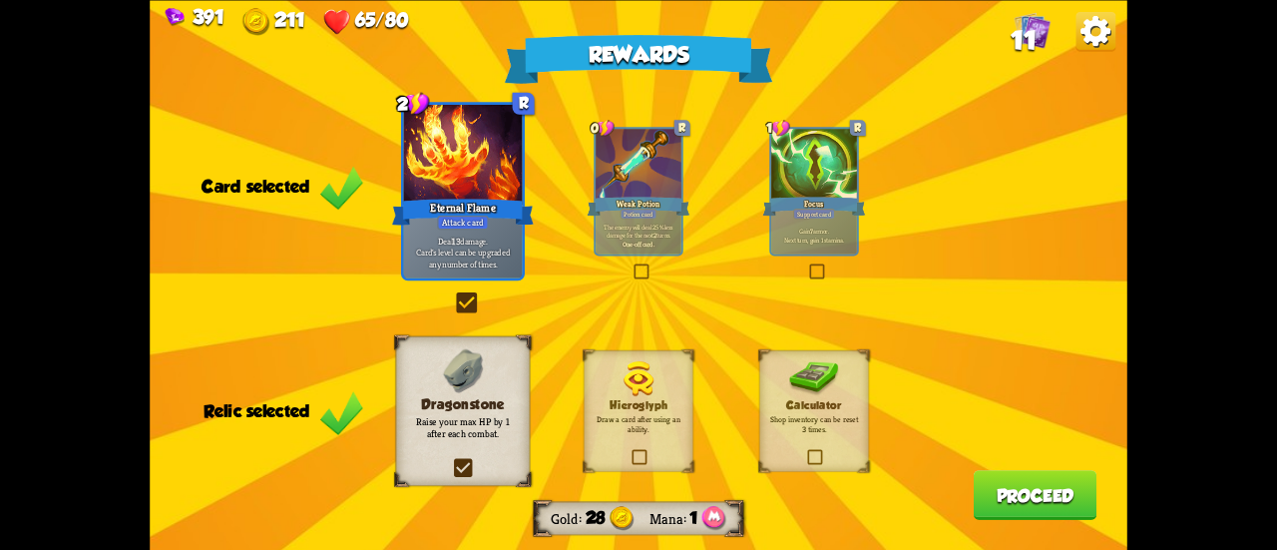
click at [512, 201] on div "Eternal Flame" at bounding box center [463, 212] width 142 height 32
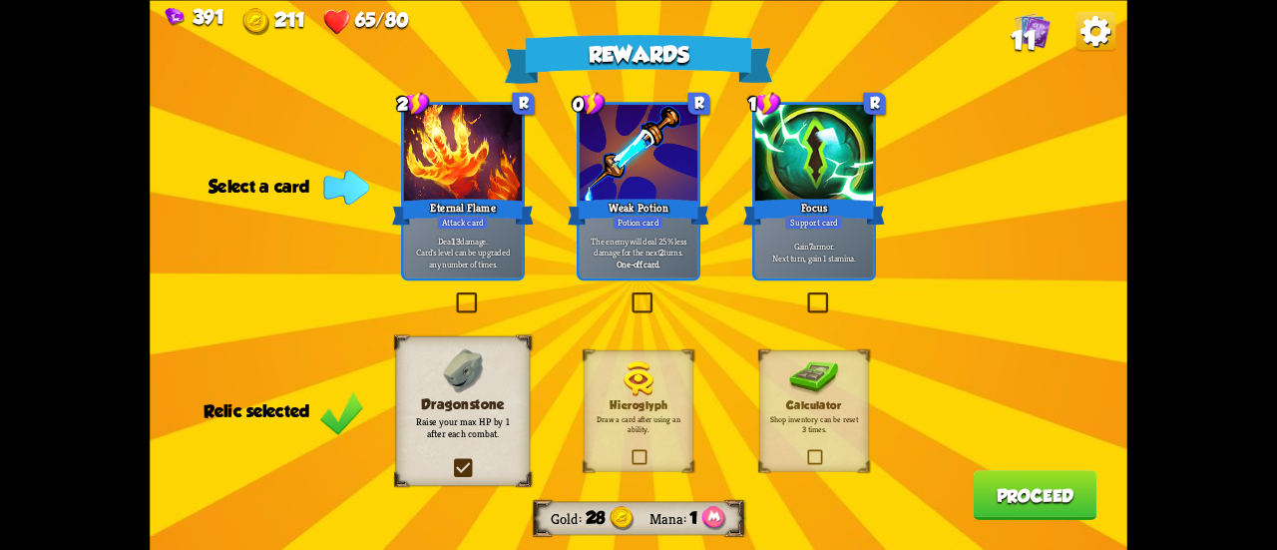
click at [512, 201] on div "Eternal Flame" at bounding box center [463, 212] width 142 height 32
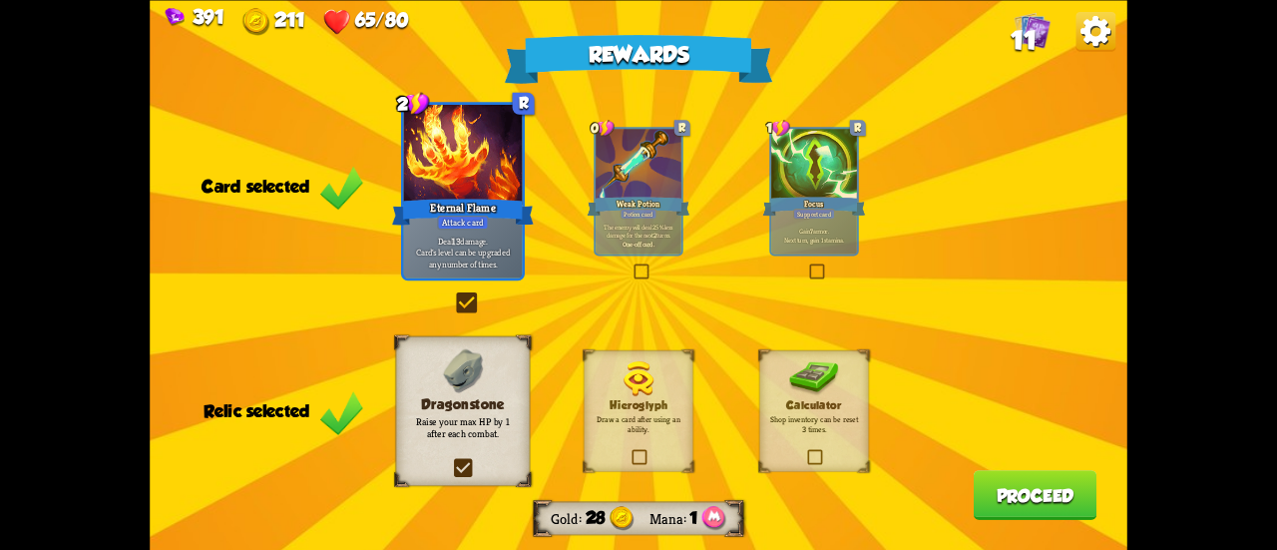
click at [1036, 495] on button "Proceed" at bounding box center [1036, 495] width 124 height 50
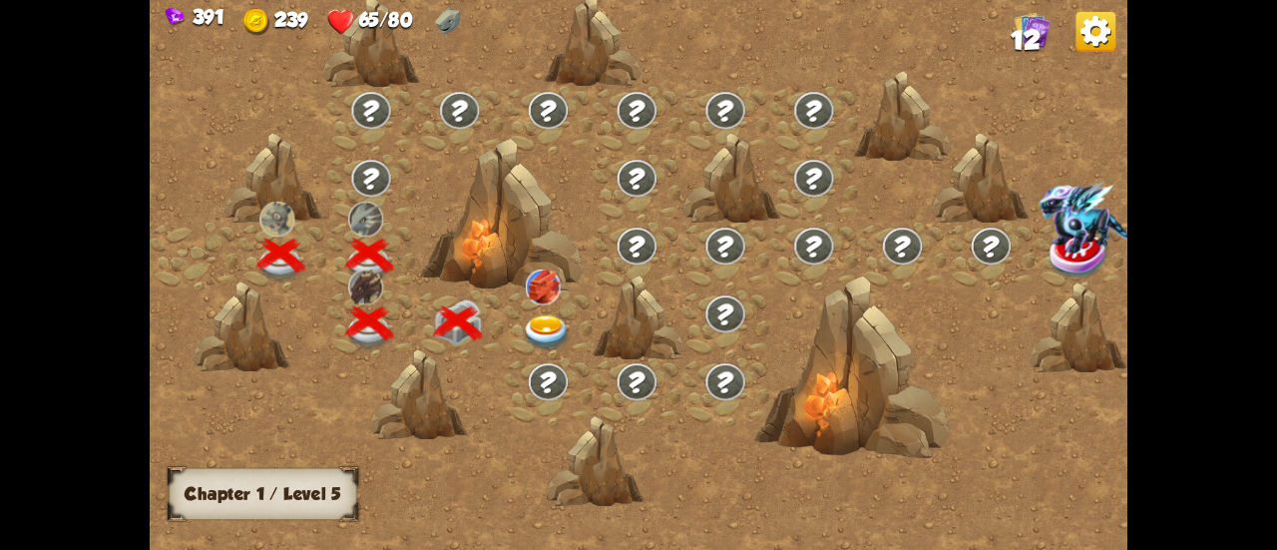
click at [543, 321] on img at bounding box center [547, 333] width 49 height 36
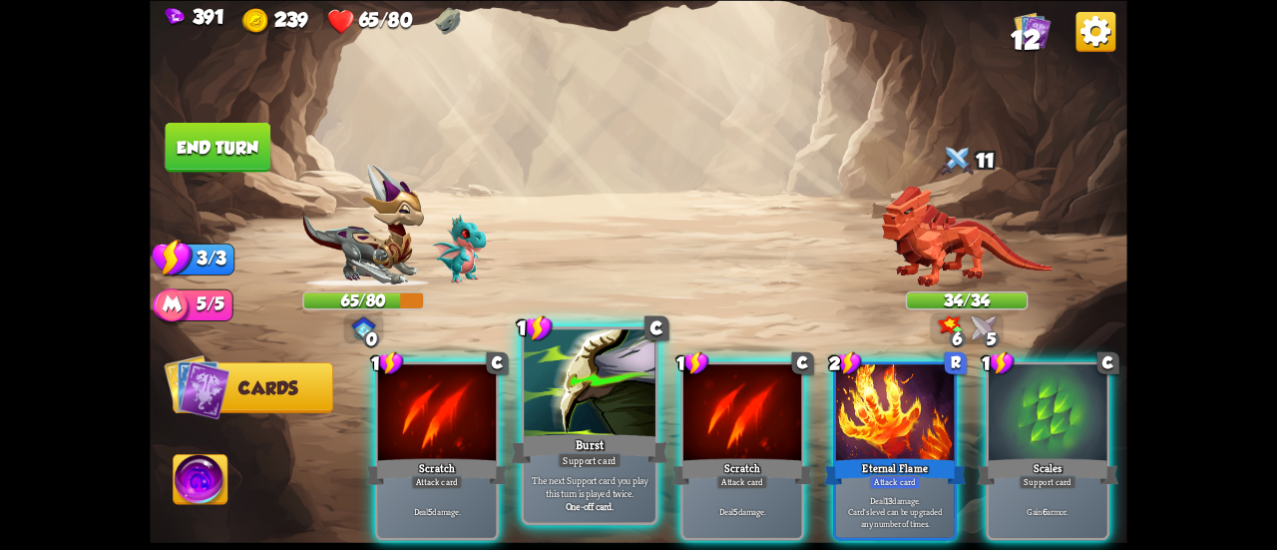
click at [595, 418] on div at bounding box center [590, 384] width 132 height 111
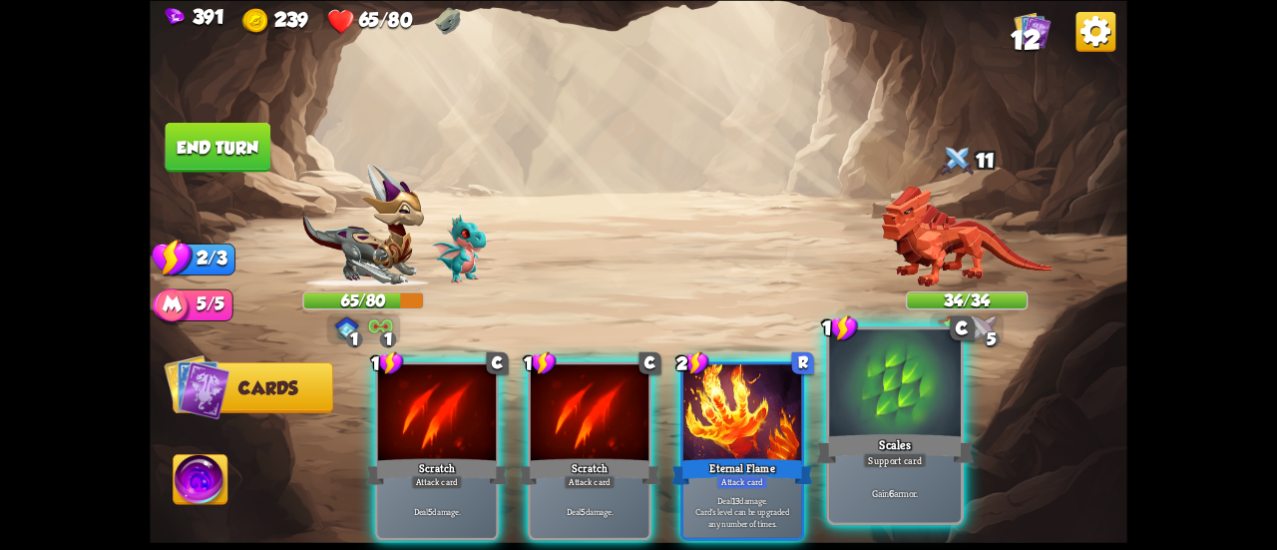
click at [870, 438] on div "Scales" at bounding box center [895, 448] width 158 height 35
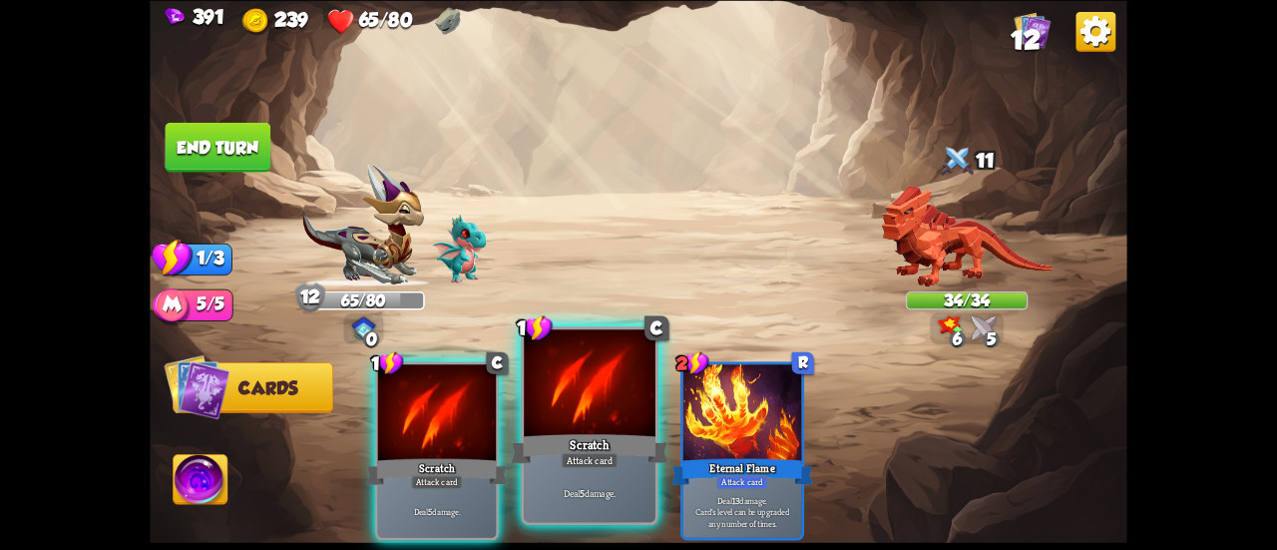
click at [592, 420] on div at bounding box center [590, 384] width 132 height 111
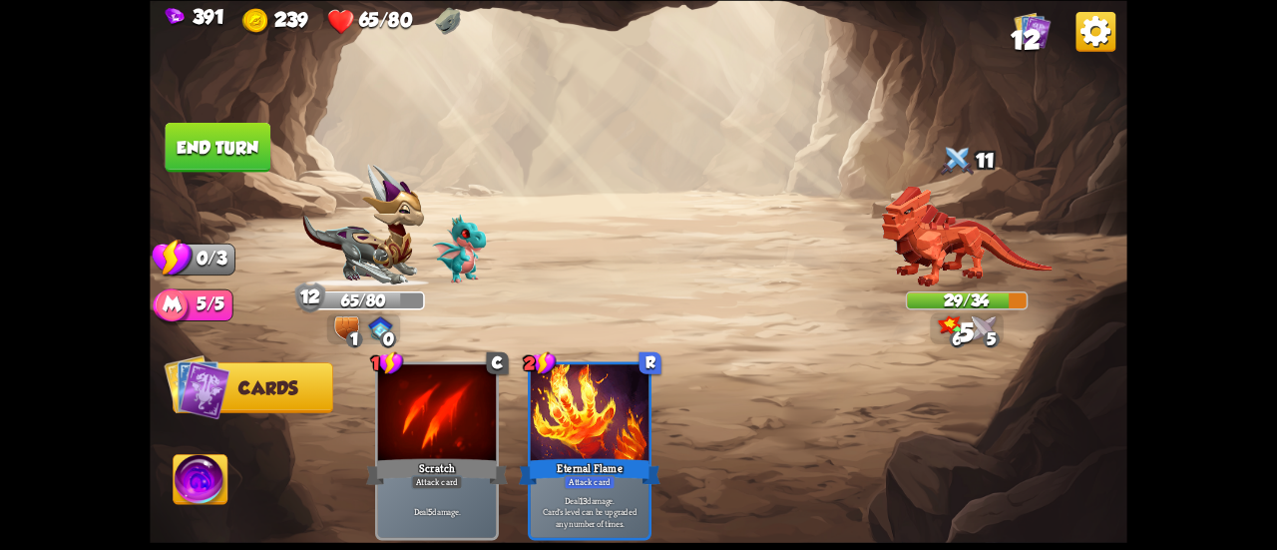
click at [253, 161] on button "End turn" at bounding box center [219, 147] width 106 height 50
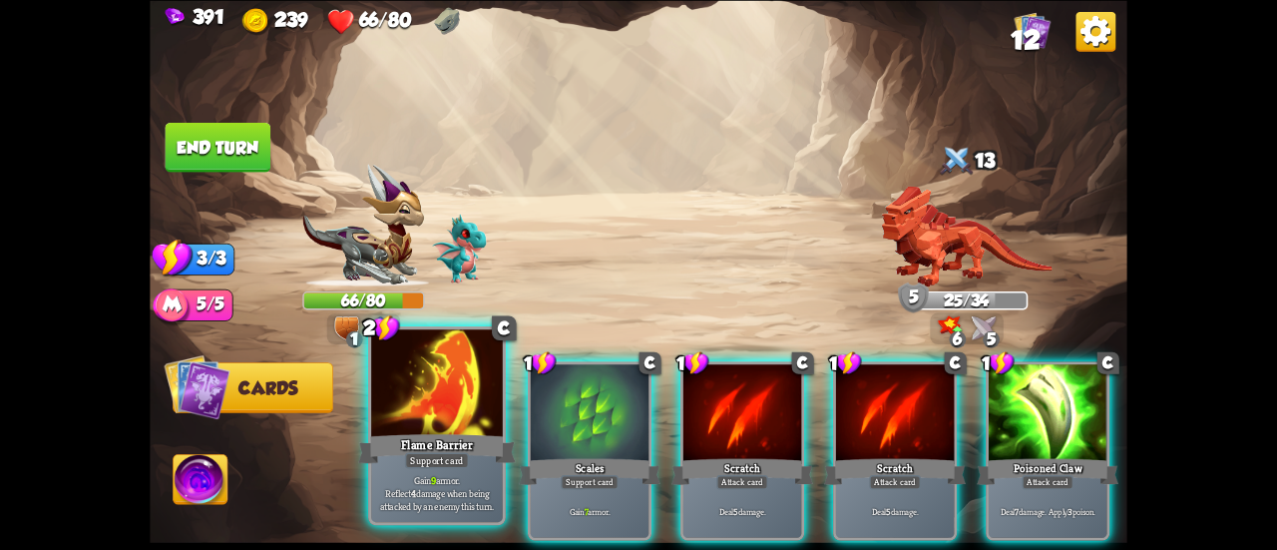
click at [422, 480] on p "Gain 9 armor. Reflect 4 damage when being attacked by an enemy this turn." at bounding box center [436, 492] width 125 height 39
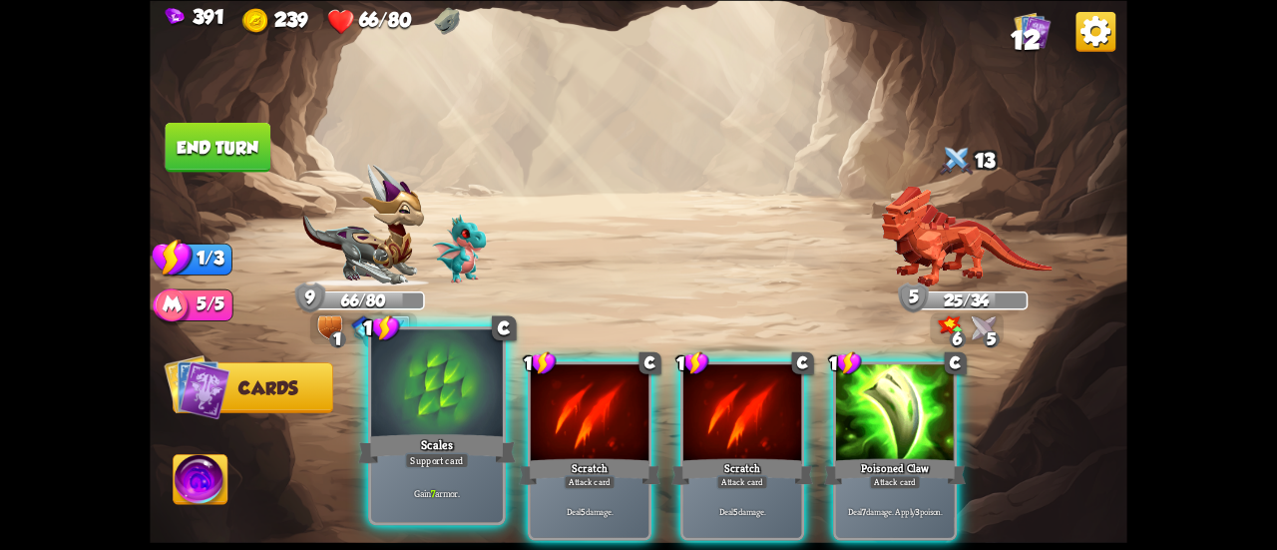
click at [471, 428] on div at bounding box center [437, 384] width 132 height 111
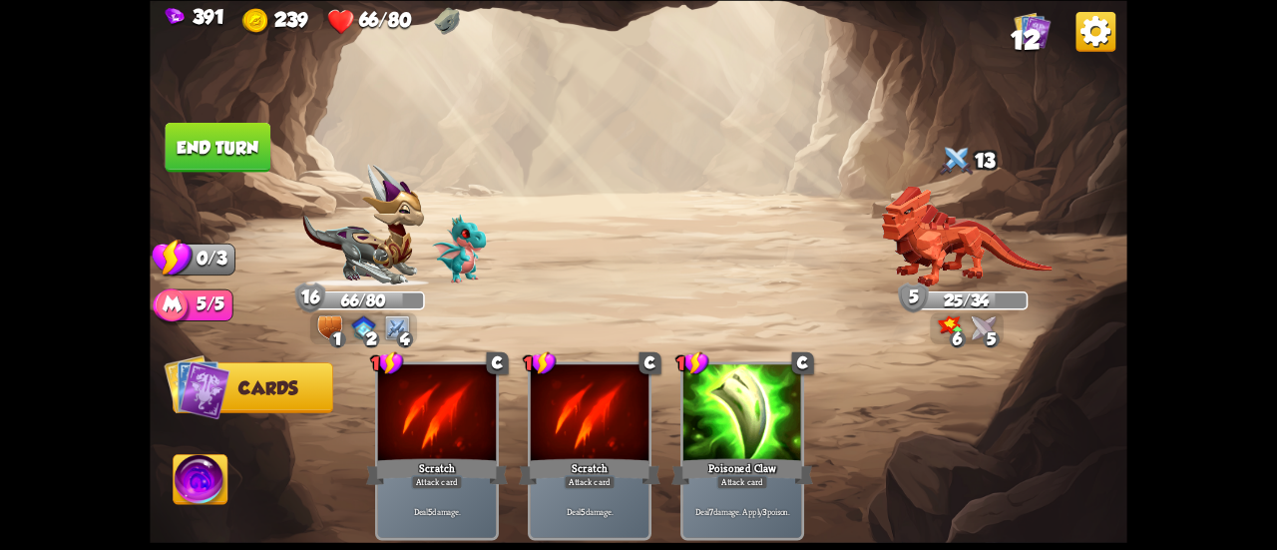
click at [237, 139] on button "End turn" at bounding box center [219, 147] width 106 height 50
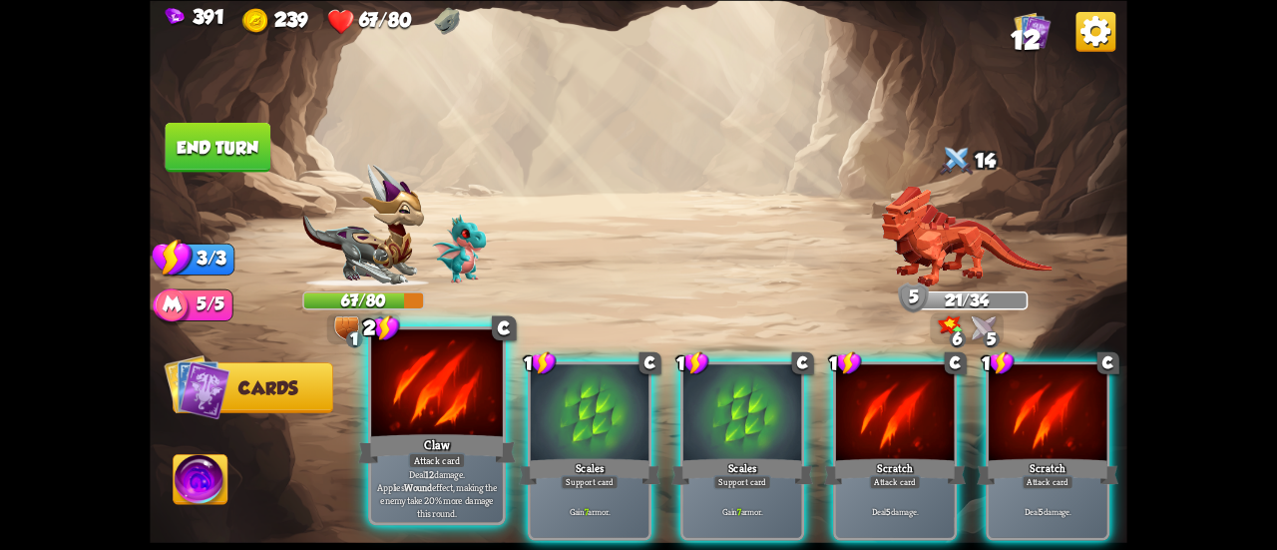
click at [435, 377] on div at bounding box center [437, 384] width 132 height 111
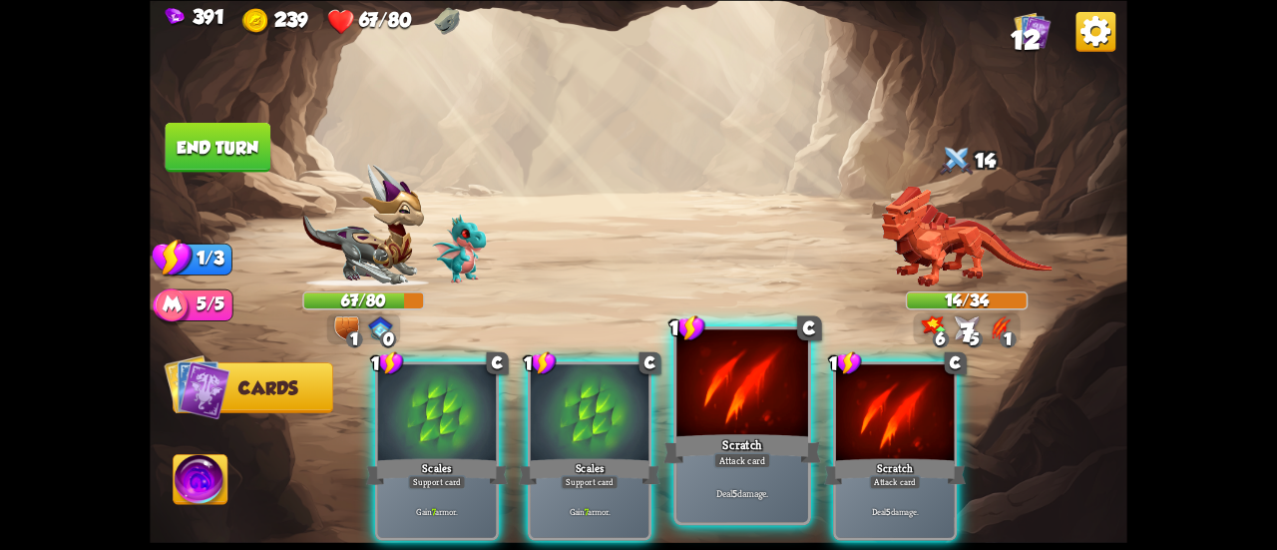
click at [734, 395] on div at bounding box center [742, 384] width 132 height 111
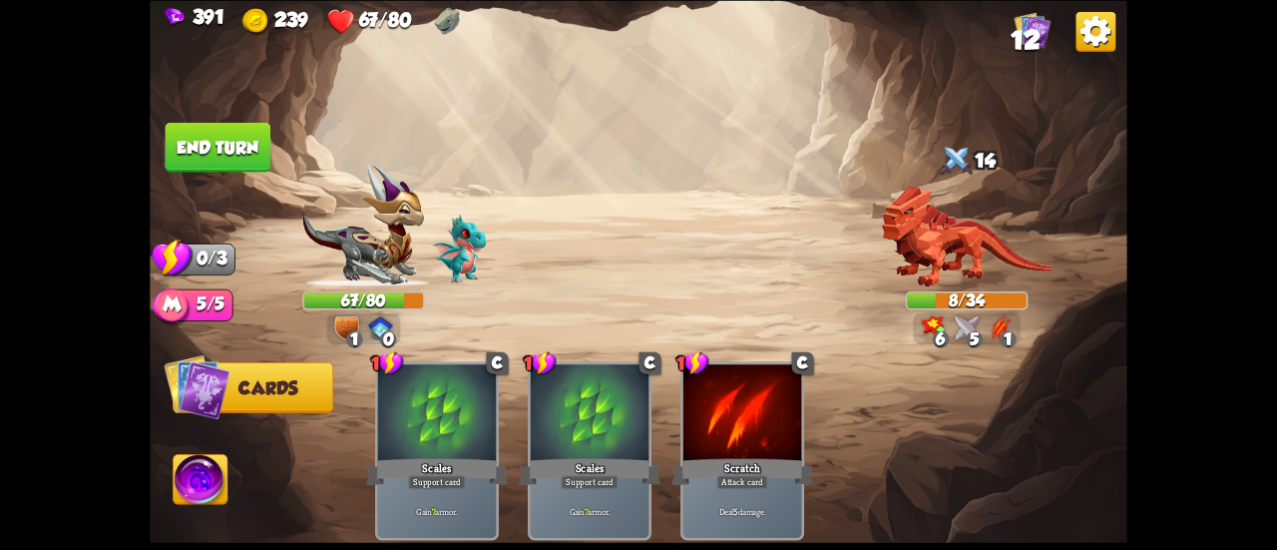
click at [204, 127] on button "End turn" at bounding box center [218, 147] width 107 height 51
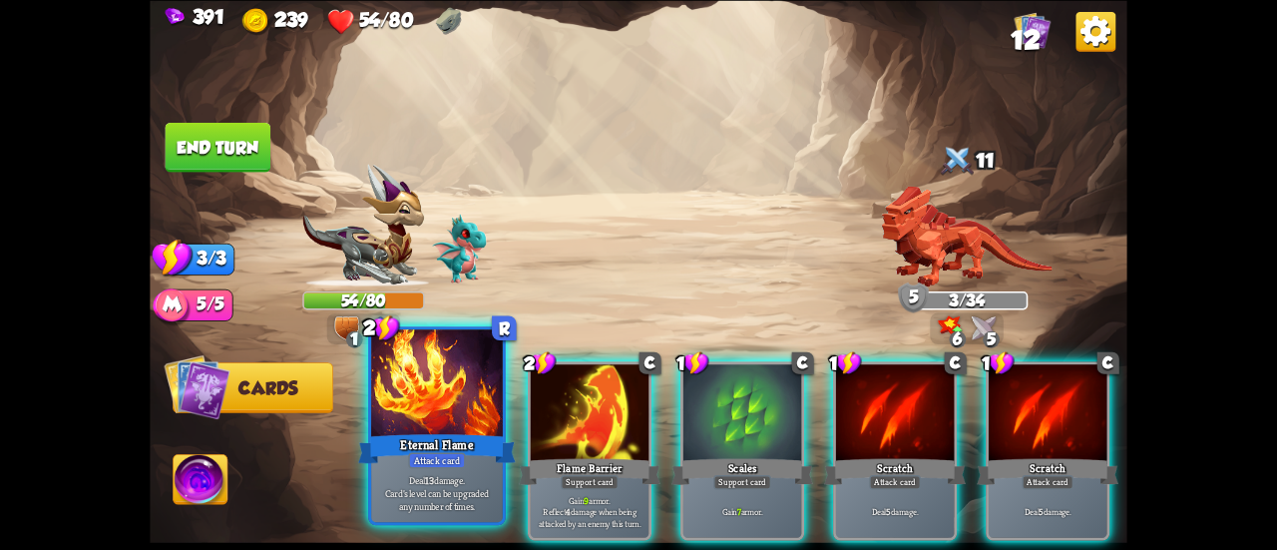
click at [394, 433] on div "Eternal Flame" at bounding box center [437, 448] width 158 height 35
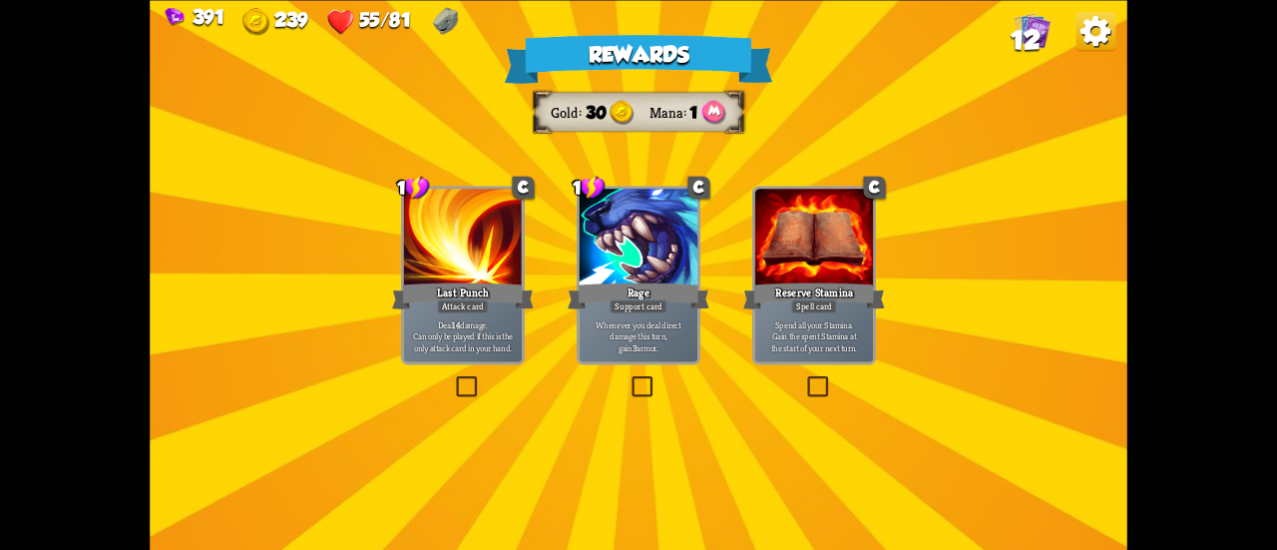
click at [676, 291] on div "Rage" at bounding box center [639, 295] width 142 height 32
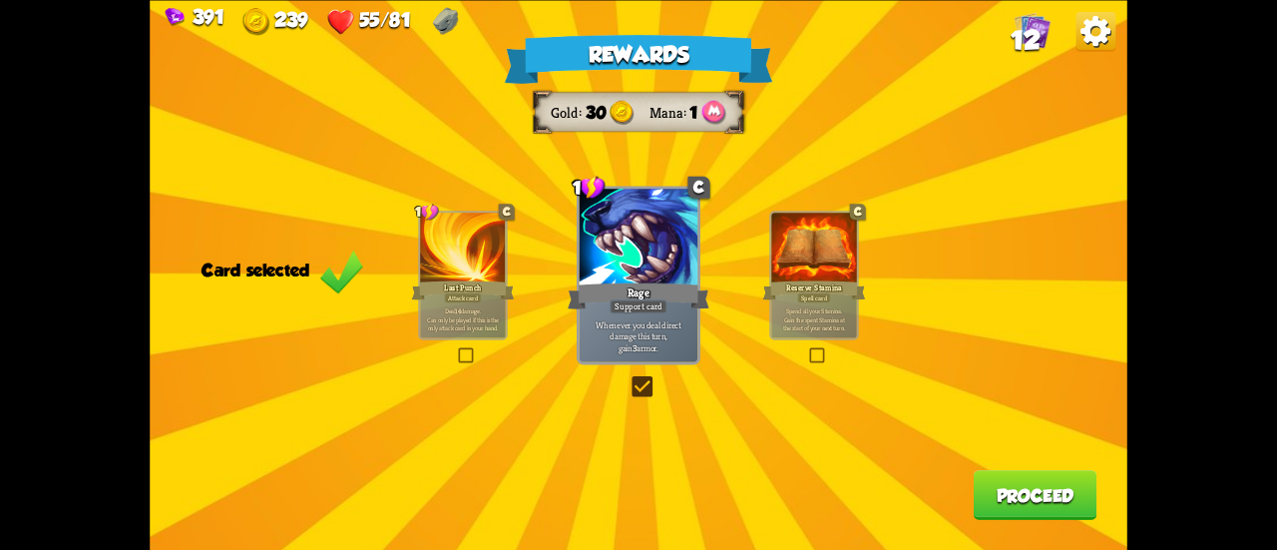
click at [1038, 500] on button "Proceed" at bounding box center [1036, 495] width 124 height 50
